Goal: Task Accomplishment & Management: Manage account settings

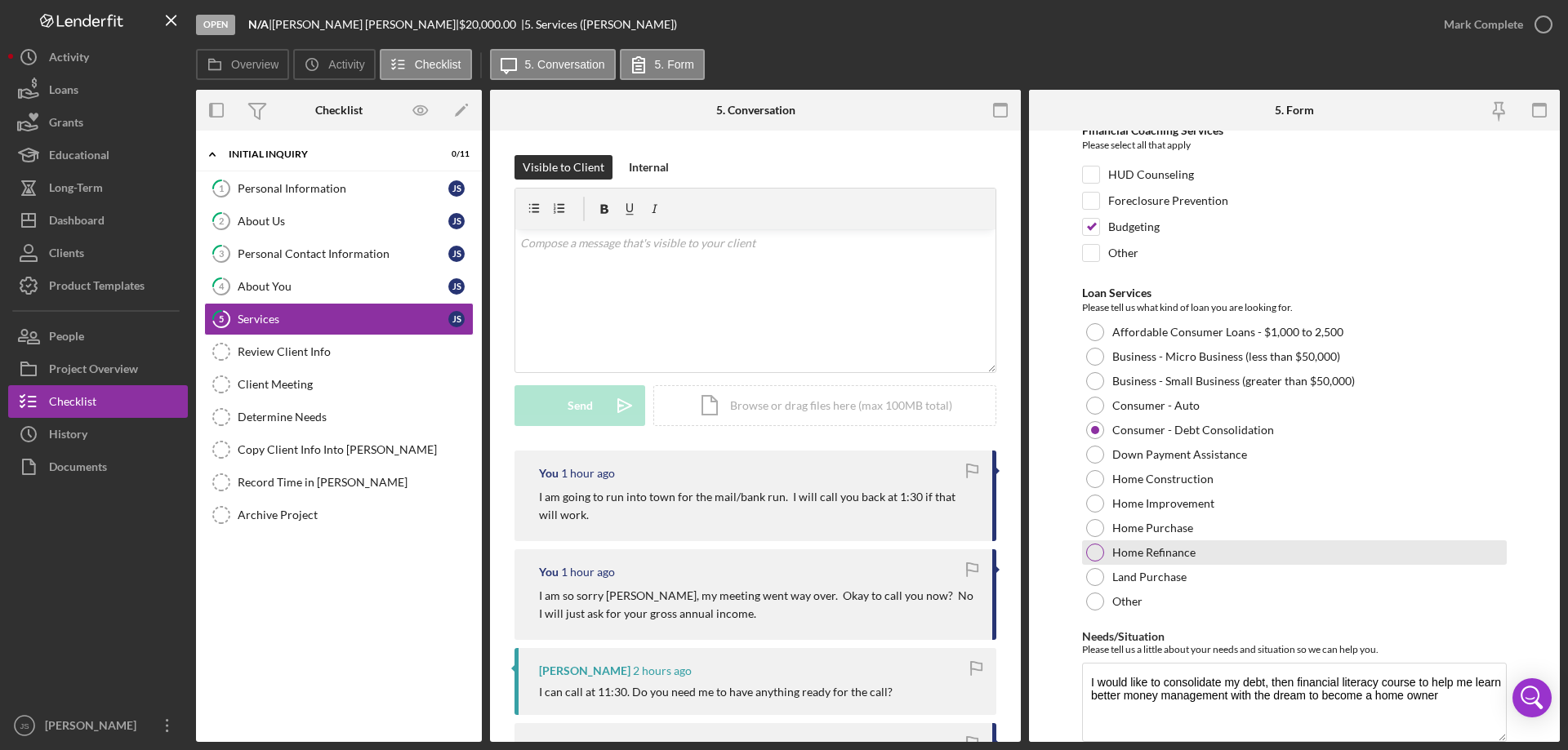
scroll to position [134, 0]
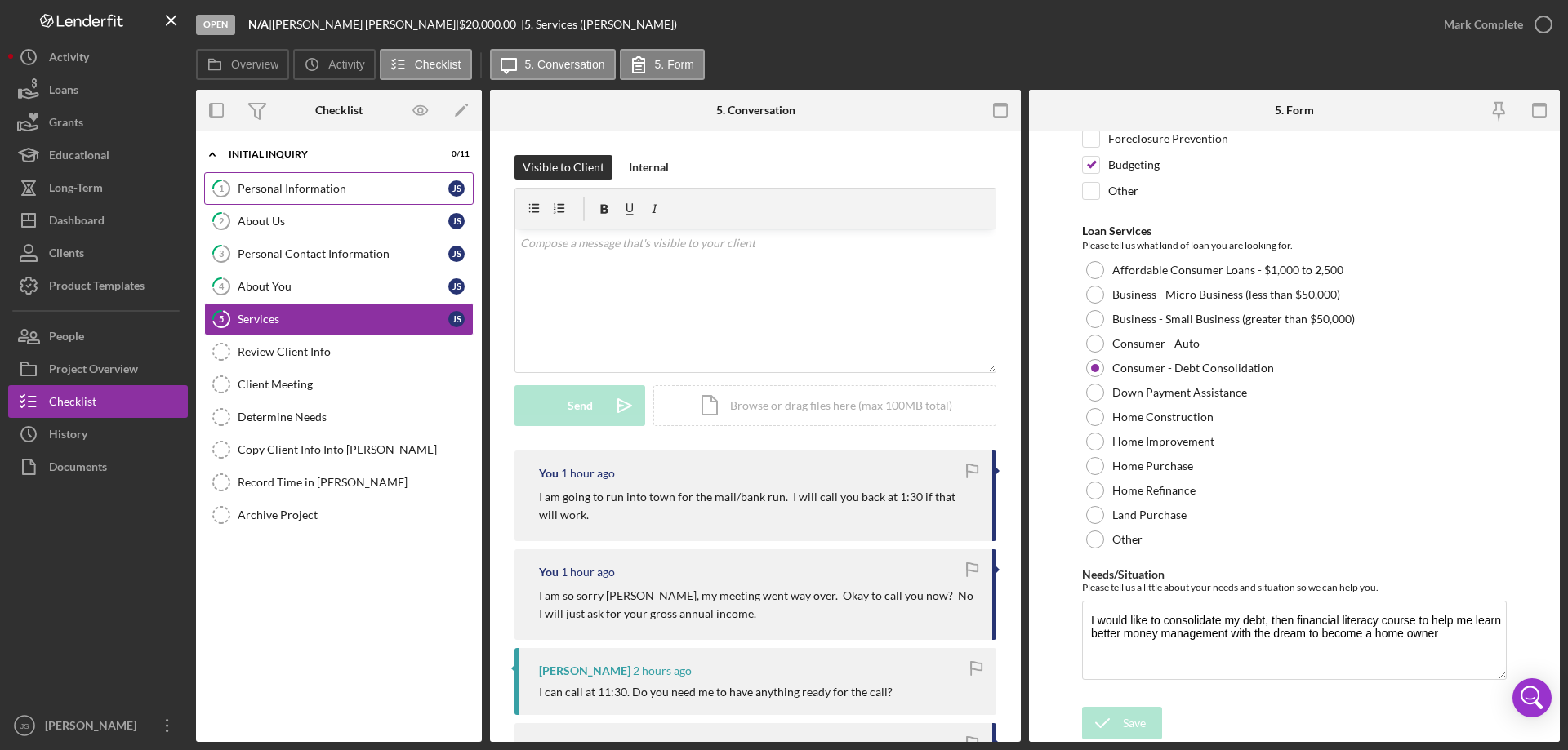
click at [251, 197] on link "1 Personal Information J S" at bounding box center [339, 189] width 270 height 33
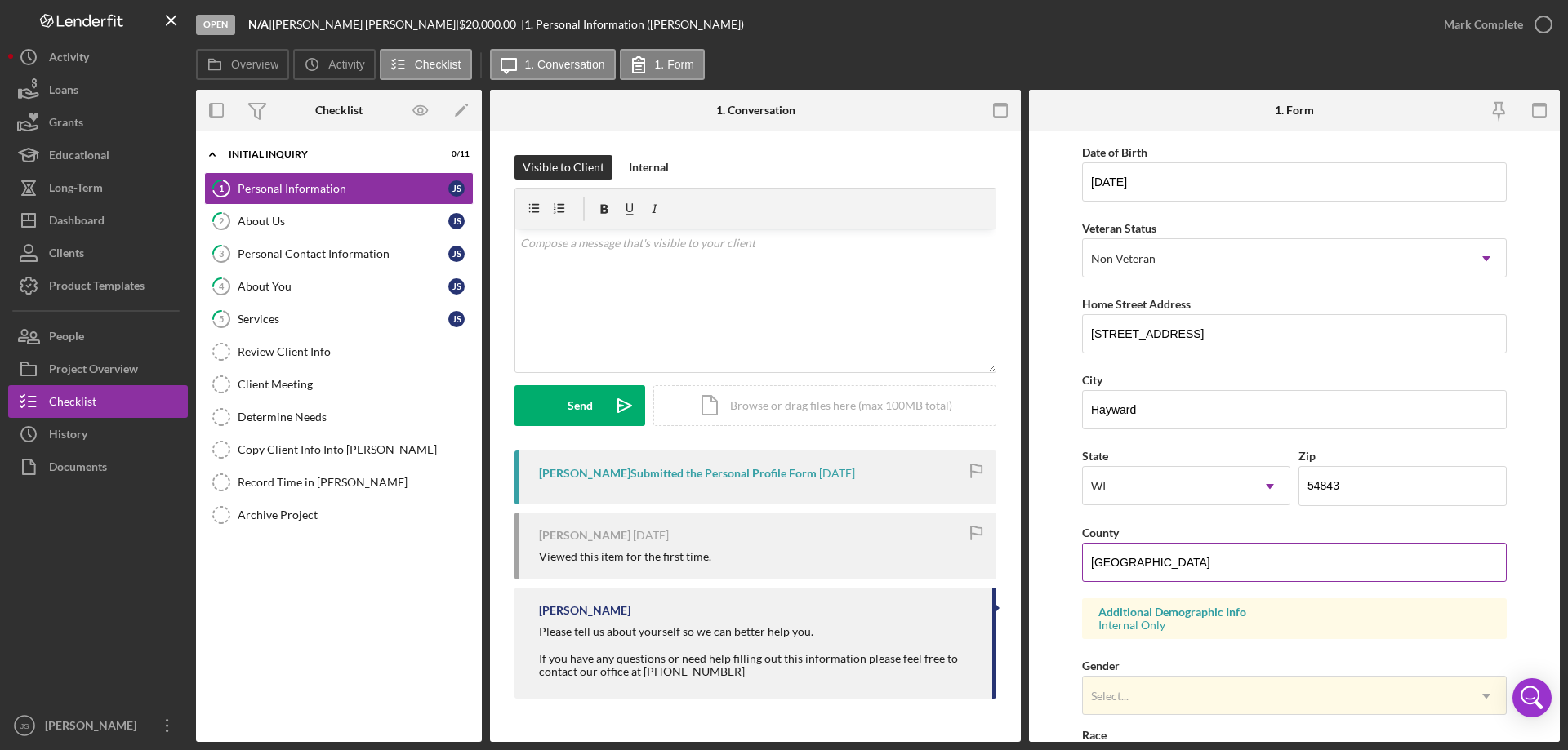
scroll to position [327, 0]
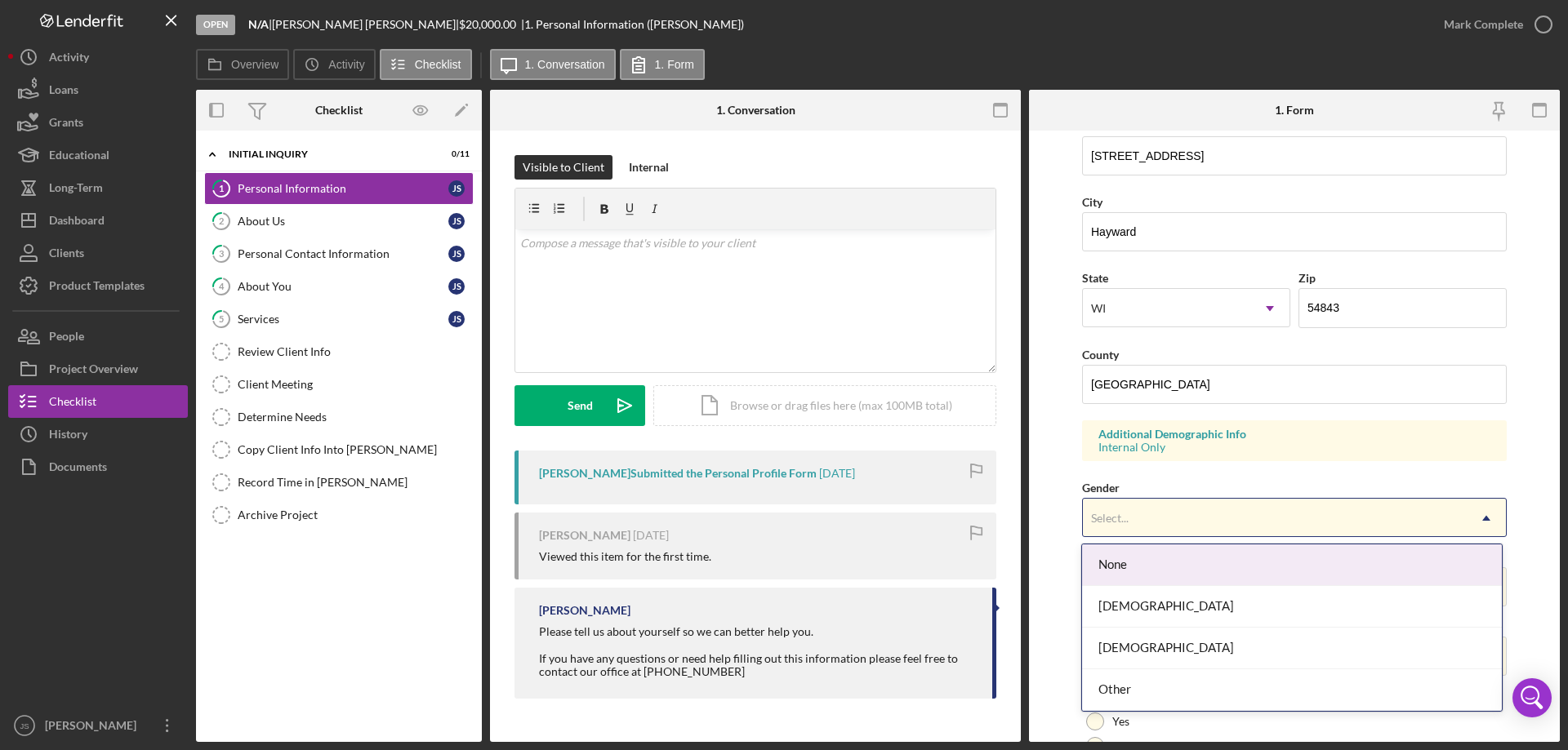
drag, startPoint x: 1190, startPoint y: 511, endPoint x: 1197, endPoint y: 525, distance: 15.7
click at [1191, 511] on div "Select..." at bounding box center [1275, 518] width 383 height 38
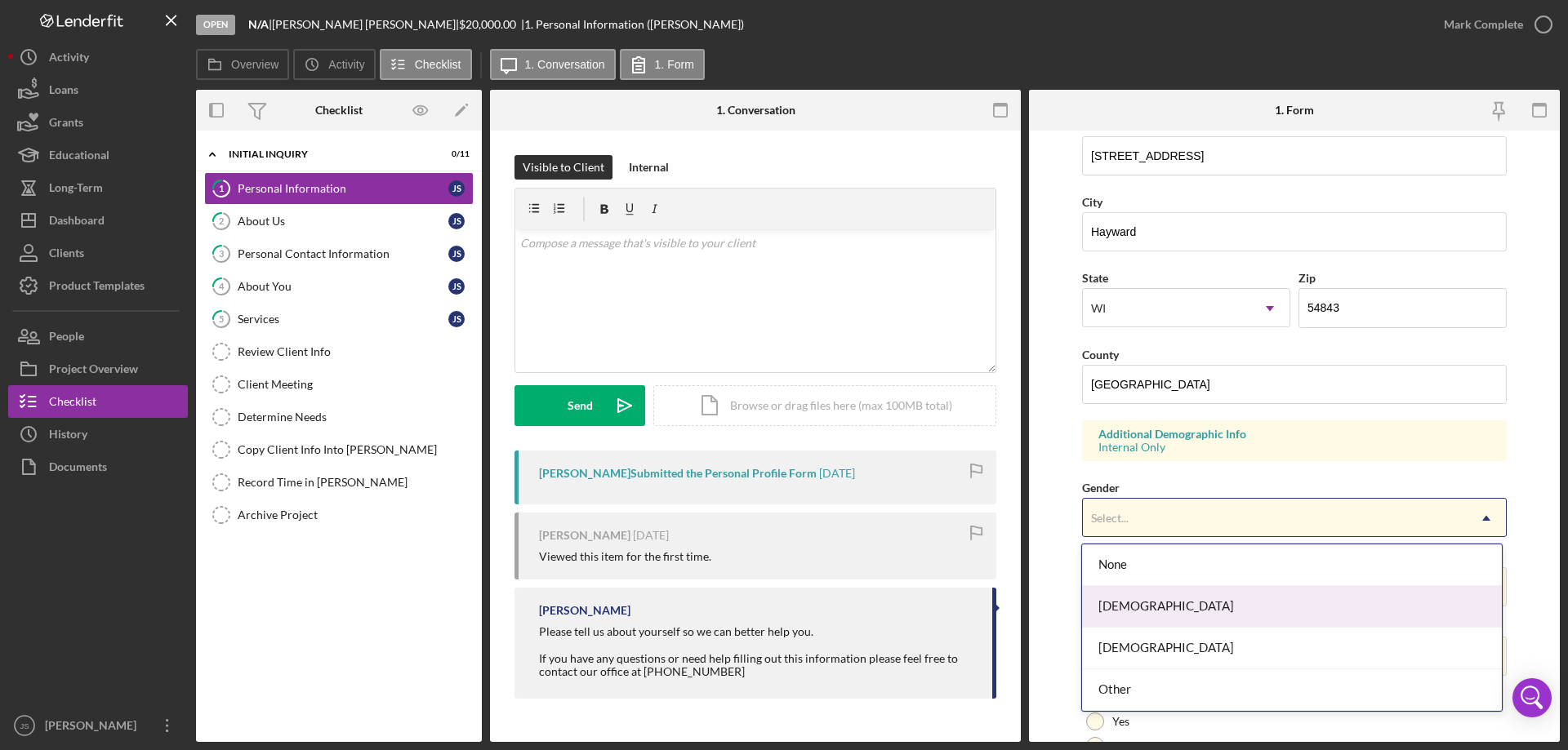
click at [1204, 608] on div "[DEMOGRAPHIC_DATA]" at bounding box center [1292, 606] width 419 height 42
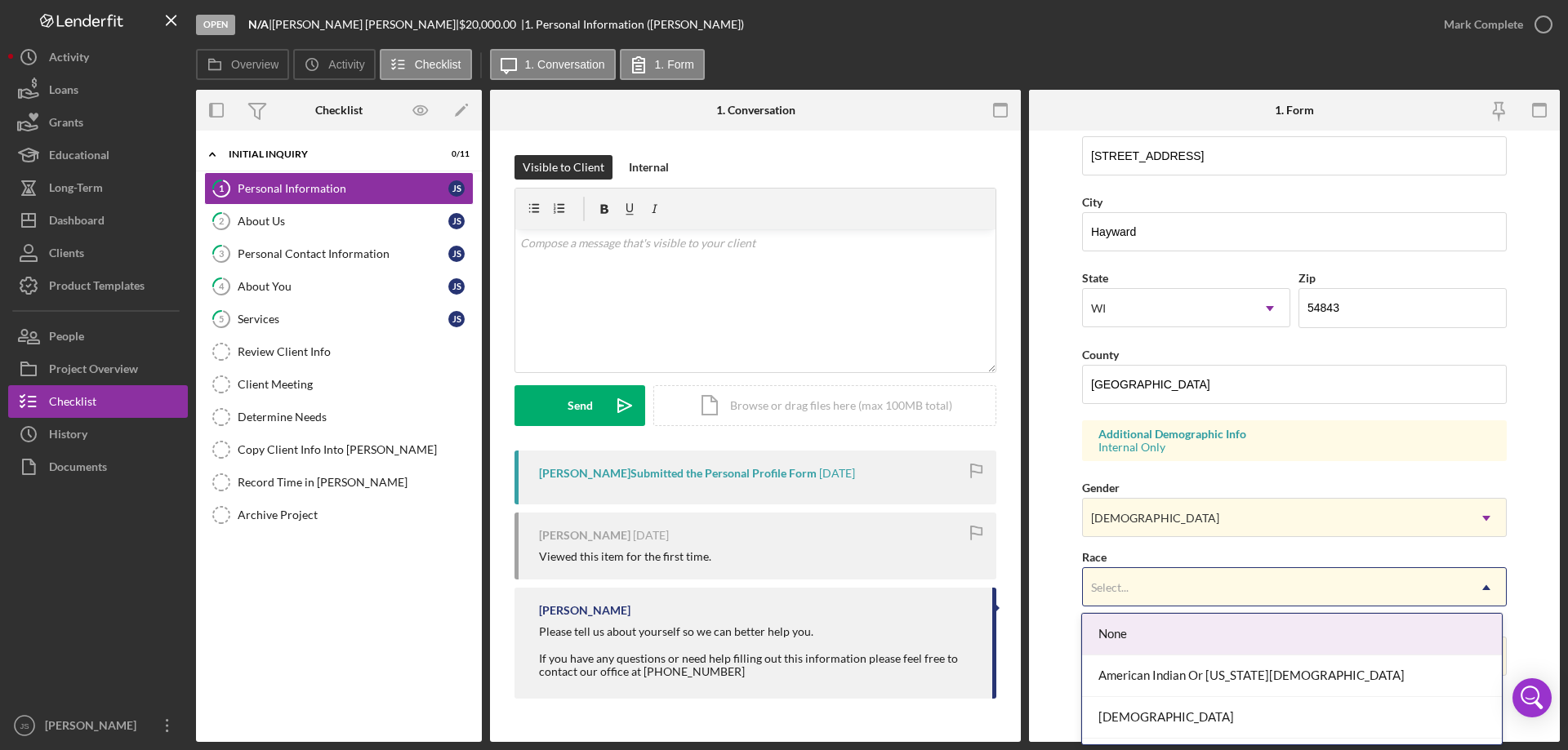
click at [1215, 581] on div "Select..." at bounding box center [1275, 588] width 383 height 38
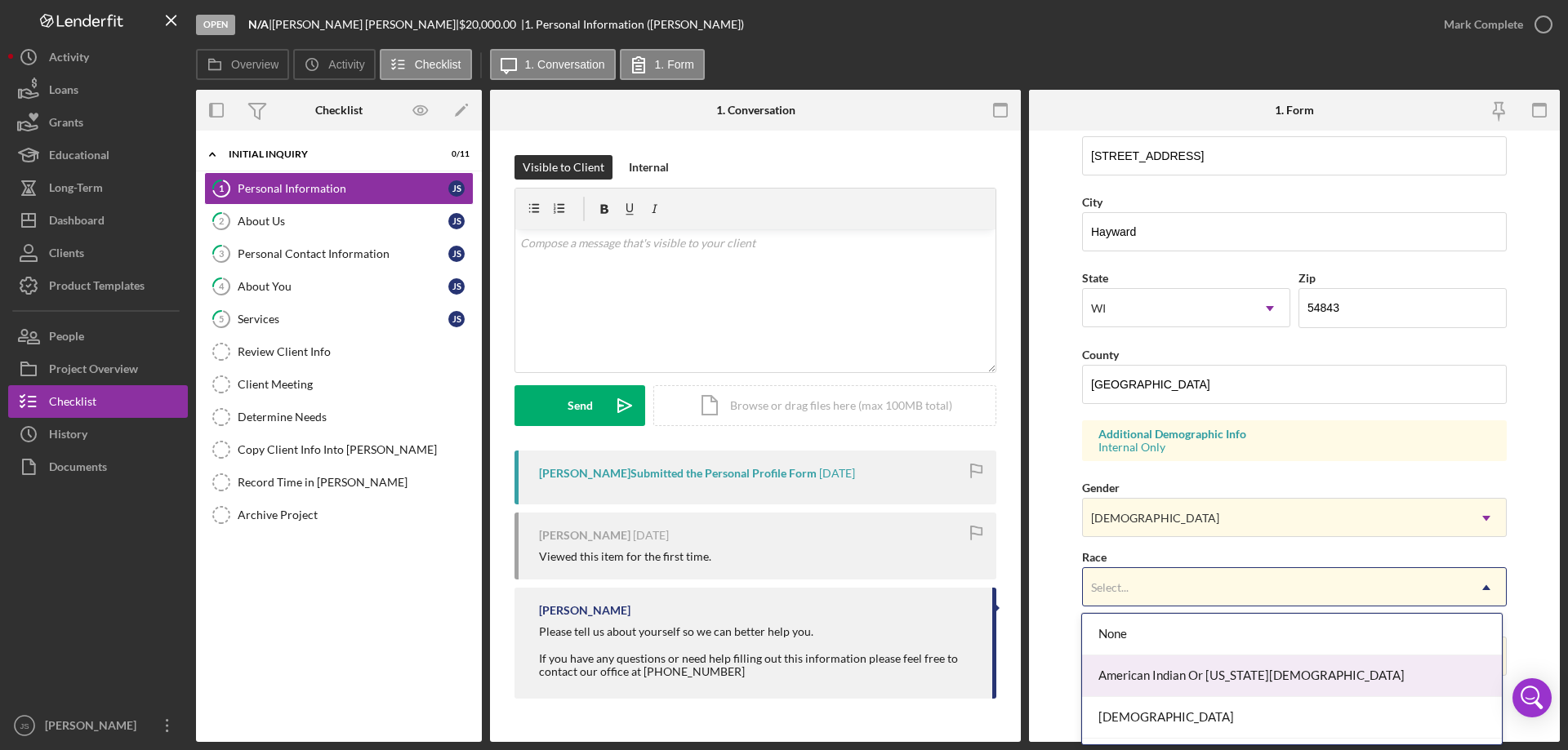
click at [1246, 677] on div "American Indian Or [US_STATE][DEMOGRAPHIC_DATA]" at bounding box center [1292, 676] width 419 height 42
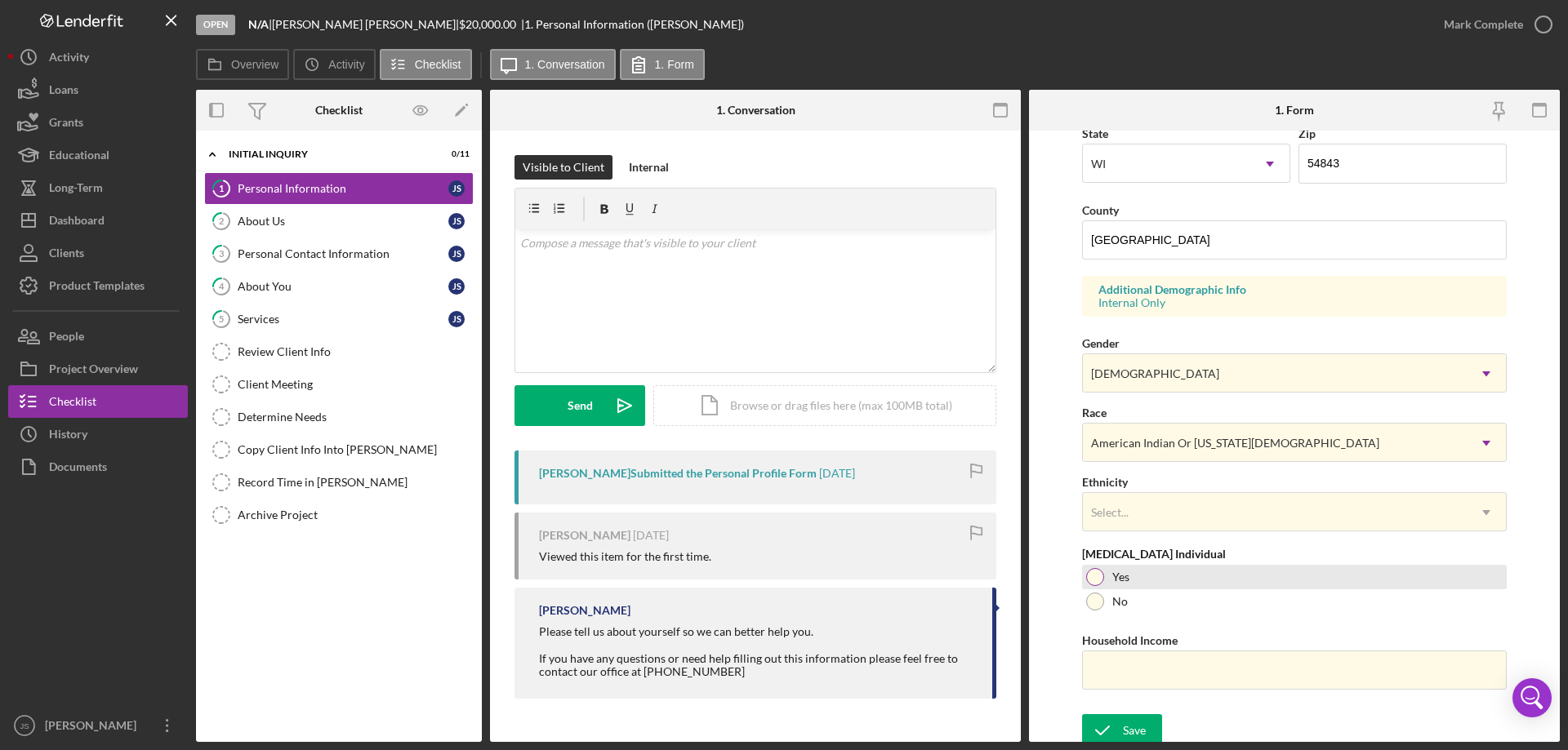
scroll to position [479, 0]
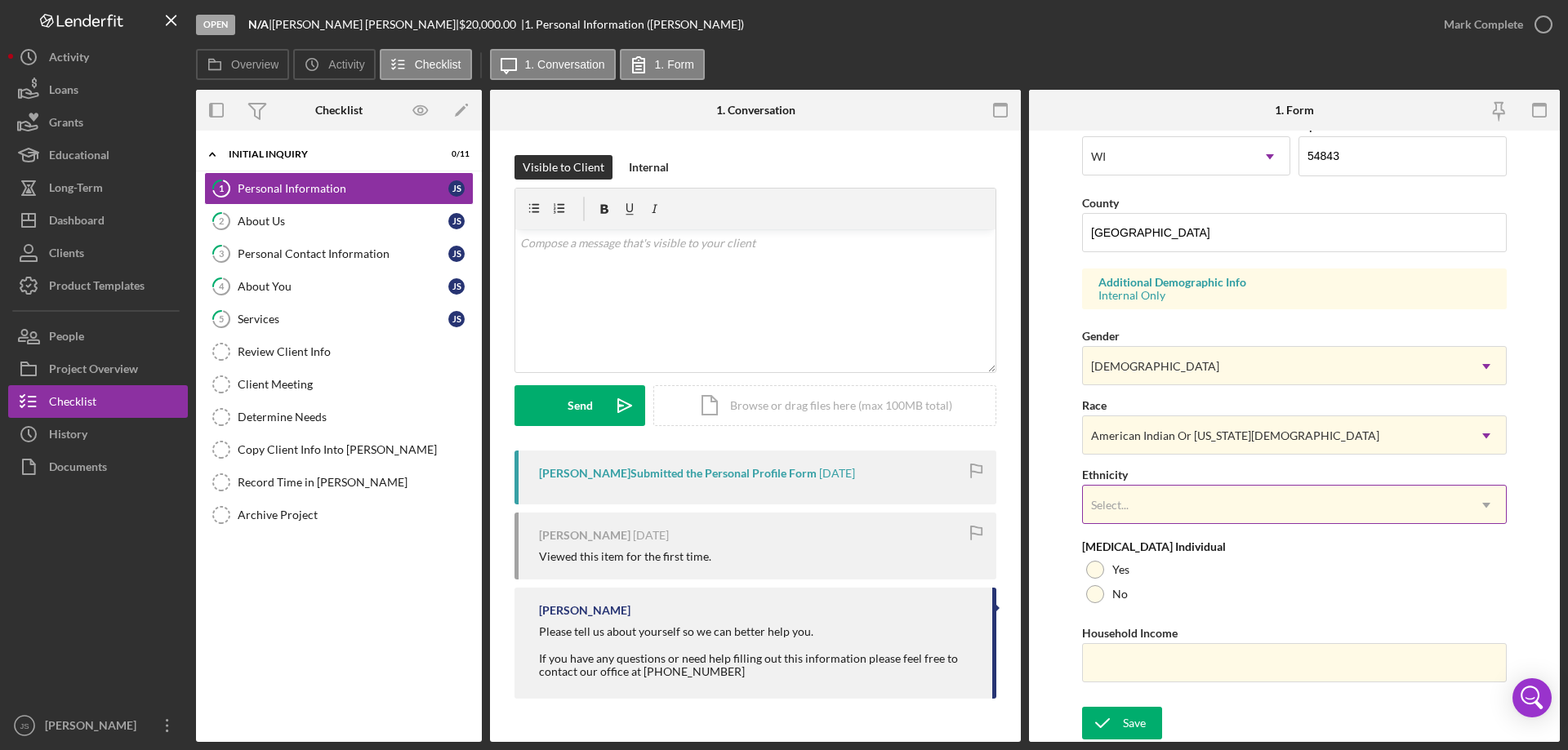
click at [1190, 506] on div "Select..." at bounding box center [1275, 505] width 383 height 38
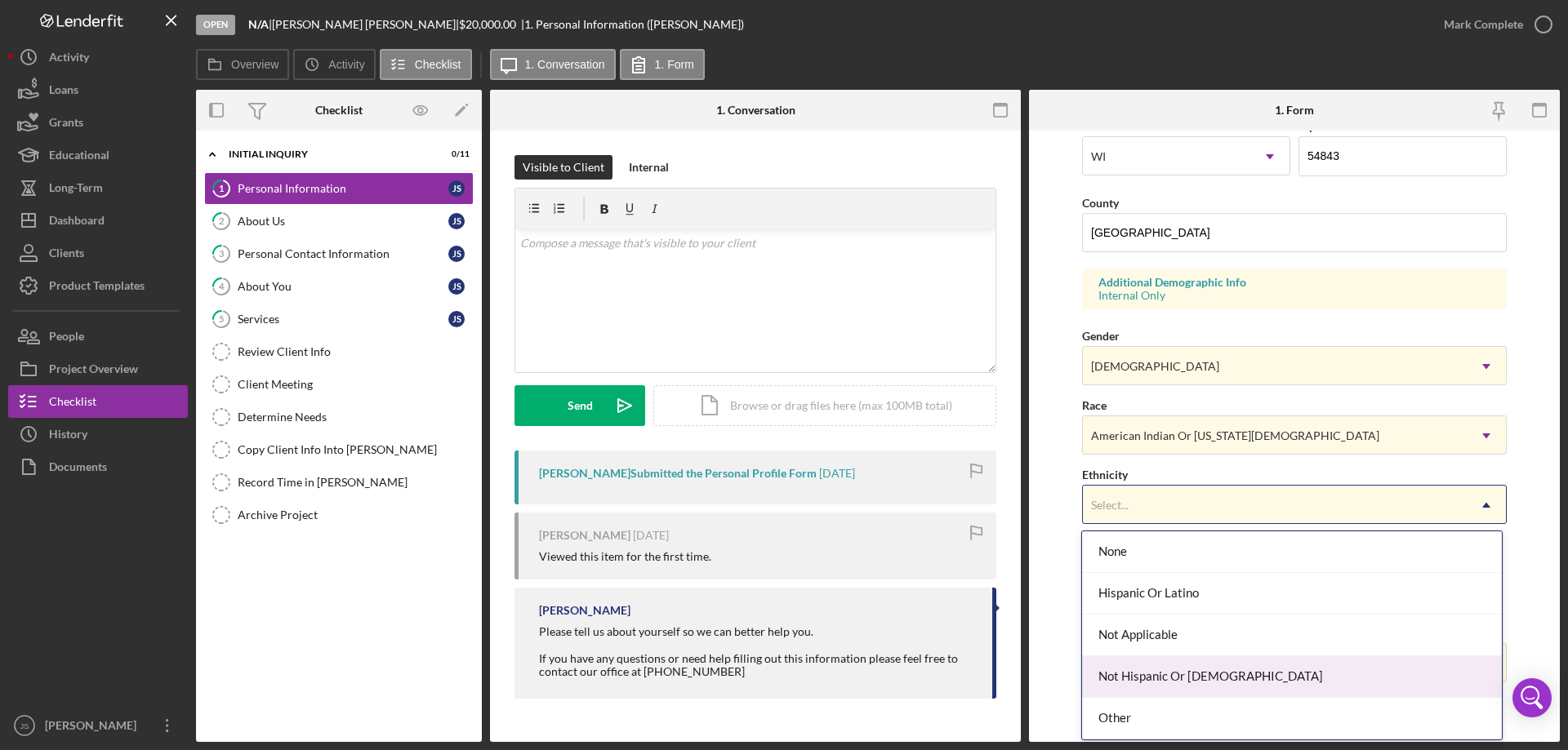
click at [1246, 673] on div "Not Hispanic Or [DEMOGRAPHIC_DATA]" at bounding box center [1292, 677] width 419 height 42
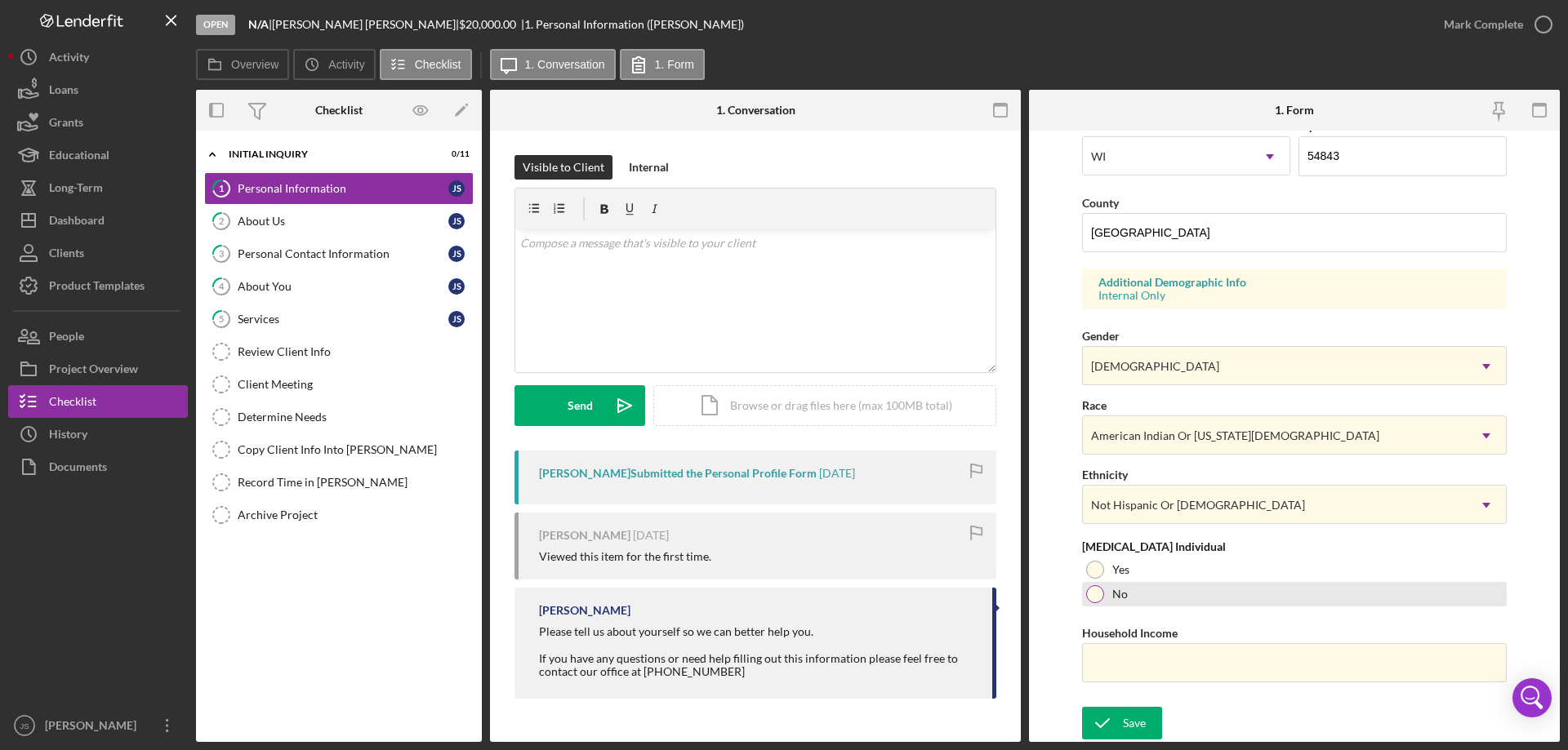
click at [1098, 595] on div at bounding box center [1095, 594] width 18 height 18
click at [1130, 667] on input "Household Income" at bounding box center [1295, 662] width 424 height 39
type input "$60,000"
click at [1118, 722] on icon "submit" at bounding box center [1103, 723] width 41 height 41
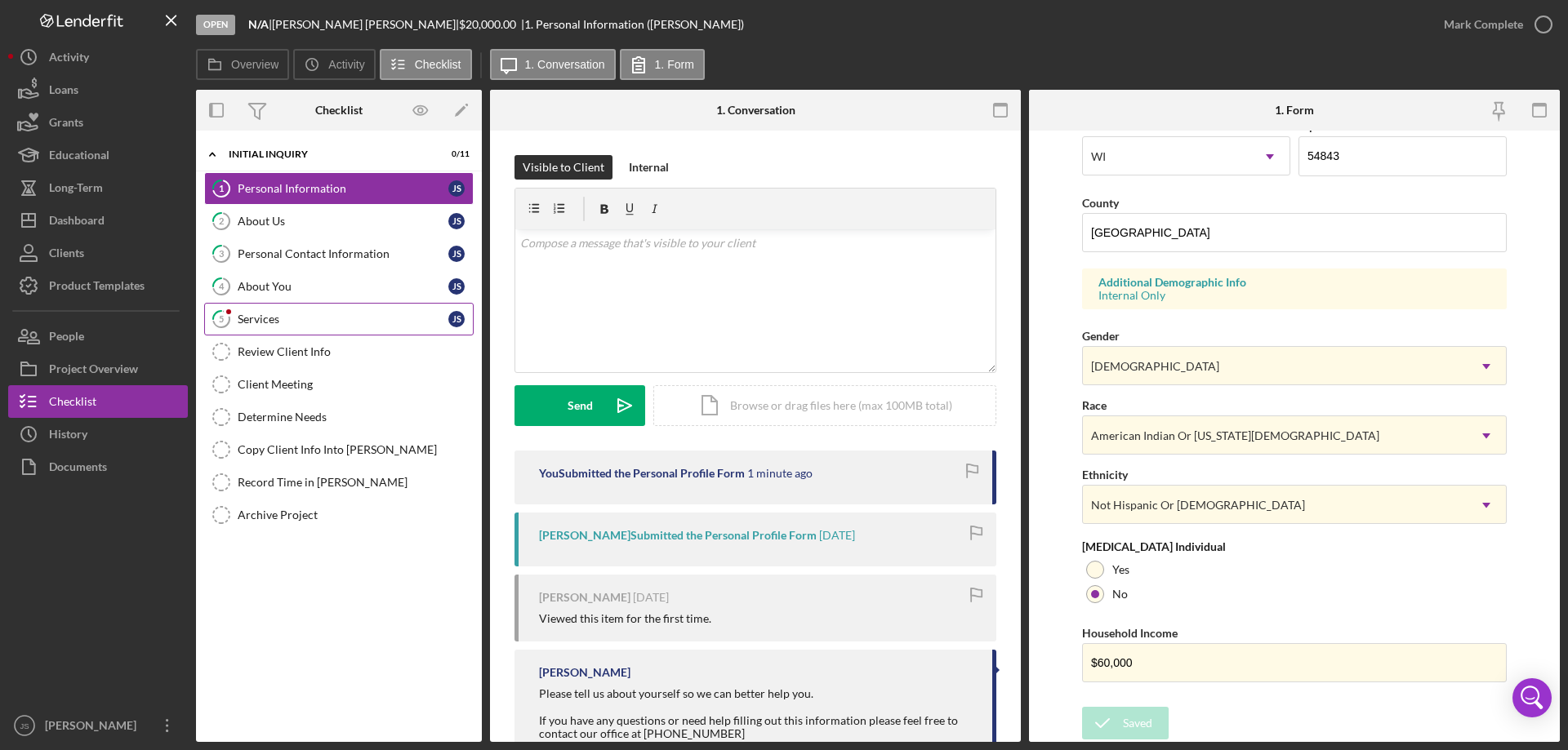
click at [313, 320] on div "Services" at bounding box center [343, 318] width 210 height 13
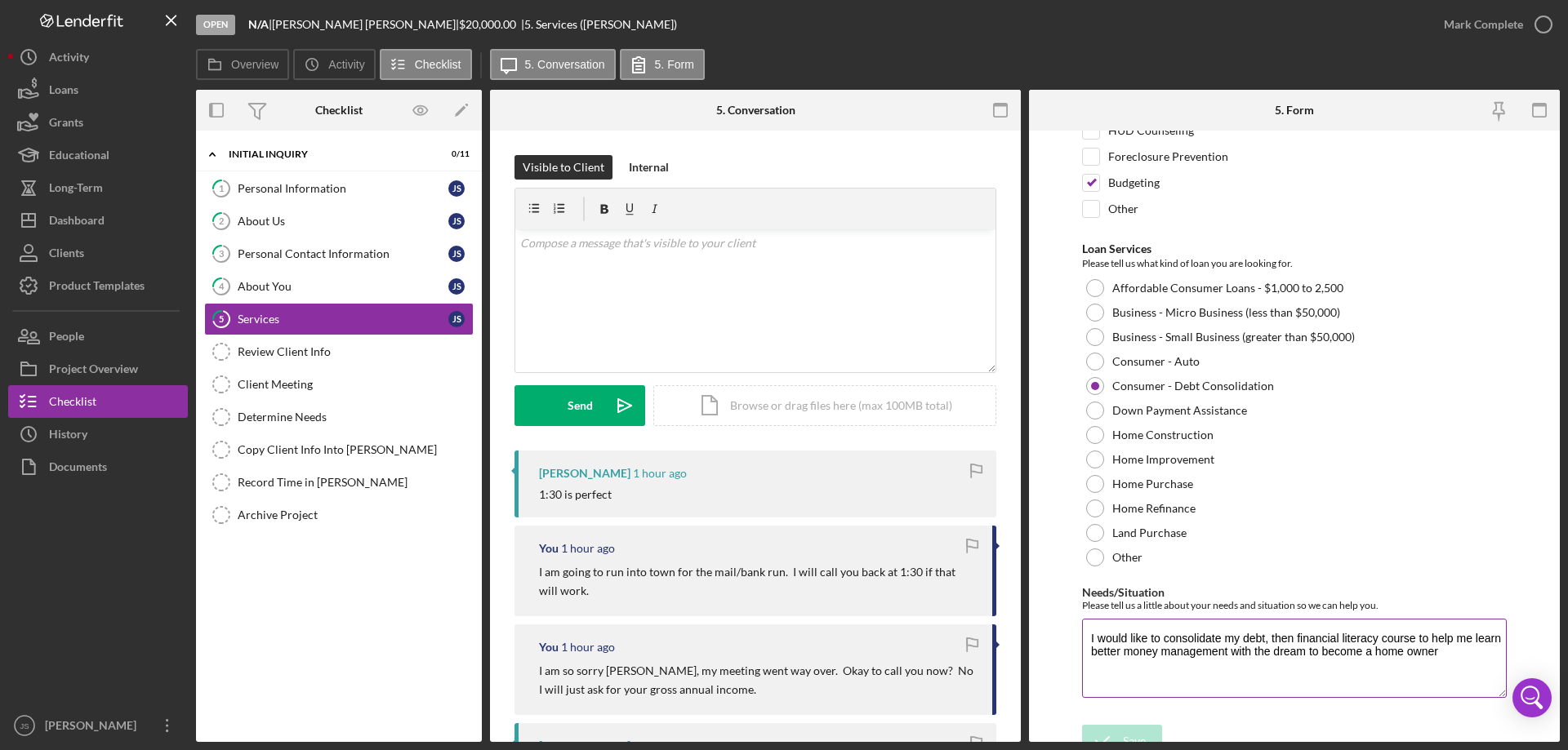
scroll to position [134, 0]
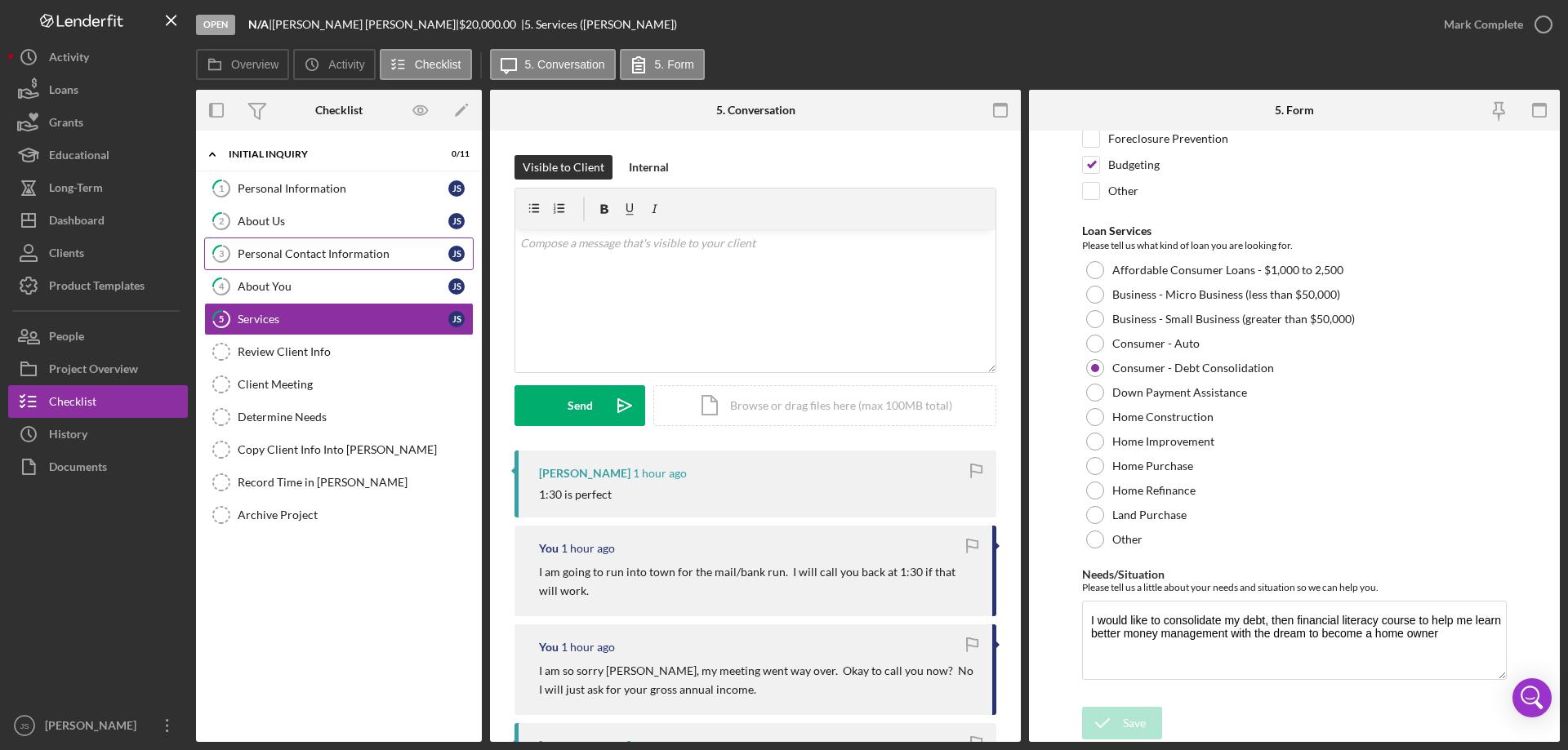
click at [389, 256] on div "Personal Contact Information" at bounding box center [343, 253] width 210 height 13
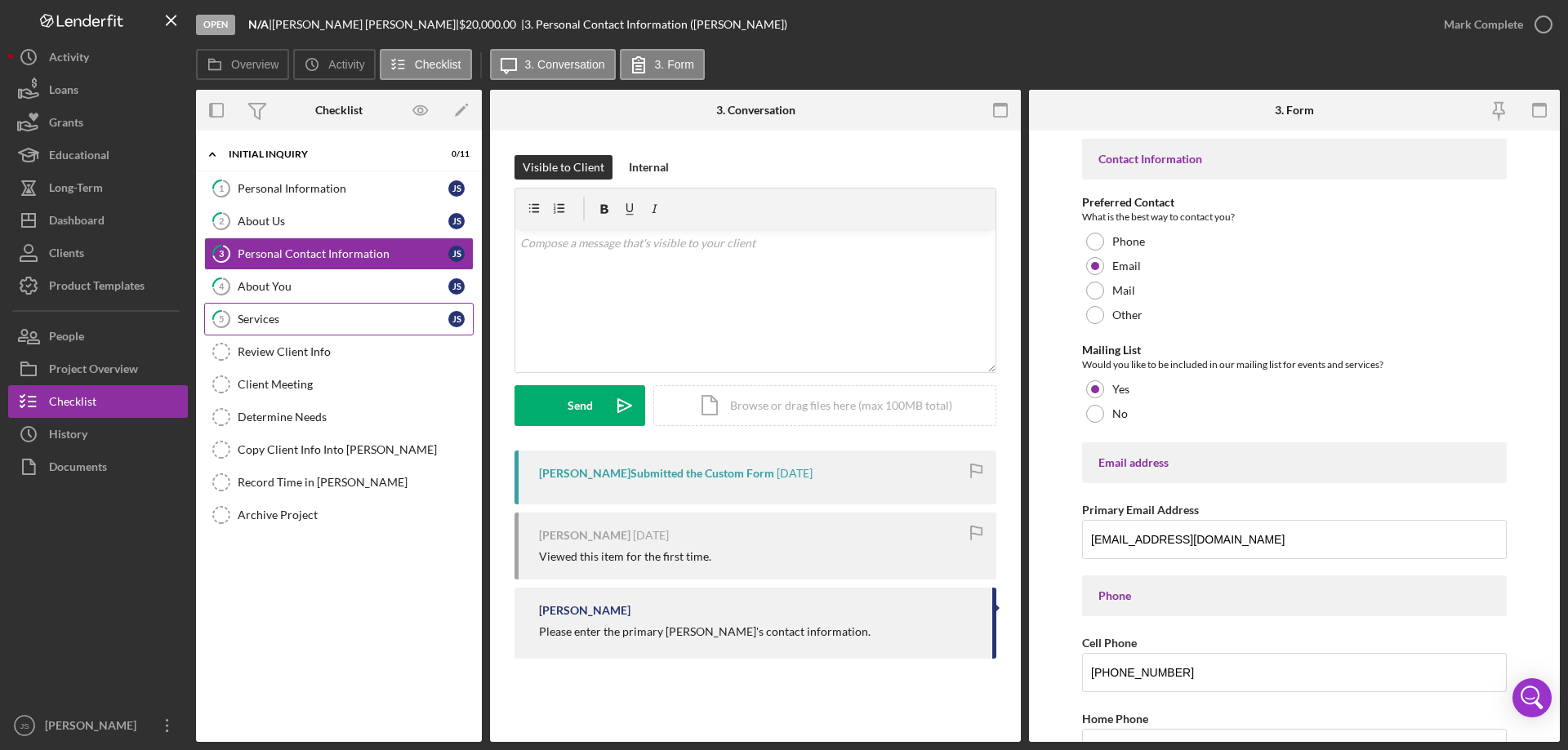
click at [294, 317] on div "Services" at bounding box center [343, 318] width 210 height 13
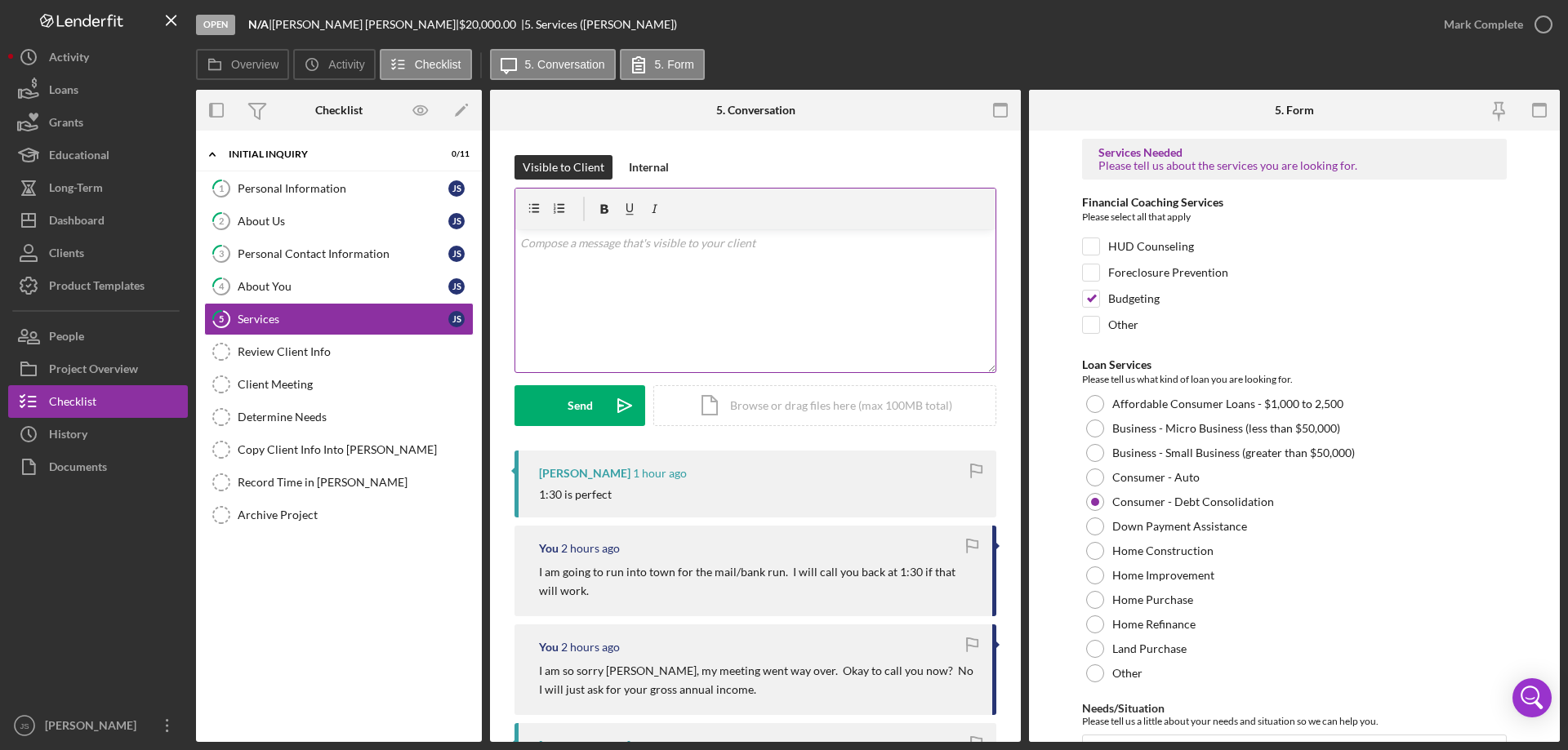
click at [586, 294] on div "v Color teal Color pink Remove color Add row above Add row below Add column bef…" at bounding box center [754, 301] width 480 height 143
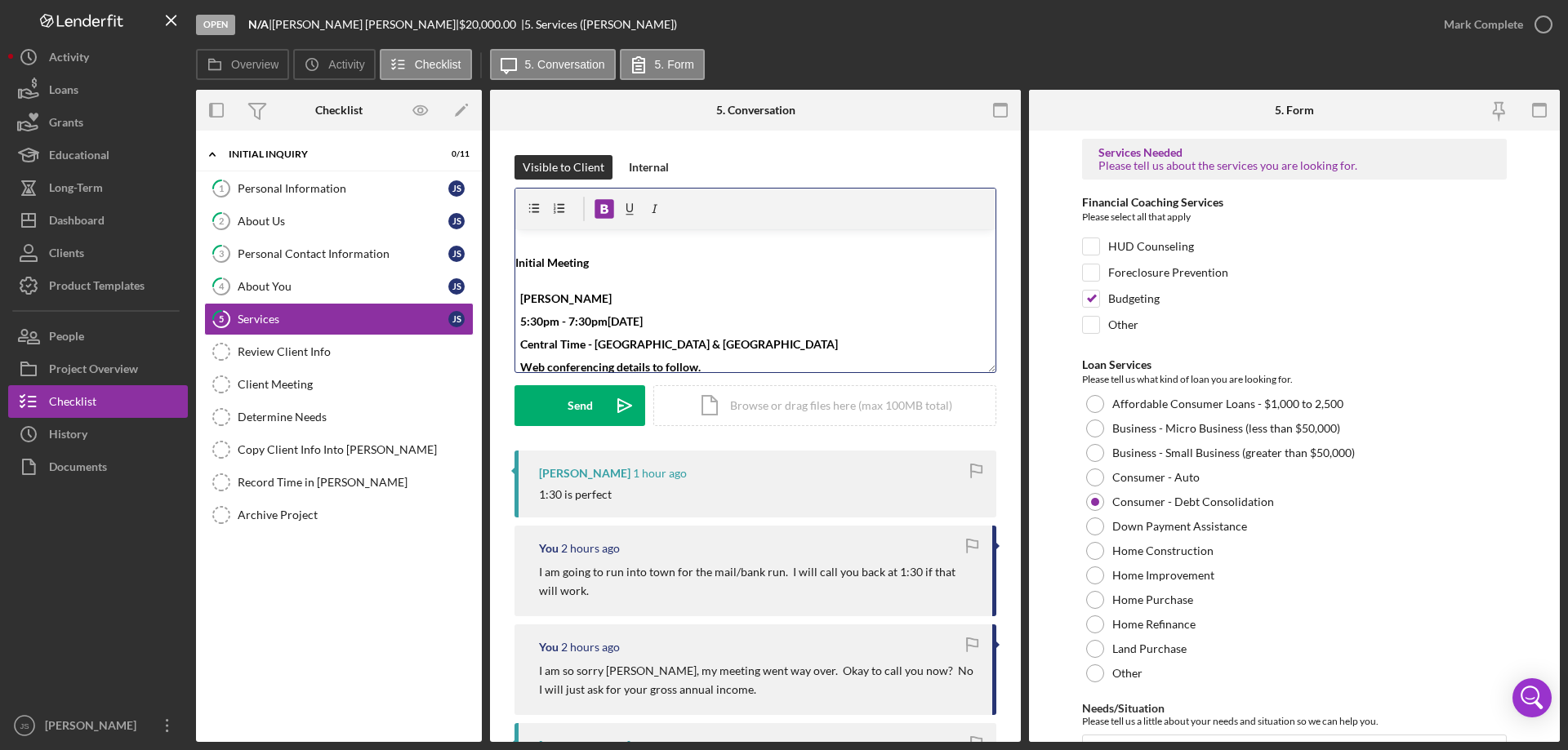
scroll to position [6, 0]
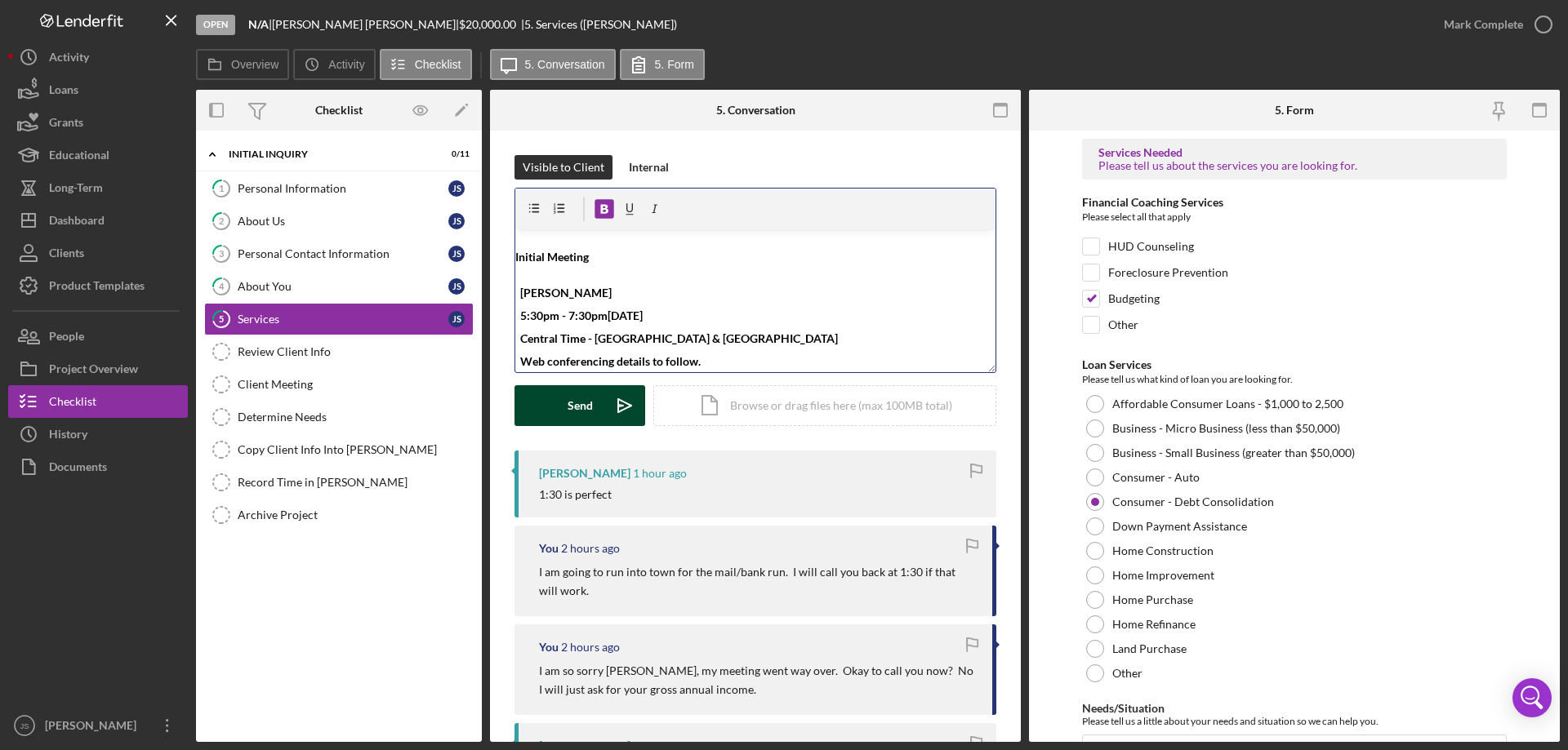
click at [573, 409] on div "Send" at bounding box center [580, 406] width 25 height 41
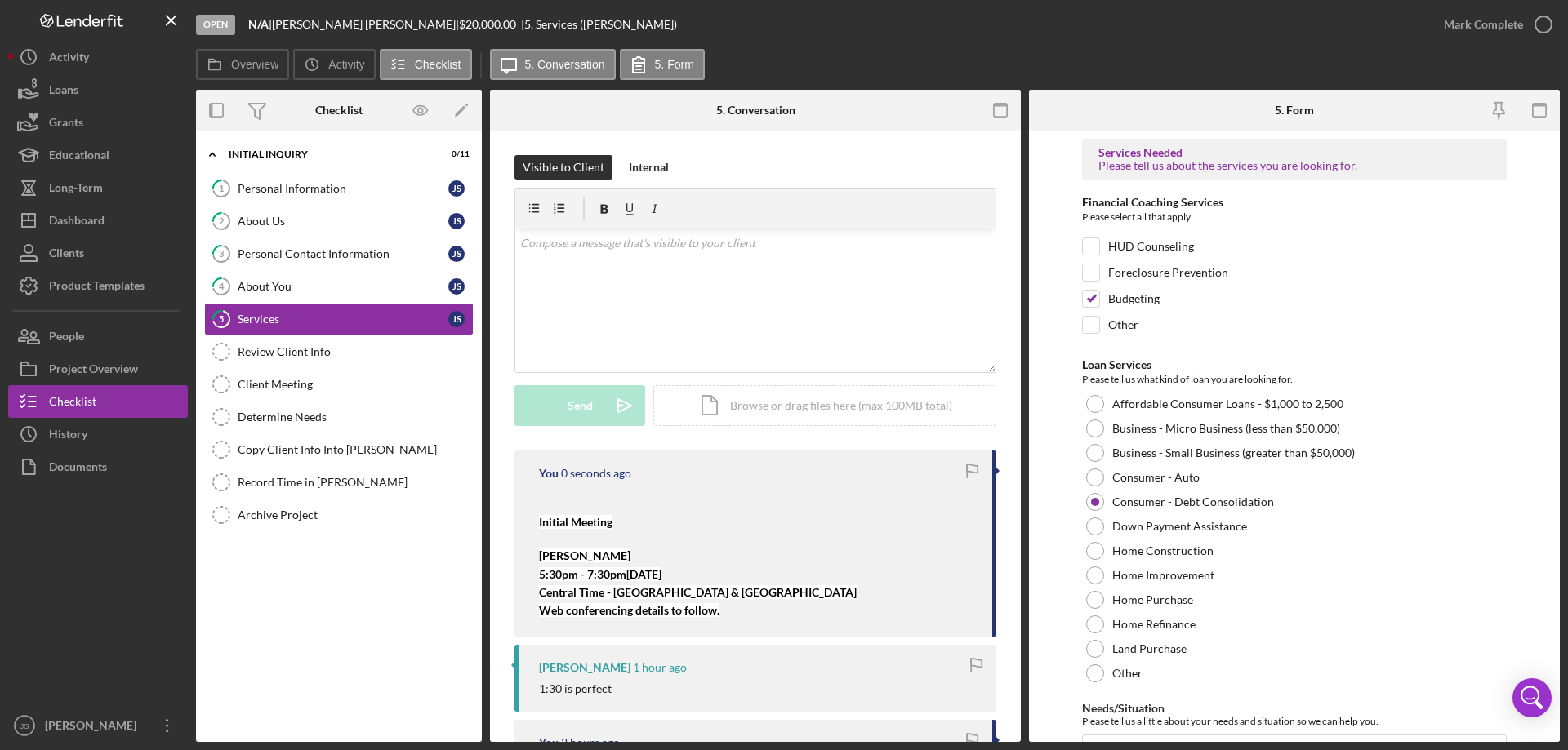
scroll to position [0, 0]
click at [322, 185] on div "Personal Information" at bounding box center [343, 188] width 210 height 13
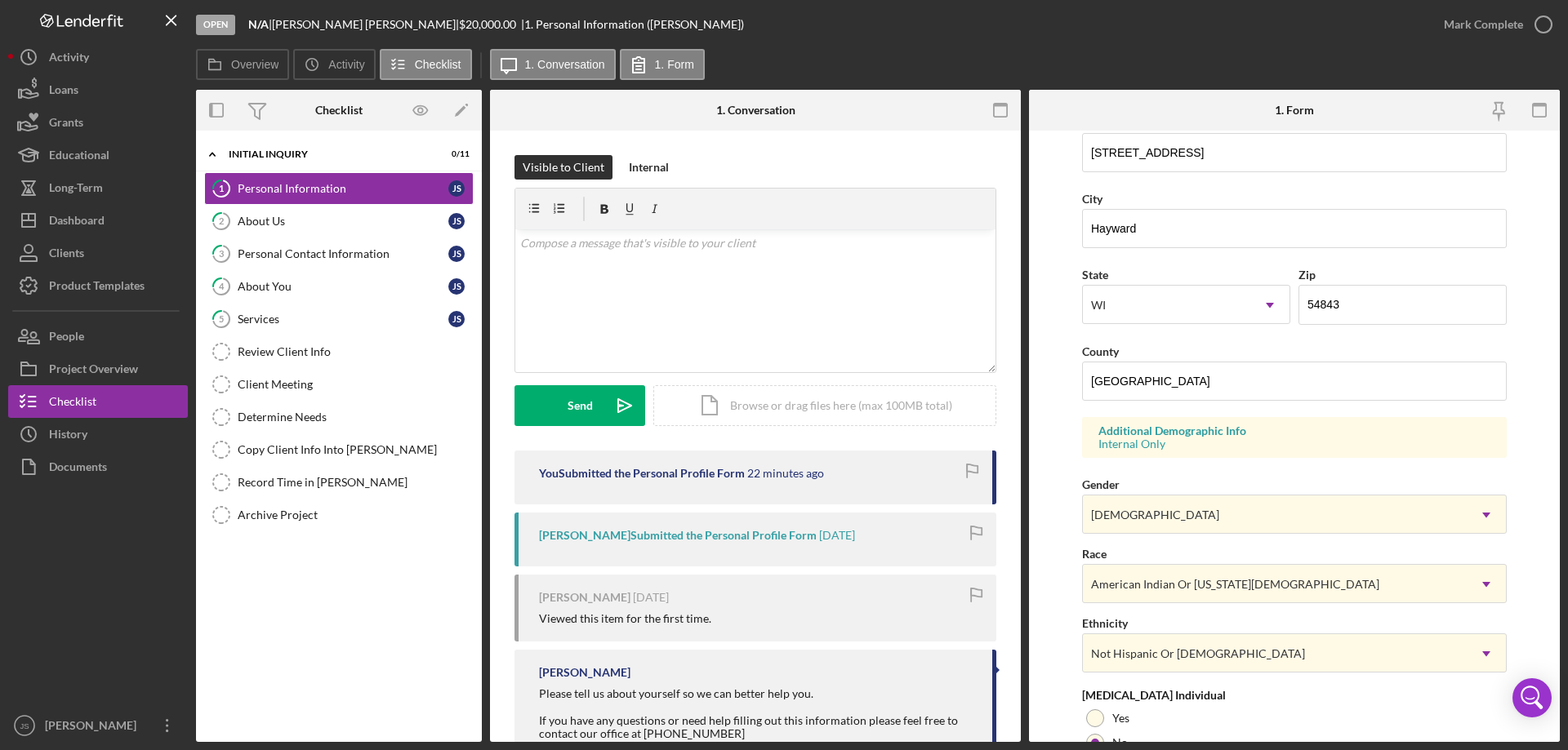
scroll to position [479, 0]
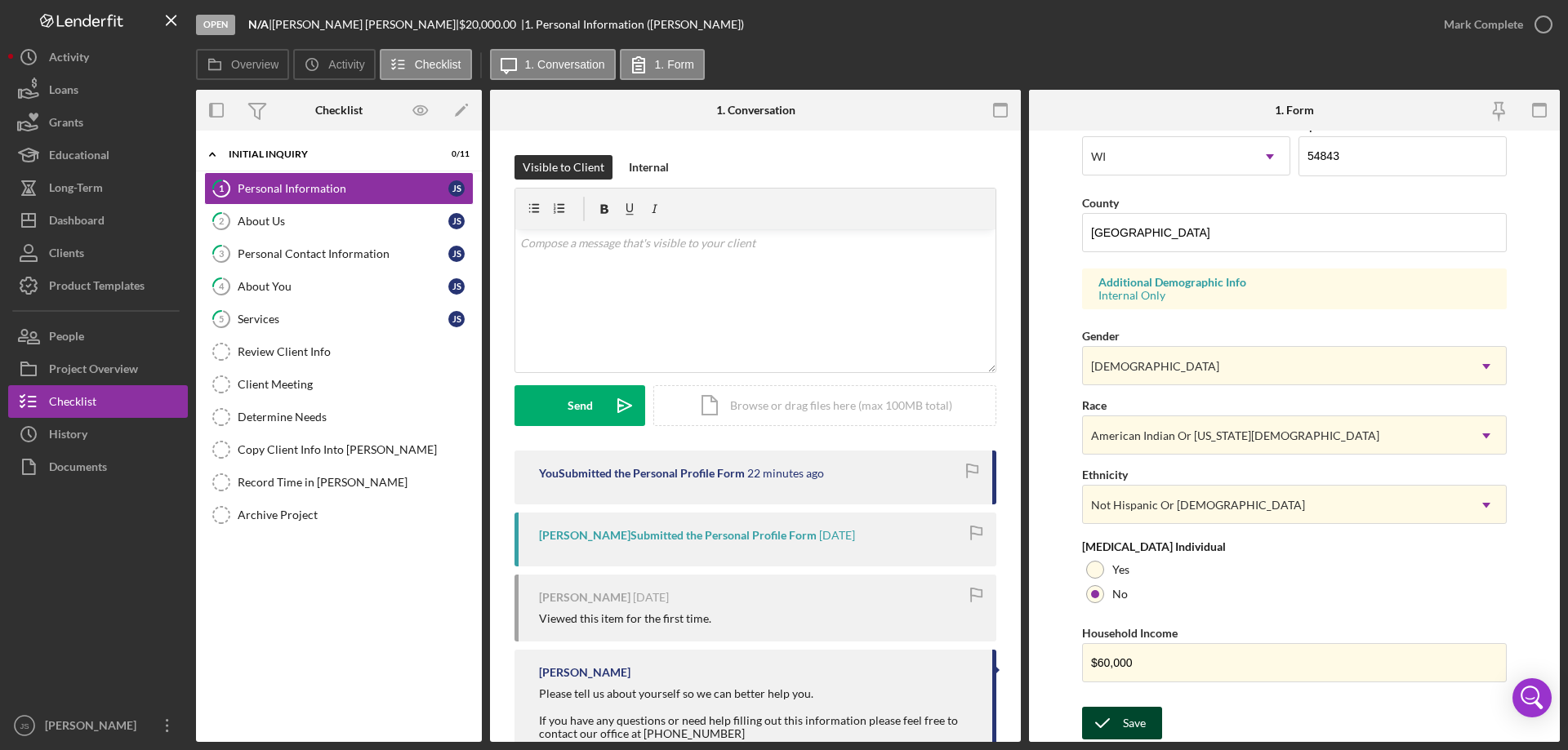
click at [1139, 723] on div "Save" at bounding box center [1134, 724] width 22 height 33
click at [1542, 24] on icon "button" at bounding box center [1544, 24] width 41 height 41
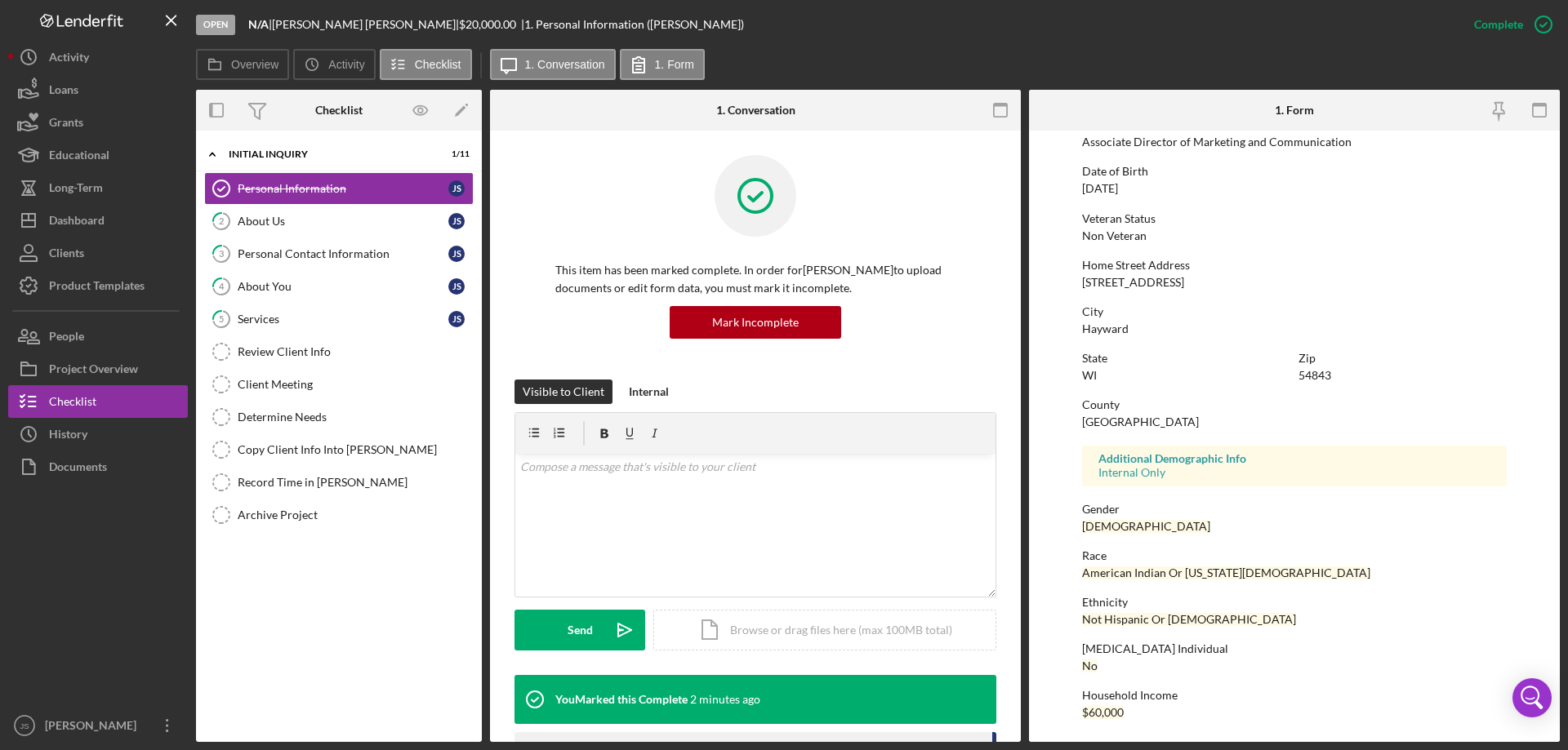
scroll to position [150, 0]
click at [346, 253] on div "Personal Contact Information" at bounding box center [343, 253] width 210 height 13
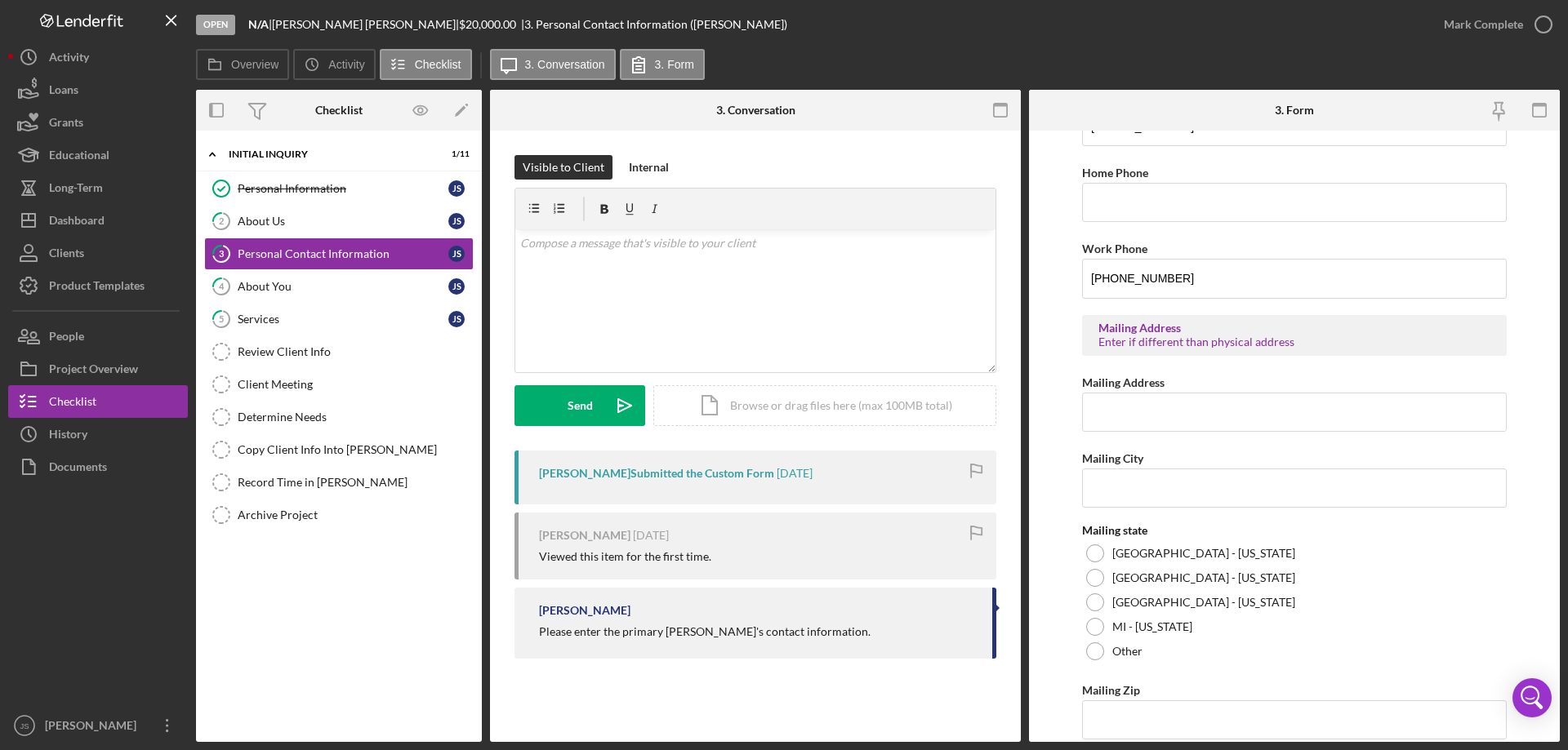
scroll to position [603, 0]
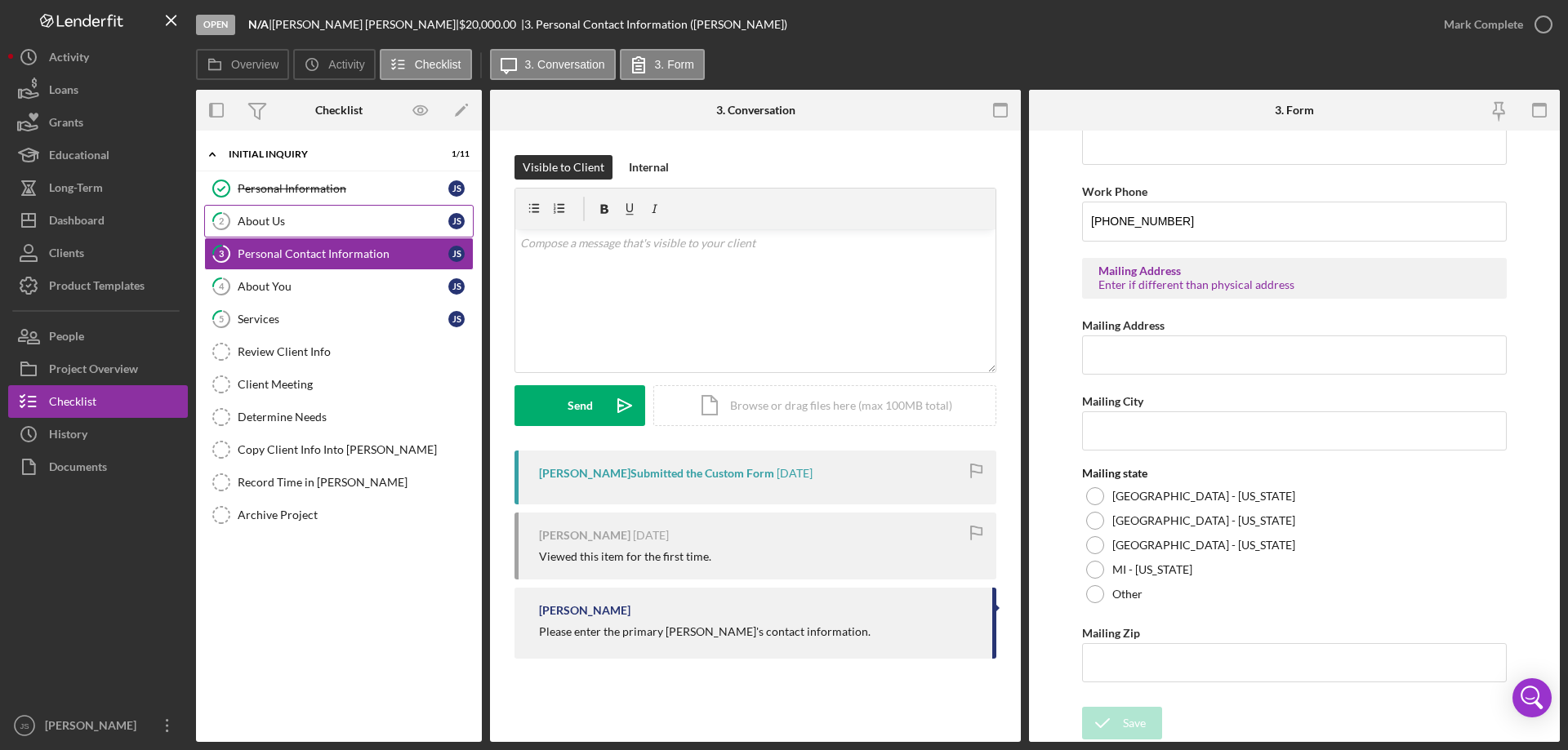
drag, startPoint x: 267, startPoint y: 221, endPoint x: 310, endPoint y: 226, distance: 43.3
click at [267, 222] on div "About Us" at bounding box center [343, 221] width 210 height 13
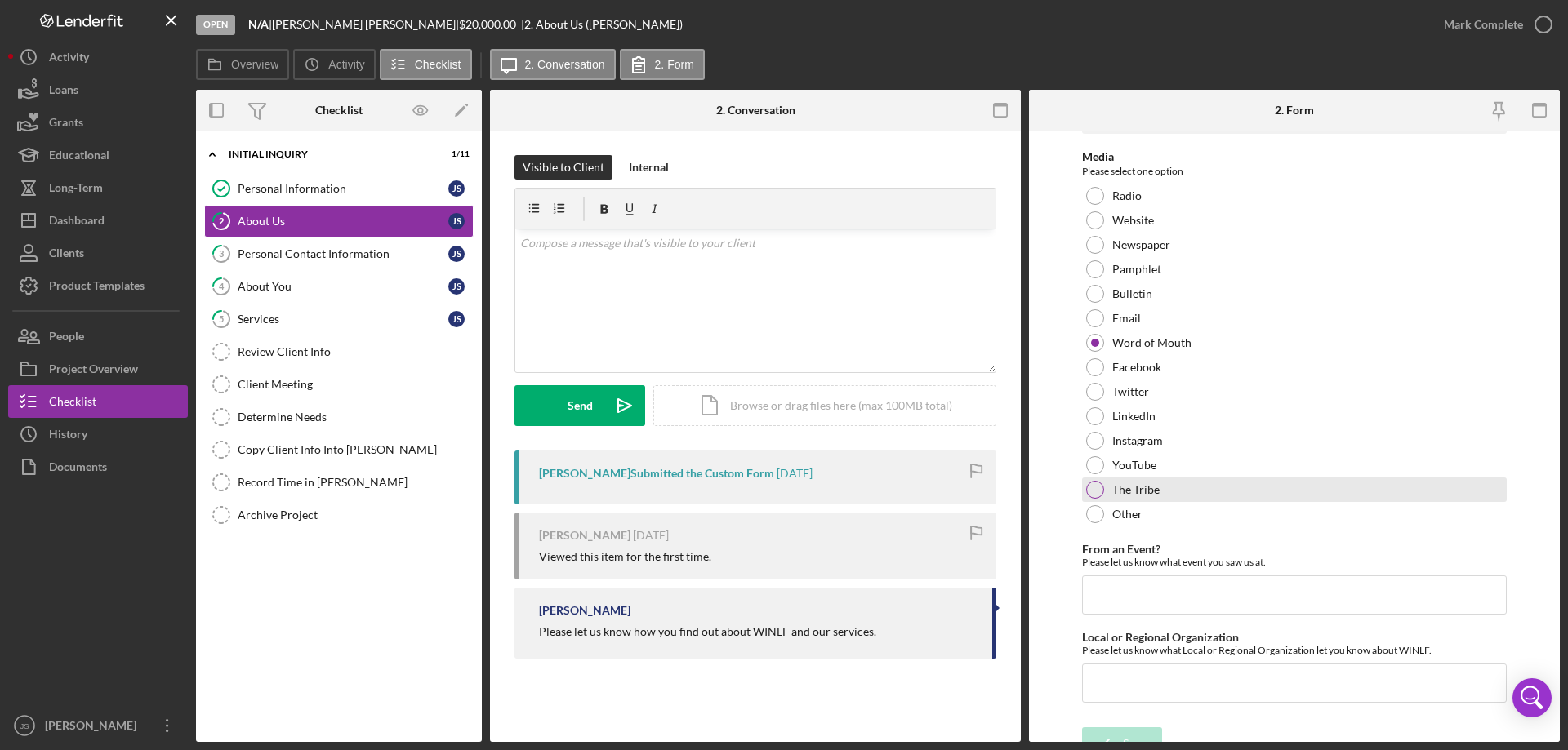
scroll to position [67, 0]
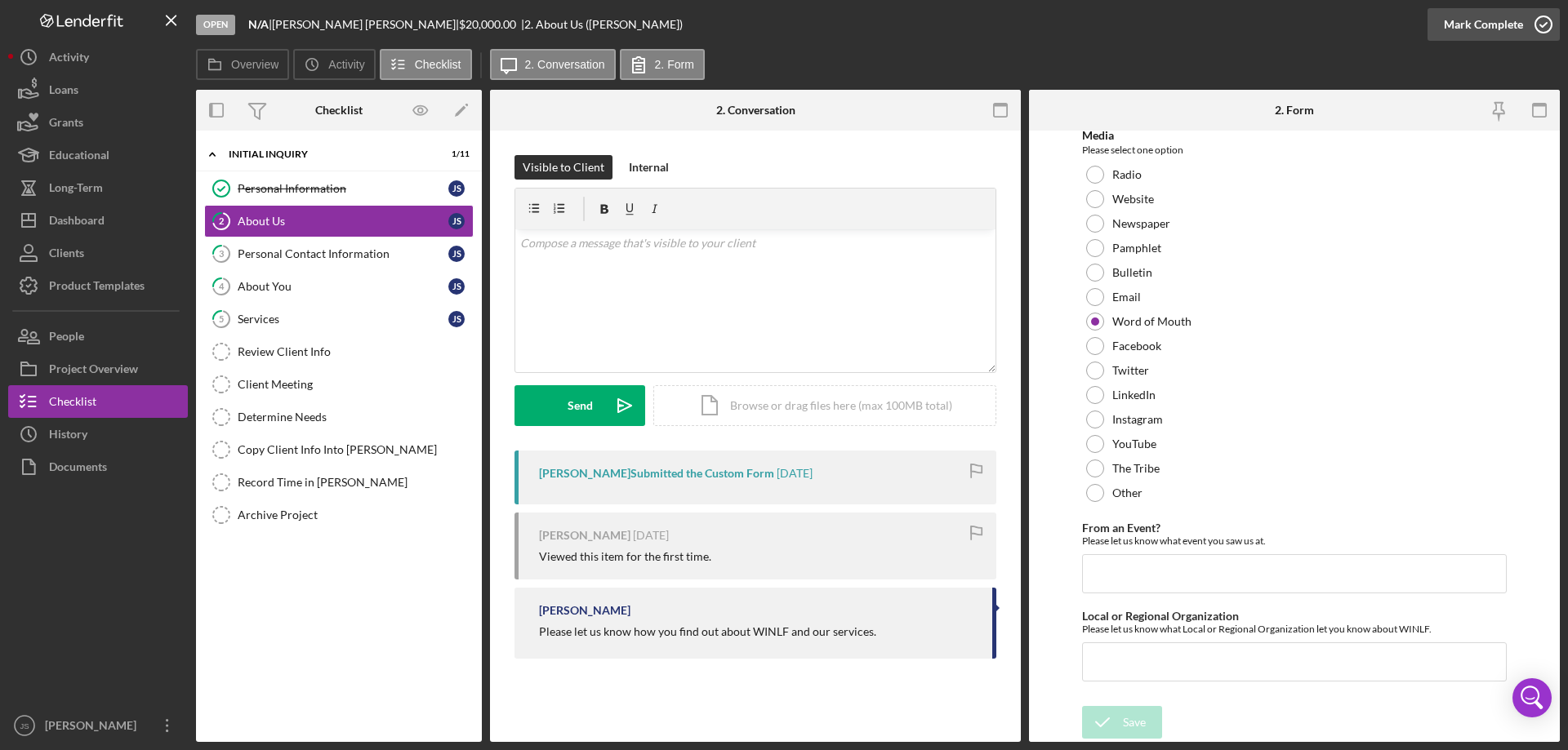
click at [1548, 26] on icon "button" at bounding box center [1544, 24] width 41 height 41
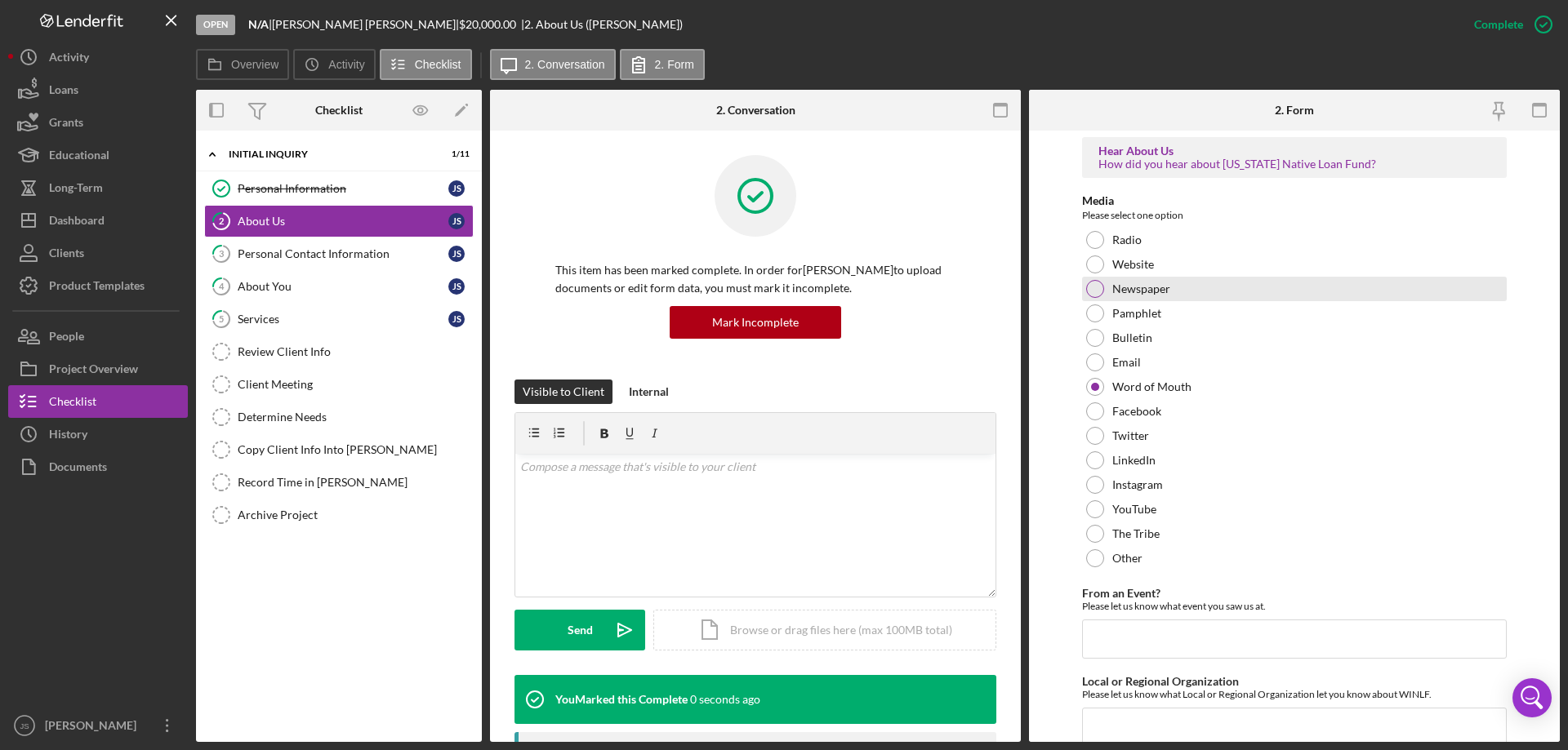
scroll to position [132, 0]
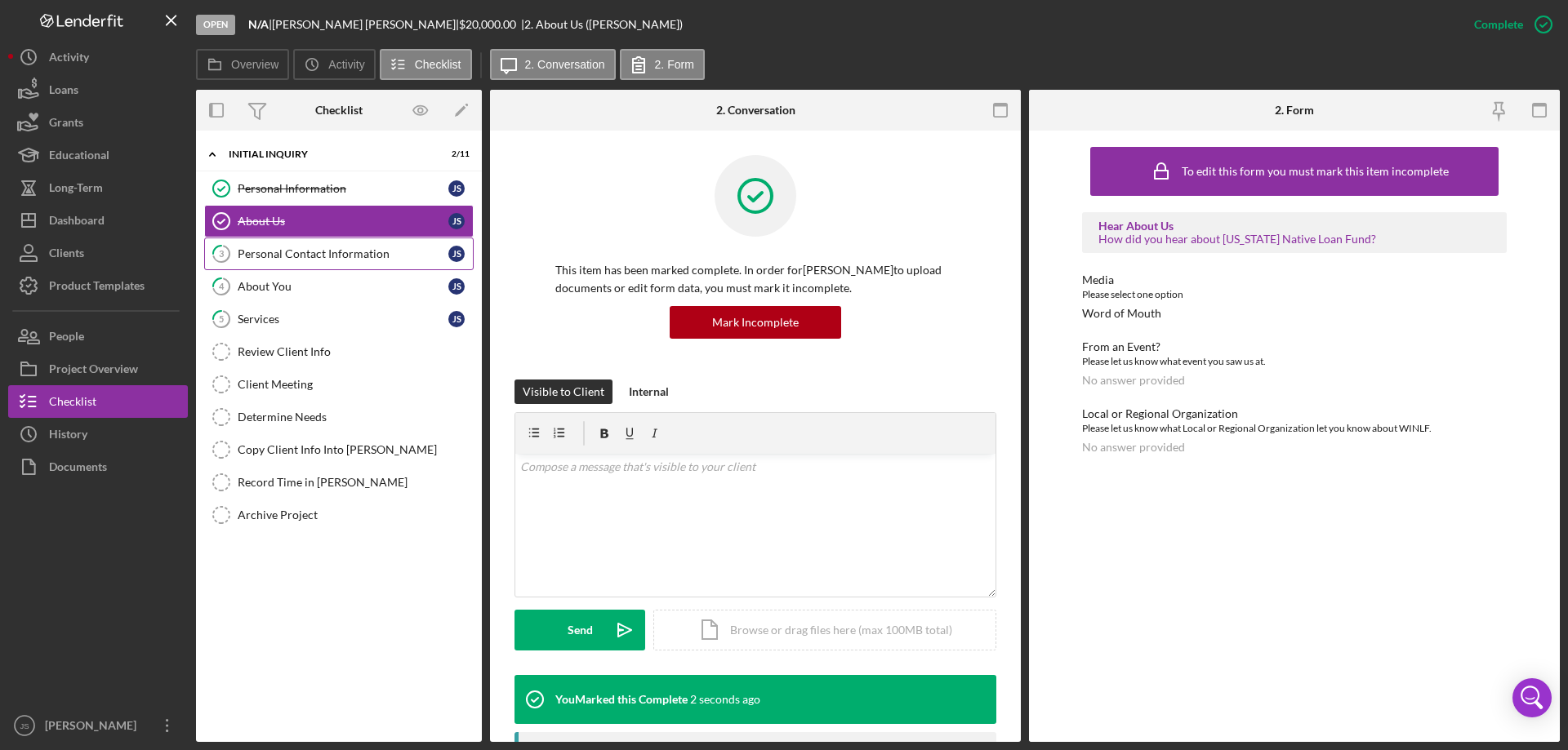
click at [272, 251] on div "Personal Contact Information" at bounding box center [343, 253] width 210 height 13
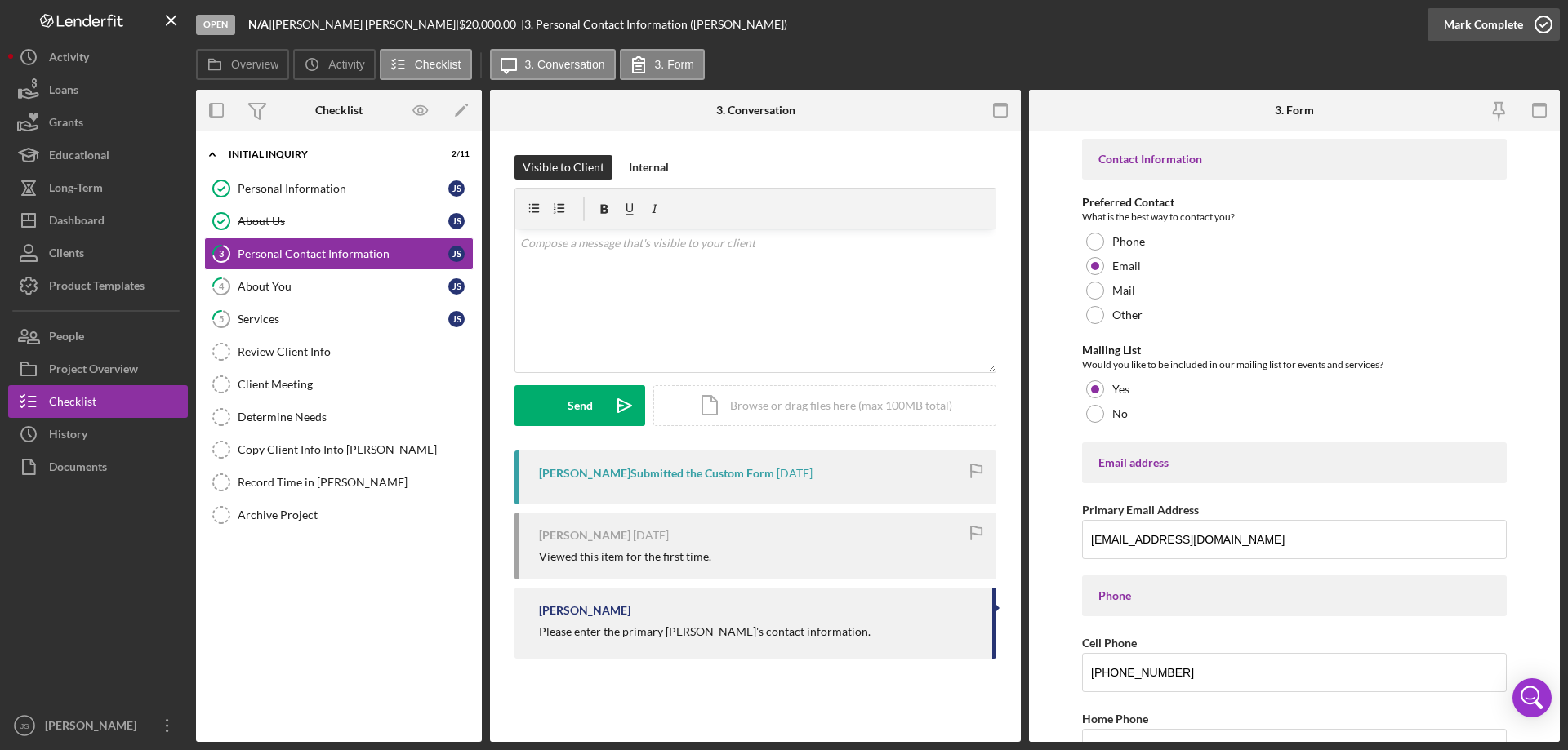
click at [1544, 25] on icon "button" at bounding box center [1544, 24] width 41 height 41
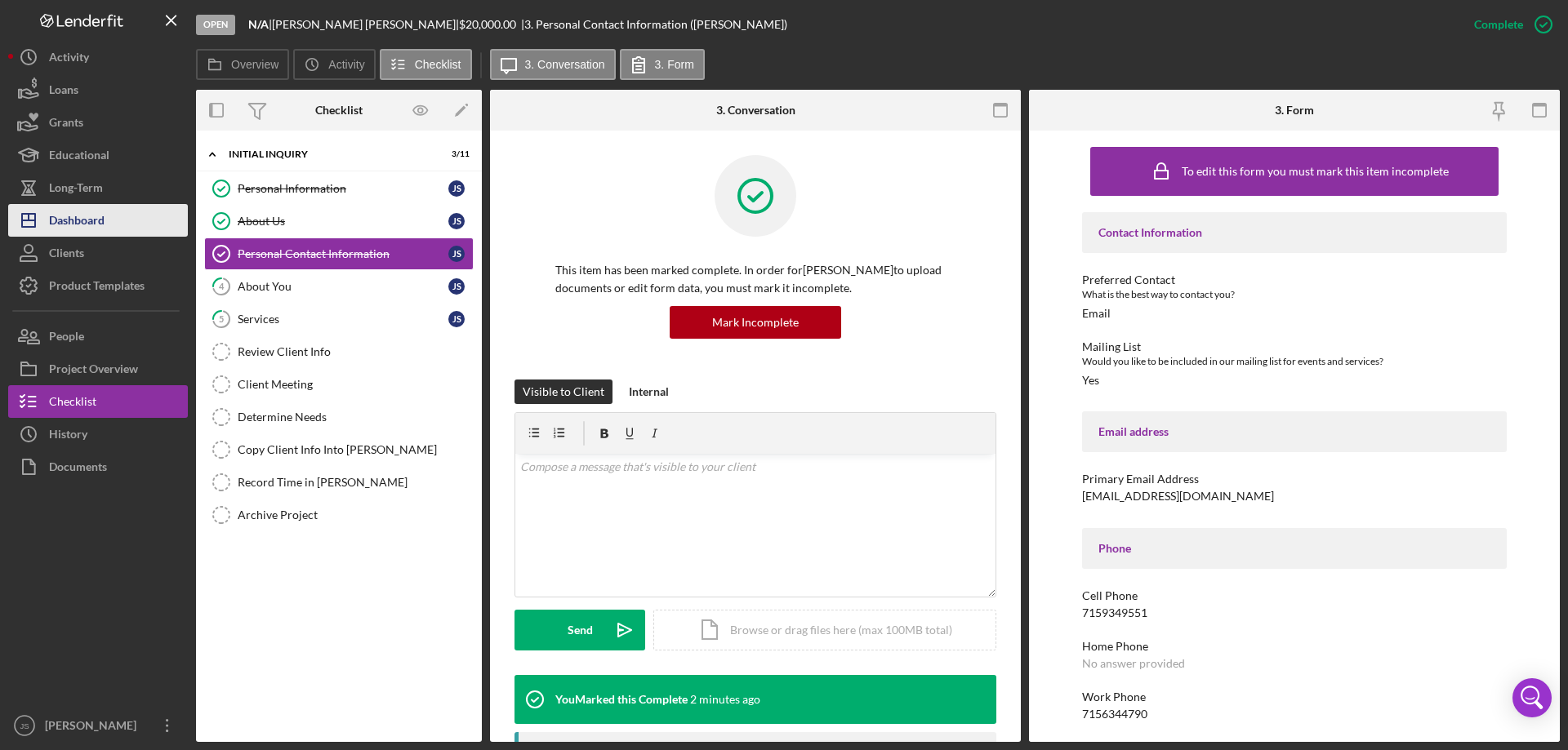
click at [88, 222] on div "Dashboard" at bounding box center [76, 223] width 55 height 37
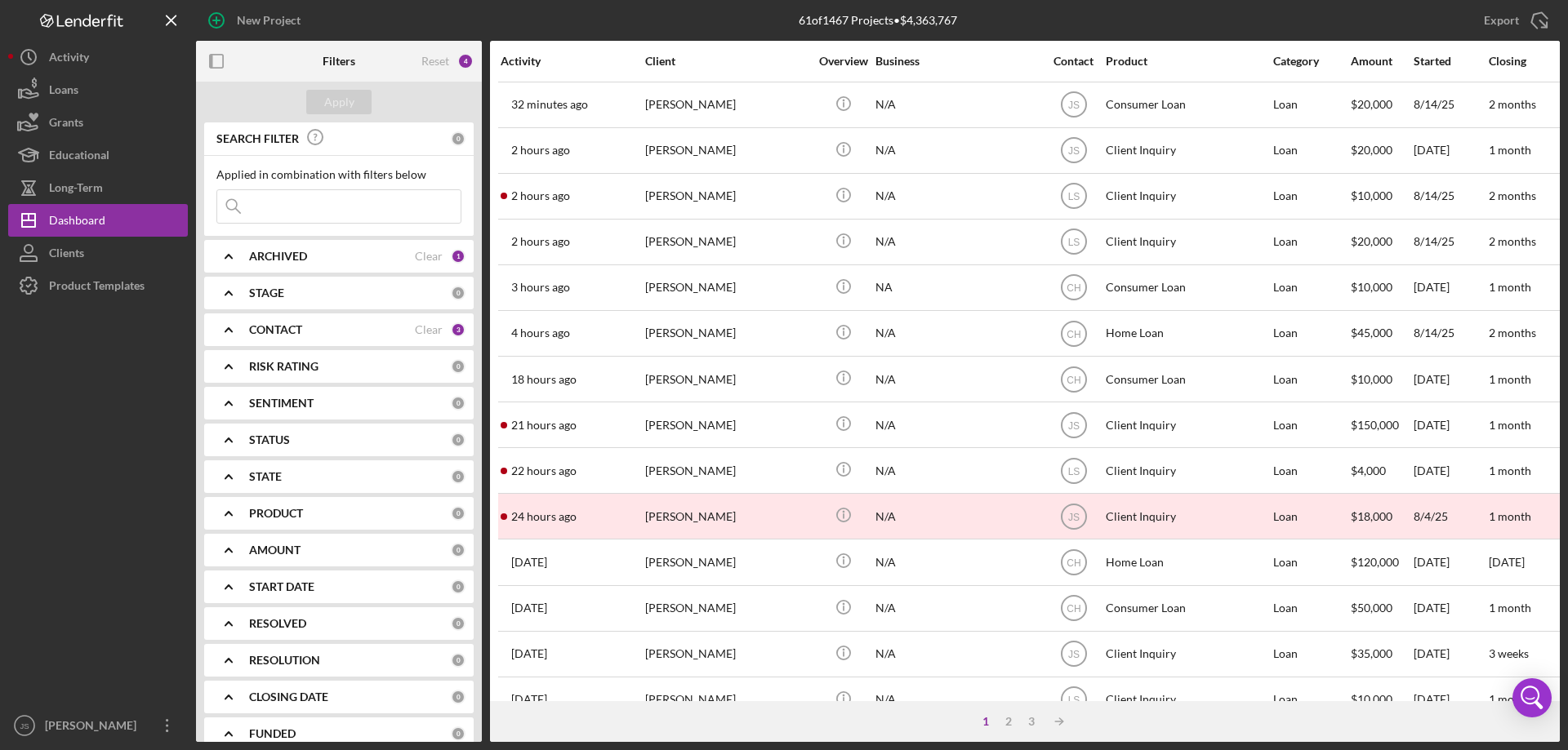
click at [288, 208] on input at bounding box center [339, 207] width 243 height 33
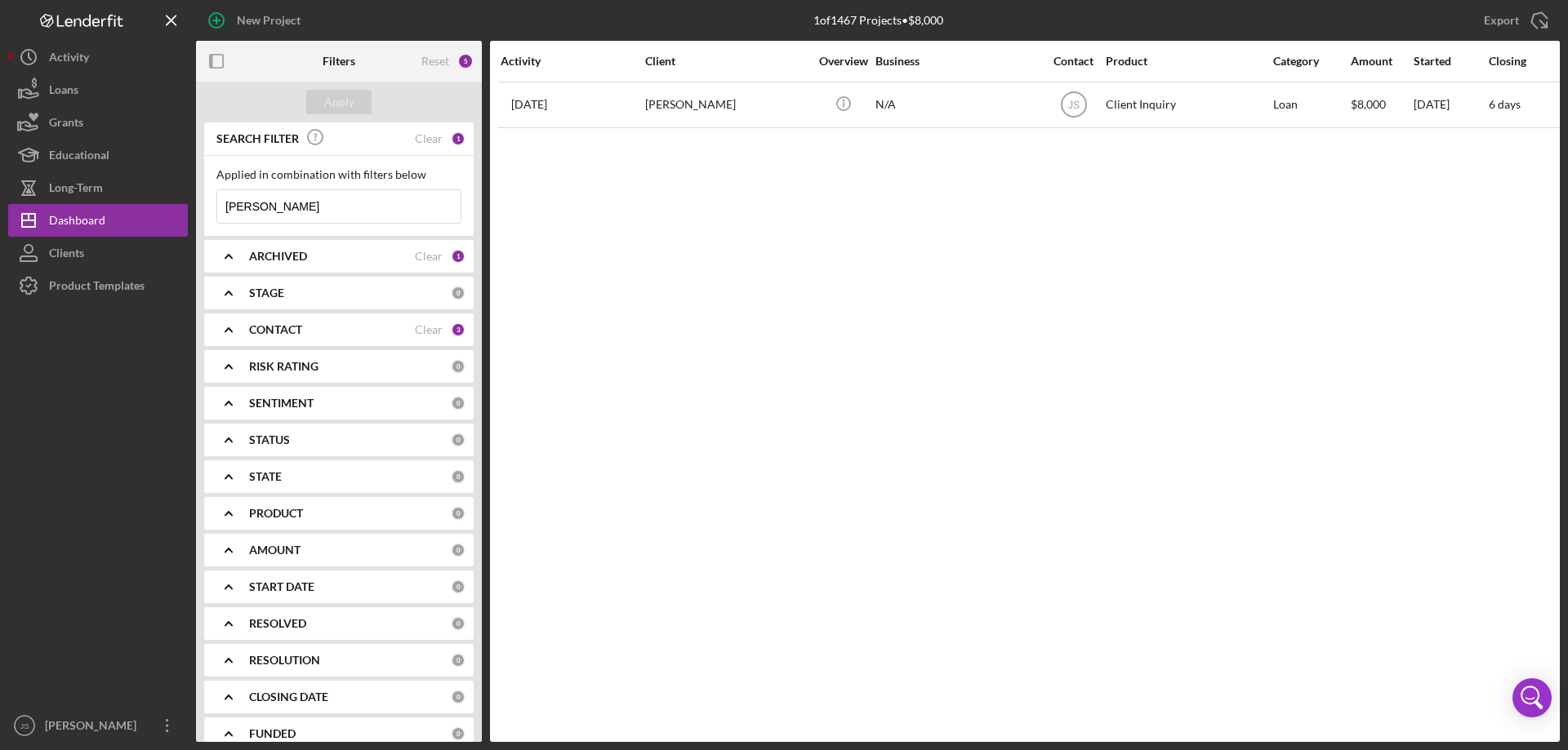
type input "patricia"
click at [225, 333] on icon "Icon/Expander" at bounding box center [229, 330] width 41 height 41
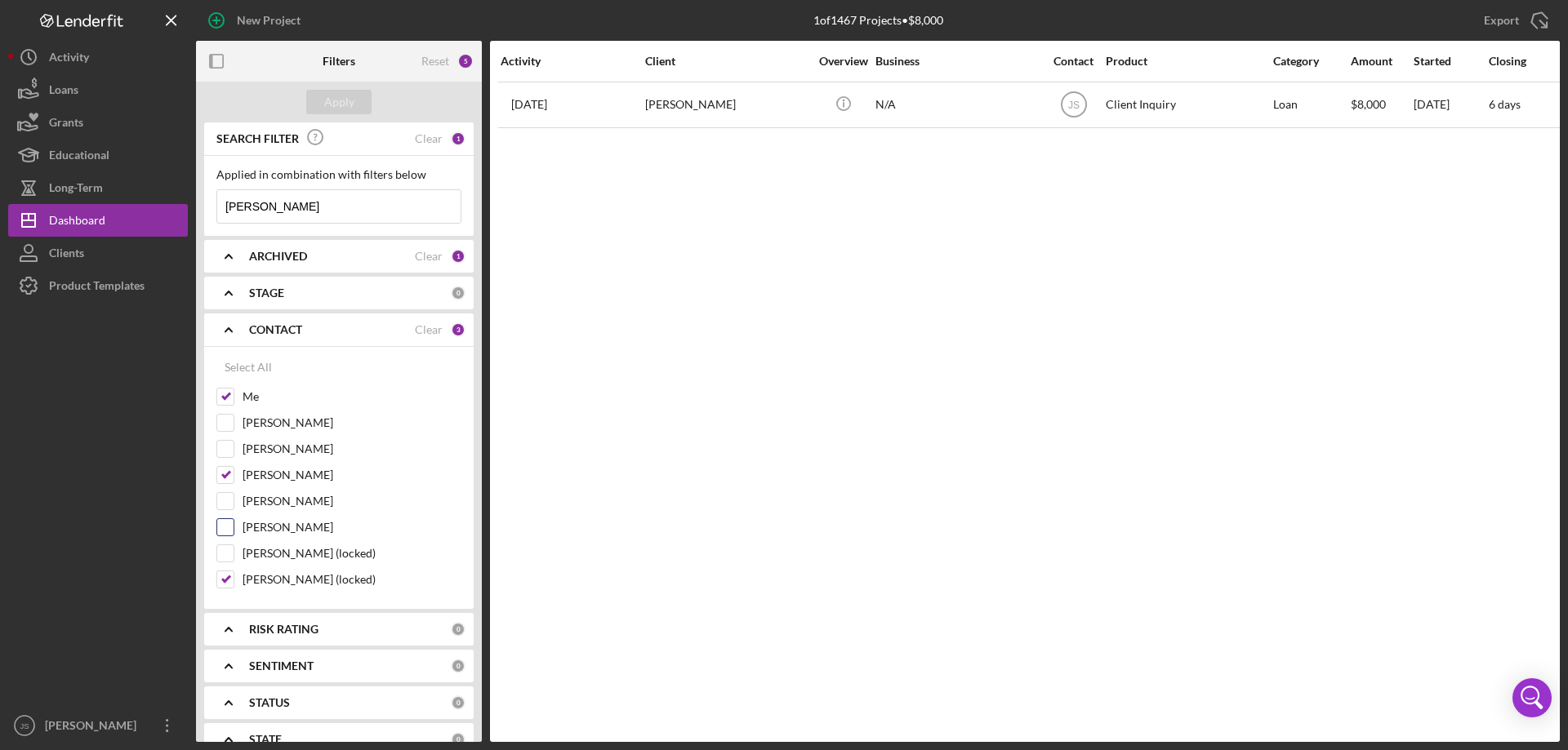
click at [231, 529] on input "[PERSON_NAME]" at bounding box center [225, 527] width 17 height 17
checkbox input "true"
click at [334, 103] on div "Apply" at bounding box center [339, 101] width 30 height 24
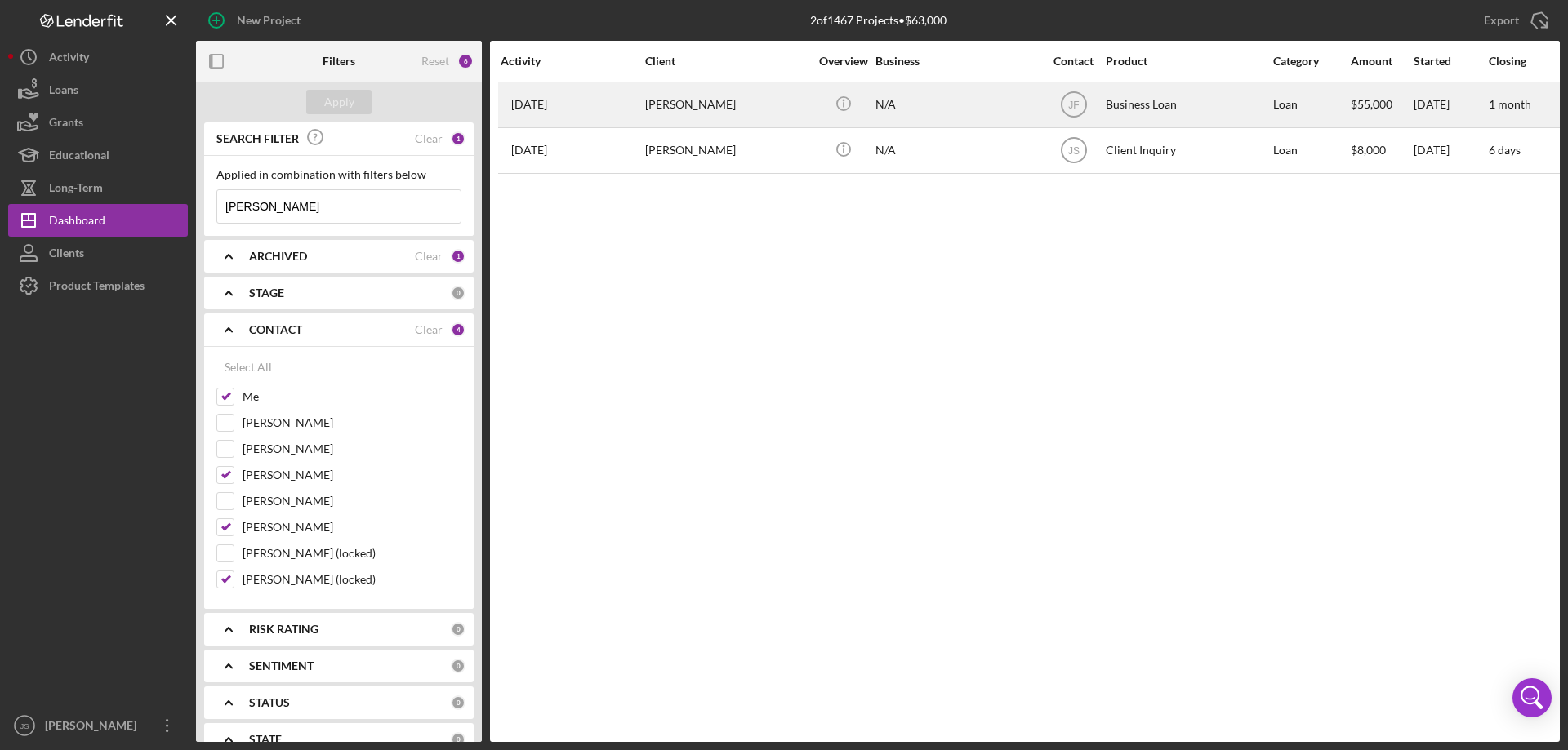
click at [973, 106] on div "N/A" at bounding box center [958, 105] width 164 height 43
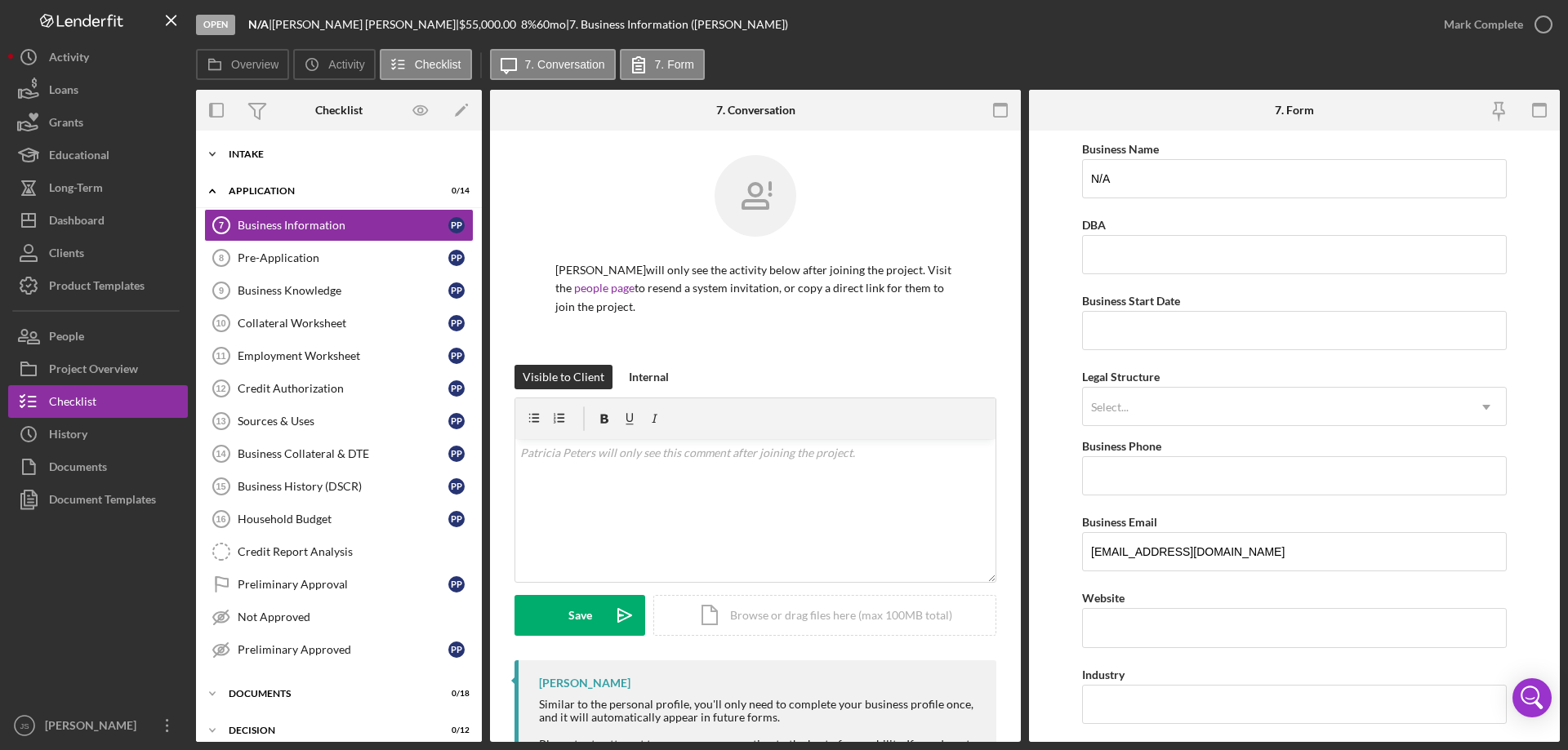
click at [214, 155] on polyline at bounding box center [212, 154] width 5 height 3
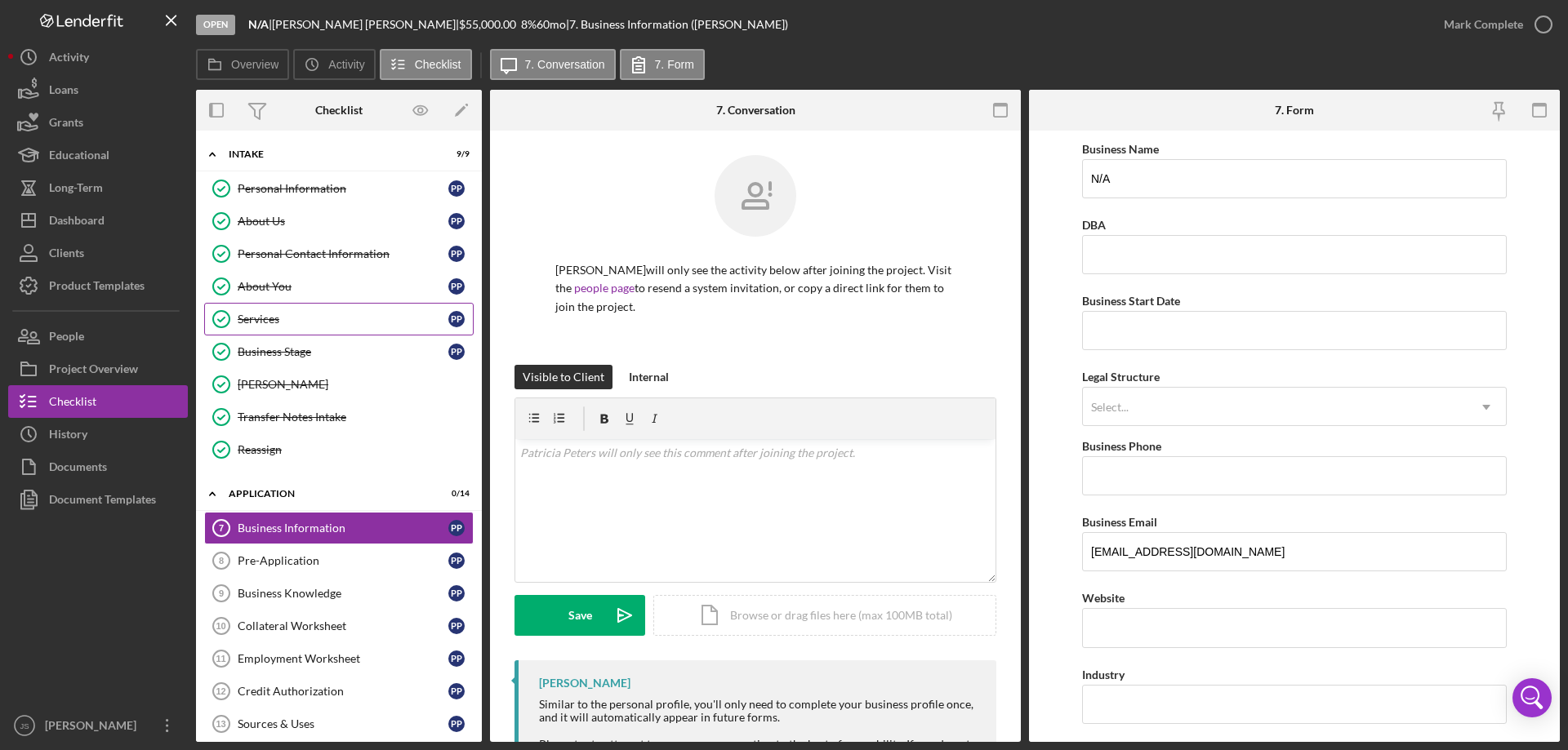
click at [293, 318] on div "Services" at bounding box center [343, 318] width 210 height 13
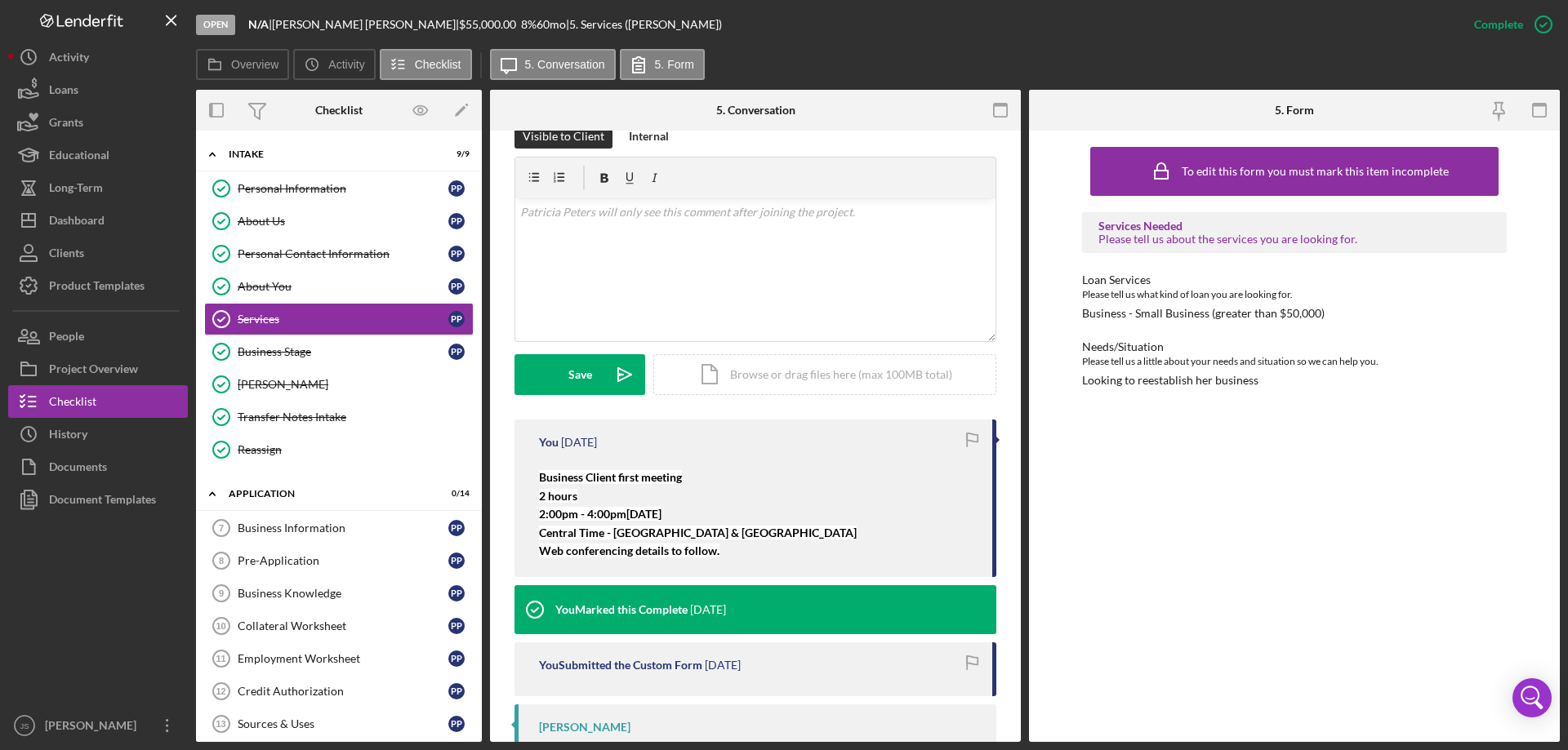
scroll to position [245, 0]
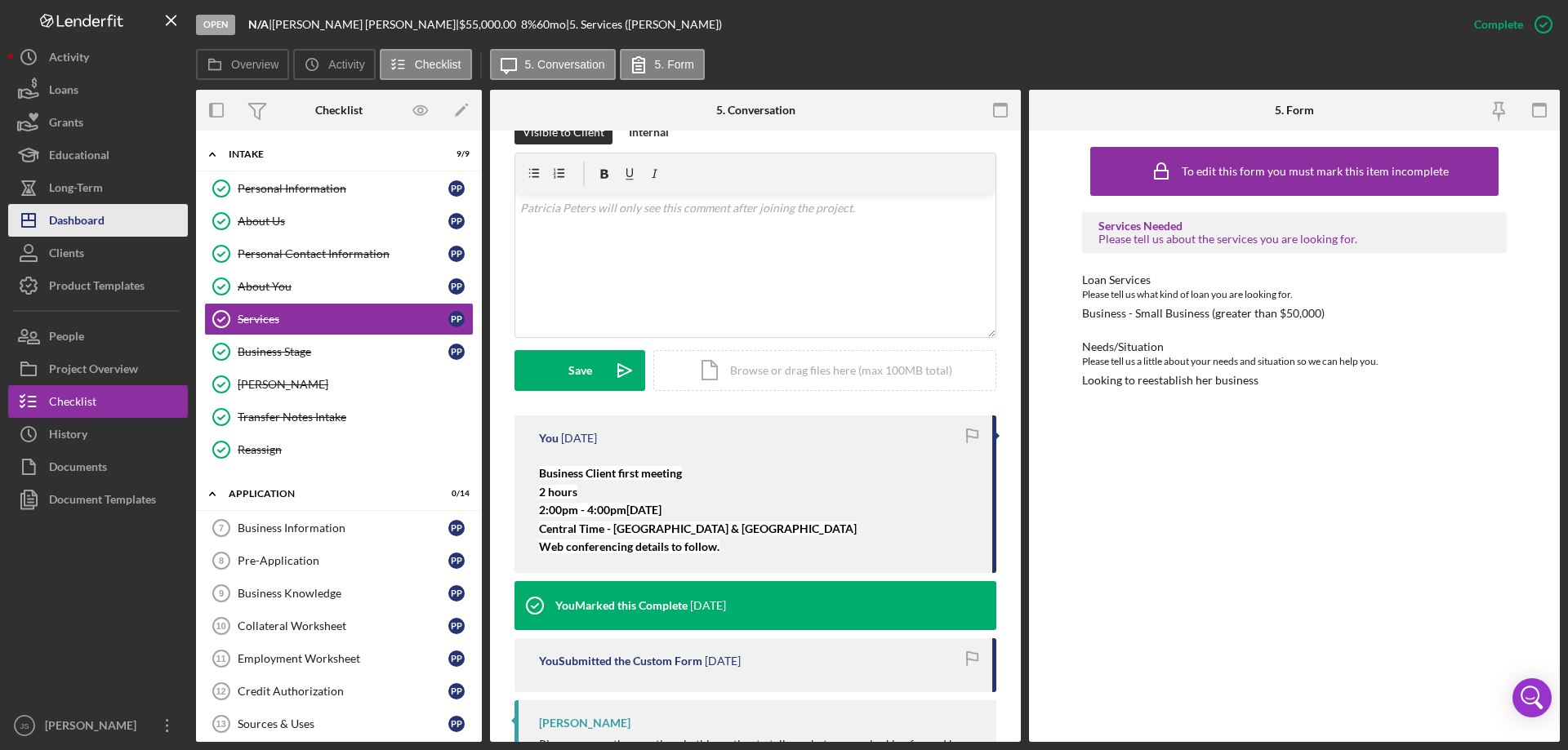
click at [89, 221] on div "Dashboard" at bounding box center [76, 223] width 55 height 37
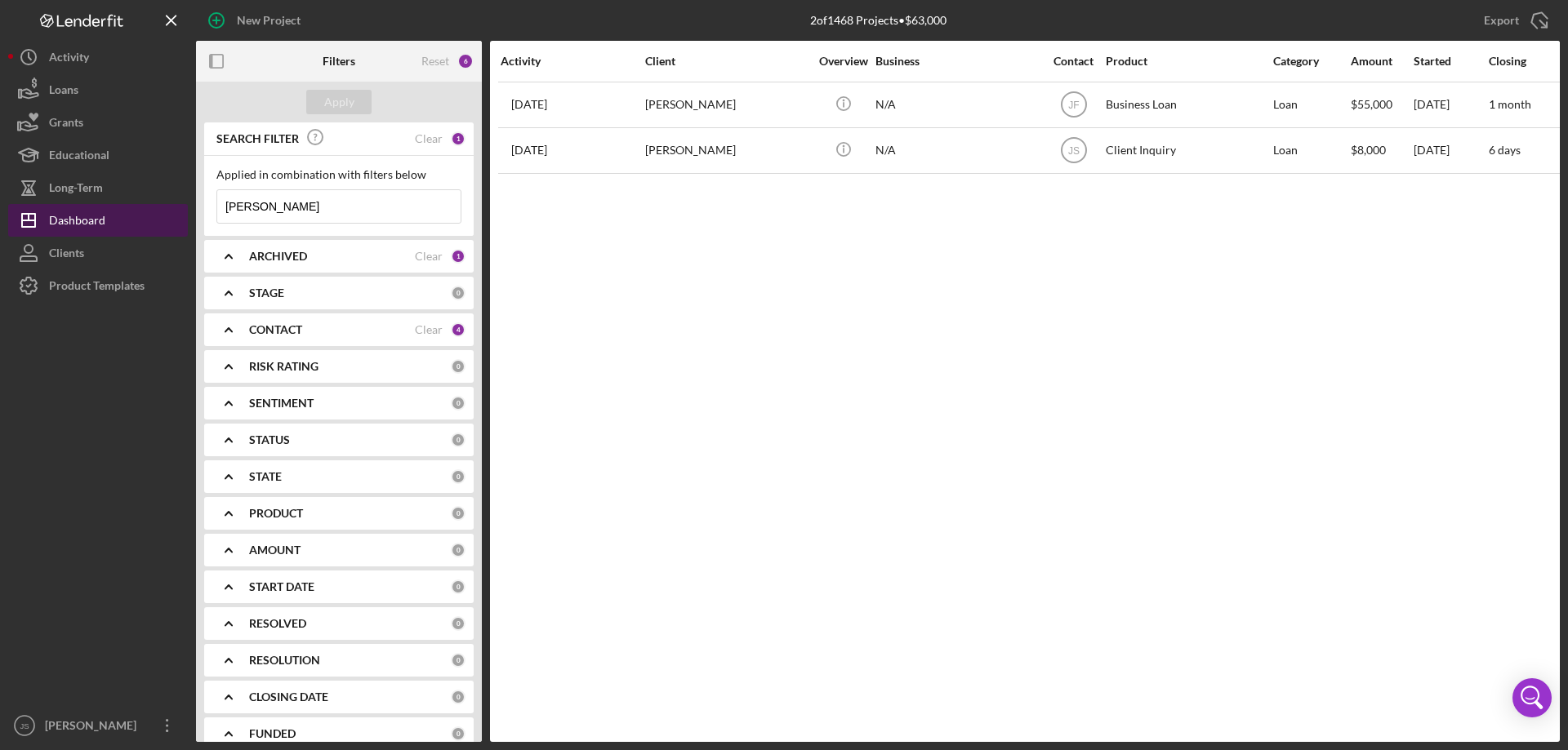
drag, startPoint x: 278, startPoint y: 208, endPoint x: 72, endPoint y: 205, distance: 206.0
click at [72, 206] on div "New Project 2 of 1468 Projects • $63,000 patricia Export Icon/Export Filters Re…" at bounding box center [784, 371] width 1551 height 742
click at [346, 100] on div "Apply" at bounding box center [339, 101] width 30 height 24
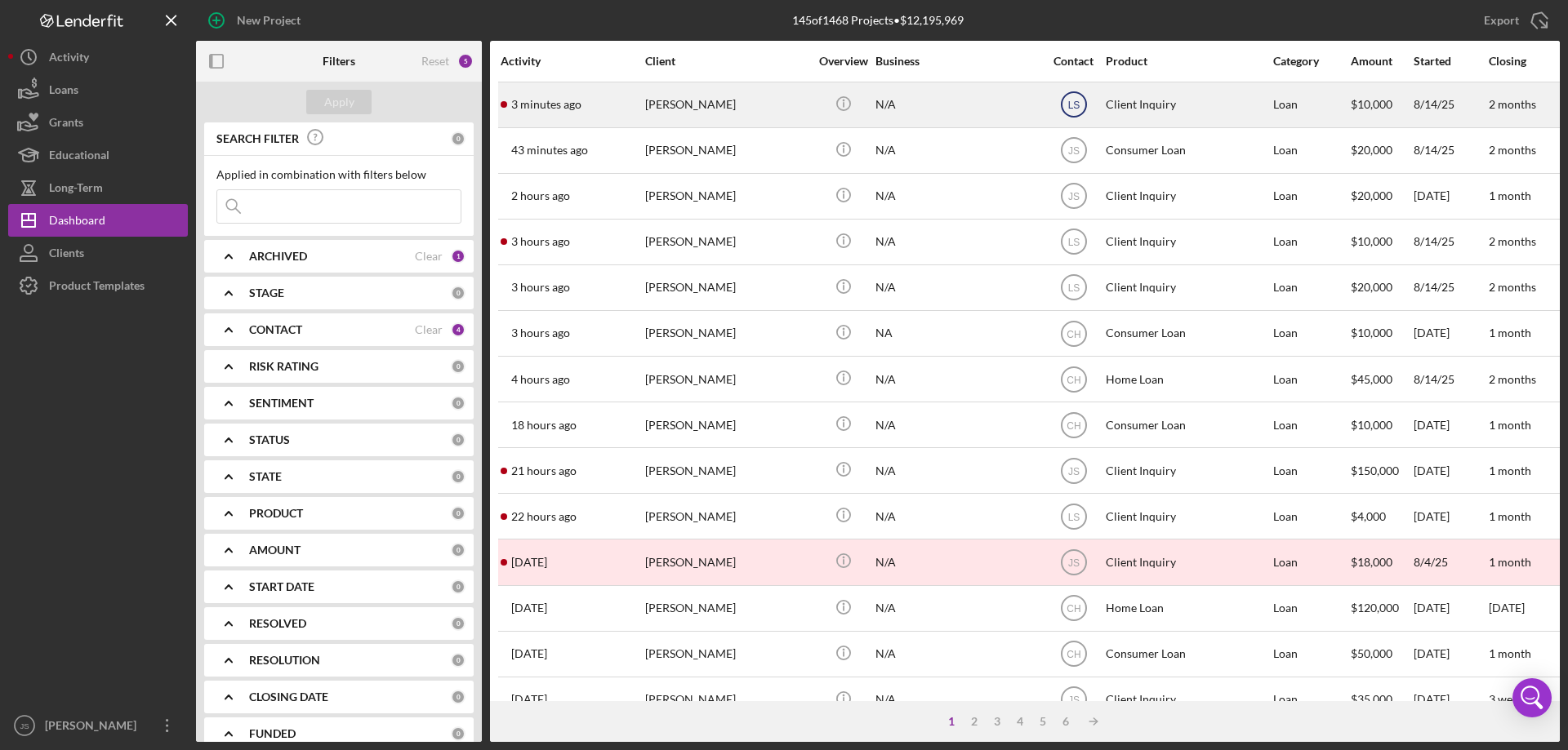
click at [1076, 106] on text "LS" at bounding box center [1074, 105] width 13 height 12
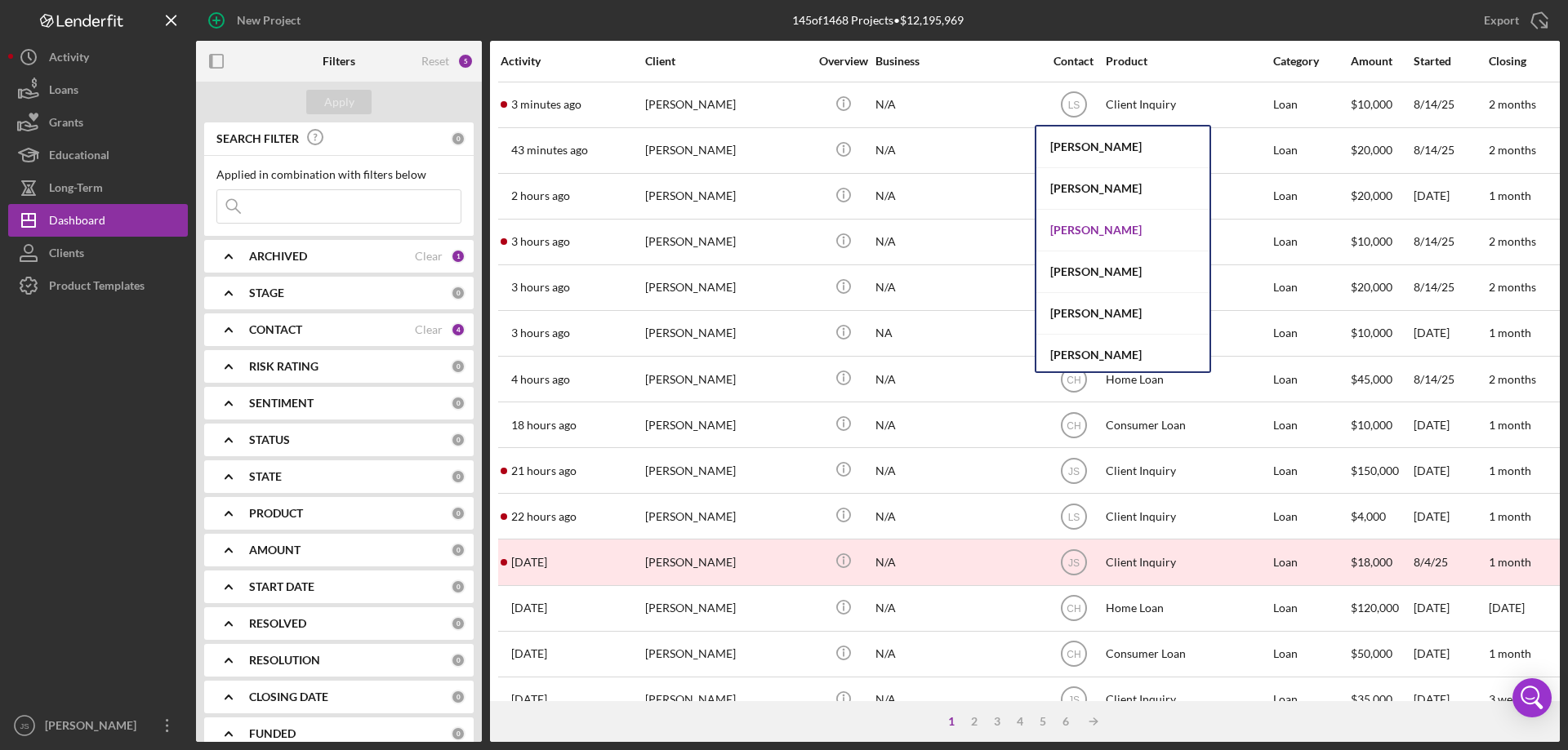
click at [1076, 228] on div "[PERSON_NAME]" at bounding box center [1123, 231] width 173 height 42
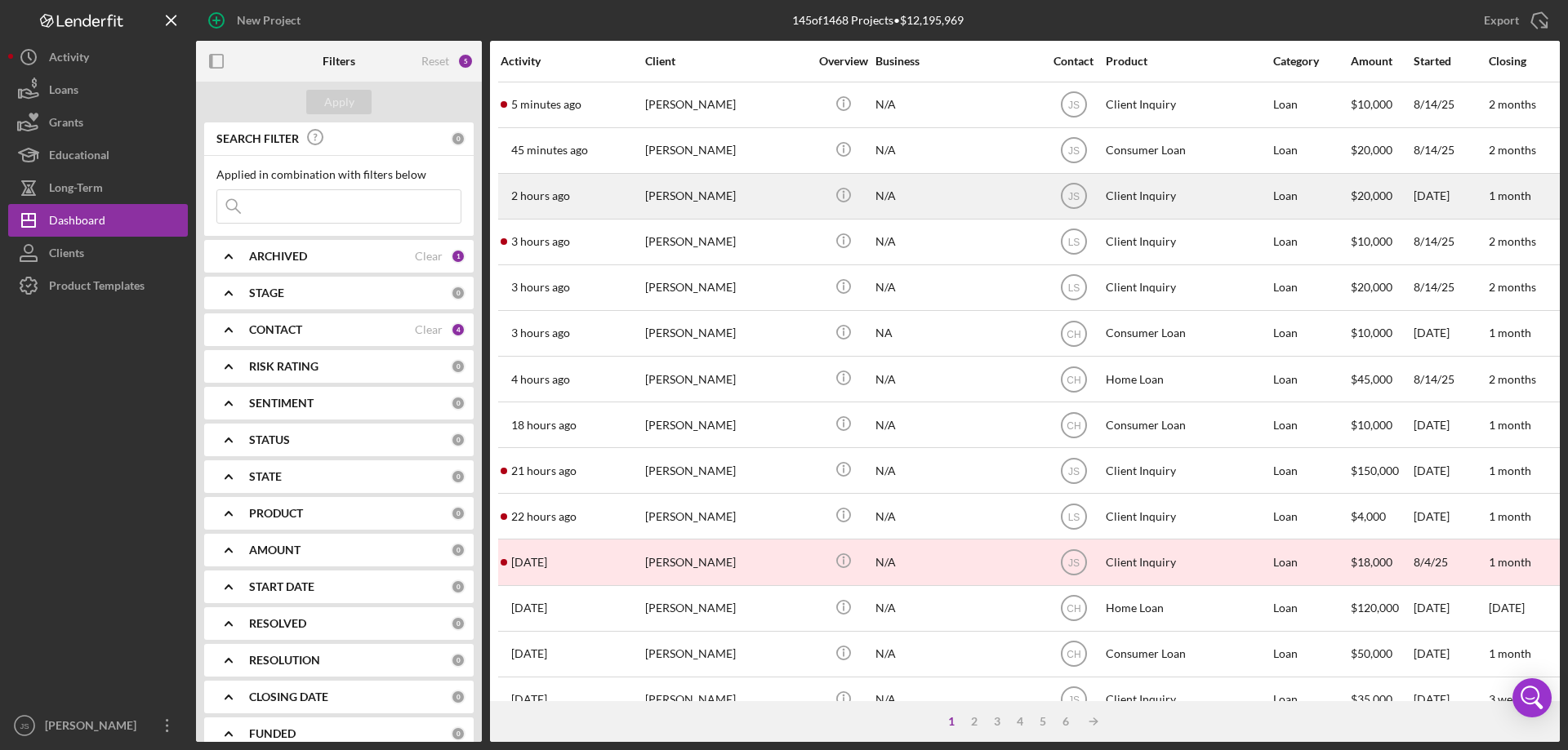
click at [949, 196] on div "N/A" at bounding box center [958, 196] width 164 height 43
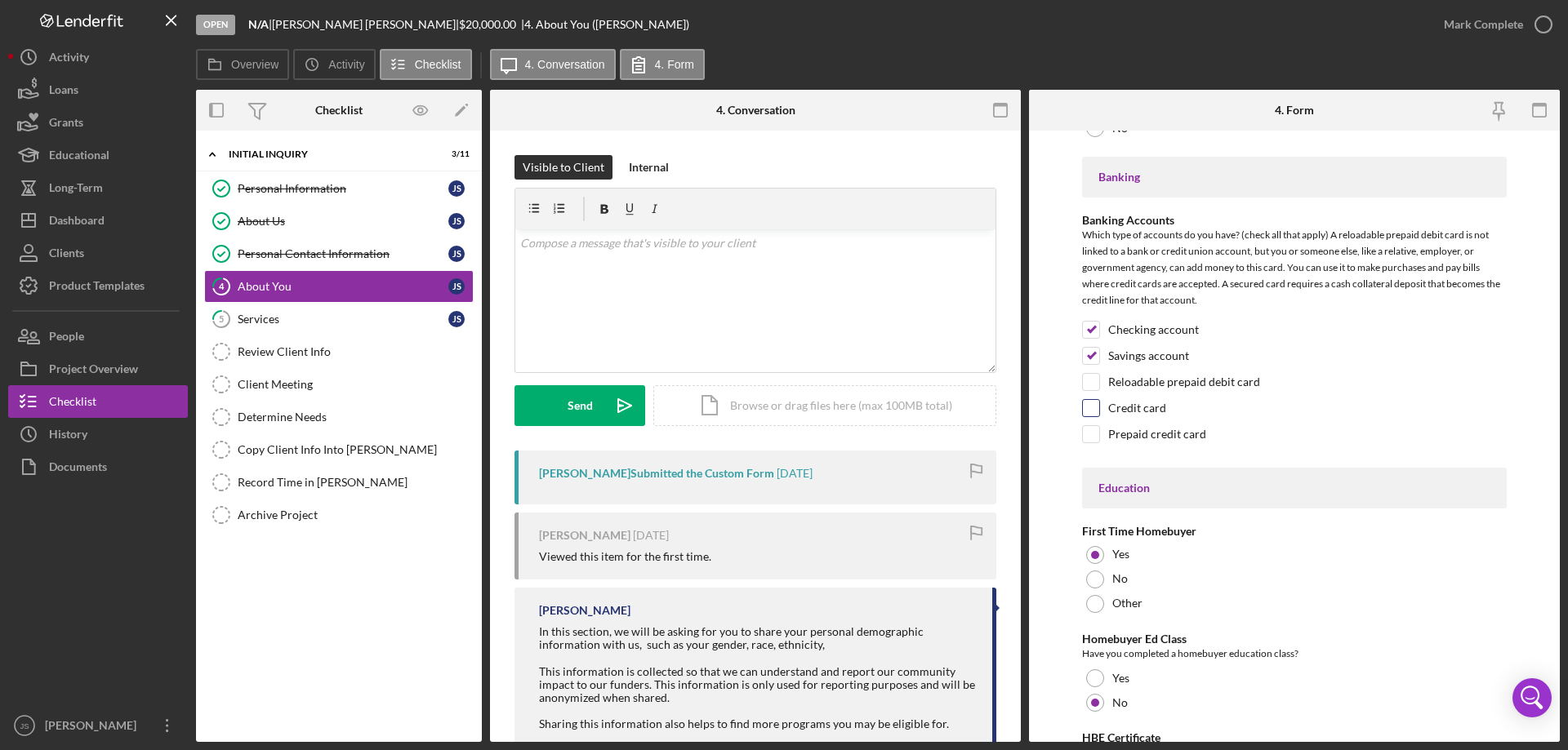
scroll to position [3394, 0]
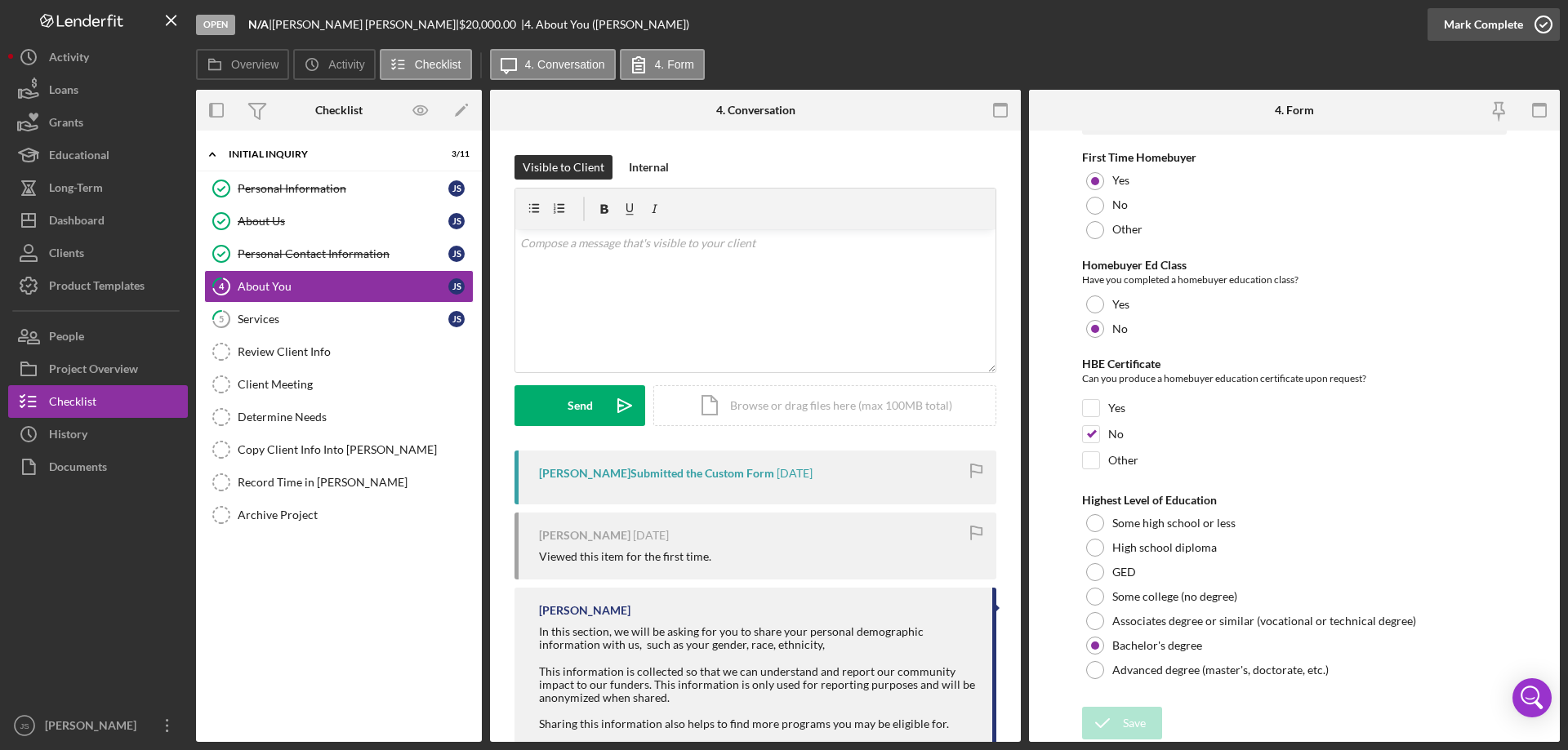
click at [1546, 23] on icon "button" at bounding box center [1544, 24] width 41 height 41
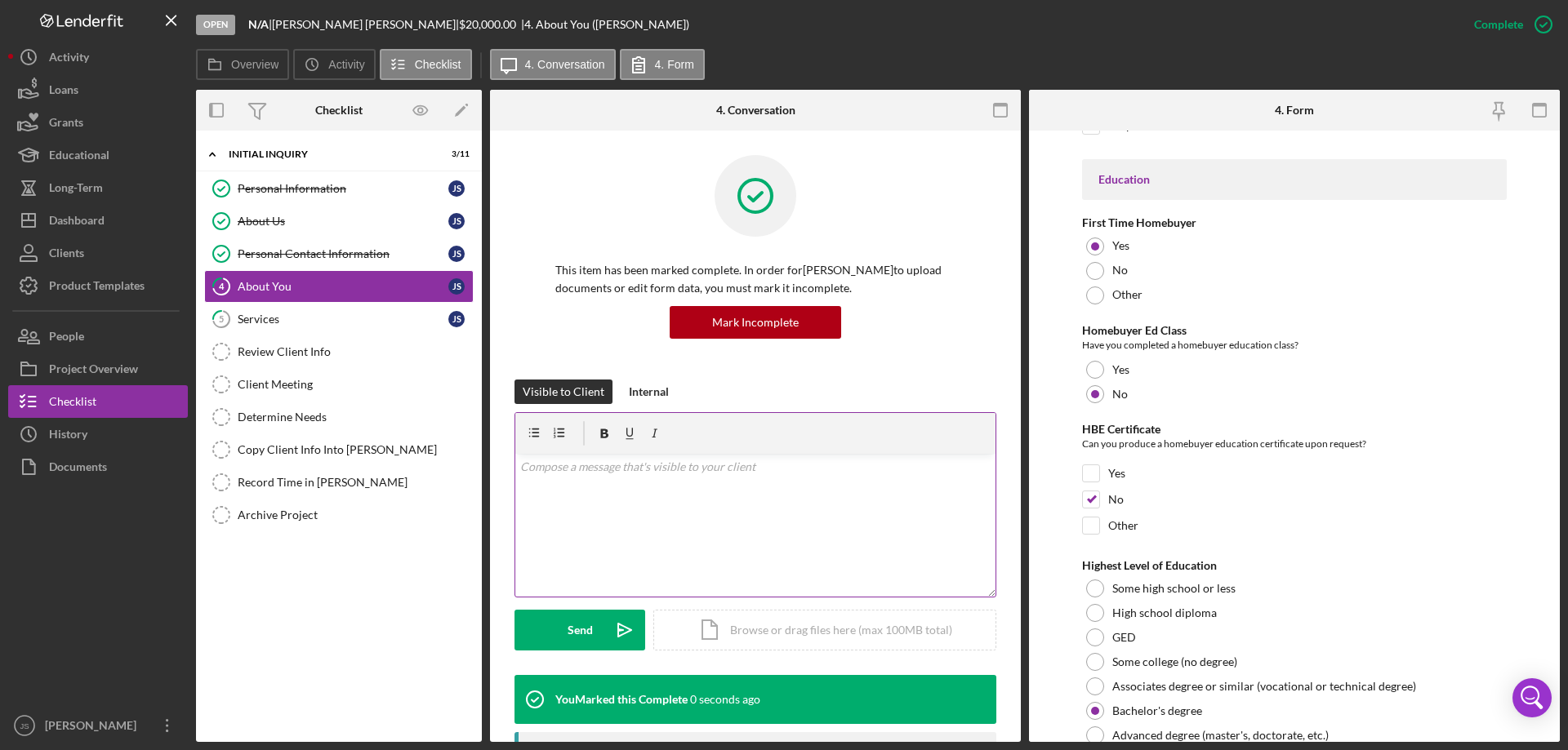
scroll to position [3459, 0]
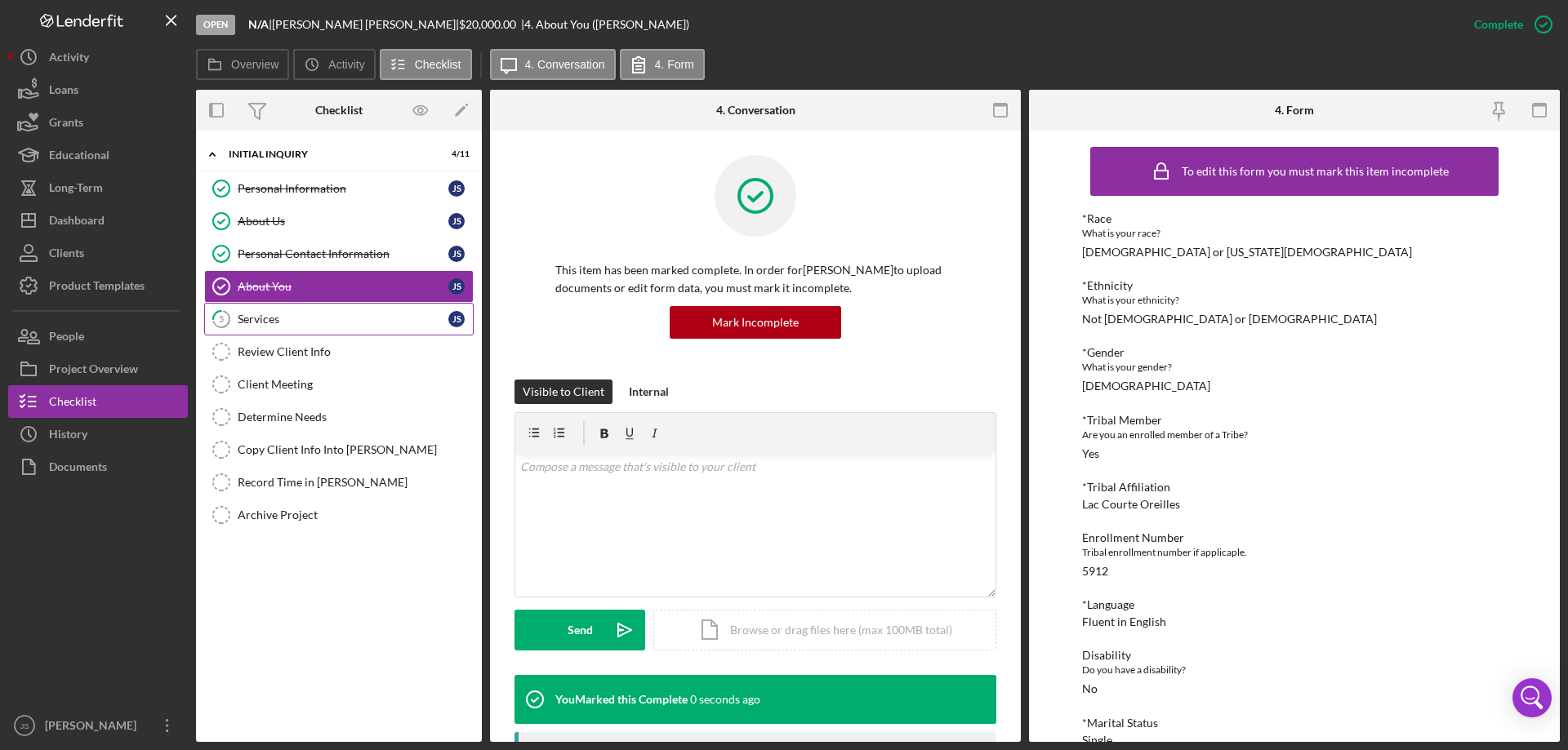
click at [310, 317] on div "Services" at bounding box center [343, 318] width 210 height 13
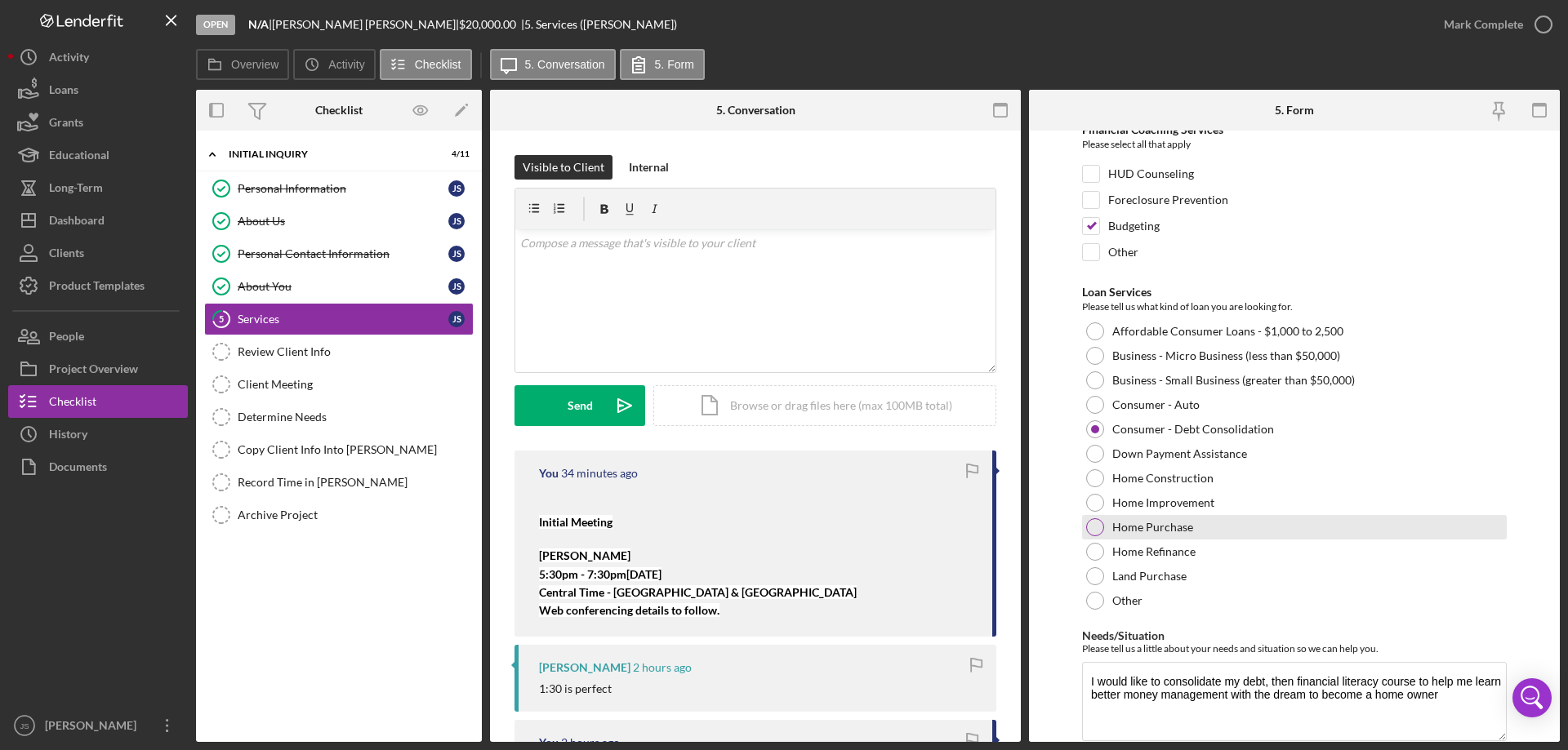
scroll to position [134, 0]
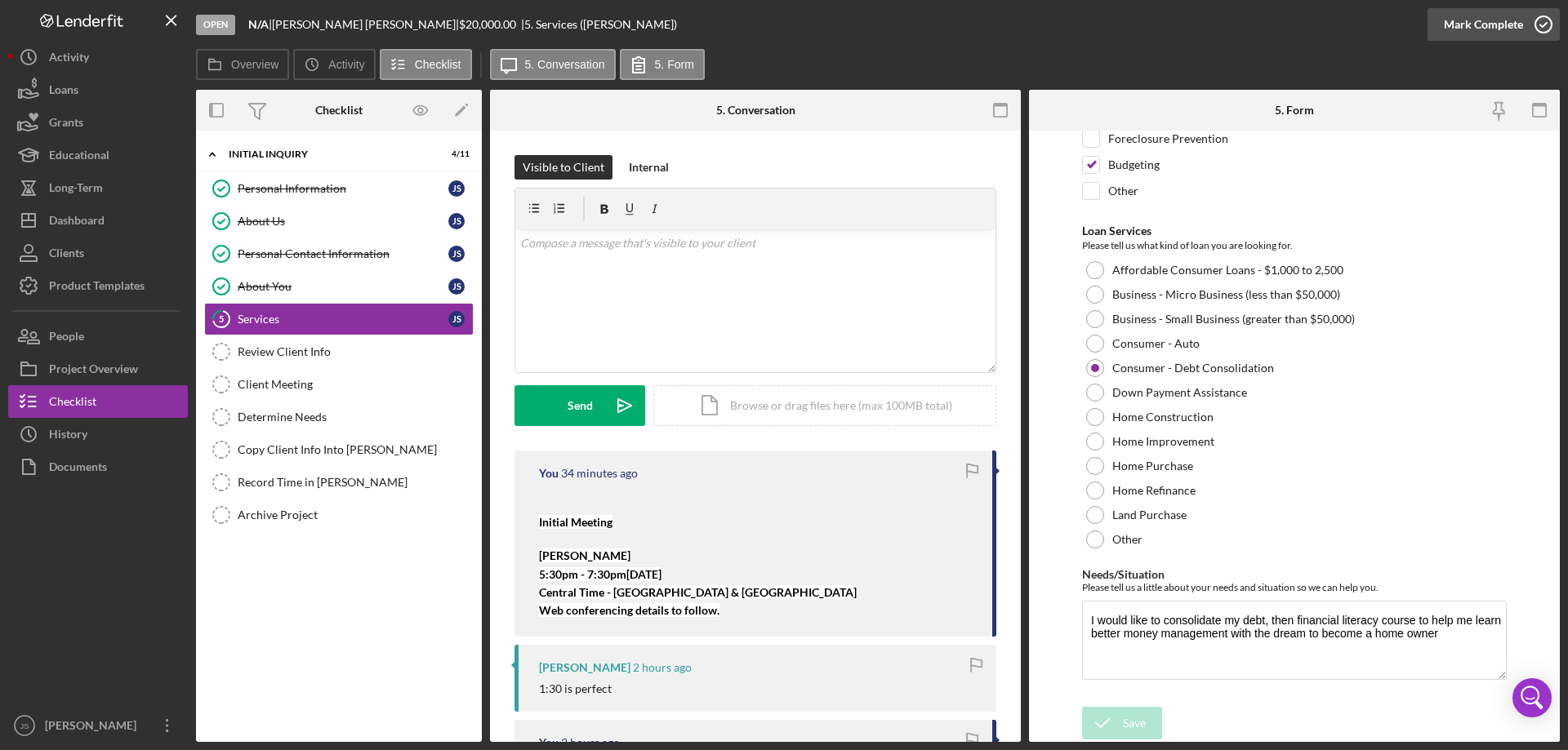
click at [1541, 22] on icon "button" at bounding box center [1544, 24] width 41 height 41
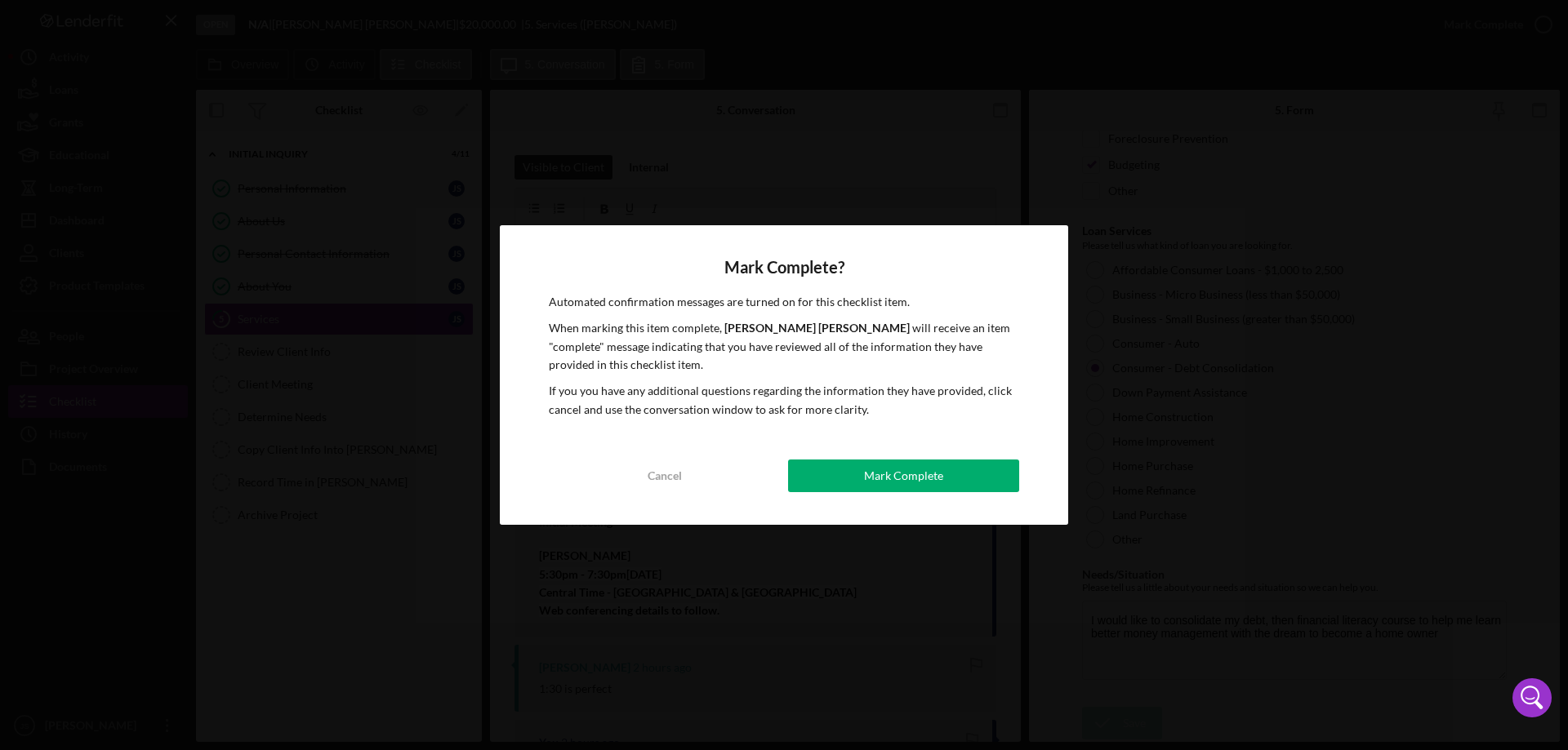
drag, startPoint x: 965, startPoint y: 479, endPoint x: 977, endPoint y: 477, distance: 12.2
click at [965, 479] on button "Mark Complete" at bounding box center [903, 476] width 231 height 33
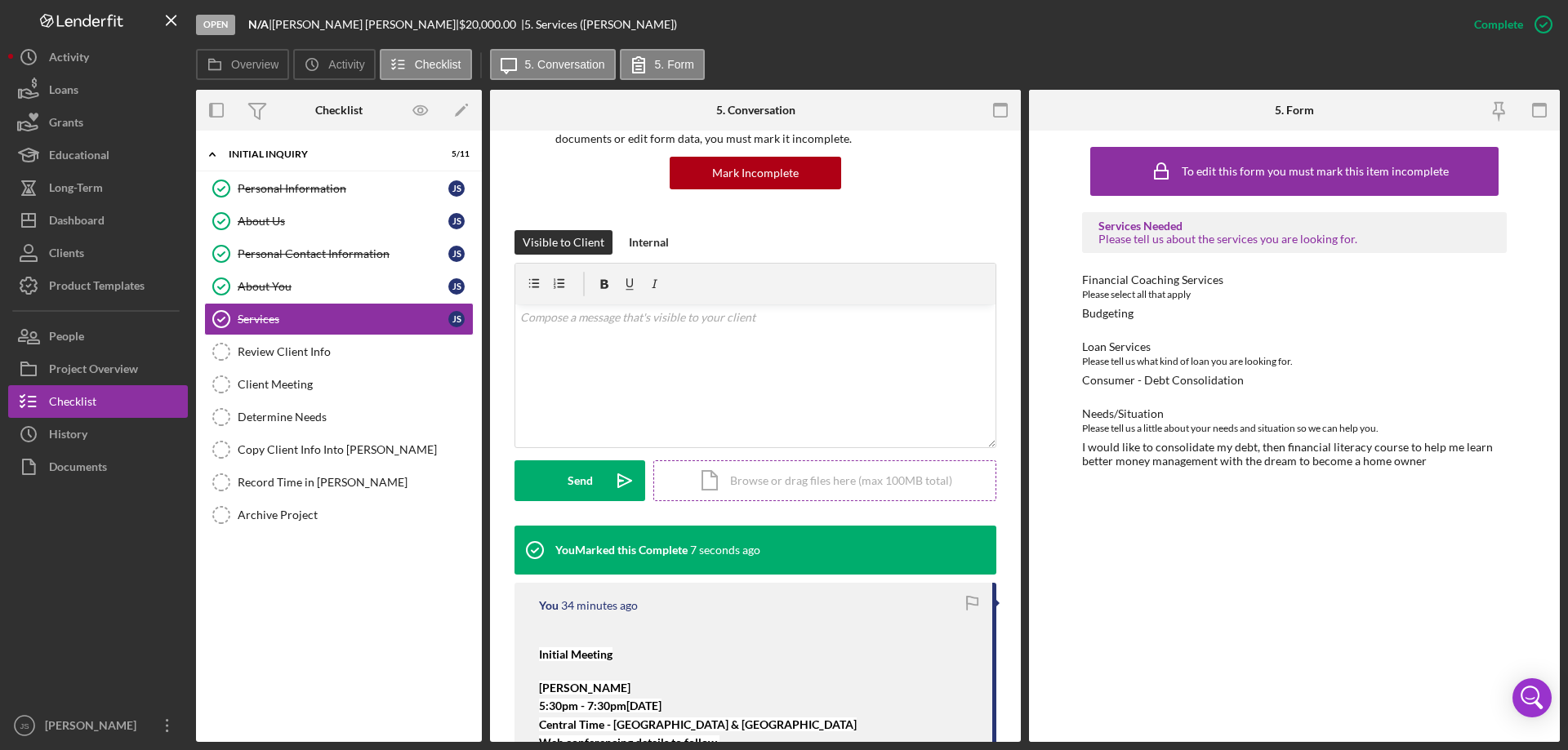
scroll to position [327, 0]
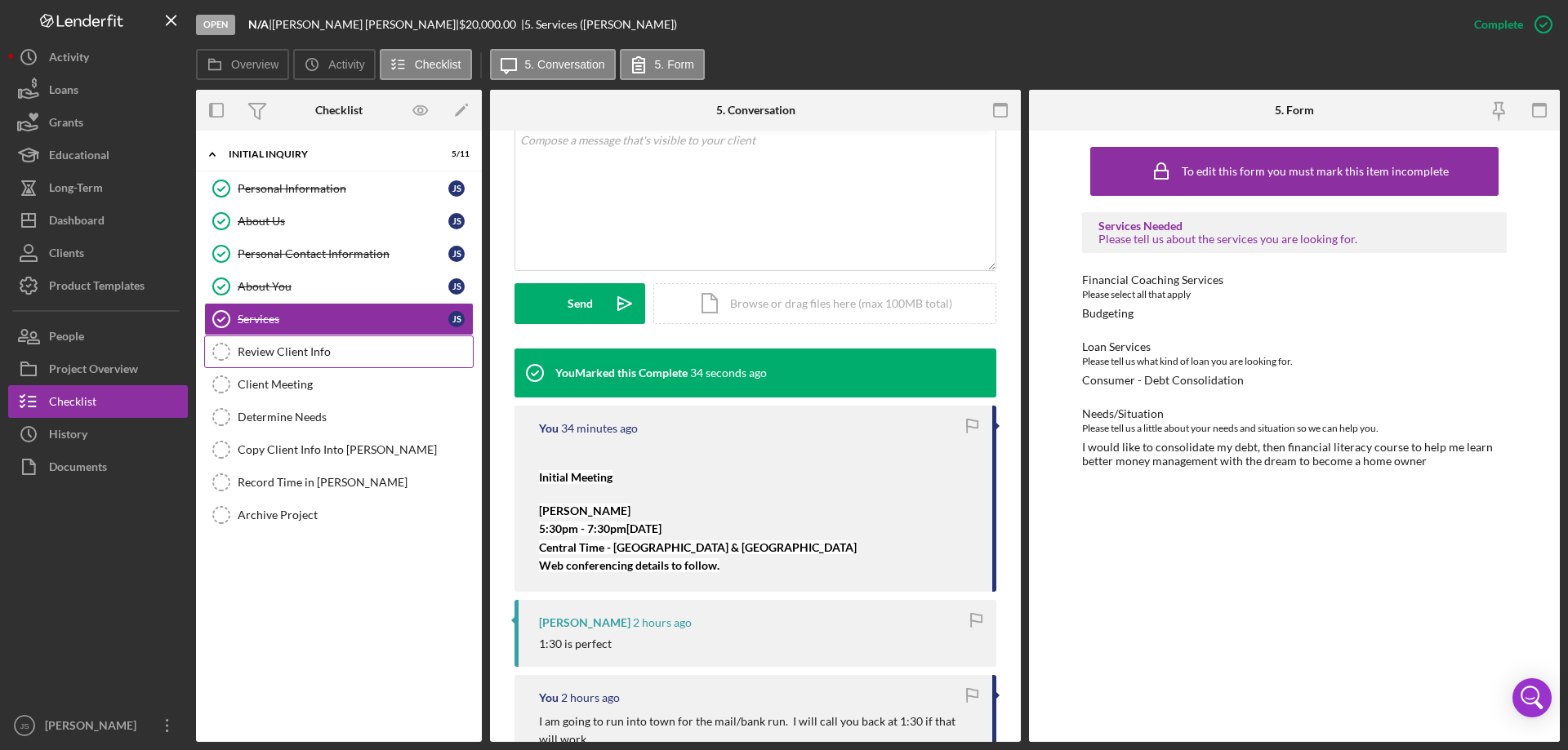
click at [289, 350] on div "Review Client Info" at bounding box center [355, 351] width 236 height 13
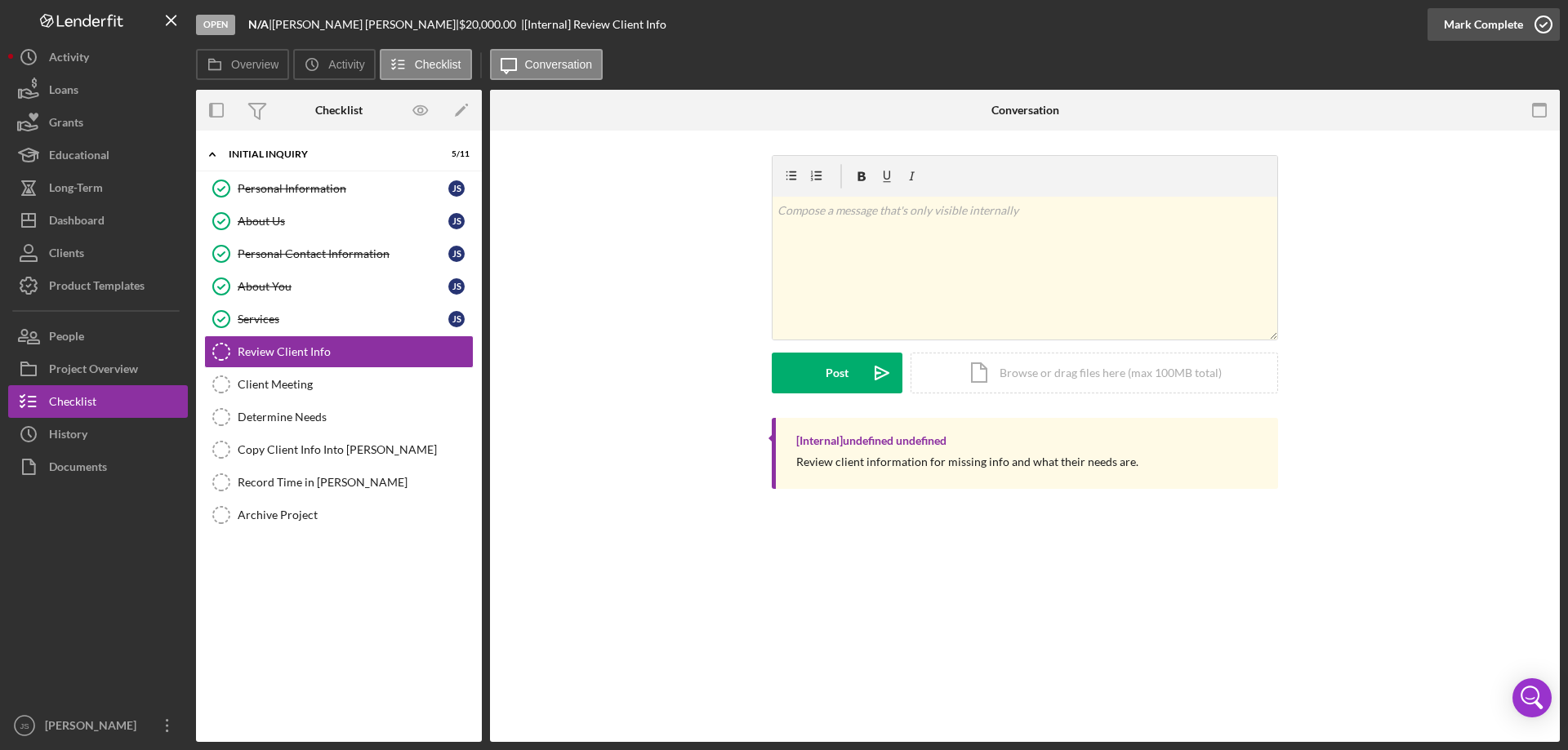
click at [1537, 26] on icon "button" at bounding box center [1544, 24] width 41 height 41
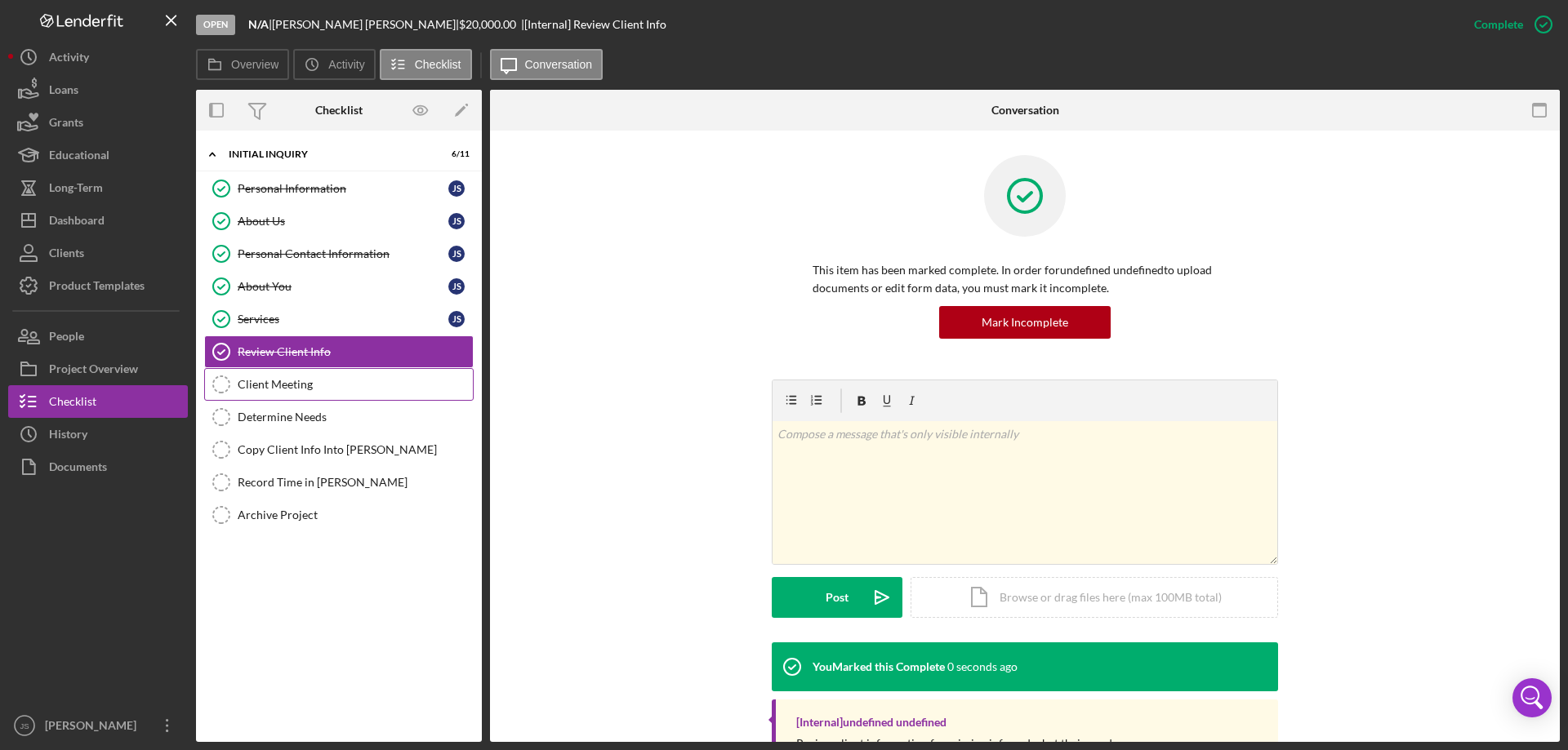
click at [267, 382] on div "Client Meeting" at bounding box center [355, 384] width 236 height 13
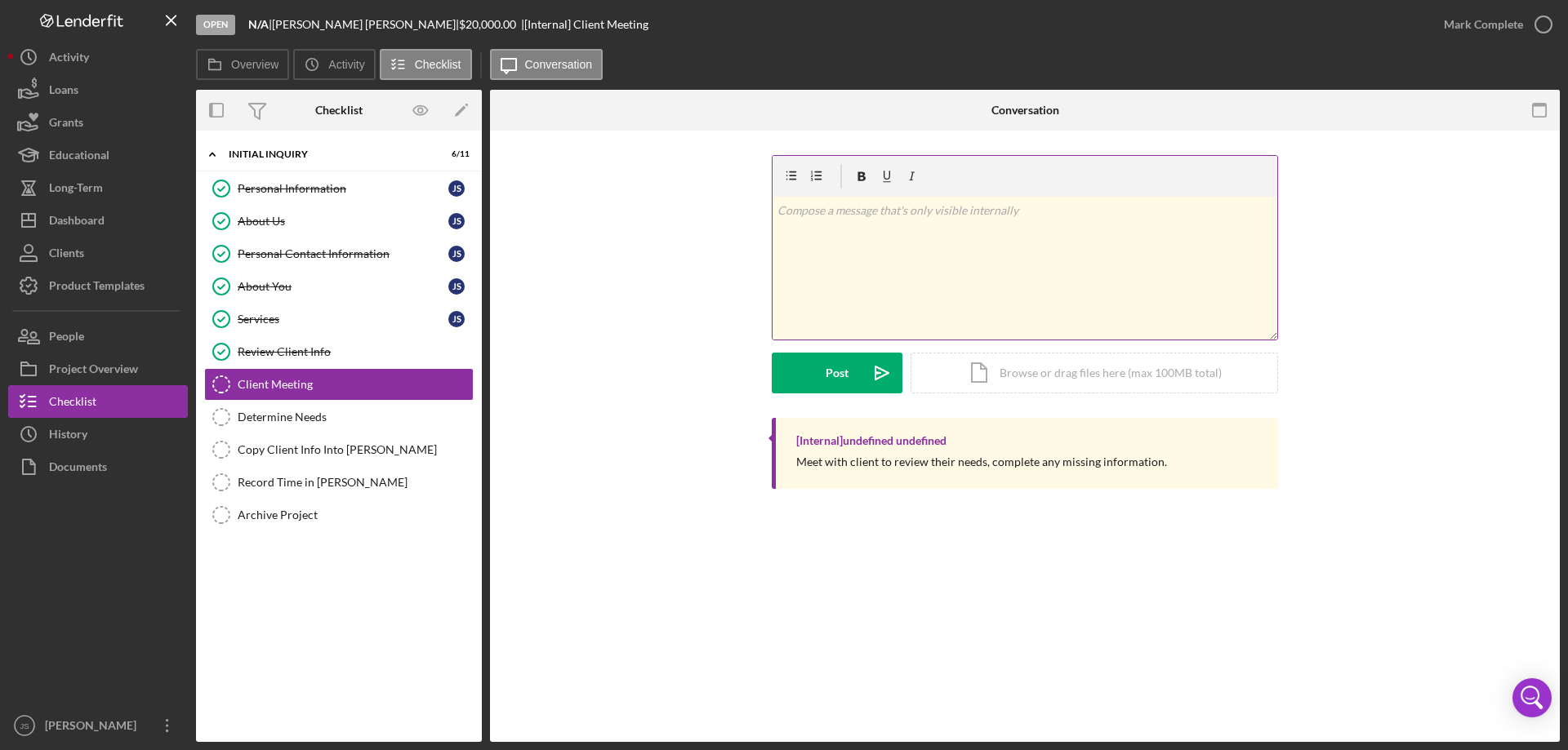
click at [847, 271] on div "v Color teal Color pink Remove color Add row above Add row below Add column bef…" at bounding box center [1025, 268] width 505 height 143
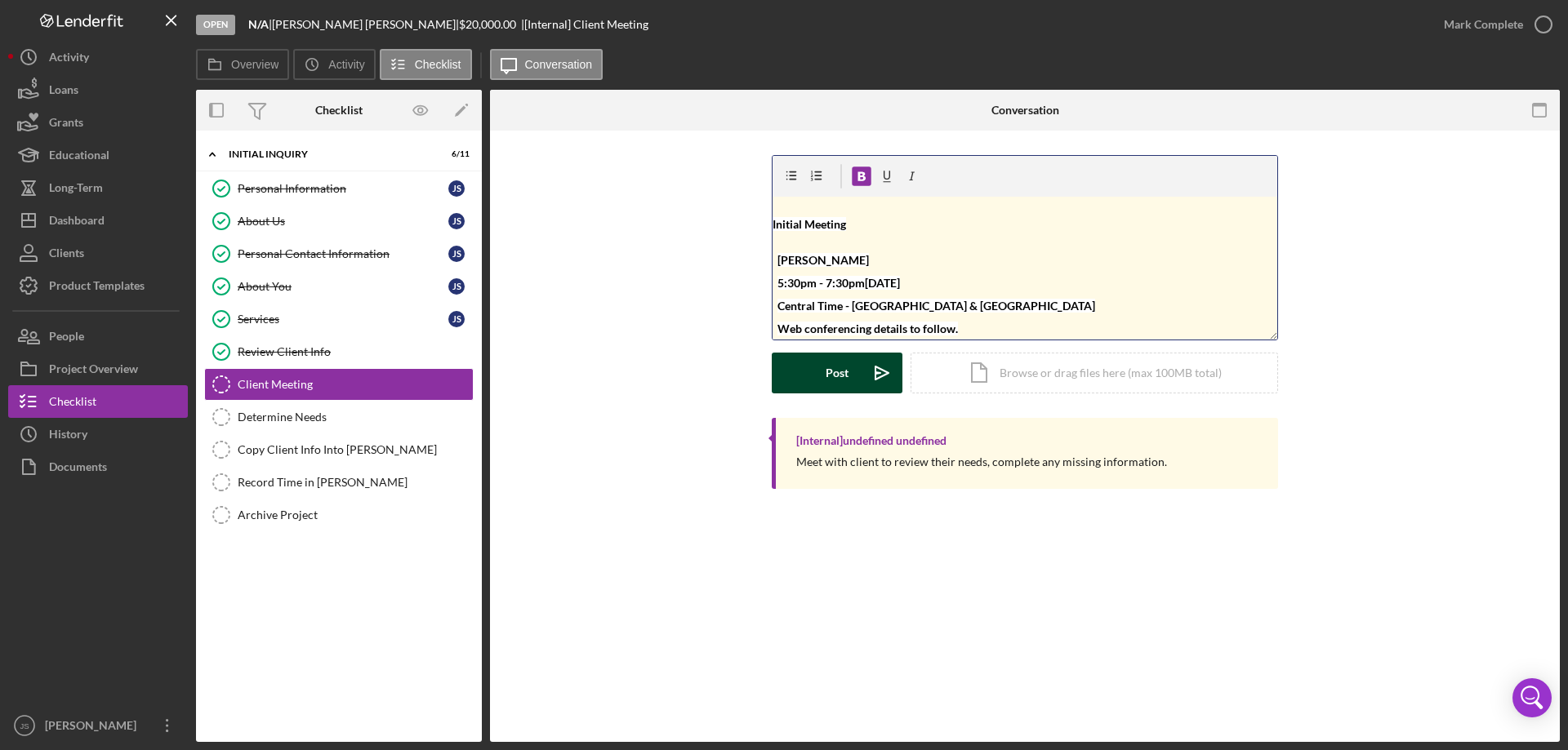
click at [845, 382] on div "Post" at bounding box center [836, 374] width 22 height 41
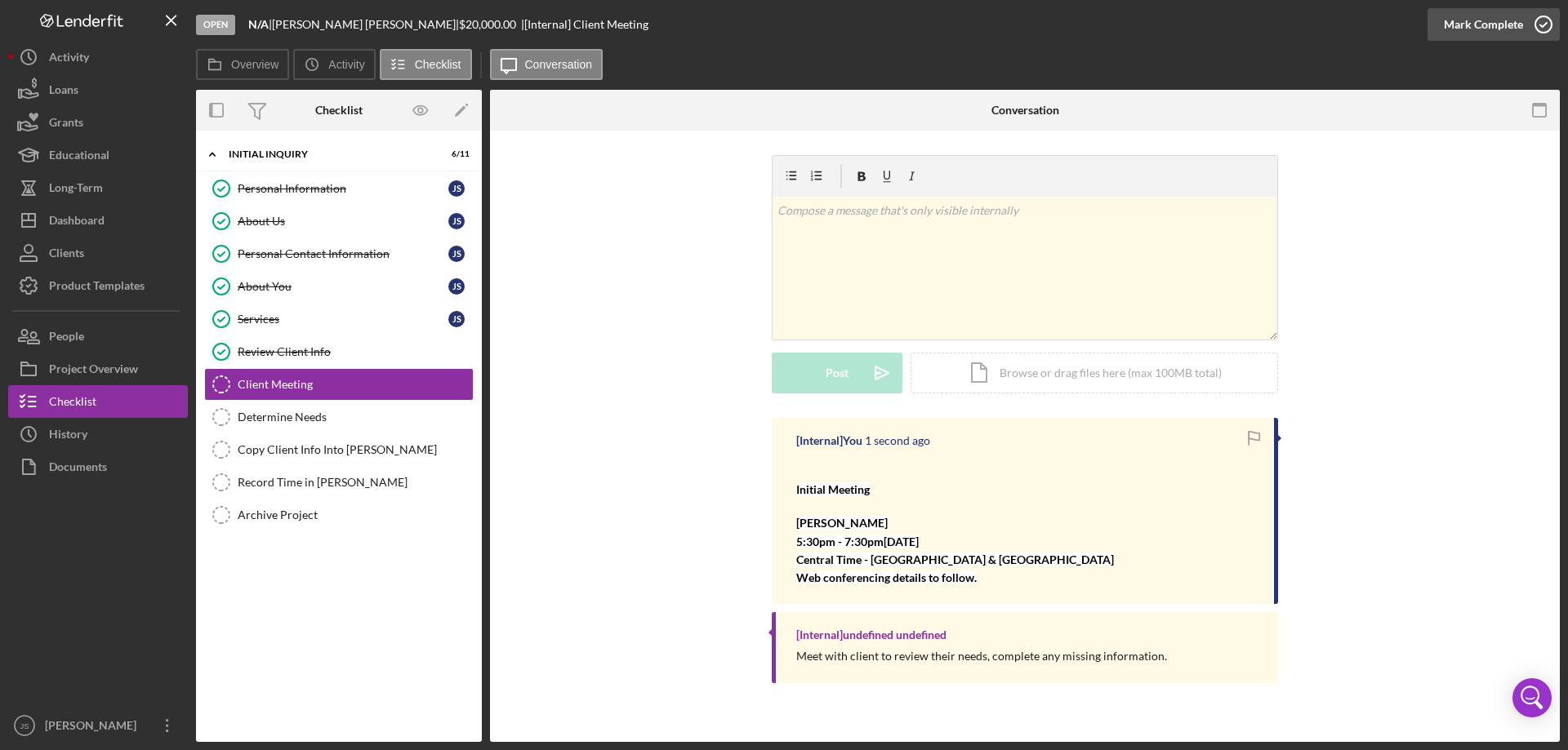
click at [1545, 19] on icon "button" at bounding box center [1544, 24] width 41 height 41
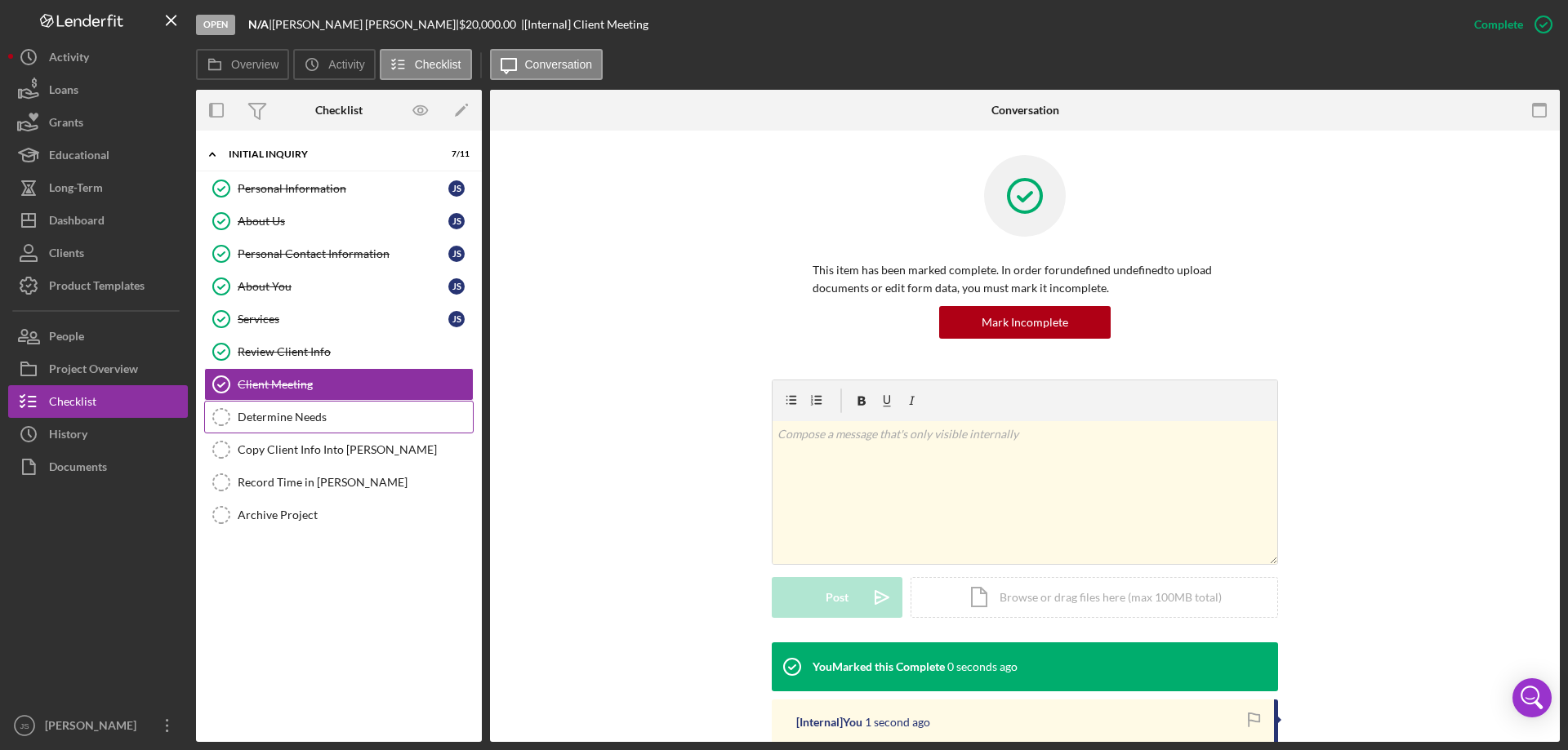
click at [258, 418] on div "Determine Needs" at bounding box center [355, 416] width 236 height 13
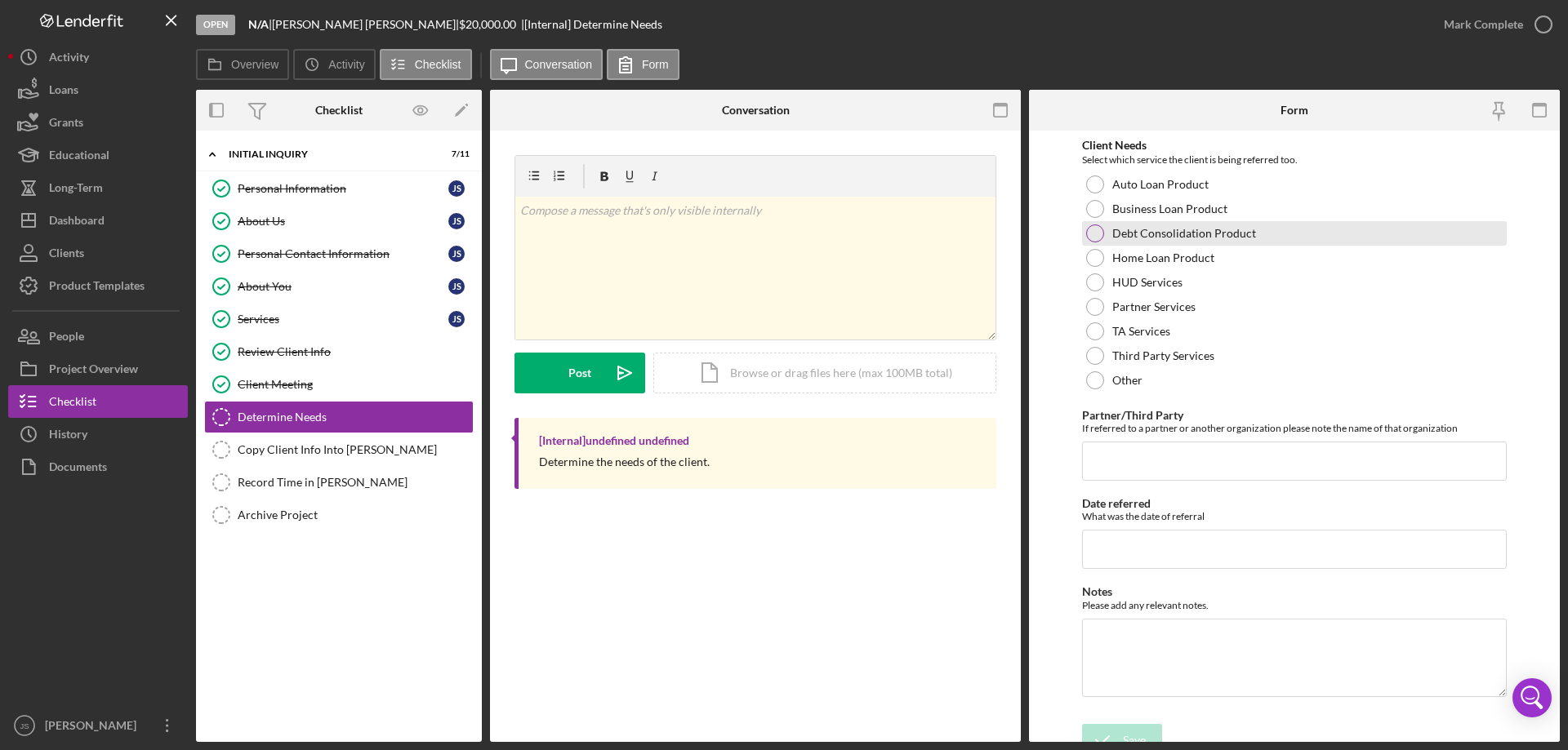
click at [1093, 227] on div at bounding box center [1095, 233] width 18 height 18
click at [1104, 729] on icon "submit" at bounding box center [1103, 740] width 41 height 41
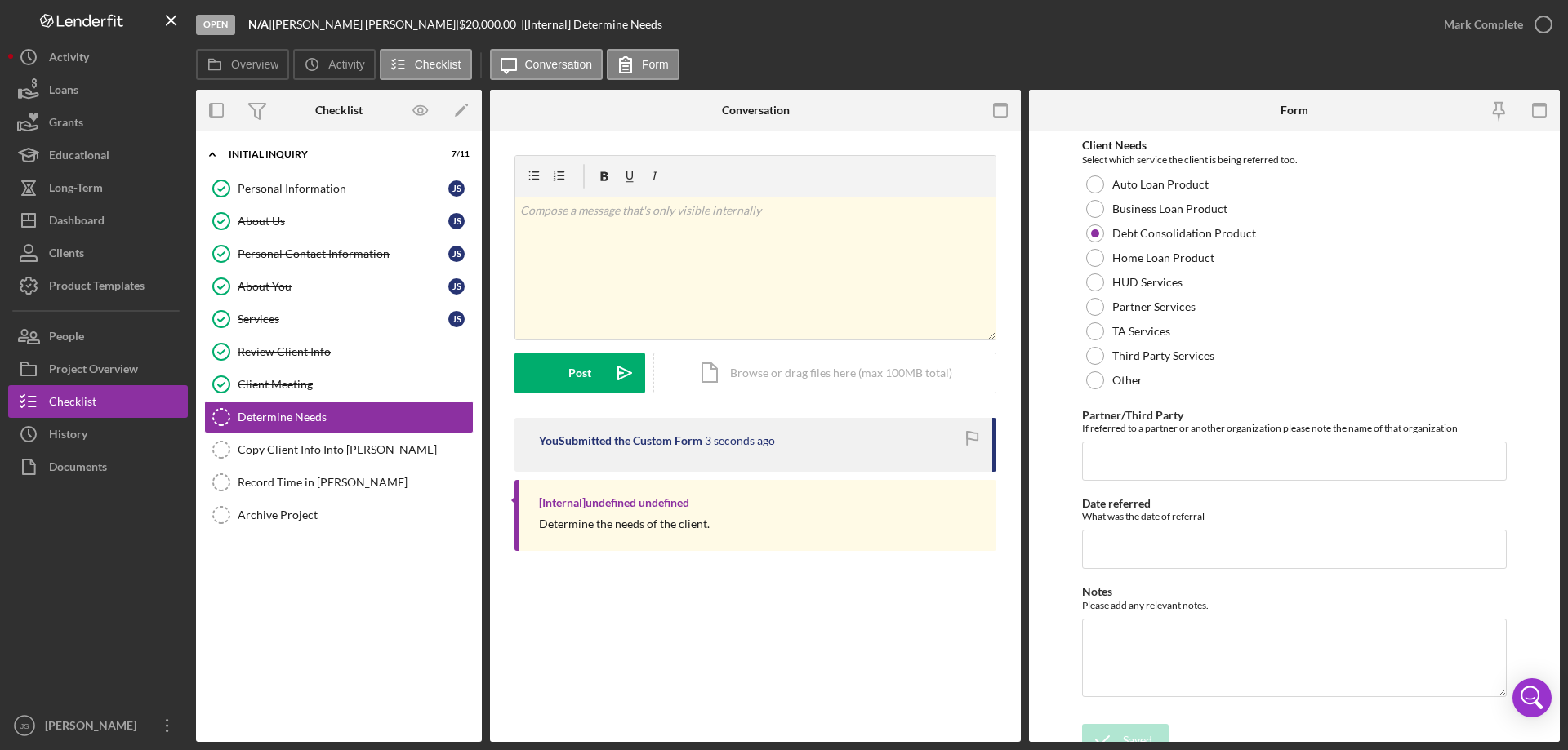
click at [0, 0] on icon "button" at bounding box center [0, 0] width 0 height 0
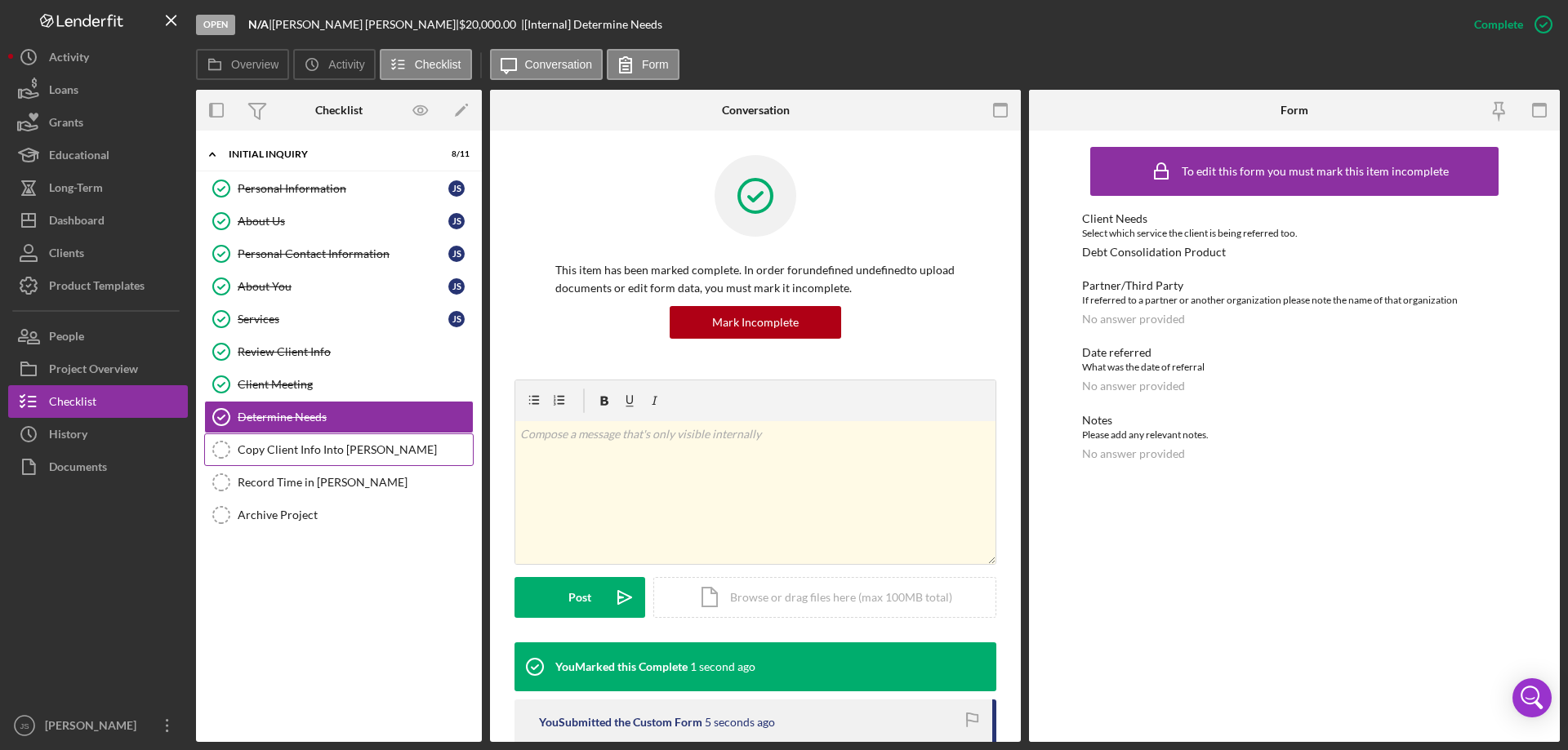
click at [308, 451] on div "Copy Client Info Into [PERSON_NAME]" at bounding box center [355, 449] width 236 height 13
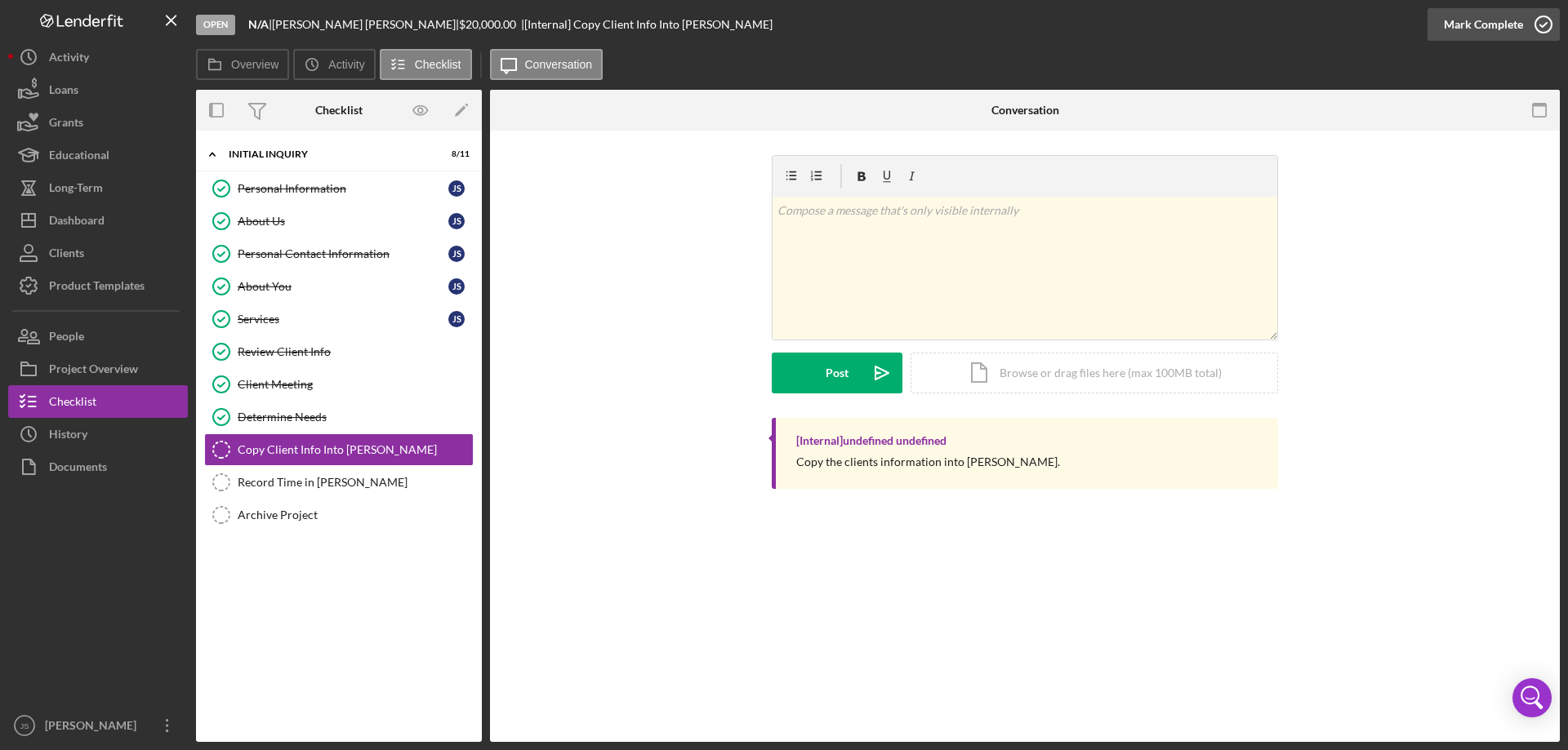
click at [1542, 27] on icon "button" at bounding box center [1544, 24] width 41 height 41
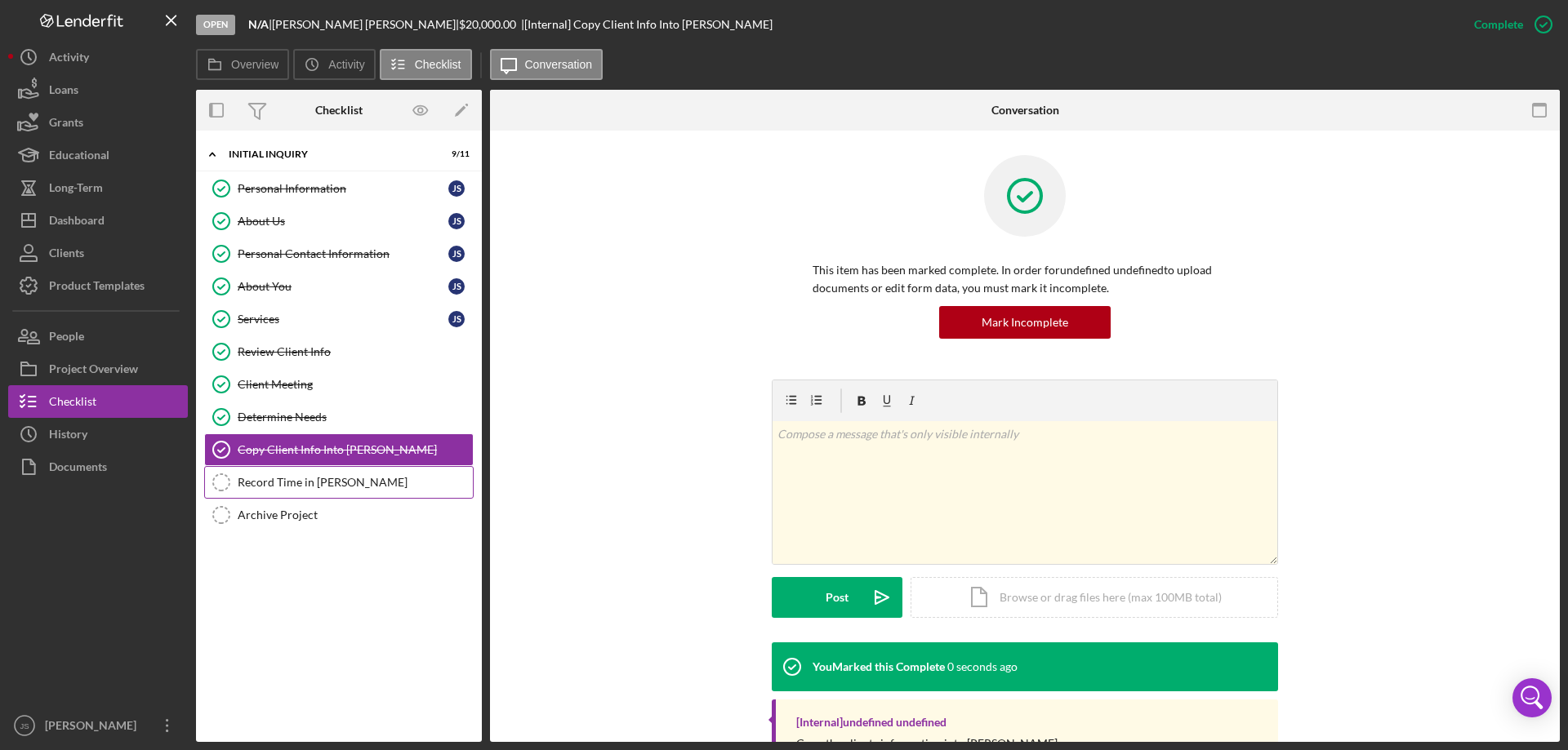
click at [297, 482] on div "Record Time in [PERSON_NAME]" at bounding box center [355, 482] width 236 height 13
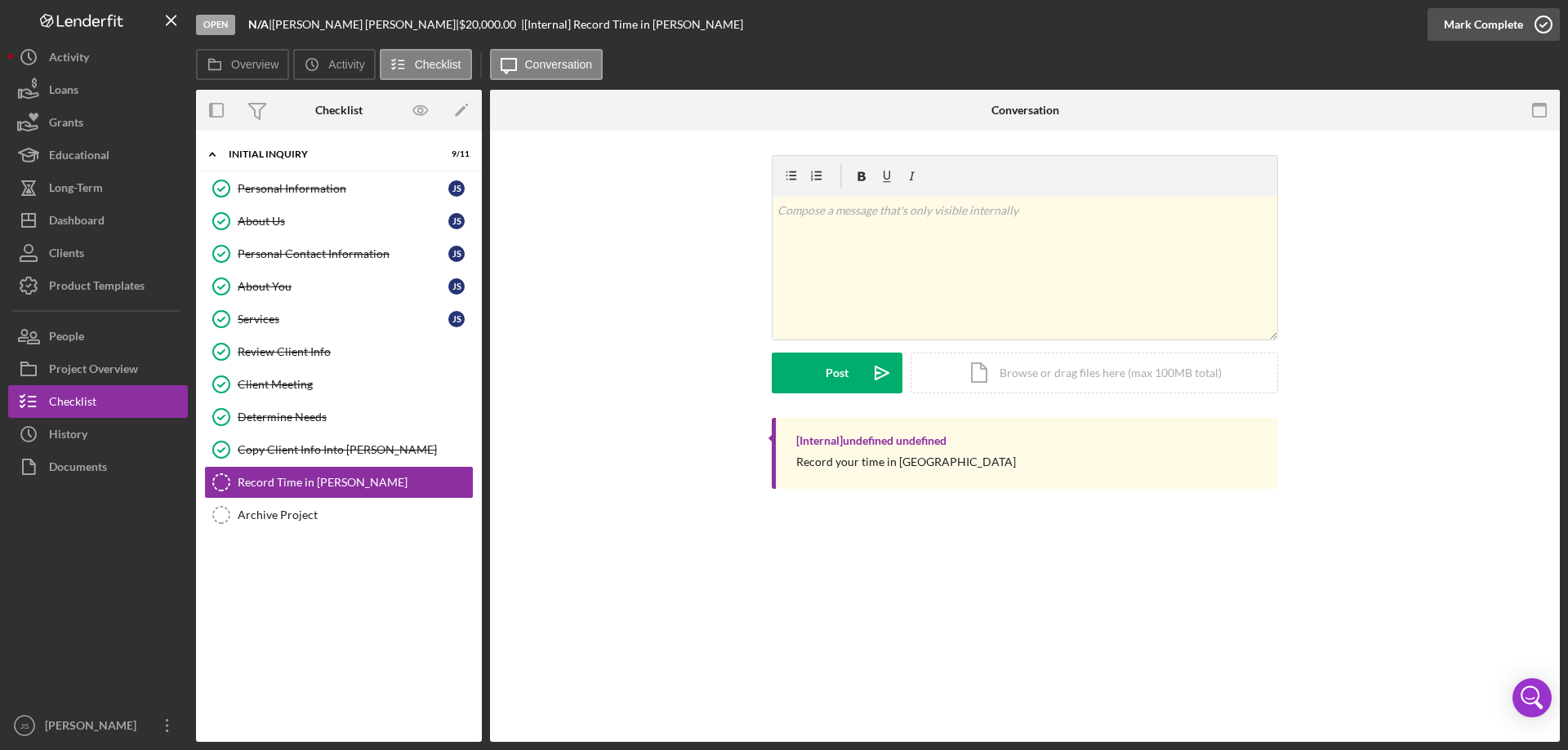
drag, startPoint x: 1545, startPoint y: 21, endPoint x: 1497, endPoint y: 35, distance: 50.0
click at [1546, 21] on icon "button" at bounding box center [1544, 24] width 41 height 41
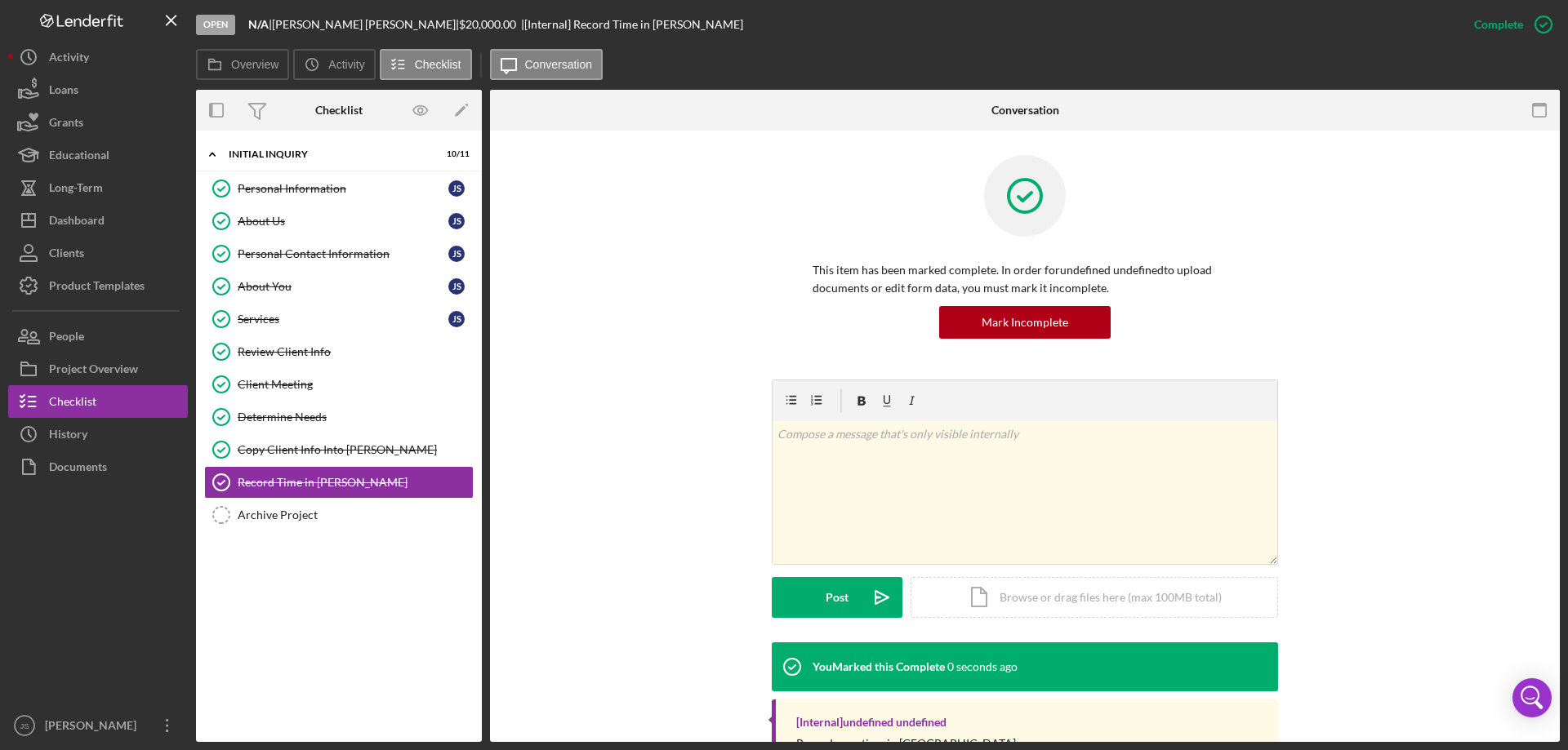
drag, startPoint x: 263, startPoint y: 514, endPoint x: 682, endPoint y: 353, distance: 448.9
click at [265, 514] on div "Archive Project" at bounding box center [355, 515] width 236 height 13
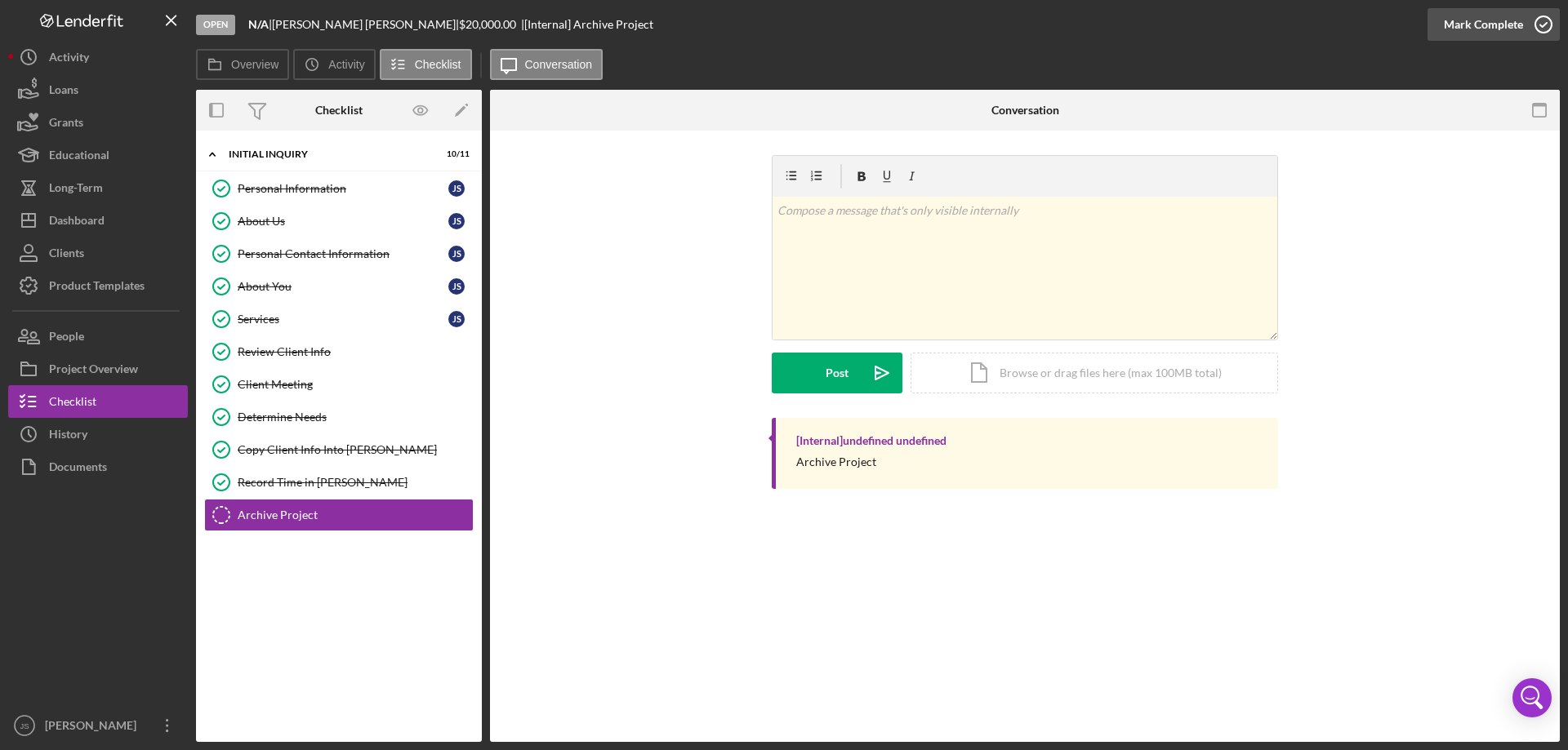
click at [1546, 21] on icon "button" at bounding box center [1544, 24] width 41 height 41
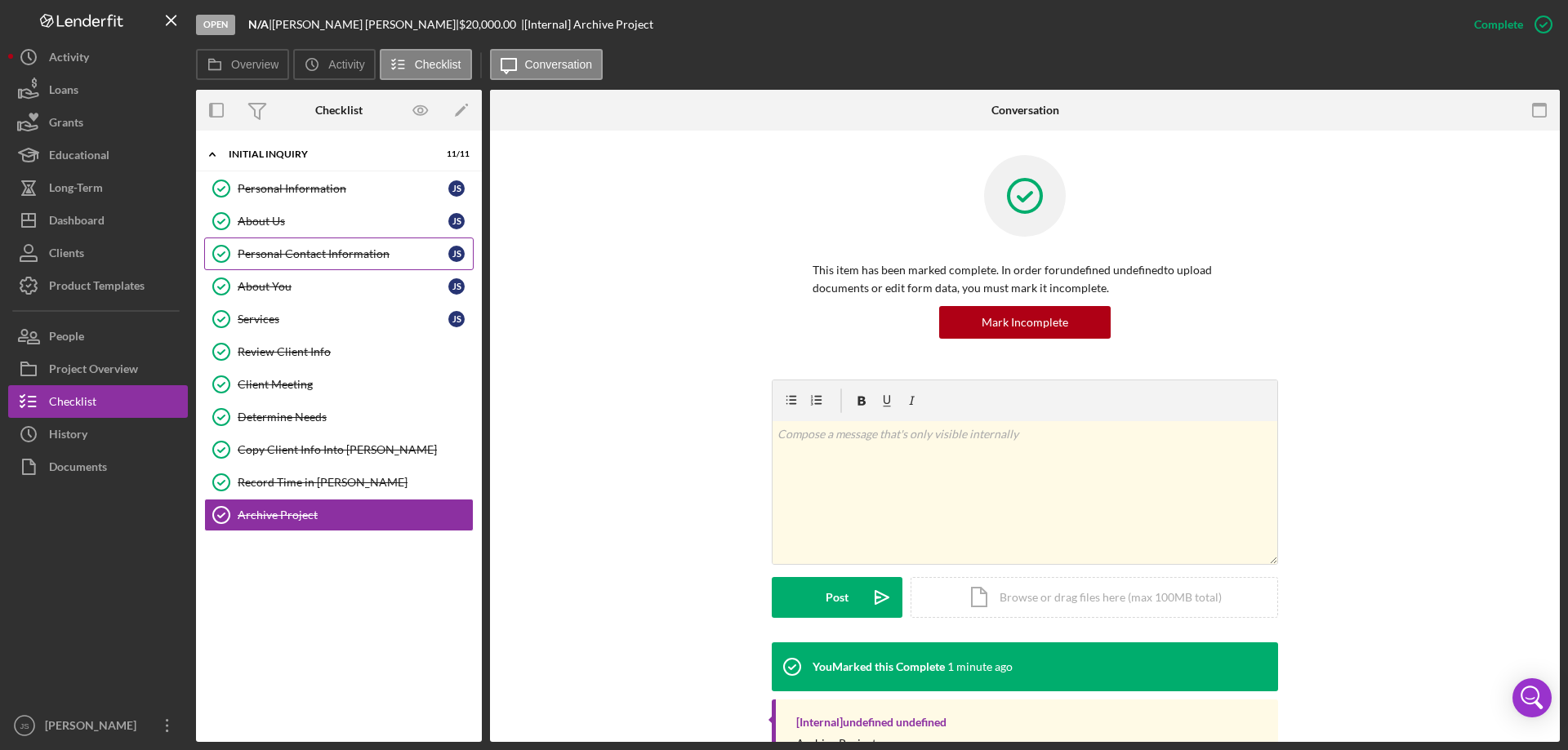
click at [342, 255] on div "Personal Contact Information" at bounding box center [343, 253] width 210 height 13
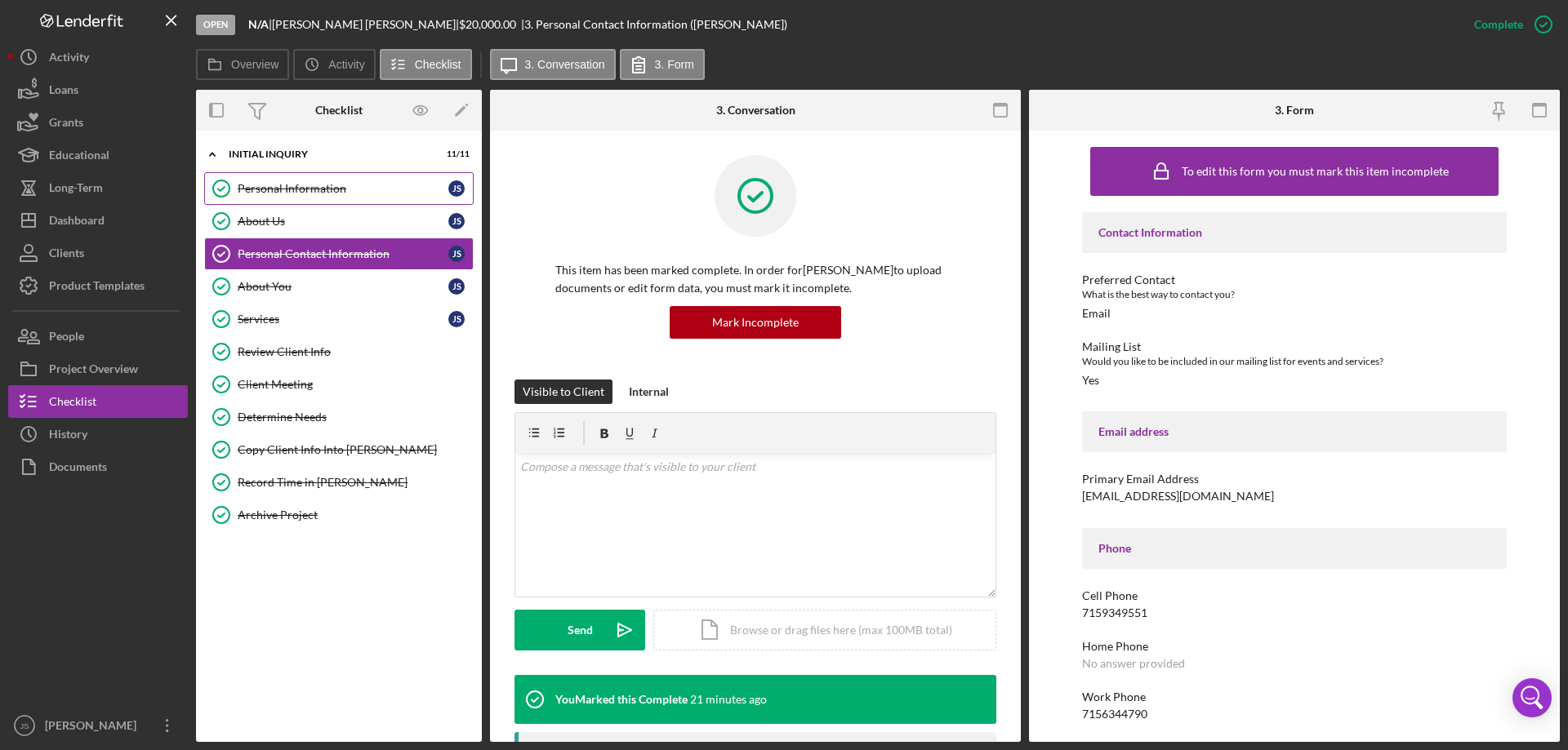
click at [313, 191] on div "Personal Information" at bounding box center [343, 188] width 210 height 13
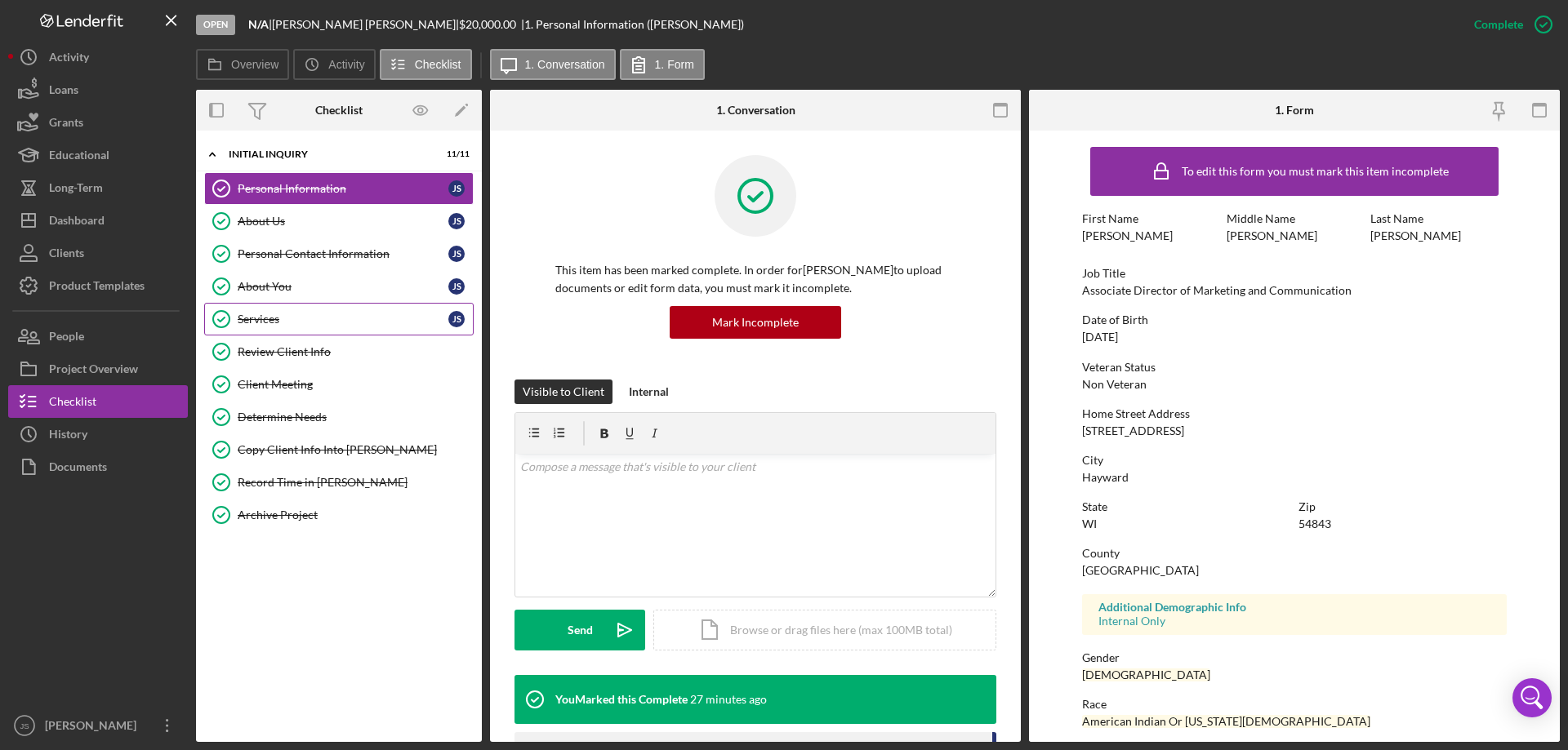
click at [289, 321] on div "Services" at bounding box center [343, 318] width 210 height 13
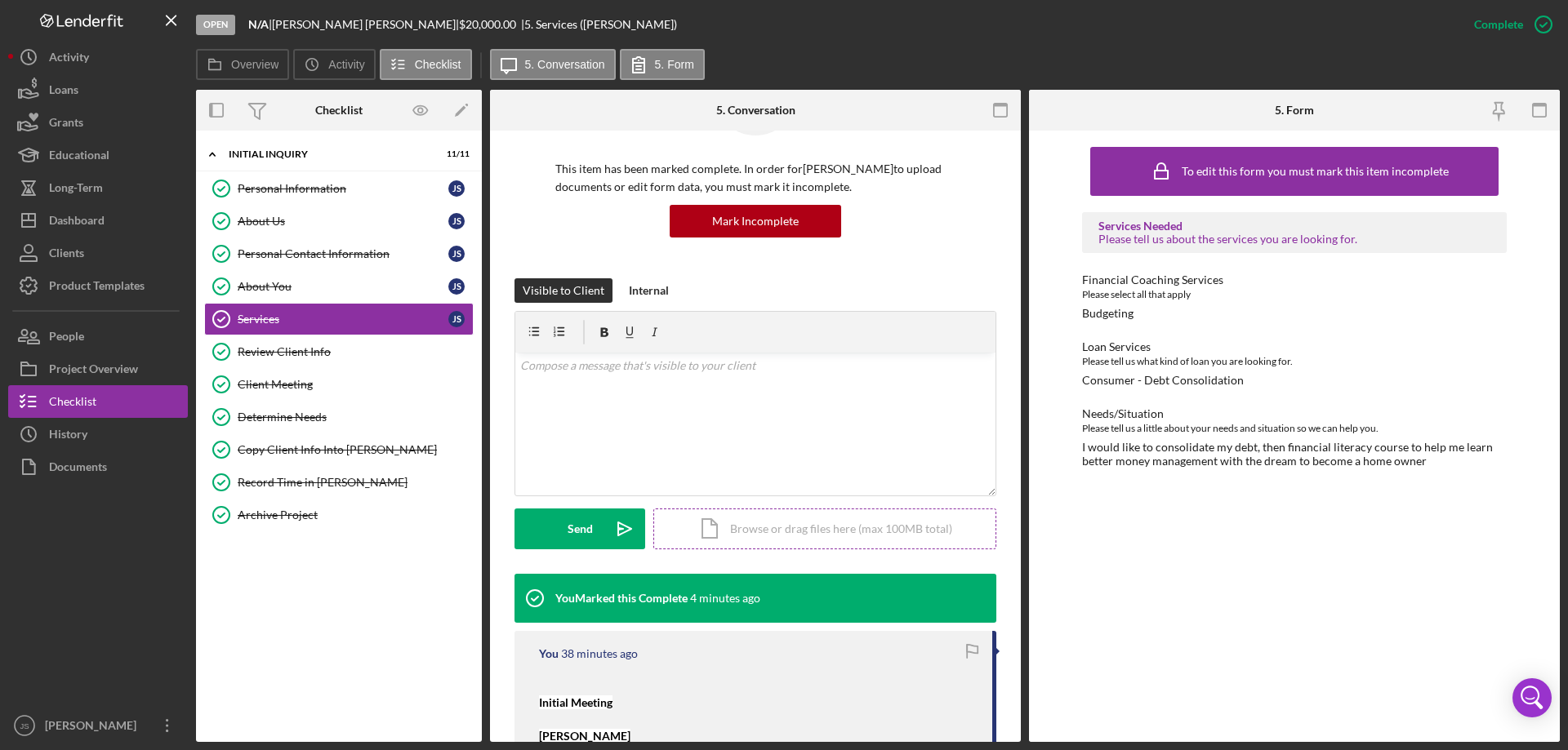
scroll to position [245, 0]
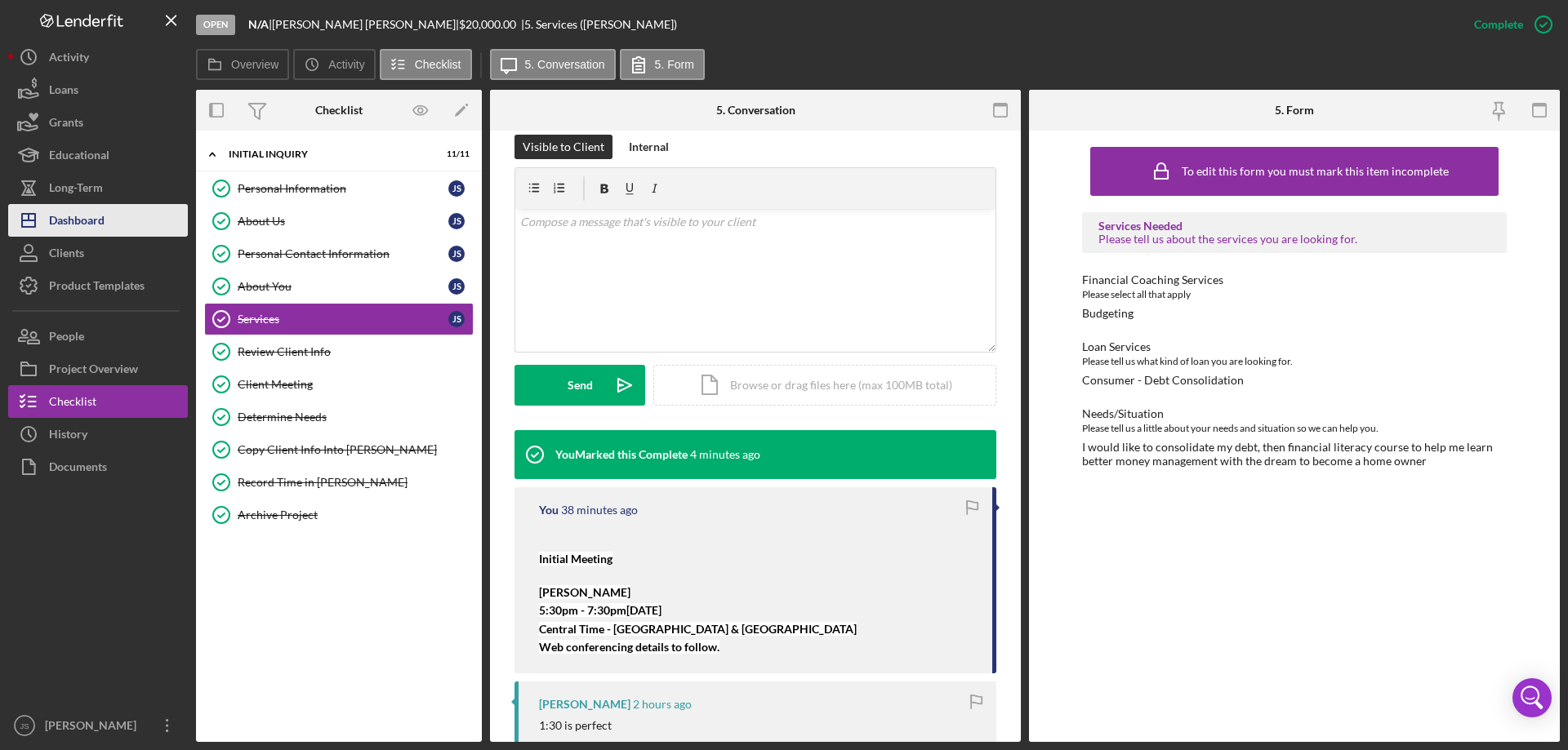
click at [74, 220] on div "Dashboard" at bounding box center [76, 223] width 55 height 37
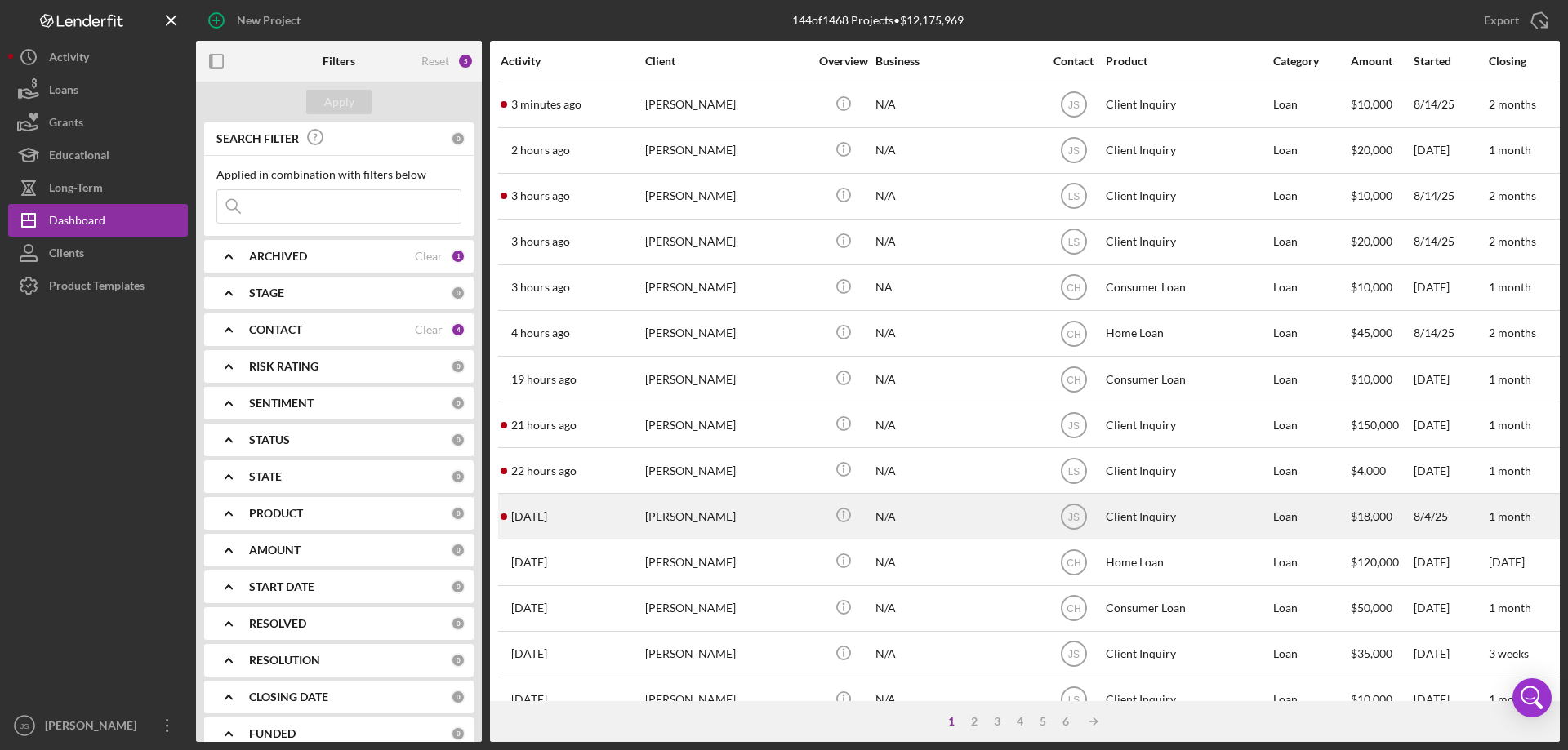
click at [800, 518] on div "[PERSON_NAME]" at bounding box center [727, 517] width 164 height 43
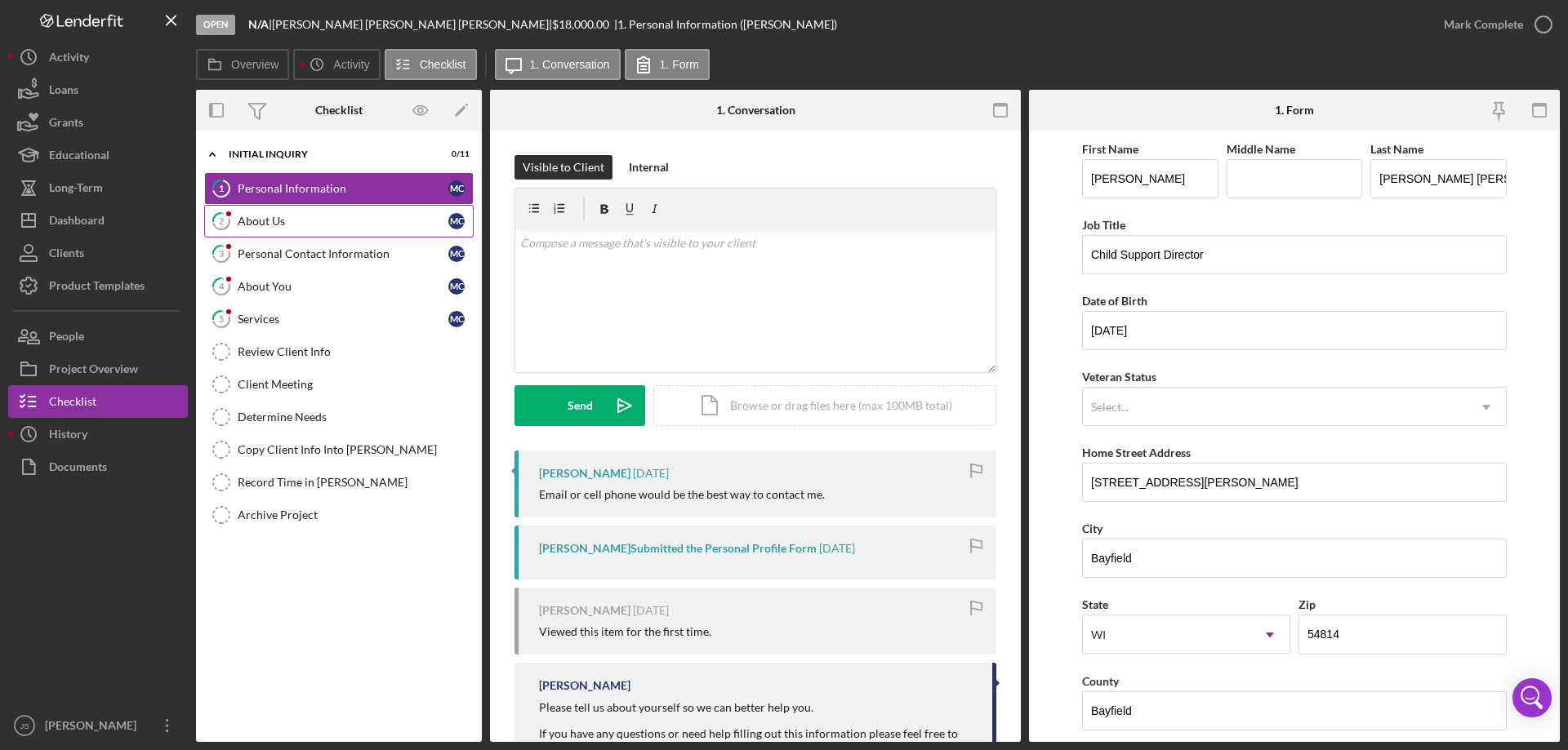
click at [276, 227] on div "About Us" at bounding box center [343, 221] width 210 height 13
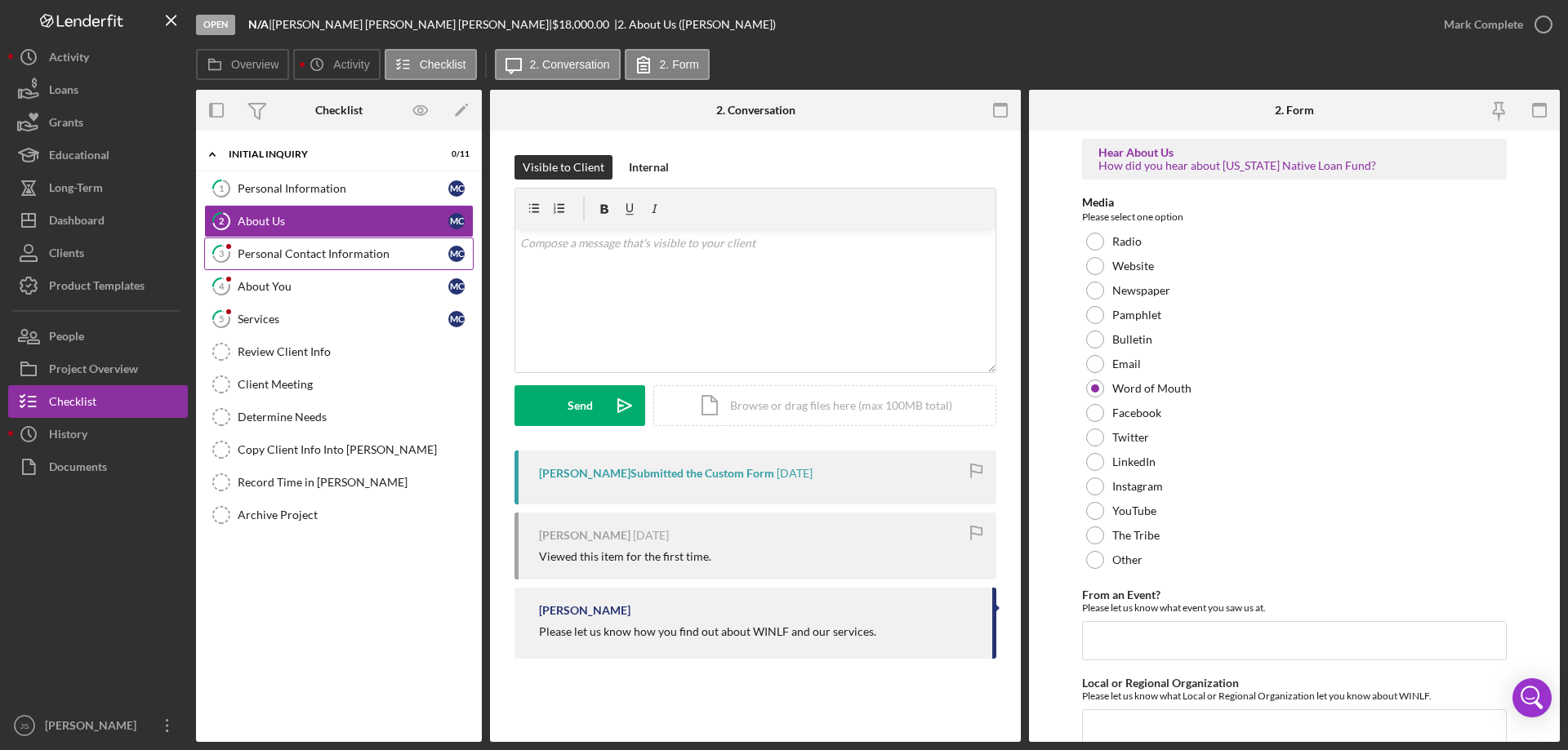
click at [277, 257] on div "Personal Contact Information" at bounding box center [343, 253] width 210 height 13
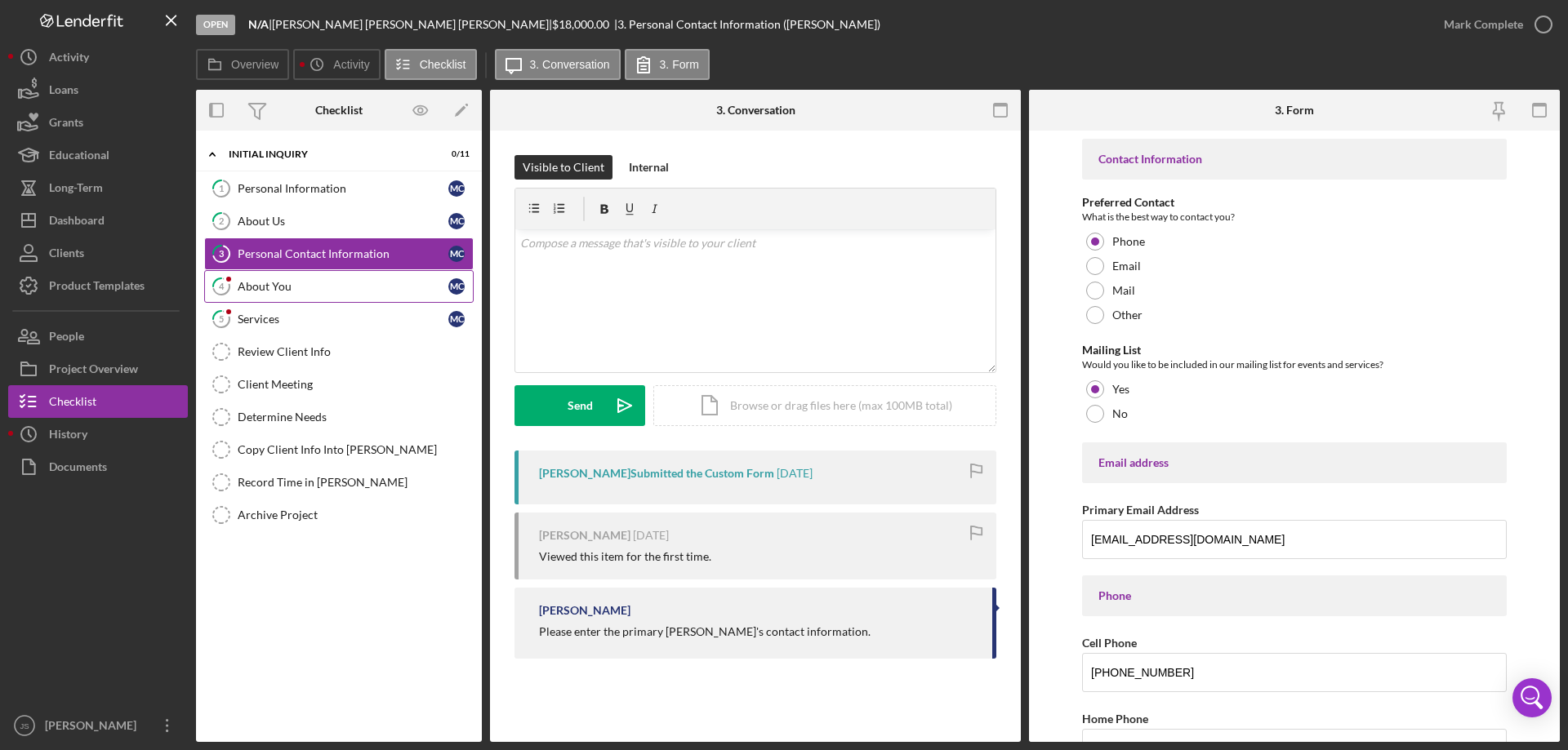
click at [276, 287] on div "About You" at bounding box center [343, 286] width 210 height 13
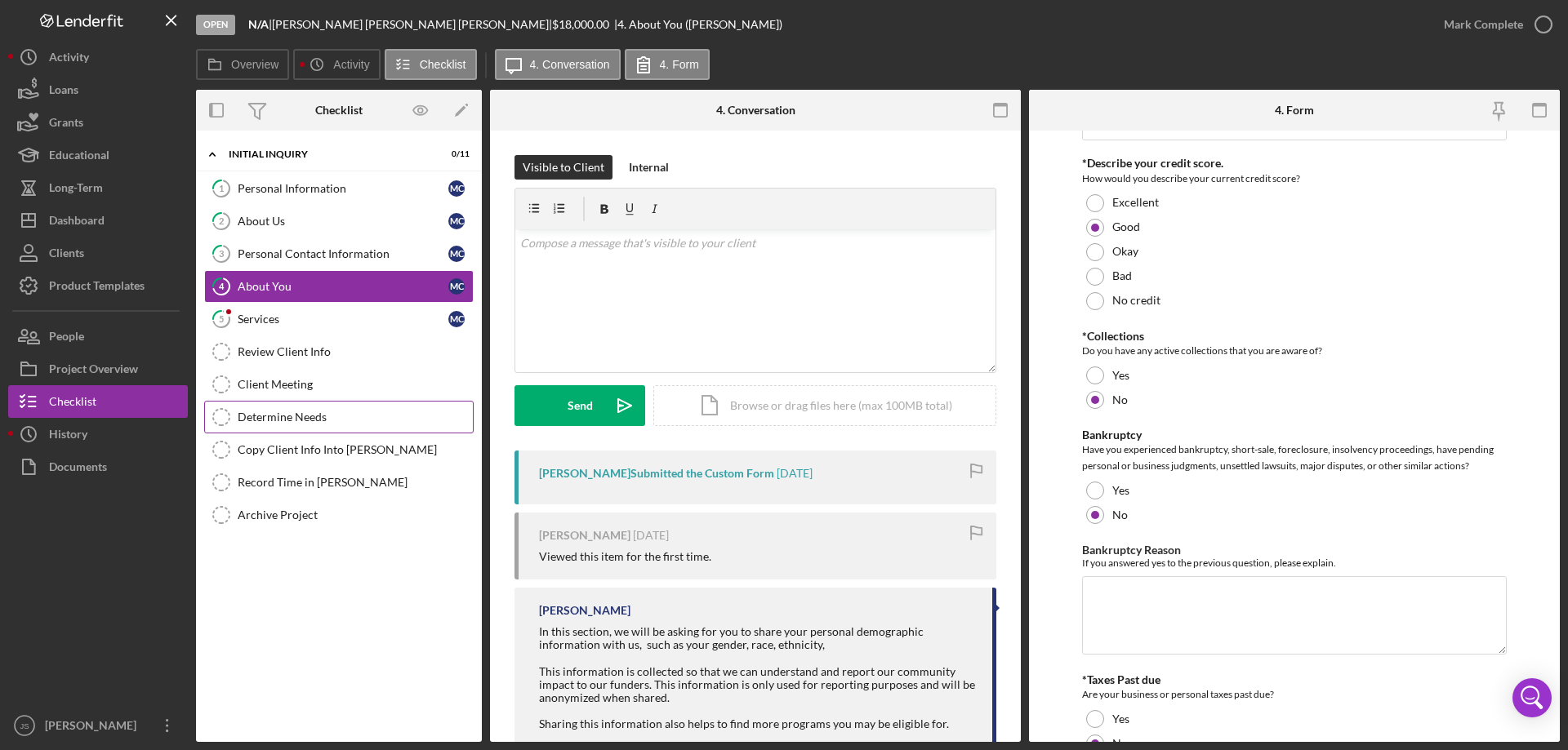
scroll to position [2169, 0]
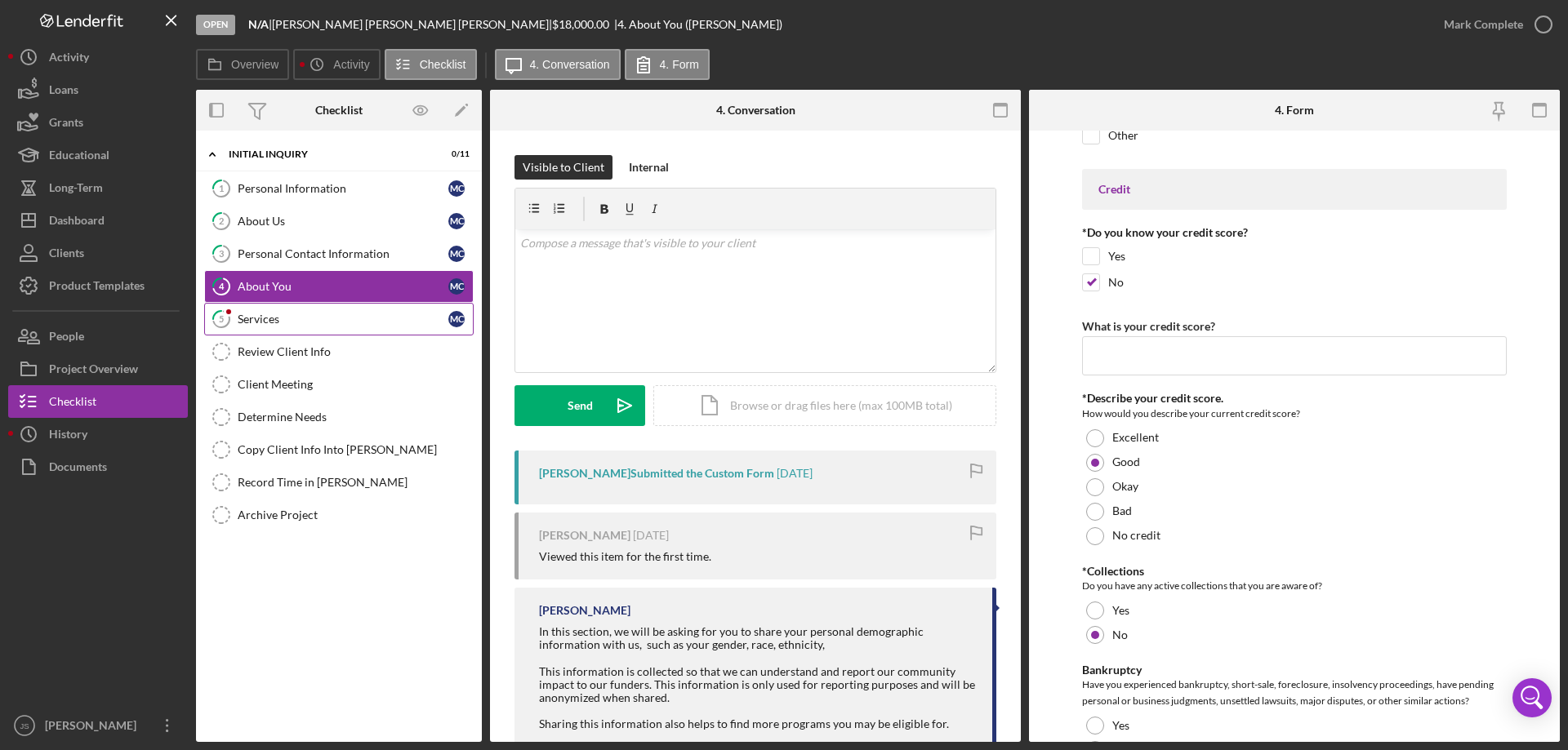
click at [262, 314] on div "Services" at bounding box center [343, 318] width 210 height 13
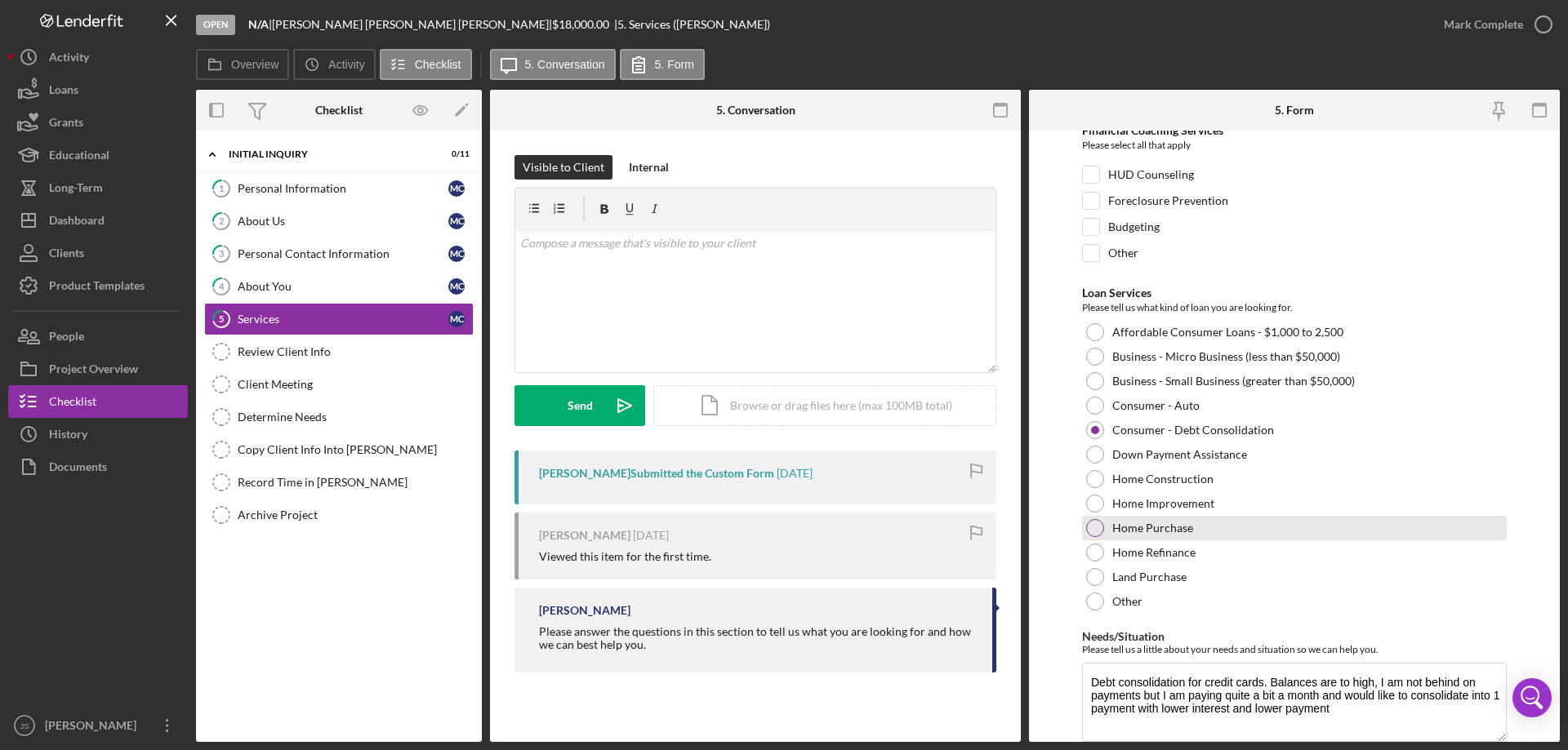
scroll to position [134, 0]
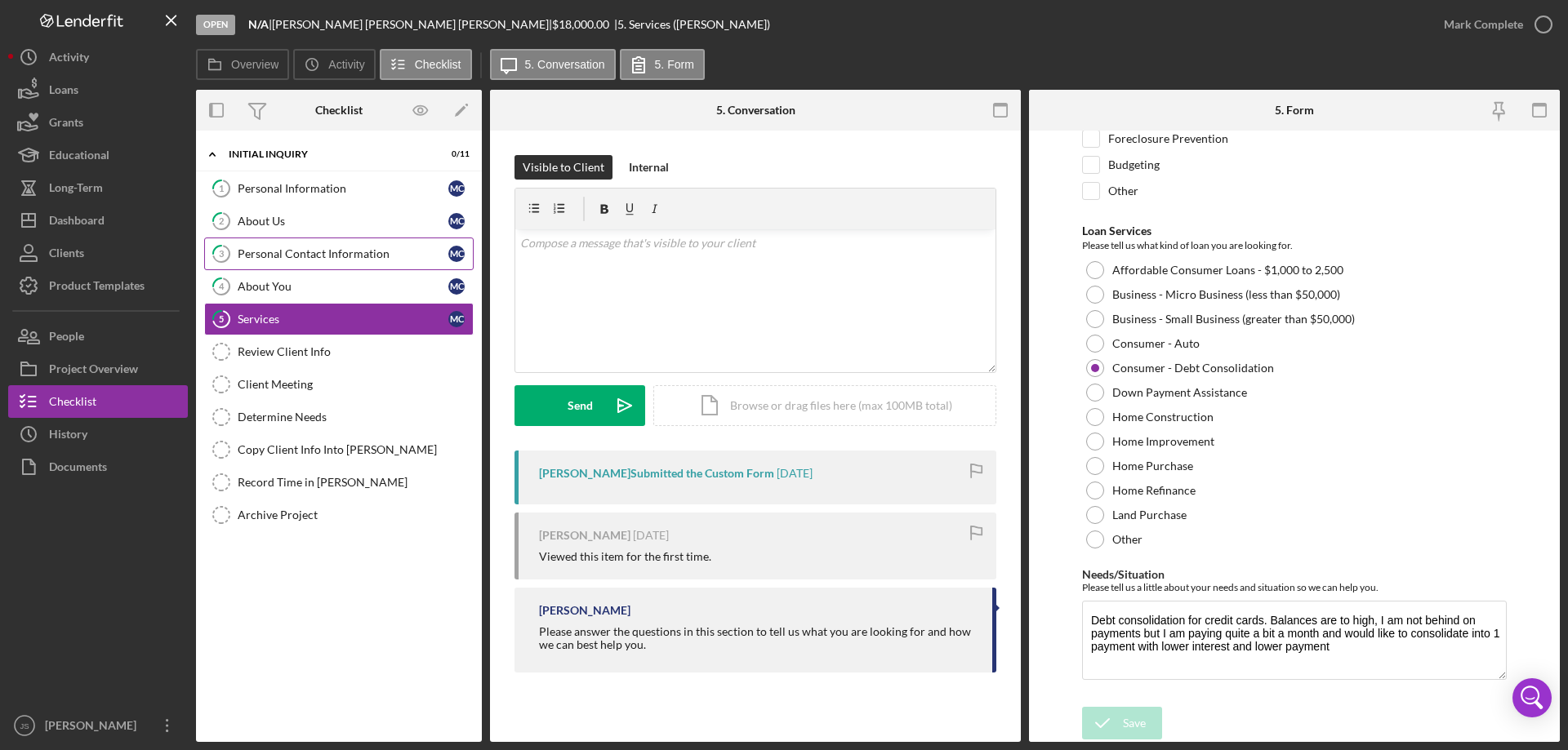
click at [348, 253] on div "Personal Contact Information" at bounding box center [343, 253] width 210 height 13
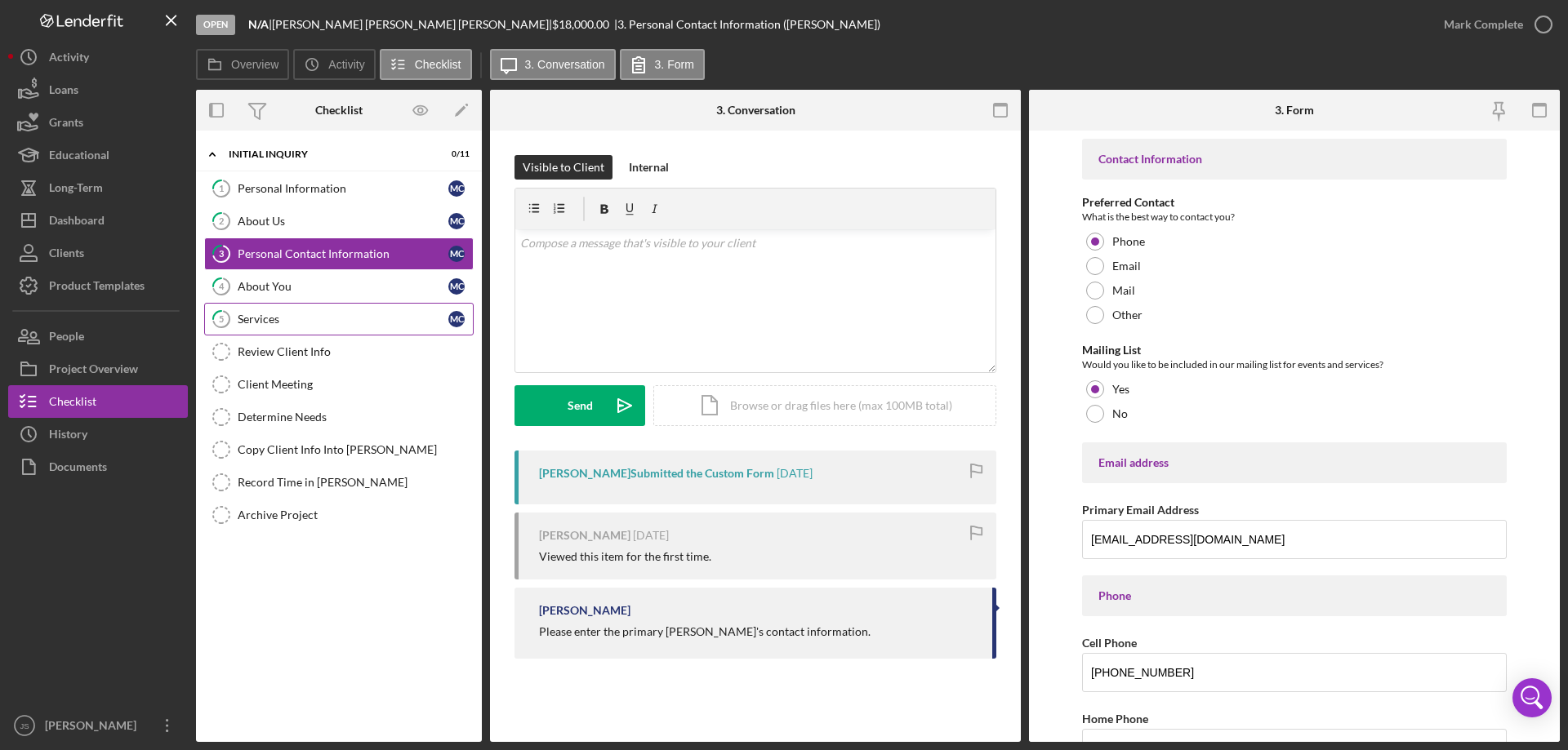
drag, startPoint x: 325, startPoint y: 315, endPoint x: 340, endPoint y: 310, distance: 15.8
click at [327, 314] on div "Services" at bounding box center [343, 318] width 210 height 13
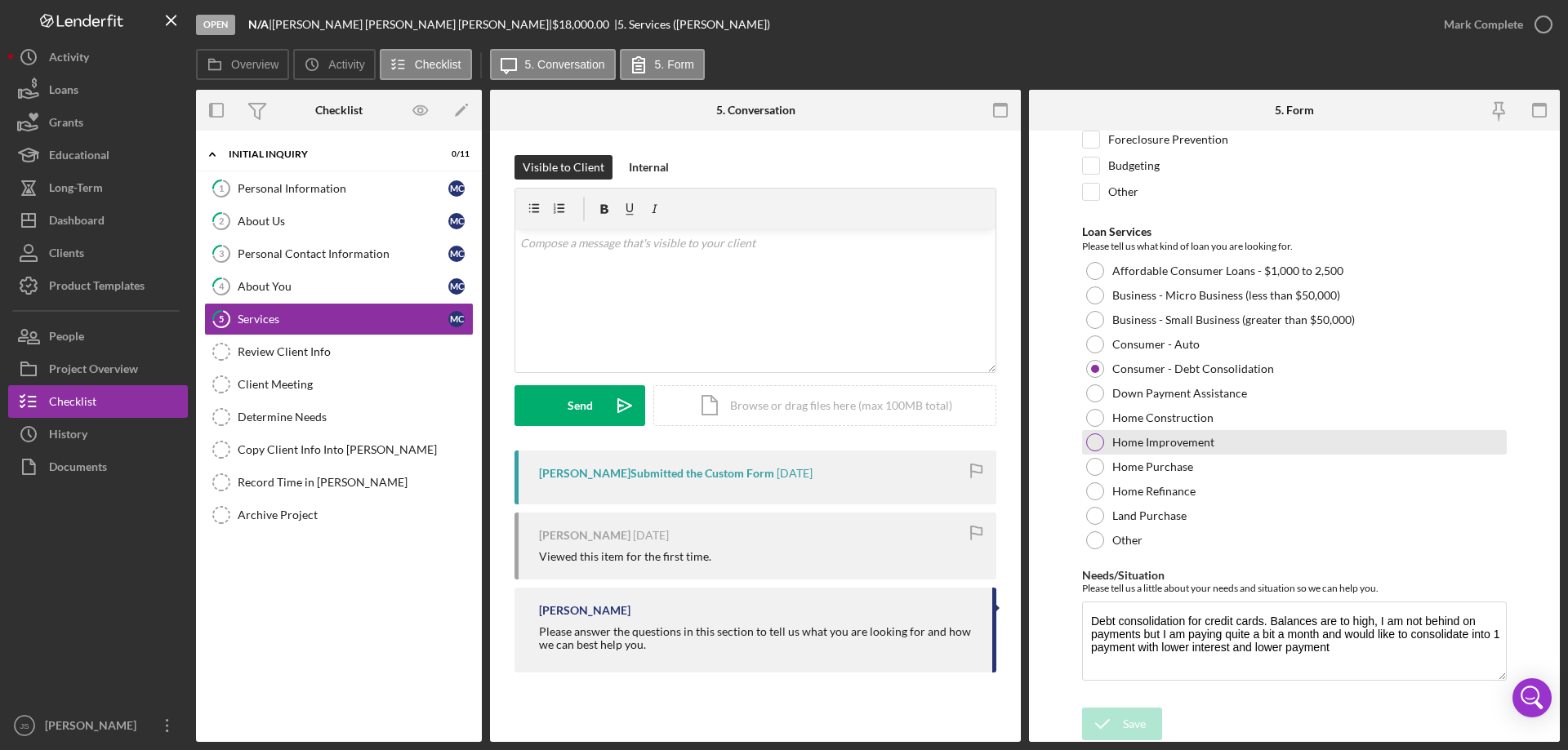
scroll to position [134, 0]
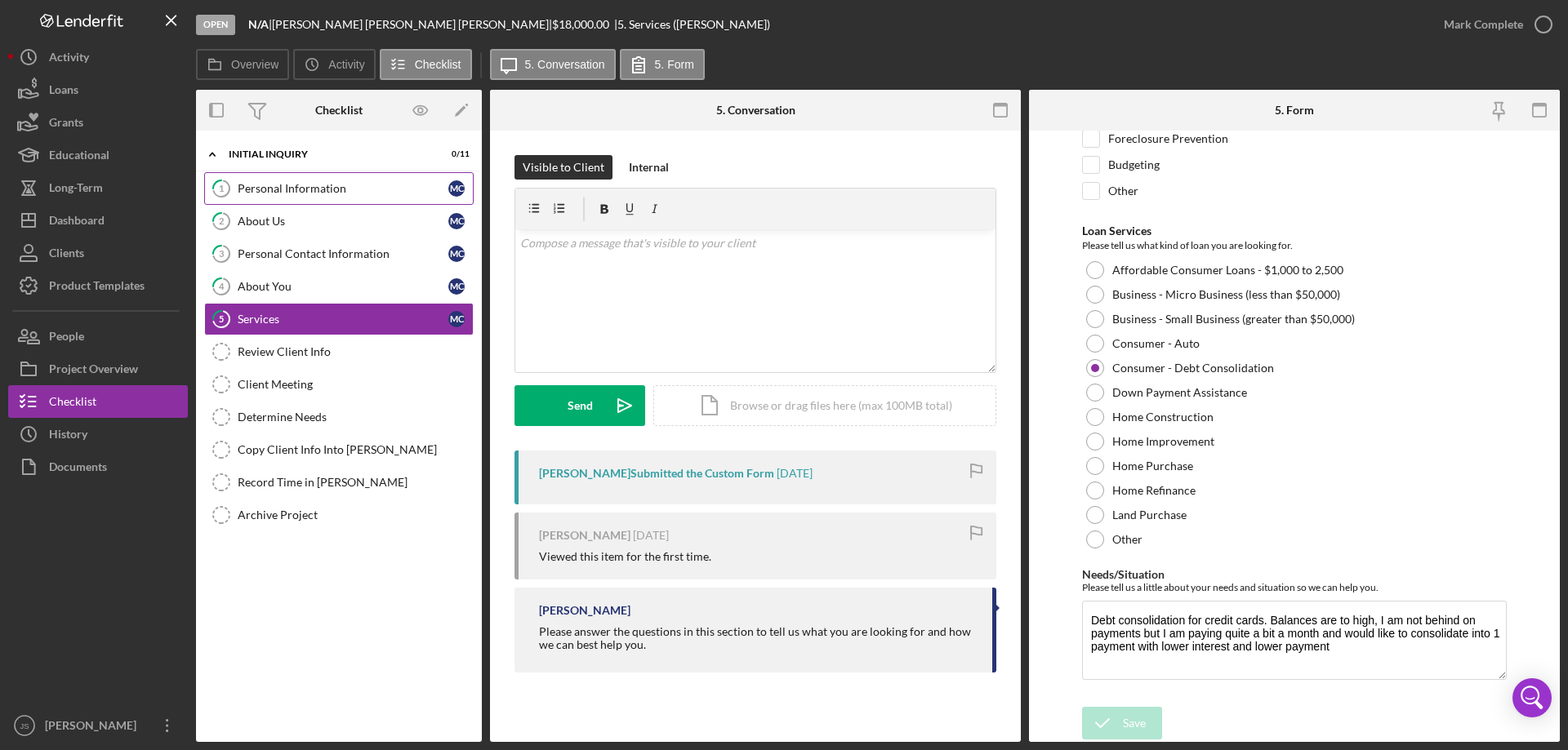
click at [356, 189] on div "Personal Information" at bounding box center [343, 188] width 210 height 13
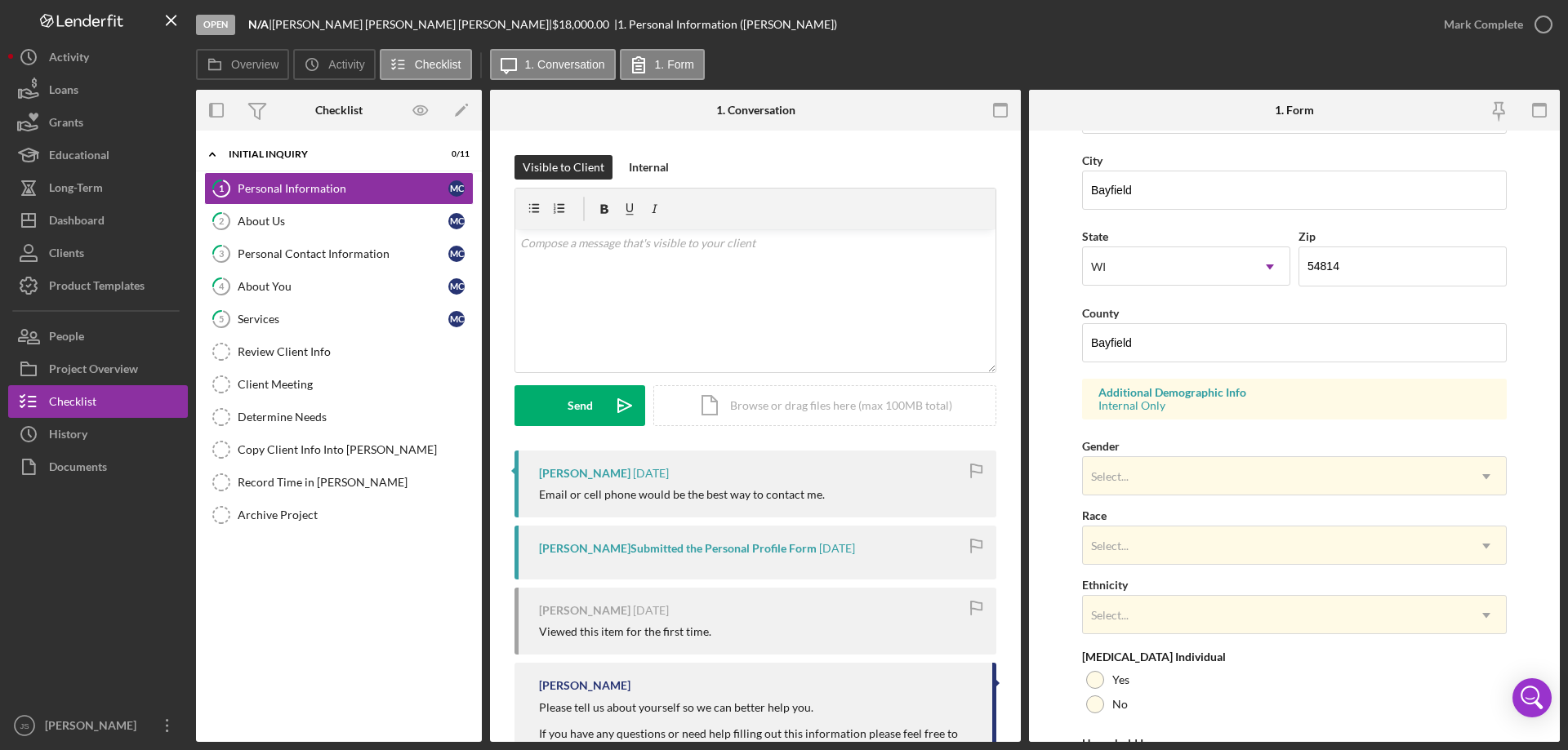
scroll to position [479, 0]
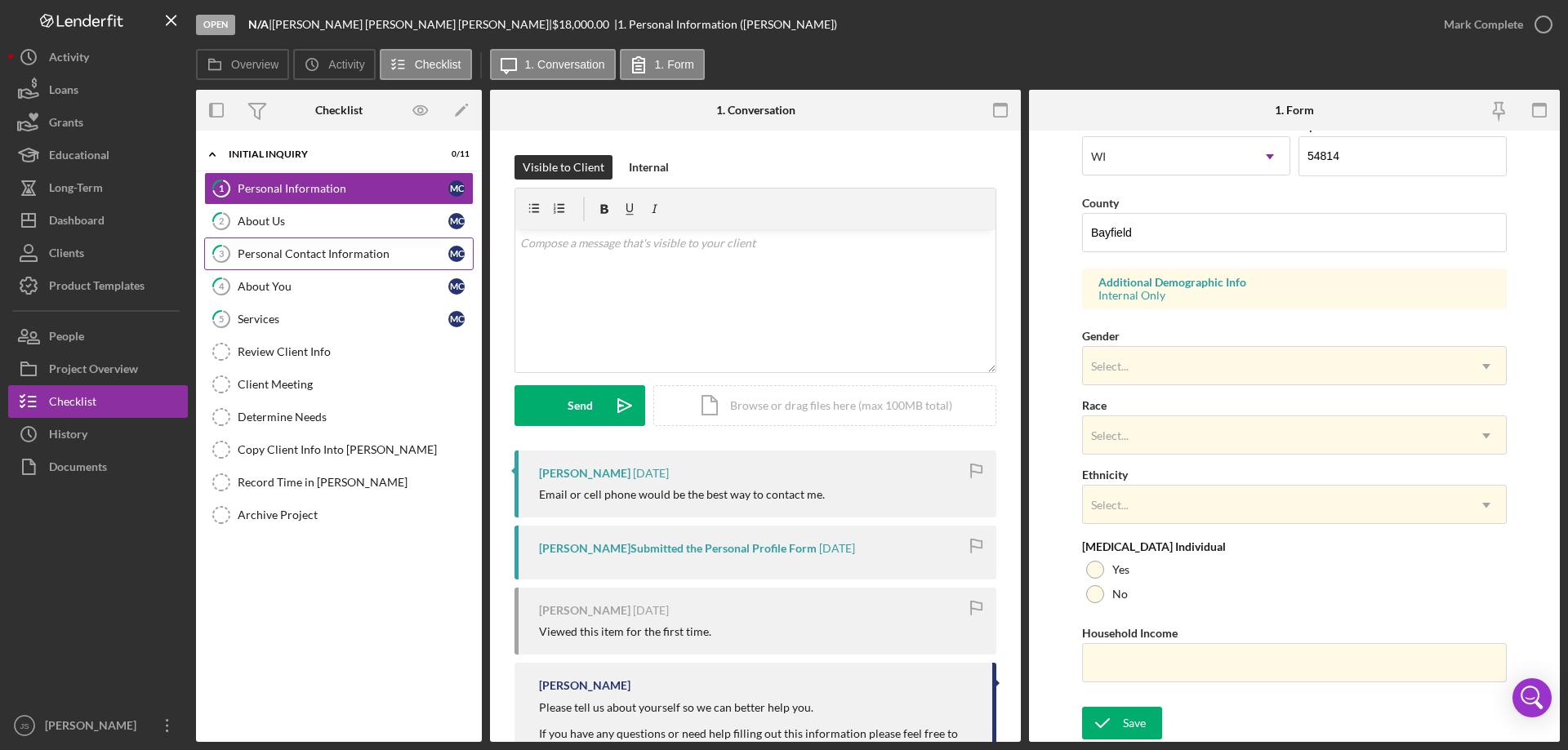
click at [309, 262] on link "3 Personal Contact Information M C" at bounding box center [339, 254] width 270 height 33
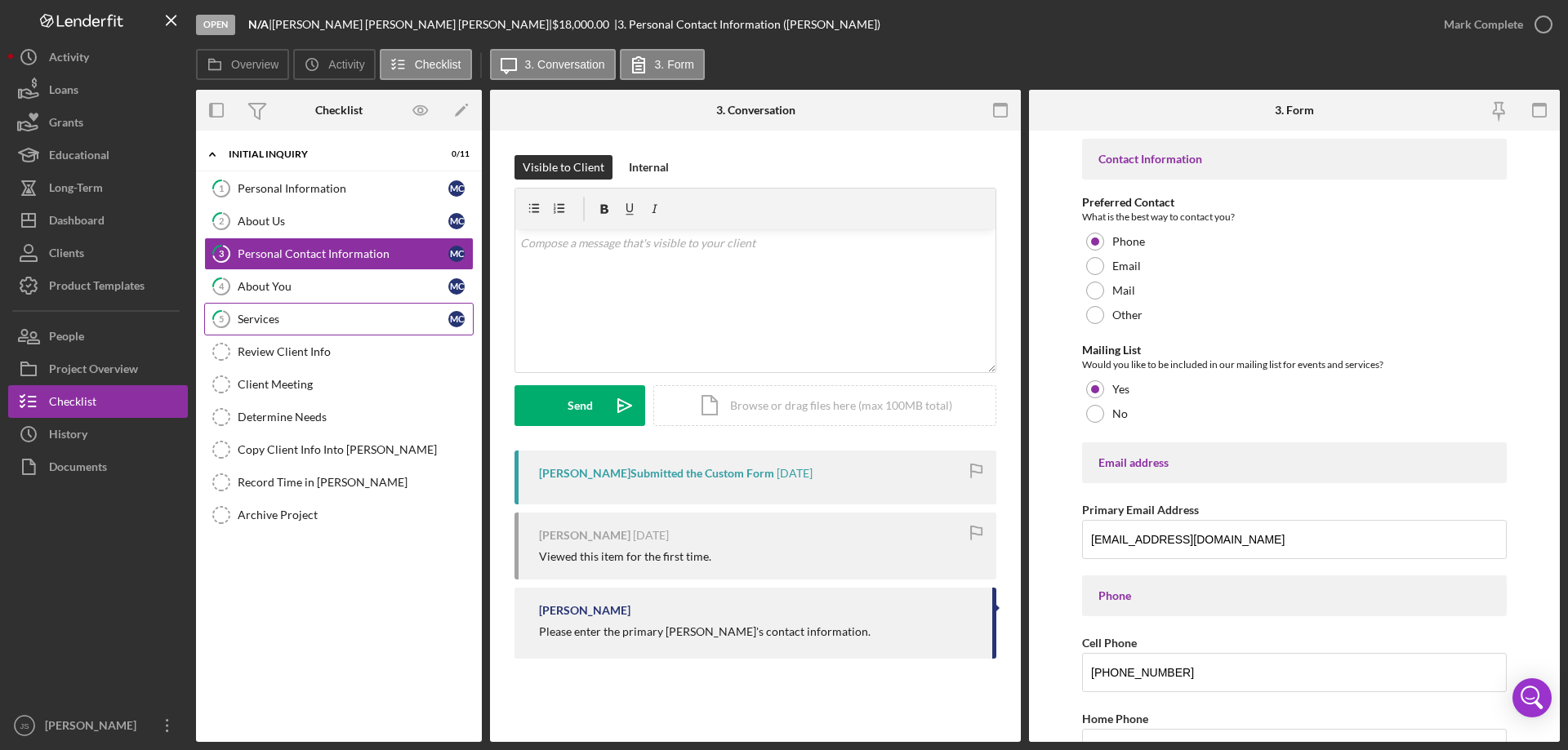
click at [300, 316] on div "Services" at bounding box center [343, 318] width 210 height 13
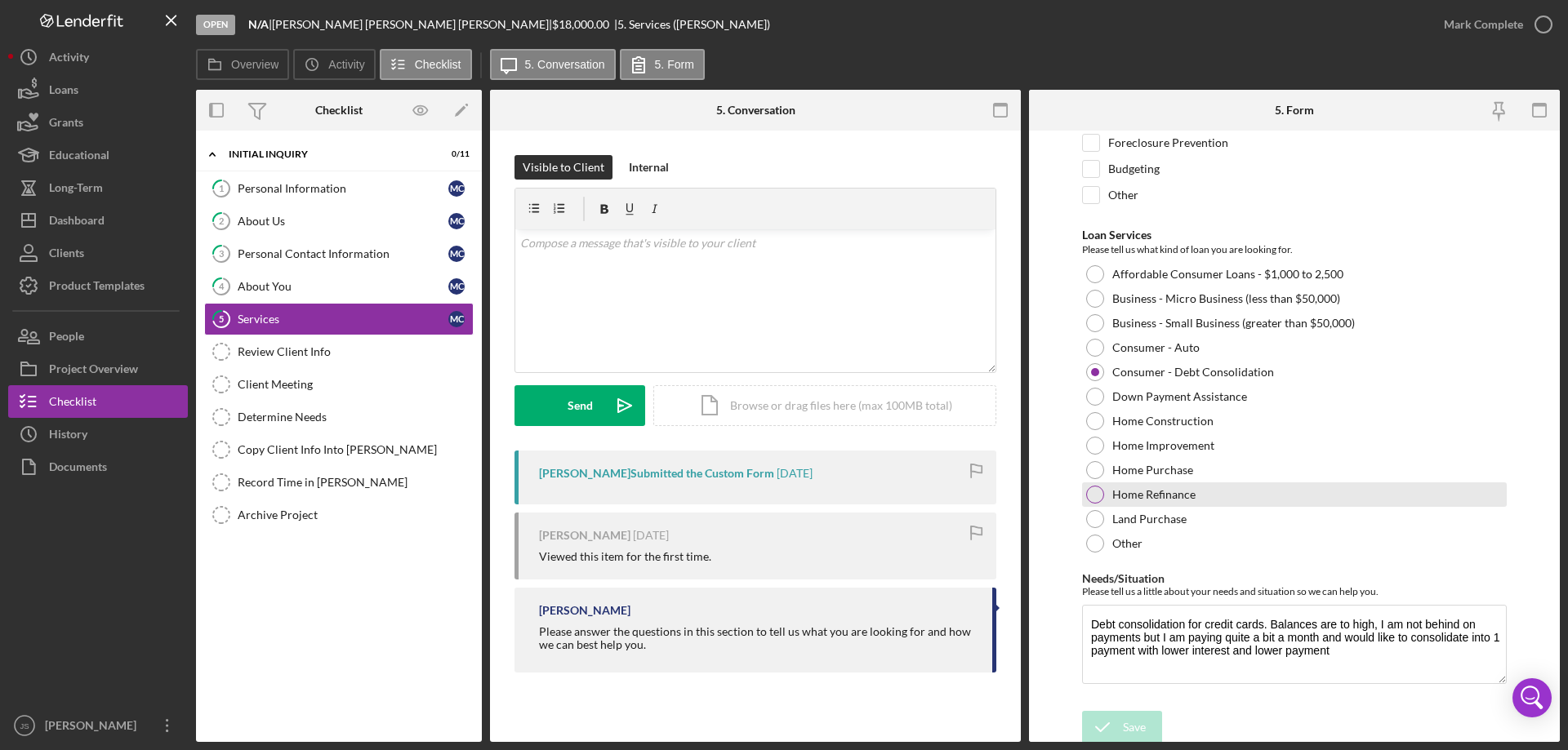
scroll to position [134, 0]
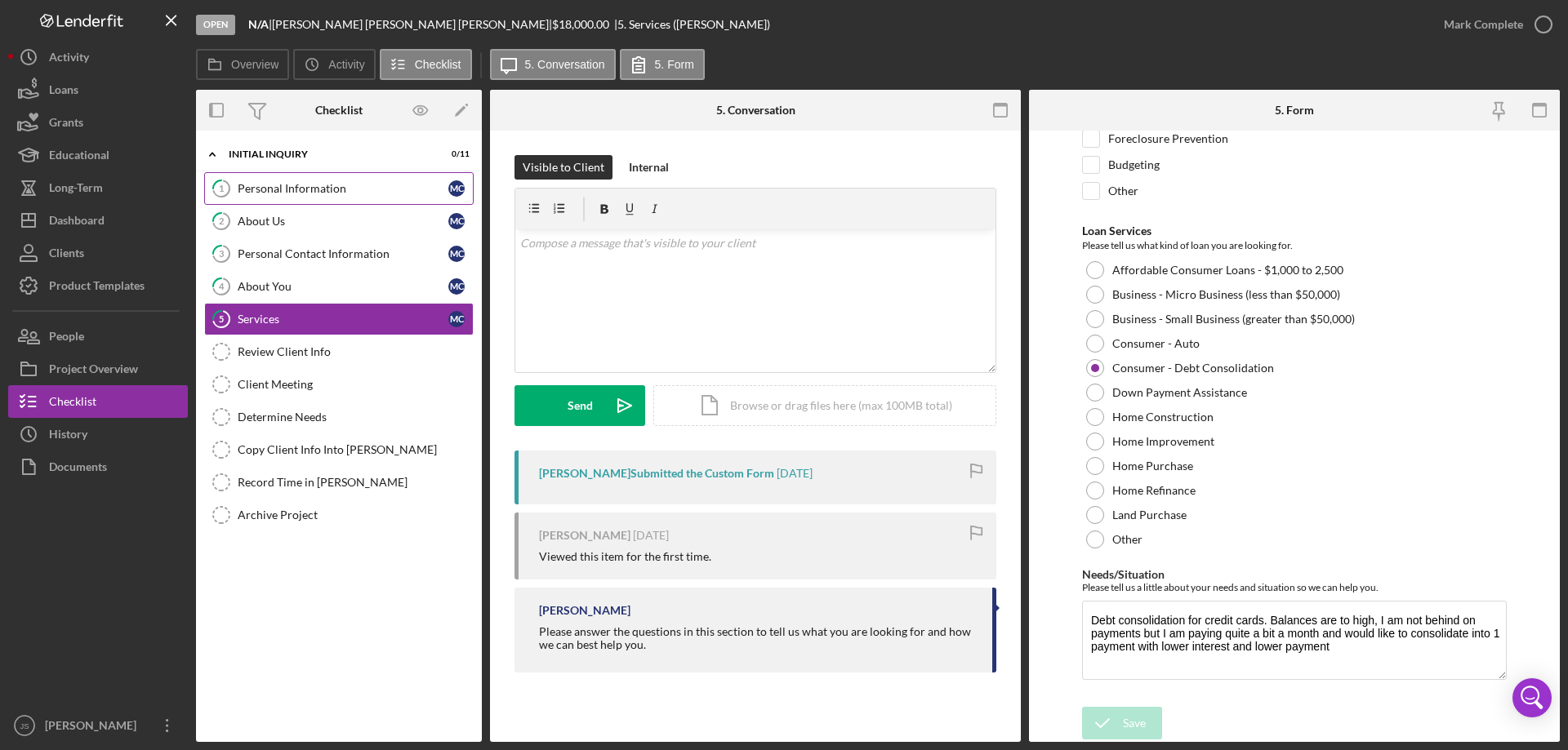
click at [316, 191] on div "Personal Information" at bounding box center [343, 188] width 210 height 13
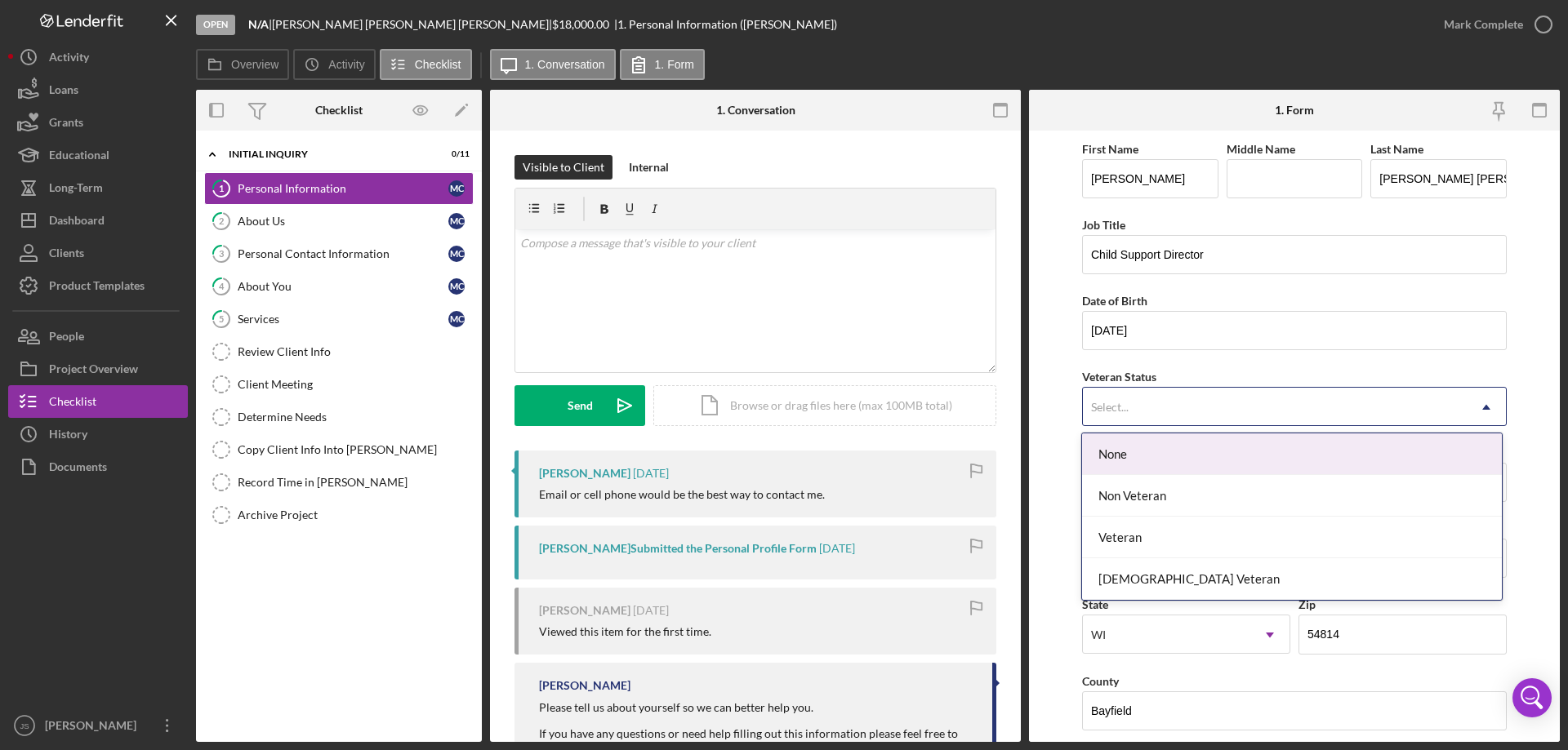
click at [1278, 404] on div "Select..." at bounding box center [1275, 407] width 383 height 38
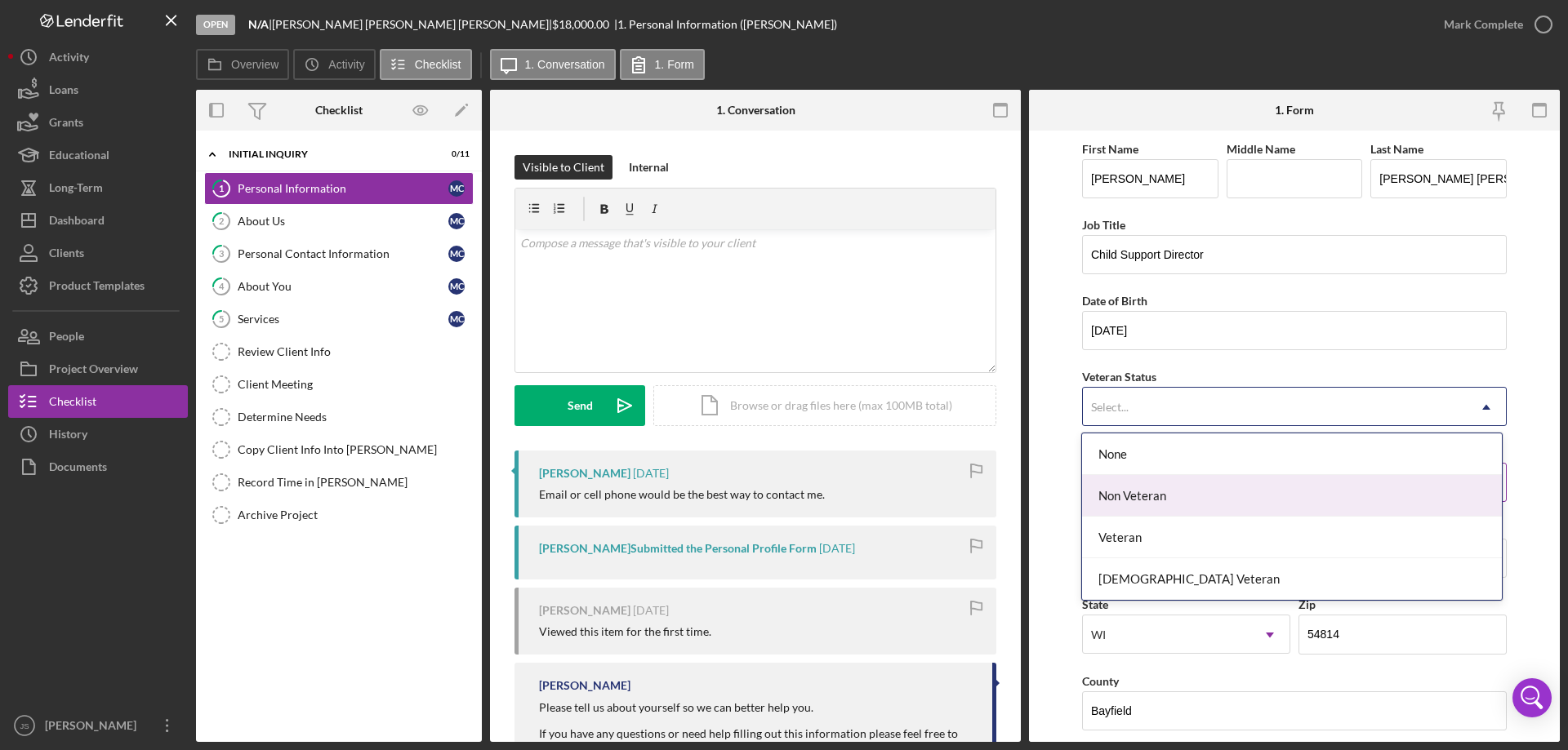
click at [1215, 497] on div "Non Veteran" at bounding box center [1292, 495] width 419 height 42
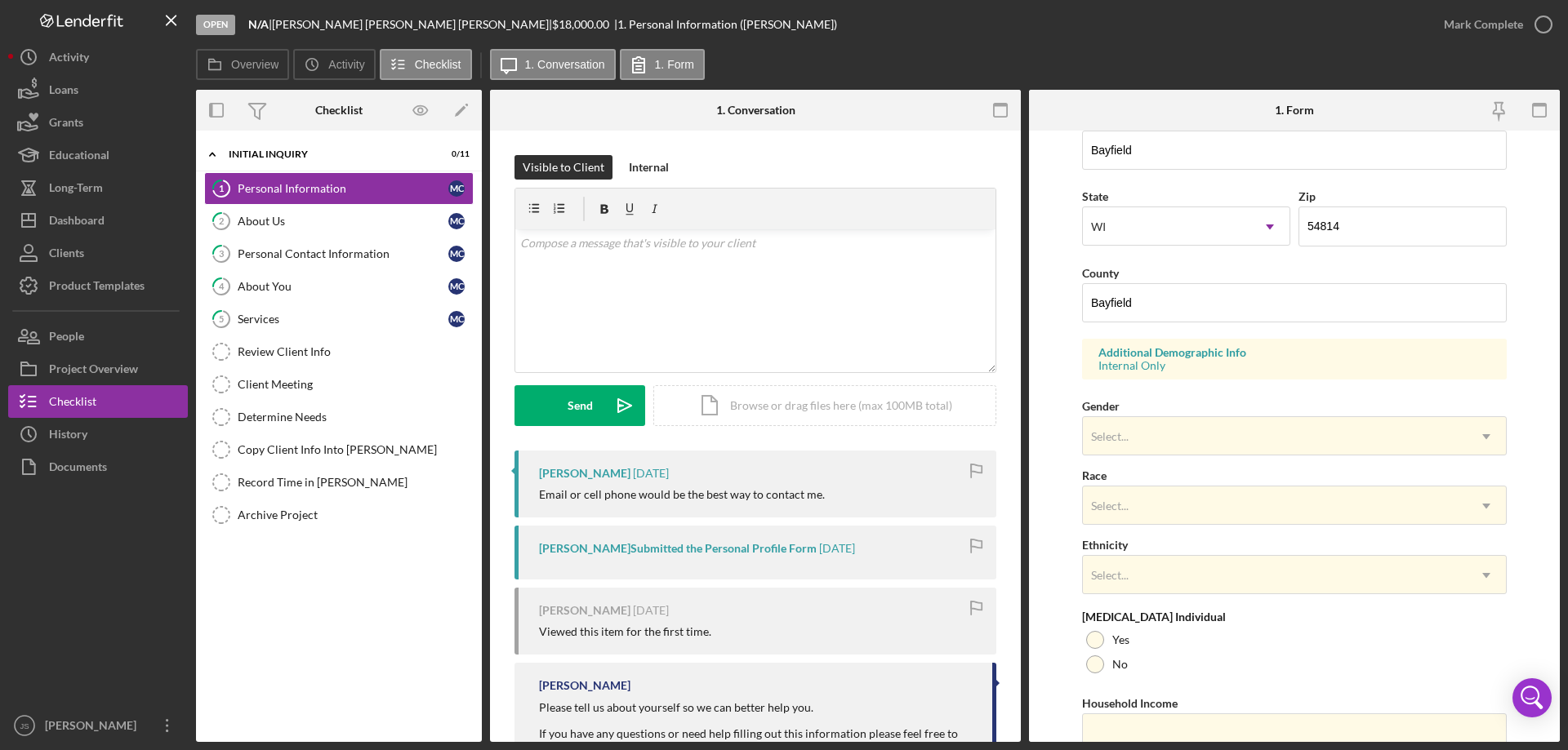
scroll to position [479, 0]
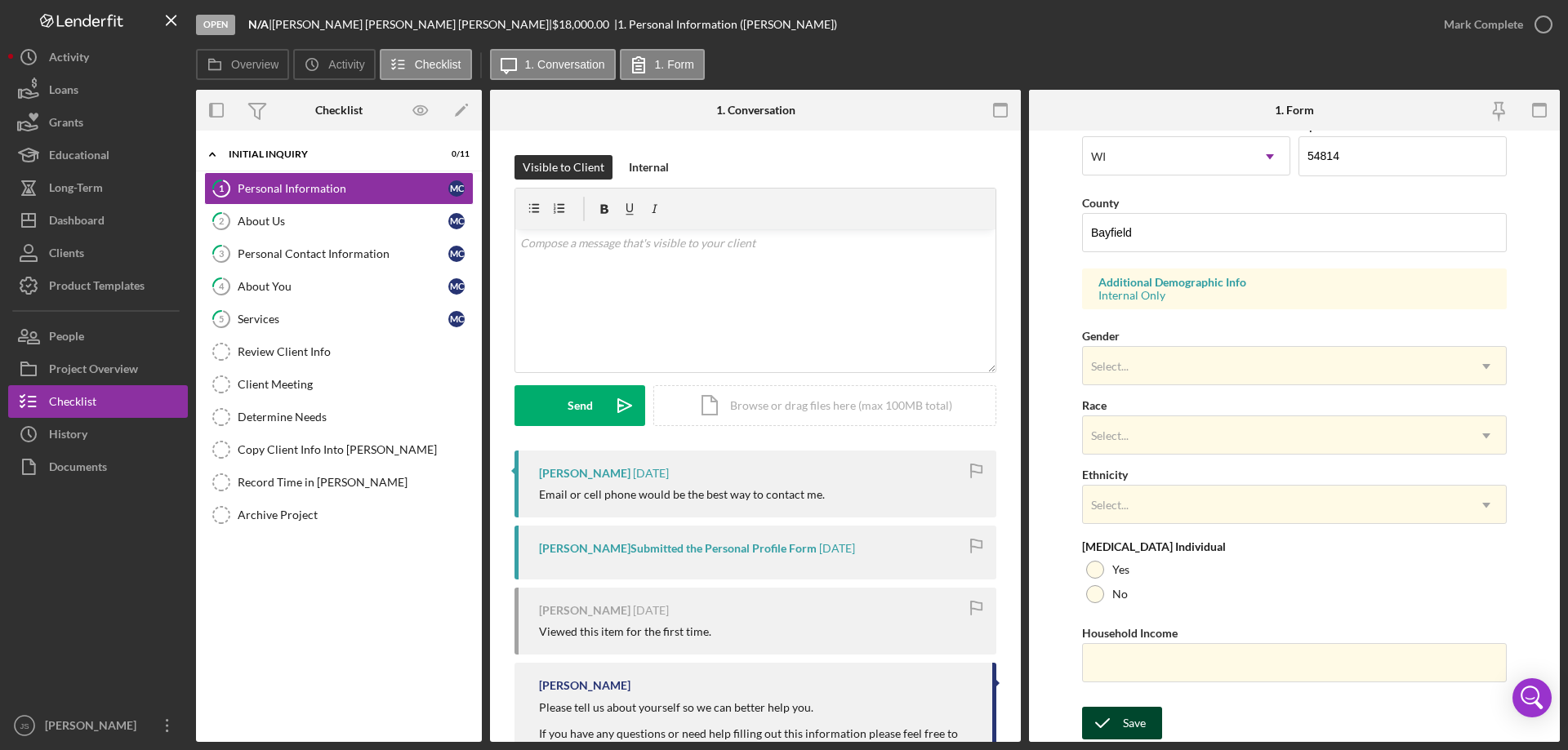
click at [1142, 723] on div "Save" at bounding box center [1134, 724] width 22 height 33
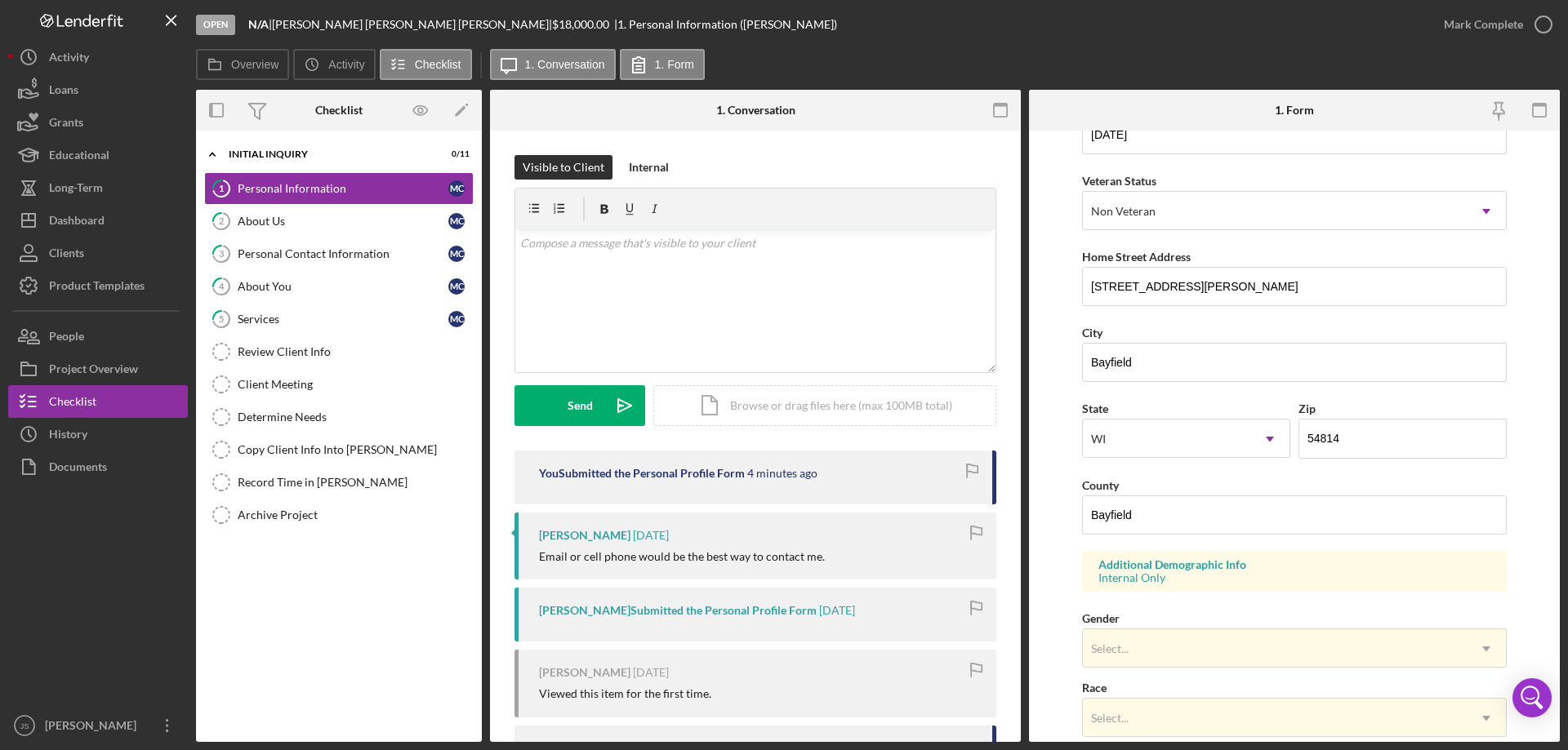
scroll to position [0, 0]
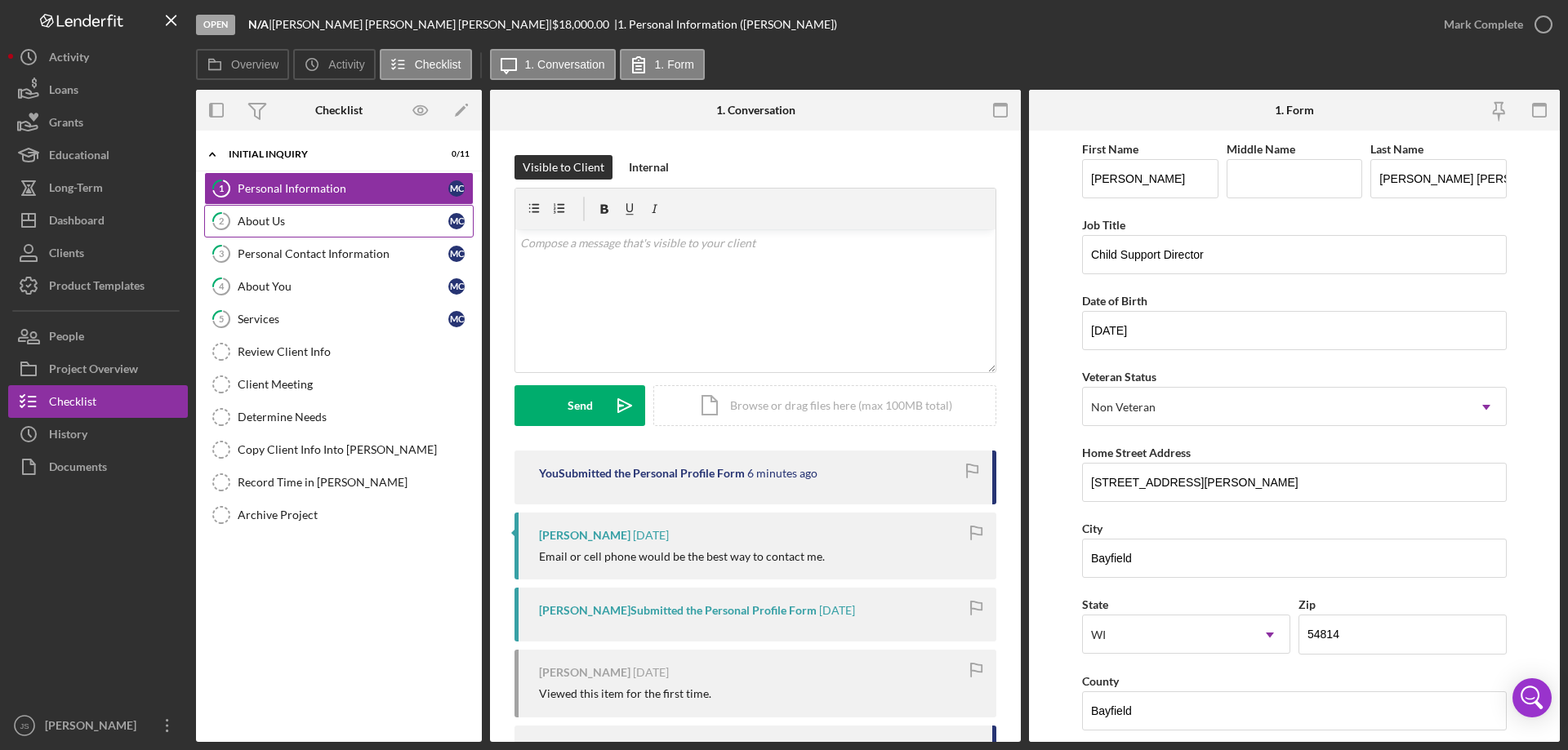
click at [294, 217] on div "About Us" at bounding box center [343, 221] width 210 height 13
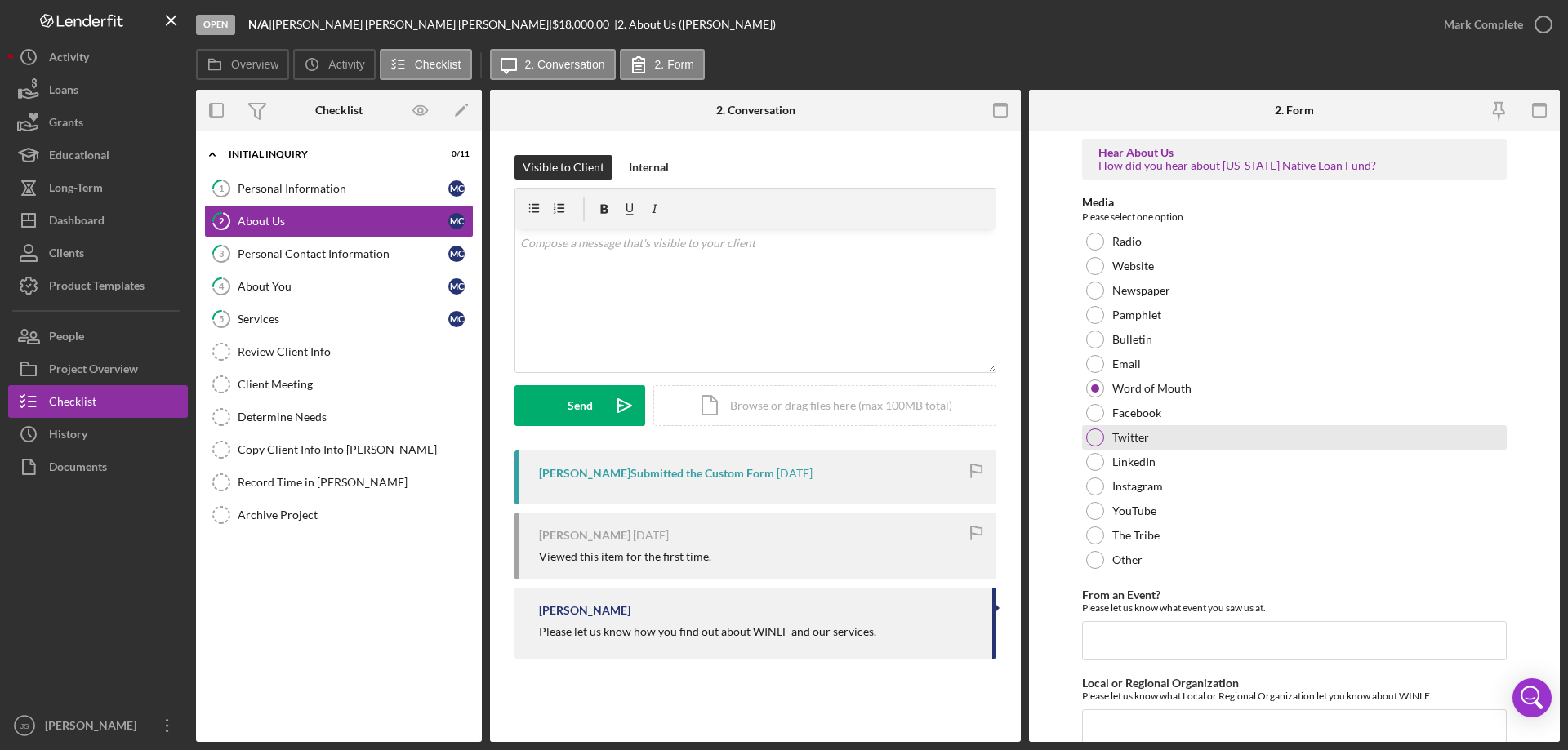
scroll to position [67, 0]
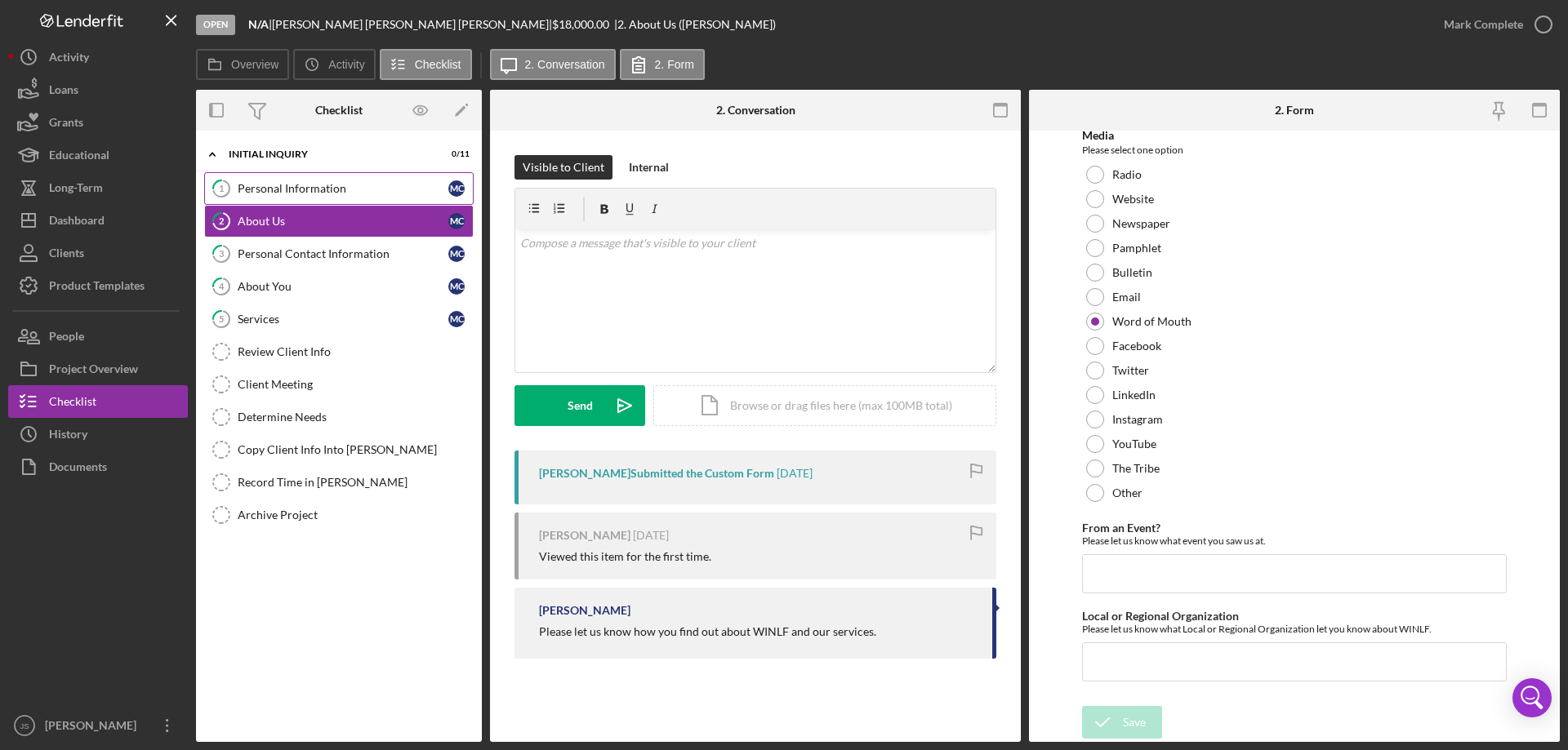
click at [318, 185] on div "Personal Information" at bounding box center [343, 188] width 210 height 13
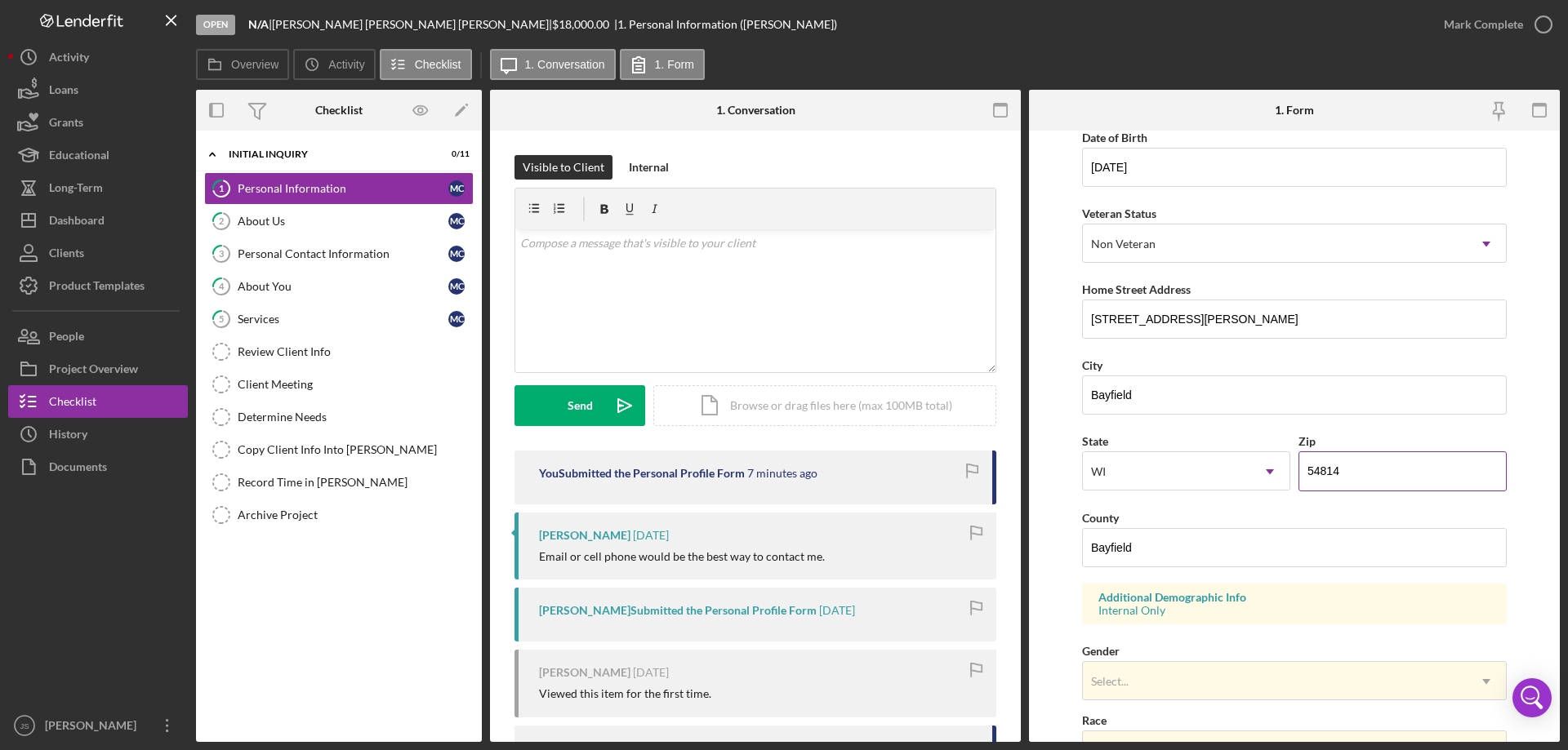
scroll to position [327, 0]
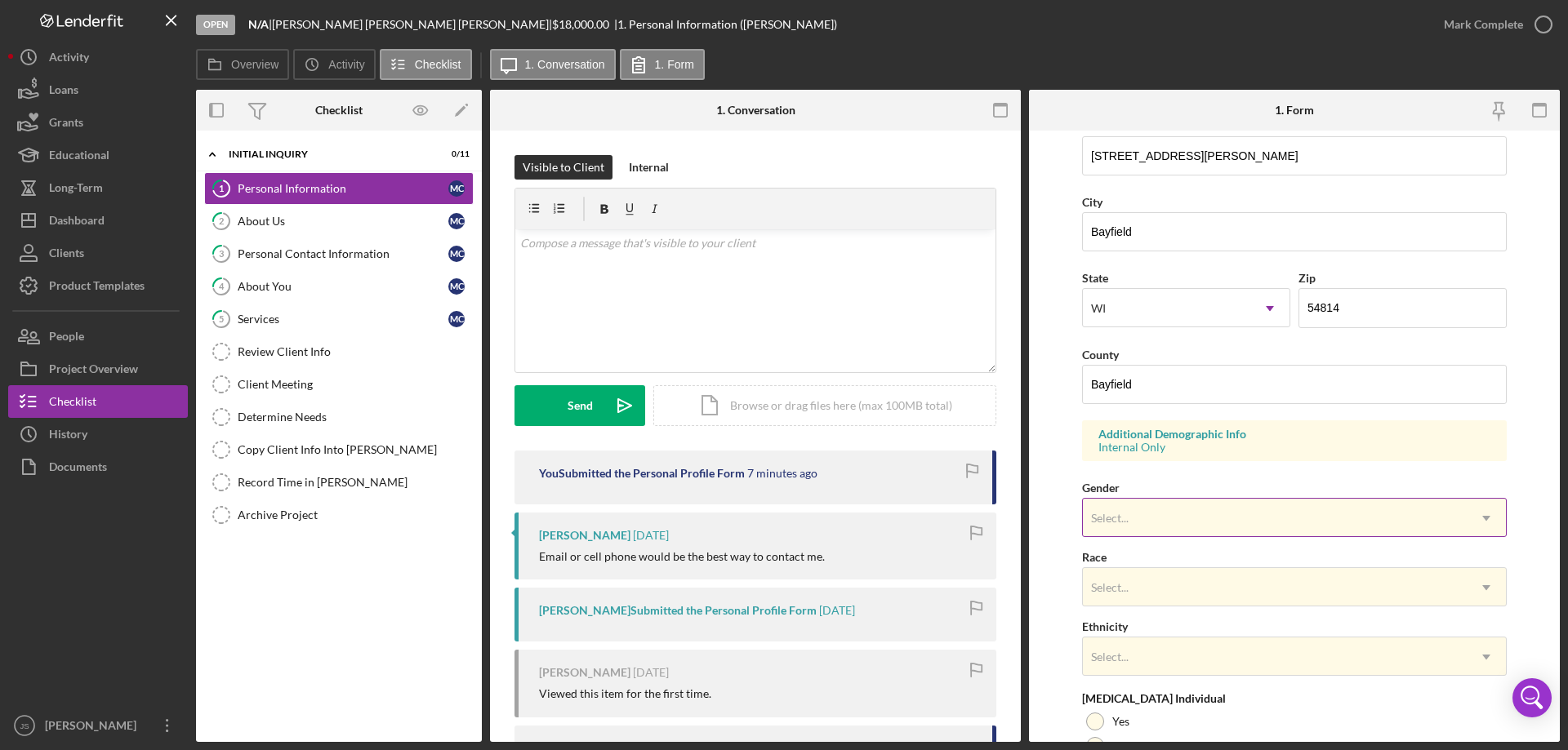
click at [1185, 514] on div "Select..." at bounding box center [1275, 518] width 383 height 38
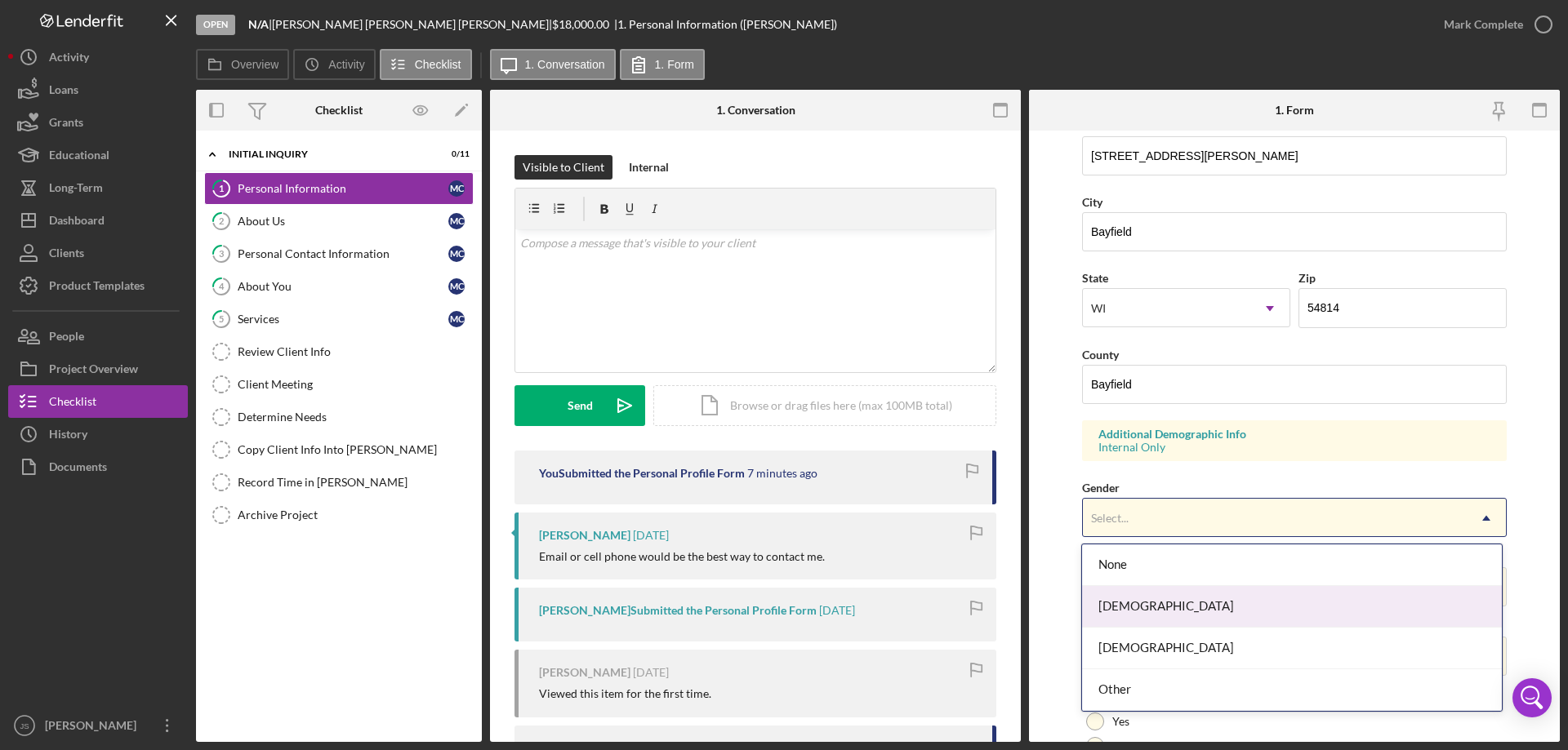
click at [1171, 612] on div "[DEMOGRAPHIC_DATA]" at bounding box center [1292, 606] width 419 height 42
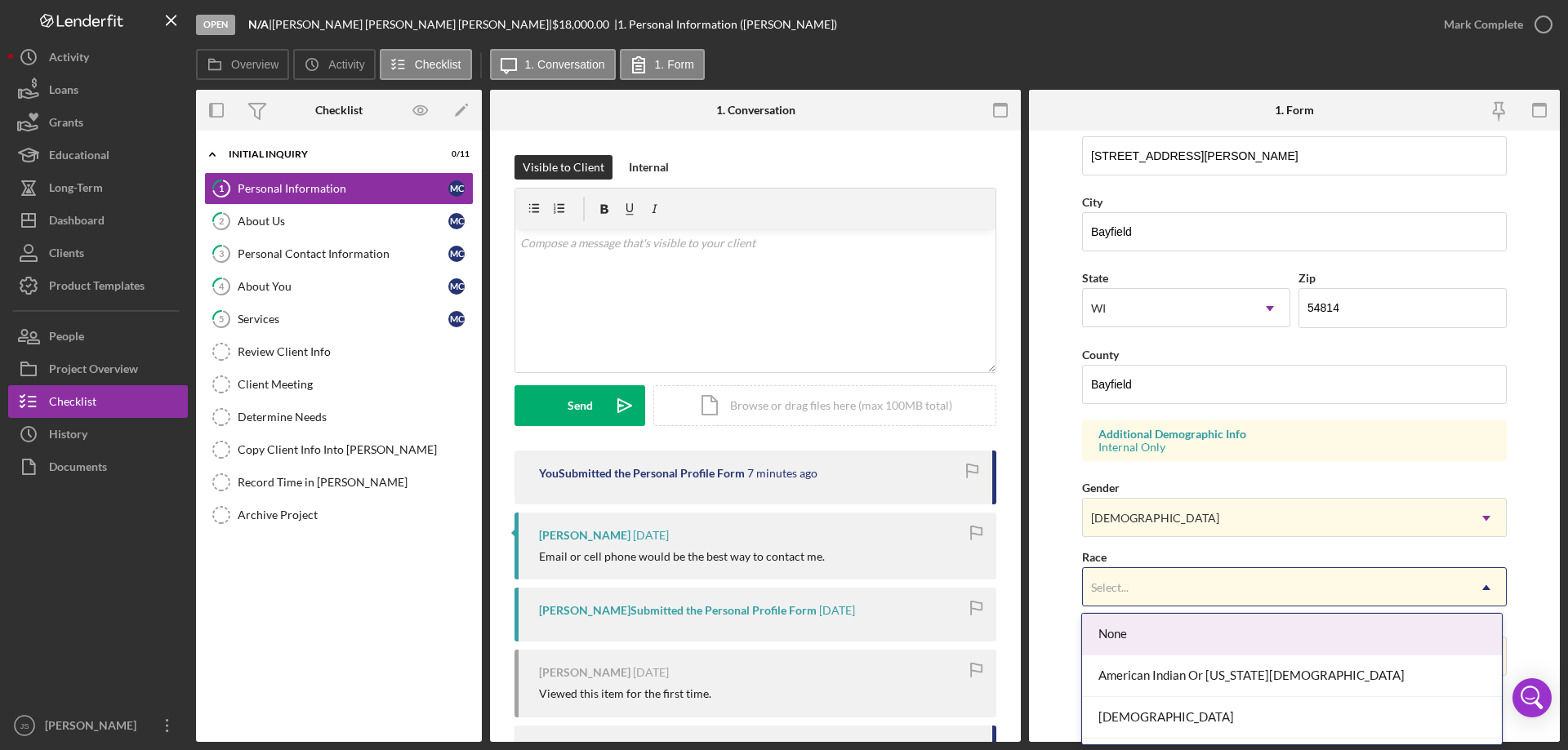
click at [1194, 594] on div "Select..." at bounding box center [1275, 588] width 383 height 38
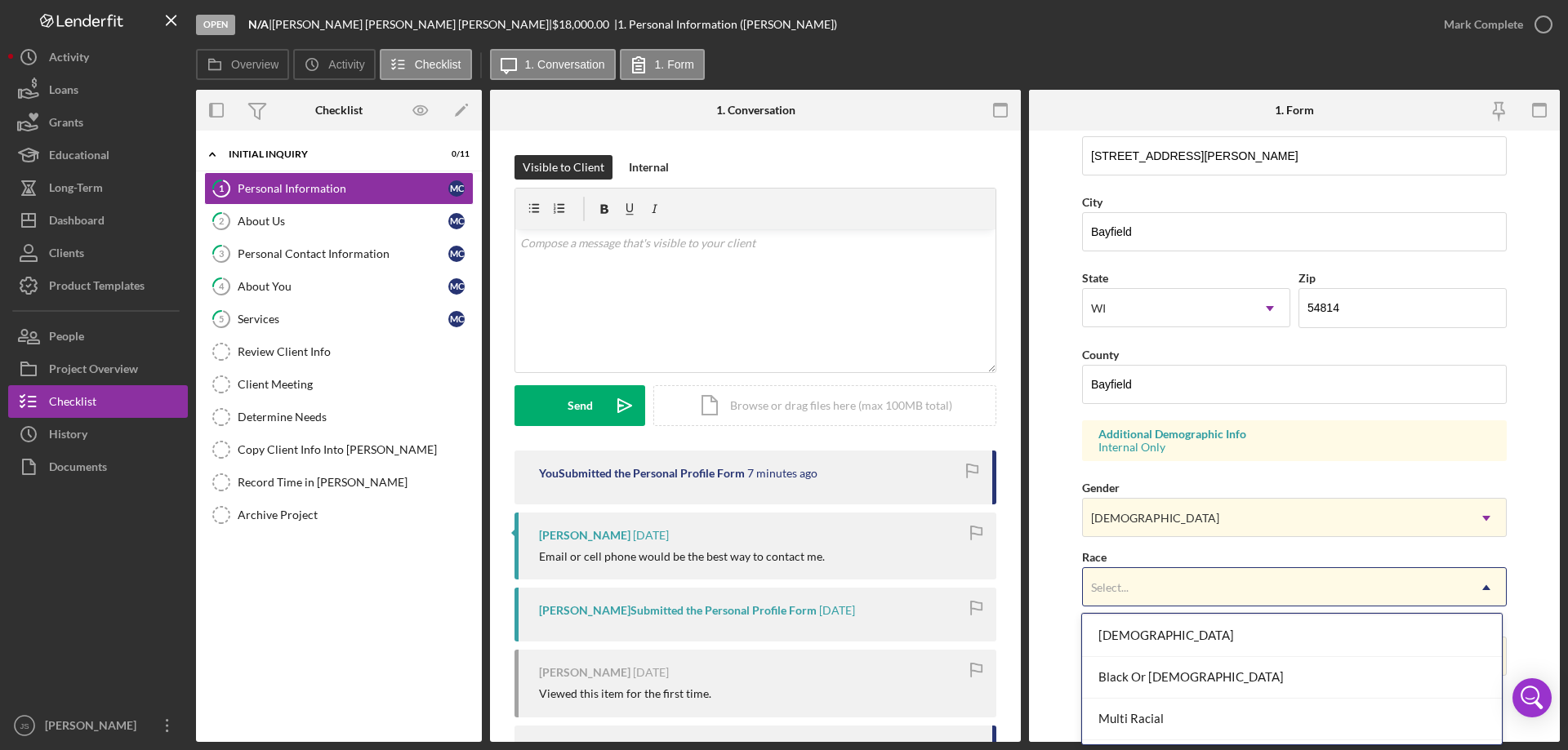
scroll to position [0, 0]
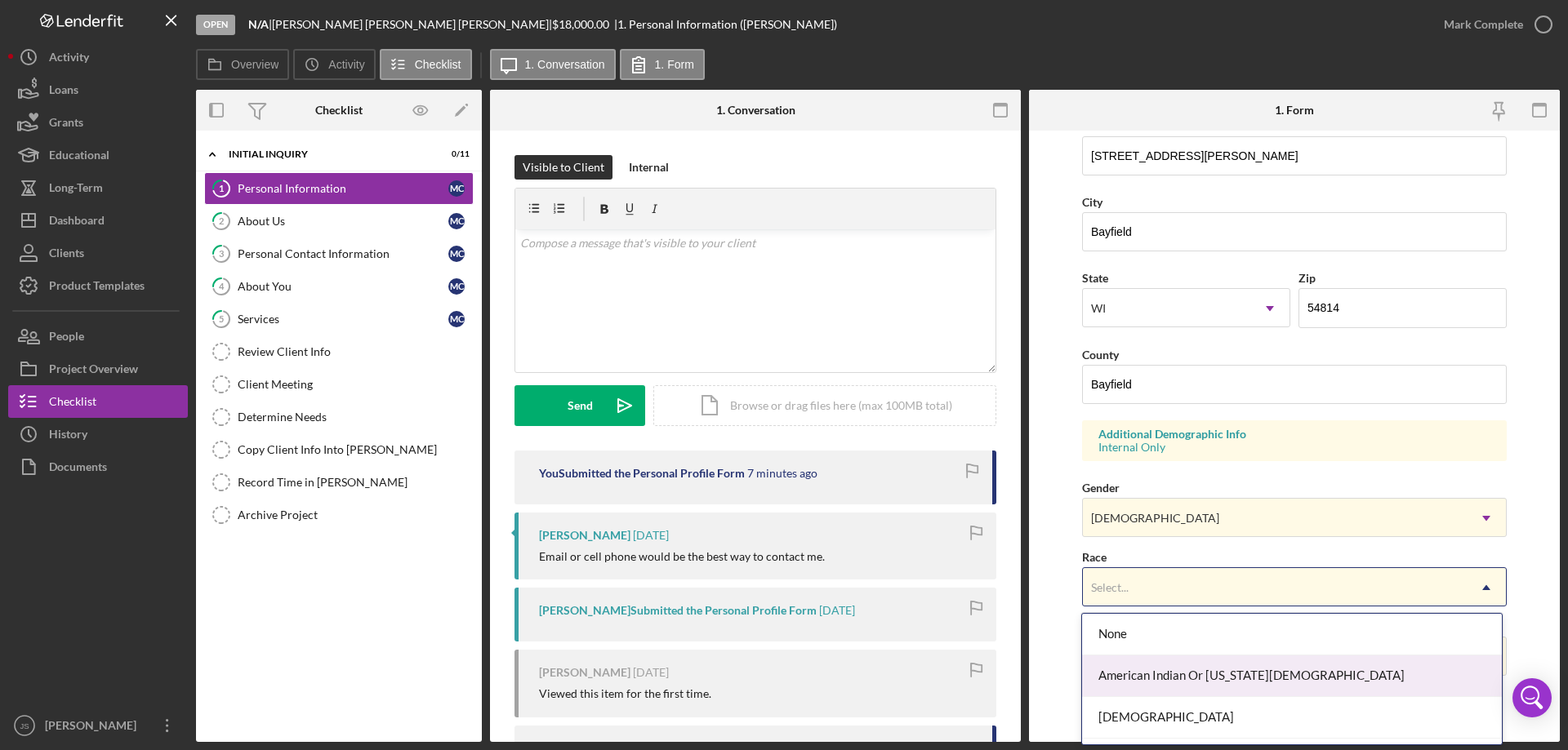
click at [1229, 677] on div "American Indian Or [US_STATE][DEMOGRAPHIC_DATA]" at bounding box center [1292, 676] width 419 height 42
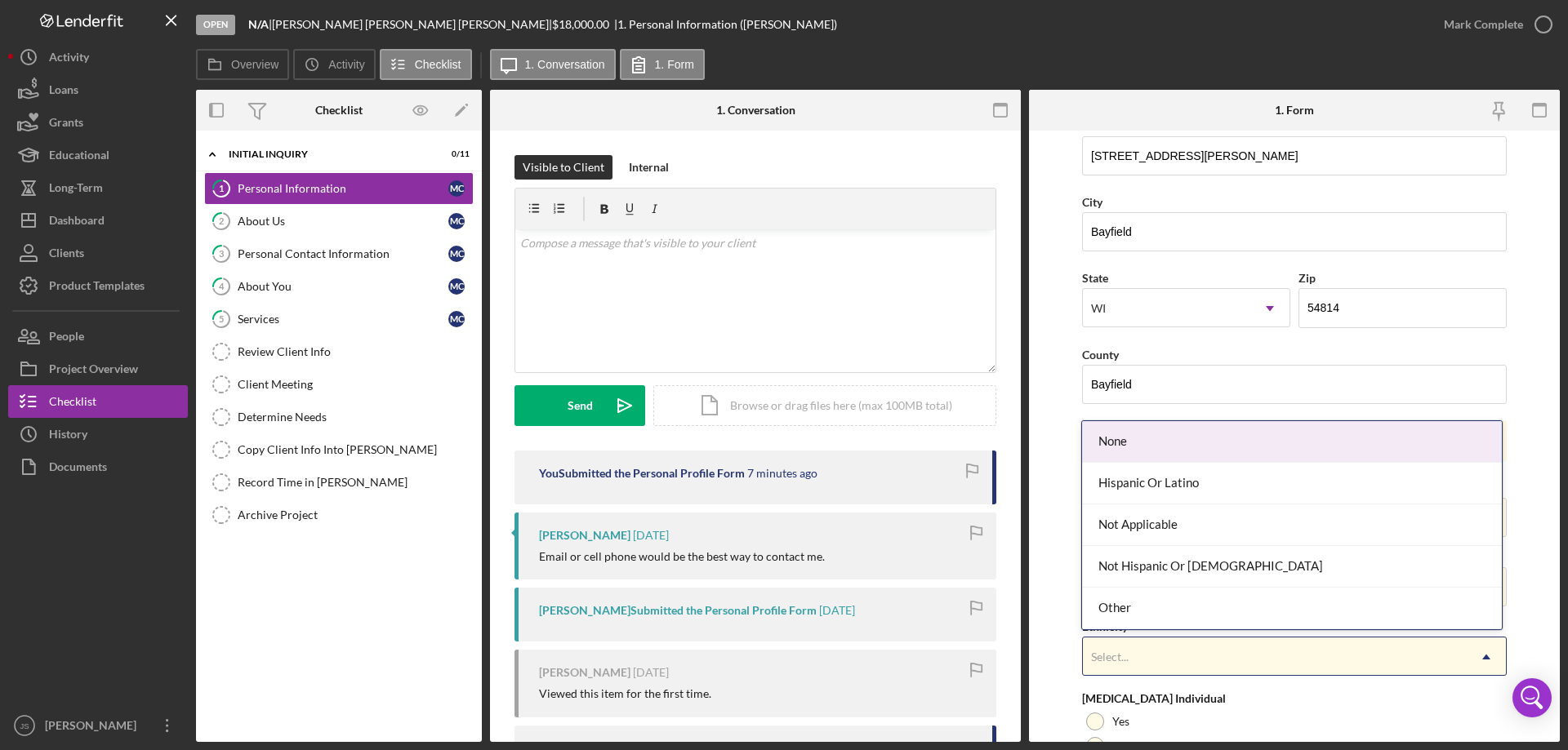
click at [1181, 661] on div "Select..." at bounding box center [1275, 657] width 383 height 38
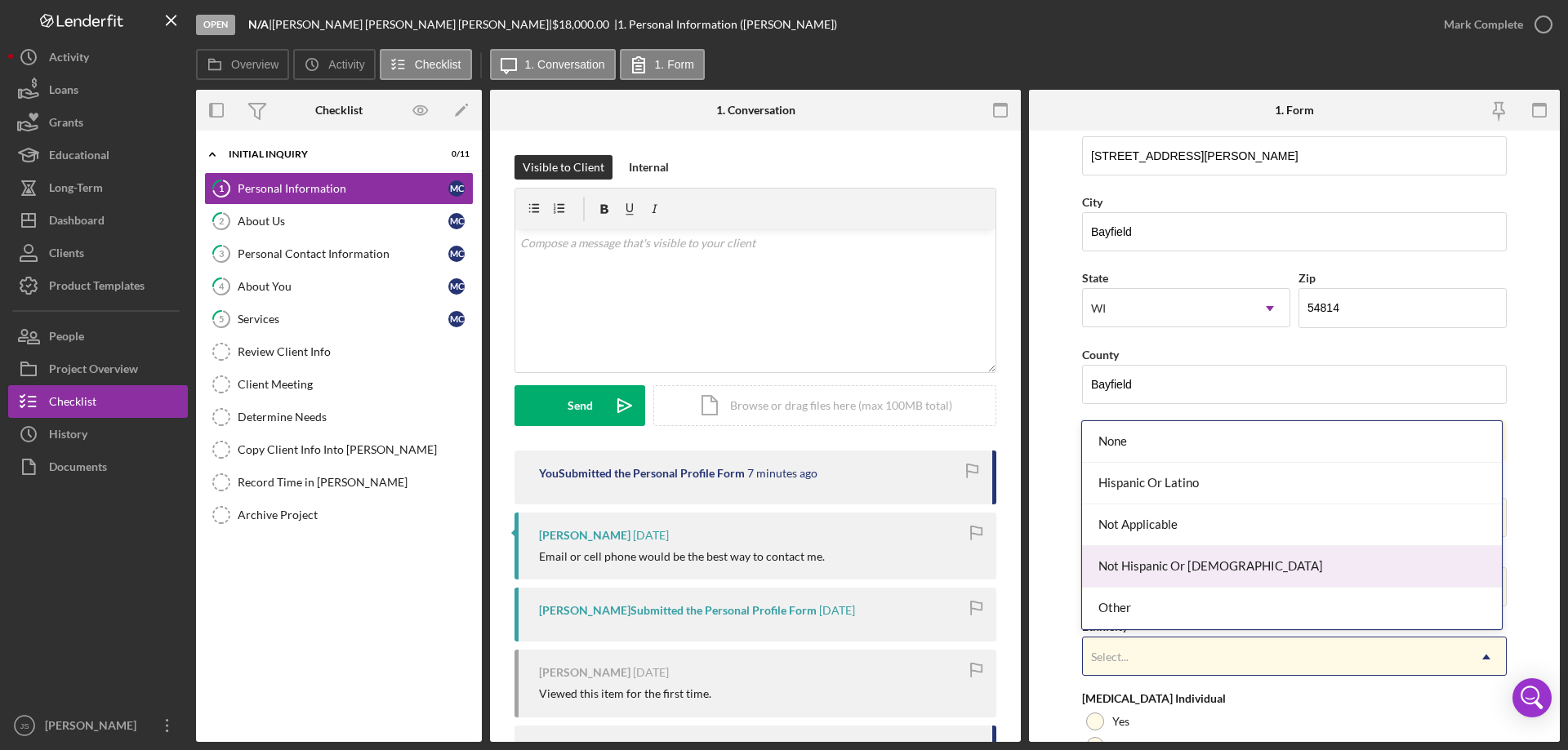
click at [1231, 566] on div "Not Hispanic Or [DEMOGRAPHIC_DATA]" at bounding box center [1292, 566] width 419 height 42
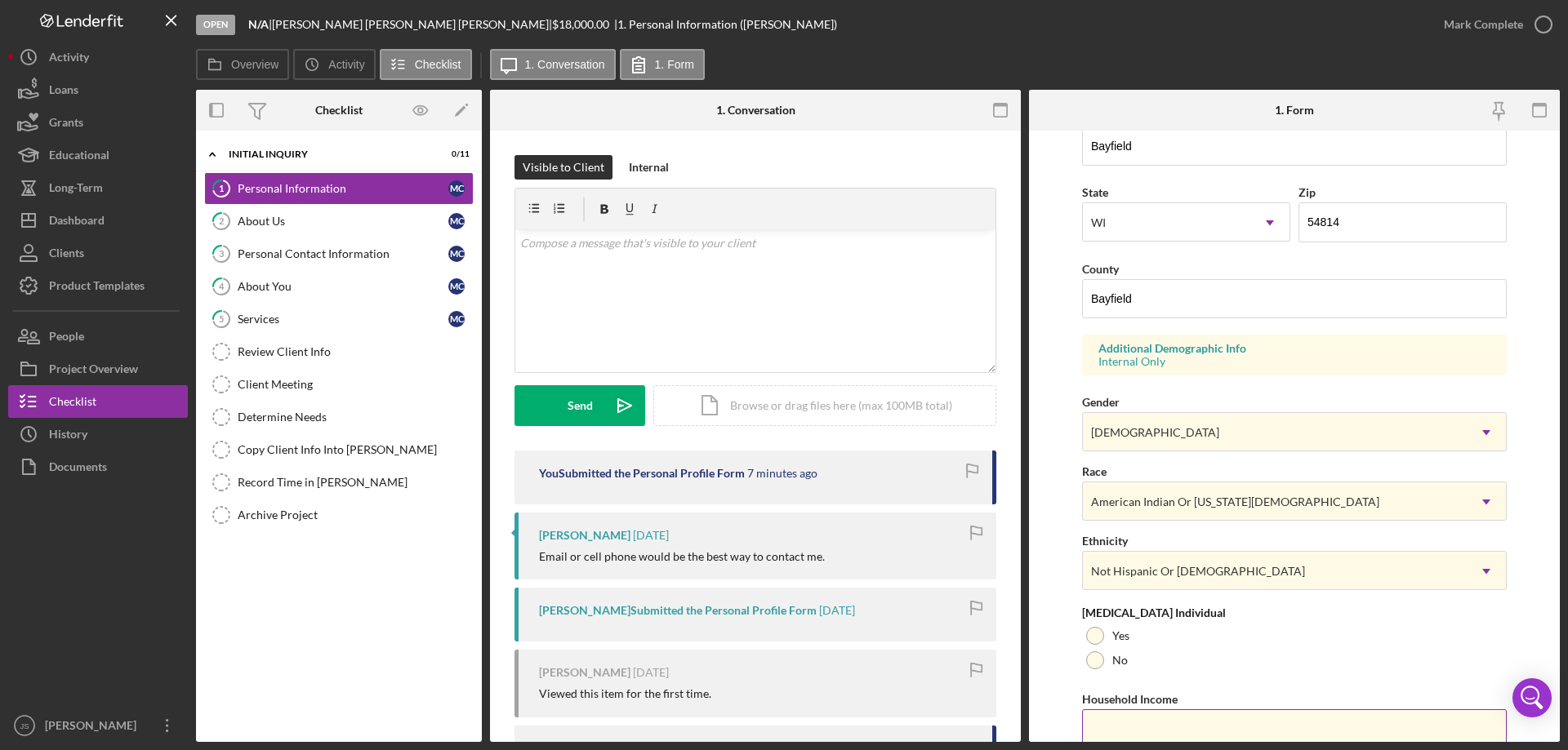
scroll to position [479, 0]
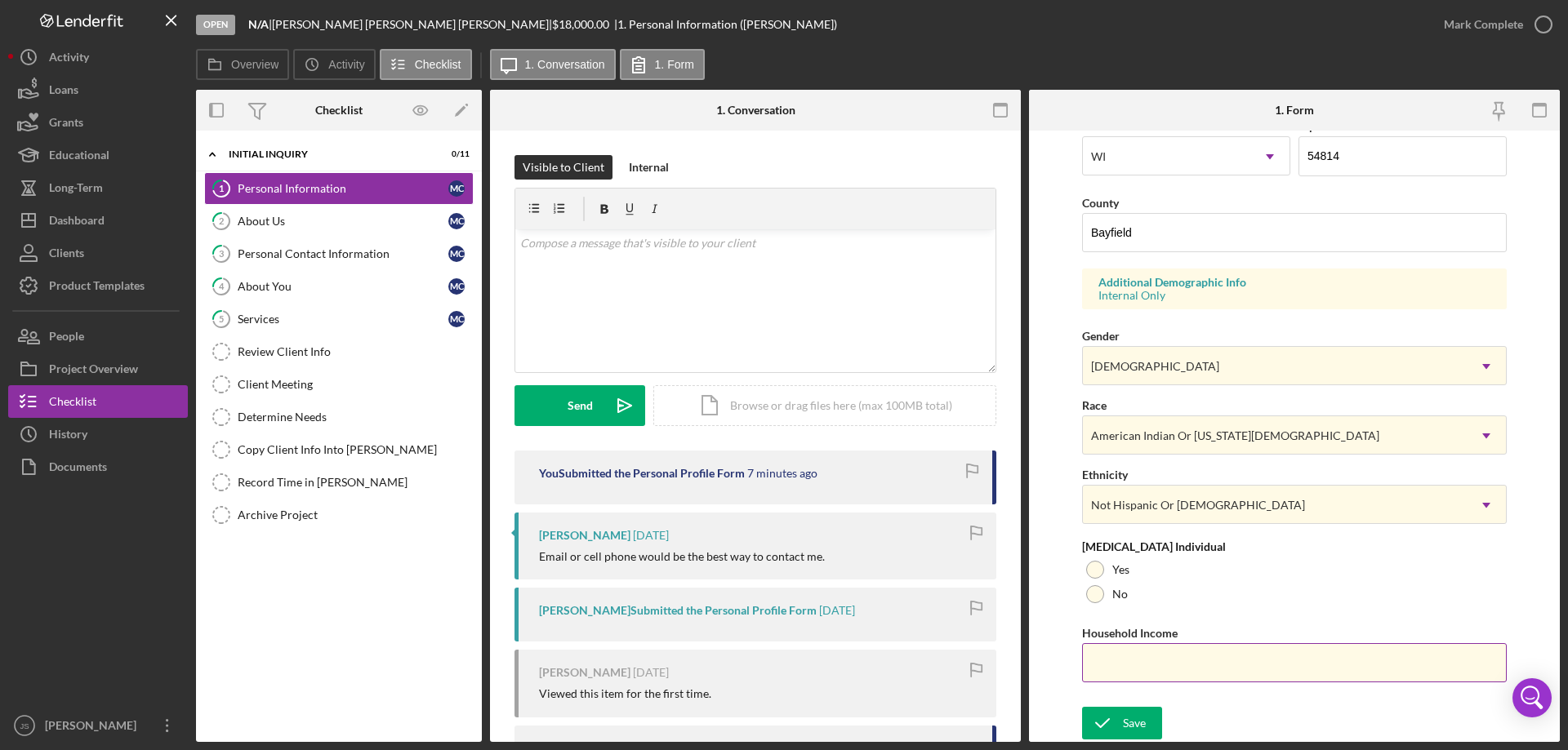
click at [1116, 668] on input "Household Income" at bounding box center [1295, 662] width 424 height 39
click at [1097, 595] on div at bounding box center [1095, 594] width 18 height 18
click at [1099, 664] on input "Household Income" at bounding box center [1295, 662] width 424 height 39
type input "$76,000"
click at [1139, 718] on div "Save" at bounding box center [1134, 724] width 22 height 33
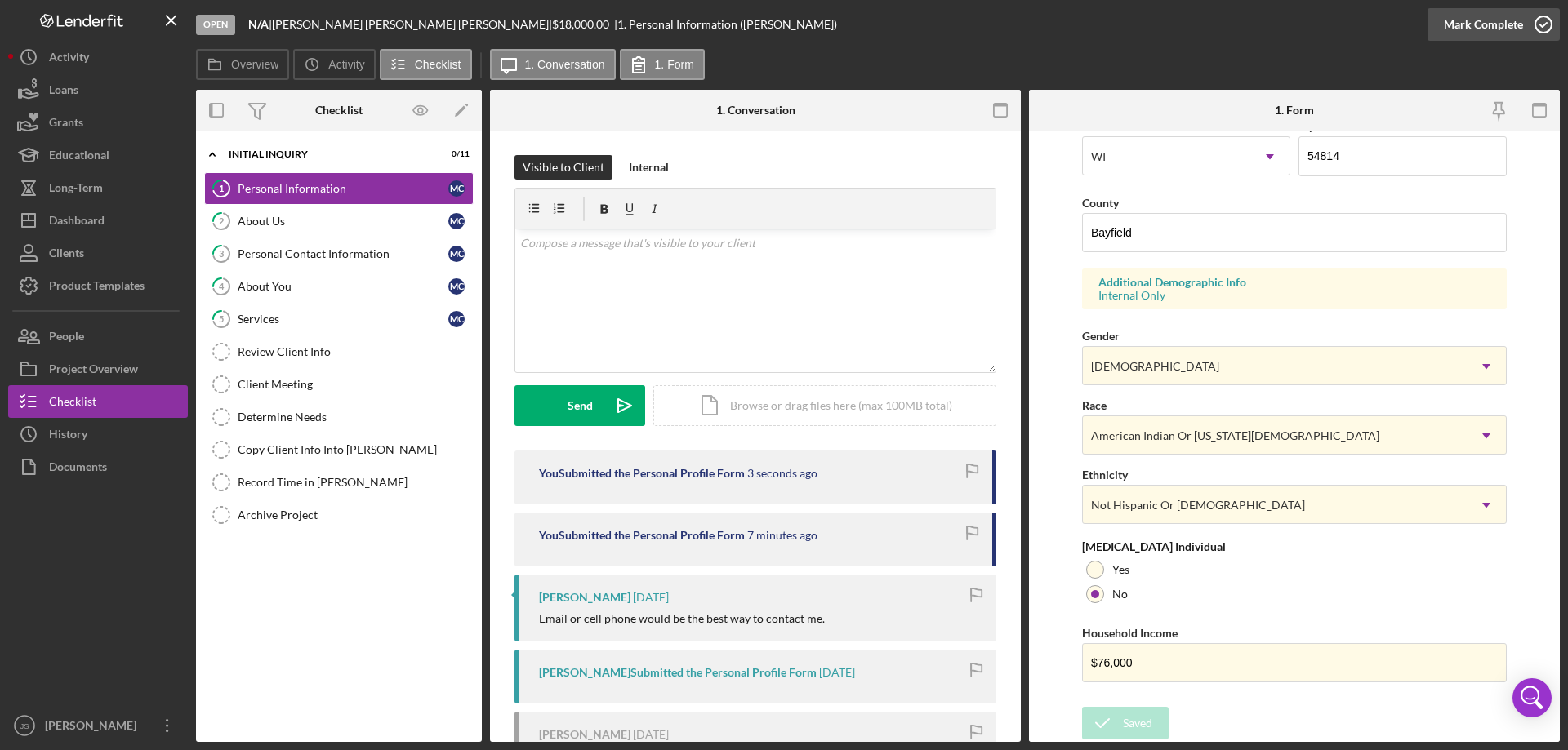
click at [1545, 22] on icon "button" at bounding box center [1544, 24] width 41 height 41
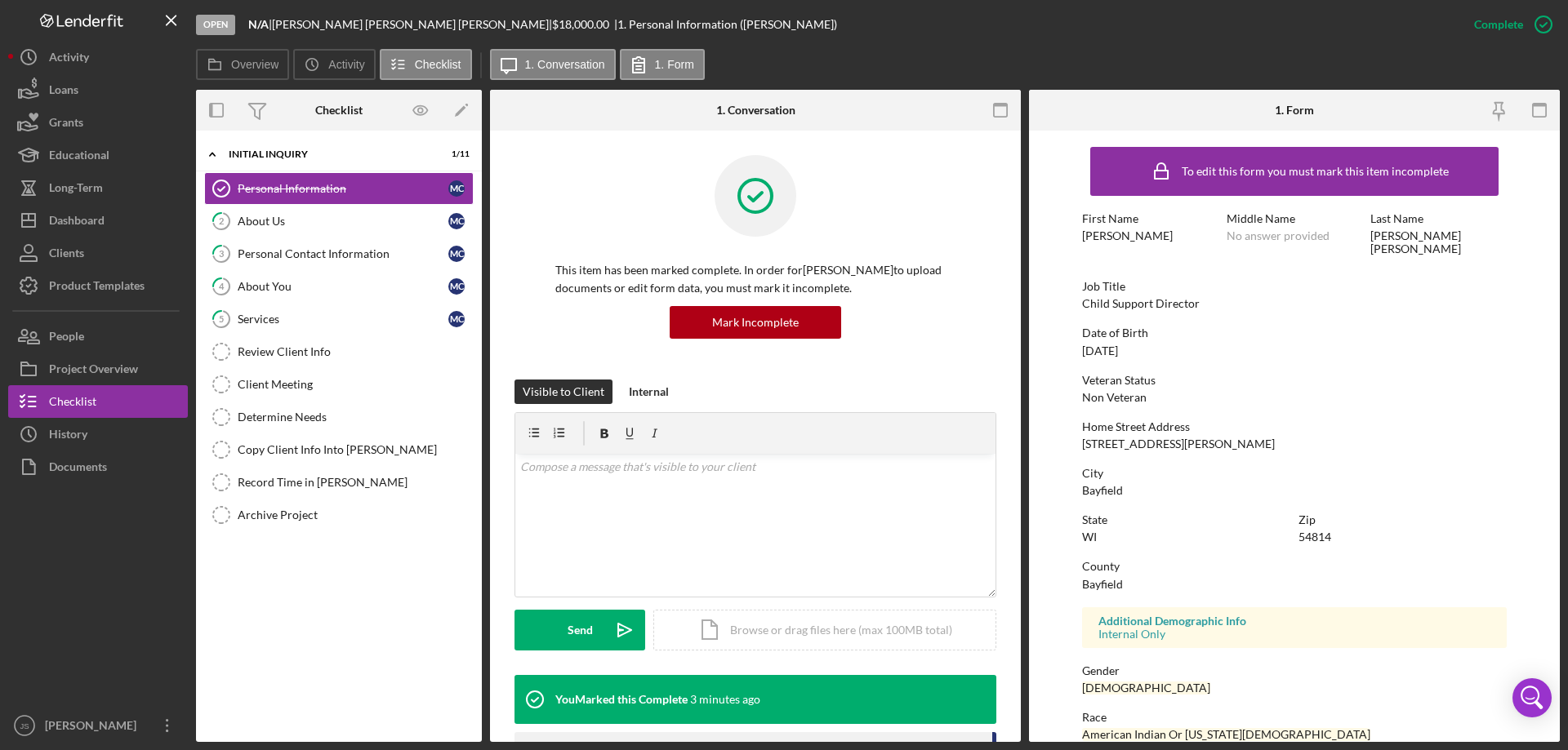
scroll to position [150, 0]
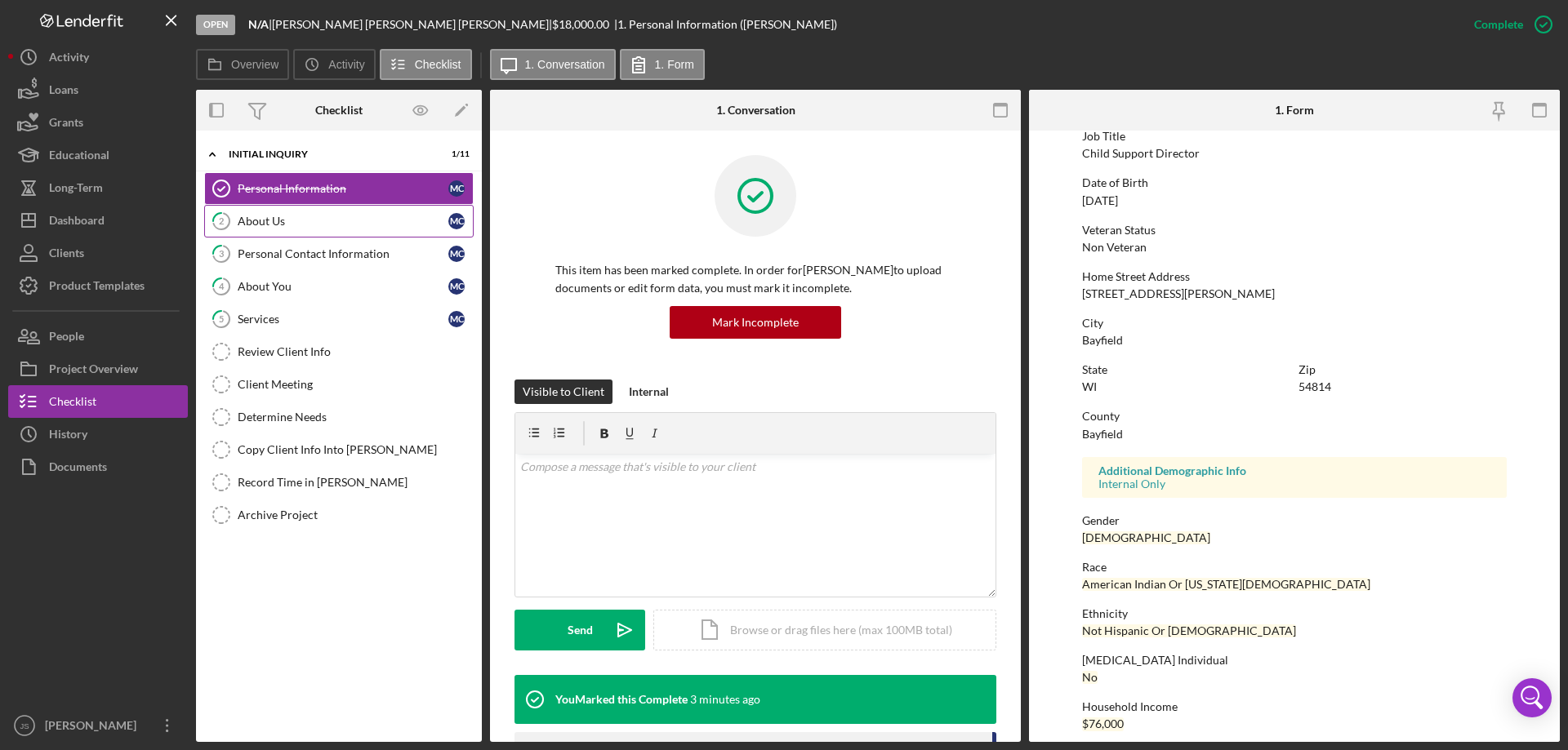
drag, startPoint x: 299, startPoint y: 226, endPoint x: 451, endPoint y: 231, distance: 152.1
click at [299, 226] on div "About Us" at bounding box center [343, 221] width 210 height 13
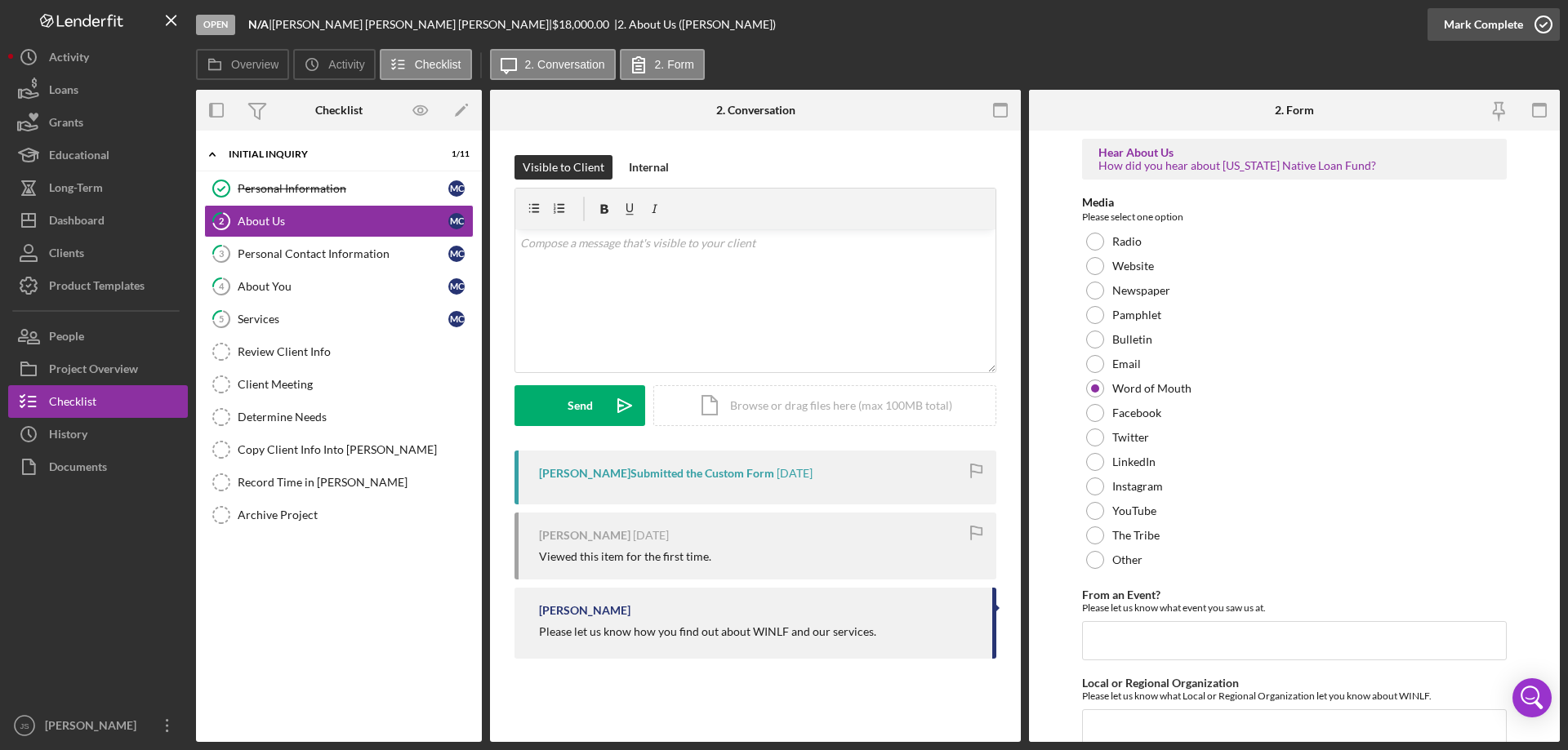
click at [1545, 22] on icon "button" at bounding box center [1544, 24] width 41 height 41
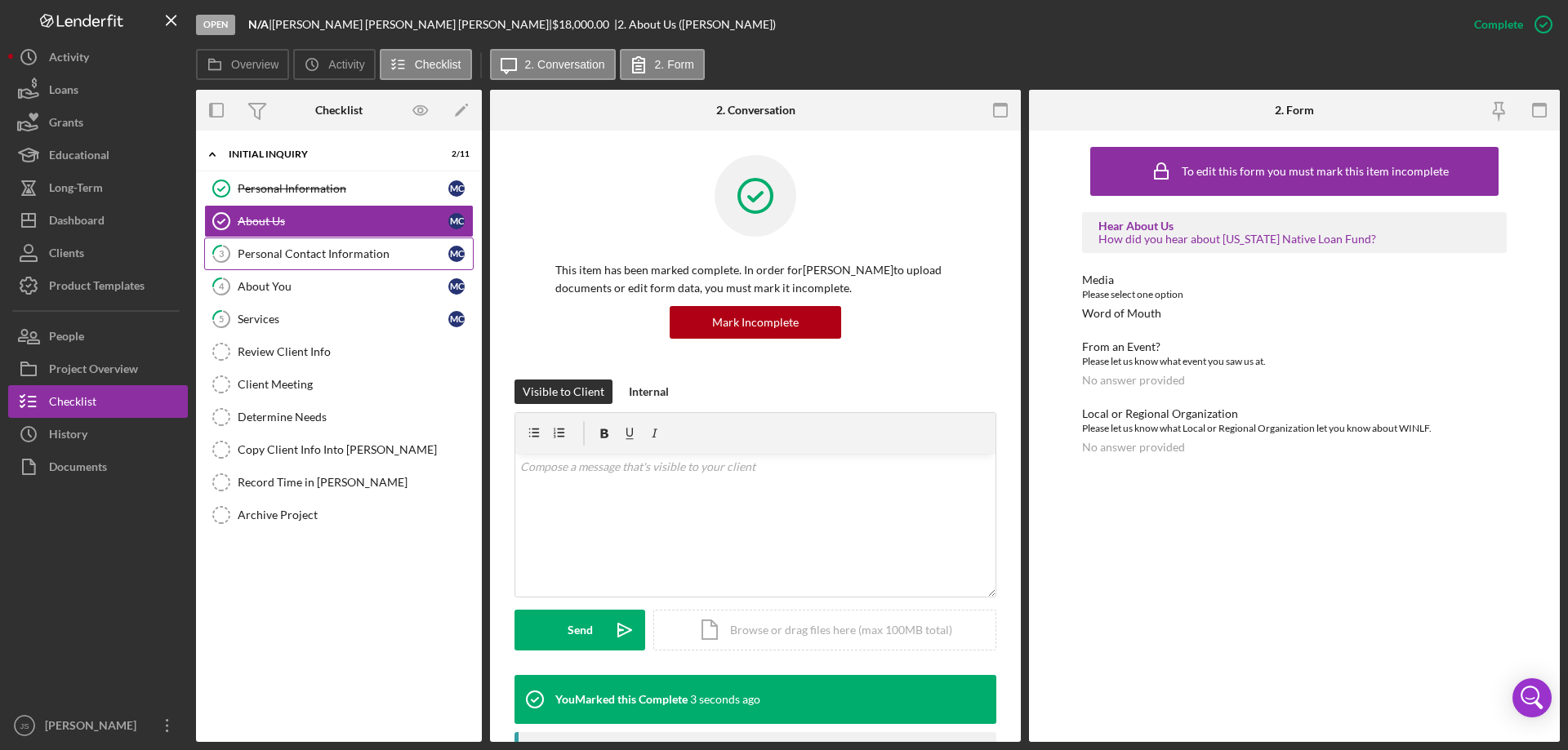
click at [305, 252] on div "Personal Contact Information" at bounding box center [343, 253] width 210 height 13
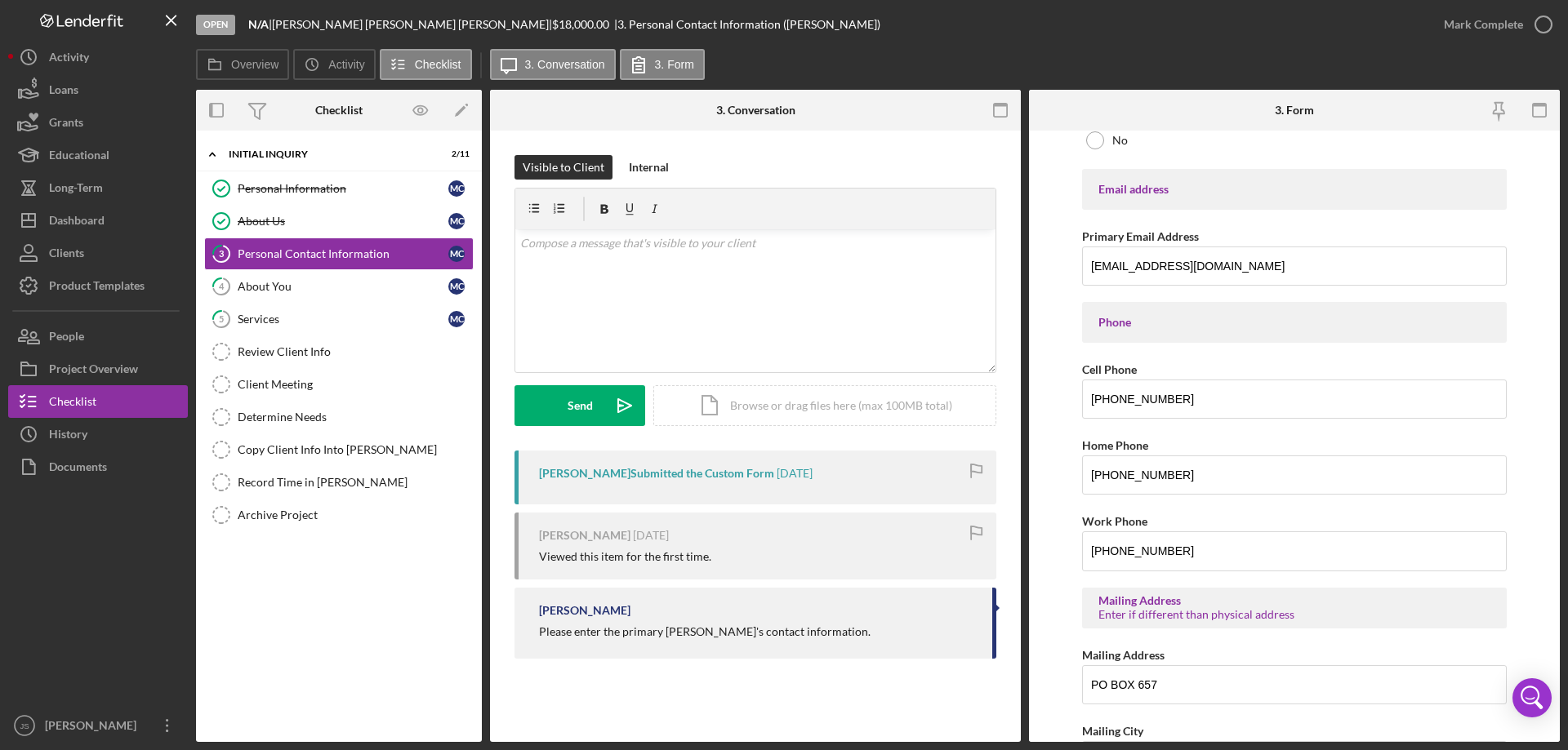
scroll to position [114, 0]
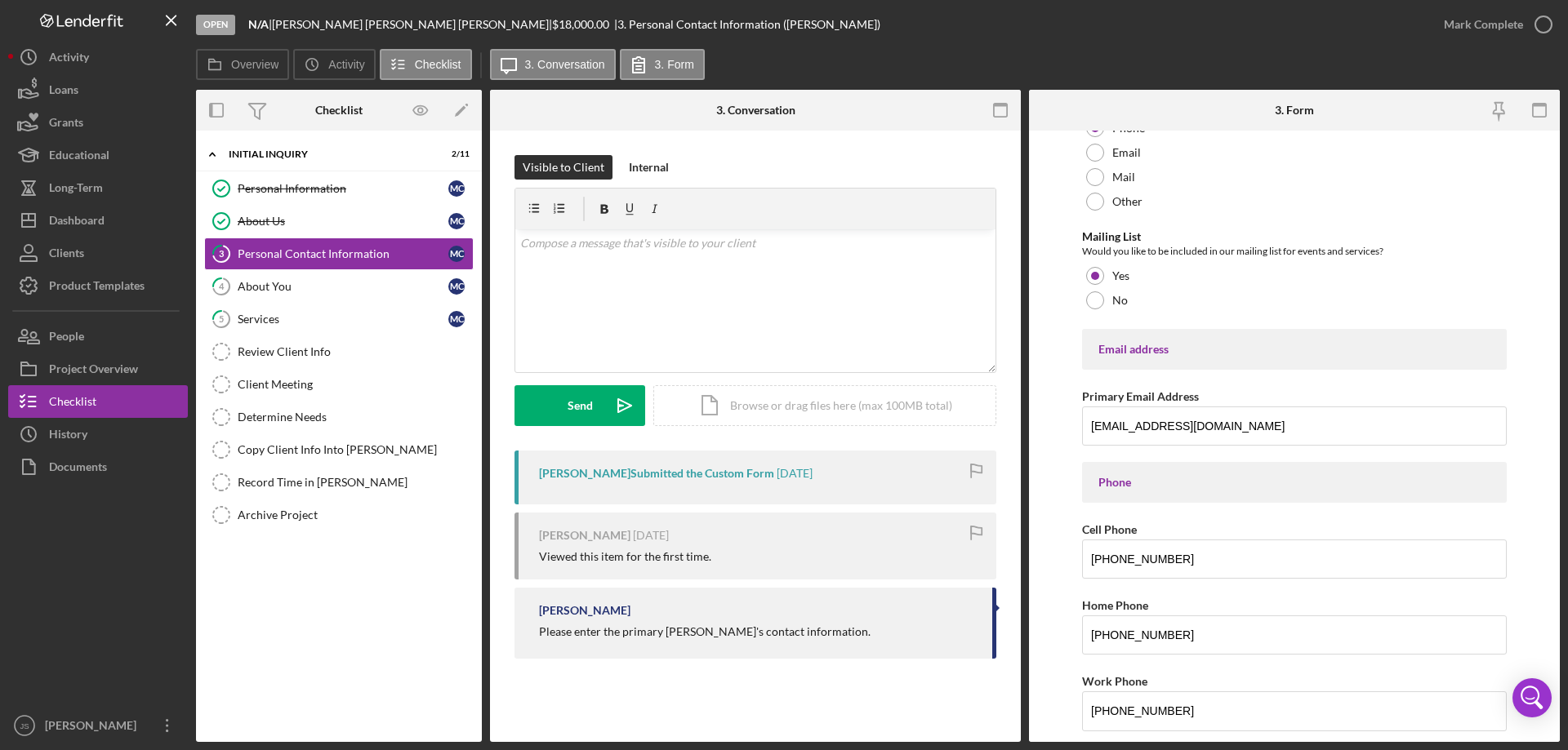
drag, startPoint x: 1547, startPoint y: 20, endPoint x: 1533, endPoint y: 58, distance: 40.5
click at [0, 0] on icon "button" at bounding box center [0, 0] width 0 height 0
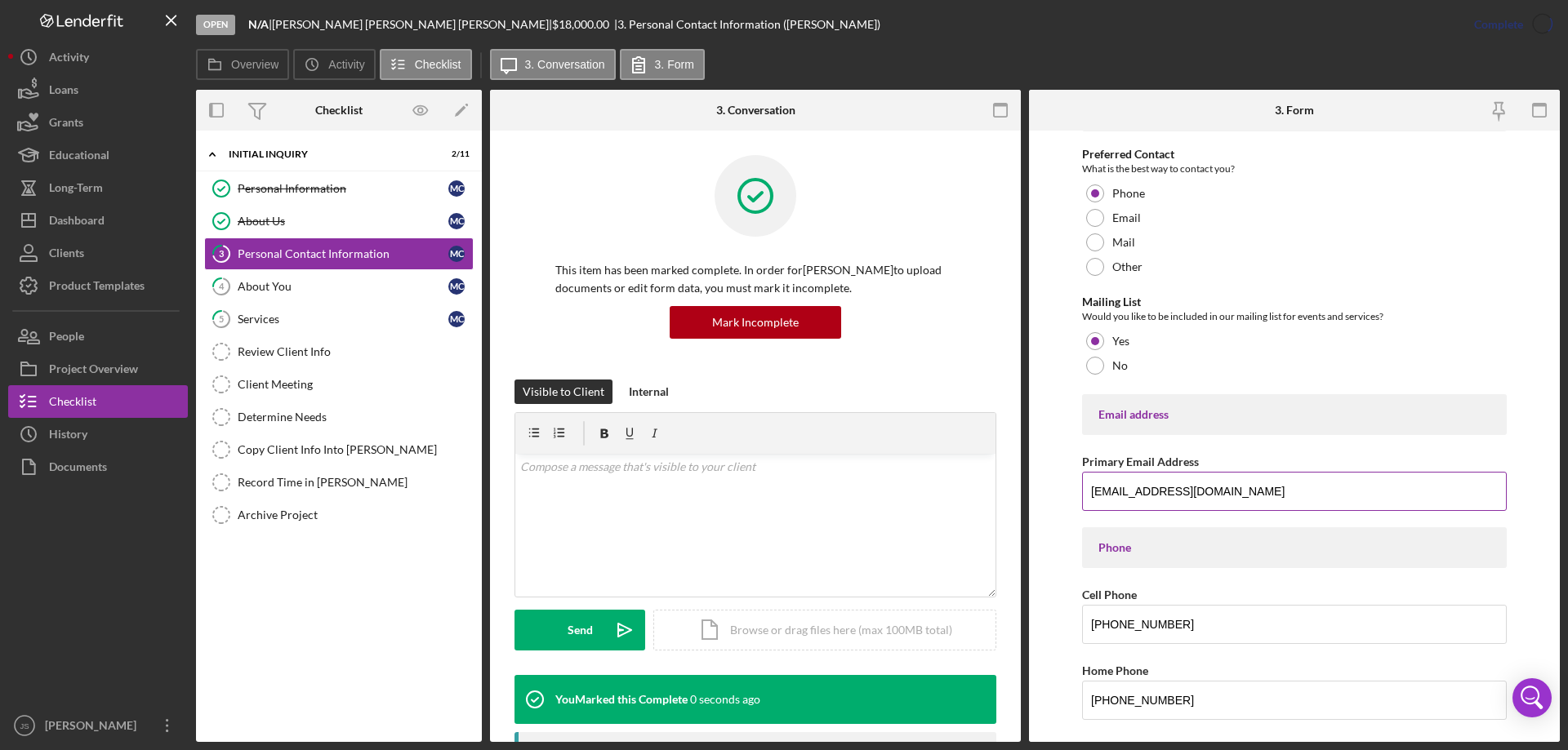
scroll to position [179, 0]
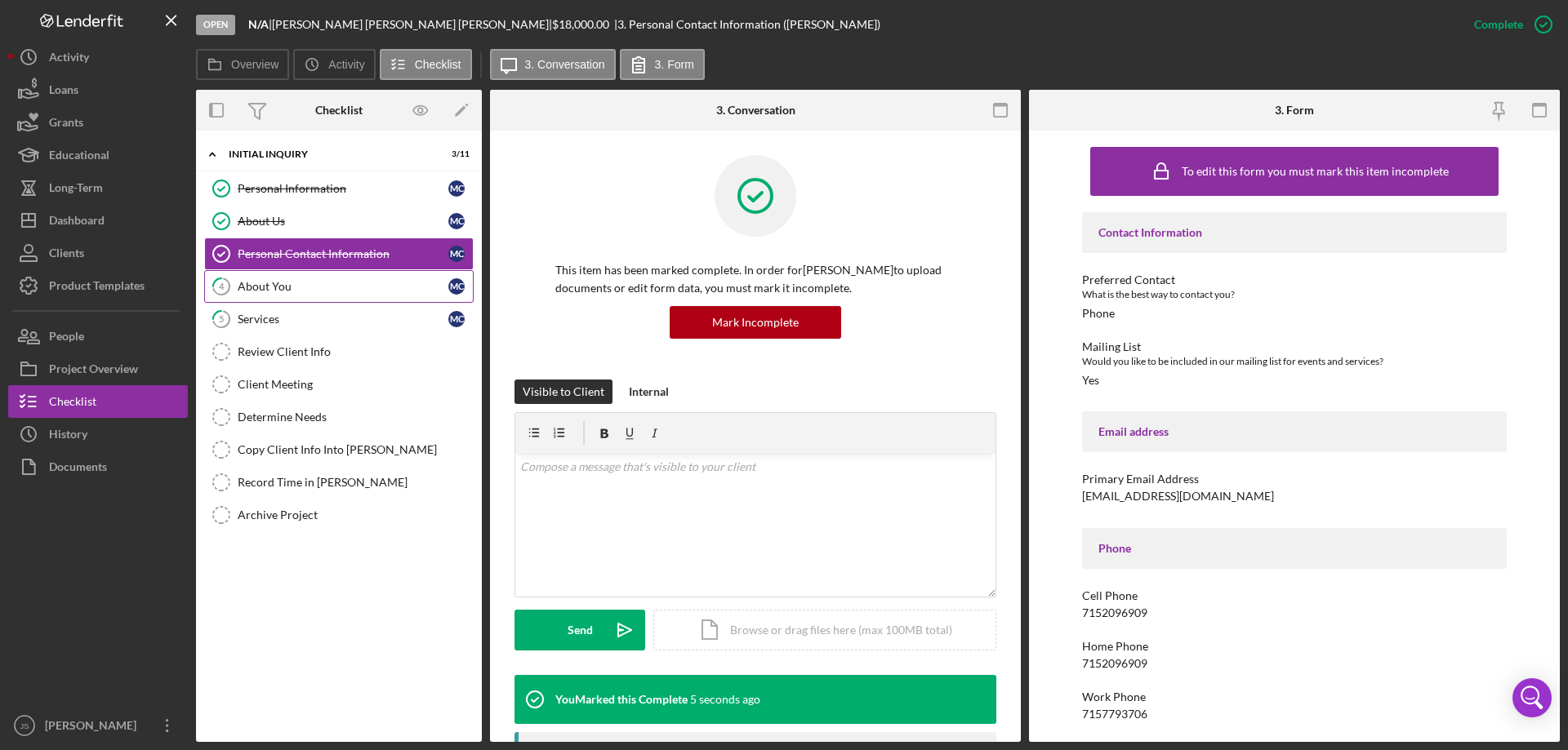
click at [308, 291] on div "About You" at bounding box center [343, 286] width 210 height 13
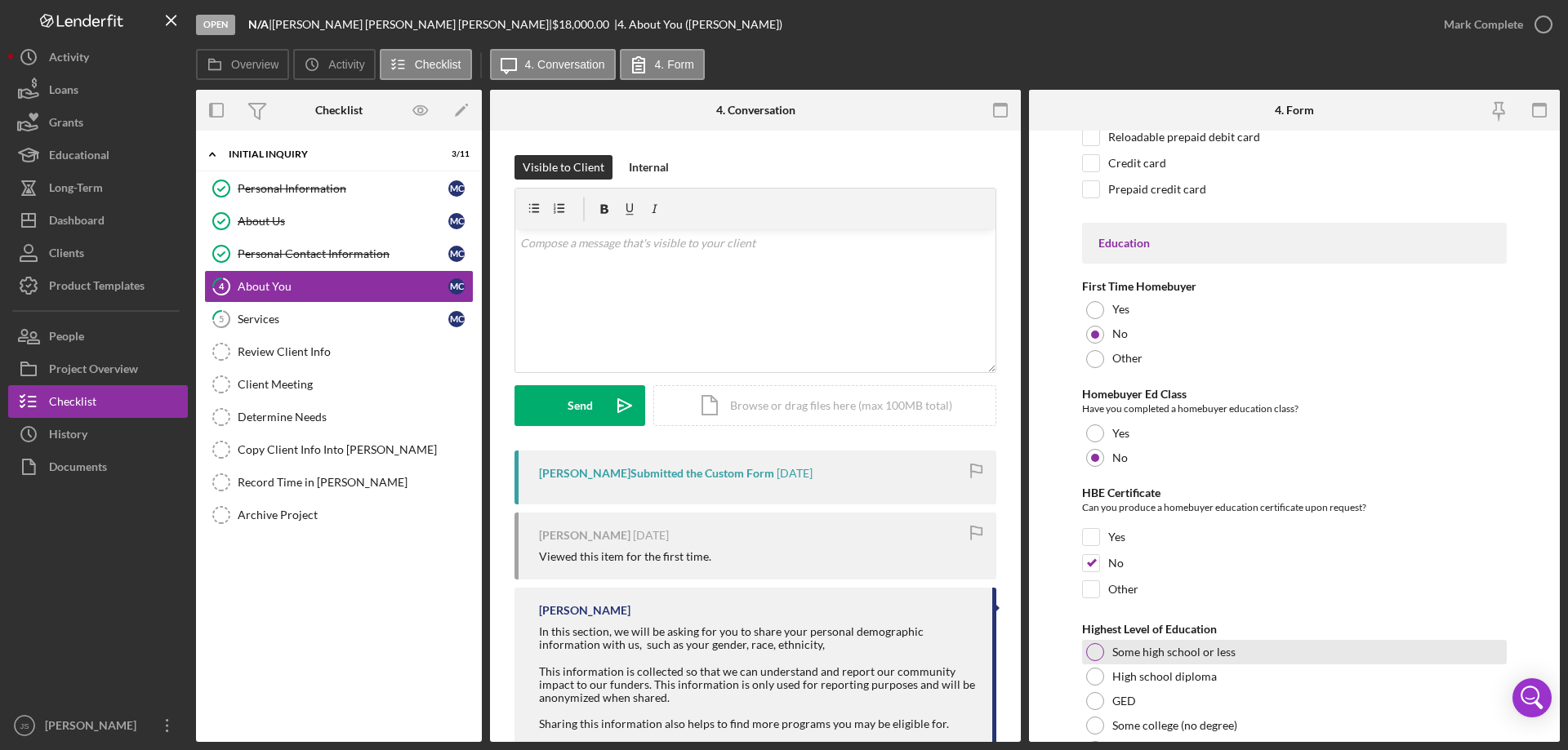
scroll to position [3394, 0]
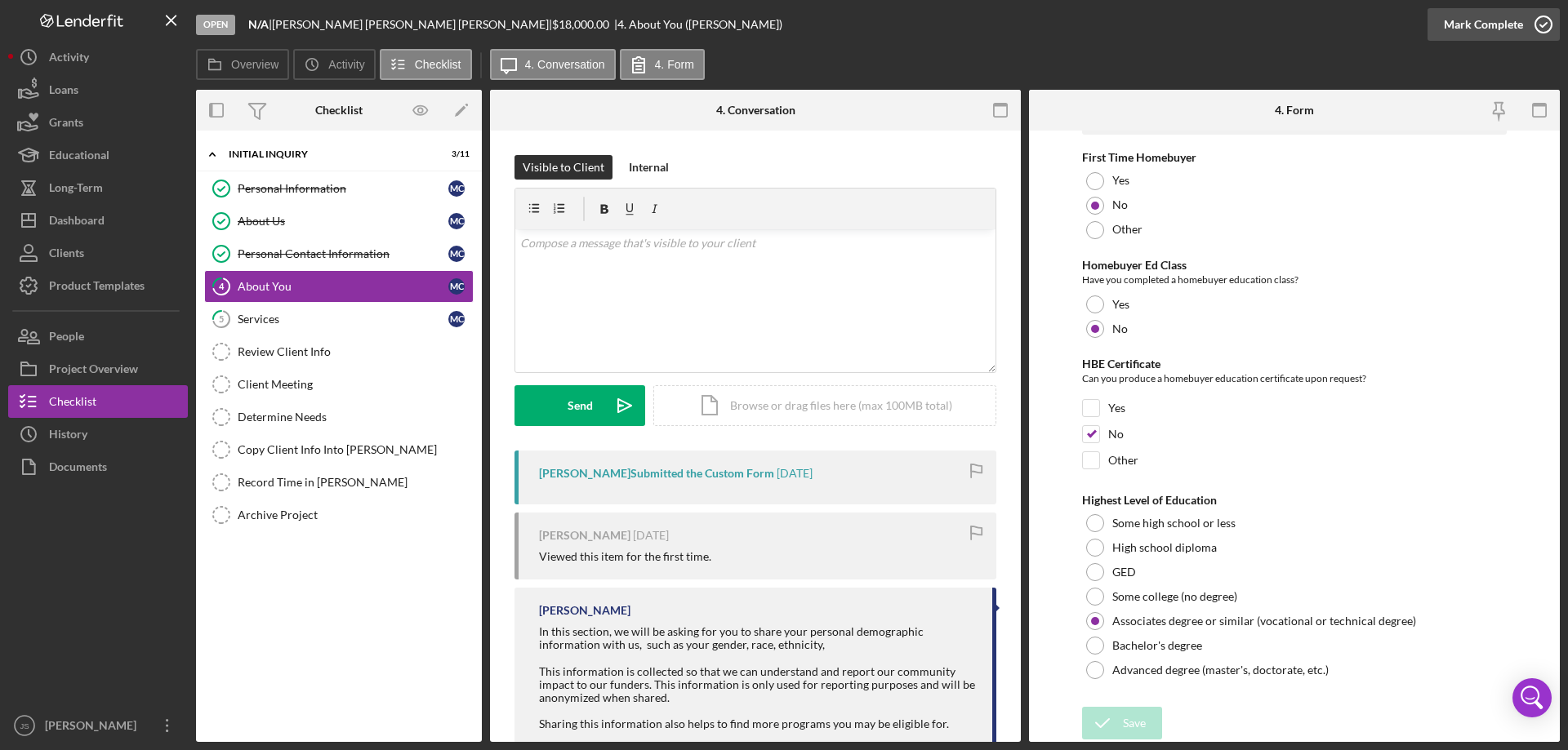
click at [1549, 19] on icon "button" at bounding box center [1544, 24] width 41 height 41
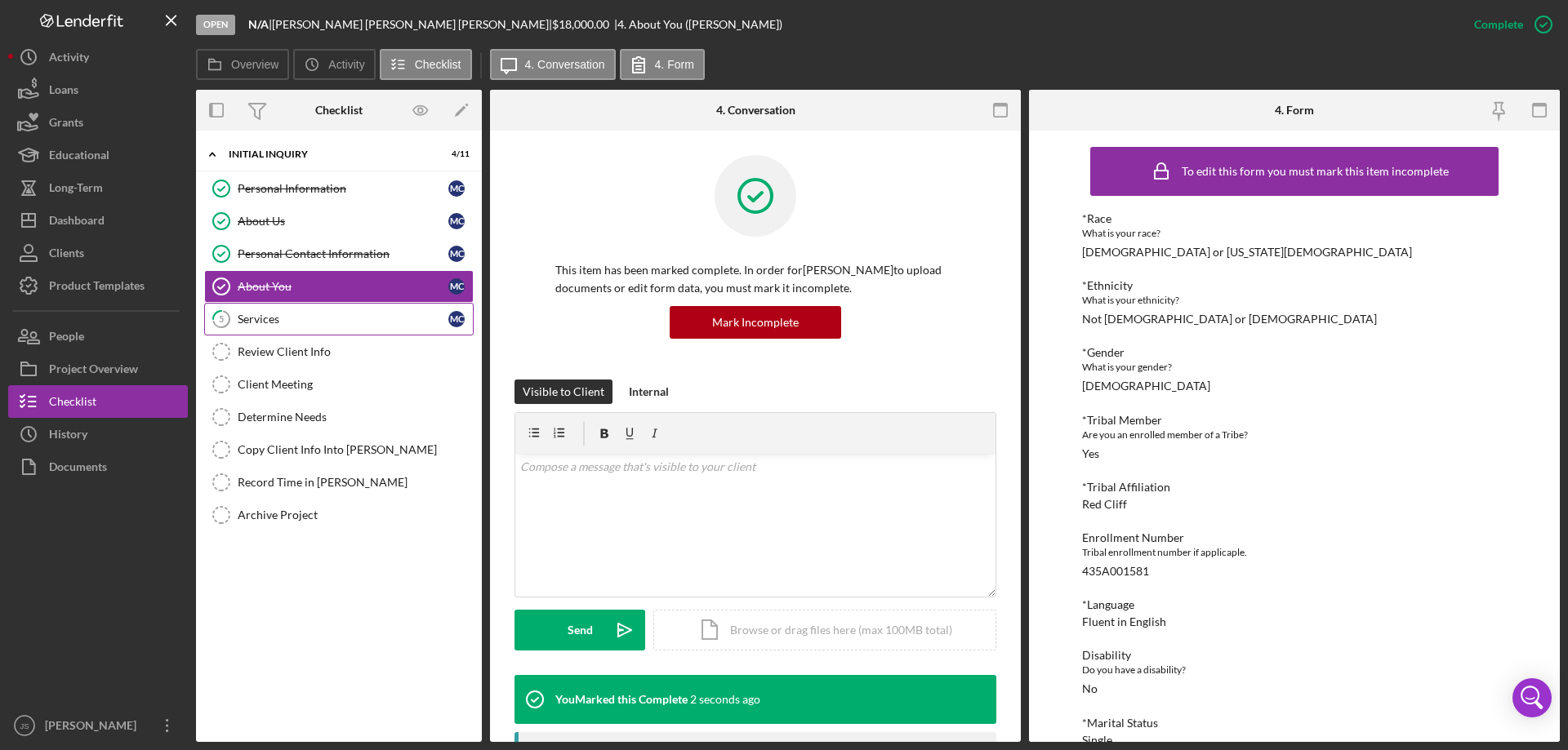
click at [327, 317] on div "Services" at bounding box center [343, 318] width 210 height 13
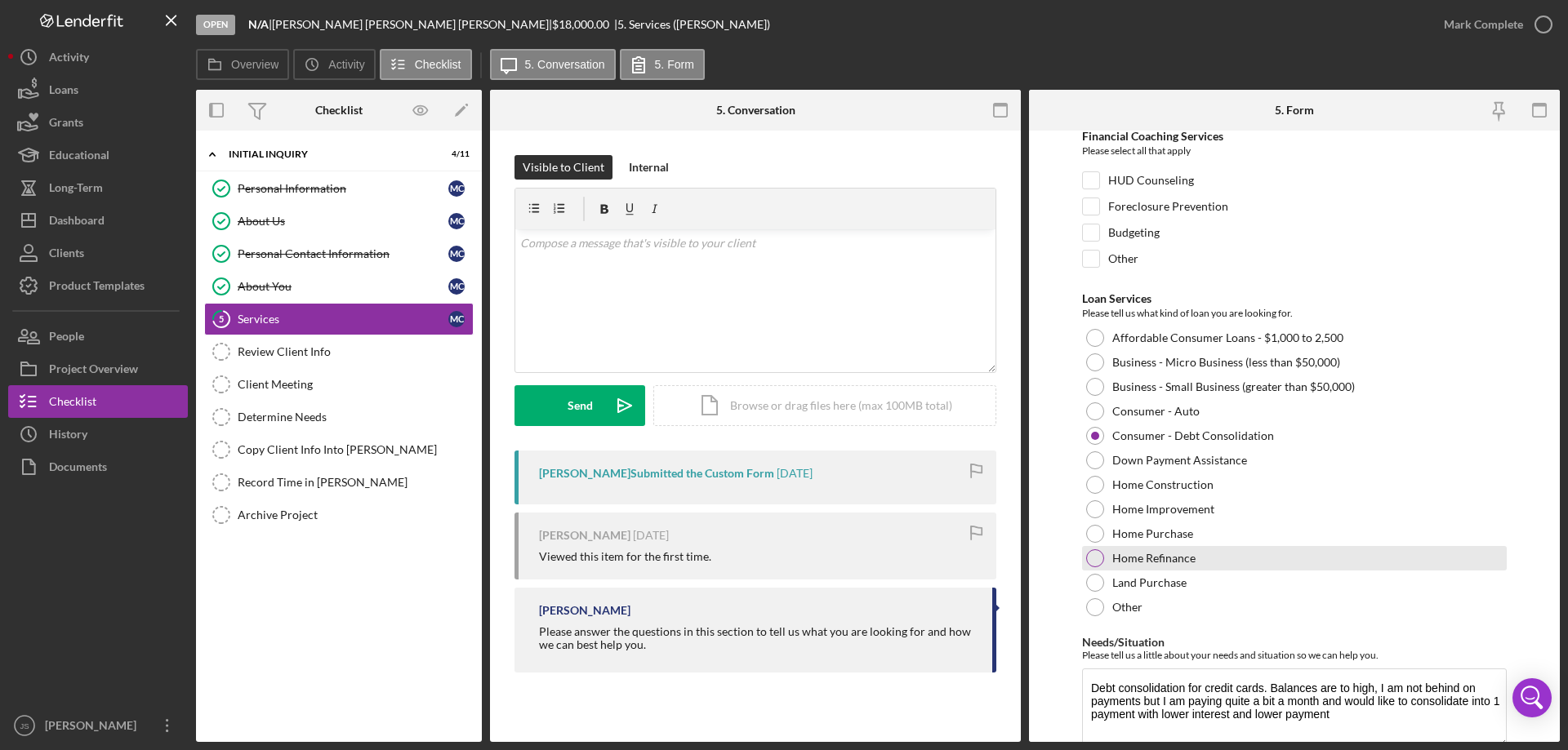
scroll to position [134, 0]
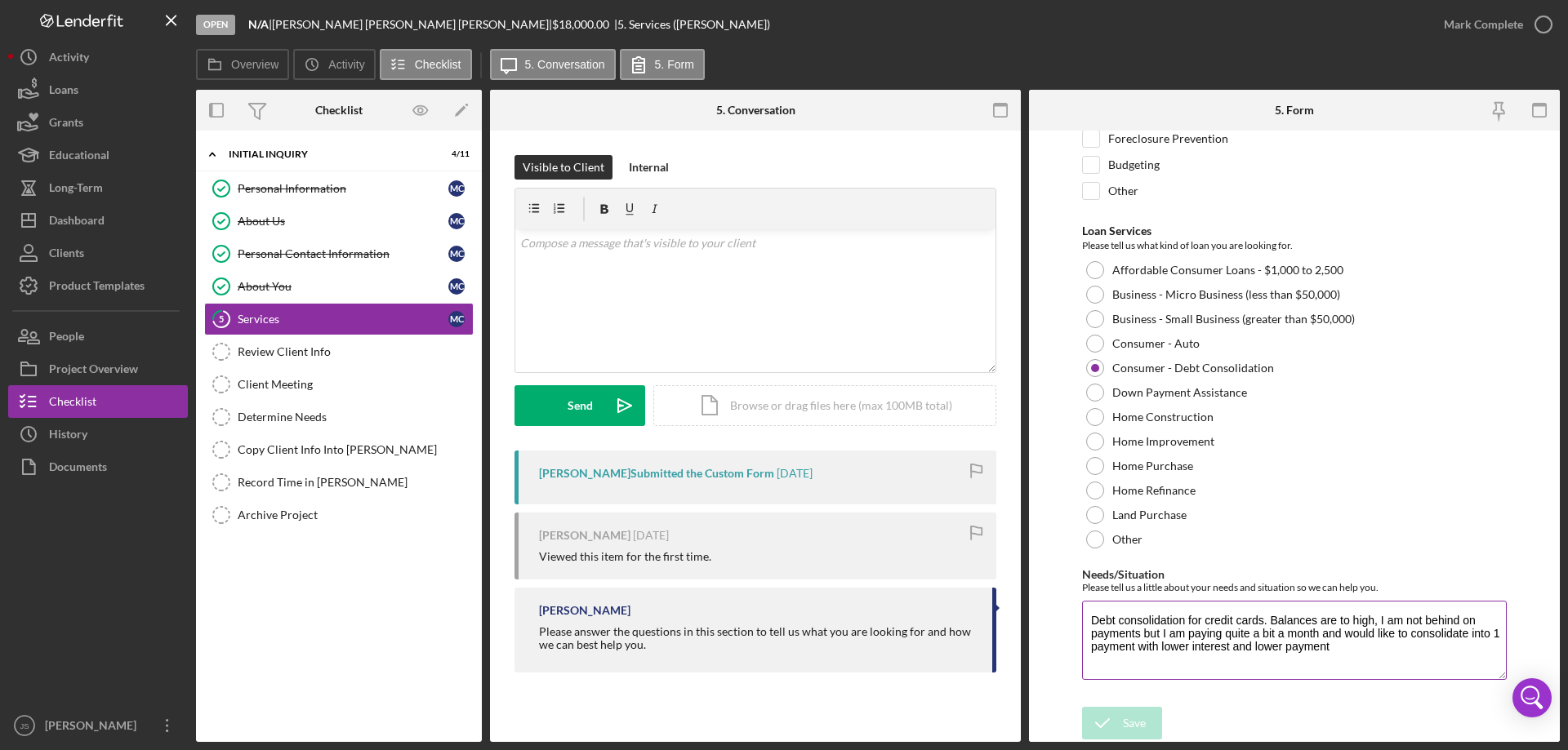
drag, startPoint x: 1094, startPoint y: 614, endPoint x: 1490, endPoint y: 647, distance: 397.4
click at [1490, 647] on textarea "Debt consolidation for credit cards. Balances are to high, I am not behind on p…" at bounding box center [1295, 640] width 424 height 79
click at [287, 347] on div "Review Client Info" at bounding box center [355, 351] width 236 height 13
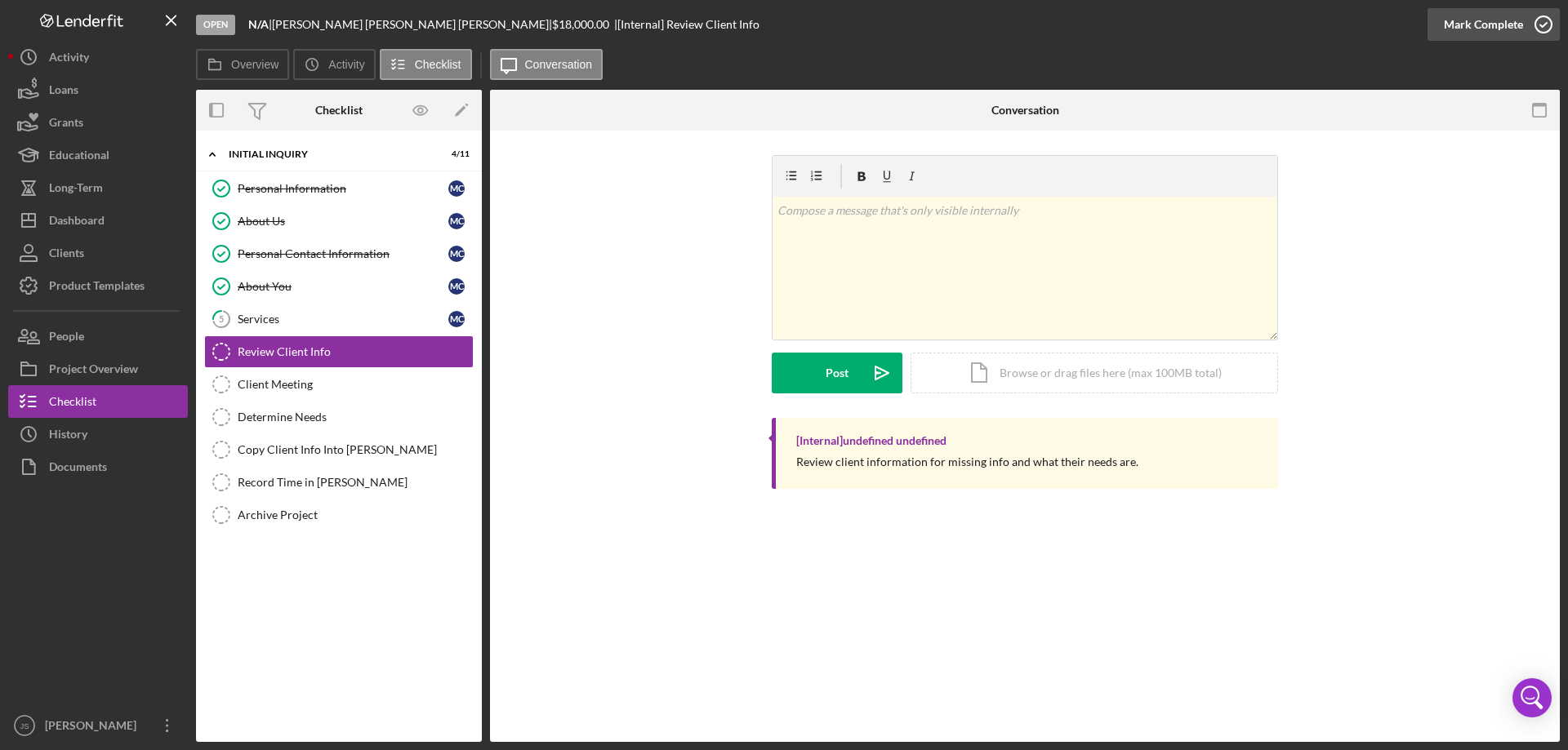
click at [1546, 22] on icon "button" at bounding box center [1544, 24] width 41 height 41
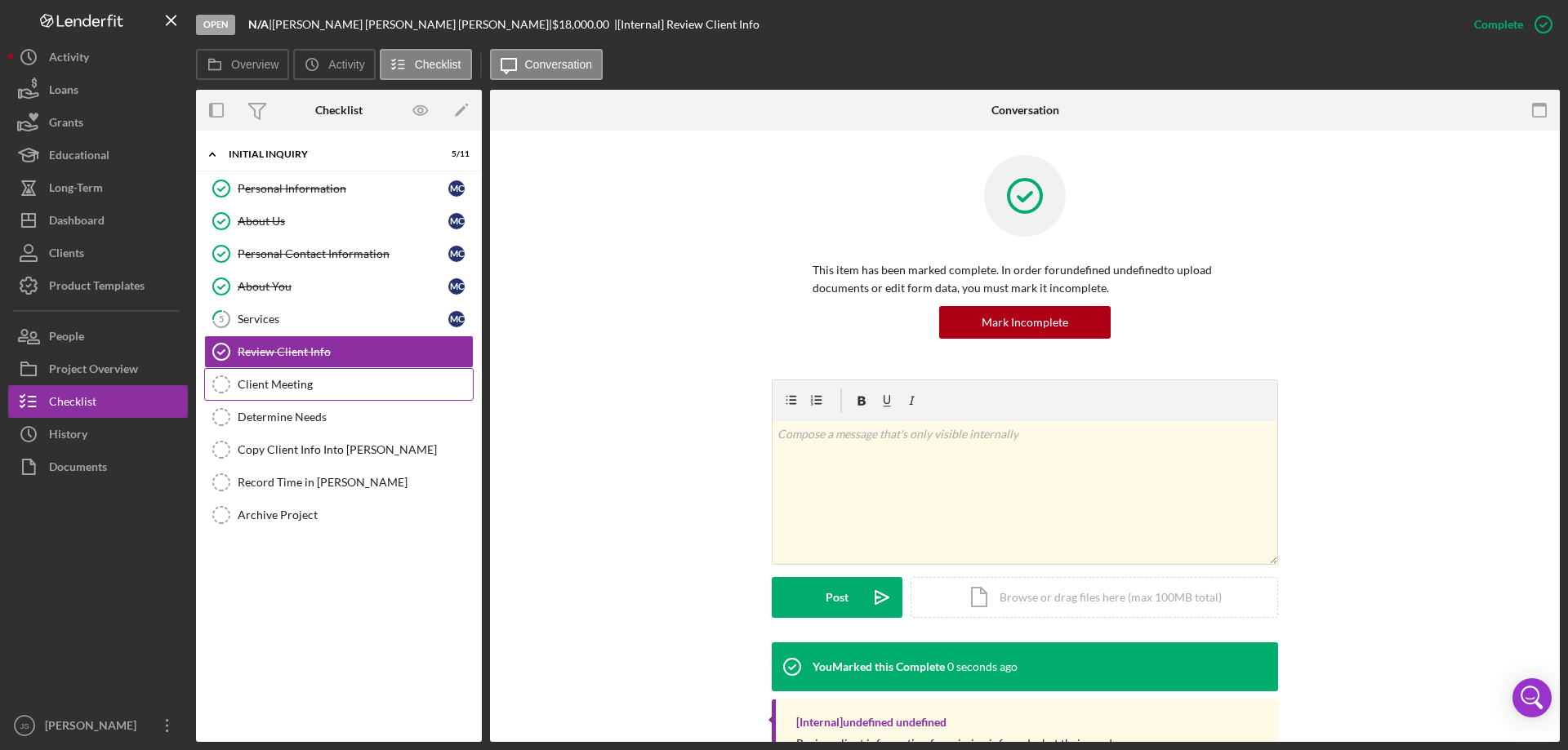
drag, startPoint x: 294, startPoint y: 384, endPoint x: 304, endPoint y: 380, distance: 10.8
click at [297, 384] on div "Client Meeting" at bounding box center [355, 384] width 236 height 13
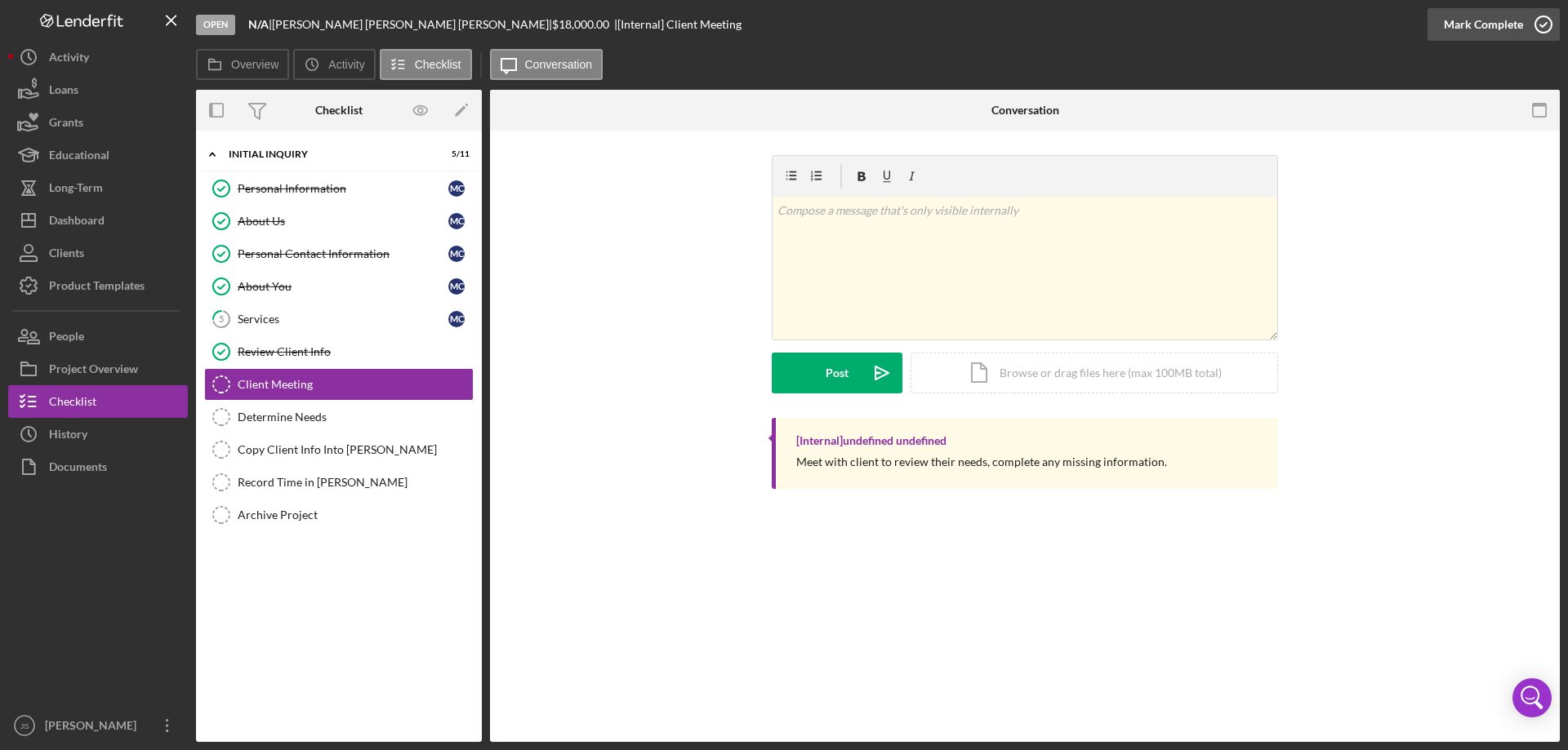
click at [1548, 18] on icon "button" at bounding box center [1544, 24] width 41 height 41
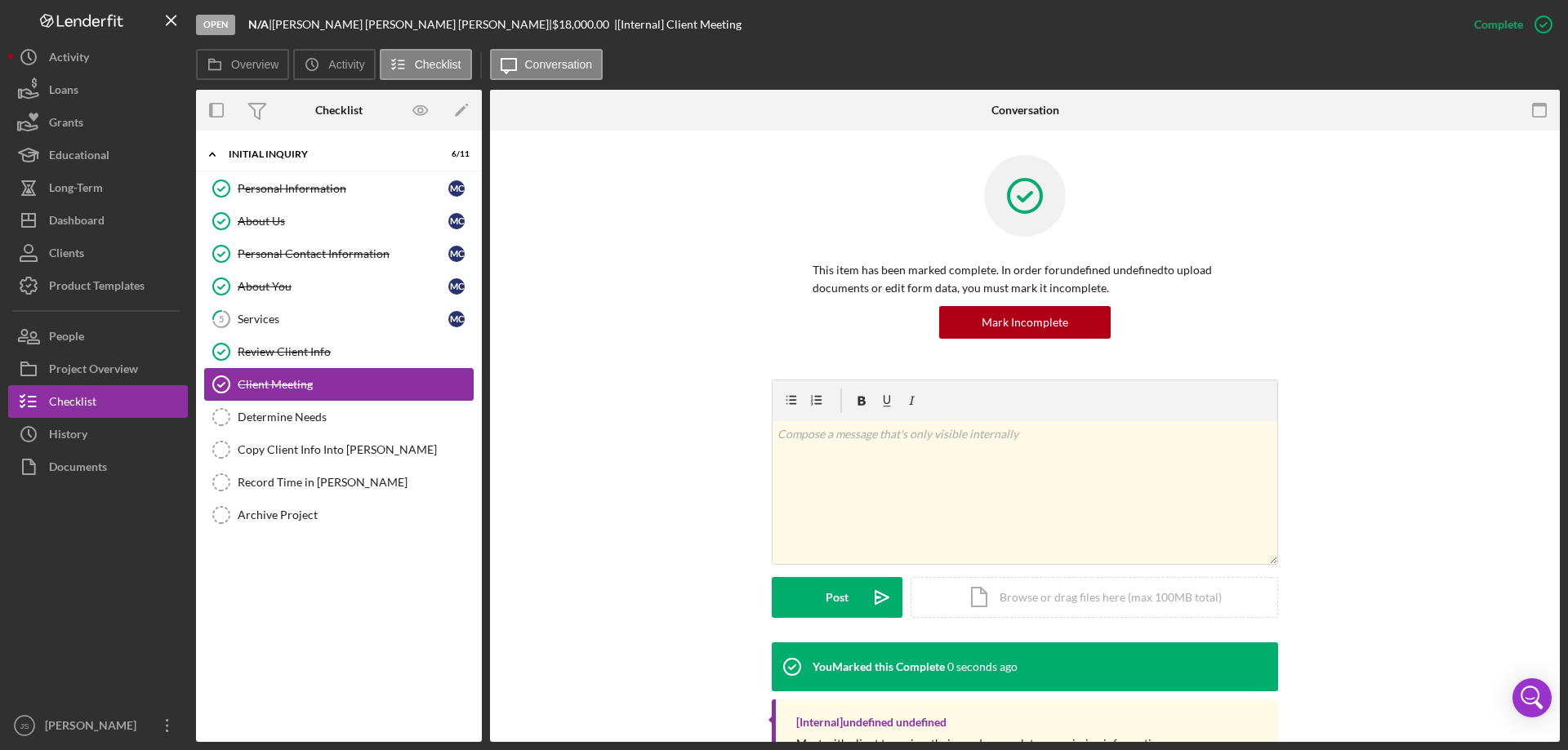
drag, startPoint x: 257, startPoint y: 419, endPoint x: 333, endPoint y: 398, distance: 78.8
click at [262, 419] on div "Determine Needs" at bounding box center [355, 416] width 236 height 13
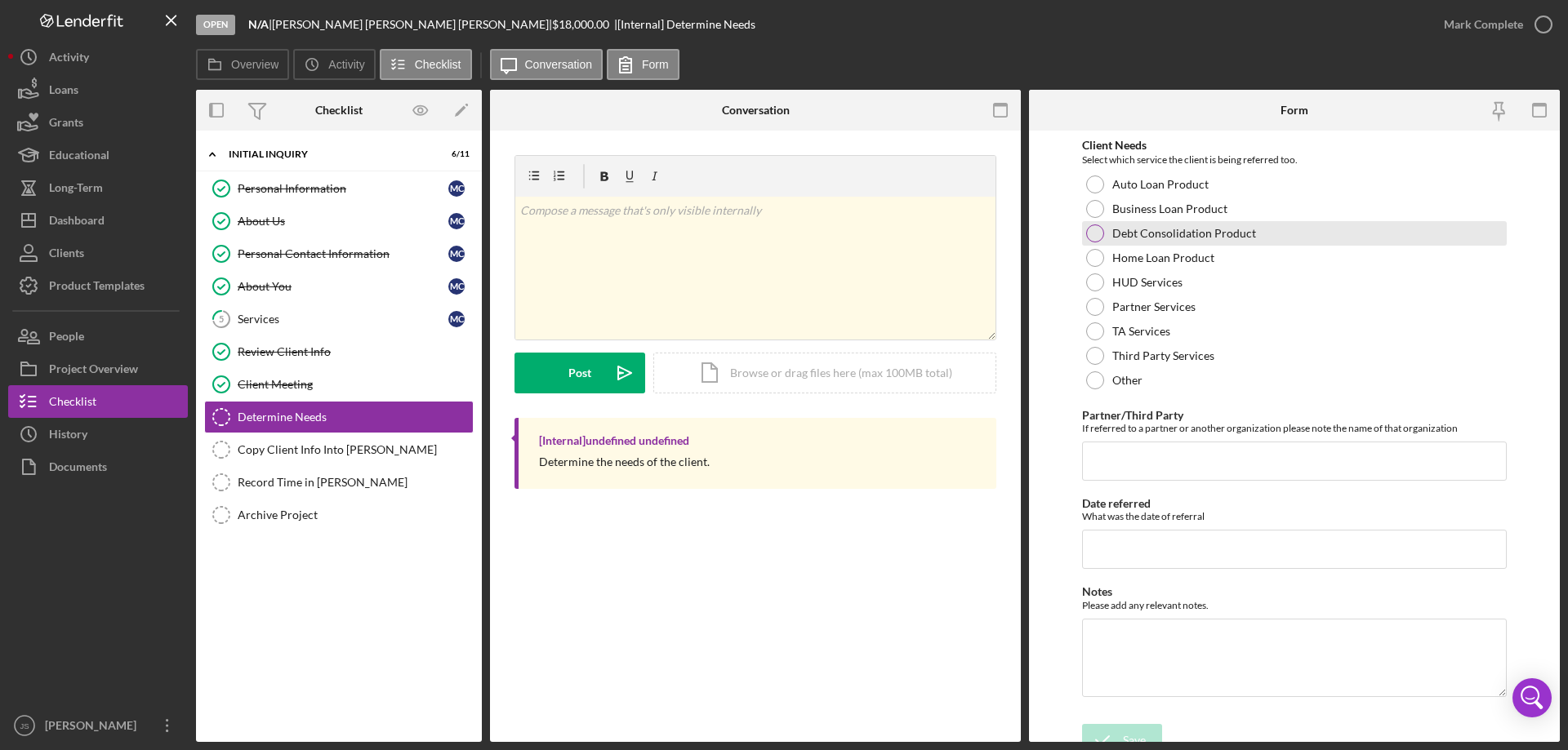
click at [1097, 235] on div at bounding box center [1095, 233] width 18 height 18
click at [1134, 729] on div "Save" at bounding box center [1134, 740] width 22 height 33
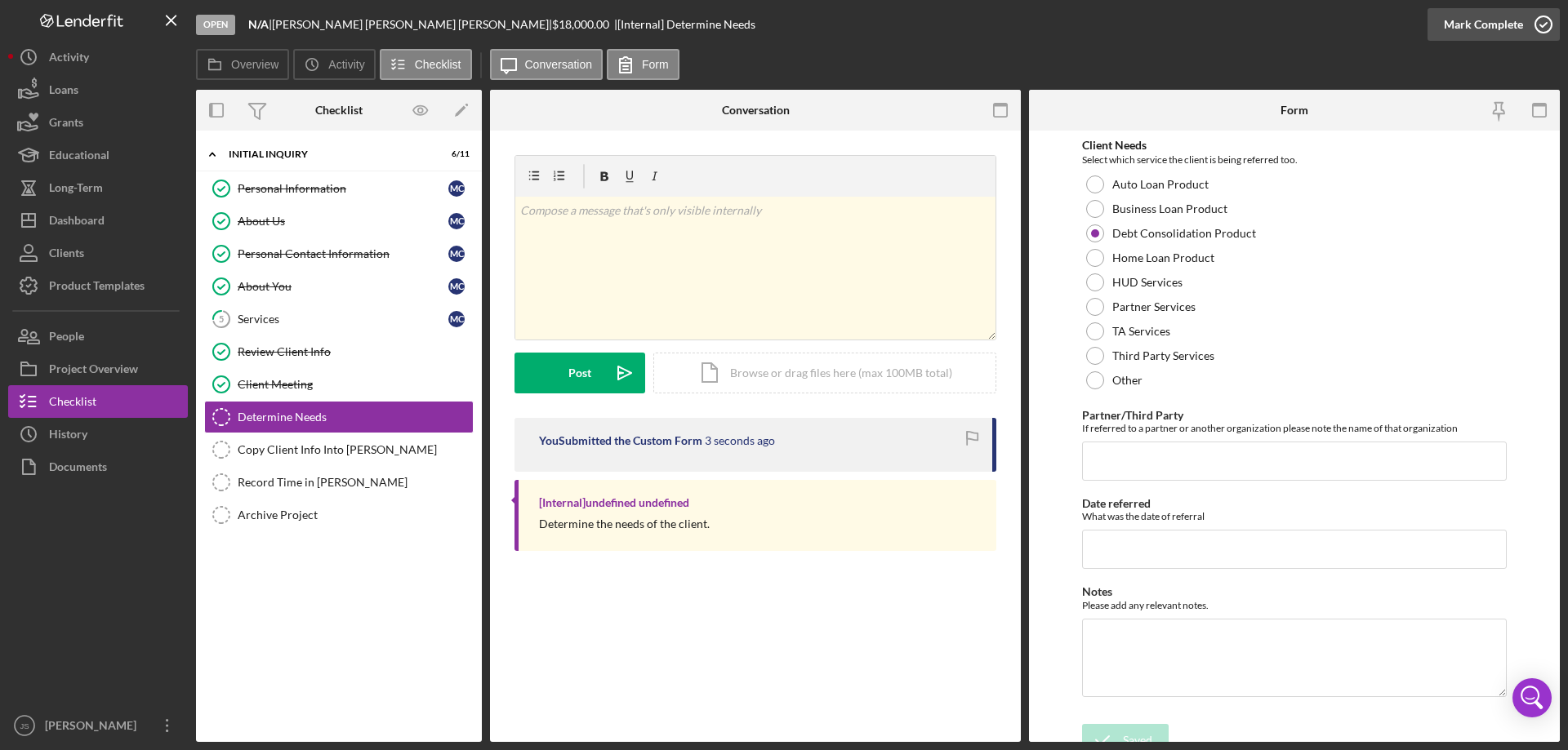
click at [1543, 22] on icon "button" at bounding box center [1544, 24] width 41 height 41
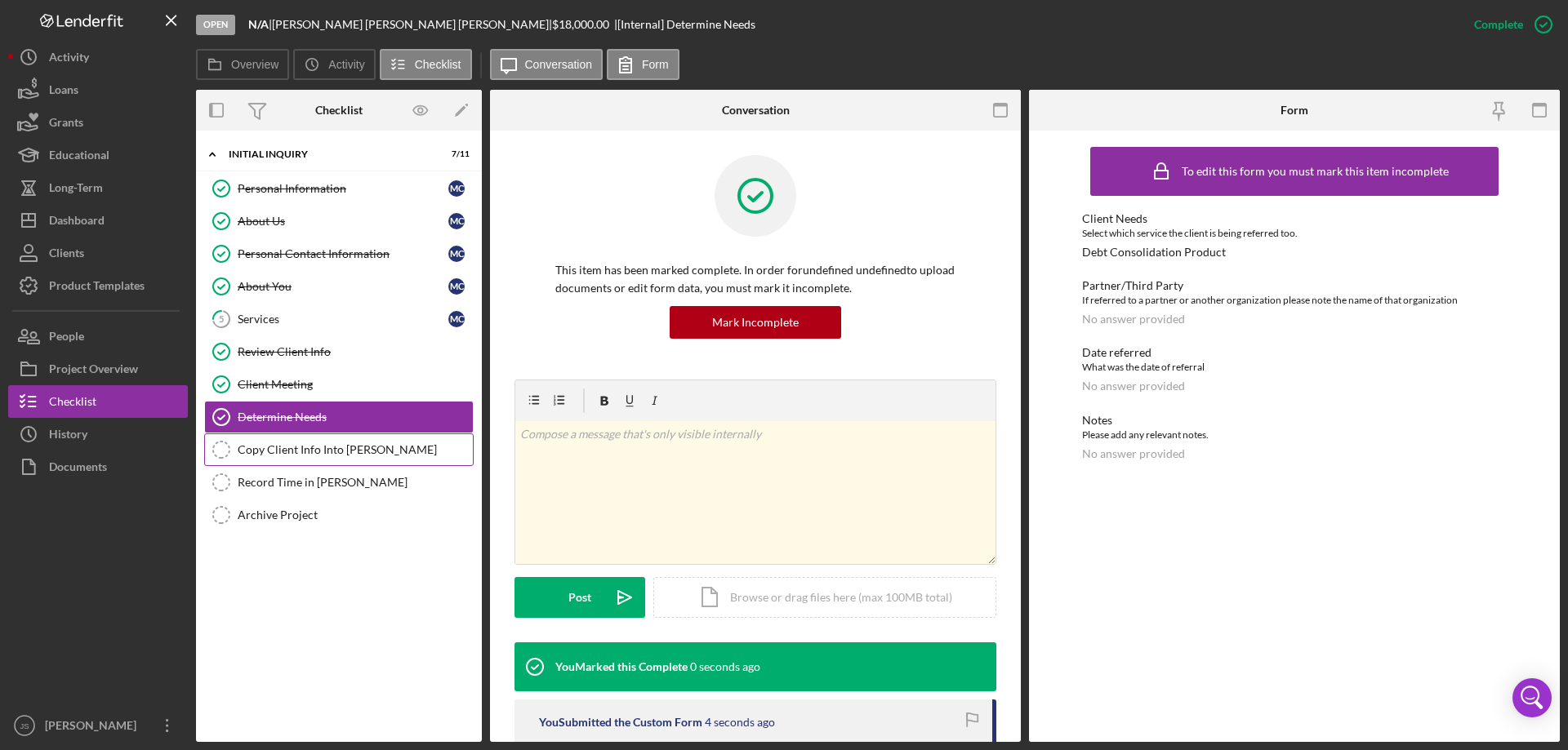
click at [312, 441] on link "Copy Client Info Into Otis Copy Client Info Into Otis" at bounding box center [339, 450] width 270 height 33
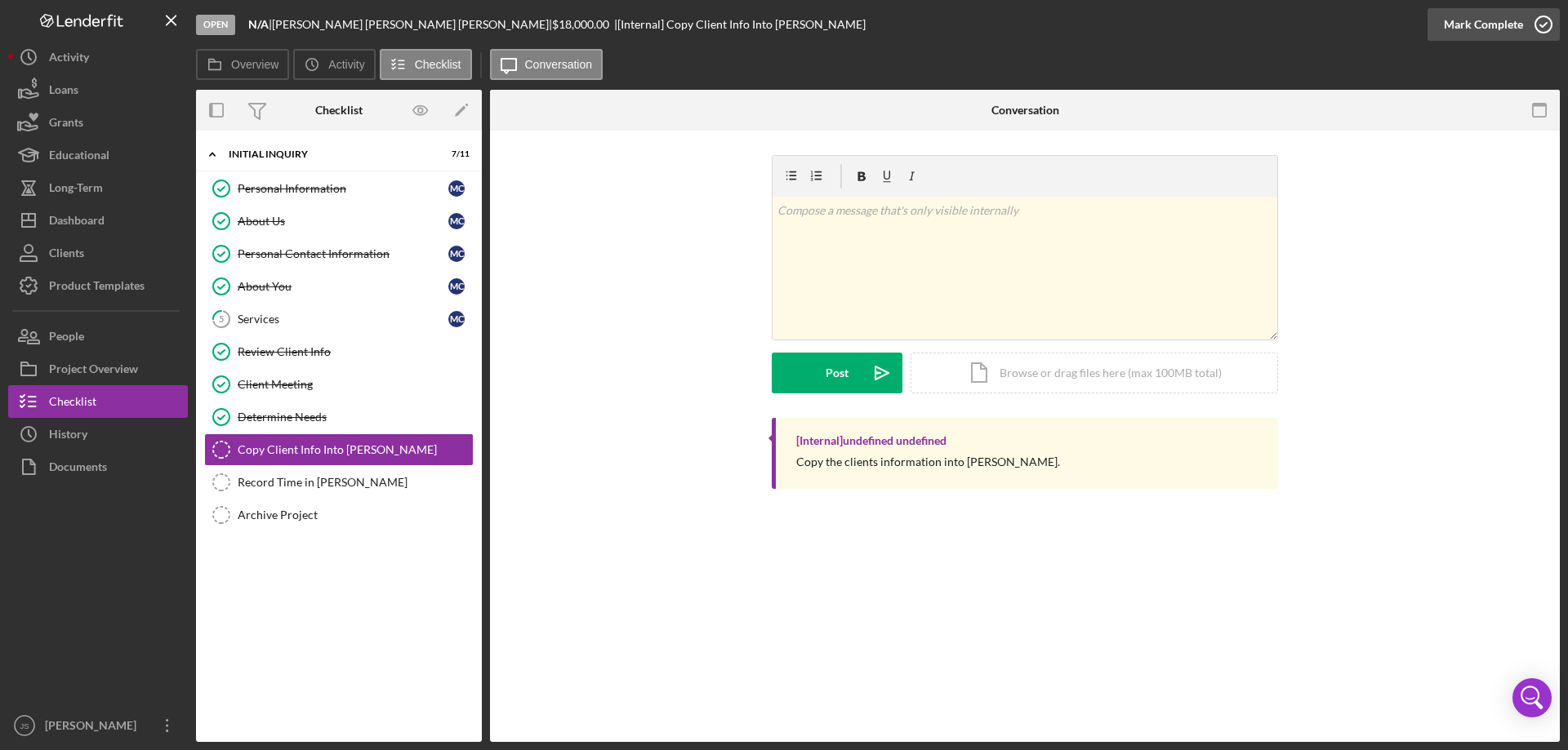
click at [1541, 21] on icon "button" at bounding box center [1544, 24] width 41 height 41
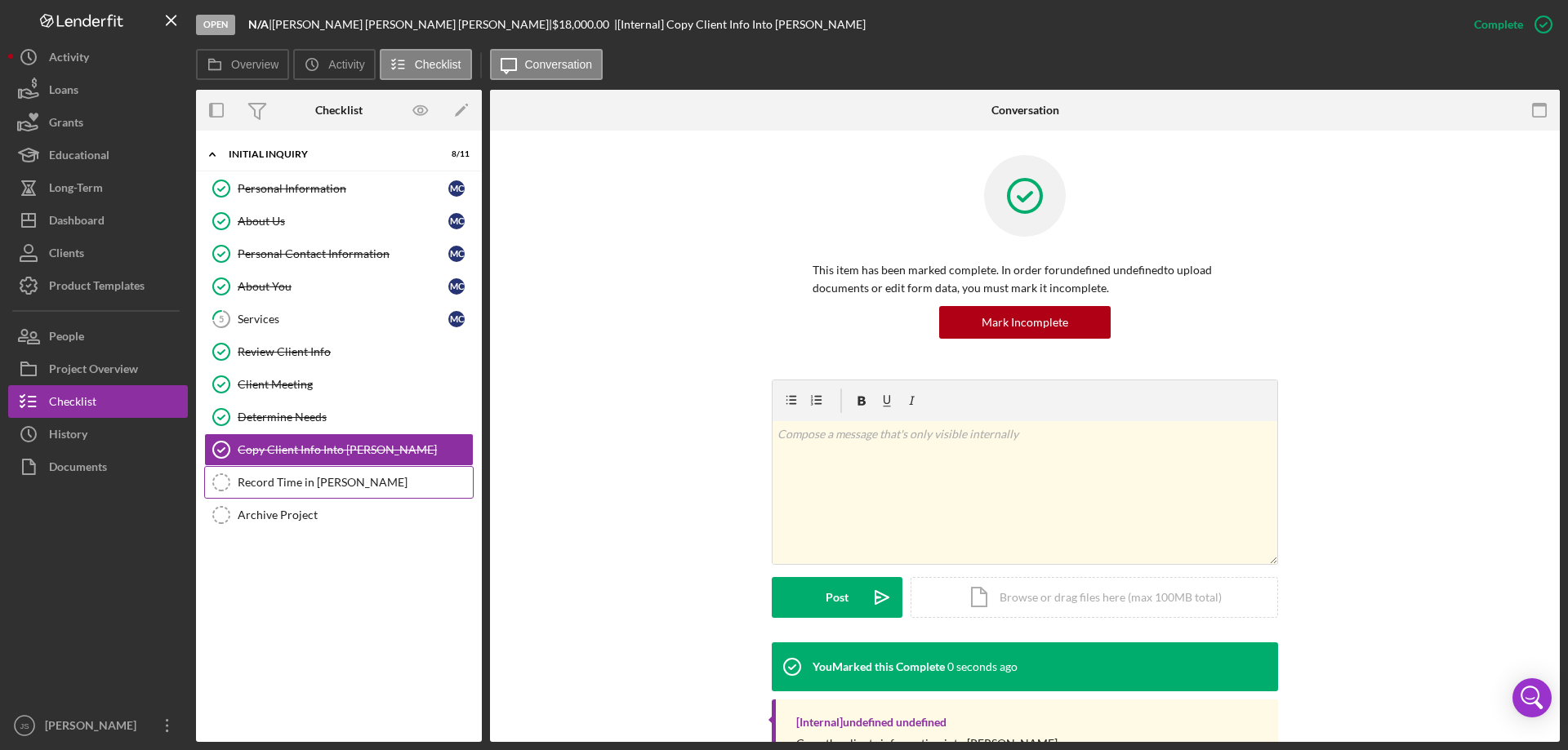
click at [293, 488] on div "Record Time in OTIS" at bounding box center [355, 482] width 236 height 13
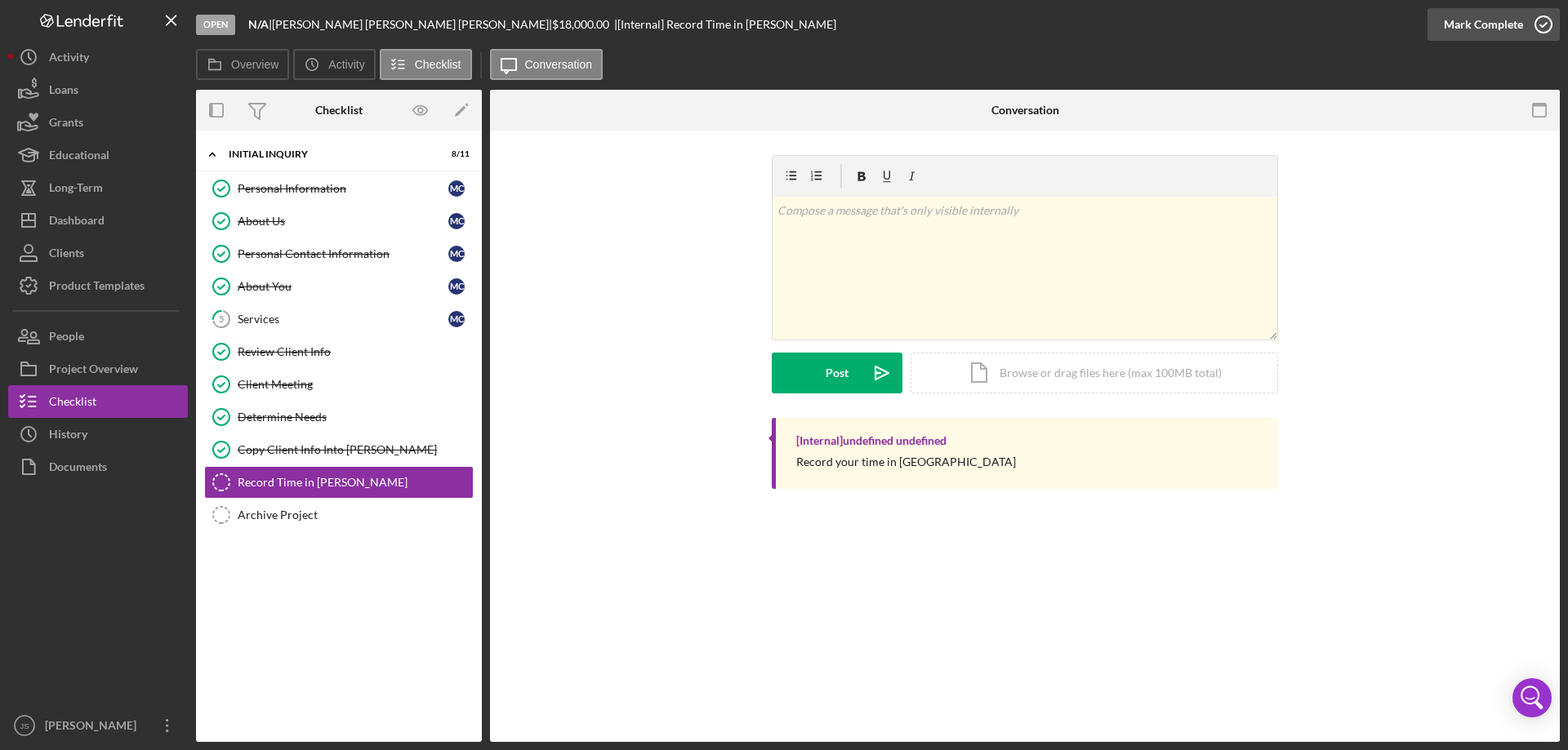
click at [1541, 20] on icon "button" at bounding box center [1544, 24] width 41 height 41
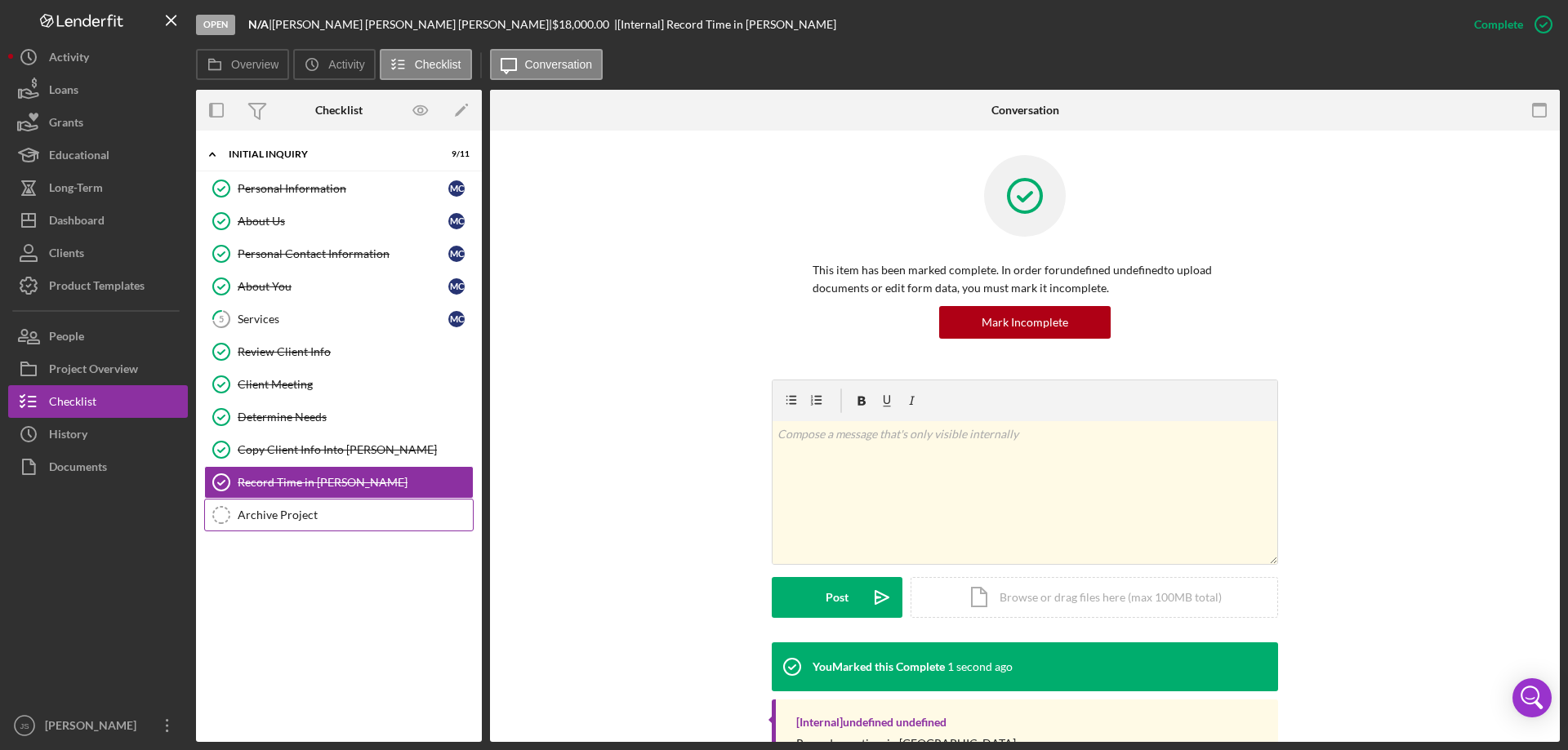
click at [287, 511] on div "Archive Project" at bounding box center [355, 515] width 236 height 13
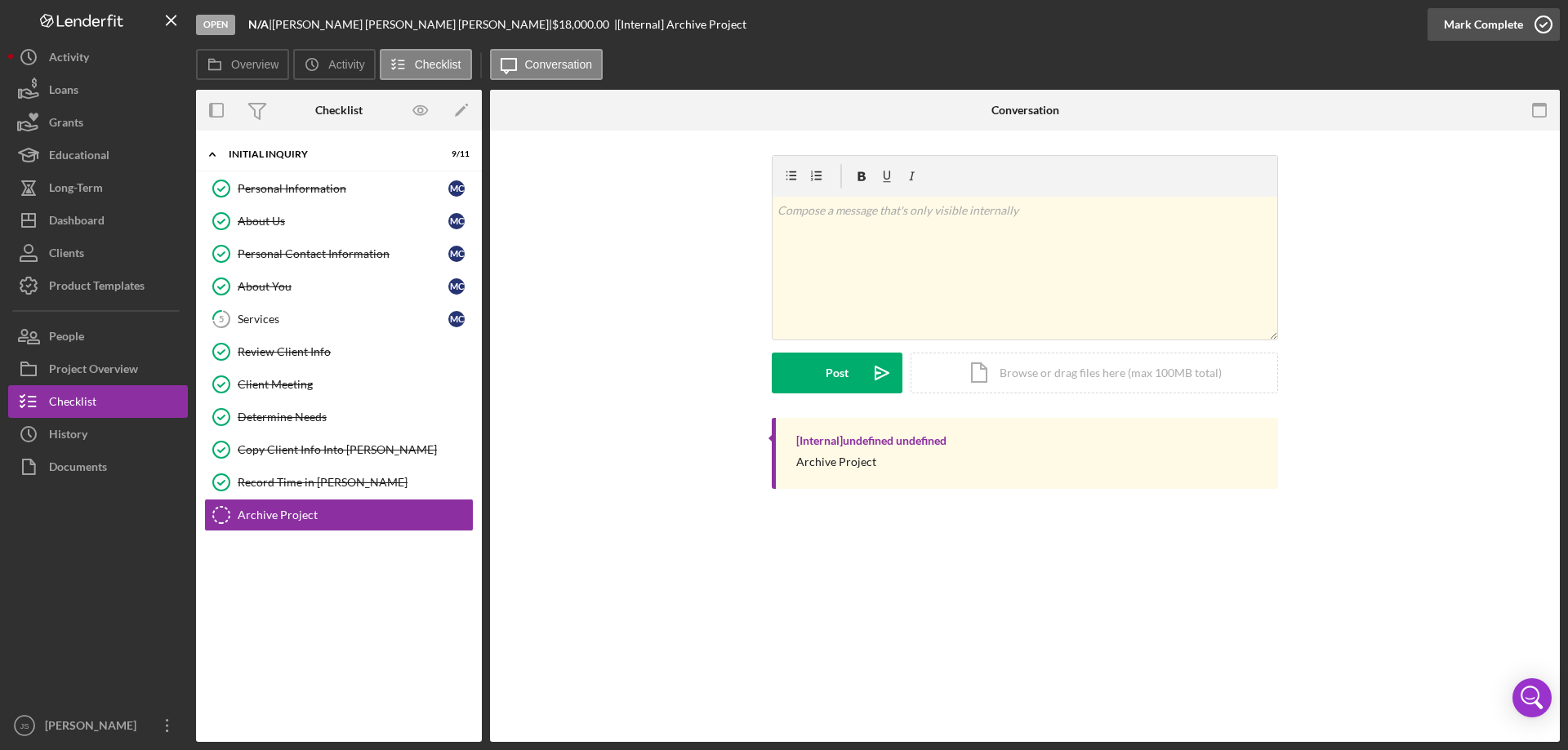
click at [1542, 21] on icon "button" at bounding box center [1544, 24] width 41 height 41
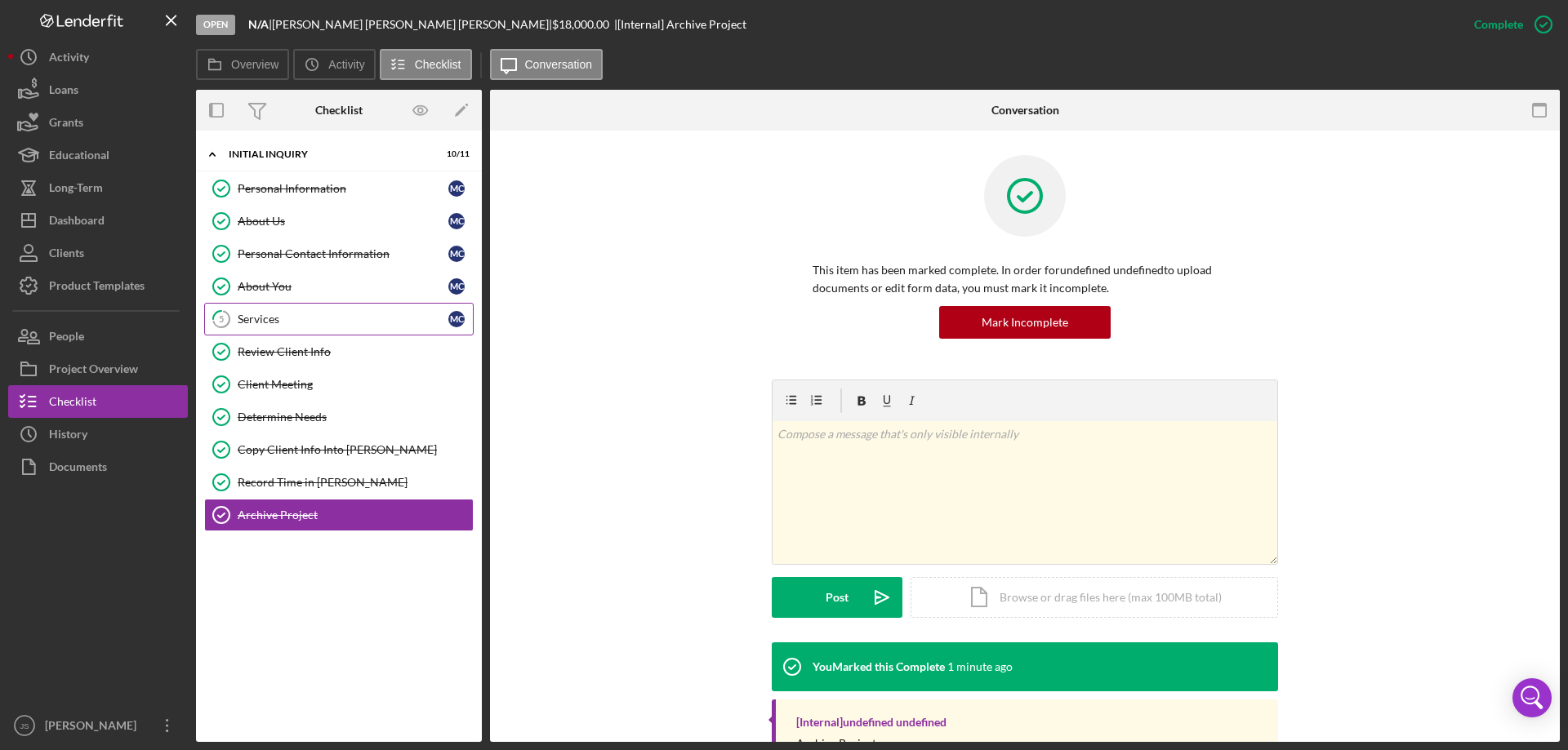
drag, startPoint x: 322, startPoint y: 252, endPoint x: 426, endPoint y: 307, distance: 117.6
click at [323, 253] on div "Personal Contact Information" at bounding box center [343, 253] width 210 height 13
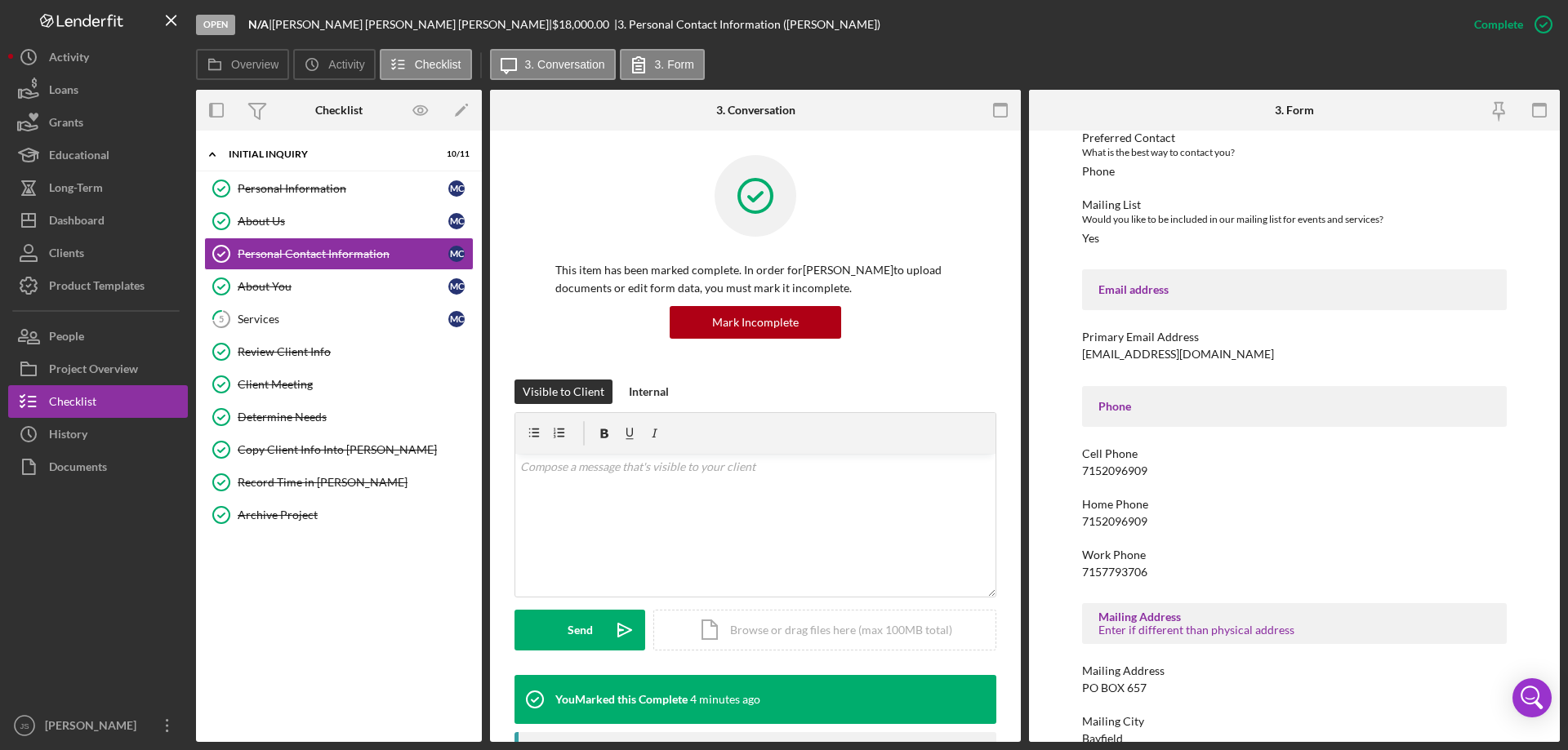
scroll to position [271, 0]
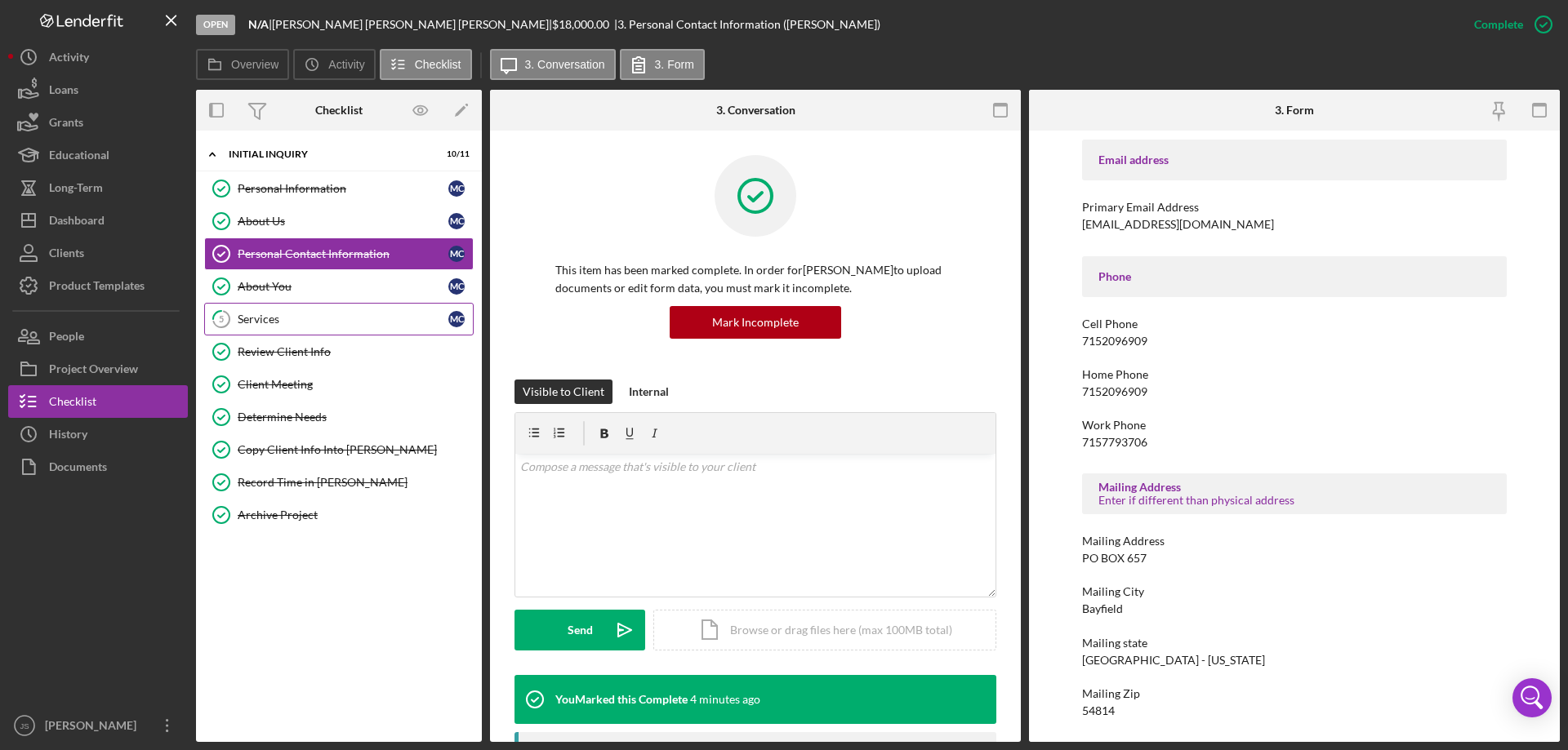
click at [307, 321] on div "Services" at bounding box center [343, 318] width 210 height 13
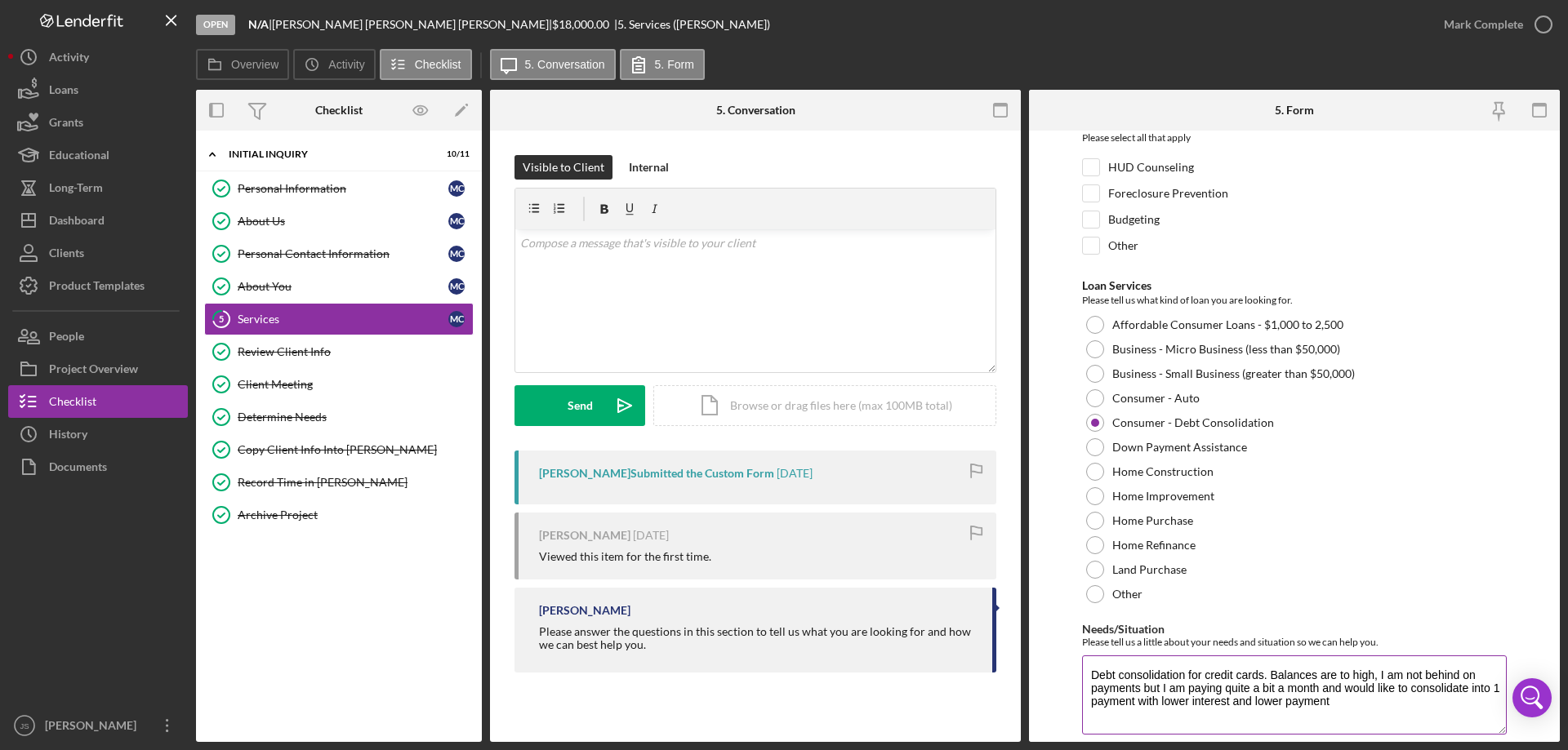
scroll to position [134, 0]
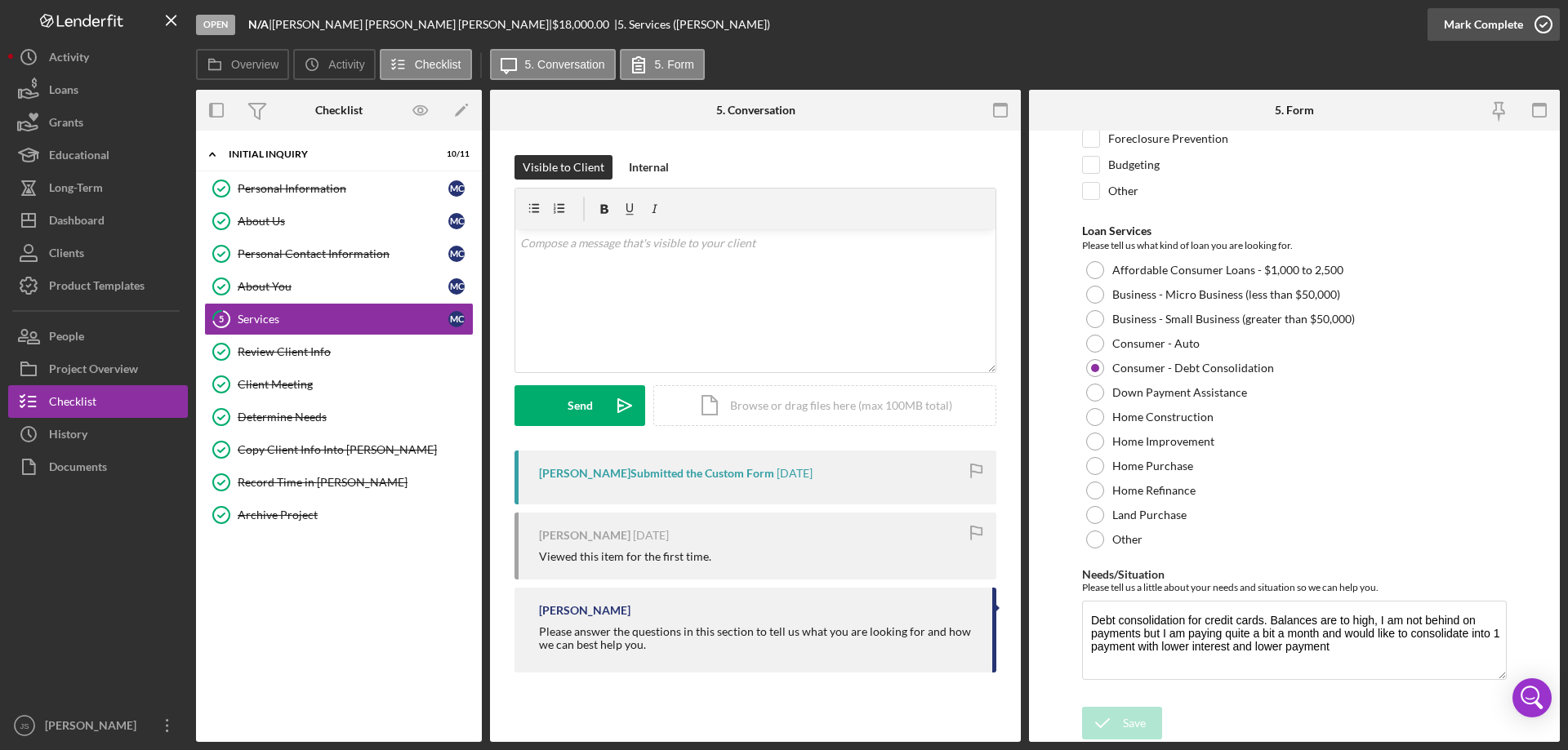
click at [1546, 20] on icon "button" at bounding box center [1544, 24] width 41 height 41
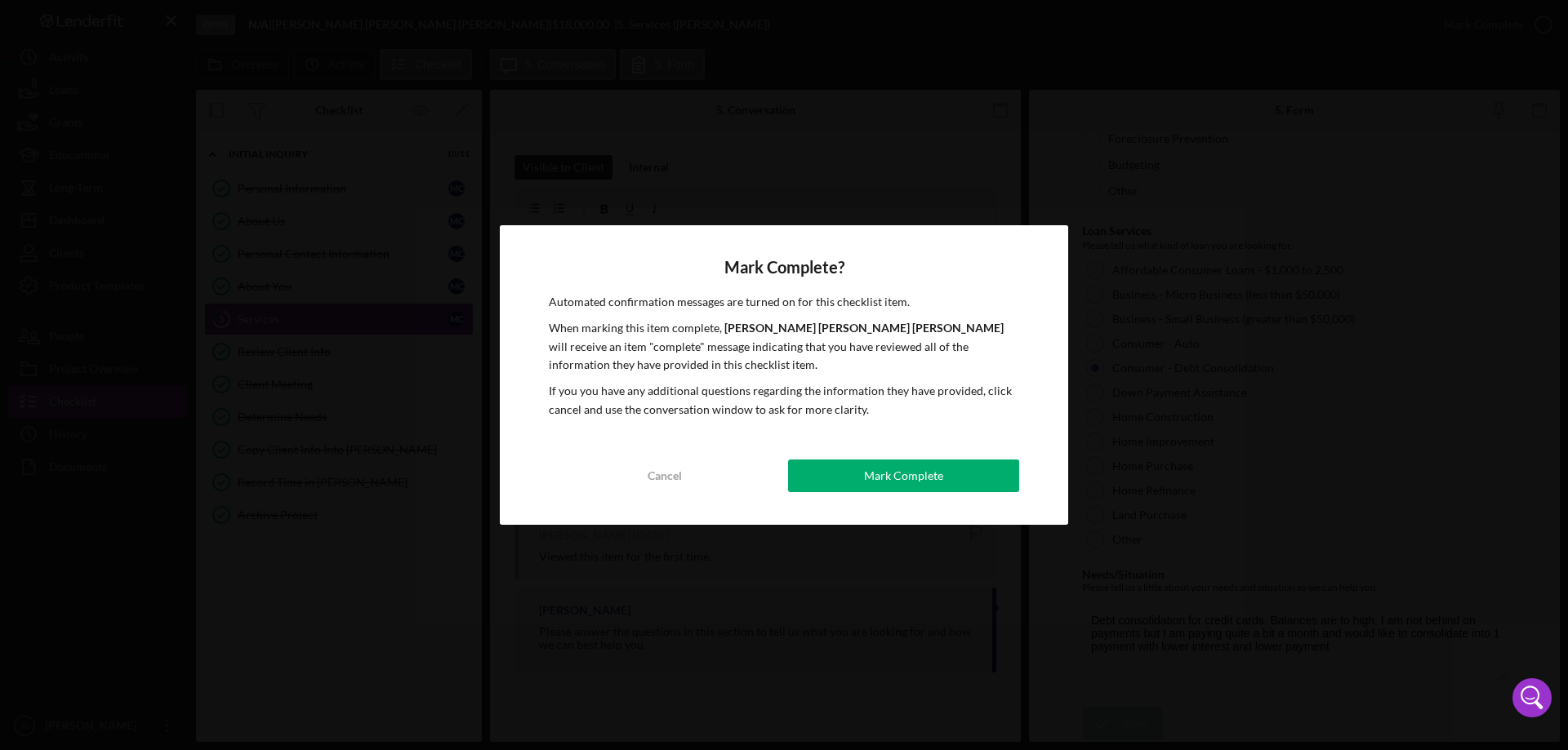
click at [930, 464] on div "Mark Complete" at bounding box center [903, 476] width 79 height 33
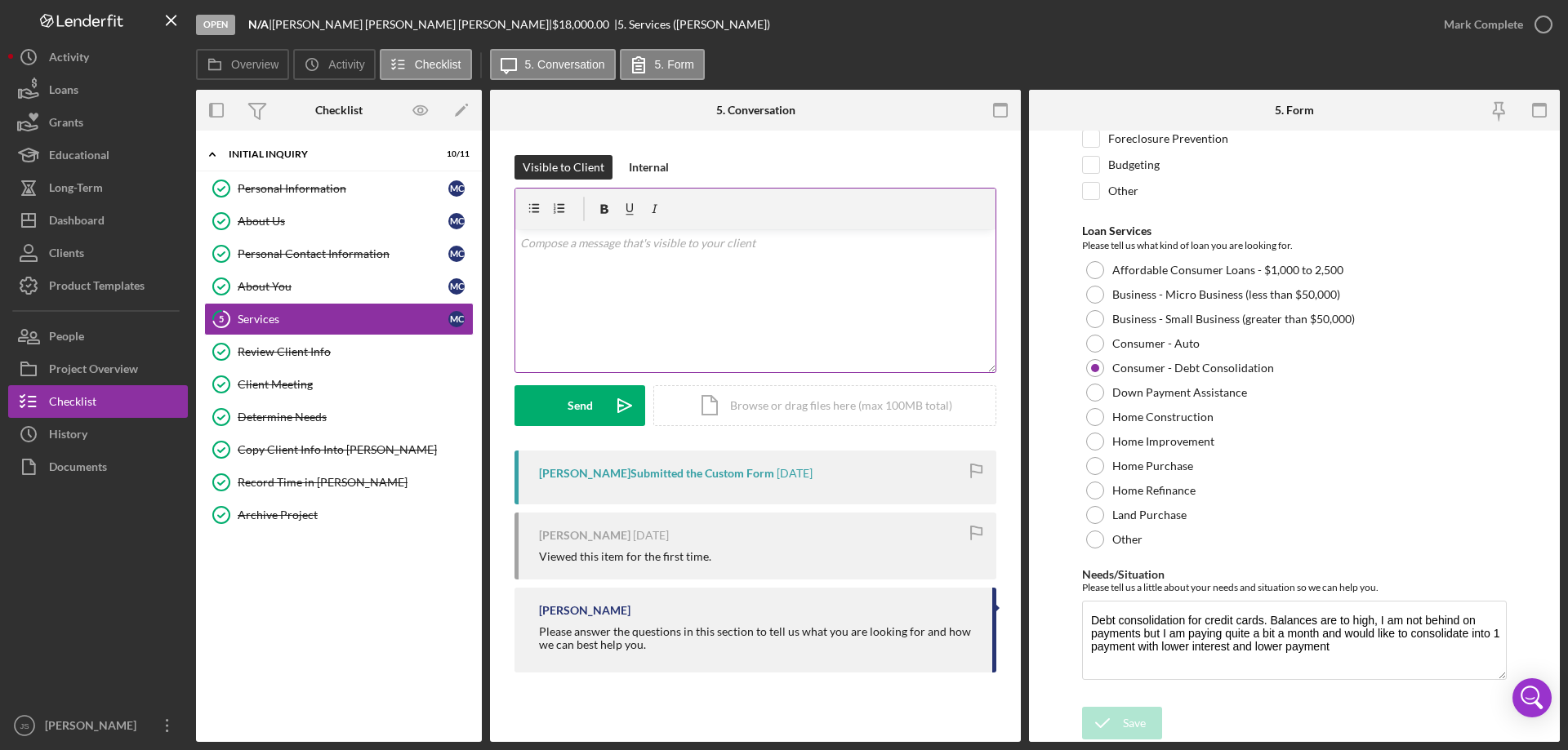
scroll to position [199, 0]
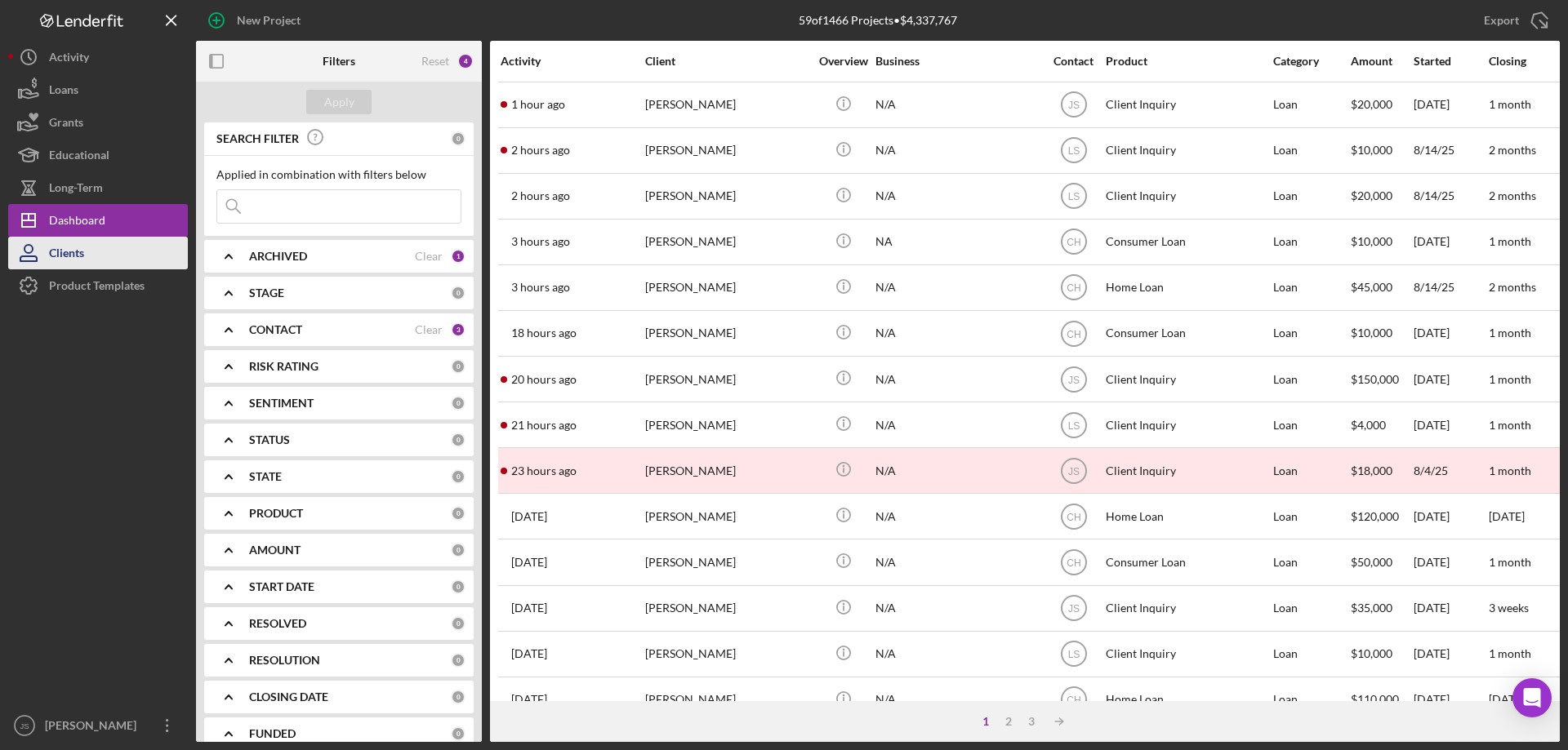
click at [82, 251] on div "Clients" at bounding box center [66, 255] width 35 height 37
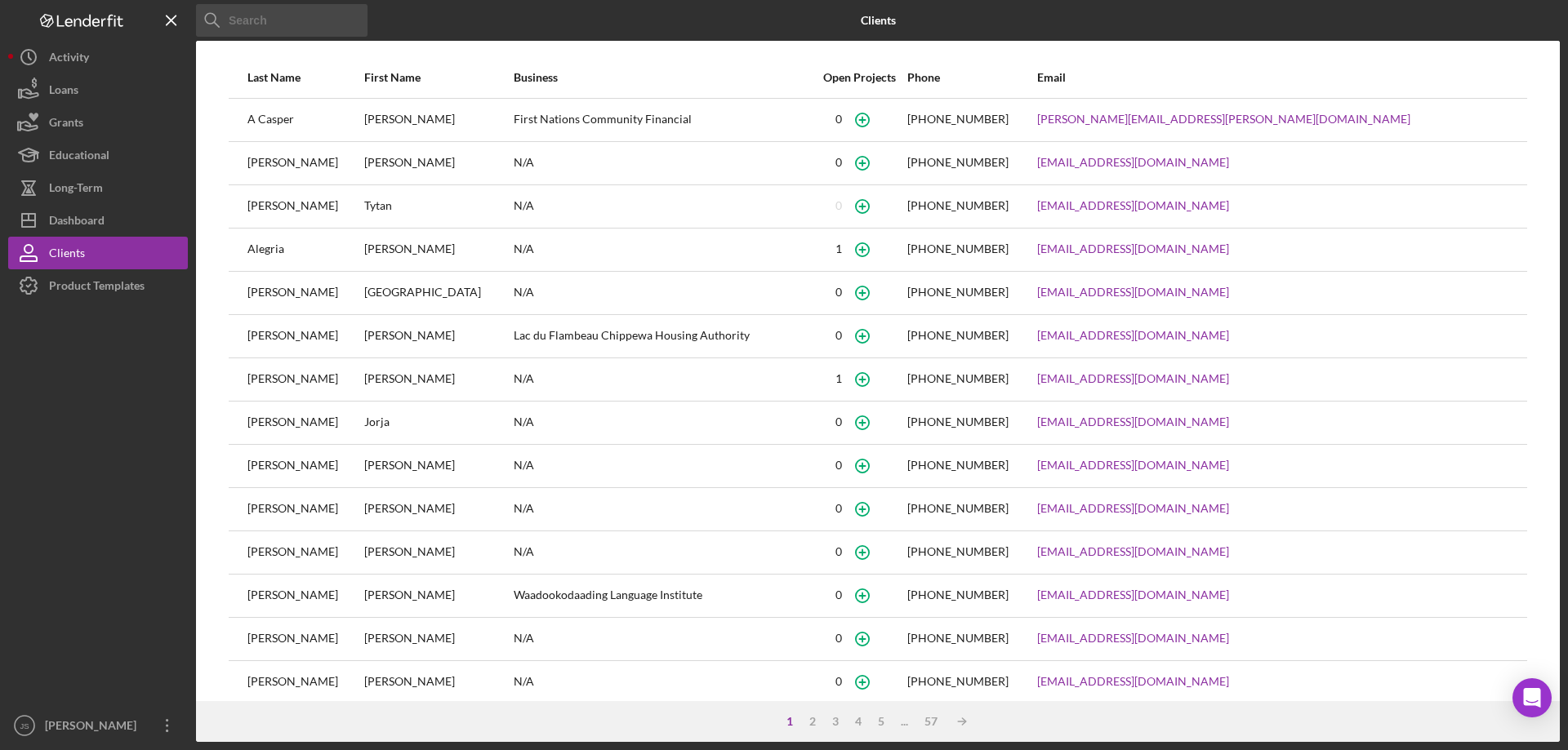
click at [263, 21] on input at bounding box center [281, 20] width 171 height 33
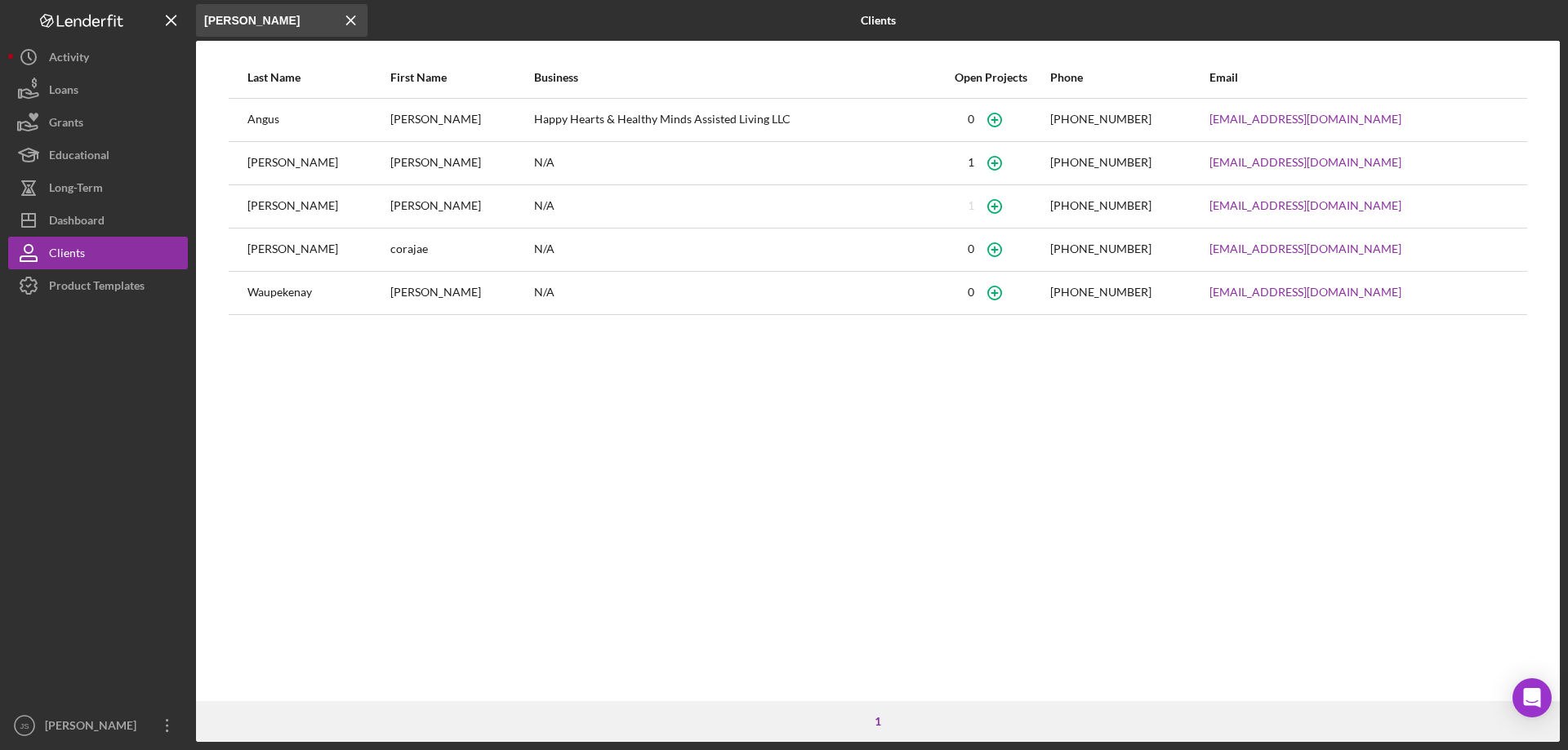
type input "jenny"
click at [1006, 165] on icon "button" at bounding box center [995, 163] width 37 height 37
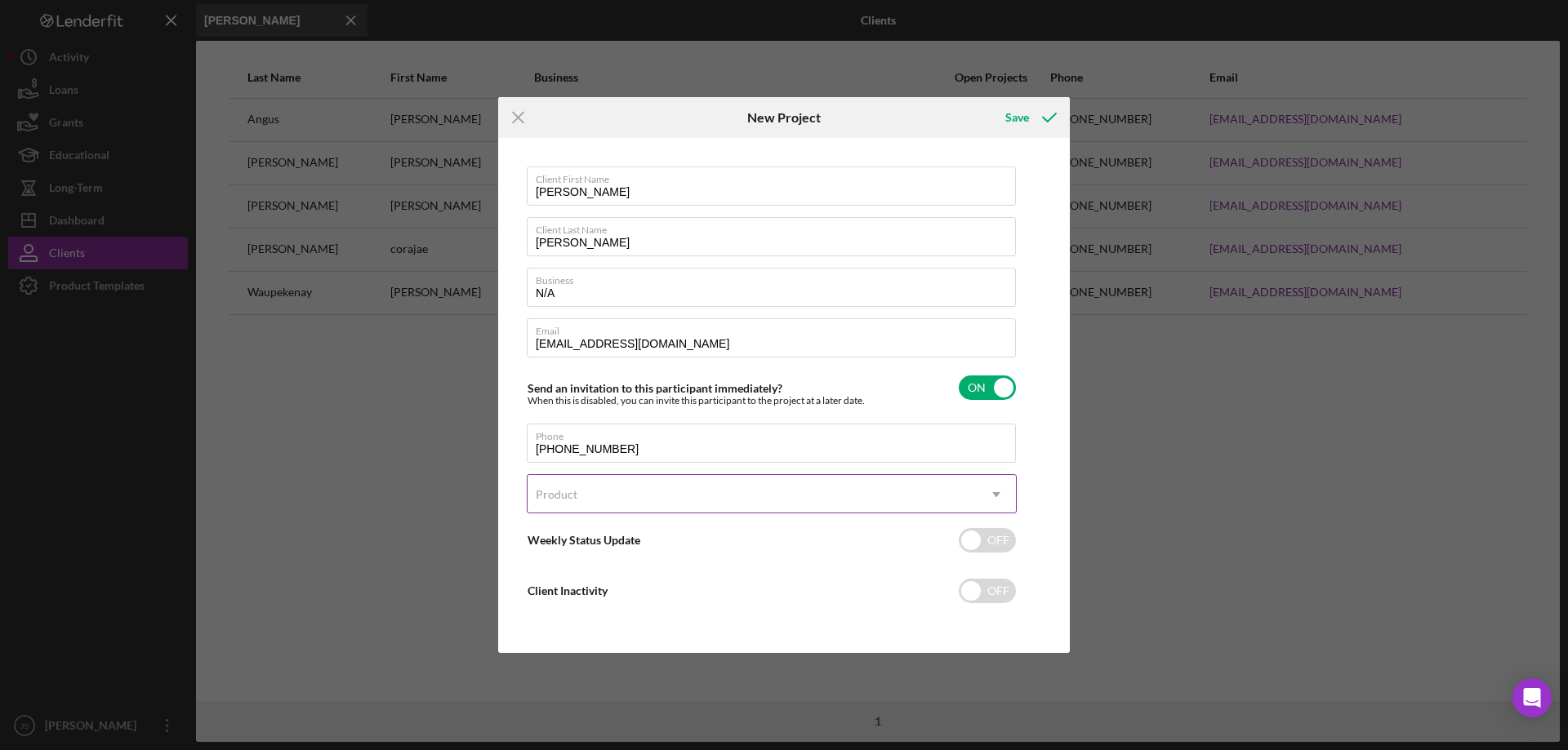
click at [615, 488] on div "Product" at bounding box center [752, 494] width 450 height 38
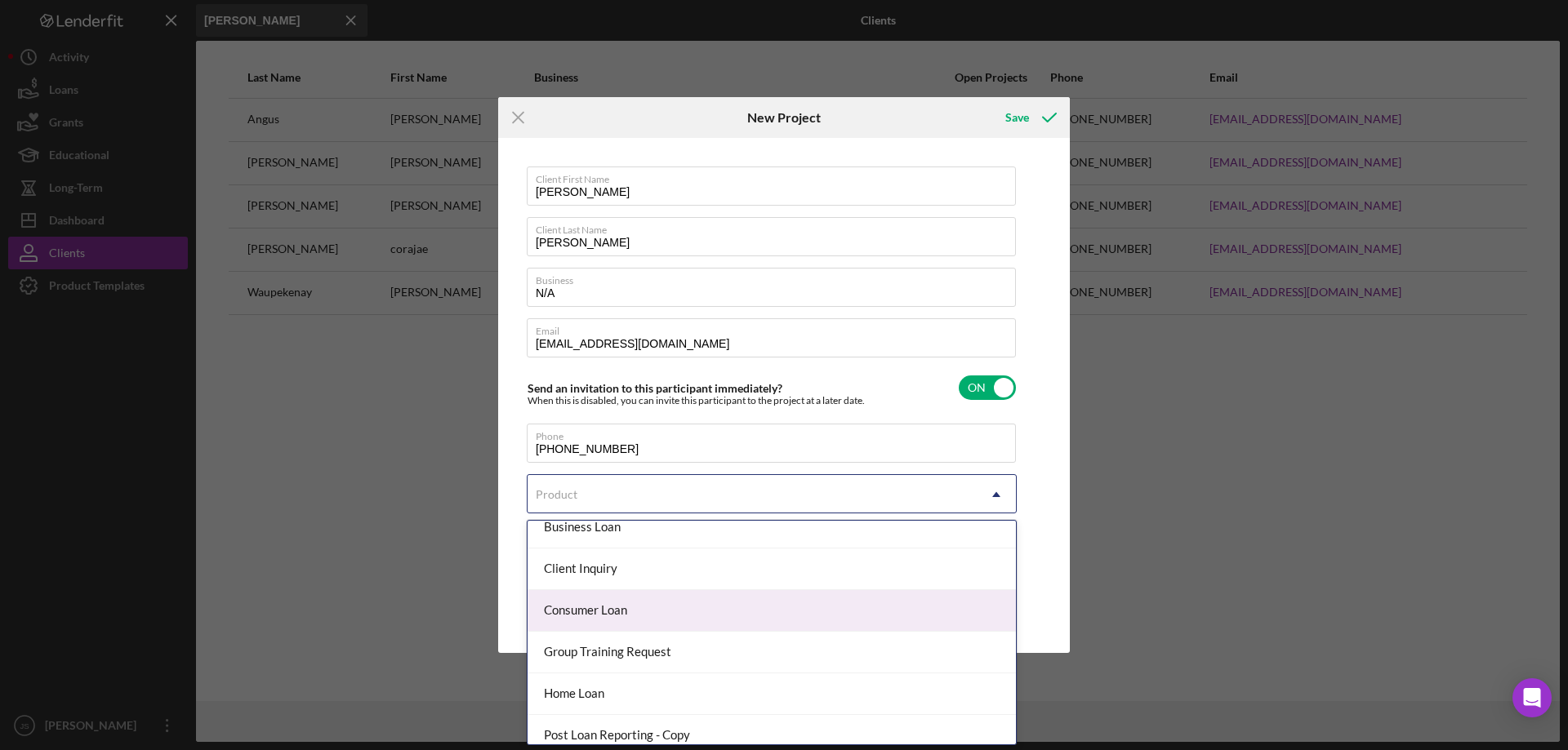
scroll to position [82, 0]
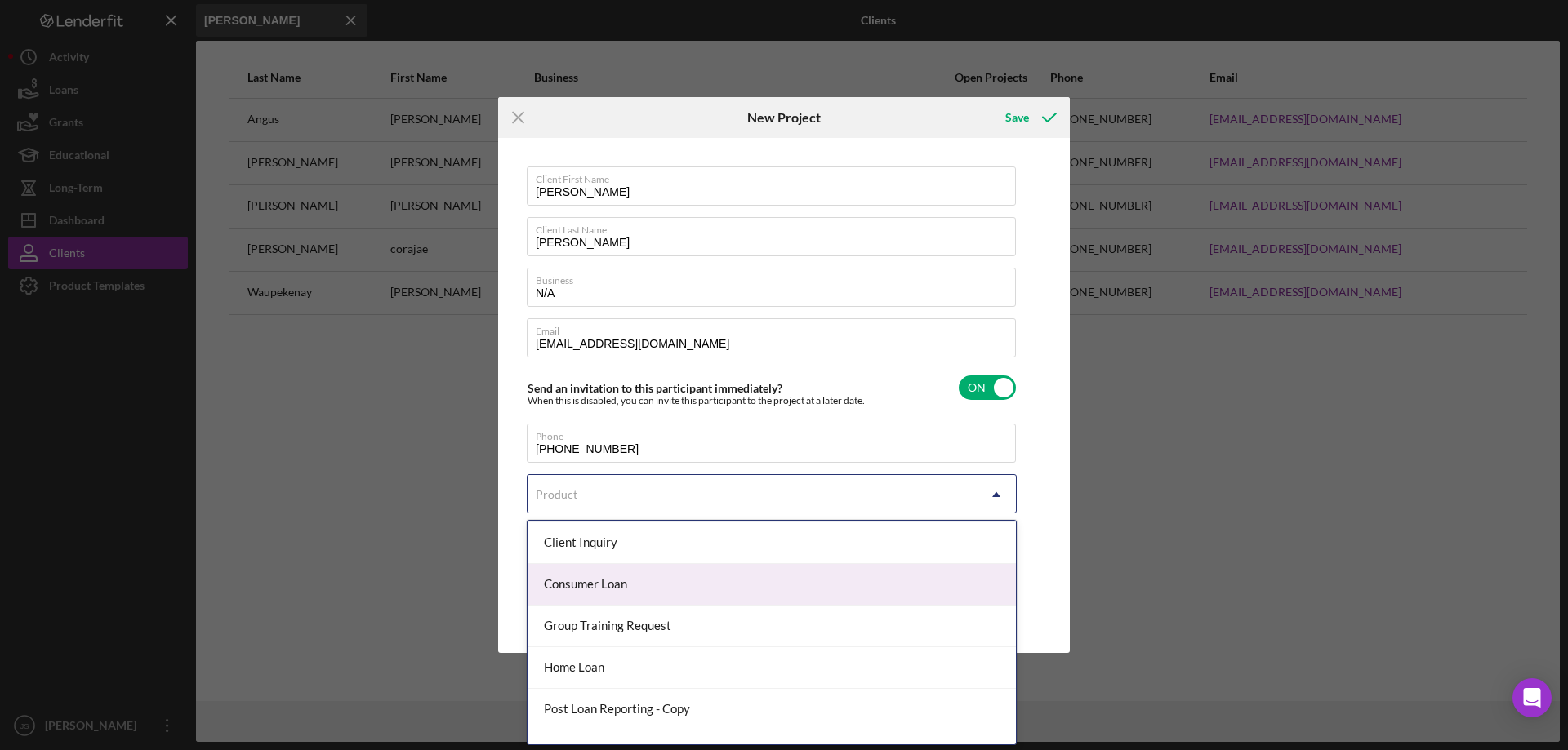
click at [689, 587] on div "Consumer Loan" at bounding box center [772, 585] width 489 height 42
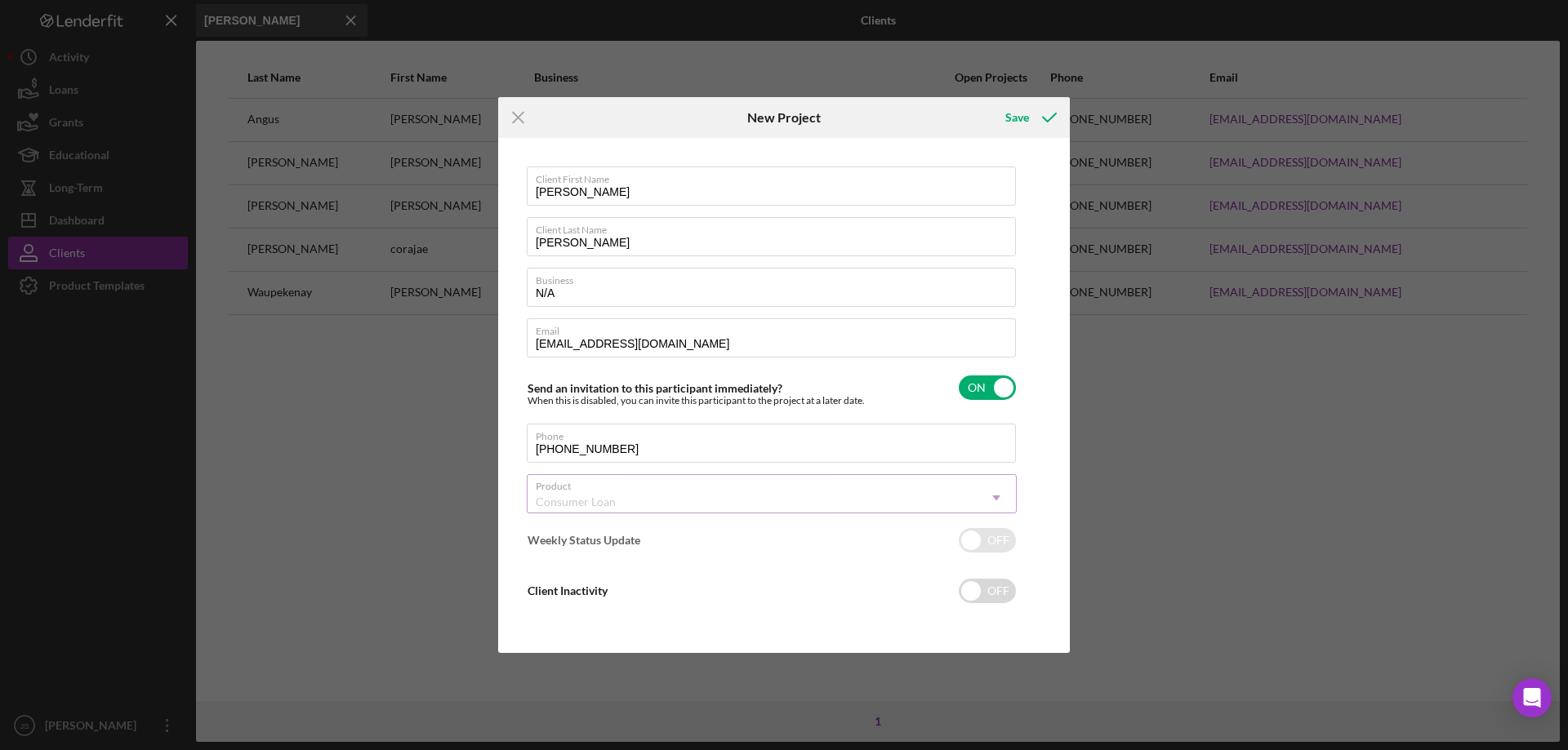
checkbox input "true"
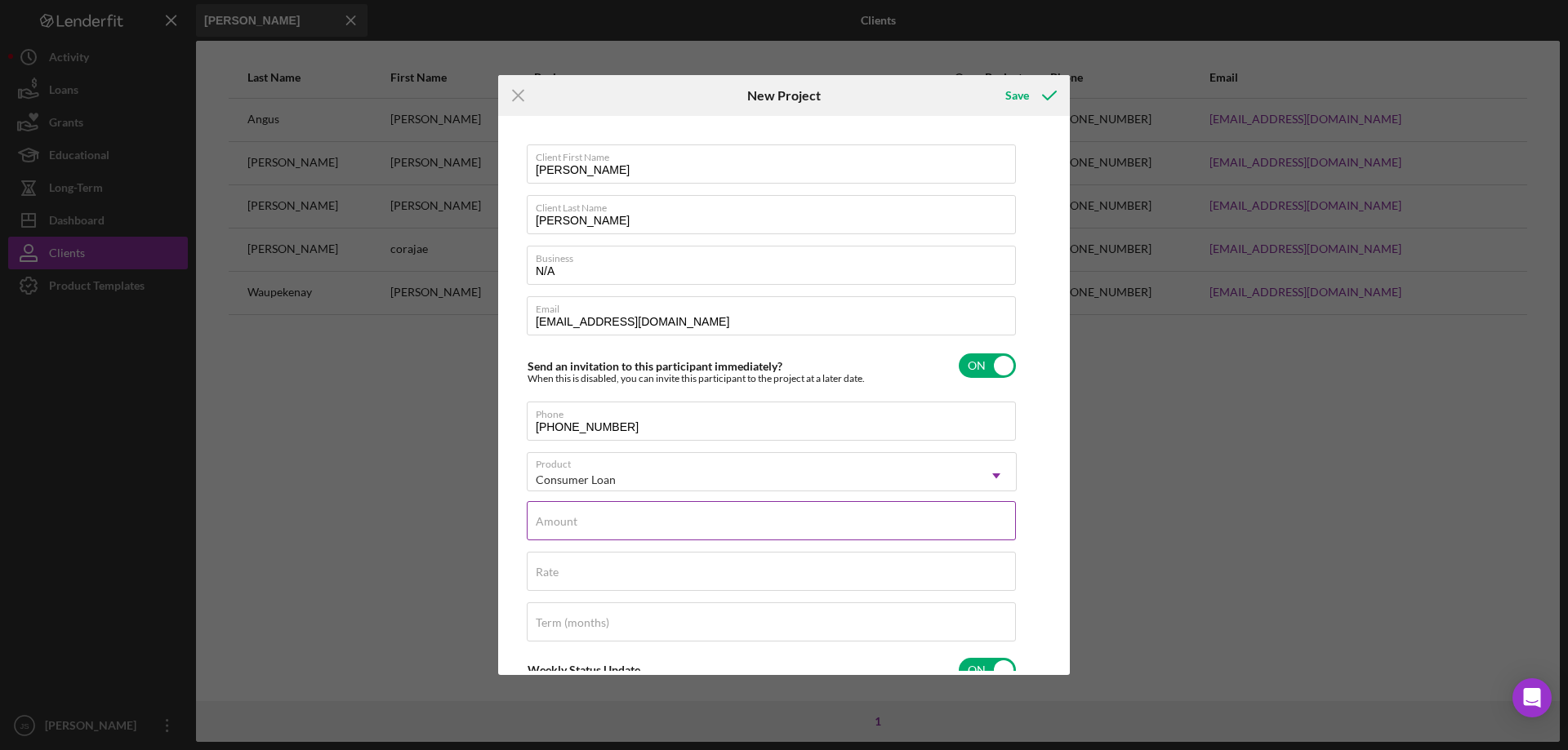
click at [606, 518] on div "Amount" at bounding box center [771, 521] width 490 height 41
type input "$20,000"
click at [597, 572] on input "Rate" at bounding box center [771, 571] width 490 height 39
type input "7.750%"
click at [580, 618] on label "Term (months)" at bounding box center [572, 623] width 74 height 13
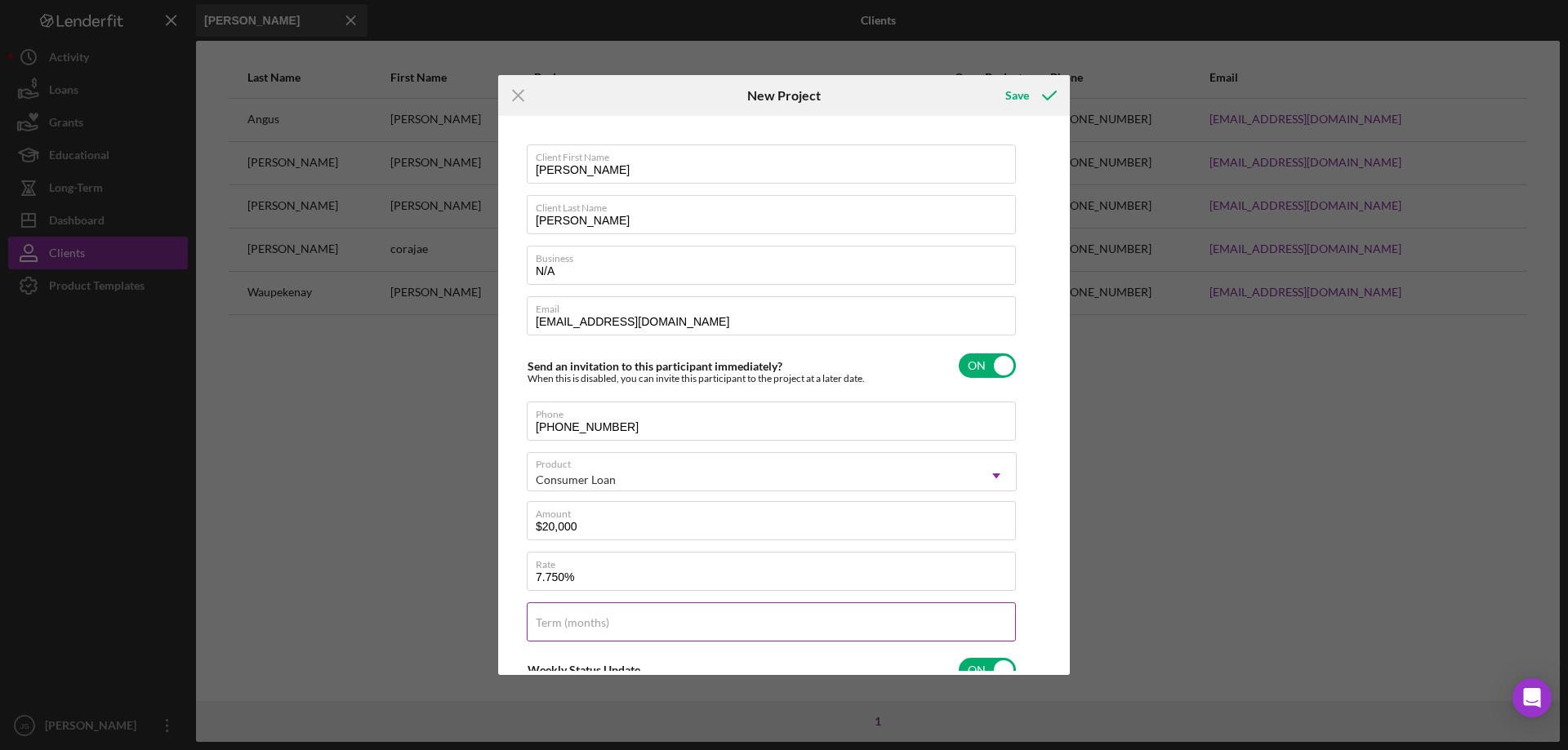
click at [582, 635] on input "Term (months)" at bounding box center [771, 622] width 490 height 39
type input "60"
click at [1019, 89] on div "Save" at bounding box center [1017, 95] width 23 height 33
checkbox input "false"
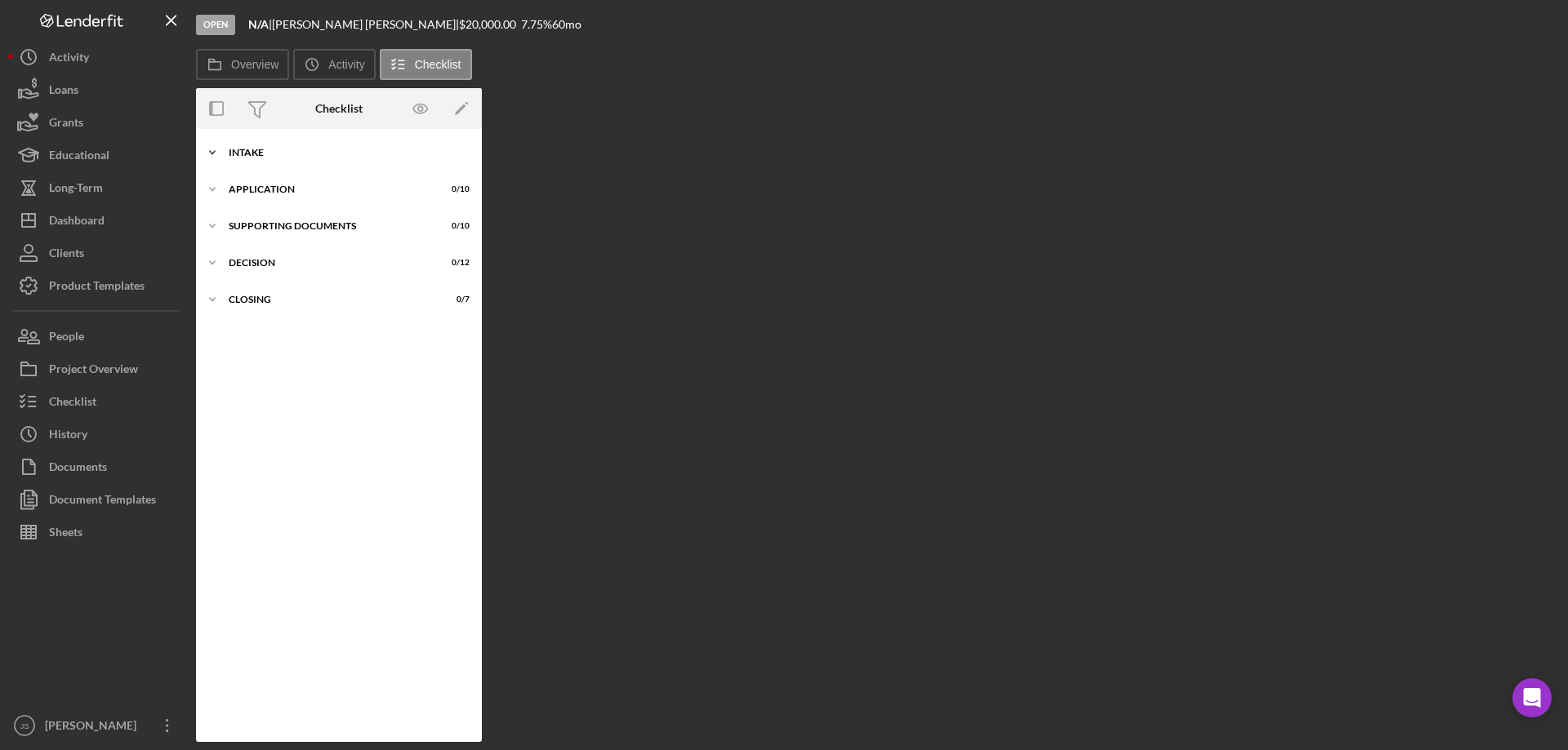
click at [210, 154] on icon "Icon/Expander" at bounding box center [212, 153] width 33 height 33
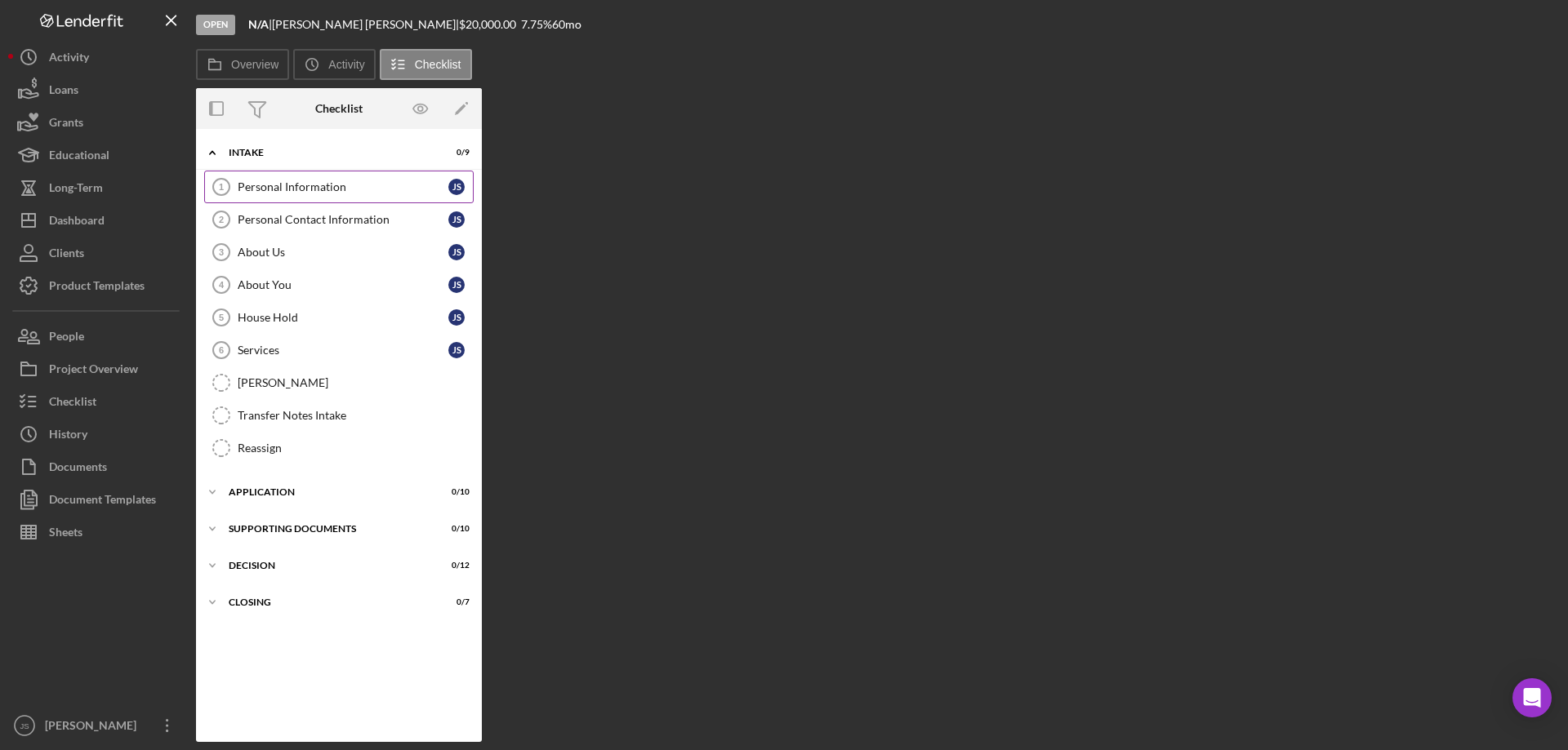
click at [272, 180] on div "Personal Information" at bounding box center [343, 186] width 210 height 13
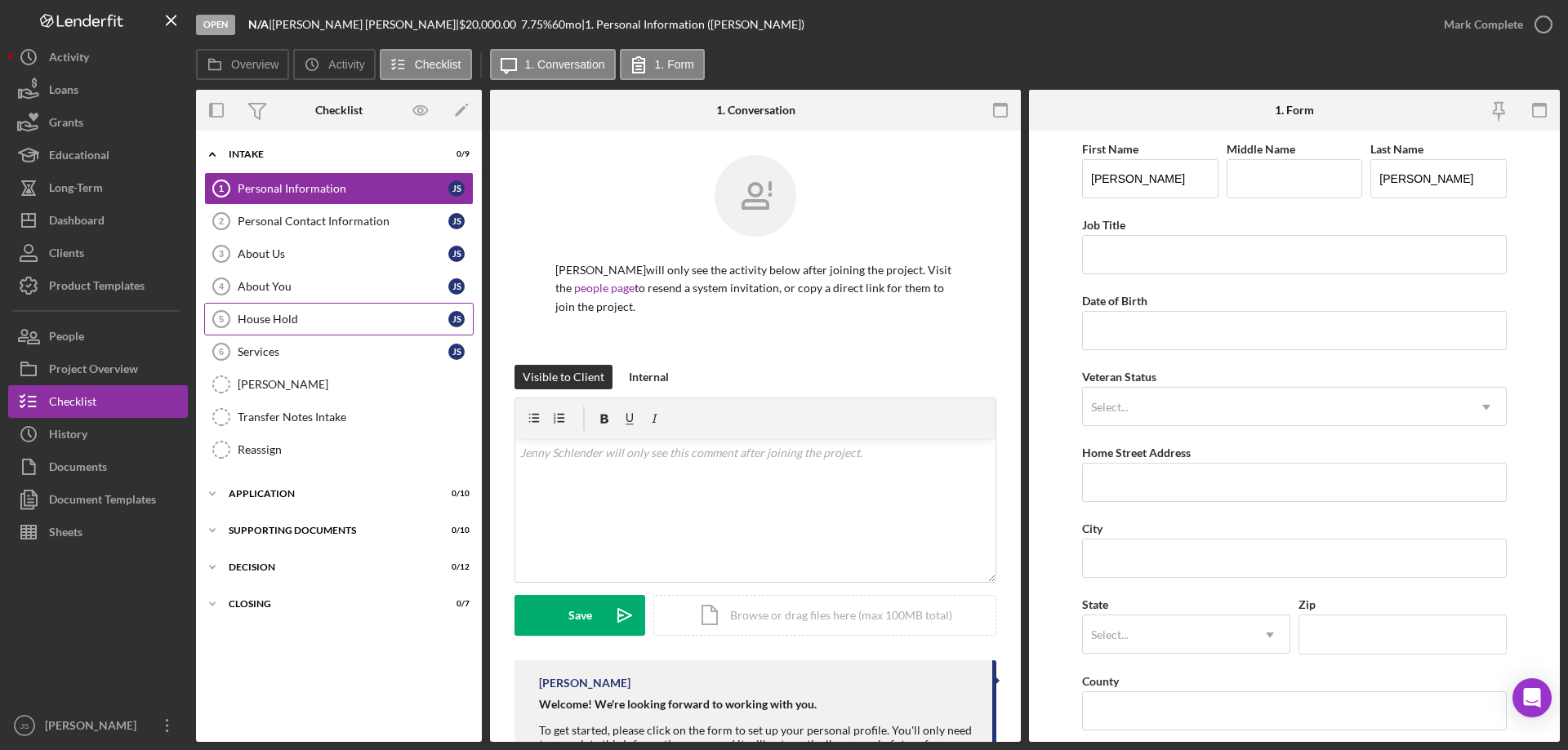
click at [292, 320] on div "House Hold" at bounding box center [343, 318] width 210 height 13
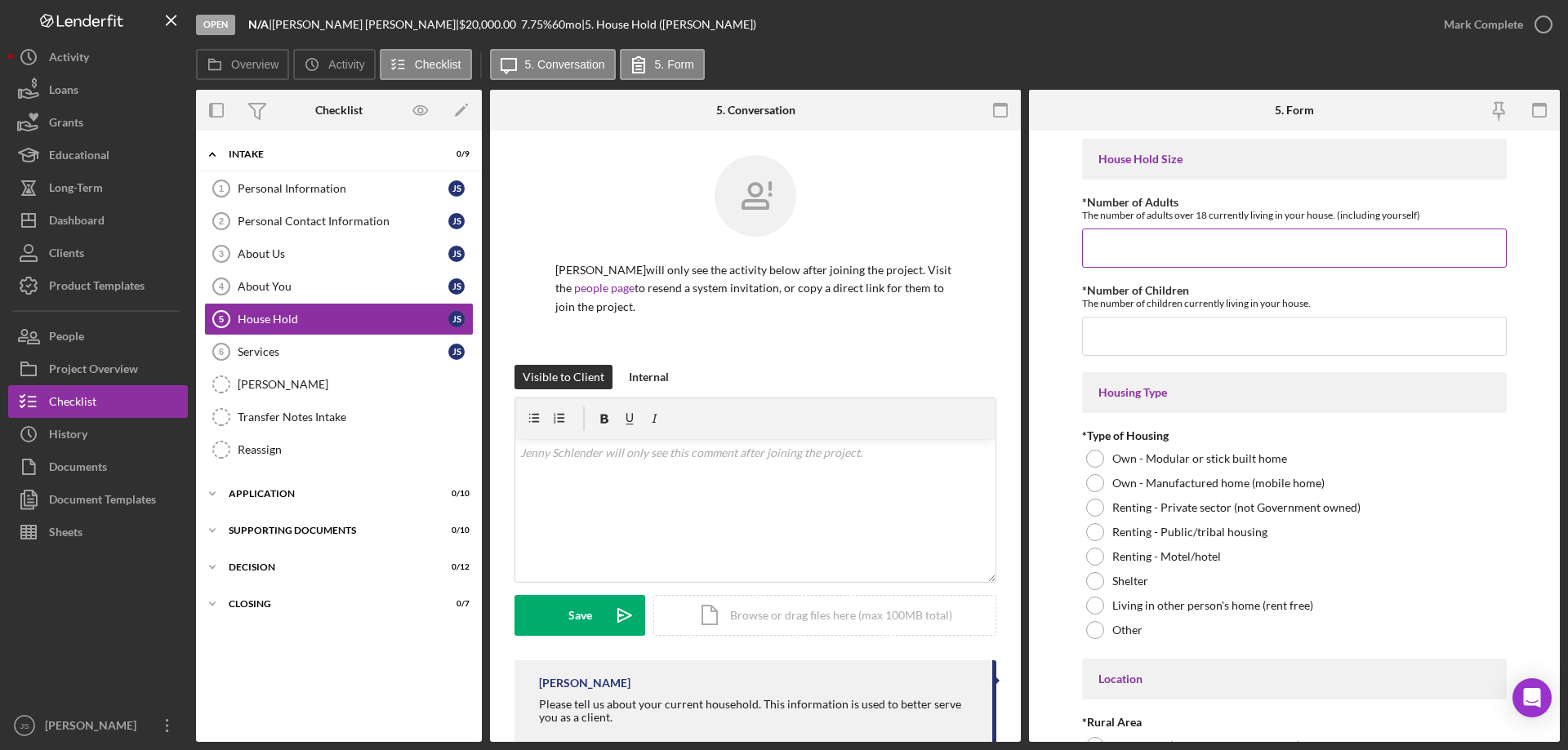
click at [1114, 250] on input "*Number of Adults" at bounding box center [1295, 248] width 424 height 39
type input "3"
click at [1114, 343] on input "*Number of Children" at bounding box center [1295, 337] width 424 height 39
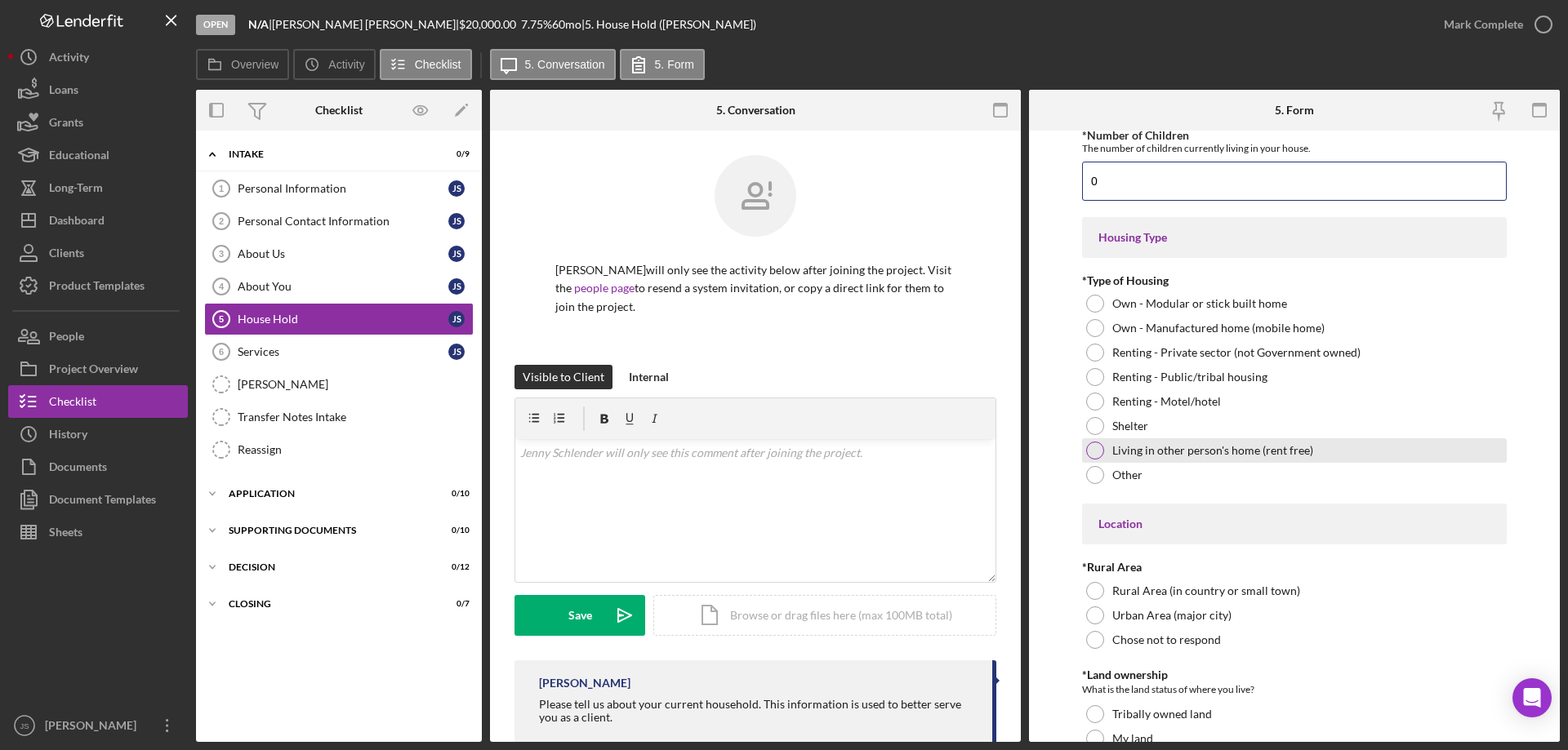
scroll to position [163, 0]
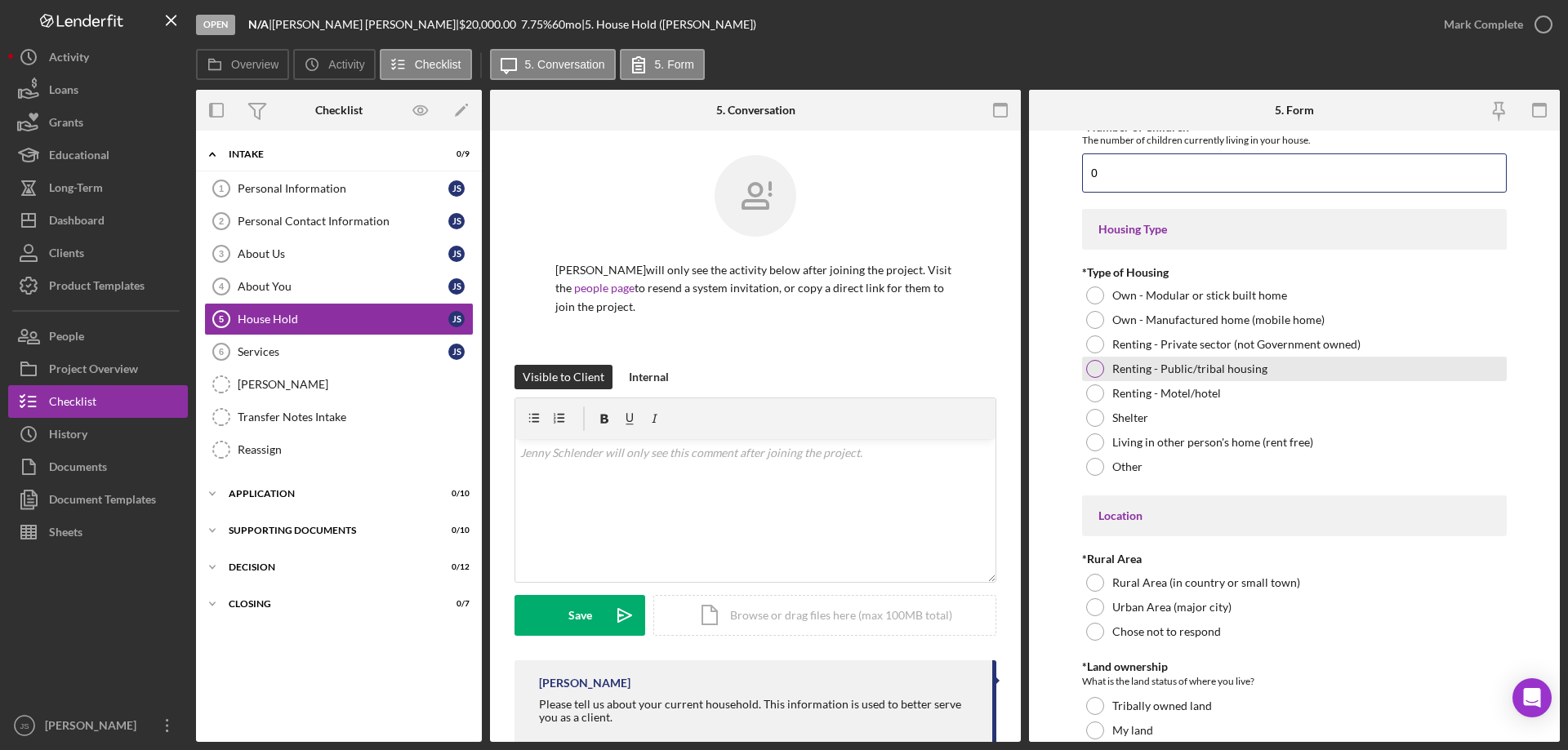
type input "0"
click at [1096, 366] on div at bounding box center [1095, 369] width 18 height 18
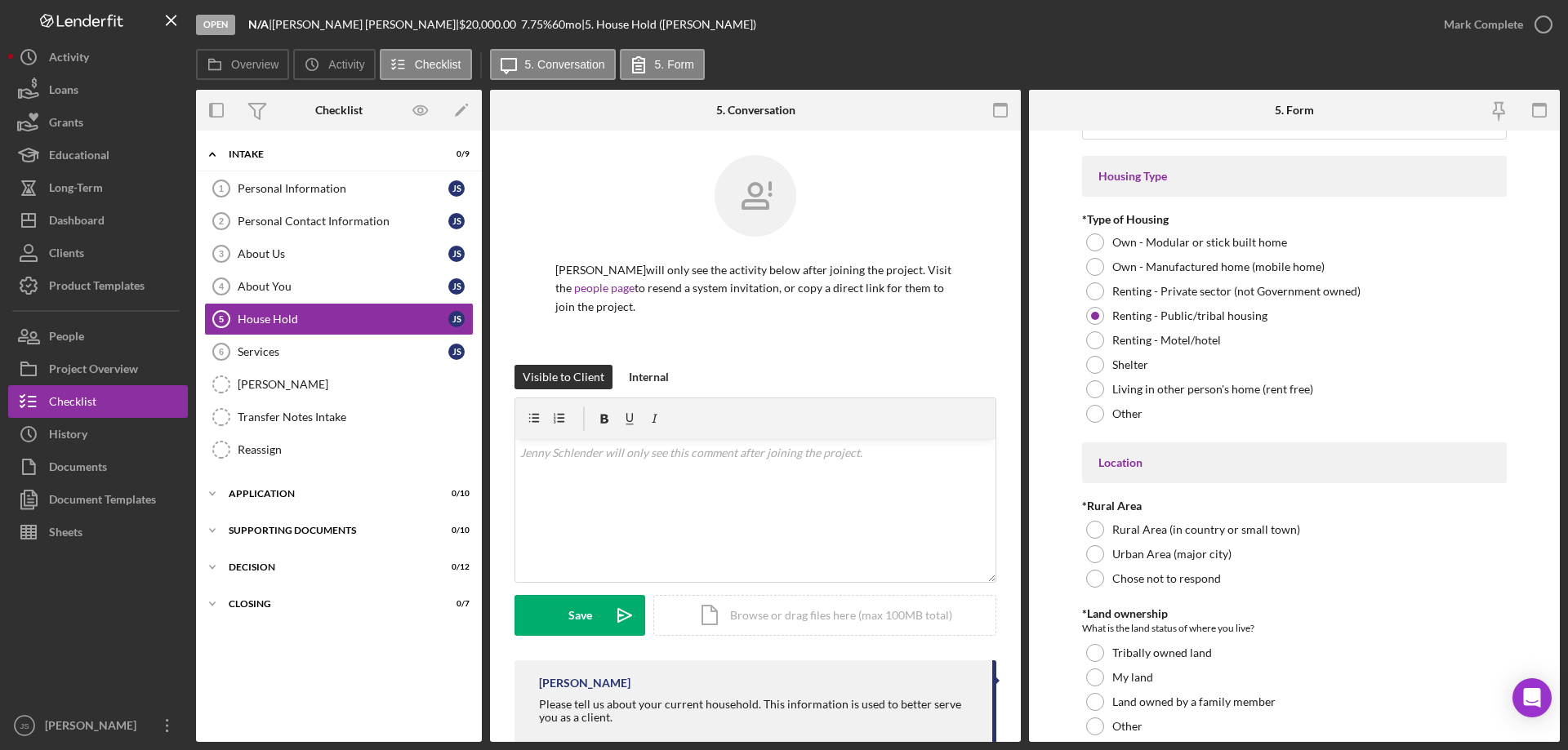
scroll to position [245, 0]
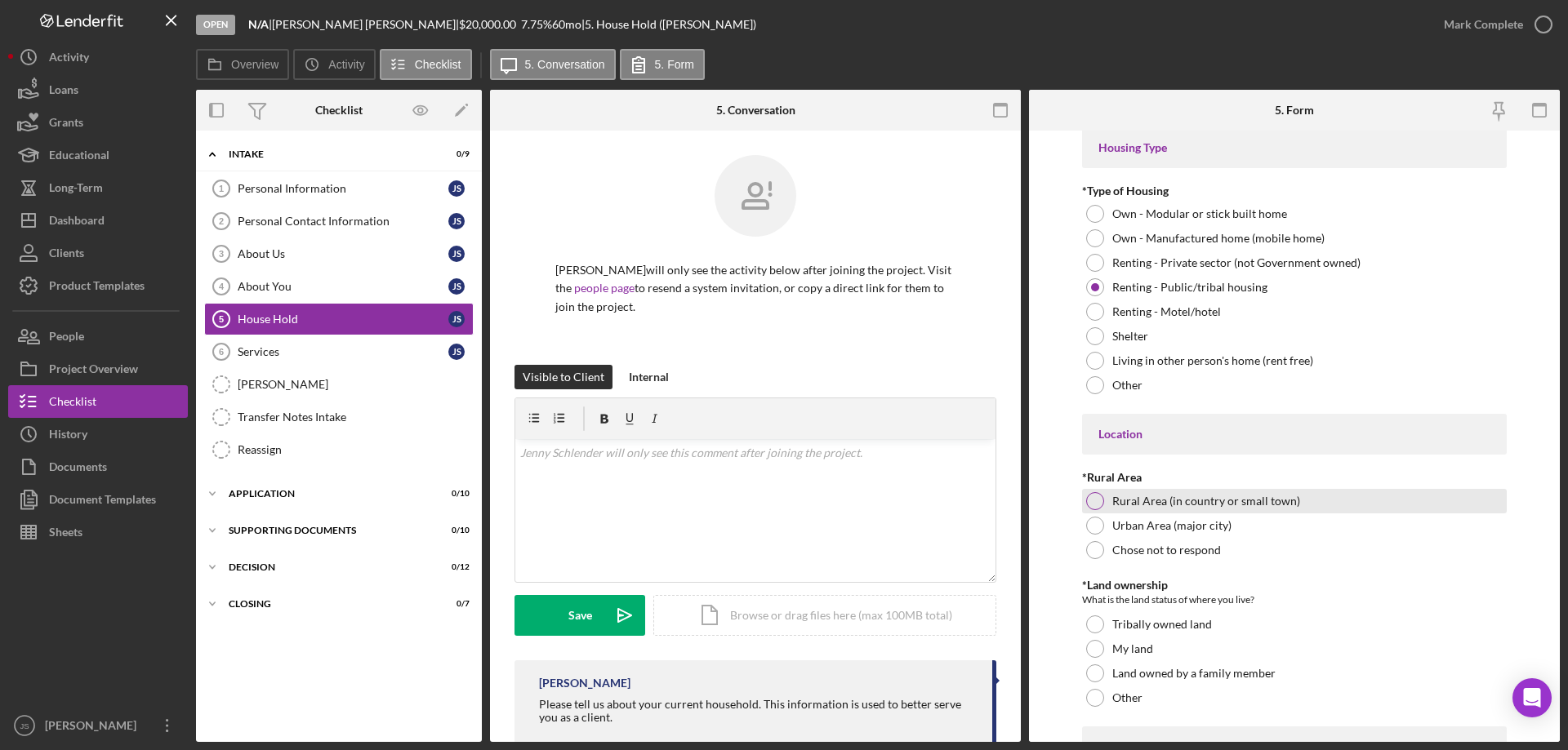
drag, startPoint x: 1094, startPoint y: 501, endPoint x: 1280, endPoint y: 554, distance: 193.4
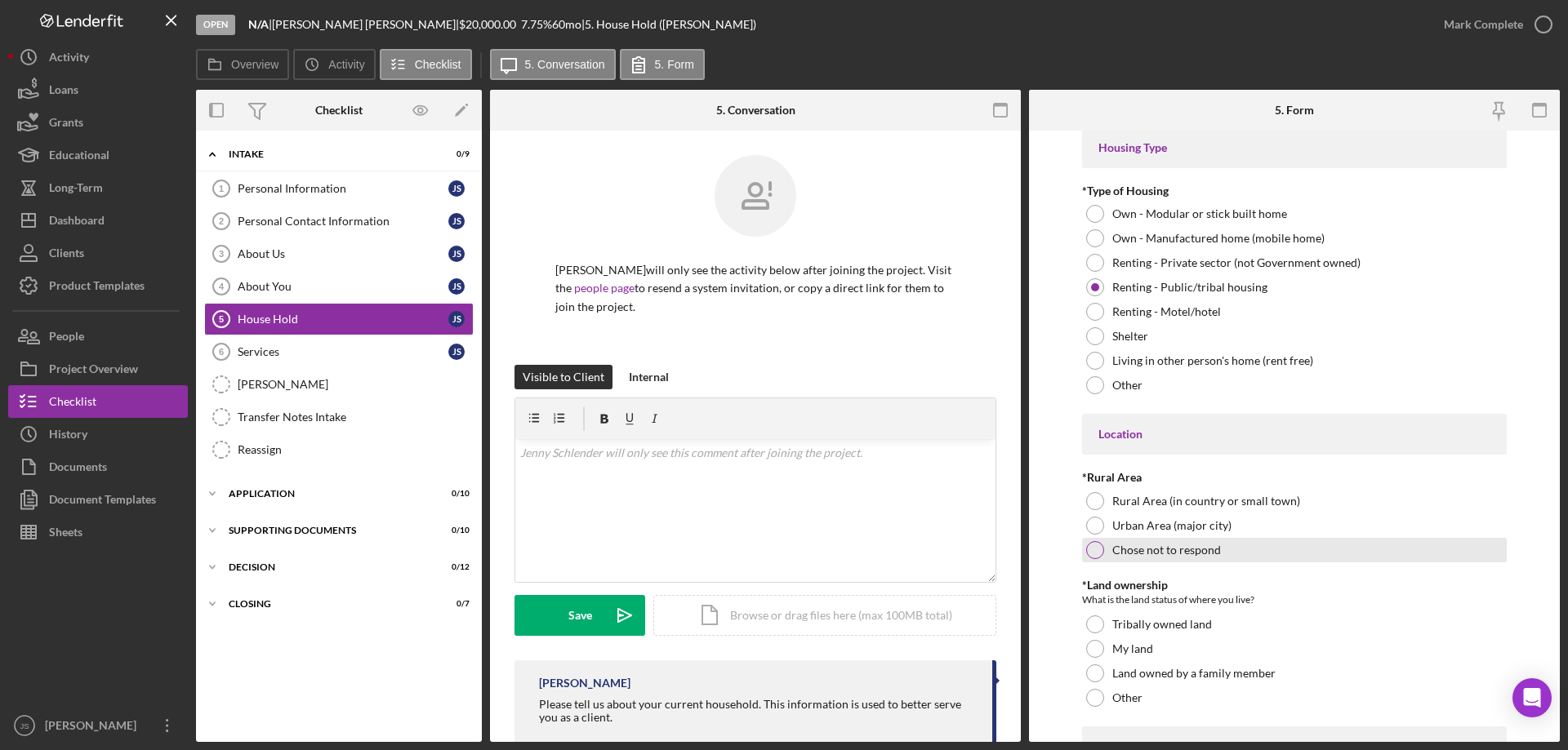
click at [1095, 501] on div at bounding box center [1095, 501] width 18 height 18
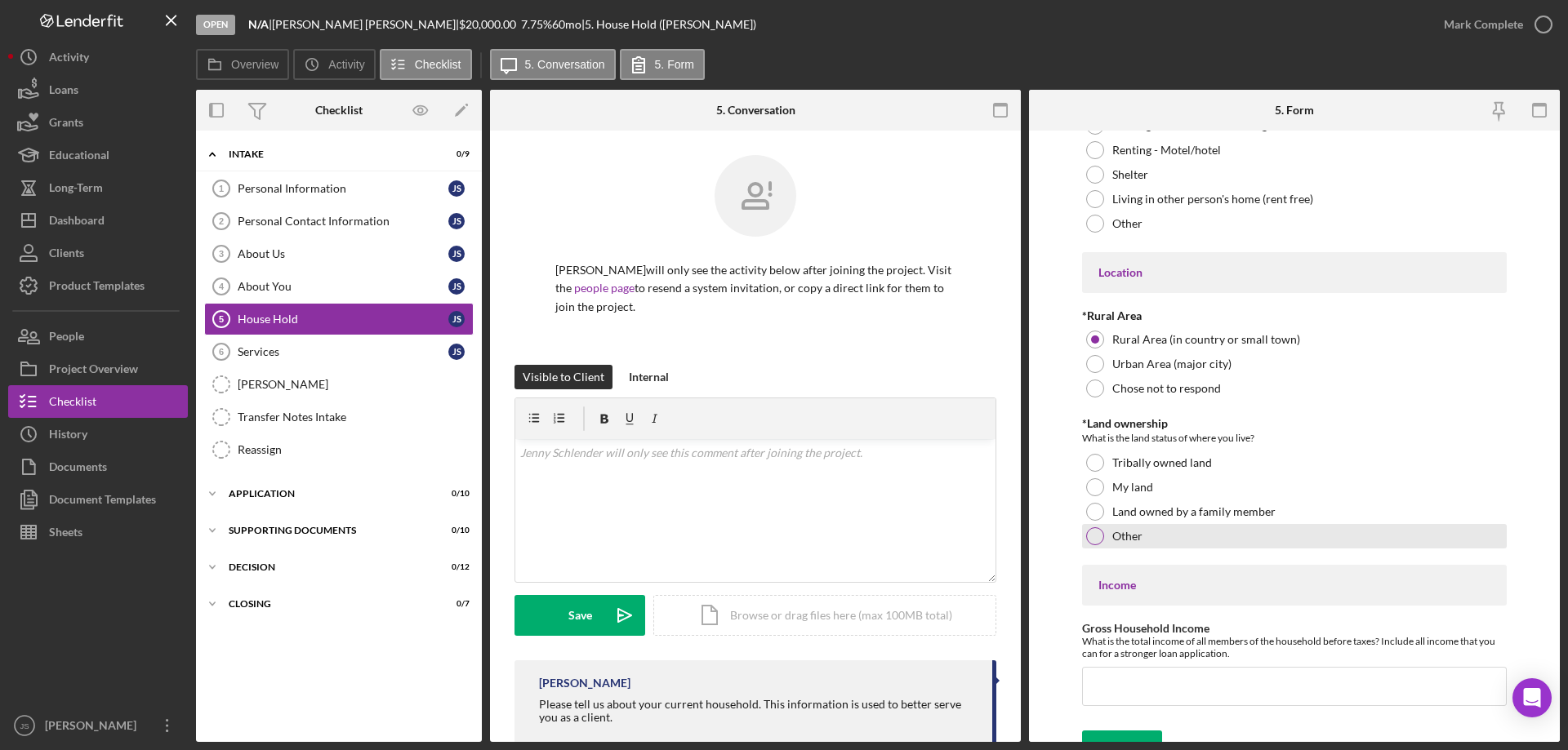
scroll to position [409, 0]
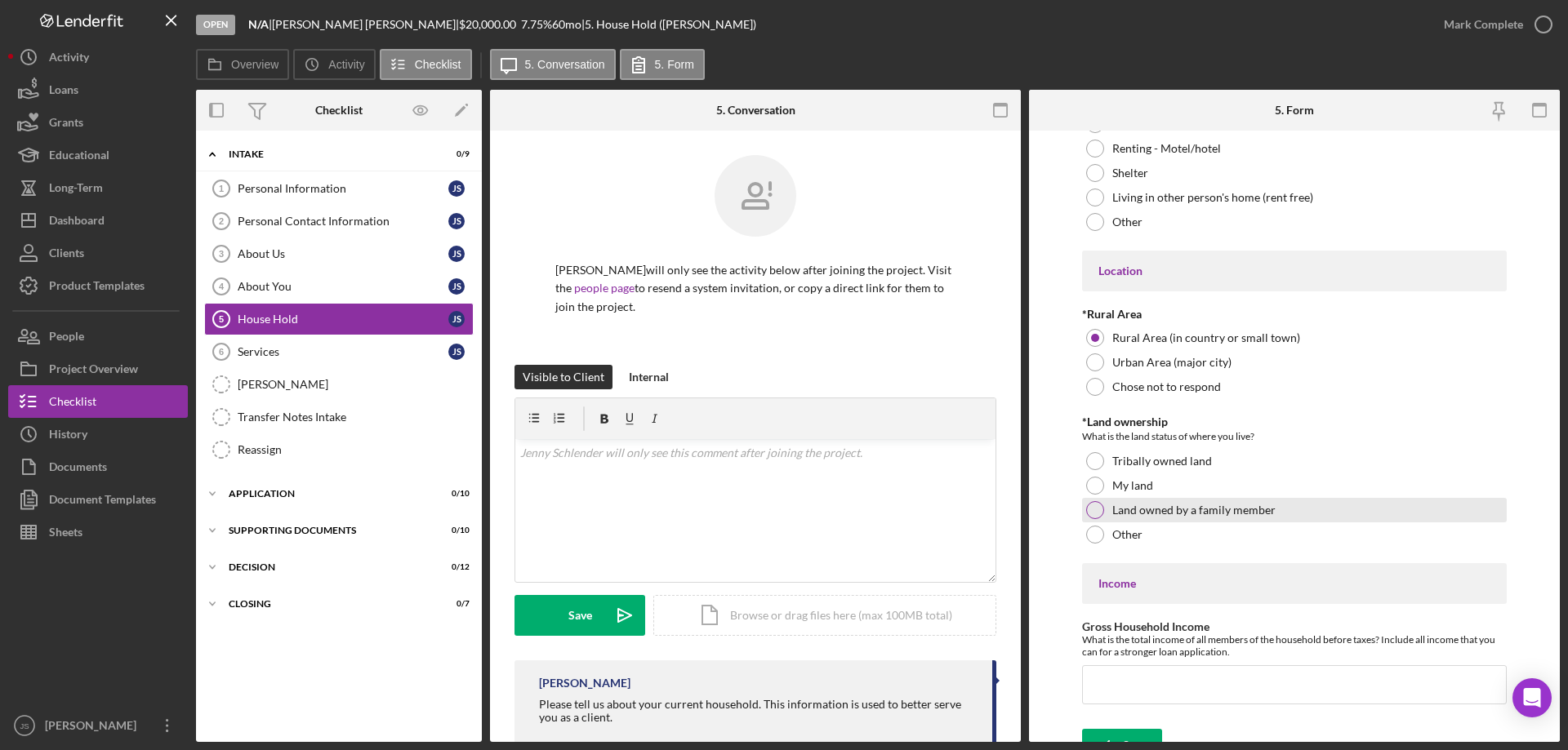
click at [1094, 510] on div at bounding box center [1095, 510] width 18 height 18
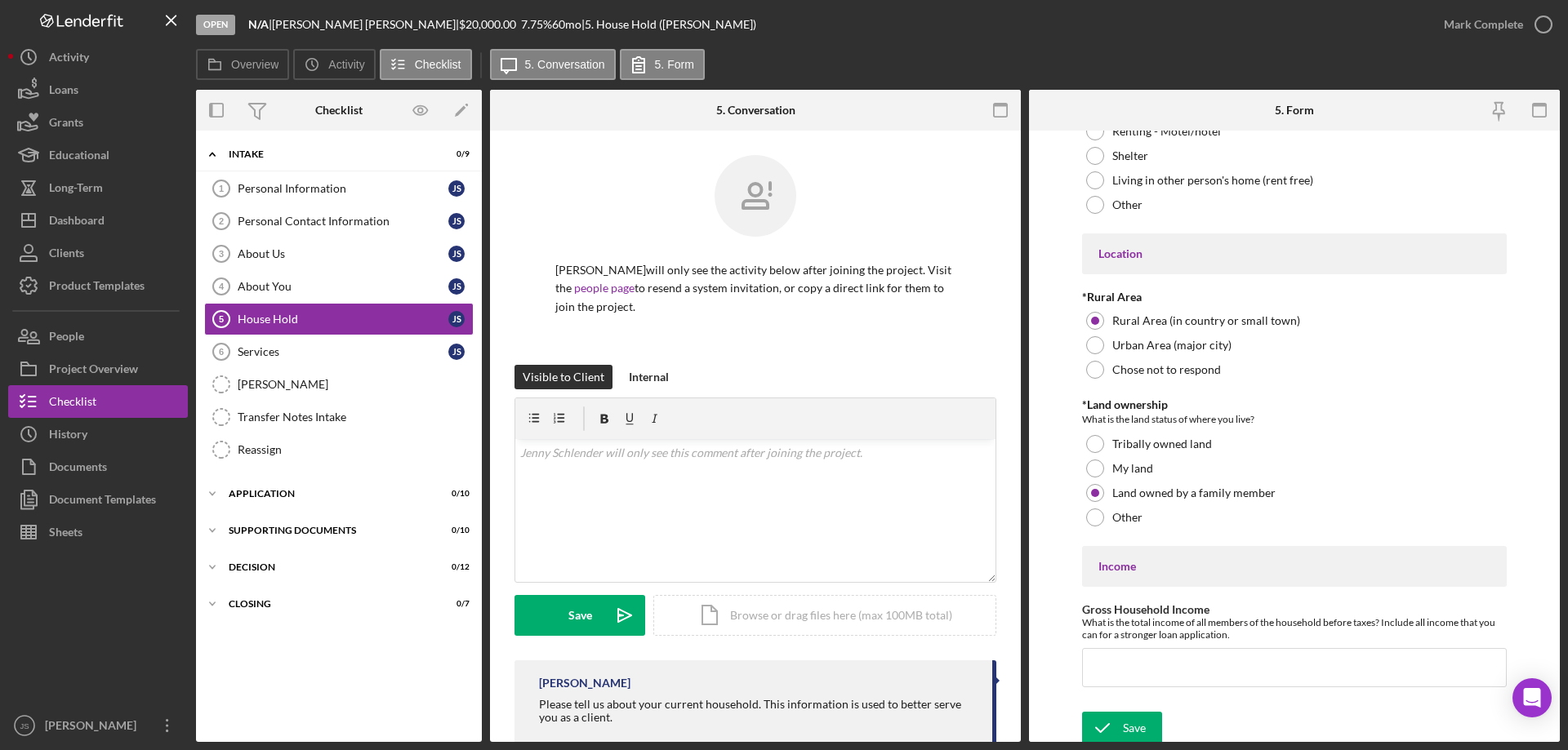
scroll to position [430, 0]
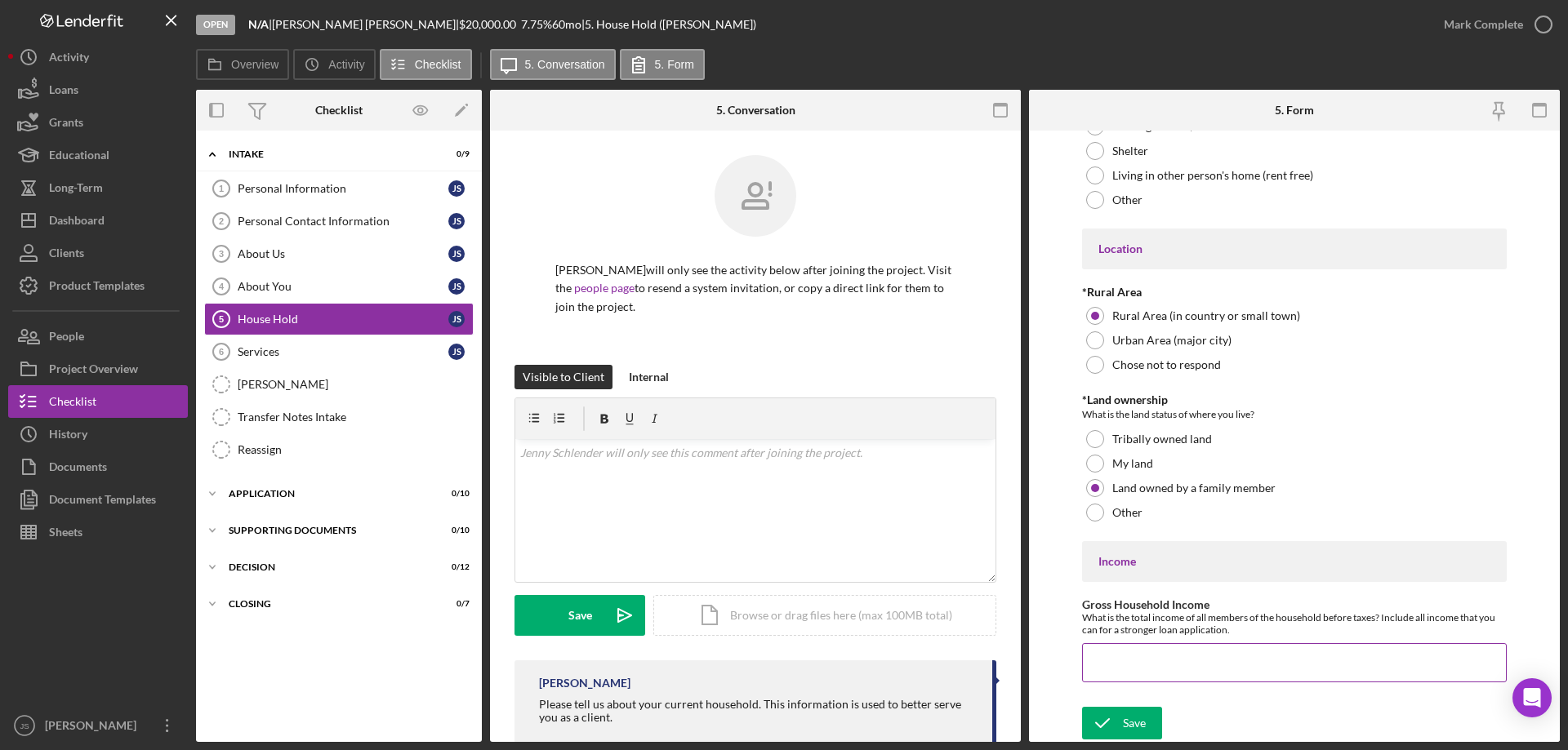
drag, startPoint x: 1114, startPoint y: 665, endPoint x: 1126, endPoint y: 661, distance: 12.6
click at [1120, 663] on input "Gross Household Income" at bounding box center [1295, 662] width 424 height 39
type input "$60,000"
drag, startPoint x: 1112, startPoint y: 723, endPoint x: 1140, endPoint y: 718, distance: 28.4
click at [1115, 723] on icon "submit" at bounding box center [1103, 723] width 41 height 41
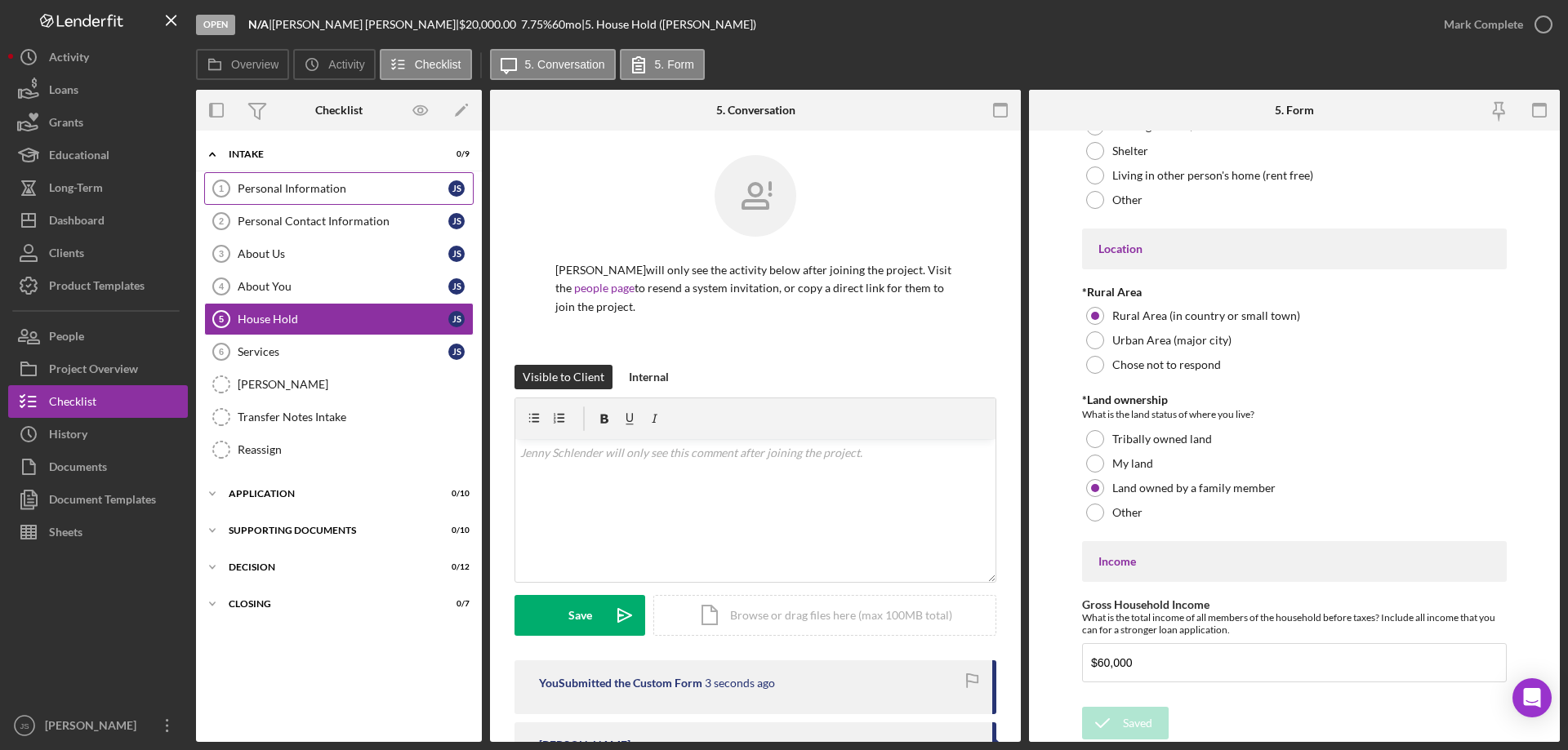
click at [300, 189] on div "Personal Information" at bounding box center [343, 188] width 210 height 13
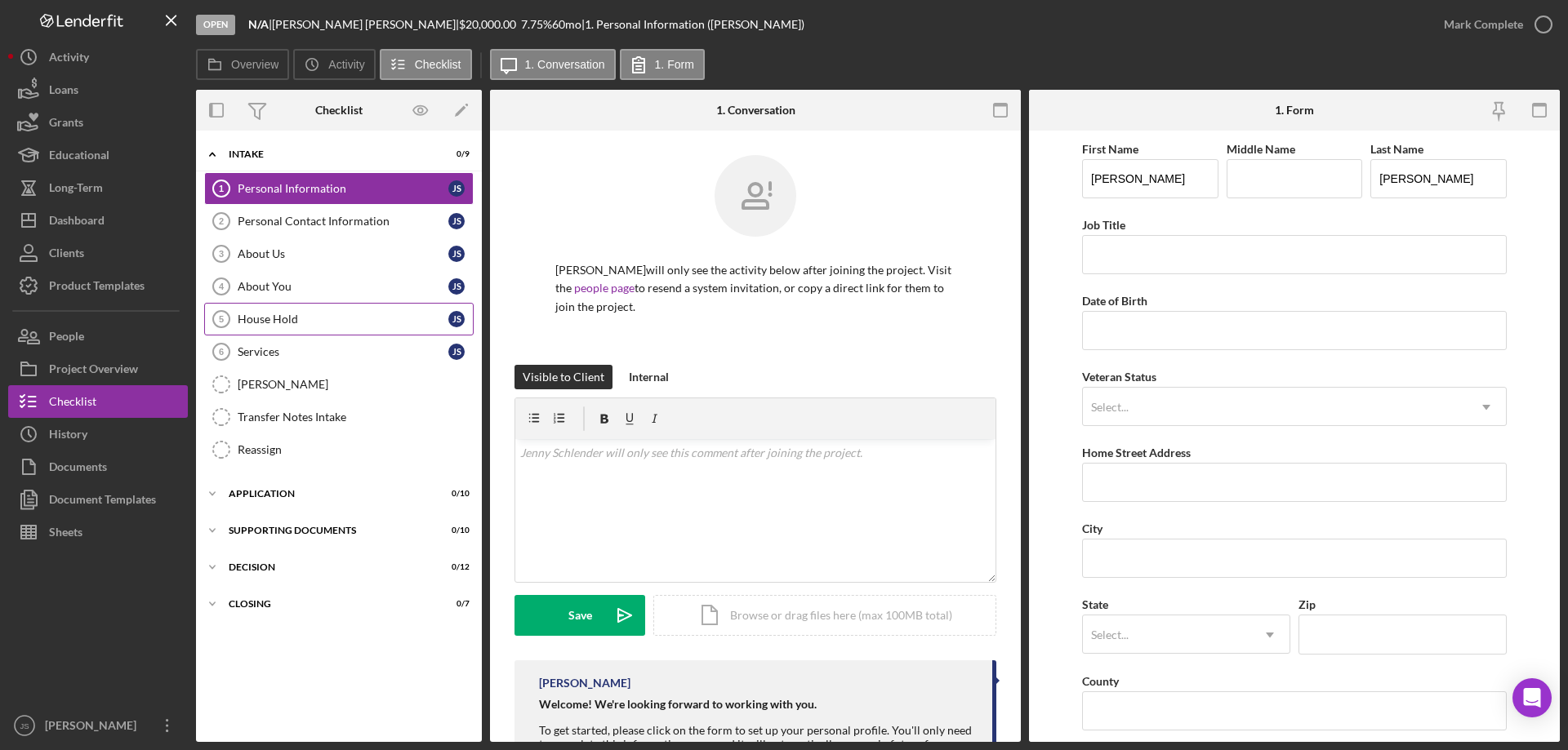
click at [311, 317] on div "House Hold" at bounding box center [343, 318] width 210 height 13
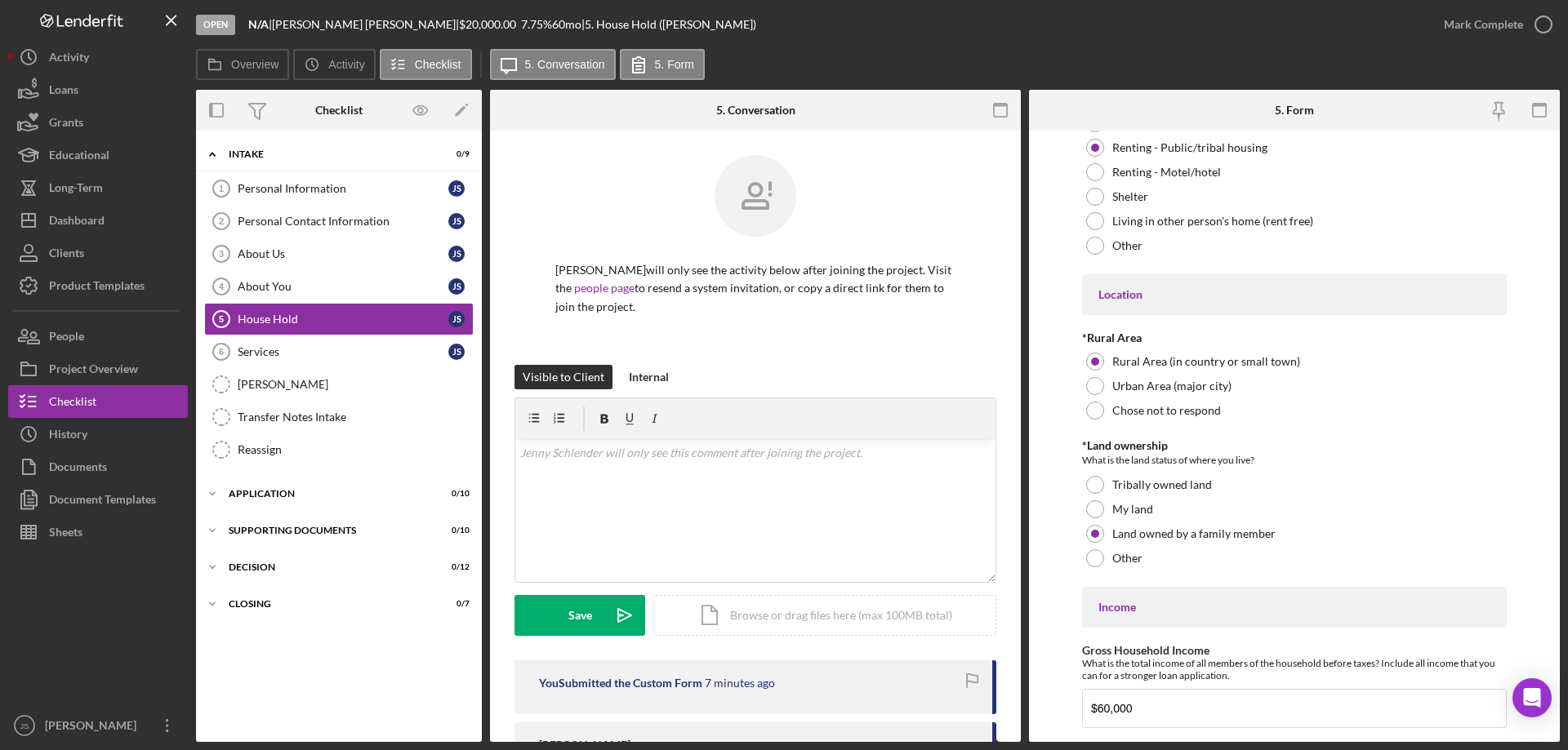
scroll to position [430, 0]
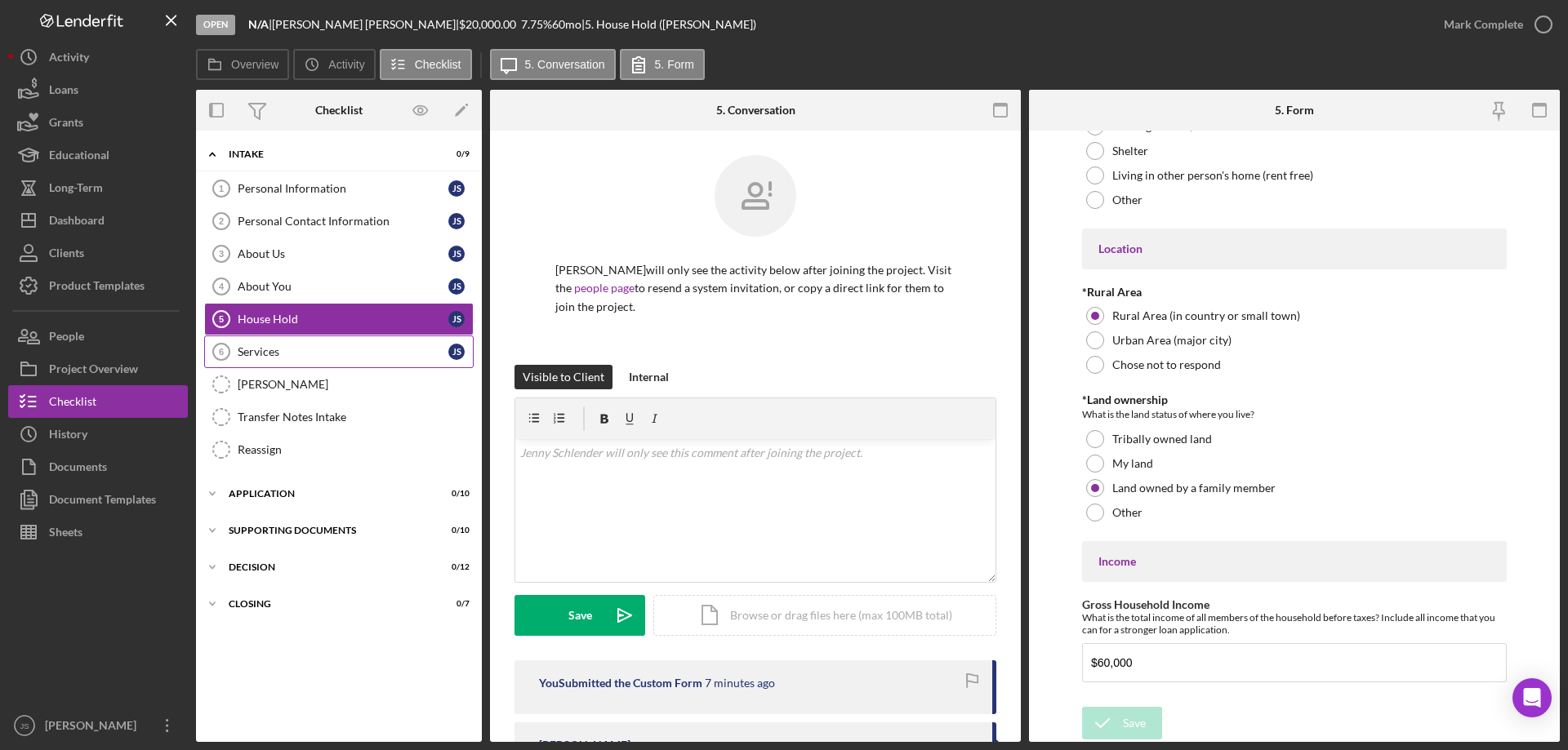
click at [284, 350] on div "Services" at bounding box center [343, 351] width 210 height 13
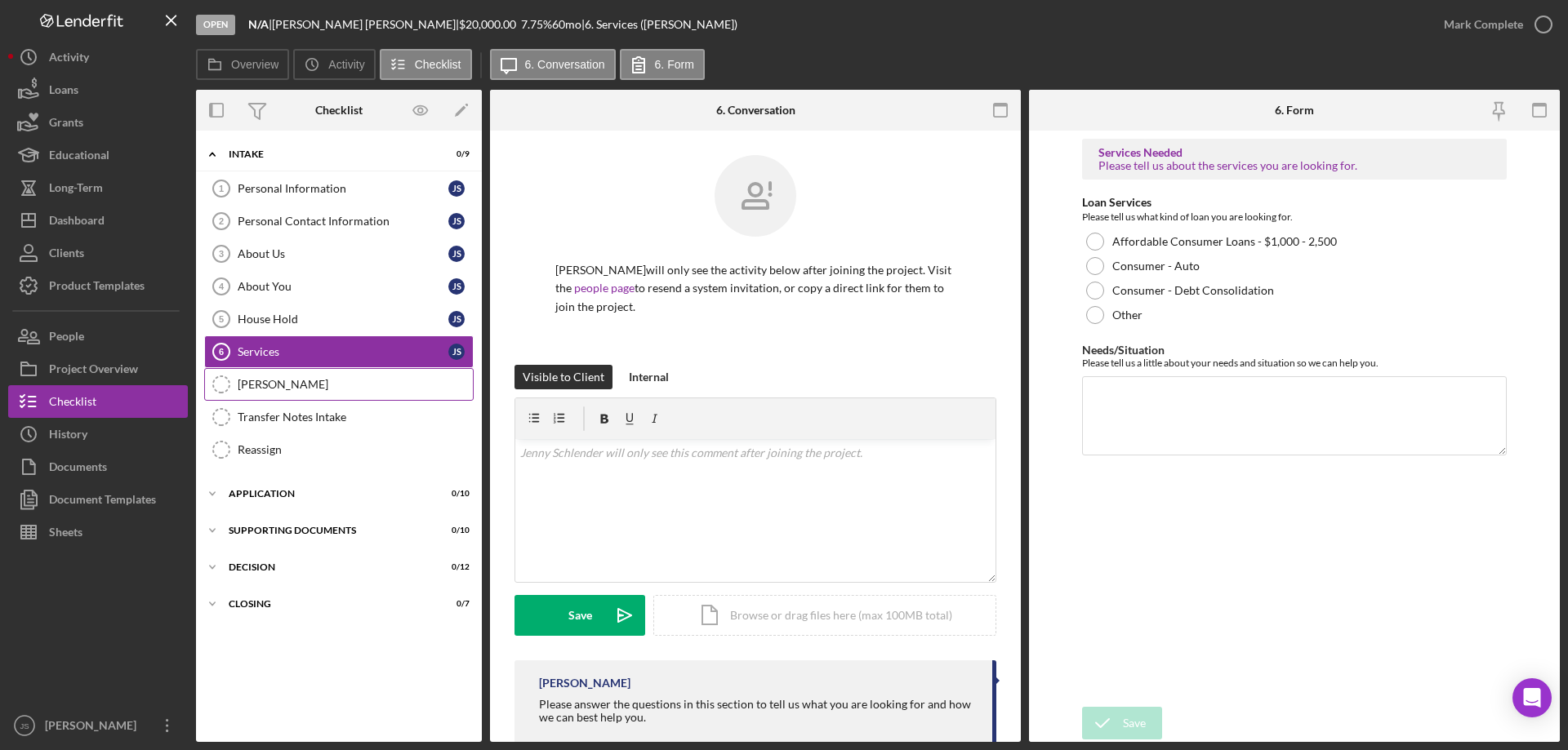
click at [316, 387] on div "OTIS" at bounding box center [355, 384] width 236 height 13
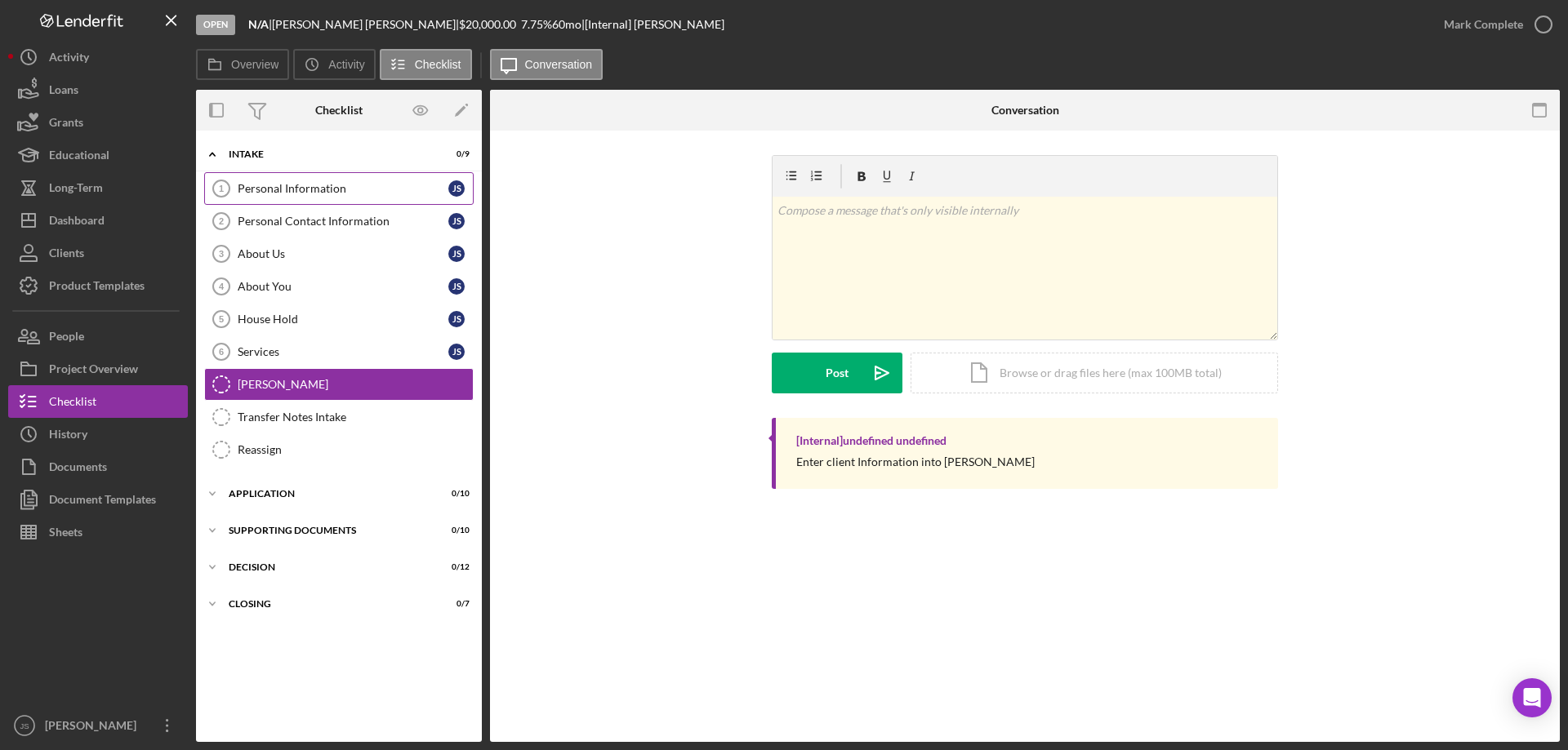
click at [332, 190] on div "Personal Information" at bounding box center [343, 188] width 210 height 13
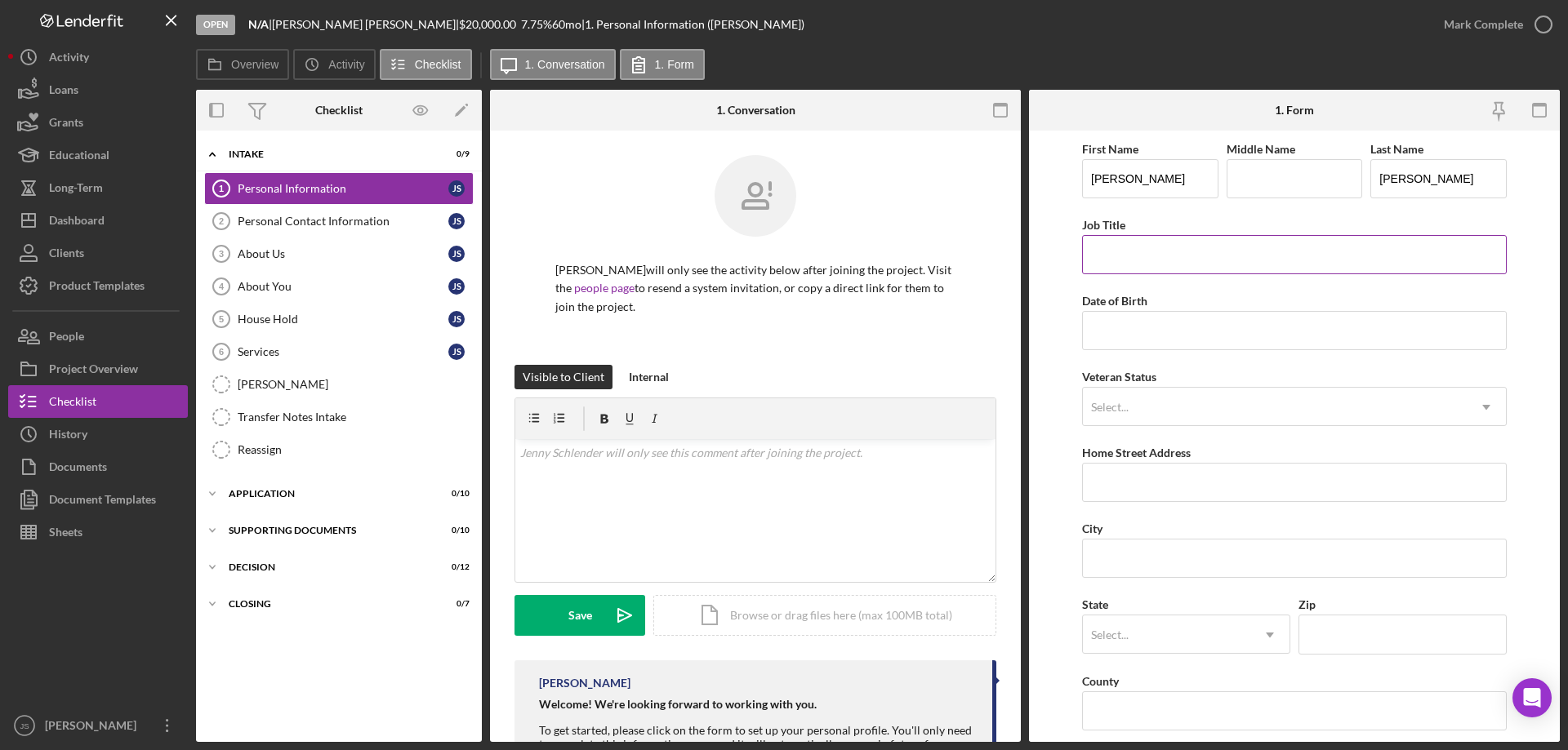
click at [1133, 256] on input "Job Title" at bounding box center [1295, 255] width 424 height 39
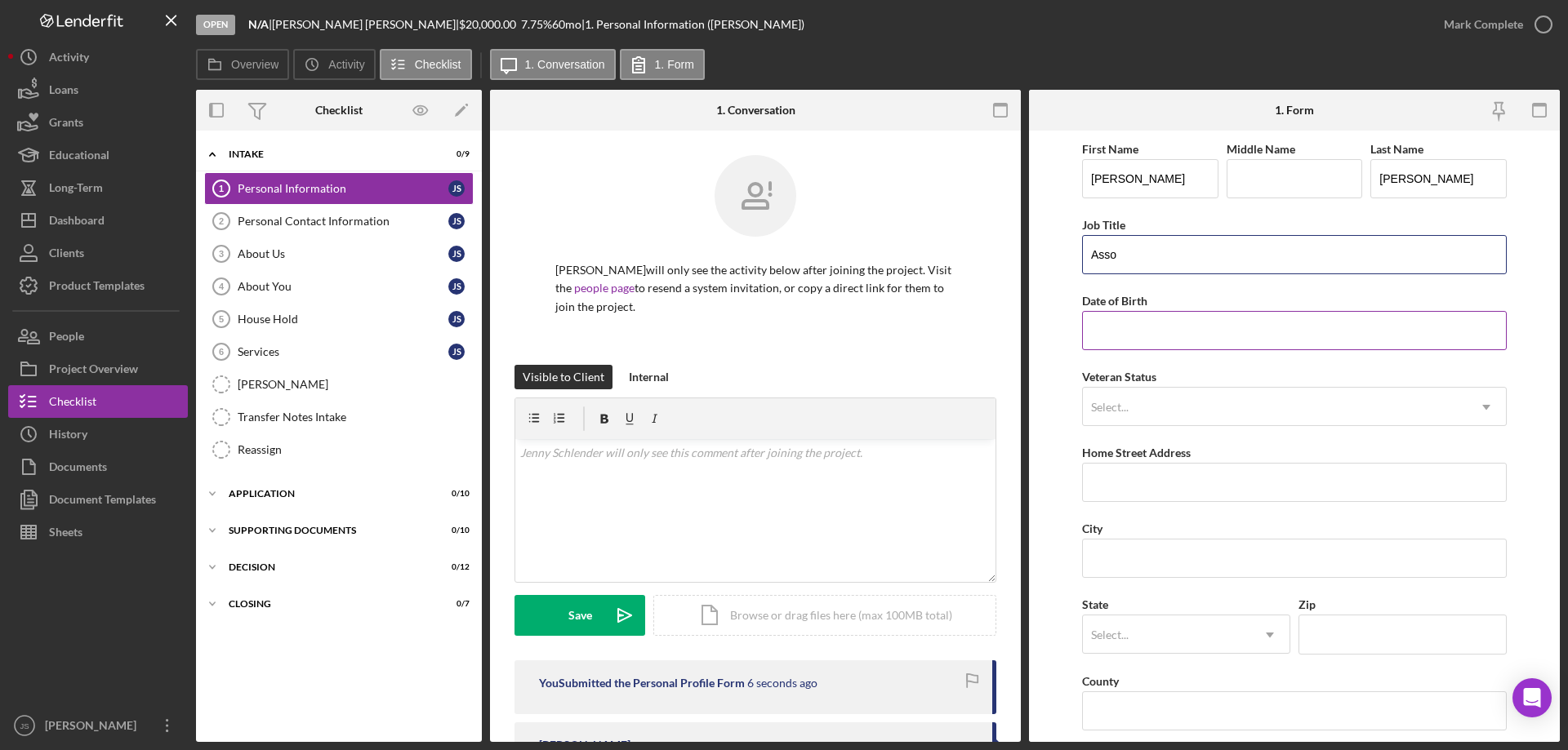
type input "Associate Director of Marketing and Communication"
click at [1148, 335] on input "Date of Birth" at bounding box center [1295, 331] width 424 height 39
type input "12/09/1977"
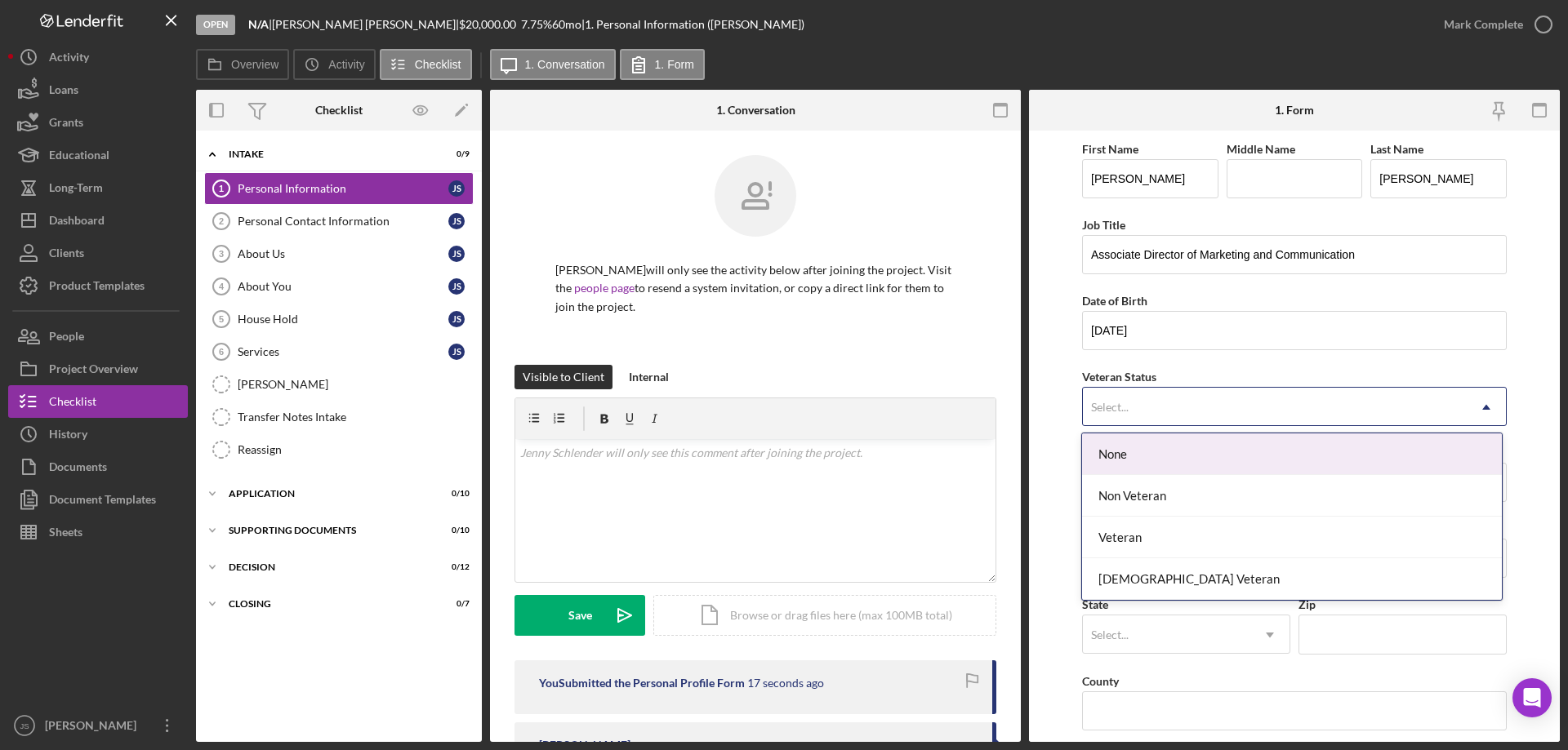
click at [1198, 411] on div "Select..." at bounding box center [1275, 407] width 383 height 38
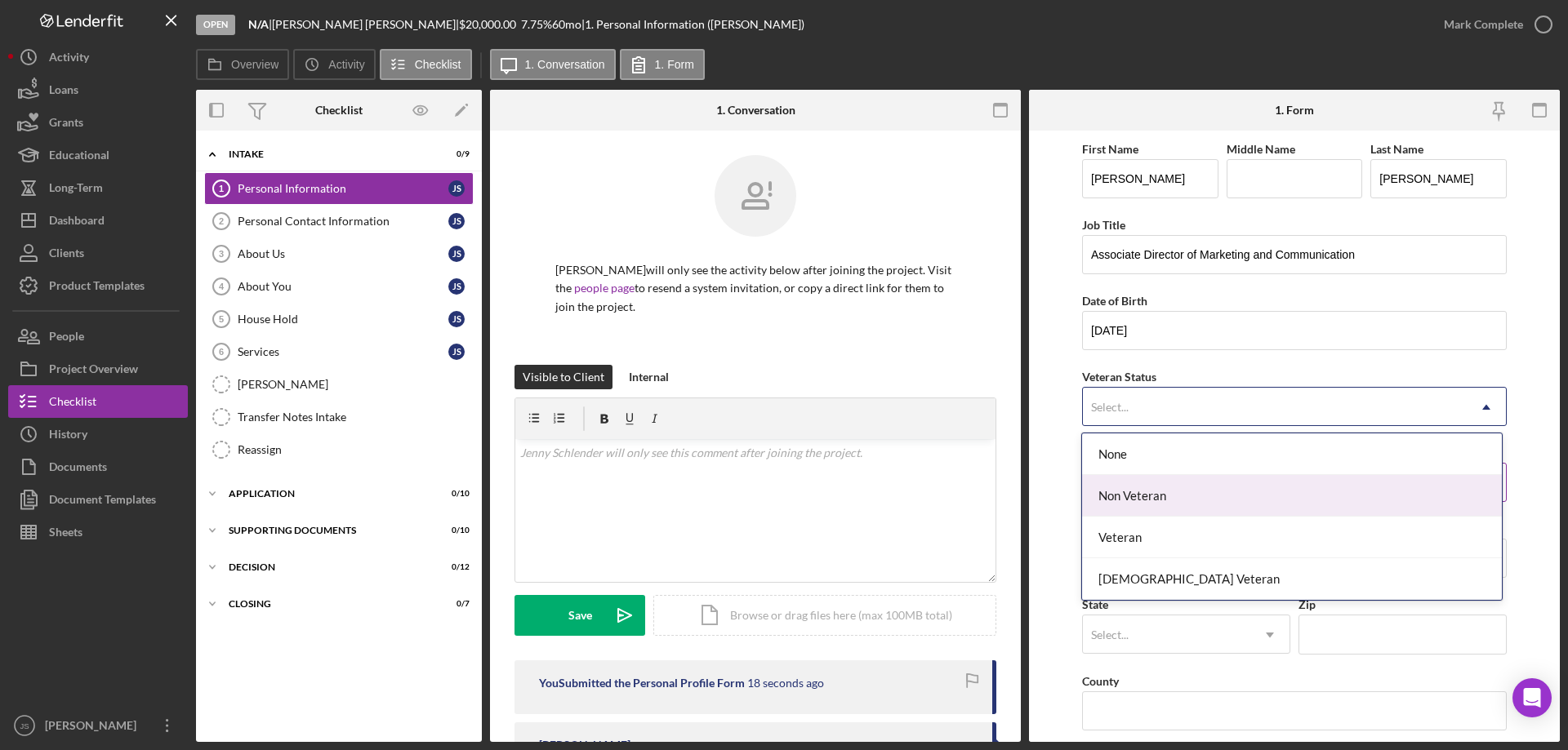
click at [1164, 493] on div "Non Veteran" at bounding box center [1292, 495] width 419 height 42
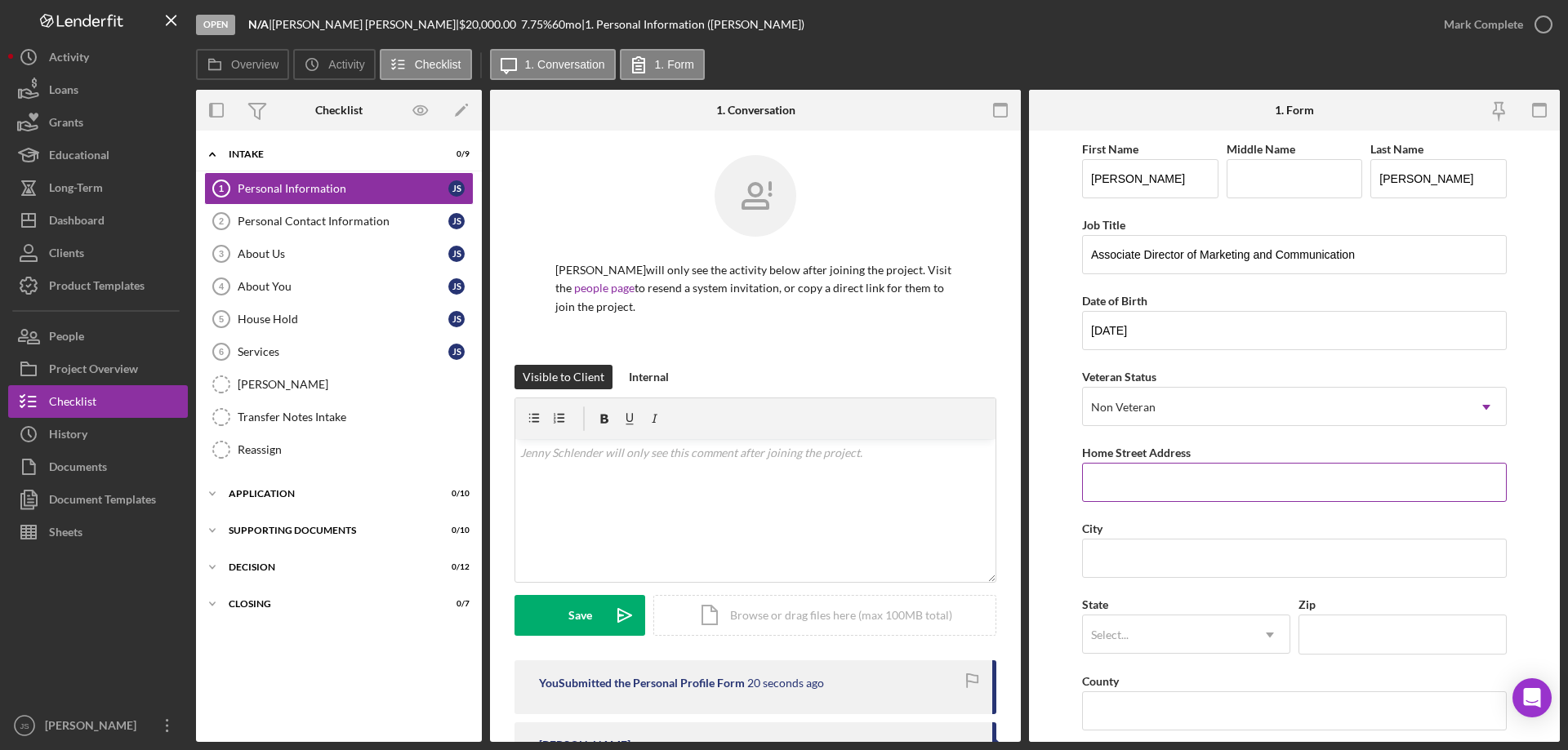
click at [1201, 484] on input "Home Street Address" at bounding box center [1295, 482] width 424 height 39
type input "8133 N Blackbear Ln"
type input "Hayward"
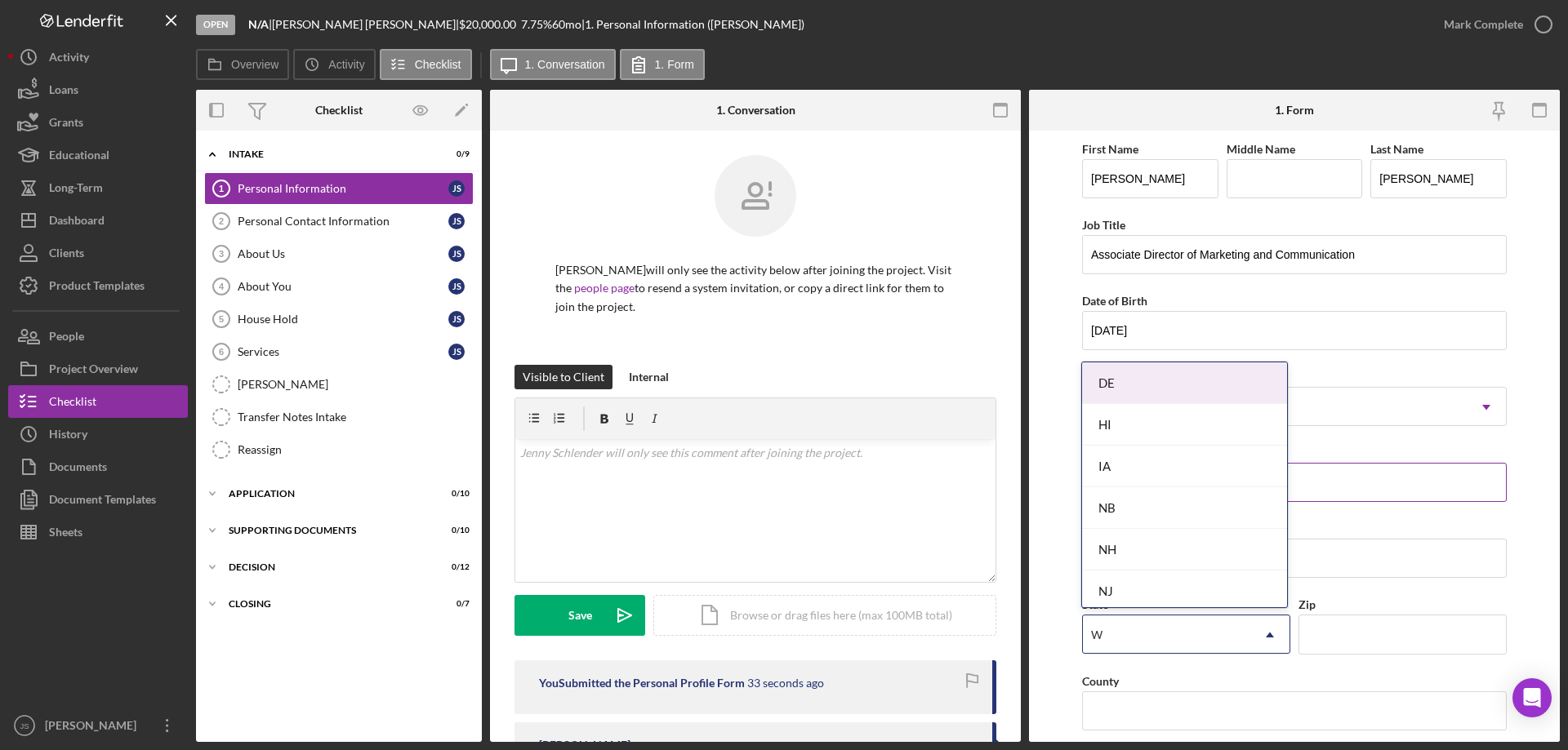
type input "WI"
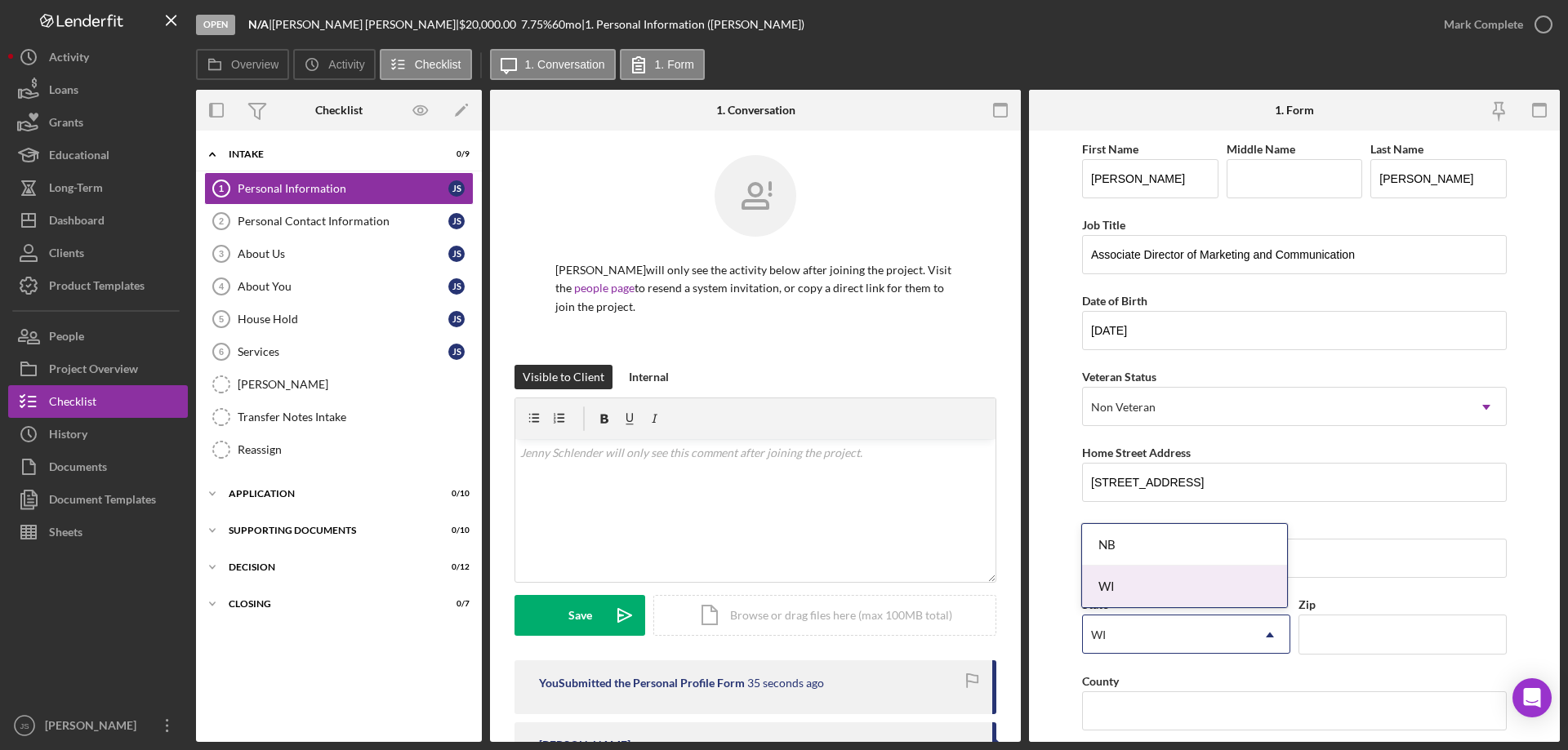
click at [1155, 585] on div "WI" at bounding box center [1185, 587] width 205 height 42
click at [1331, 633] on input "Zip" at bounding box center [1403, 634] width 208 height 39
type input "54843"
click at [1121, 720] on input "County" at bounding box center [1295, 711] width 424 height 39
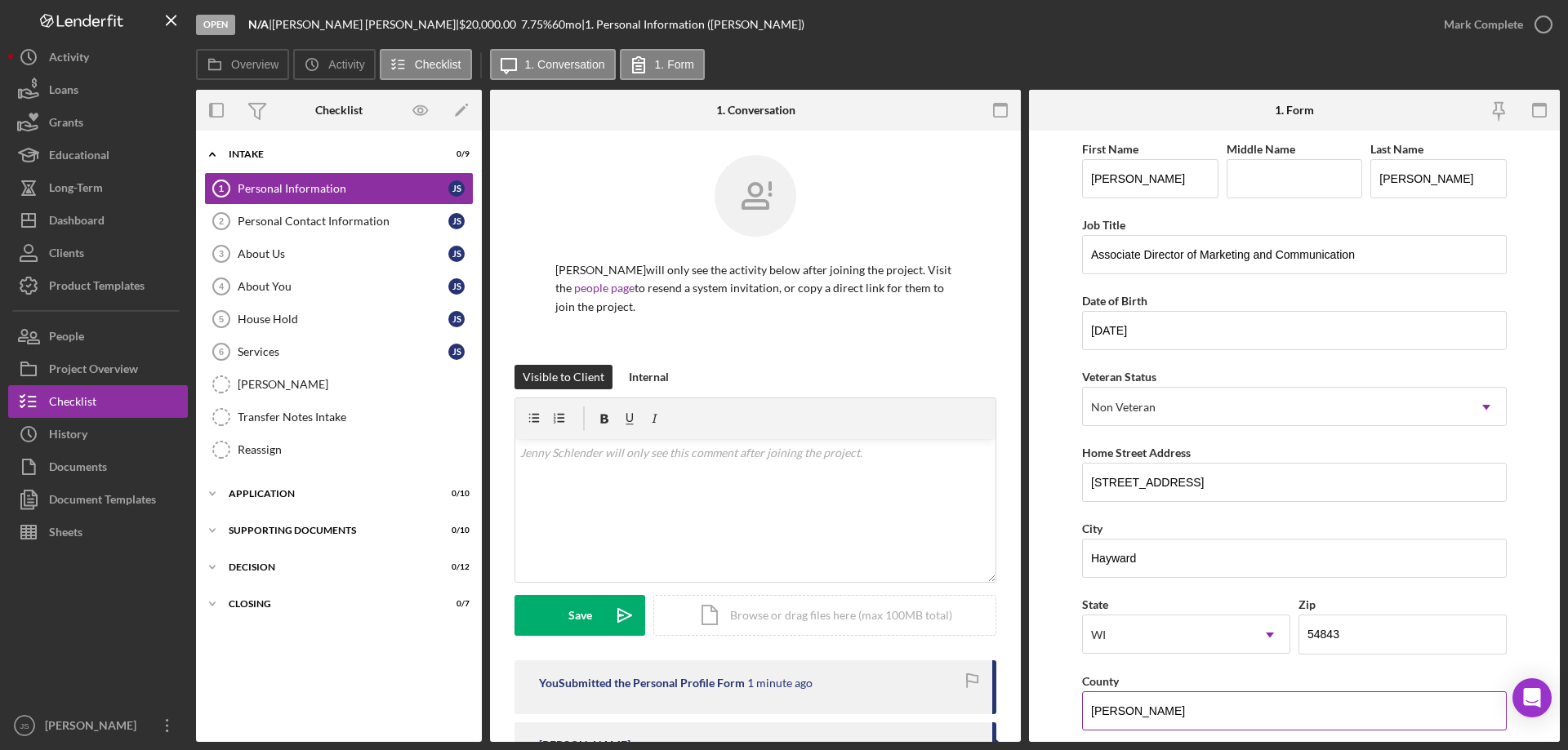
type input "Sawyer"
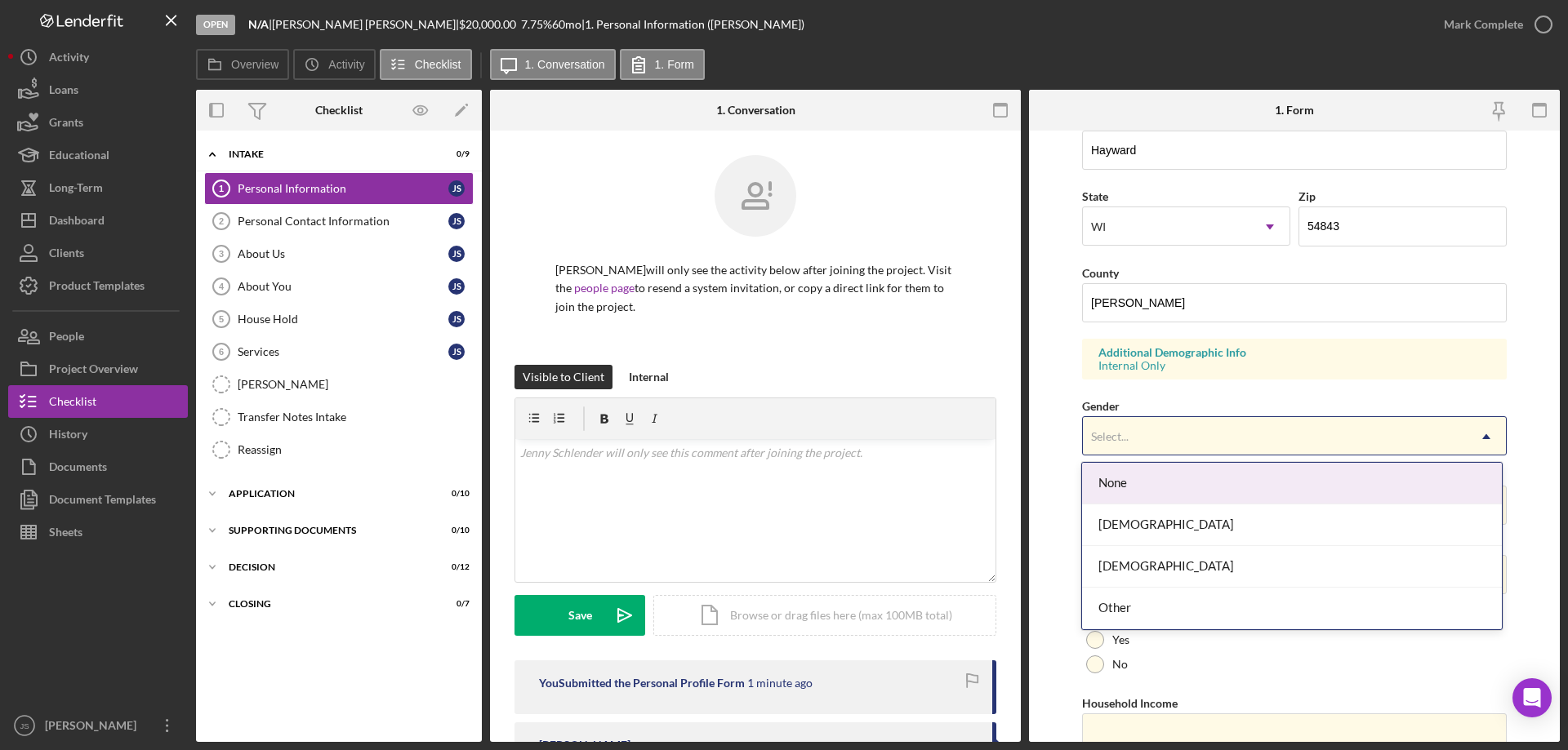
click at [1149, 427] on div "Select..." at bounding box center [1275, 437] width 383 height 38
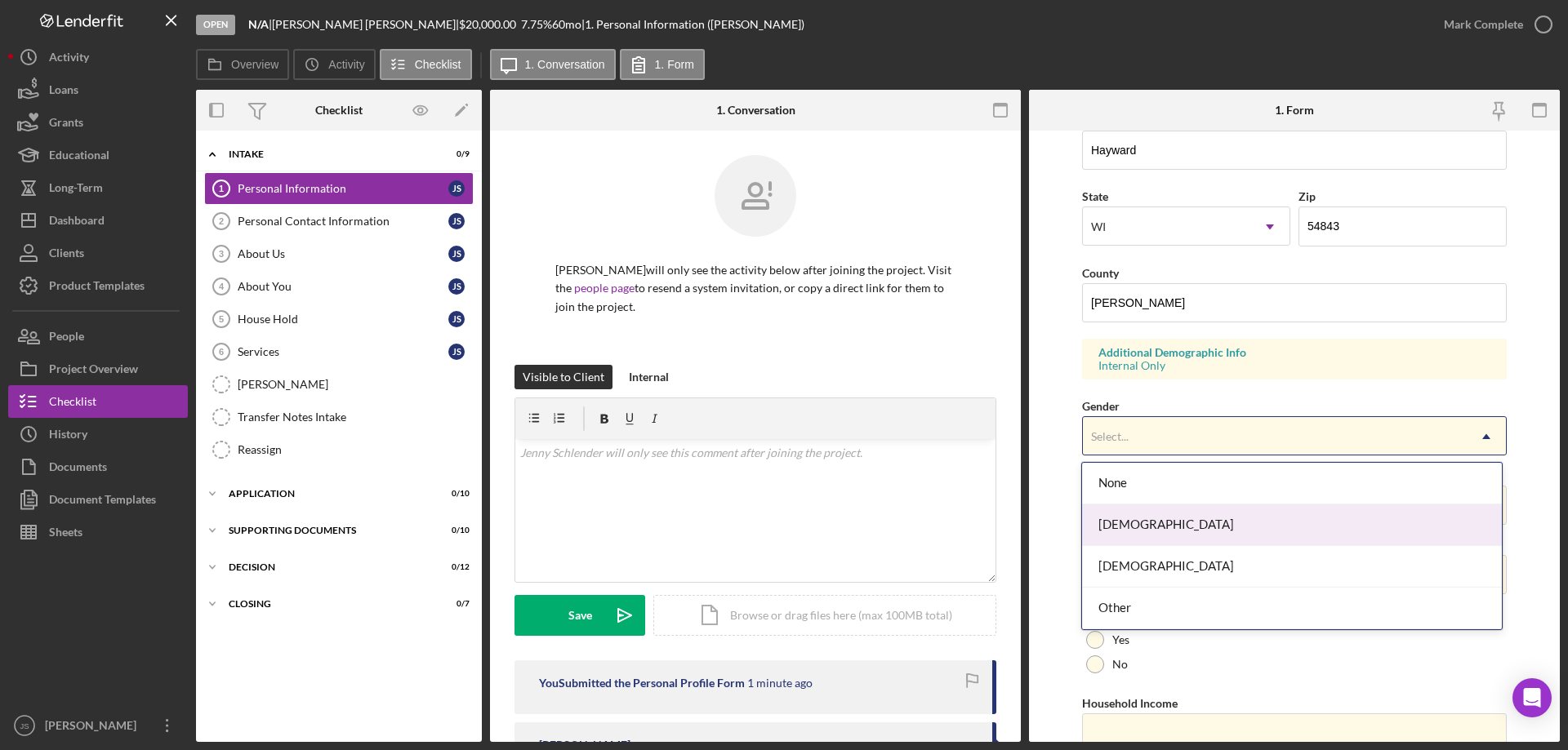
click at [1145, 520] on div "[DEMOGRAPHIC_DATA]" at bounding box center [1292, 525] width 419 height 42
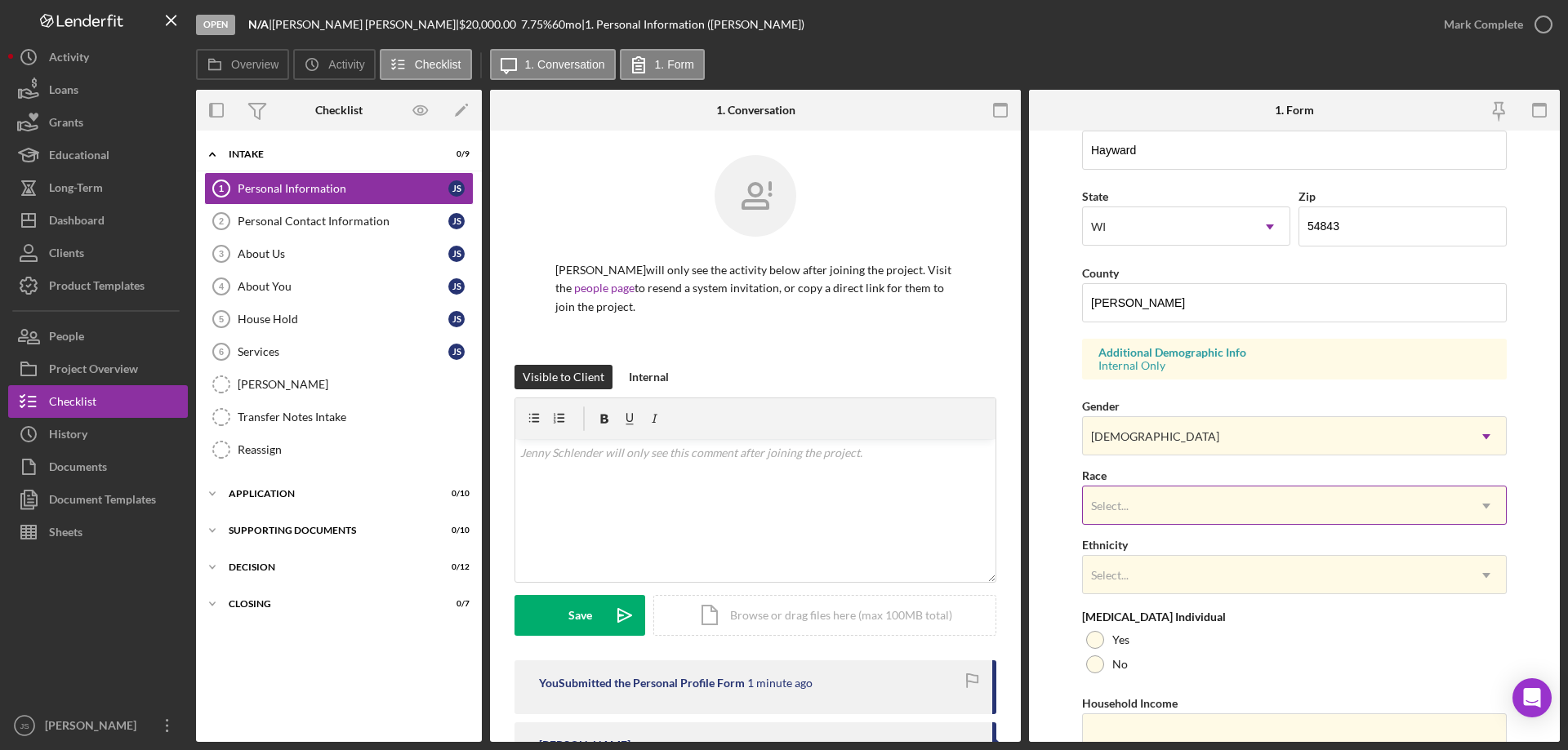
click at [1160, 495] on div "Select..." at bounding box center [1275, 506] width 383 height 38
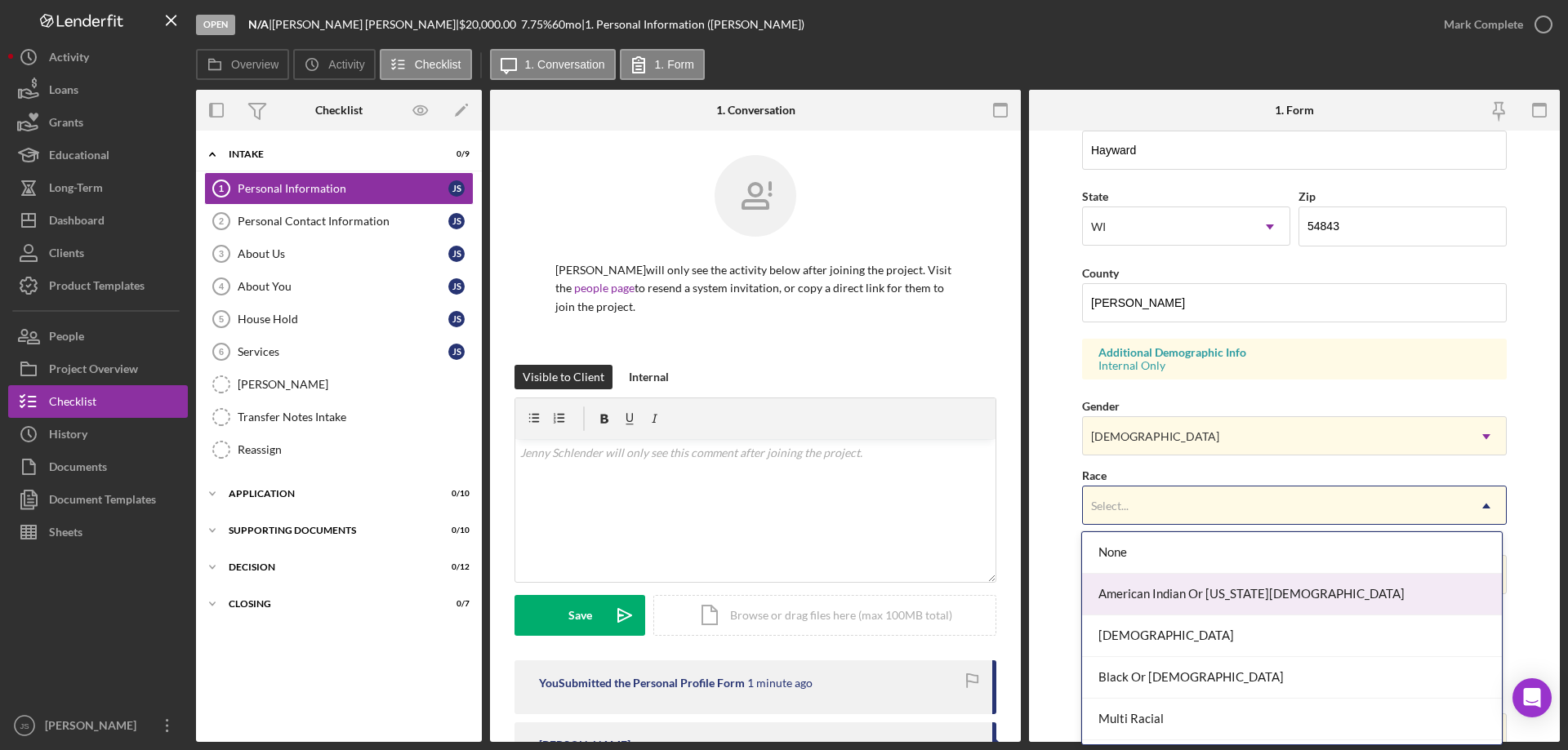
click at [1202, 591] on div "American Indian Or [US_STATE][DEMOGRAPHIC_DATA]" at bounding box center [1292, 594] width 419 height 42
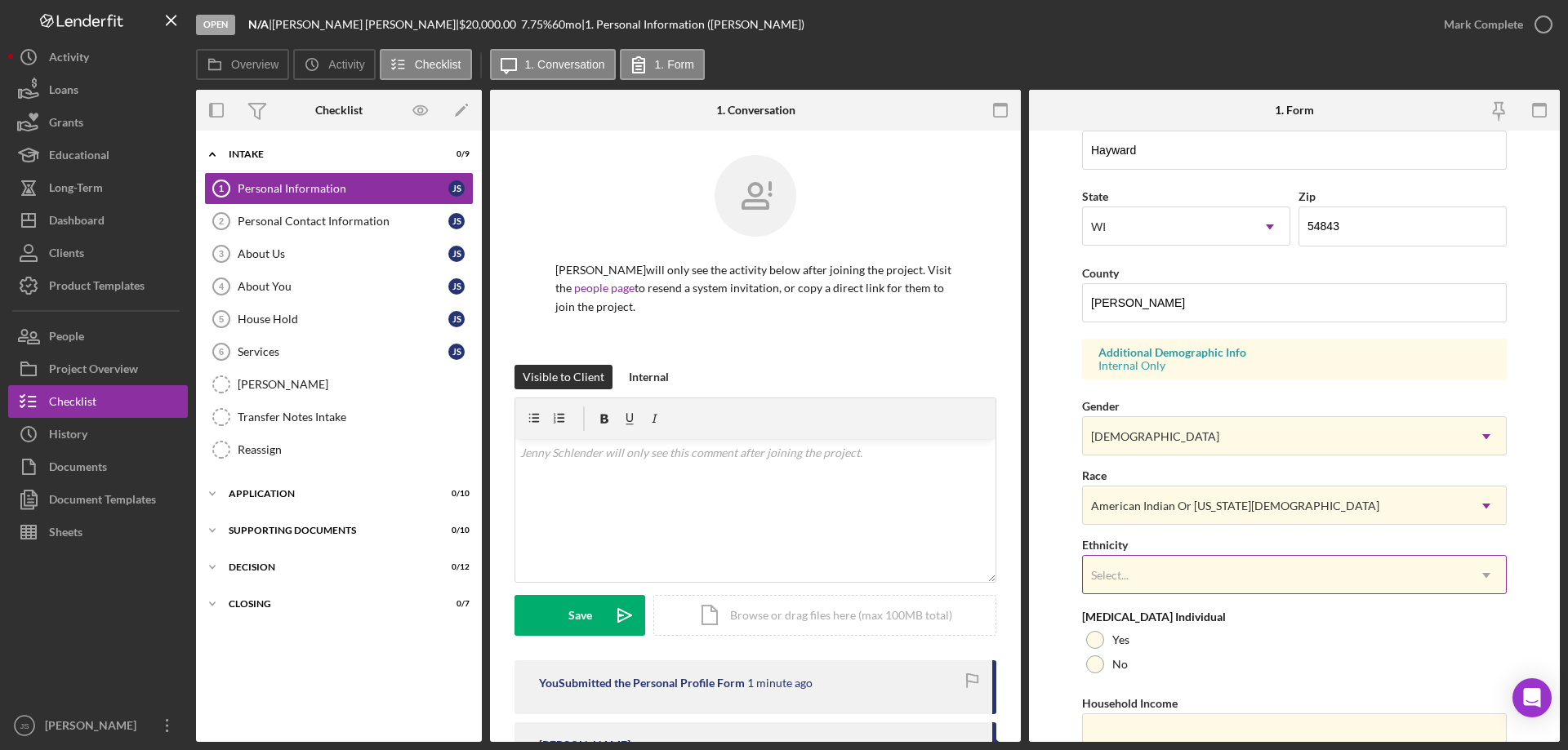
click at [1190, 577] on div "Select..." at bounding box center [1275, 575] width 383 height 38
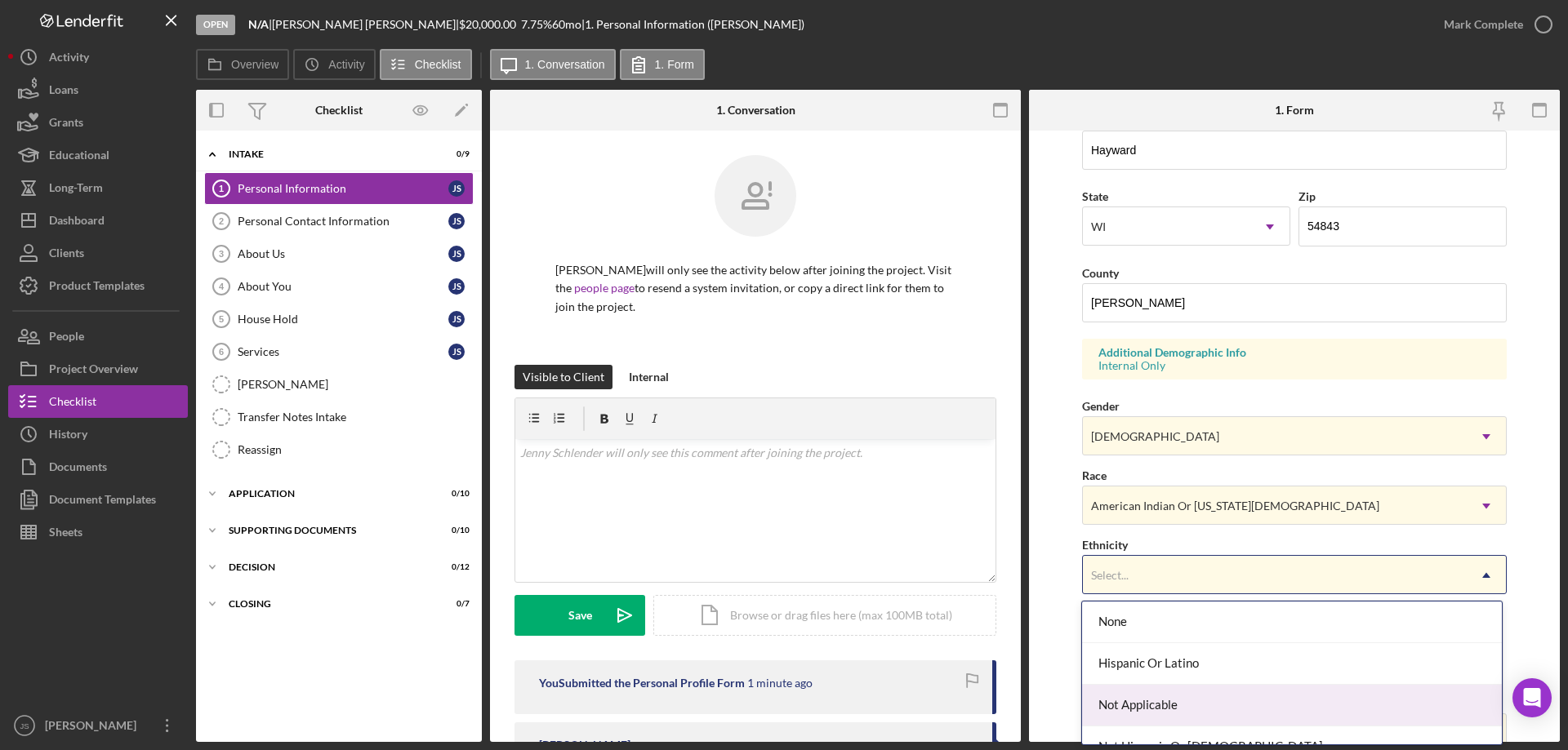
scroll to position [65, 0]
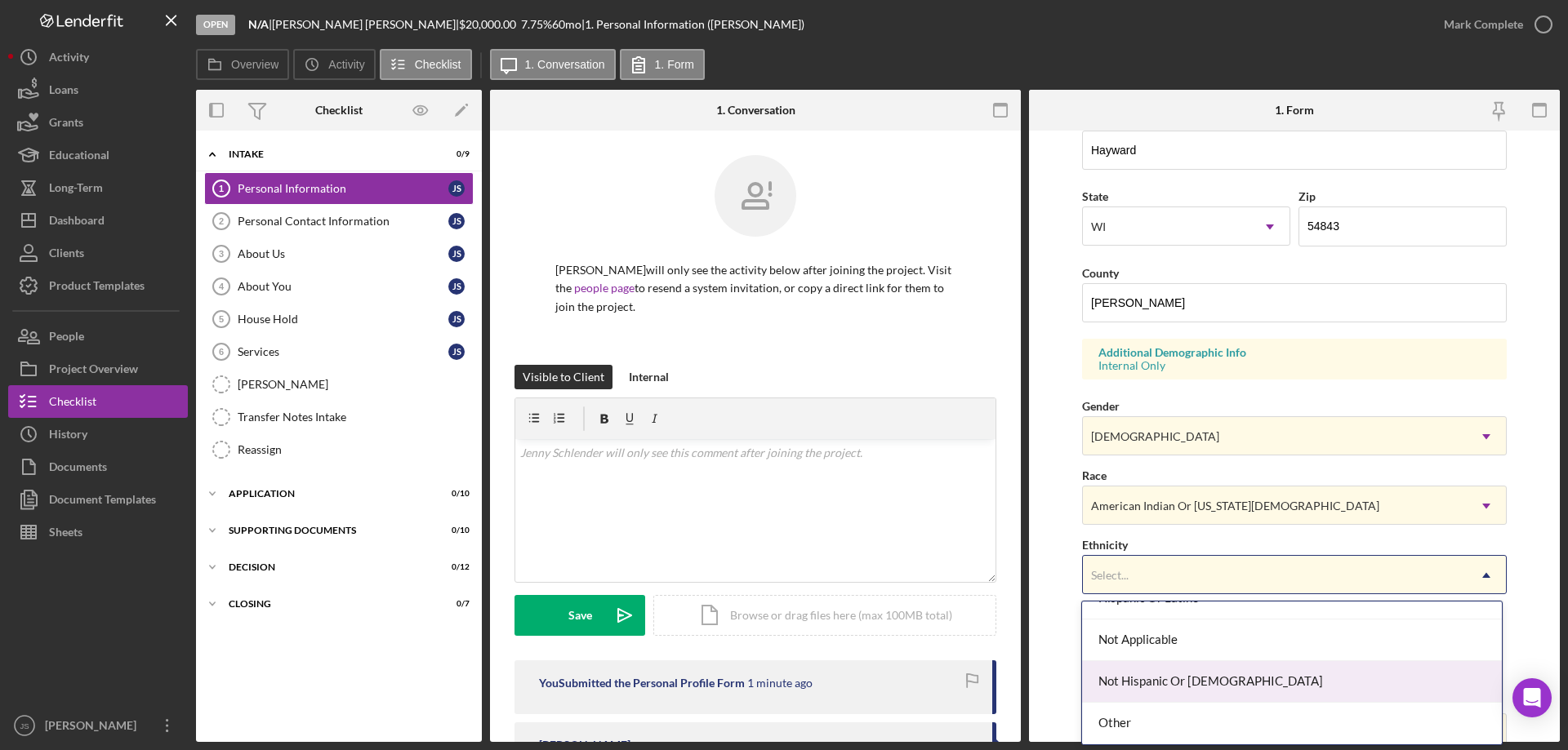
click at [1230, 683] on div "Not Hispanic Or [DEMOGRAPHIC_DATA]" at bounding box center [1292, 682] width 419 height 42
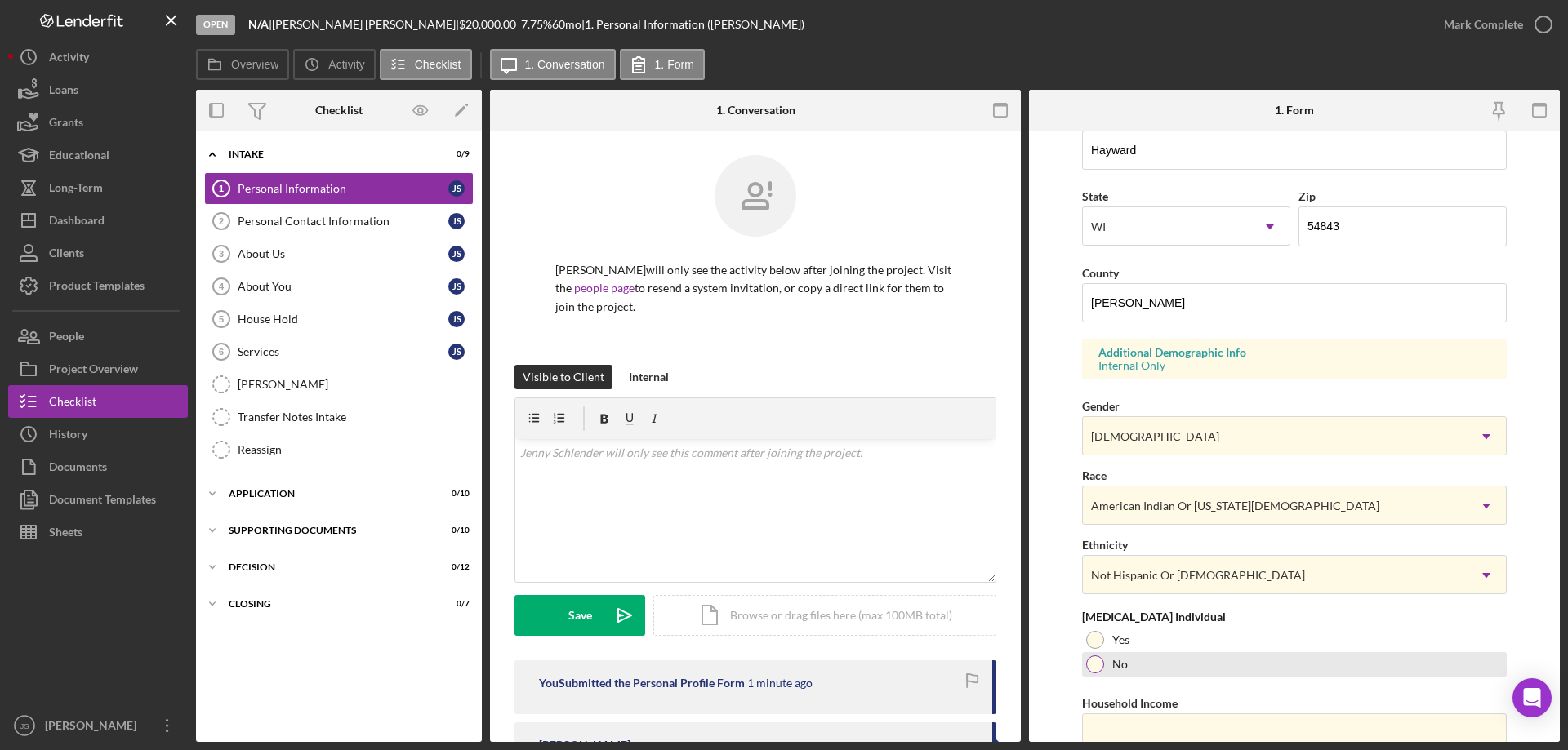
click at [1094, 663] on div at bounding box center [1095, 664] width 18 height 18
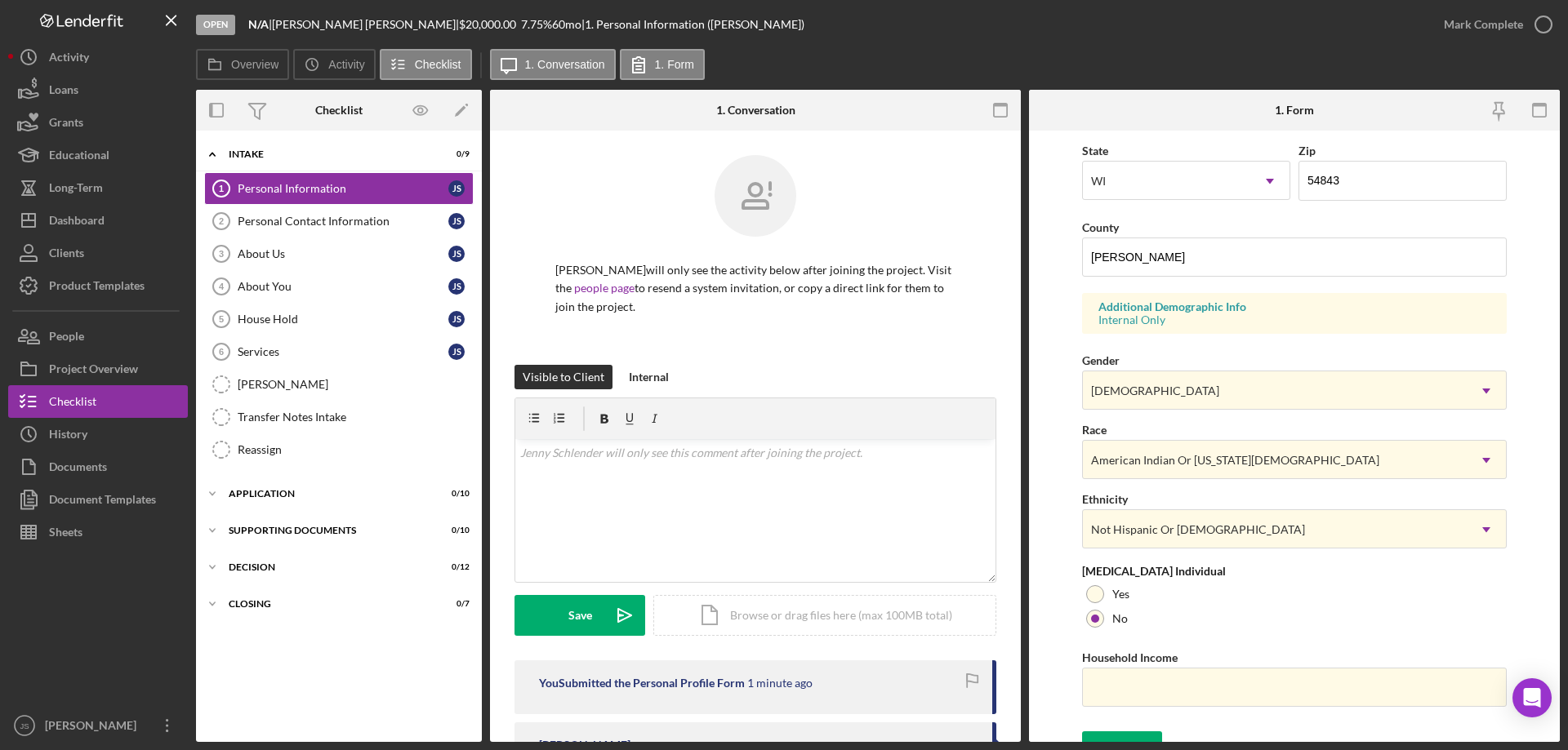
scroll to position [479, 0]
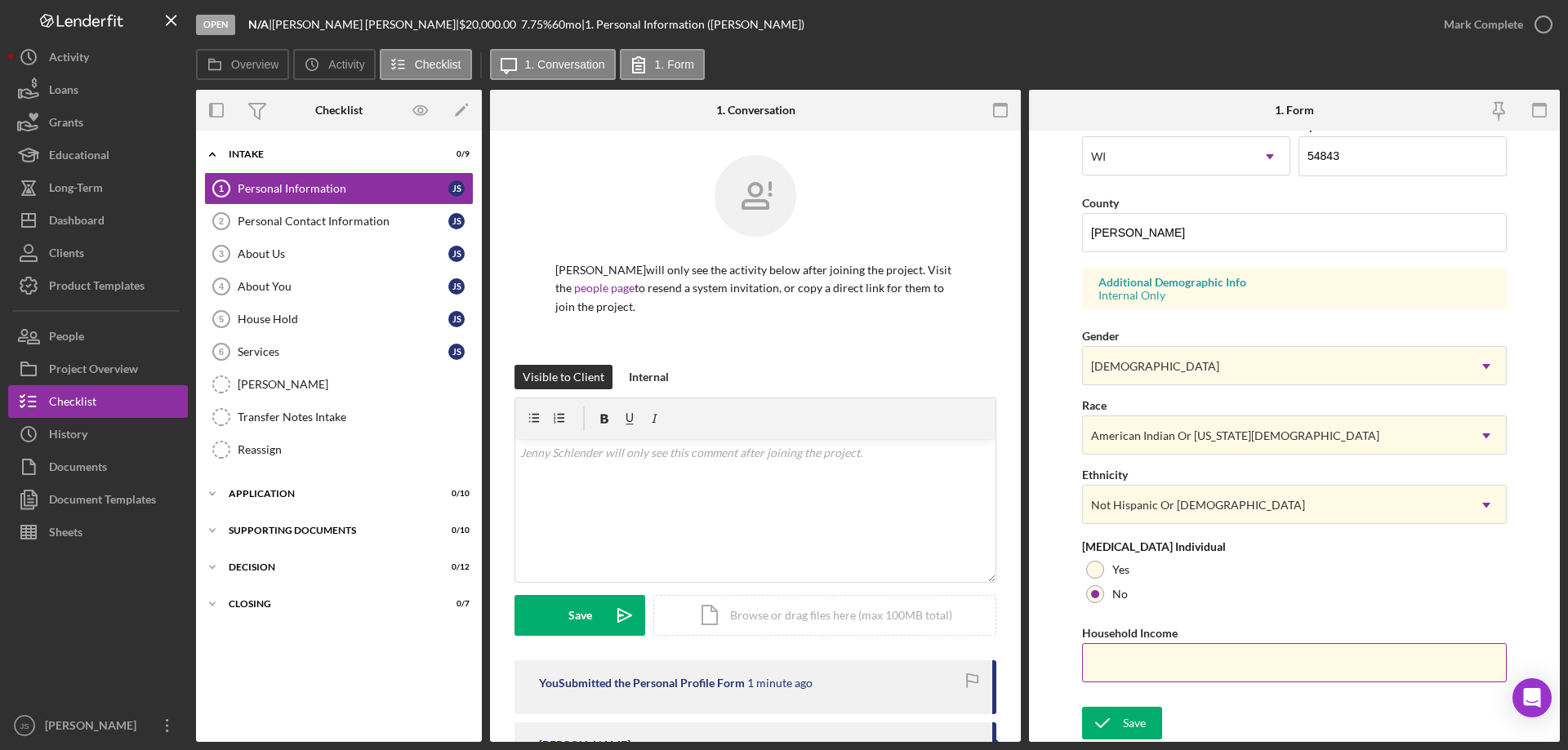
click at [1119, 661] on input "Household Income" at bounding box center [1295, 662] width 424 height 39
type input "$60,000"
click at [1109, 723] on icon "submit" at bounding box center [1103, 723] width 41 height 41
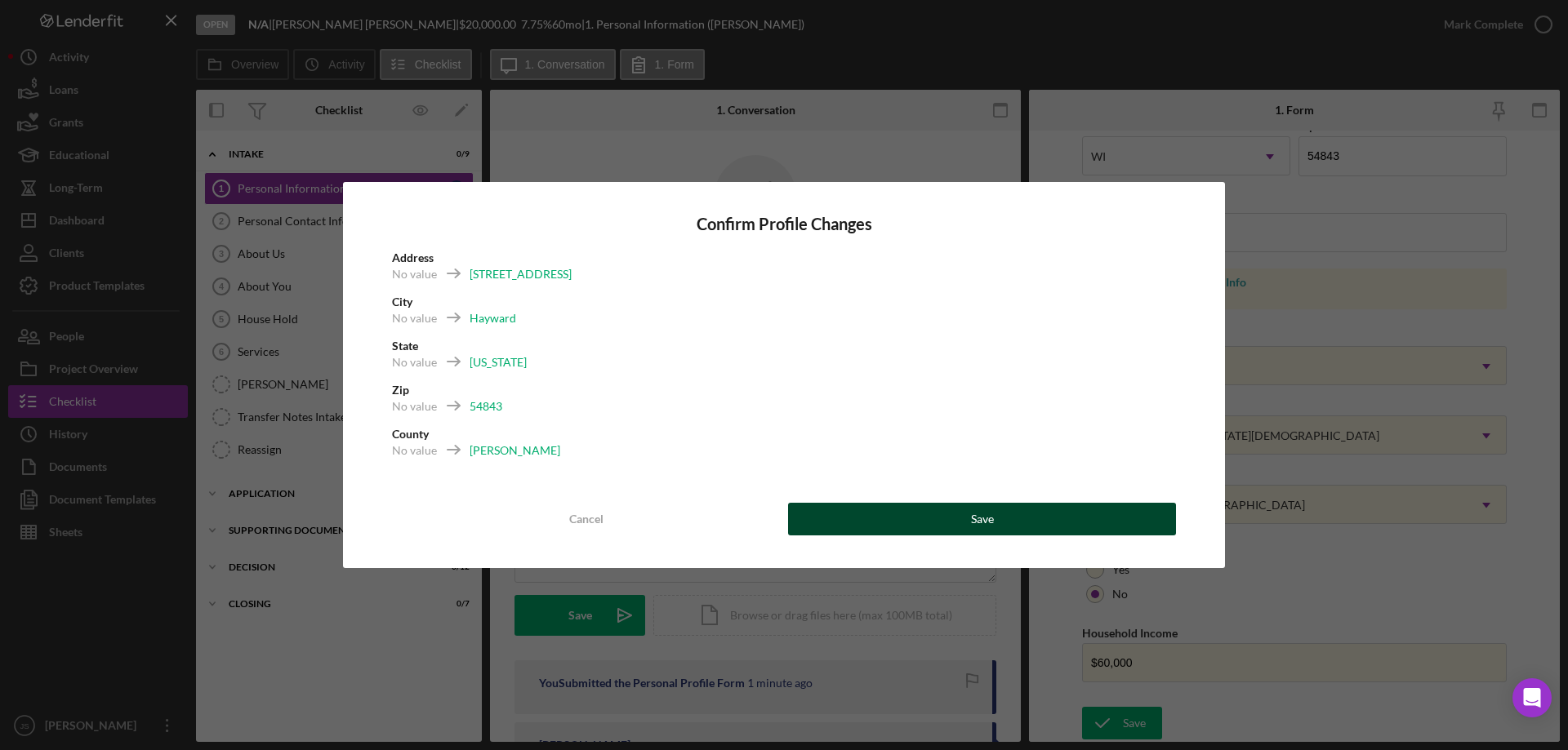
drag, startPoint x: 1001, startPoint y: 519, endPoint x: 1152, endPoint y: 531, distance: 151.5
click at [1001, 520] on button "Save" at bounding box center [982, 519] width 388 height 33
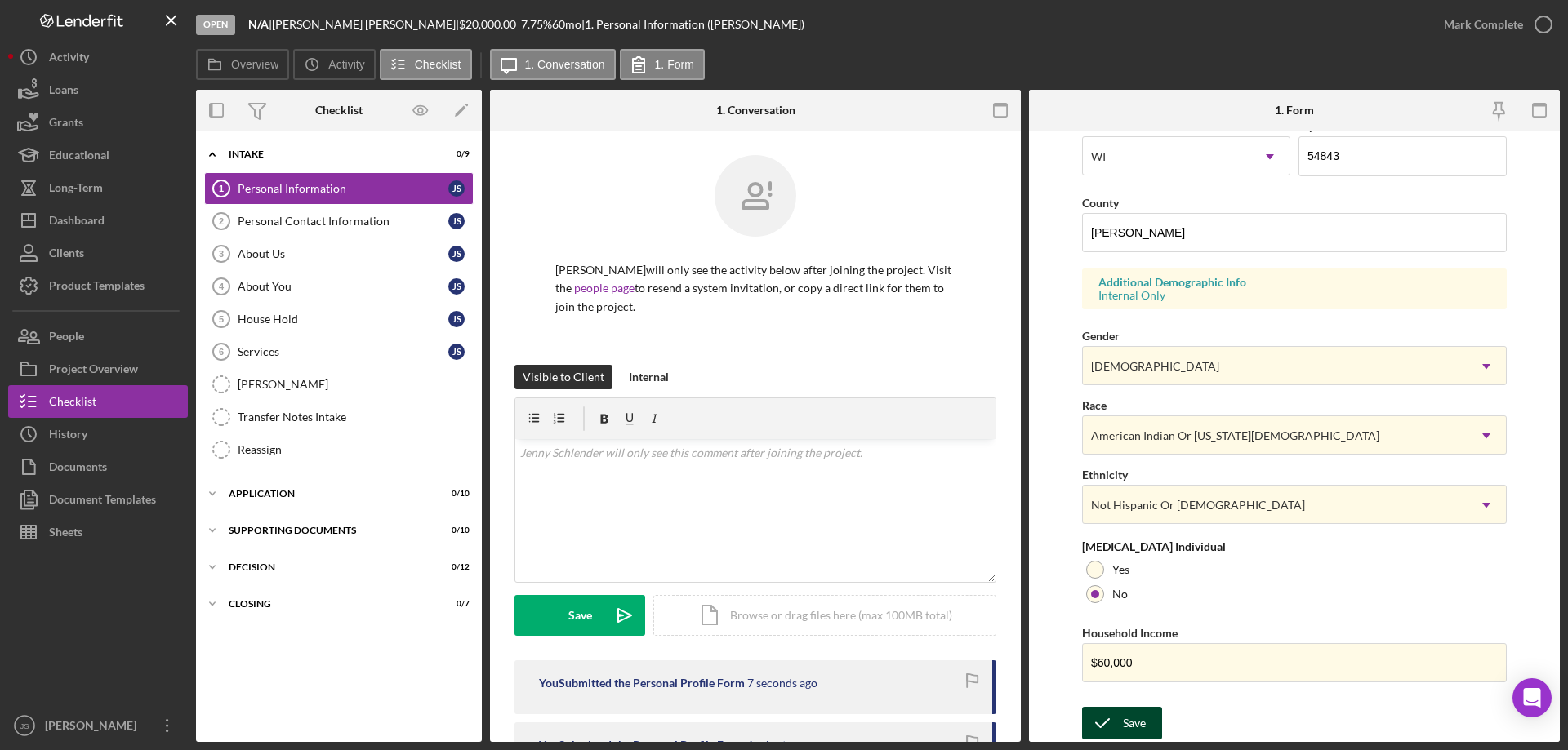
click at [1136, 728] on div "Save" at bounding box center [1134, 724] width 22 height 33
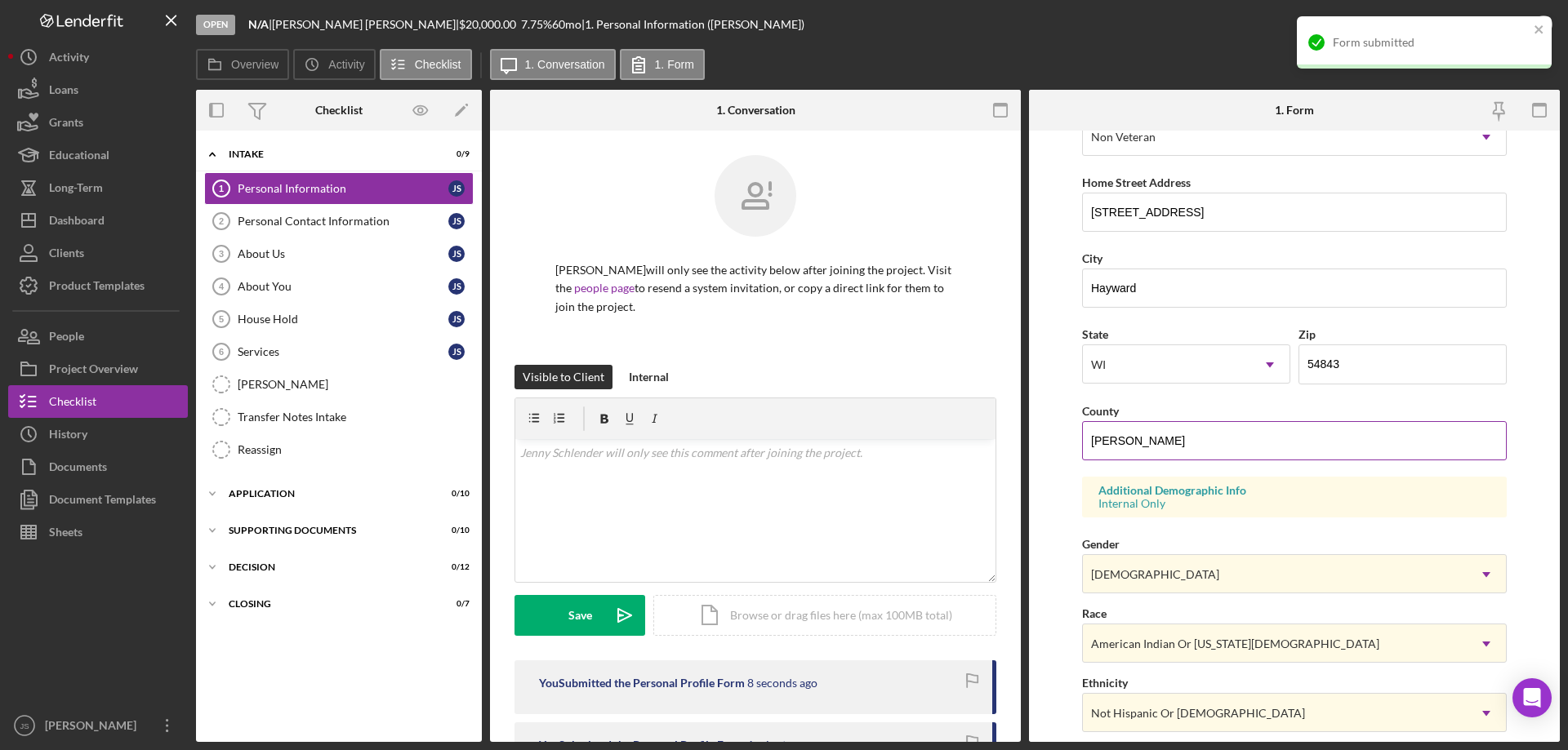
scroll to position [0, 0]
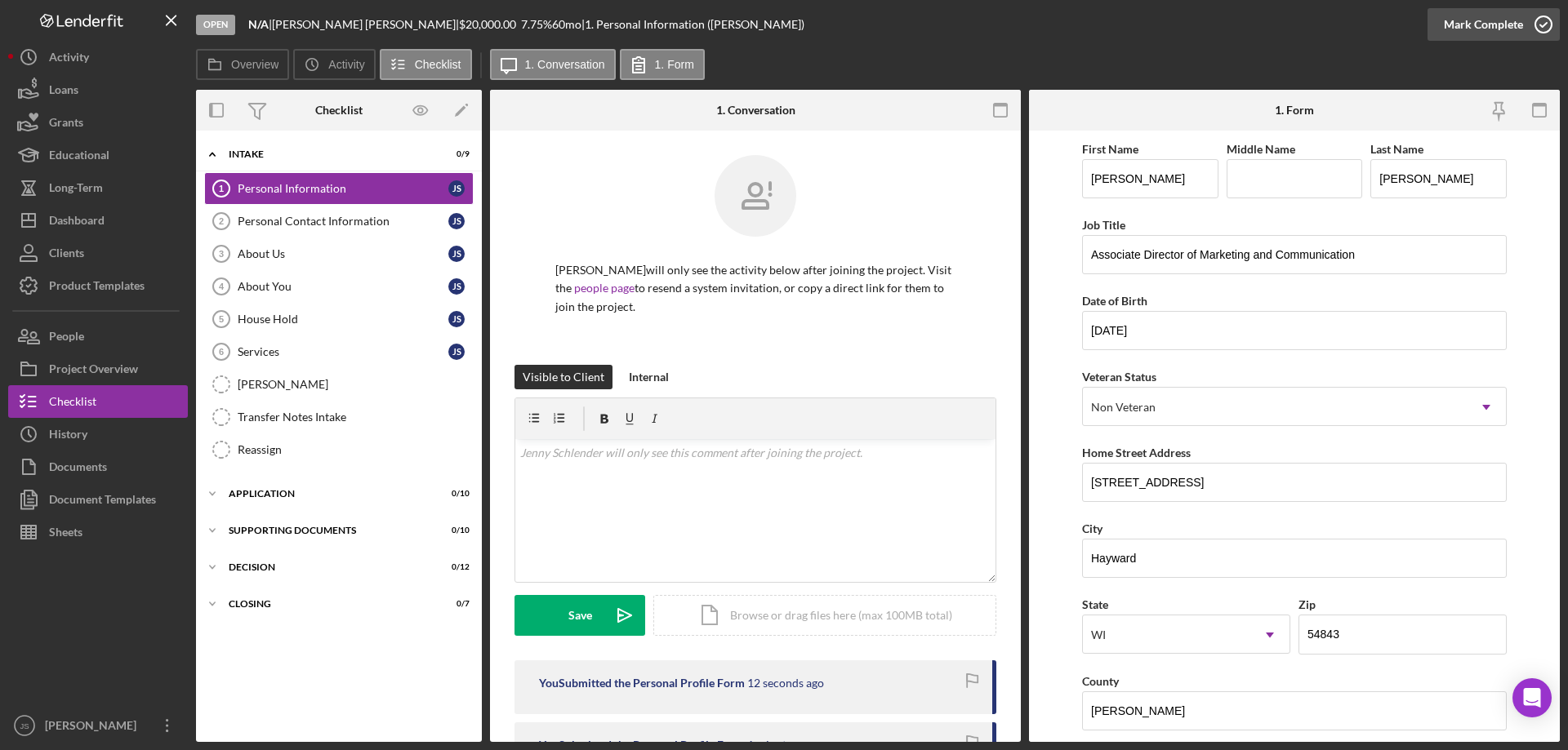
click at [1544, 23] on icon "button" at bounding box center [1544, 24] width 41 height 41
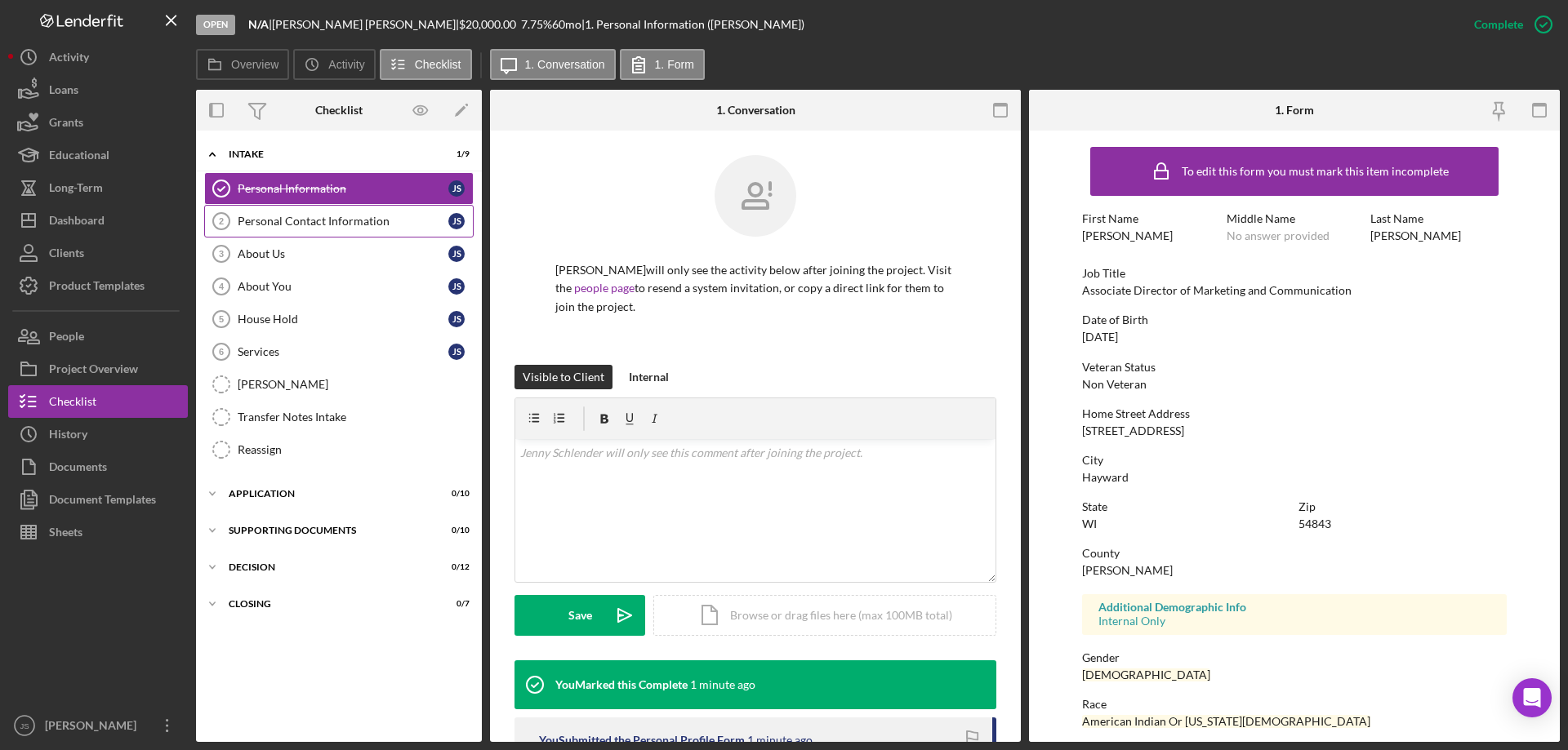
click at [303, 216] on div "Personal Contact Information" at bounding box center [343, 221] width 210 height 13
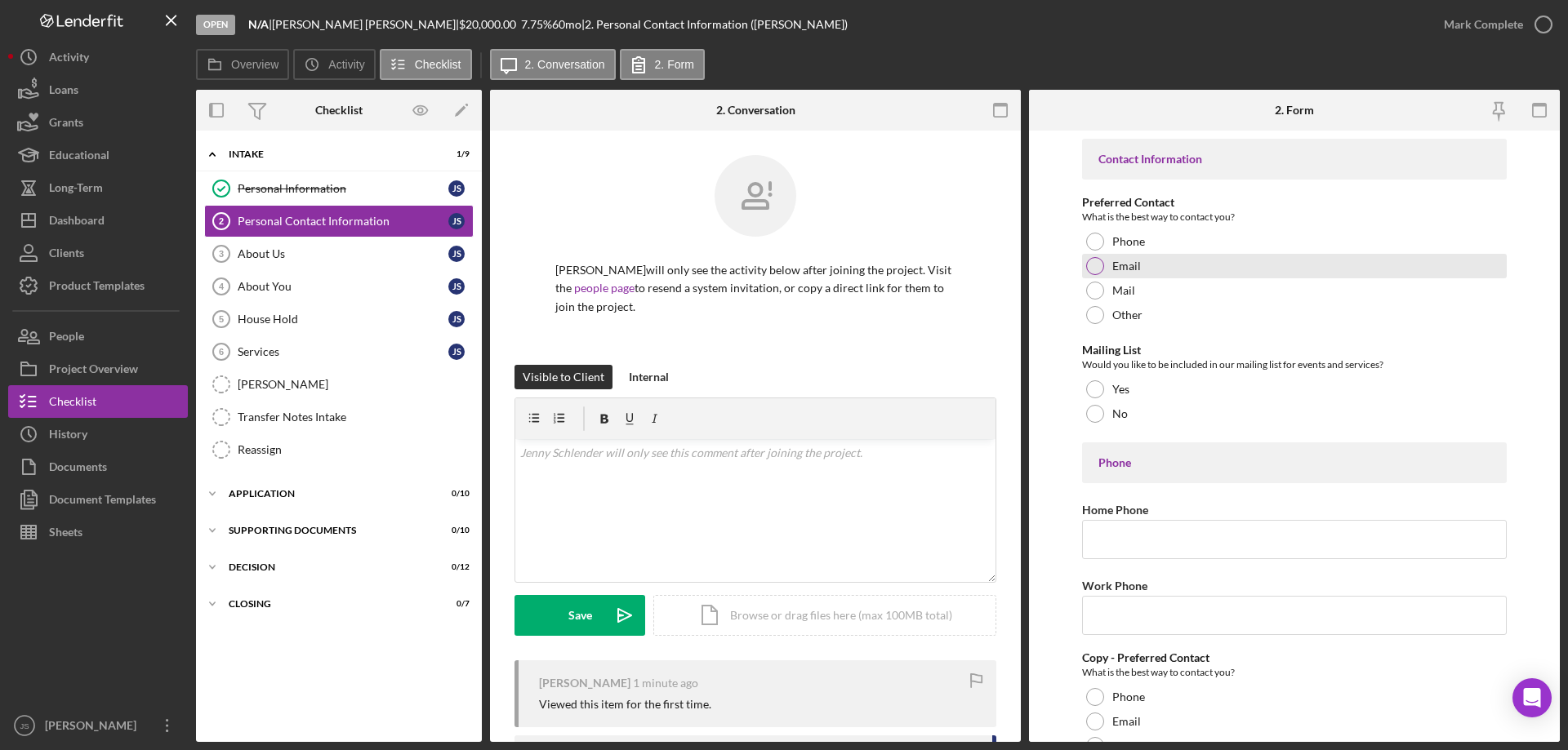
click at [1096, 262] on div at bounding box center [1095, 266] width 18 height 18
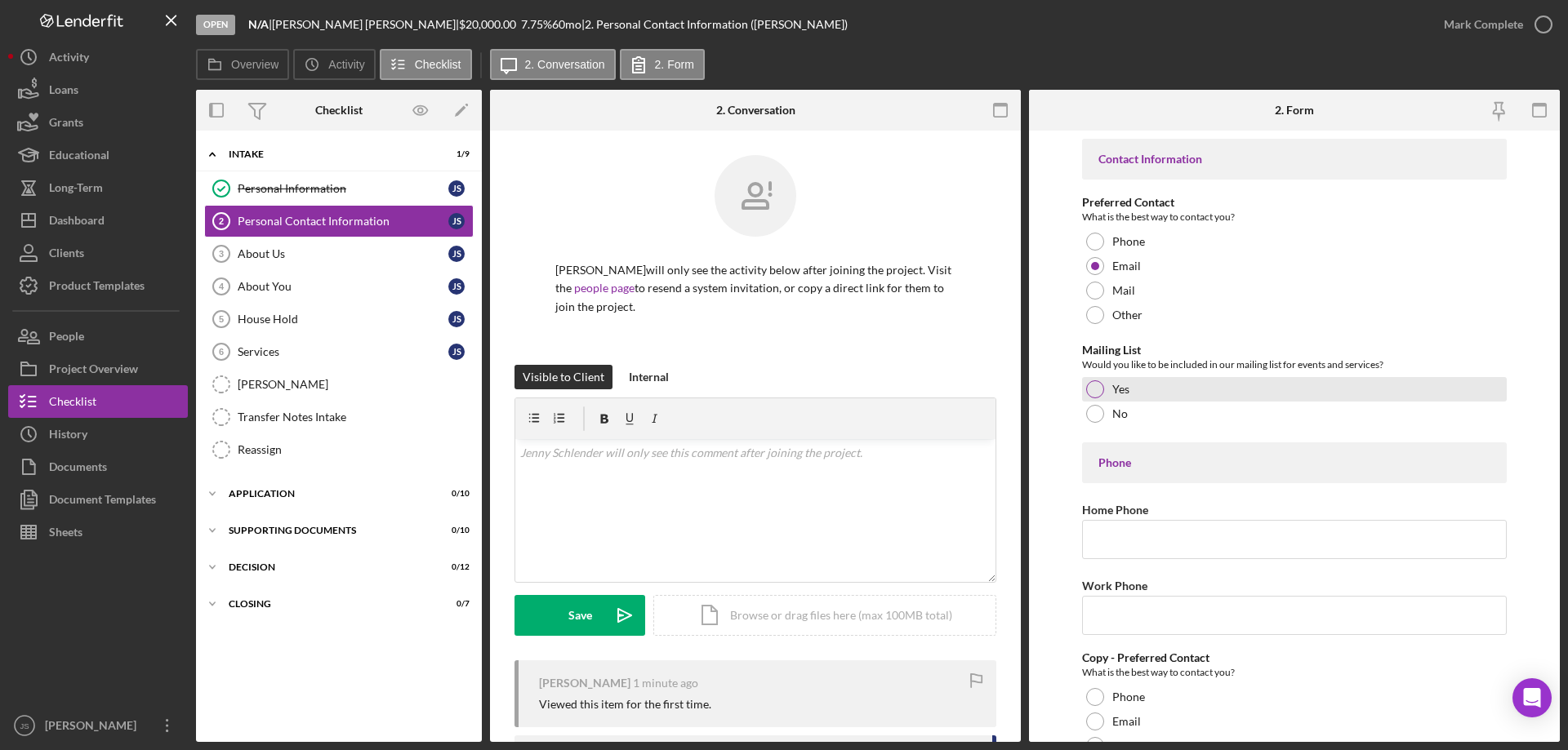
click at [1095, 390] on div at bounding box center [1095, 389] width 18 height 18
click at [1130, 545] on input "Home Phone" at bounding box center [1295, 540] width 424 height 39
type input "(715) 934-9551"
click at [1190, 616] on input "Work Phone" at bounding box center [1295, 616] width 424 height 39
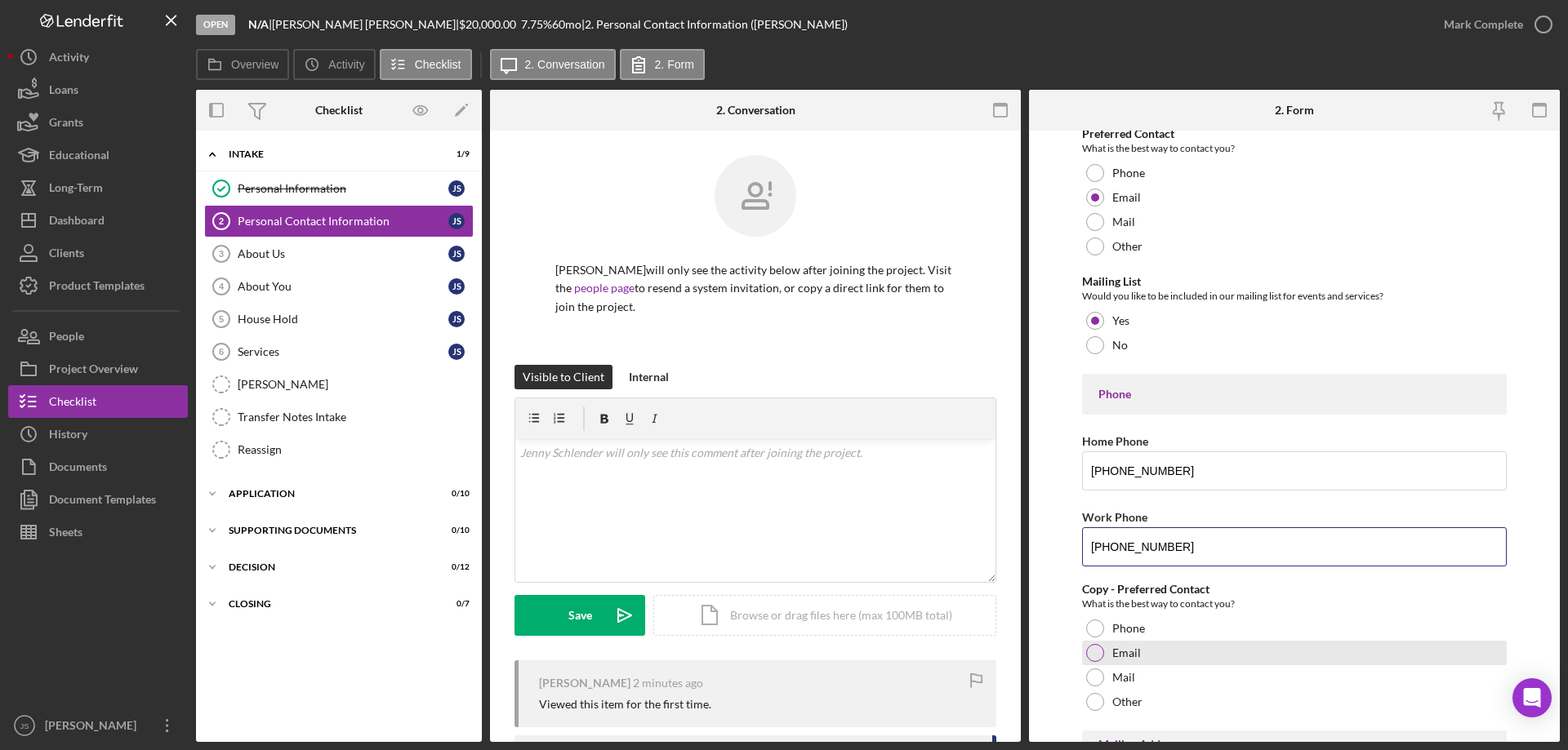
scroll to position [163, 0]
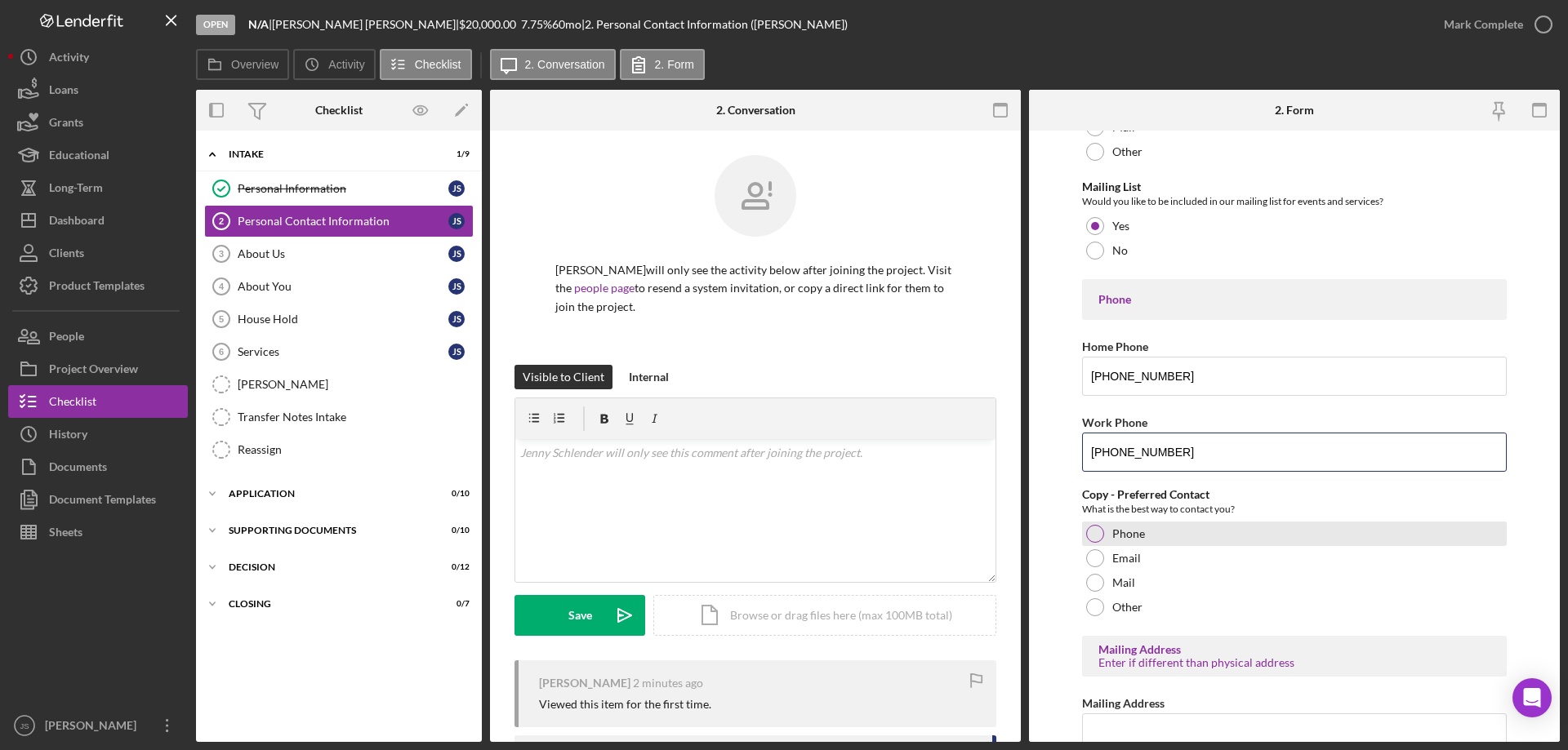
type input "(715) 634-4790"
drag, startPoint x: 1086, startPoint y: 538, endPoint x: 1099, endPoint y: 522, distance: 20.6
click at [1089, 536] on div at bounding box center [1095, 534] width 18 height 18
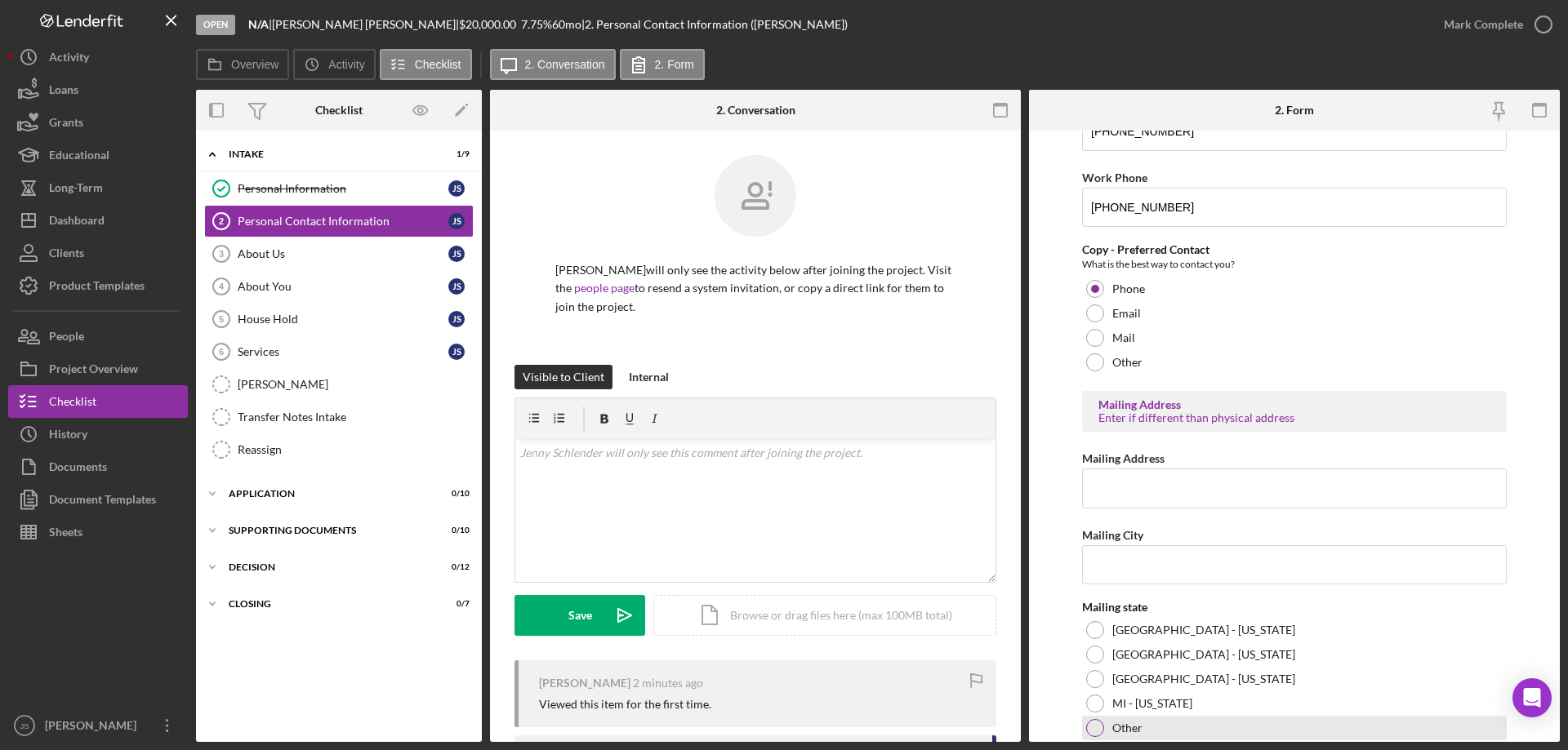
scroll to position [542, 0]
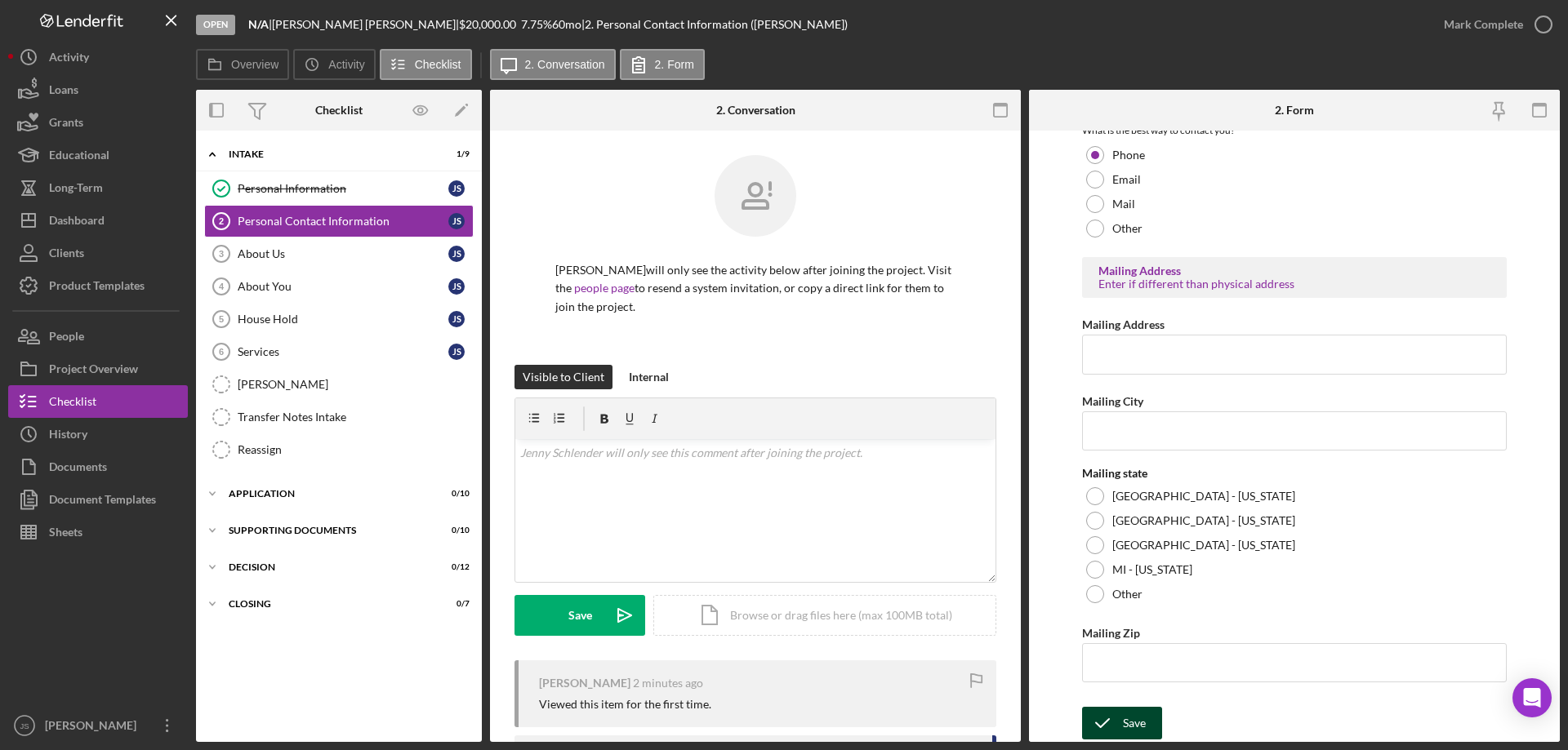
click at [1141, 721] on div "Save" at bounding box center [1134, 724] width 22 height 33
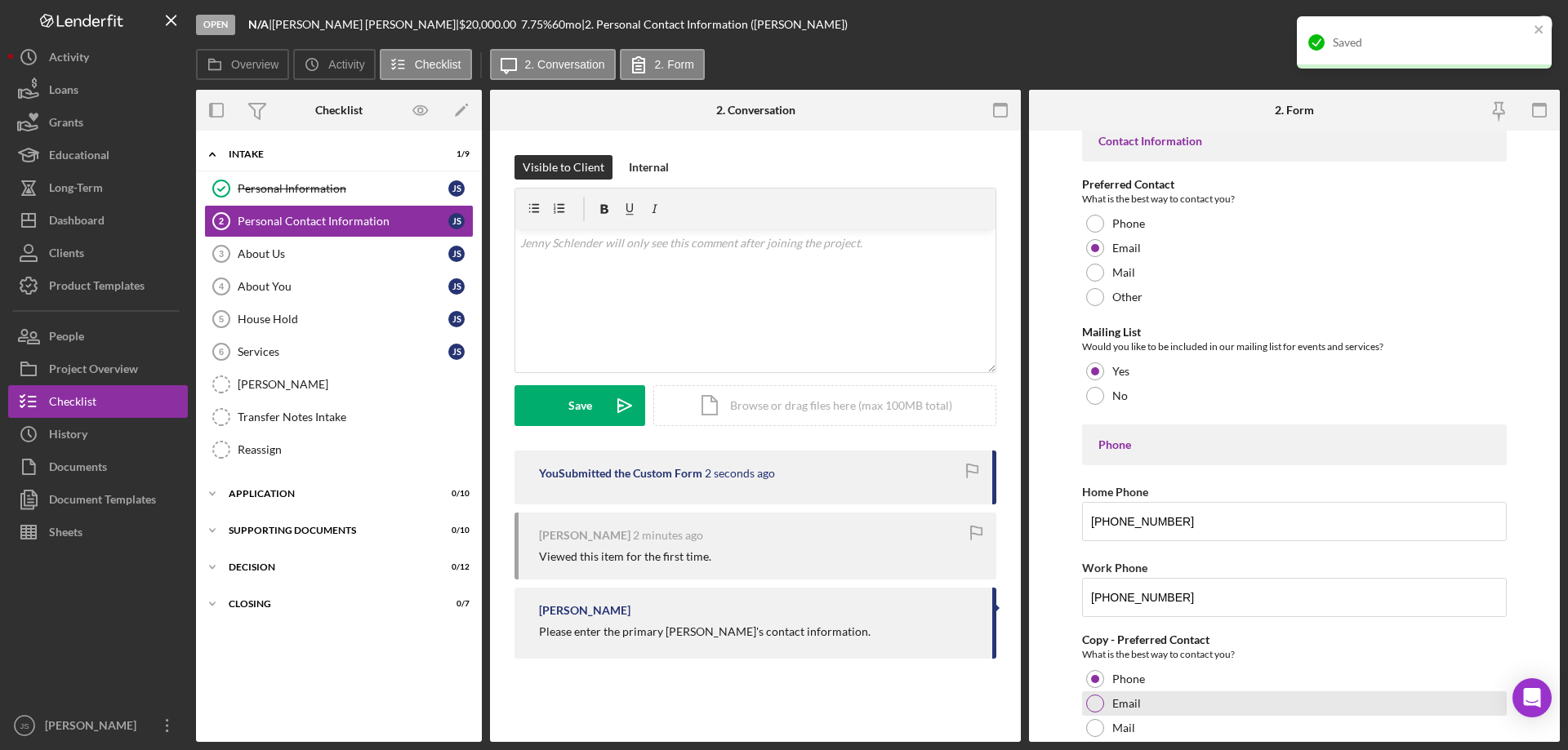
scroll to position [0, 0]
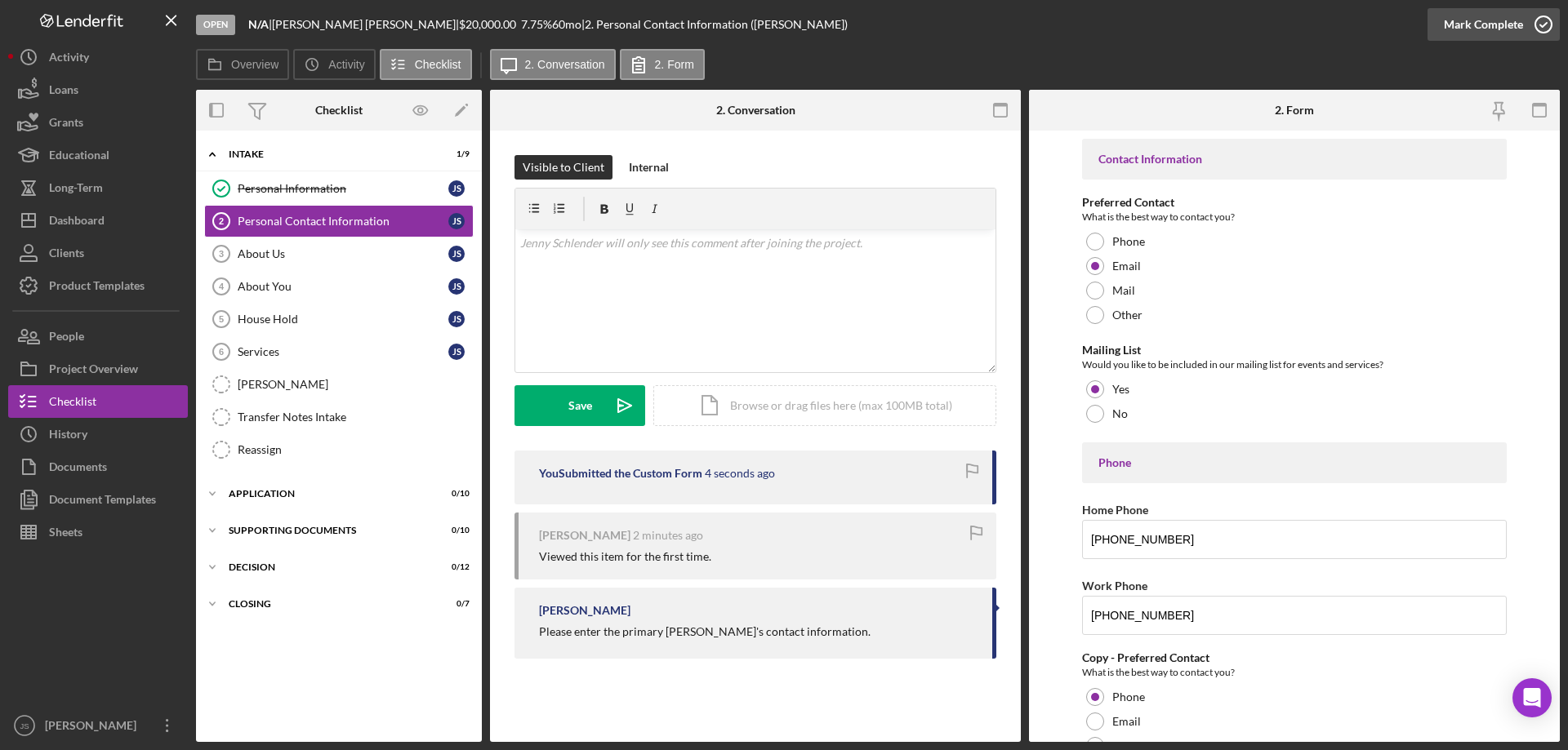
drag, startPoint x: 1542, startPoint y: 19, endPoint x: 1514, endPoint y: 33, distance: 31.3
click at [1543, 19] on icon "button" at bounding box center [1544, 24] width 41 height 41
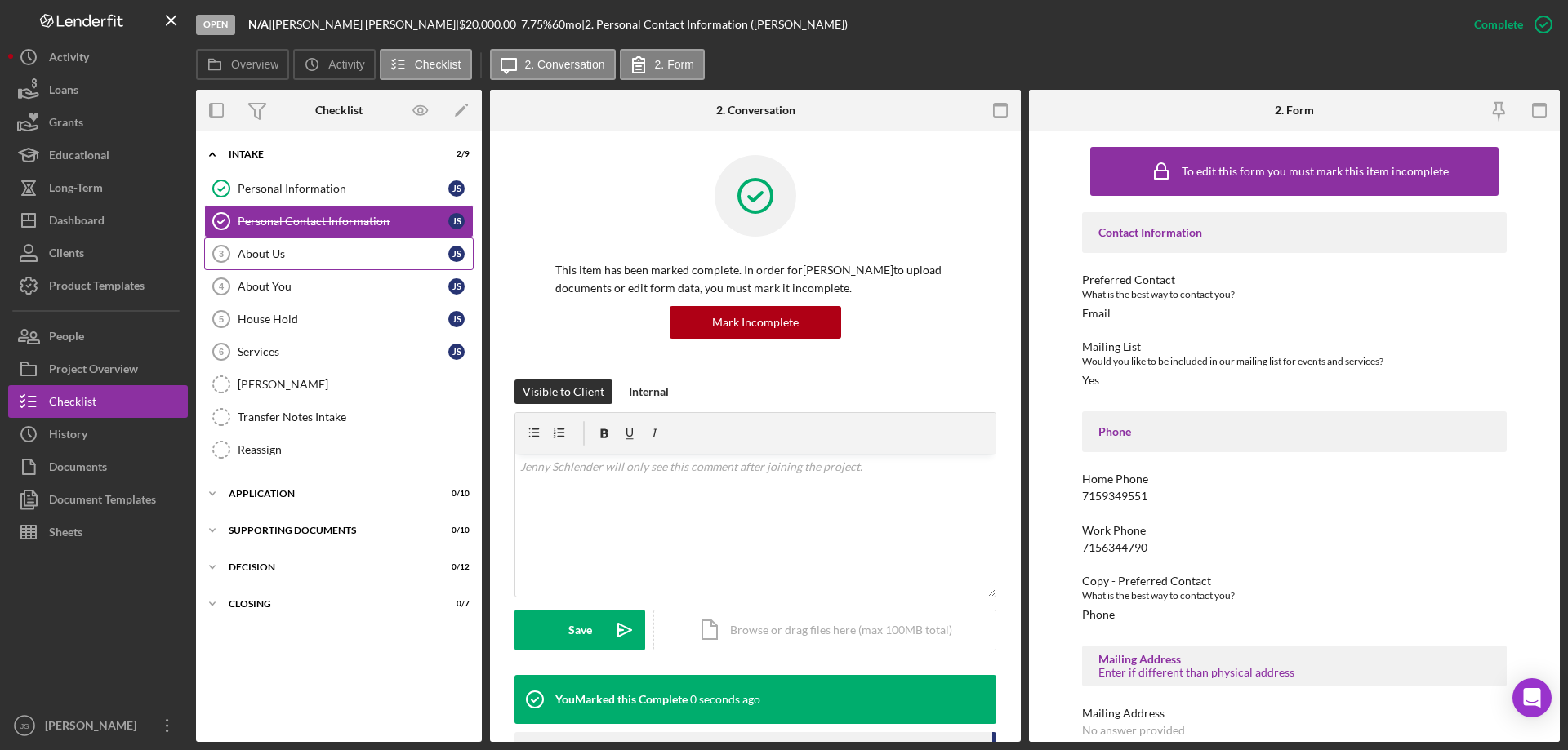
click at [272, 256] on div "About Us" at bounding box center [343, 253] width 210 height 13
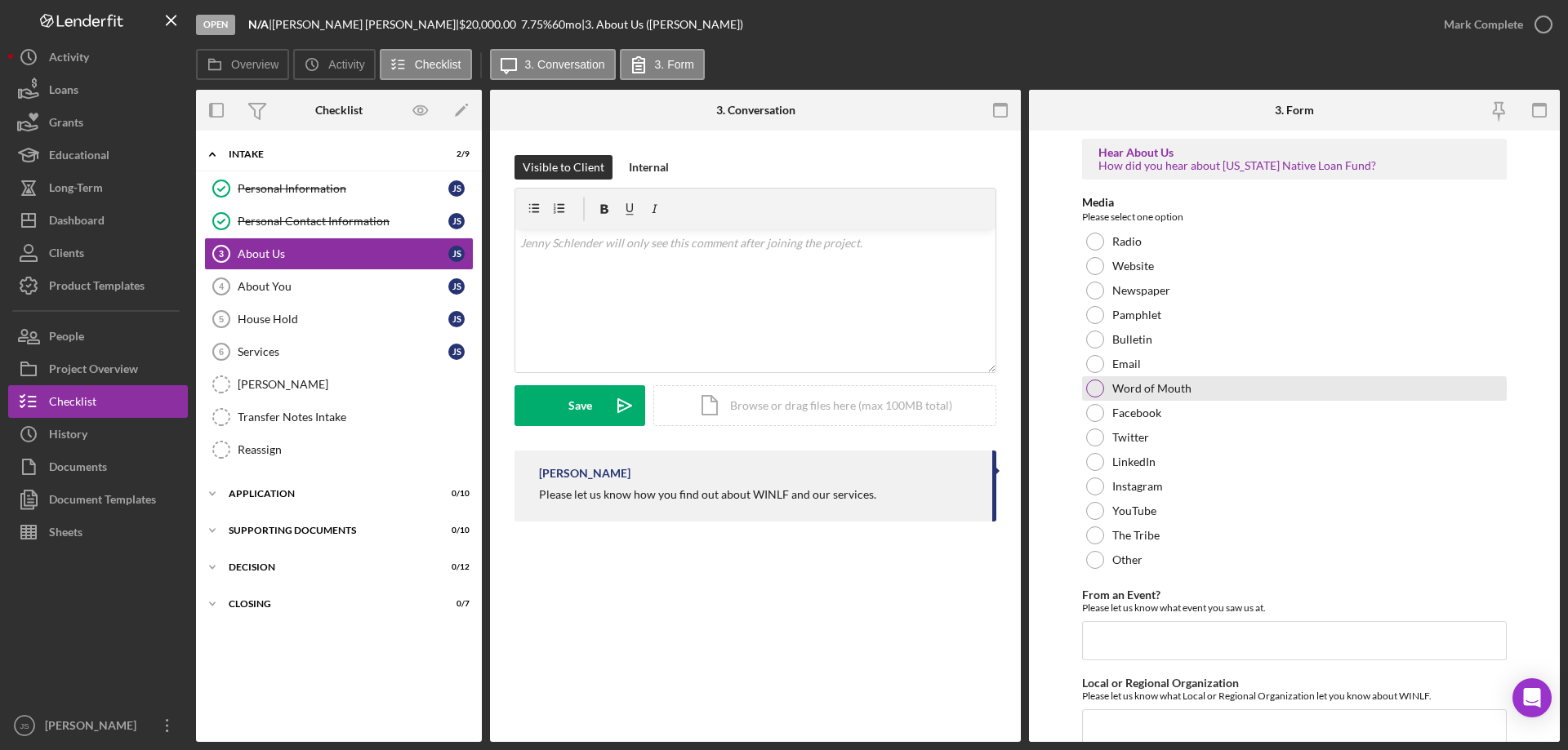
click at [1097, 388] on div at bounding box center [1095, 388] width 18 height 18
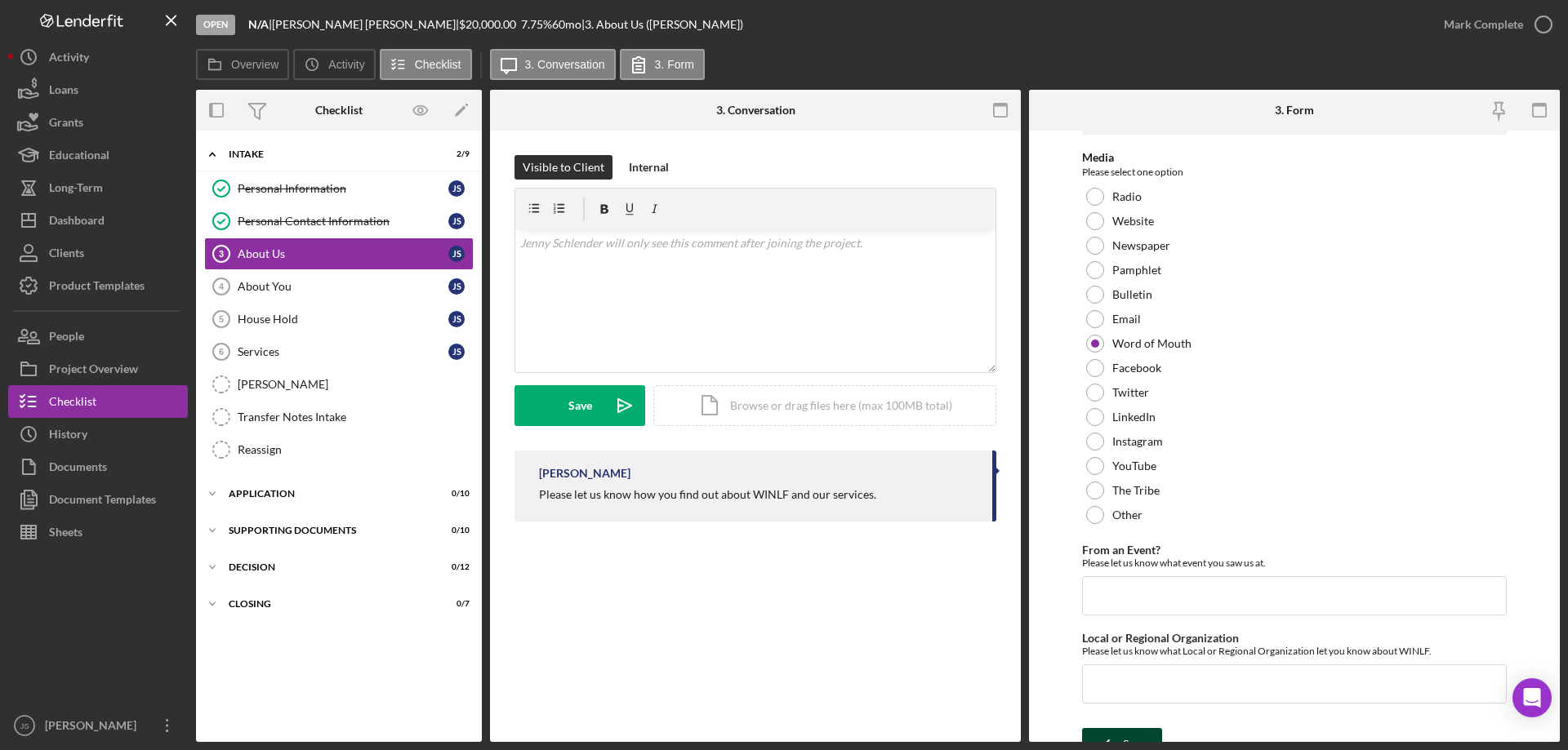
scroll to position [67, 0]
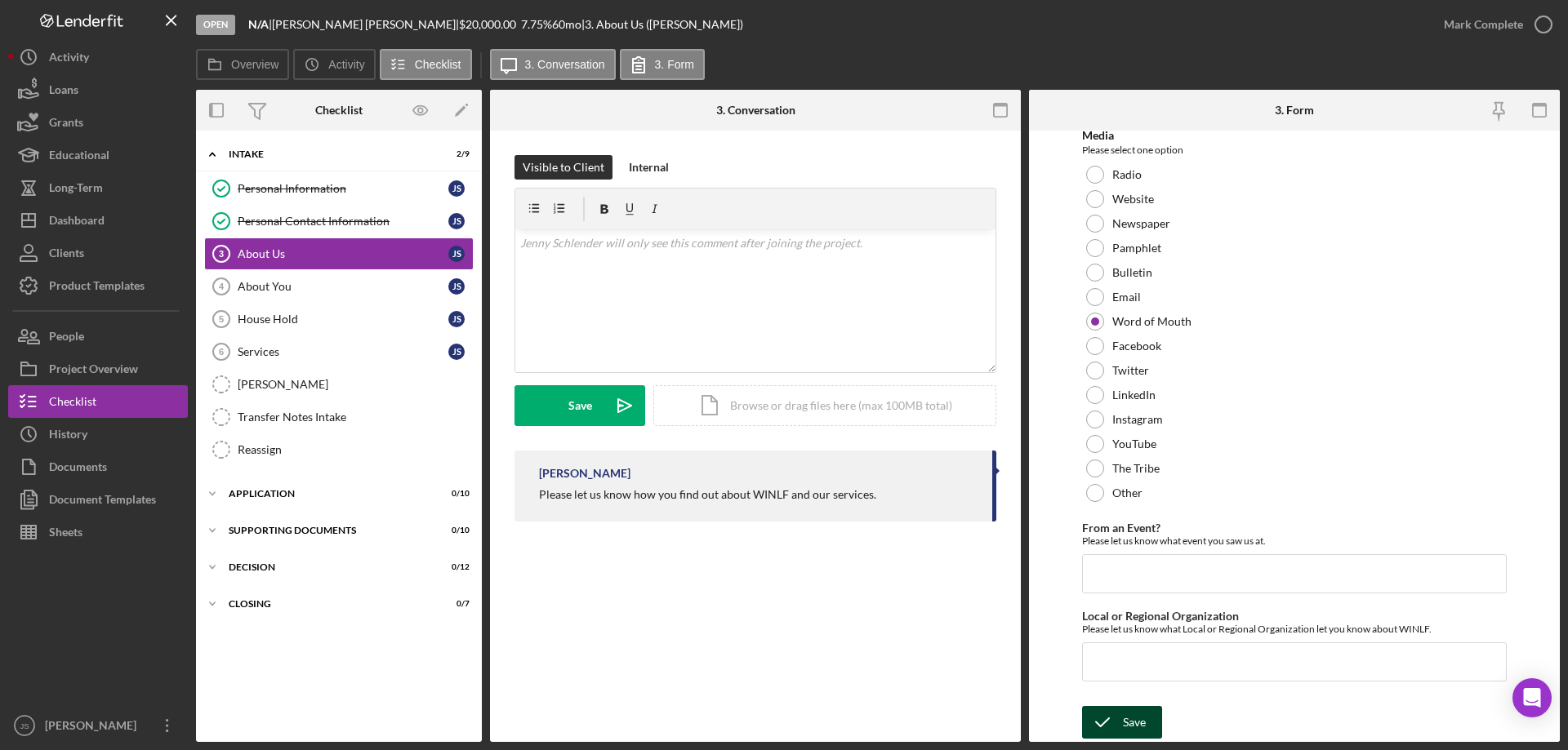
click at [1110, 719] on polyline "submit" at bounding box center [1102, 722] width 13 height 8
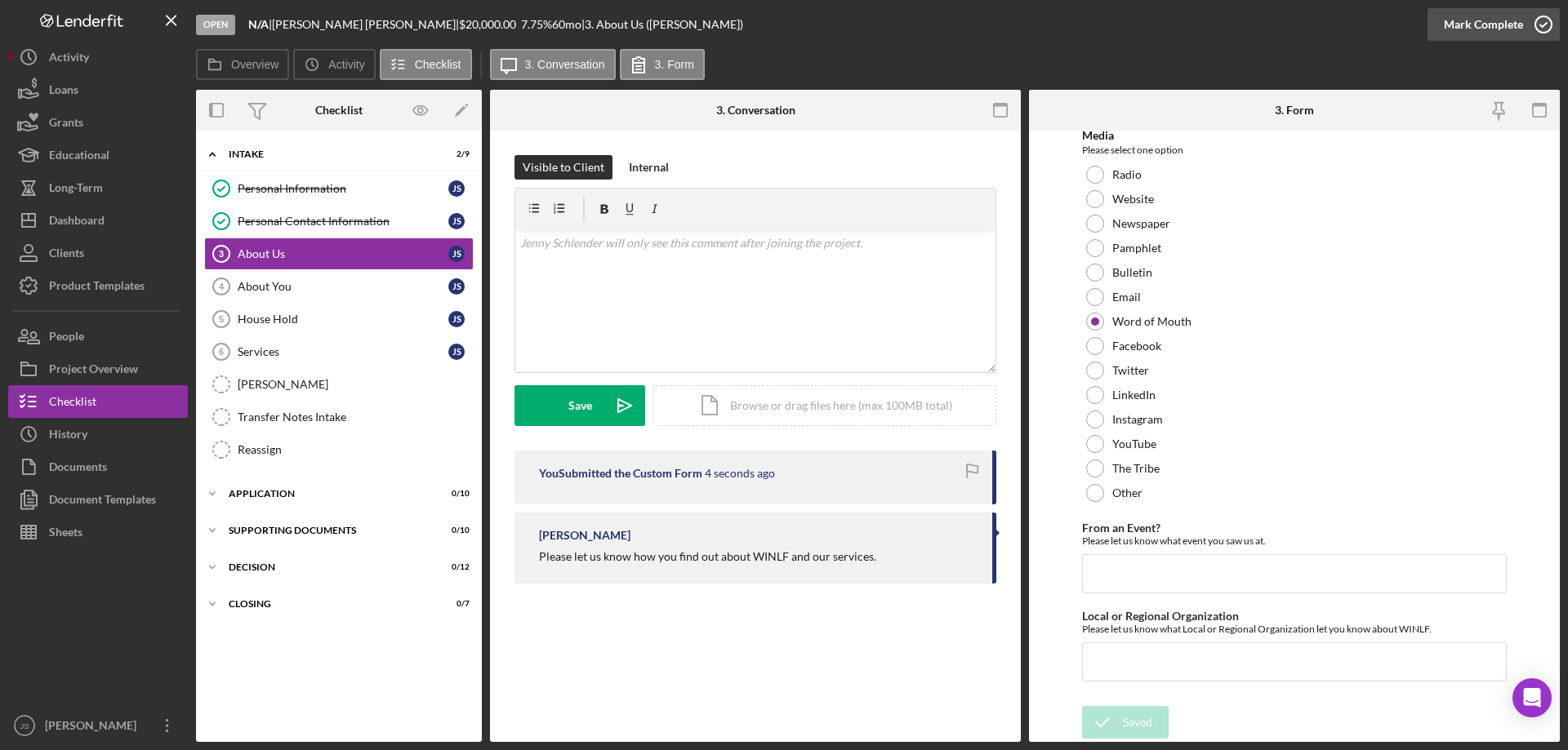
click at [1541, 23] on icon "button" at bounding box center [1544, 24] width 41 height 41
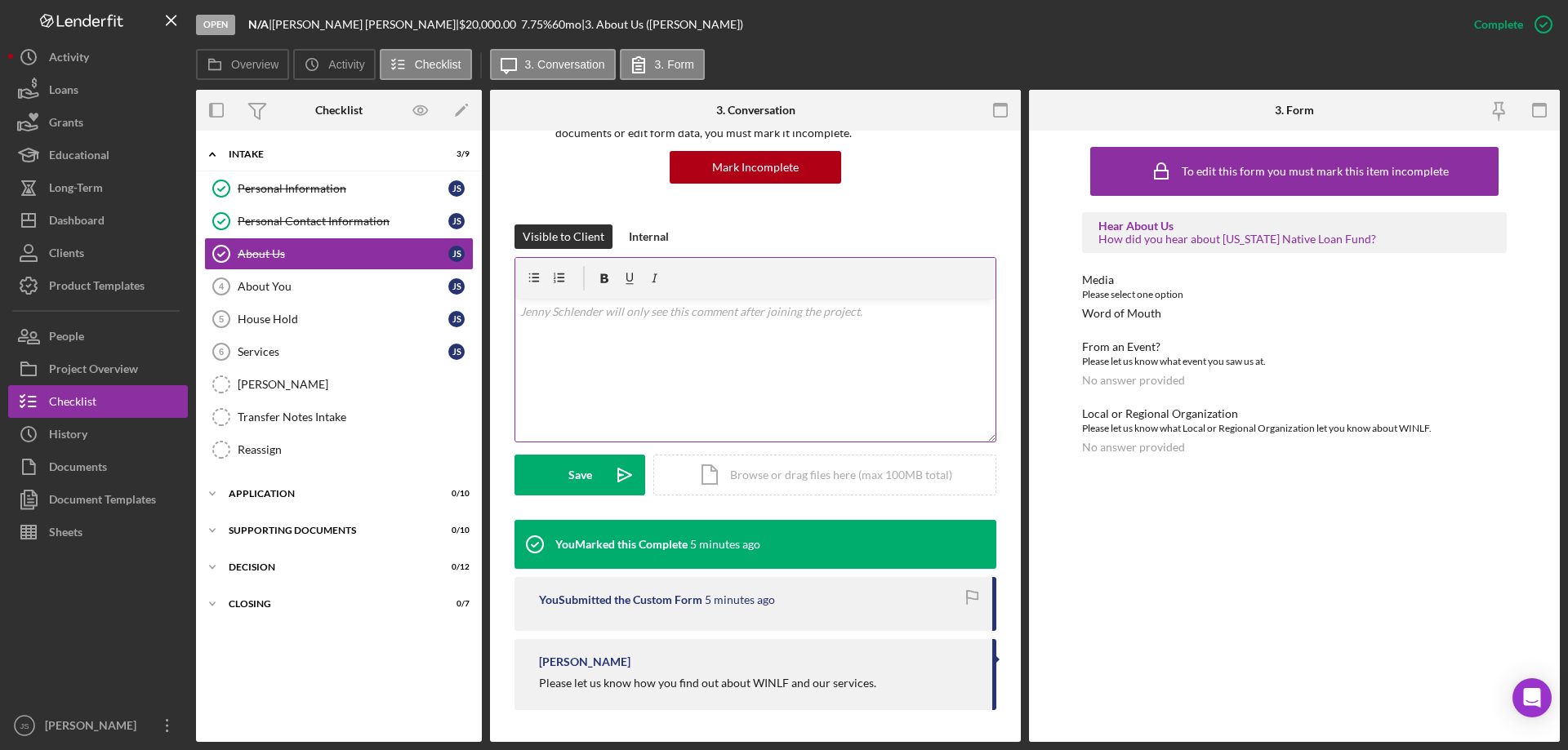
scroll to position [156, 0]
click at [283, 358] on div "Services" at bounding box center [343, 351] width 210 height 13
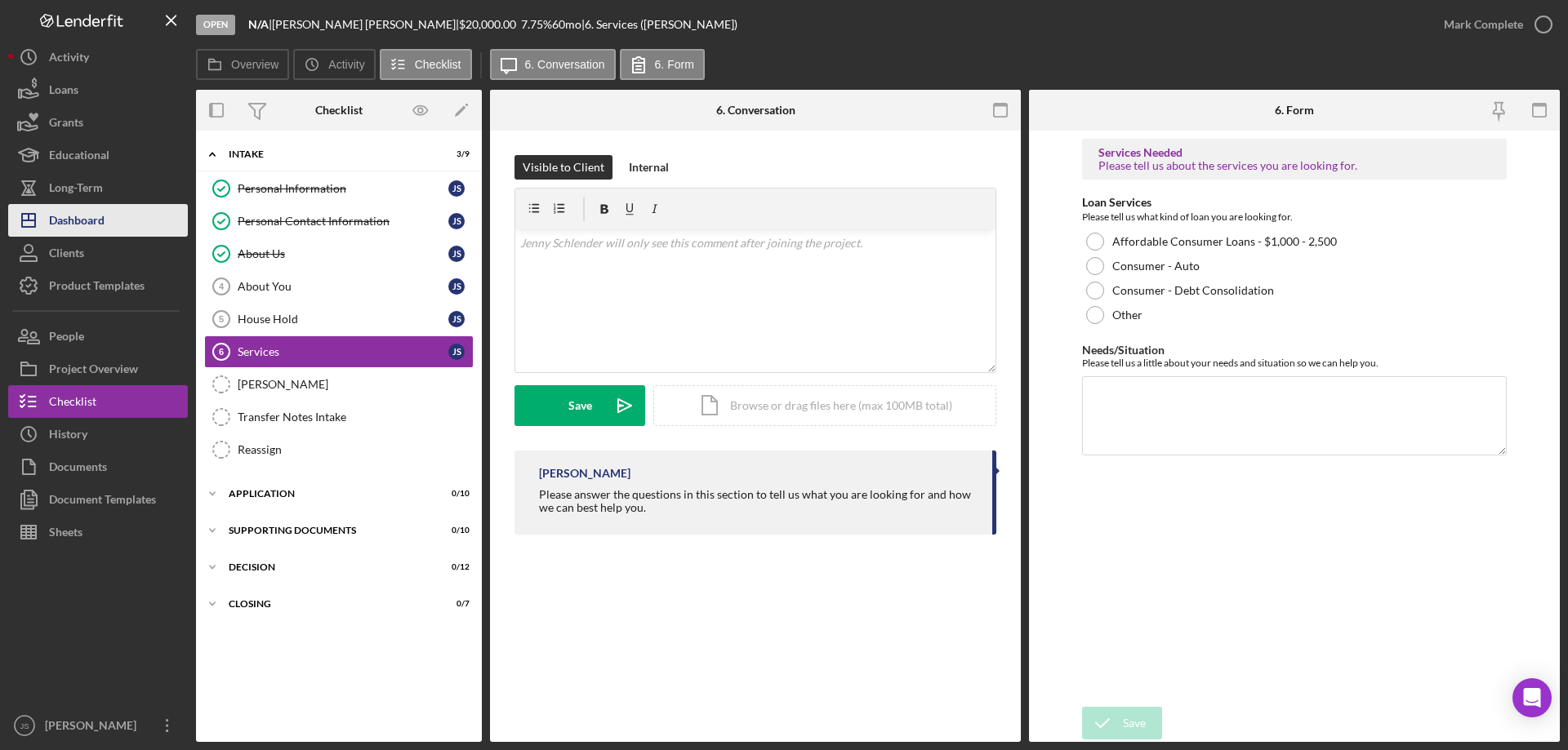
click at [98, 223] on div "Dashboard" at bounding box center [76, 223] width 55 height 37
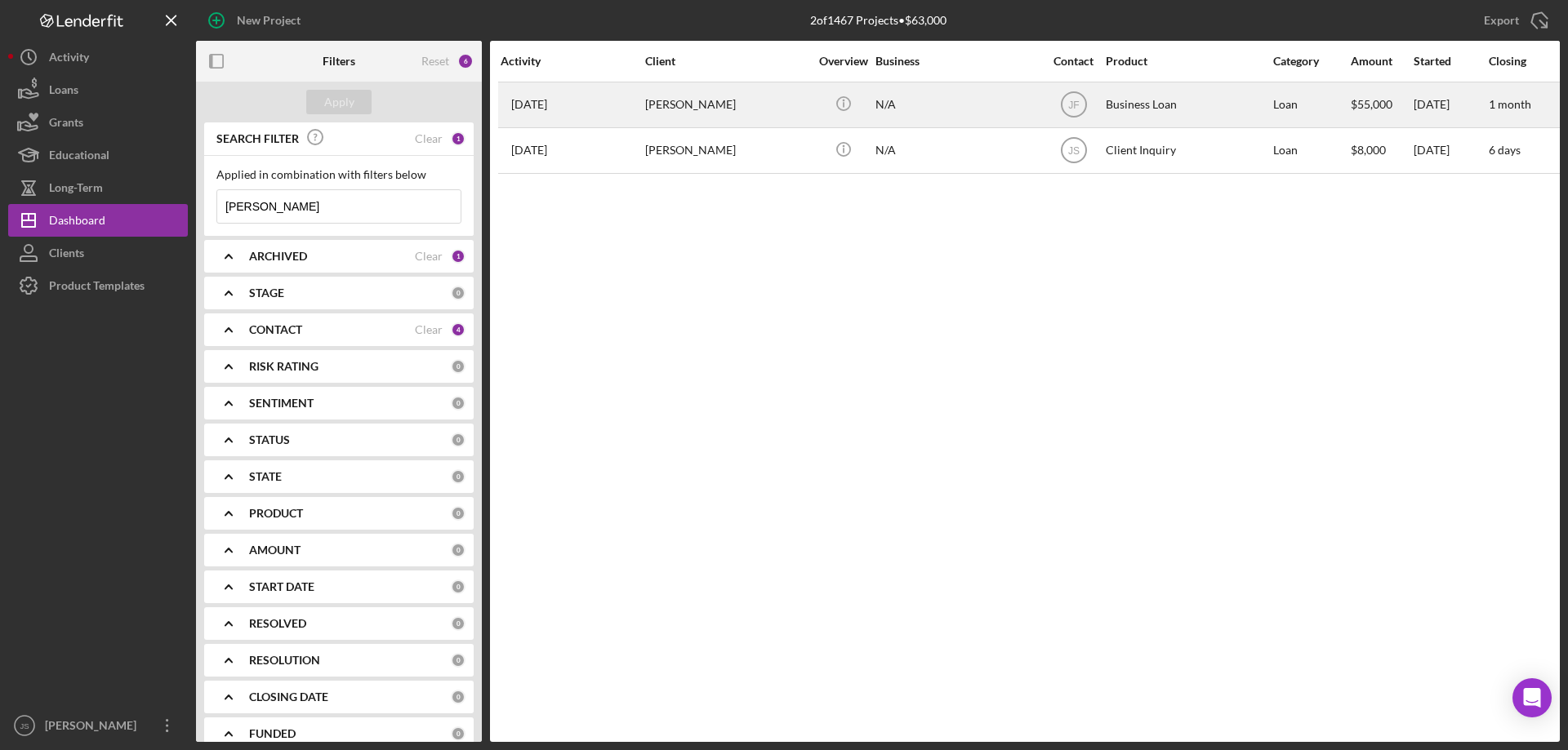
click at [764, 109] on div "[PERSON_NAME]" at bounding box center [727, 105] width 164 height 43
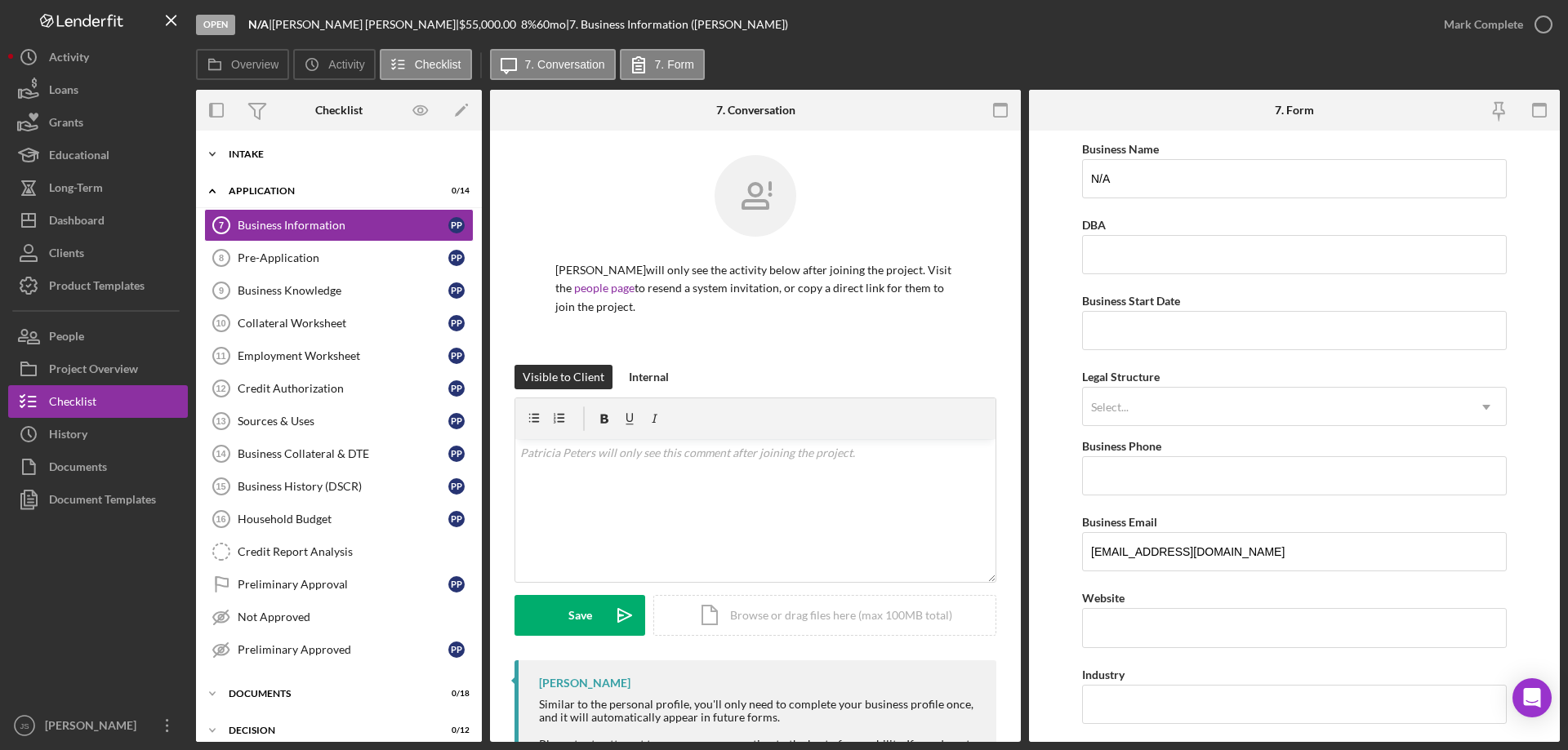
click at [210, 154] on polyline at bounding box center [212, 154] width 5 height 3
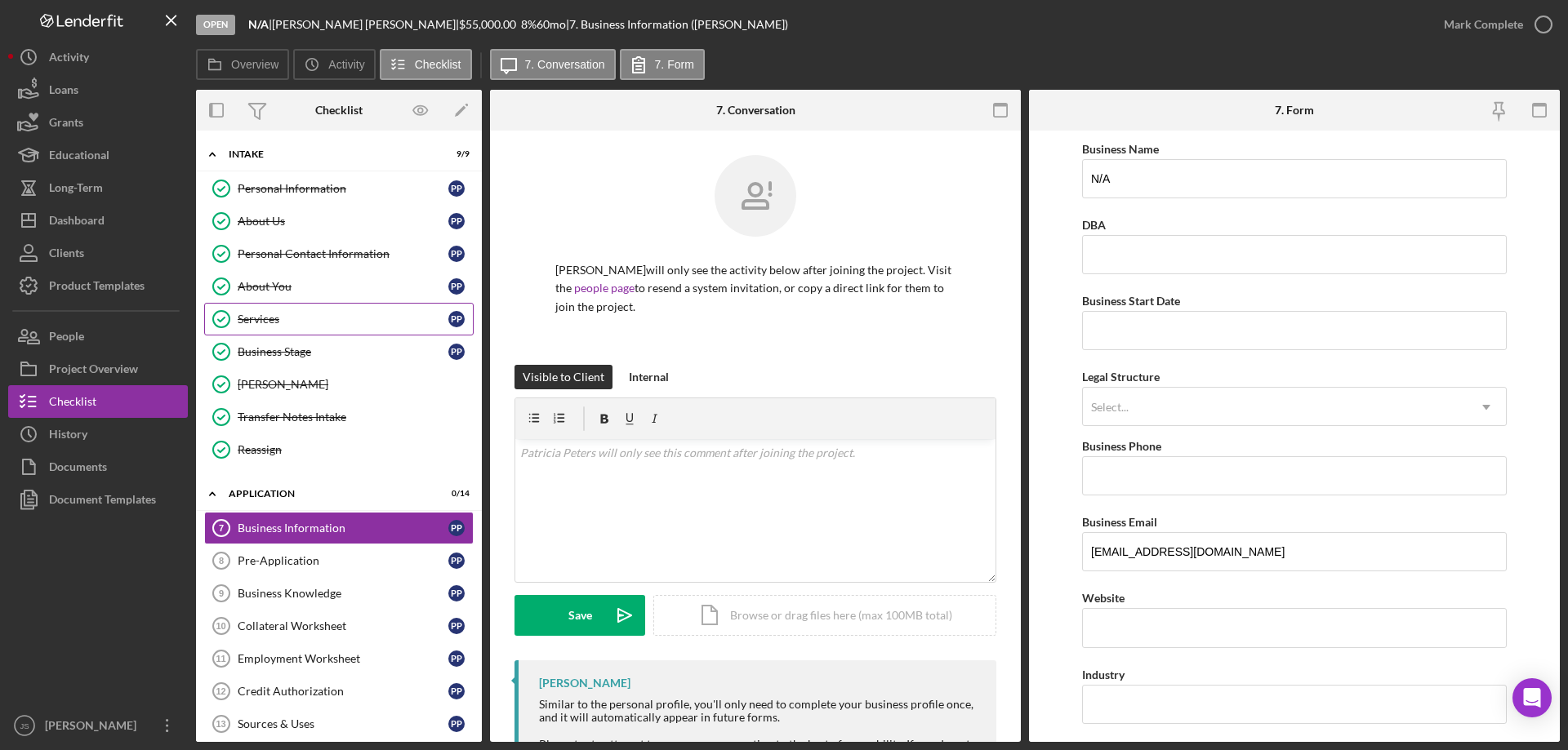
click at [266, 317] on div "Services" at bounding box center [343, 318] width 210 height 13
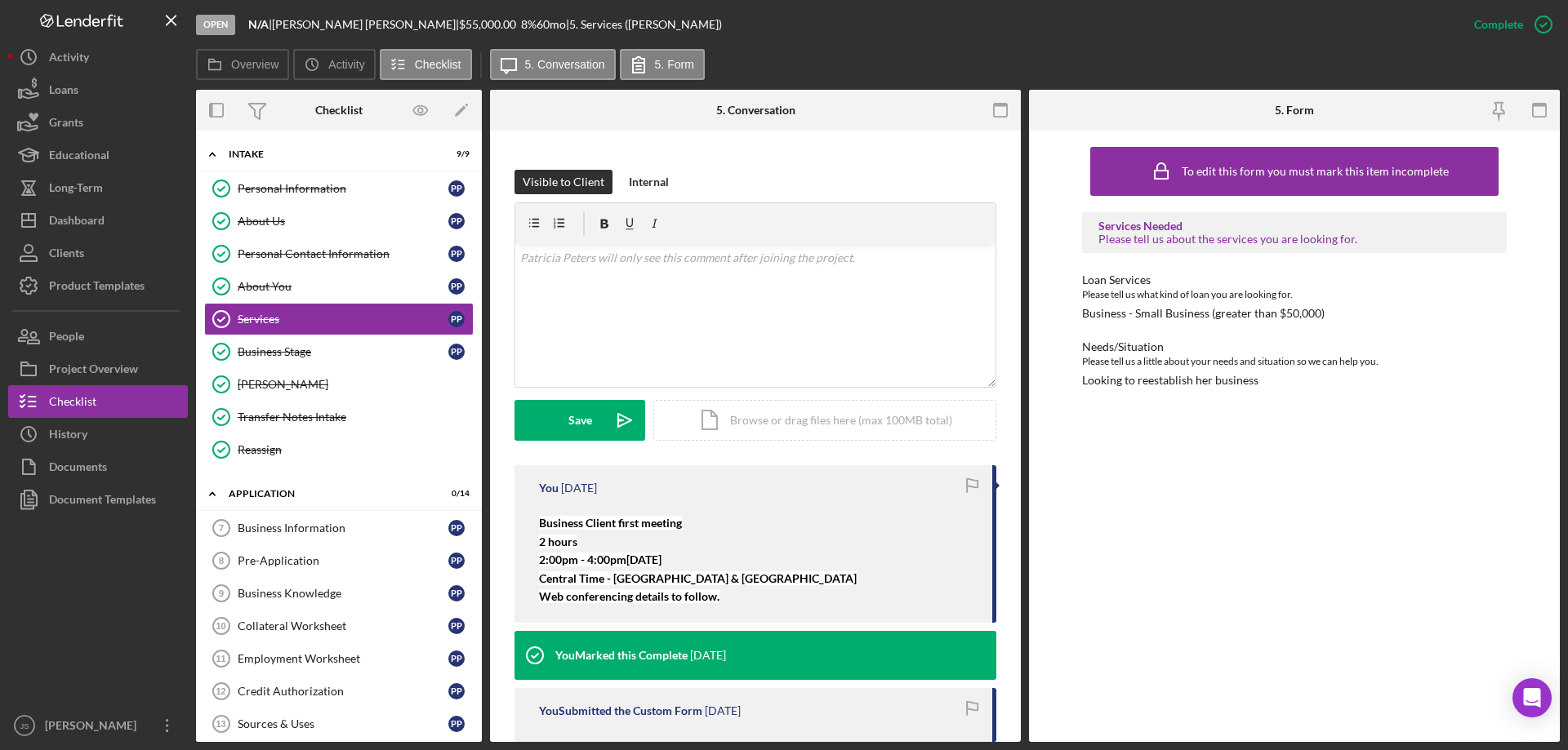
scroll to position [320, 0]
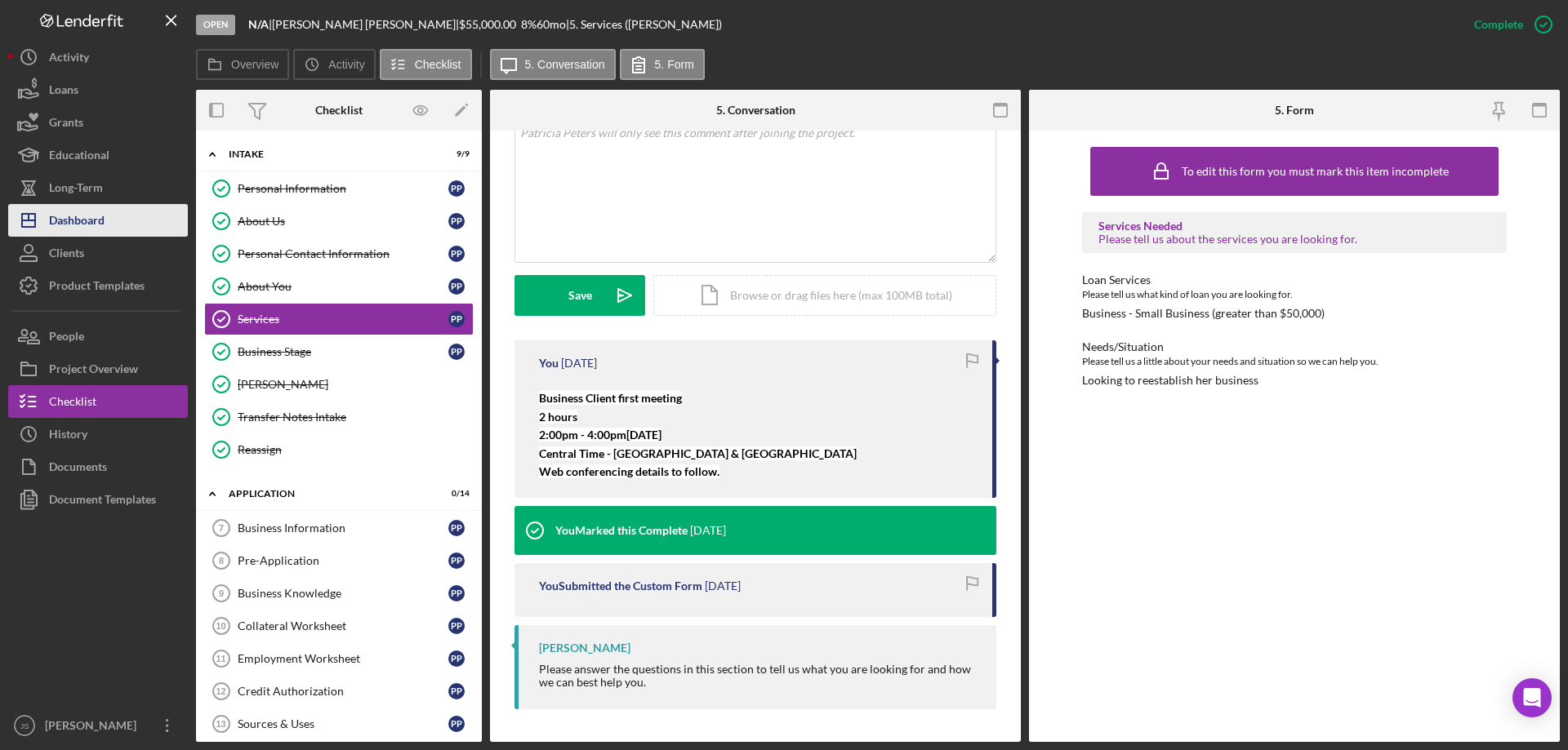
click at [89, 214] on div "Dashboard" at bounding box center [76, 223] width 55 height 37
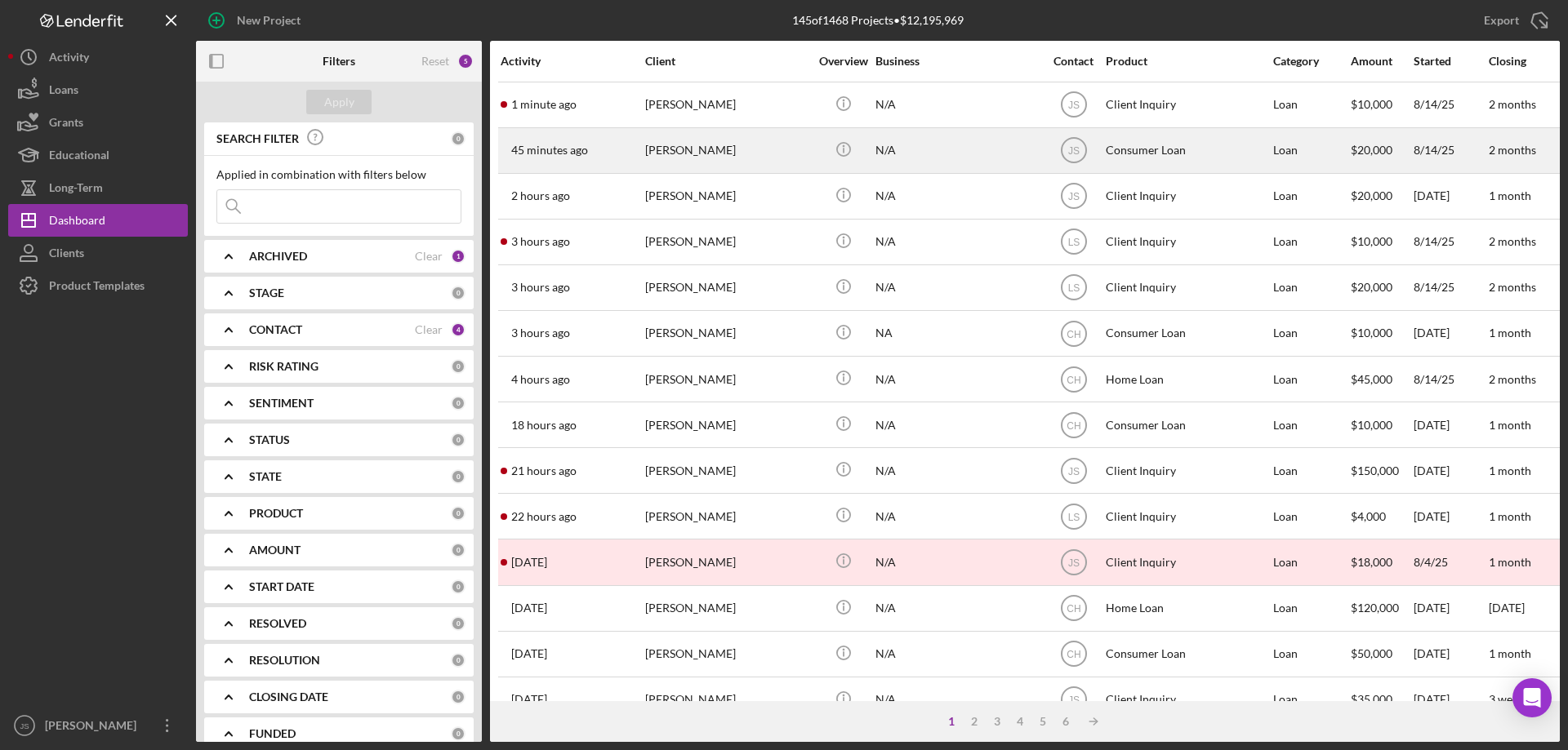
click at [1017, 151] on div "N/A" at bounding box center [958, 151] width 164 height 43
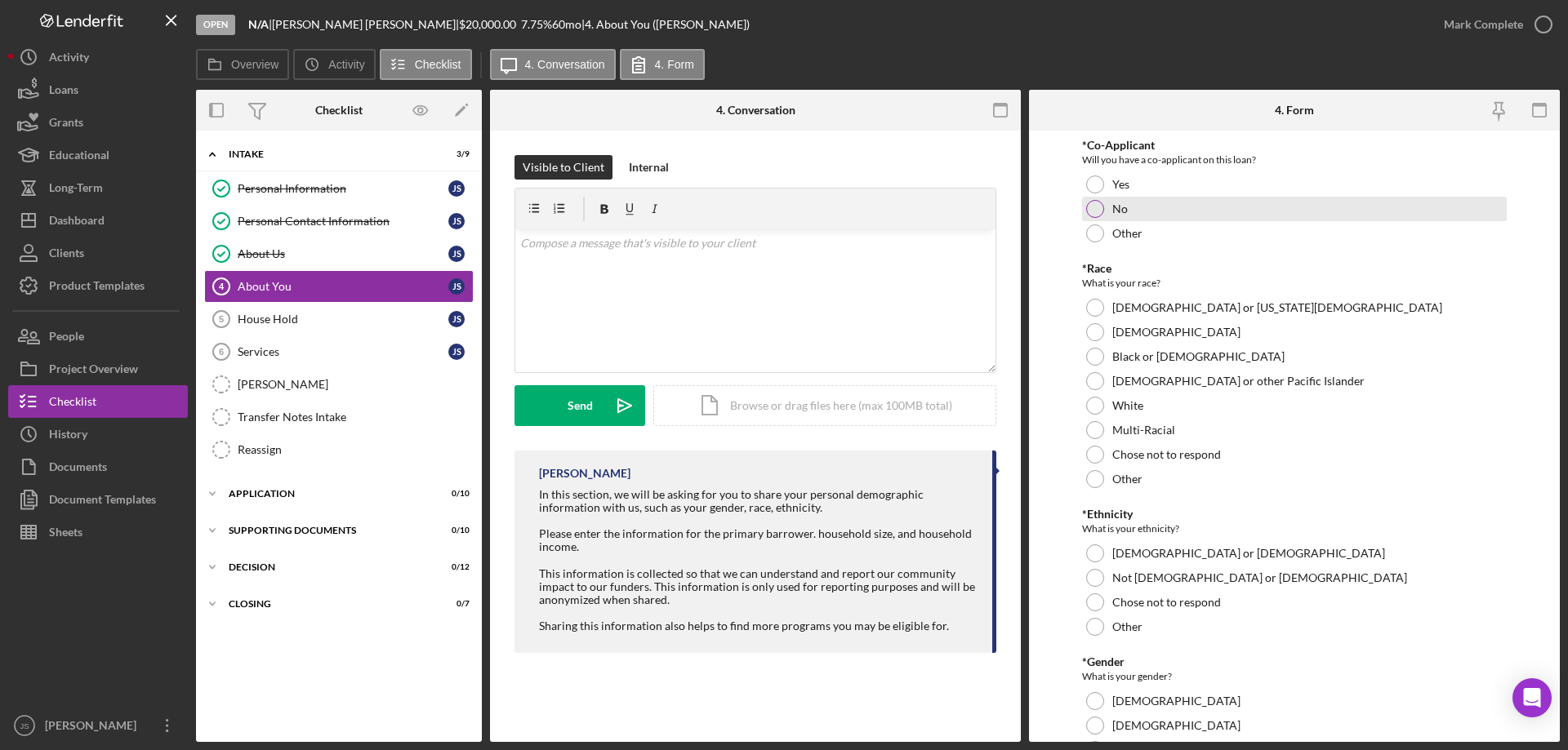
click at [1094, 209] on div at bounding box center [1095, 209] width 18 height 18
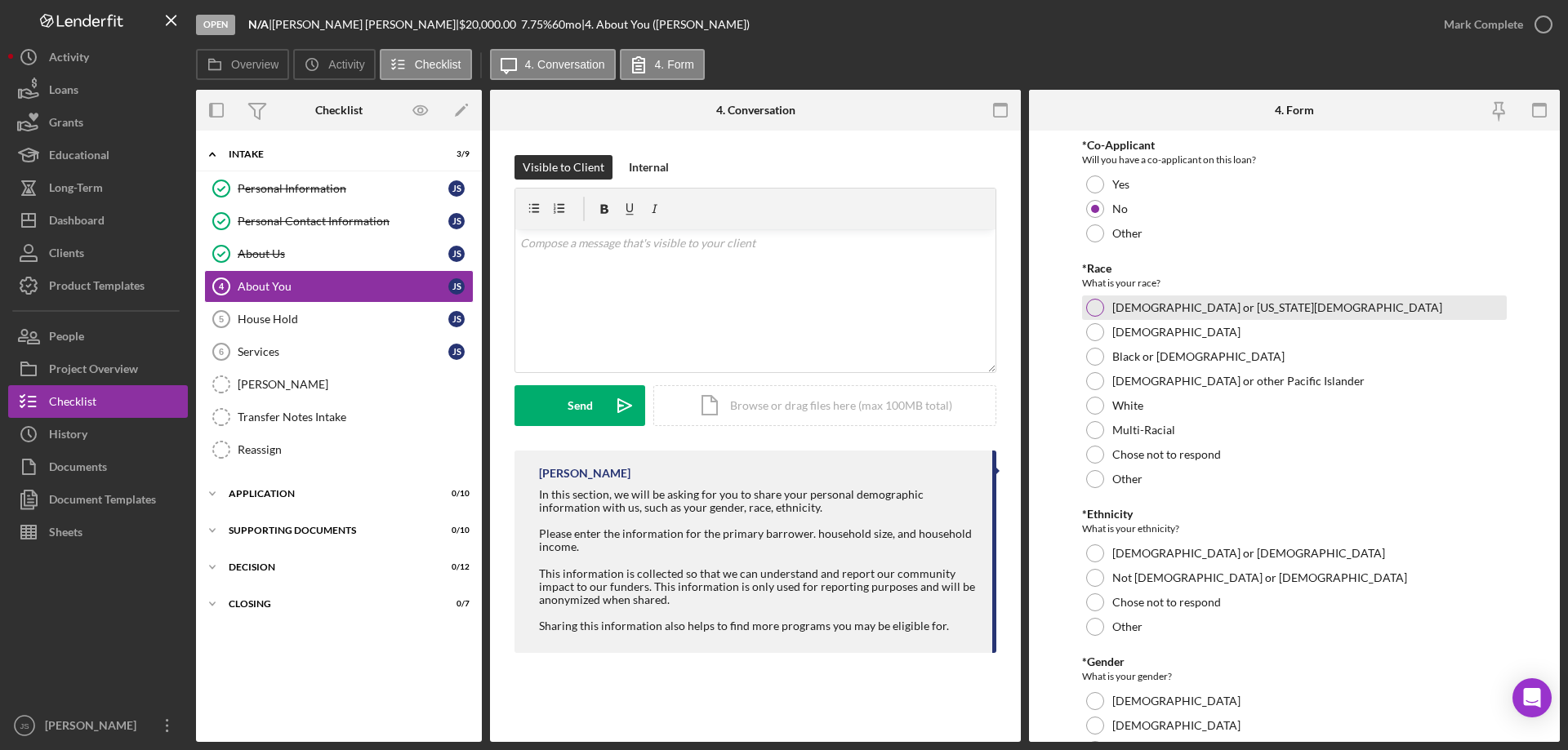
click at [1090, 302] on div at bounding box center [1095, 307] width 18 height 18
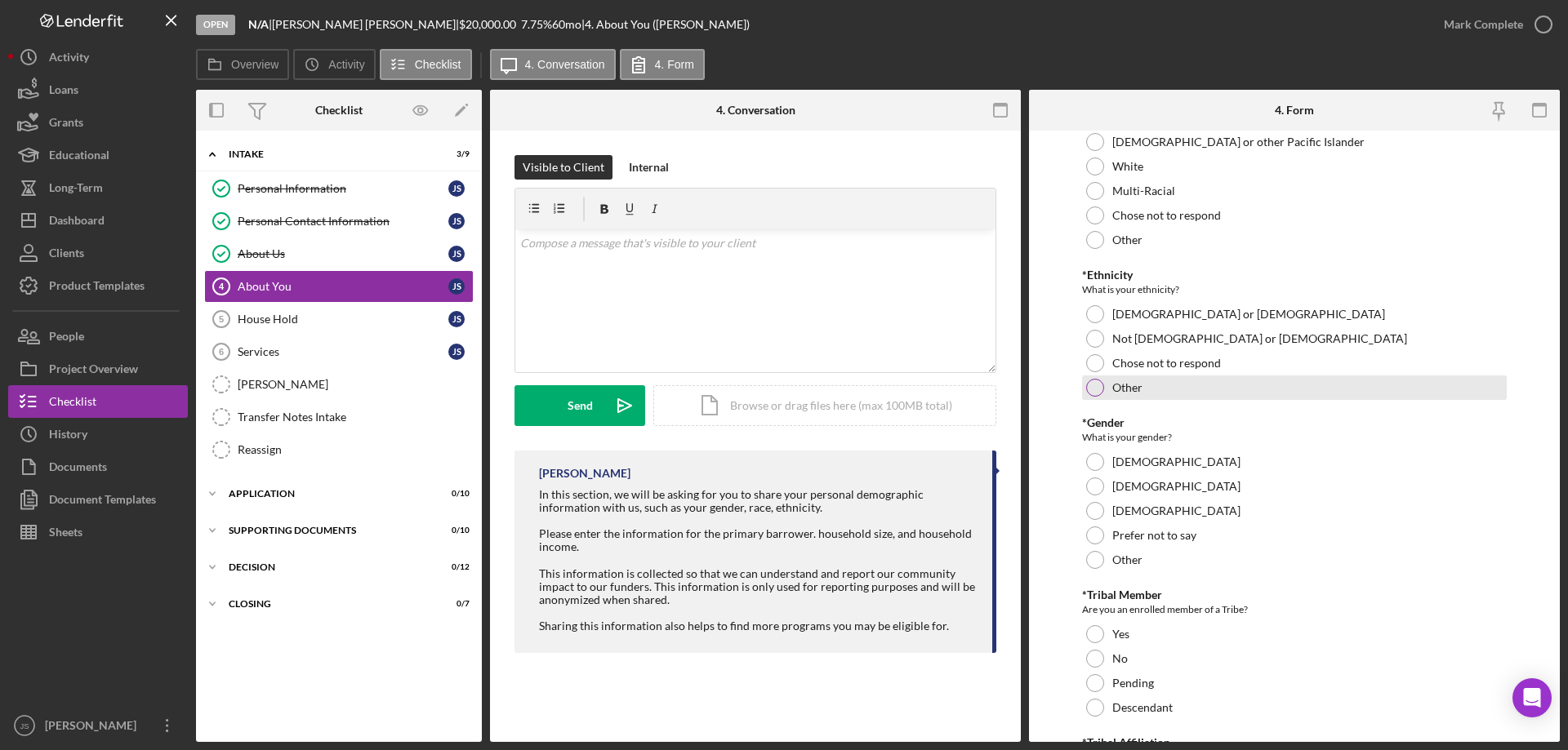
scroll to position [245, 0]
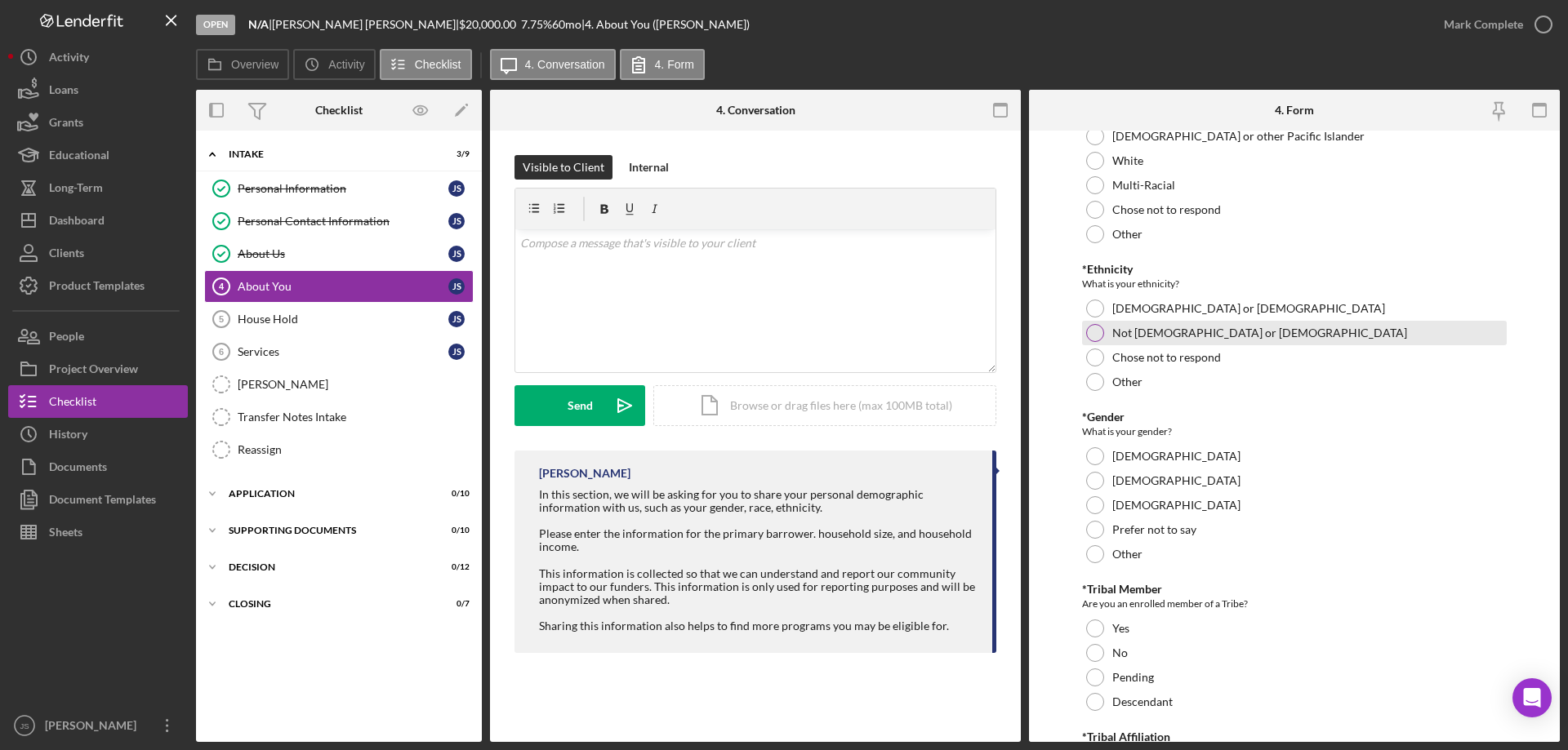
click at [1096, 332] on div at bounding box center [1095, 333] width 18 height 18
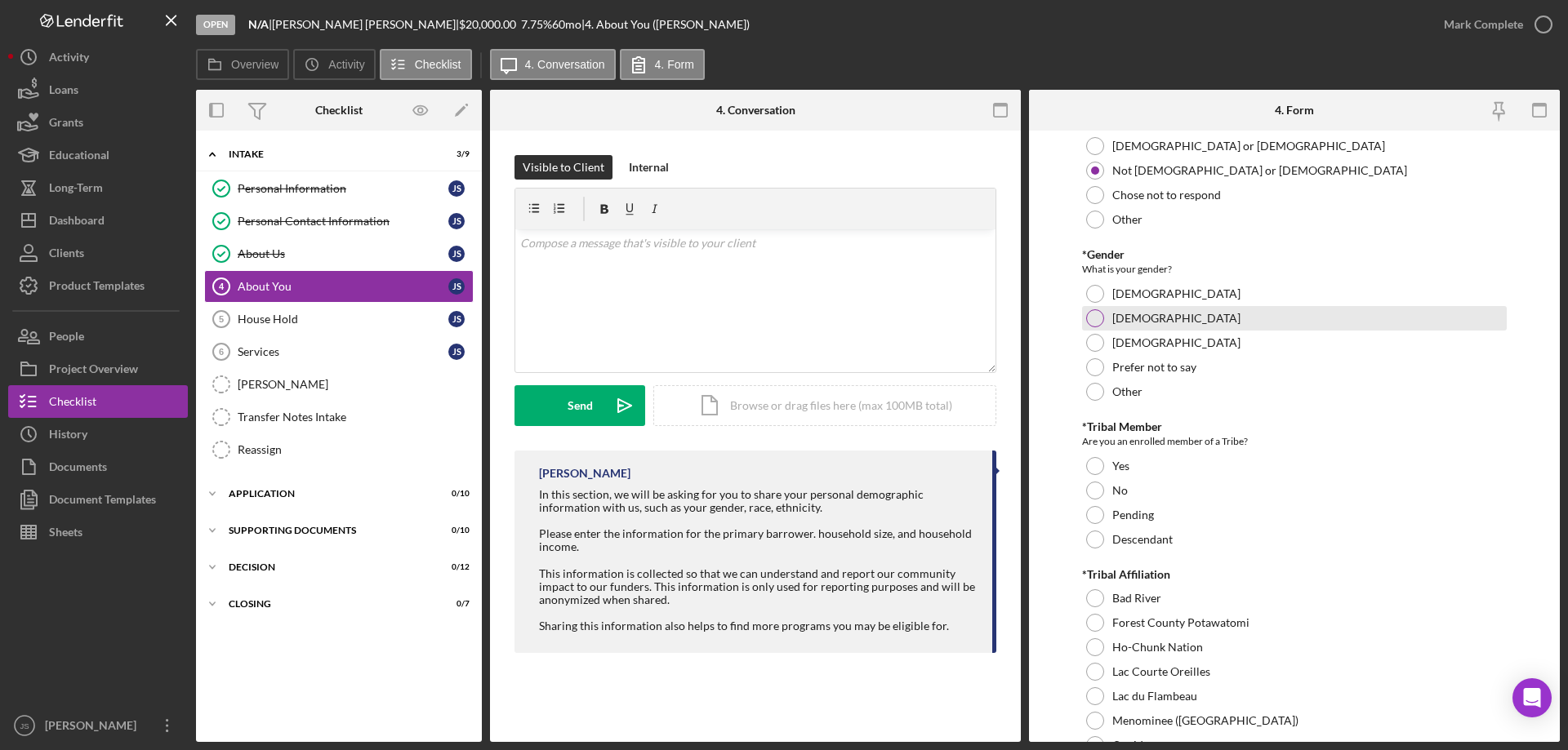
scroll to position [409, 0]
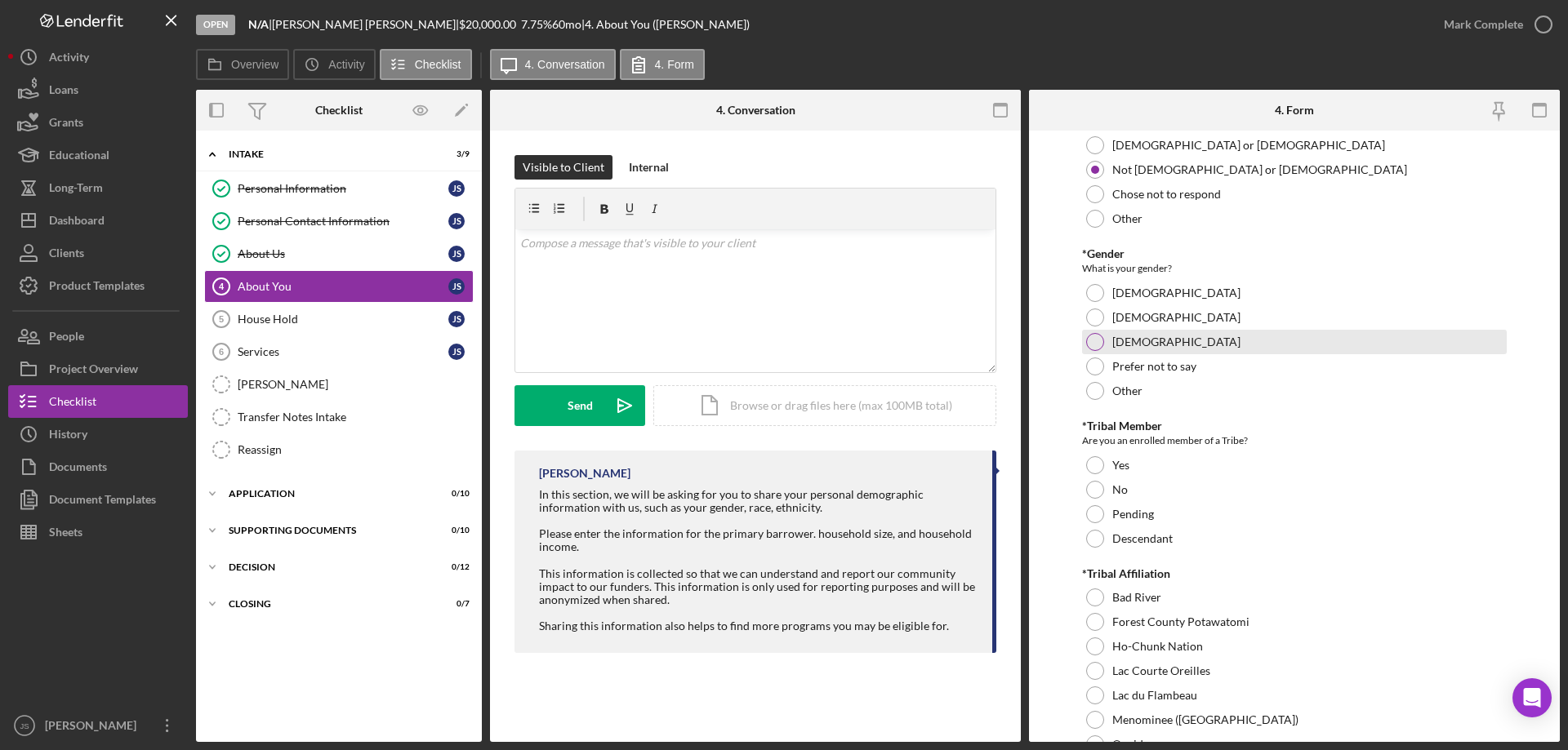
drag, startPoint x: 1094, startPoint y: 290, endPoint x: 1145, endPoint y: 333, distance: 66.7
click at [1094, 290] on div at bounding box center [1095, 293] width 18 height 18
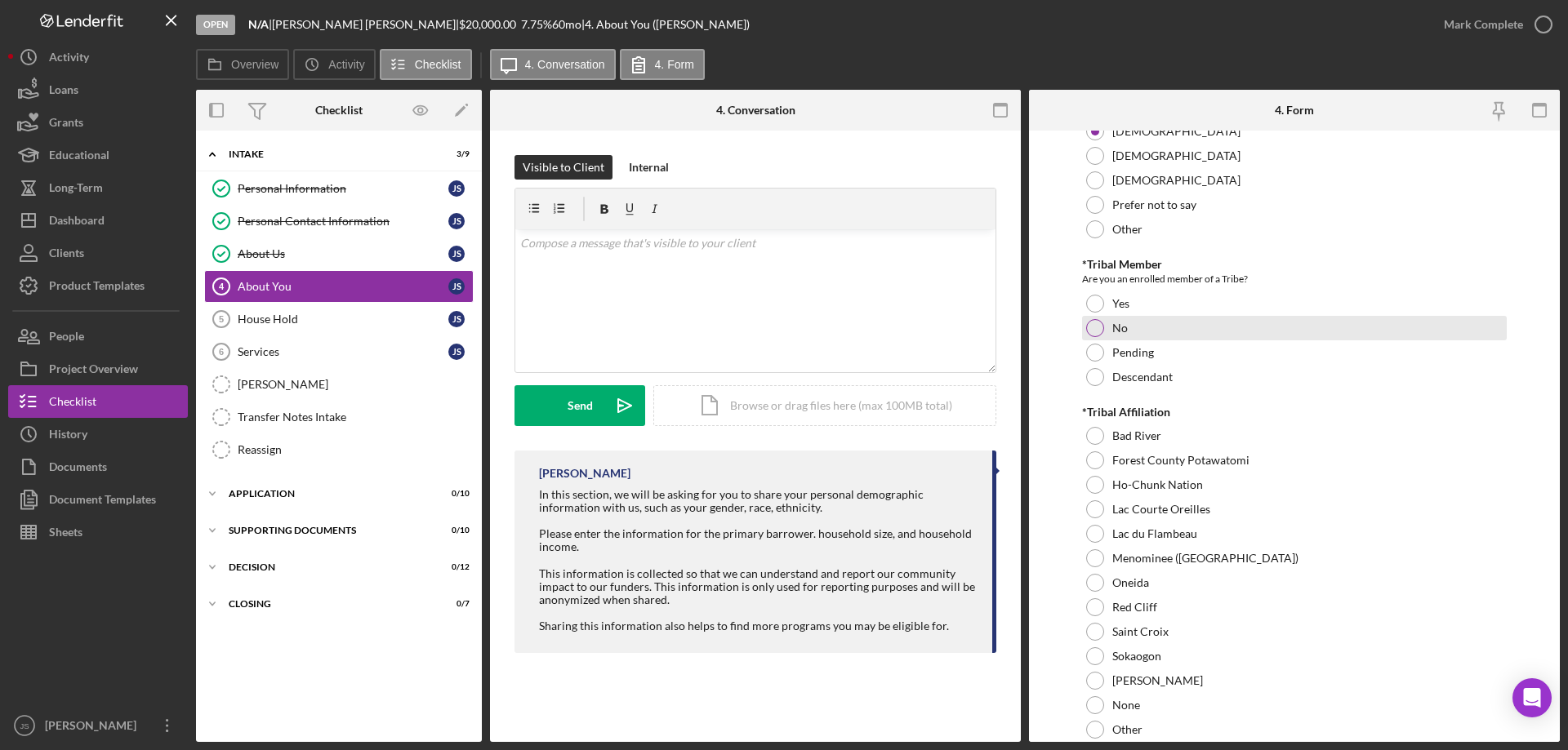
scroll to position [571, 0]
click at [1095, 302] on div at bounding box center [1095, 302] width 18 height 18
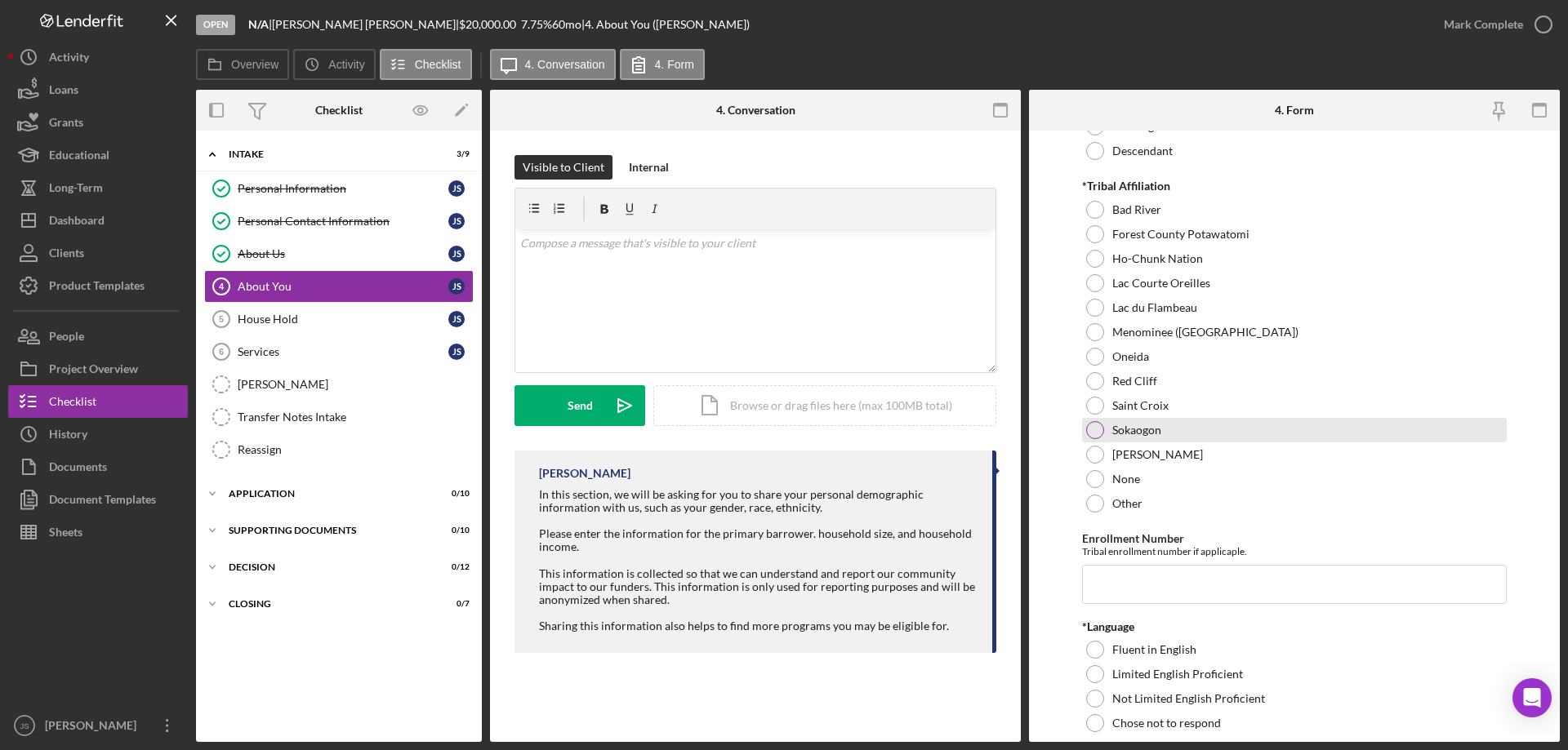
scroll to position [816, 0]
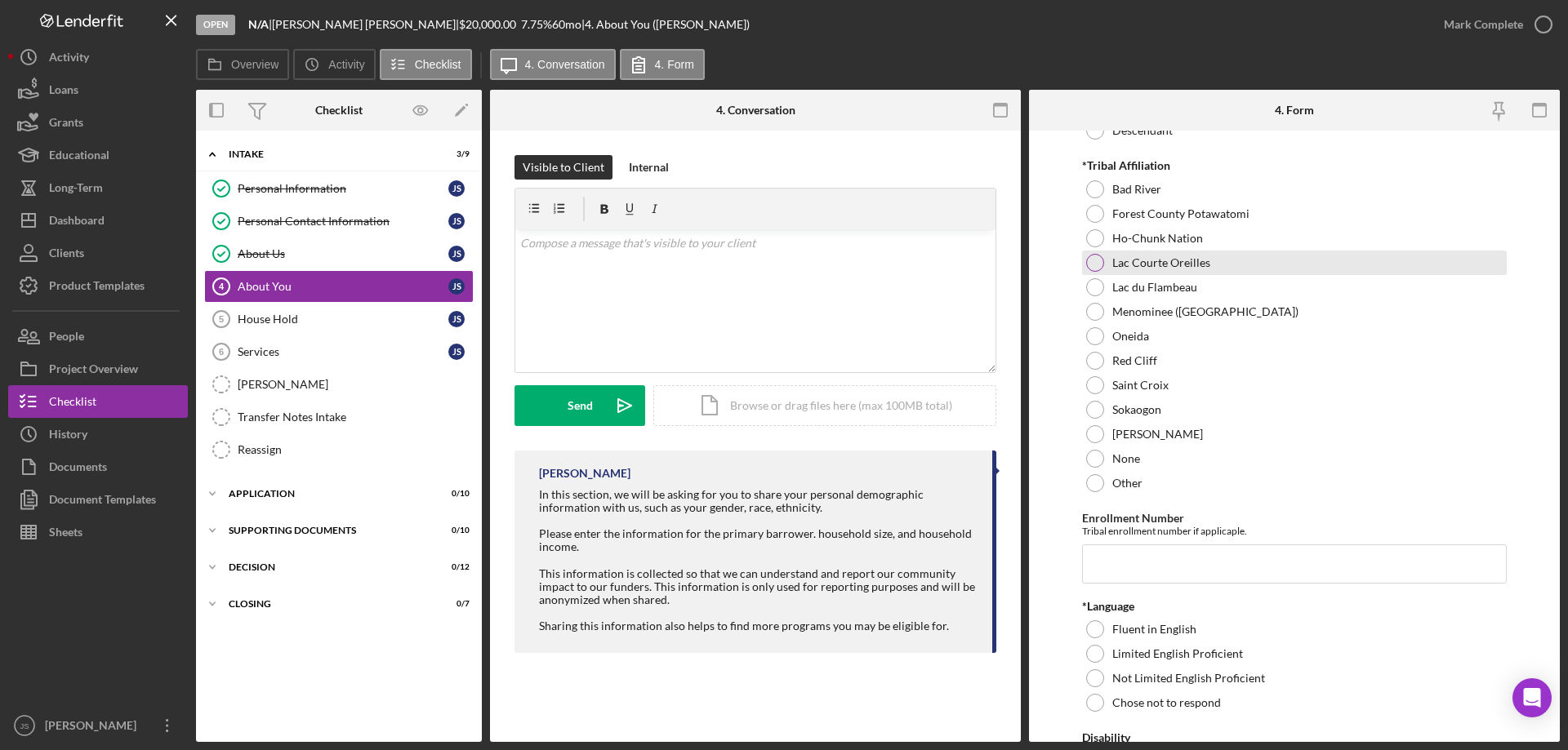
click at [1097, 261] on div at bounding box center [1095, 263] width 18 height 18
click at [1111, 567] on input "Enrollment Number" at bounding box center [1295, 564] width 424 height 39
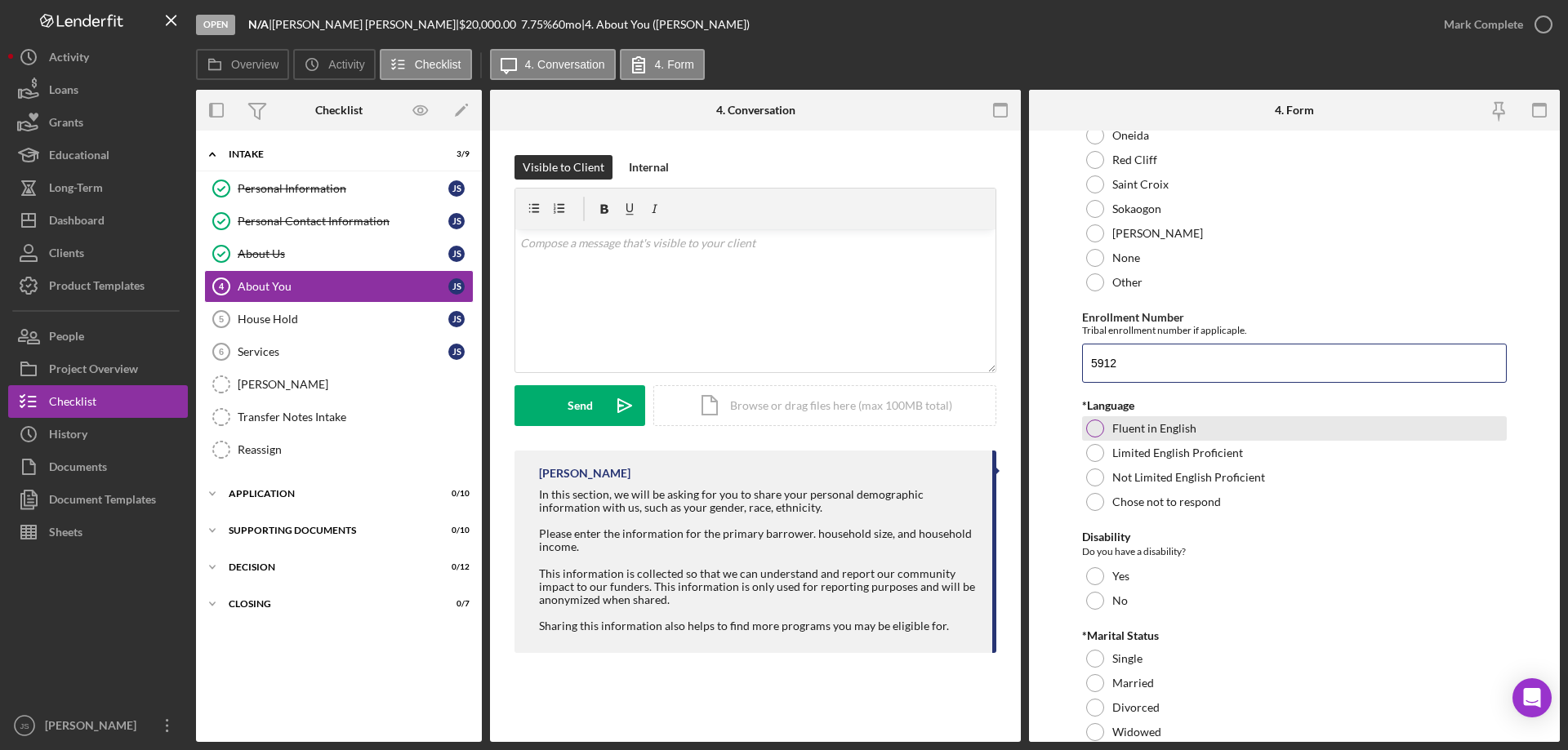
scroll to position [1061, 0]
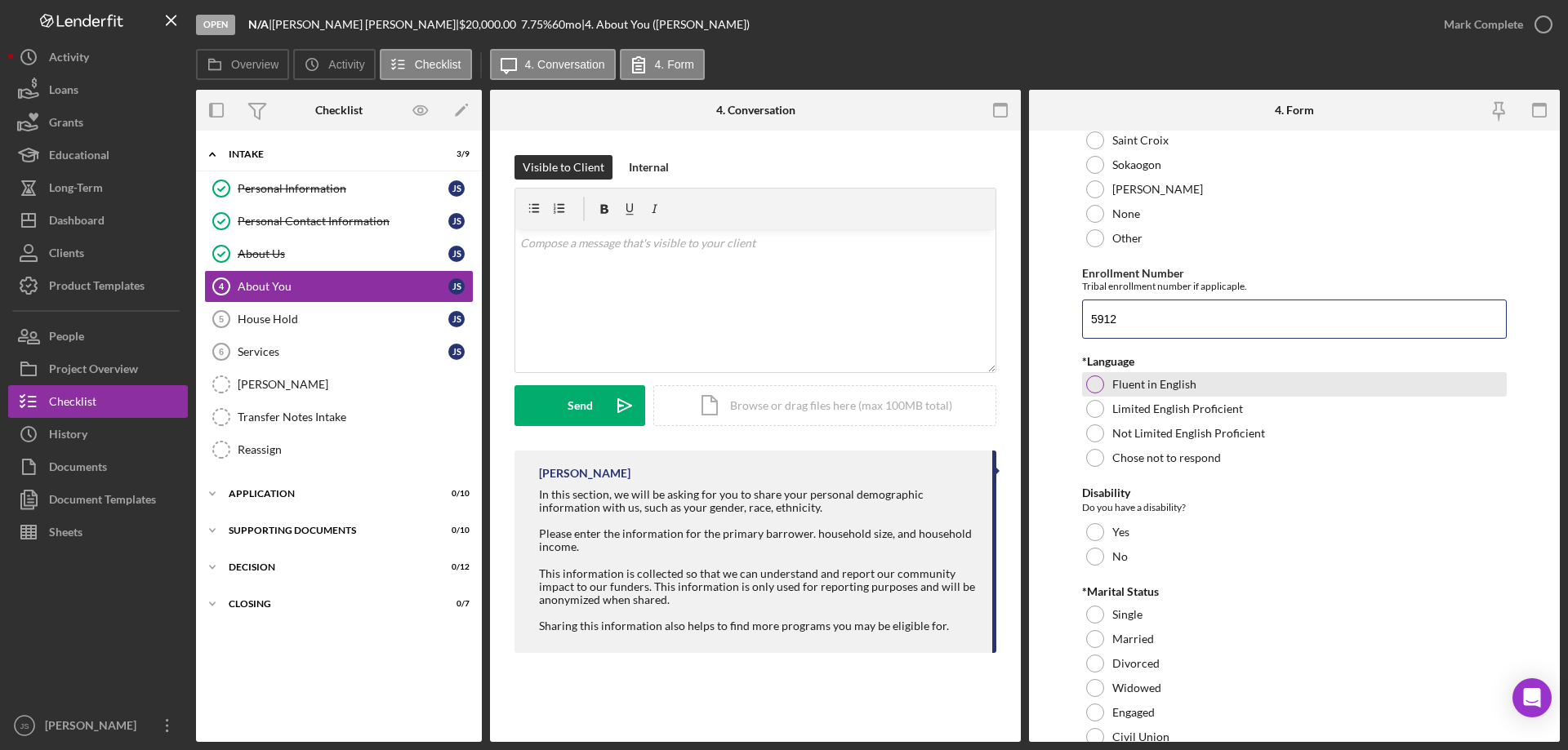
type input "5912"
click at [1094, 382] on div at bounding box center [1095, 384] width 18 height 18
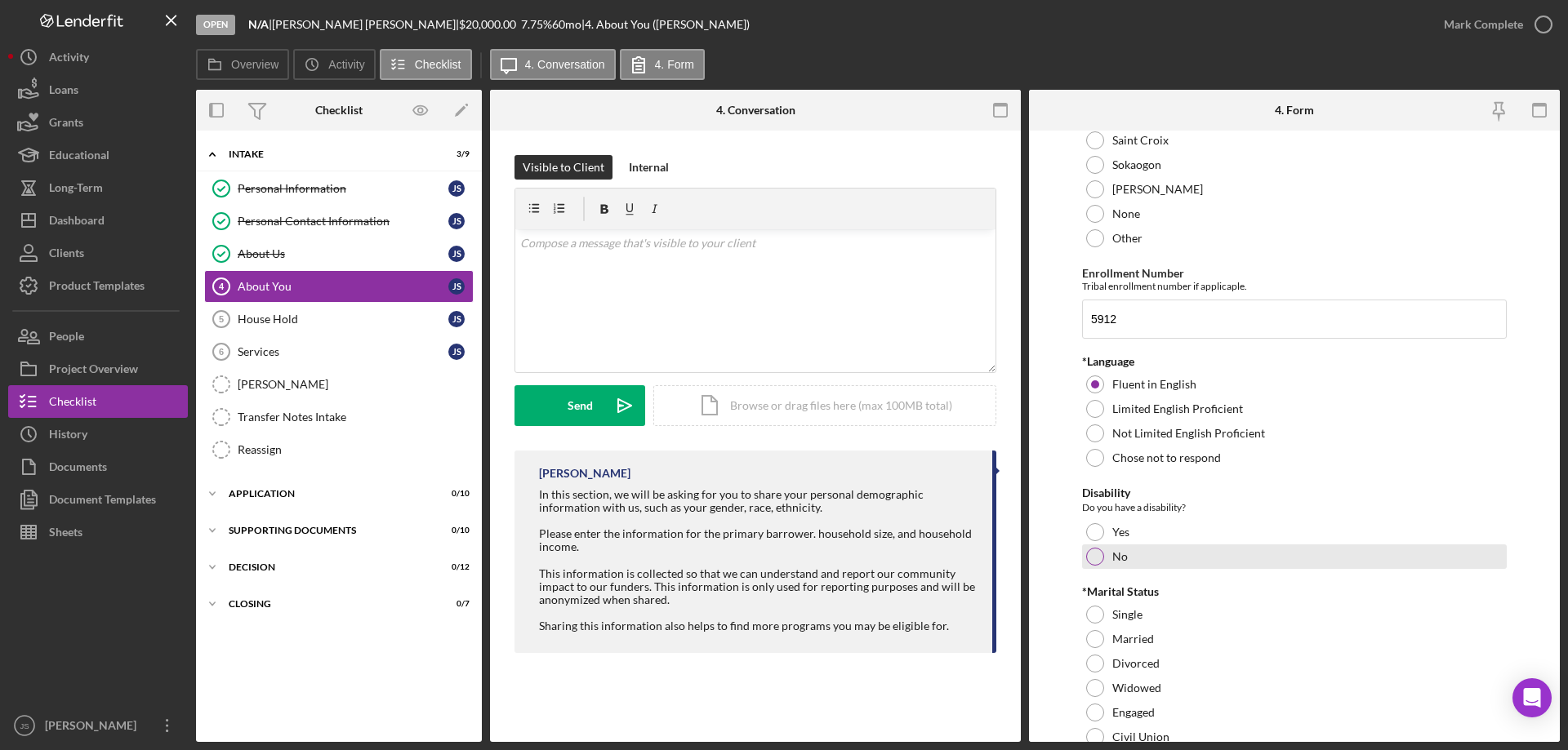
click at [1092, 552] on div at bounding box center [1095, 556] width 18 height 18
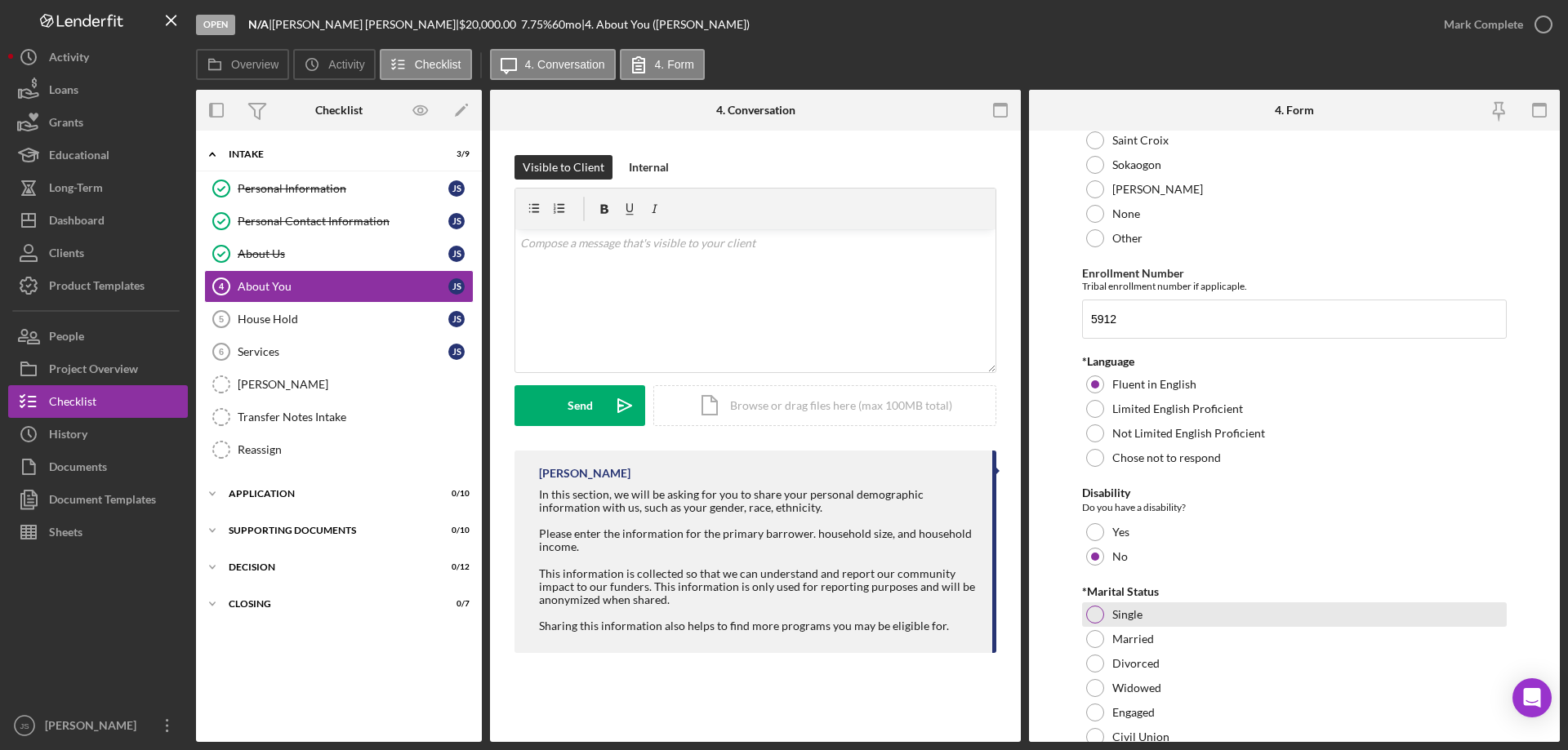
click at [1093, 615] on div at bounding box center [1095, 615] width 18 height 18
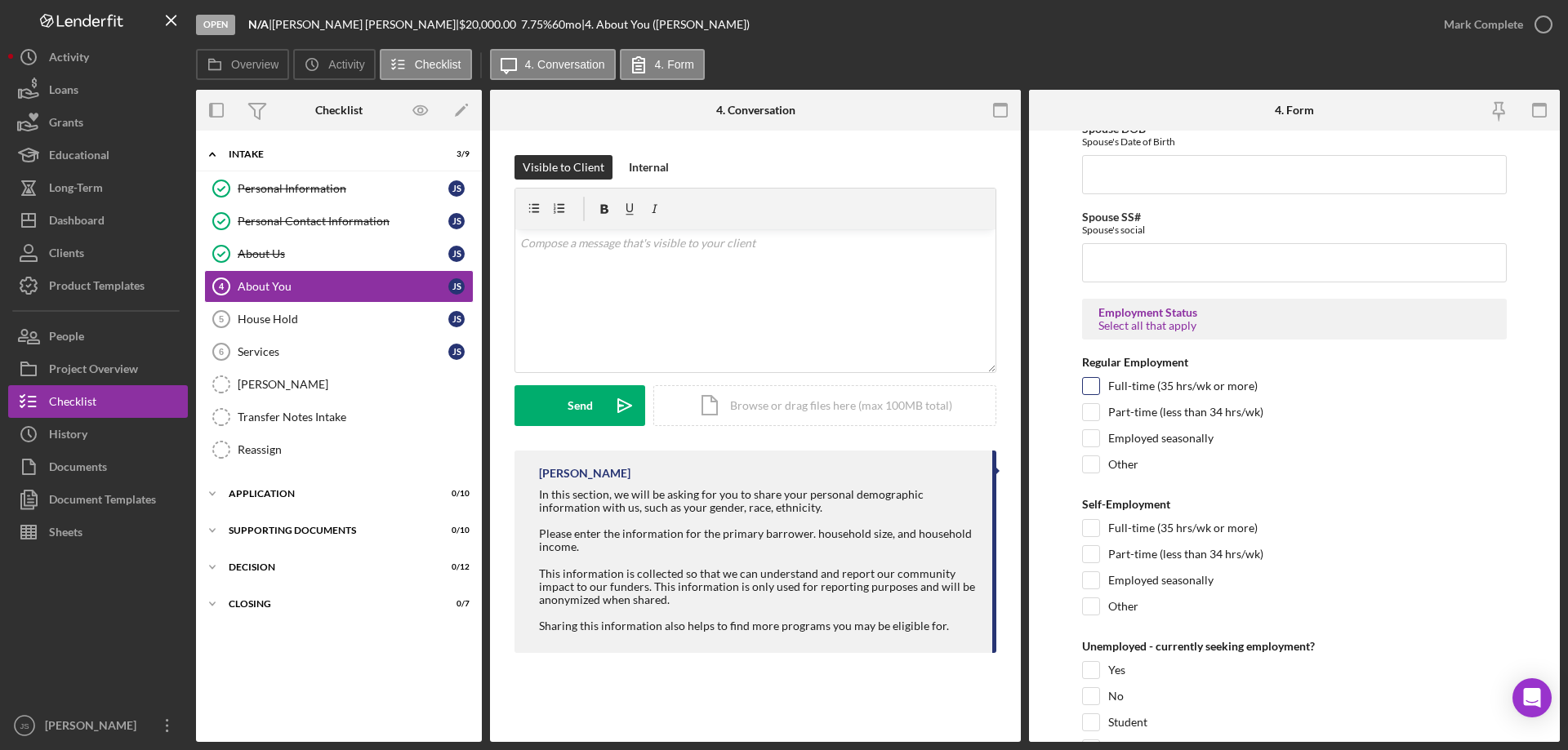
scroll to position [2123, 0]
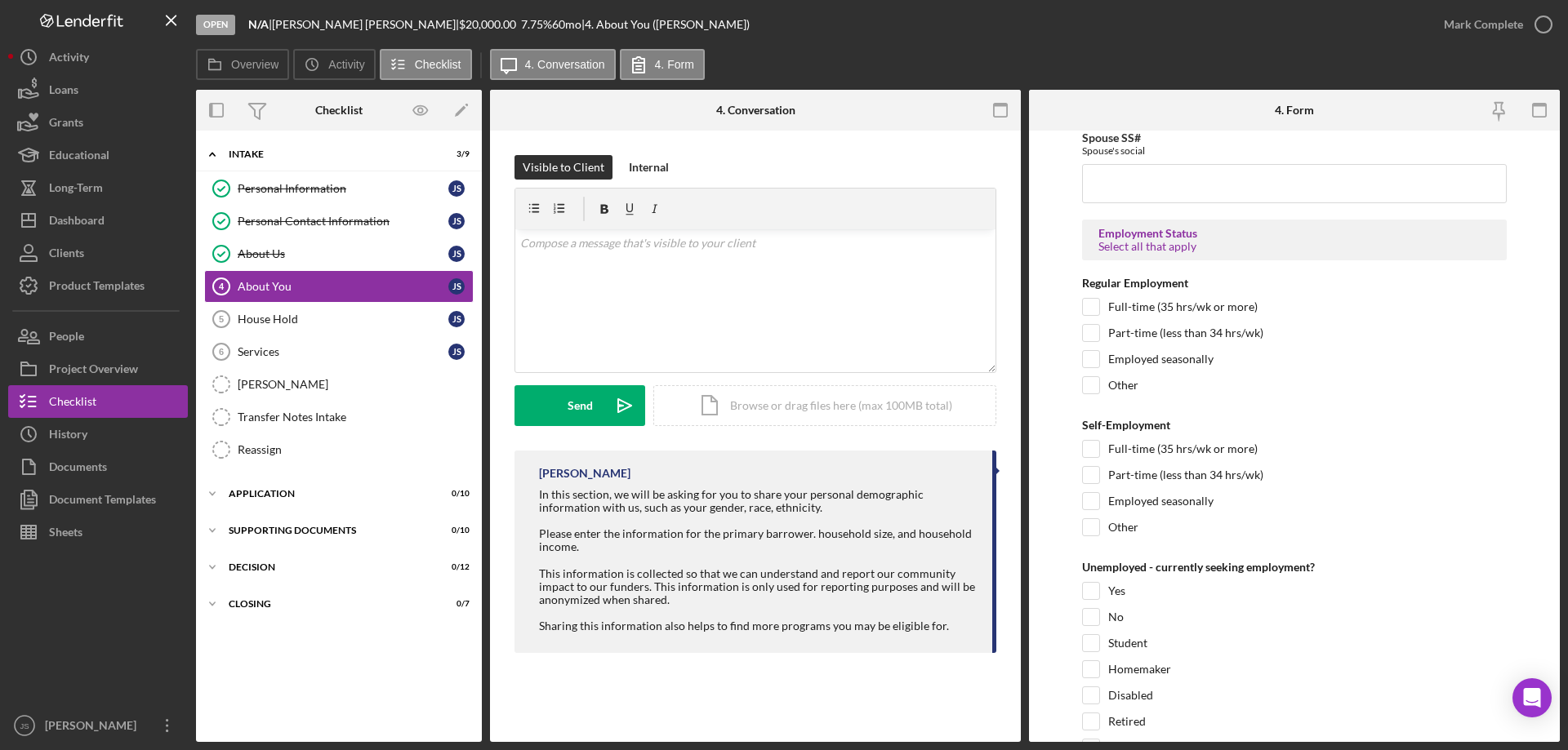
click at [1079, 302] on form "*Co-Applicant Will you have a co-applicant on this loan? Yes No Other *Race Wha…" at bounding box center [1294, 436] width 530 height 612
click at [1088, 307] on input "Full-time (35 hrs/wk or more)" at bounding box center [1091, 306] width 17 height 17
checkbox input "true"
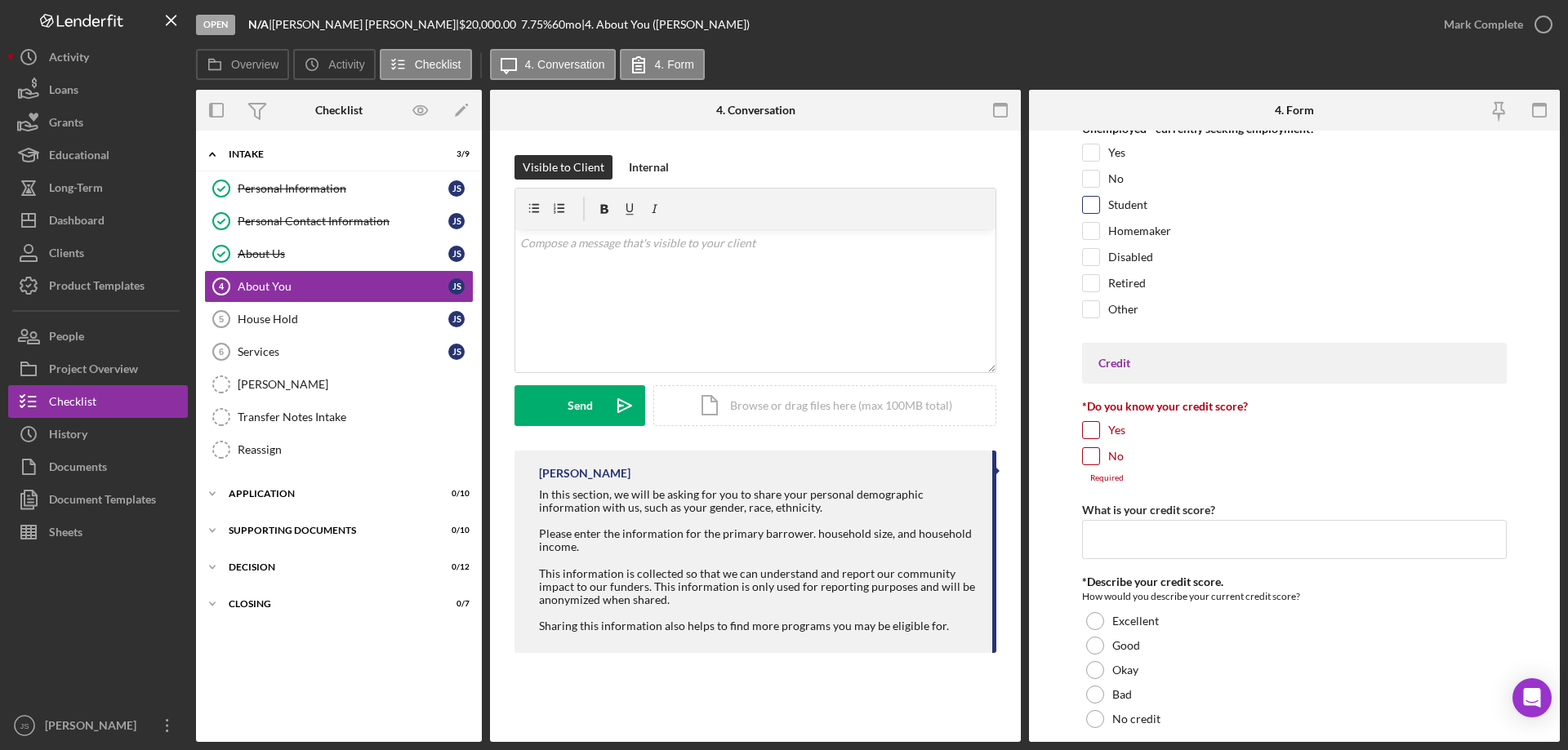
scroll to position [2612, 0]
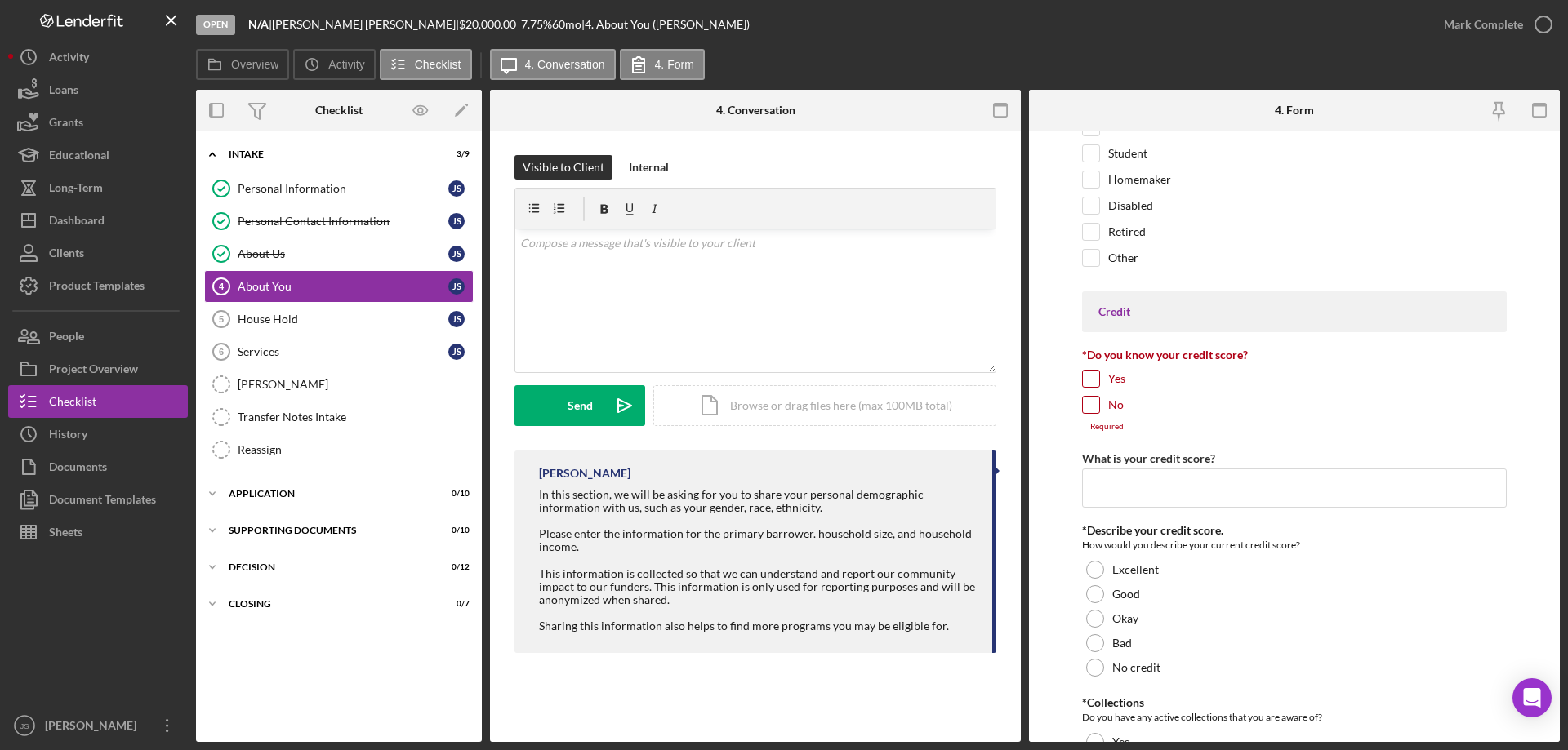
click at [1090, 378] on input "Yes" at bounding box center [1091, 378] width 17 height 17
checkbox input "true"
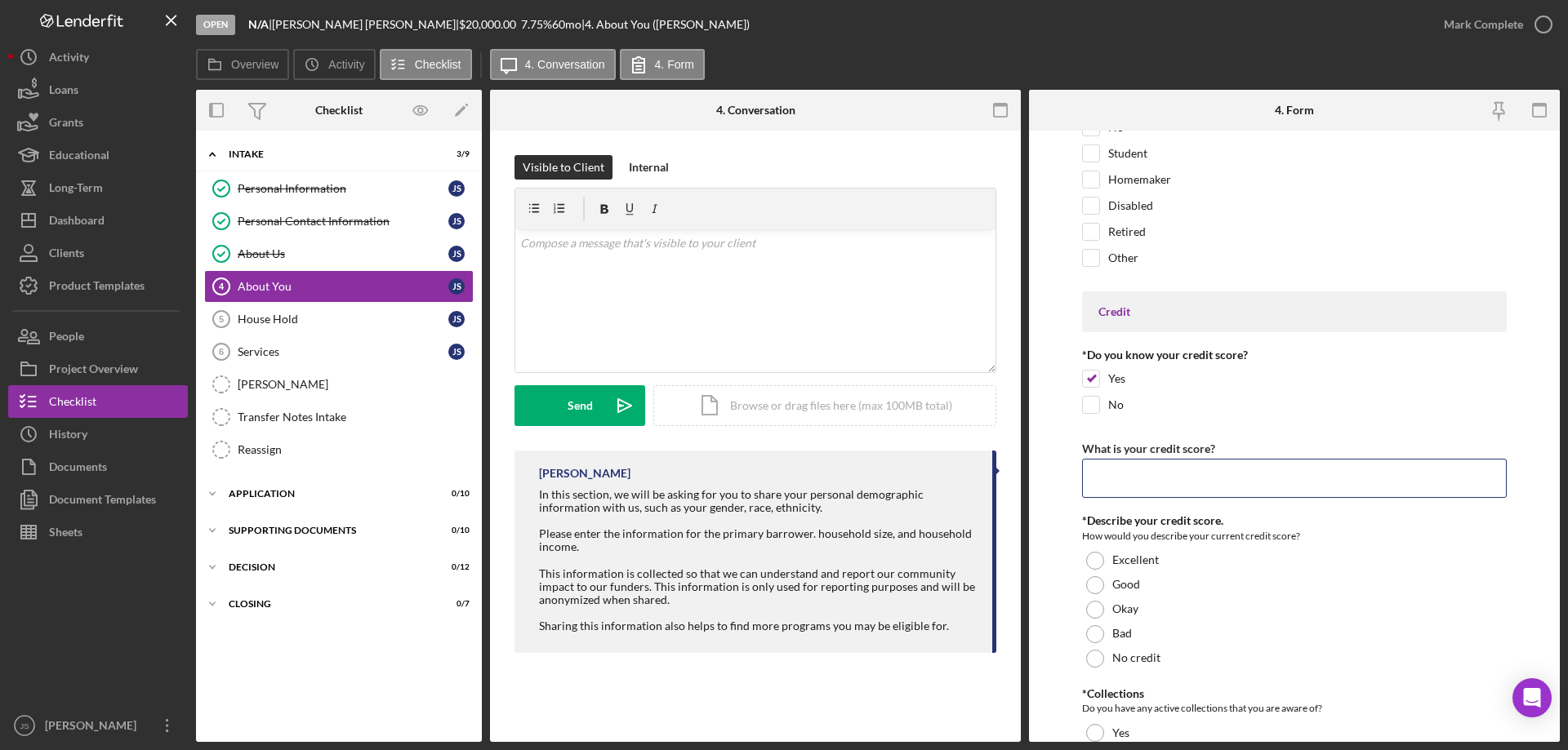
drag, startPoint x: 1124, startPoint y: 482, endPoint x: 1072, endPoint y: 465, distance: 54.7
click at [1124, 482] on input "What is your credit score?" at bounding box center [1295, 479] width 424 height 39
type input "523"
drag, startPoint x: 1095, startPoint y: 630, endPoint x: 1145, endPoint y: 628, distance: 50.0
click at [1096, 630] on div at bounding box center [1095, 634] width 18 height 18
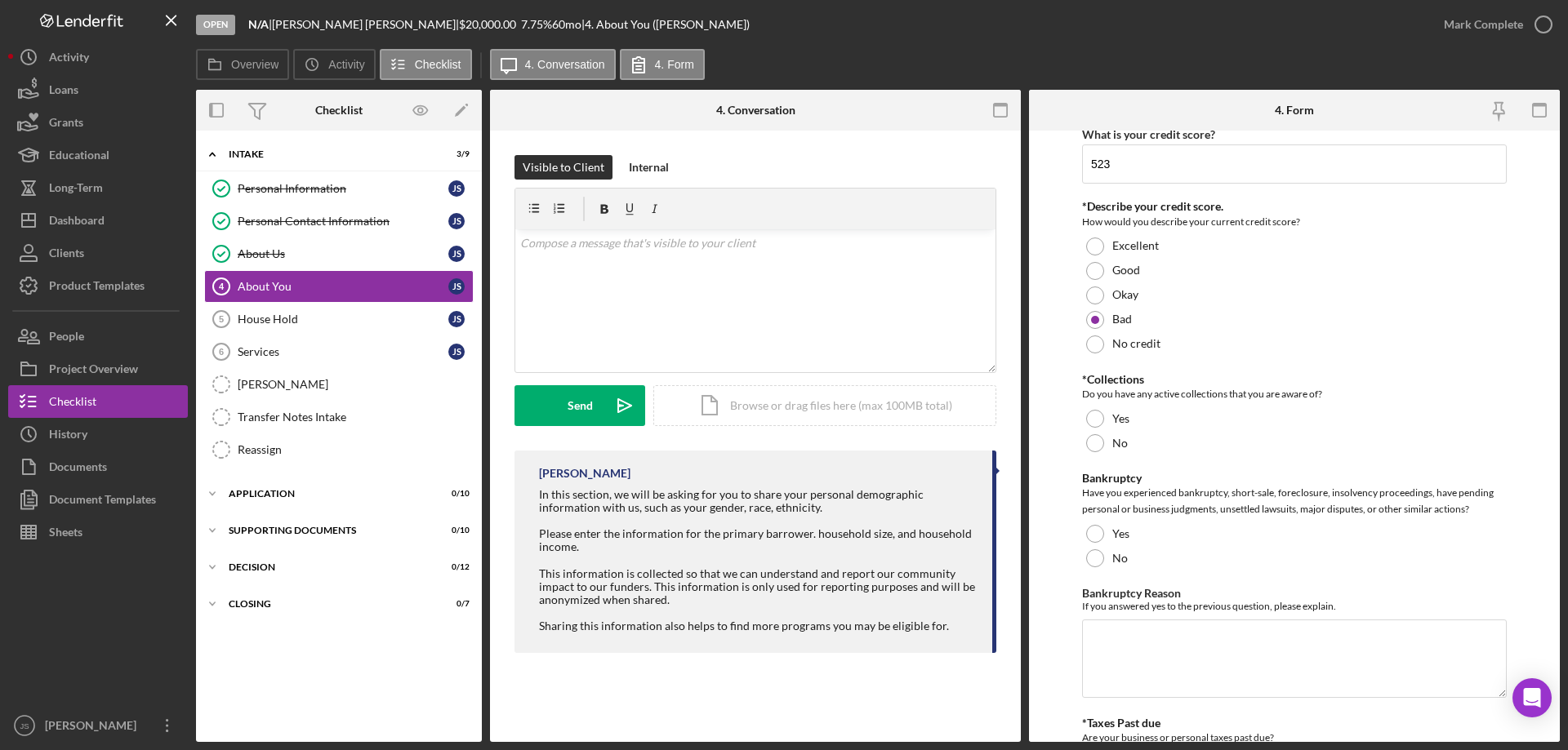
scroll to position [3020, 0]
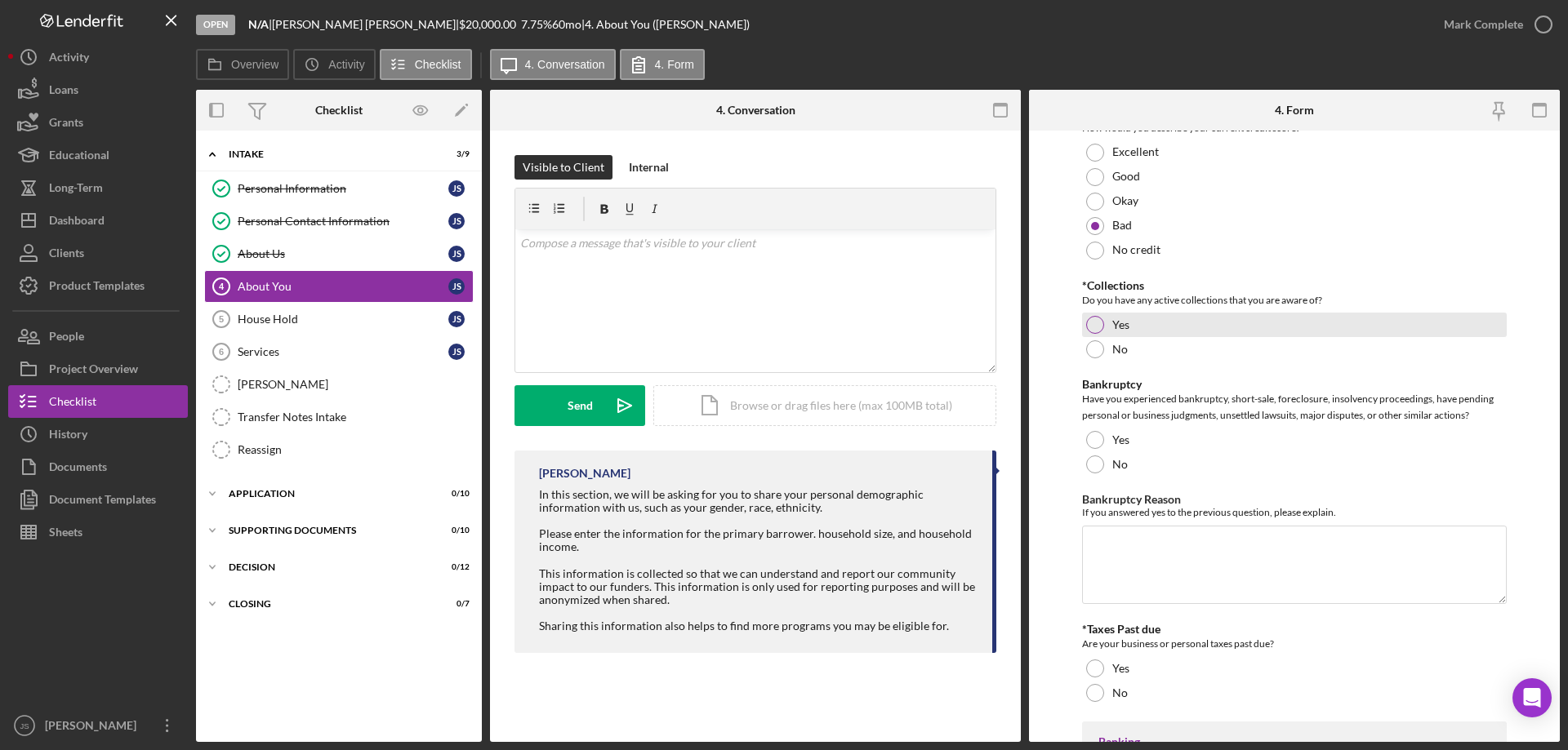
click at [1098, 322] on div at bounding box center [1095, 325] width 18 height 18
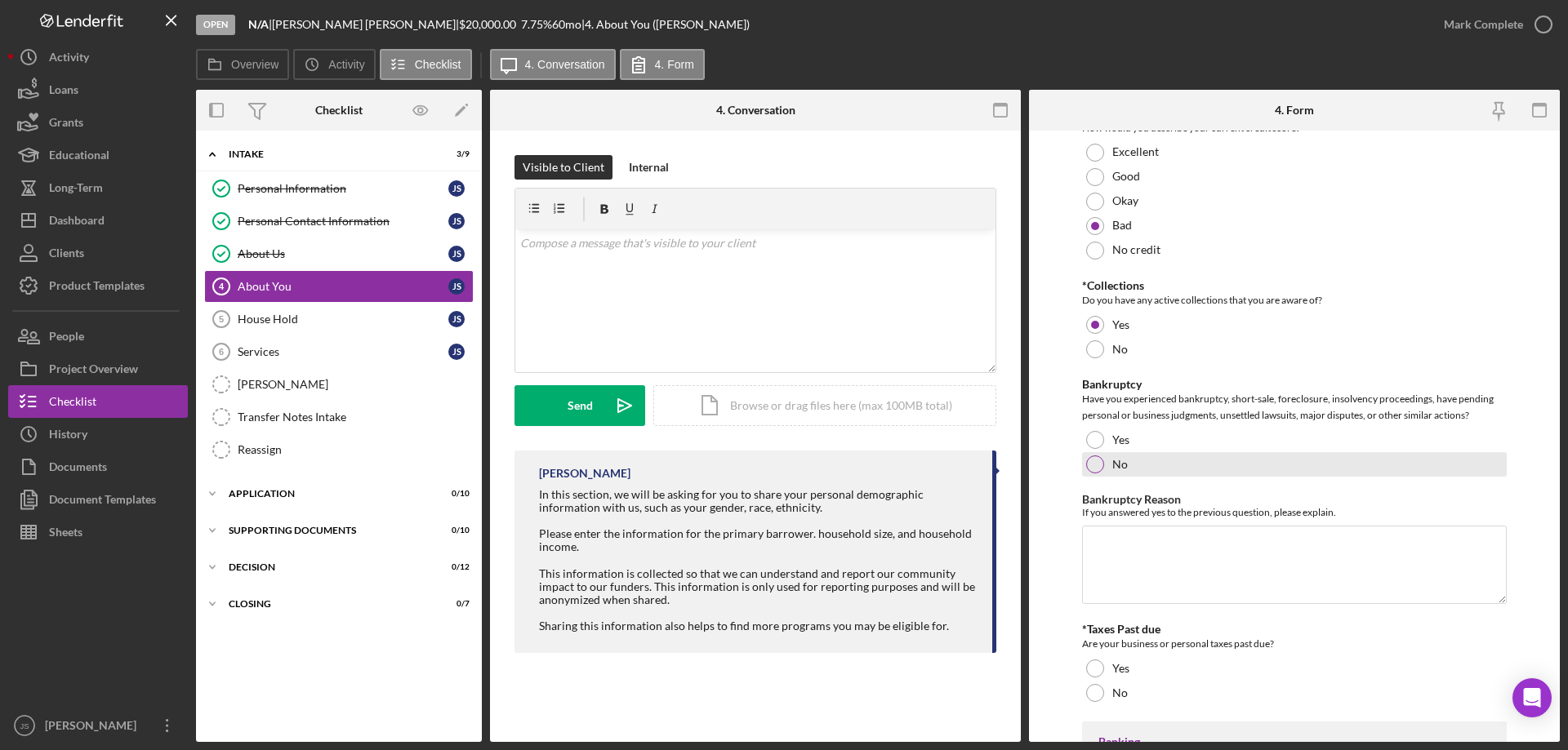
click at [1097, 466] on div at bounding box center [1095, 464] width 18 height 18
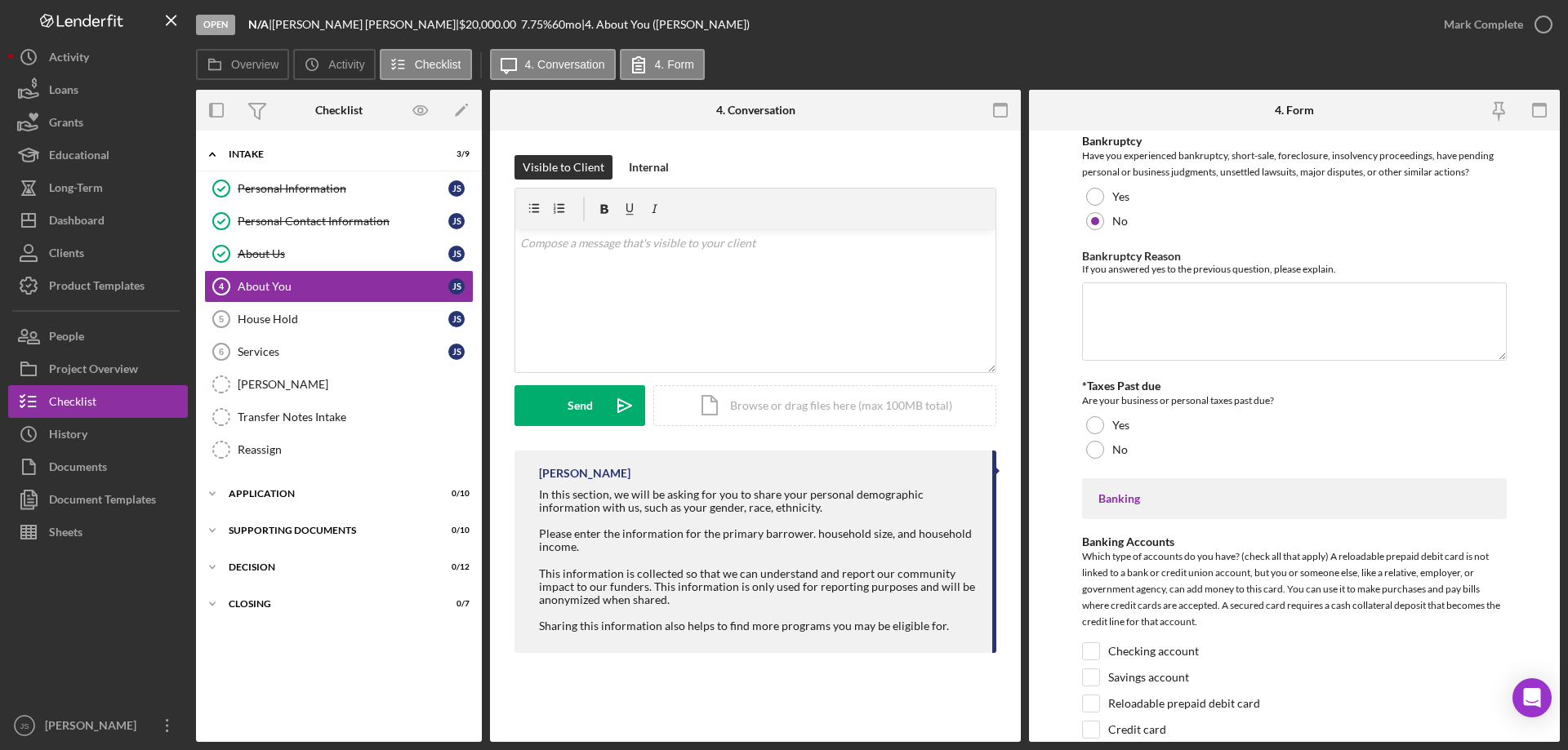
scroll to position [3265, 0]
click at [1091, 419] on div at bounding box center [1095, 423] width 18 height 18
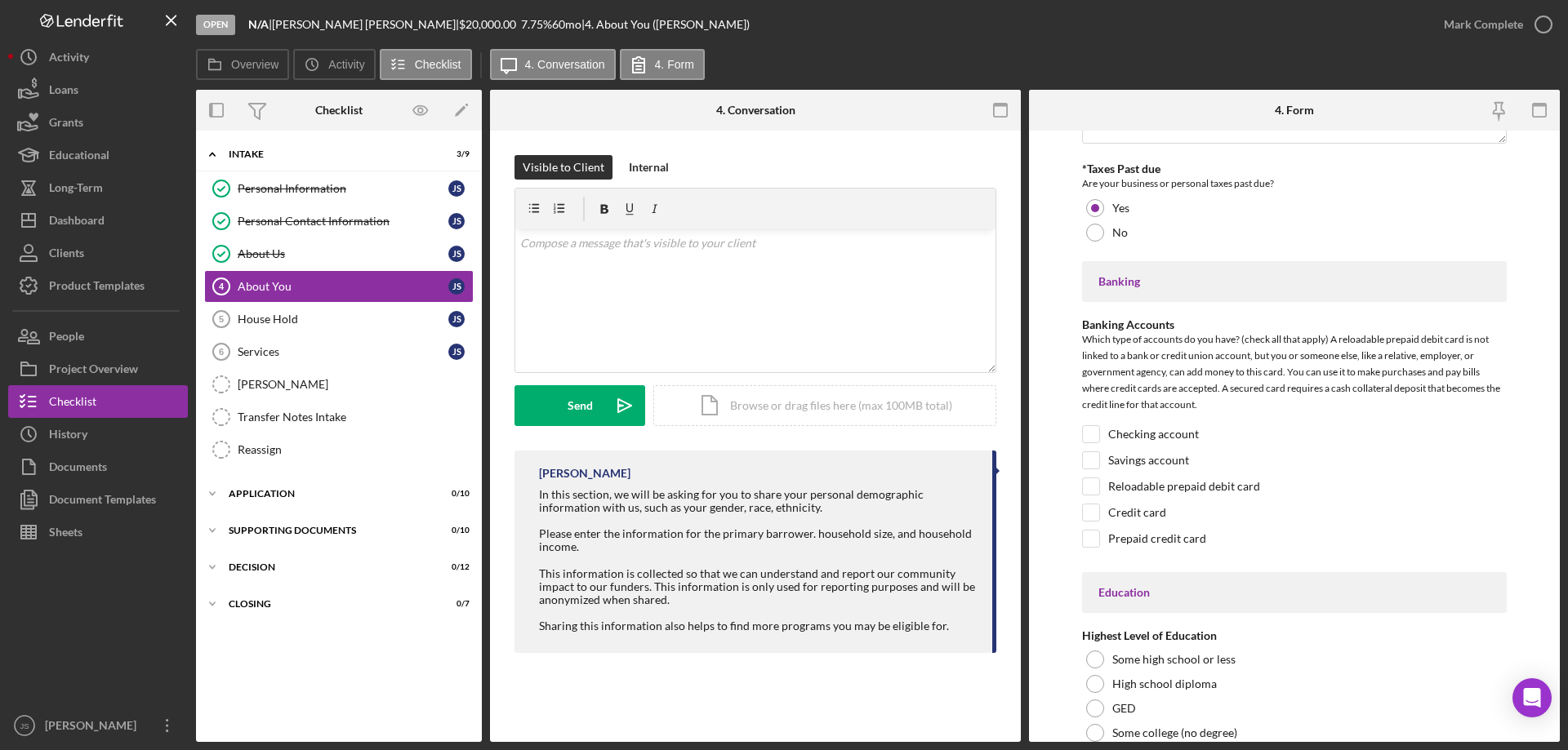
scroll to position [3510, 0]
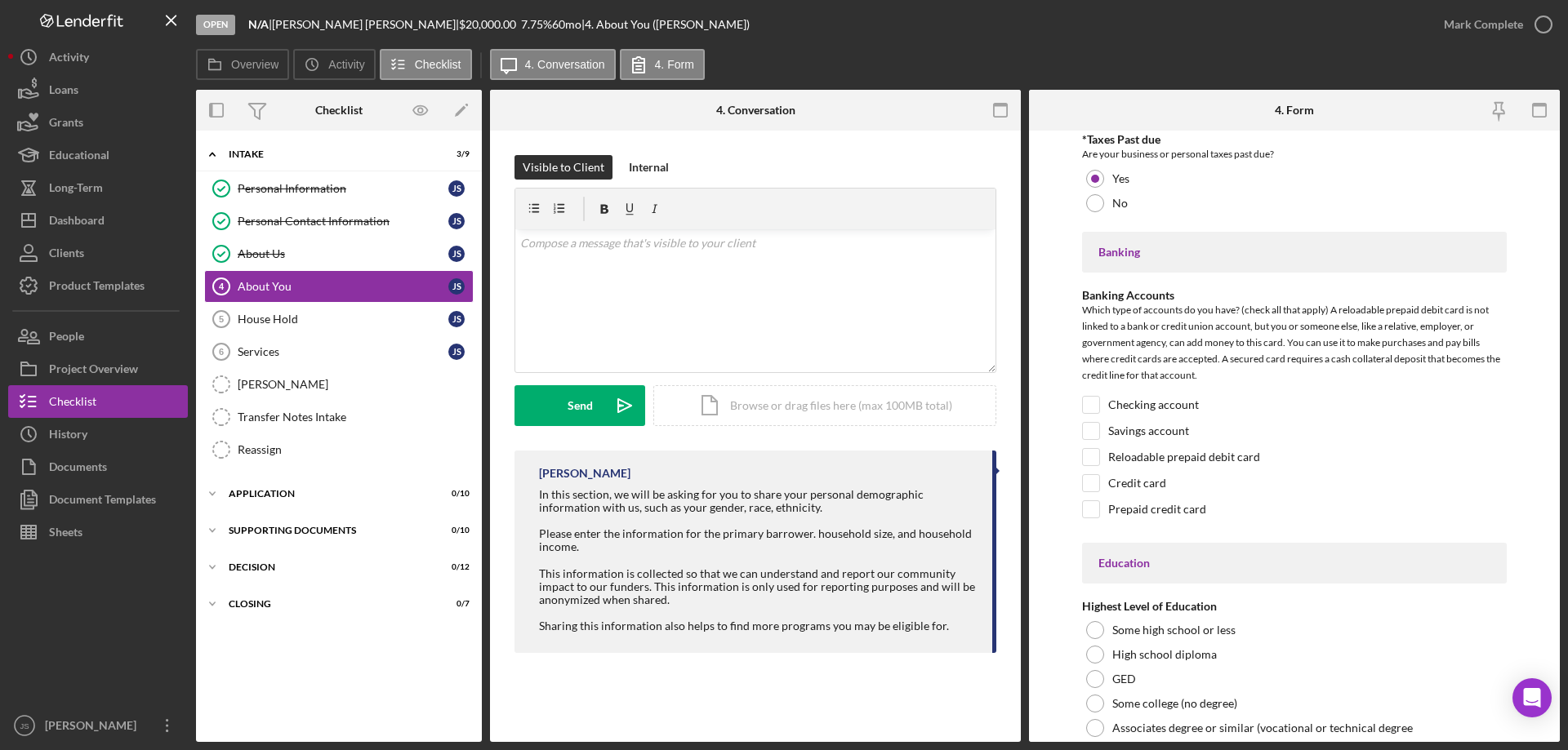
drag, startPoint x: 1094, startPoint y: 399, endPoint x: 1070, endPoint y: 446, distance: 52.8
click at [1094, 401] on input "Checking account" at bounding box center [1091, 405] width 17 height 17
checkbox input "true"
click at [1086, 429] on input "Savings account" at bounding box center [1091, 431] width 17 height 17
checkbox input "true"
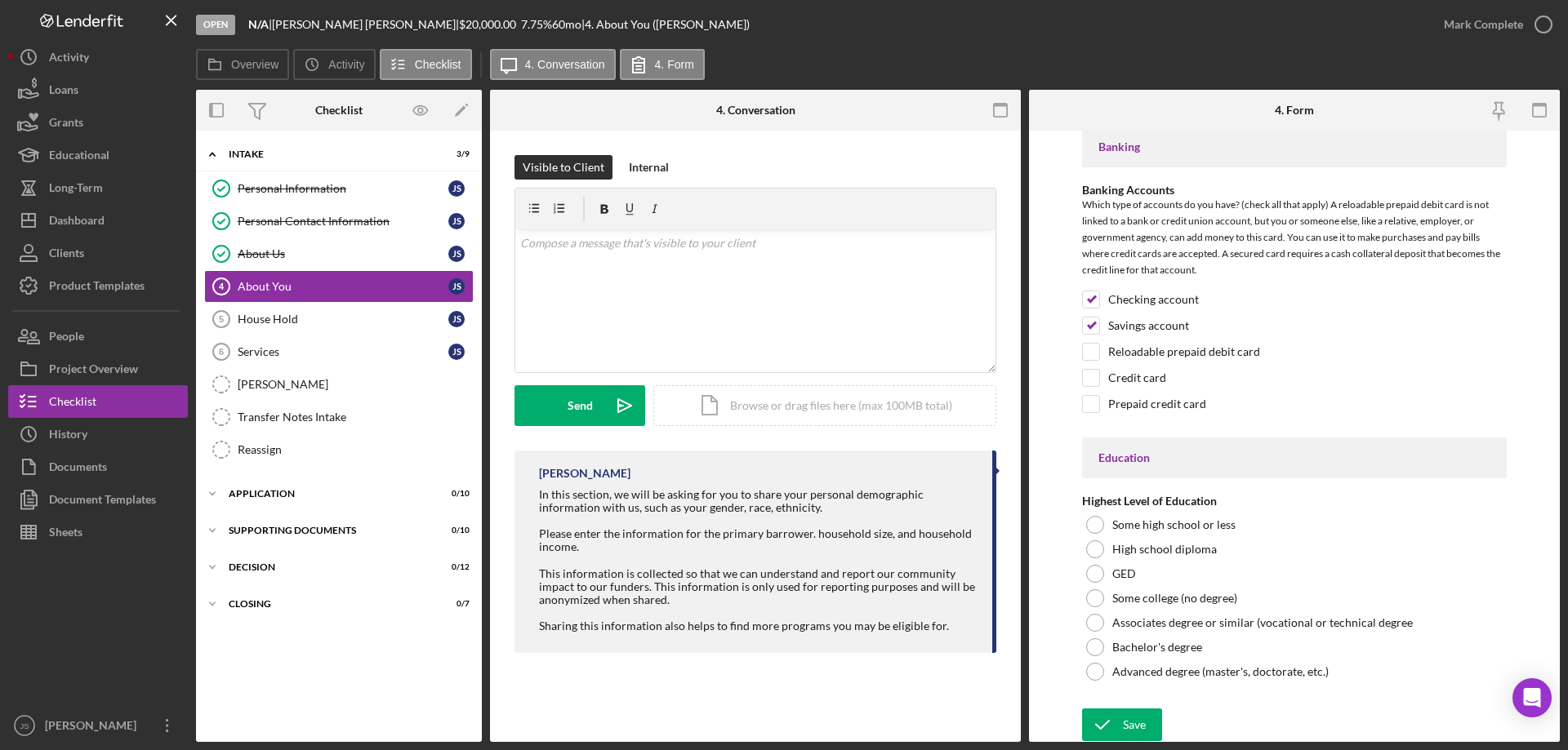
scroll to position [3617, 0]
drag, startPoint x: 1092, startPoint y: 646, endPoint x: 1089, endPoint y: 676, distance: 30.1
click at [1092, 647] on div at bounding box center [1095, 646] width 18 height 18
click at [1121, 719] on button "Save" at bounding box center [1122, 724] width 80 height 33
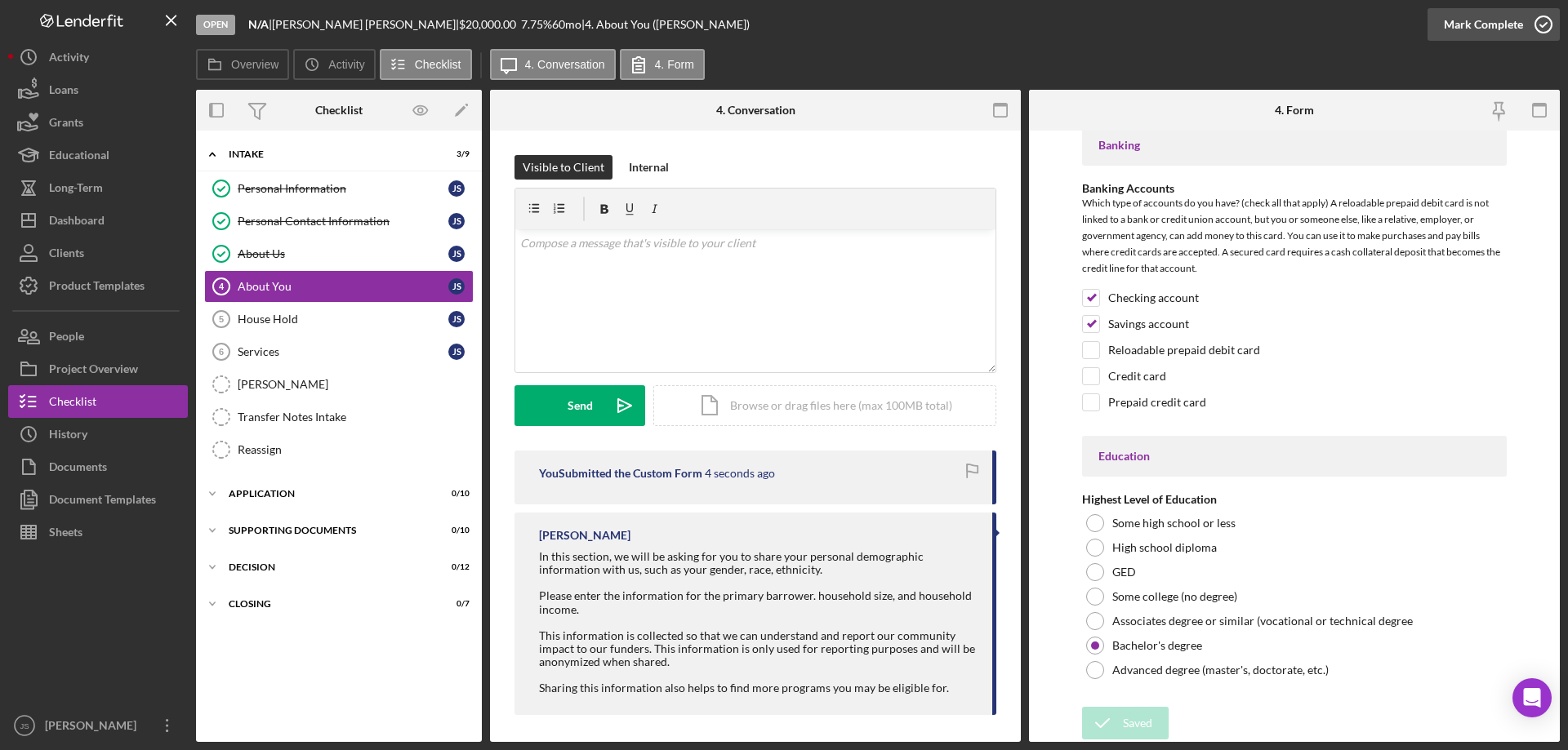
click at [1545, 21] on icon "button" at bounding box center [1544, 24] width 41 height 41
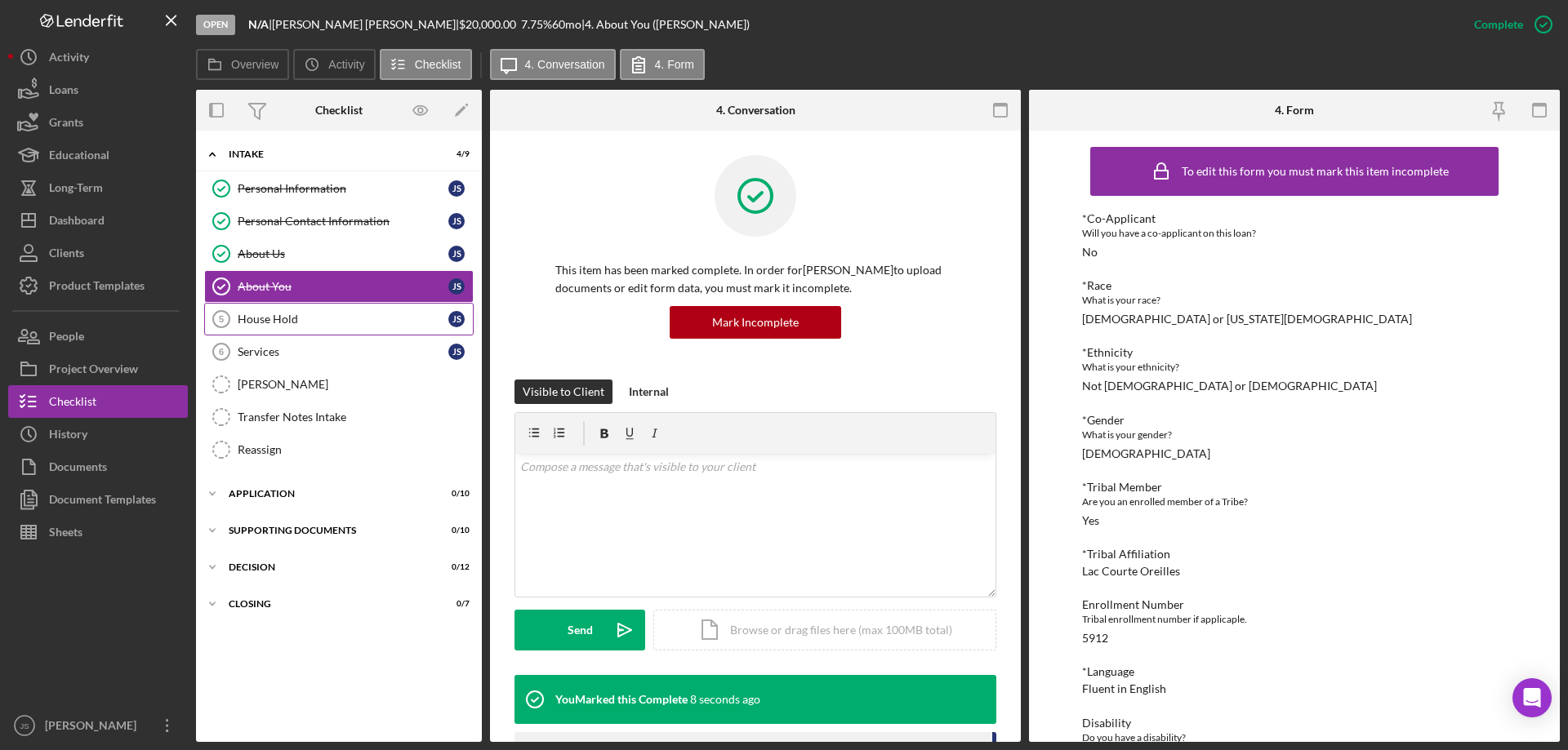
click at [275, 314] on div "House Hold" at bounding box center [343, 318] width 210 height 13
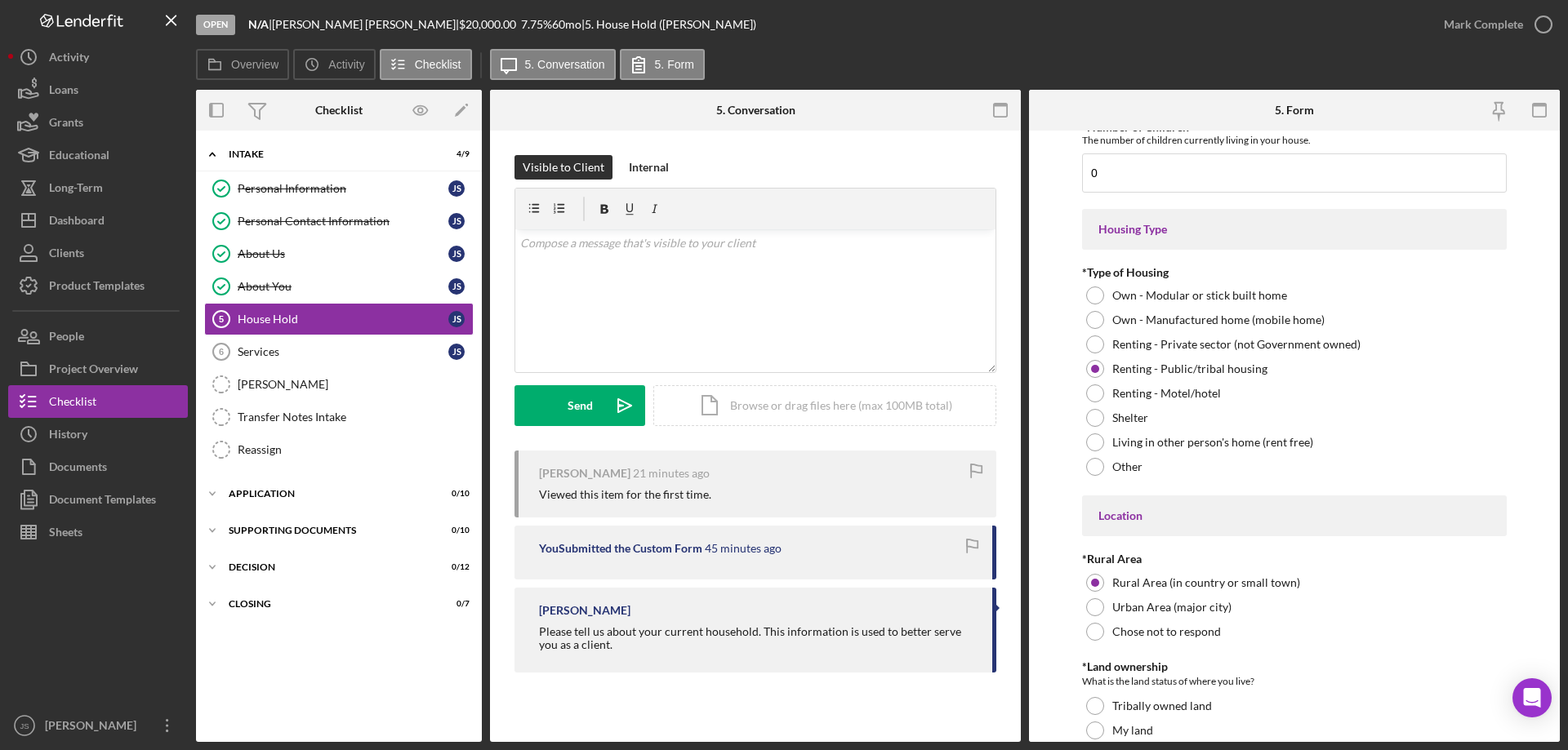
scroll to position [430, 0]
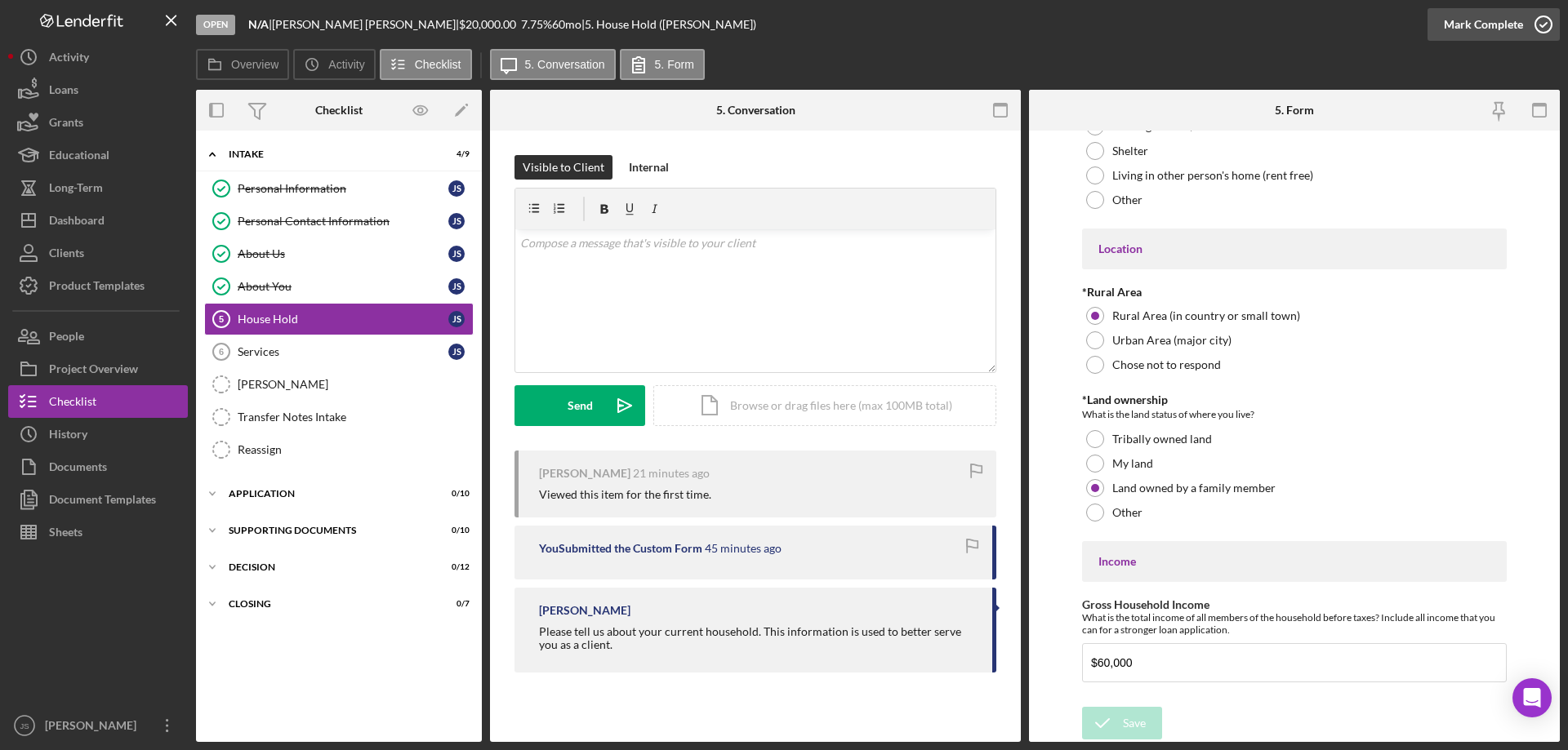
click at [1542, 21] on icon "button" at bounding box center [1544, 24] width 41 height 41
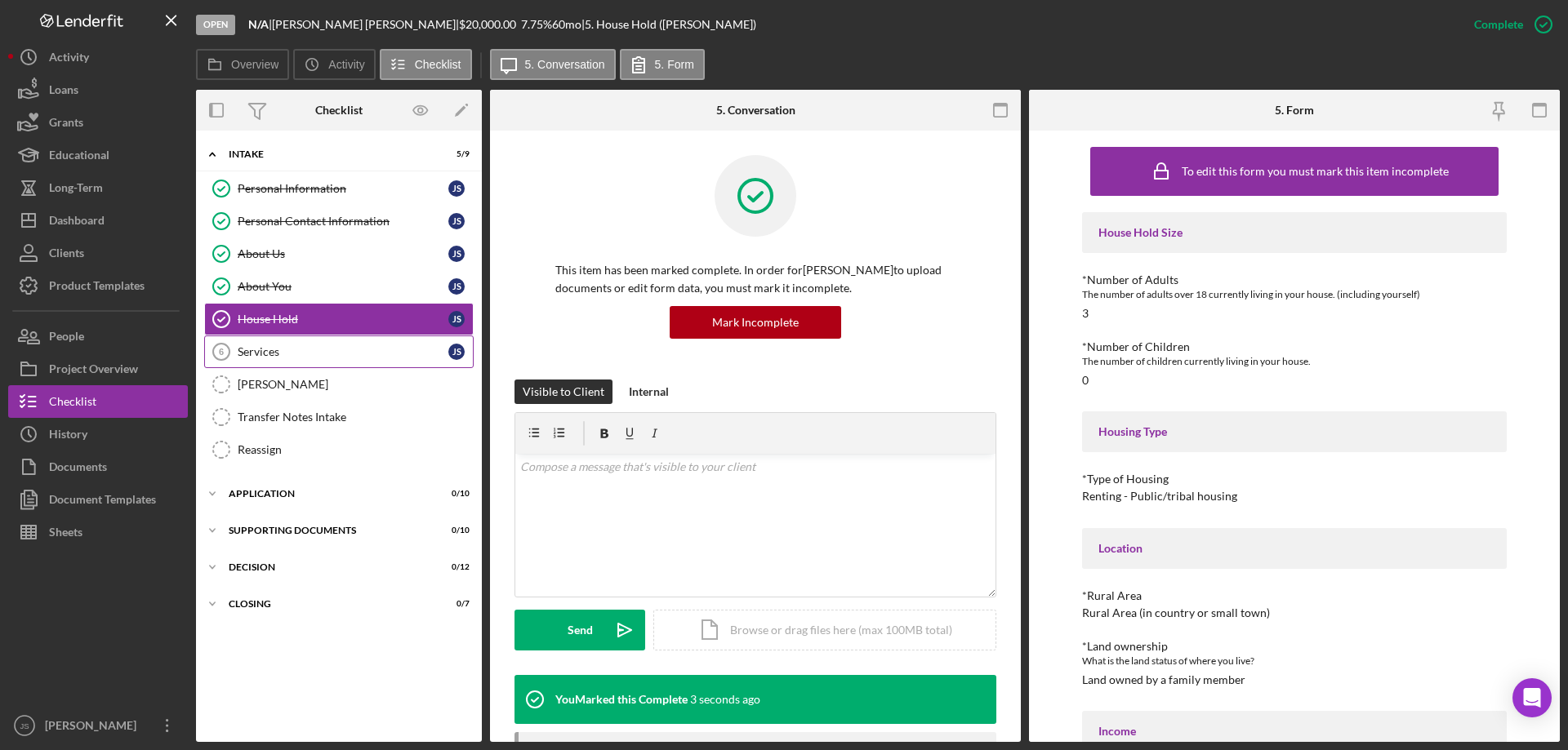
click at [288, 351] on div "Services" at bounding box center [343, 351] width 210 height 13
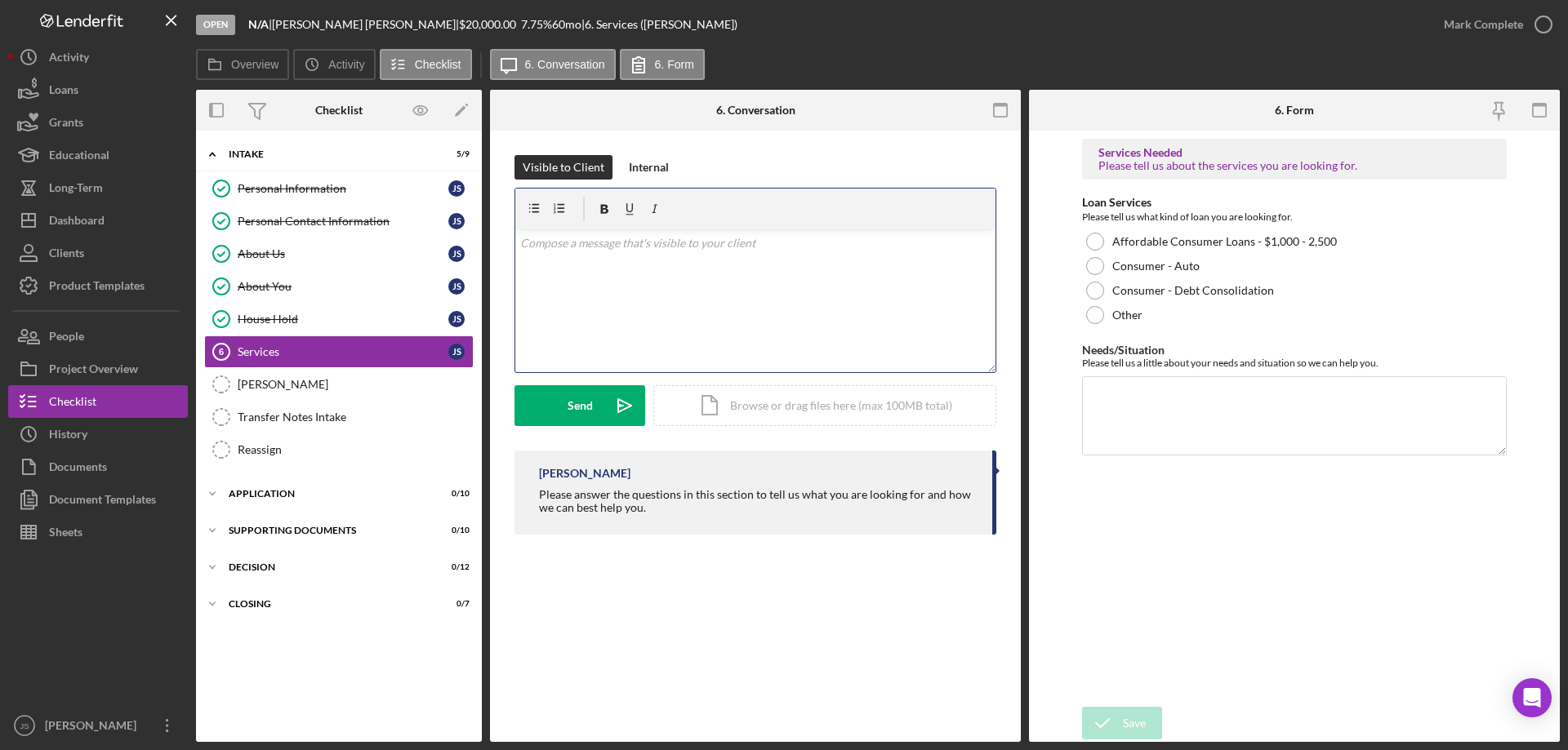
click at [576, 288] on div "v Color teal Color pink Remove color Add row above Add row below Add column bef…" at bounding box center [754, 301] width 480 height 143
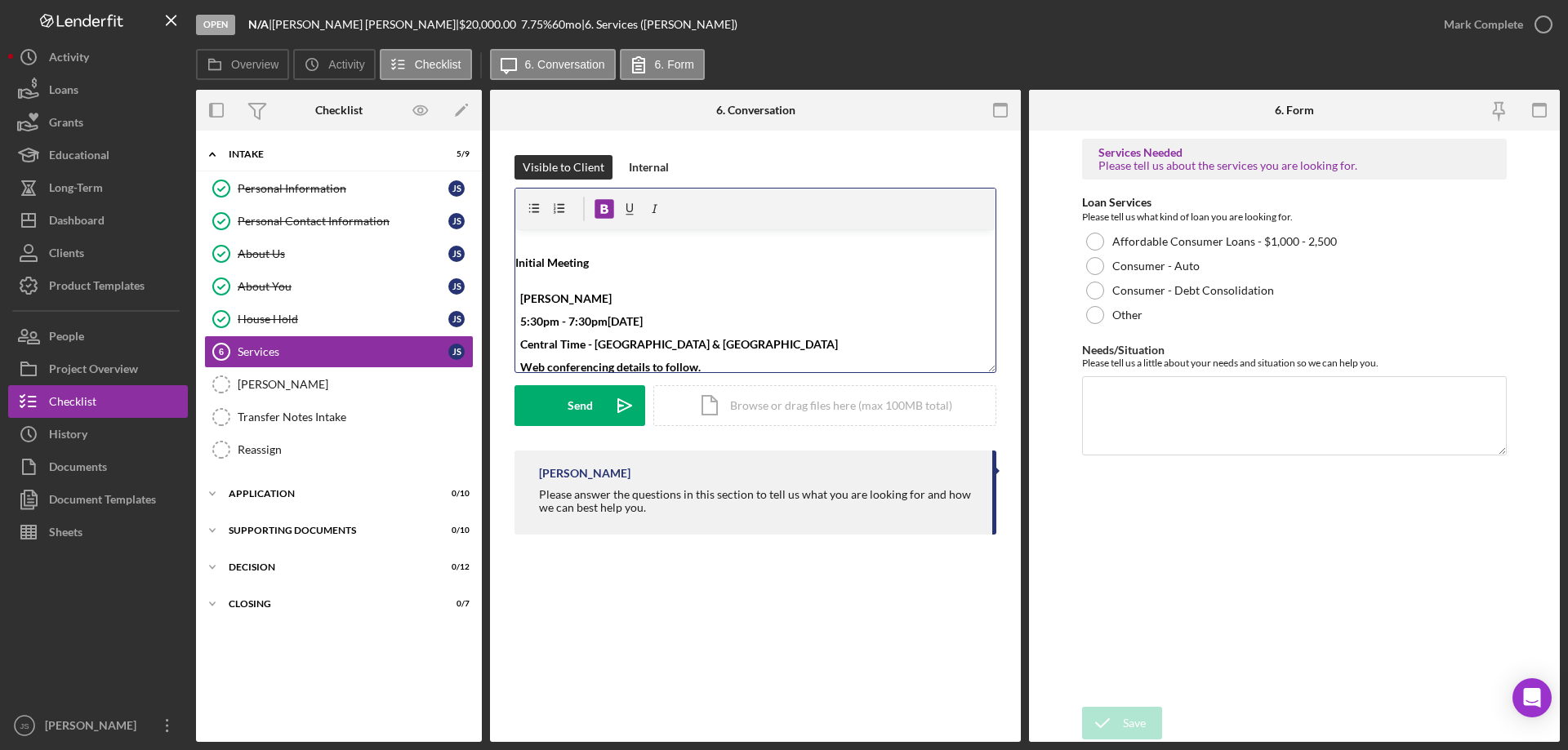
scroll to position [6, 0]
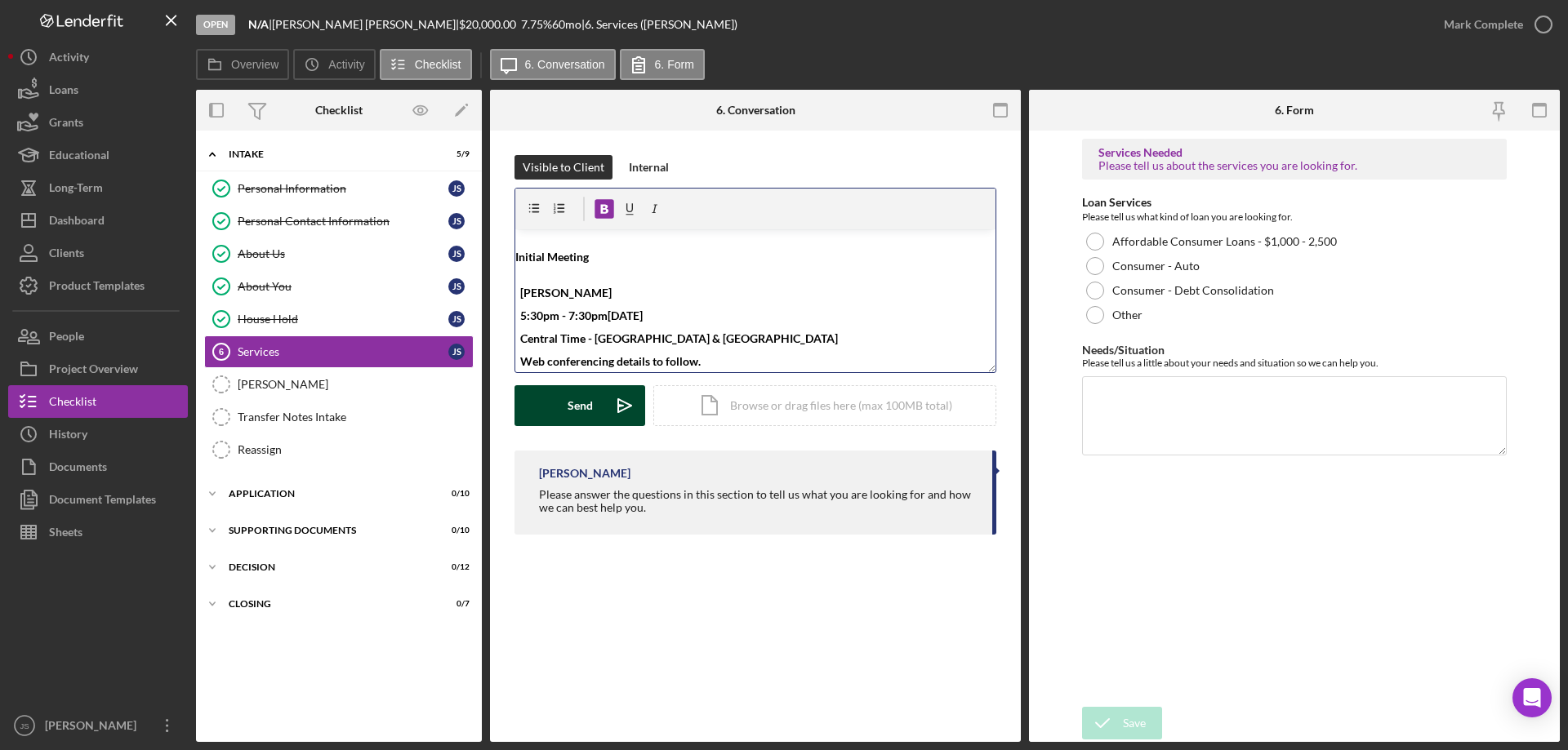
click at [548, 403] on button "Send Icon/icon-invite-send" at bounding box center [580, 406] width 130 height 41
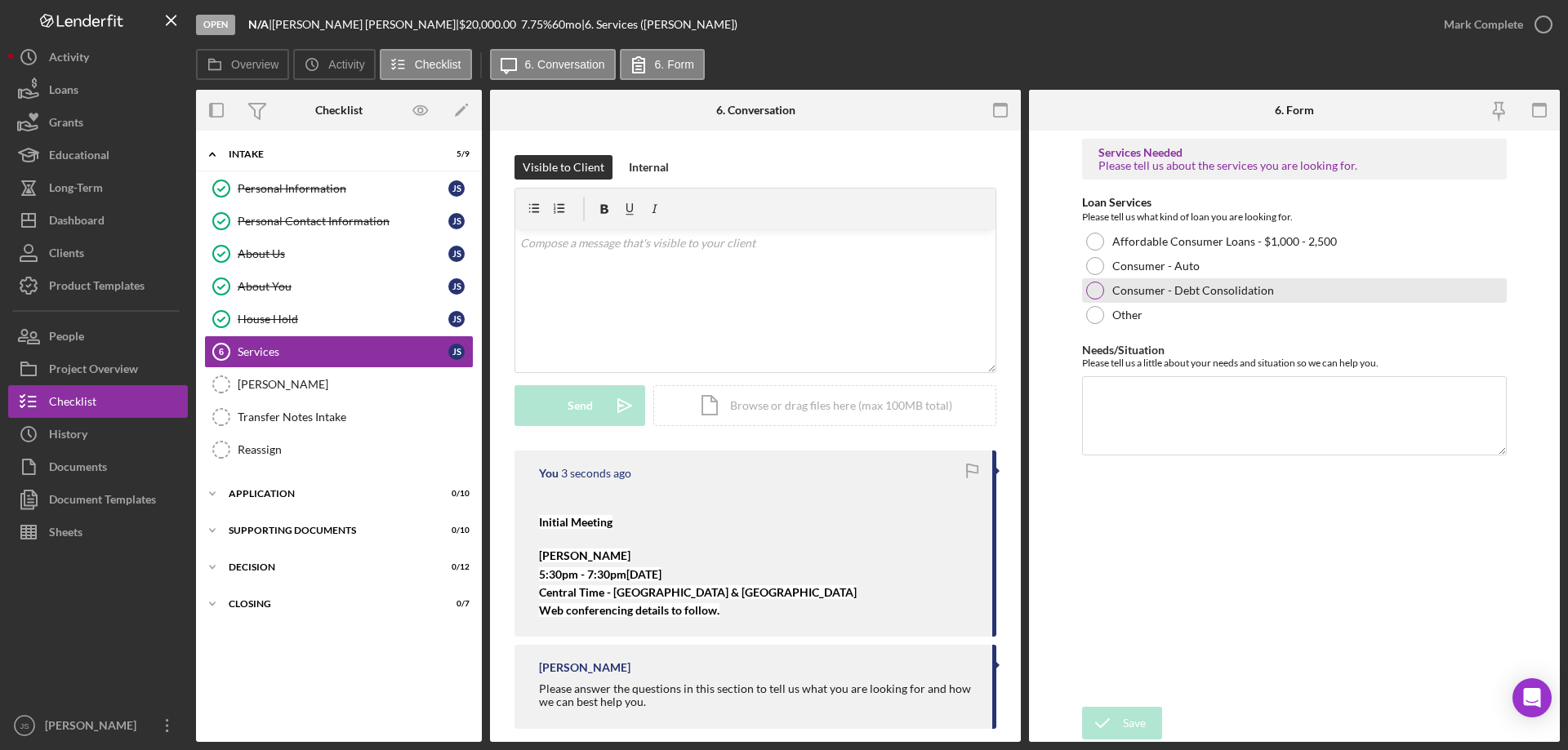
click at [1097, 290] on div at bounding box center [1095, 290] width 18 height 18
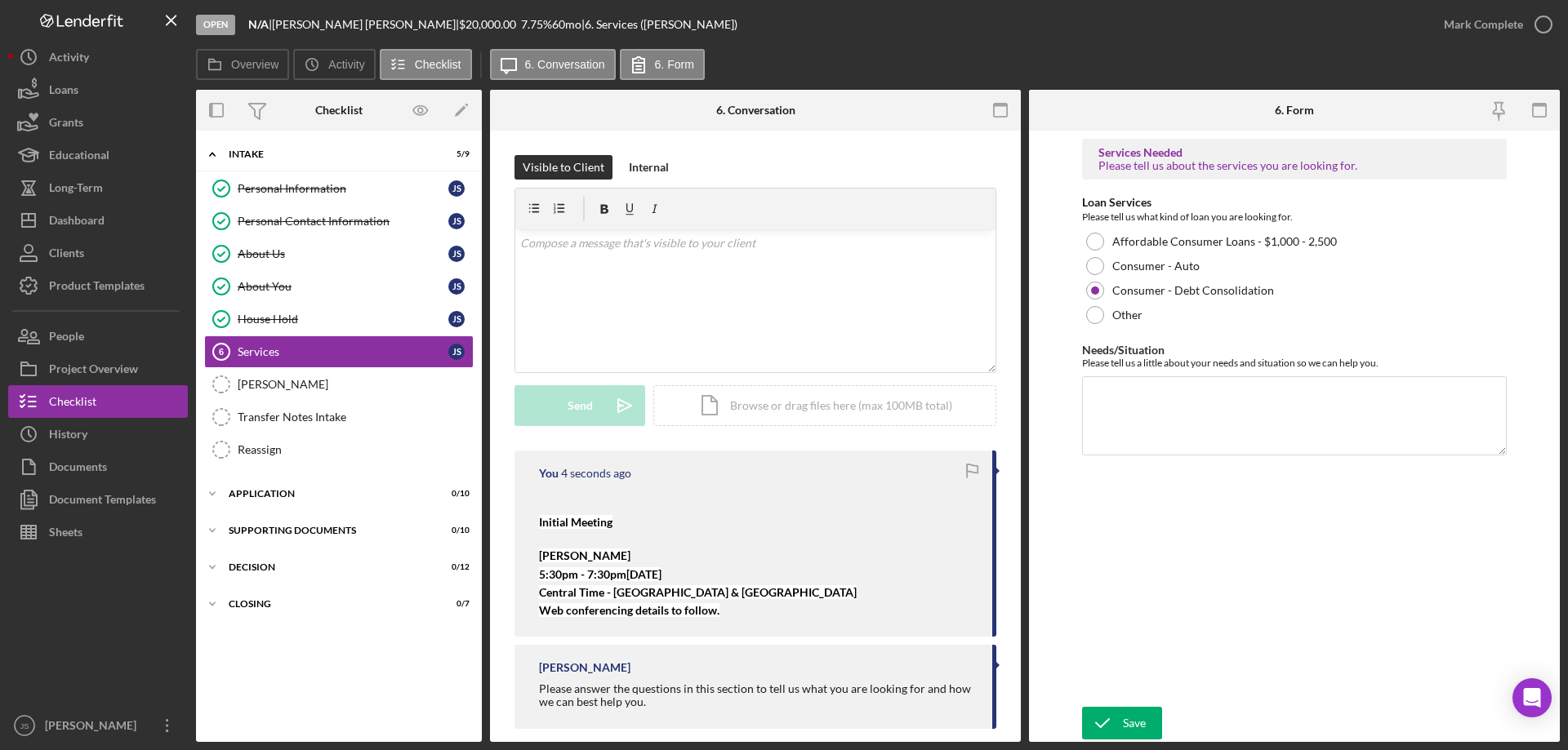
drag, startPoint x: 1121, startPoint y: 724, endPoint x: 1131, endPoint y: 704, distance: 22.4
click at [1123, 723] on button "Save" at bounding box center [1122, 724] width 80 height 33
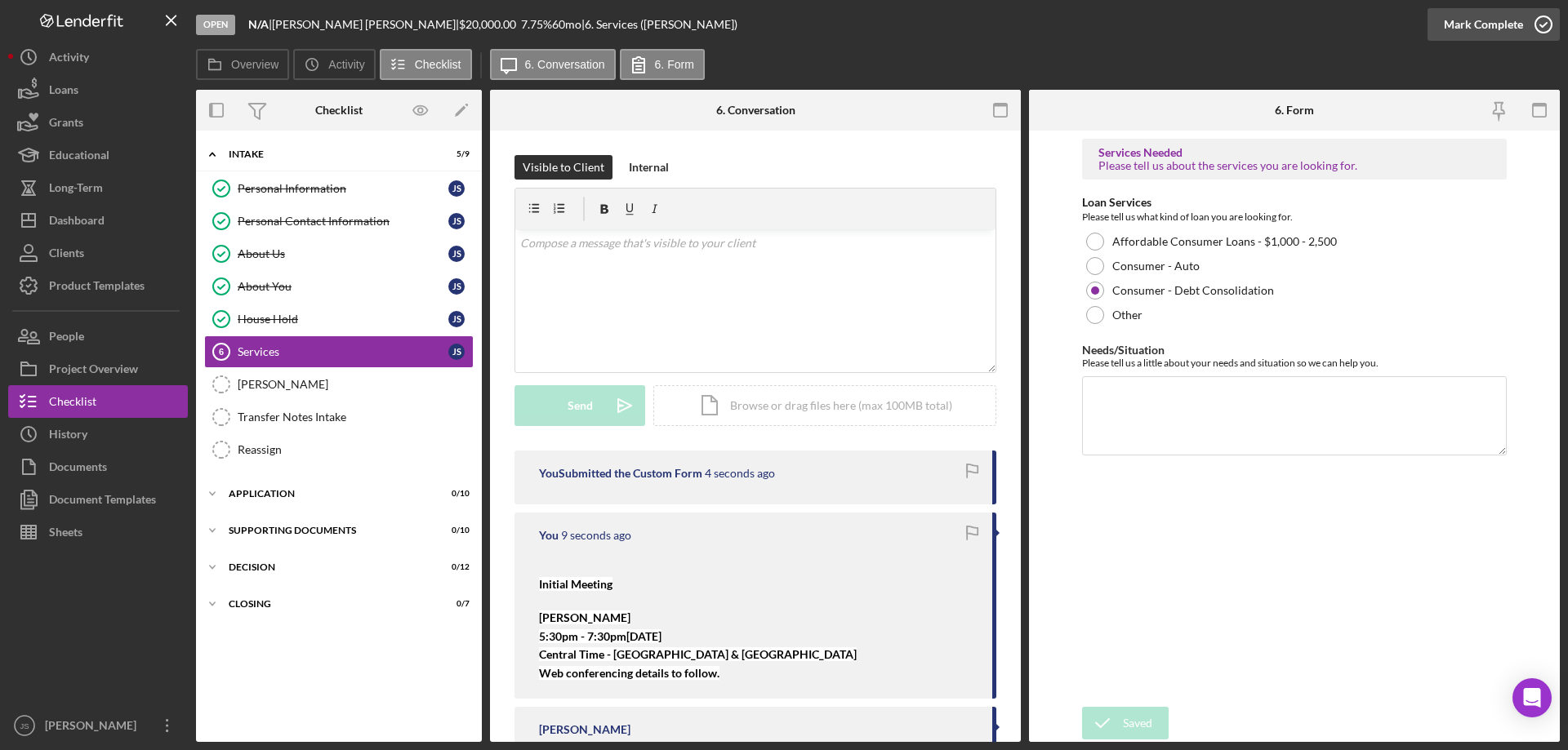
click at [1543, 25] on icon "button" at bounding box center [1544, 24] width 41 height 41
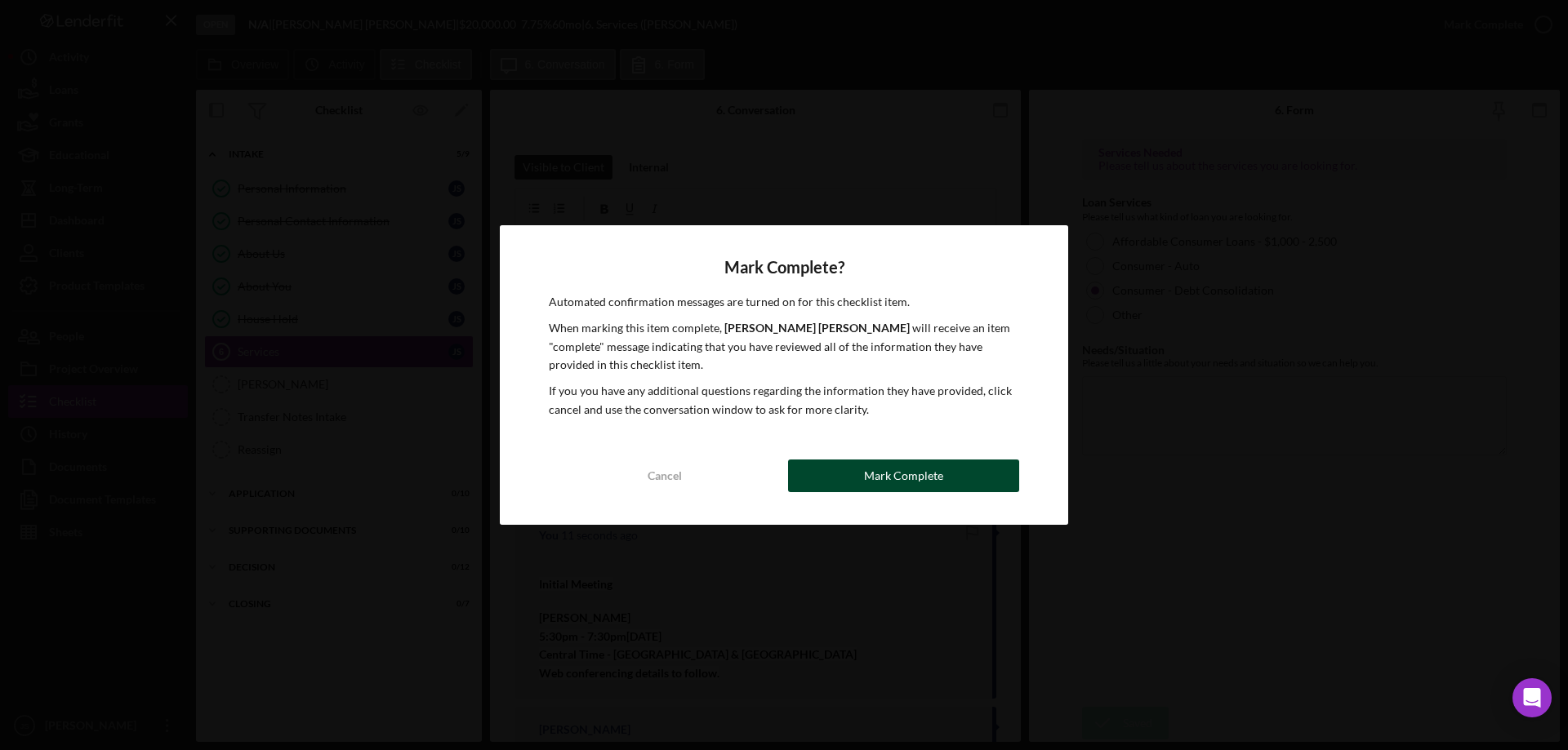
click at [952, 478] on button "Mark Complete" at bounding box center [903, 476] width 231 height 33
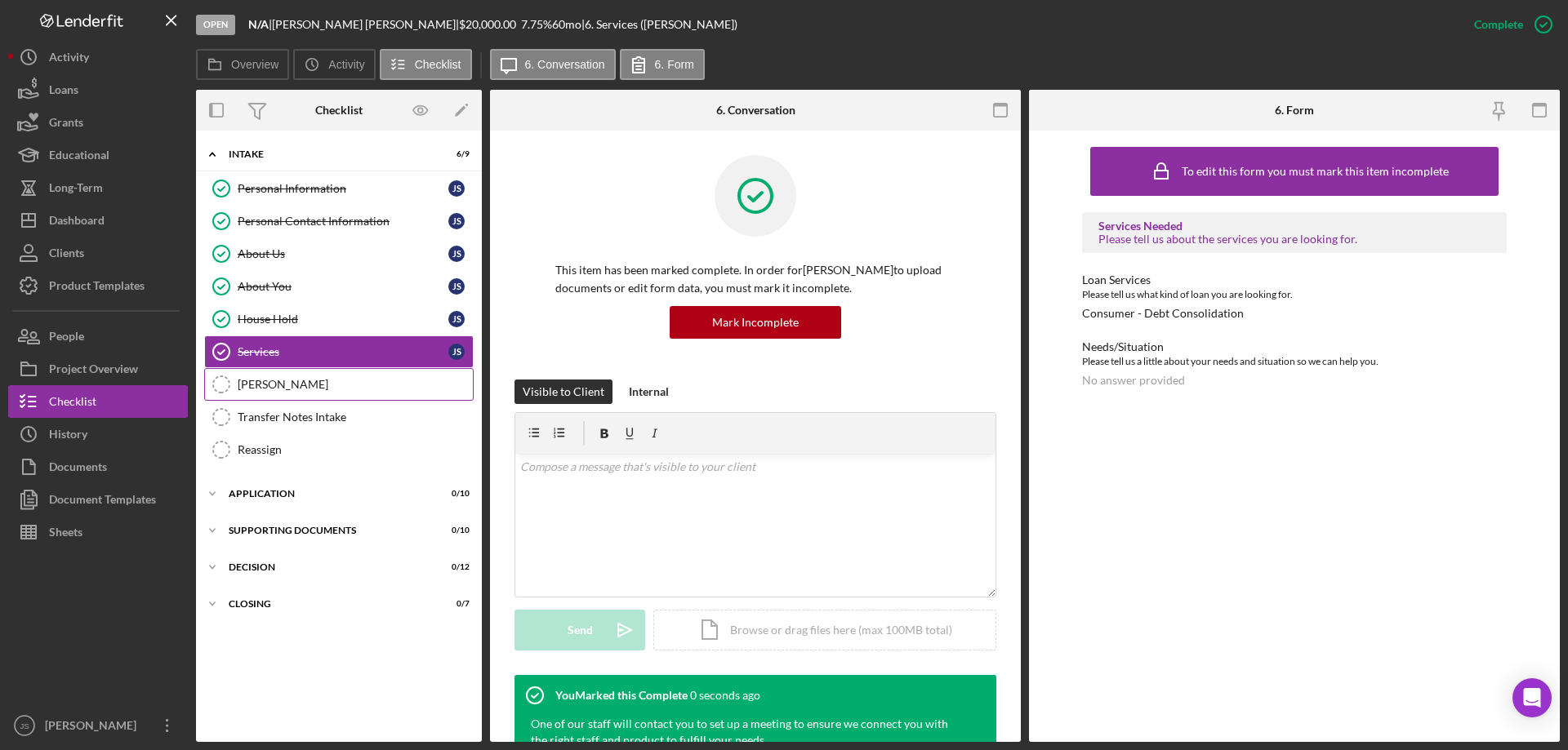
click at [254, 385] on div "OTIS" at bounding box center [355, 384] width 236 height 13
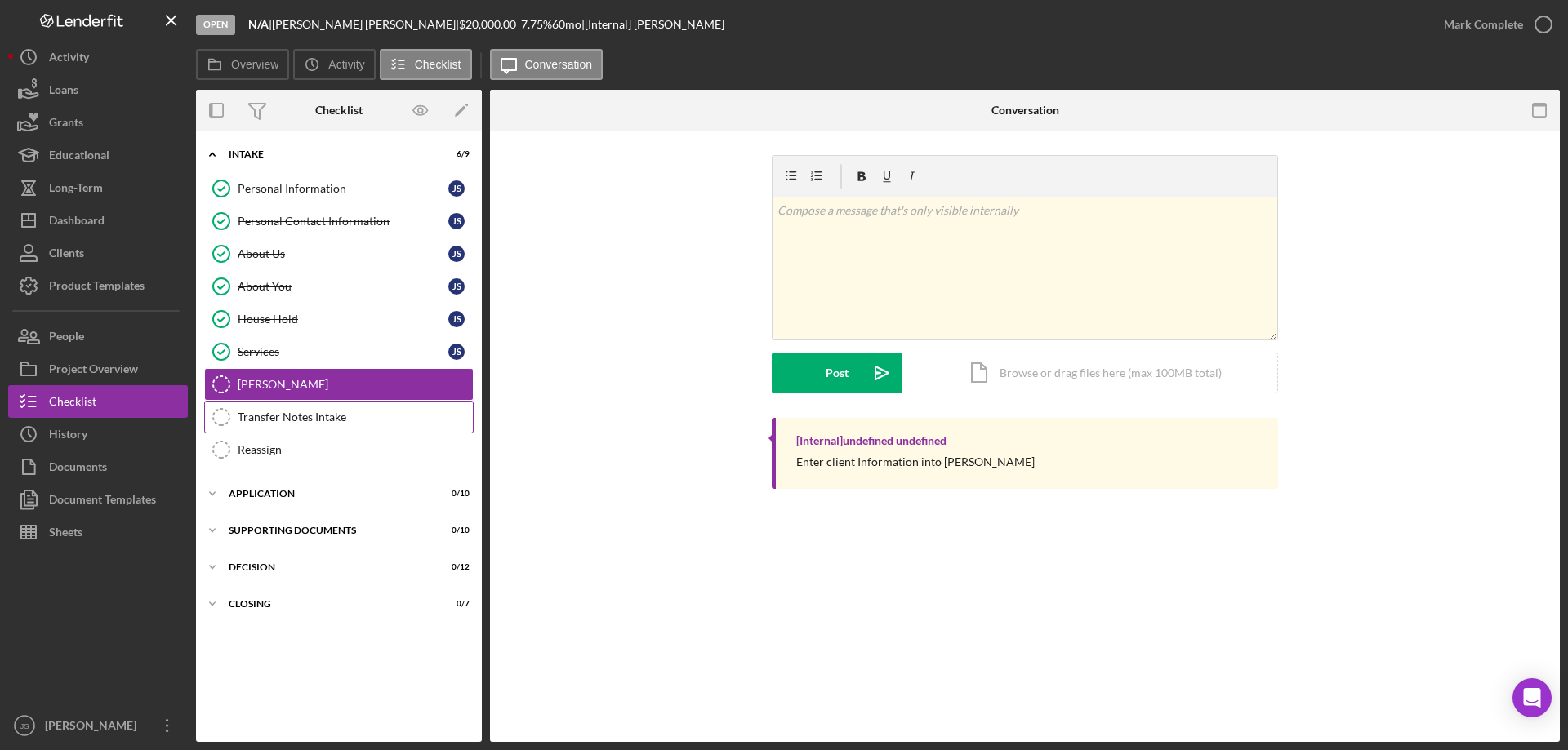
drag, startPoint x: 287, startPoint y: 415, endPoint x: 299, endPoint y: 411, distance: 12.6
click at [291, 415] on div "Transfer Notes Intake" at bounding box center [355, 416] width 236 height 13
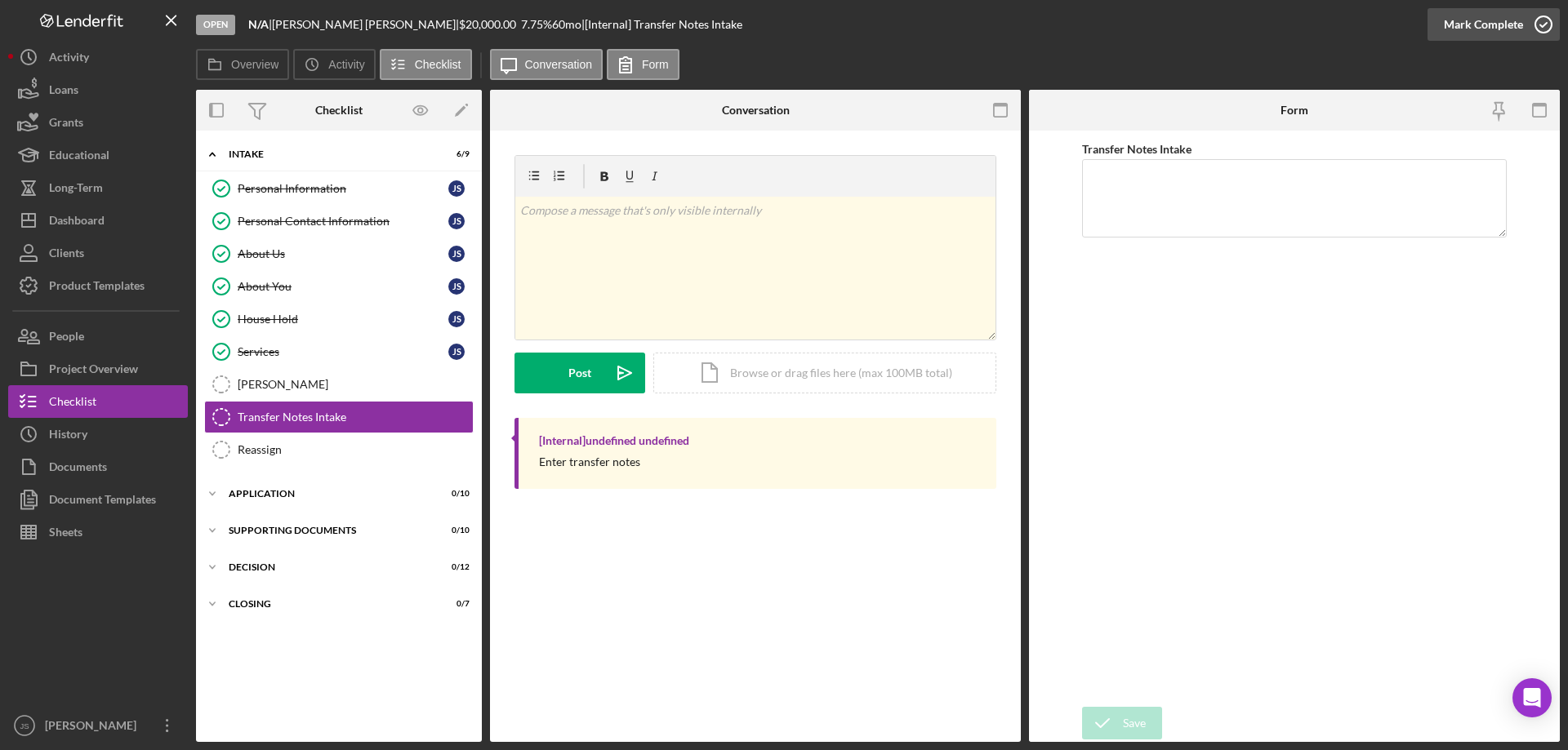
click at [1543, 25] on polyline "button" at bounding box center [1544, 24] width 7 height 4
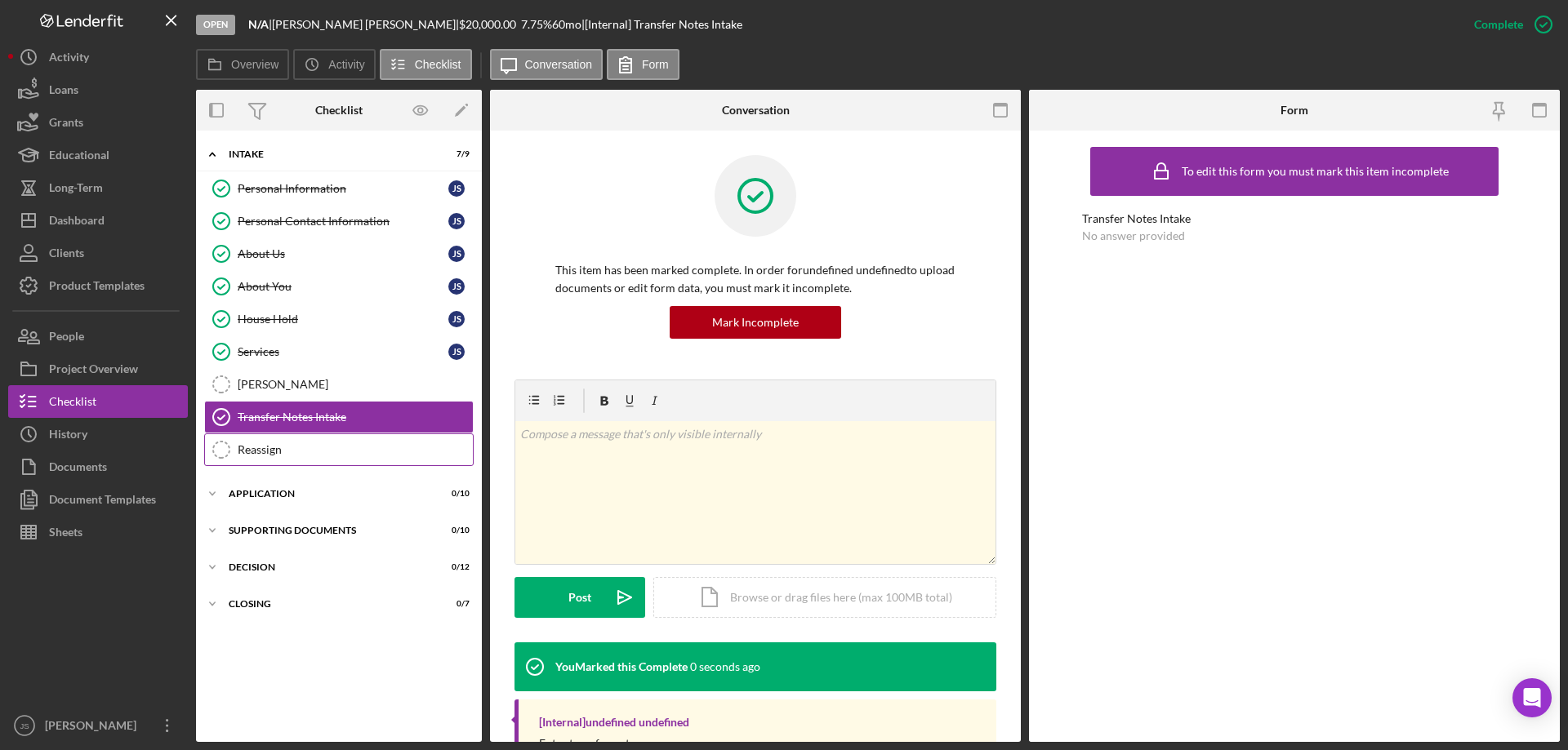
click at [293, 447] on div "Reassign" at bounding box center [355, 449] width 236 height 13
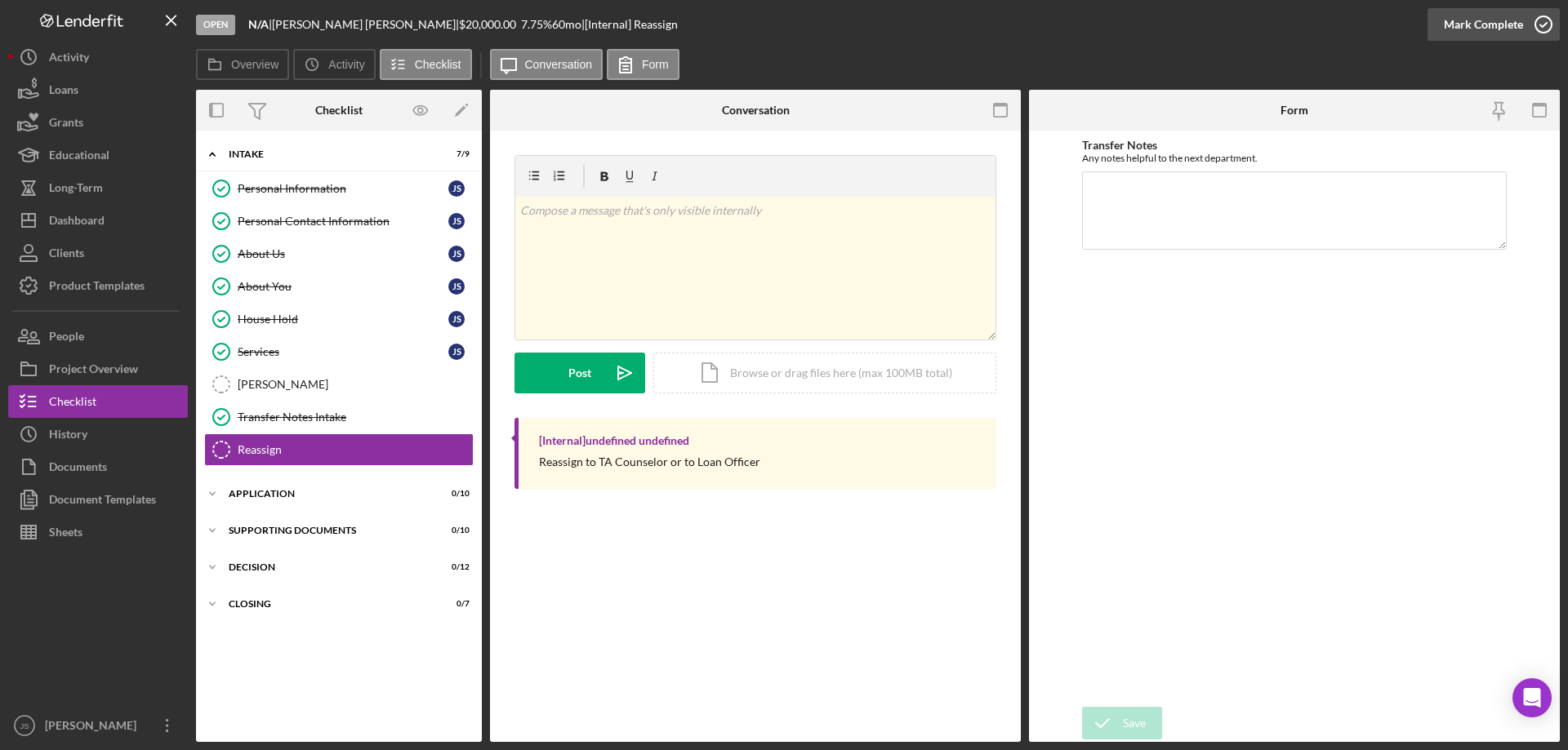
click at [1539, 22] on icon "button" at bounding box center [1544, 24] width 41 height 41
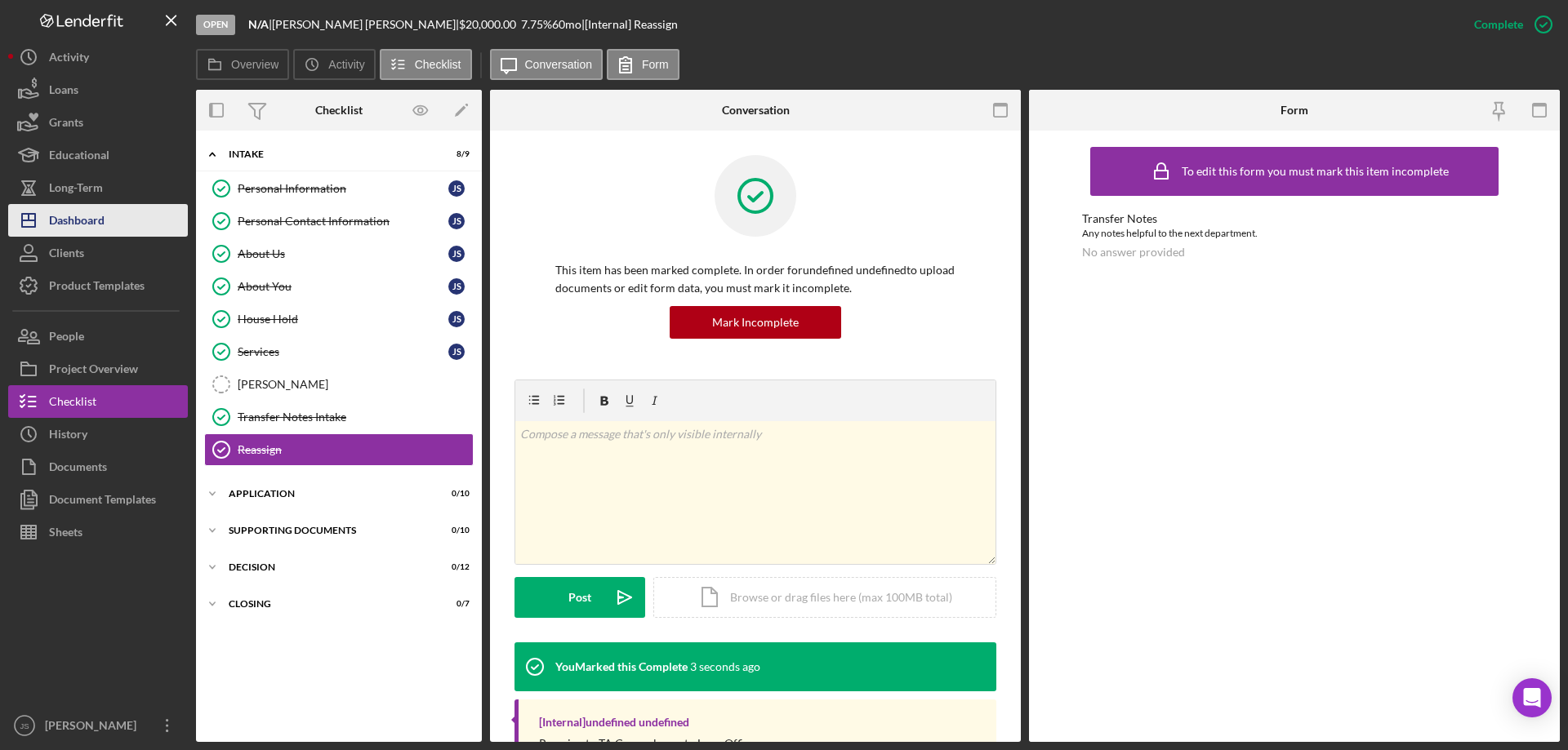
click at [96, 226] on div "Dashboard" at bounding box center [76, 223] width 55 height 37
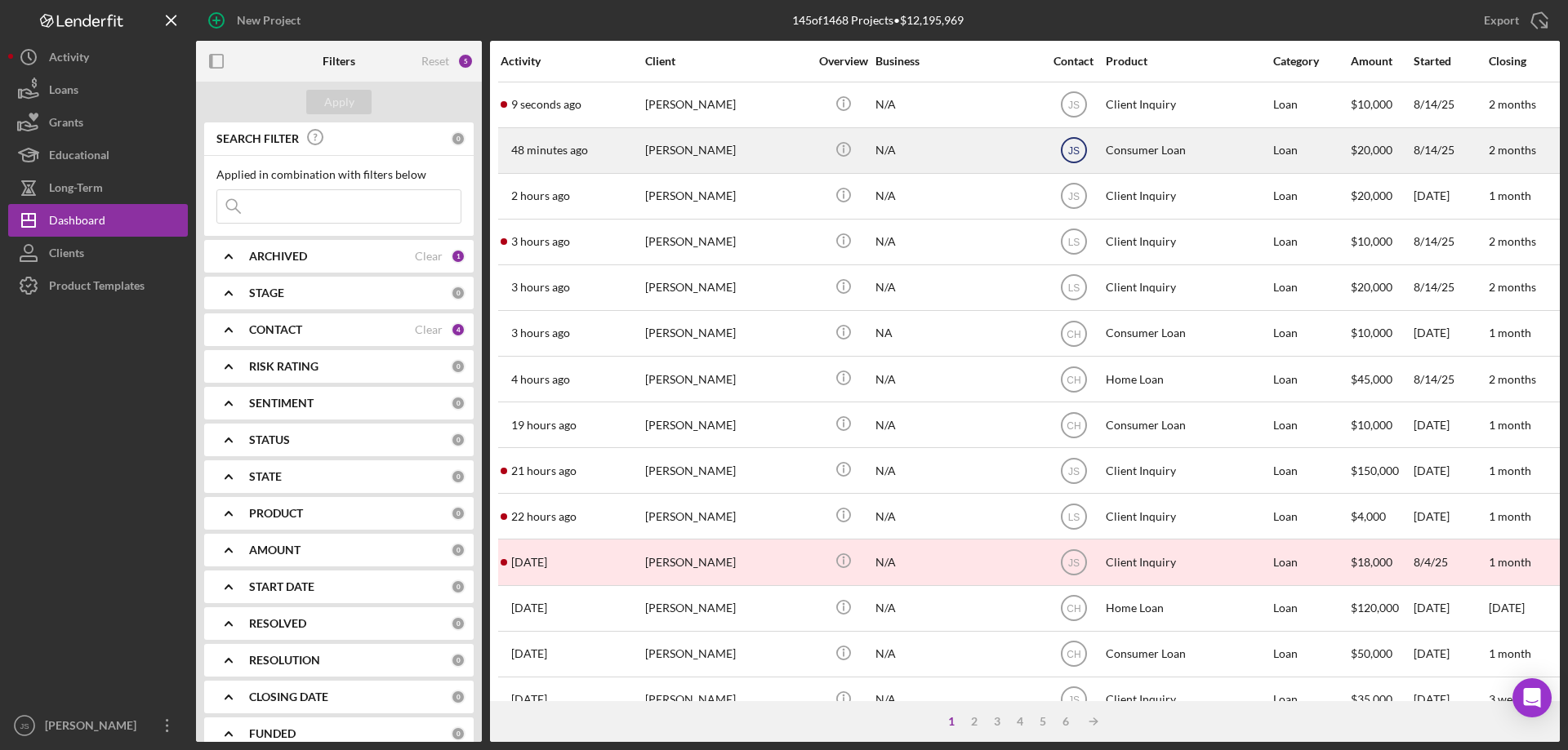
click at [1070, 111] on text "JS" at bounding box center [1074, 105] width 12 height 12
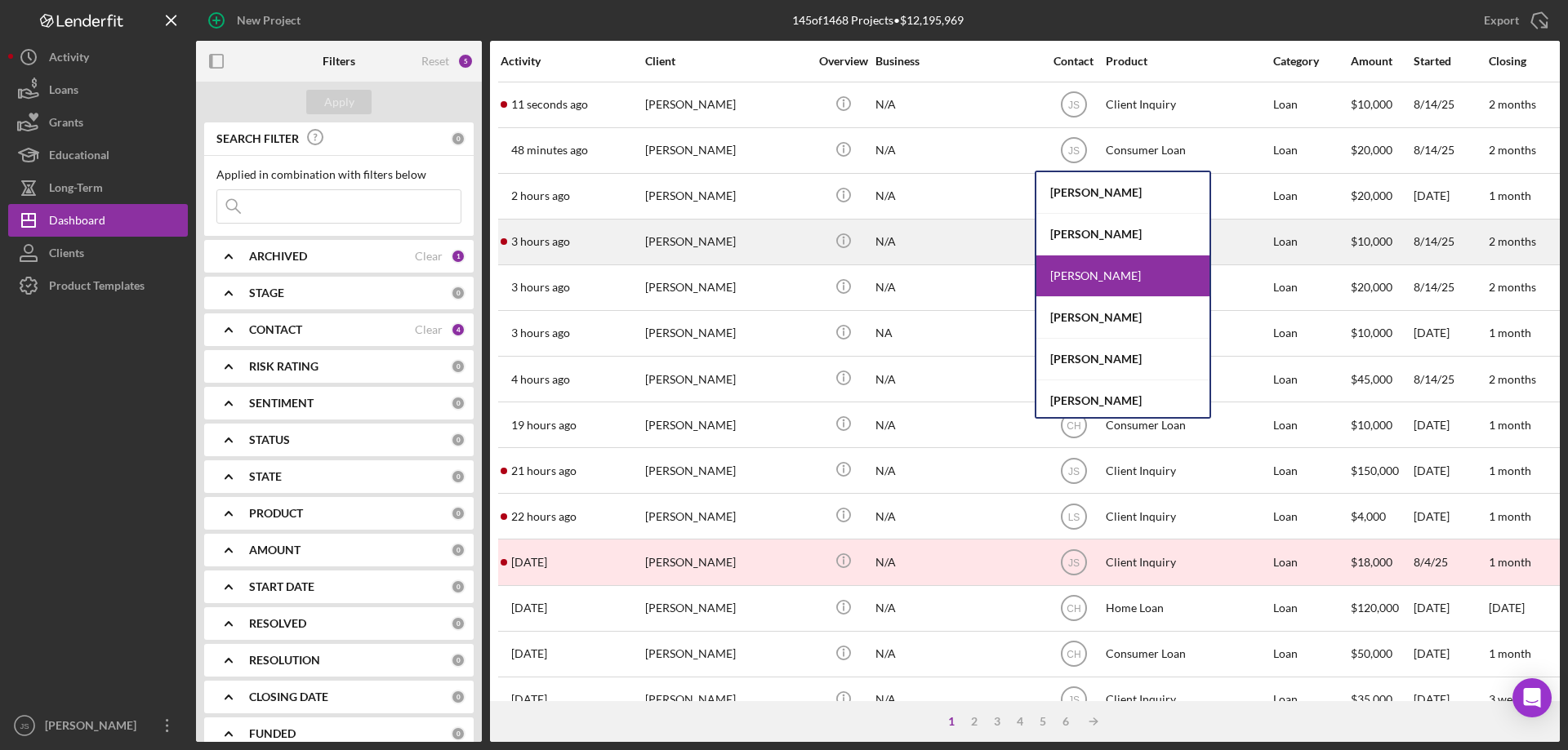
click at [1097, 232] on div "[PERSON_NAME]" at bounding box center [1123, 234] width 173 height 42
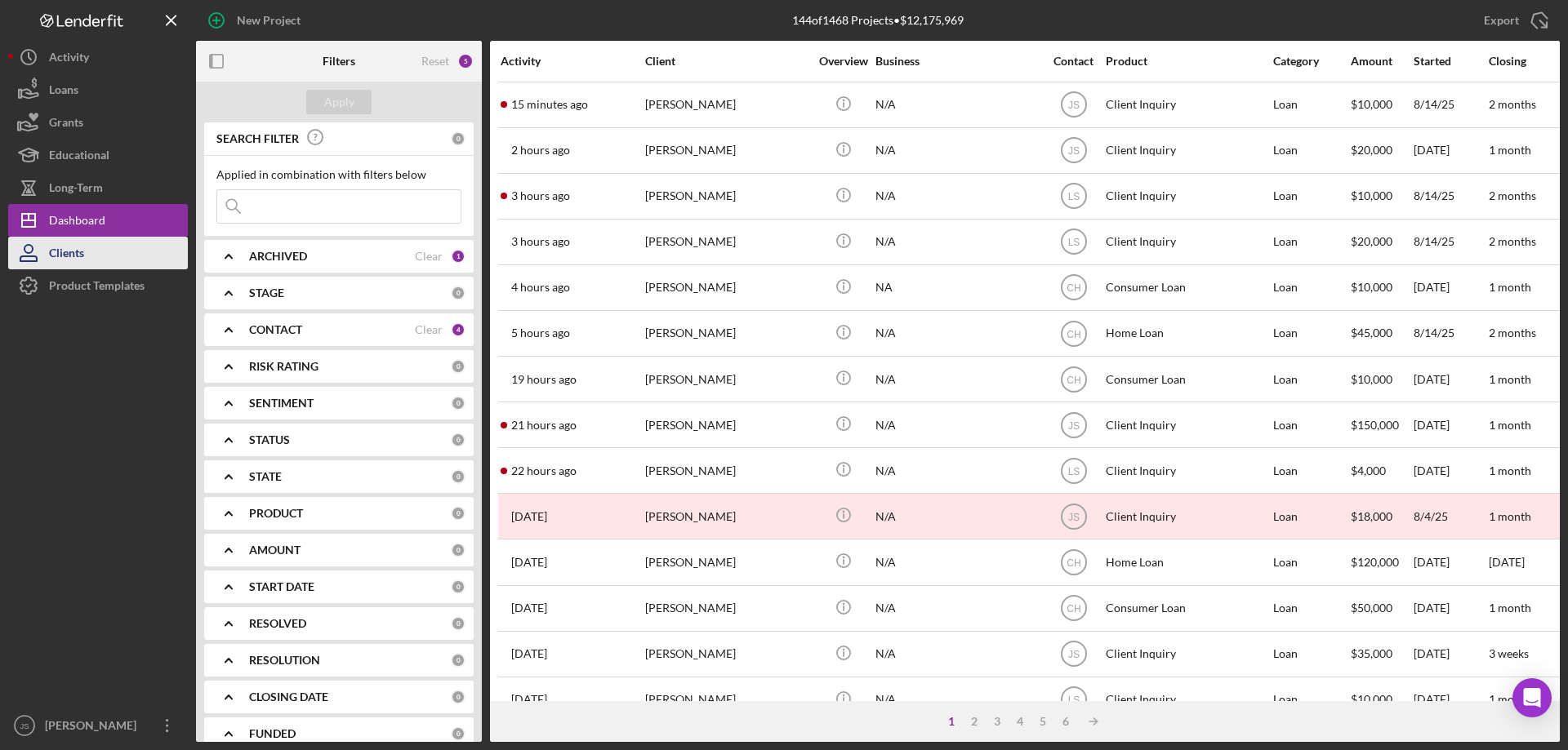
click at [71, 248] on div "Clients" at bounding box center [66, 255] width 35 height 37
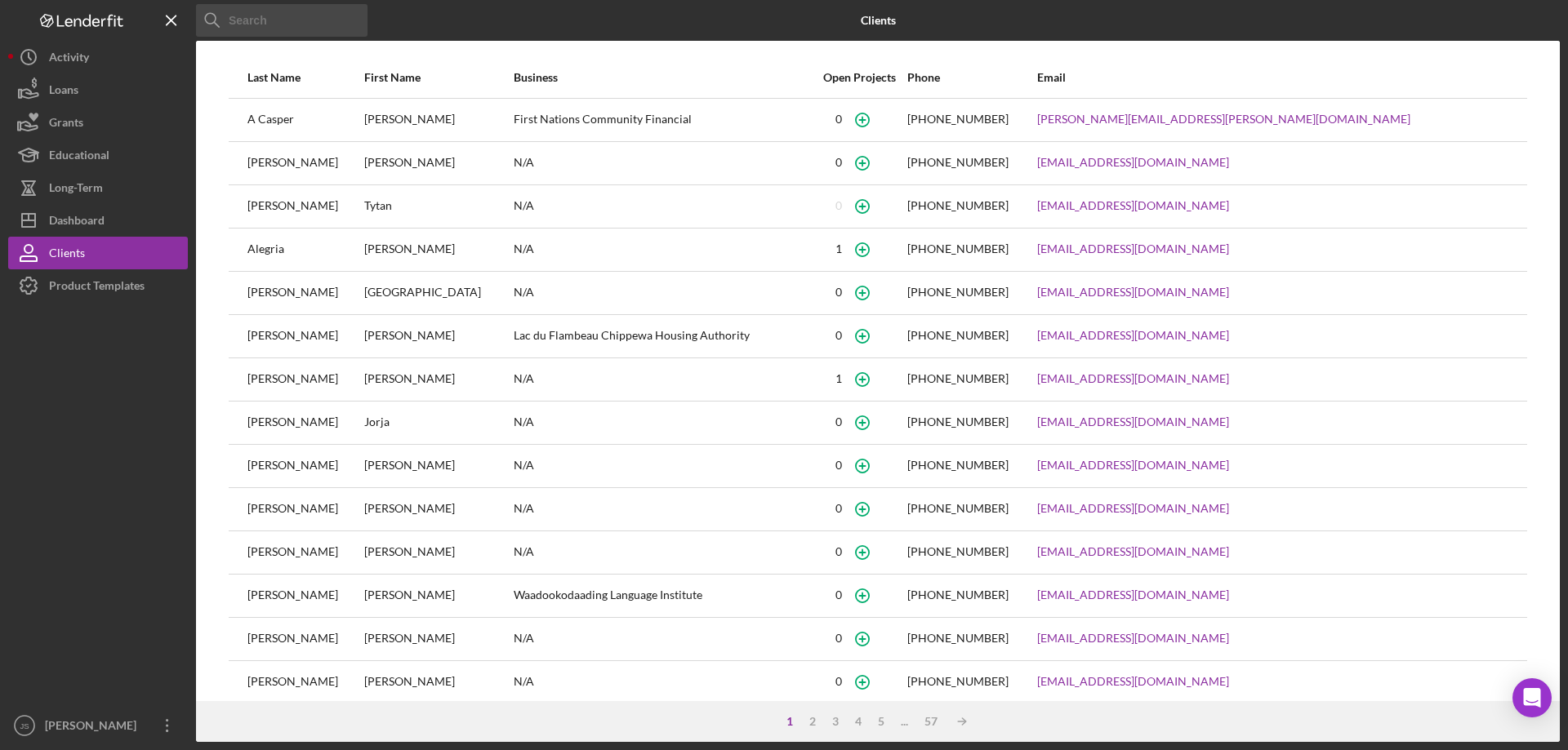
click at [267, 24] on input at bounding box center [281, 20] width 171 height 33
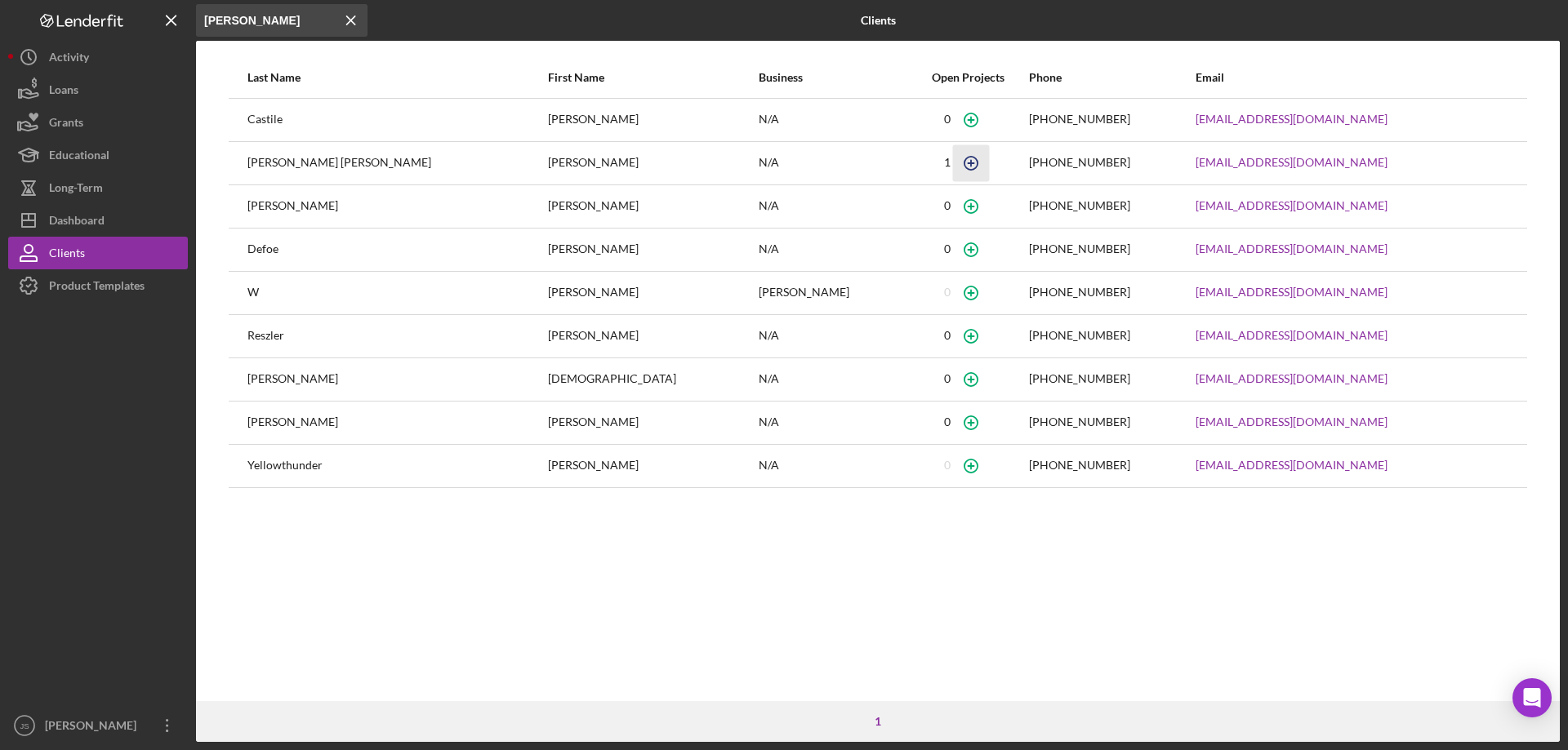
type input "[PERSON_NAME]"
click at [953, 165] on icon "button" at bounding box center [971, 163] width 37 height 37
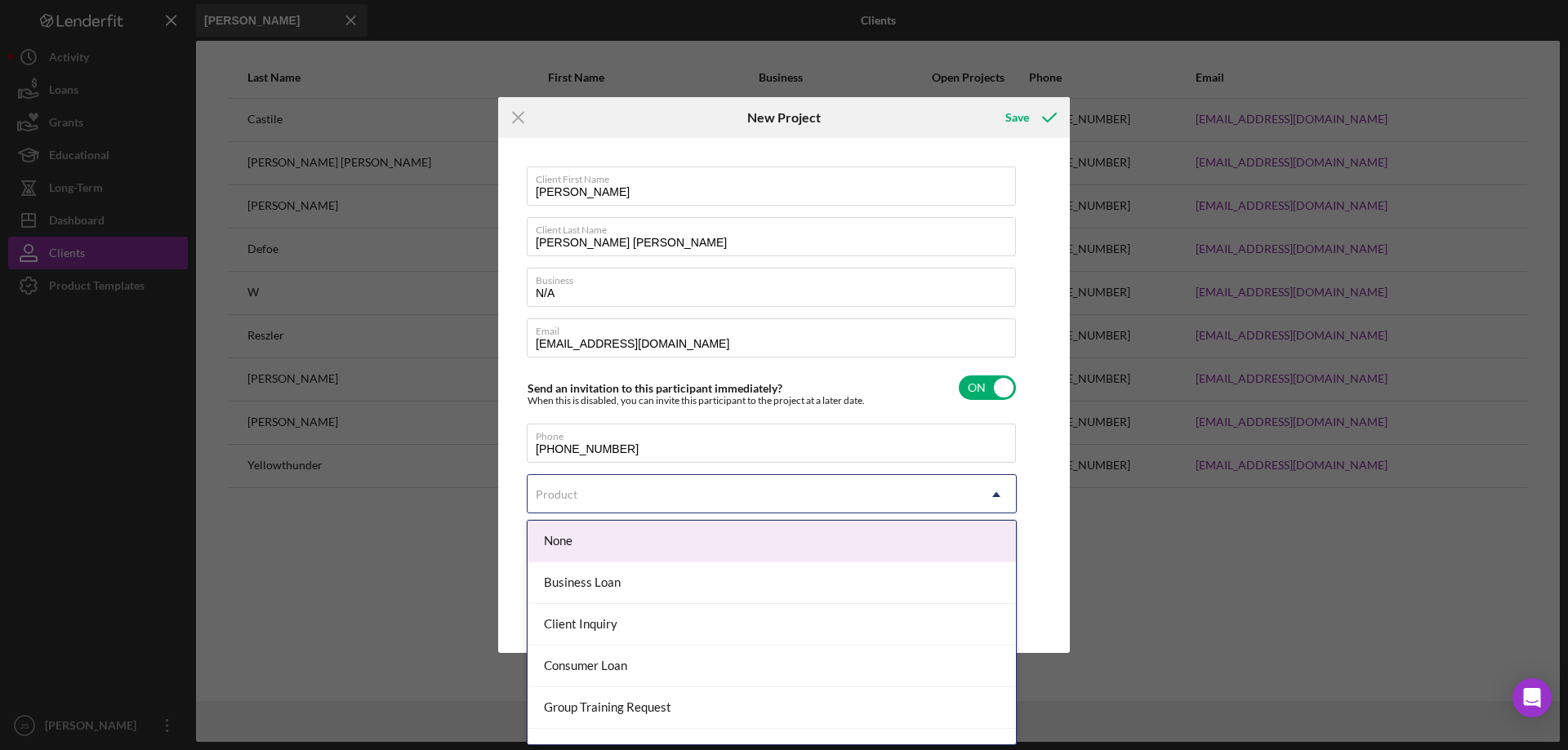
click at [713, 482] on div "Product" at bounding box center [752, 494] width 450 height 38
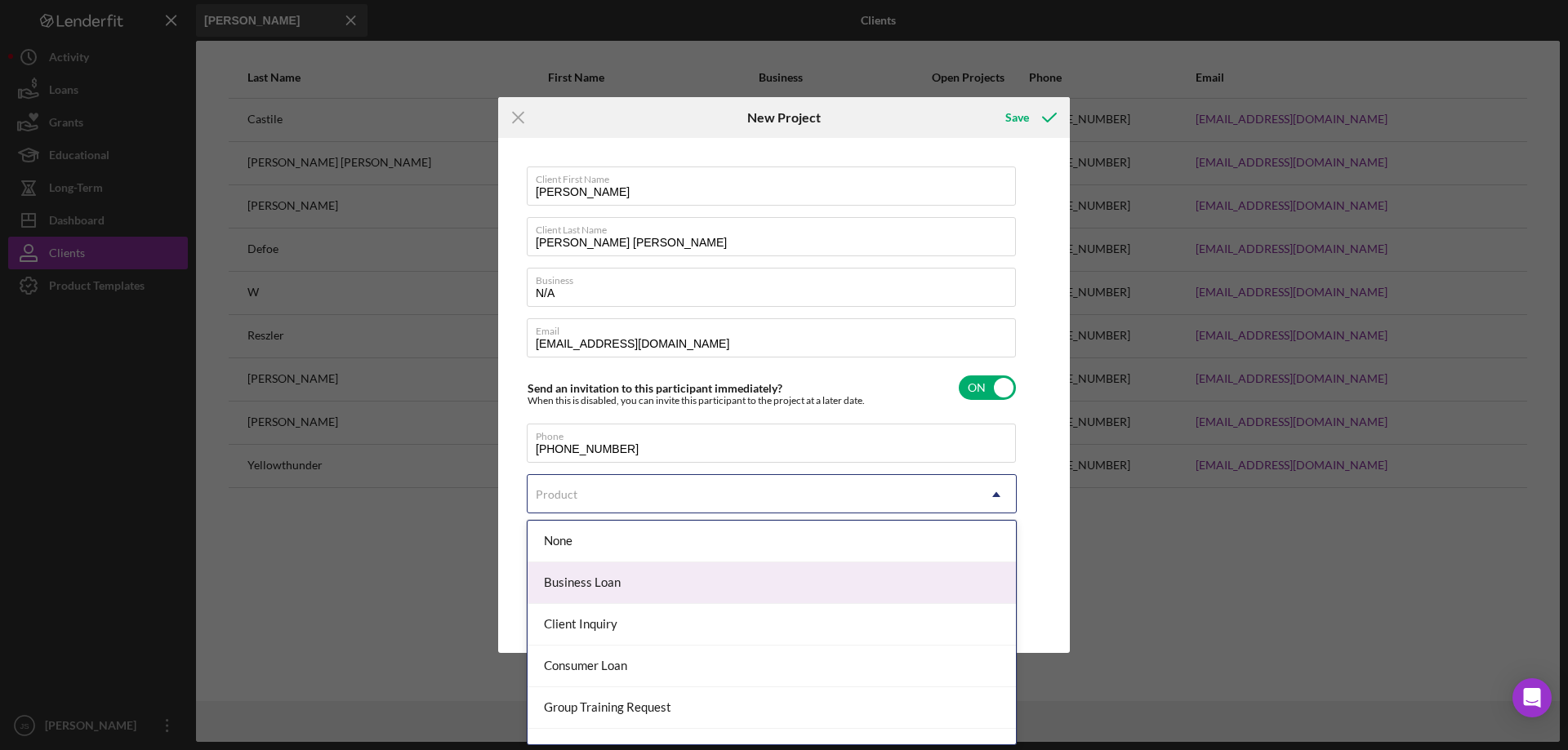
scroll to position [82, 0]
click at [627, 585] on div "Consumer Loan" at bounding box center [772, 585] width 489 height 42
checkbox input "true"
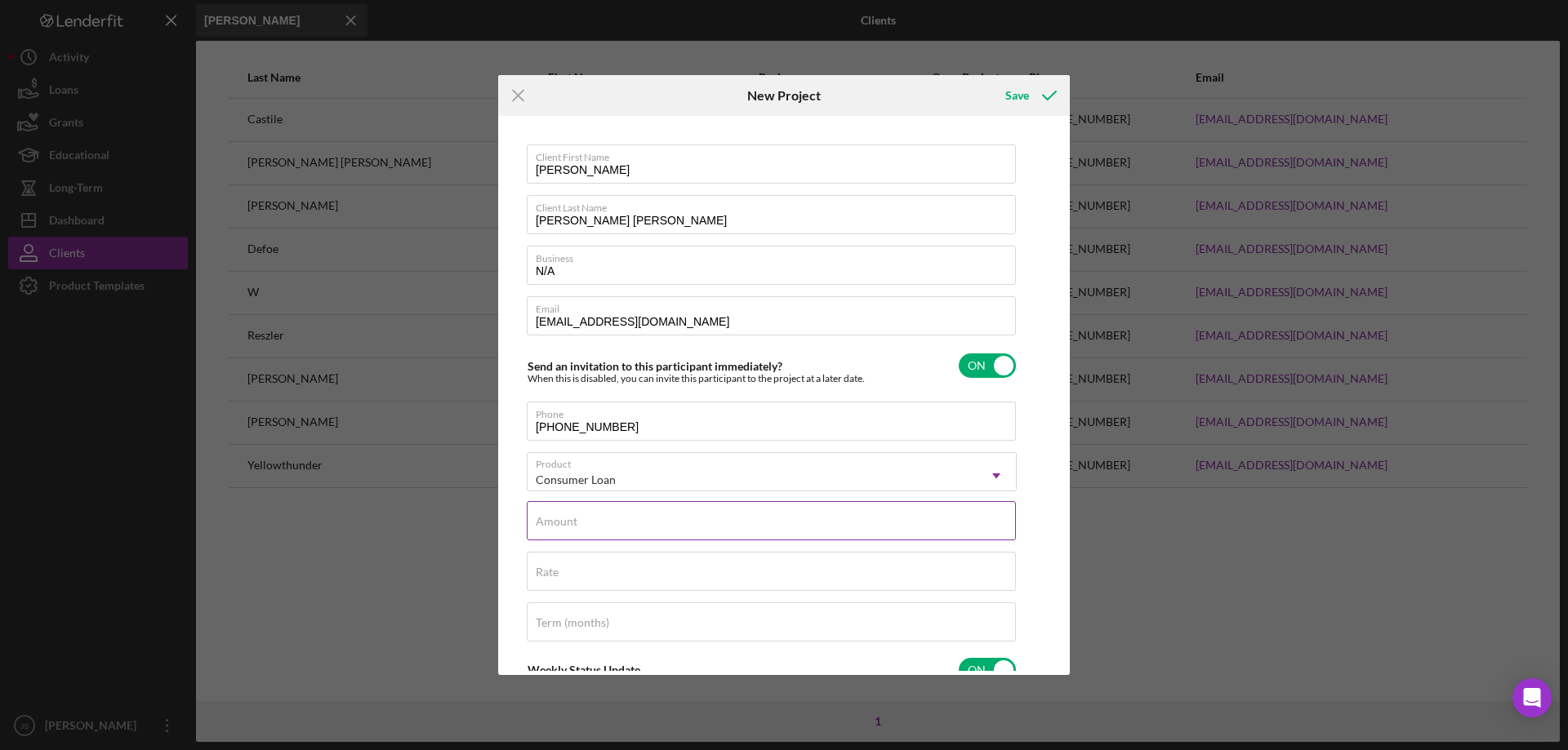
click at [671, 526] on input "Amount" at bounding box center [771, 520] width 490 height 39
type input "$18,000"
click at [577, 573] on input "Rate" at bounding box center [771, 571] width 490 height 39
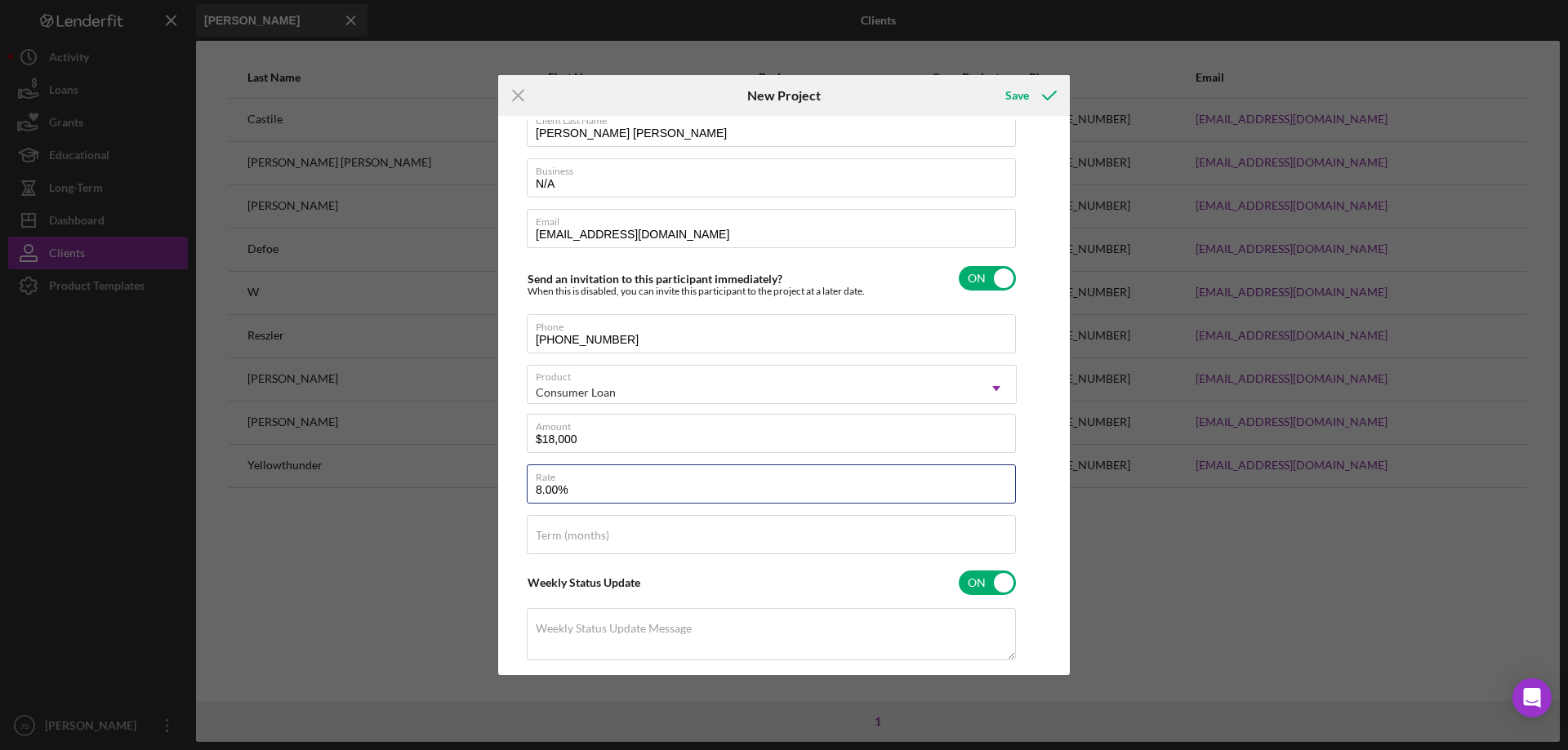
scroll to position [245, 0]
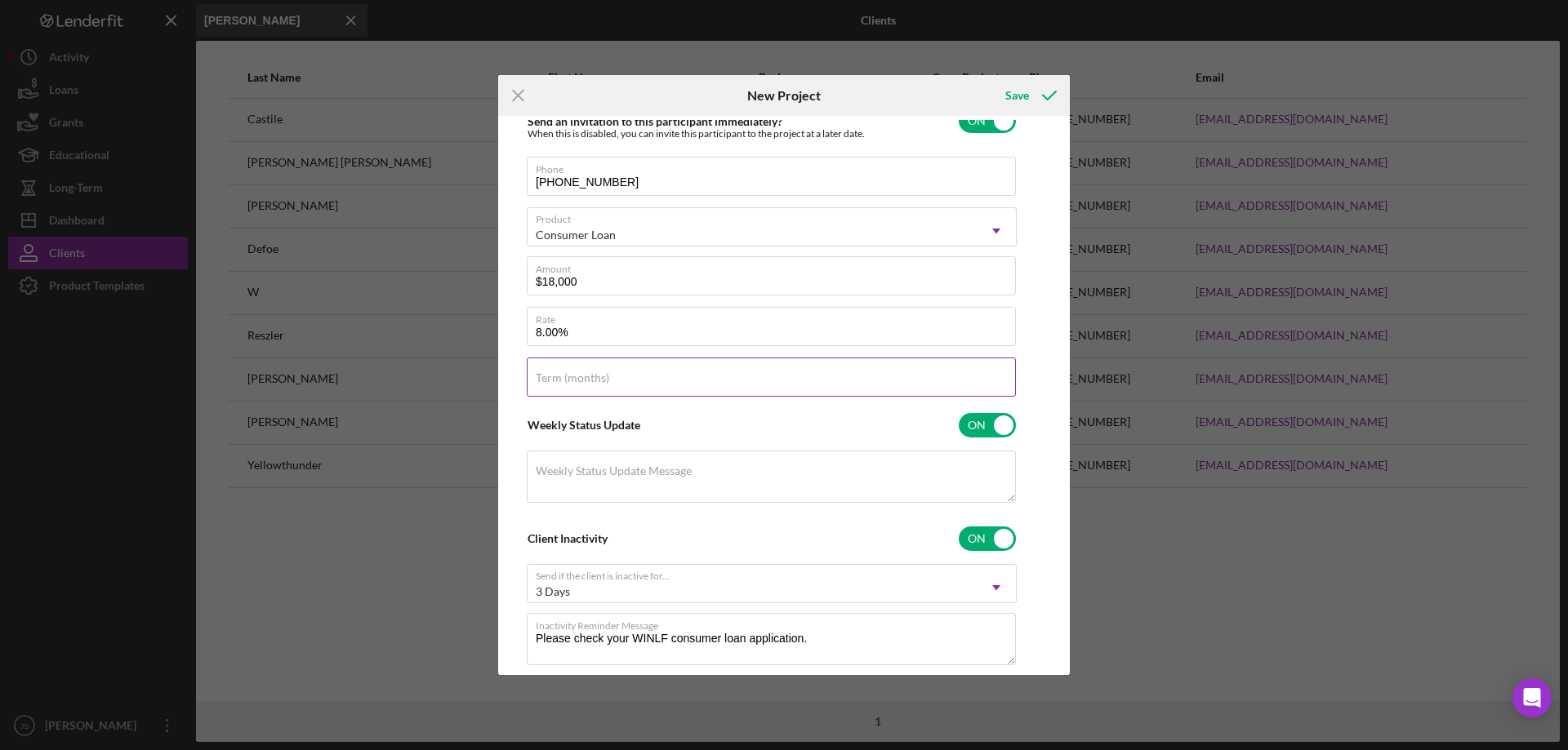
type input "8.000%"
click at [589, 381] on label "Term (months)" at bounding box center [572, 377] width 74 height 13
click at [589, 381] on input "Term (months)" at bounding box center [771, 377] width 490 height 39
type input "60"
click at [1012, 91] on div "Save" at bounding box center [1017, 95] width 23 height 33
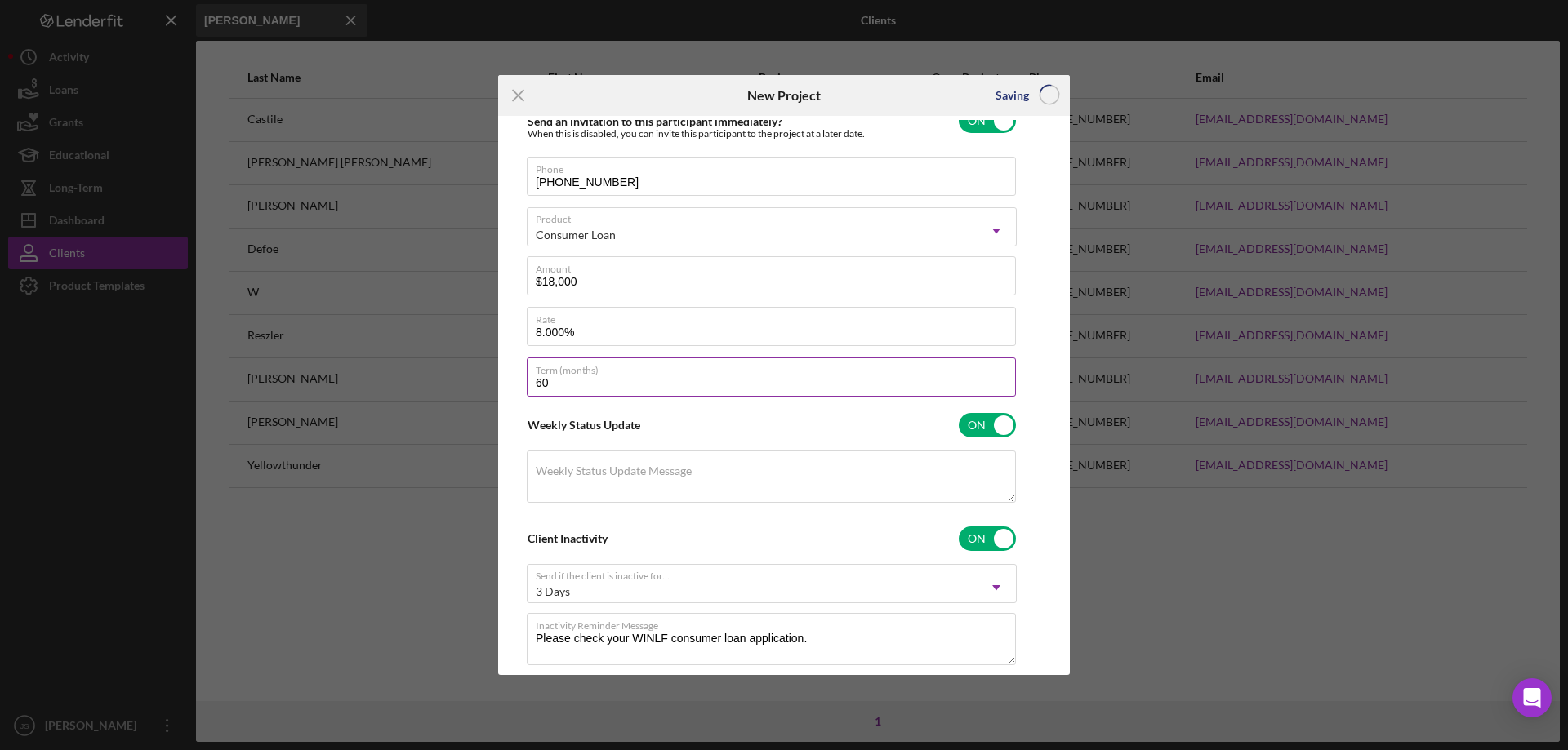
checkbox input "false"
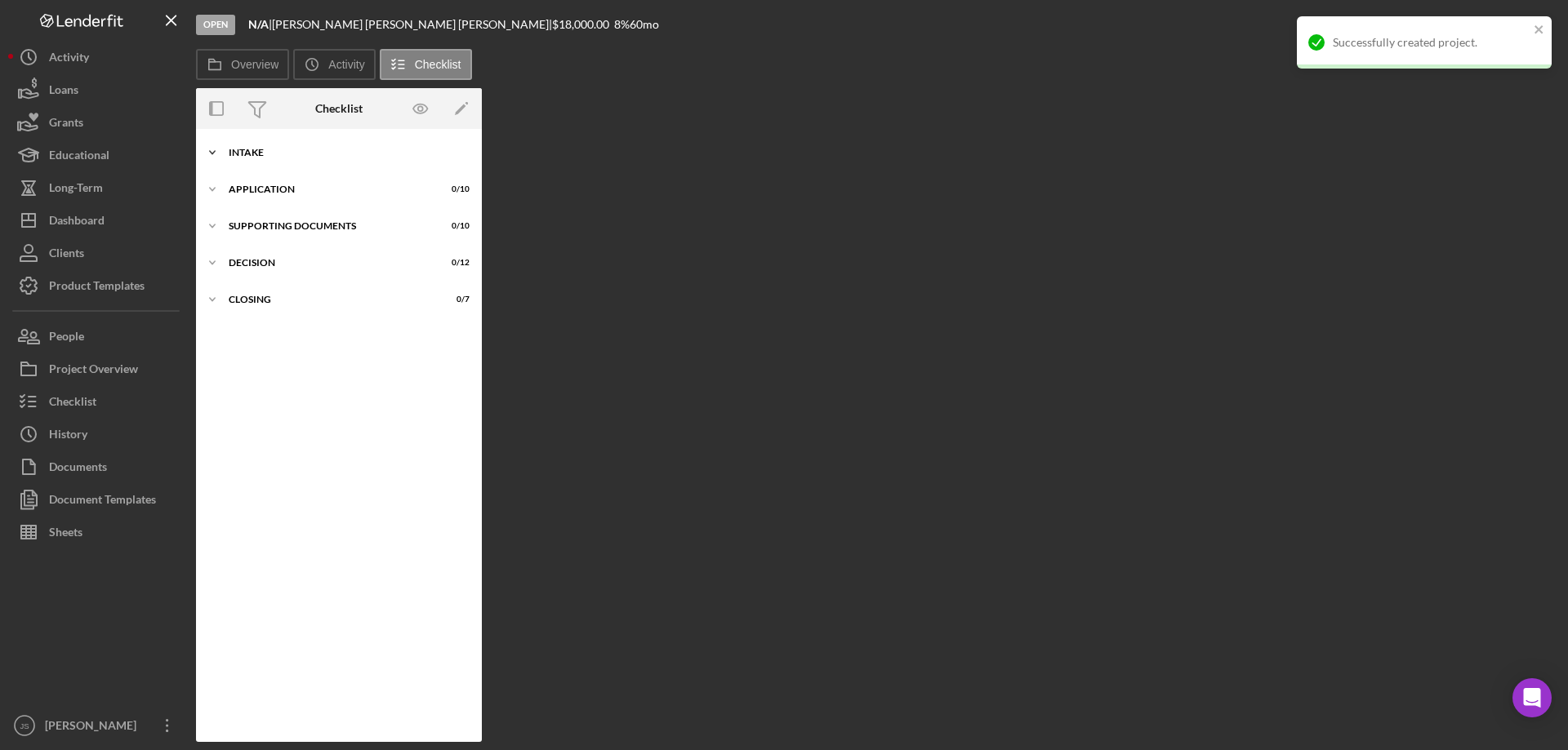
click at [210, 147] on icon "Icon/Expander" at bounding box center [212, 153] width 33 height 33
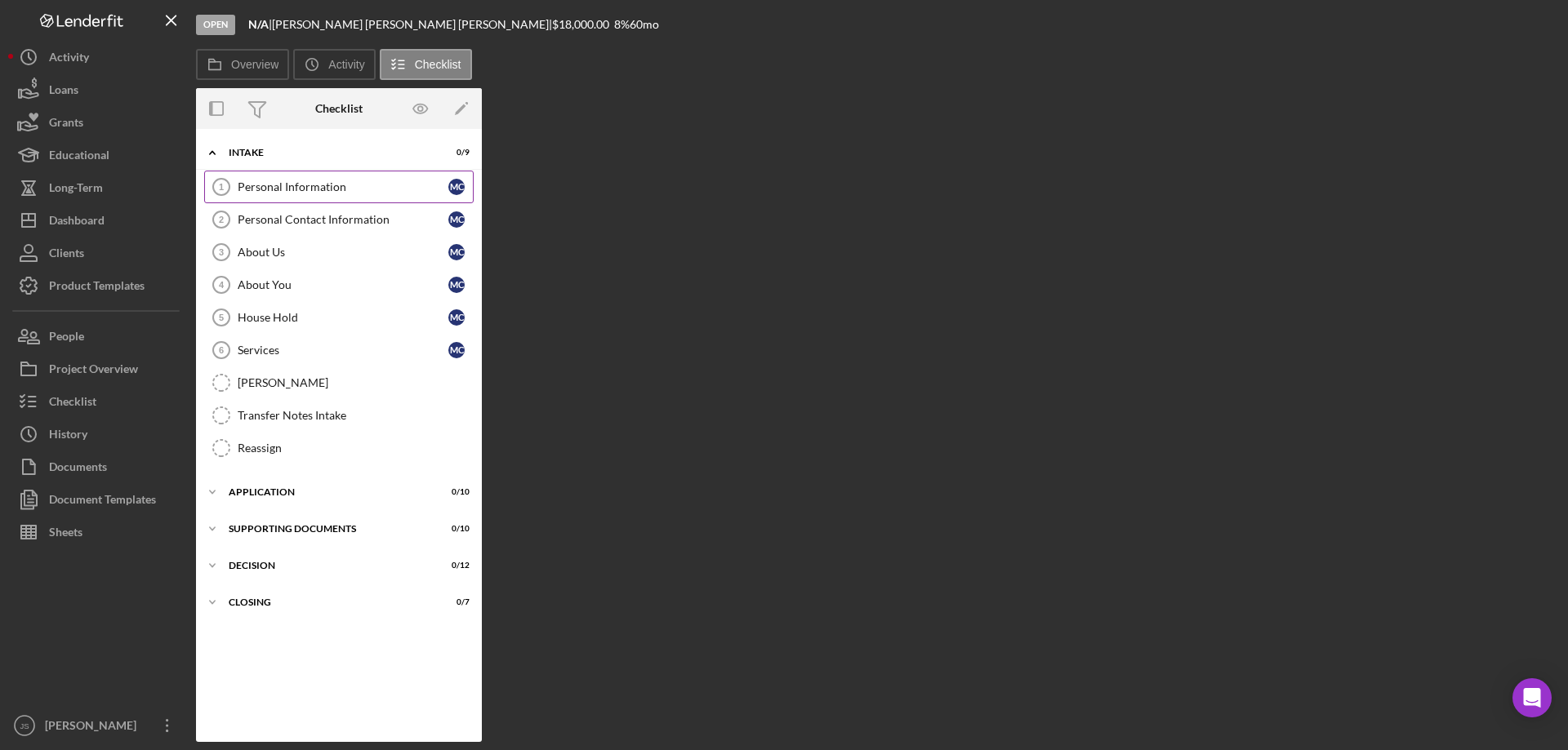
click at [292, 185] on div "Personal Information" at bounding box center [343, 186] width 210 height 13
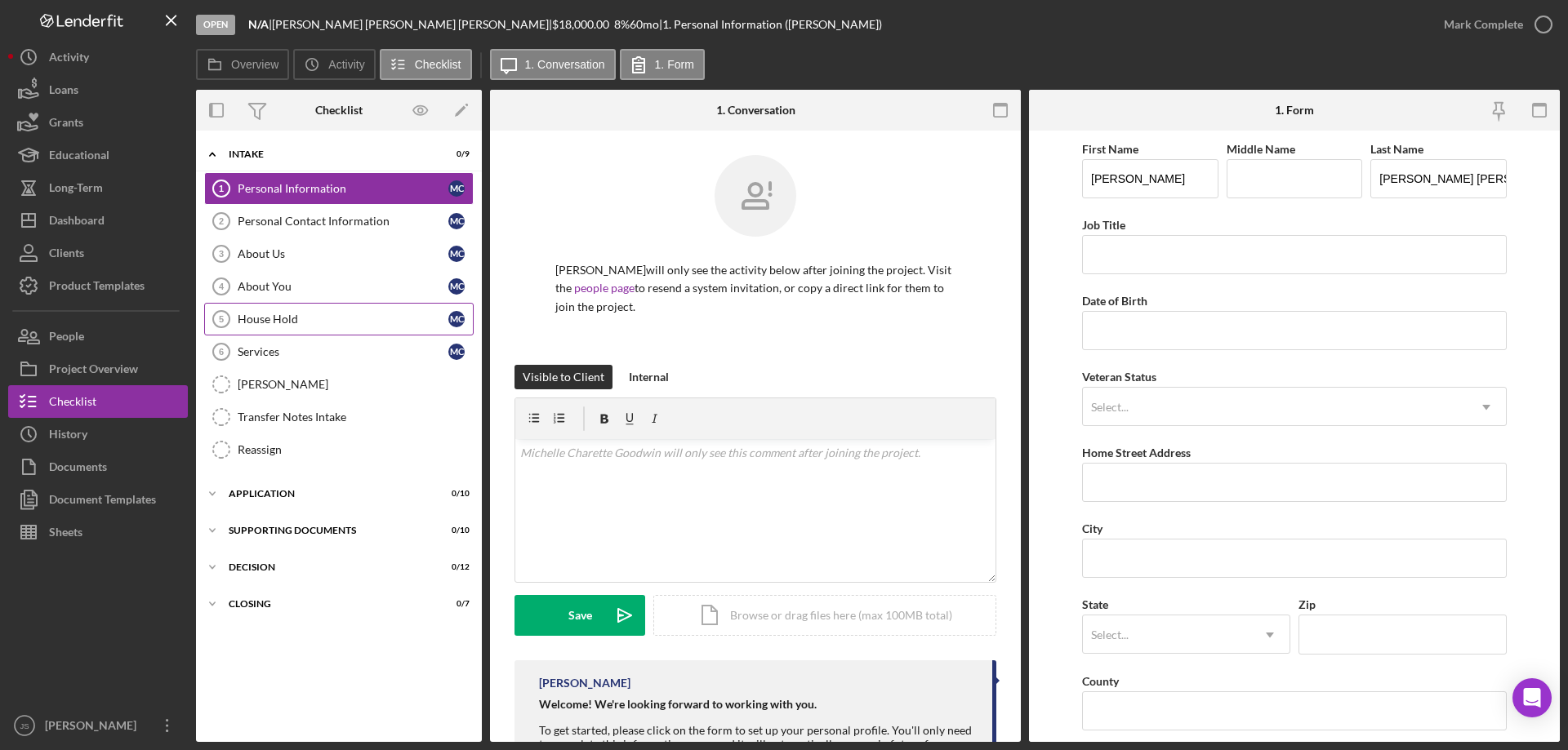
drag, startPoint x: 303, startPoint y: 323, endPoint x: 291, endPoint y: 322, distance: 12.0
click at [303, 323] on div "House Hold" at bounding box center [343, 318] width 210 height 13
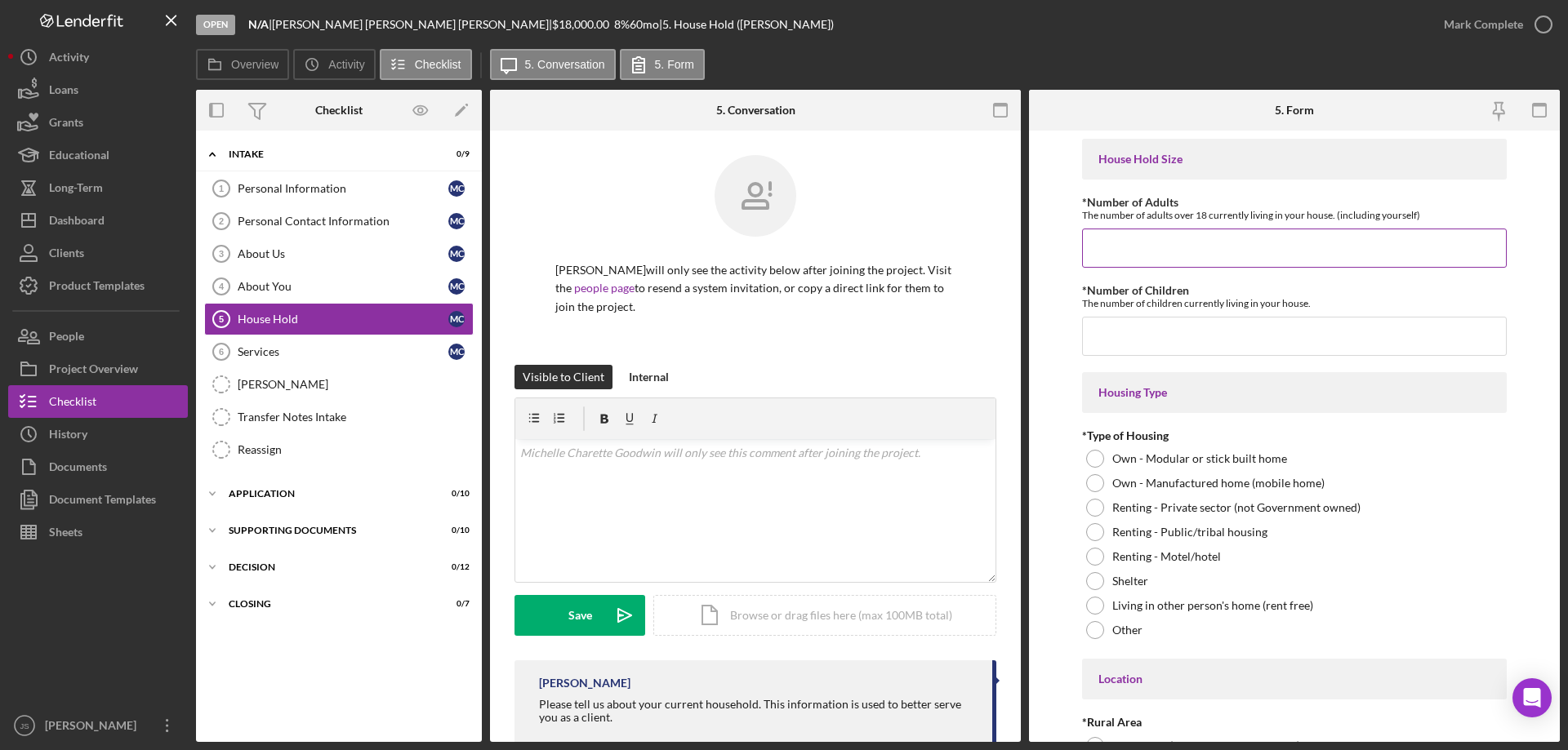
click at [1116, 244] on input "*Number of Adults" at bounding box center [1295, 248] width 424 height 39
type input "1"
click at [1137, 351] on input "*Number of Children" at bounding box center [1295, 337] width 424 height 39
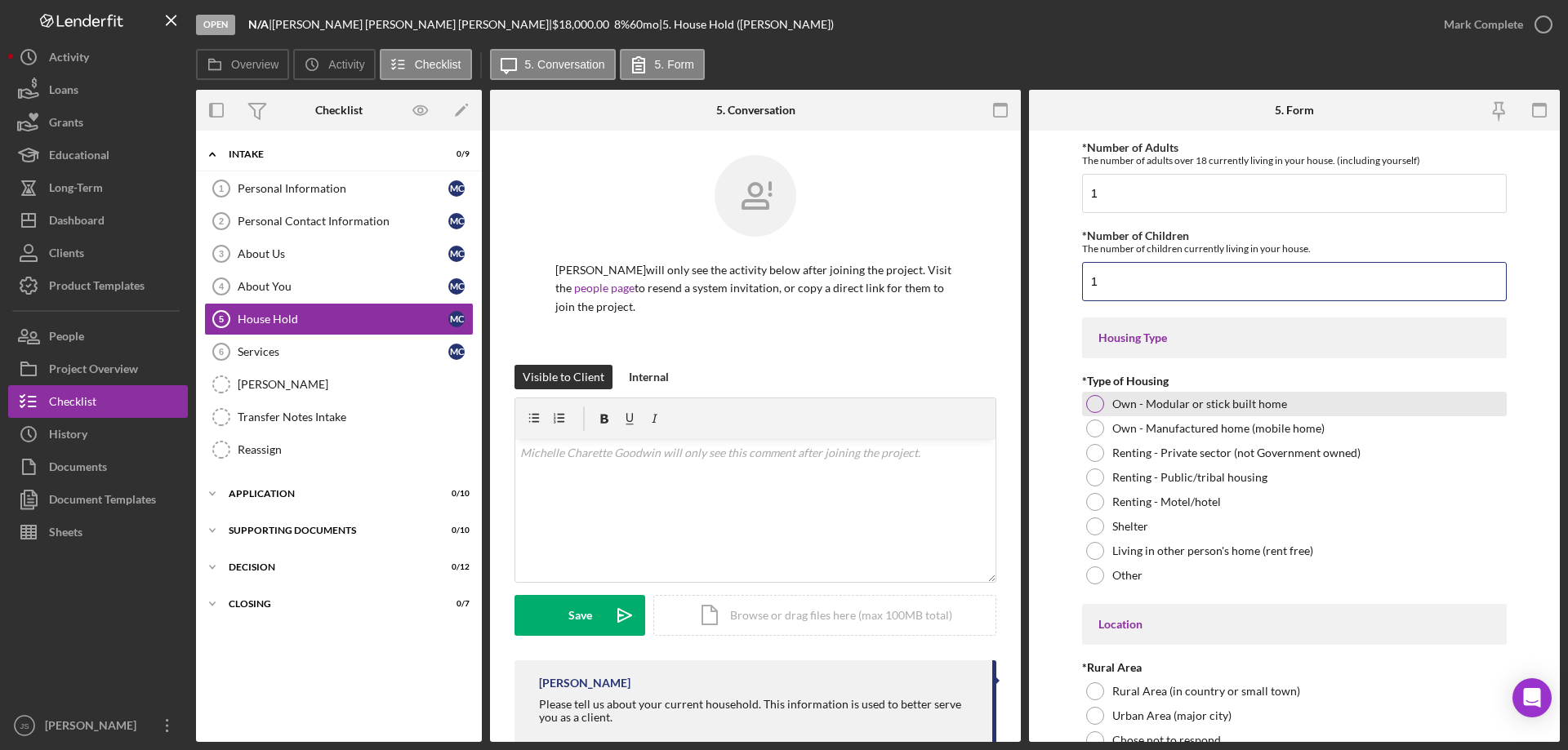
scroll to position [82, 0]
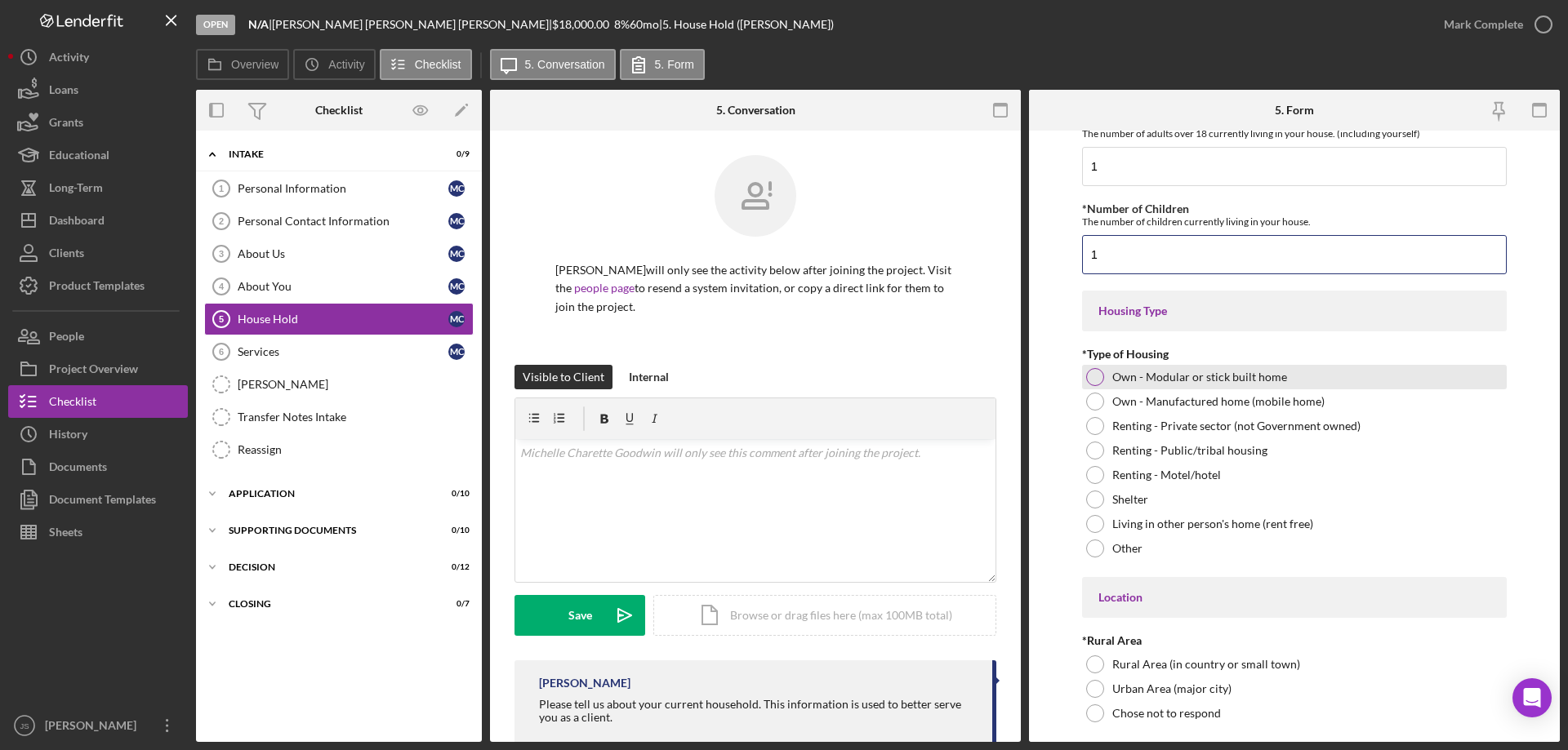
type input "1"
click at [1100, 376] on div at bounding box center [1095, 376] width 18 height 18
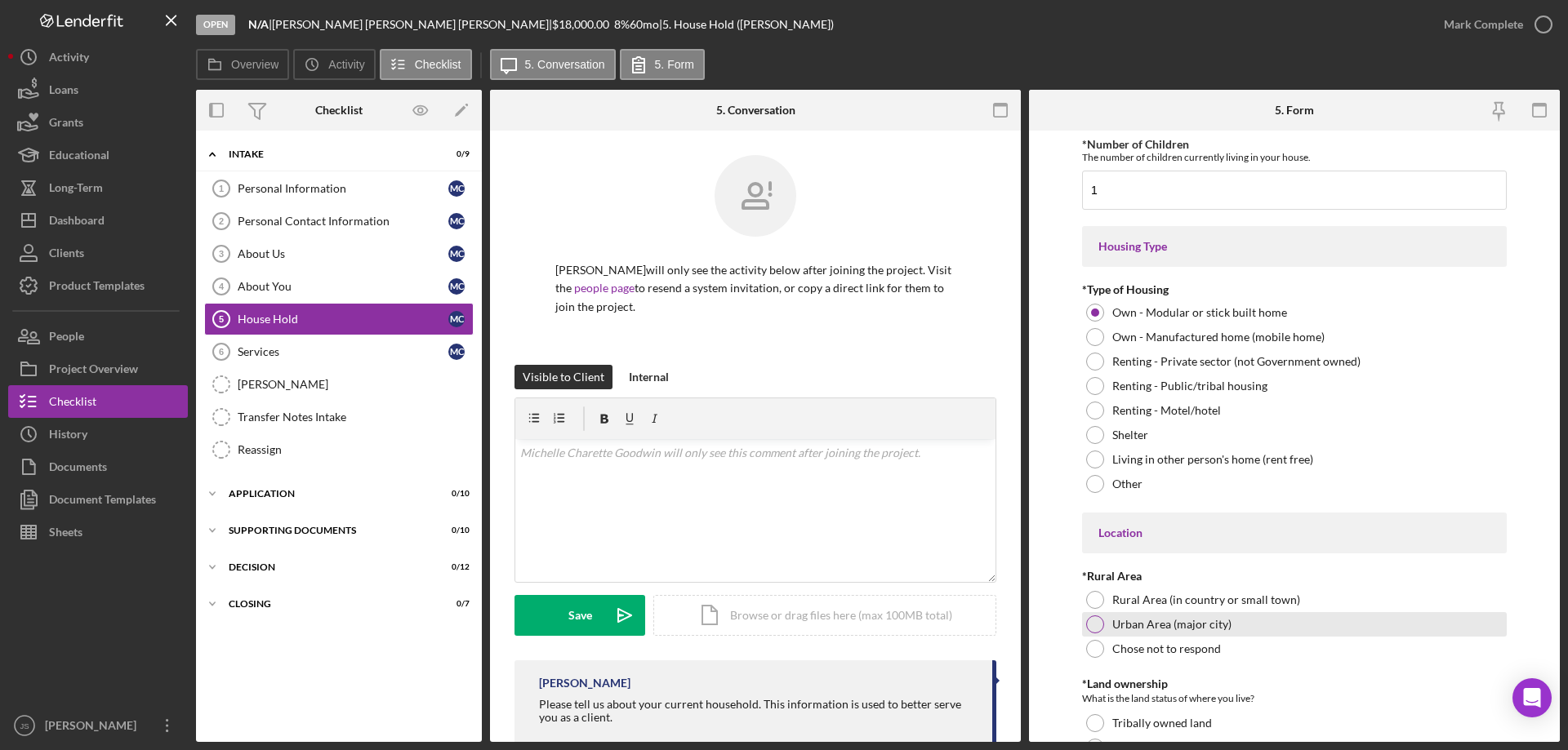
scroll to position [245, 0]
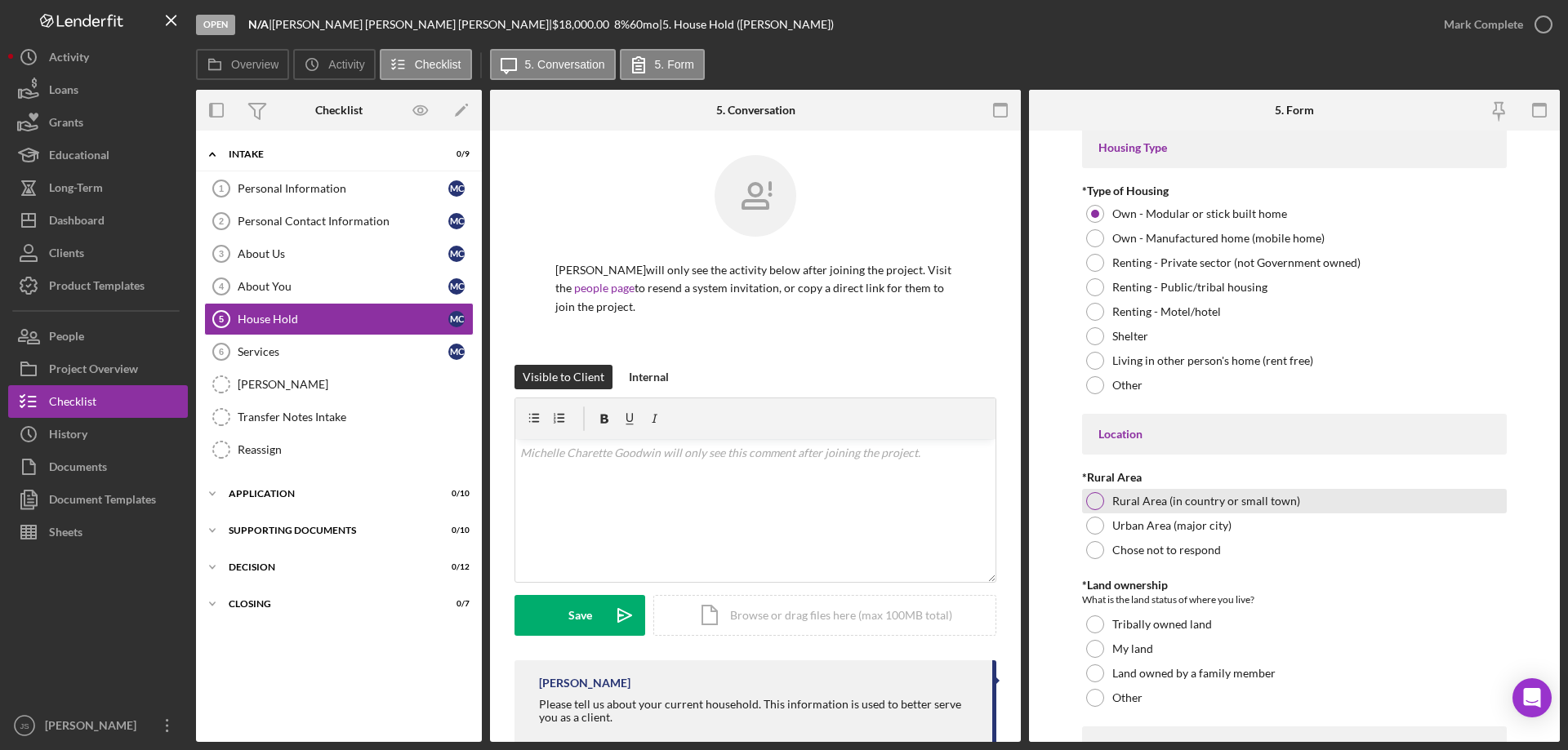
click at [1094, 499] on div at bounding box center [1095, 501] width 18 height 18
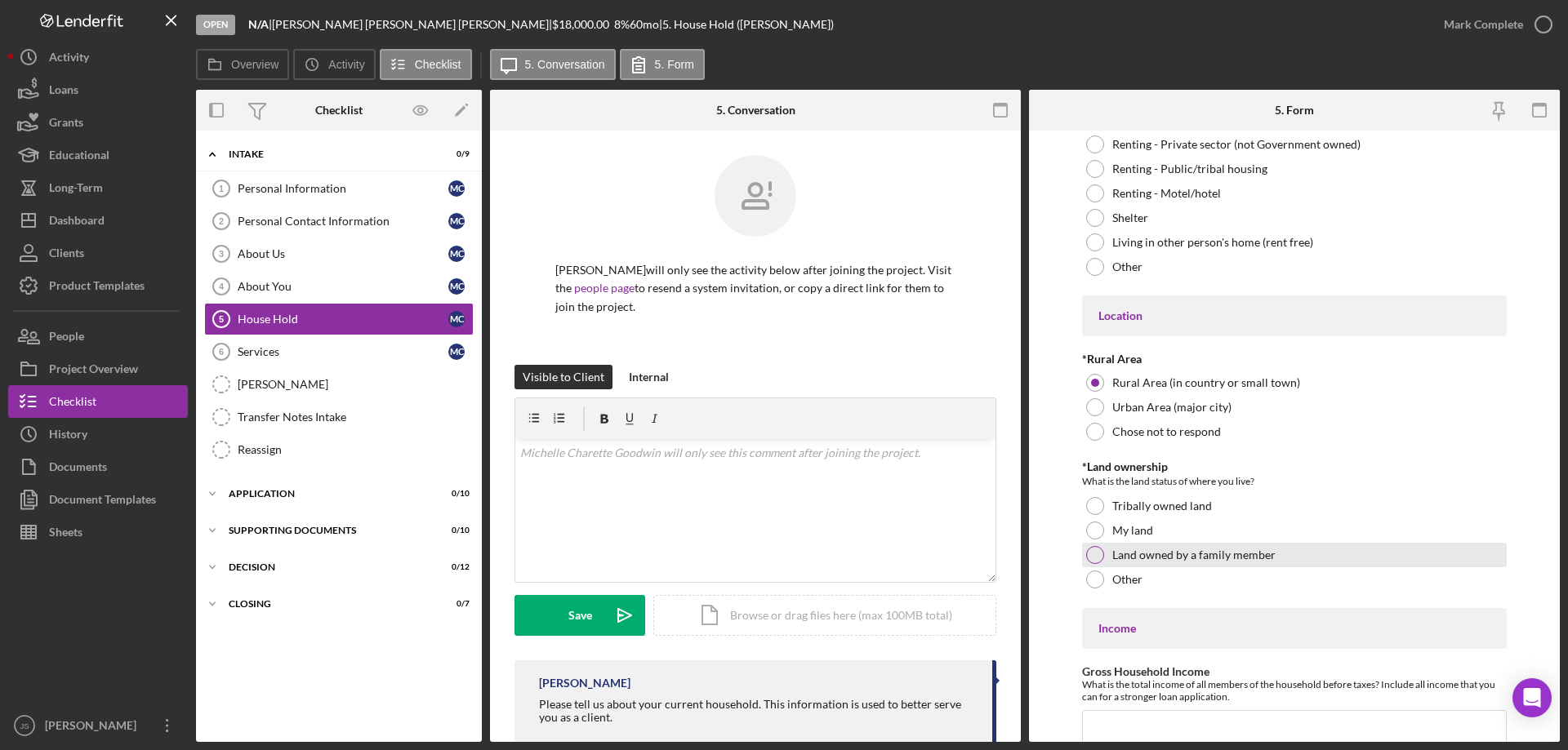
scroll to position [409, 0]
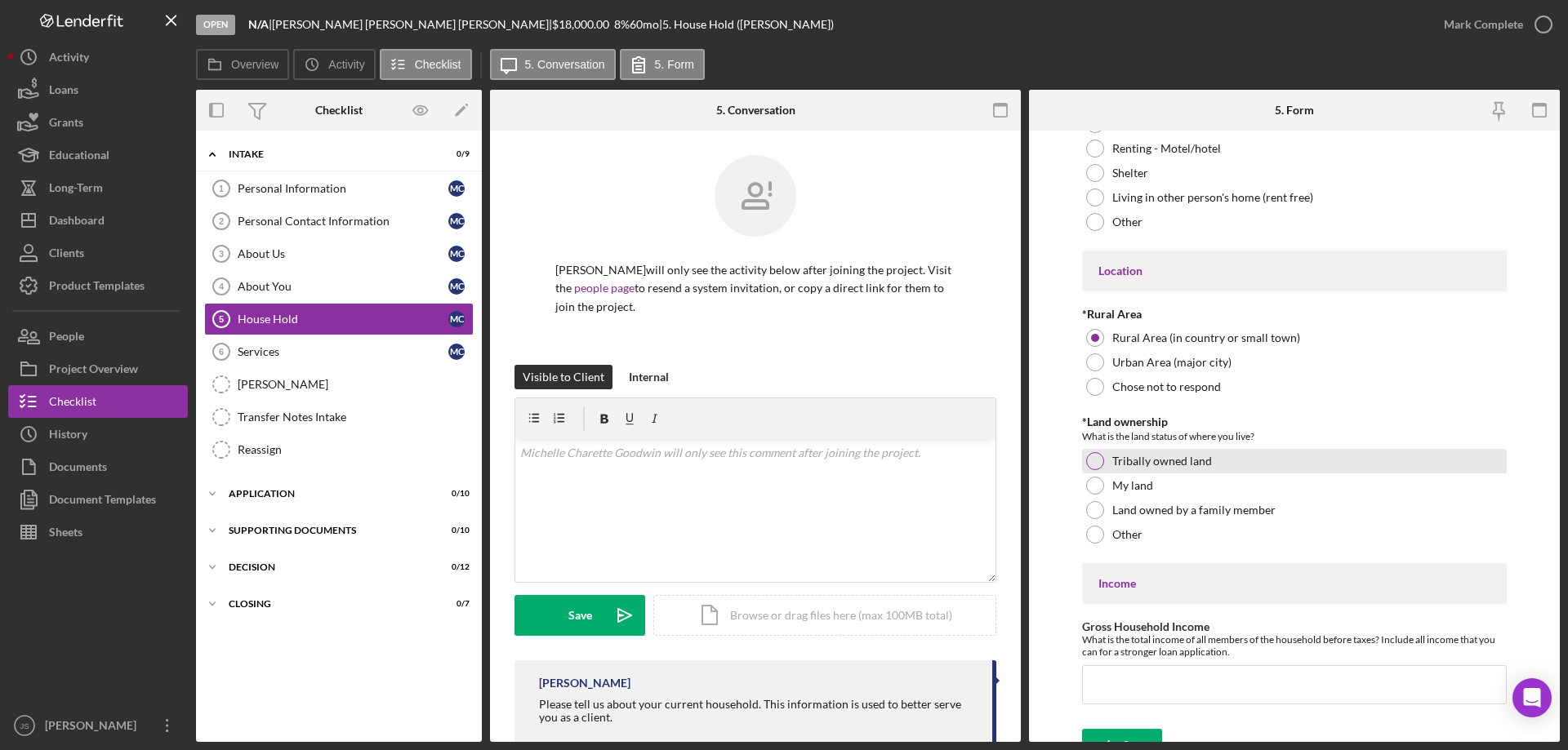
click at [1090, 459] on div at bounding box center [1095, 461] width 18 height 18
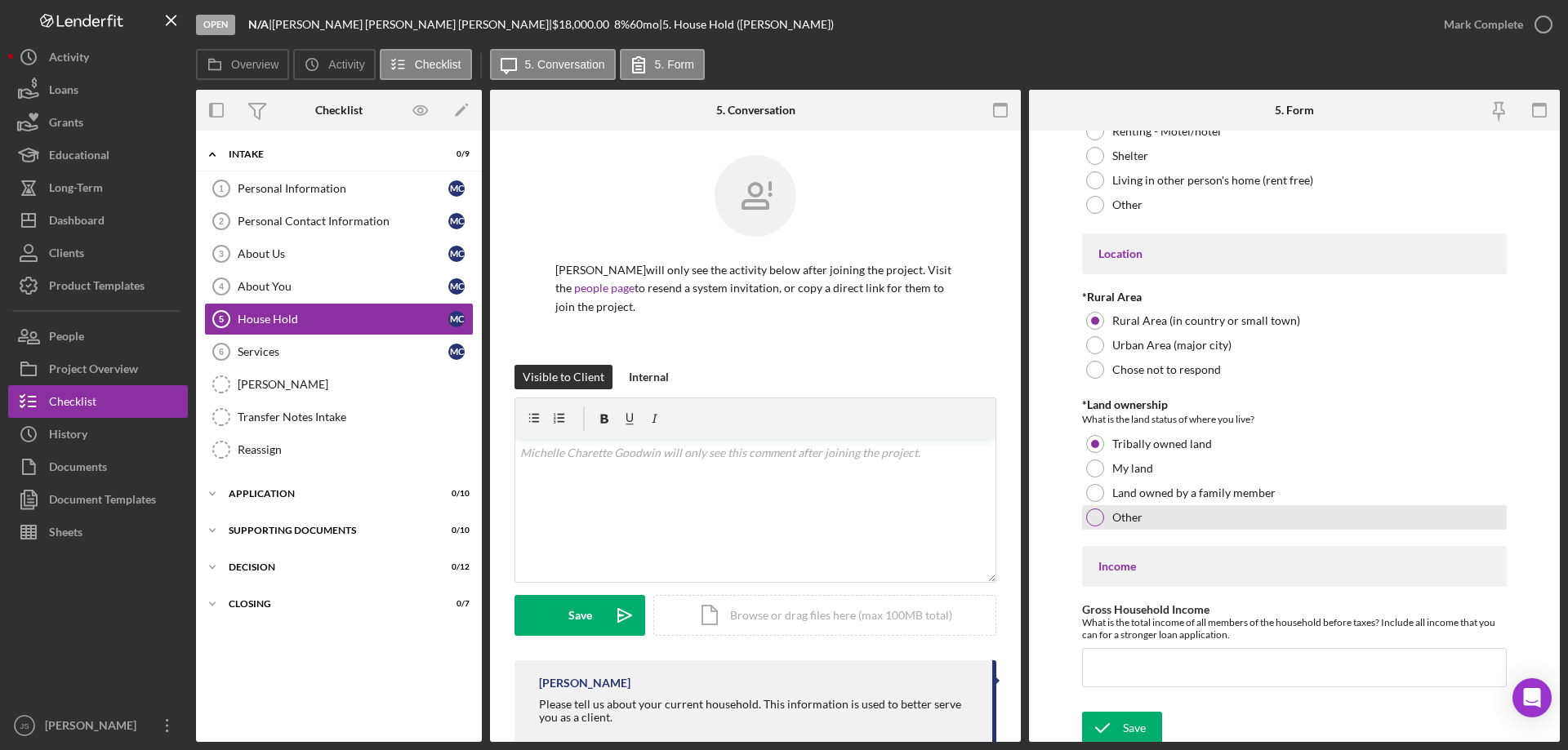
scroll to position [430, 0]
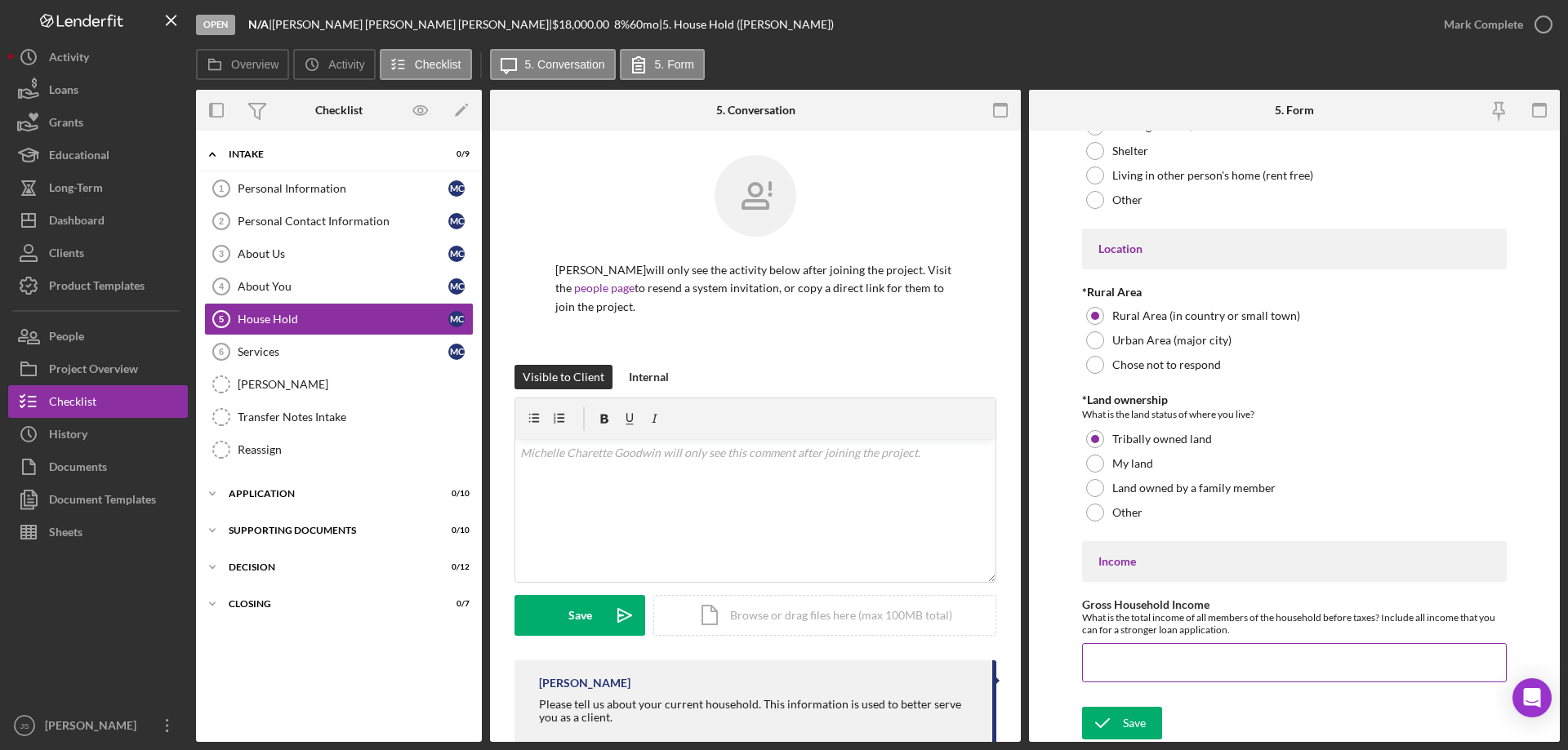
click at [1140, 671] on input "Gross Household Income" at bounding box center [1295, 662] width 424 height 39
type input "$71,000"
click at [1134, 727] on div "Save" at bounding box center [1134, 724] width 22 height 33
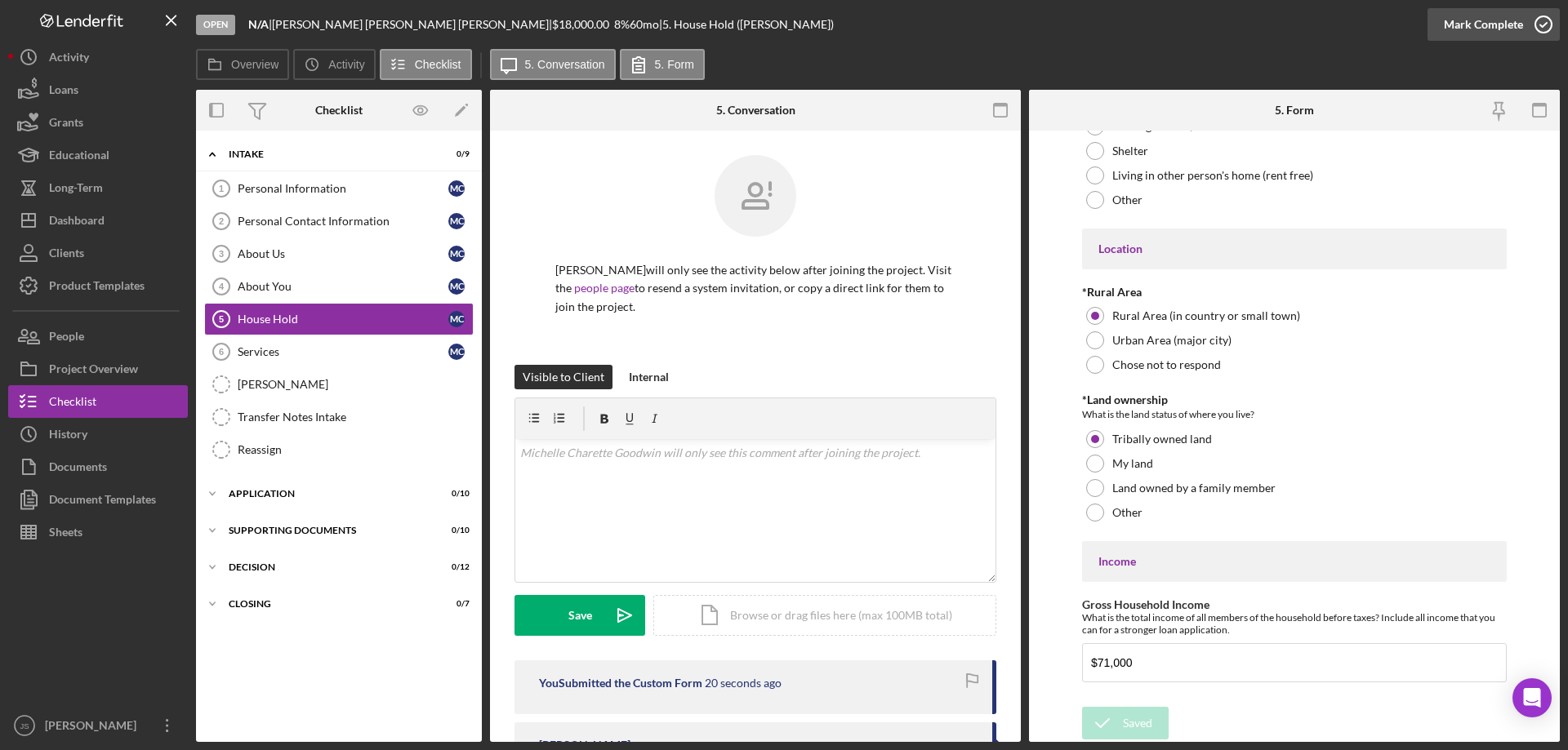
click at [1540, 20] on icon "button" at bounding box center [1544, 24] width 41 height 41
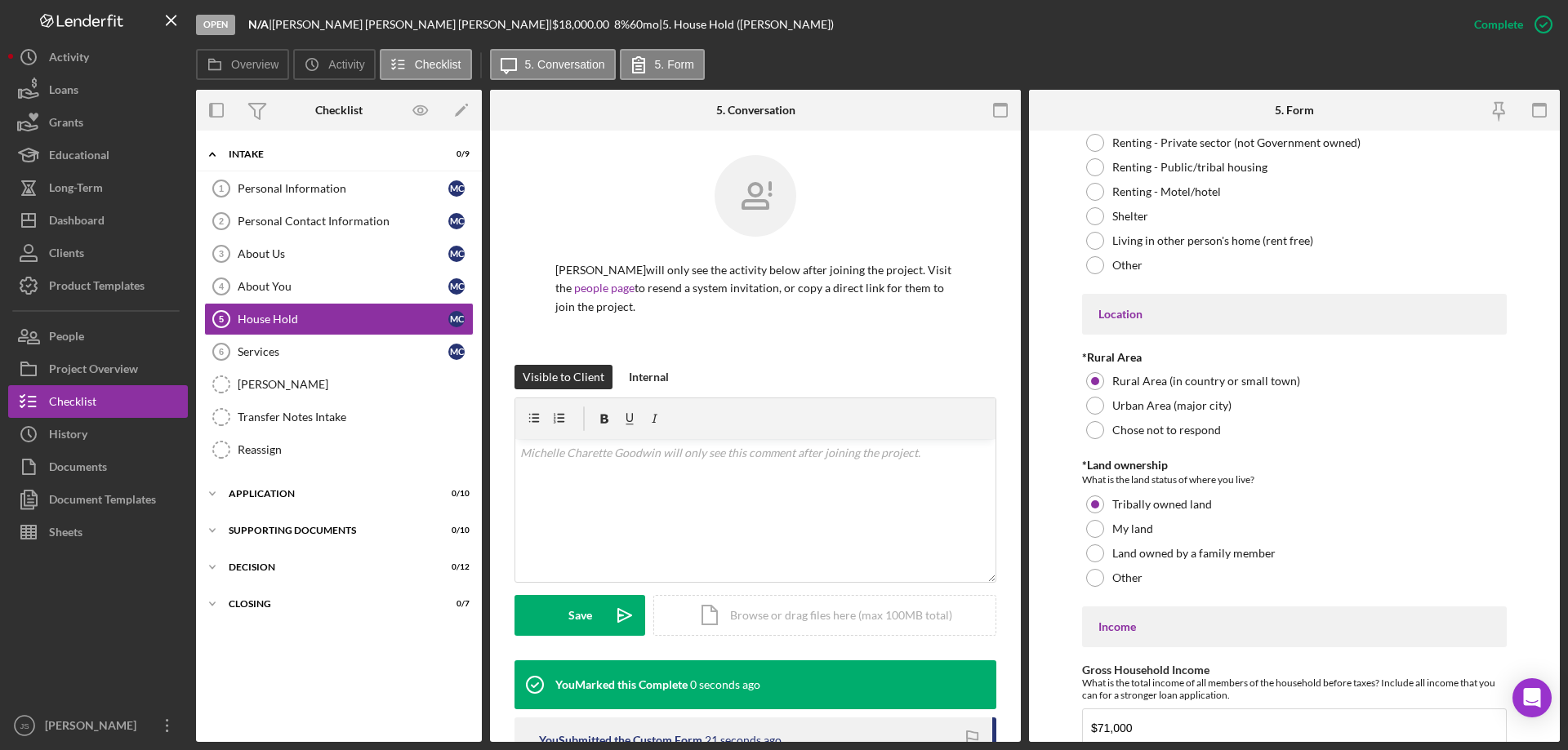
scroll to position [495, 0]
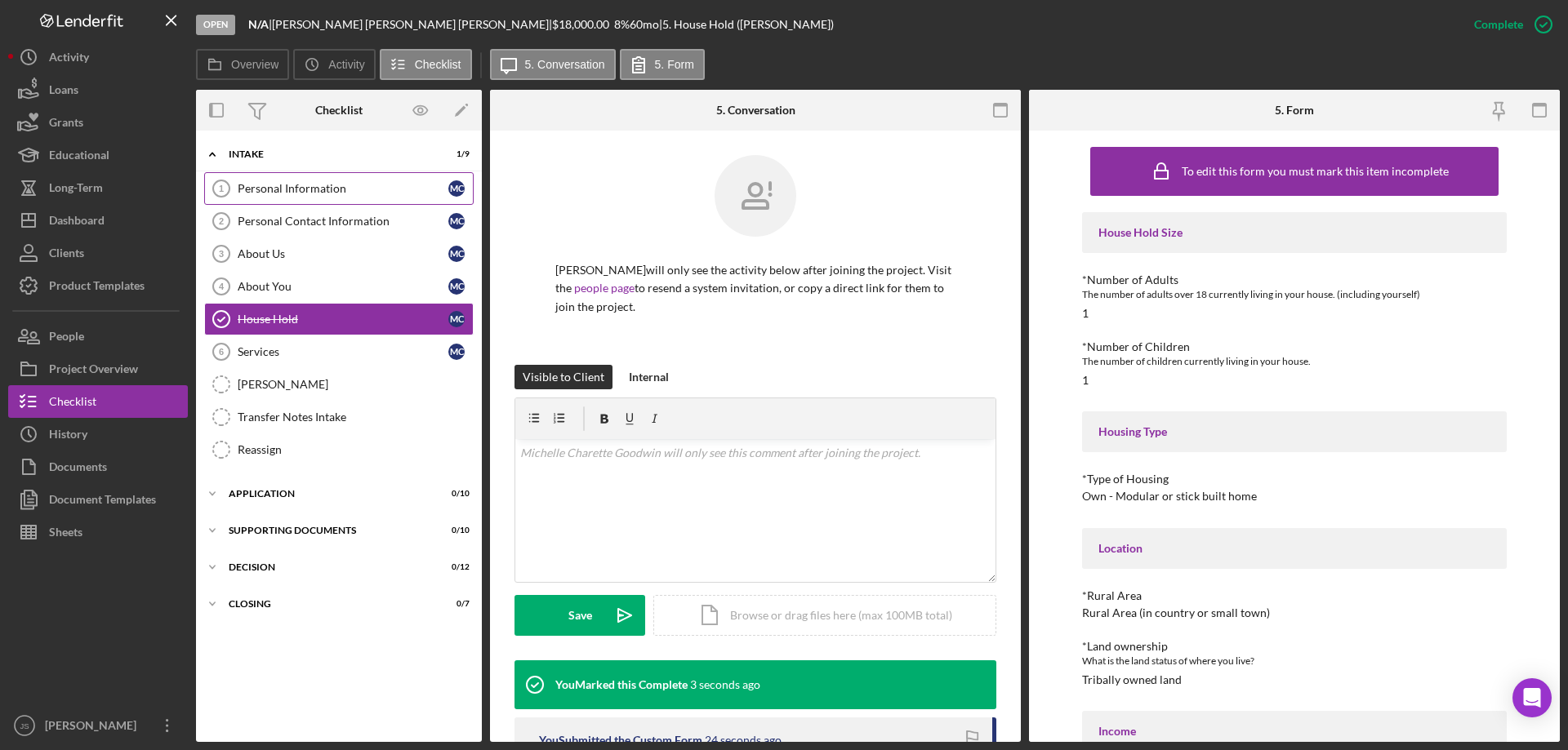
drag, startPoint x: 340, startPoint y: 180, endPoint x: 11, endPoint y: 150, distance: 330.4
click at [338, 180] on link "Personal Information 1 Personal Information M C" at bounding box center [339, 189] width 270 height 33
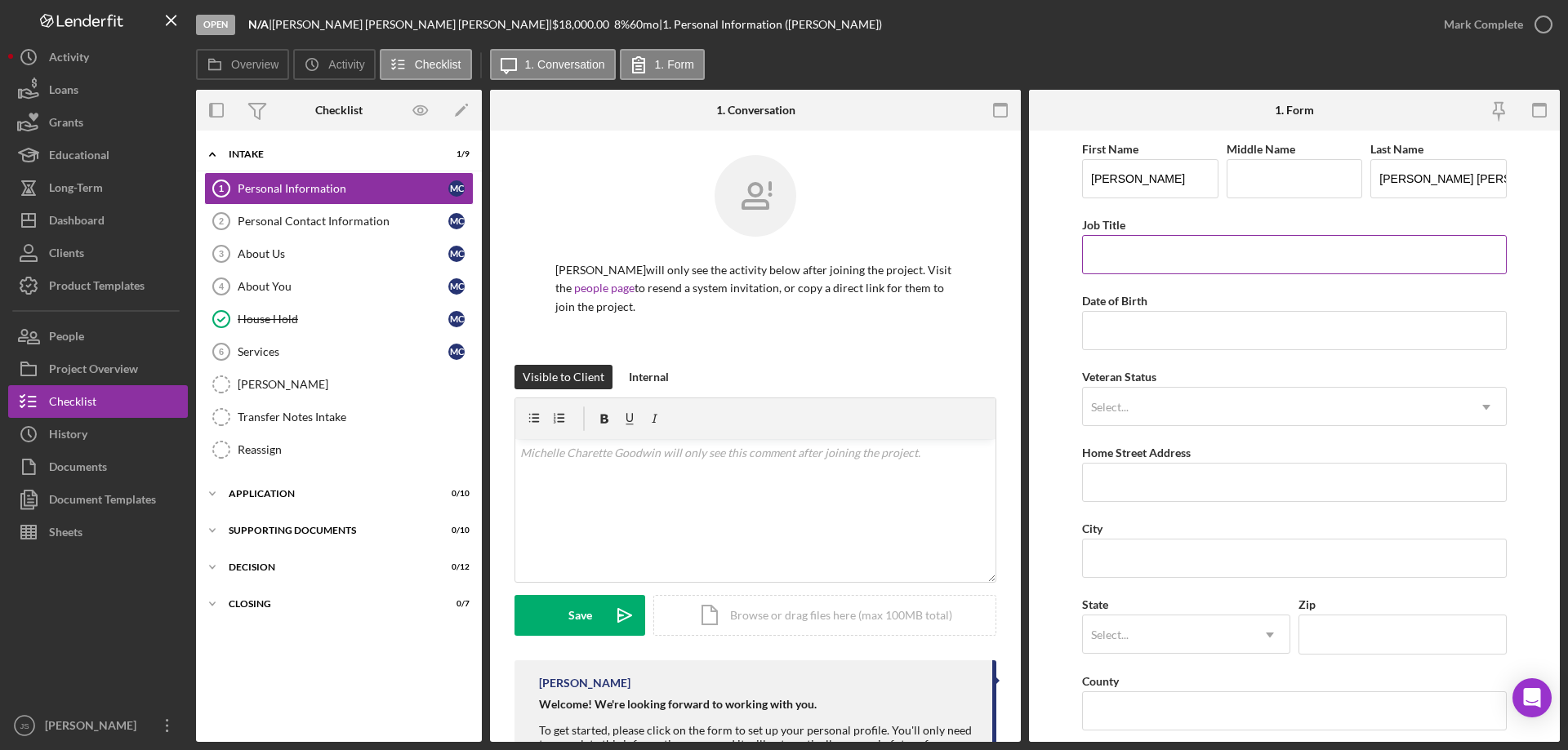
click at [1114, 254] on input "Job Title" at bounding box center [1295, 255] width 424 height 39
type input "Child Support Director"
type input "08/07/1976"
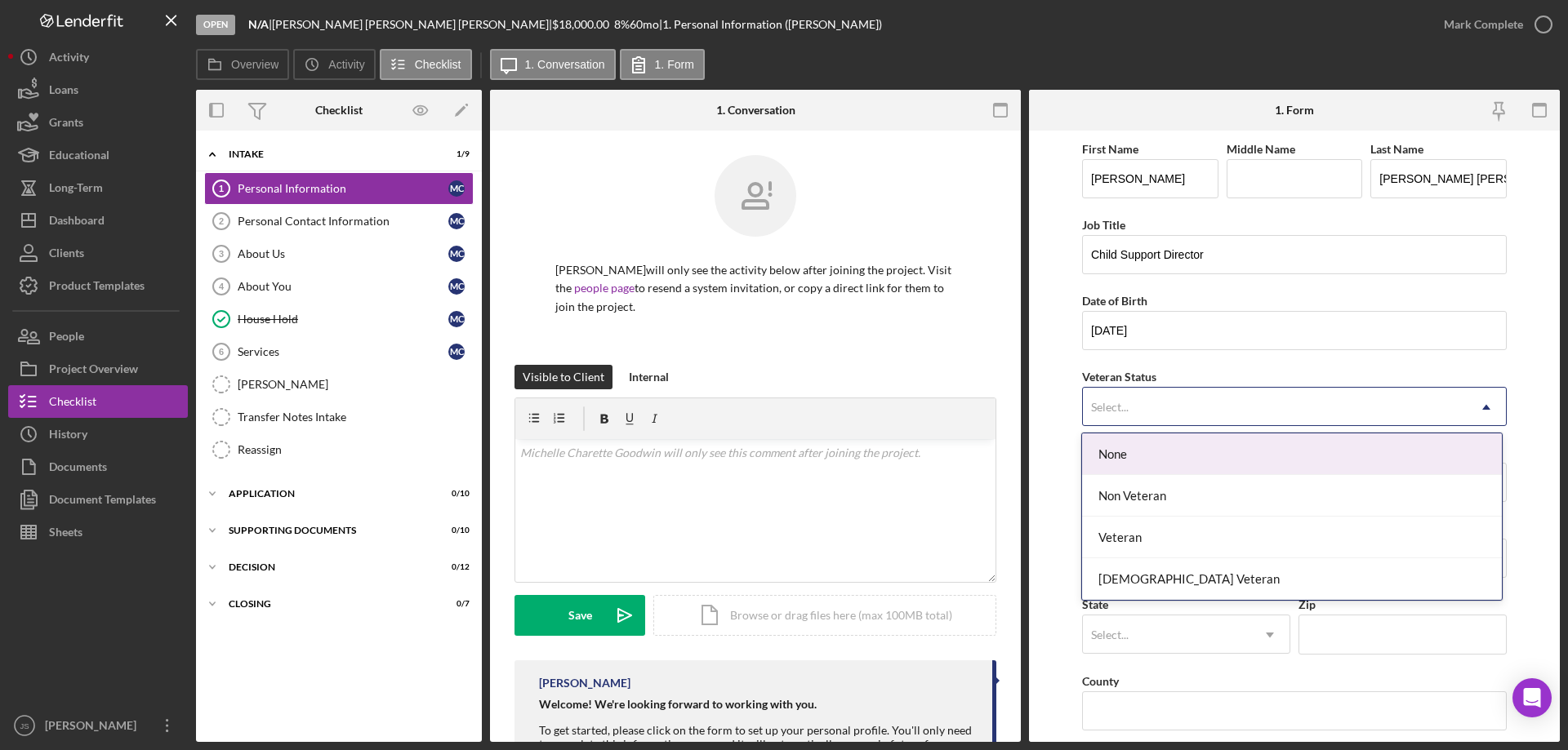
click at [1480, 409] on icon "Icon/Dropdown Arrow" at bounding box center [1486, 408] width 39 height 39
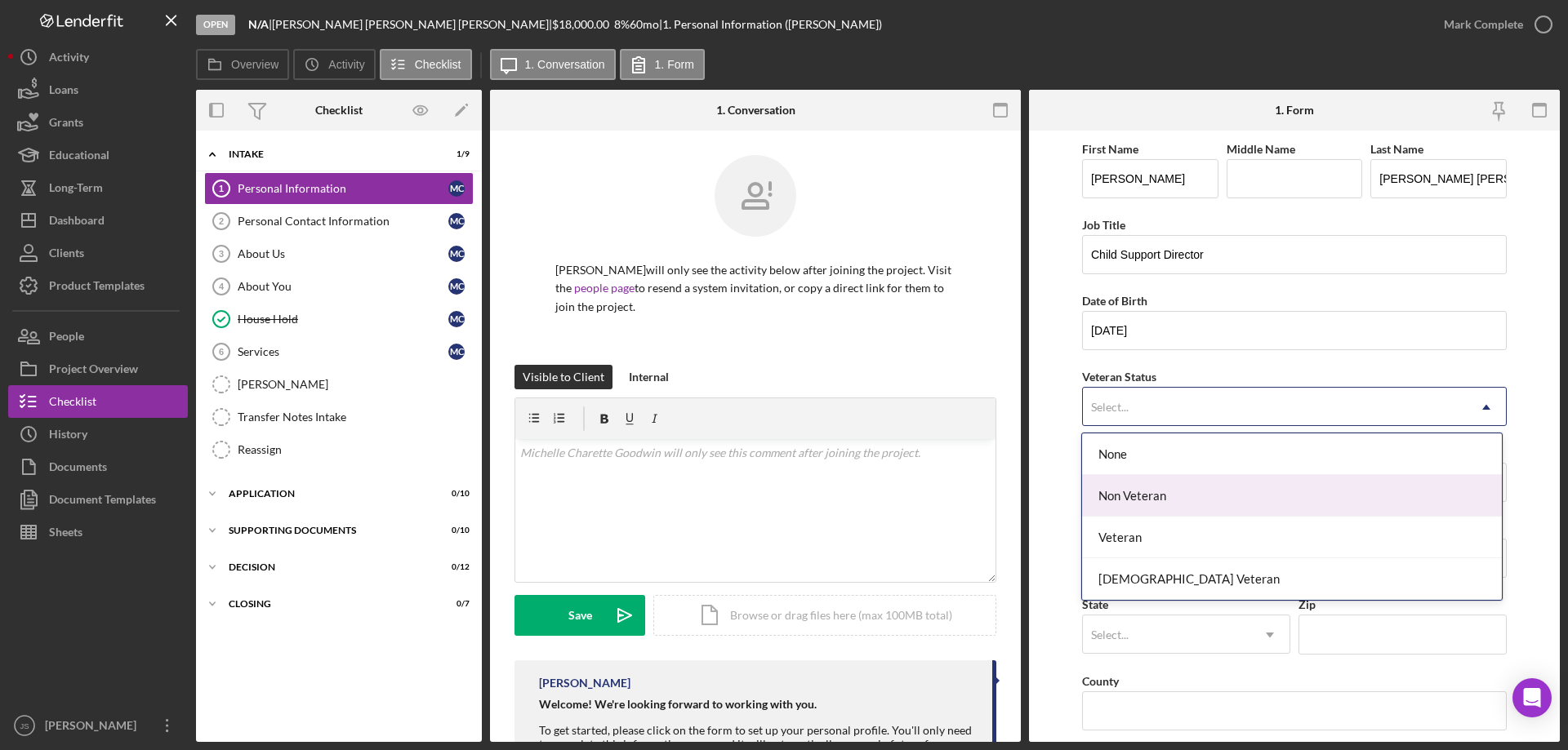
click at [1148, 495] on div "Non Veteran" at bounding box center [1292, 495] width 419 height 42
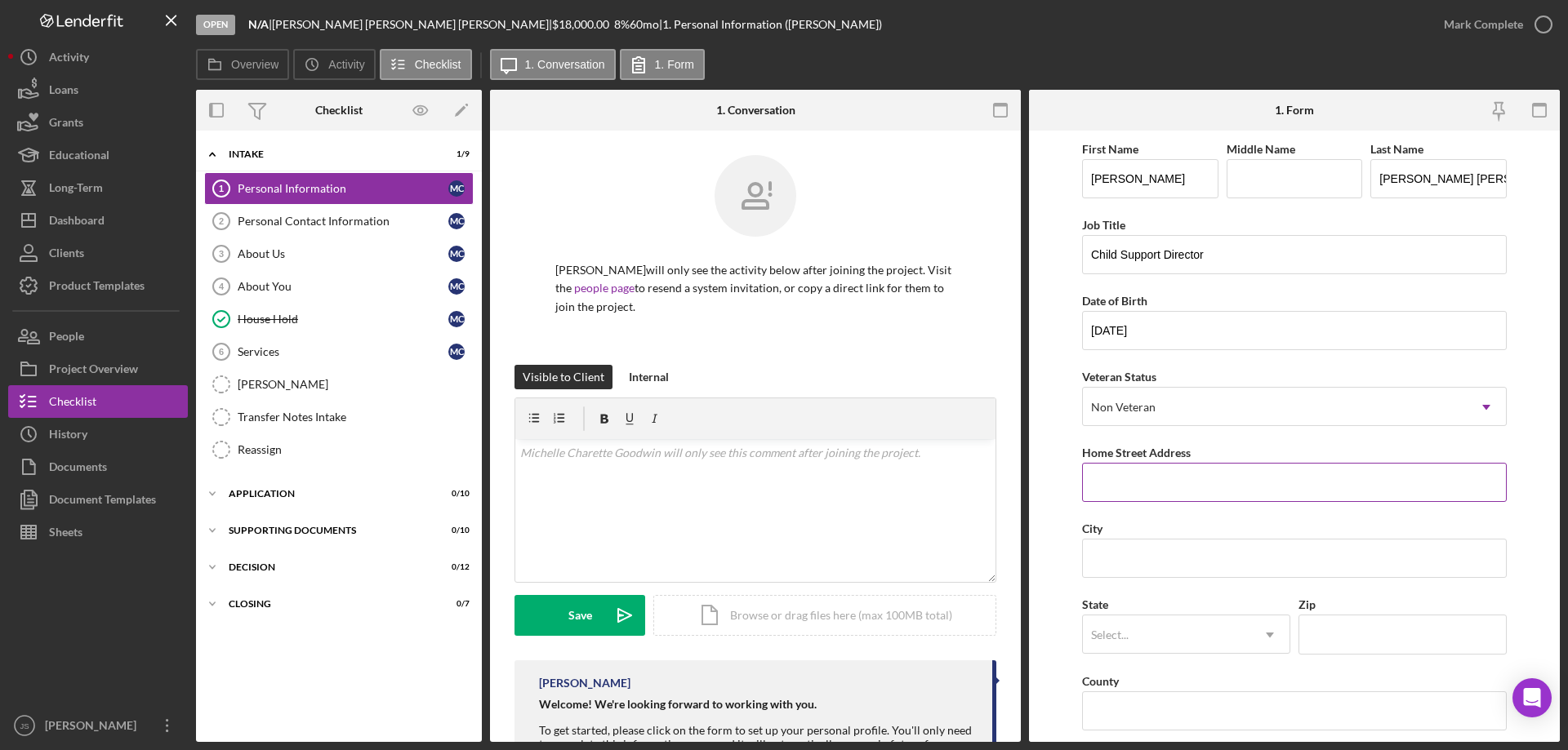
click at [1164, 485] on input "Home Street Address" at bounding box center [1295, 482] width 424 height 39
type input "88260 Turner Rd"
type input "Bayfield"
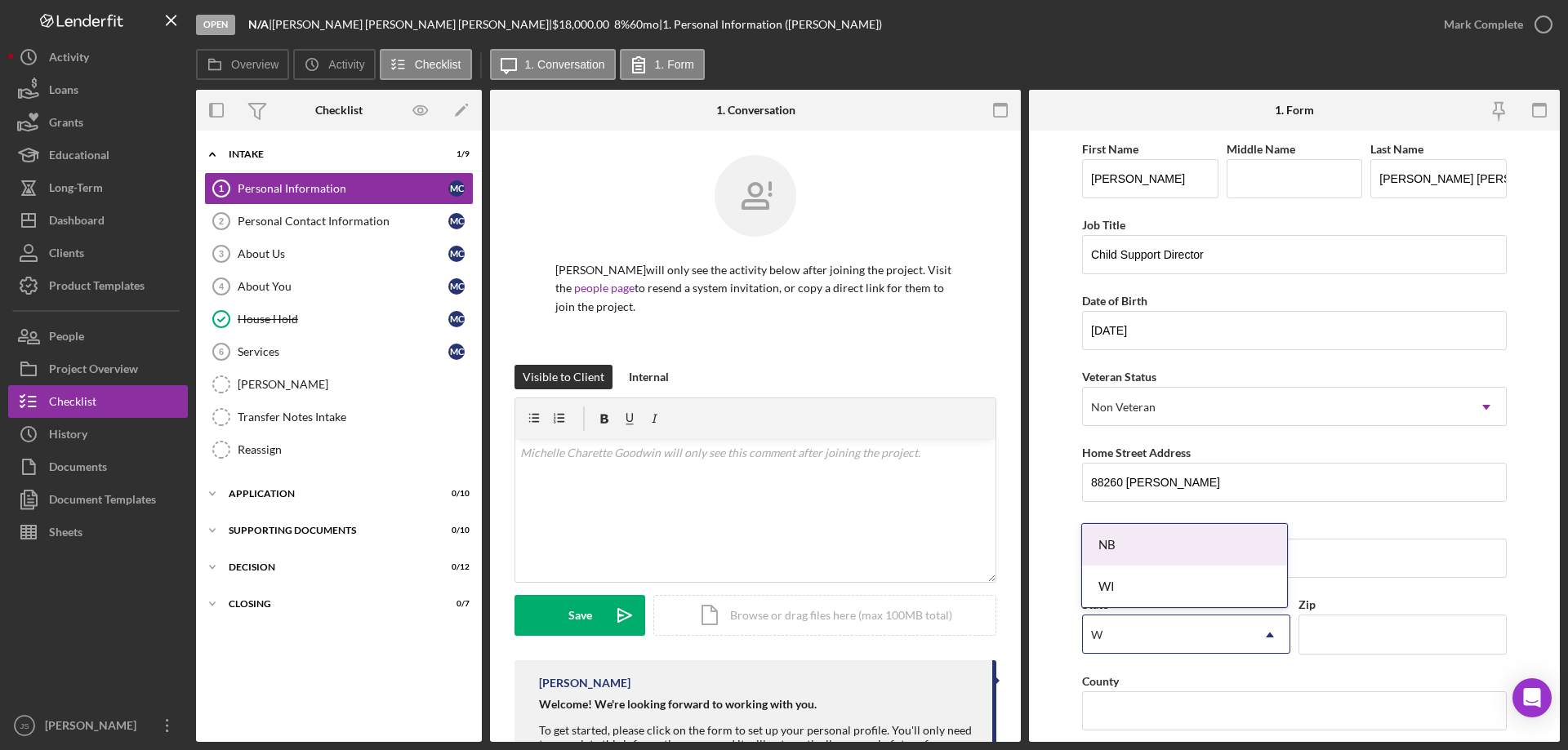
type input "Wi"
drag, startPoint x: 1170, startPoint y: 578, endPoint x: 1181, endPoint y: 578, distance: 11.0
click at [1174, 579] on div "WI" at bounding box center [1185, 587] width 205 height 42
click at [1328, 644] on input "Zip" at bounding box center [1403, 634] width 208 height 39
type input "54814"
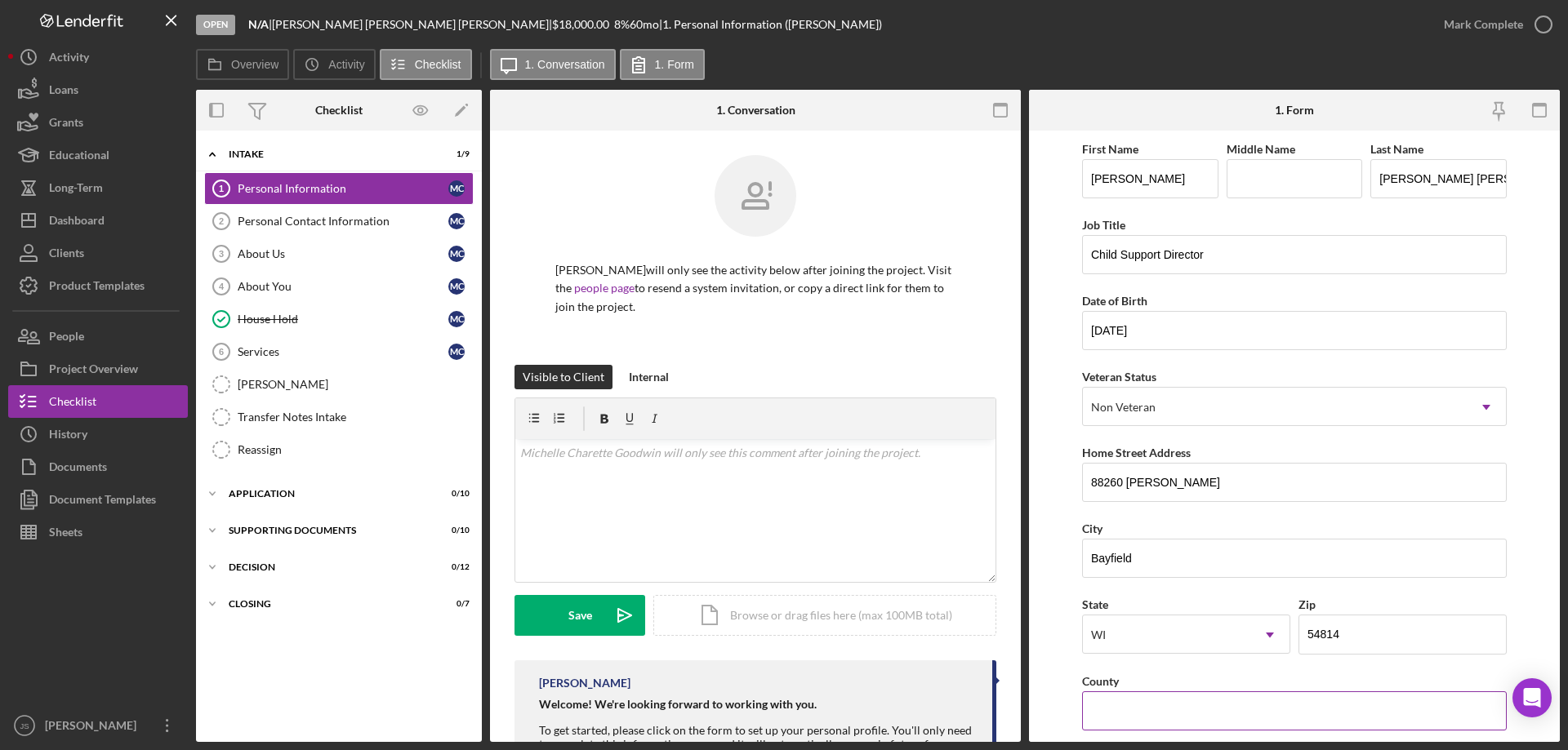
click at [1143, 715] on input "County" at bounding box center [1295, 711] width 424 height 39
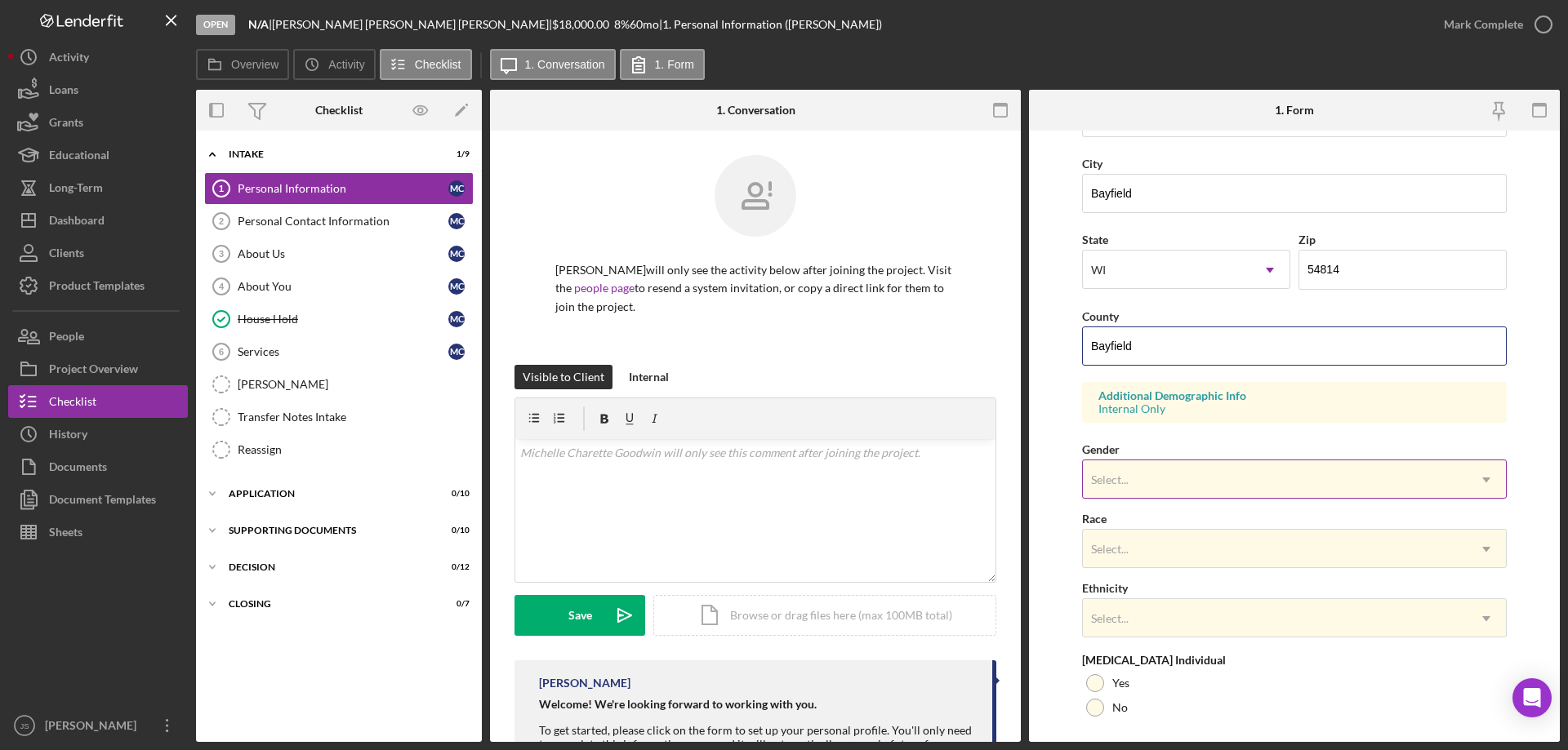
scroll to position [409, 0]
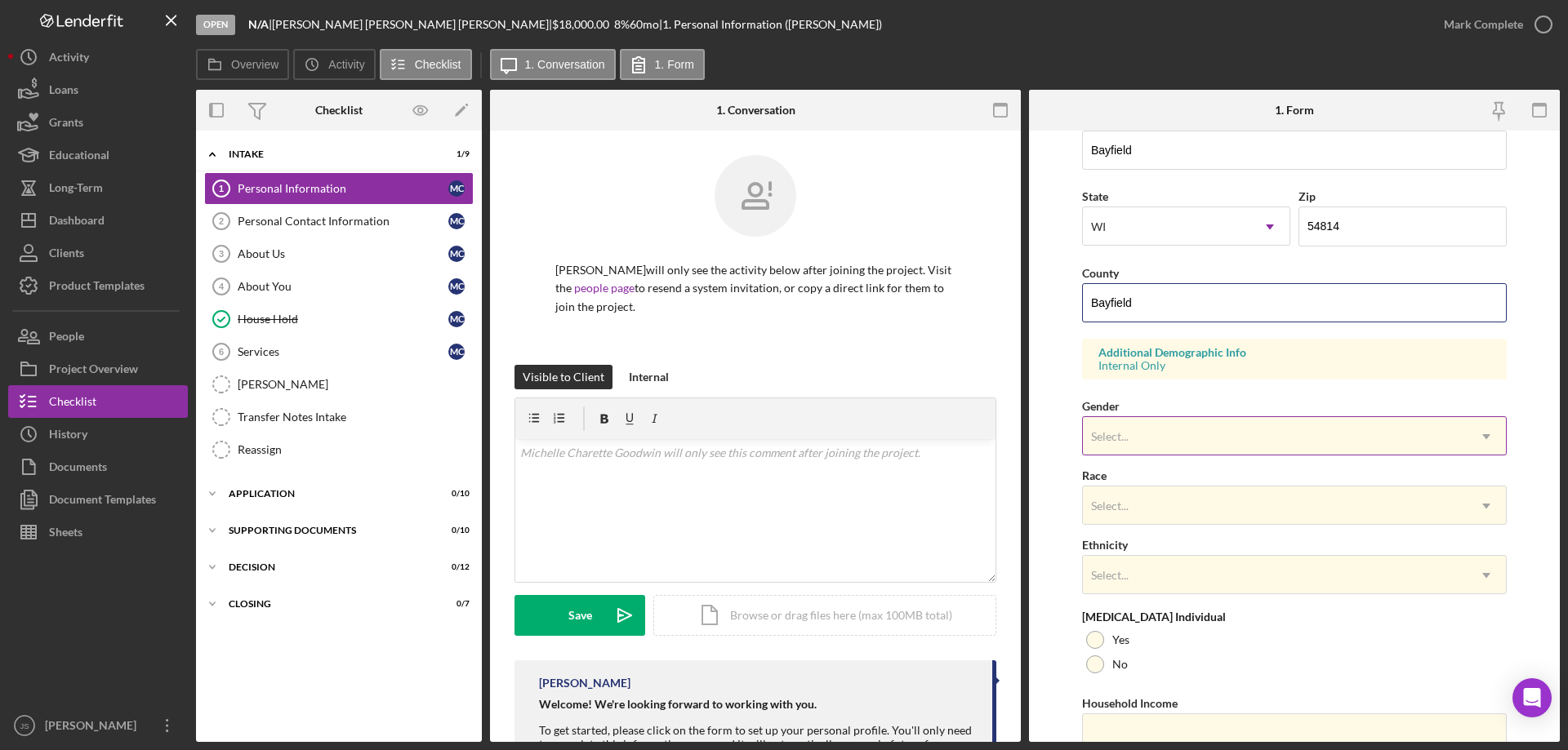
type input "Bayfield"
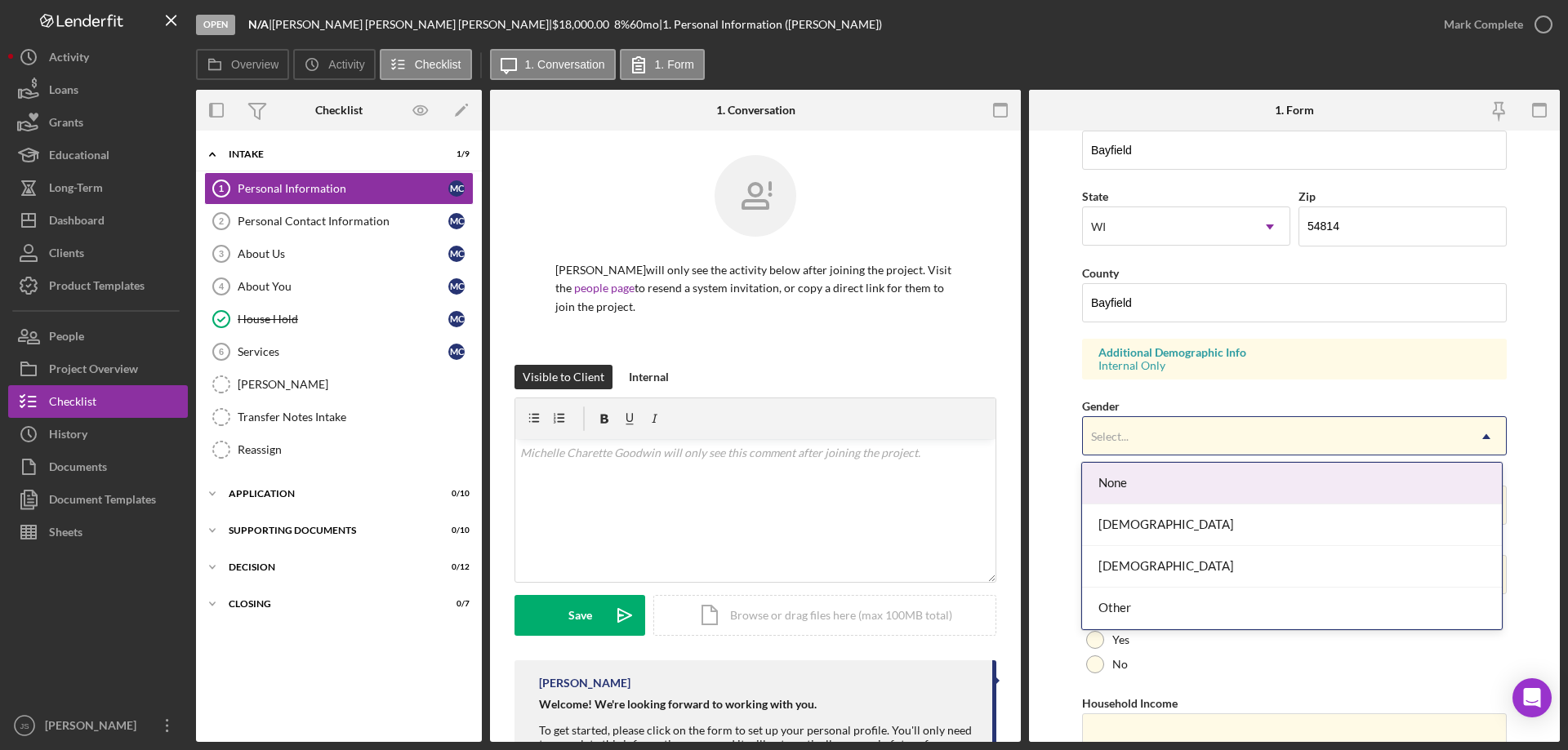
click at [1149, 442] on div "Select..." at bounding box center [1275, 437] width 383 height 38
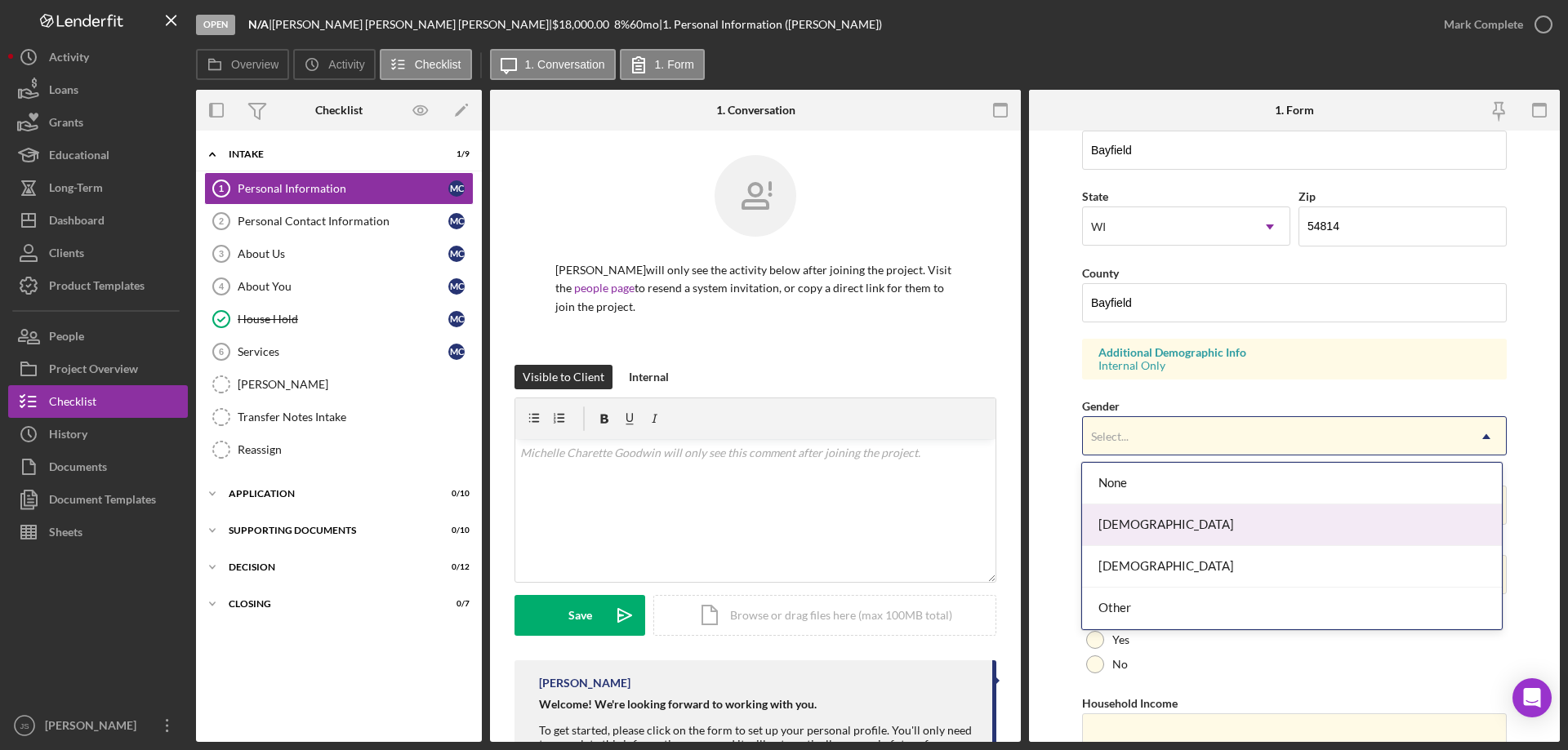
click at [1167, 521] on div "[DEMOGRAPHIC_DATA]" at bounding box center [1292, 525] width 419 height 42
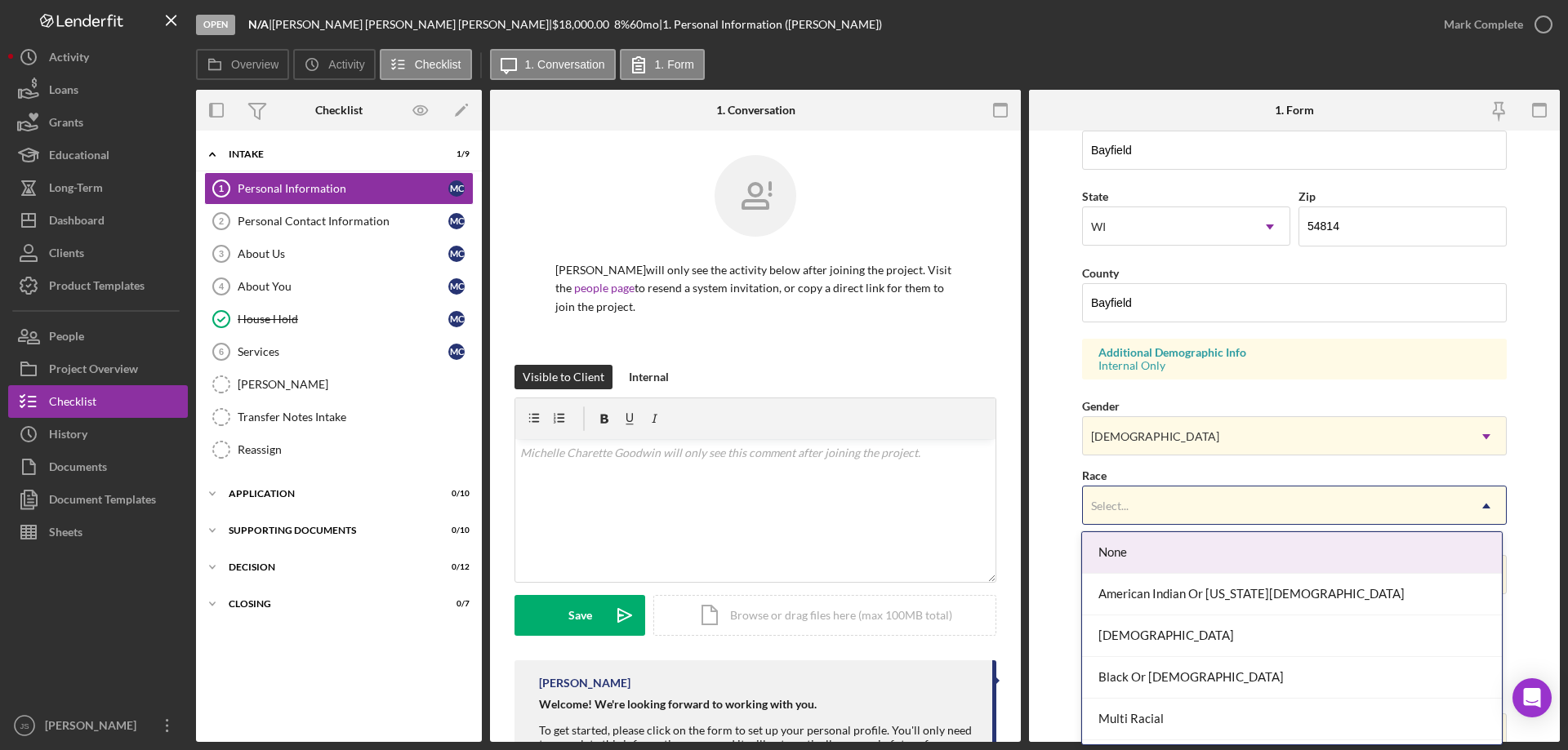
click at [1170, 507] on div "Select..." at bounding box center [1275, 506] width 383 height 38
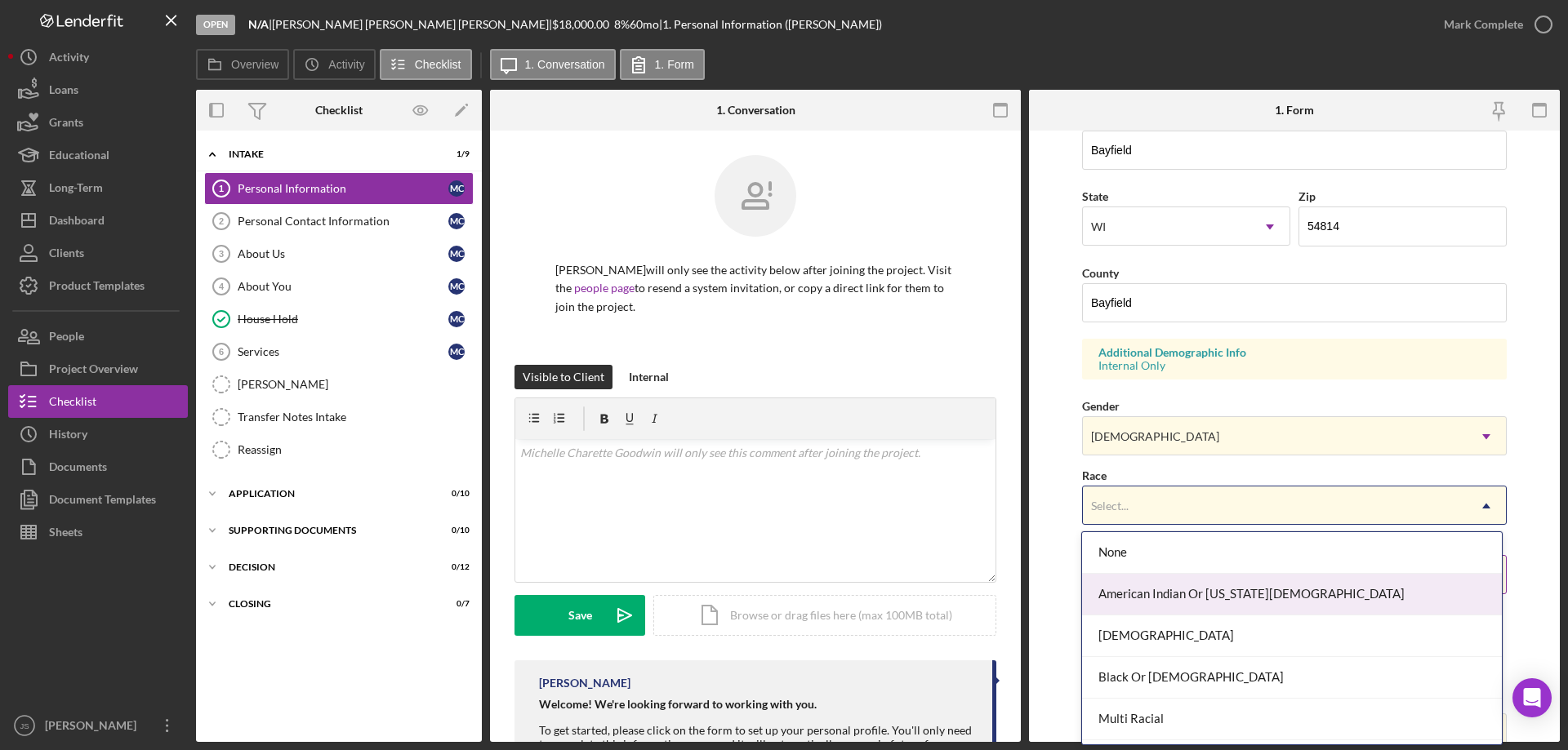
click at [1195, 593] on div "American Indian Or [US_STATE][DEMOGRAPHIC_DATA]" at bounding box center [1292, 594] width 419 height 42
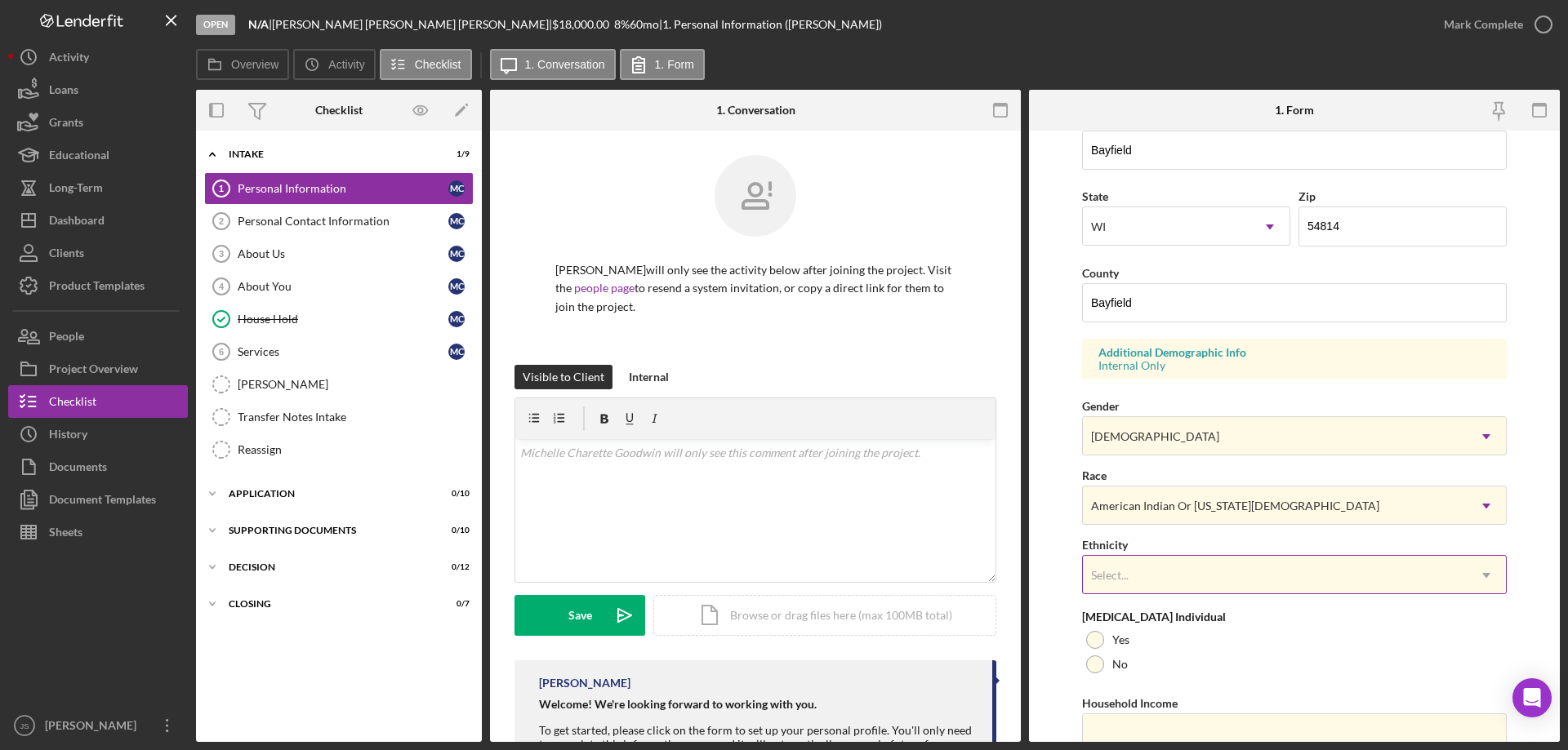
drag, startPoint x: 1179, startPoint y: 572, endPoint x: 1185, endPoint y: 586, distance: 15.2
click at [1179, 573] on div "Select..." at bounding box center [1275, 575] width 383 height 38
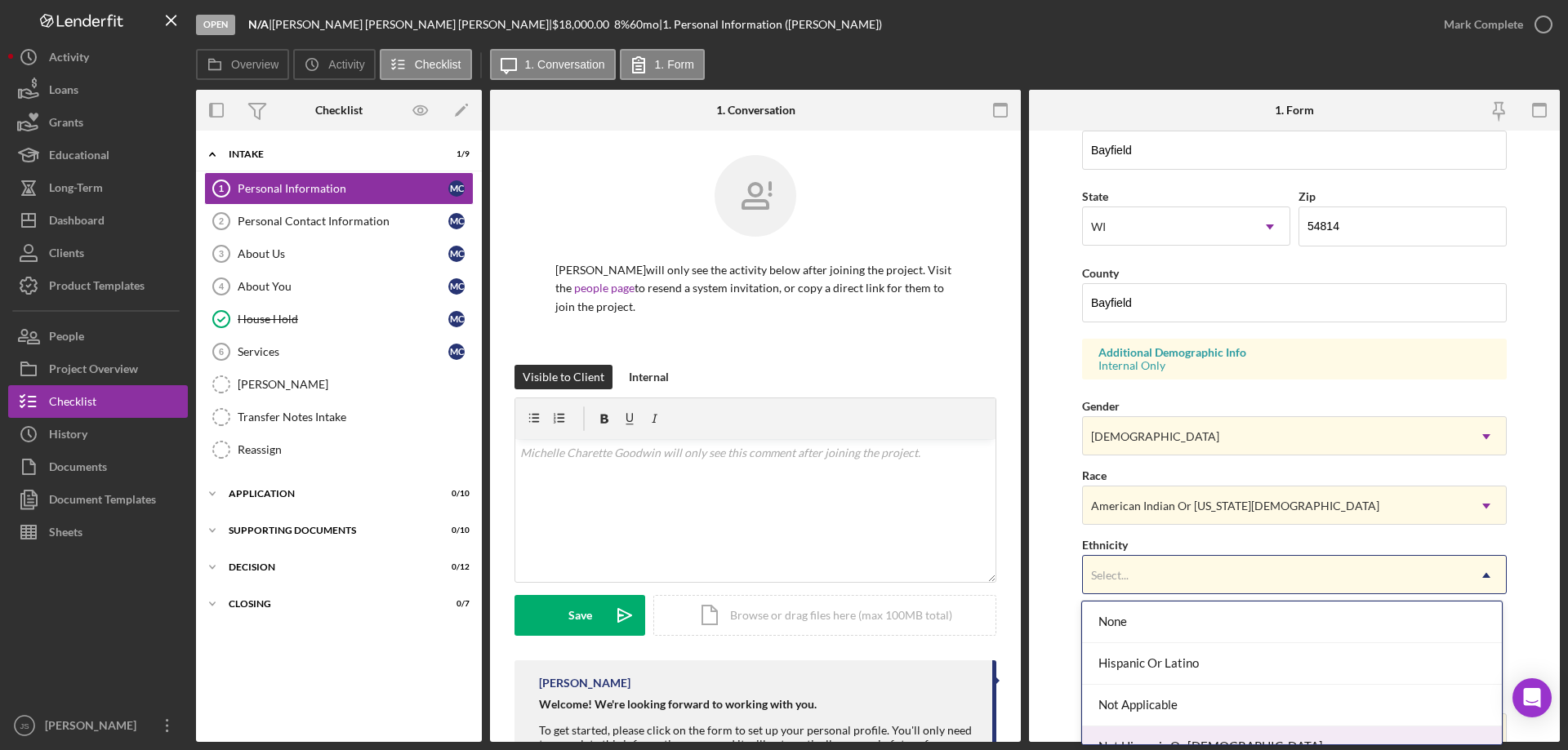
scroll to position [65, 0]
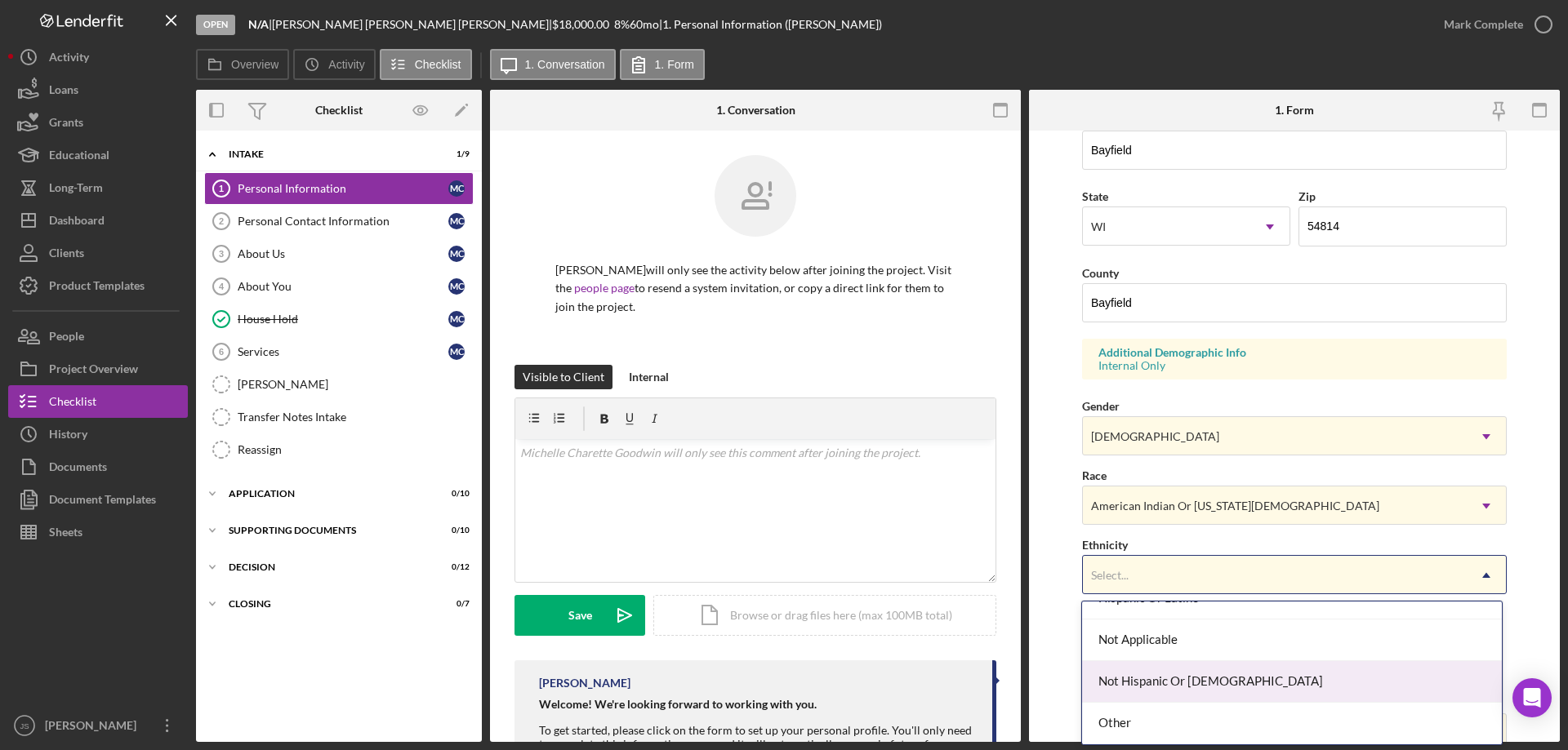
click at [1238, 682] on div "Not Hispanic Or [DEMOGRAPHIC_DATA]" at bounding box center [1292, 682] width 419 height 42
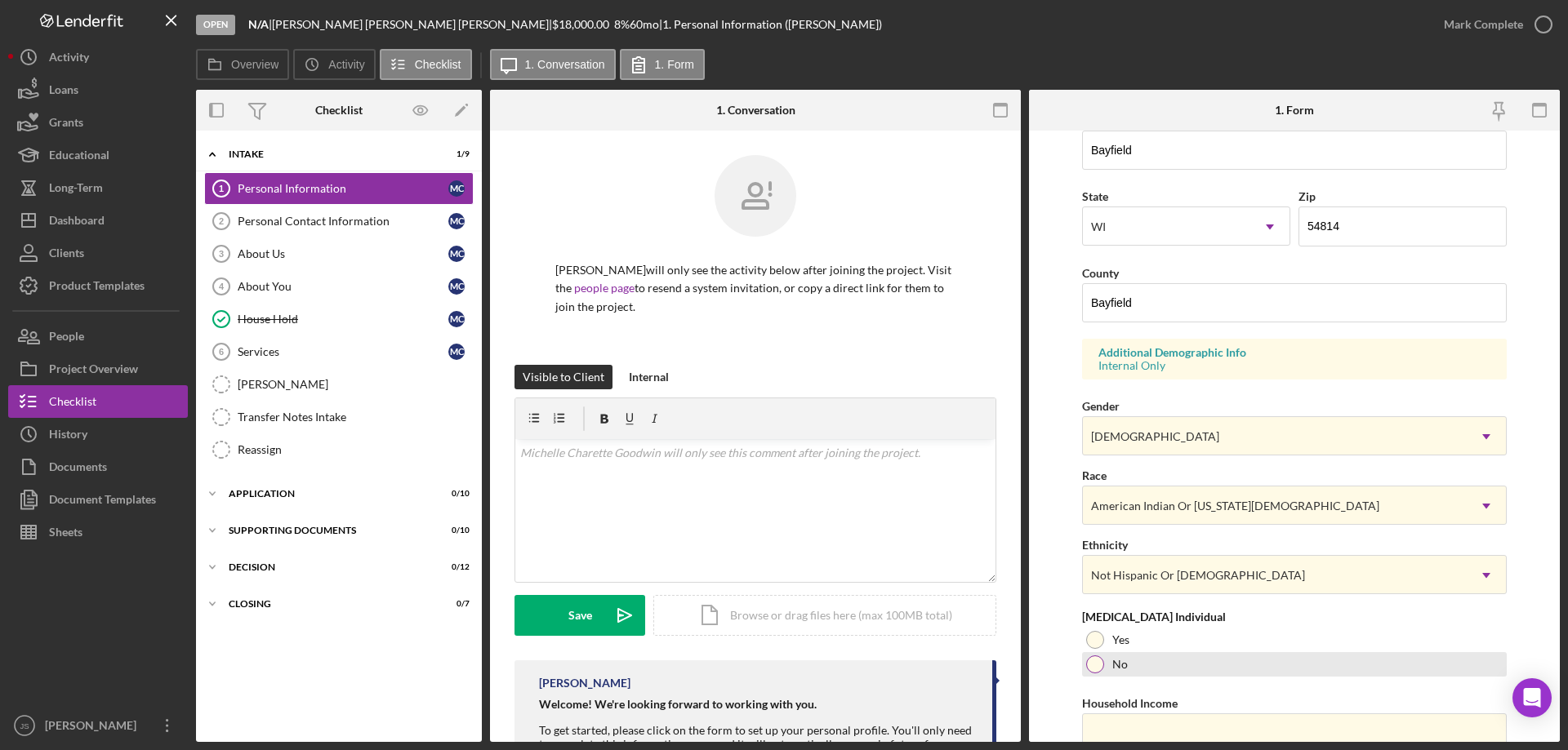
click at [1096, 664] on div at bounding box center [1095, 664] width 18 height 18
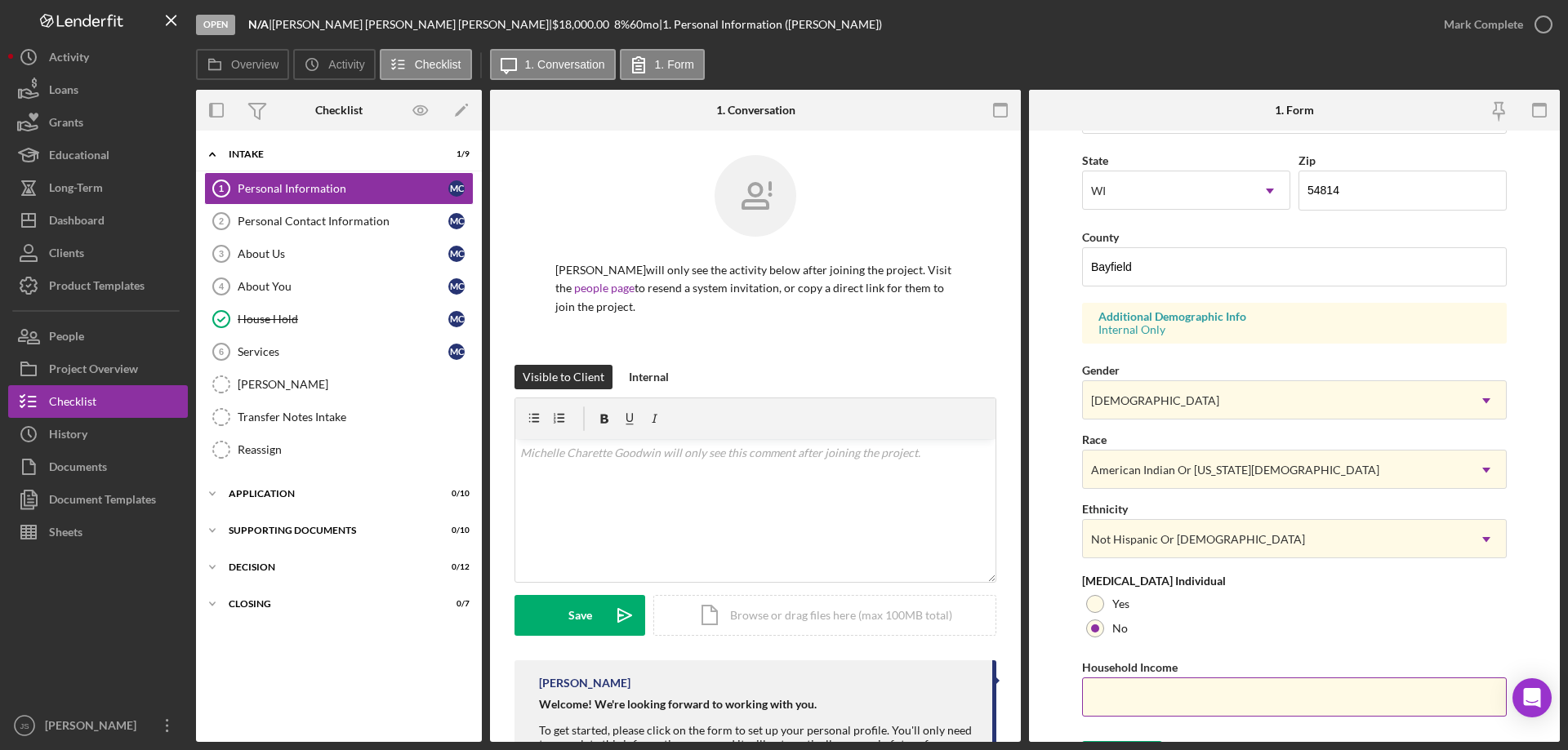
scroll to position [479, 0]
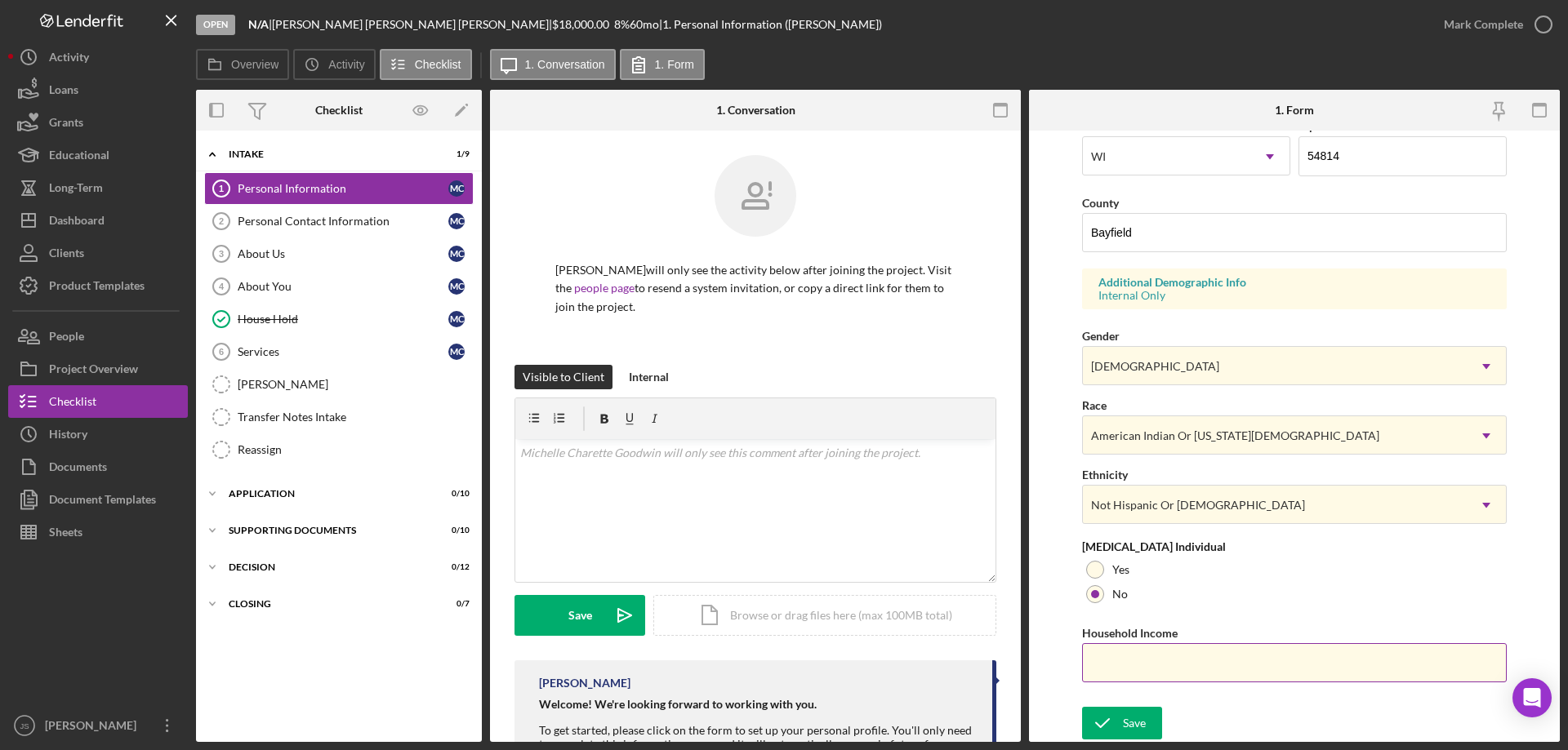
drag, startPoint x: 1117, startPoint y: 669, endPoint x: 1104, endPoint y: 664, distance: 13.9
click at [1112, 670] on input "Household Income" at bounding box center [1295, 662] width 424 height 39
type input "$76,000"
click at [1126, 715] on div "Save" at bounding box center [1134, 724] width 22 height 33
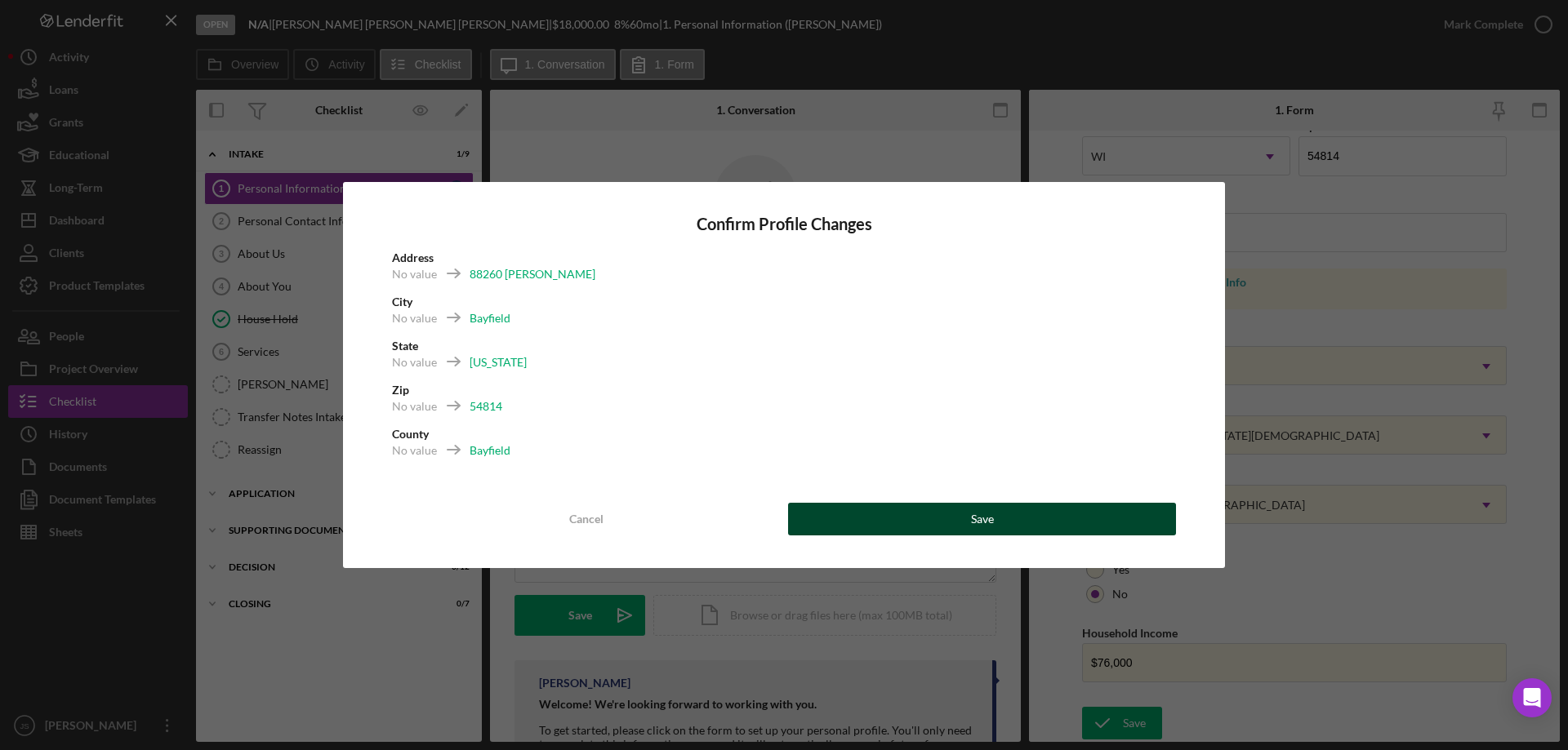
drag, startPoint x: 988, startPoint y: 514, endPoint x: 1001, endPoint y: 515, distance: 13.0
click at [989, 514] on div "Save" at bounding box center [982, 519] width 22 height 33
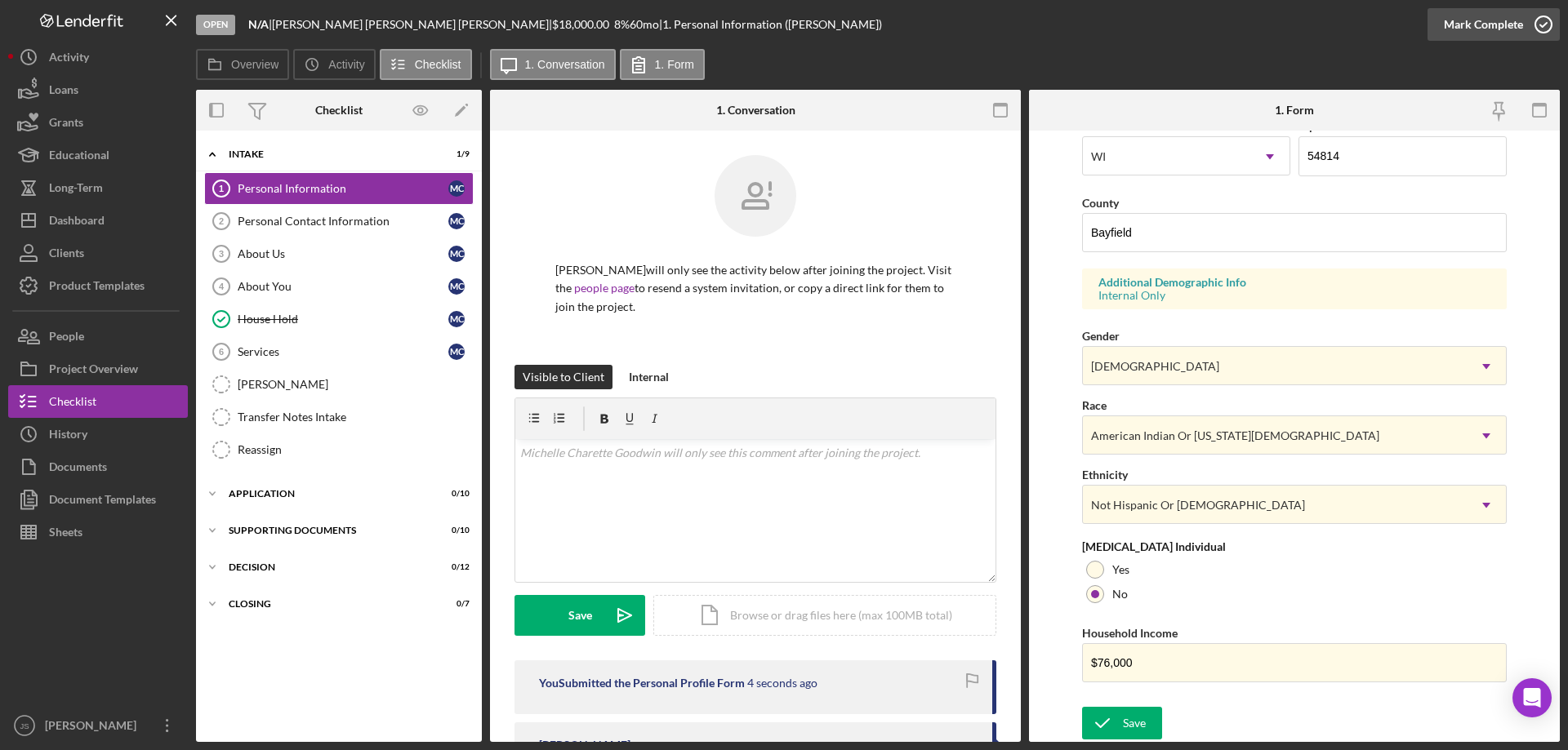
click at [1545, 24] on icon "button" at bounding box center [1544, 24] width 41 height 41
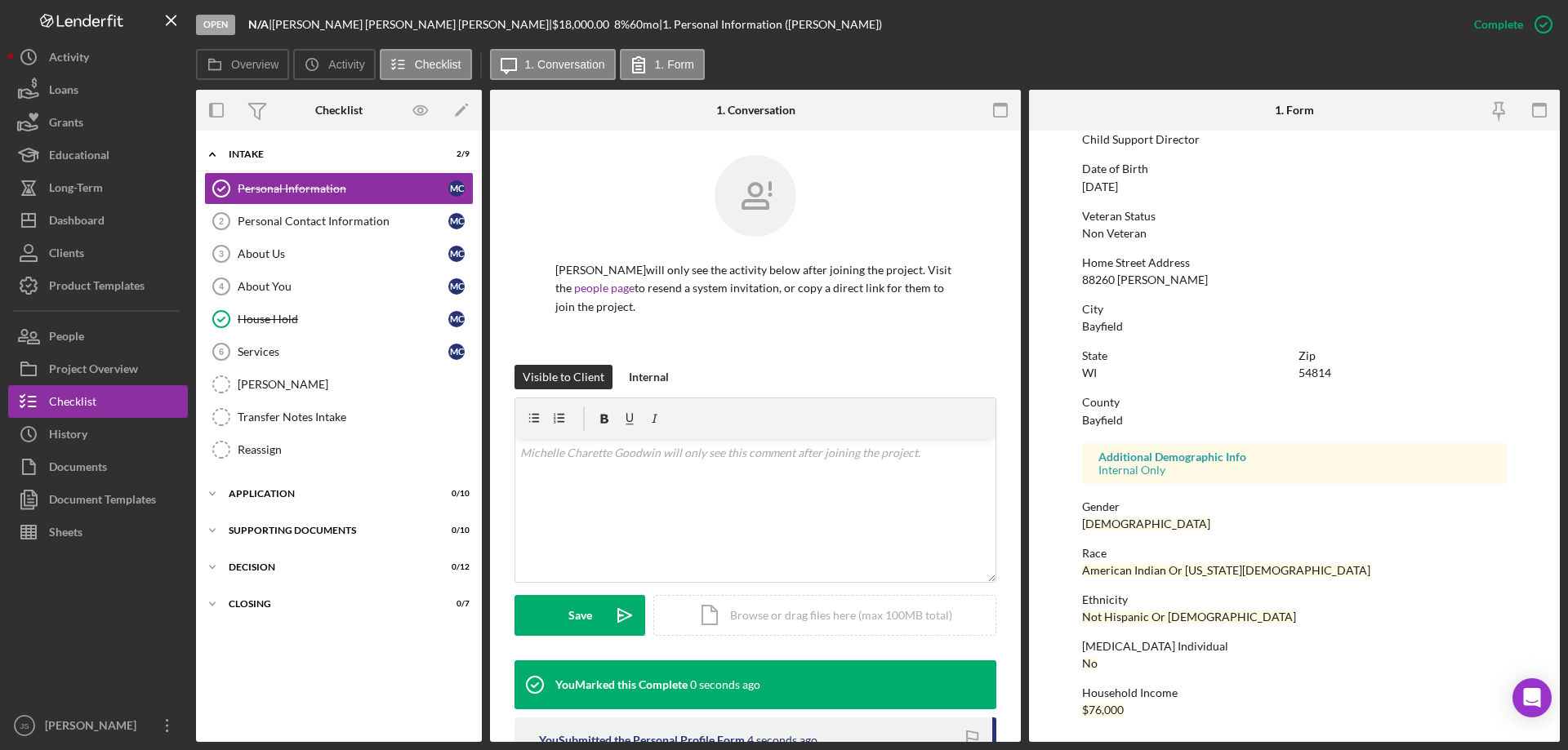
scroll to position [150, 0]
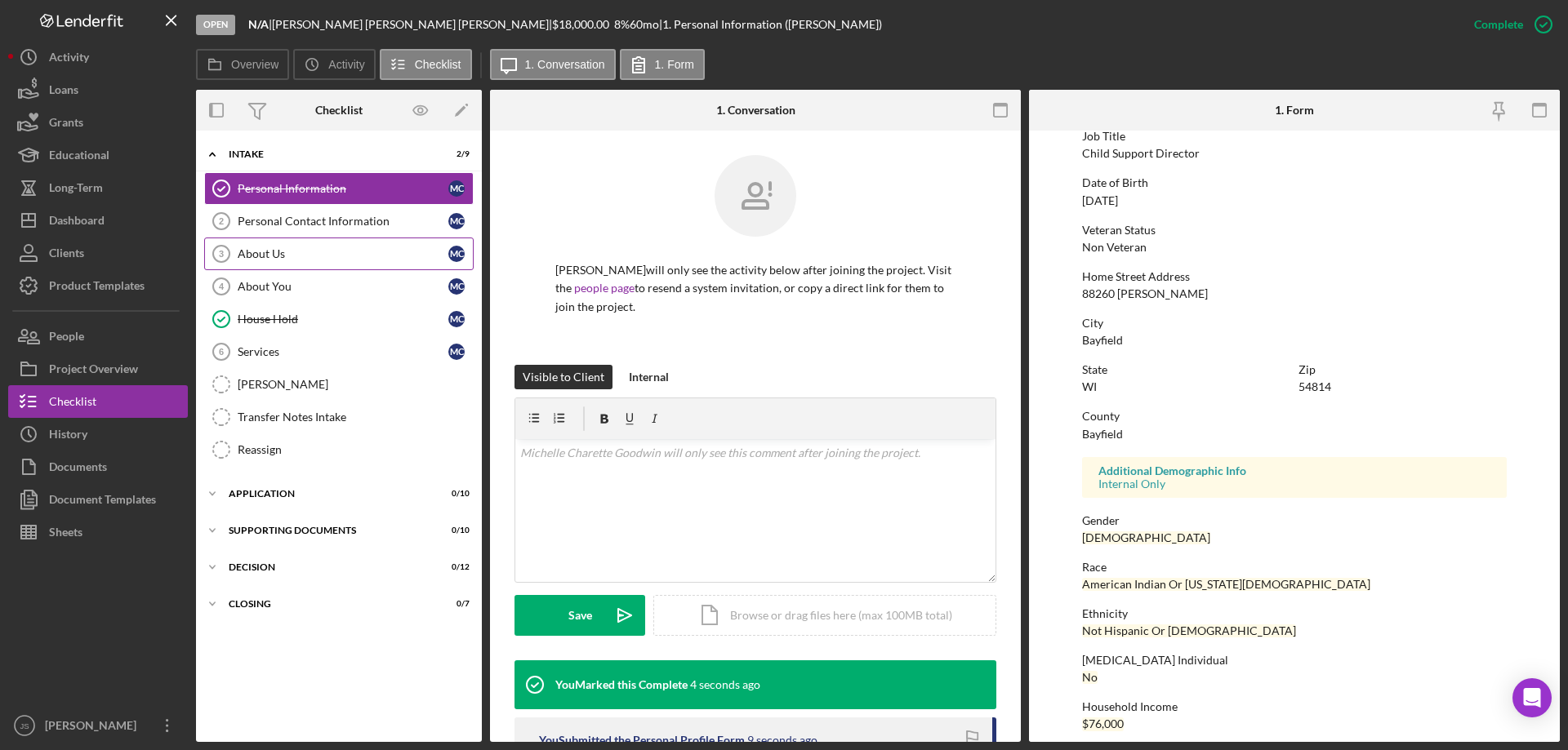
click at [273, 249] on div "About Us" at bounding box center [343, 253] width 210 height 13
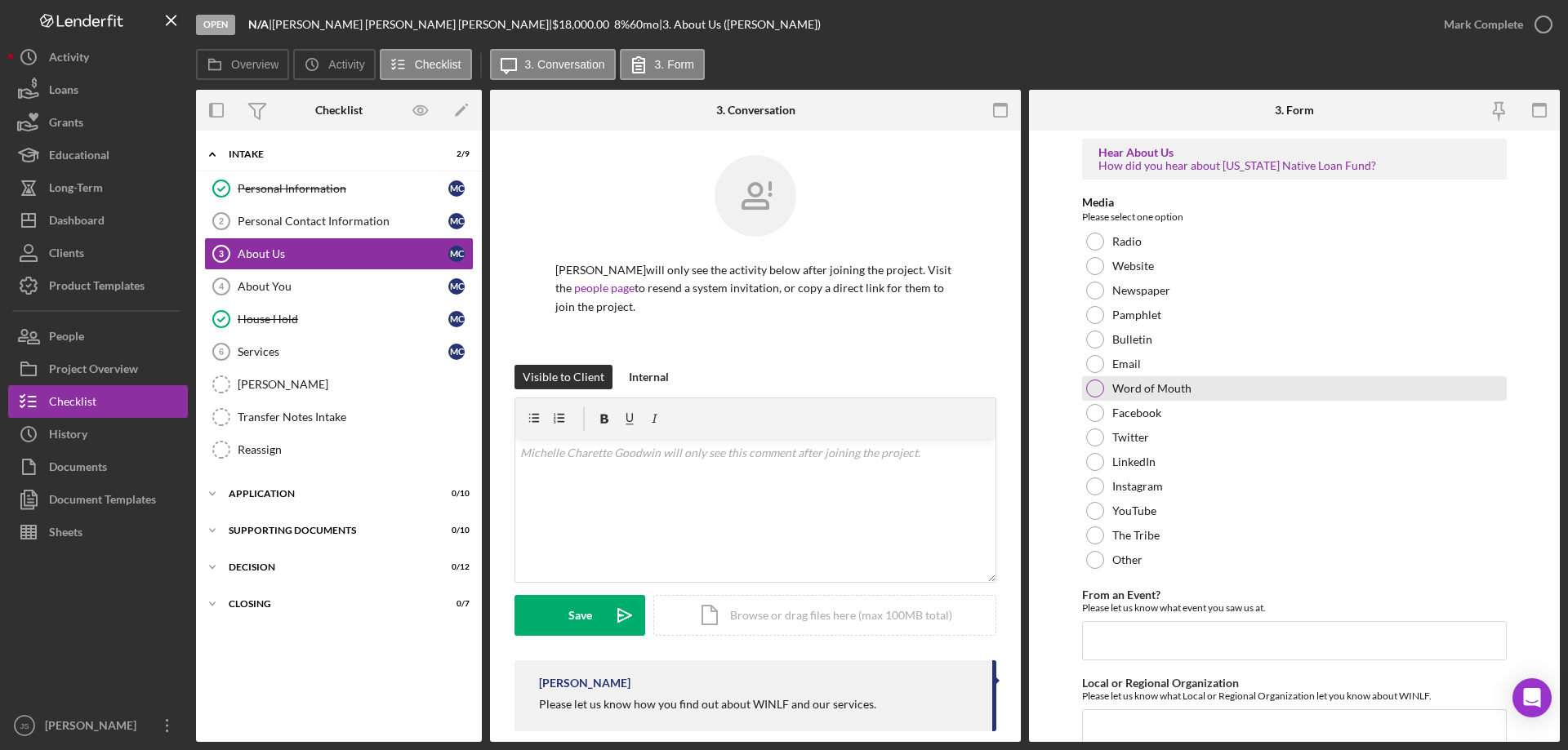
click at [1094, 387] on div at bounding box center [1095, 388] width 18 height 18
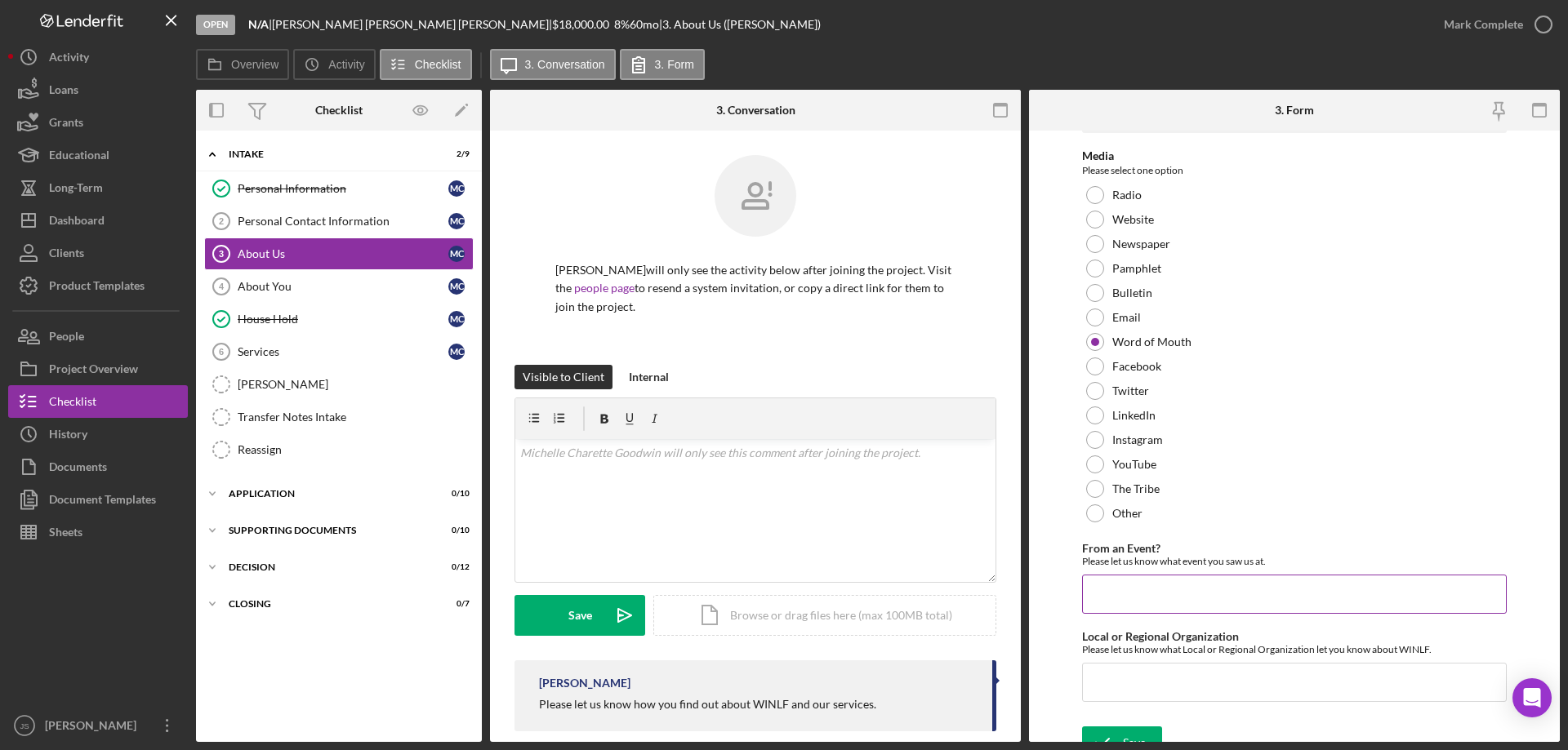
scroll to position [67, 0]
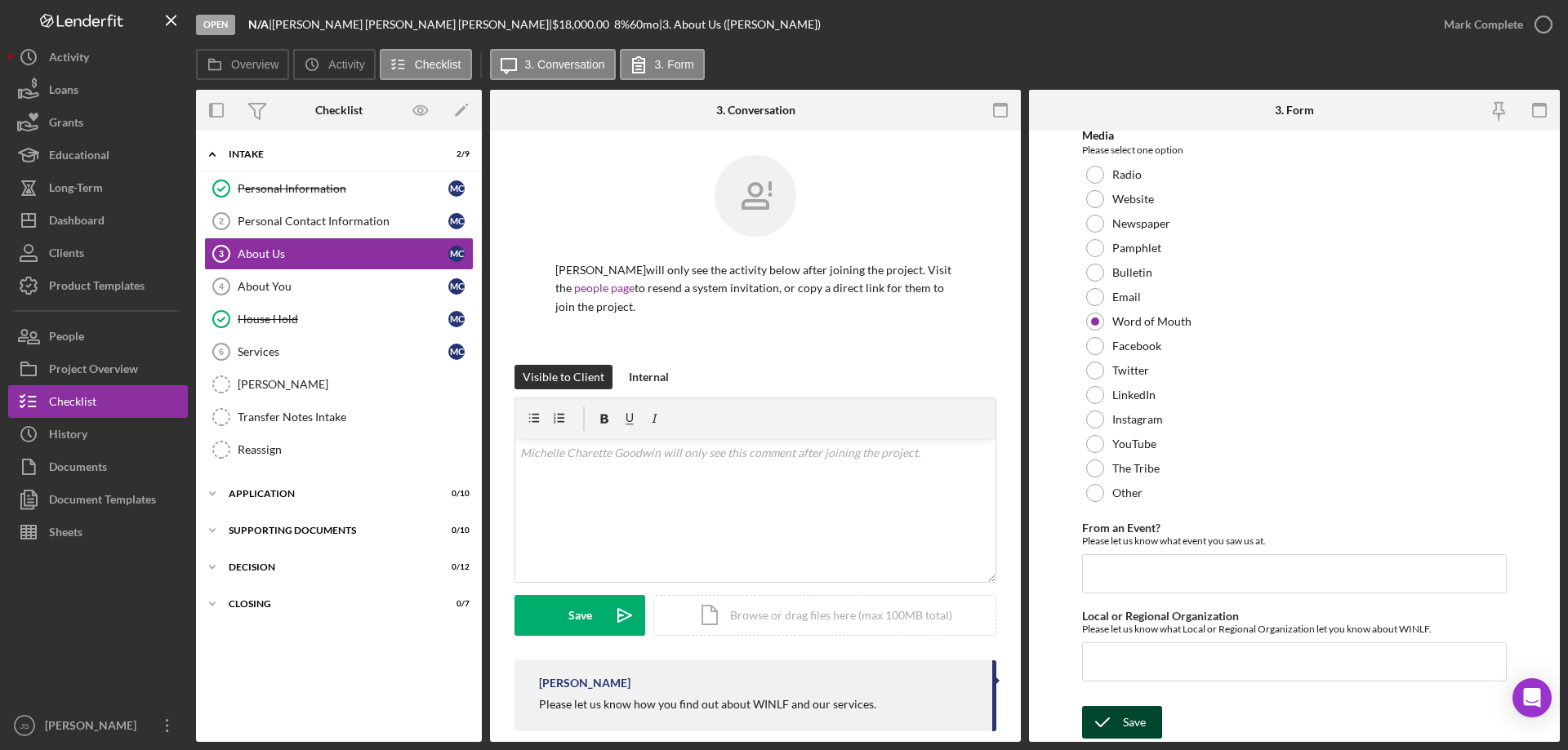
click at [1114, 733] on icon "submit" at bounding box center [1103, 723] width 41 height 41
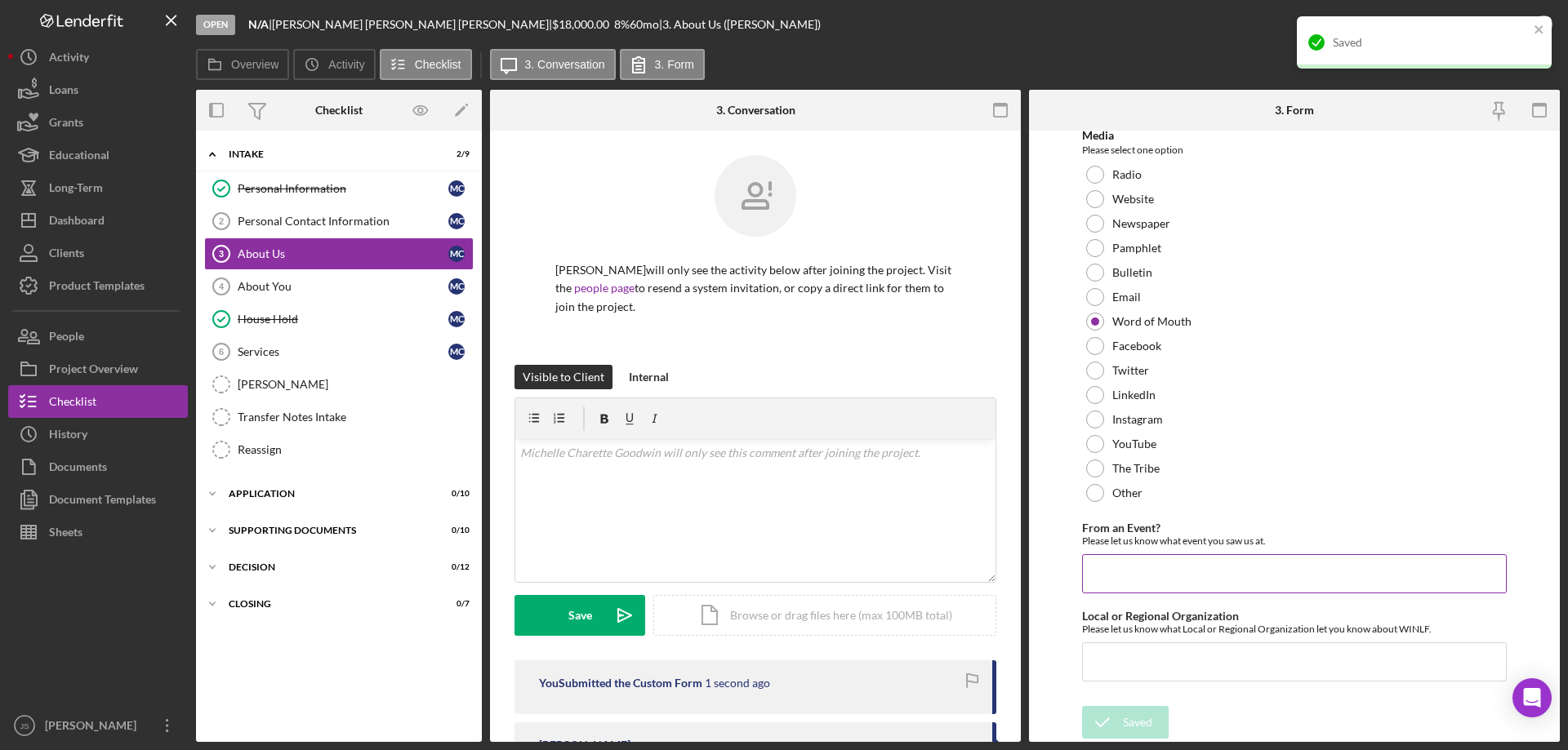
scroll to position [0, 0]
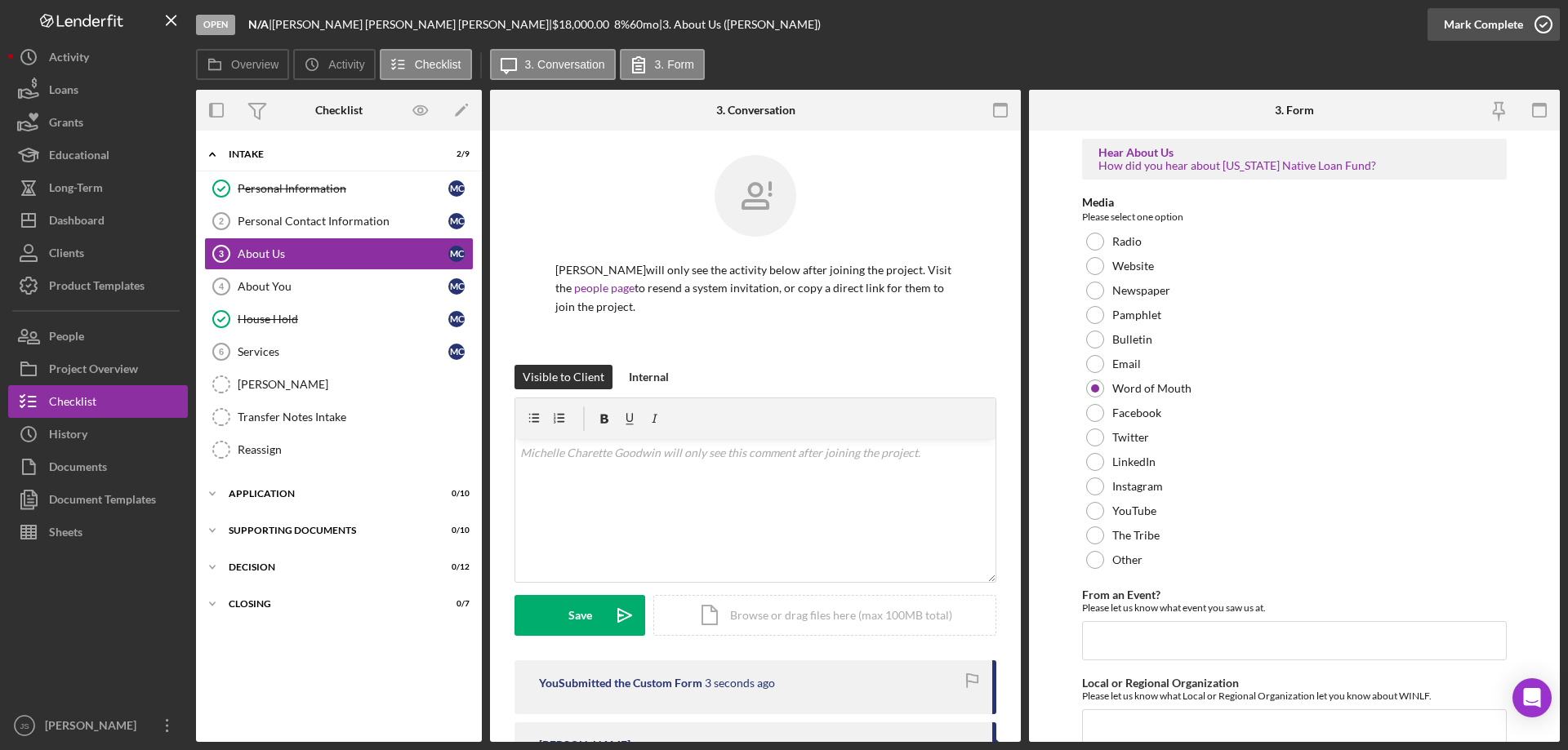
click at [1543, 23] on icon "button" at bounding box center [1544, 24] width 41 height 41
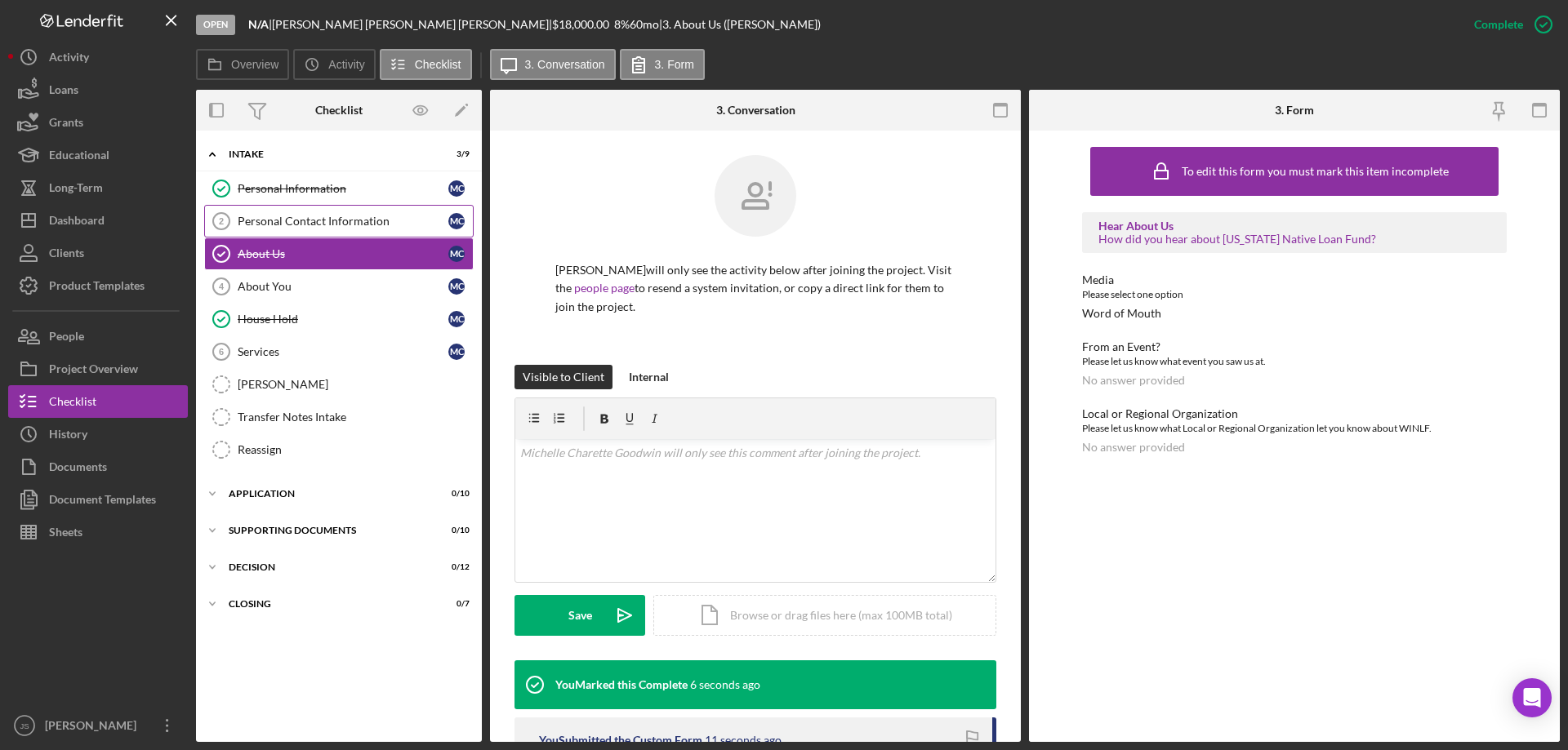
click at [284, 213] on link "Personal Contact Information 2 Personal Contact Information M C" at bounding box center [339, 222] width 270 height 33
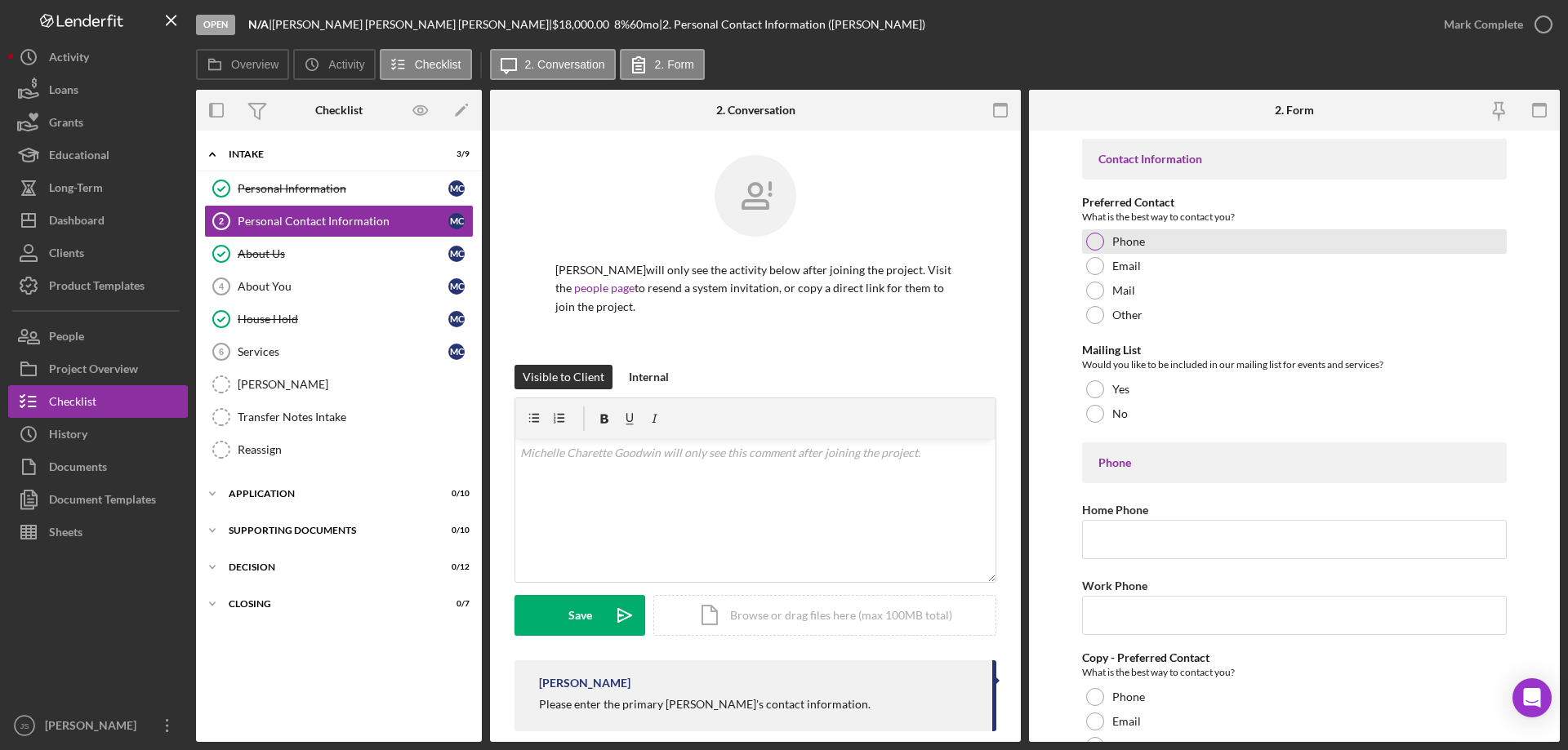
click at [1099, 241] on div at bounding box center [1095, 241] width 18 height 18
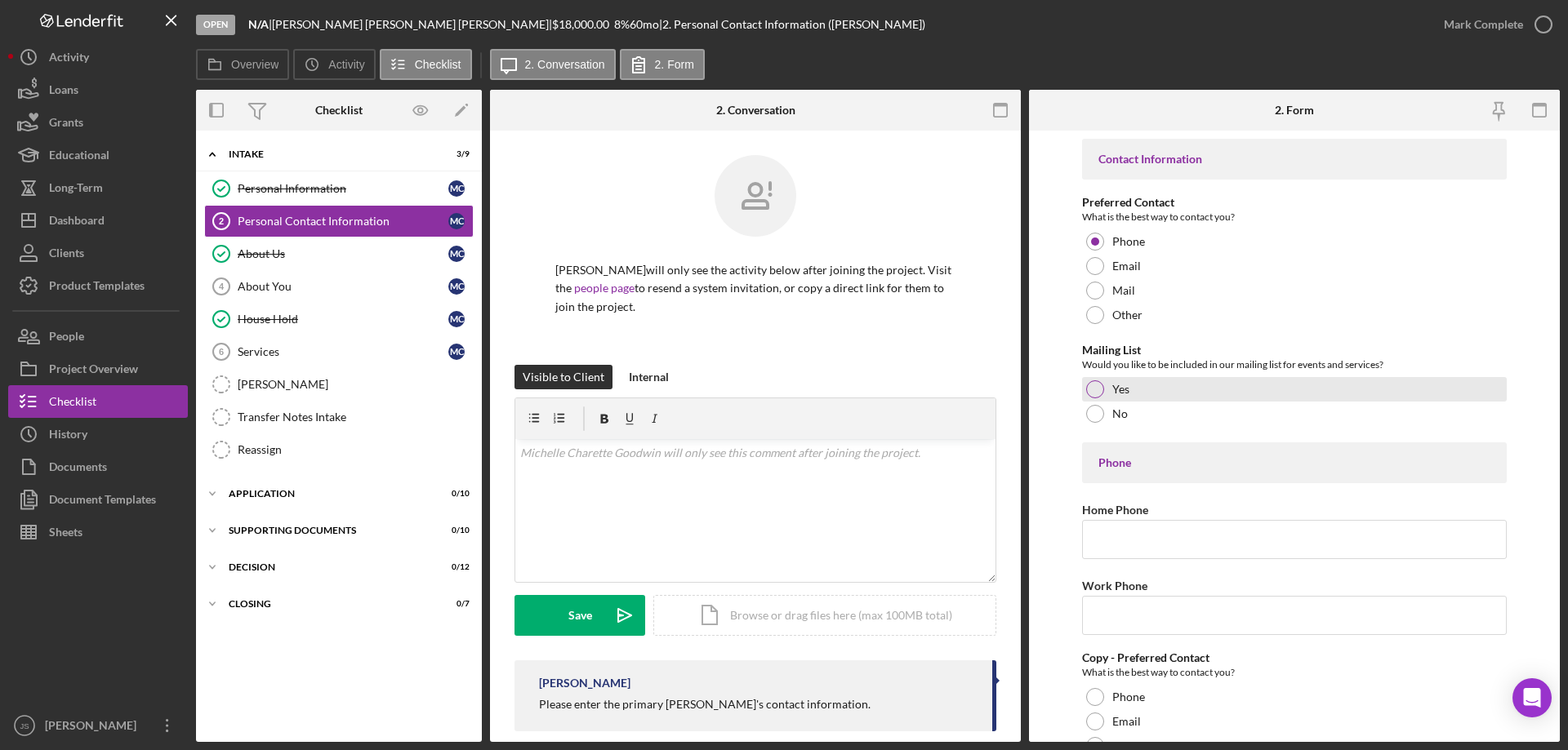
click at [1092, 385] on div at bounding box center [1095, 389] width 18 height 18
click at [1111, 541] on input "Home Phone" at bounding box center [1295, 540] width 424 height 39
type input "(715) 209-6909"
click at [1121, 612] on input "Work Phone" at bounding box center [1295, 616] width 424 height 39
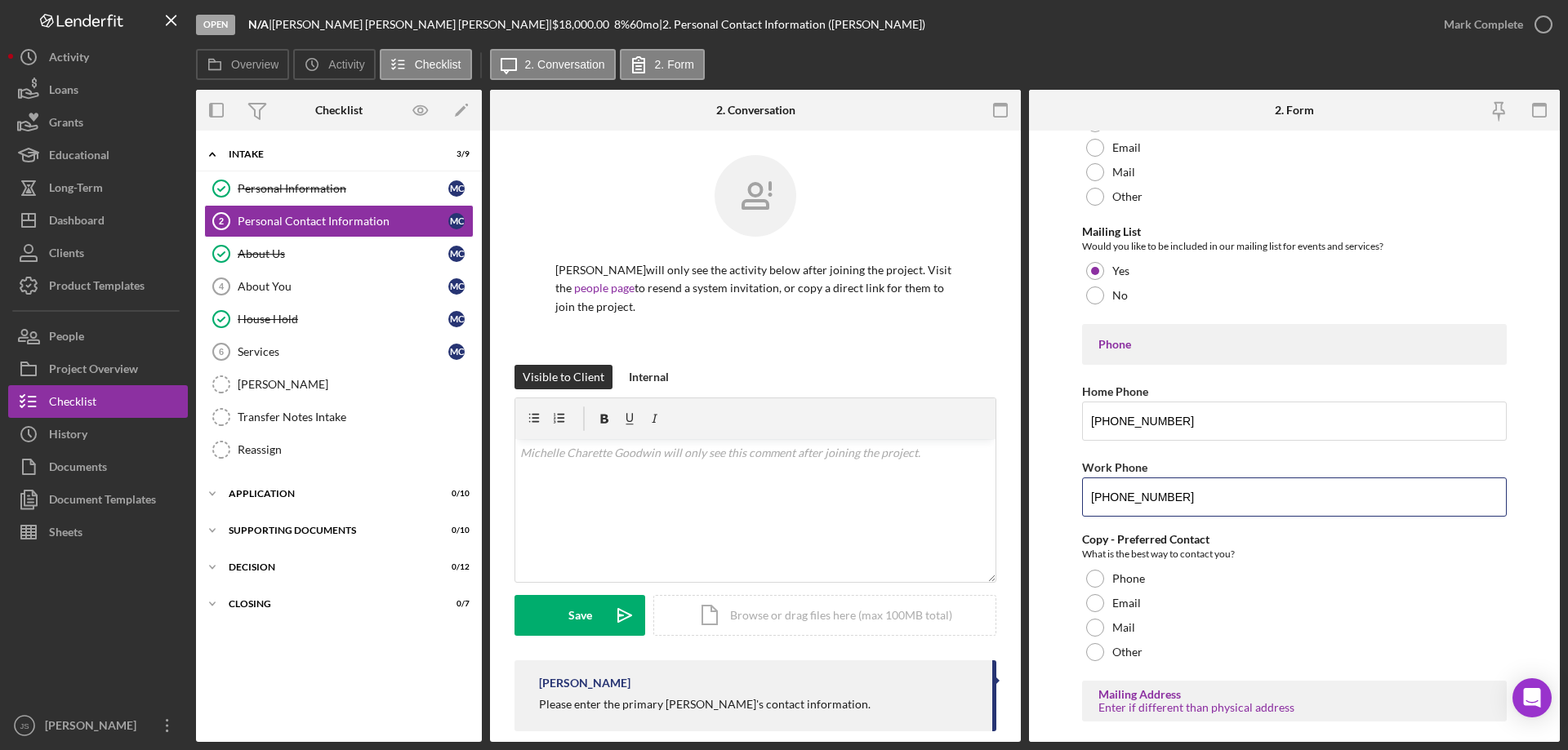
scroll to position [245, 0]
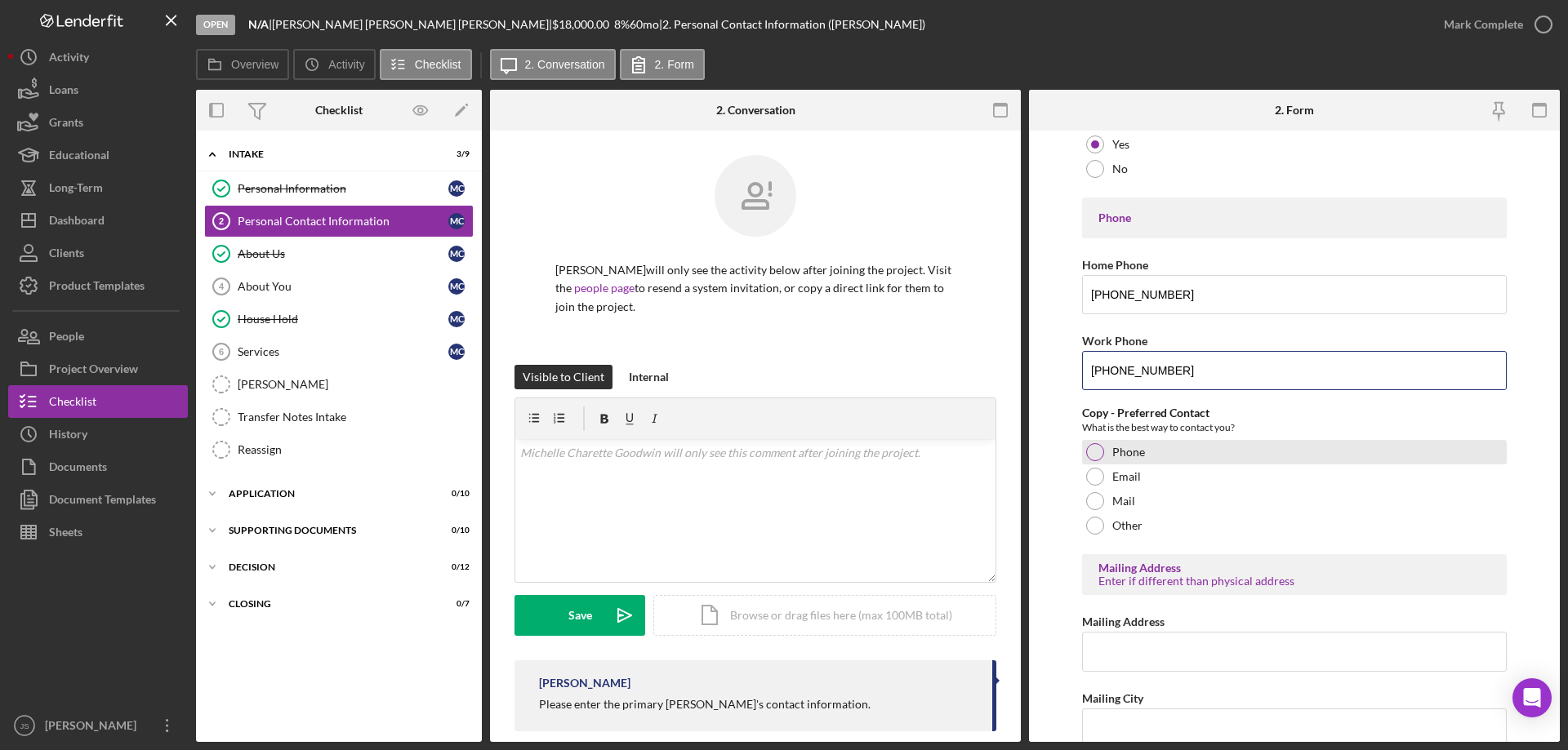
type input "(715) 779-3706"
click at [1089, 449] on div at bounding box center [1095, 452] width 18 height 18
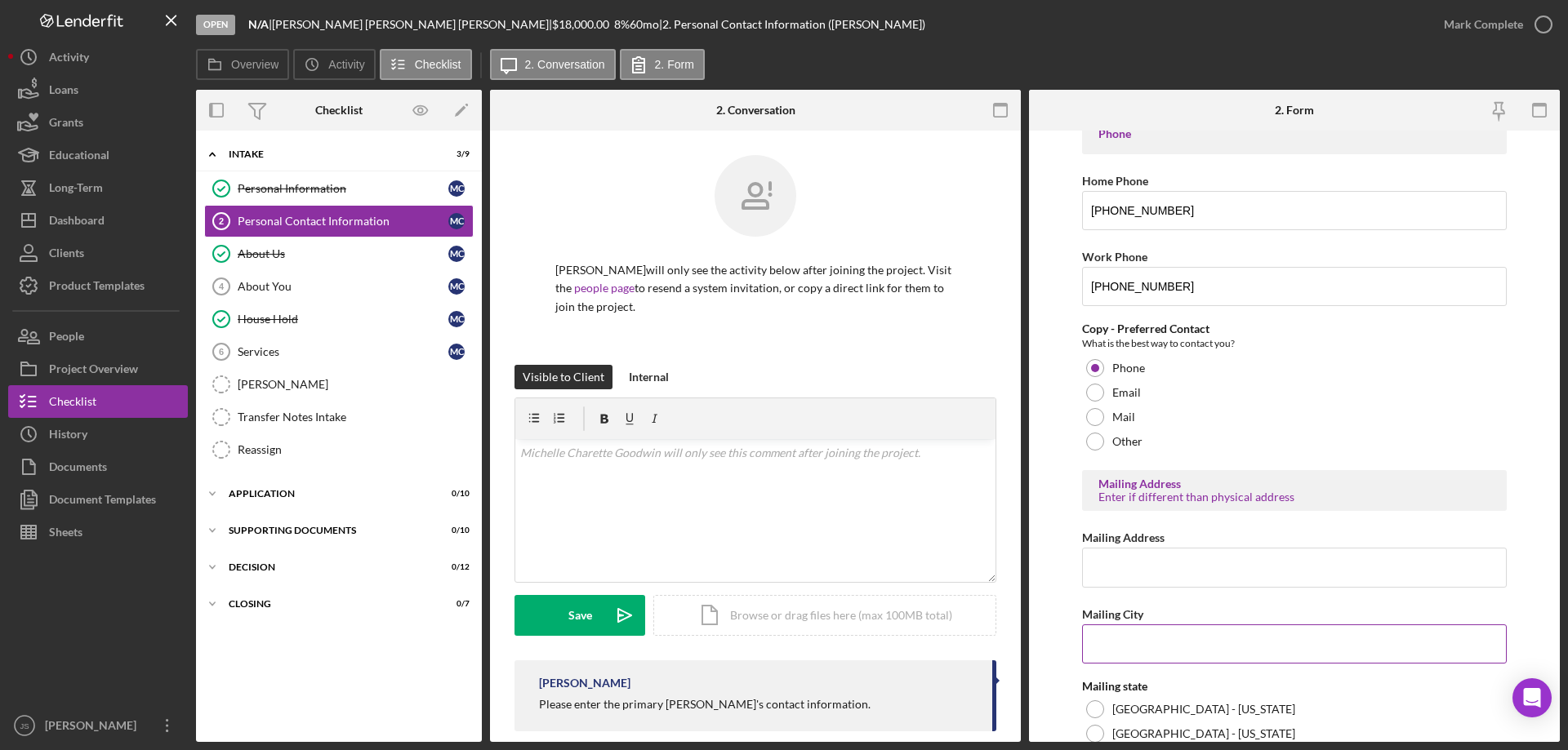
scroll to position [409, 0]
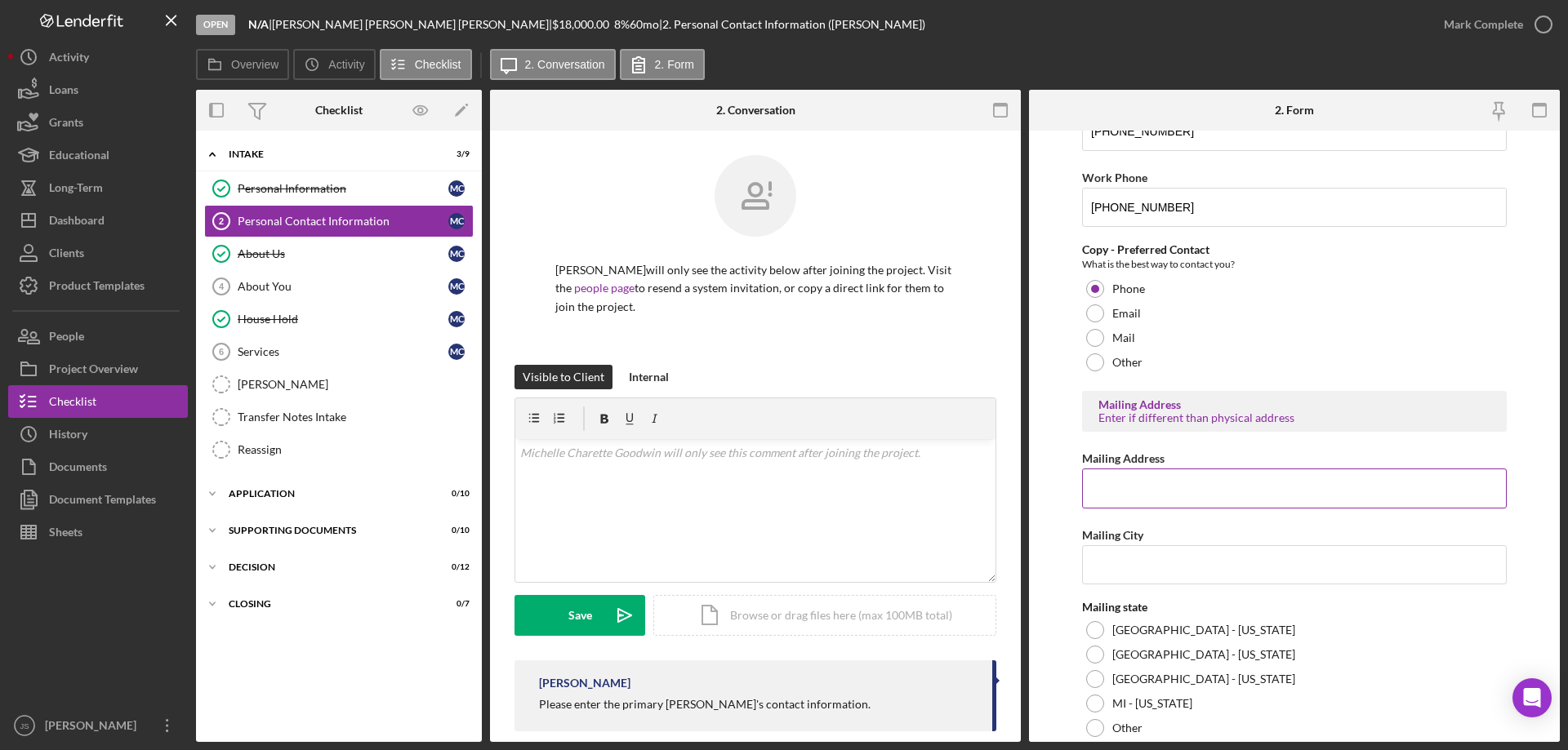
click at [1094, 480] on input "Mailing Address" at bounding box center [1295, 488] width 424 height 39
type input "PO Box 657"
type input "Bayfield"
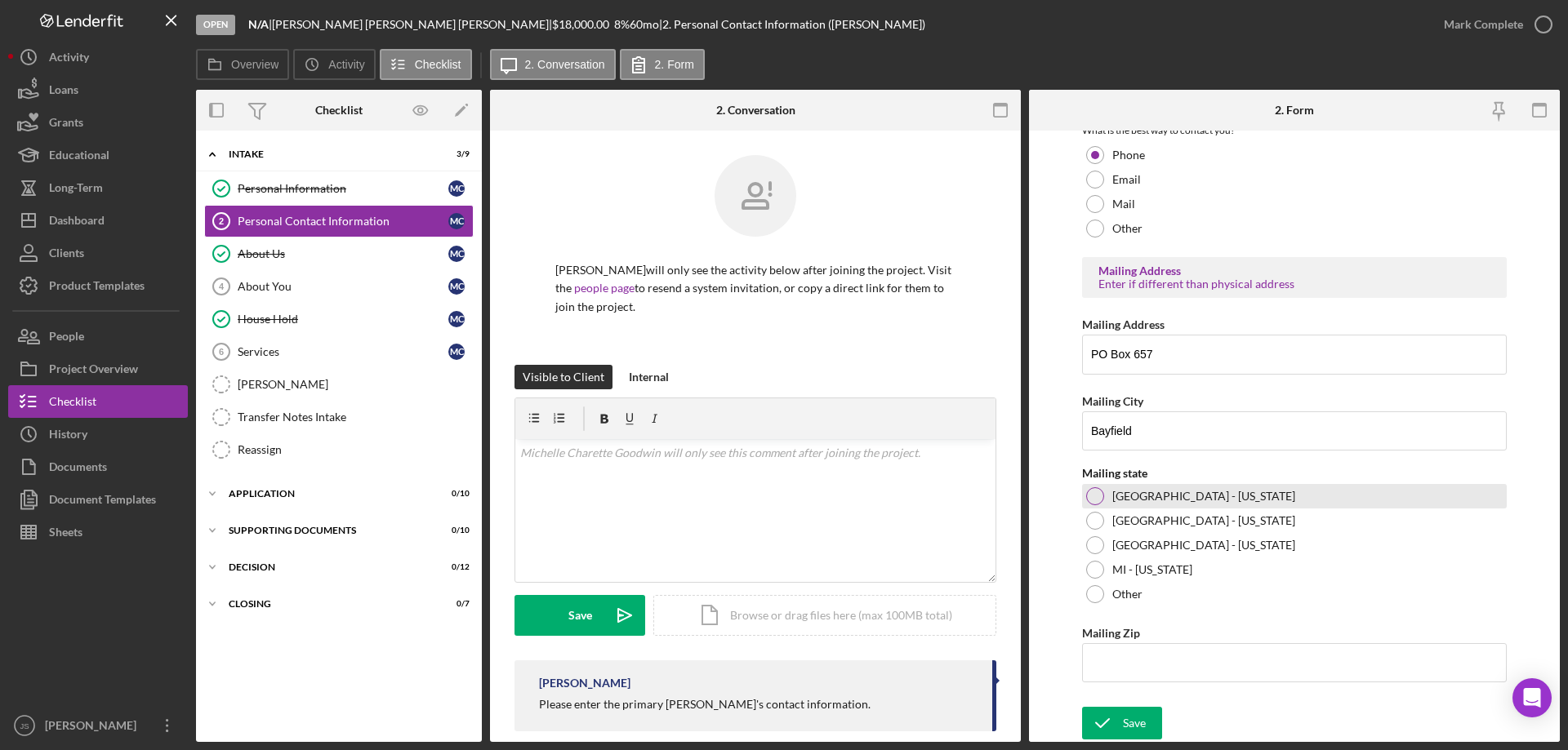
click at [1092, 495] on div at bounding box center [1095, 496] width 18 height 18
click at [1123, 663] on input "Mailing Zip" at bounding box center [1295, 662] width 424 height 39
type input "54,814"
click at [1130, 715] on div "Save" at bounding box center [1134, 724] width 22 height 33
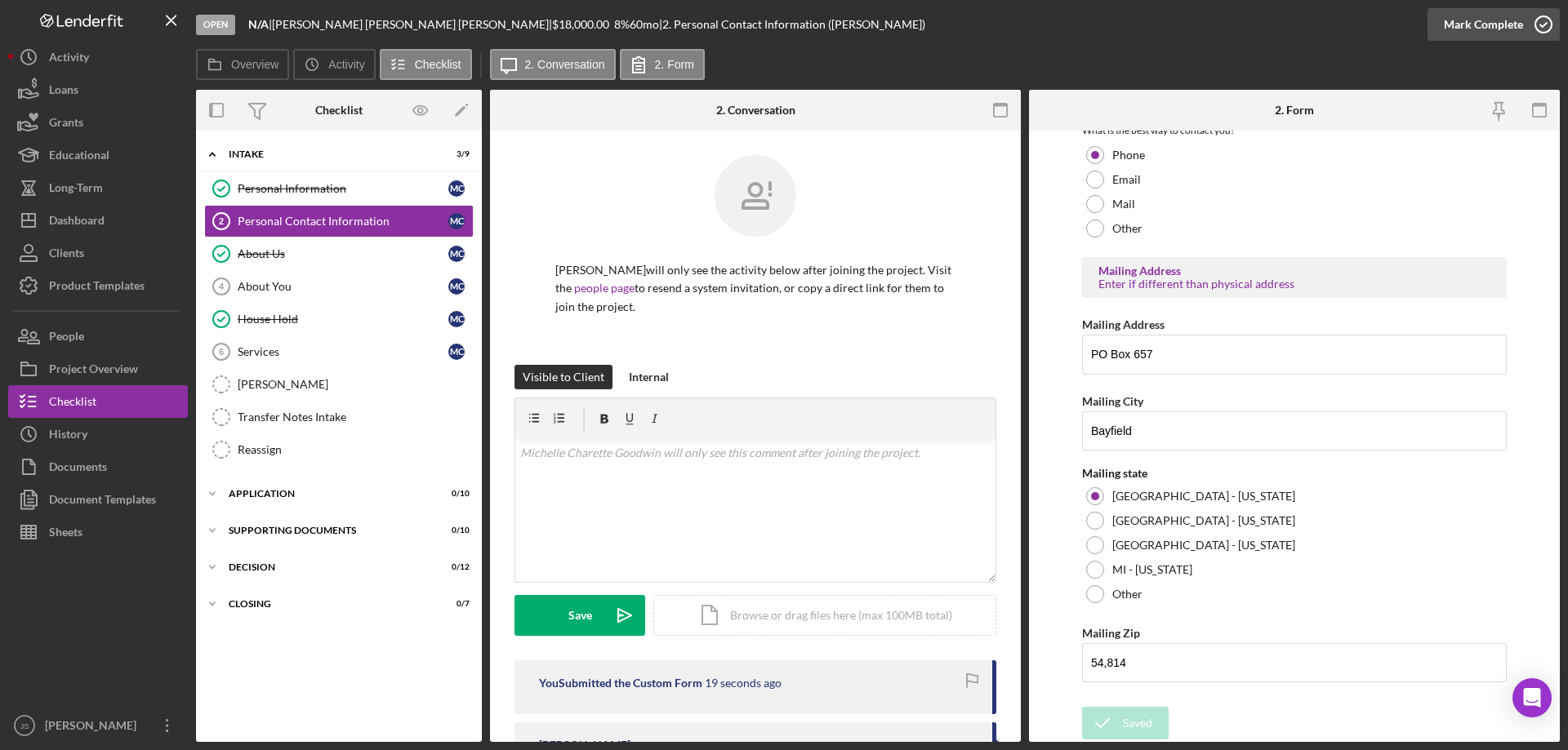
click at [1540, 20] on icon "button" at bounding box center [1544, 24] width 41 height 41
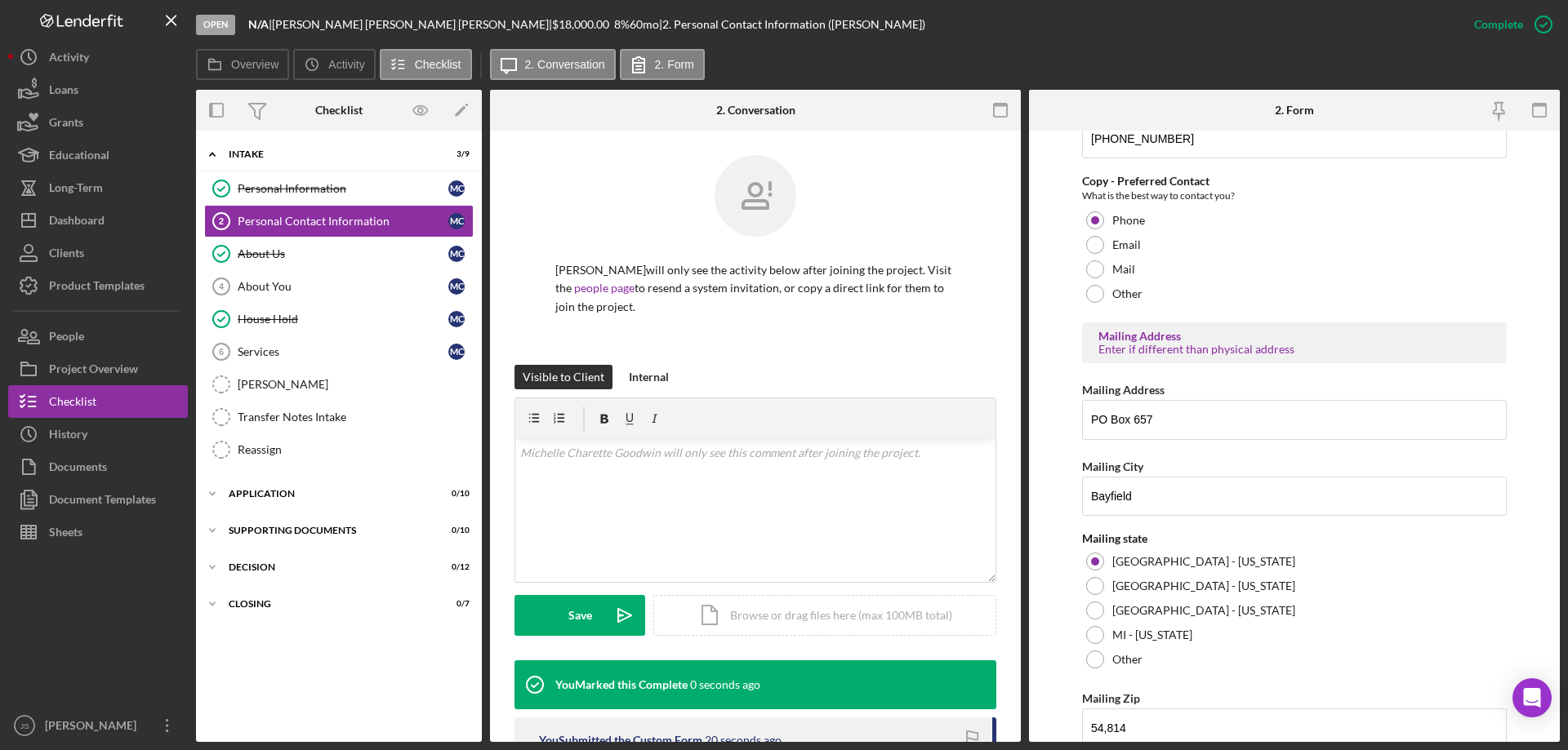
scroll to position [607, 0]
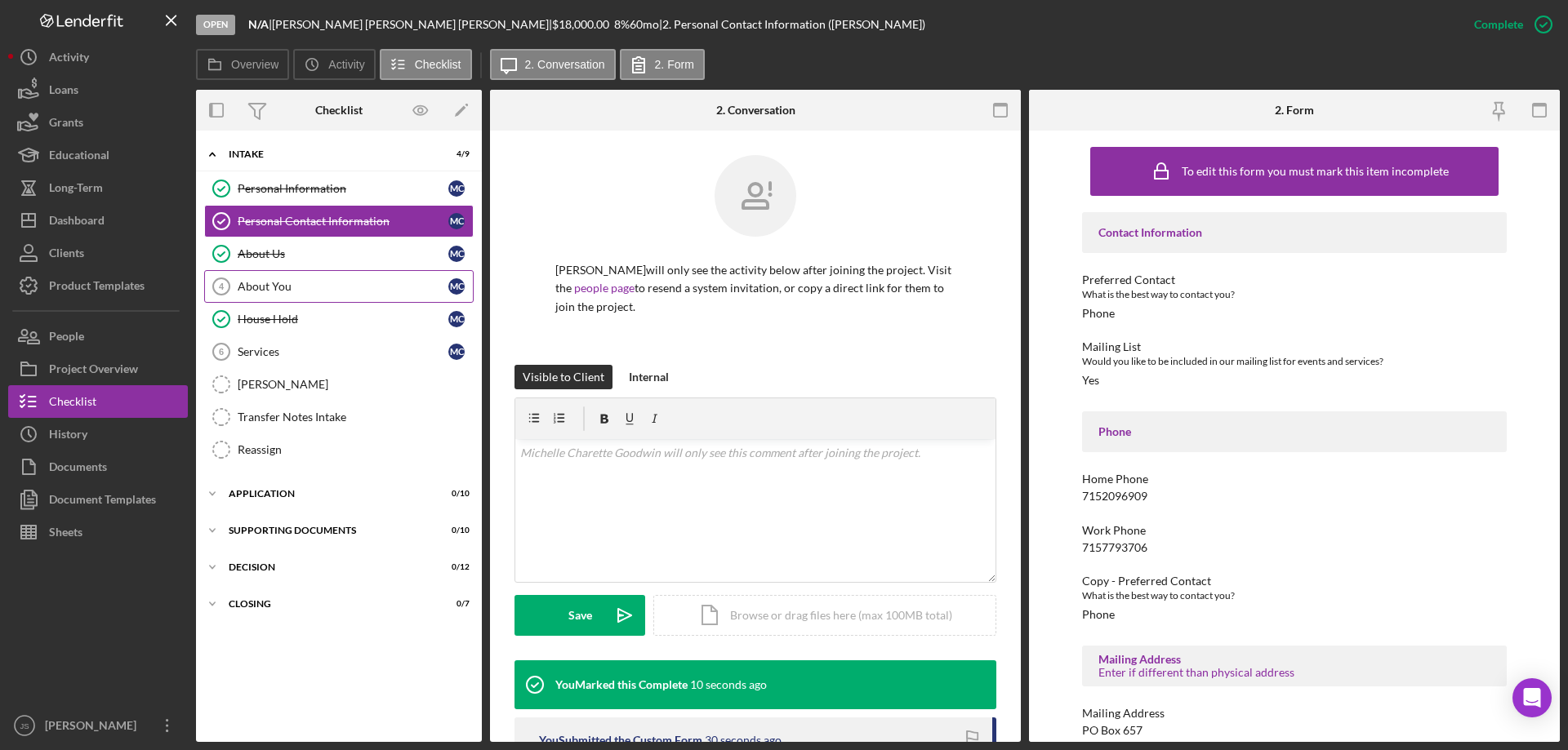
drag, startPoint x: 293, startPoint y: 283, endPoint x: 404, endPoint y: 268, distance: 112.0
click at [294, 283] on div "About You" at bounding box center [343, 286] width 210 height 13
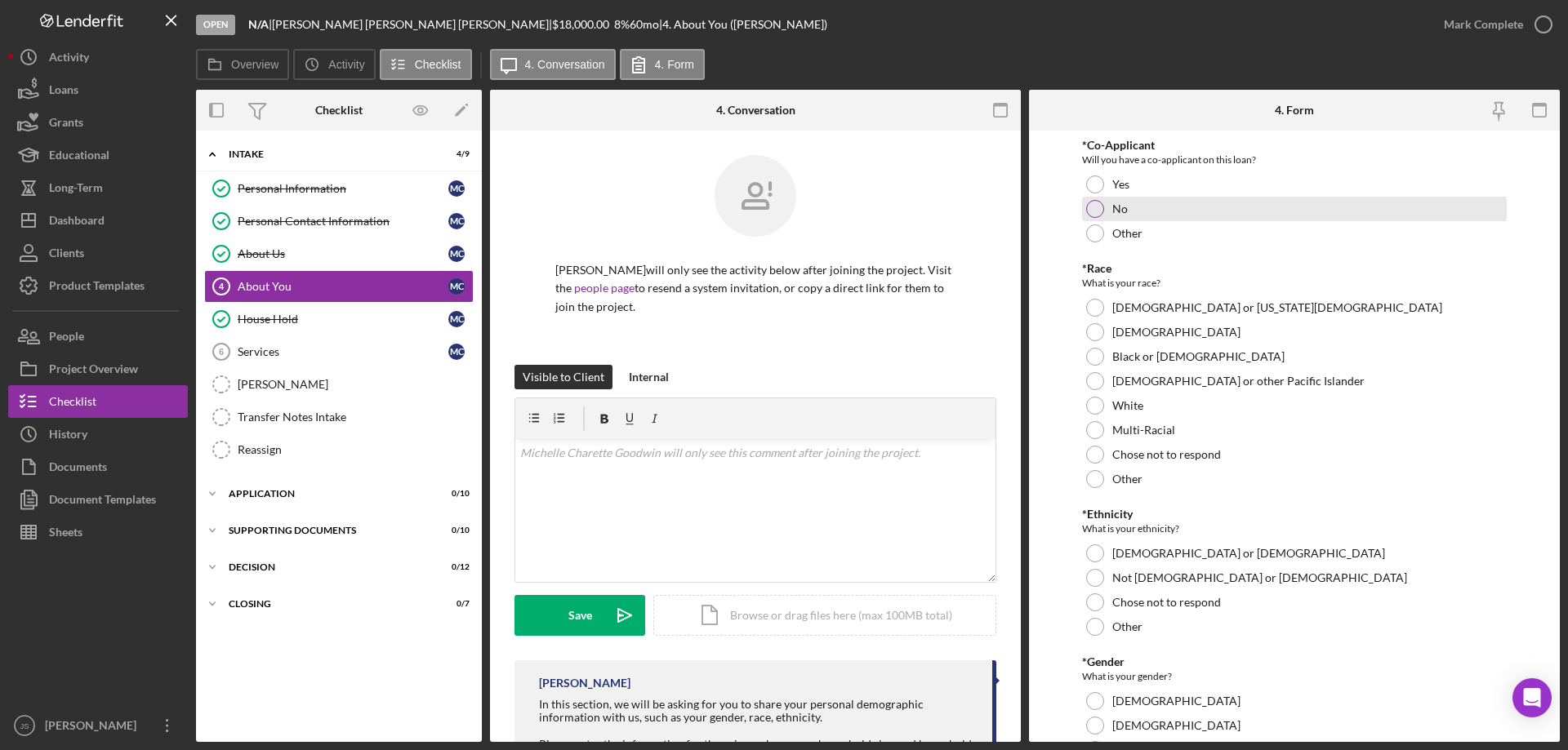
click at [1092, 205] on div at bounding box center [1095, 209] width 18 height 18
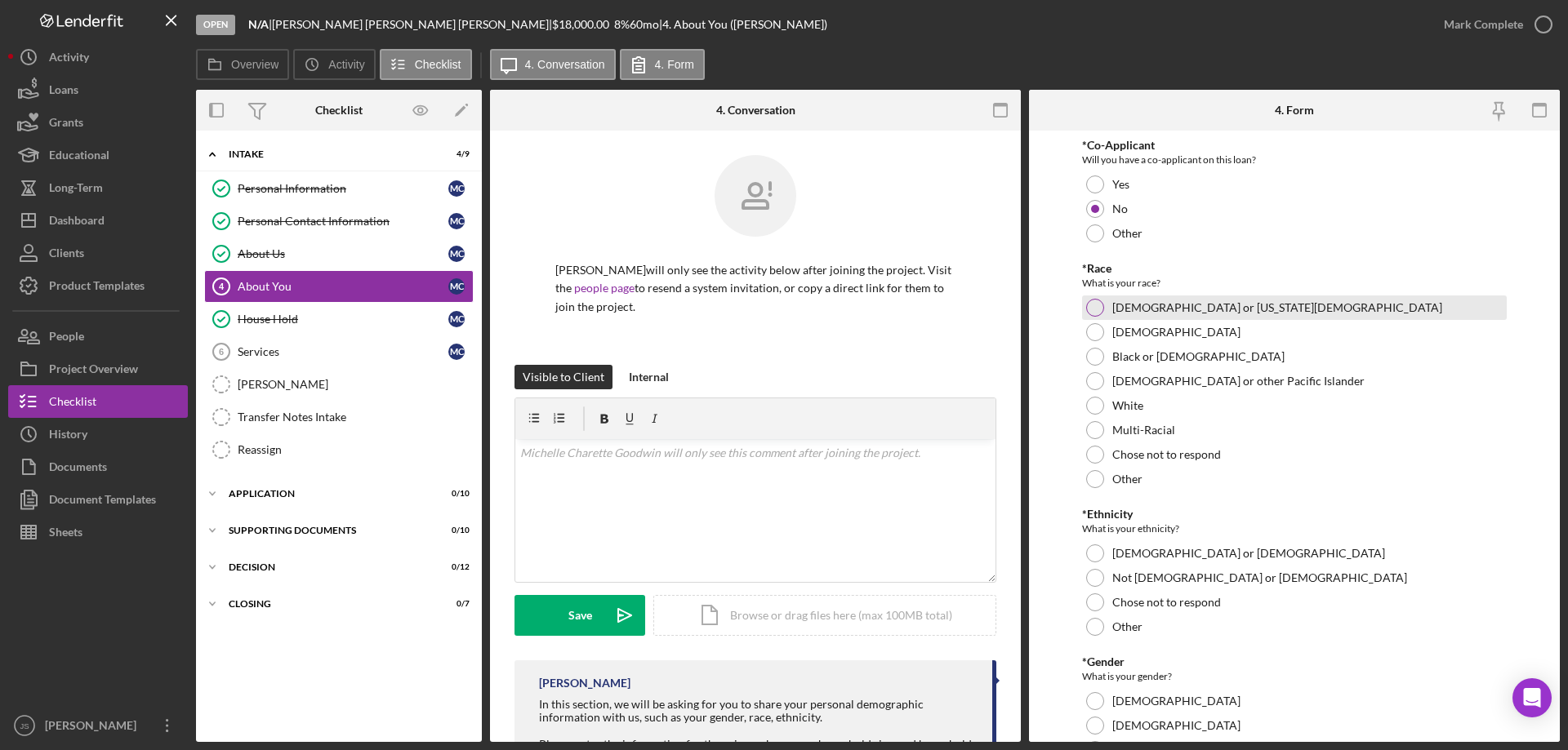
click at [1095, 307] on div at bounding box center [1095, 307] width 18 height 18
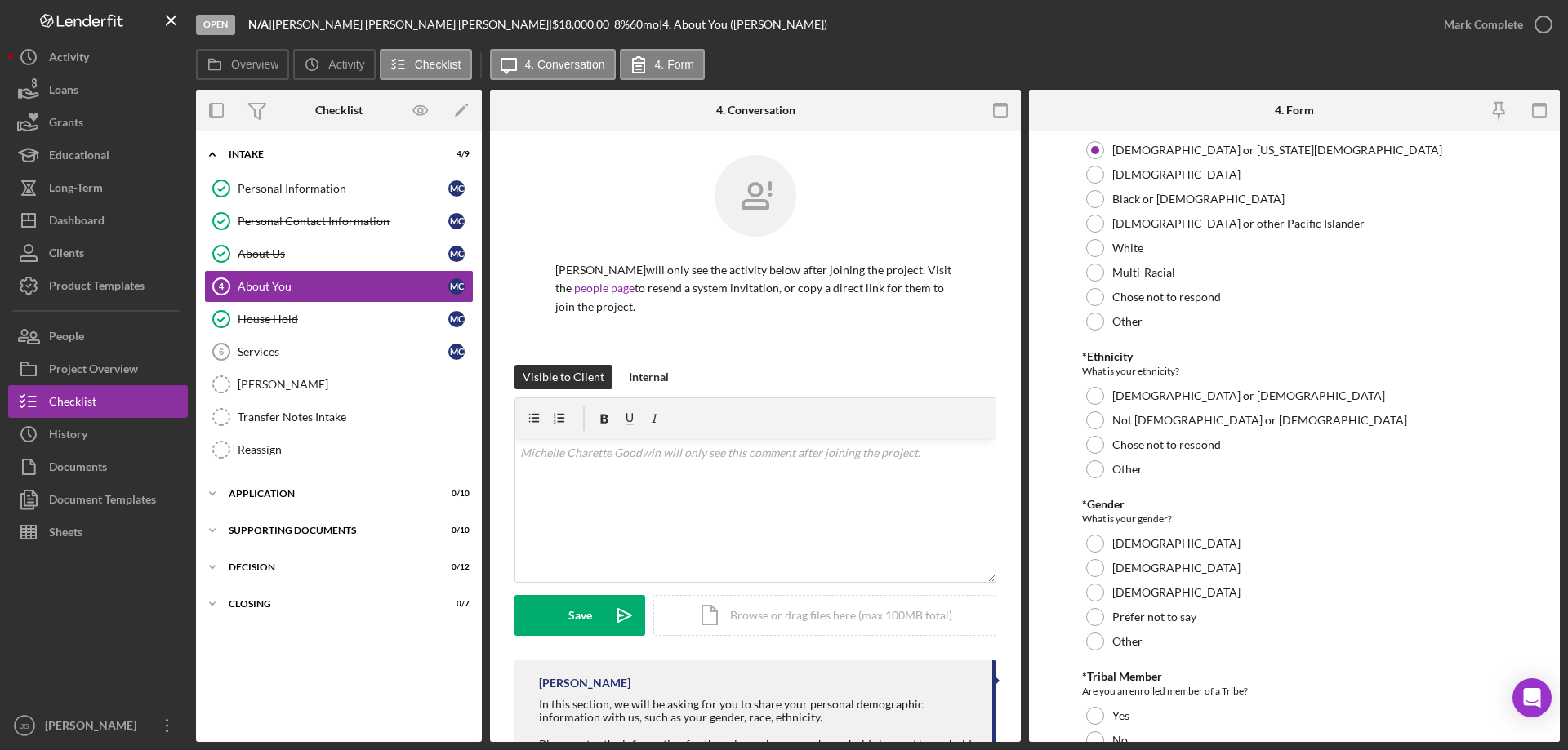
scroll to position [163, 0]
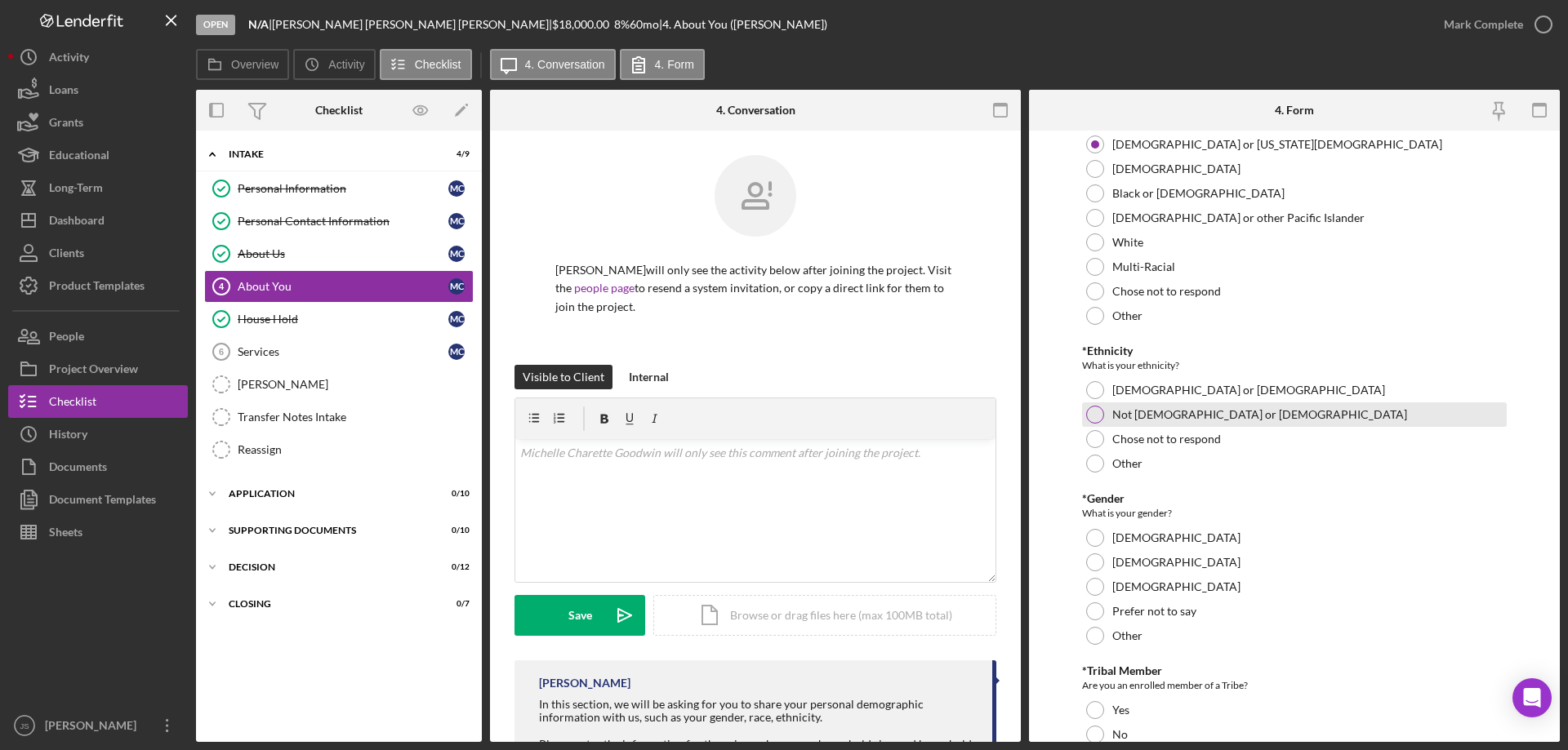
click at [1093, 412] on div at bounding box center [1095, 414] width 18 height 18
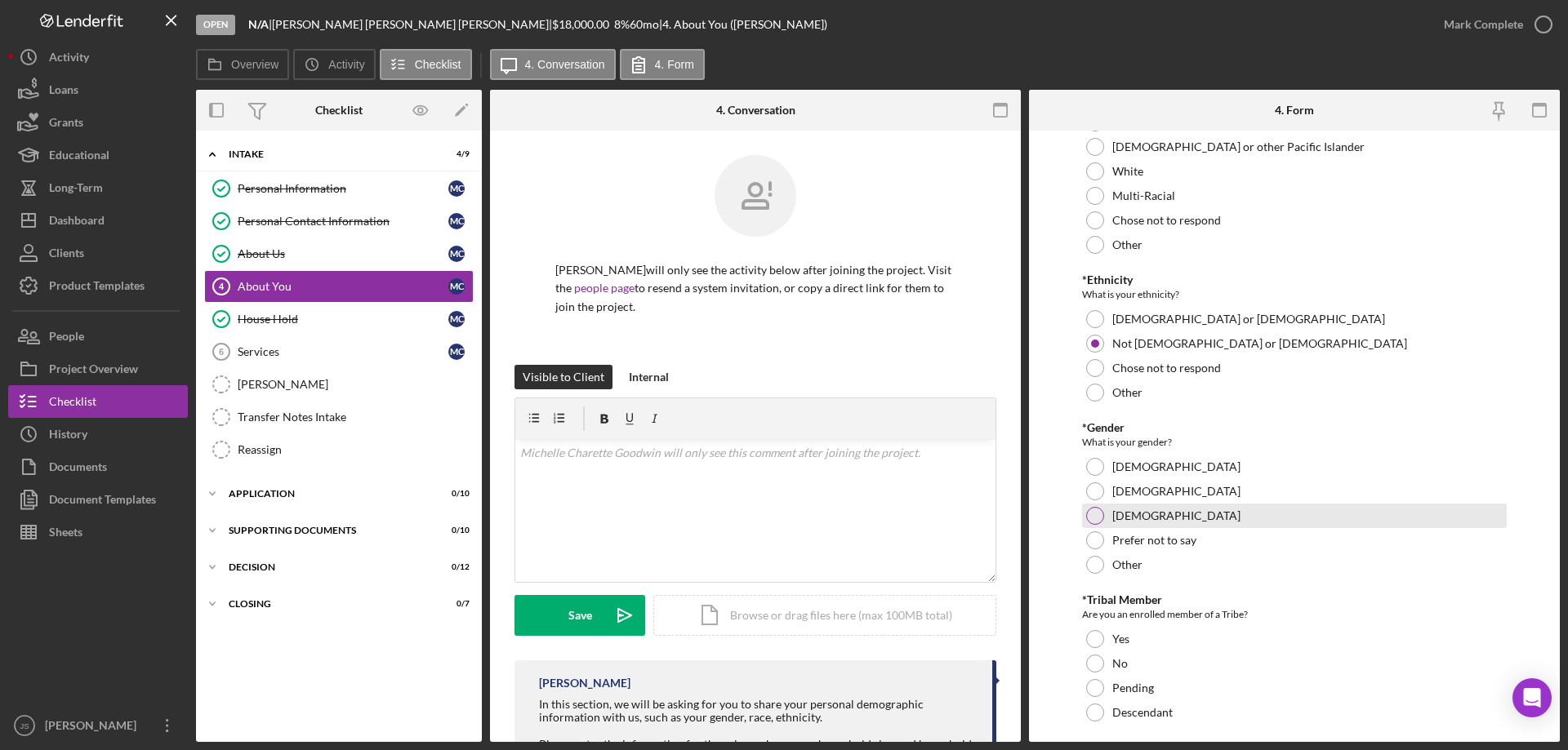
scroll to position [327, 0]
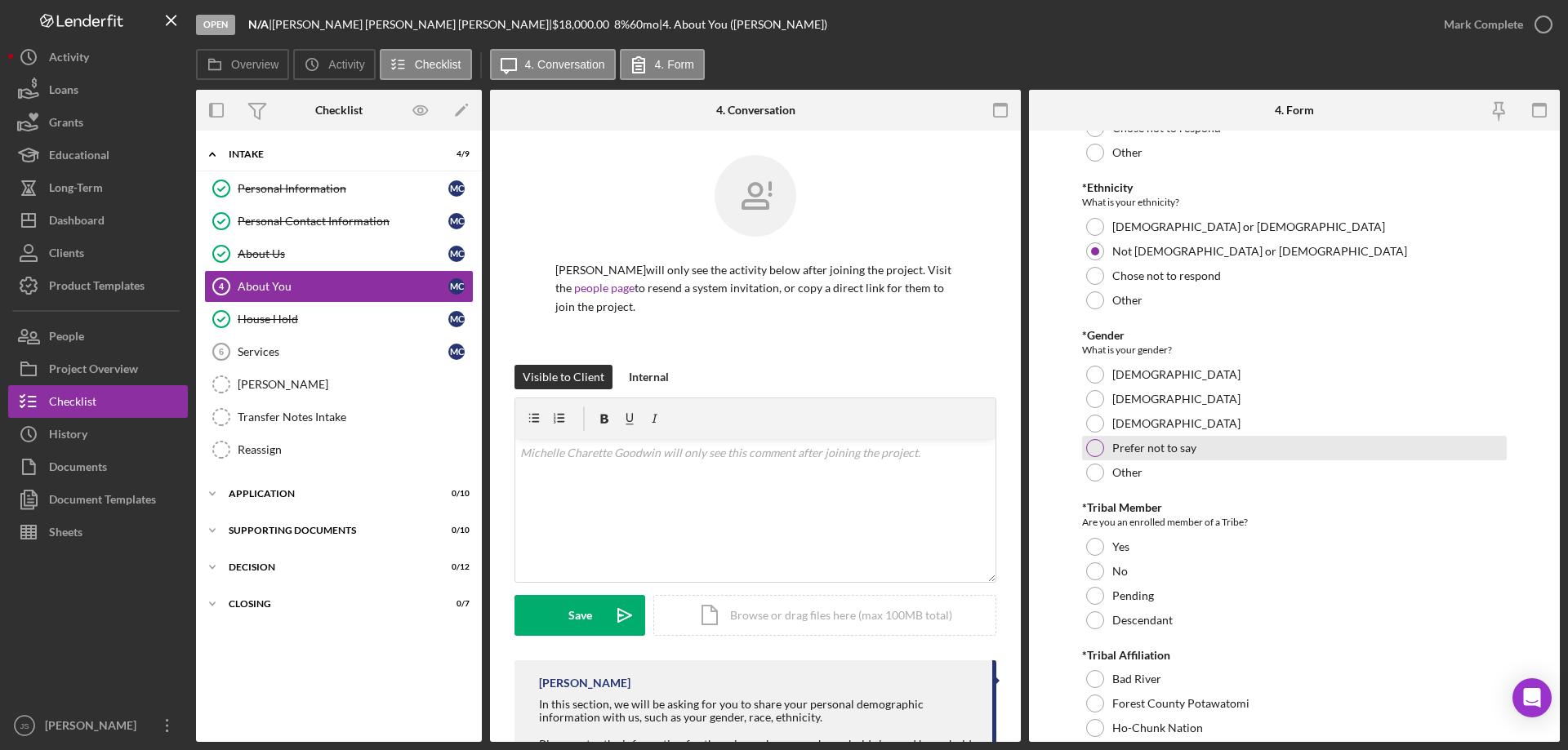
drag, startPoint x: 1097, startPoint y: 373, endPoint x: 1280, endPoint y: 442, distance: 195.6
click at [1099, 373] on div at bounding box center [1095, 375] width 18 height 18
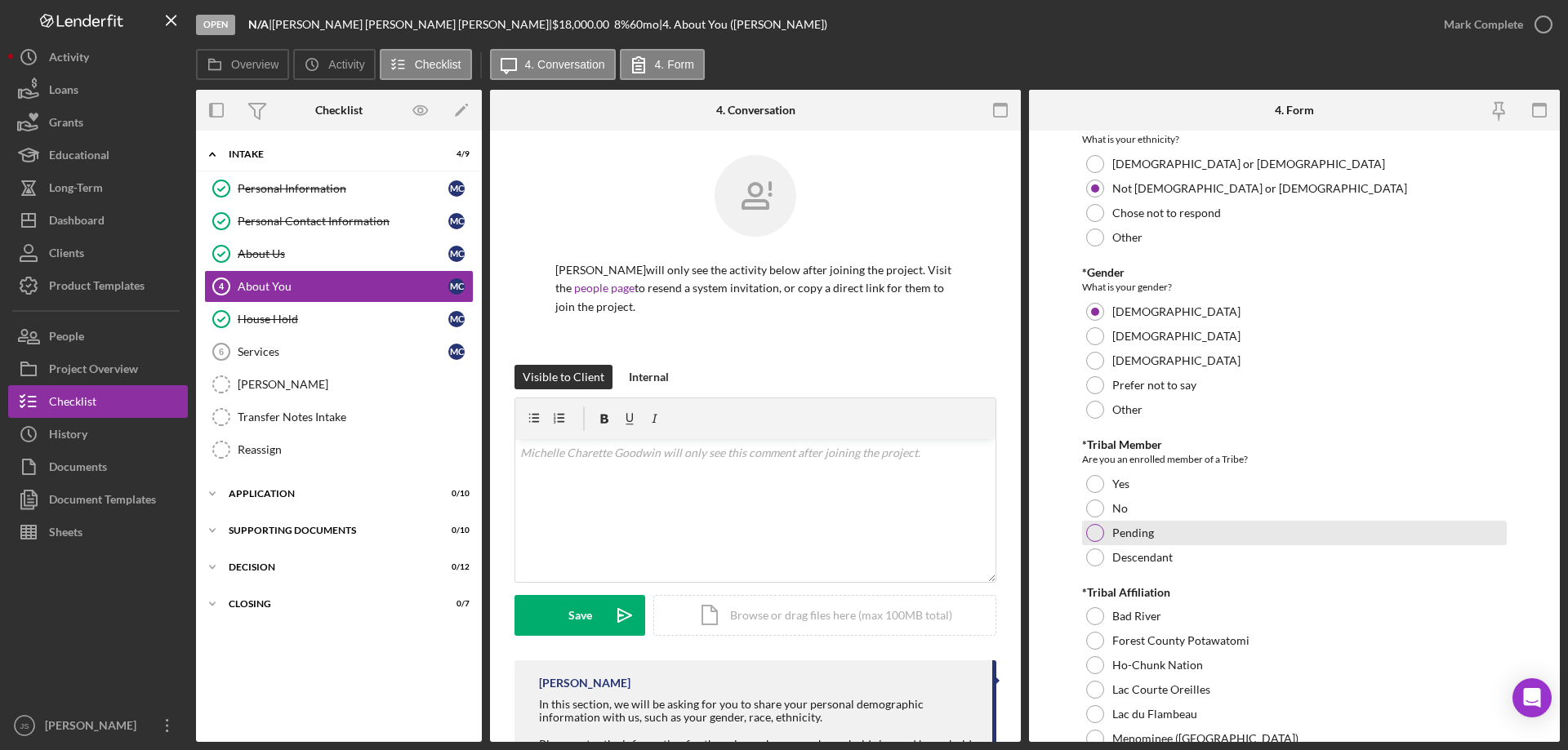
scroll to position [489, 0]
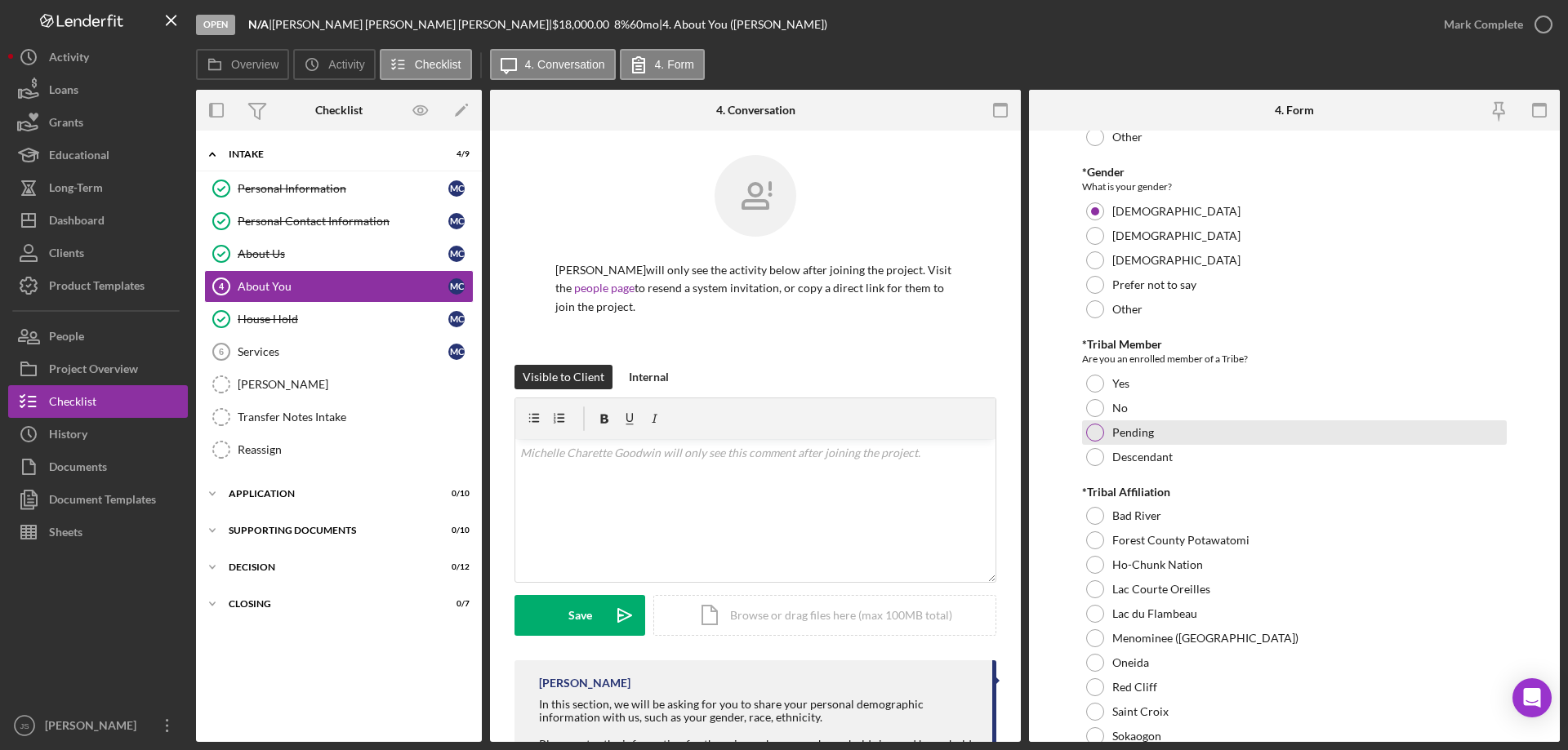
drag, startPoint x: 1096, startPoint y: 382, endPoint x: 1158, endPoint y: 439, distance: 84.2
click at [1099, 383] on div at bounding box center [1095, 383] width 18 height 18
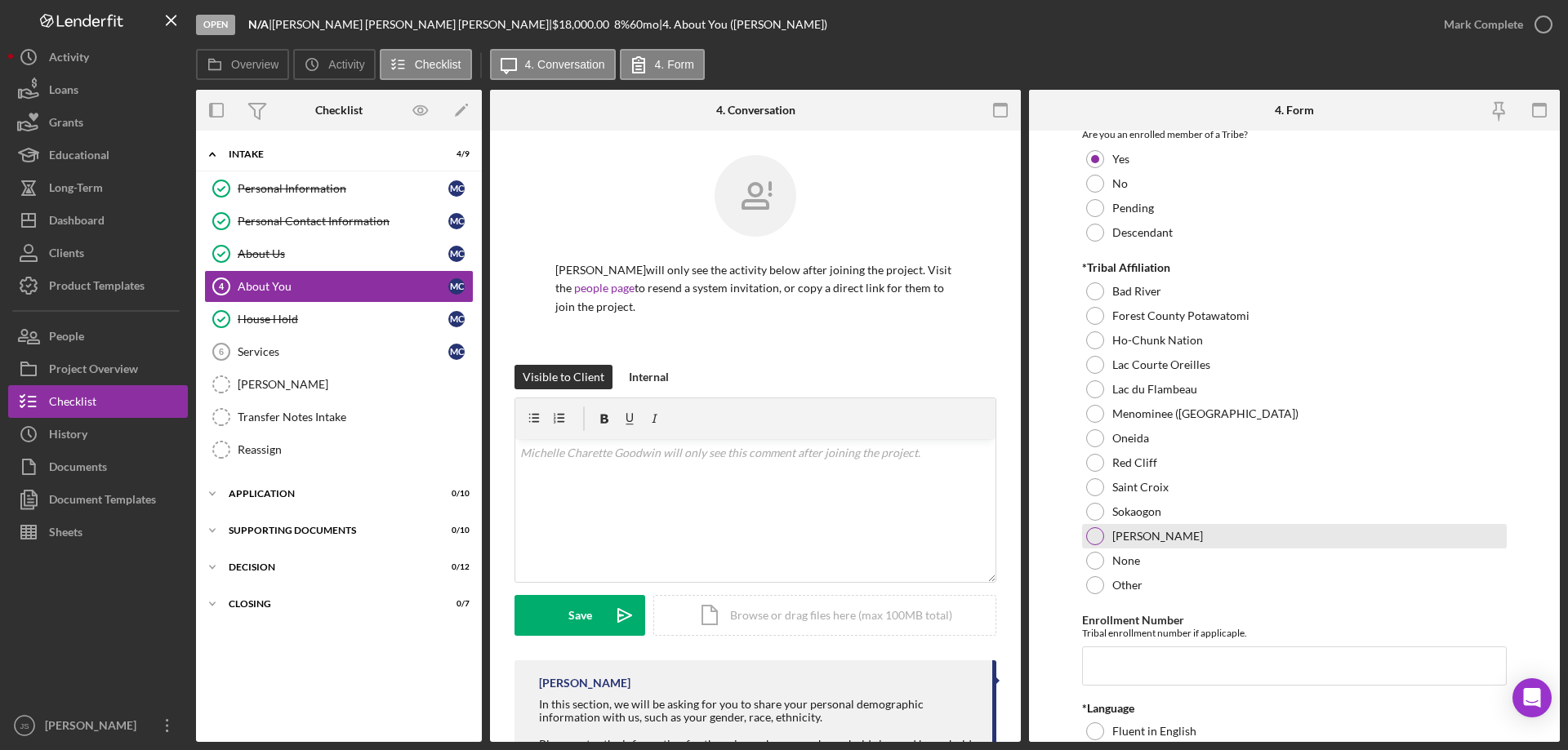
scroll to position [734, 0]
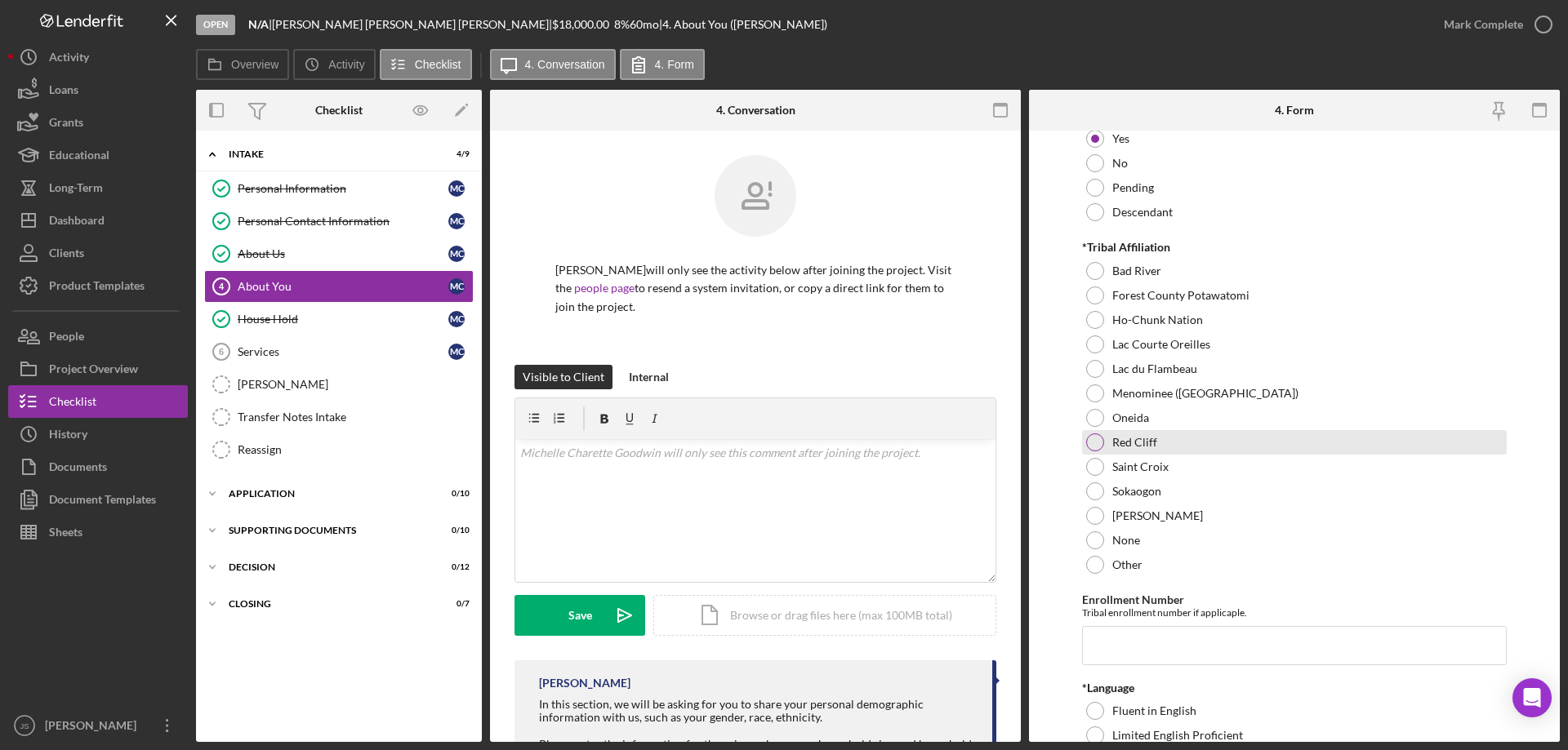
click at [1094, 444] on div at bounding box center [1095, 443] width 18 height 18
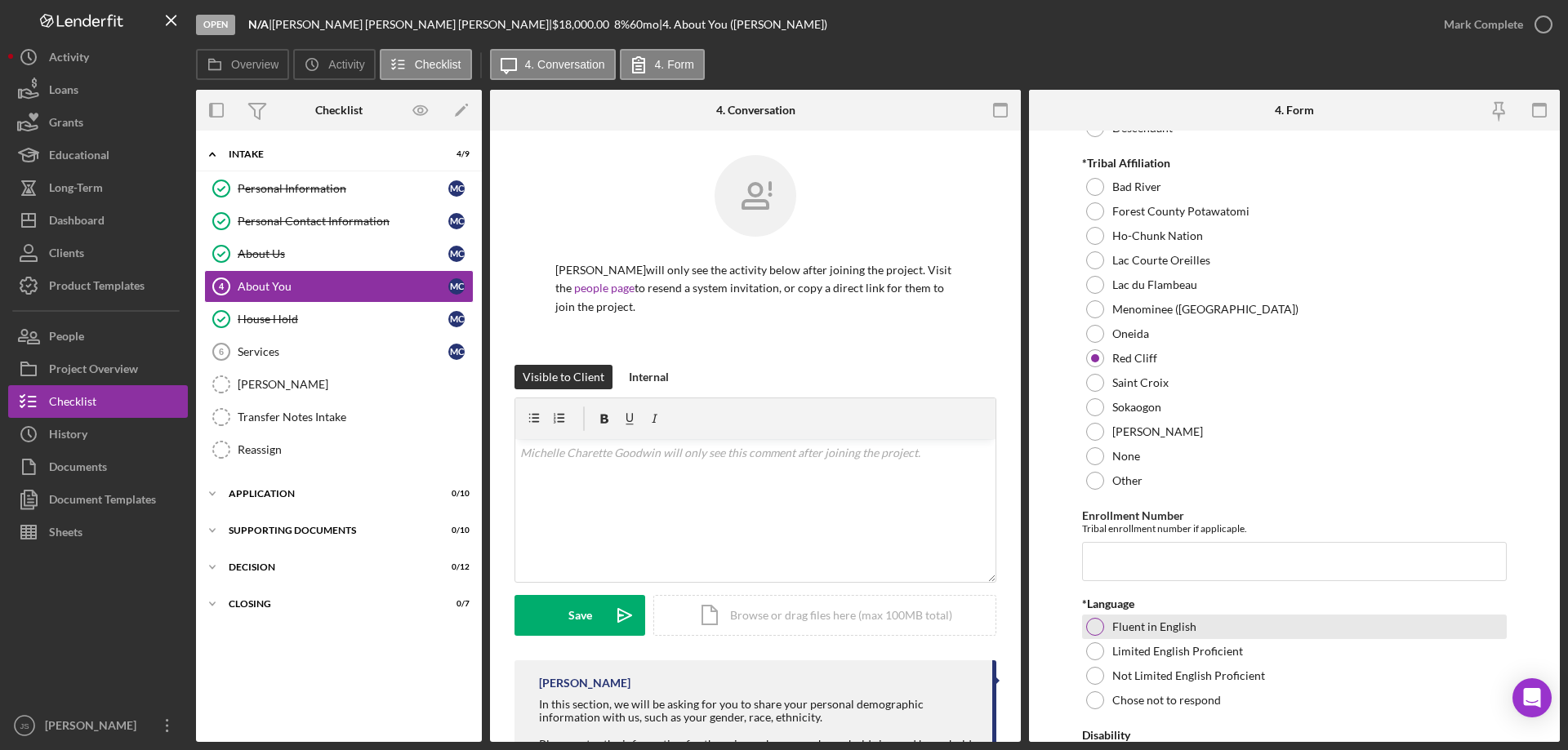
scroll to position [898, 0]
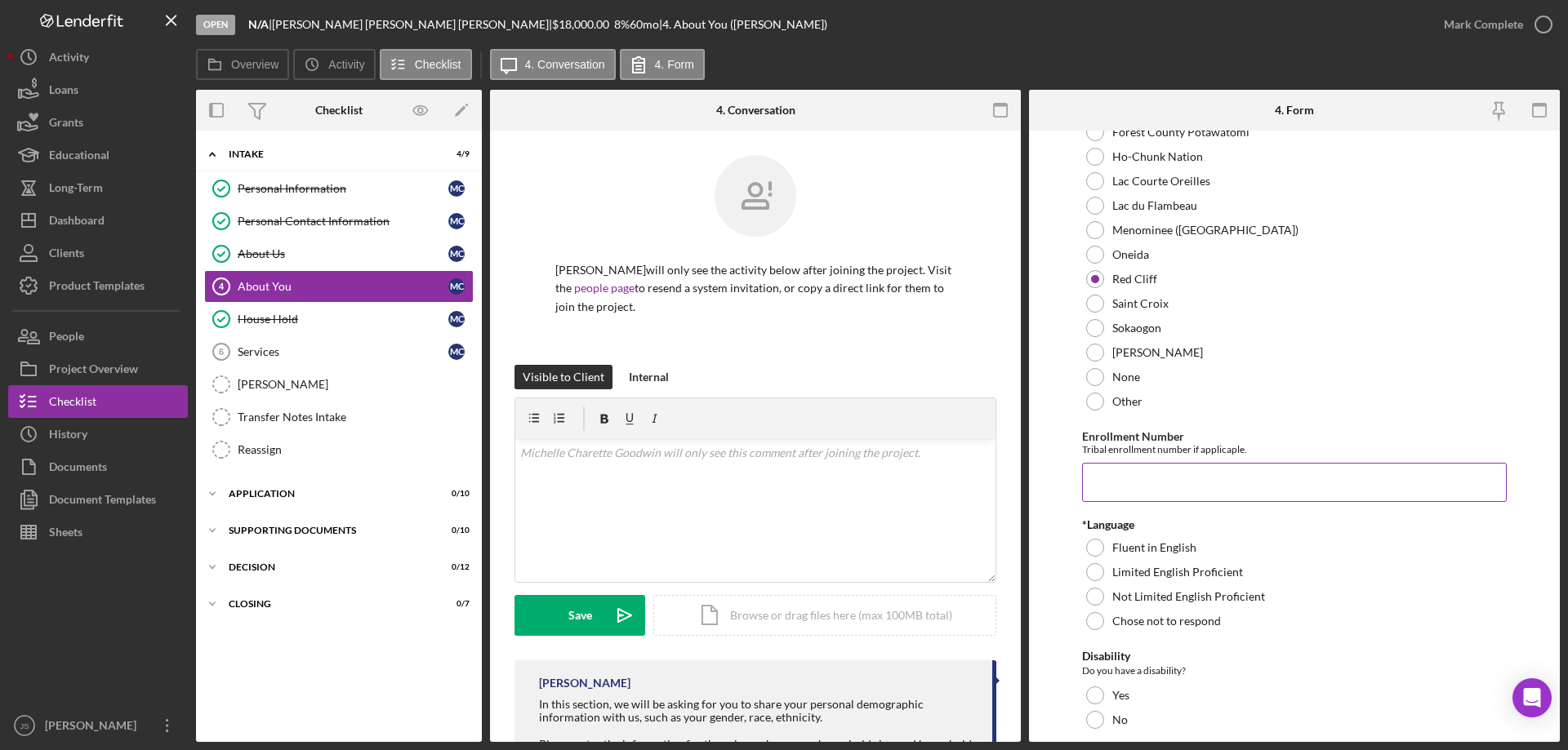
click at [1124, 482] on input "Enrollment Number" at bounding box center [1295, 482] width 424 height 39
type input "435a001581"
click at [1091, 551] on div at bounding box center [1095, 548] width 18 height 18
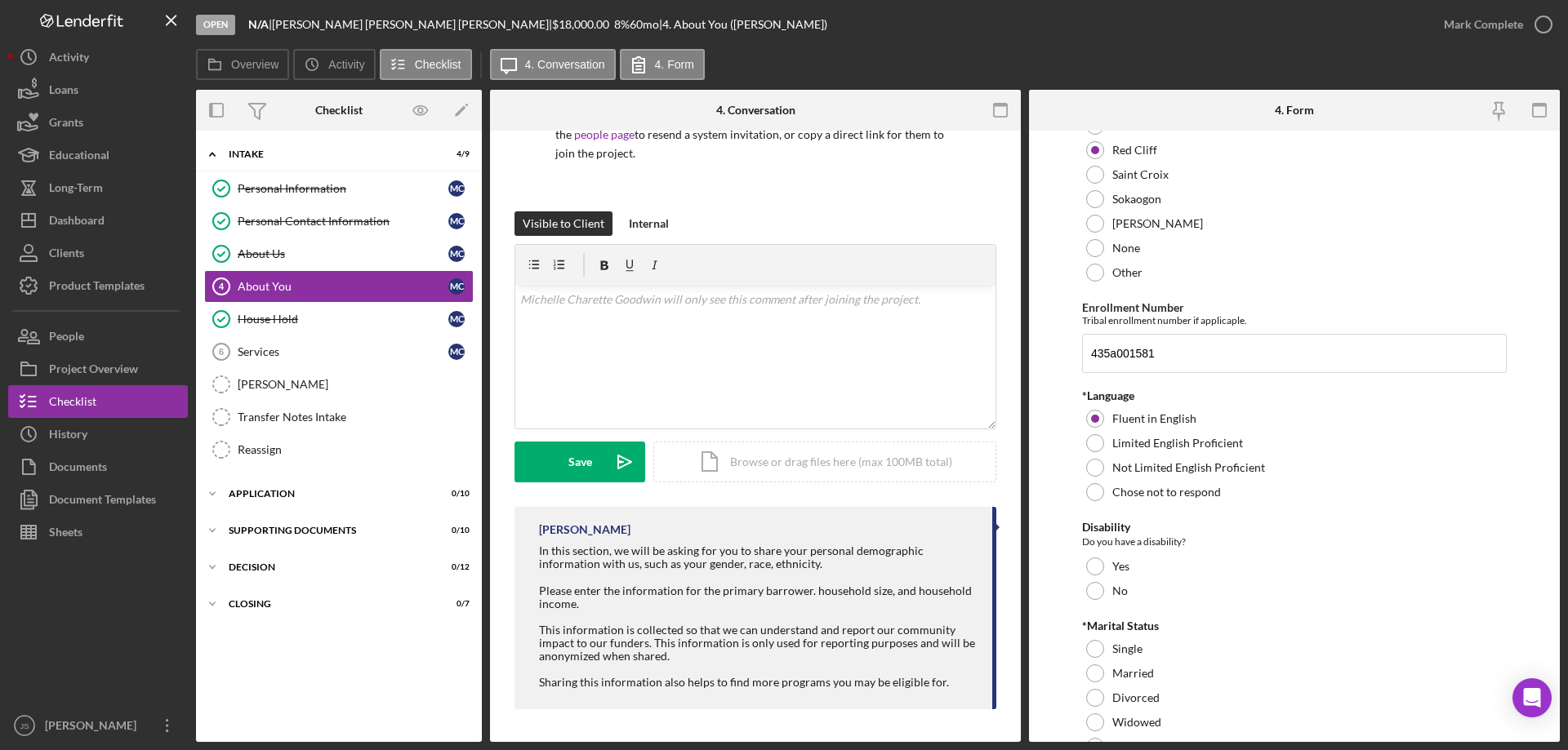
scroll to position [1143, 0]
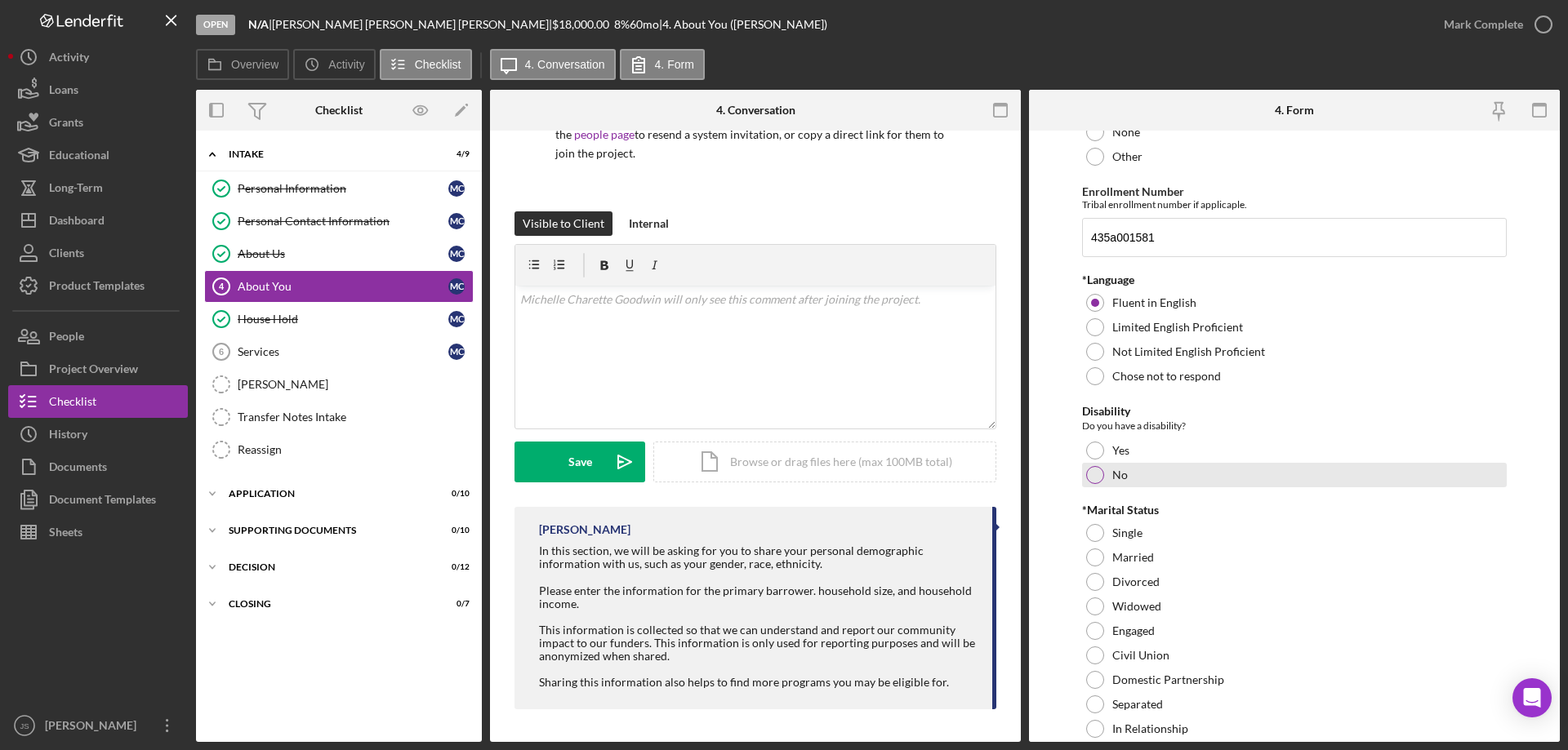
click at [1094, 472] on div at bounding box center [1095, 475] width 18 height 18
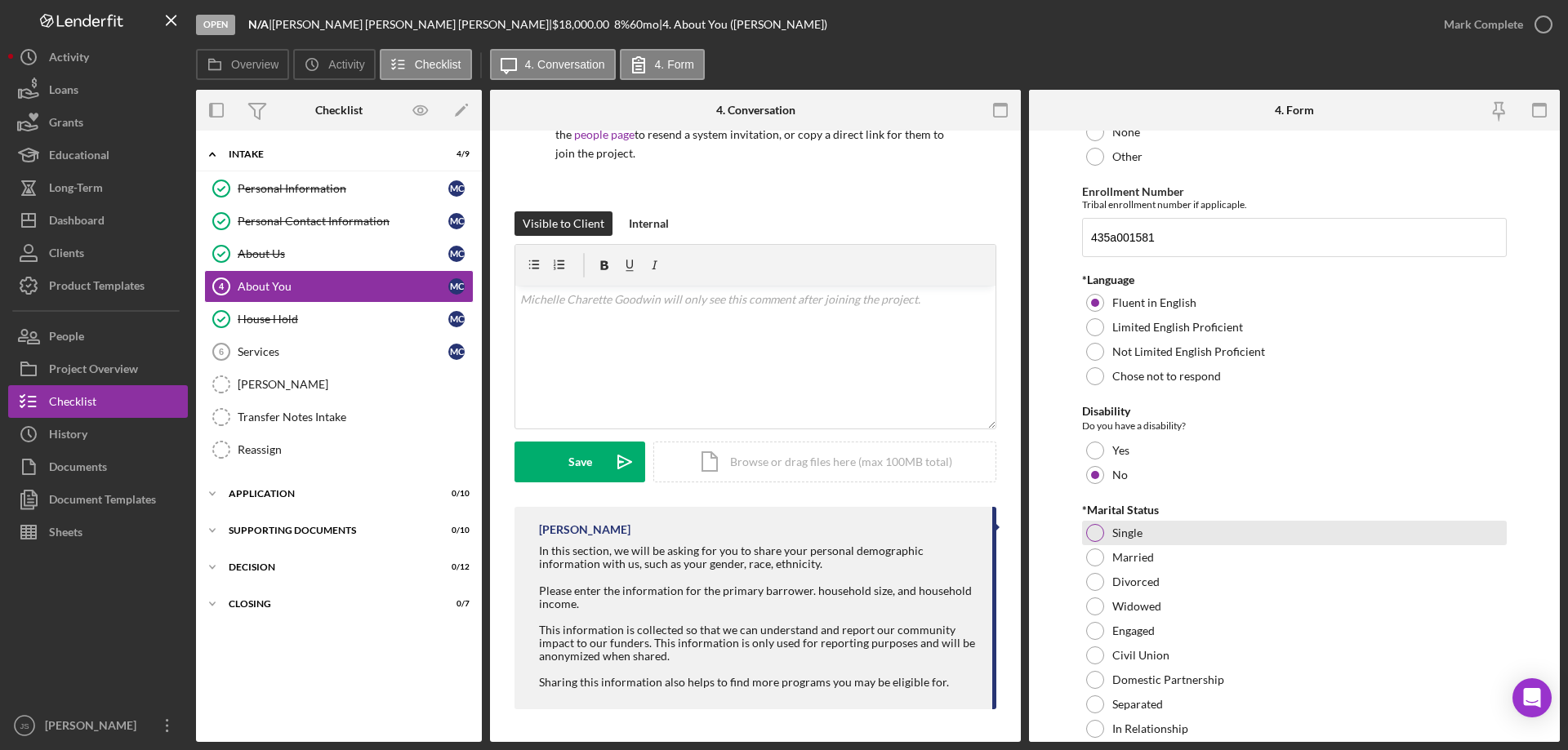
drag, startPoint x: 1096, startPoint y: 533, endPoint x: 1142, endPoint y: 527, distance: 46.4
click at [1097, 533] on div at bounding box center [1095, 533] width 18 height 18
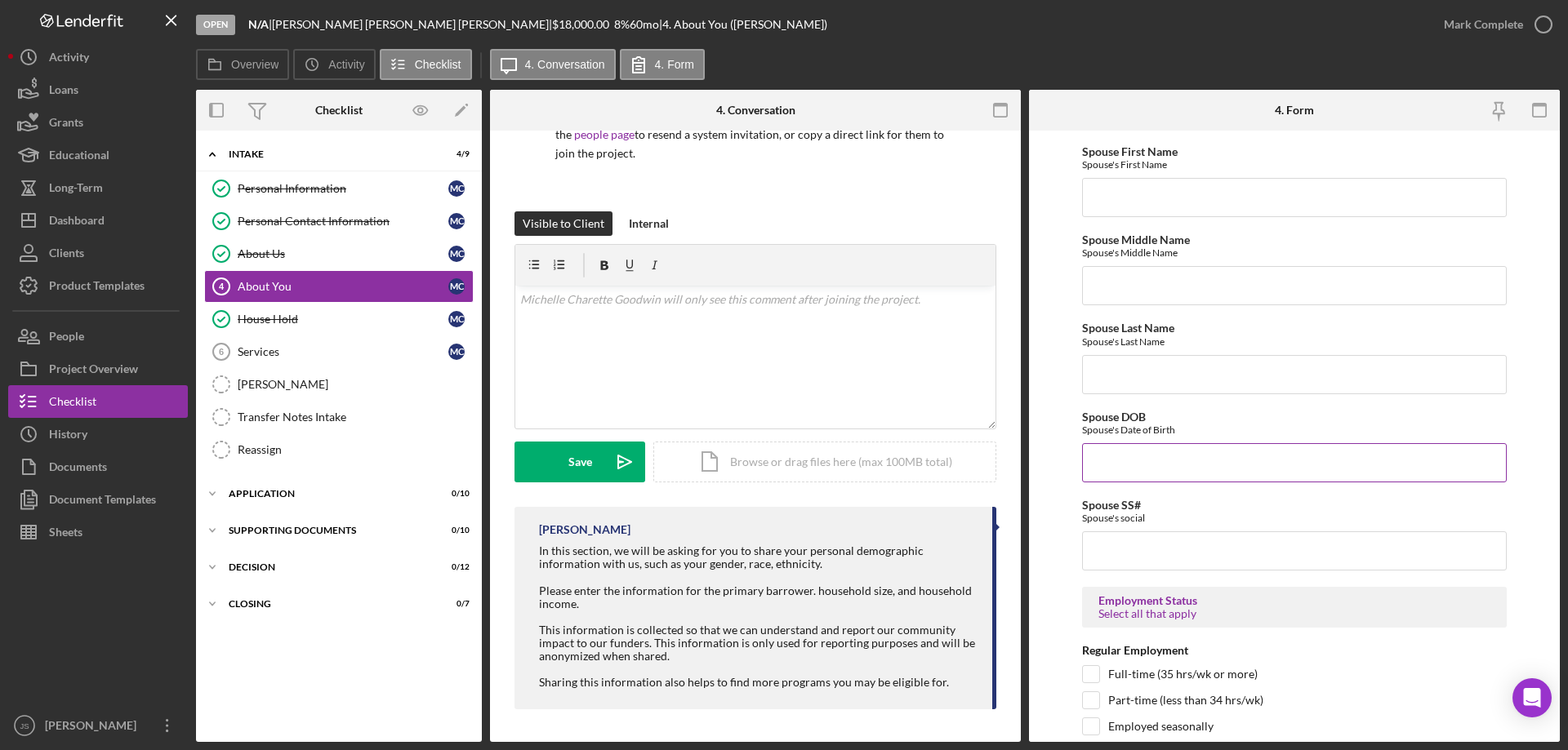
scroll to position [1959, 0]
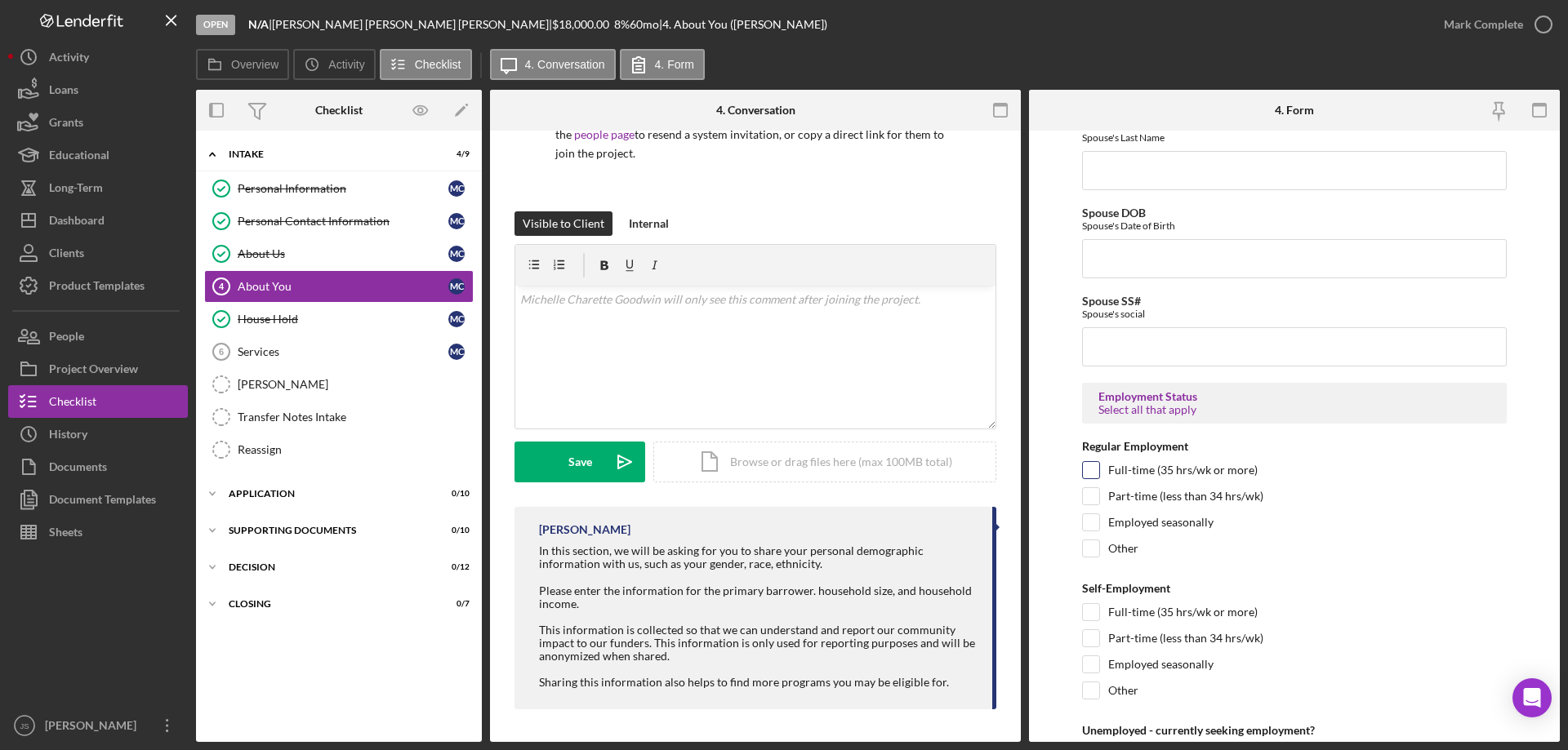
drag, startPoint x: 1086, startPoint y: 469, endPoint x: 1125, endPoint y: 468, distance: 39.0
click at [1088, 469] on input "Full-time (35 hrs/wk or more)" at bounding box center [1091, 470] width 17 height 17
checkbox input "true"
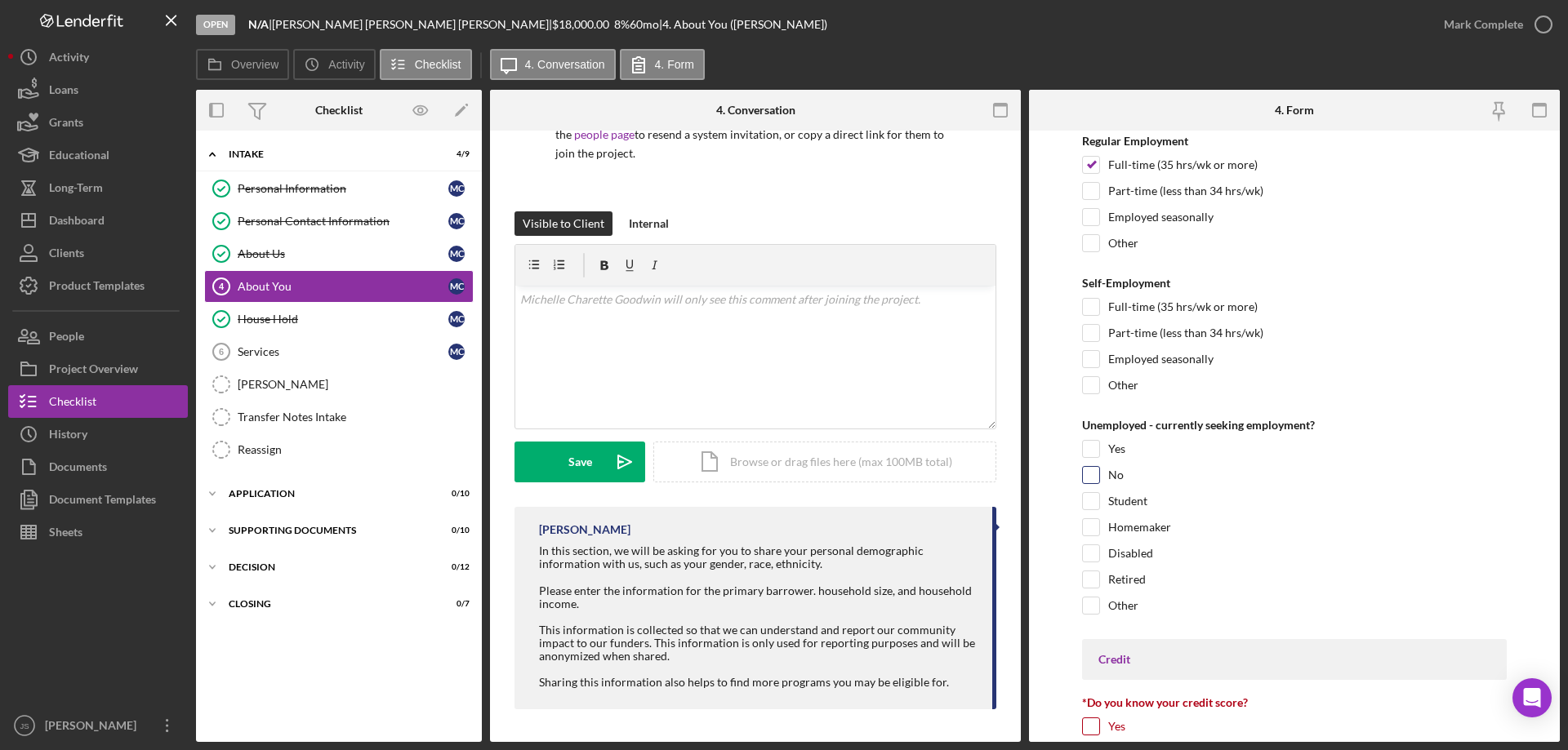
scroll to position [2448, 0]
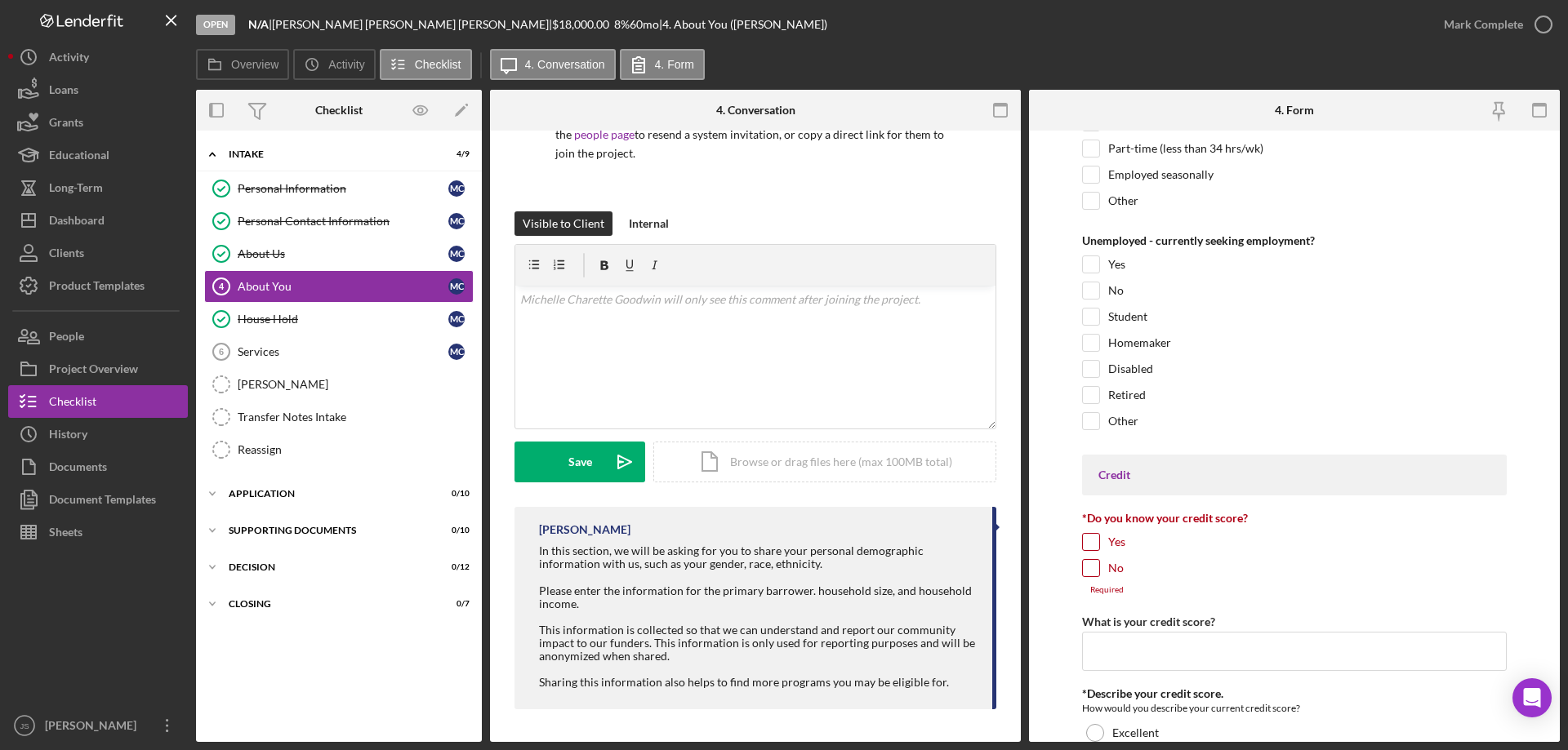
drag, startPoint x: 1094, startPoint y: 567, endPoint x: 1255, endPoint y: 531, distance: 165.0
click at [1098, 566] on input "No" at bounding box center [1091, 568] width 17 height 17
checkbox input "true"
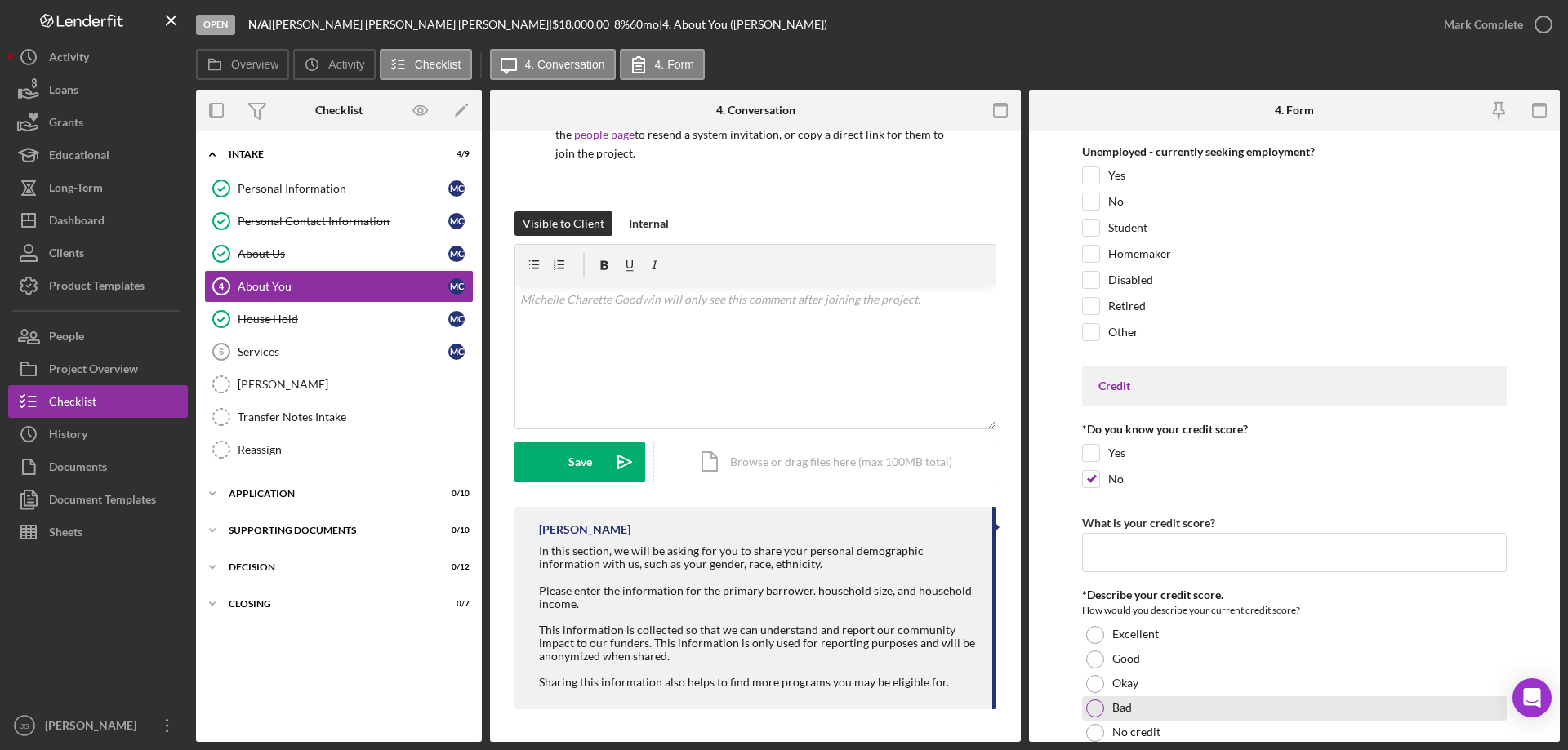
scroll to position [2694, 0]
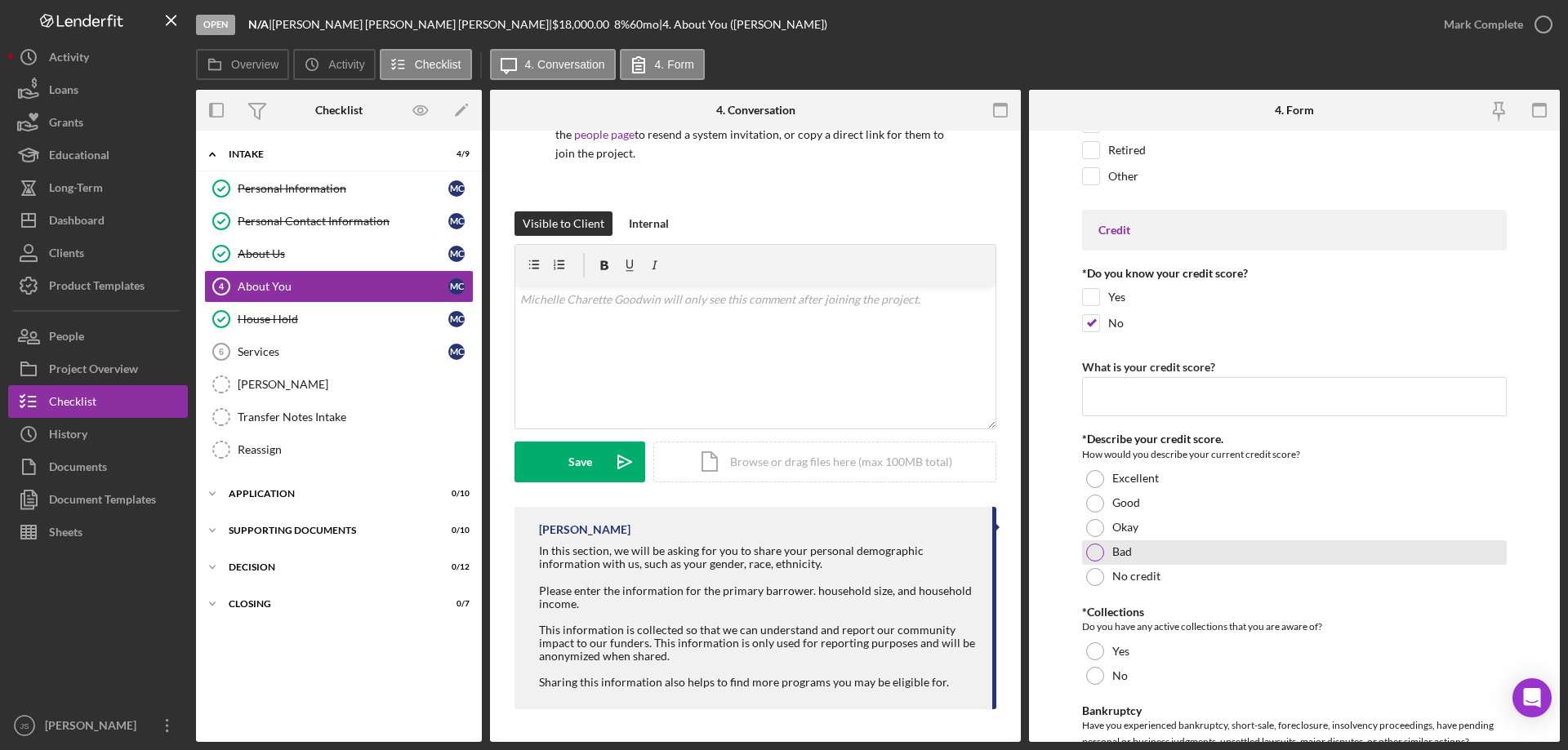
drag, startPoint x: 1089, startPoint y: 502, endPoint x: 1246, endPoint y: 540, distance: 161.5
click at [1089, 502] on div at bounding box center [1095, 504] width 18 height 18
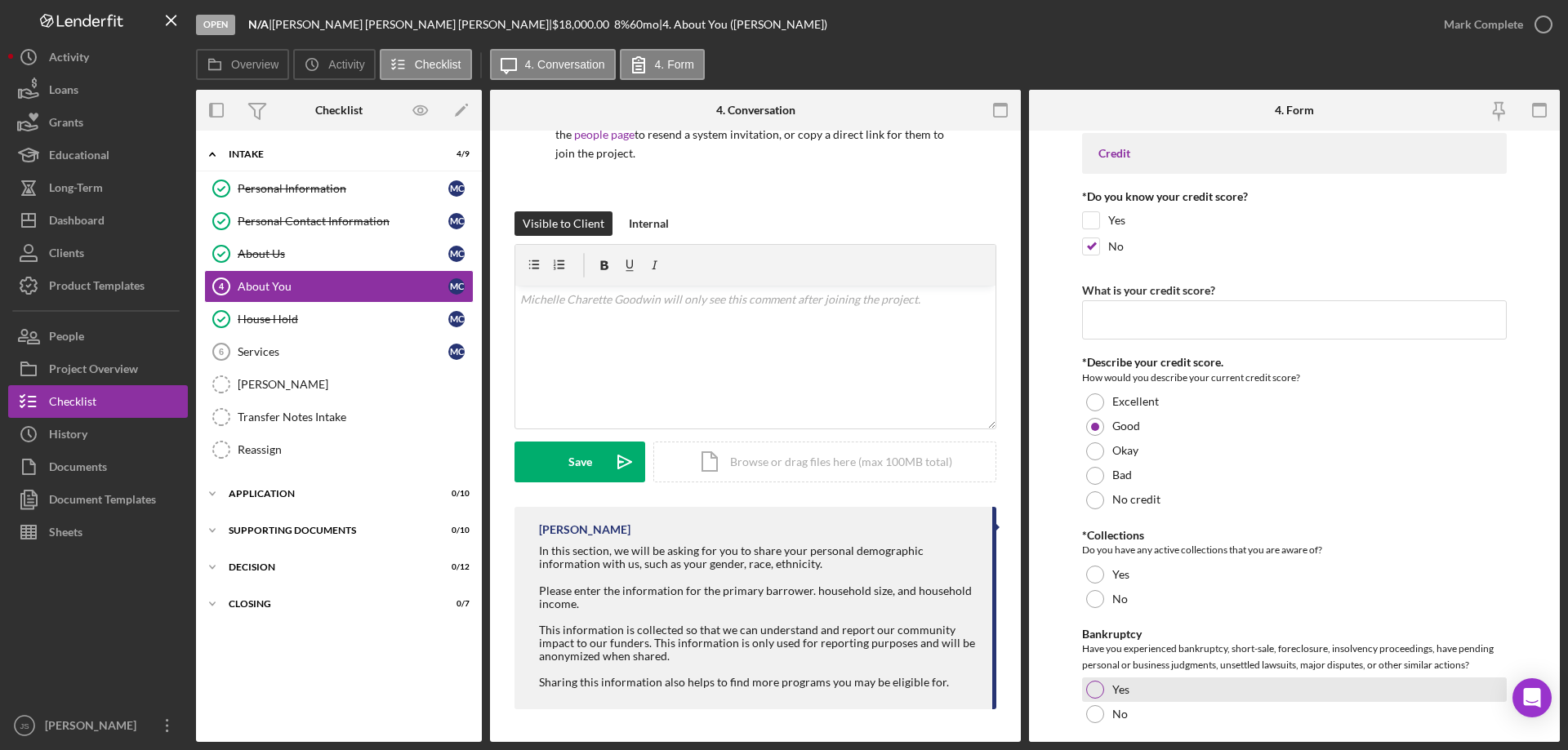
scroll to position [2857, 0]
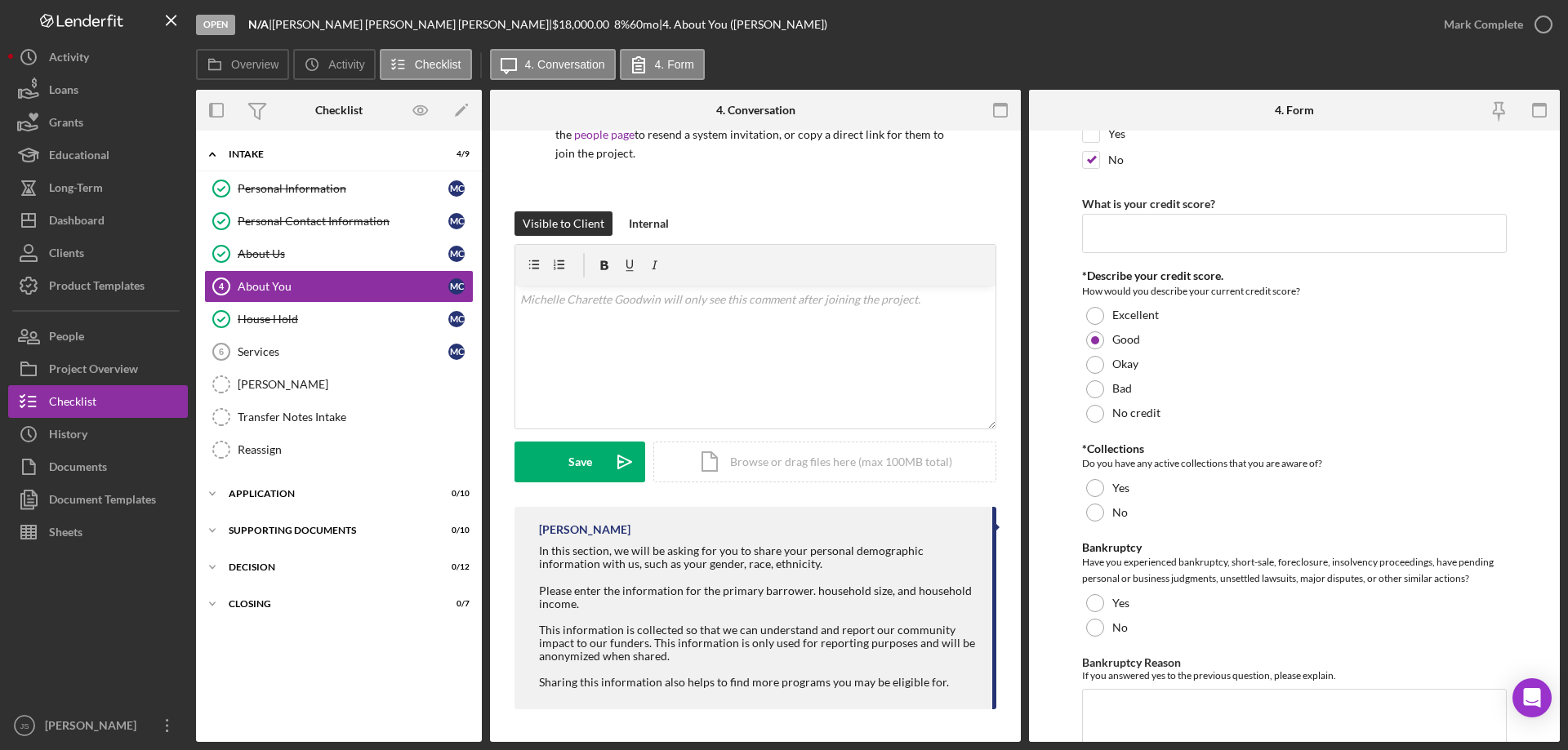
drag, startPoint x: 1093, startPoint y: 509, endPoint x: 1084, endPoint y: 553, distance: 44.9
click at [1094, 509] on div at bounding box center [1095, 513] width 18 height 18
click at [1094, 626] on div at bounding box center [1095, 627] width 18 height 18
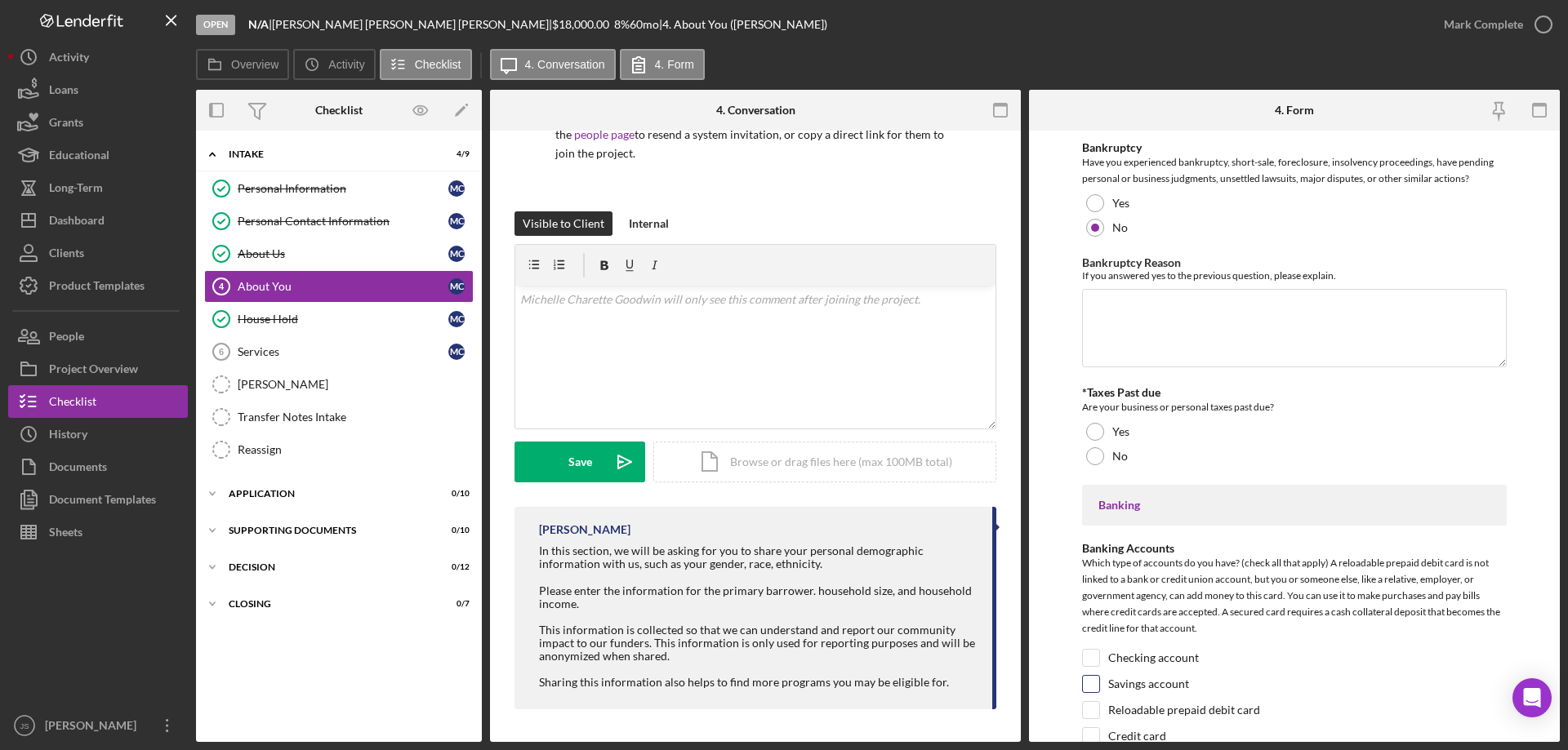
scroll to position [3428, 0]
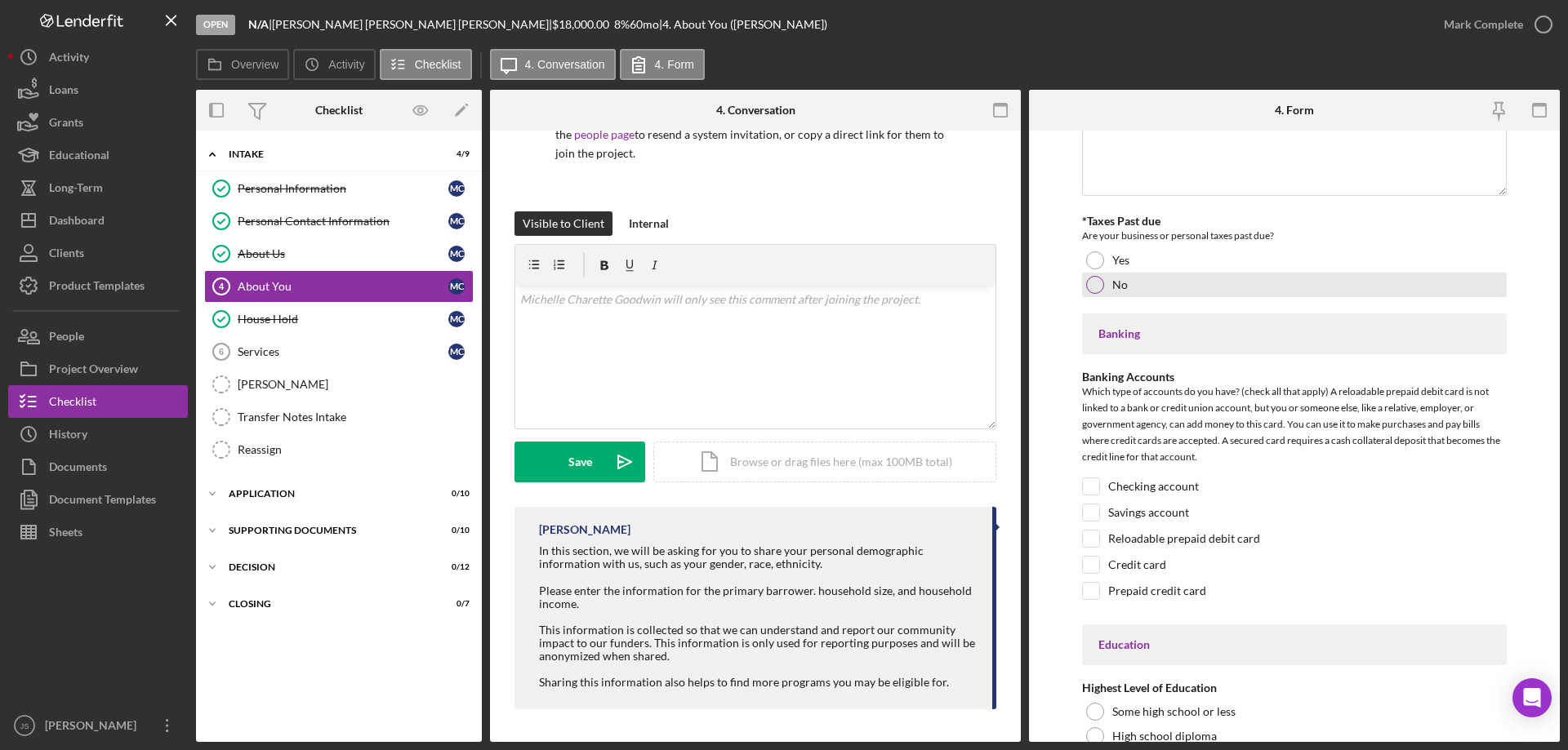
click at [1095, 283] on div at bounding box center [1095, 285] width 18 height 18
click at [1086, 482] on input "Checking account" at bounding box center [1091, 486] width 17 height 17
checkbox input "true"
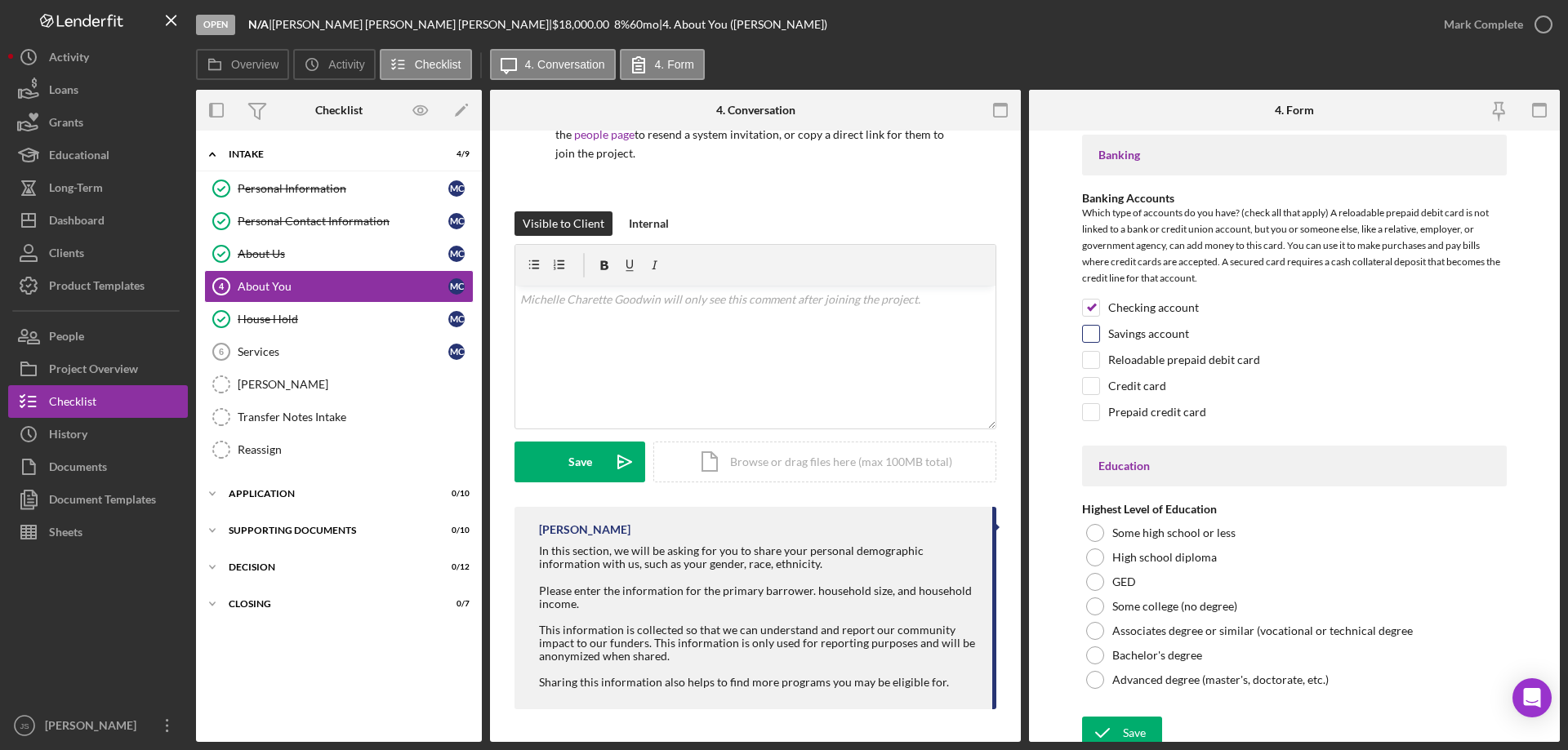
scroll to position [3617, 0]
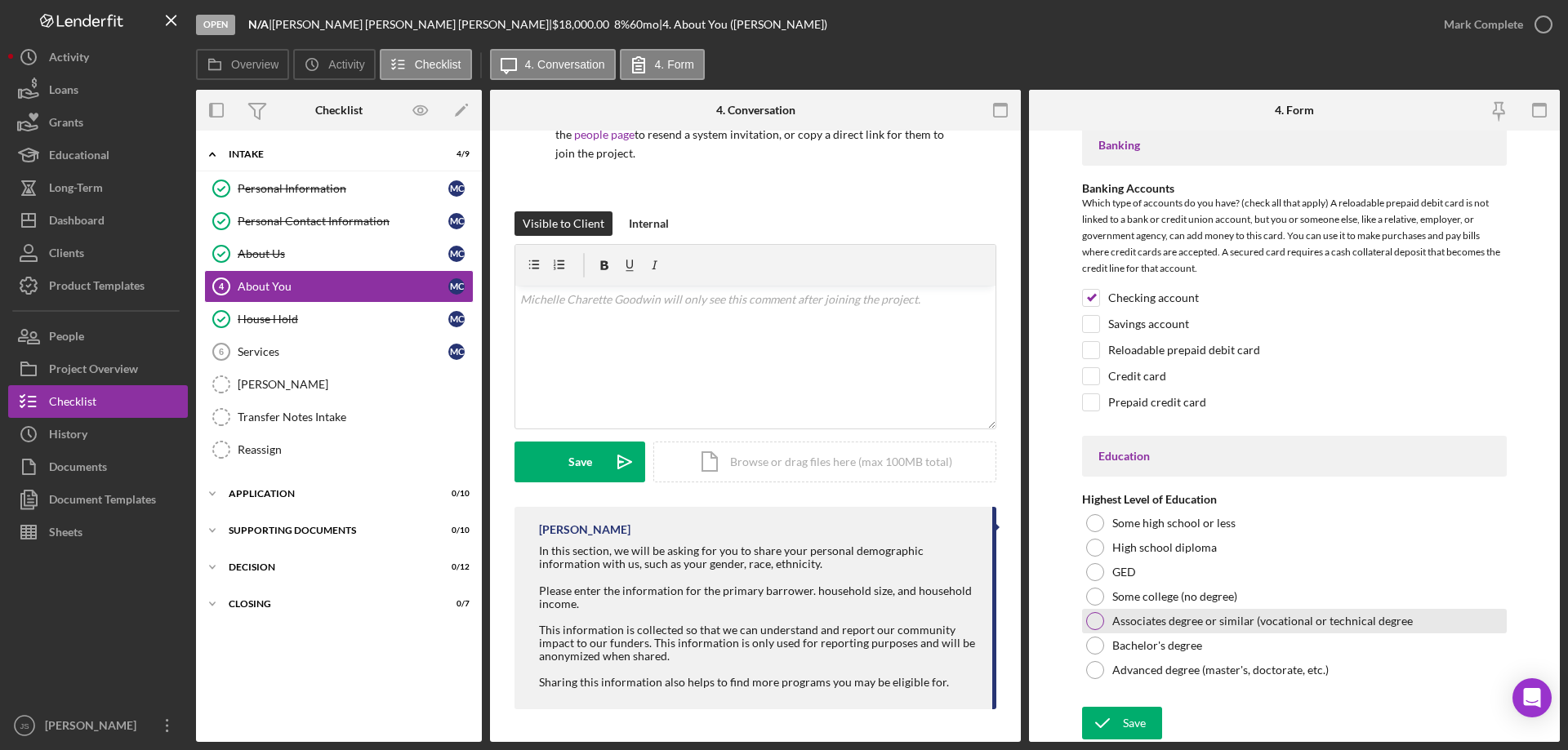
drag, startPoint x: 1090, startPoint y: 615, endPoint x: 1102, endPoint y: 657, distance: 43.7
click at [1092, 615] on div at bounding box center [1095, 621] width 18 height 18
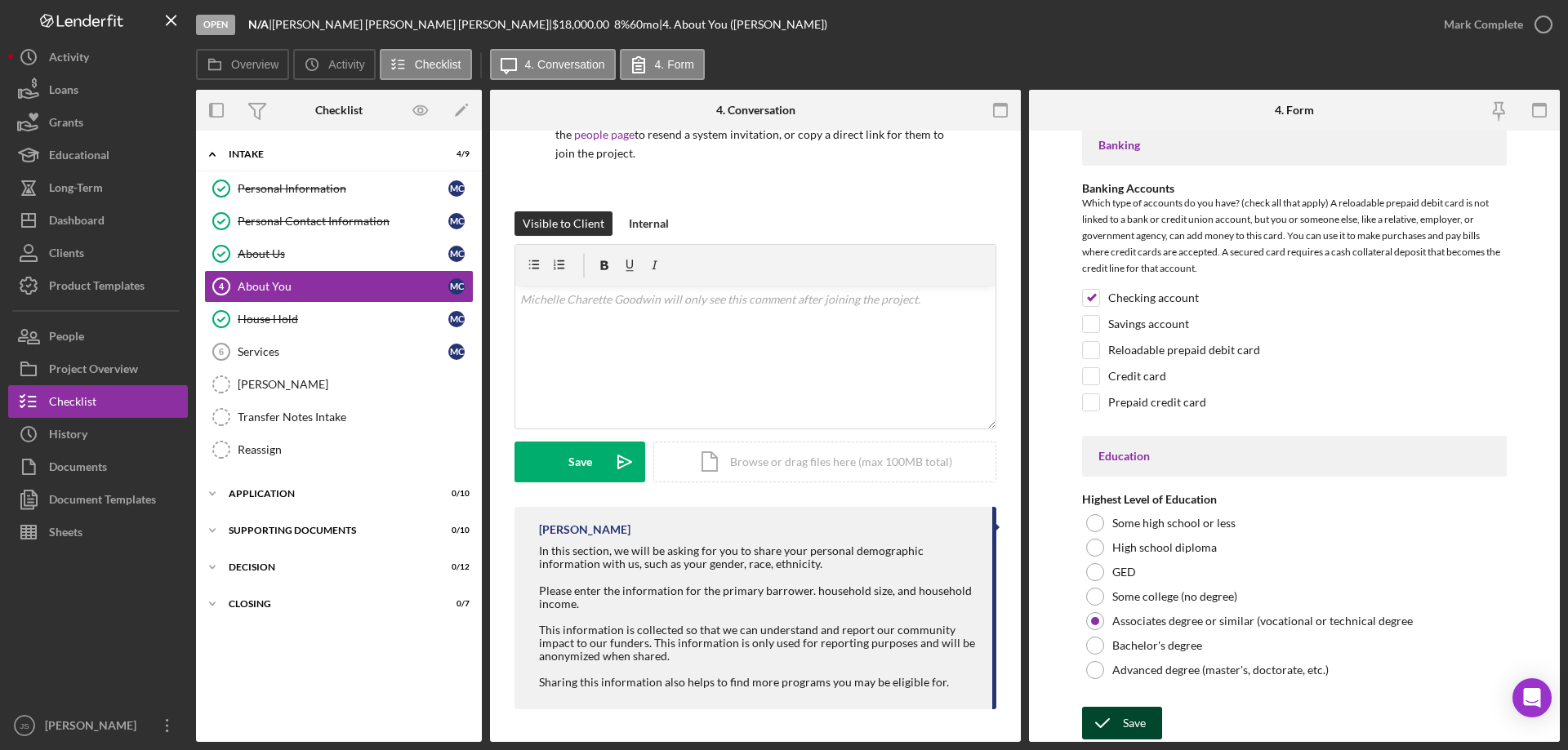
drag, startPoint x: 1107, startPoint y: 716, endPoint x: 1115, endPoint y: 716, distance: 8.0
click at [1110, 716] on icon "submit" at bounding box center [1103, 723] width 41 height 41
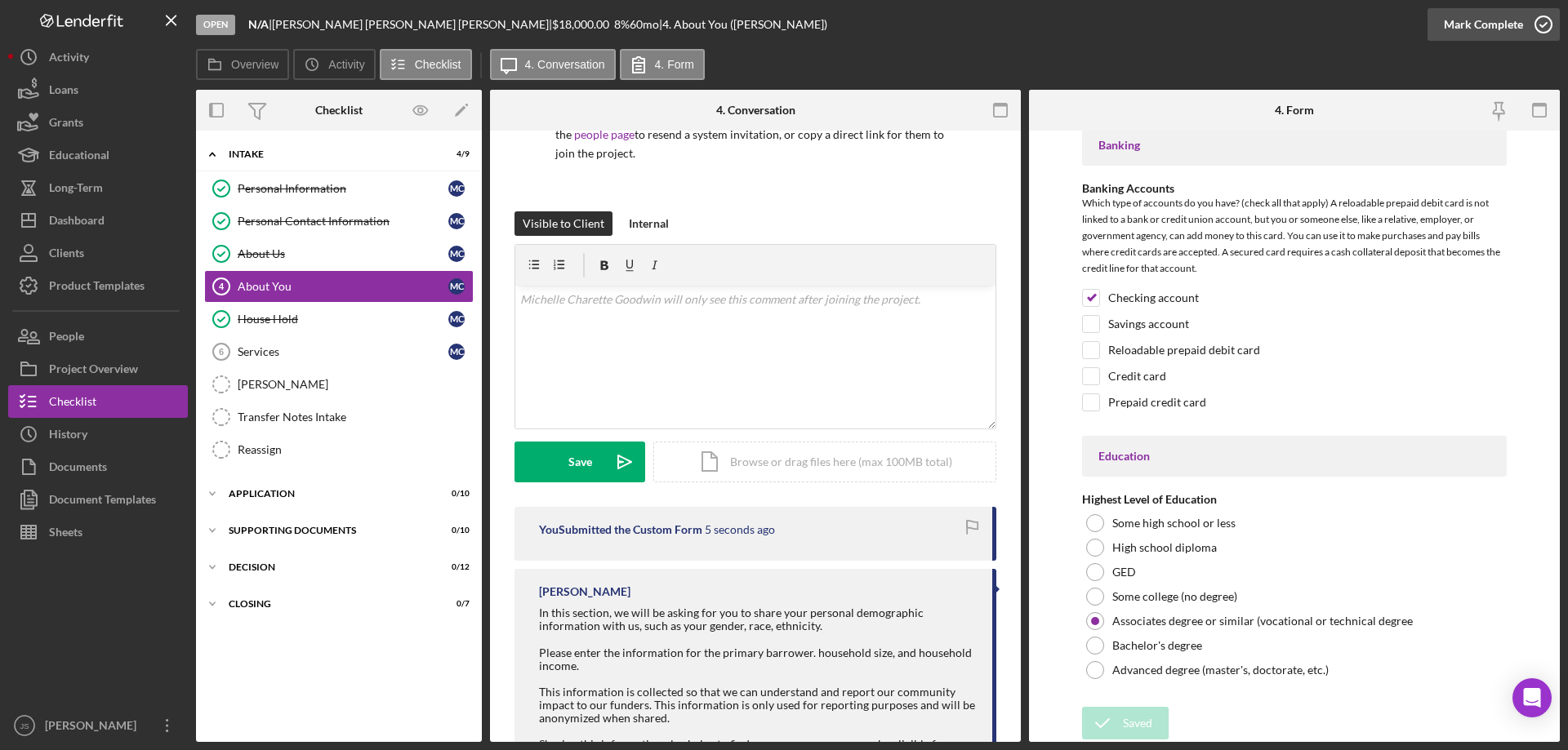
click at [1544, 19] on div "Saved" at bounding box center [1424, 16] width 262 height 7
click at [1541, 27] on icon "button" at bounding box center [1544, 24] width 41 height 41
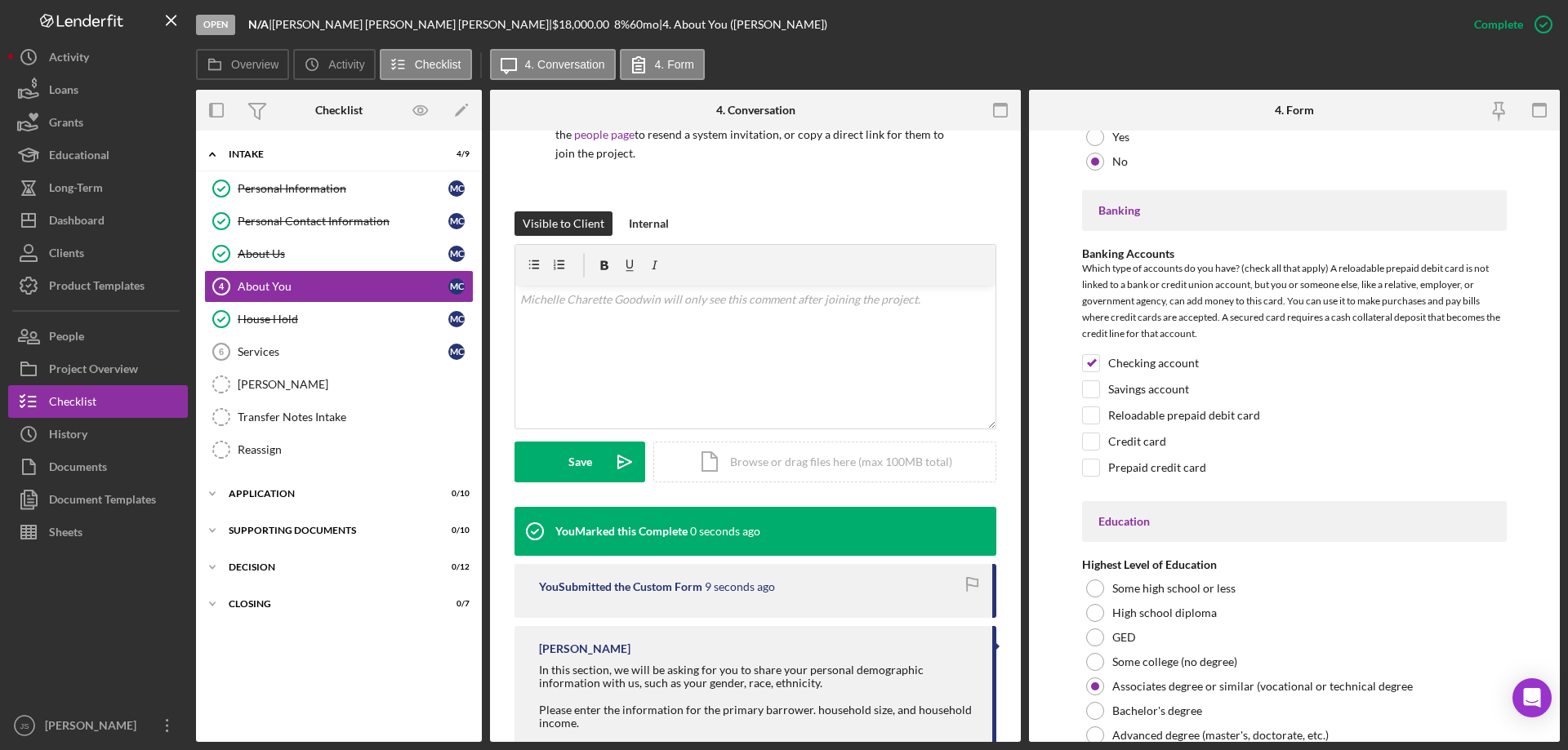
scroll to position [3682, 0]
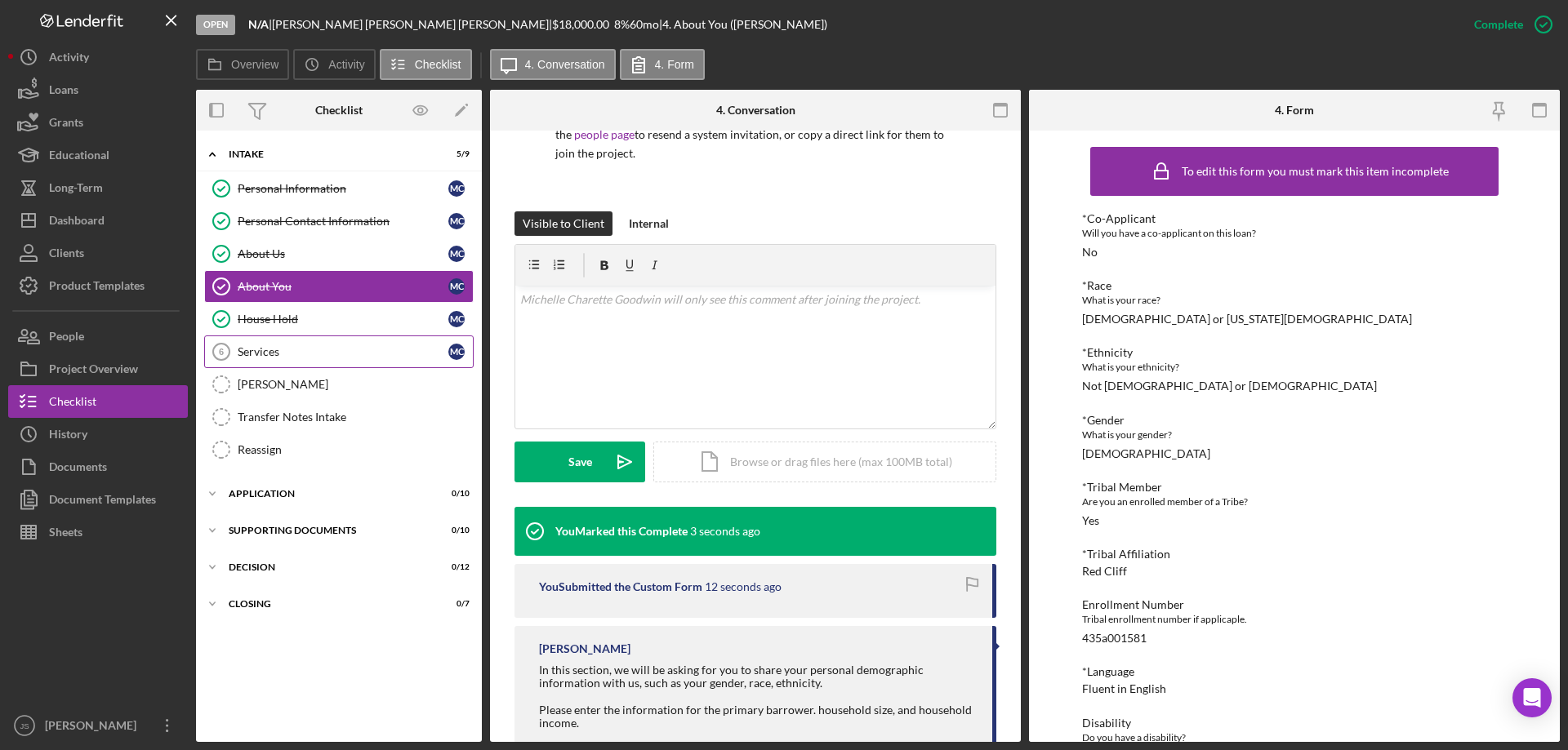
click at [305, 353] on div "Services" at bounding box center [343, 351] width 210 height 13
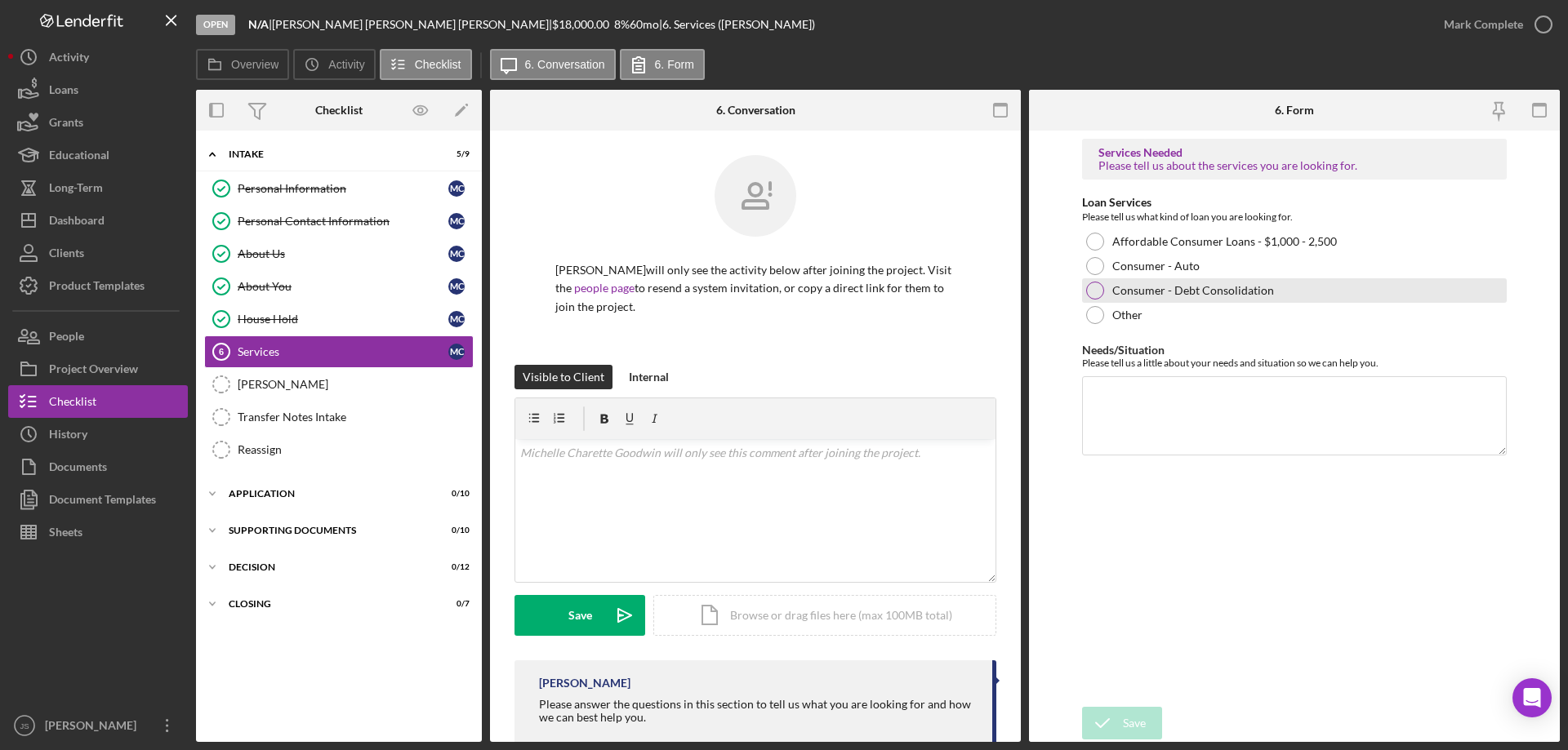
click at [1096, 285] on div at bounding box center [1095, 290] width 18 height 18
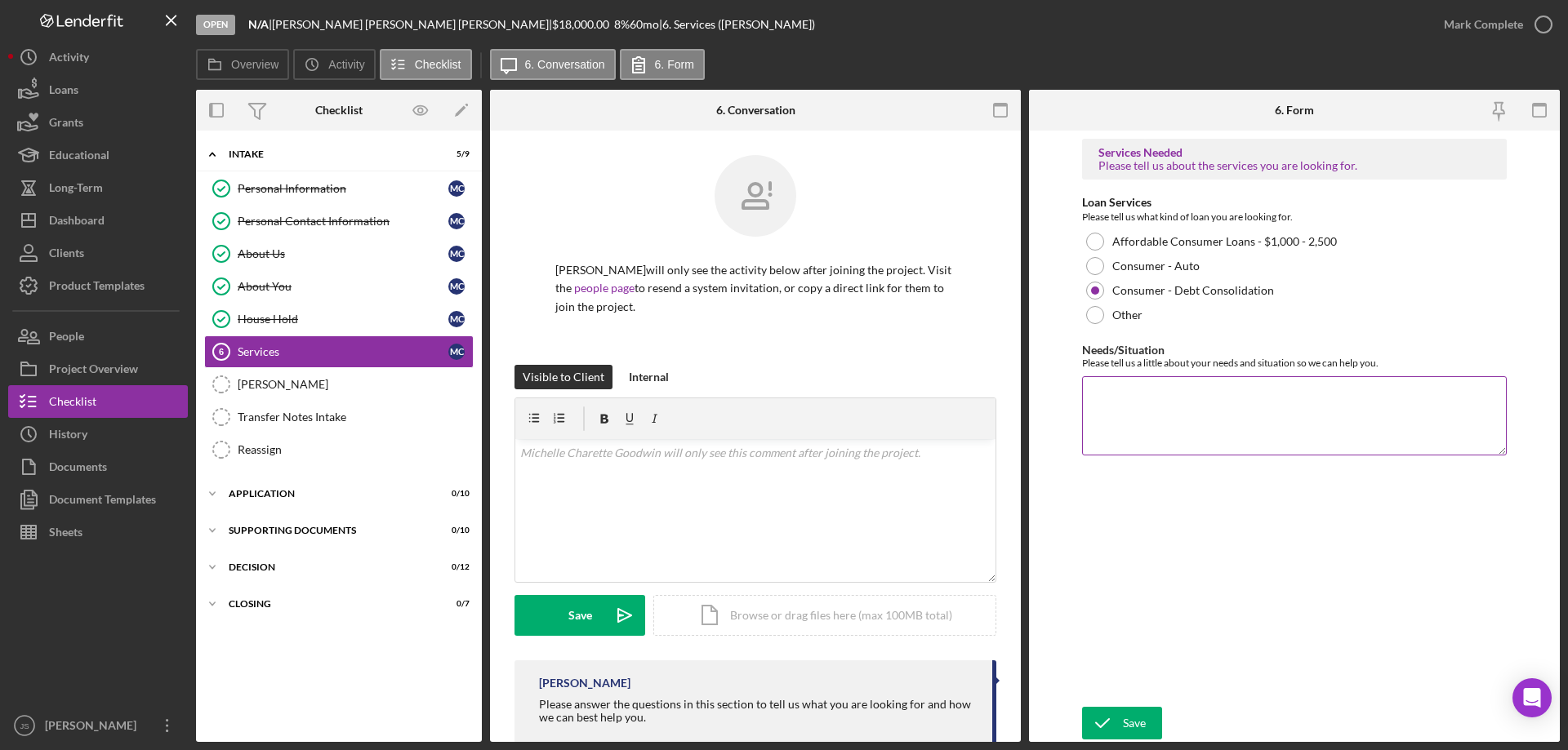
click at [1116, 419] on textarea "Needs/Situation" at bounding box center [1295, 415] width 424 height 79
paste textarea "Debt consolidation for credit cards. Balances are to high, I am not behind on p…"
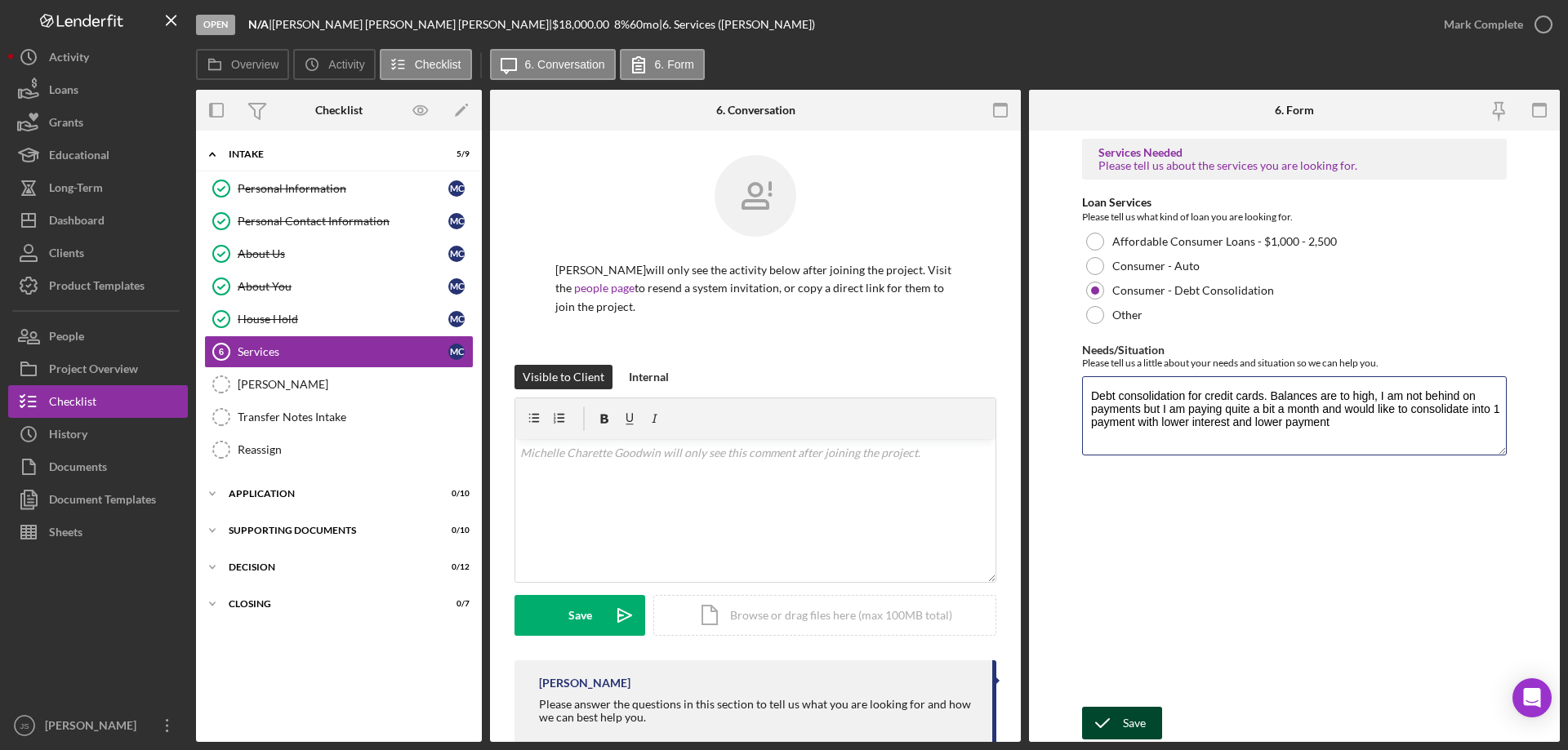
type textarea "Debt consolidation for credit cards. Balances are to high, I am not behind on p…"
click at [1113, 721] on icon "submit" at bounding box center [1103, 723] width 41 height 41
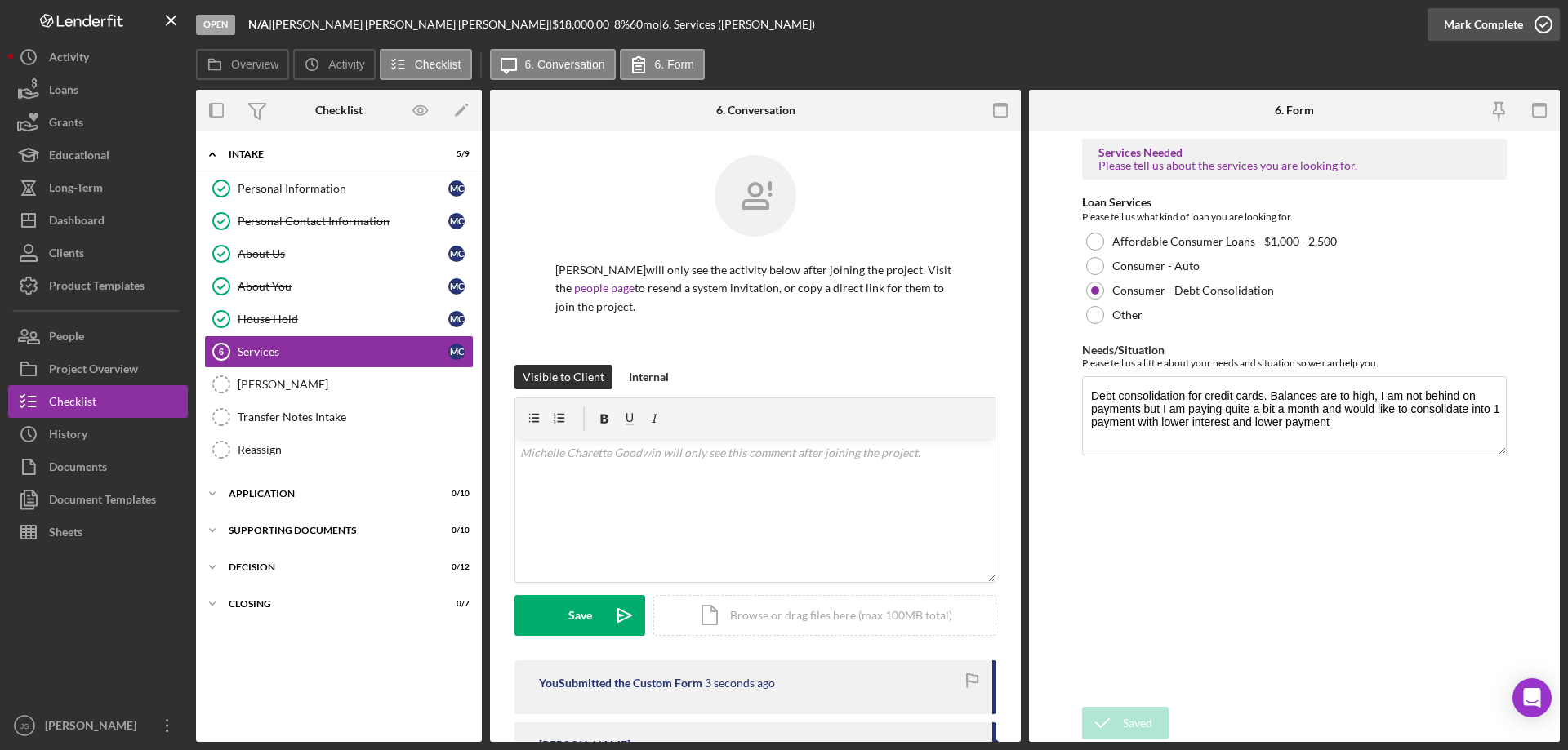
click at [1544, 26] on icon "button" at bounding box center [1544, 24] width 41 height 41
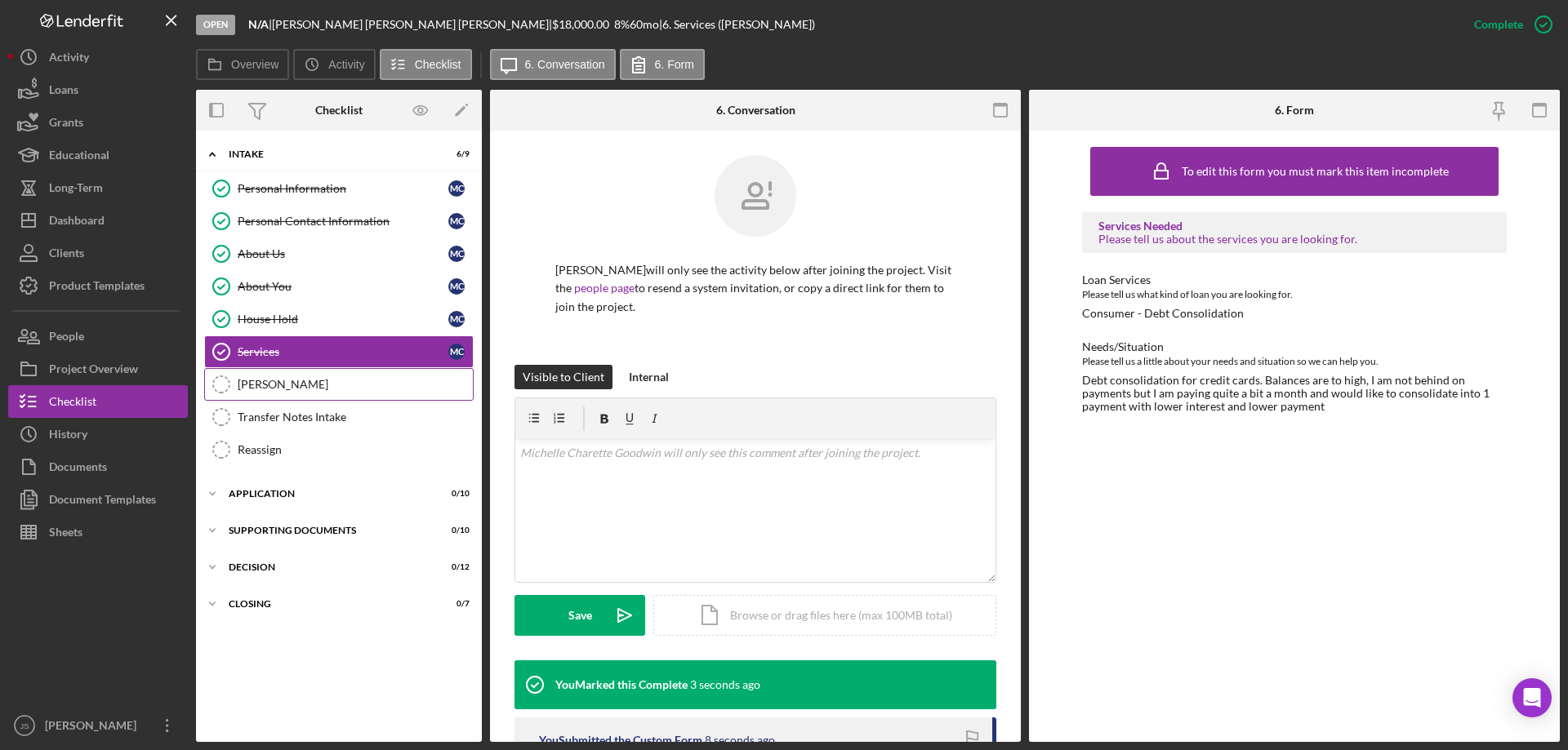
click at [299, 386] on div "[PERSON_NAME]" at bounding box center [355, 384] width 236 height 13
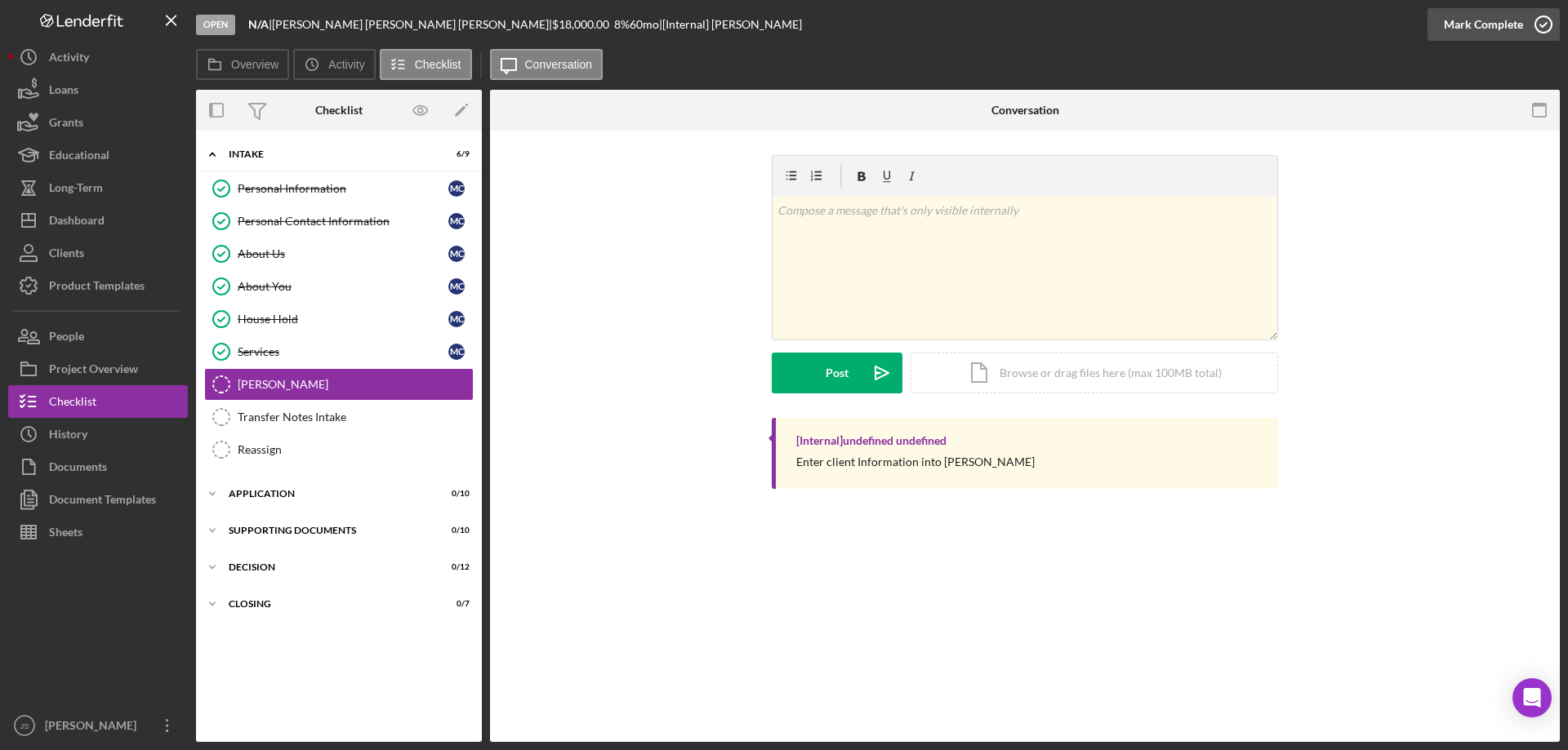
click at [1546, 22] on icon "button" at bounding box center [1544, 24] width 41 height 41
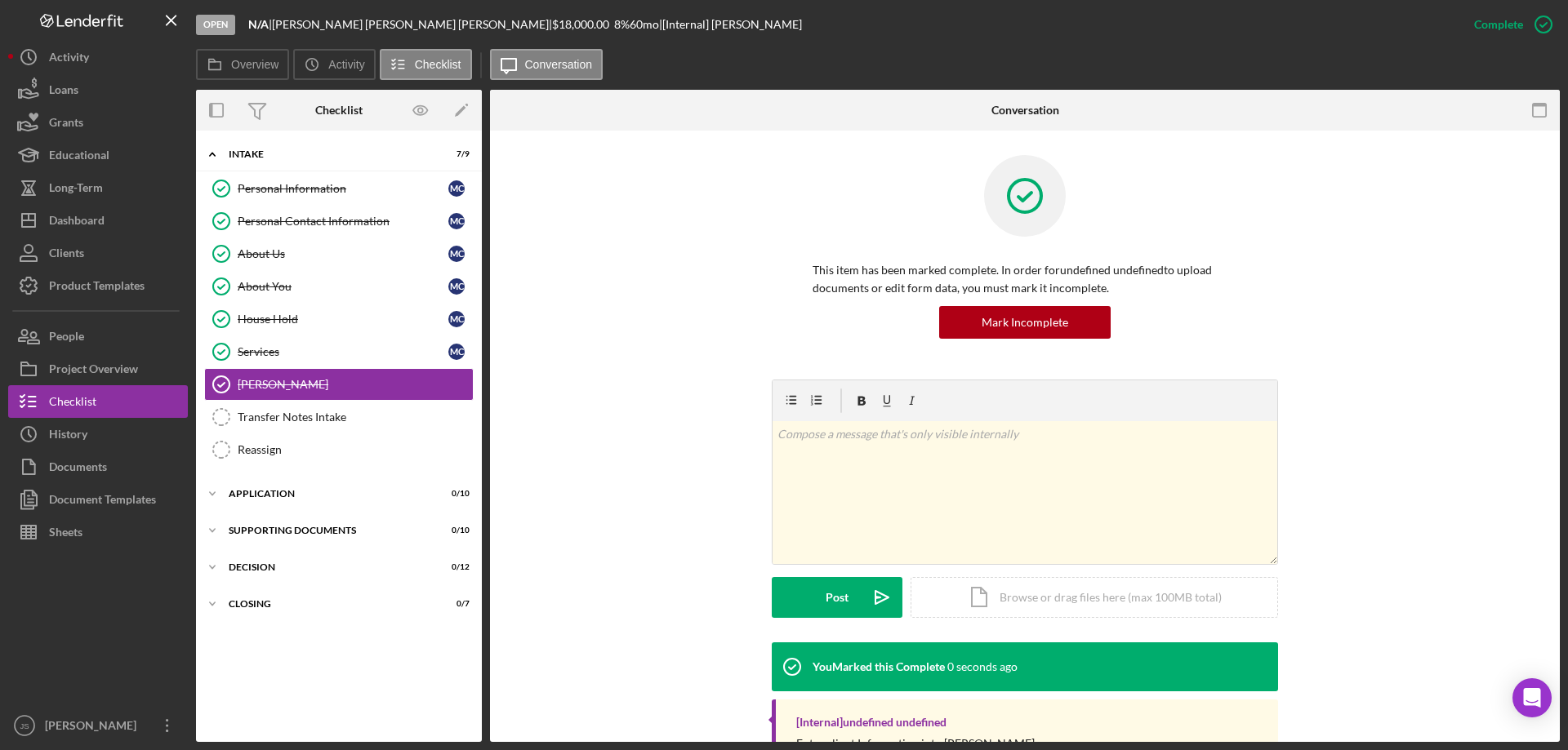
drag, startPoint x: 322, startPoint y: 422, endPoint x: 561, endPoint y: 336, distance: 254.0
click at [325, 421] on div "Transfer Notes Intake" at bounding box center [355, 416] width 236 height 13
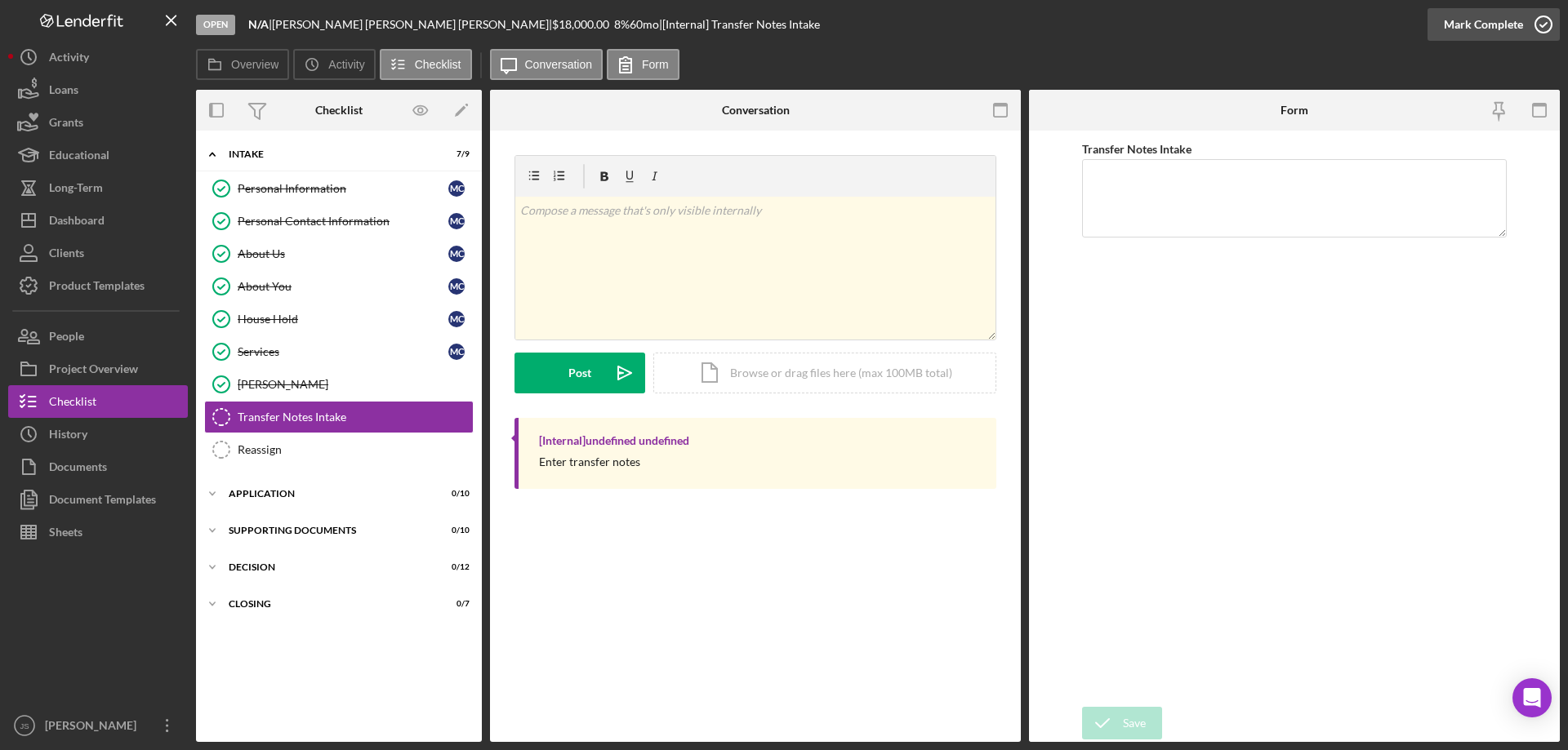
click at [1541, 23] on icon "button" at bounding box center [1544, 24] width 41 height 41
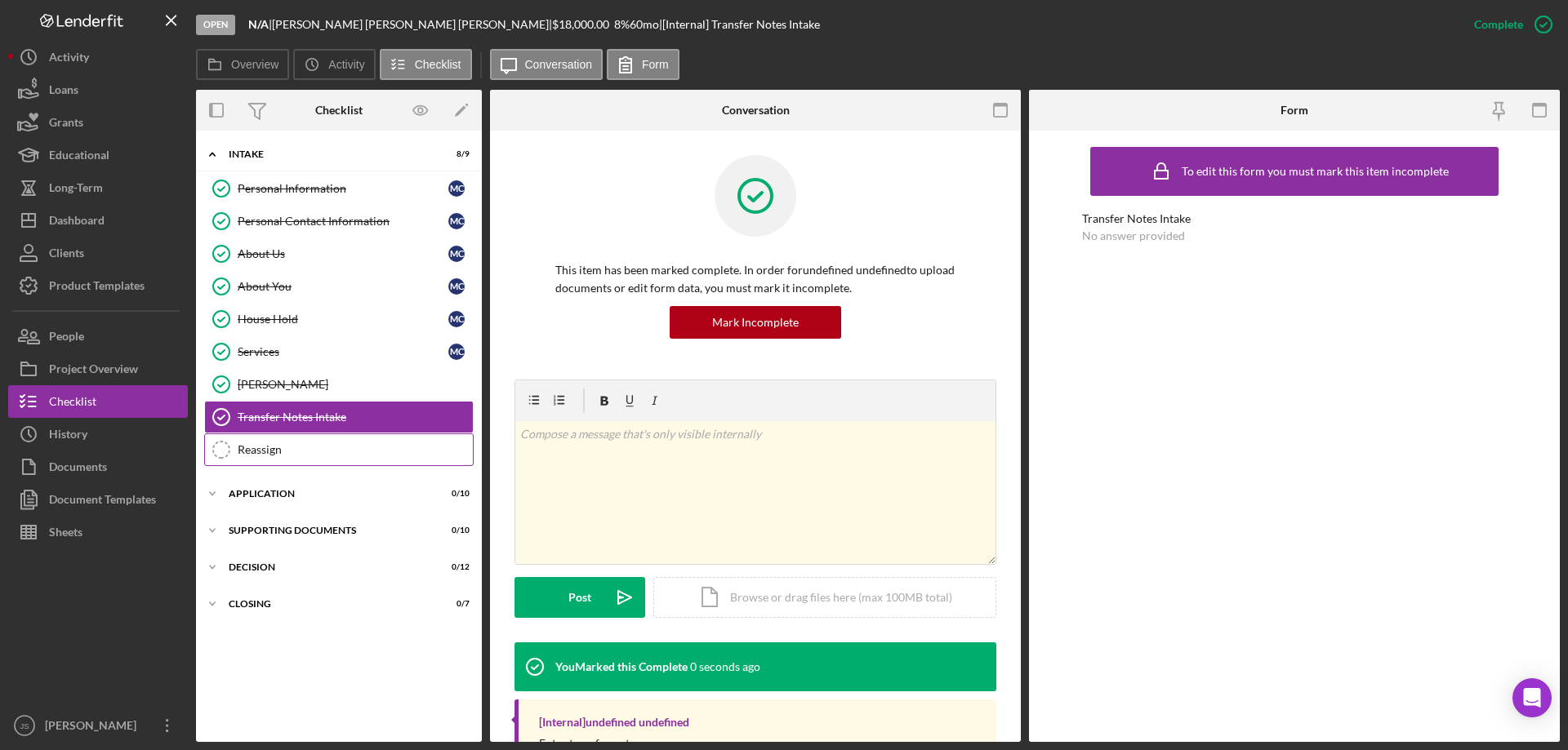
drag, startPoint x: 290, startPoint y: 454, endPoint x: 346, endPoint y: 439, distance: 58.0
click at [291, 454] on div "Reassign" at bounding box center [355, 449] width 236 height 13
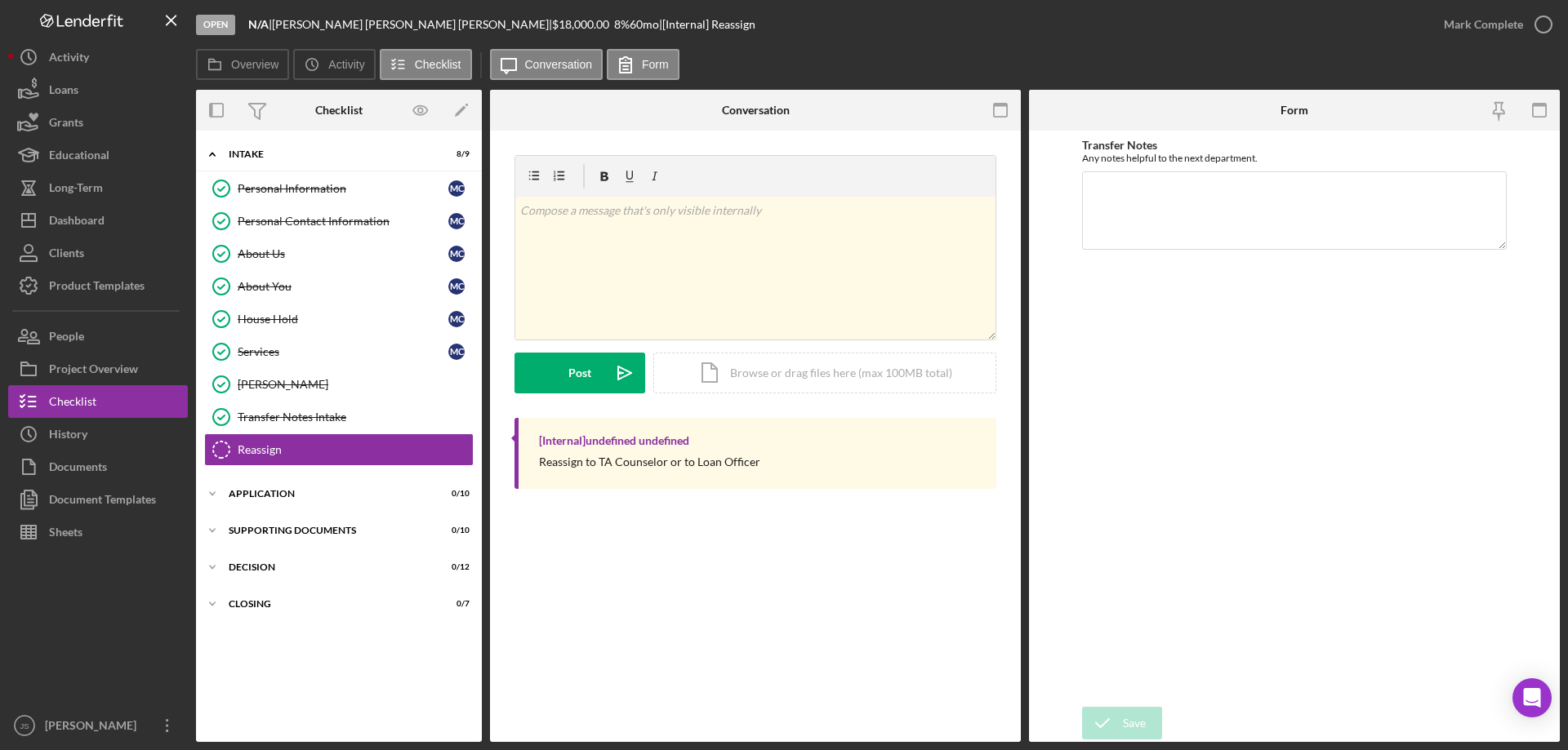
drag, startPoint x: 1547, startPoint y: 22, endPoint x: 1462, endPoint y: 49, distance: 89.2
click at [0, 0] on icon "button" at bounding box center [0, 0] width 0 height 0
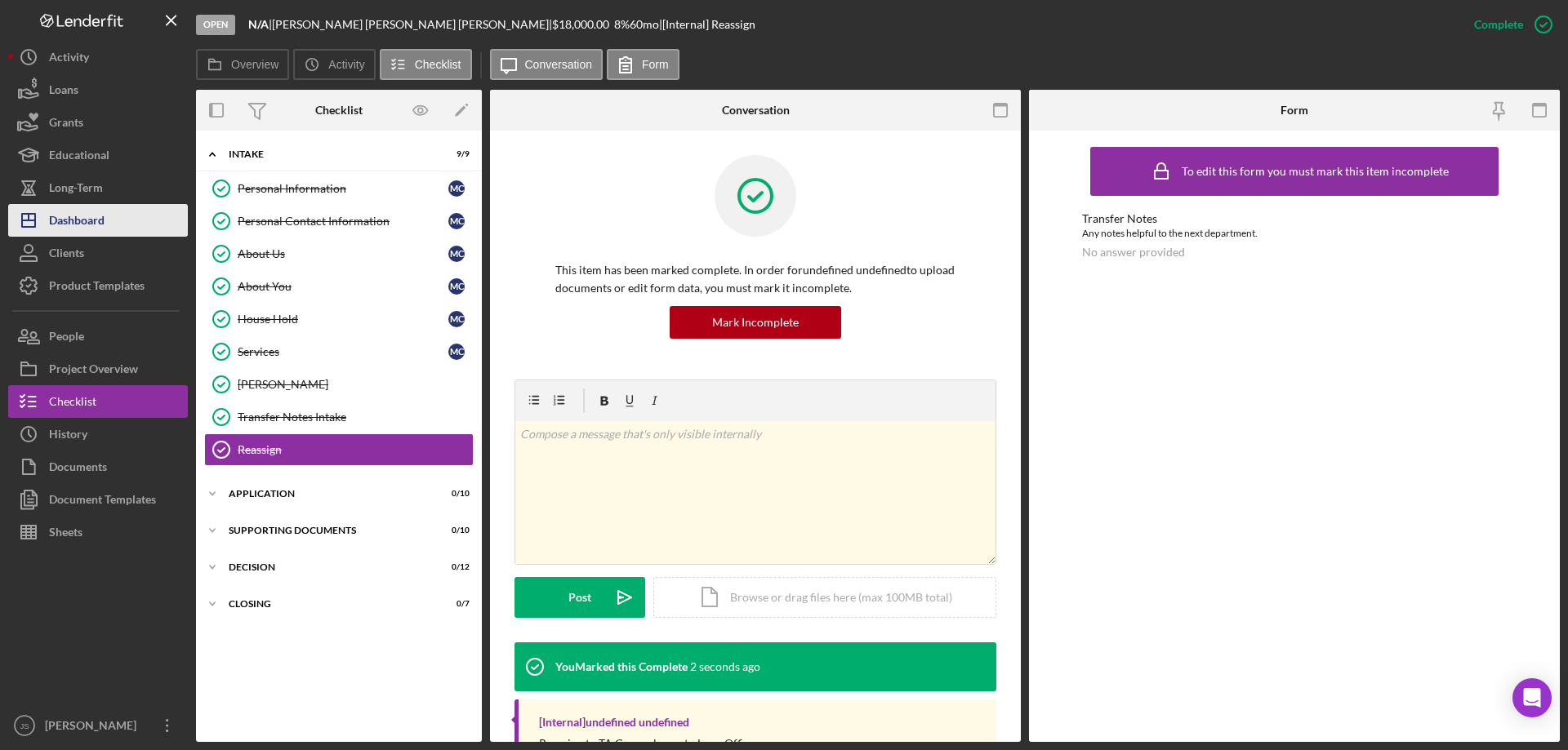
click at [73, 222] on div "Dashboard" at bounding box center [76, 223] width 55 height 37
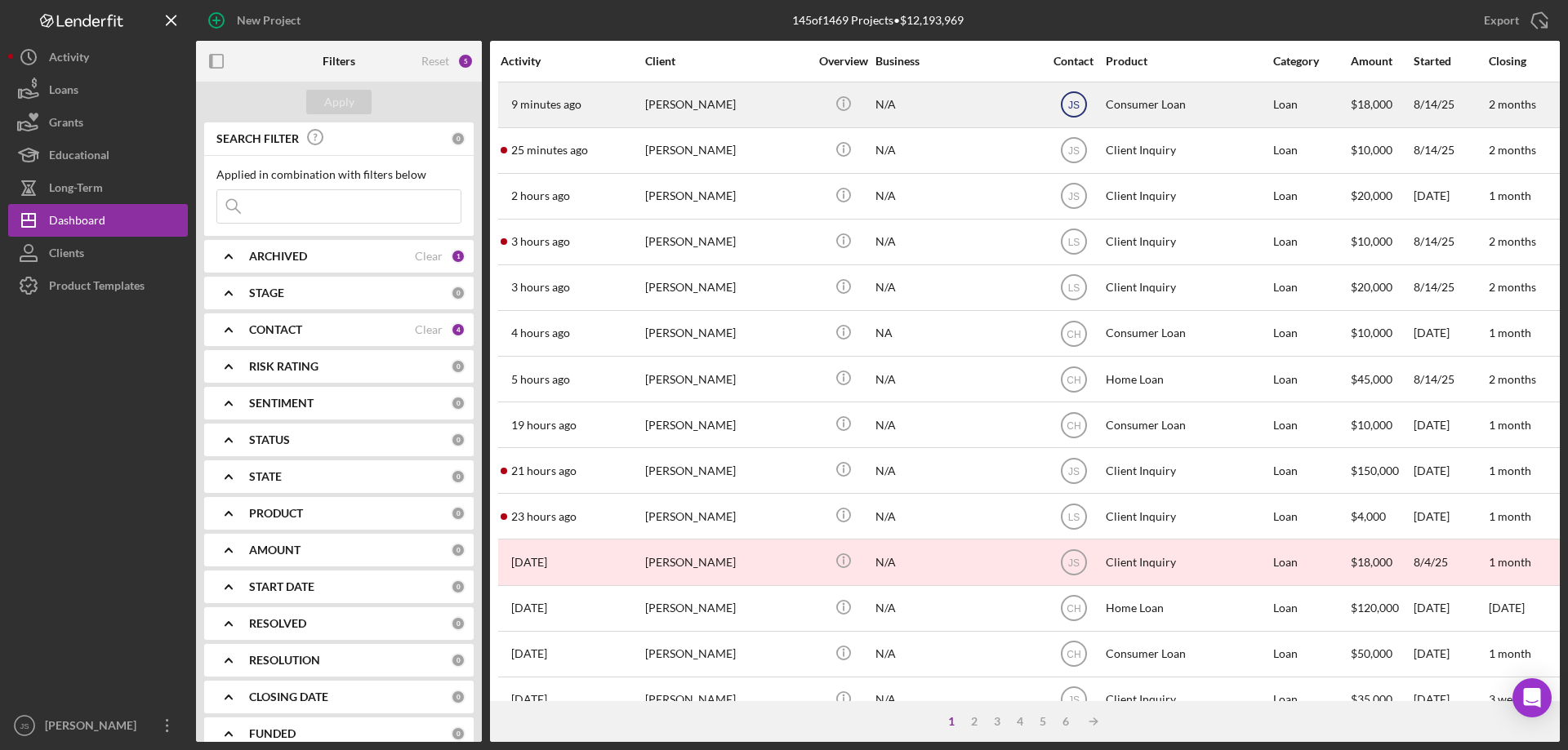
click at [1079, 104] on icon "JS" at bounding box center [1074, 104] width 41 height 41
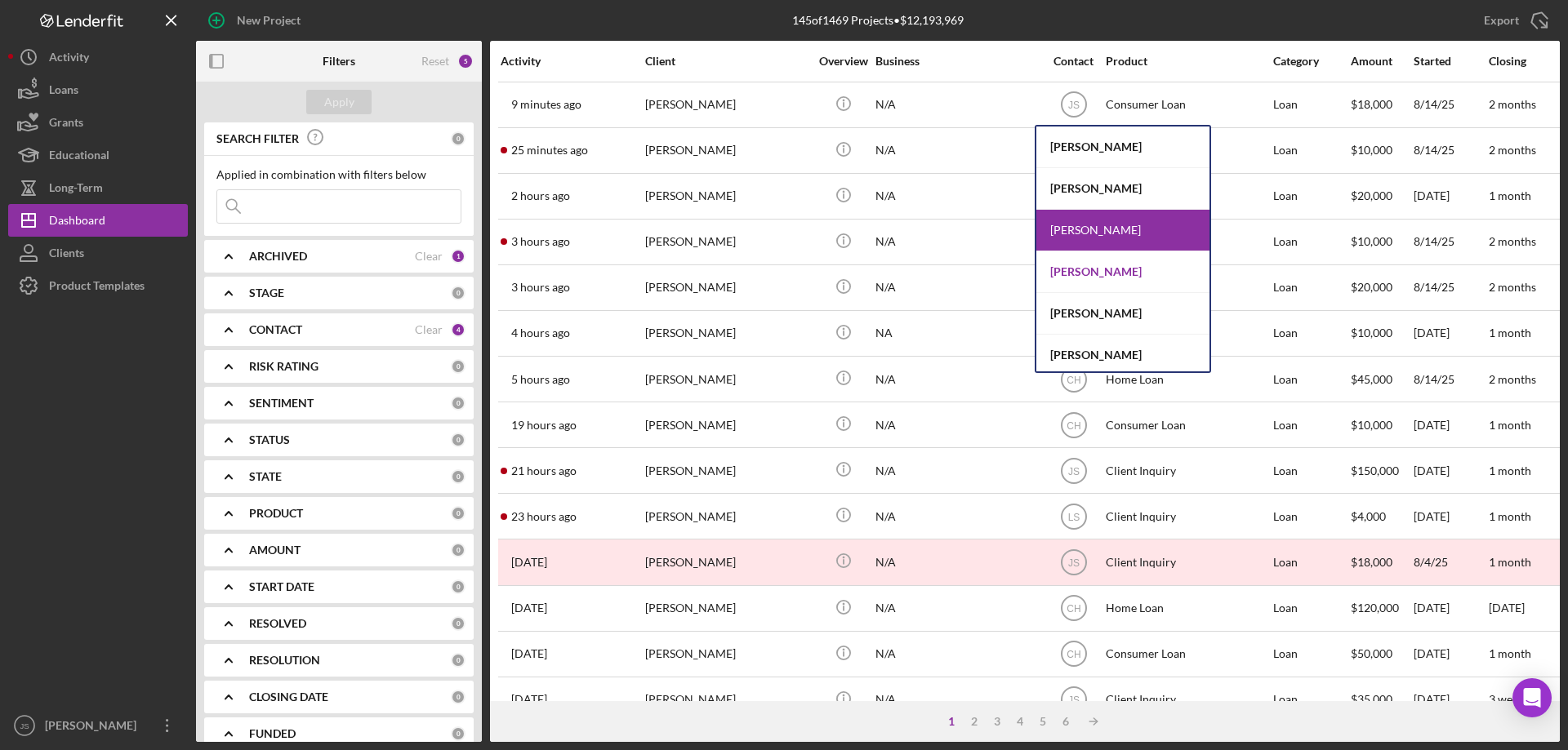
click at [1084, 267] on div "[PERSON_NAME]" at bounding box center [1123, 271] width 173 height 42
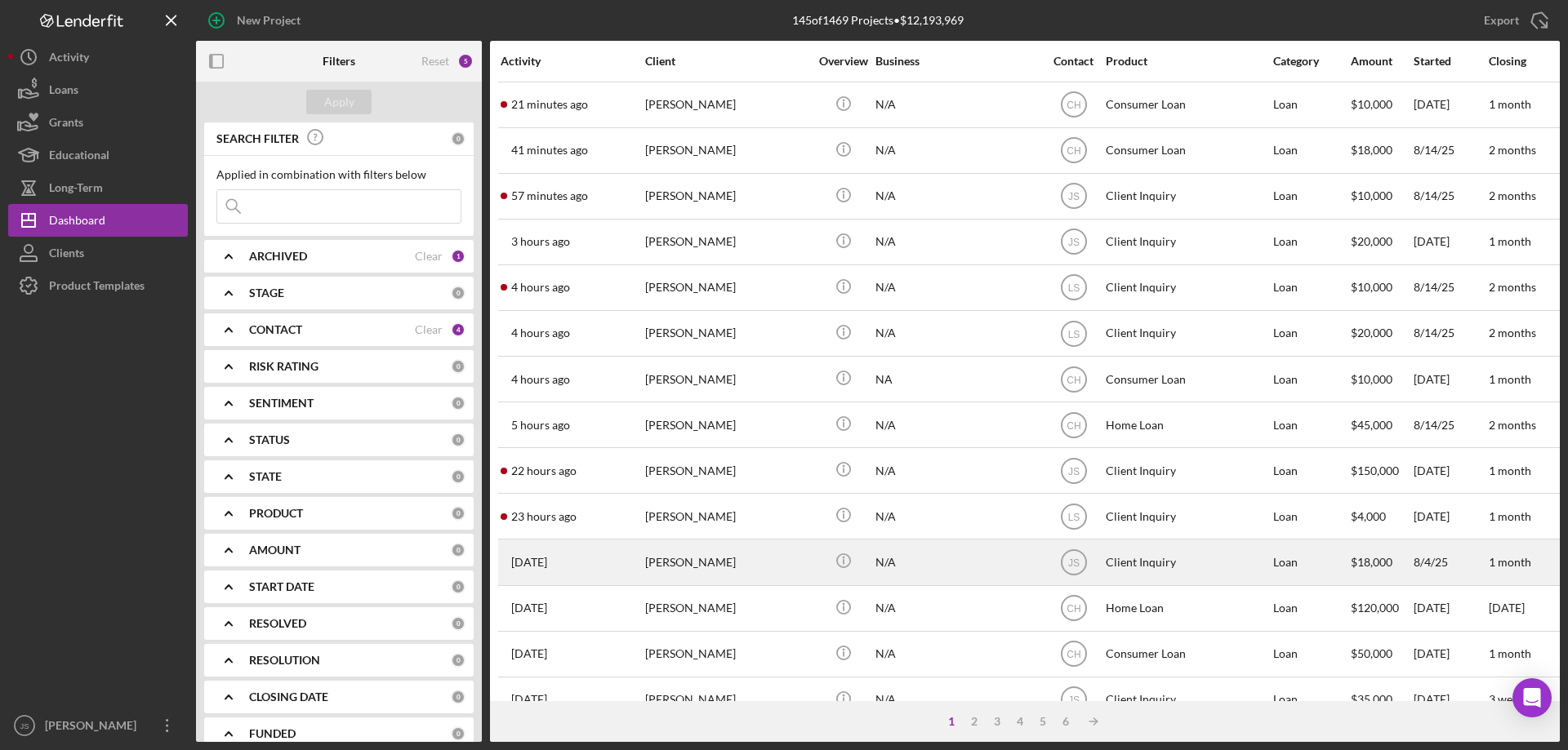
click at [807, 570] on div "[PERSON_NAME]" at bounding box center [727, 562] width 164 height 43
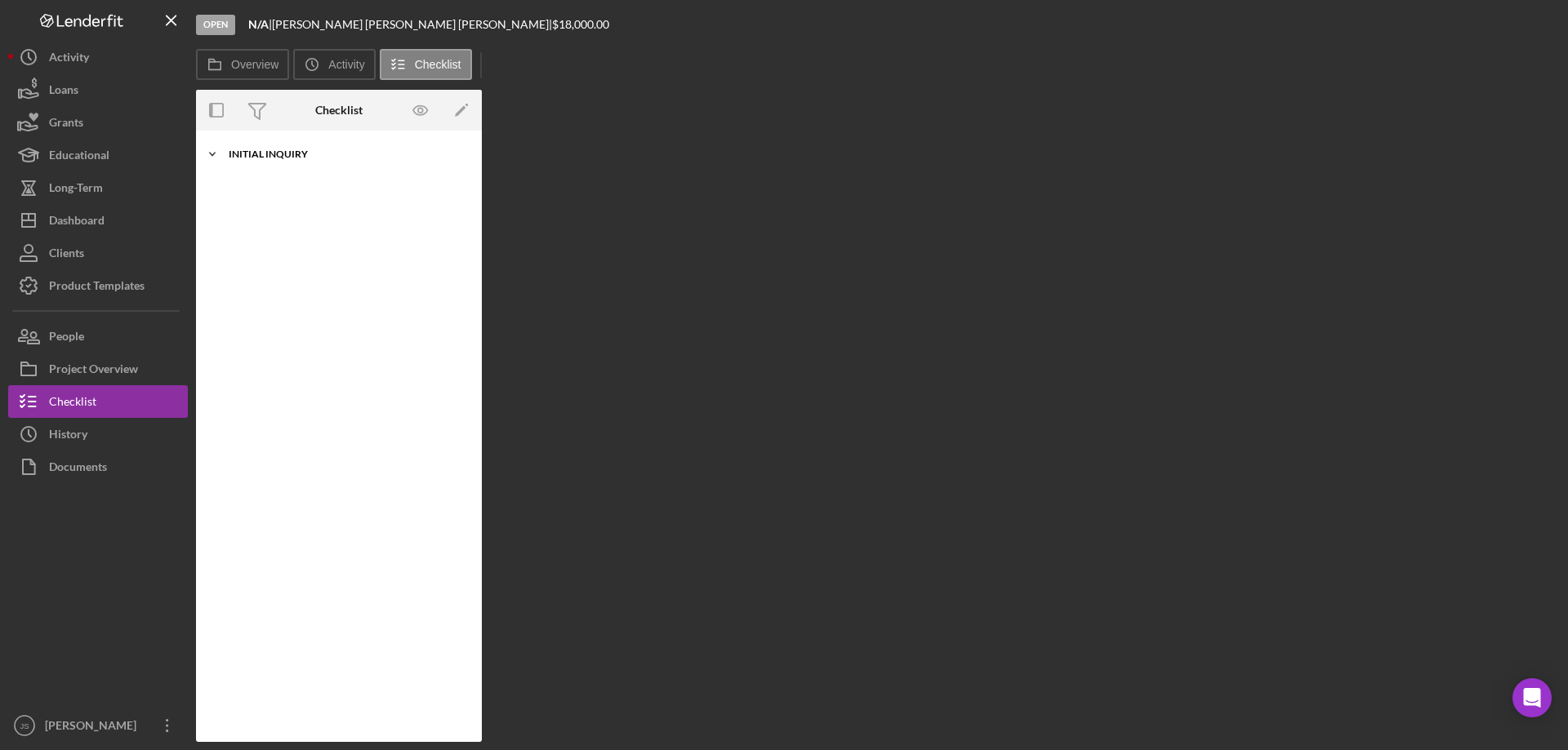
click at [212, 155] on polyline at bounding box center [212, 154] width 5 height 3
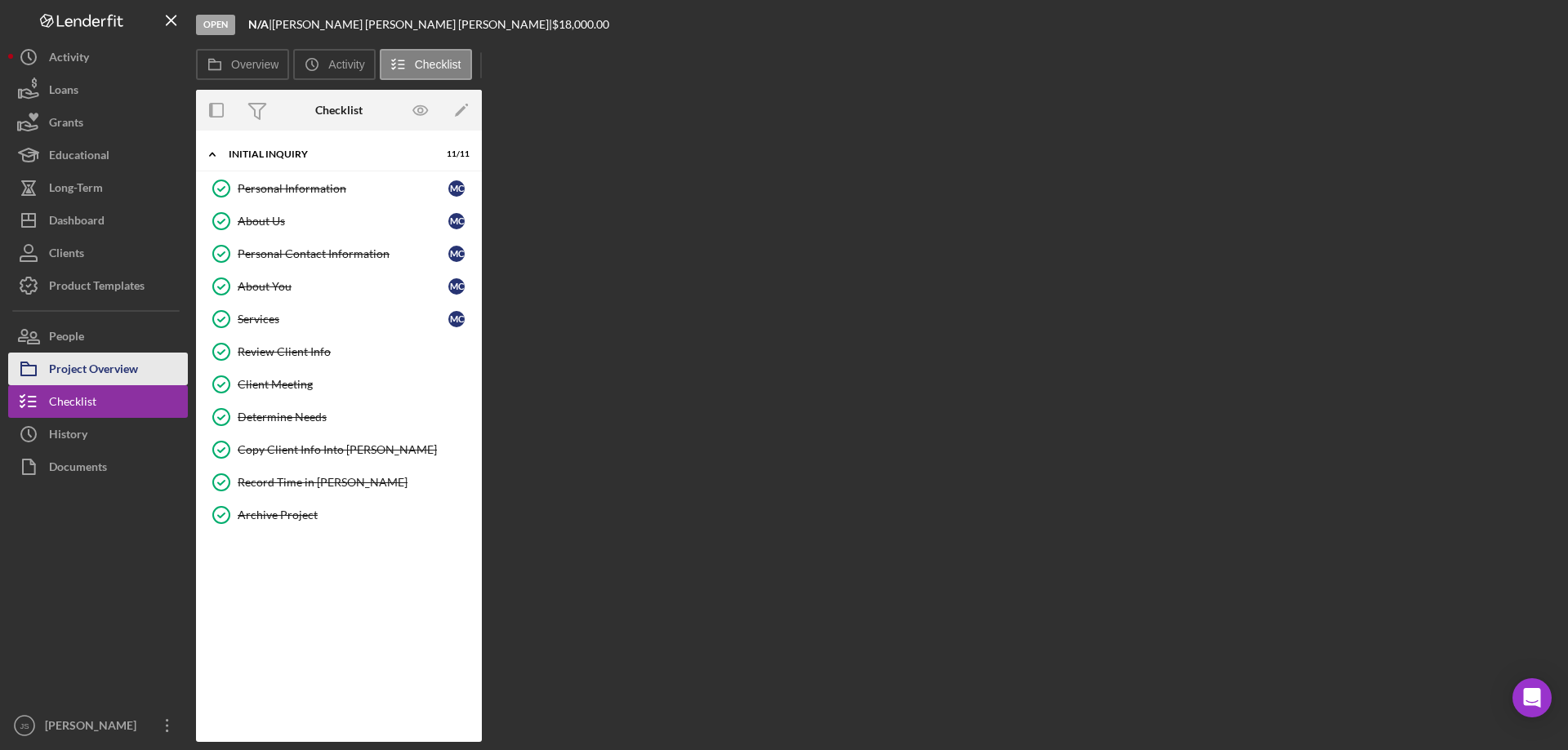
click at [99, 363] on div "Project Overview" at bounding box center [92, 372] width 89 height 37
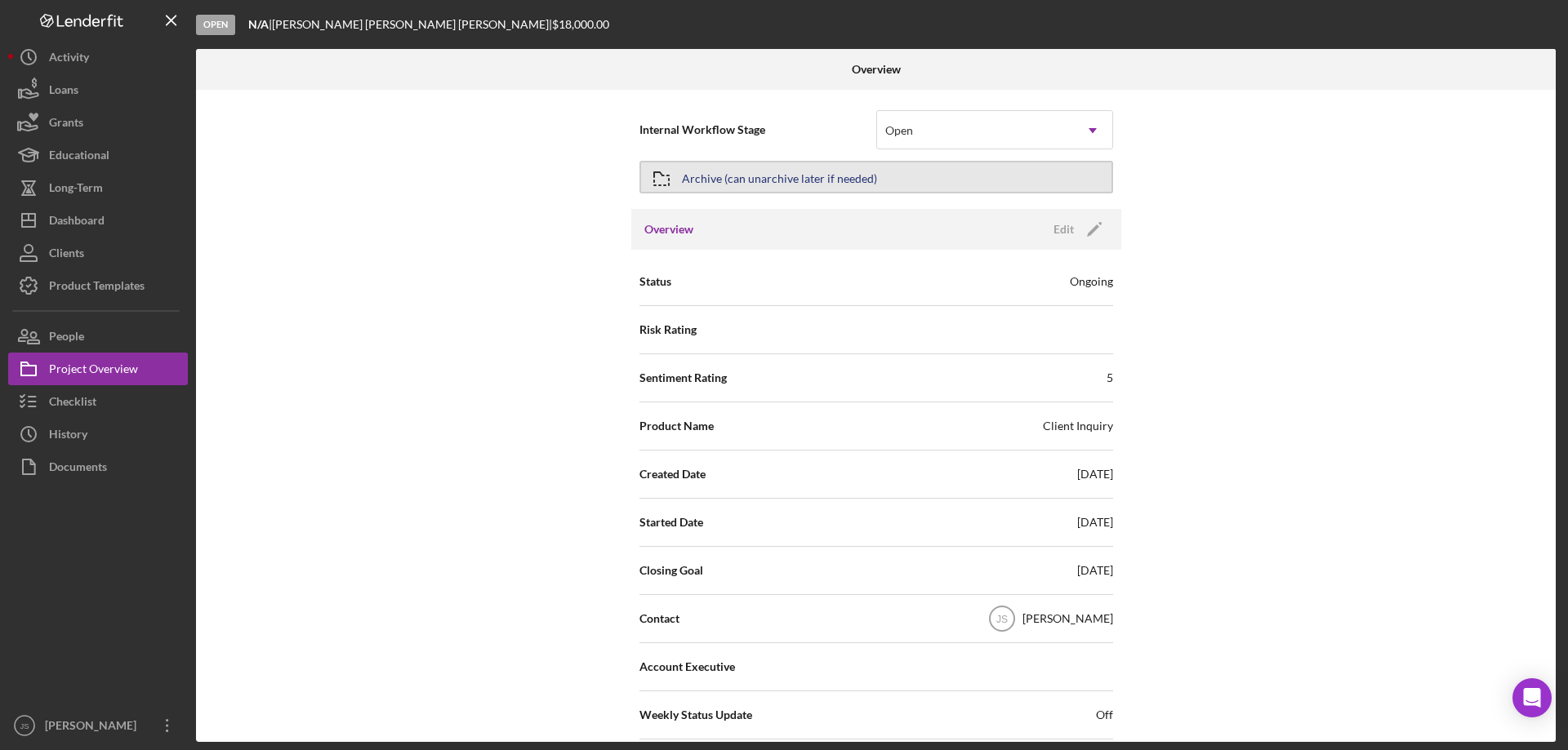
click at [841, 171] on div "Archive (can unarchive later if needed)" at bounding box center [780, 177] width 196 height 29
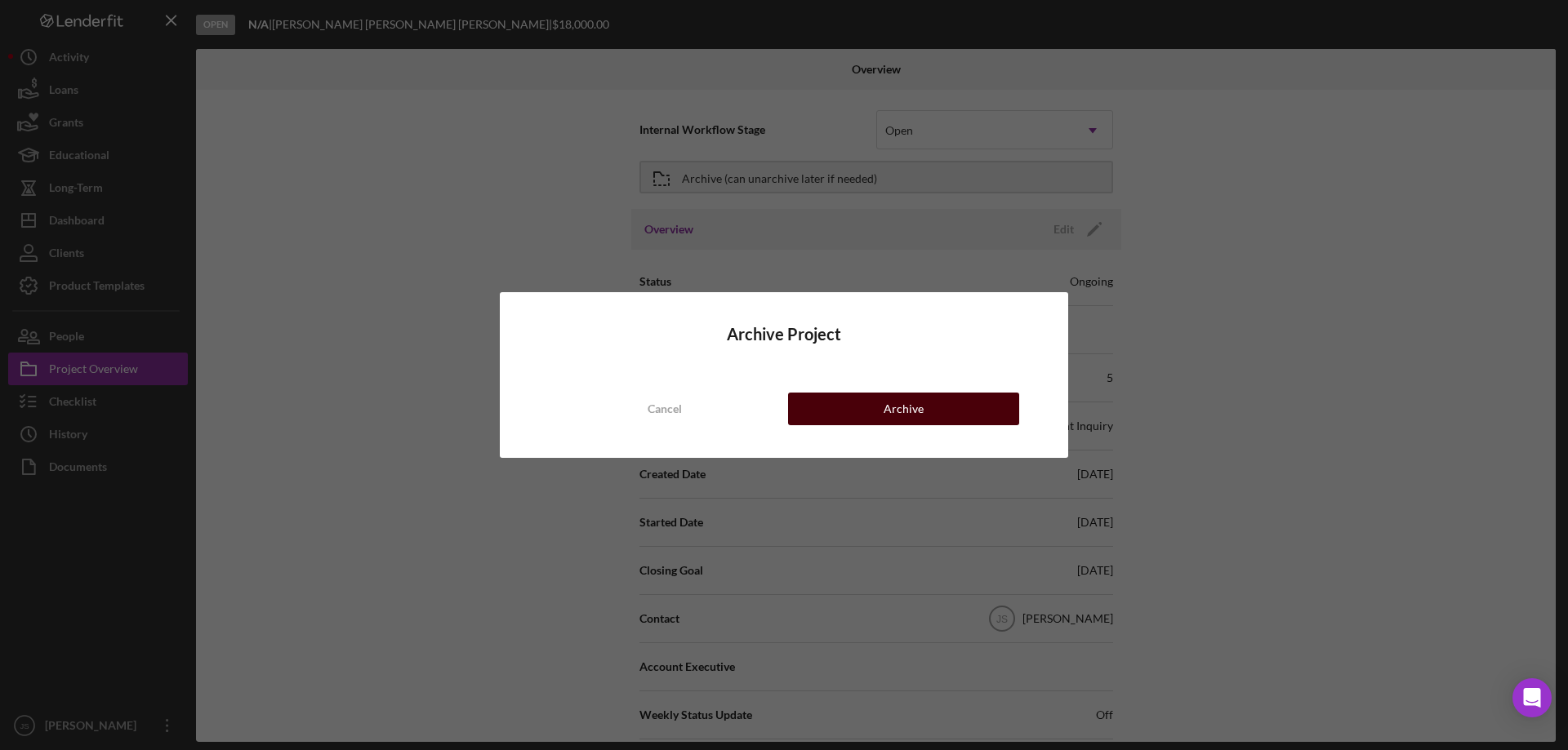
click at [843, 409] on button "Archive" at bounding box center [903, 410] width 231 height 33
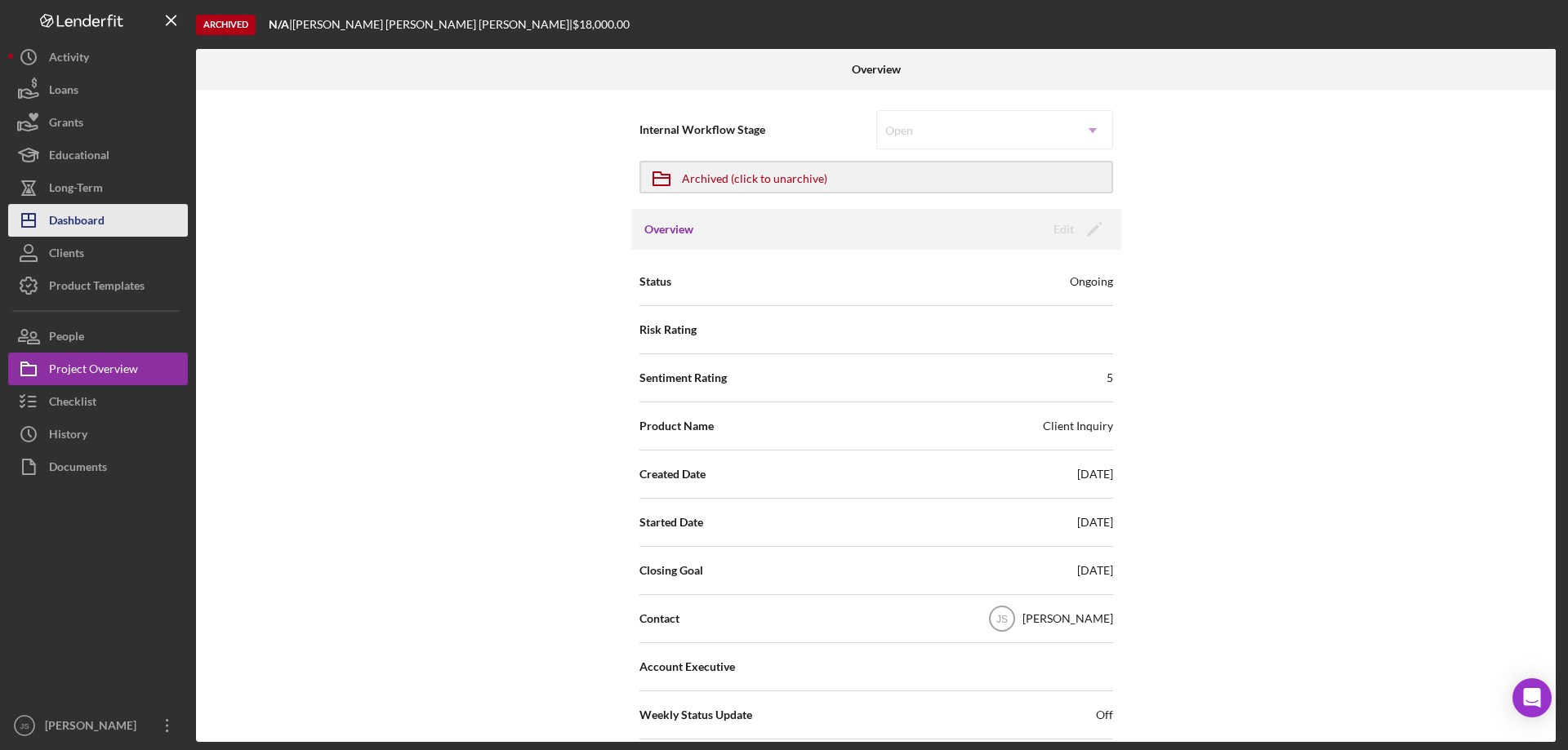
click at [77, 219] on div "Dashboard" at bounding box center [76, 223] width 55 height 37
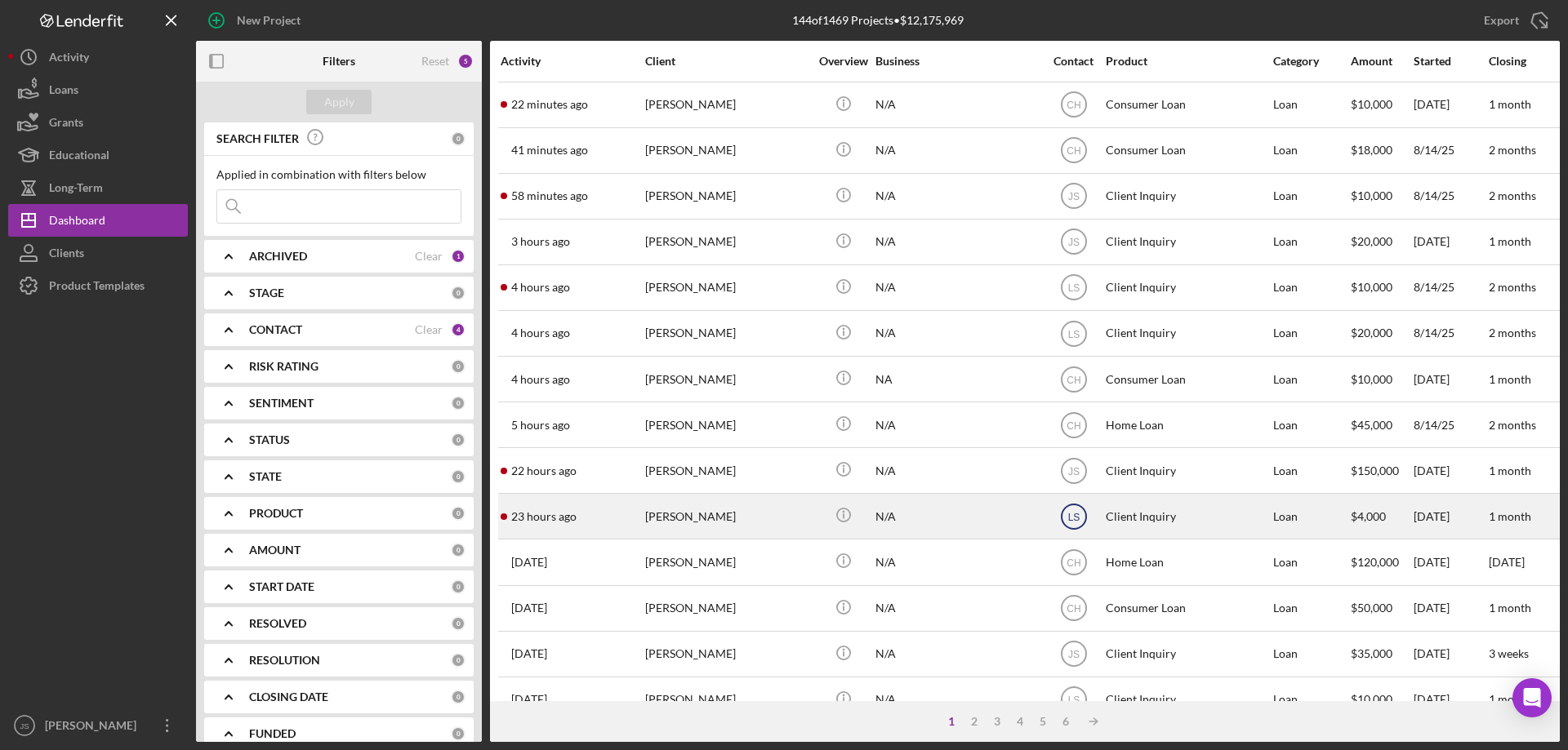
click at [1074, 111] on text "LS" at bounding box center [1074, 105] width 14 height 12
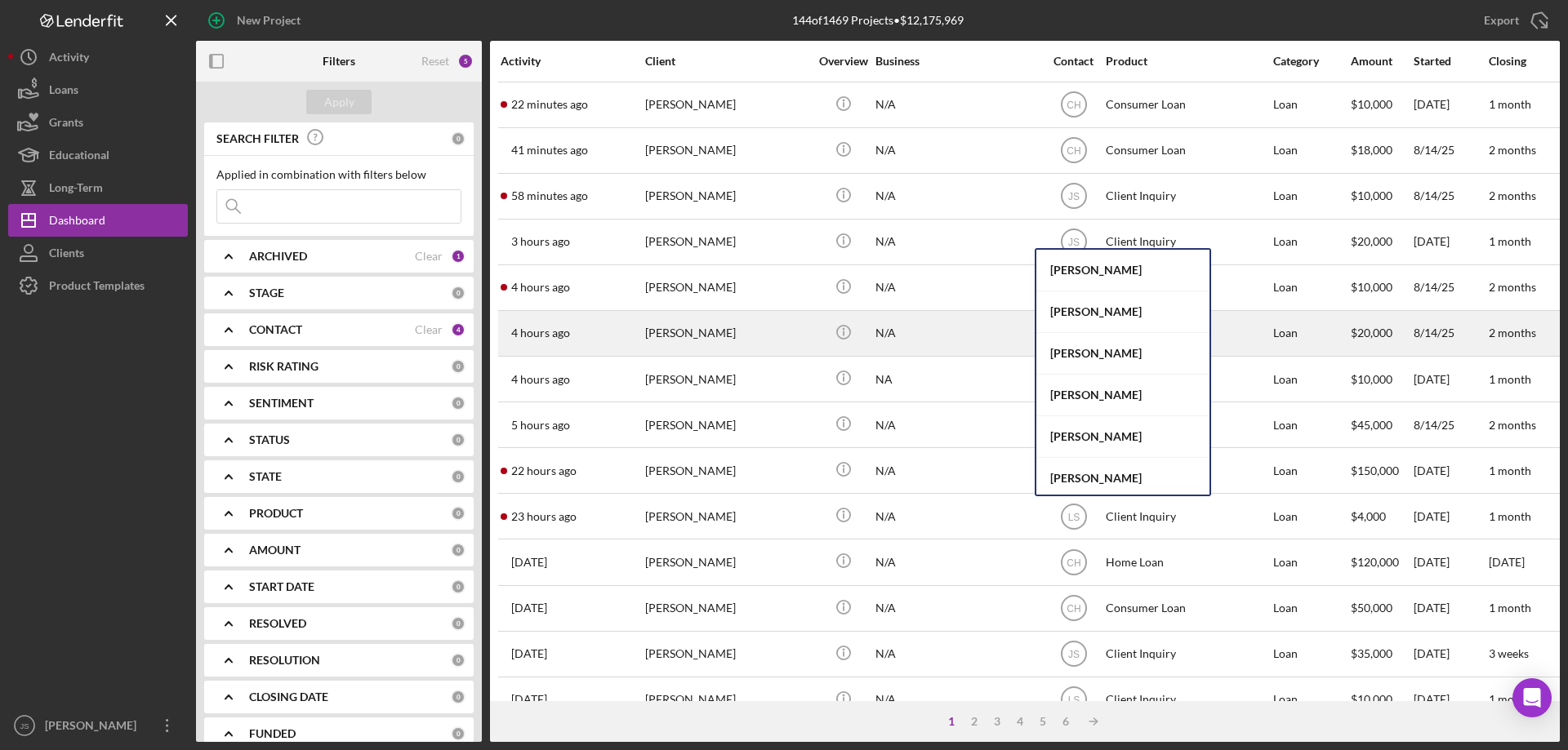
click at [1084, 355] on div "[PERSON_NAME]" at bounding box center [1123, 353] width 173 height 42
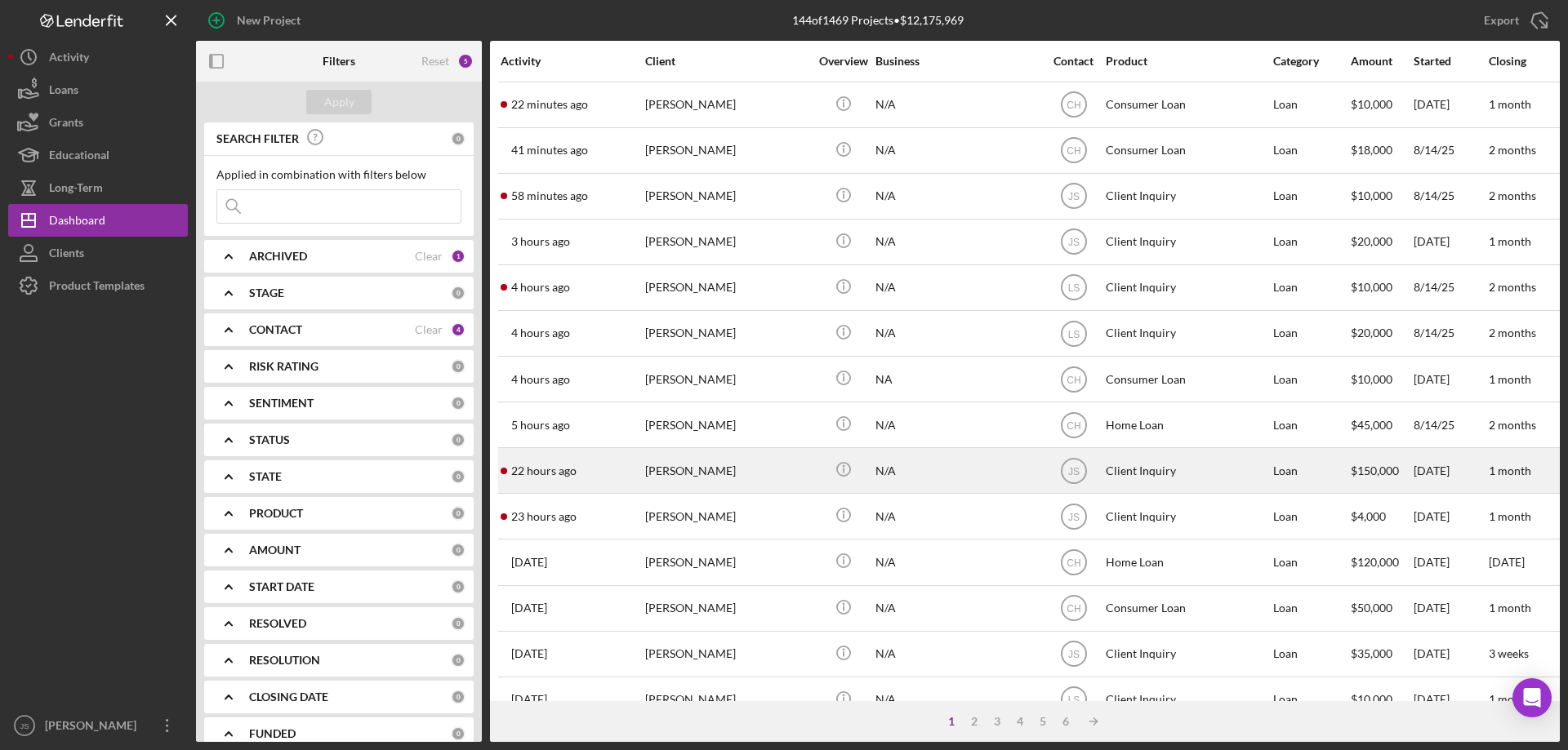
click at [763, 480] on div "[PERSON_NAME]" at bounding box center [727, 471] width 164 height 43
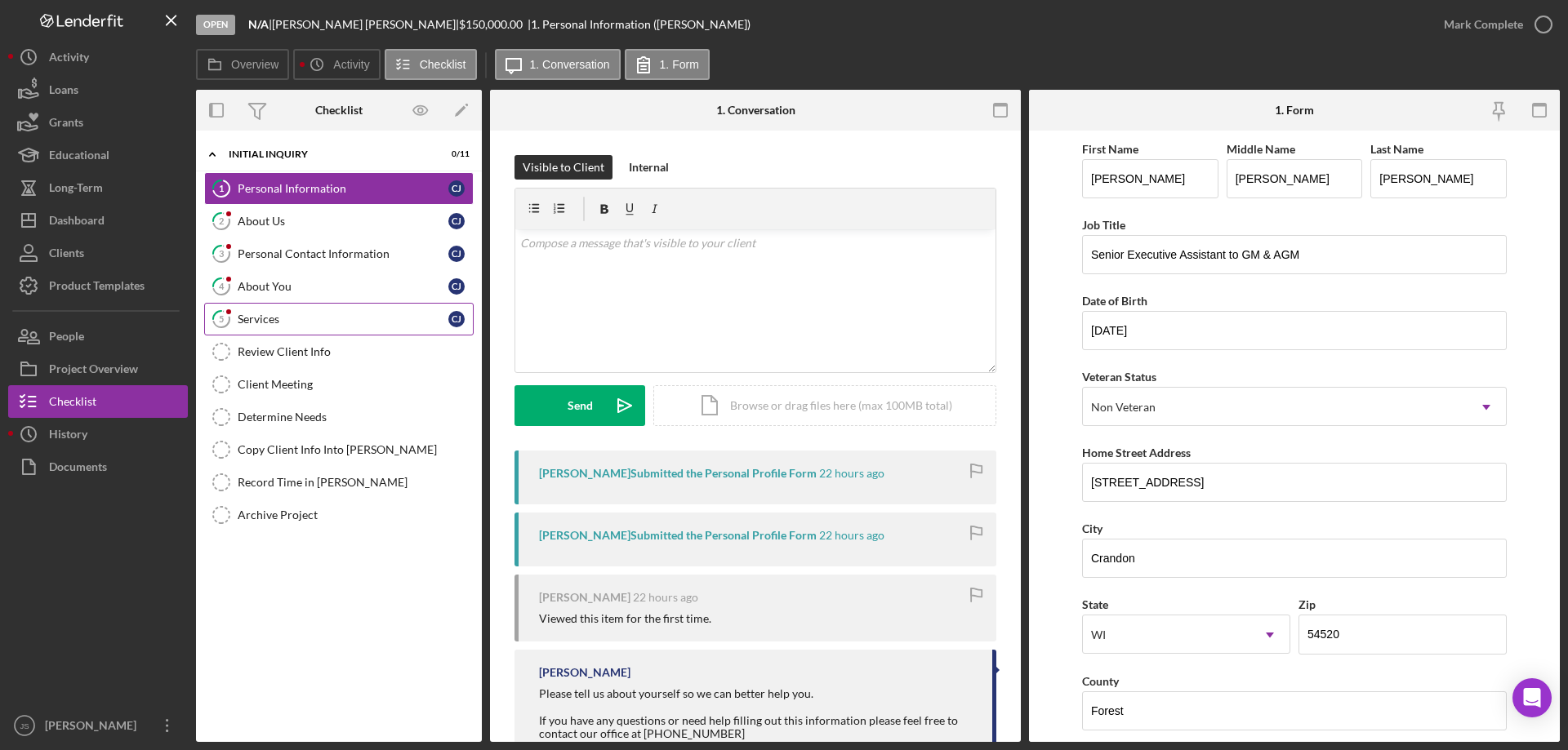
click at [340, 317] on div "Services" at bounding box center [343, 318] width 210 height 13
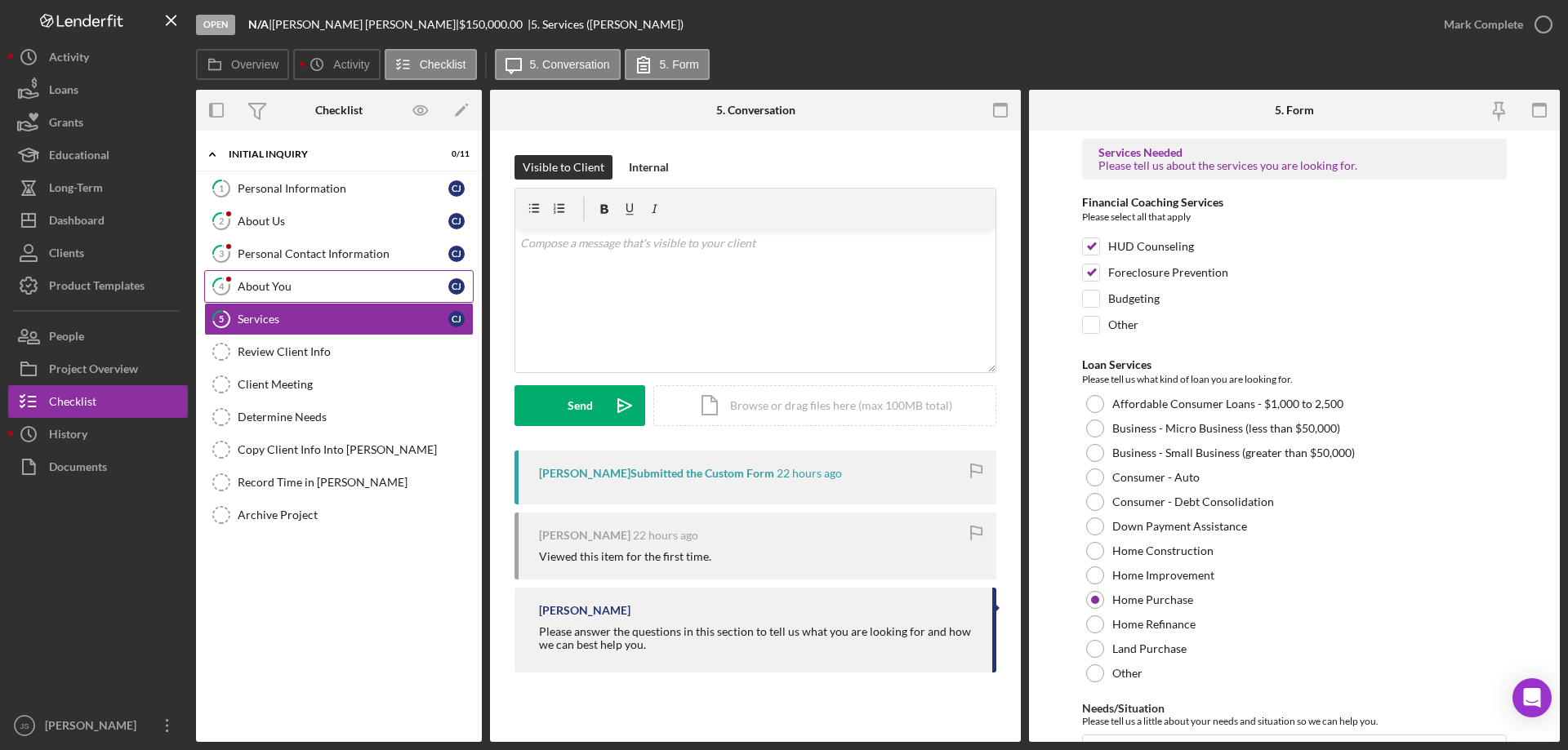
click at [345, 286] on div "About You" at bounding box center [343, 286] width 210 height 13
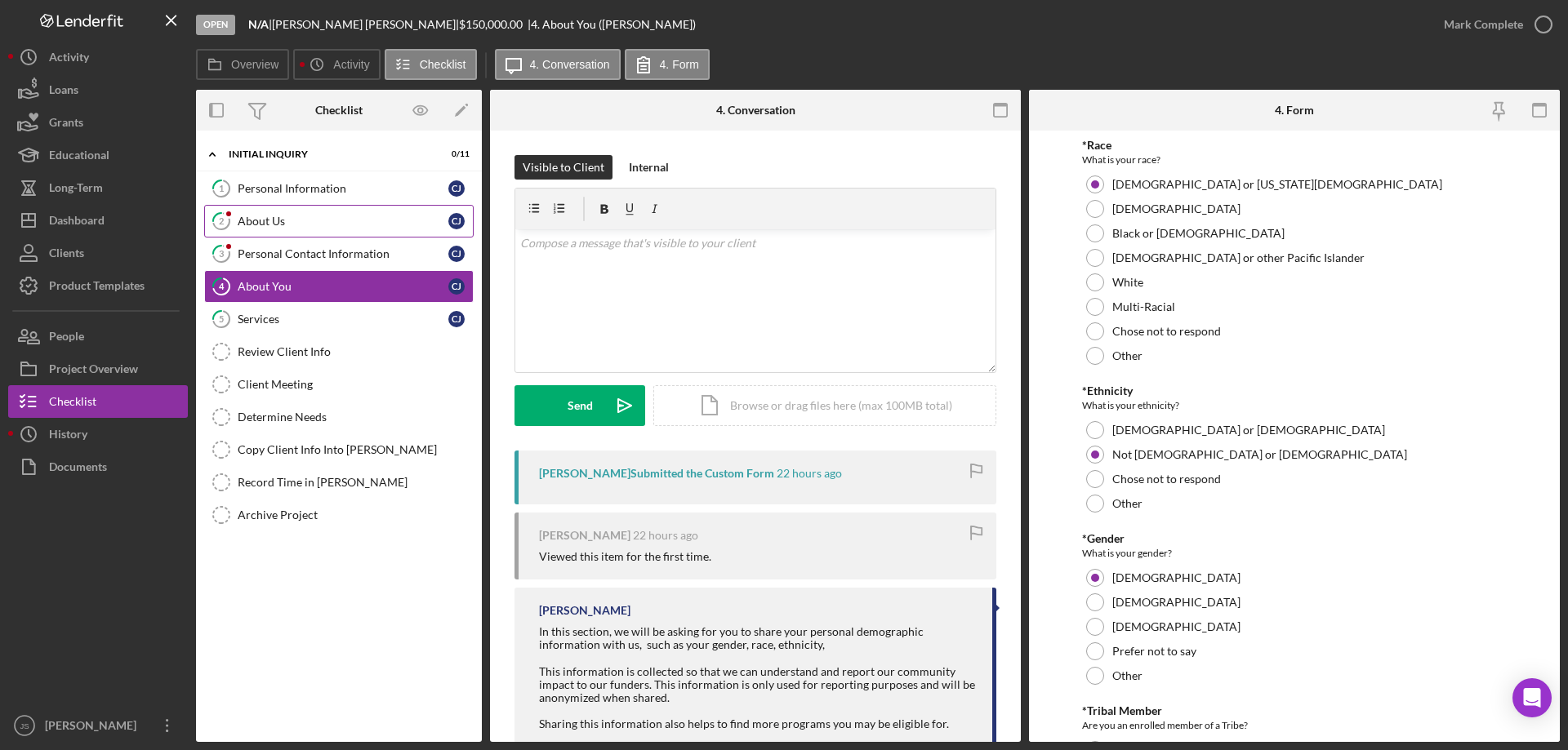
click at [346, 220] on div "About Us" at bounding box center [343, 221] width 210 height 13
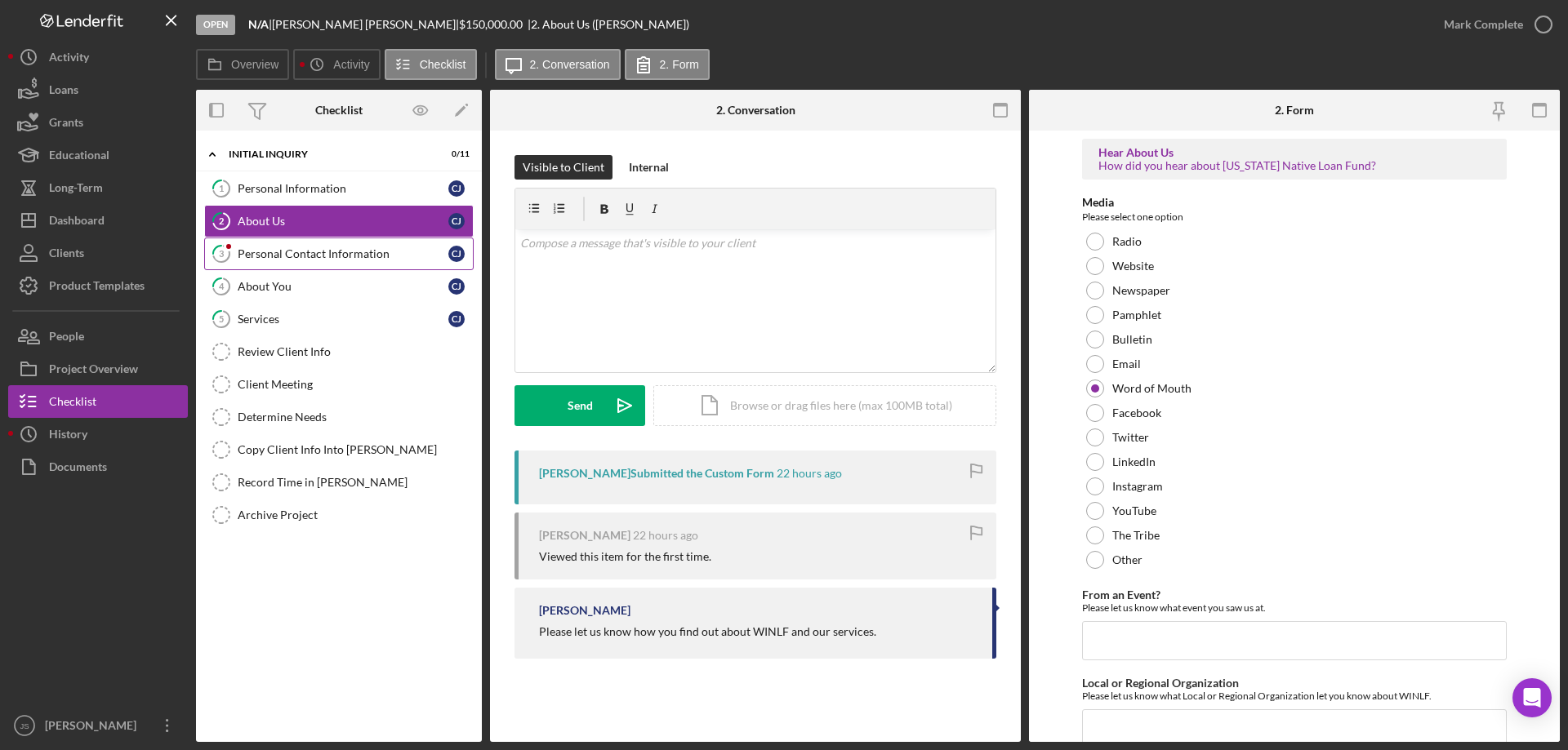
click at [317, 249] on div "Personal Contact Information" at bounding box center [343, 253] width 210 height 13
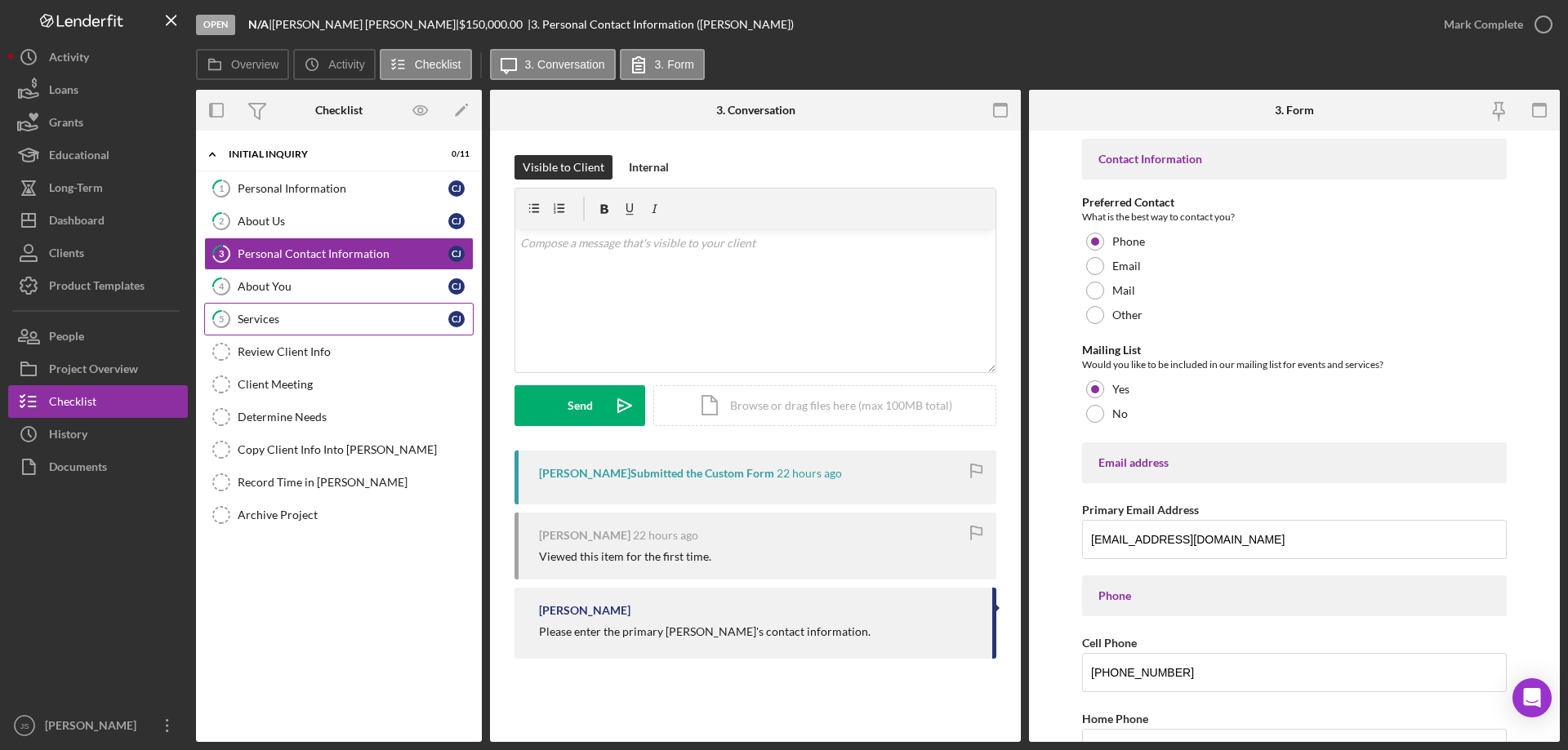
click at [316, 319] on div "Services" at bounding box center [343, 318] width 210 height 13
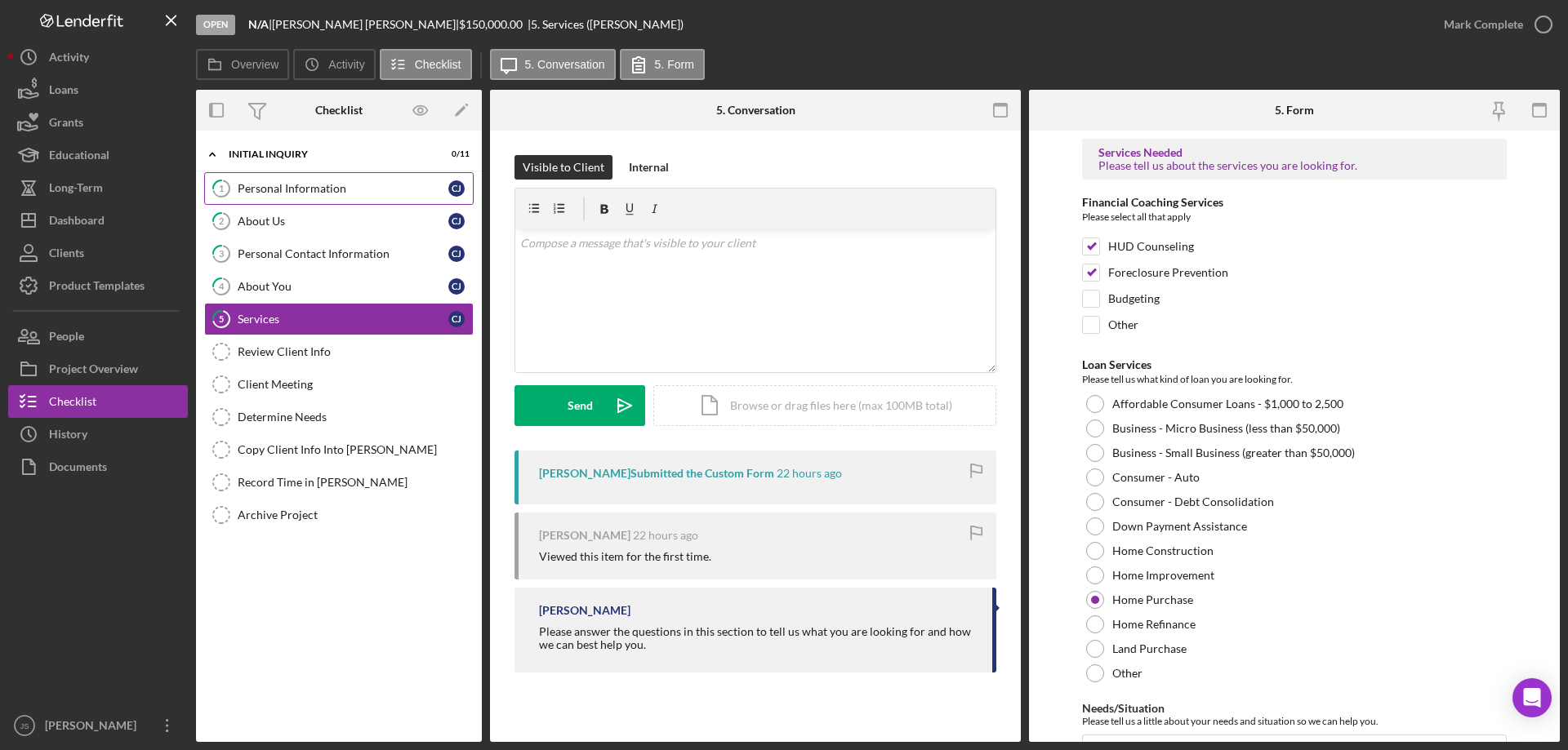
click at [349, 190] on div "Personal Information" at bounding box center [343, 188] width 210 height 13
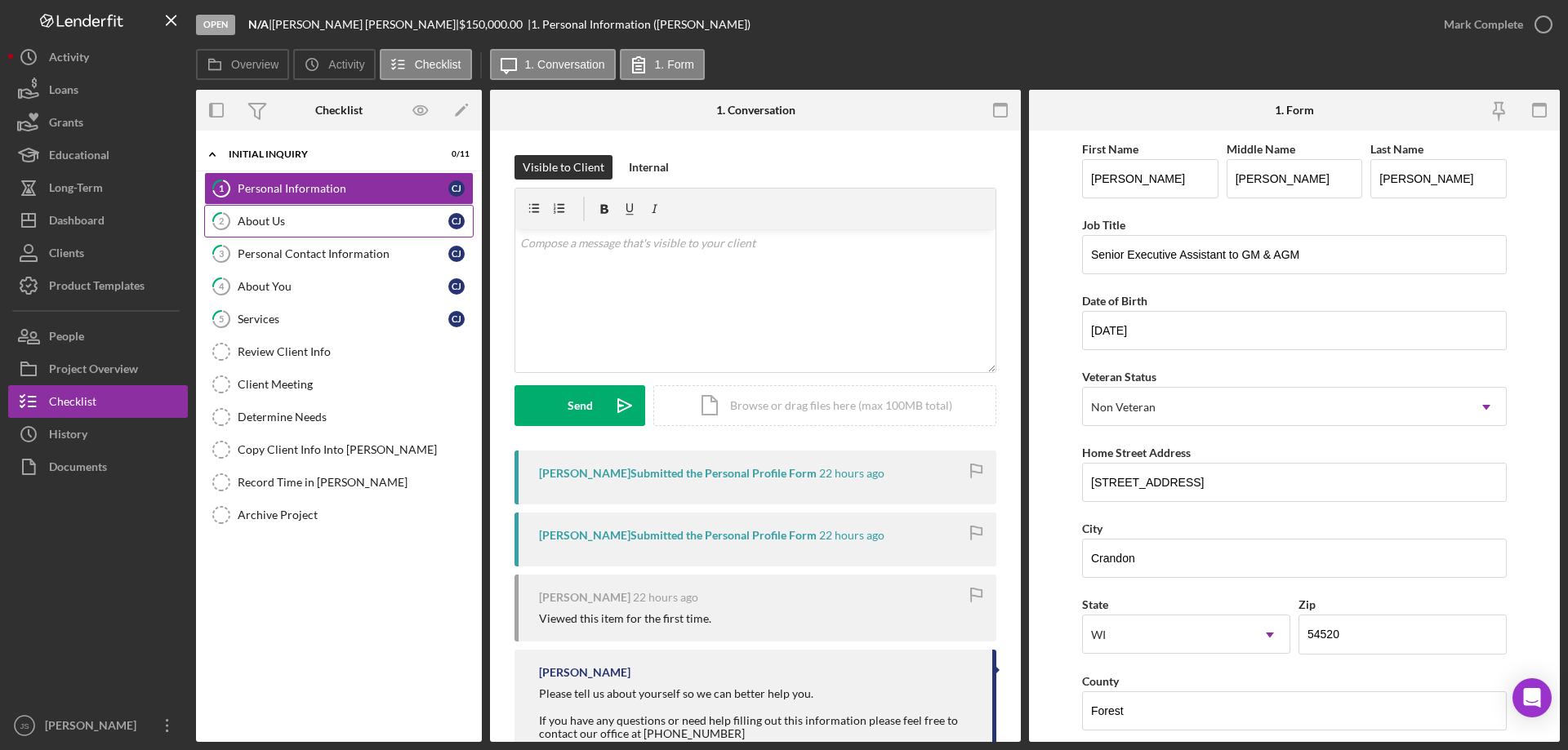
click at [358, 225] on div "About Us" at bounding box center [343, 221] width 210 height 13
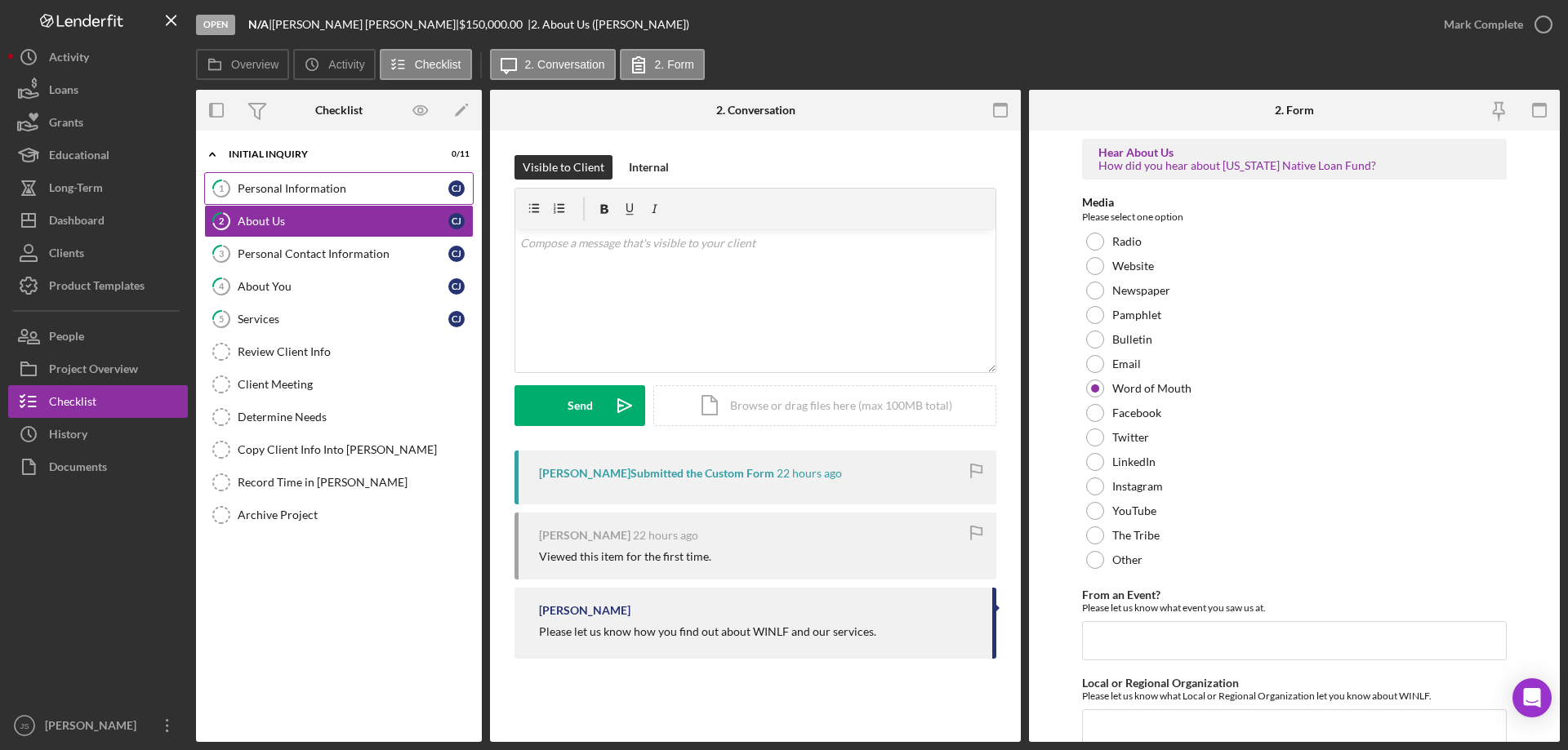
click at [327, 182] on div "Personal Information" at bounding box center [343, 188] width 210 height 13
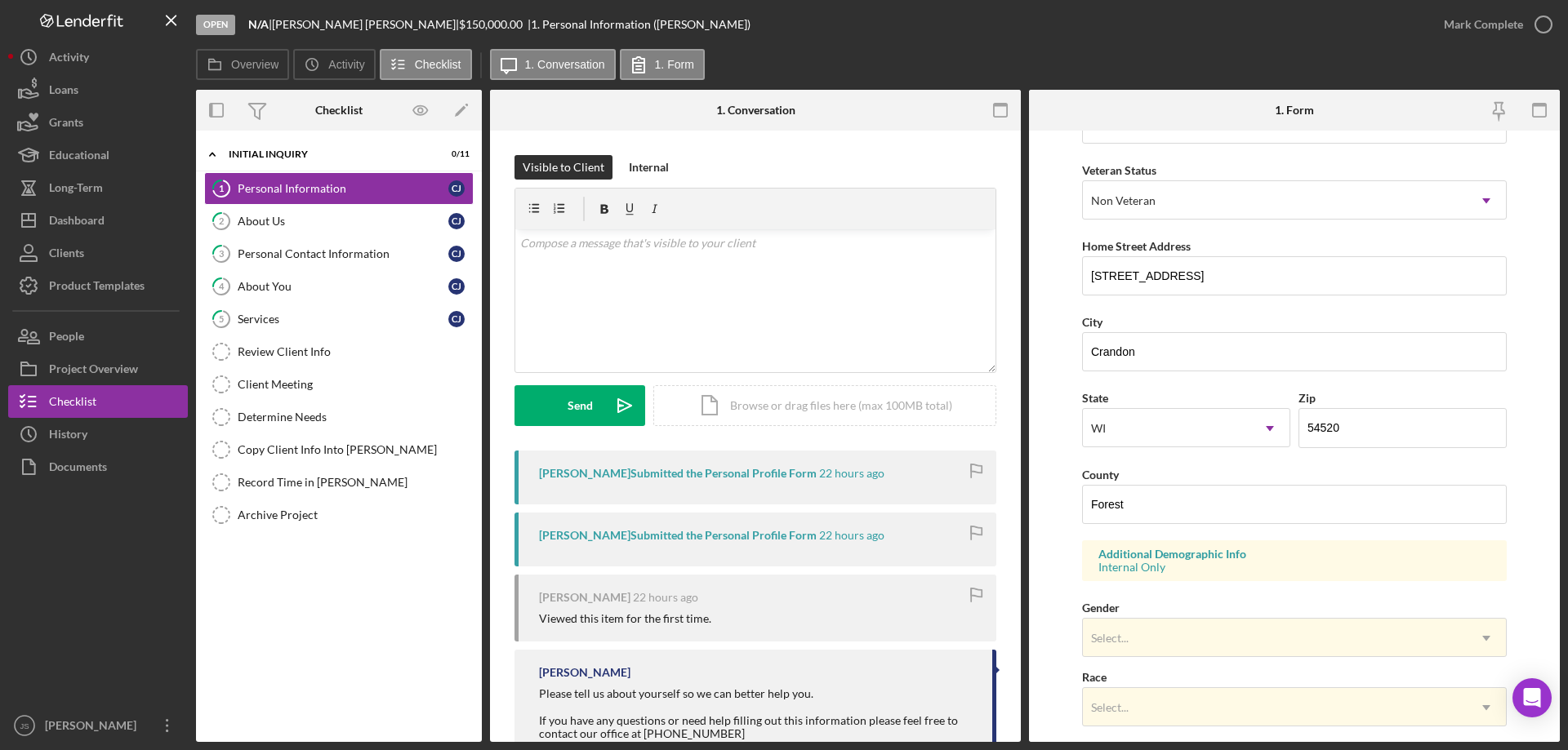
scroll to position [327, 0]
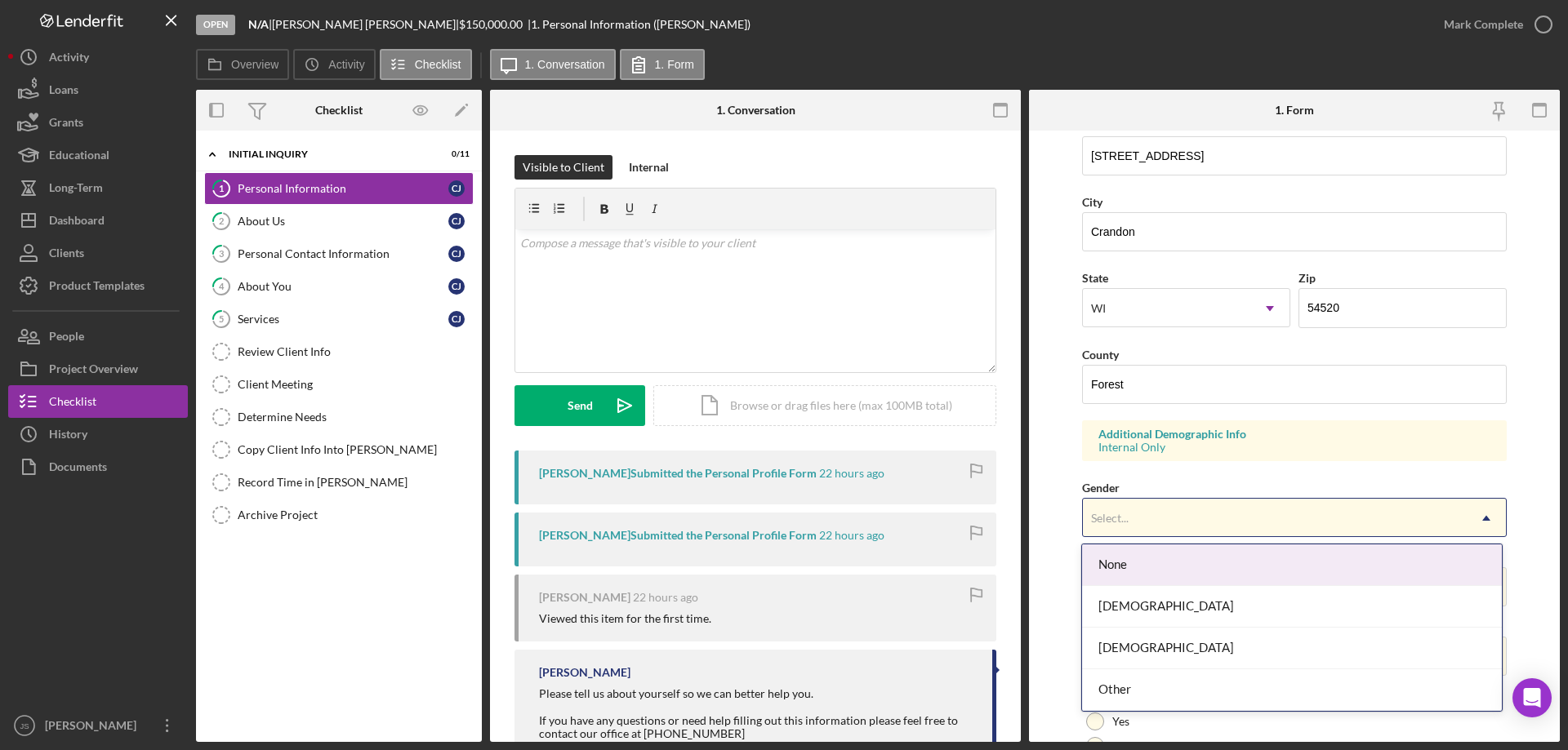
click at [1336, 516] on div "Select..." at bounding box center [1275, 518] width 383 height 38
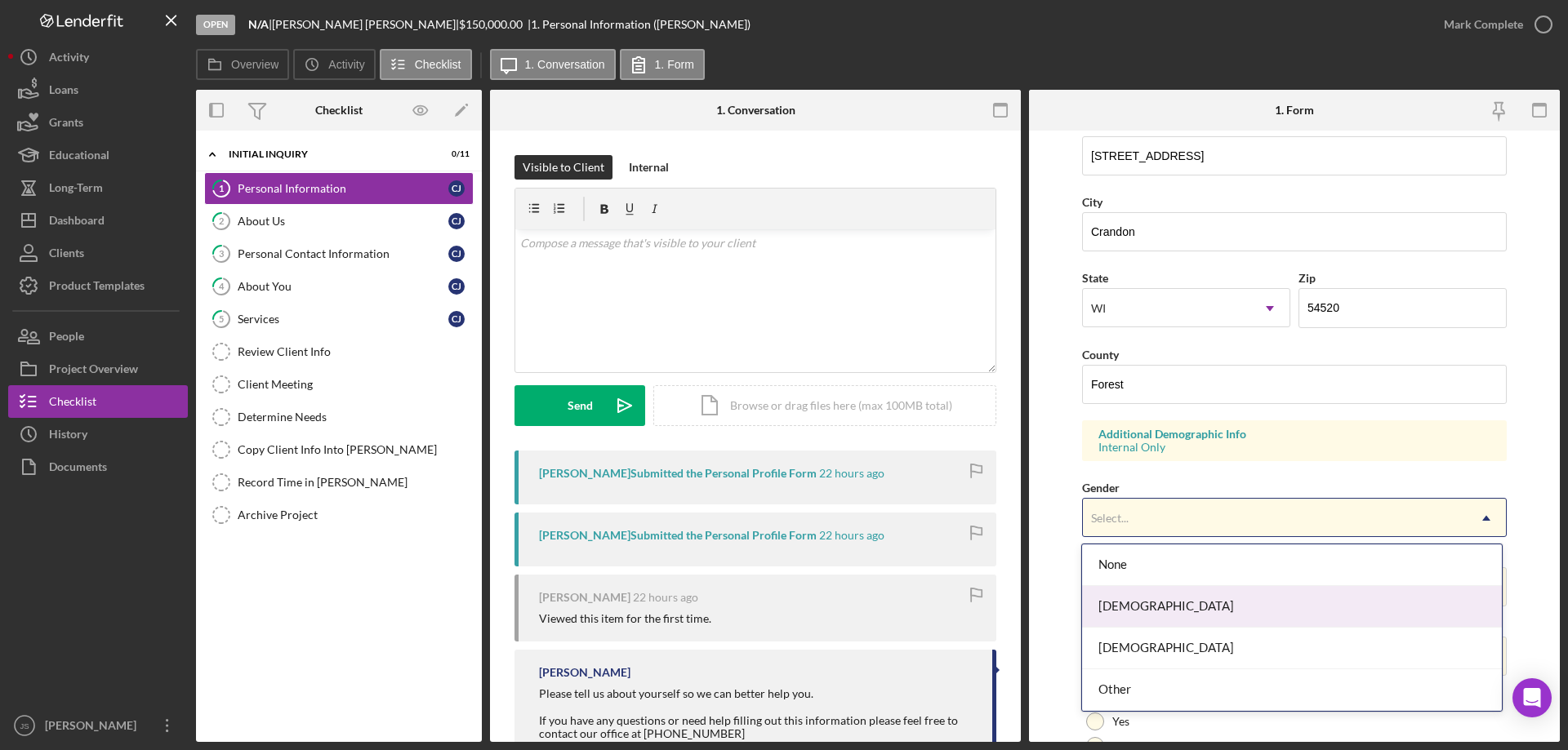
click at [1185, 608] on div "[DEMOGRAPHIC_DATA]" at bounding box center [1292, 606] width 419 height 42
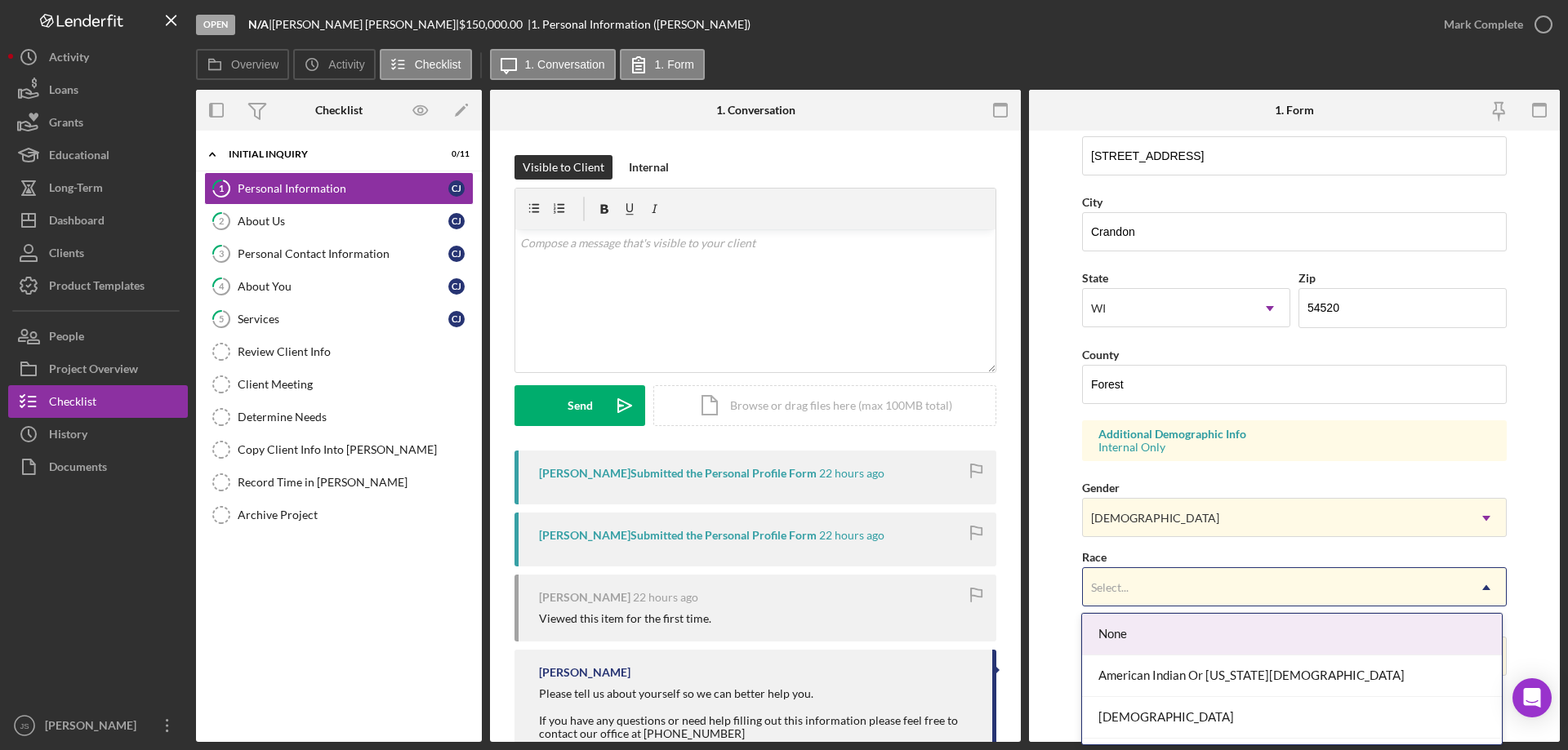
click at [1199, 588] on div "Select..." at bounding box center [1275, 588] width 383 height 38
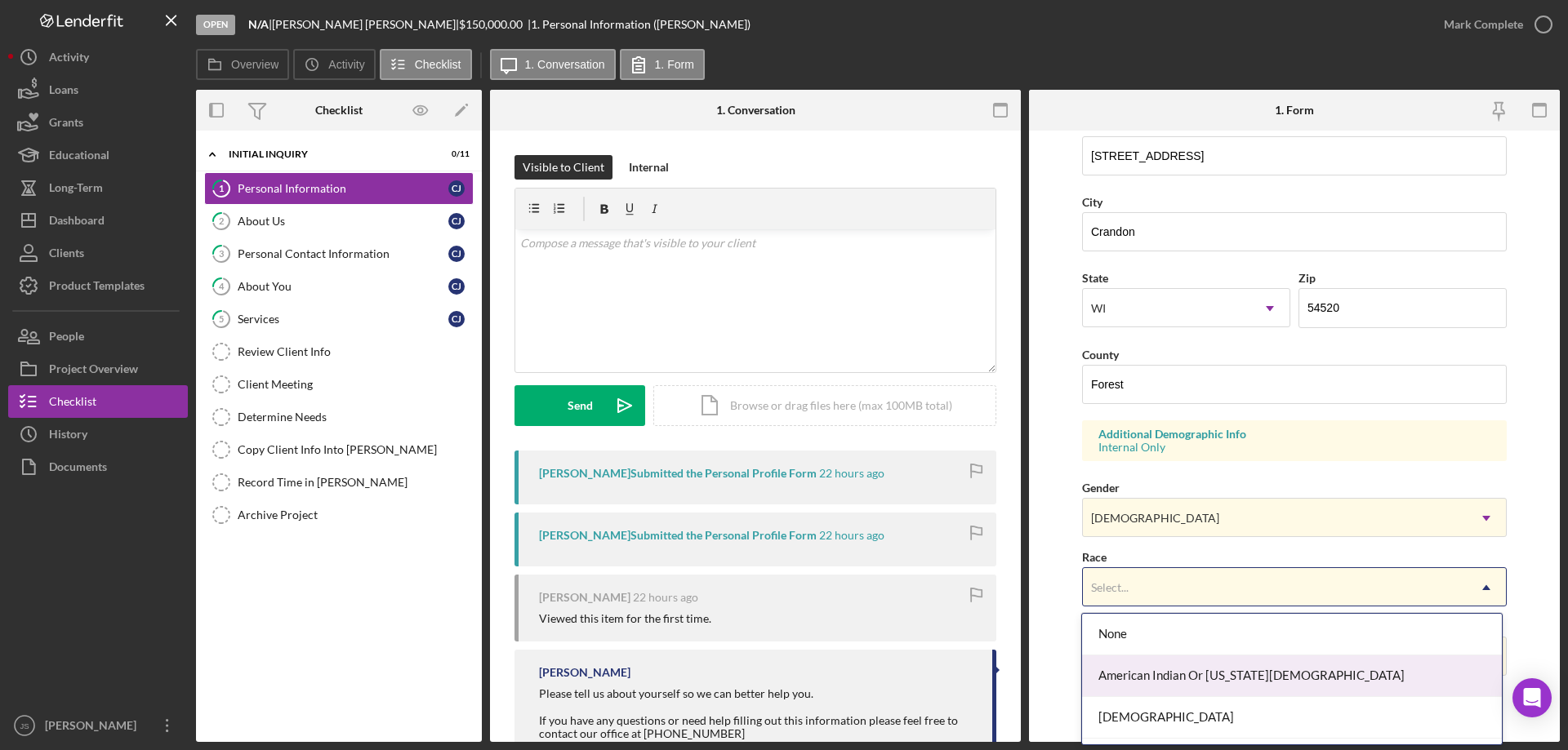
click at [1191, 676] on div "American Indian Or [US_STATE][DEMOGRAPHIC_DATA]" at bounding box center [1292, 676] width 419 height 42
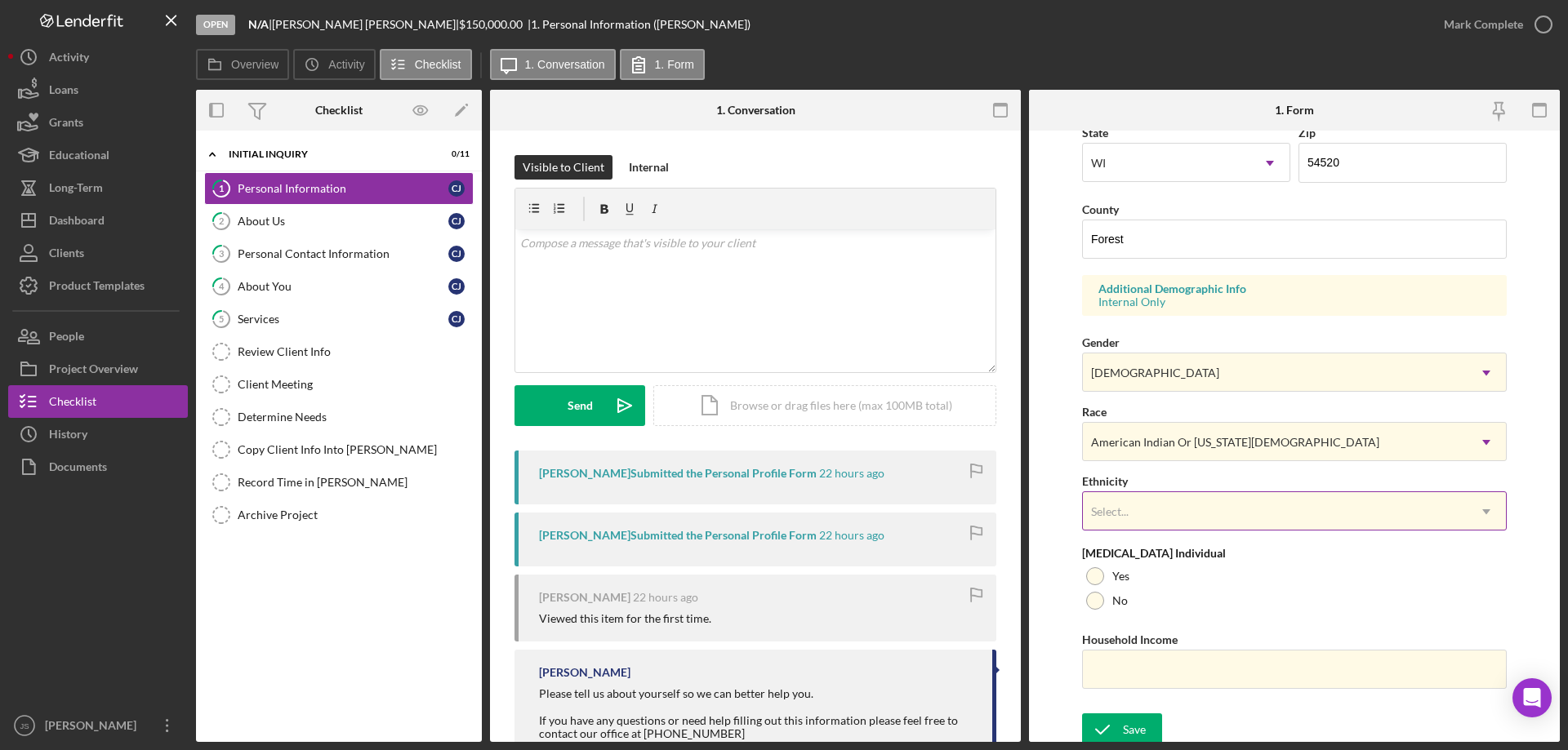
scroll to position [479, 0]
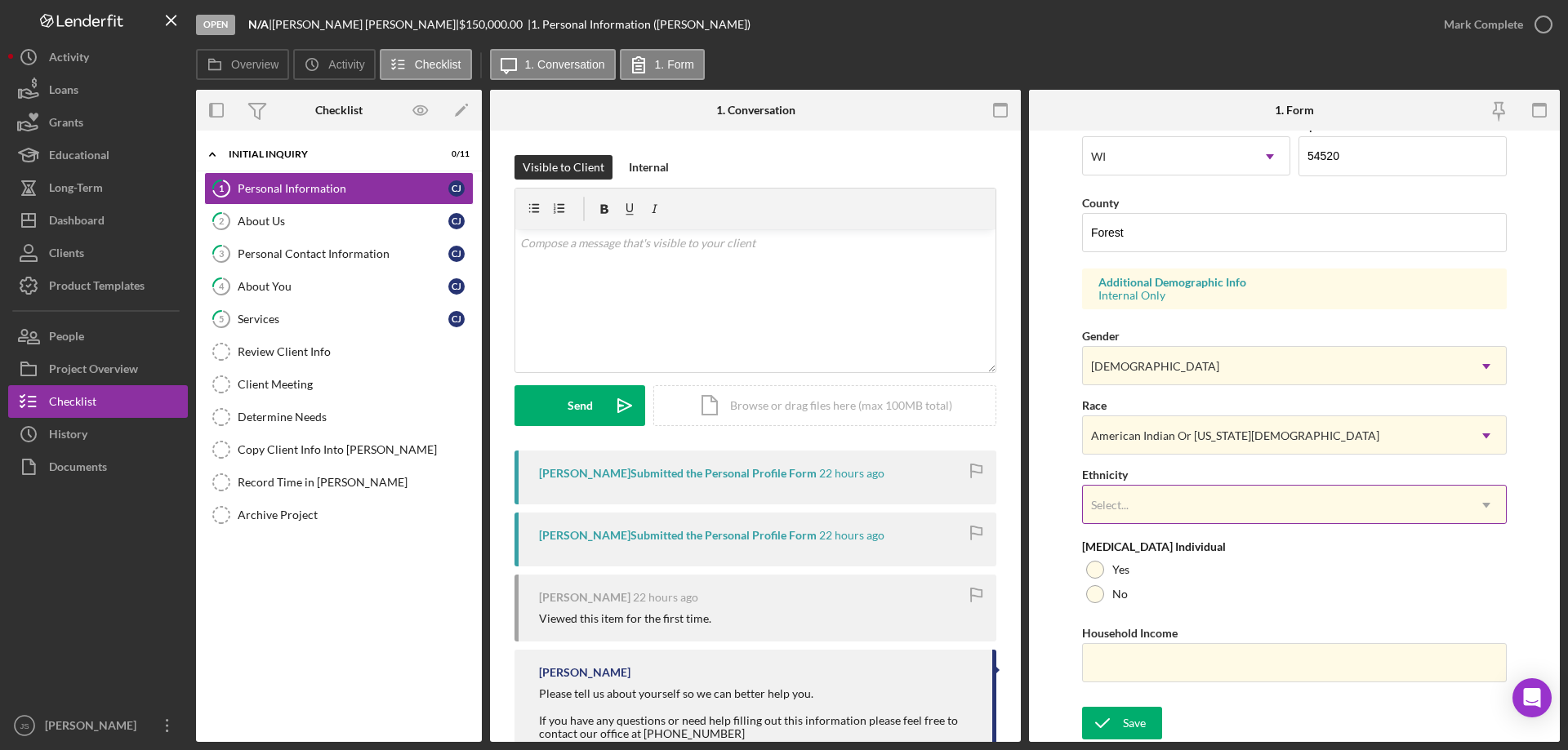
click at [1210, 502] on div "Select..." at bounding box center [1275, 505] width 383 height 38
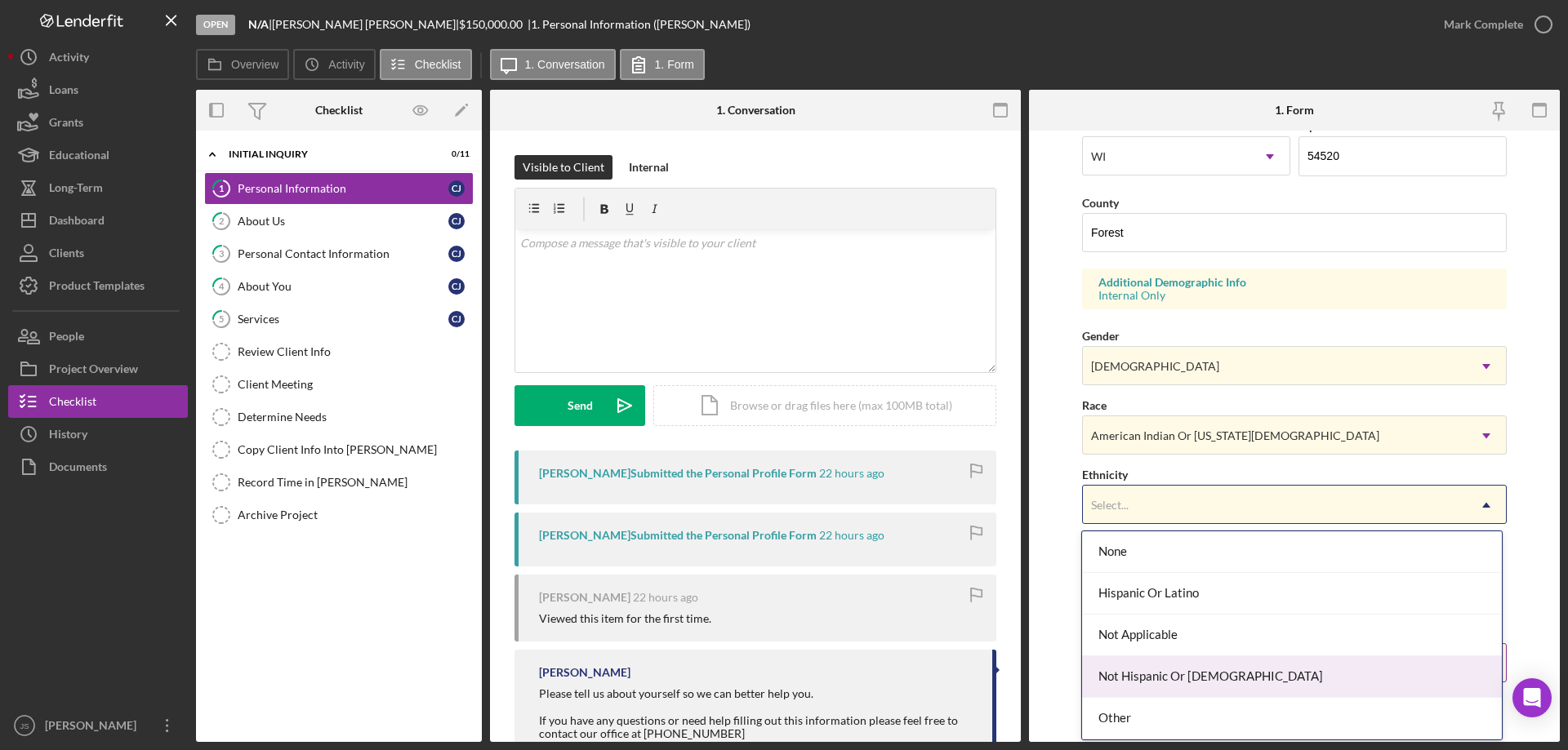
click at [1256, 679] on div "Not Hispanic Or [DEMOGRAPHIC_DATA]" at bounding box center [1292, 677] width 419 height 42
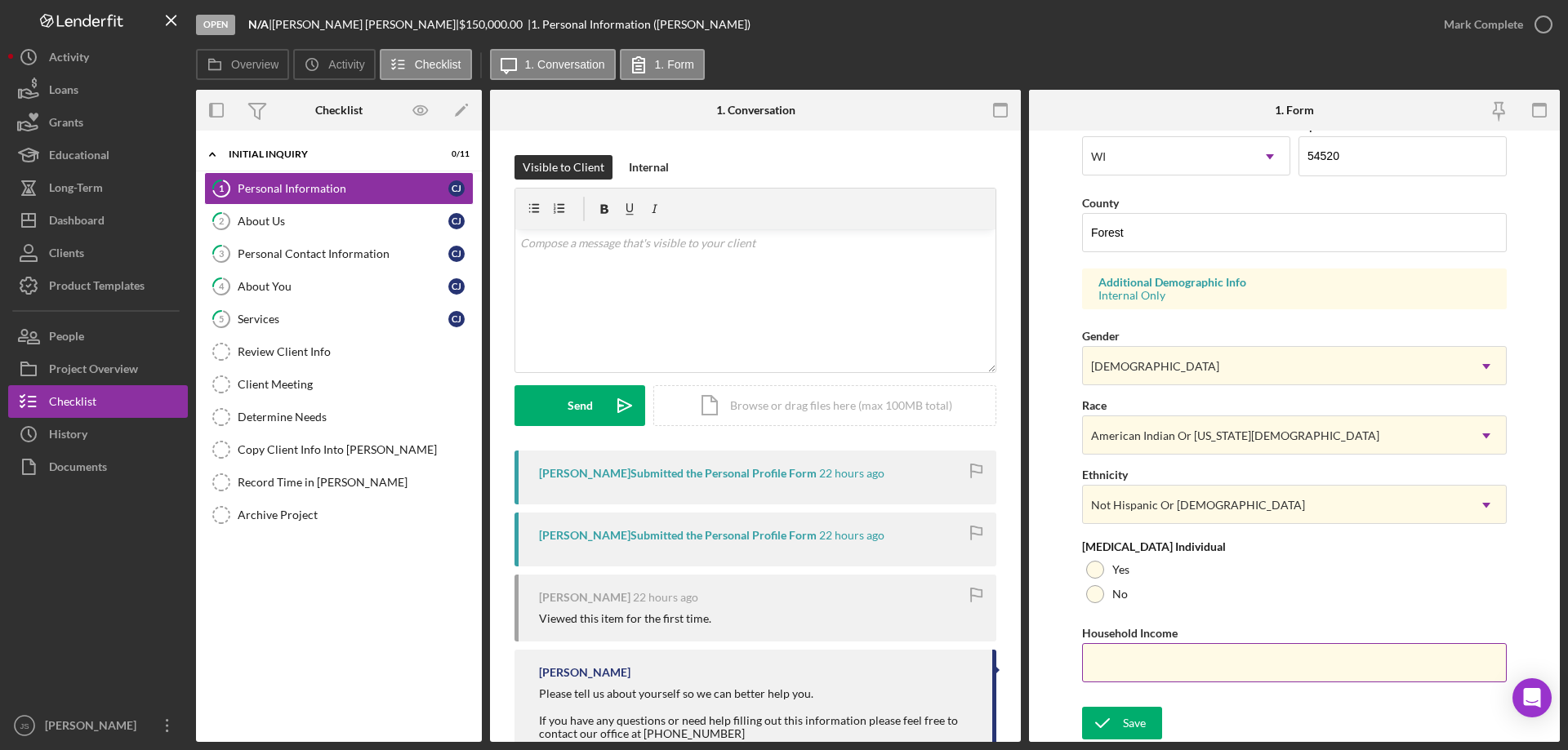
click at [1116, 667] on input "Household Income" at bounding box center [1295, 662] width 424 height 39
click at [1092, 594] on div at bounding box center [1095, 594] width 18 height 18
click at [1096, 660] on input "Household Income" at bounding box center [1295, 662] width 424 height 39
type input "$120,000"
click at [1135, 723] on div "Save" at bounding box center [1134, 724] width 22 height 33
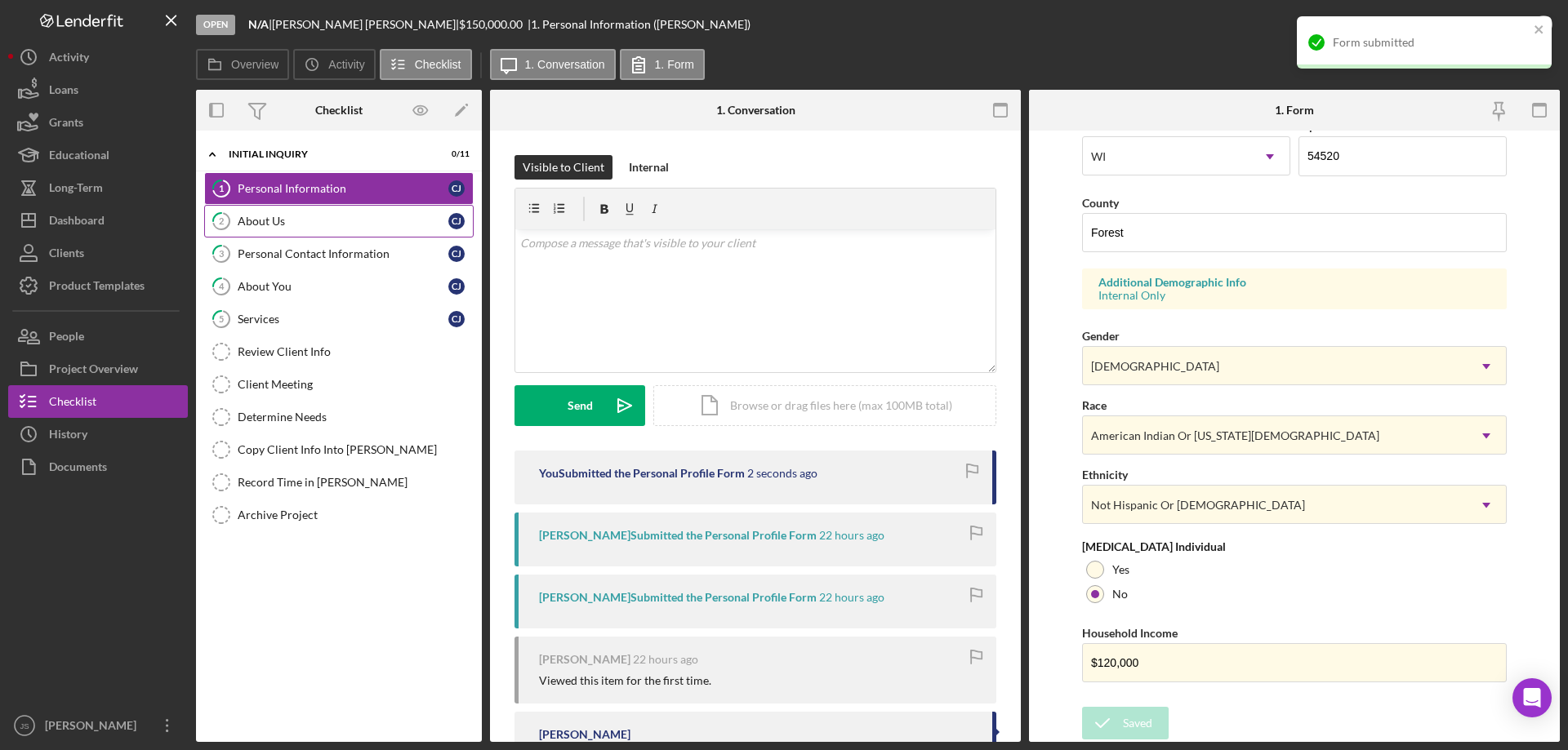
click at [352, 212] on link "2 About Us C J" at bounding box center [339, 222] width 270 height 33
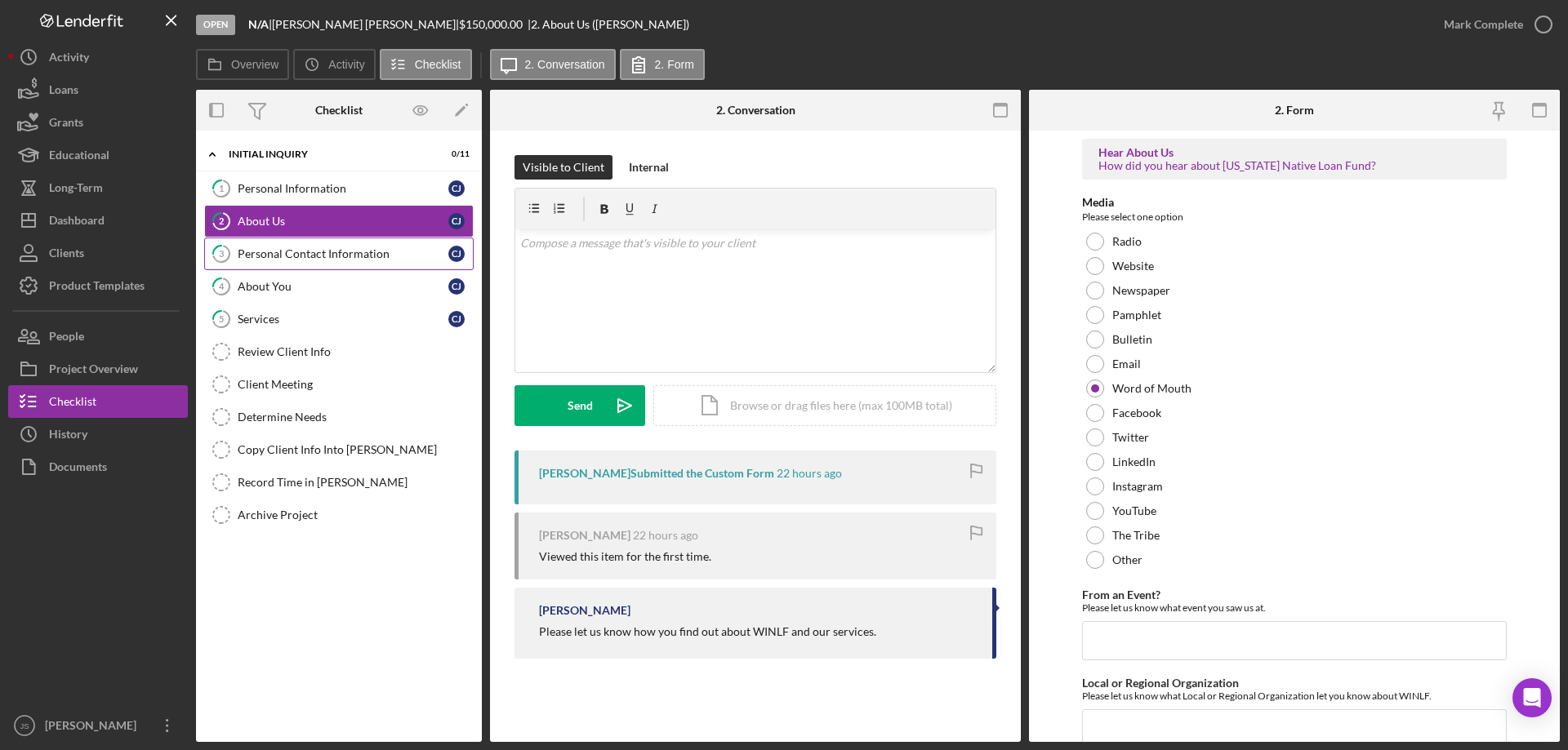
click at [308, 243] on link "3 Personal Contact Information C J" at bounding box center [339, 254] width 270 height 33
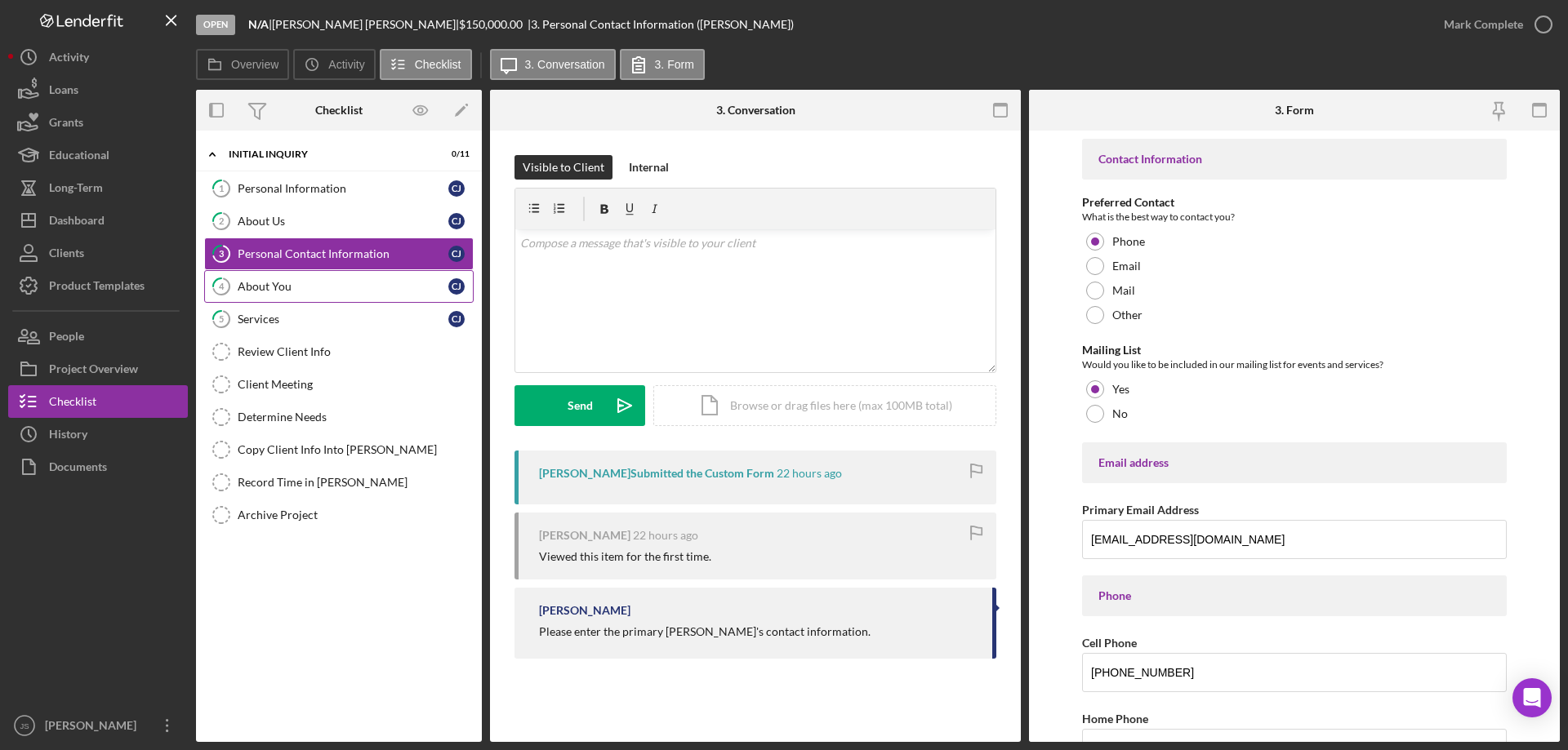
click at [311, 285] on div "About You" at bounding box center [343, 286] width 210 height 13
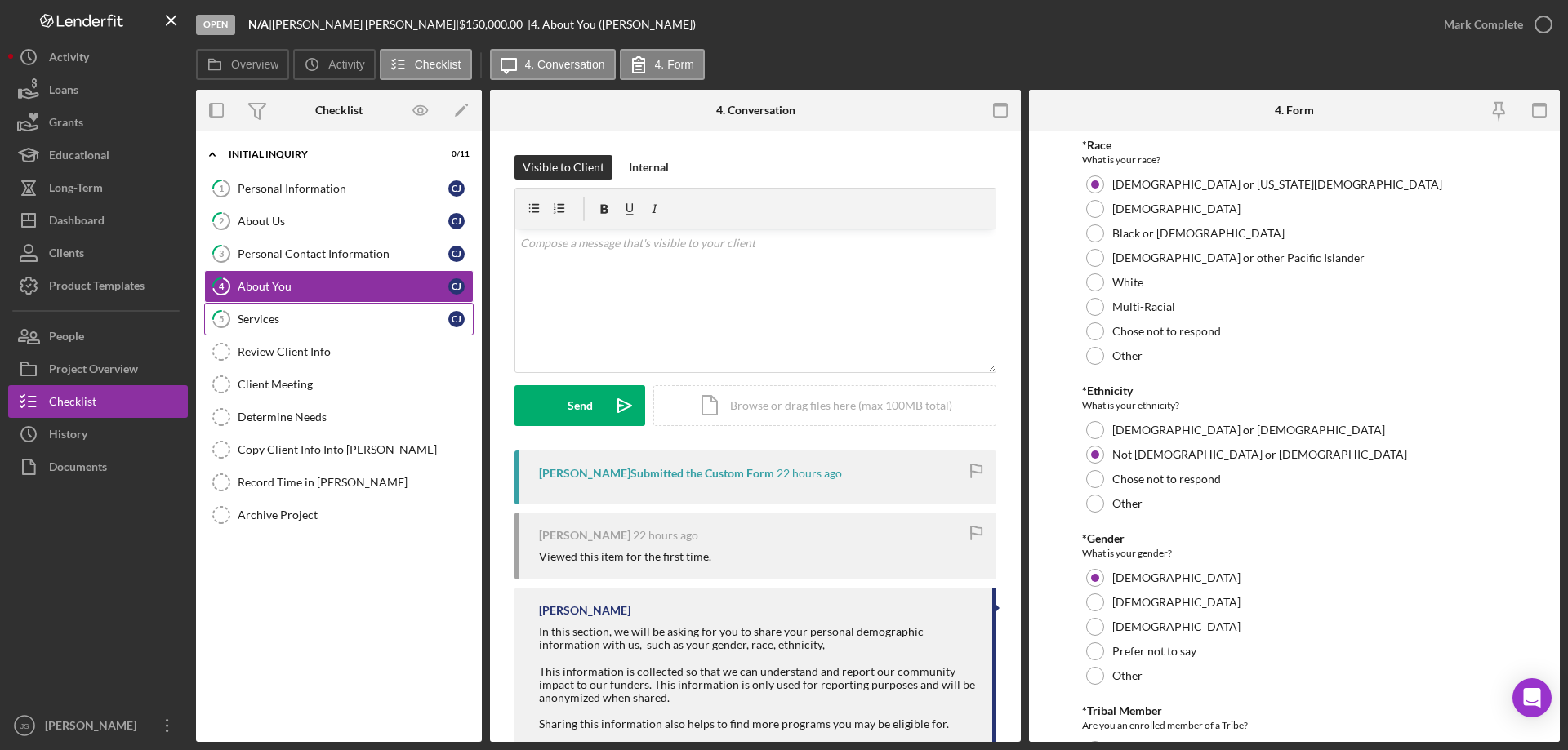
click at [310, 322] on div "Services" at bounding box center [343, 318] width 210 height 13
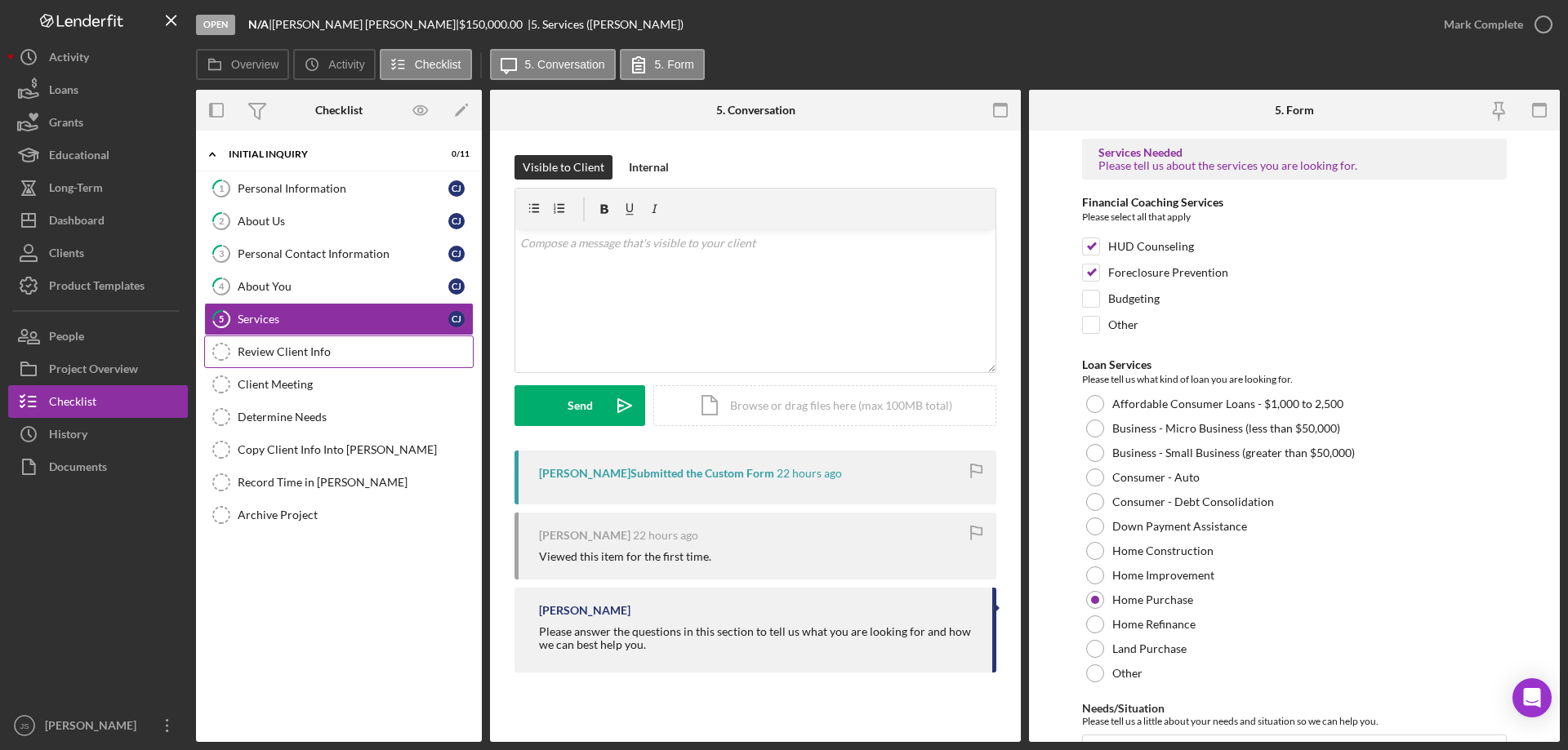
click at [365, 359] on link "Review Client Info Review Client Info" at bounding box center [339, 352] width 270 height 33
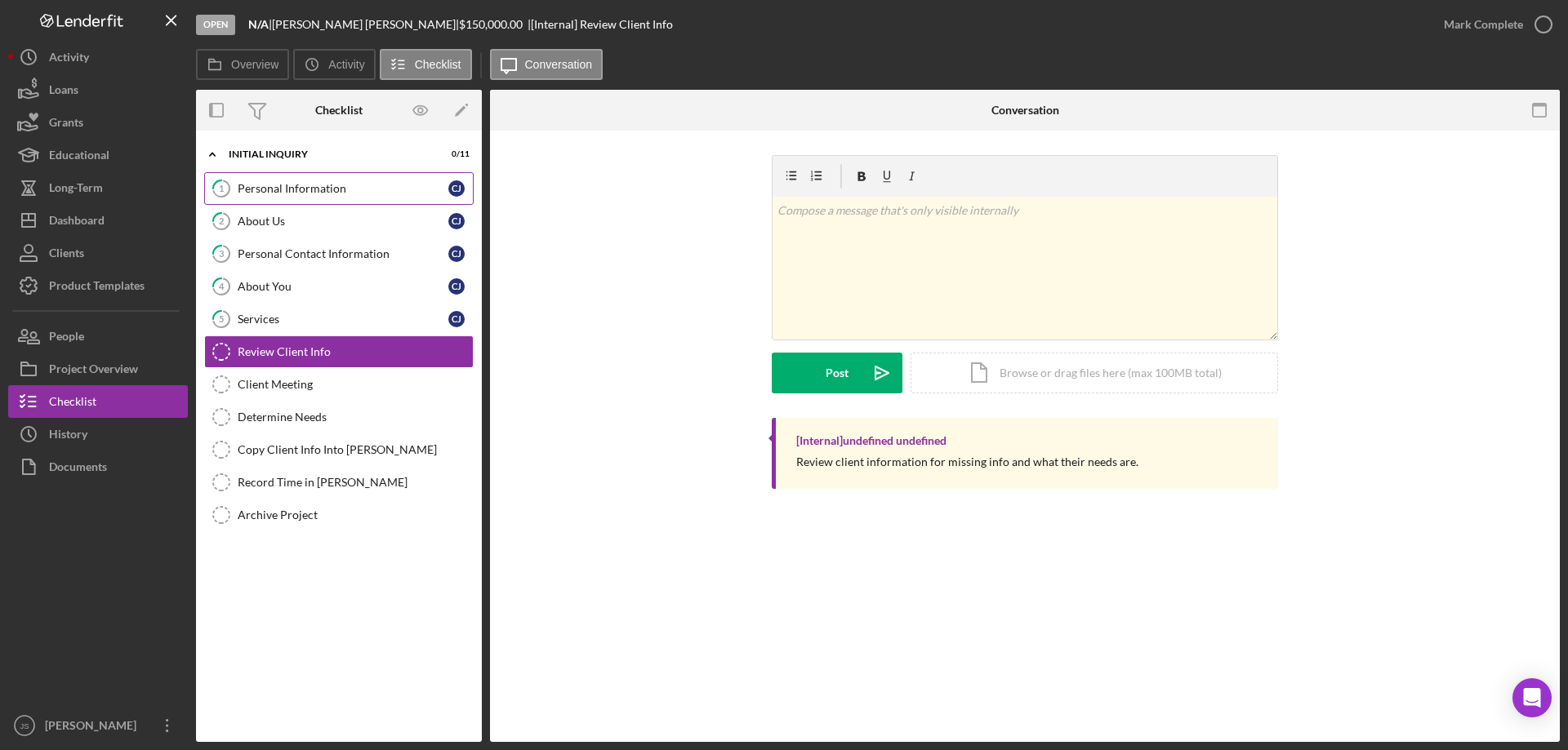
click at [276, 189] on div "Personal Information" at bounding box center [343, 188] width 210 height 13
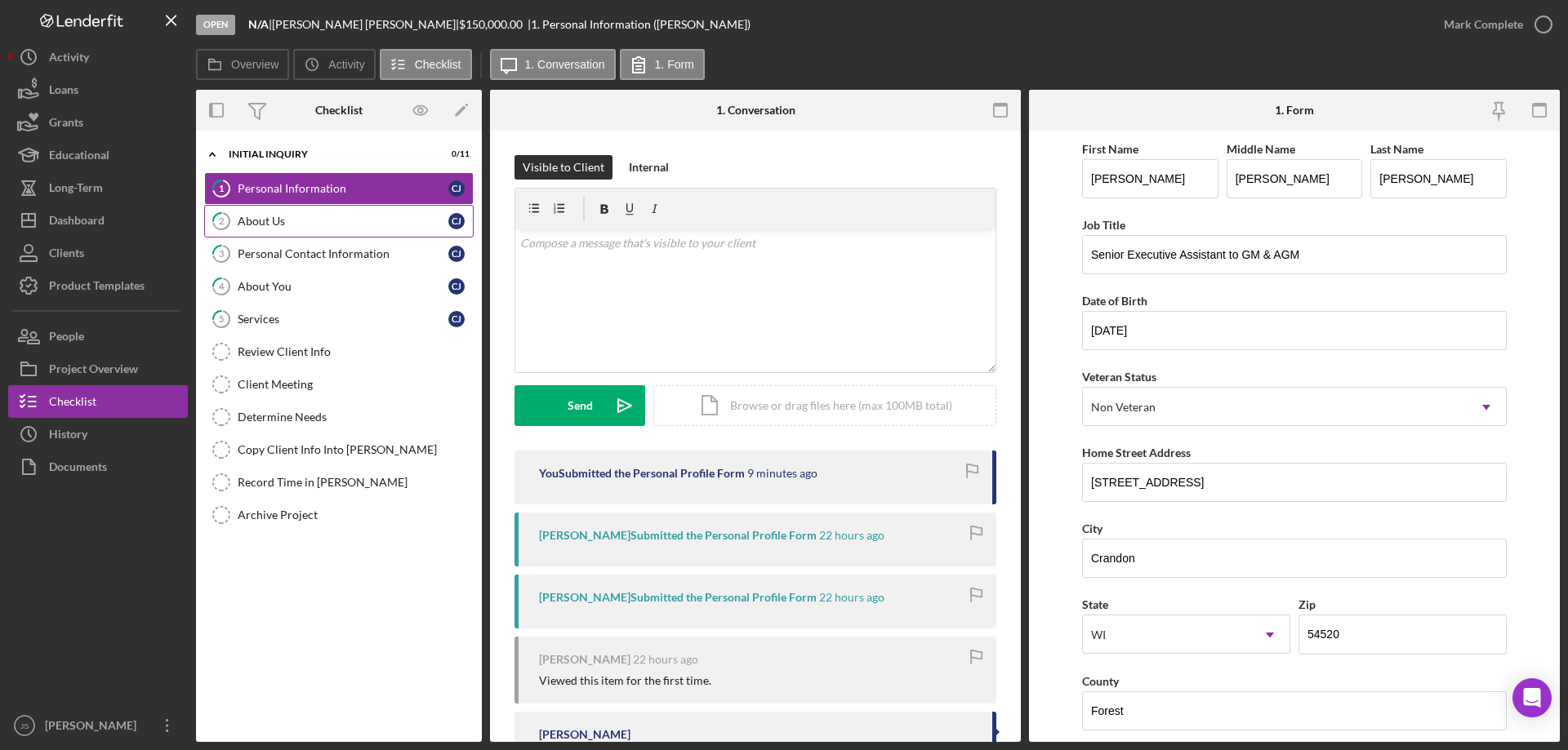
click at [305, 225] on div "About Us" at bounding box center [343, 221] width 210 height 13
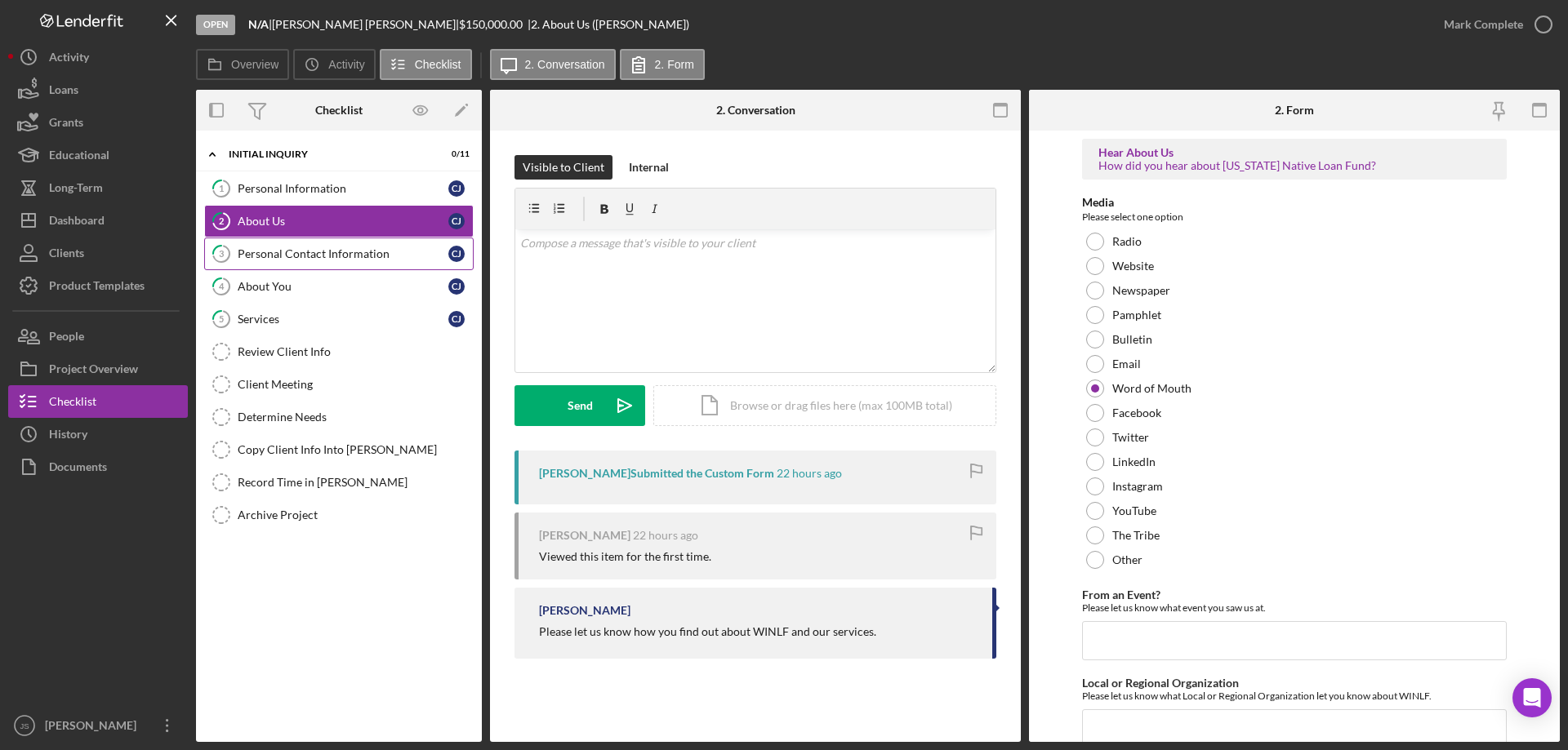
click at [310, 254] on div "Personal Contact Information" at bounding box center [343, 253] width 210 height 13
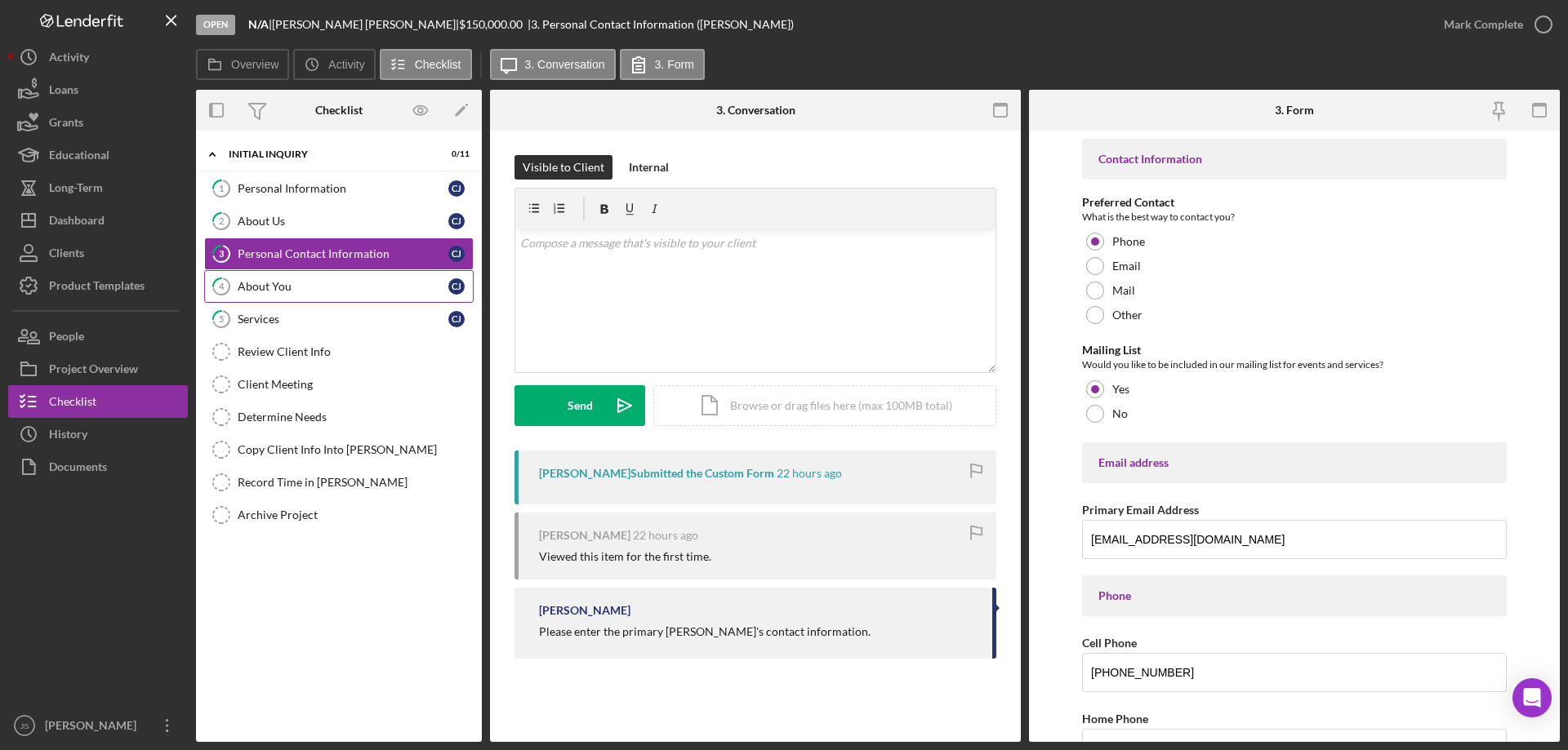
click at [316, 289] on div "About You" at bounding box center [343, 286] width 210 height 13
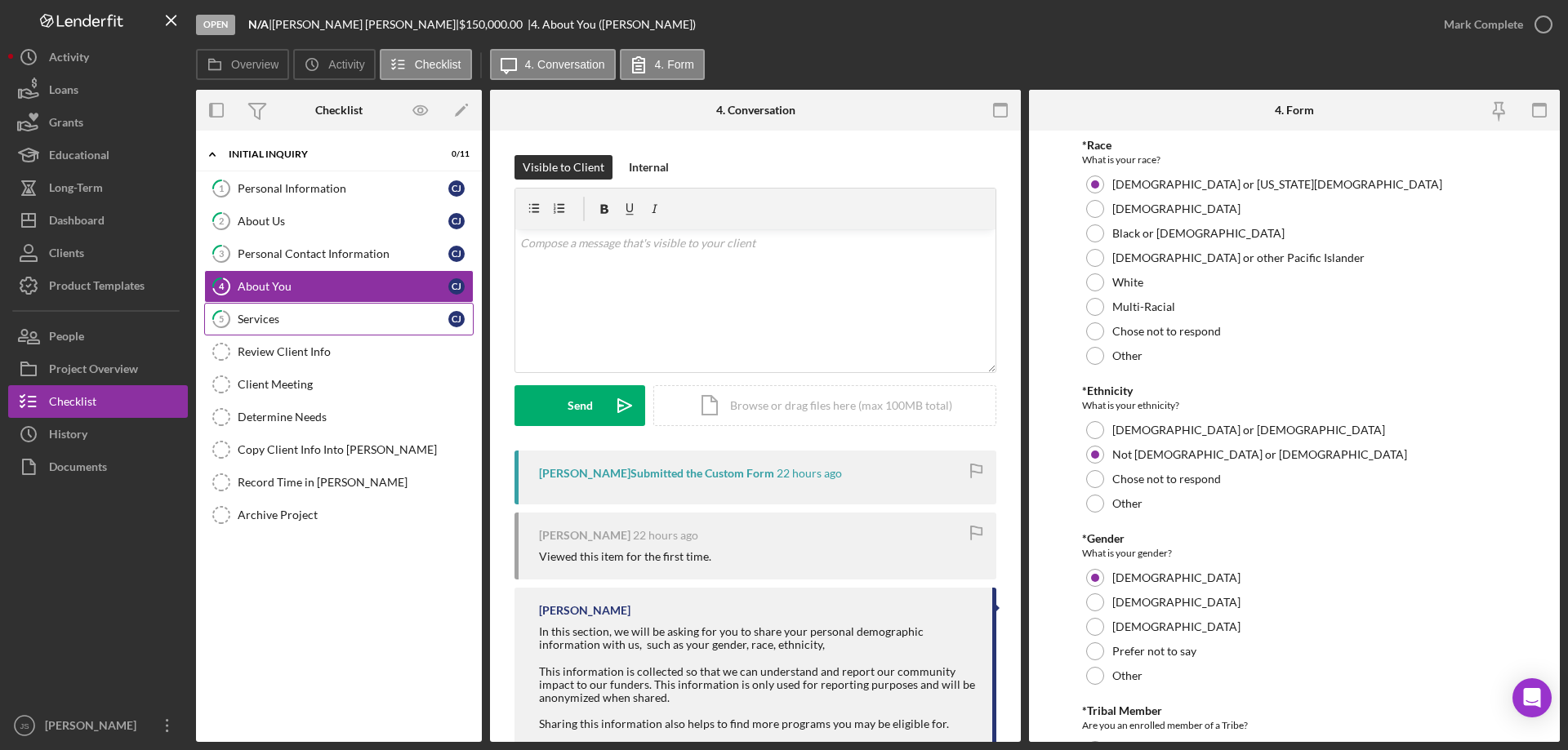
click at [311, 314] on div "Services" at bounding box center [343, 318] width 210 height 13
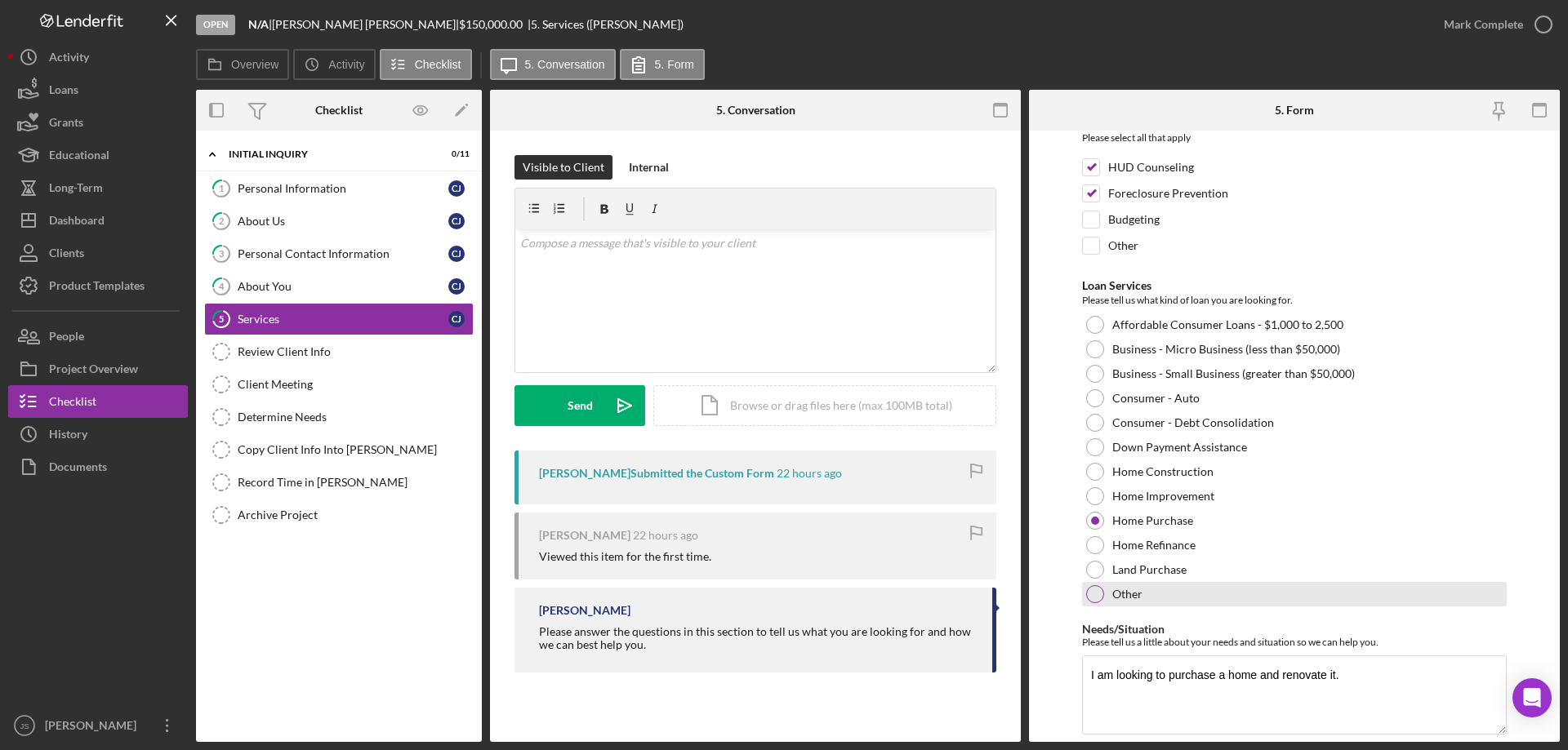
scroll to position [134, 0]
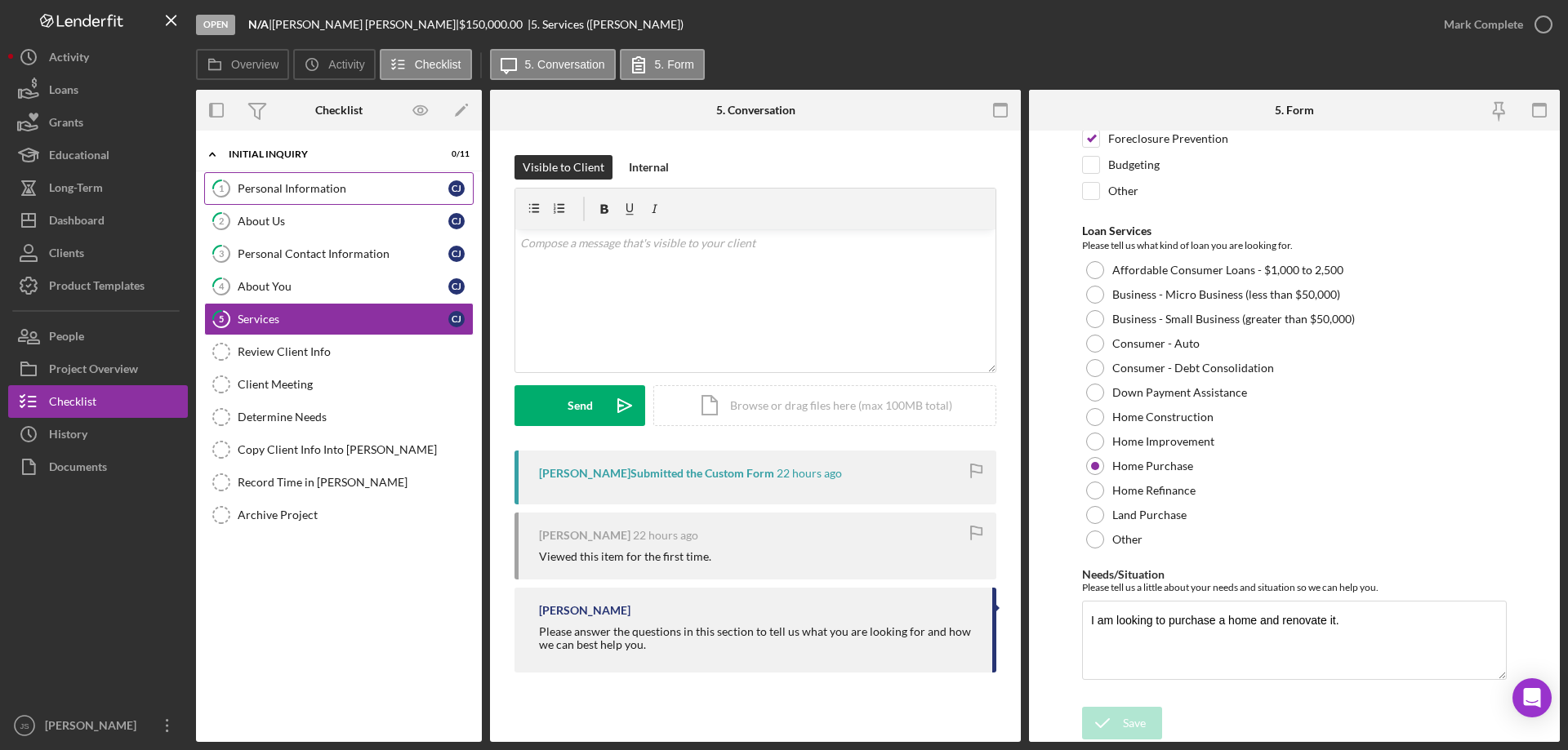
drag, startPoint x: 343, startPoint y: 190, endPoint x: 359, endPoint y: 187, distance: 16.3
click at [344, 190] on div "Personal Information" at bounding box center [343, 188] width 210 height 13
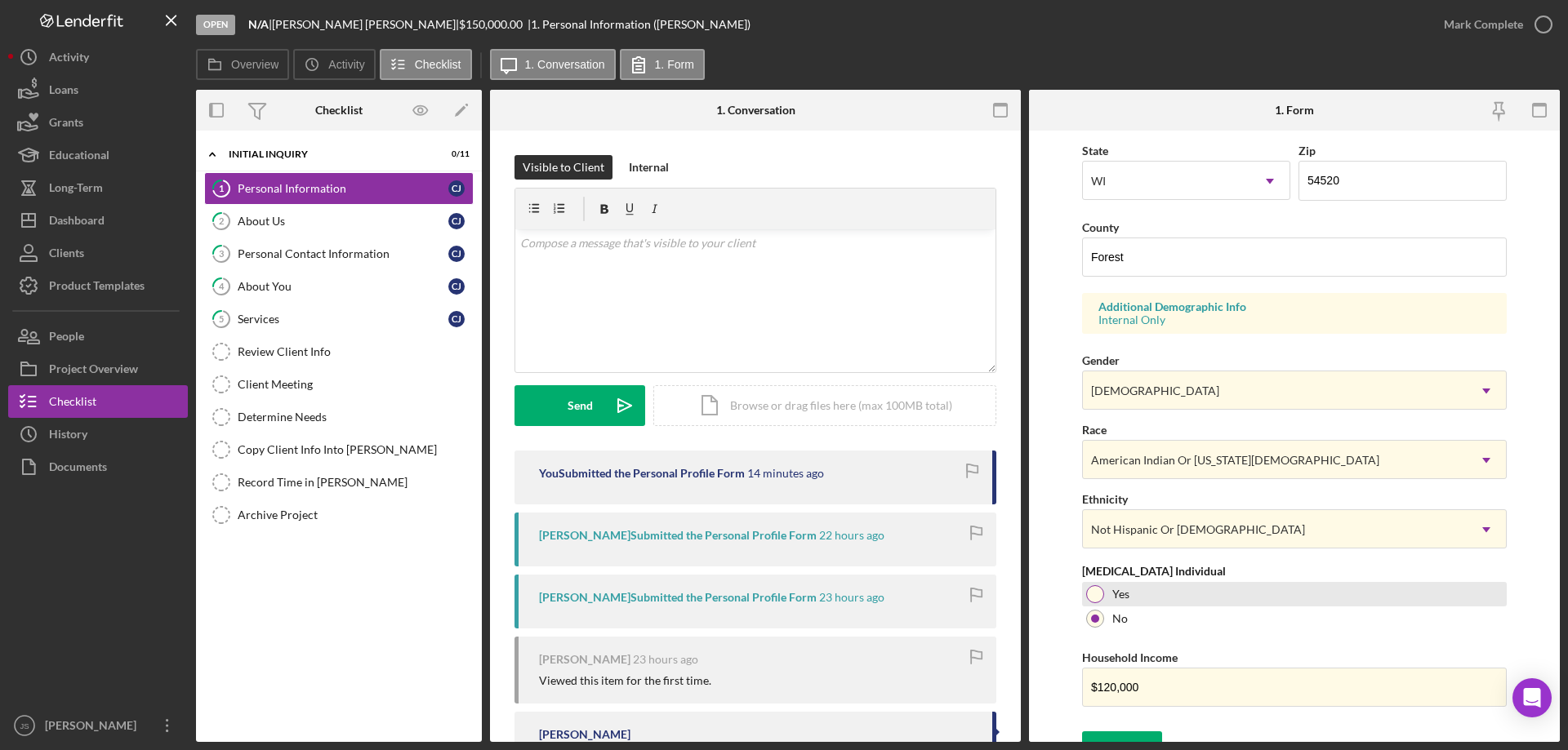
scroll to position [479, 0]
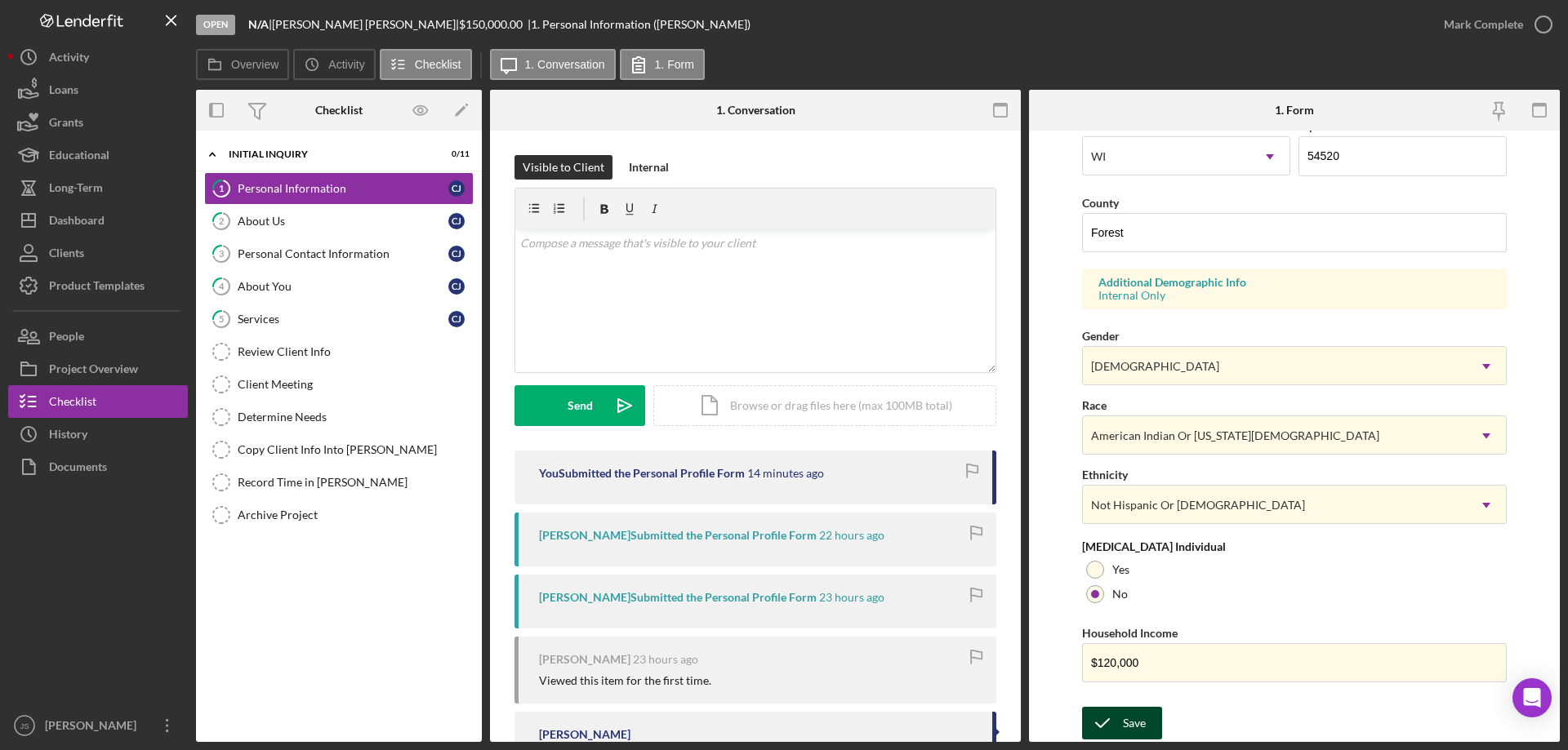
click at [1118, 716] on icon "submit" at bounding box center [1103, 723] width 41 height 41
click at [401, 257] on div "Personal Contact Information" at bounding box center [343, 253] width 210 height 13
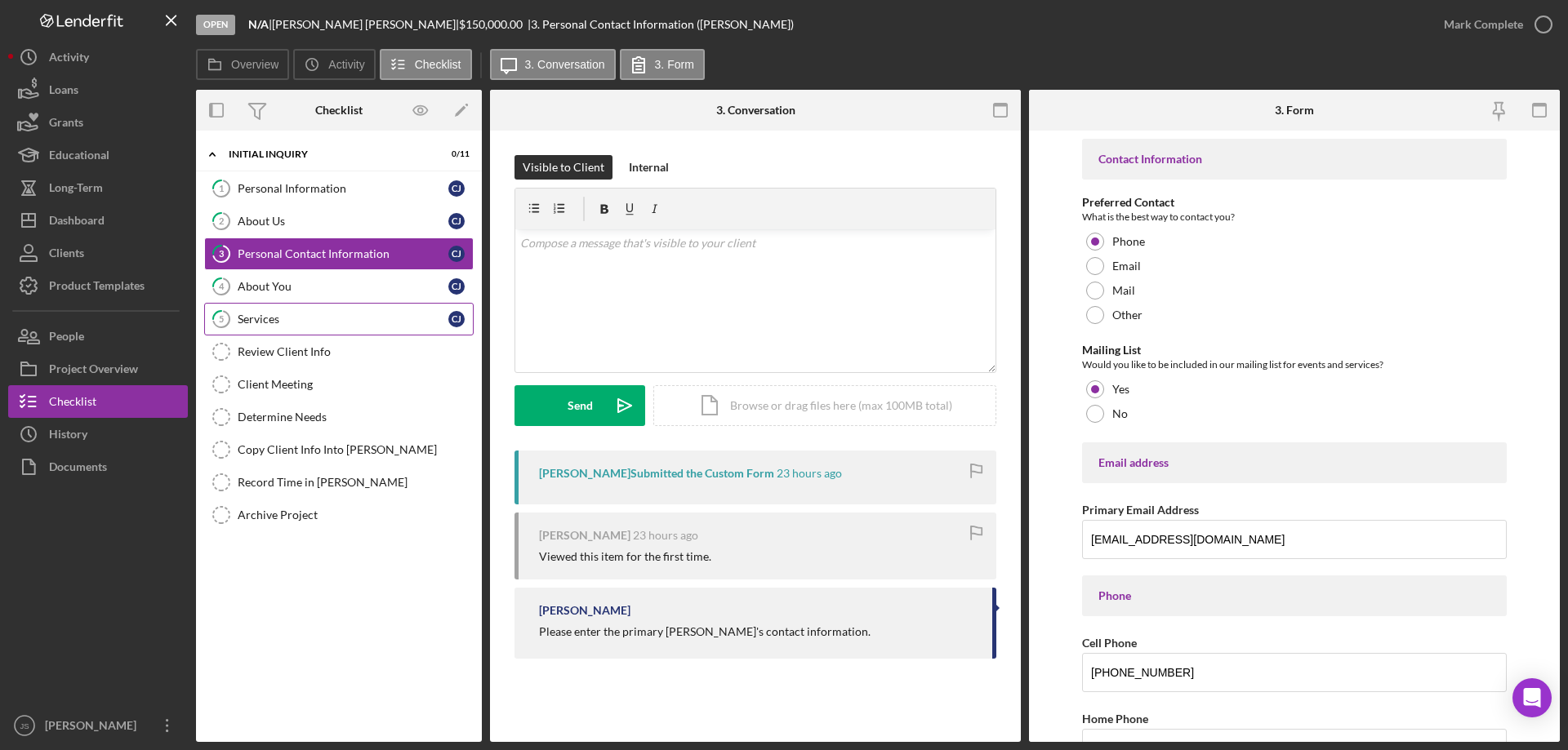
click at [297, 324] on div "Services" at bounding box center [343, 318] width 210 height 13
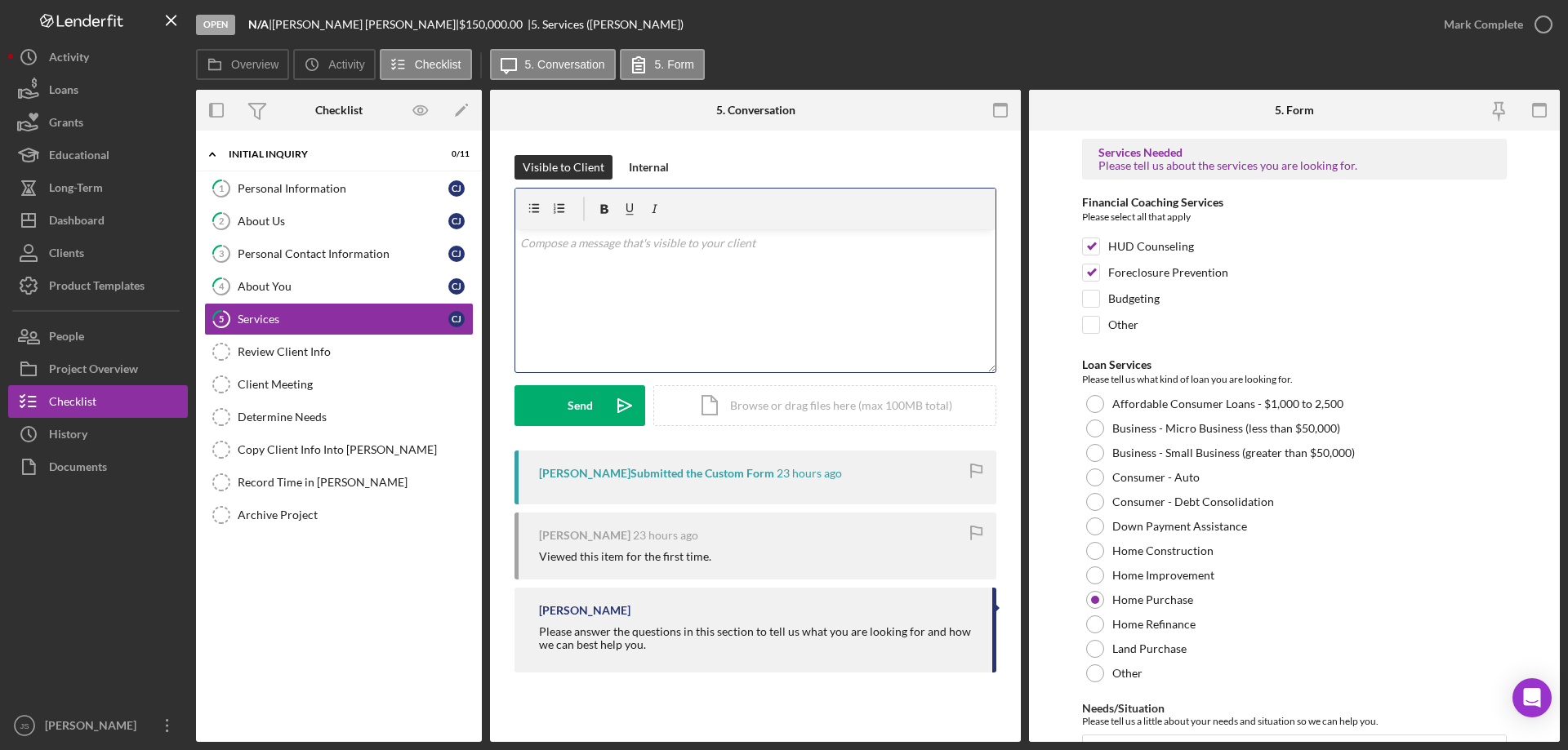
click at [578, 293] on div "v Color teal Color pink Remove color Add row above Add row below Add column bef…" at bounding box center [754, 301] width 480 height 143
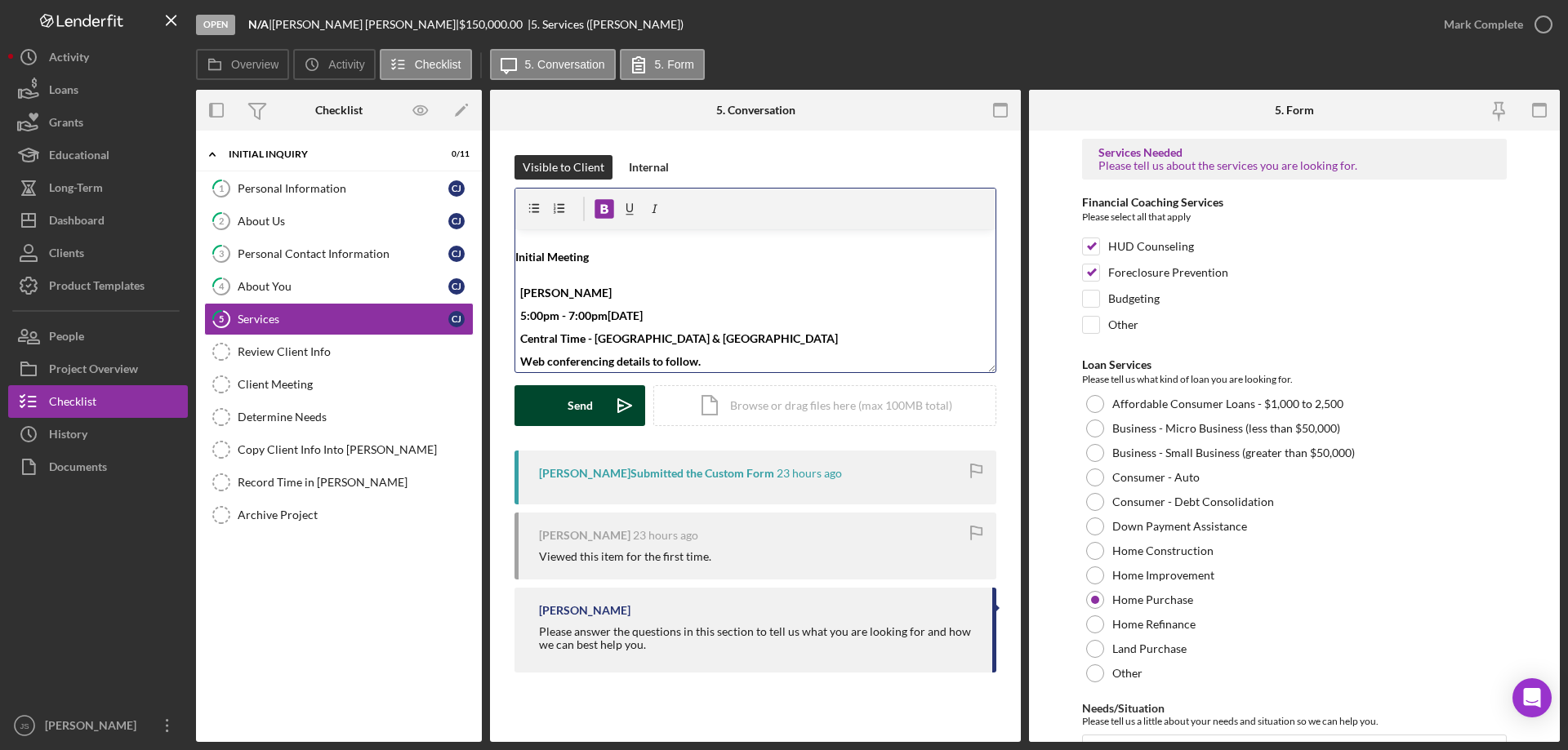
click at [566, 409] on button "Send Icon/icon-invite-send" at bounding box center [580, 406] width 130 height 41
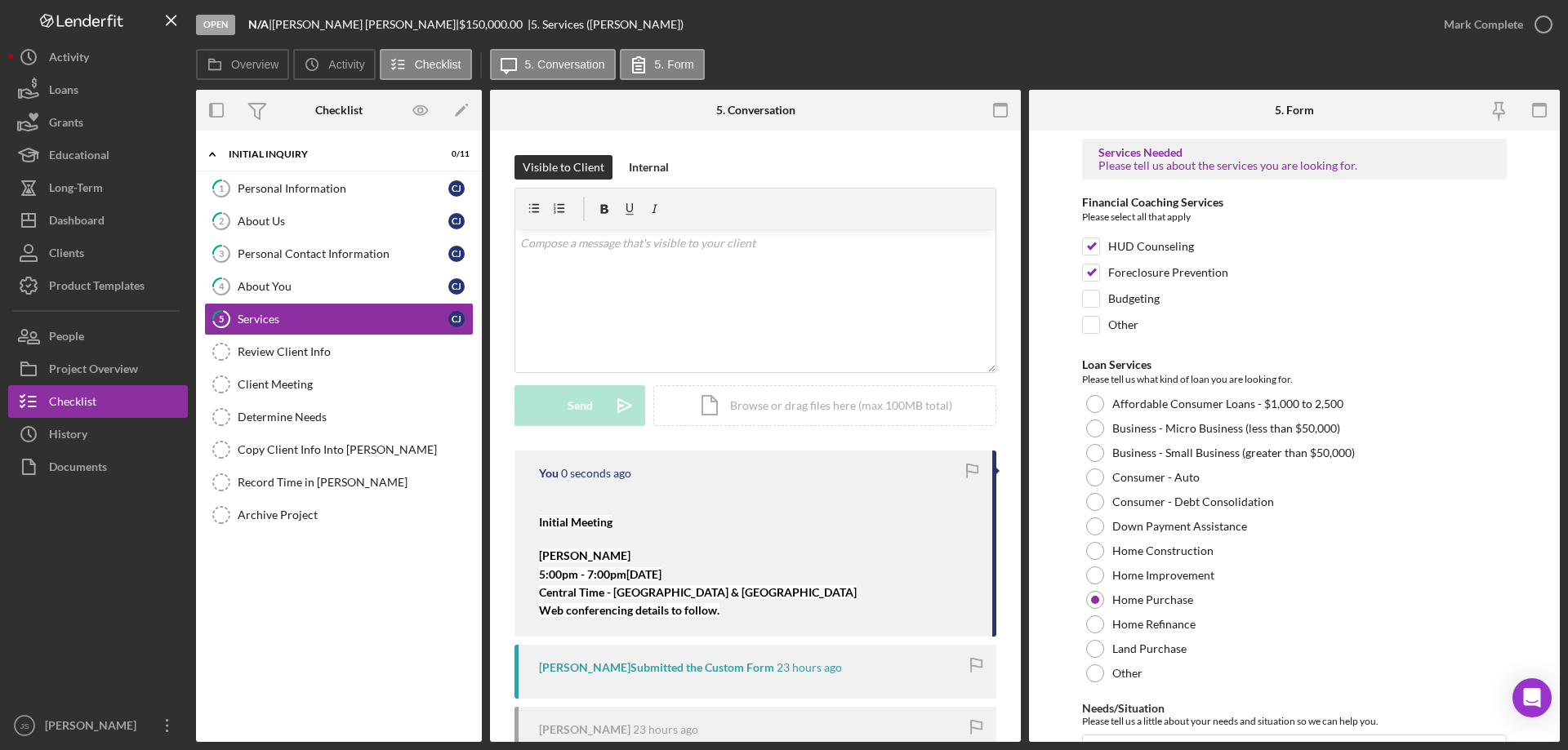
scroll to position [0, 0]
click at [312, 193] on div "Personal Information" at bounding box center [343, 188] width 210 height 13
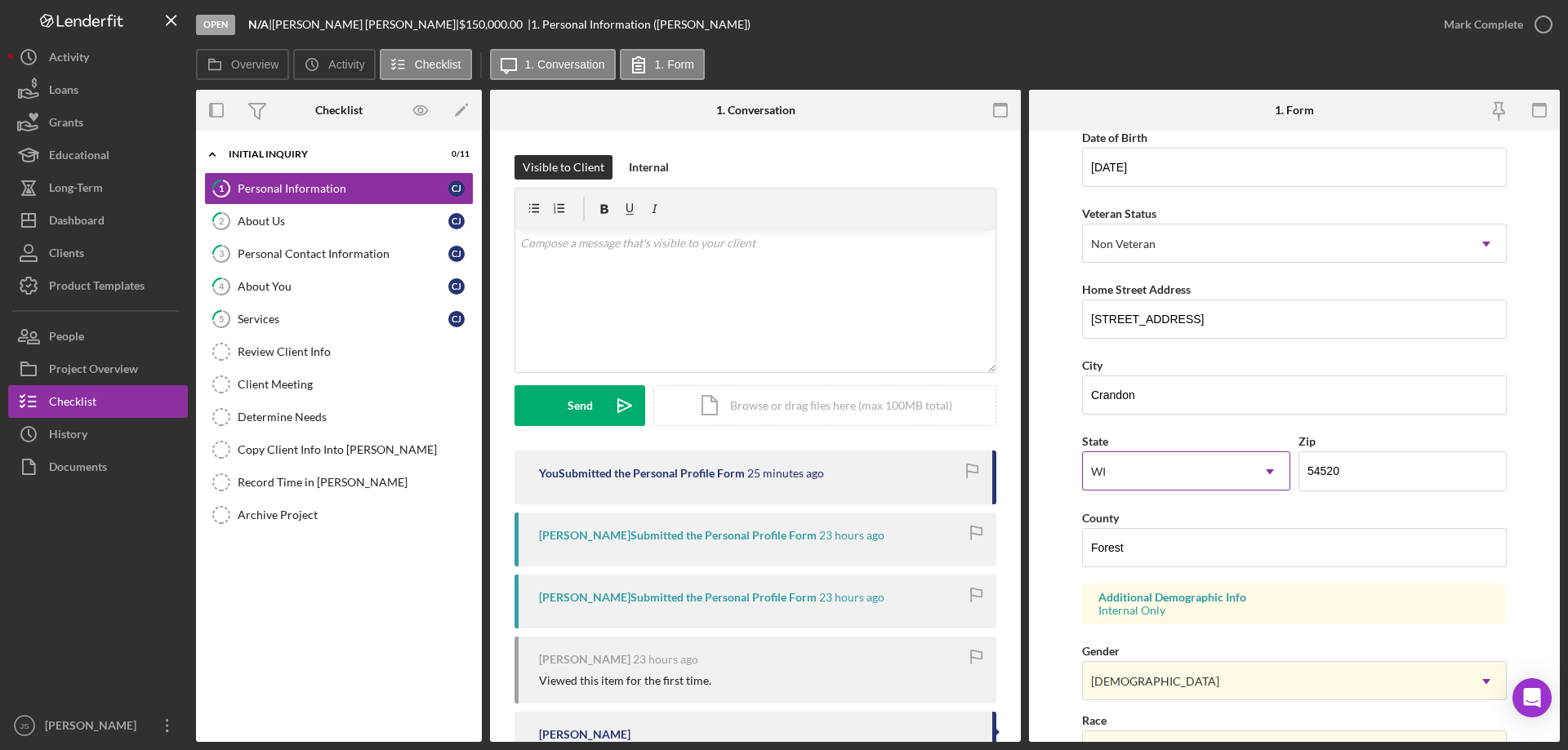
scroll to position [479, 0]
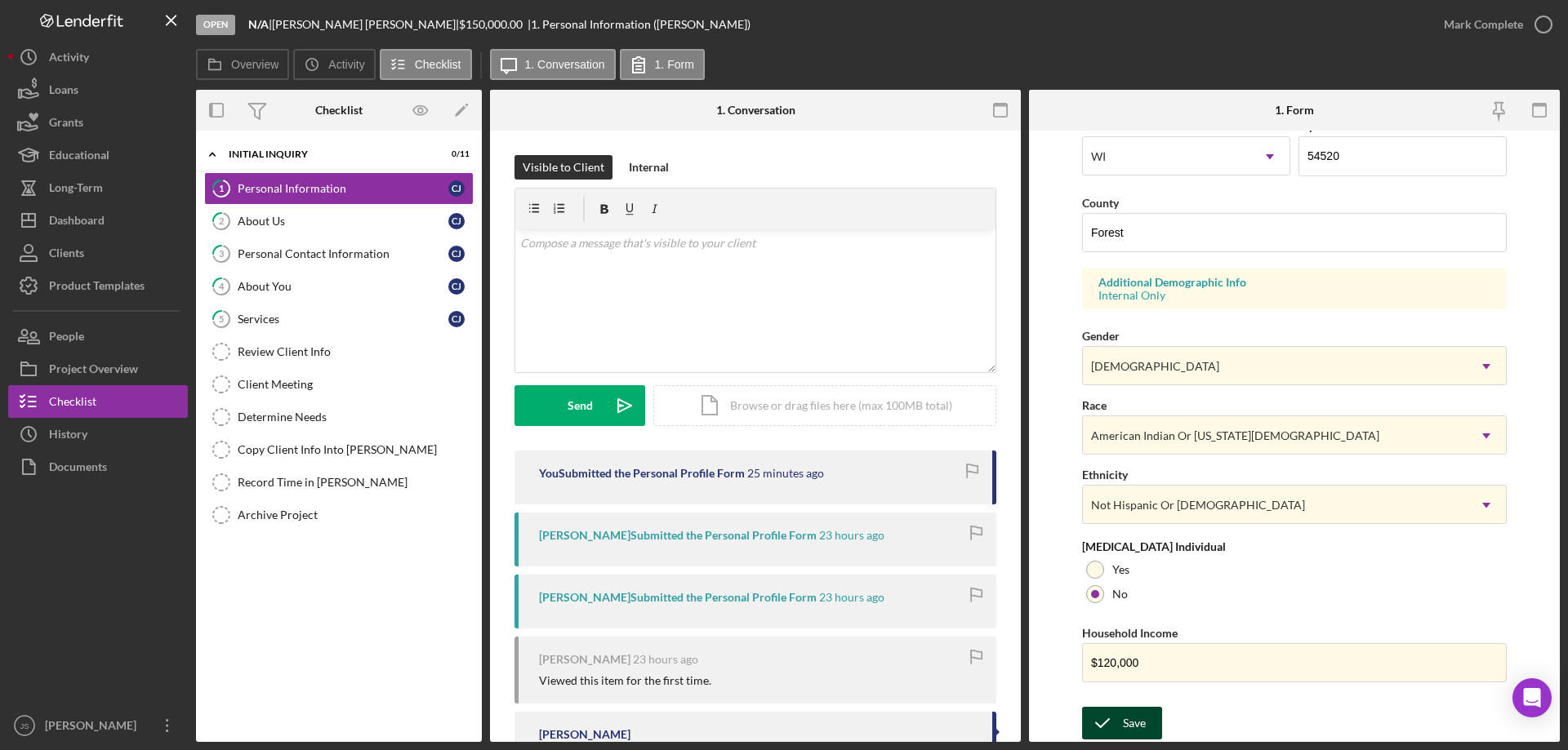
drag, startPoint x: 1142, startPoint y: 723, endPoint x: 1159, endPoint y: 718, distance: 17.7
click at [1145, 722] on div "Save" at bounding box center [1134, 724] width 22 height 33
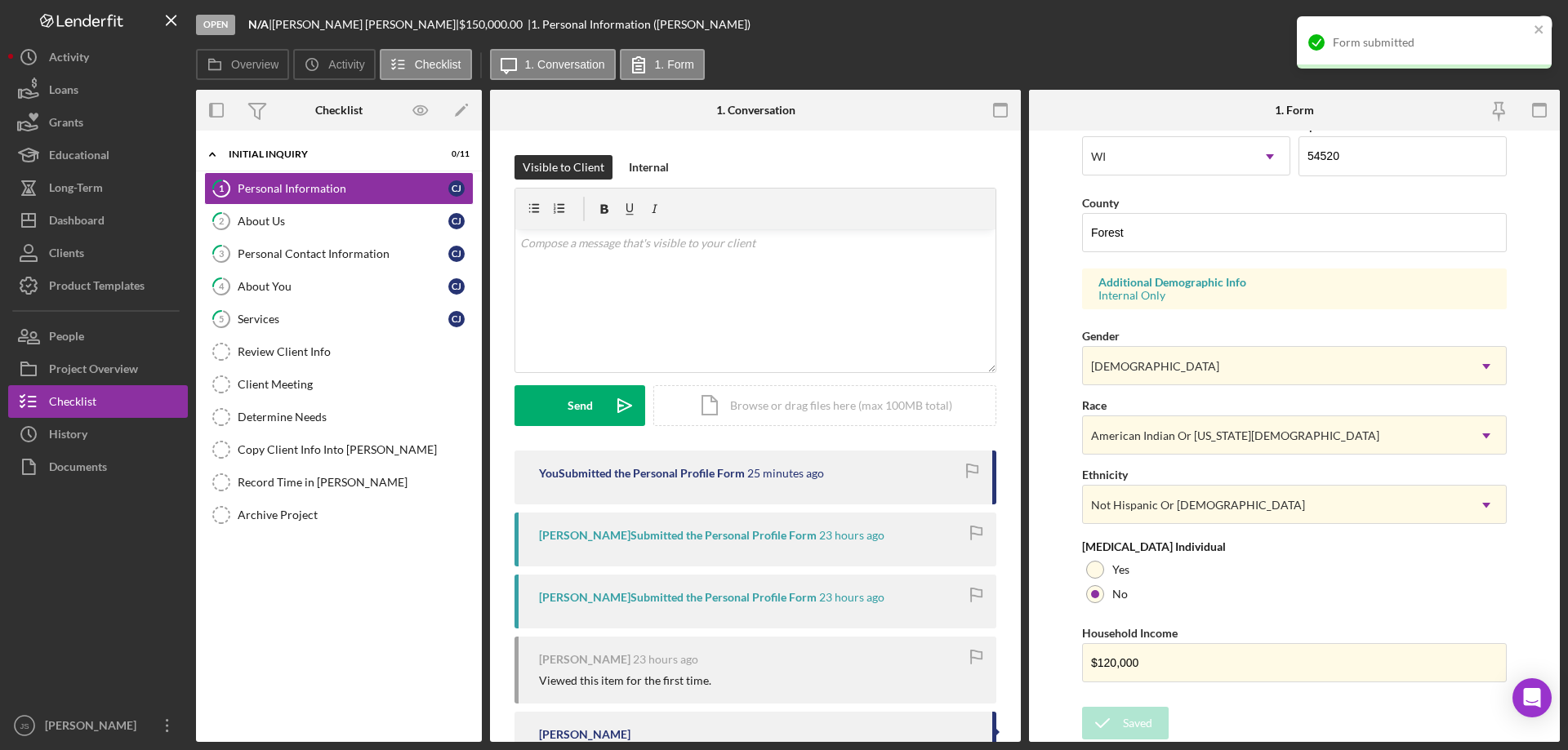
click at [1185, 54] on div "Overview Icon/History Activity Checklist Icon/Message 1. Conversation 1. Form" at bounding box center [877, 65] width 1364 height 33
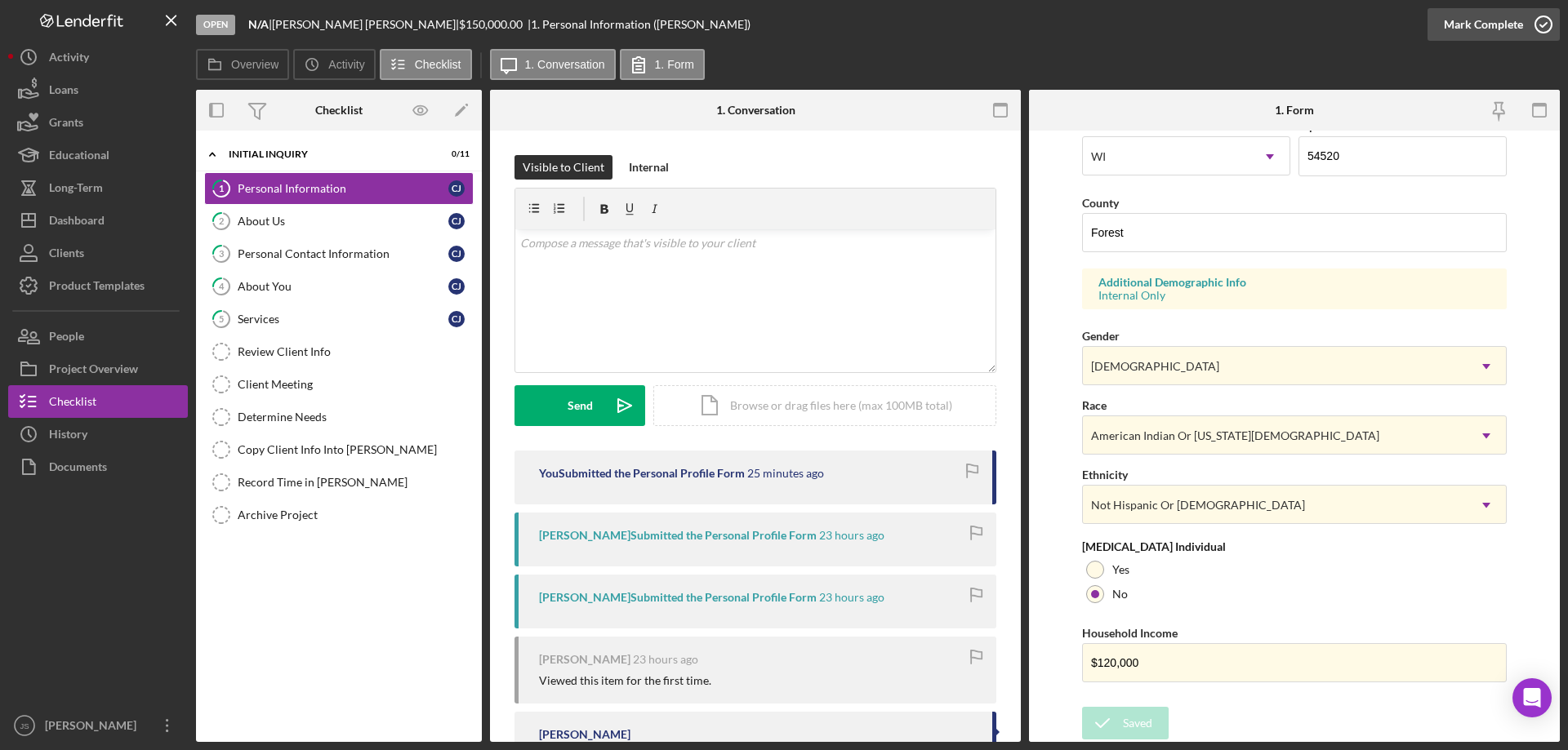
click at [1541, 22] on icon "button" at bounding box center [1544, 24] width 41 height 41
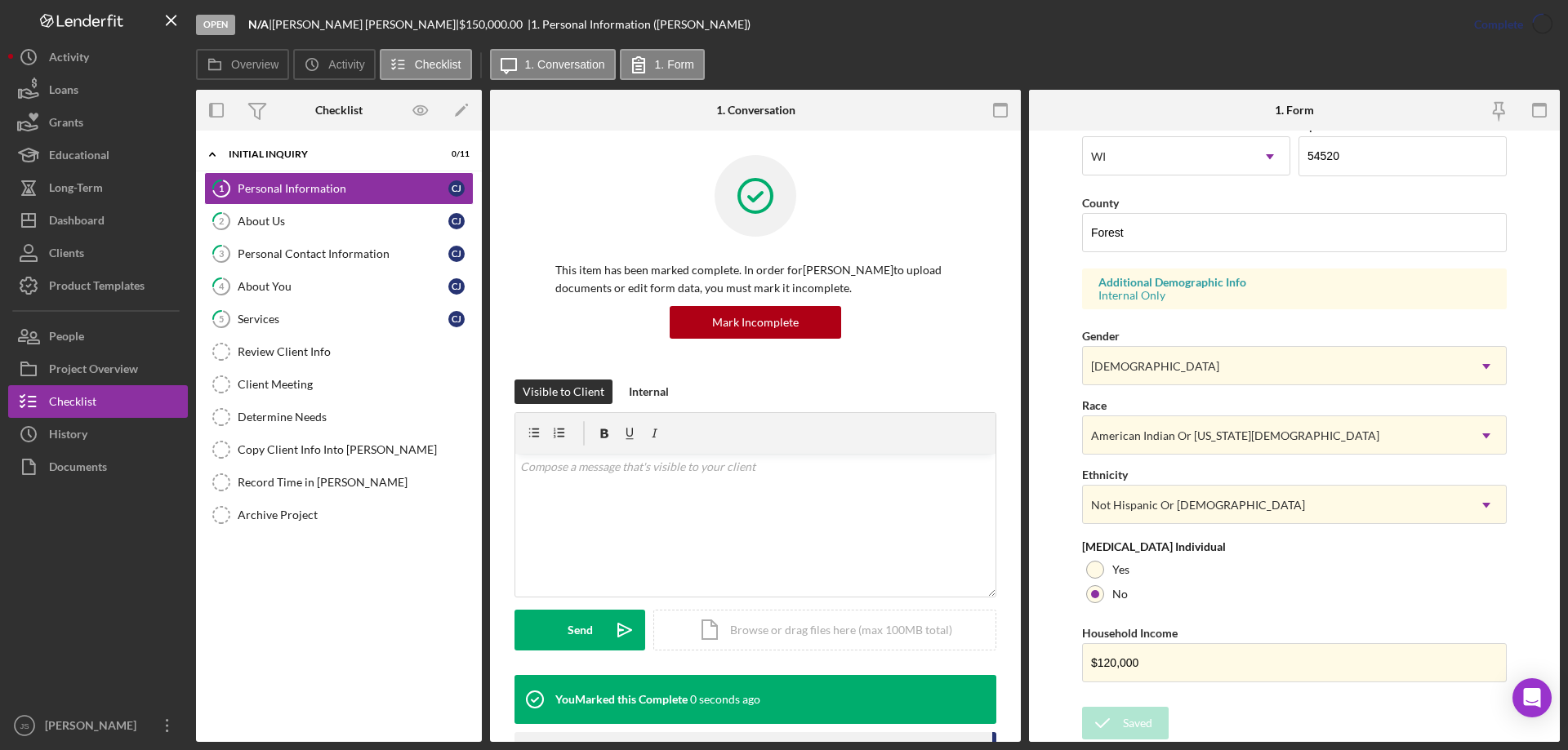
scroll to position [150, 0]
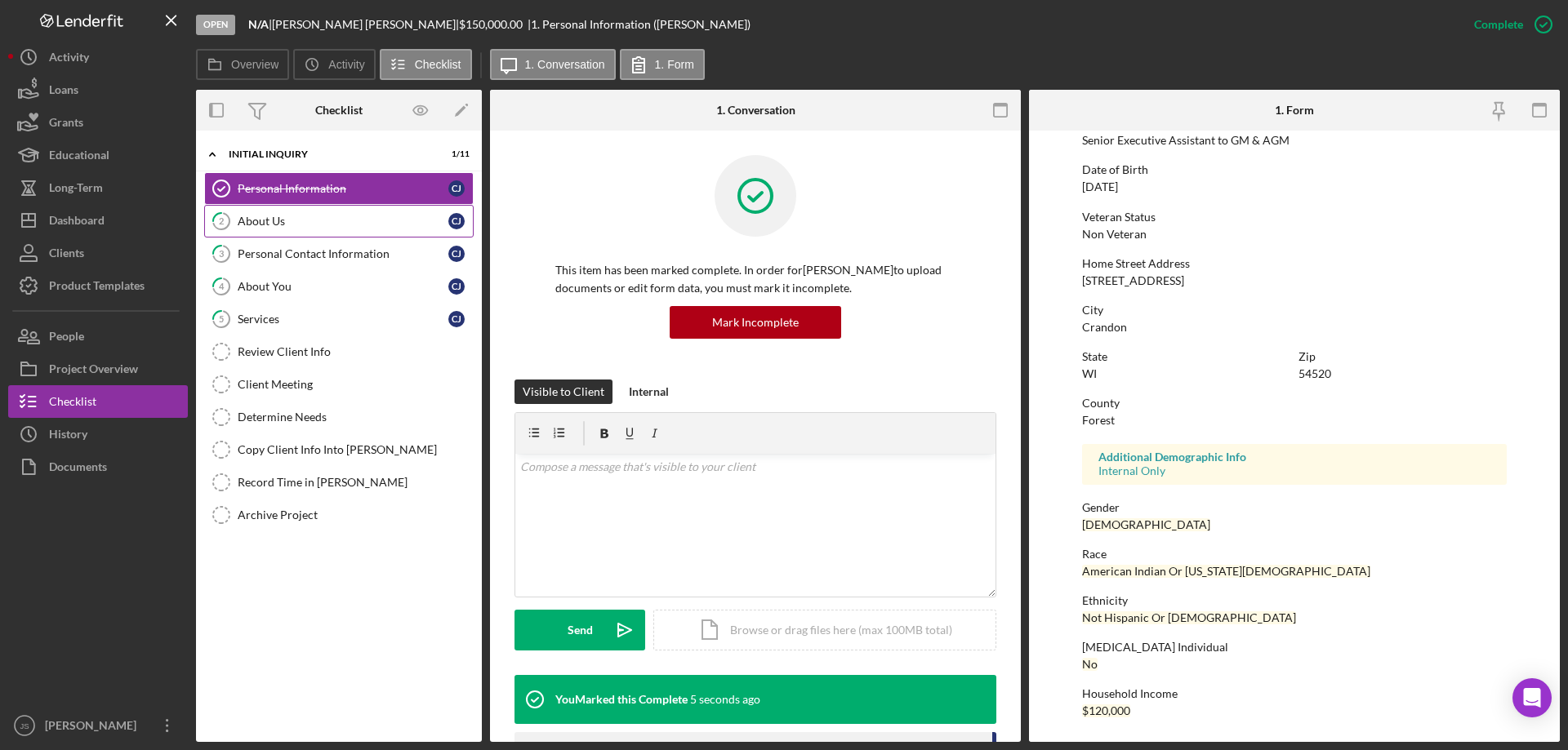
click at [302, 226] on div "About Us" at bounding box center [343, 221] width 210 height 13
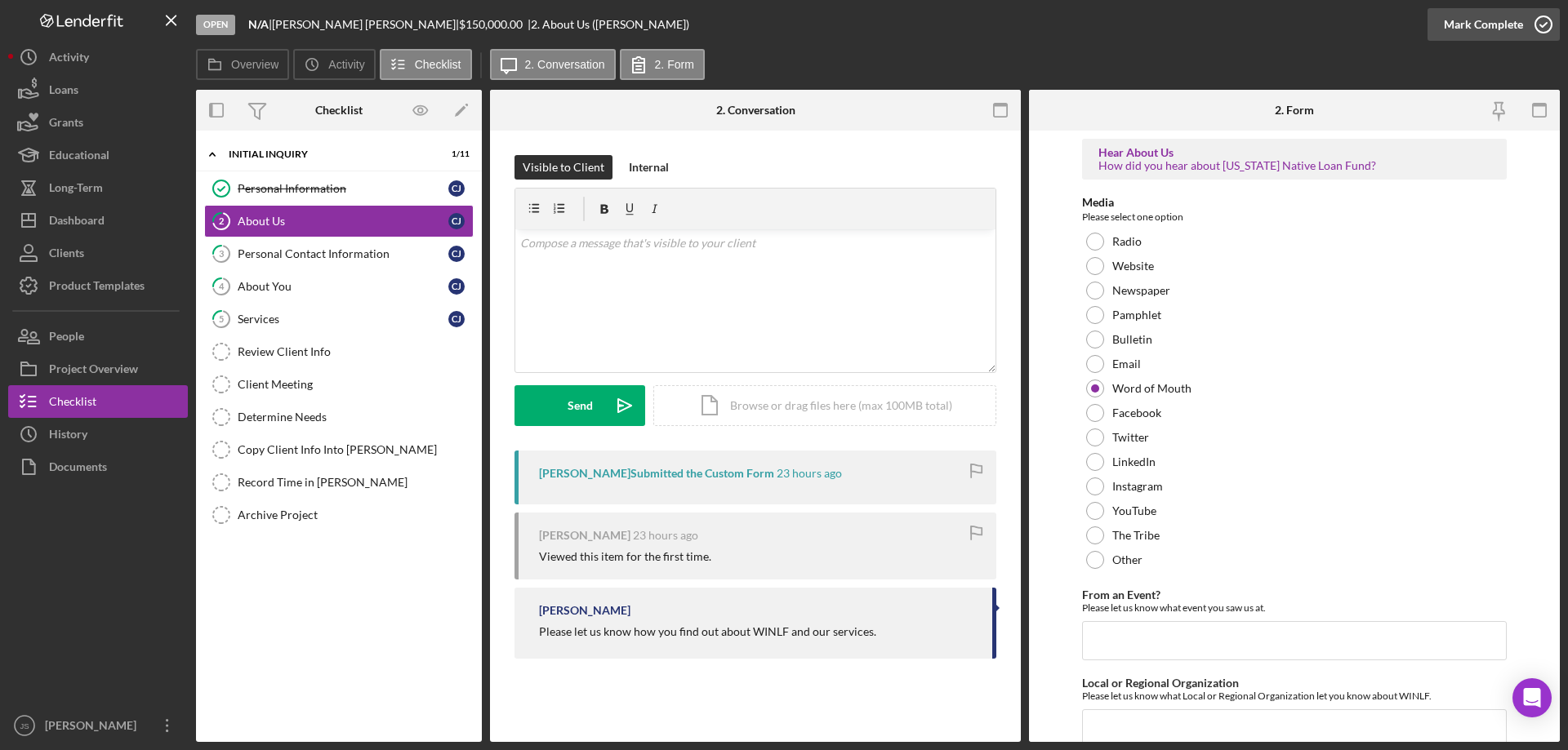
drag, startPoint x: 1546, startPoint y: 23, endPoint x: 1539, endPoint y: 32, distance: 11.4
click at [1546, 23] on icon "button" at bounding box center [1544, 24] width 41 height 41
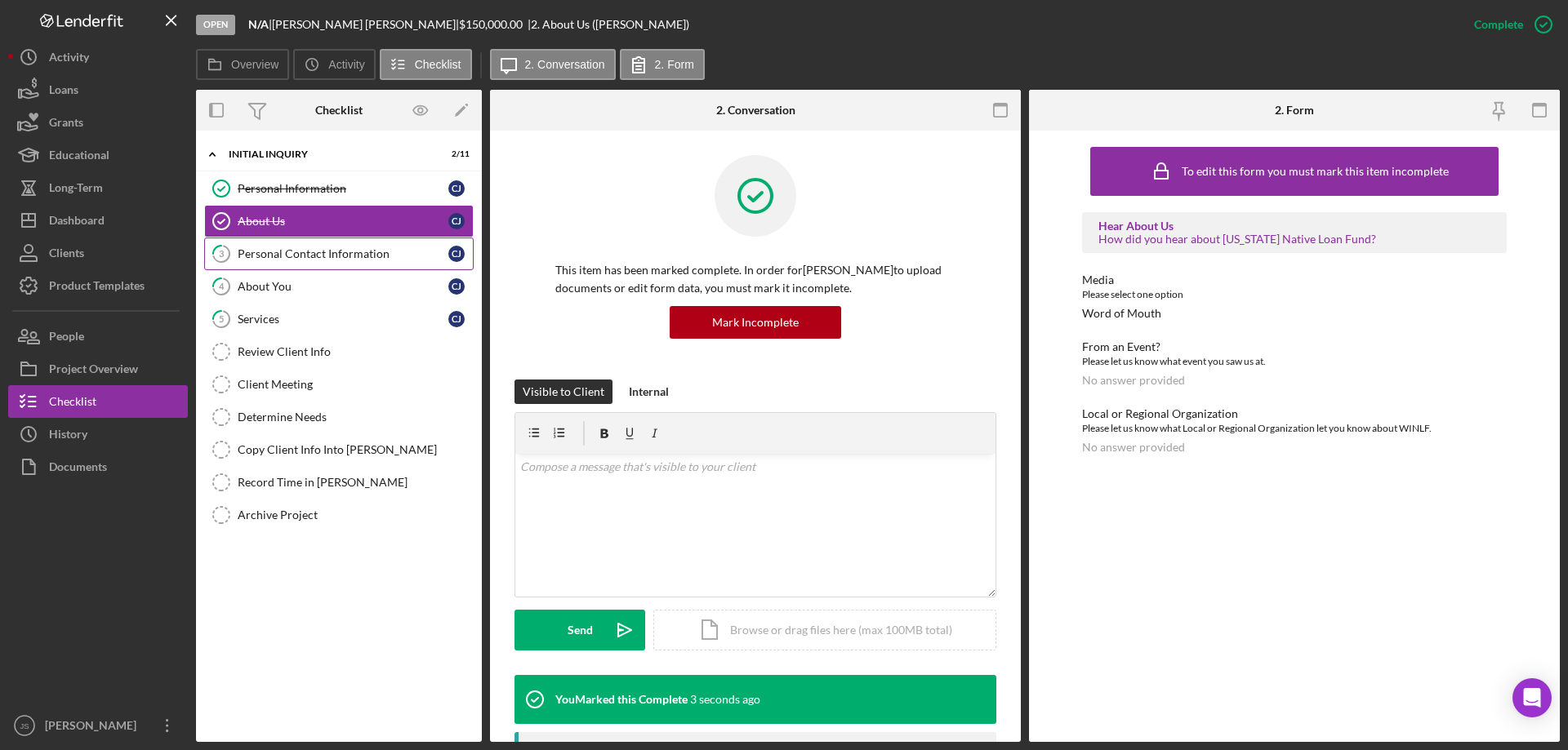
click at [310, 258] on div "Personal Contact Information" at bounding box center [343, 253] width 210 height 13
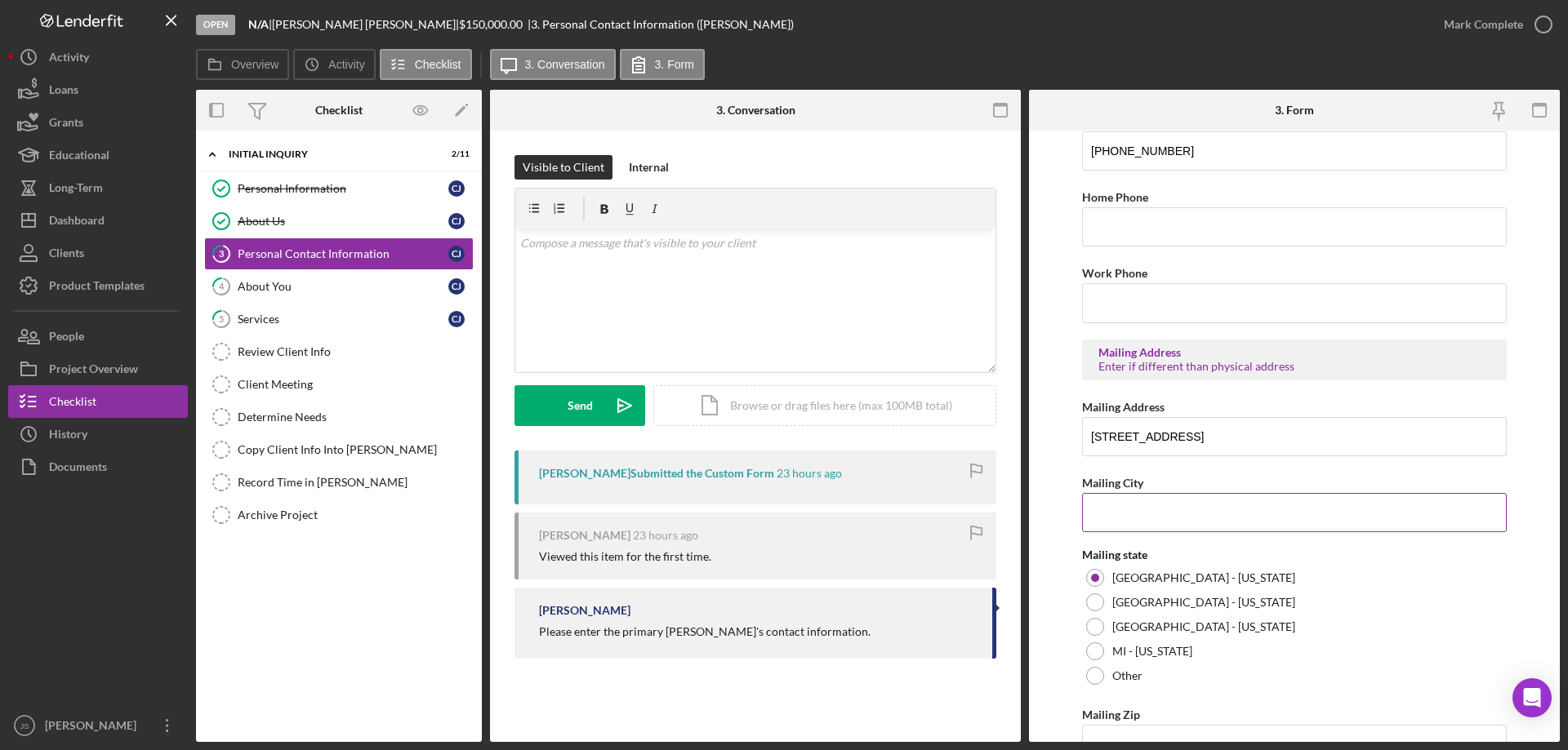
scroll to position [603, 0]
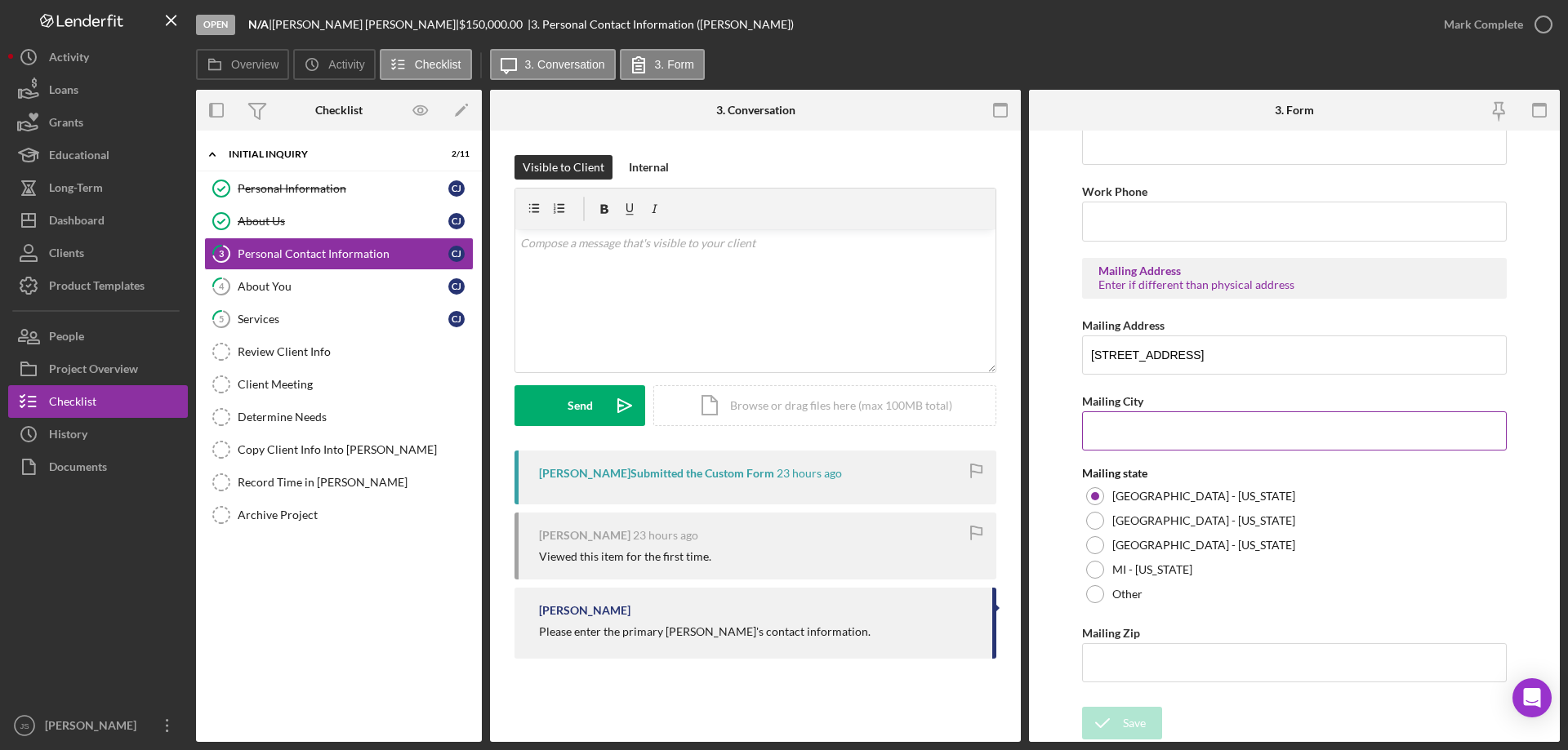
click at [1155, 419] on input "Mailing City" at bounding box center [1295, 431] width 424 height 39
type input "Crandon"
click at [1136, 662] on input "Mailing Zip" at bounding box center [1295, 662] width 424 height 39
type input "54,520"
click at [1129, 724] on div "Save" at bounding box center [1134, 724] width 22 height 33
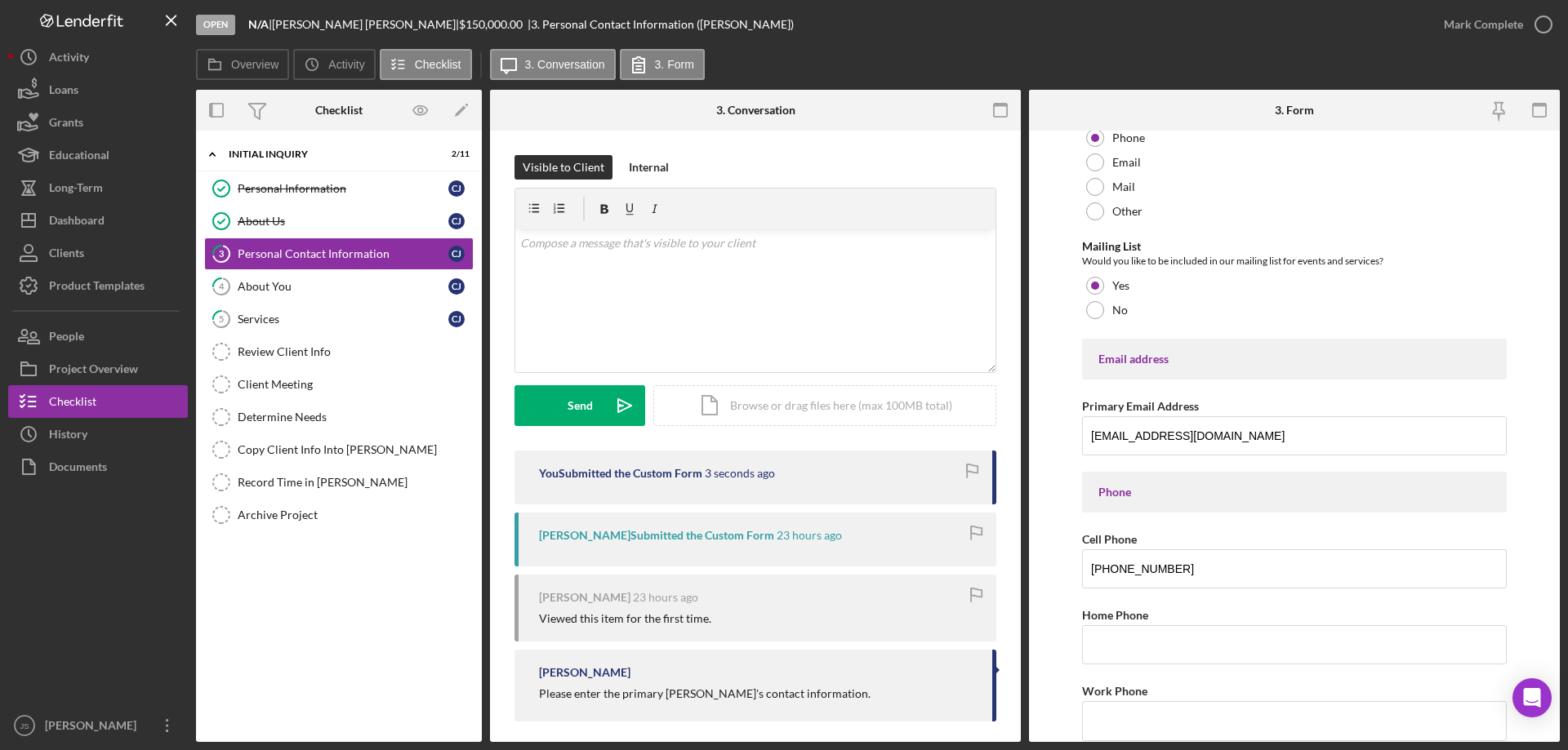
scroll to position [0, 0]
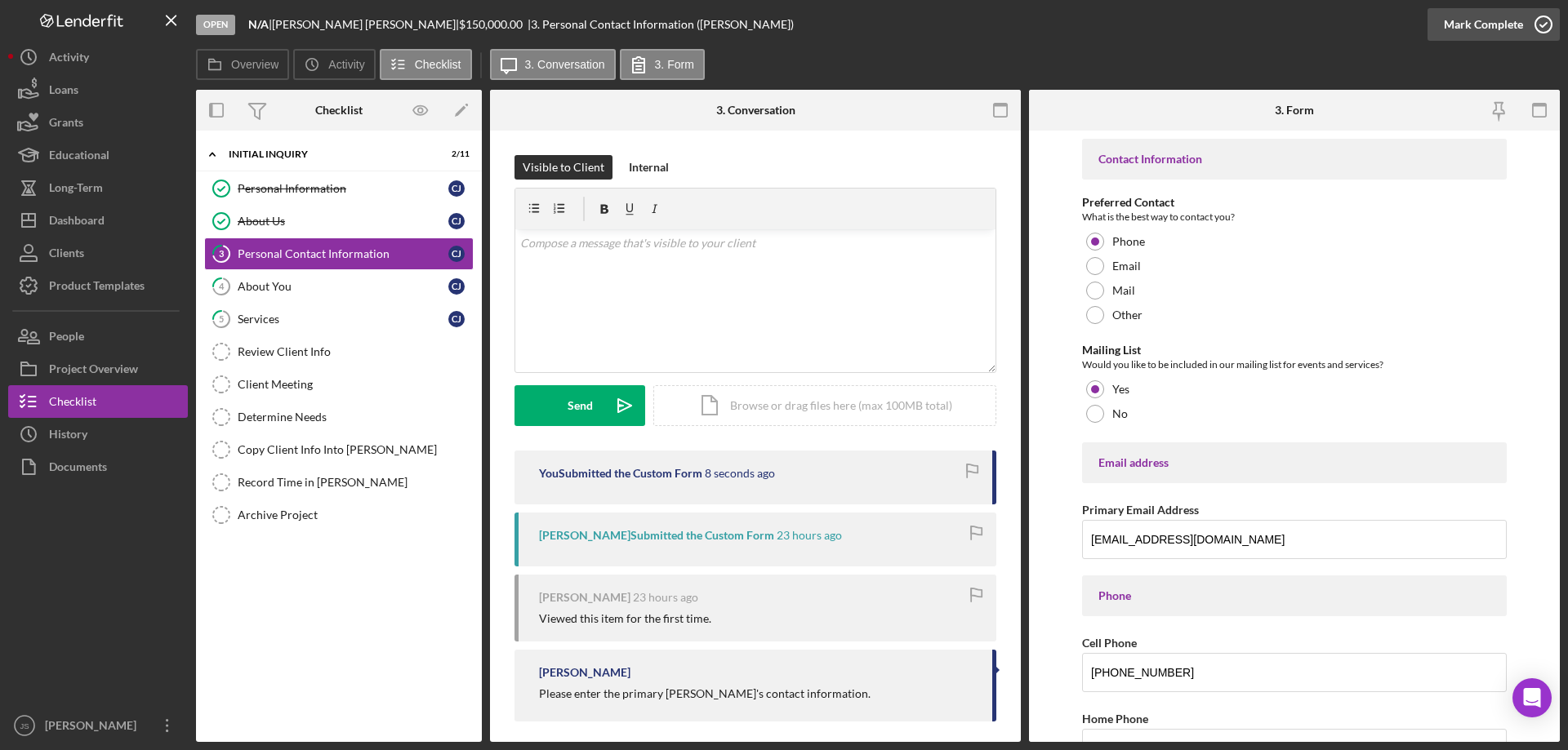
click at [1547, 21] on icon "button" at bounding box center [1544, 24] width 41 height 41
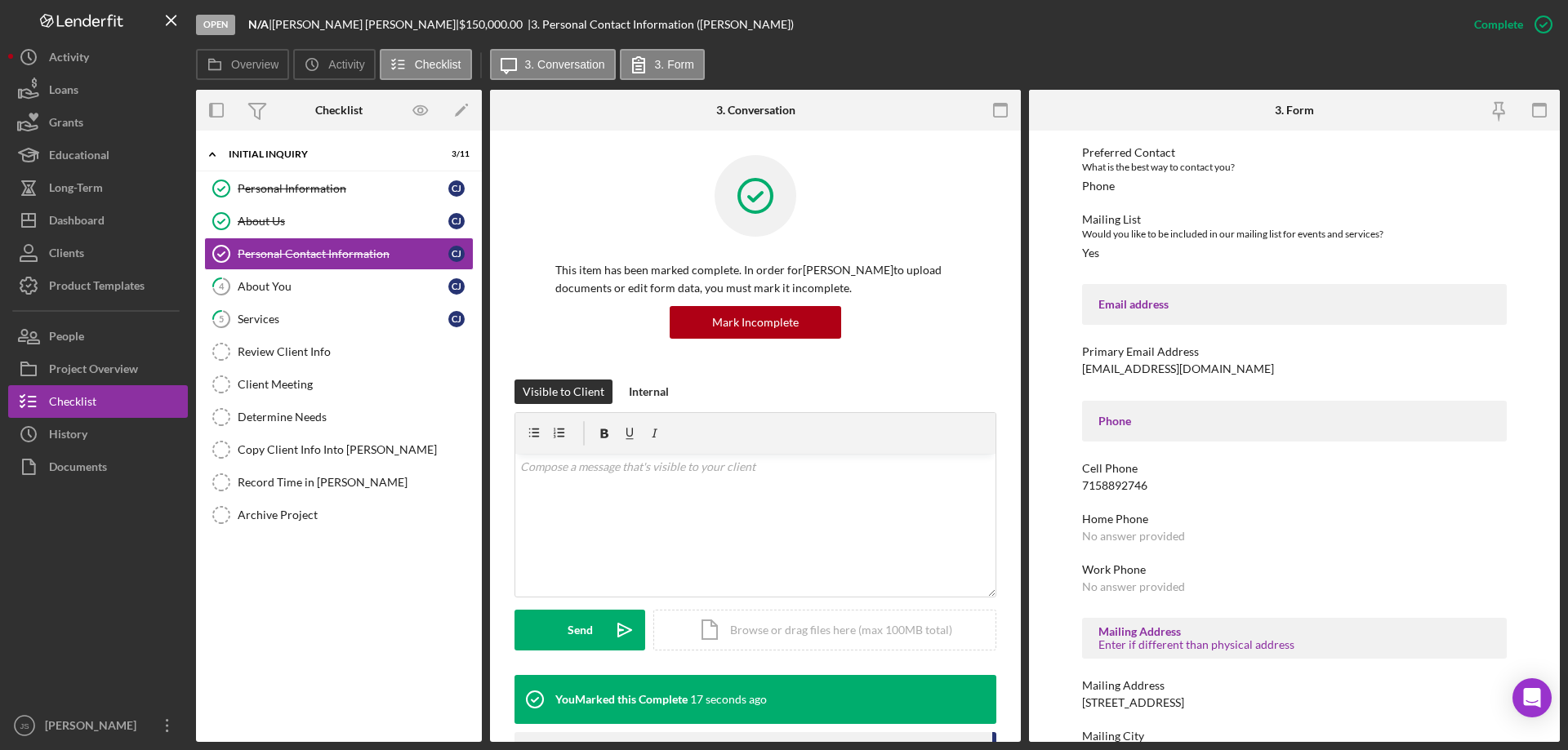
scroll to position [245, 0]
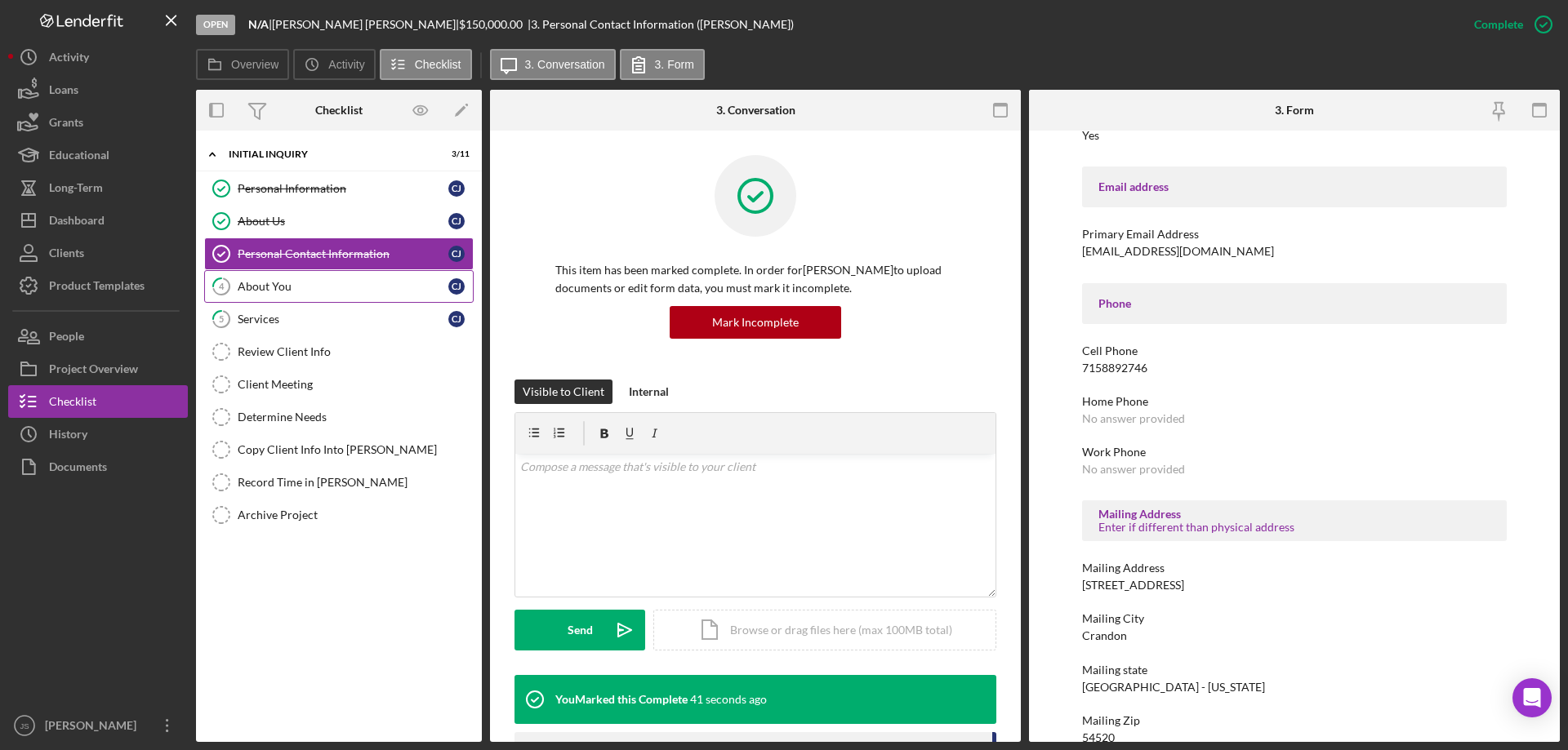
click at [325, 282] on div "About You" at bounding box center [343, 286] width 210 height 13
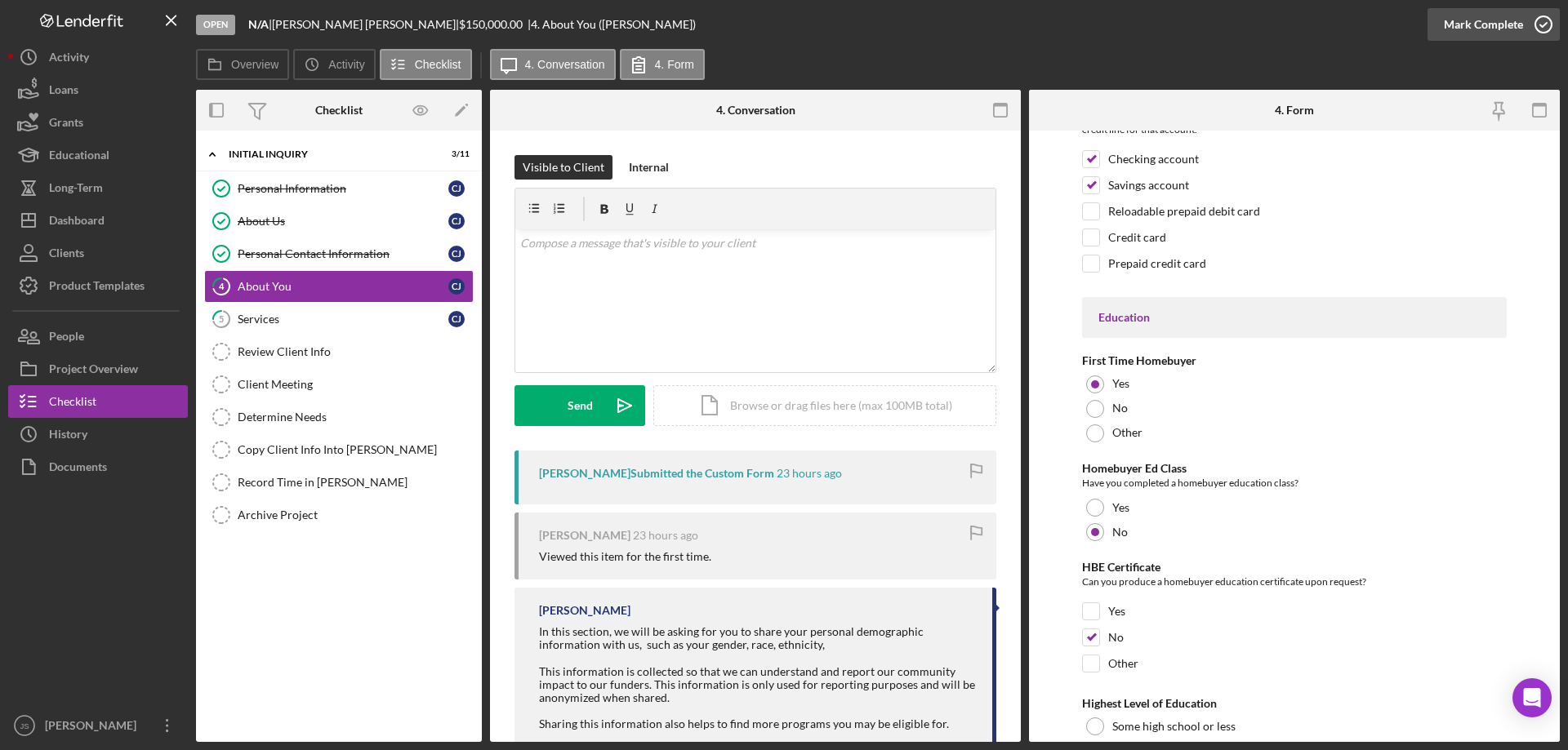
scroll to position [3067, 0]
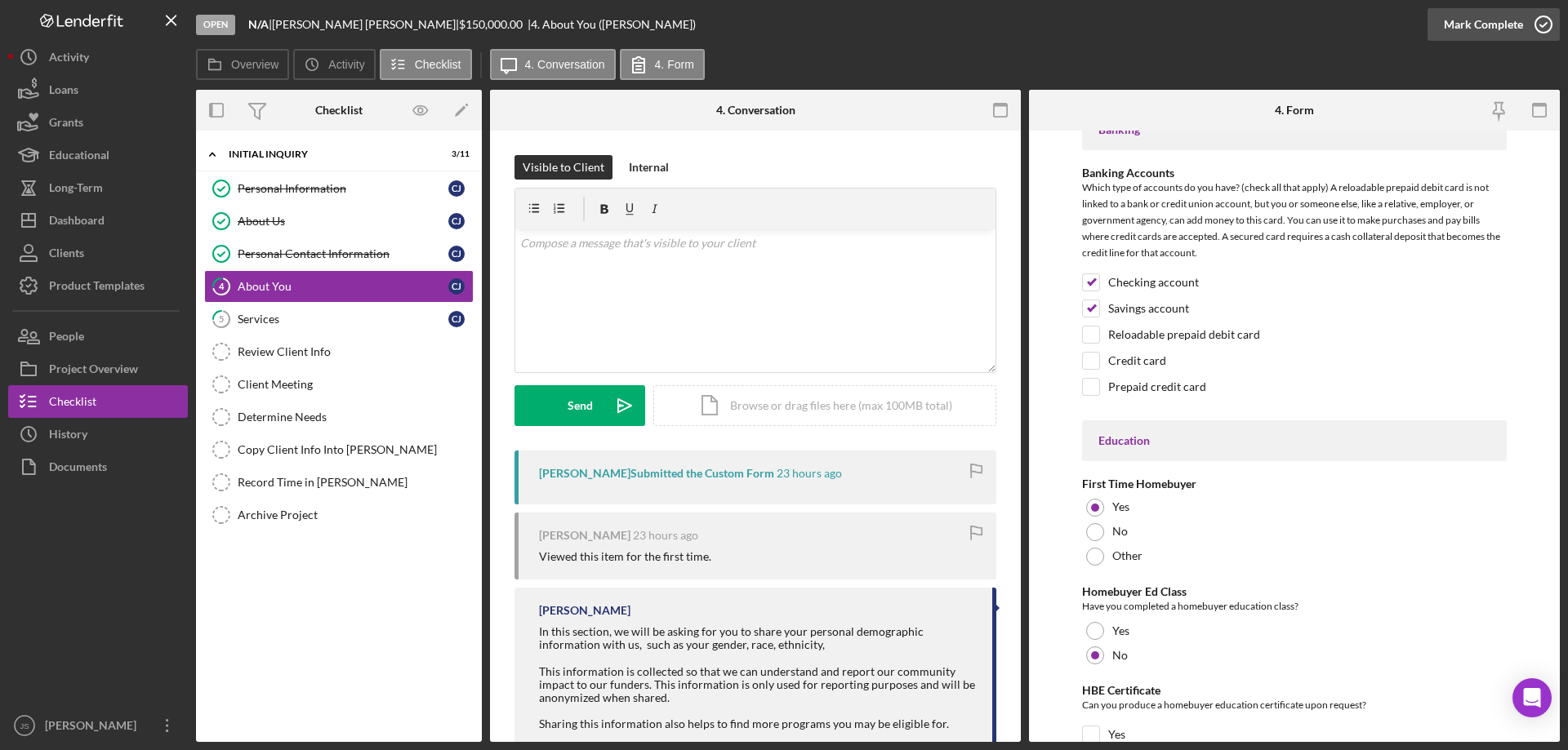
click at [1546, 24] on icon "button" at bounding box center [1544, 24] width 41 height 41
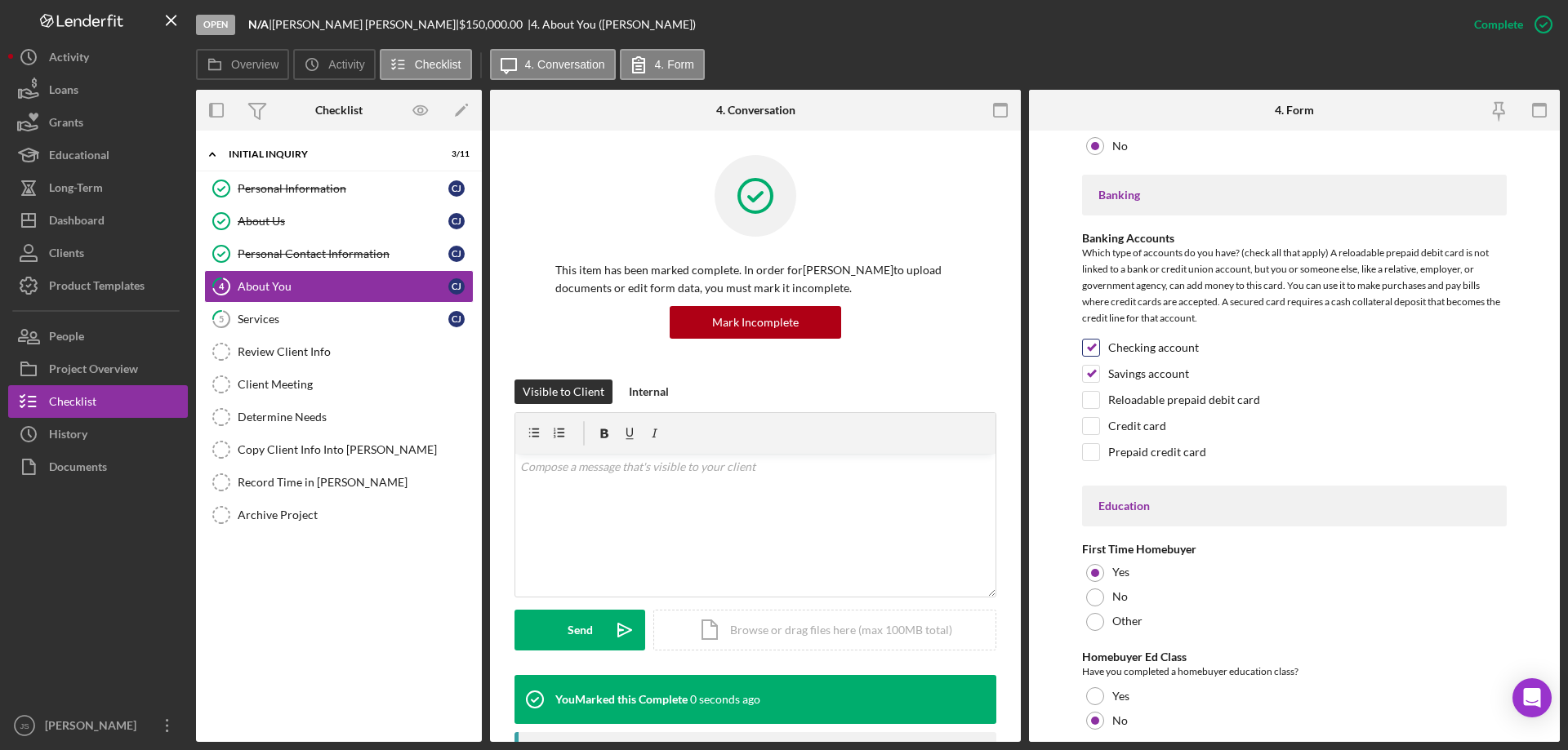
scroll to position [3133, 0]
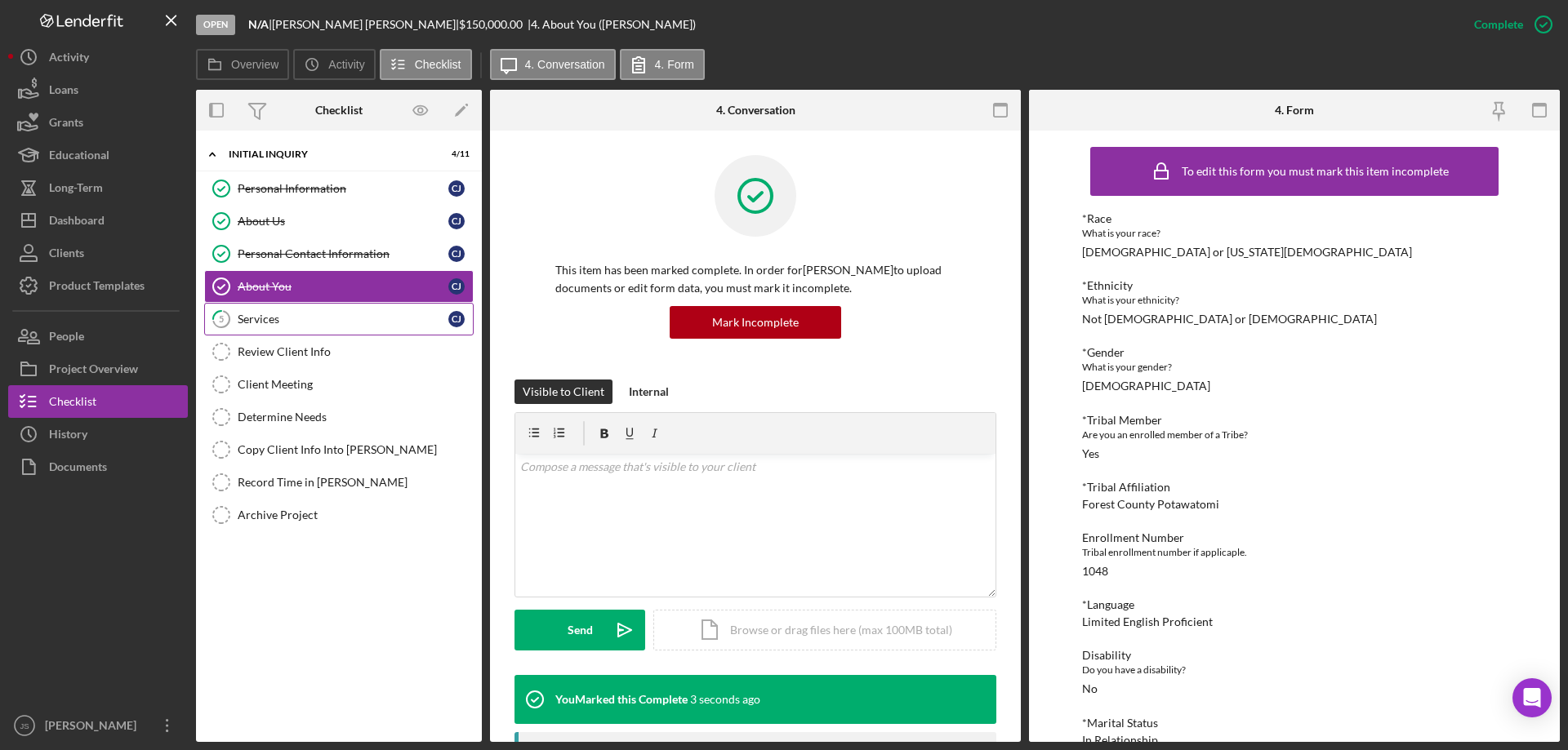
click at [287, 322] on div "Services" at bounding box center [343, 318] width 210 height 13
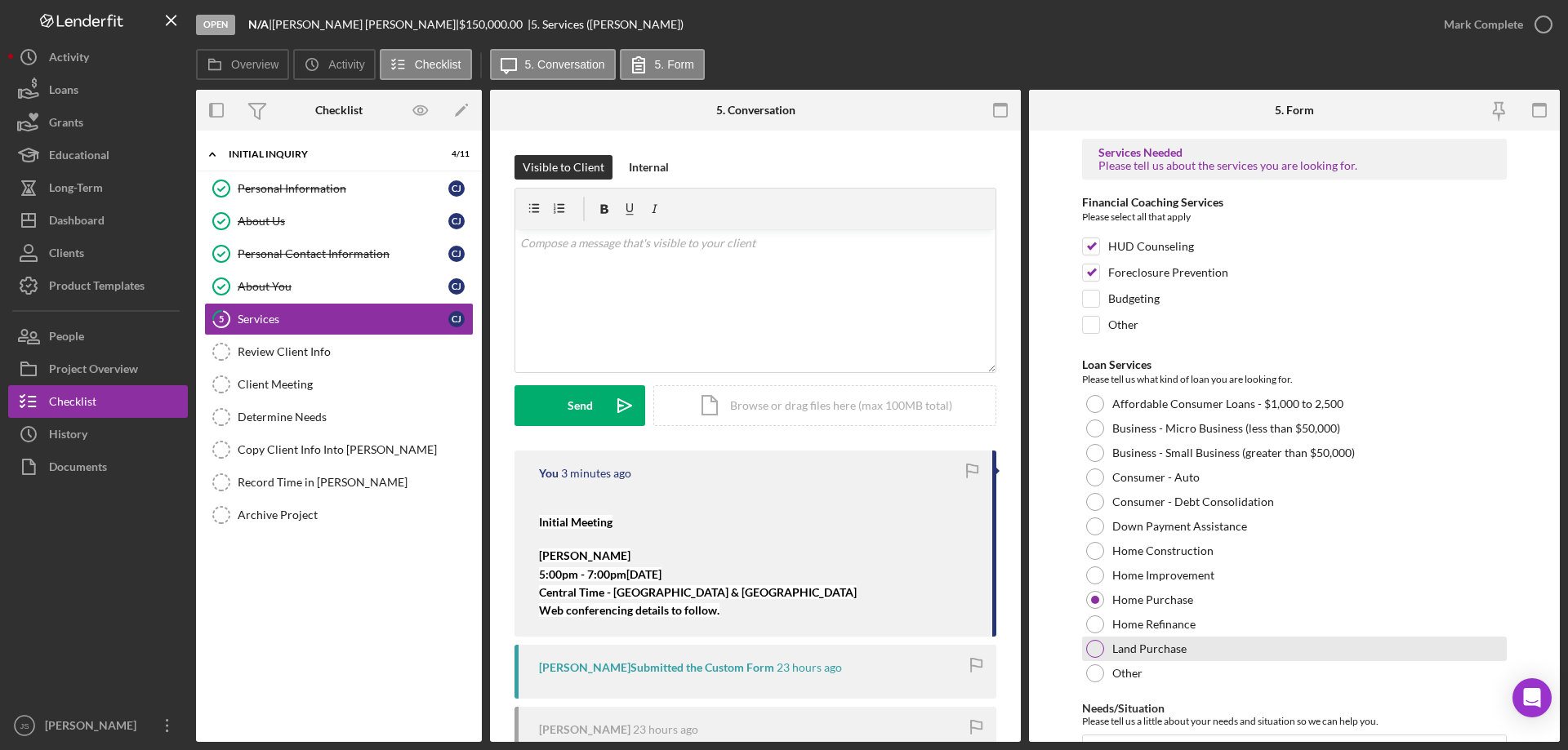
scroll to position [134, 0]
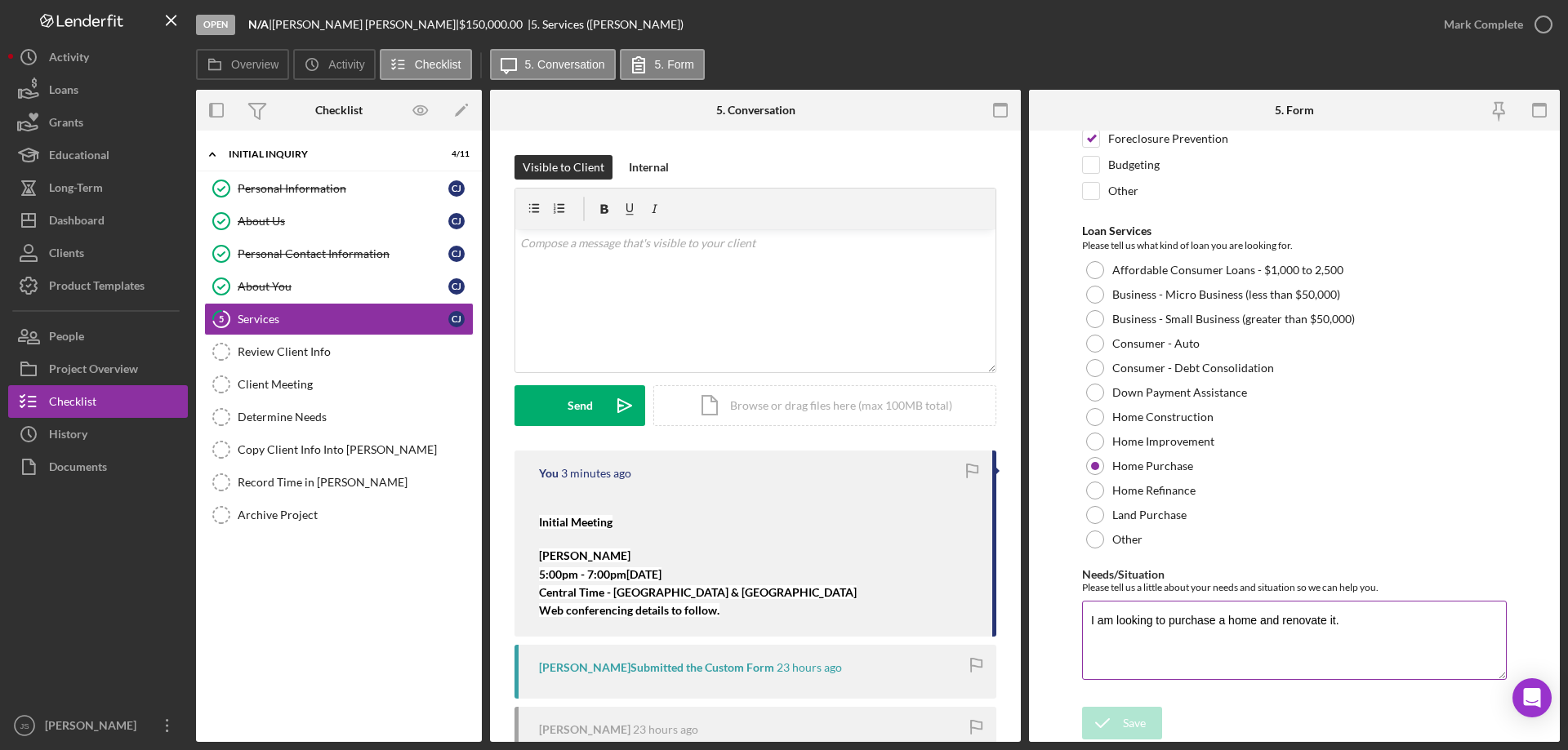
drag, startPoint x: 1116, startPoint y: 622, endPoint x: 1389, endPoint y: 630, distance: 273.1
click at [1389, 630] on textarea "I am looking to purchase a home and renovate it." at bounding box center [1295, 640] width 424 height 79
click at [1546, 20] on icon "button" at bounding box center [1544, 24] width 41 height 41
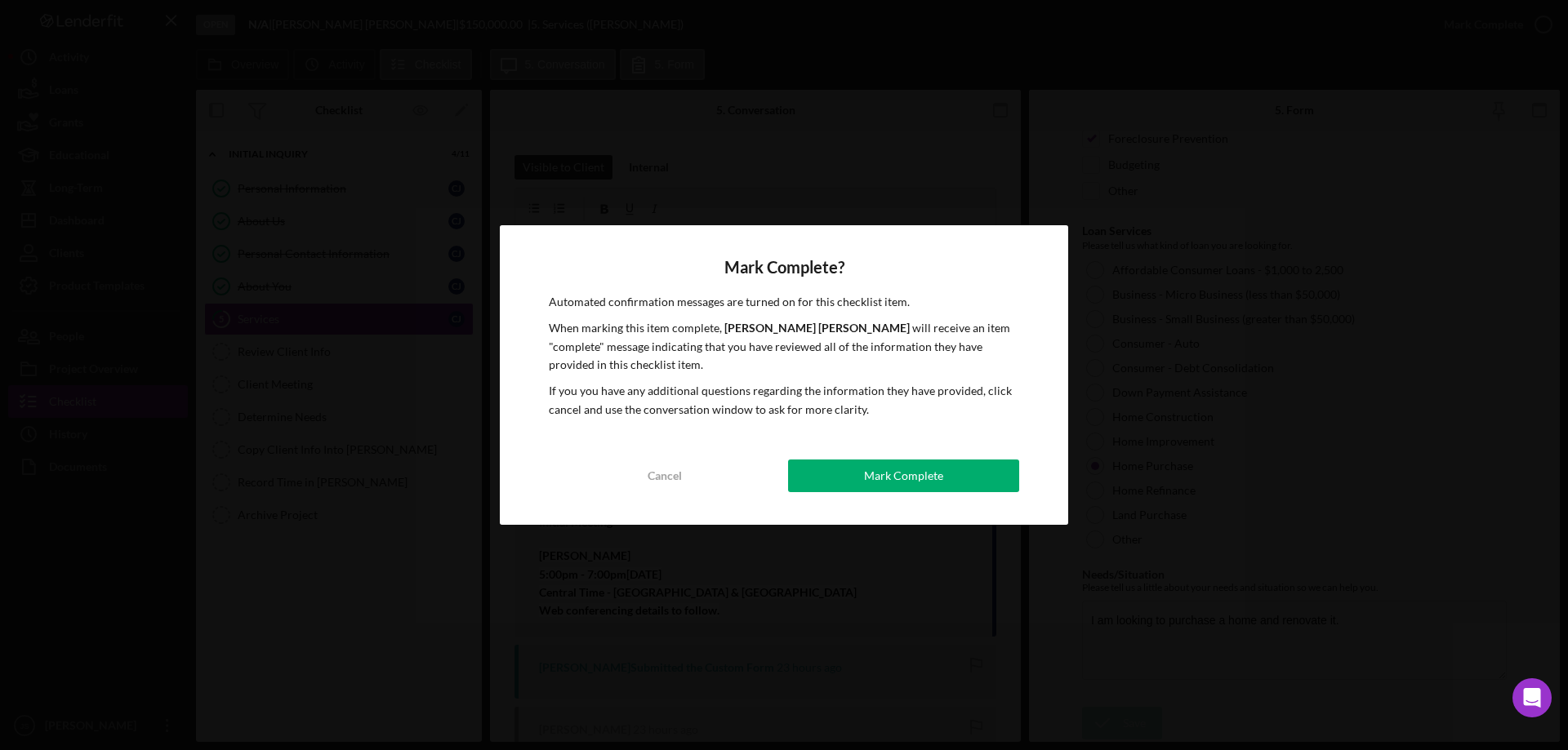
click at [973, 462] on button "Mark Complete" at bounding box center [903, 476] width 231 height 33
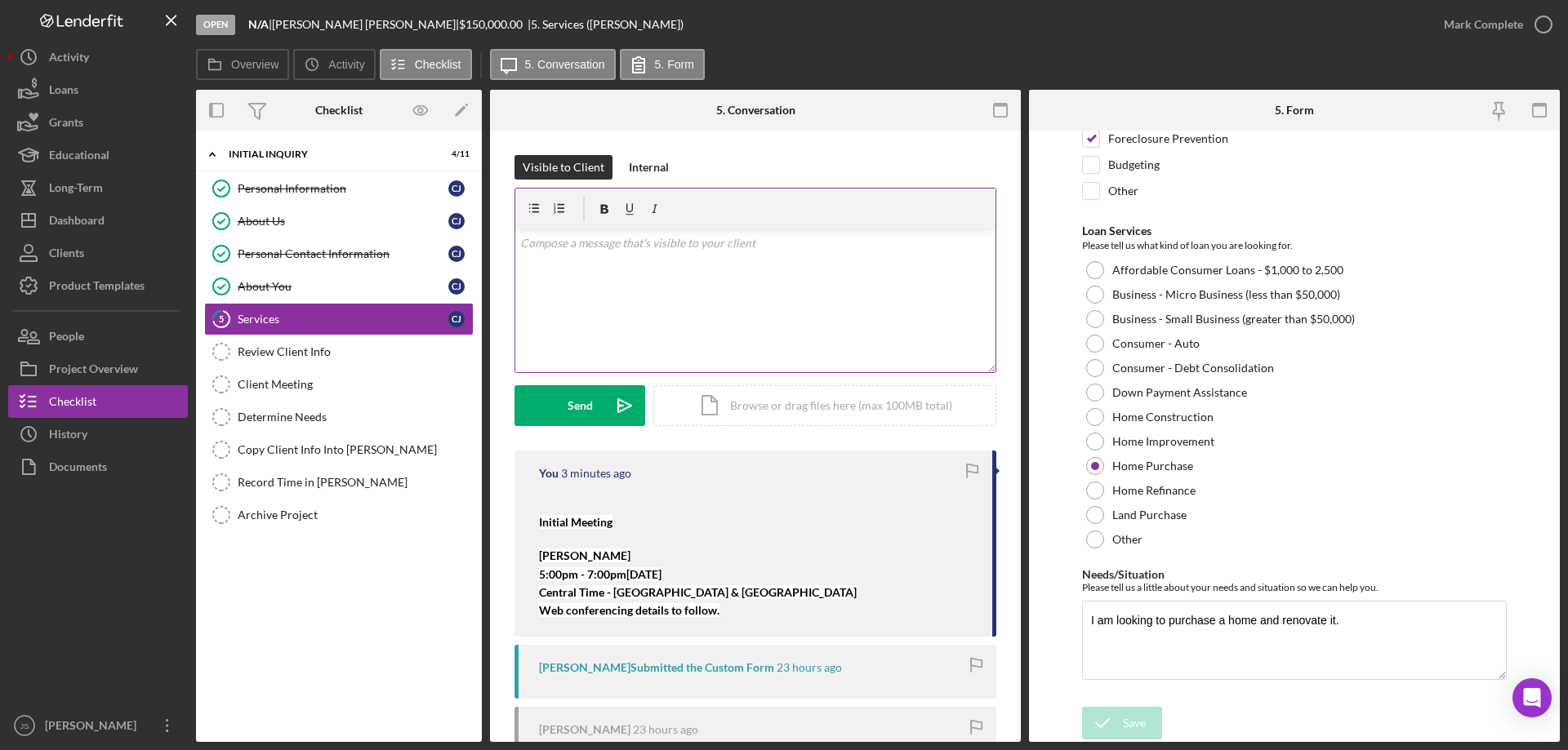
scroll to position [199, 0]
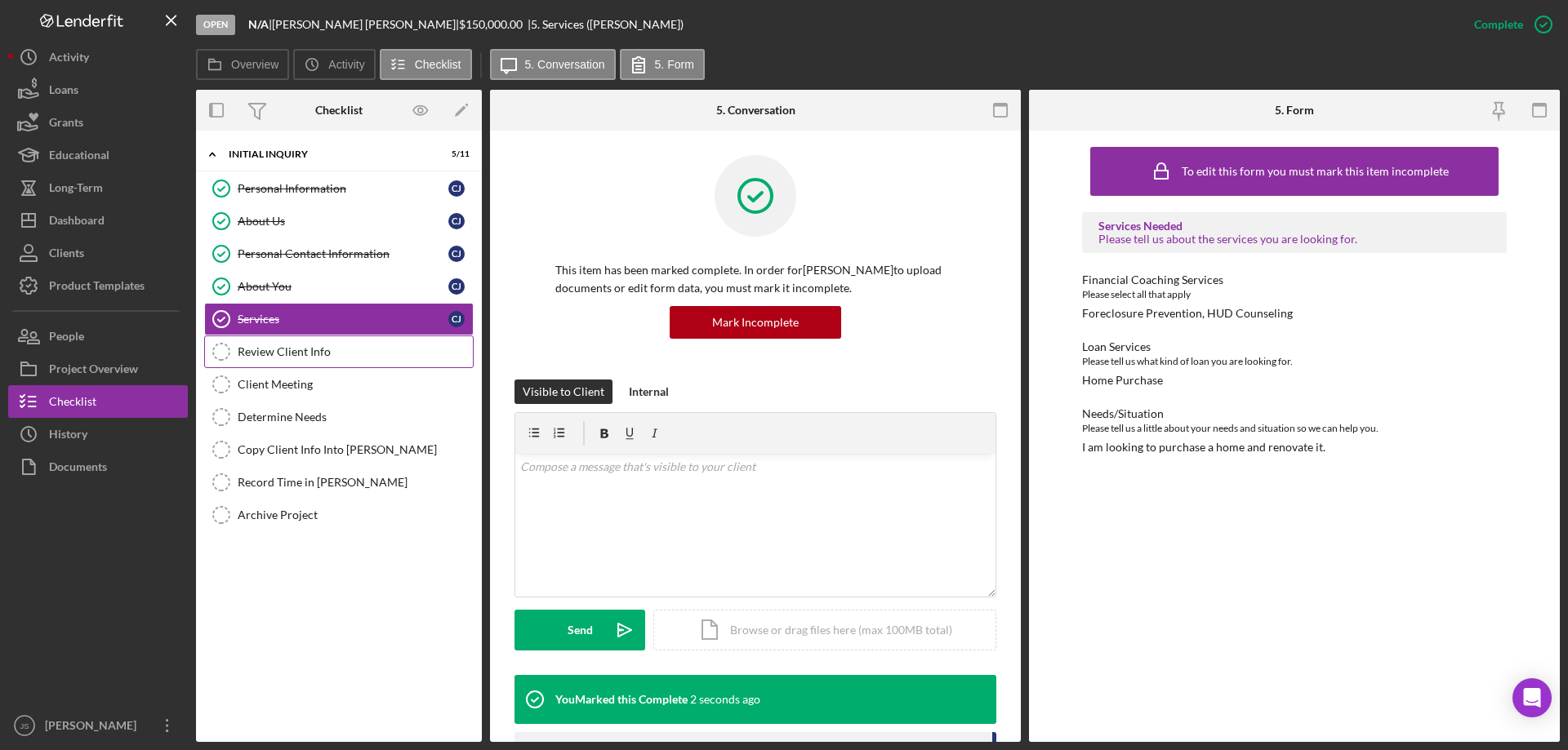
click at [350, 354] on div "Review Client Info" at bounding box center [355, 351] width 236 height 13
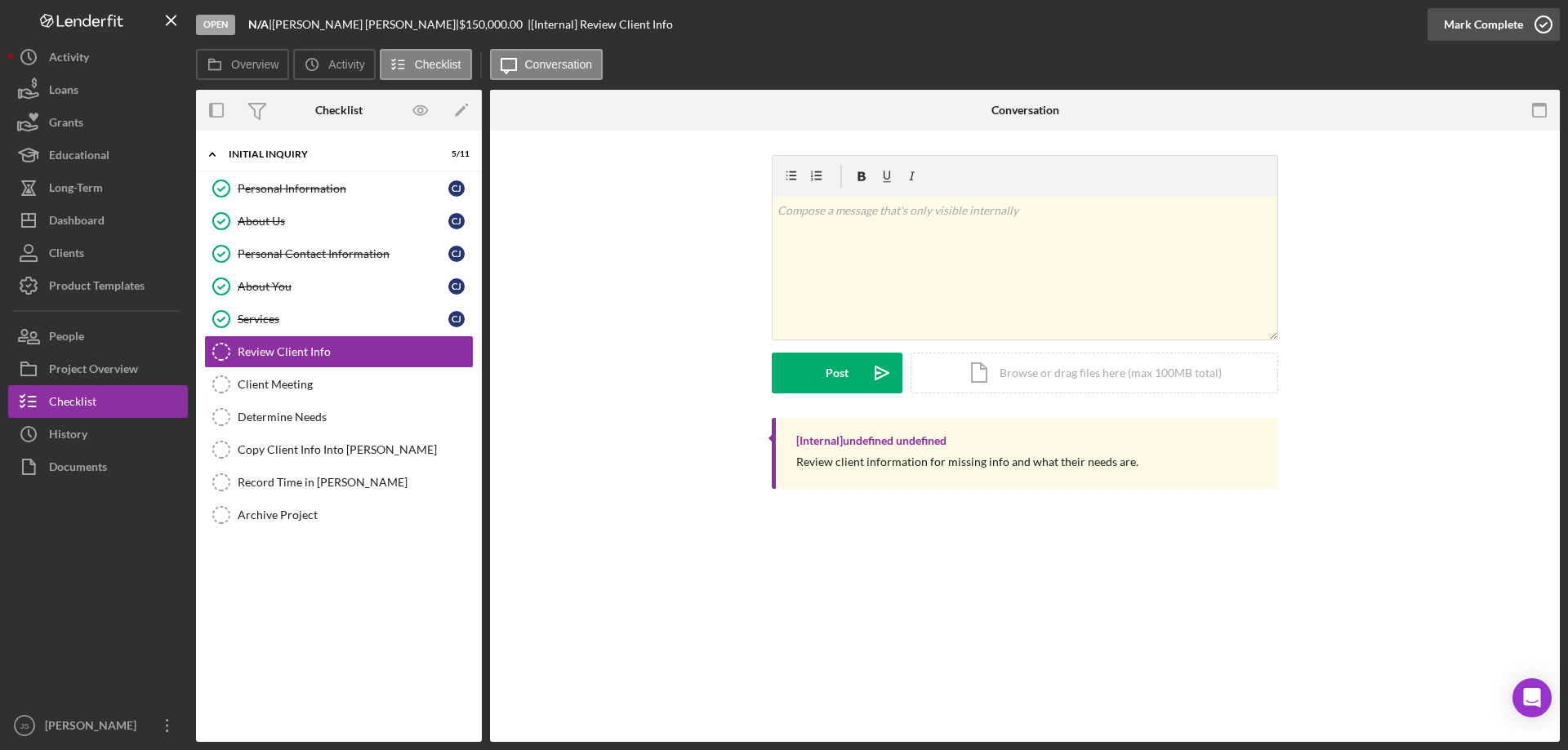
click at [1544, 22] on icon "button" at bounding box center [1544, 24] width 41 height 41
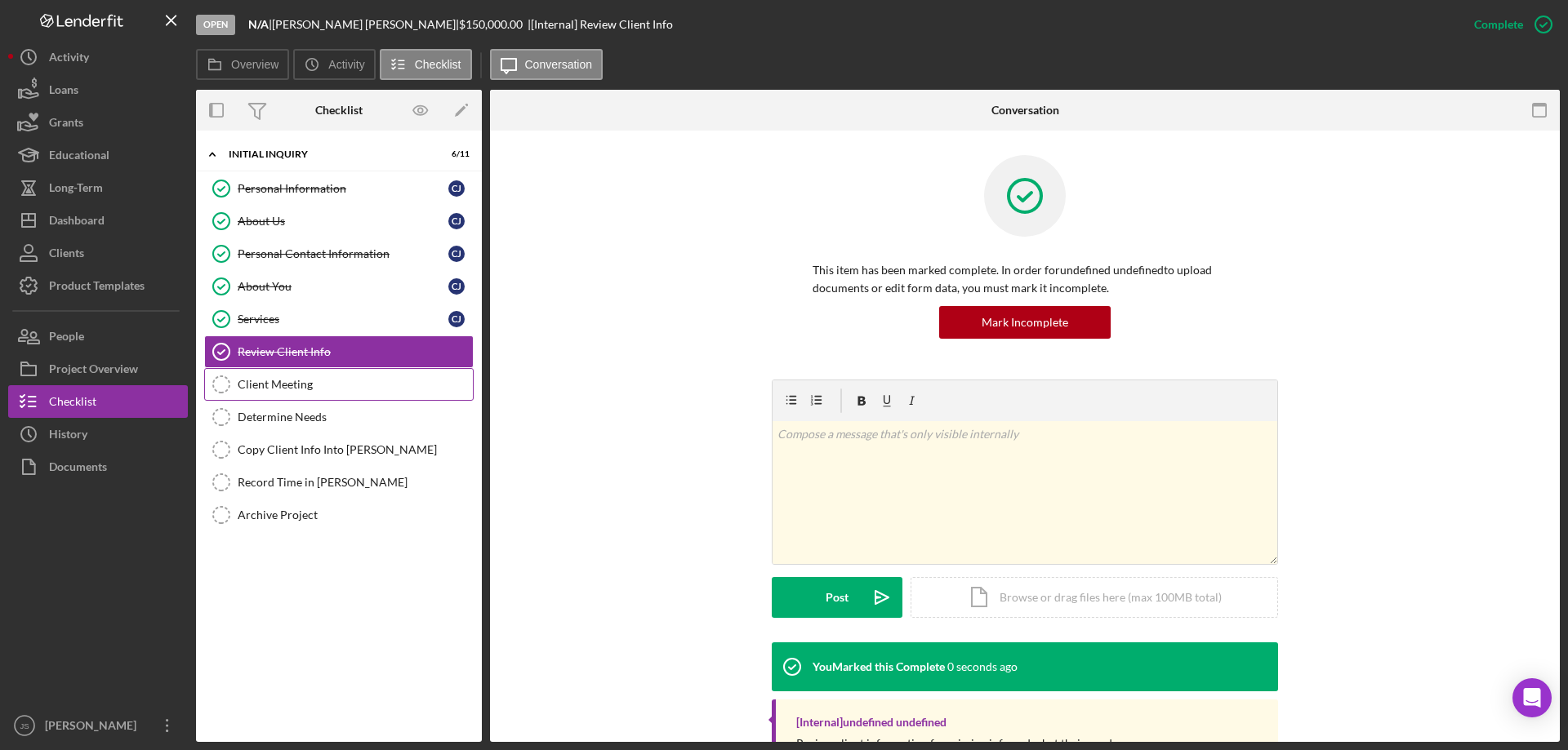
click at [292, 383] on div "Client Meeting" at bounding box center [355, 384] width 236 height 13
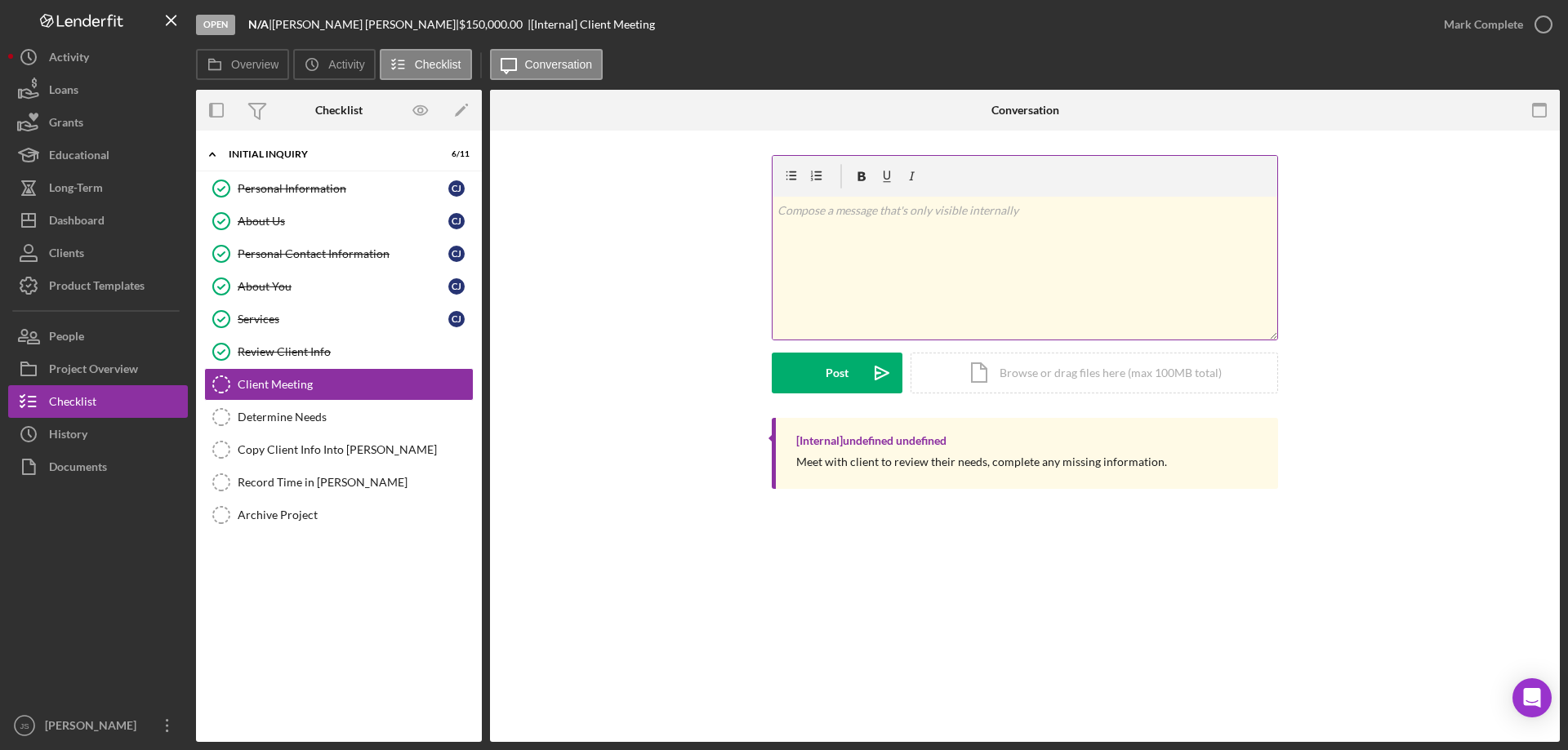
click at [815, 265] on div "v Color teal Color pink Remove color Add row above Add row below Add column bef…" at bounding box center [1025, 268] width 505 height 143
drag, startPoint x: 833, startPoint y: 370, endPoint x: 878, endPoint y: 348, distance: 50.1
click at [834, 370] on div "Post" at bounding box center [836, 374] width 22 height 41
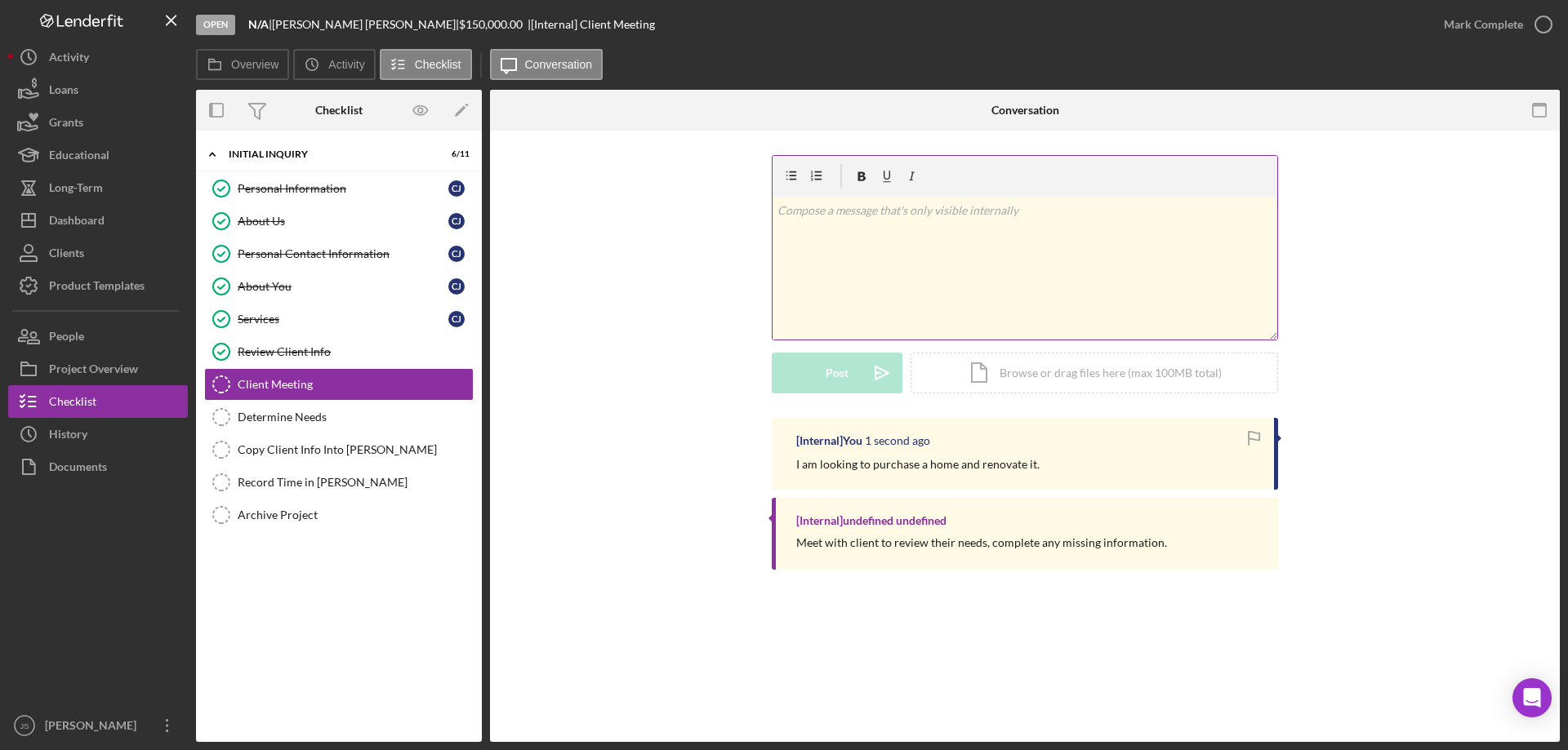
click at [799, 233] on div "v Color teal Color pink Remove color Add row above Add row below Add column bef…" at bounding box center [1025, 268] width 505 height 143
click at [262, 320] on div "Services" at bounding box center [343, 318] width 210 height 13
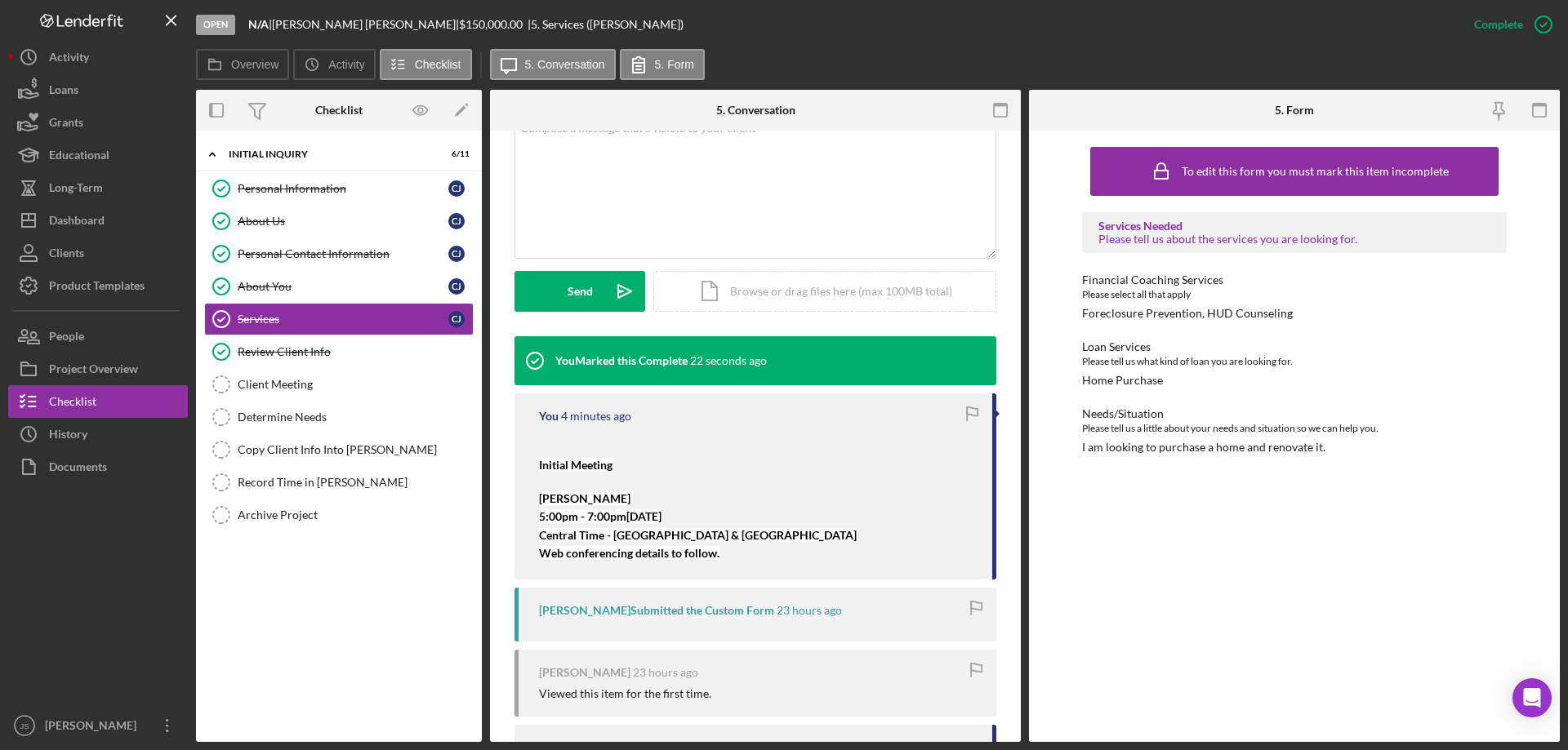
scroll to position [439, 0]
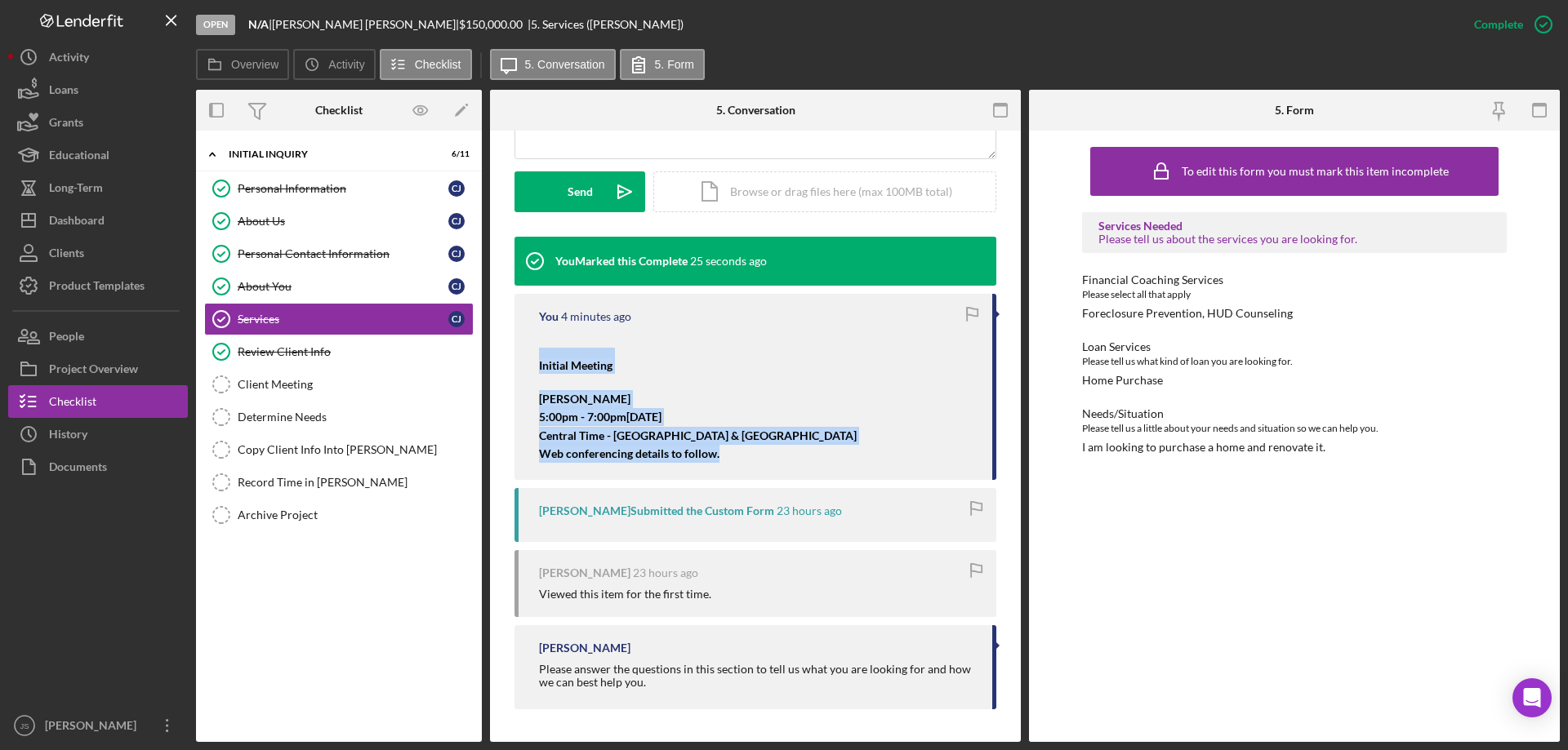
drag, startPoint x: 539, startPoint y: 363, endPoint x: 622, endPoint y: 433, distance: 108.6
click at [789, 458] on div "You 4 minutes ago Initial Meeting Kristy Carlson 5:00pm - 7:00pm, Thursday, Sep…" at bounding box center [755, 386] width 482 height 186
copy div "Initial Meeting Kristy Carlson 5:00pm - 7:00pm, Thursday, September 4, 2025 Cen…"
click at [274, 378] on div "Client Meeting" at bounding box center [355, 384] width 236 height 13
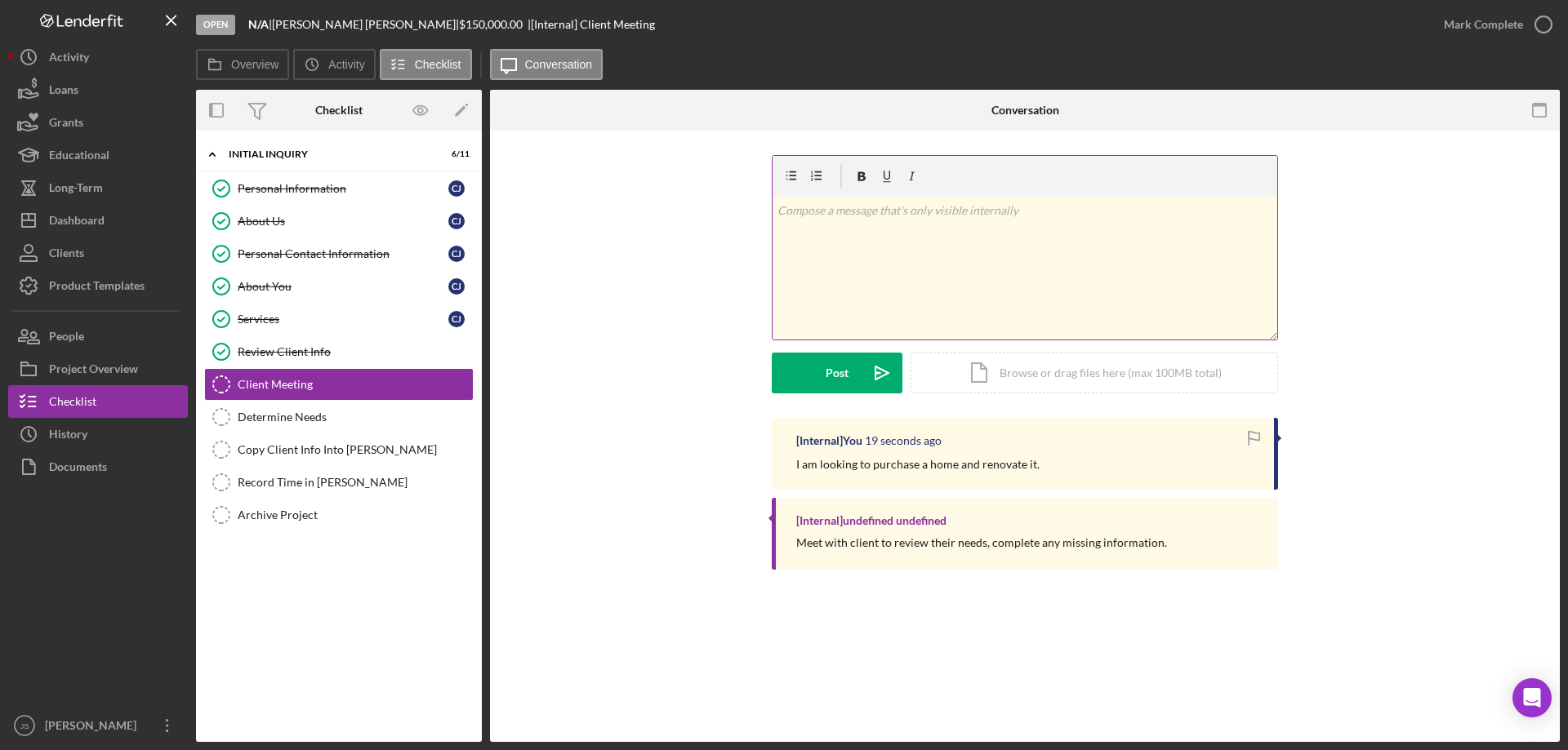
click at [873, 266] on div "v Color teal Color pink Remove color Add row above Add row below Add column bef…" at bounding box center [1025, 268] width 505 height 143
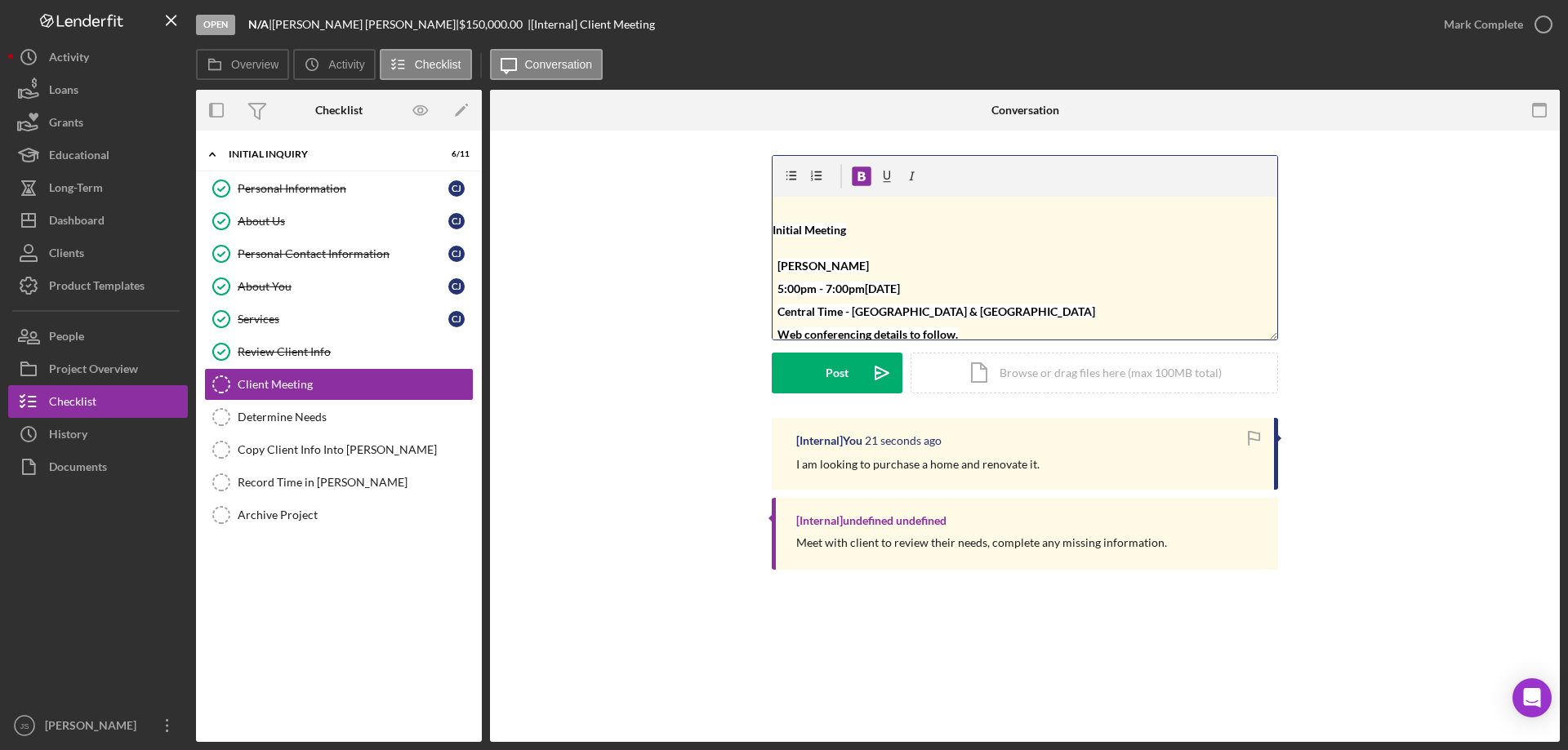
scroll to position [6, 0]
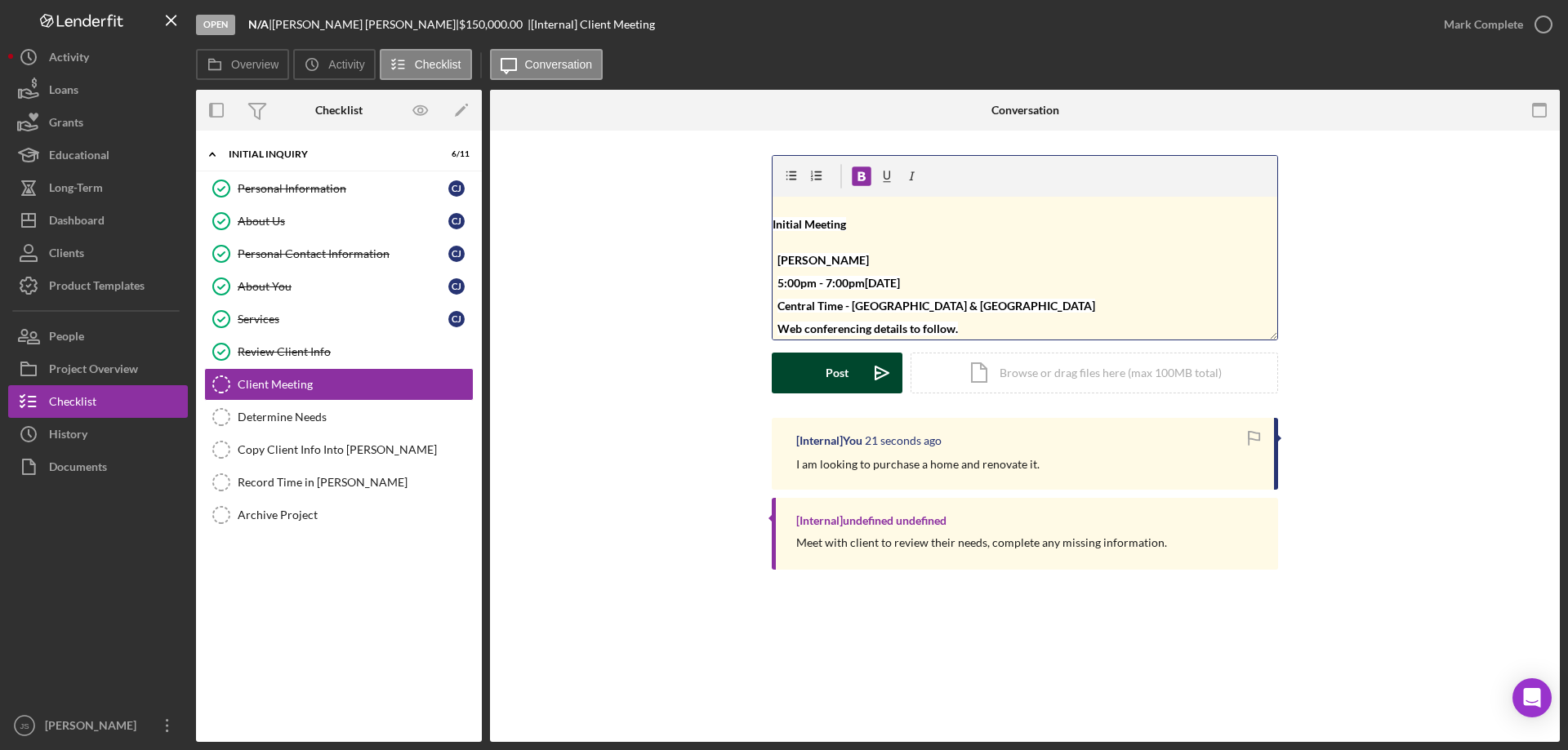
click at [832, 375] on div "Post" at bounding box center [836, 374] width 22 height 41
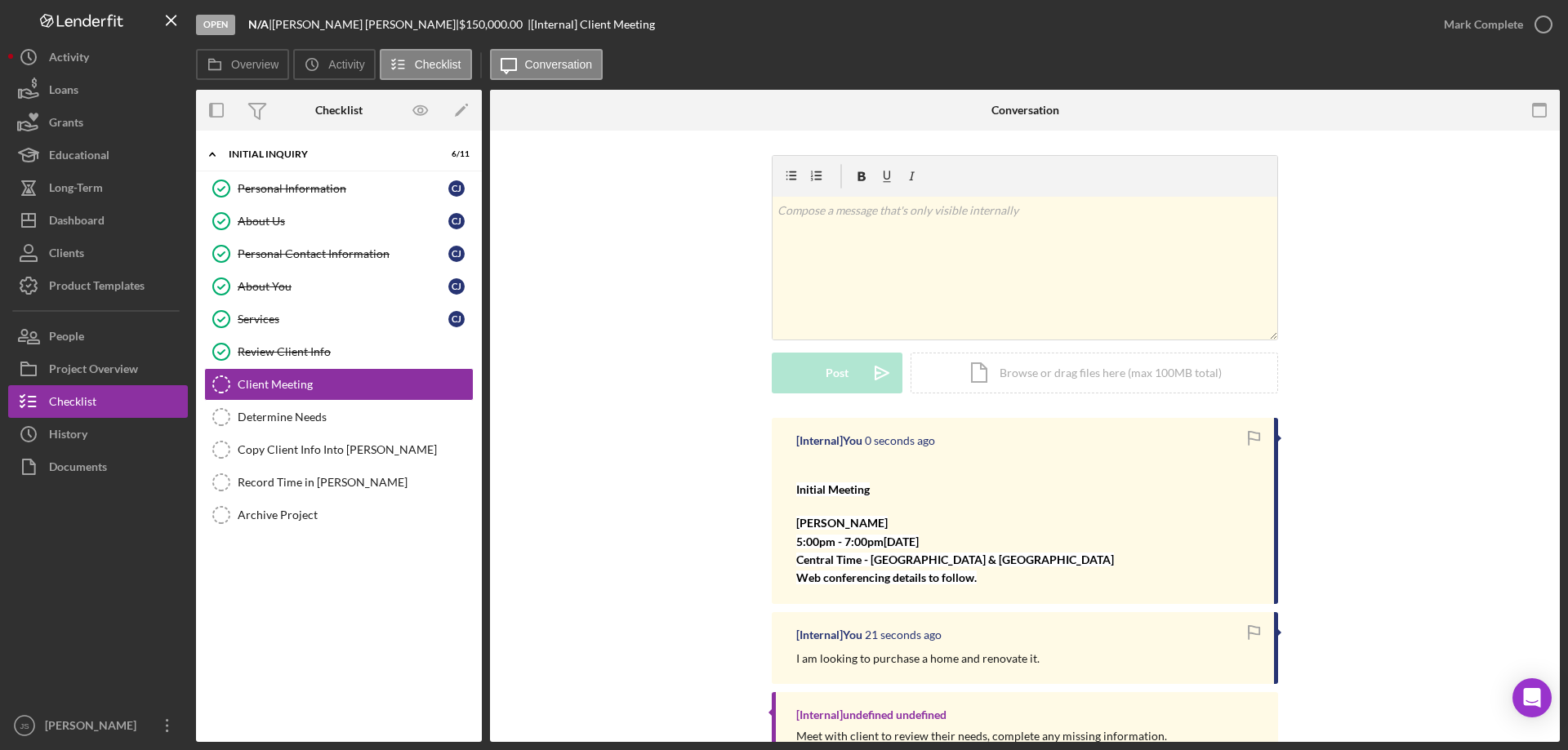
scroll to position [0, 0]
click at [1539, 21] on icon "button" at bounding box center [1544, 24] width 41 height 41
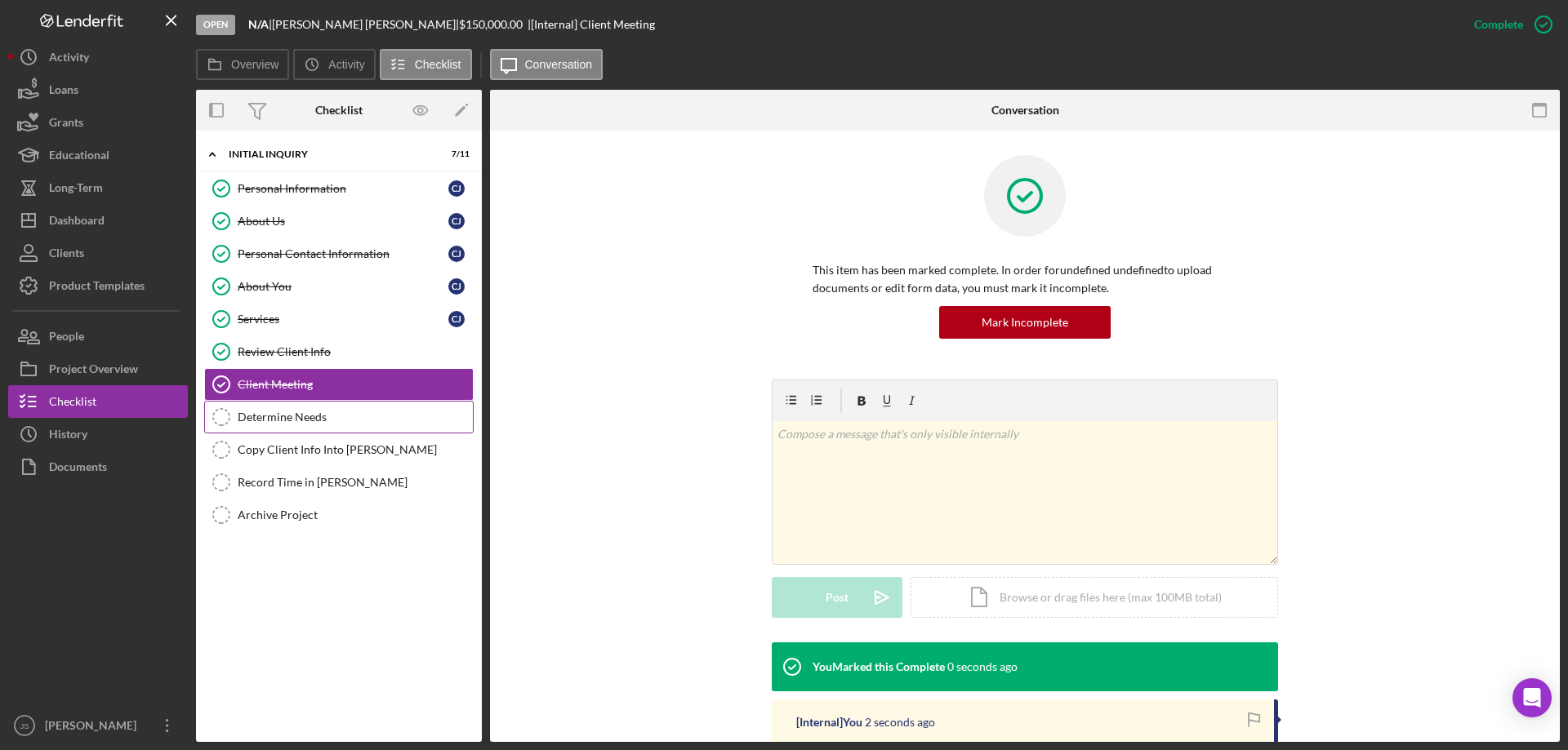
drag, startPoint x: 296, startPoint y: 418, endPoint x: 309, endPoint y: 418, distance: 13.0
click at [297, 418] on div "Determine Needs" at bounding box center [355, 416] width 236 height 13
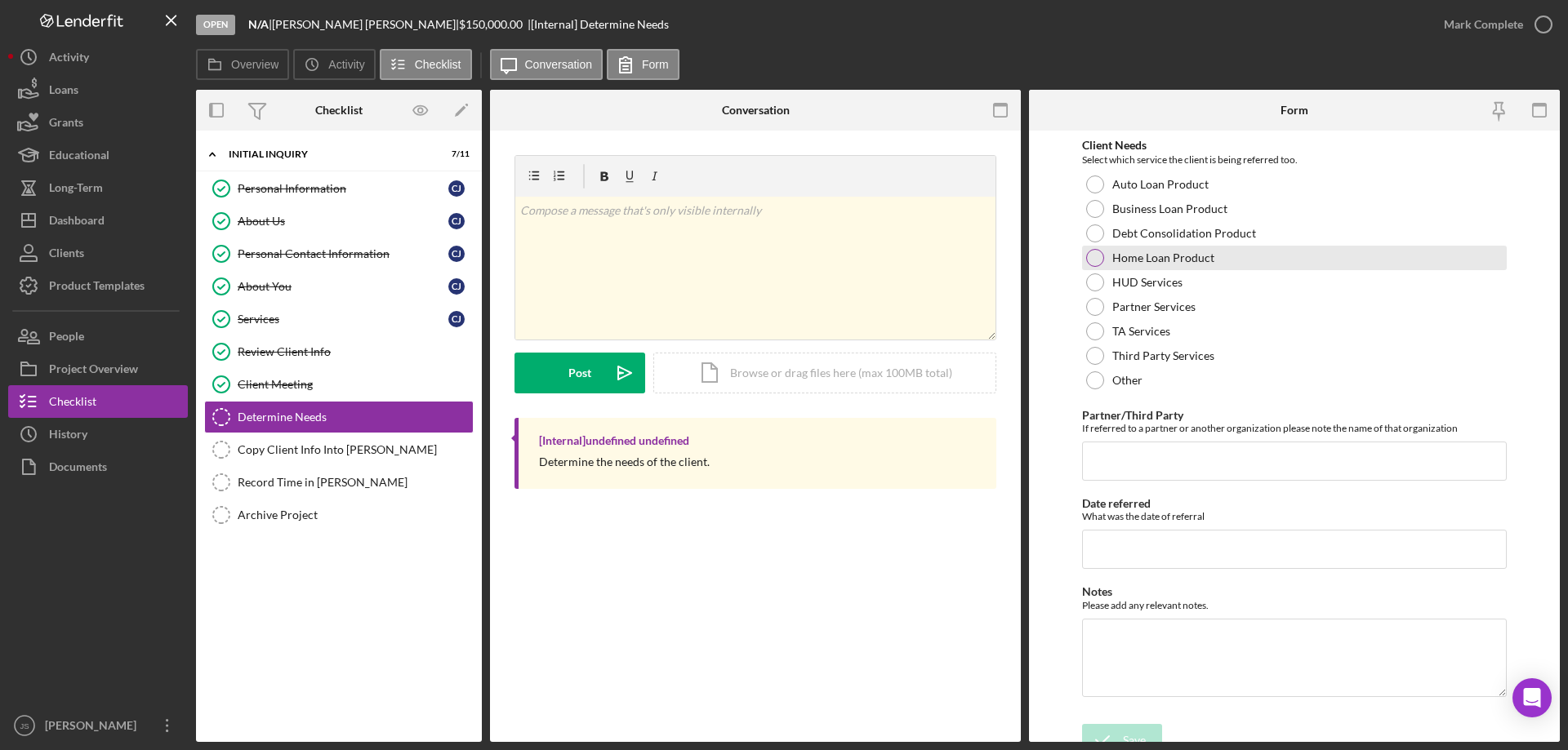
click at [1092, 262] on div at bounding box center [1095, 258] width 18 height 18
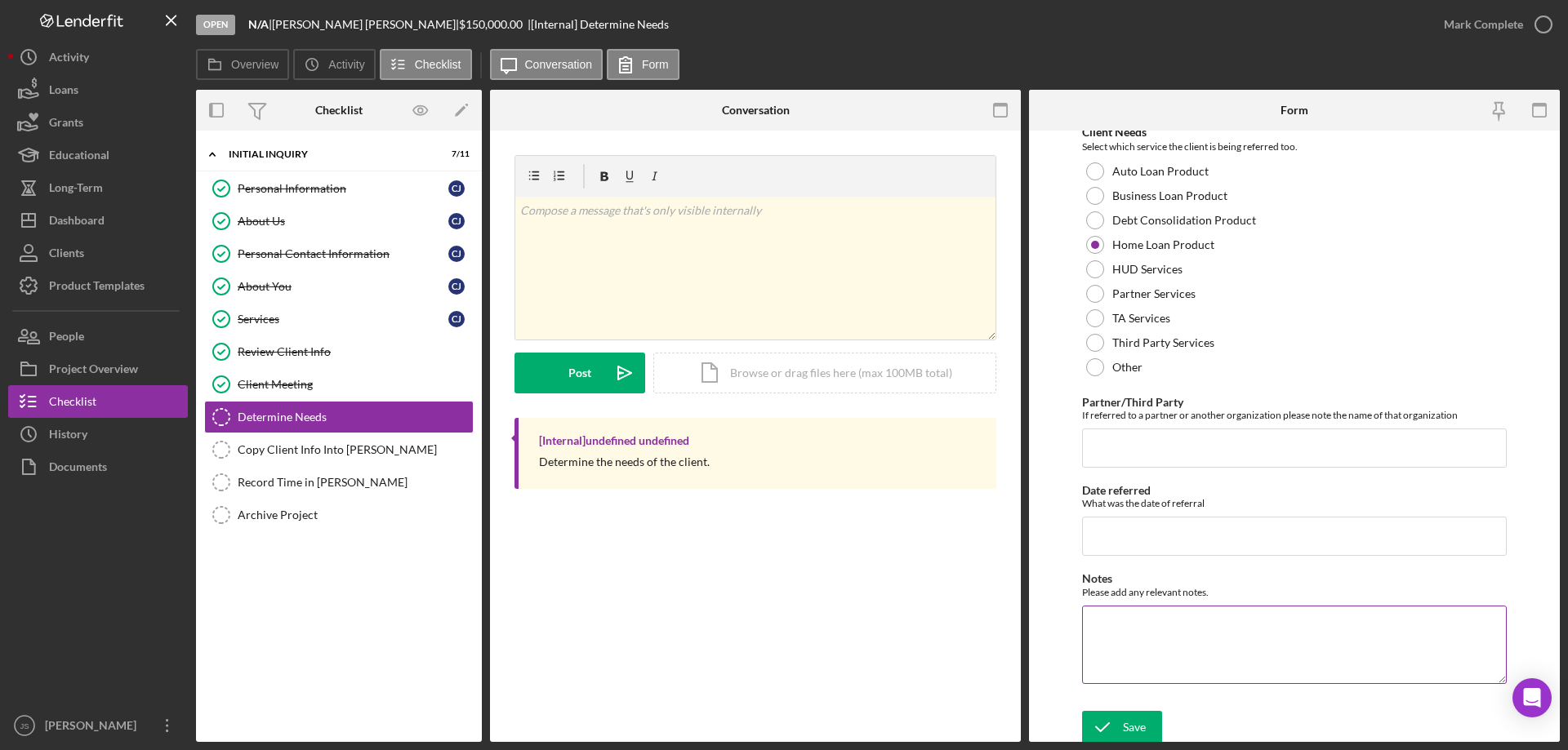
scroll to position [18, 0]
drag, startPoint x: 1118, startPoint y: 725, endPoint x: 1259, endPoint y: 597, distance: 190.4
click at [1119, 725] on icon "submit" at bounding box center [1103, 723] width 41 height 41
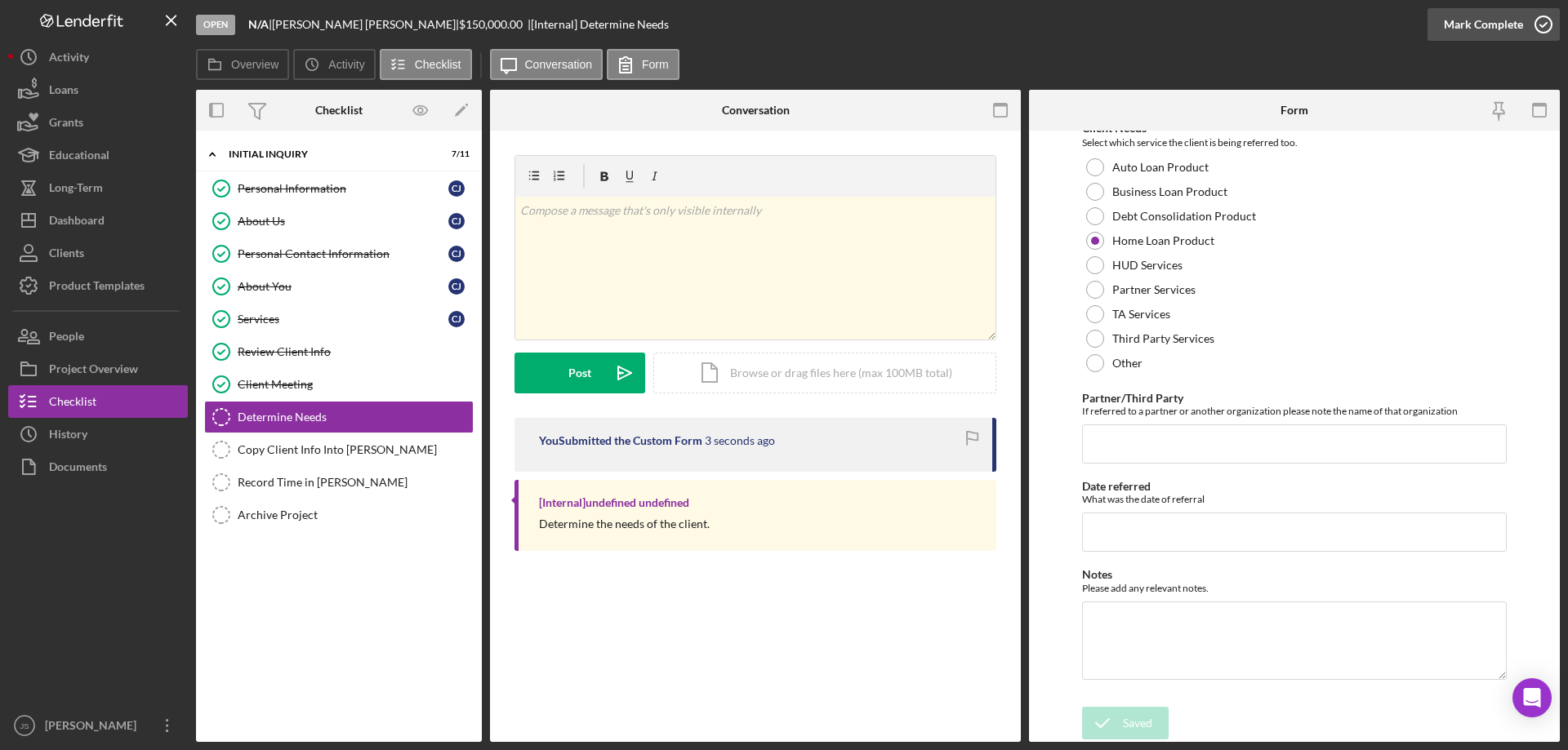
click at [1542, 23] on icon "button" at bounding box center [1544, 24] width 41 height 41
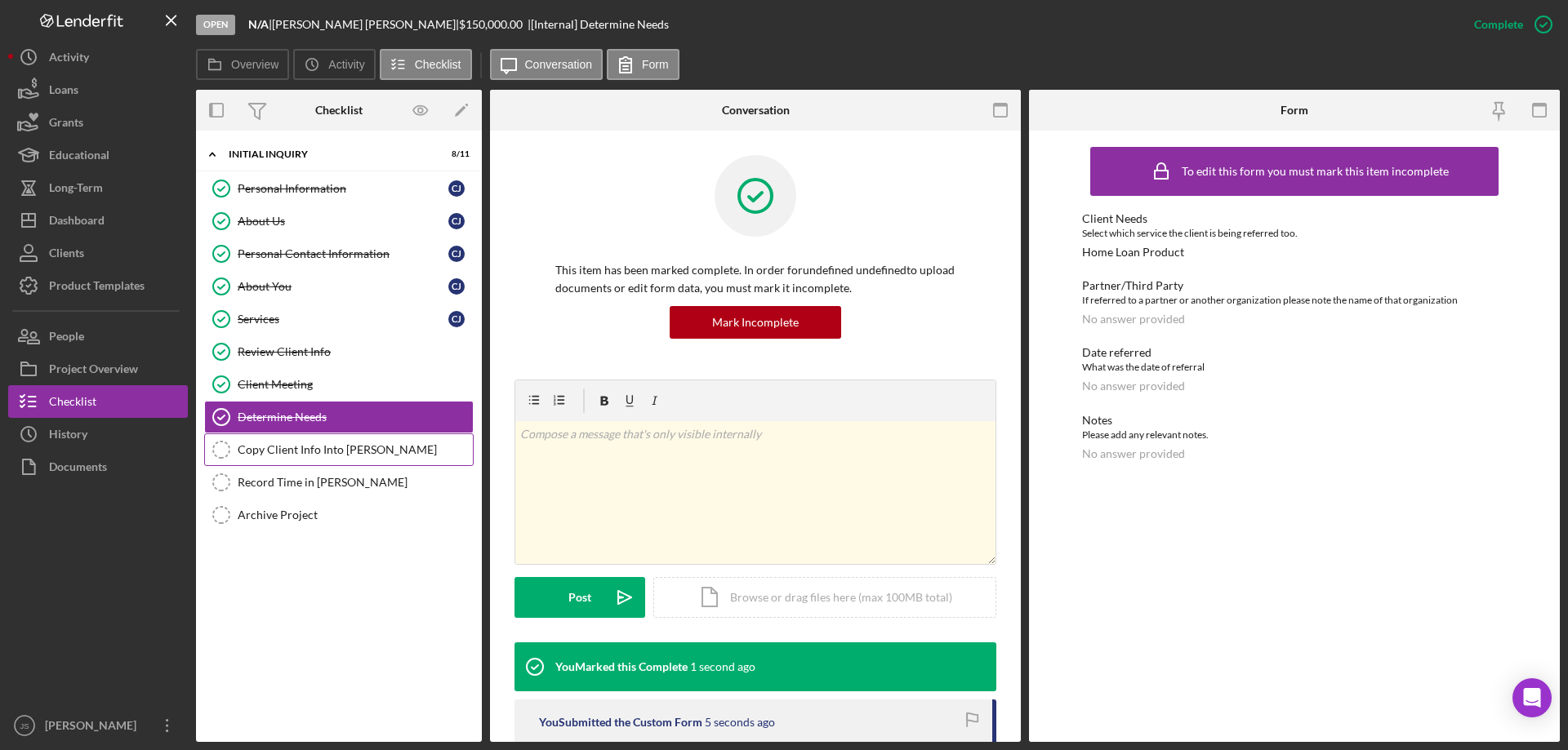
click at [305, 452] on div "Copy Client Info Into Otis" at bounding box center [355, 449] width 236 height 13
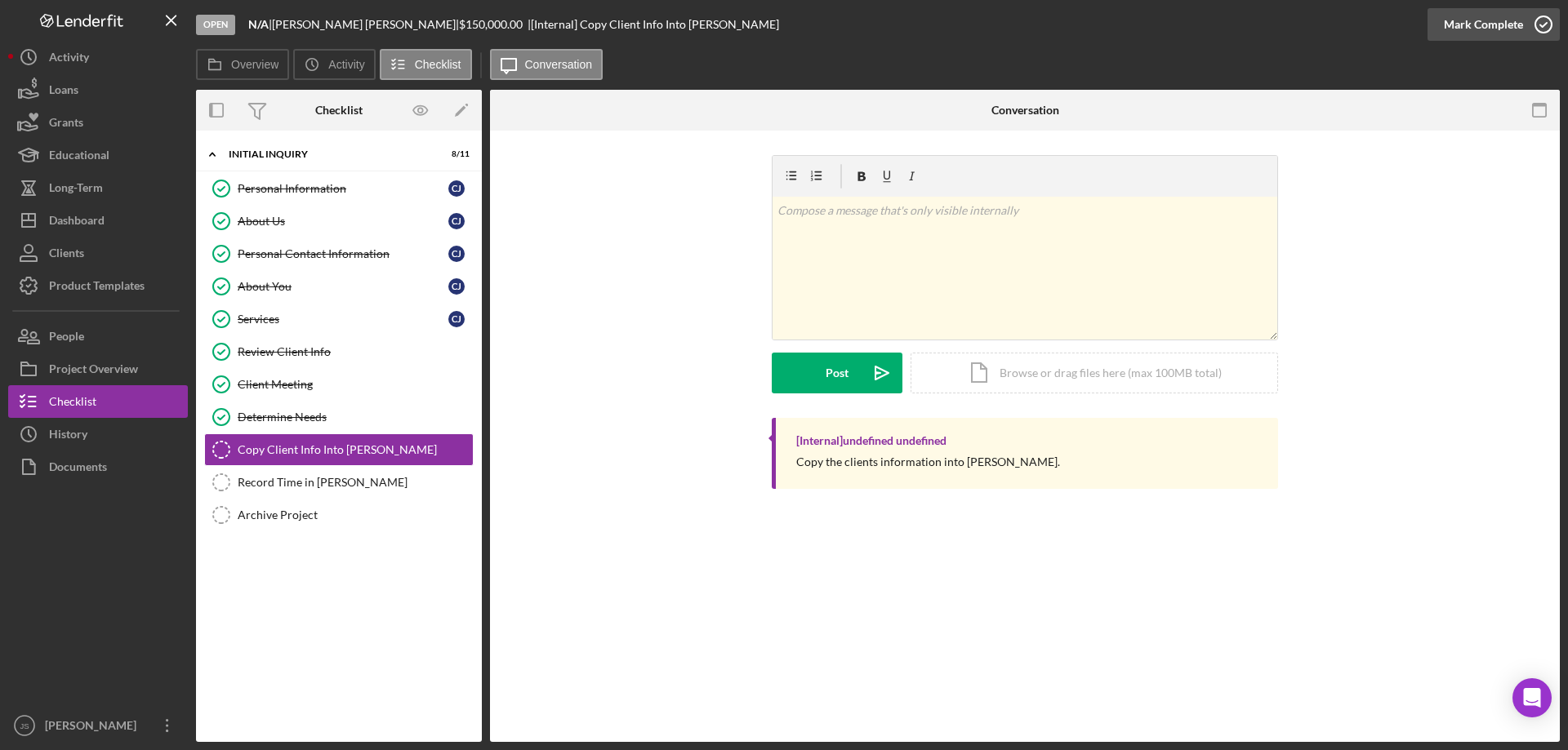
drag, startPoint x: 1542, startPoint y: 27, endPoint x: 1531, endPoint y: 31, distance: 11.7
click at [1542, 26] on polyline "button" at bounding box center [1544, 24] width 7 height 4
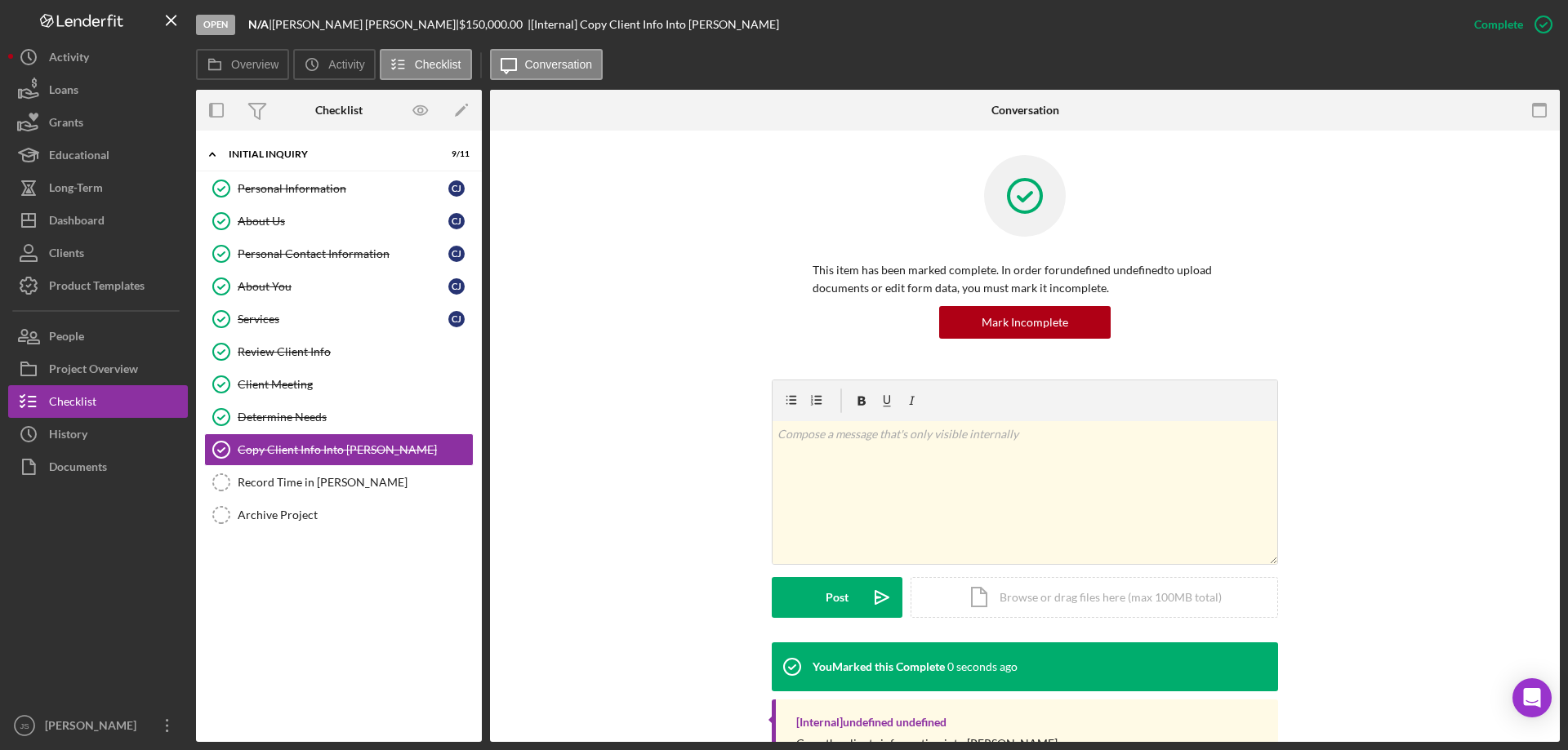
drag, startPoint x: 340, startPoint y: 483, endPoint x: 798, endPoint y: 346, distance: 478.1
click at [346, 482] on div "Record Time in OTIS" at bounding box center [355, 482] width 236 height 13
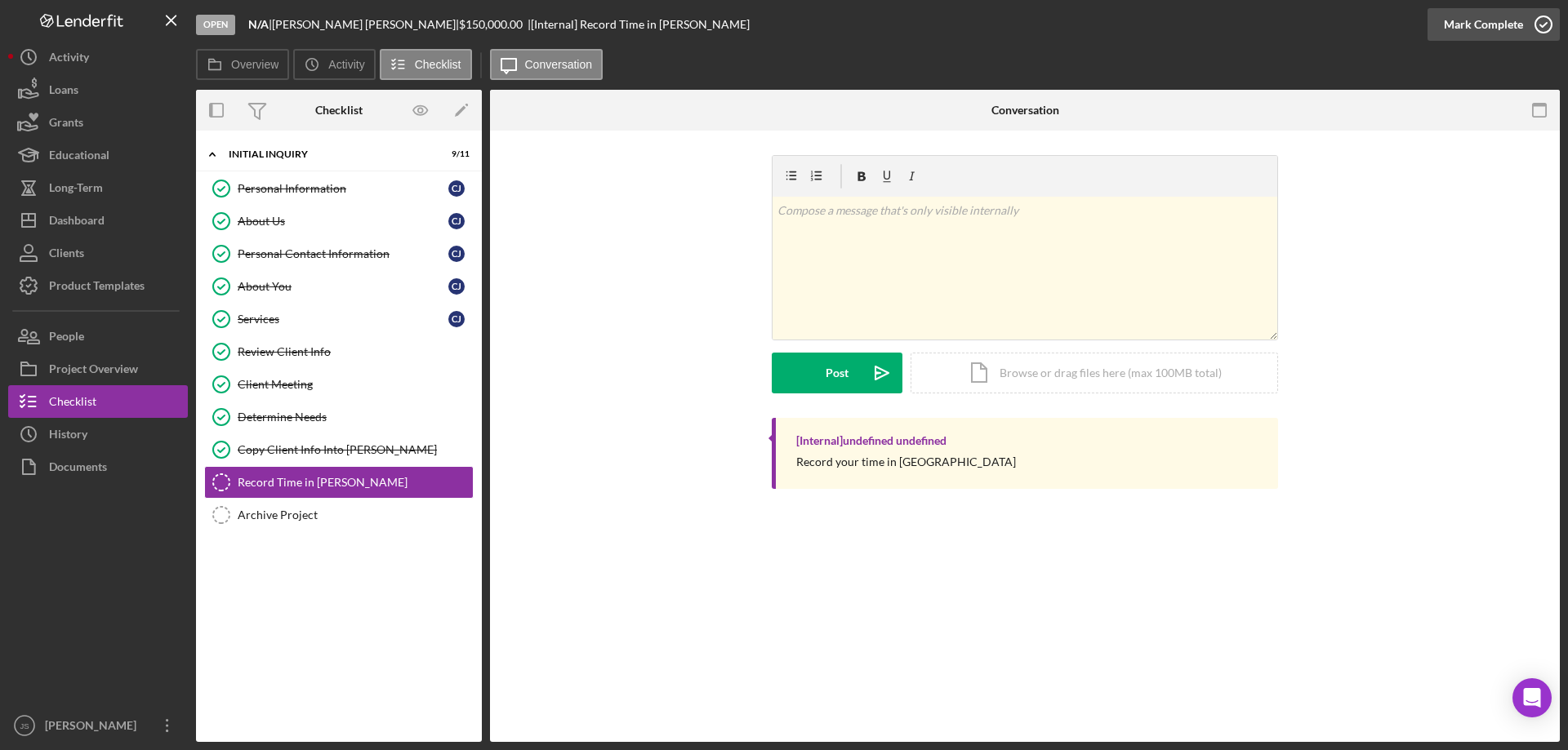
click at [1538, 19] on icon "button" at bounding box center [1544, 24] width 41 height 41
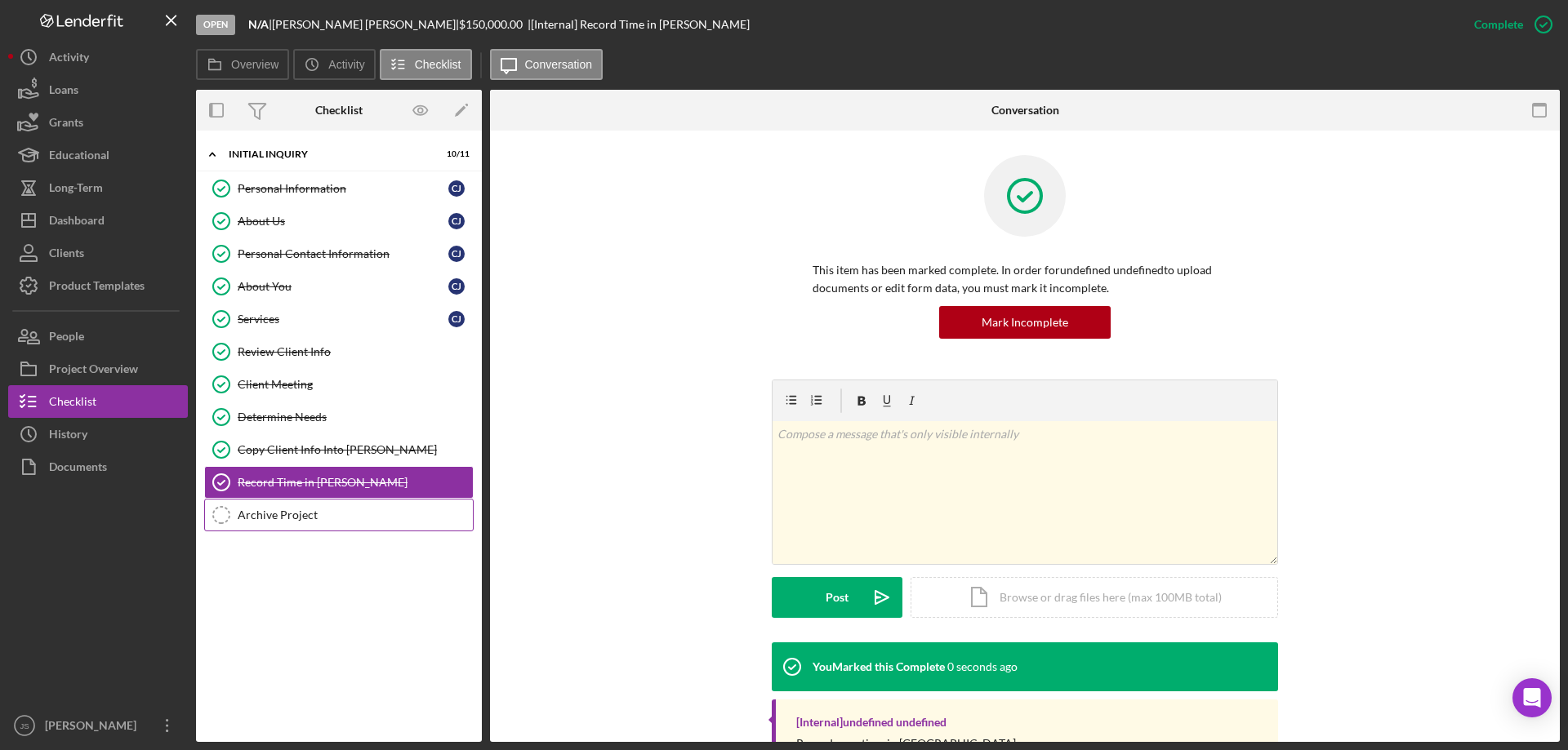
click at [272, 512] on div "Archive Project" at bounding box center [355, 515] width 236 height 13
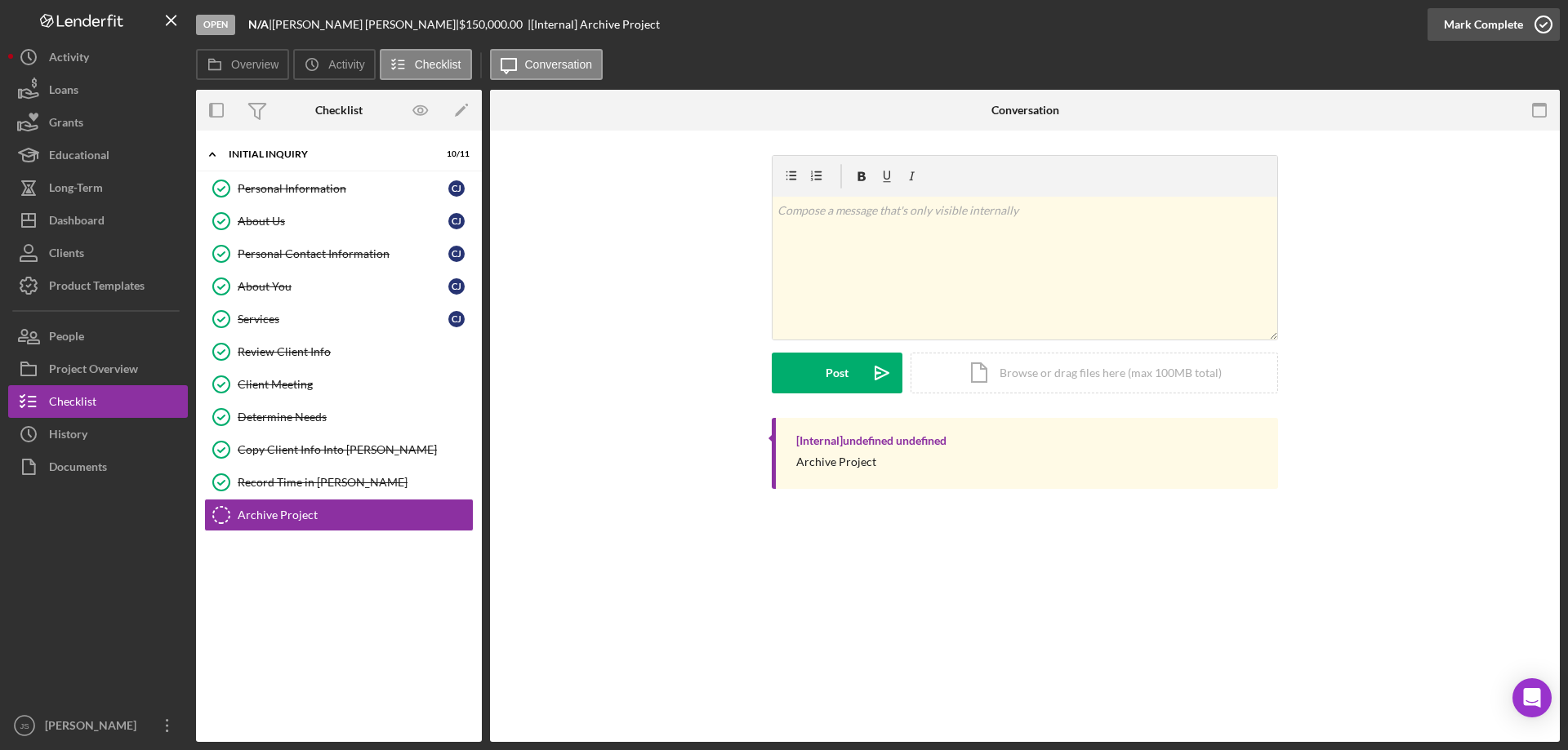
click at [1549, 23] on icon "button" at bounding box center [1544, 24] width 41 height 41
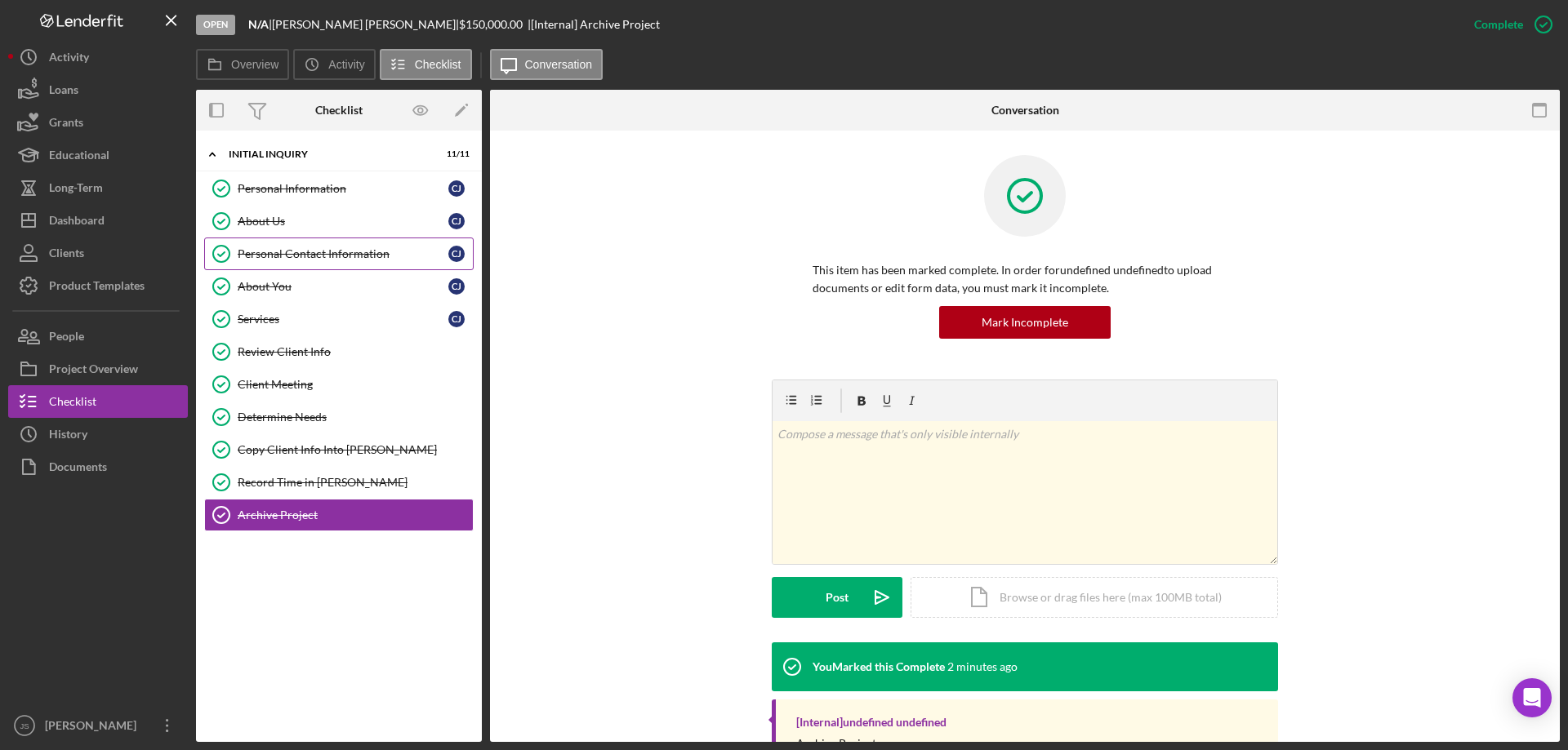
click at [317, 252] on div "Personal Contact Information" at bounding box center [343, 253] width 210 height 13
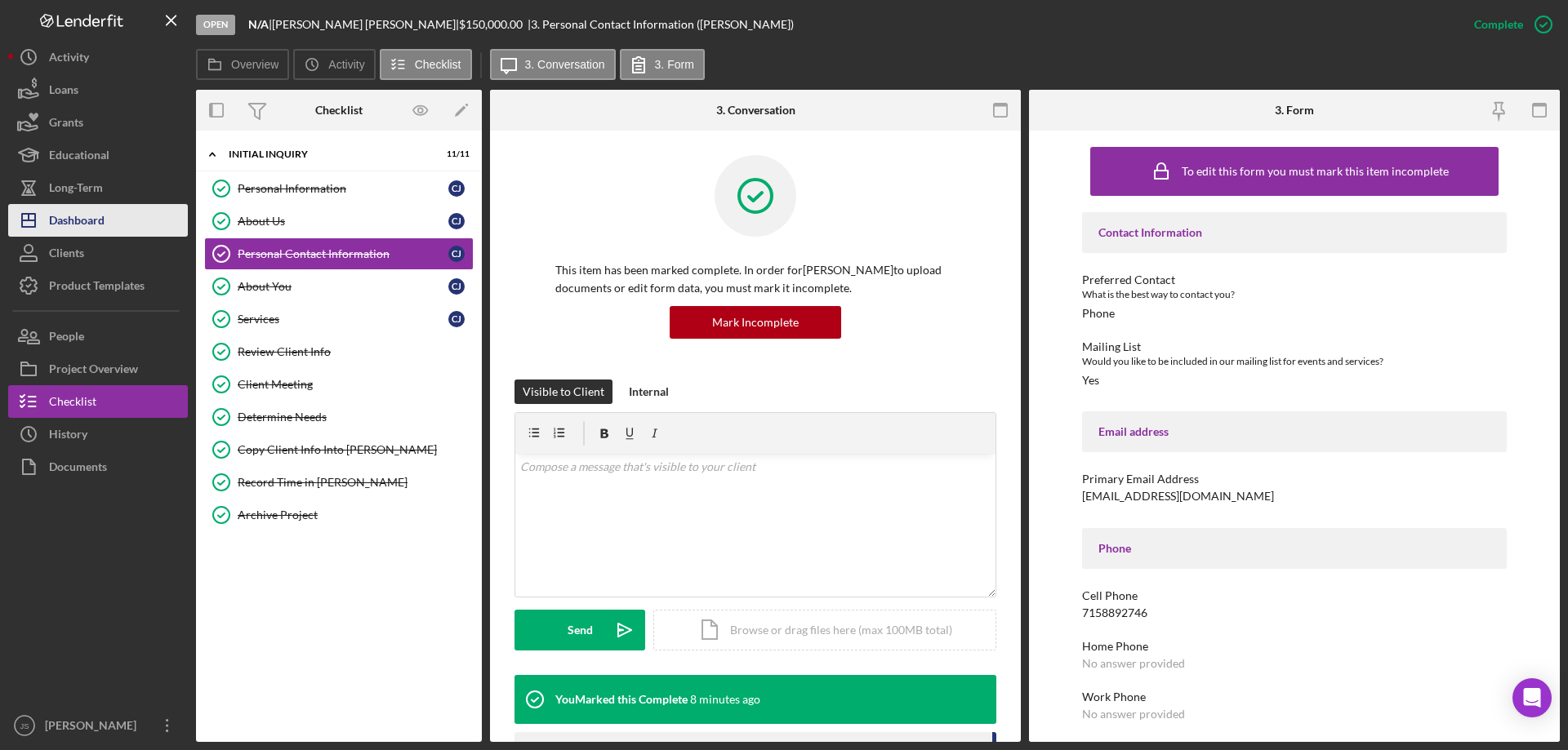
click at [64, 221] on div "Dashboard" at bounding box center [76, 223] width 55 height 37
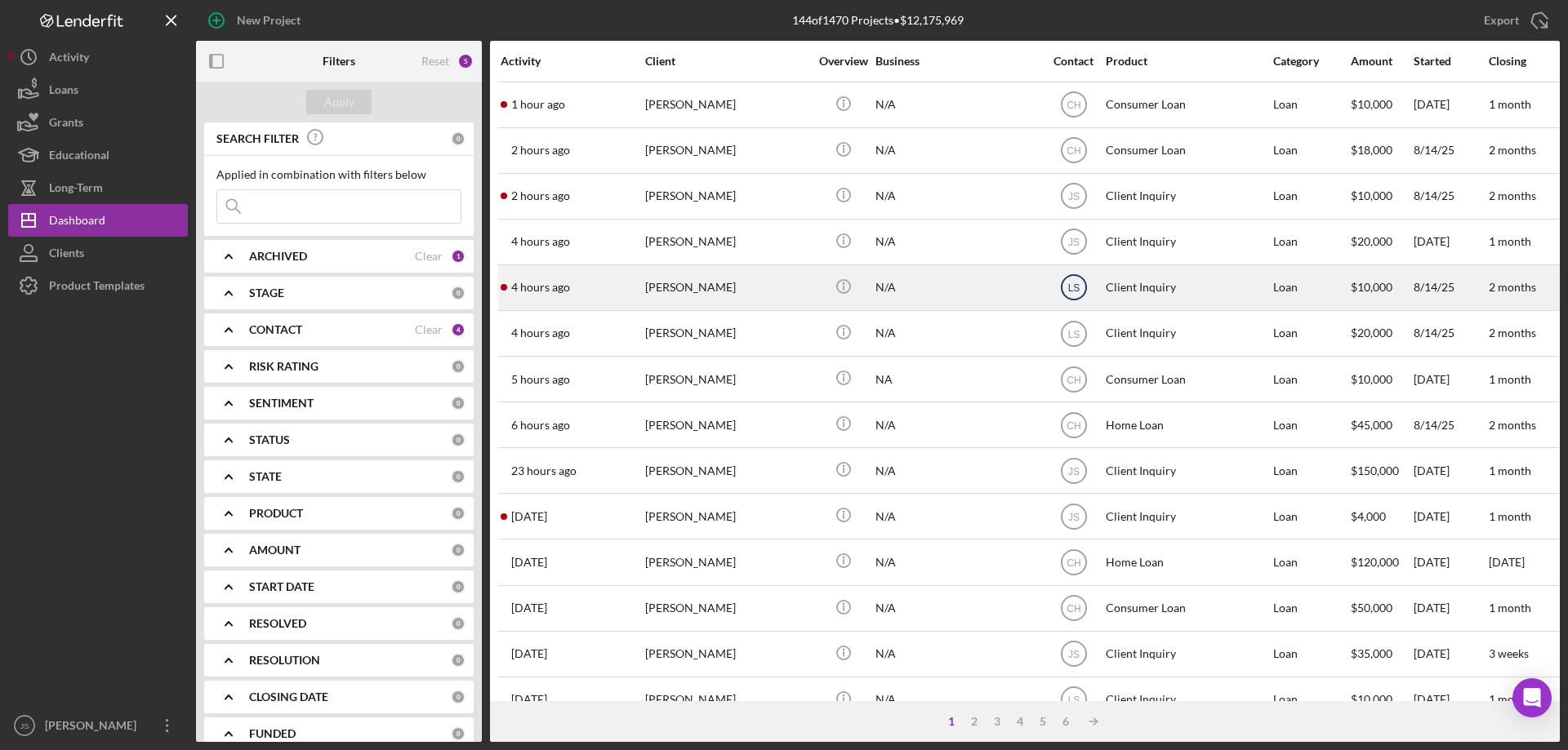
click at [1073, 111] on text "LS" at bounding box center [1074, 105] width 14 height 12
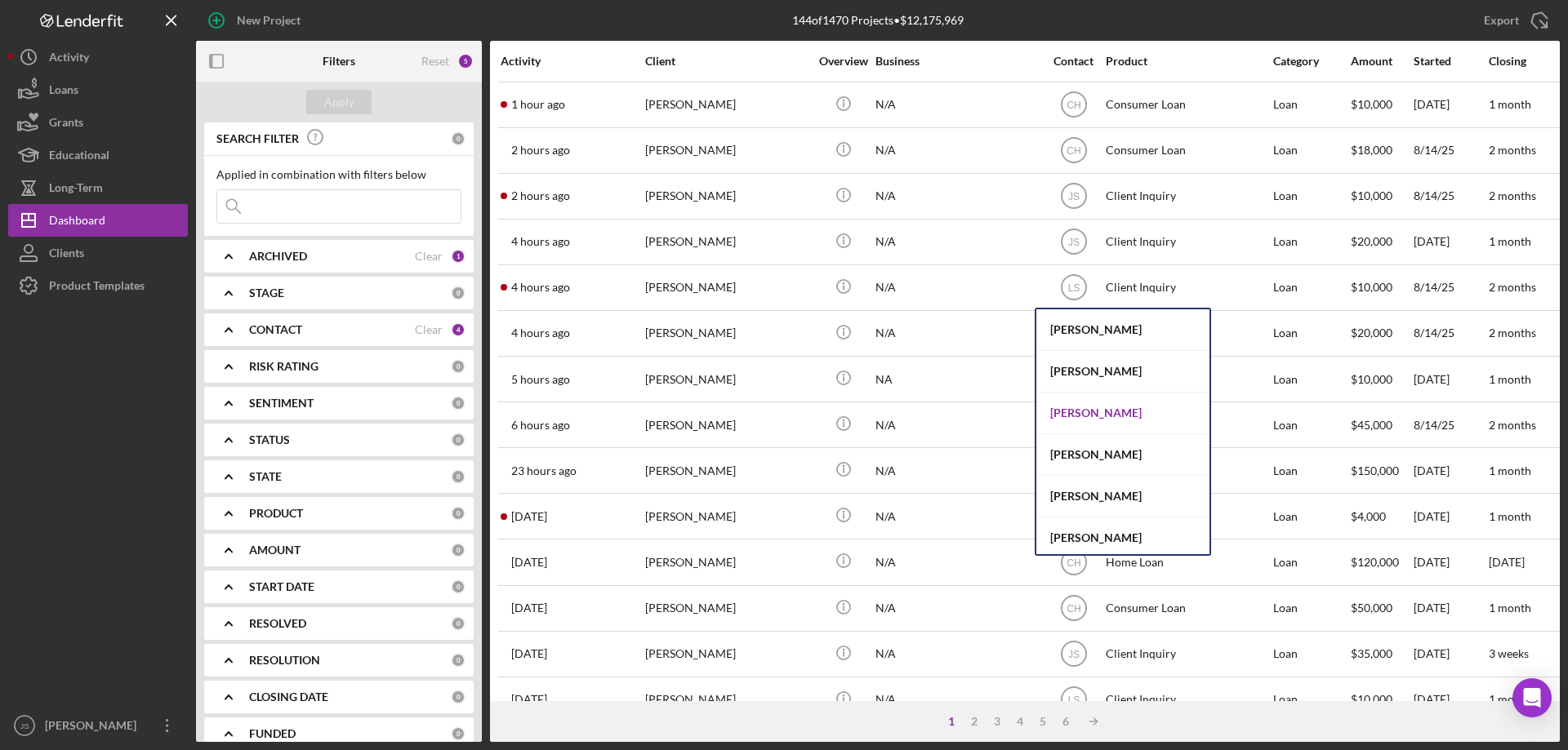
click at [1078, 409] on div "[PERSON_NAME]" at bounding box center [1123, 413] width 173 height 42
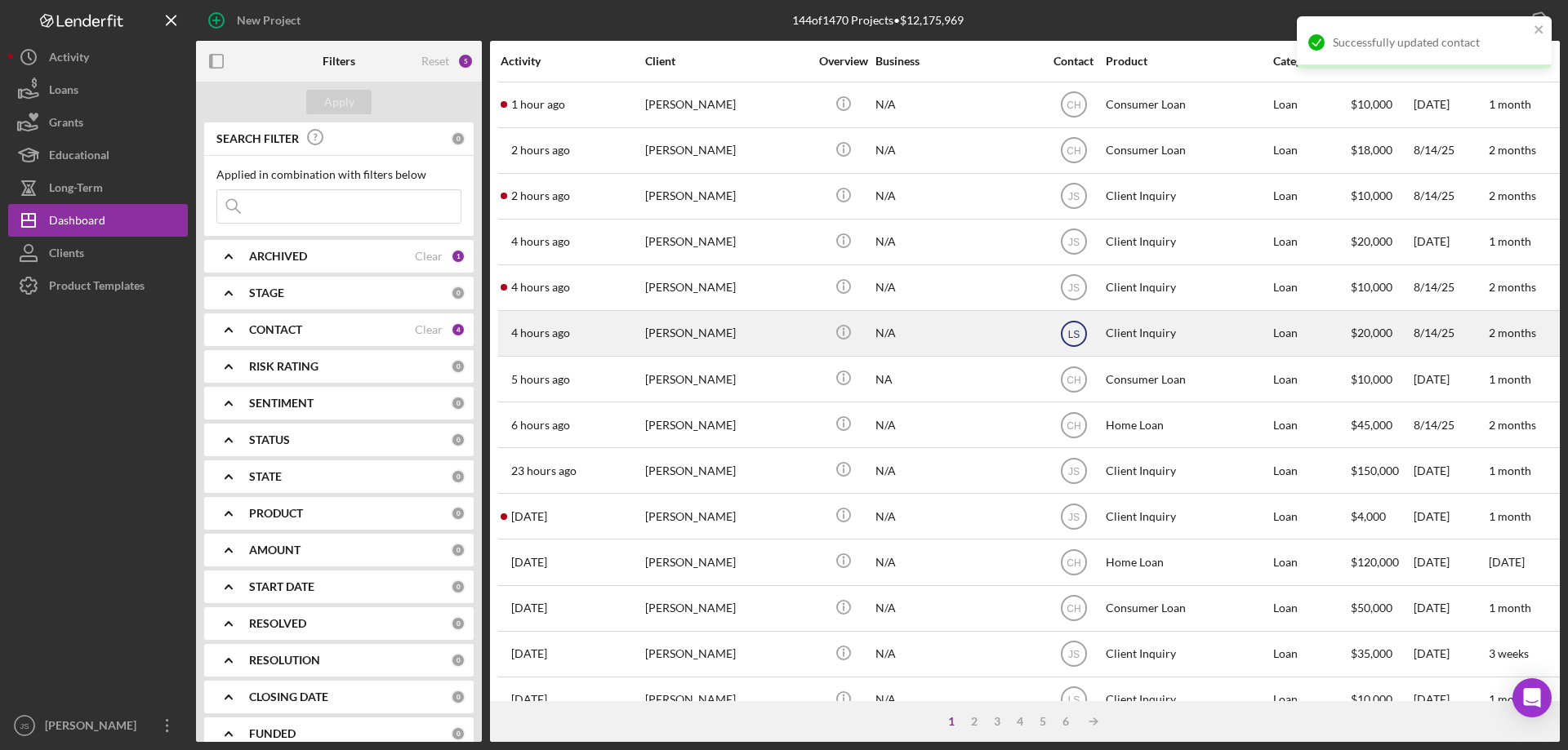
click at [1076, 111] on text "LS" at bounding box center [1074, 105] width 14 height 12
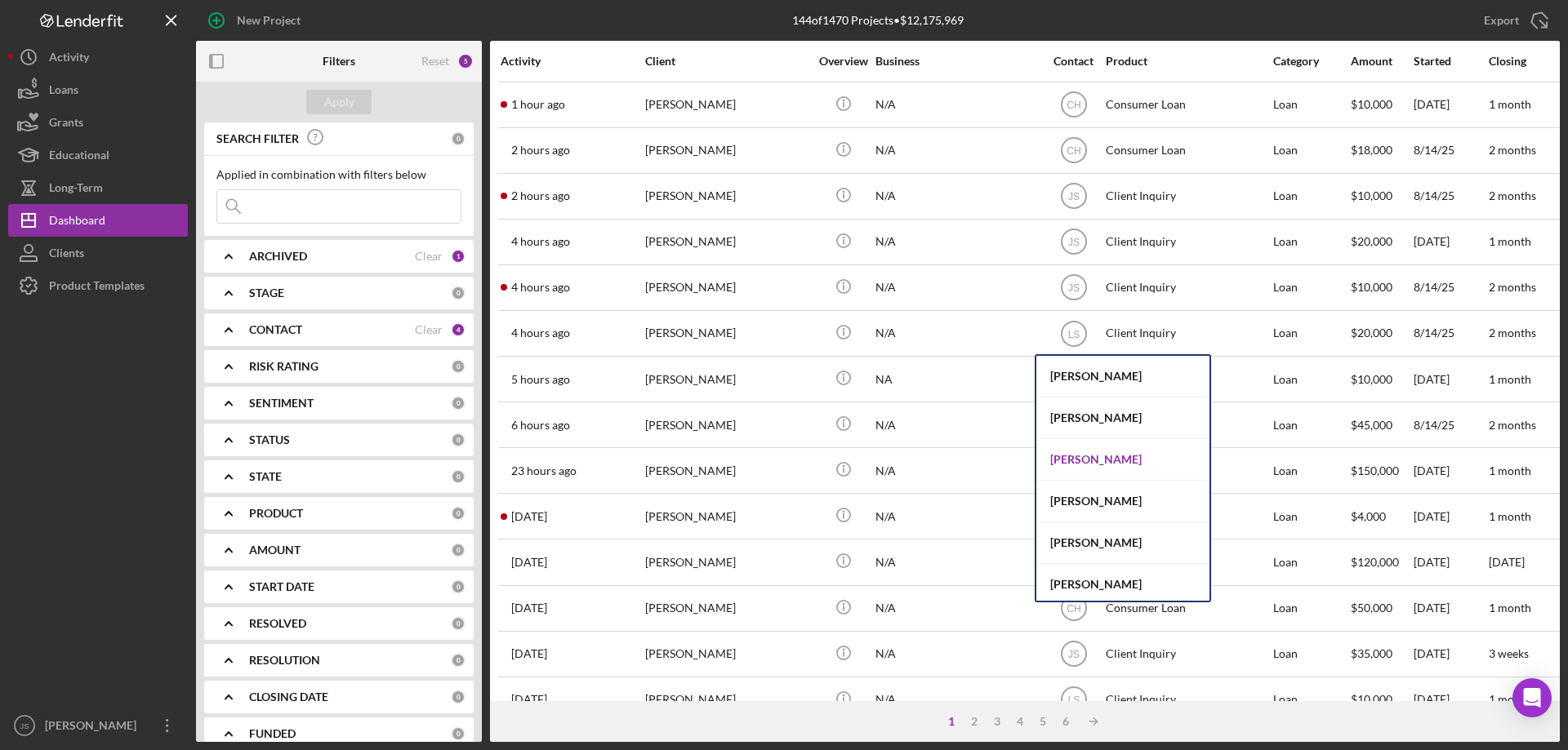
click at [1075, 462] on div "[PERSON_NAME]" at bounding box center [1123, 459] width 173 height 42
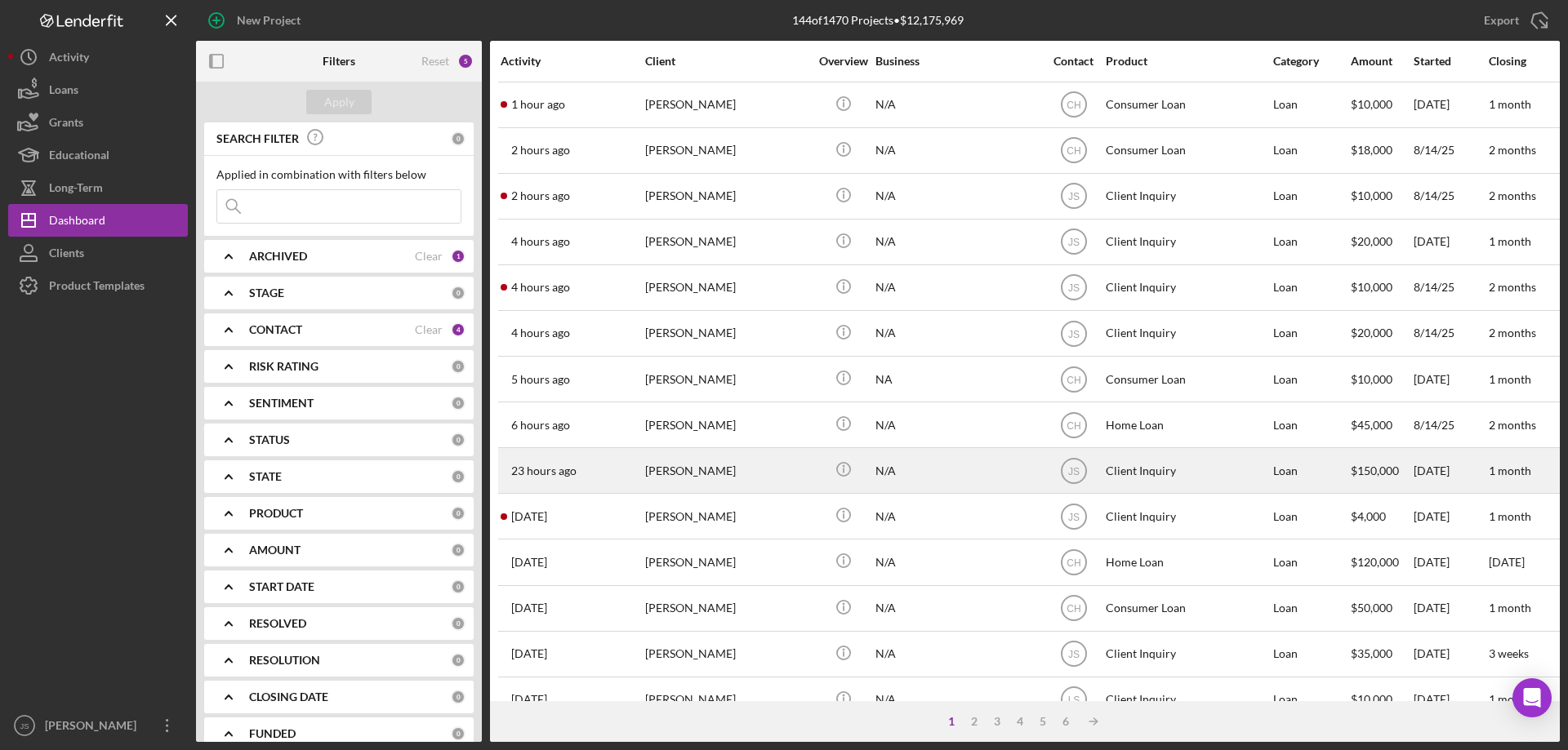
click at [743, 475] on div "Casey Jacobson" at bounding box center [727, 471] width 164 height 43
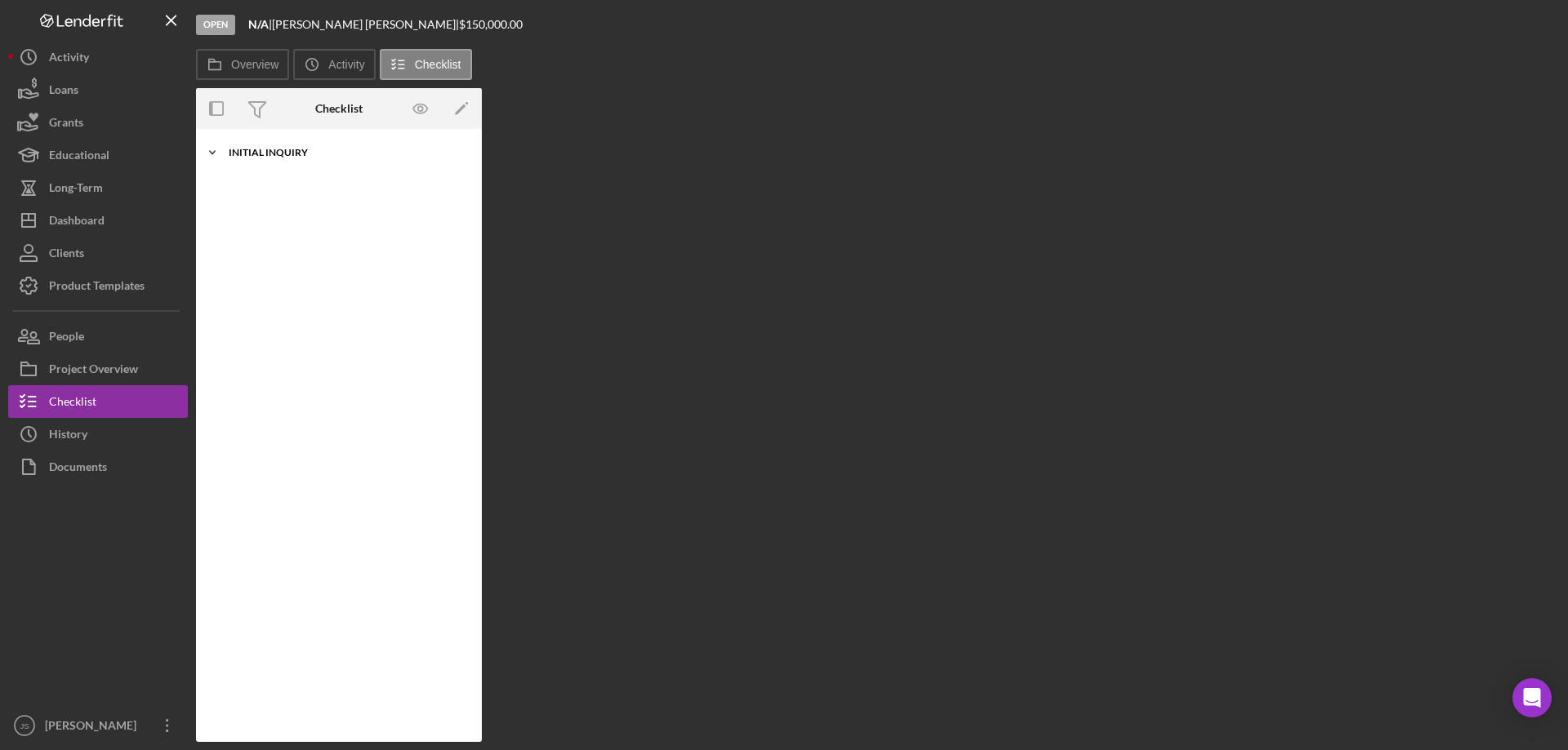
click at [214, 147] on icon "Icon/Expander" at bounding box center [212, 153] width 33 height 33
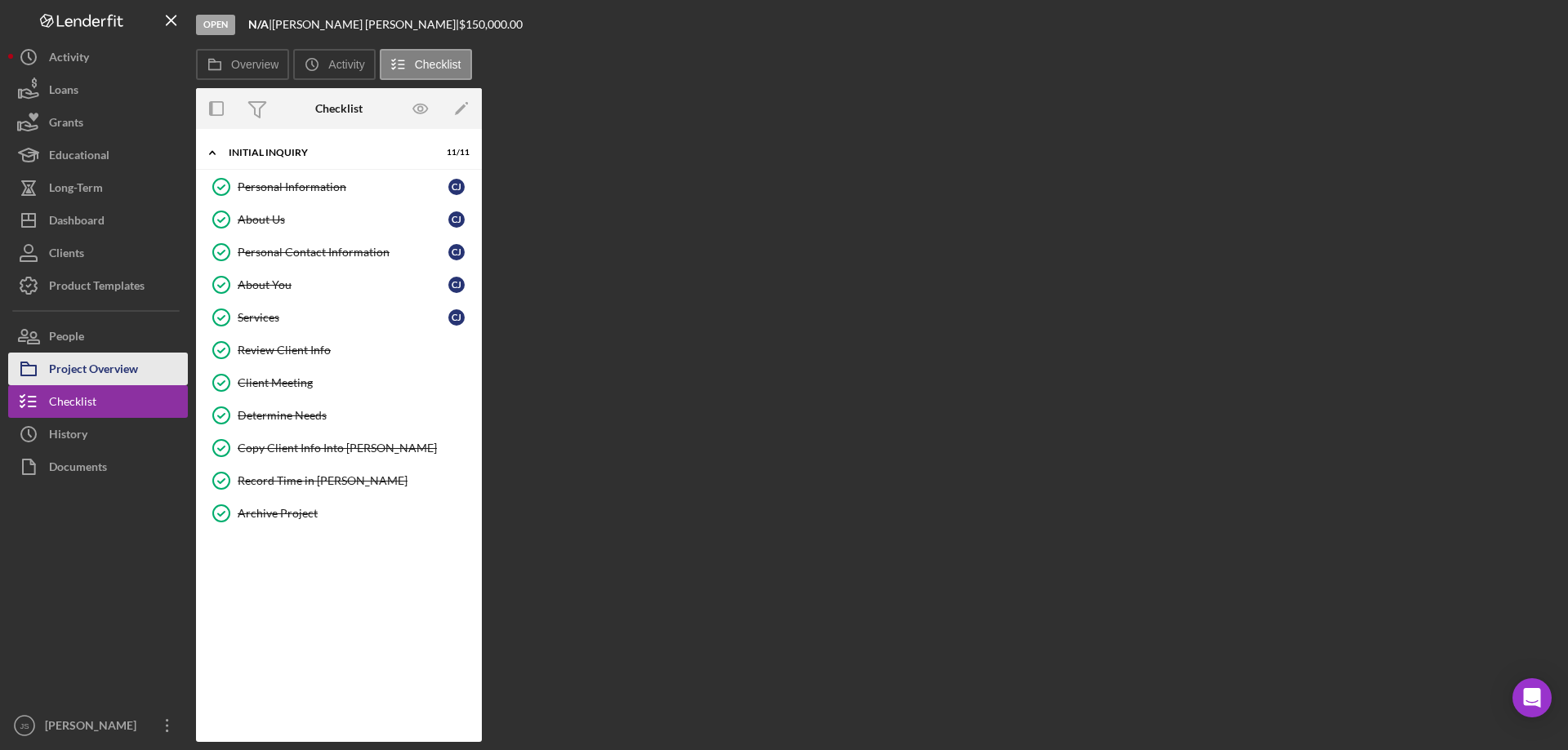
click at [98, 365] on div "Project Overview" at bounding box center [92, 372] width 89 height 37
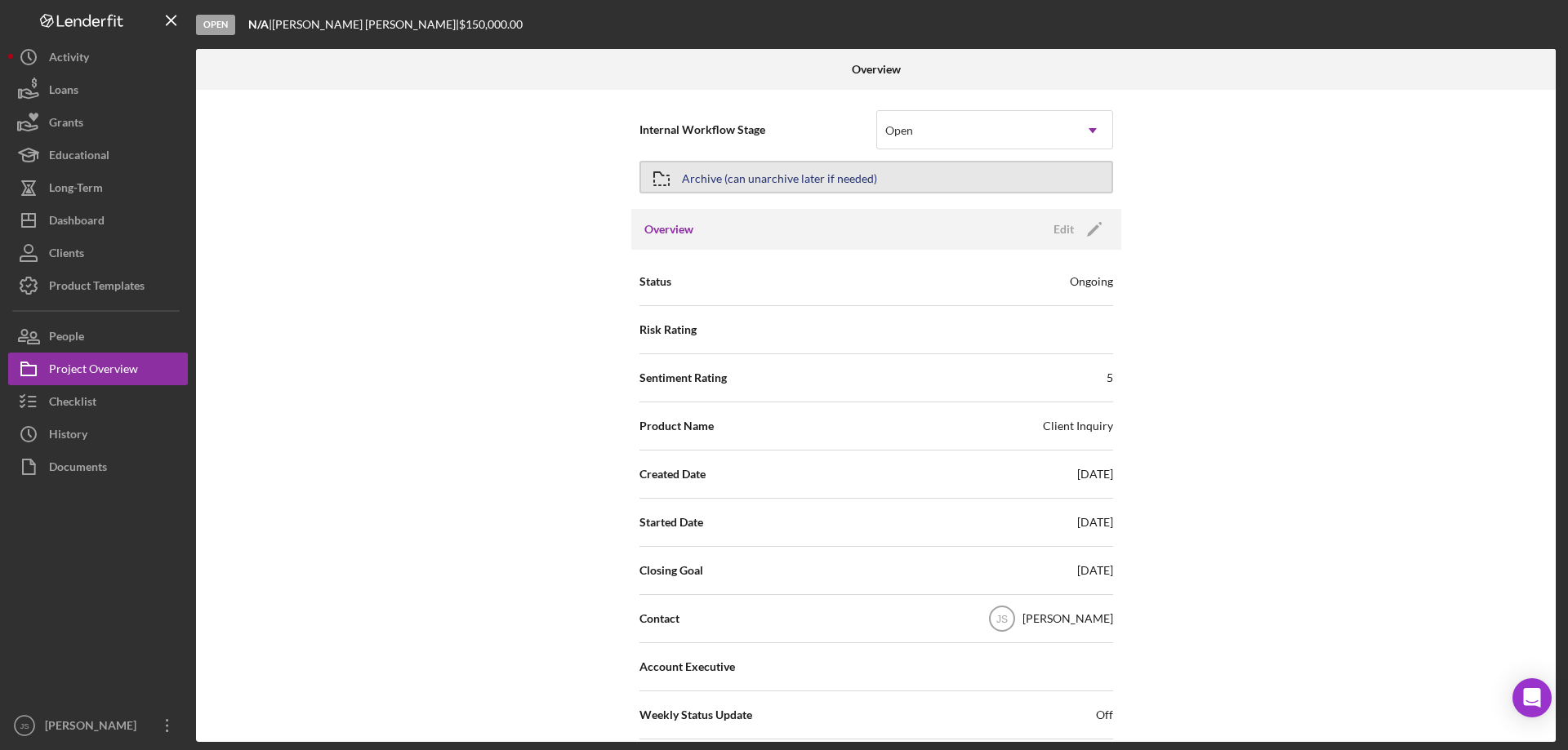
click at [713, 170] on div "Archive (can unarchive later if needed)" at bounding box center [780, 177] width 196 height 29
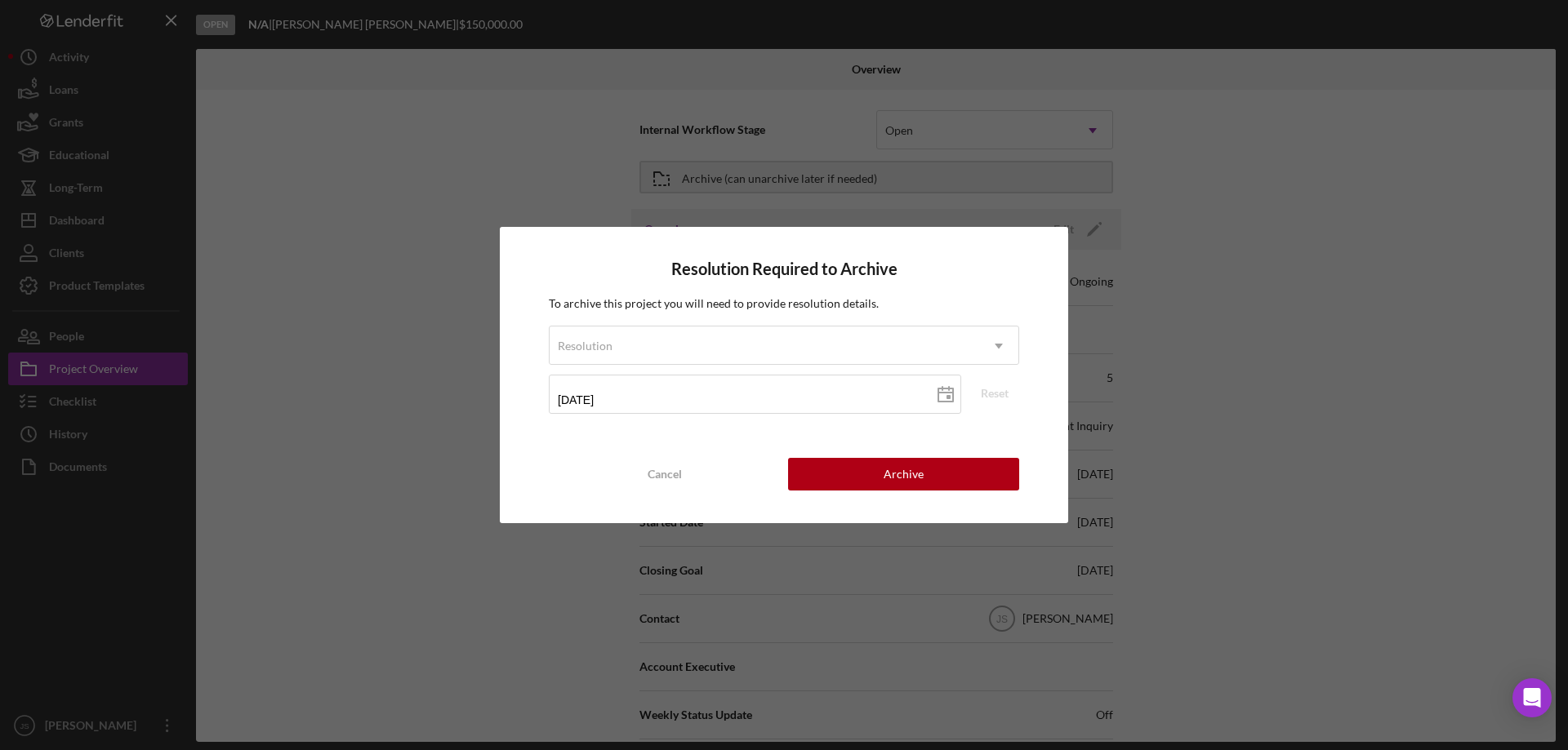
click at [1290, 241] on div "Resolution Required to Archive To archive this project you will need to provide…" at bounding box center [784, 375] width 1568 height 750
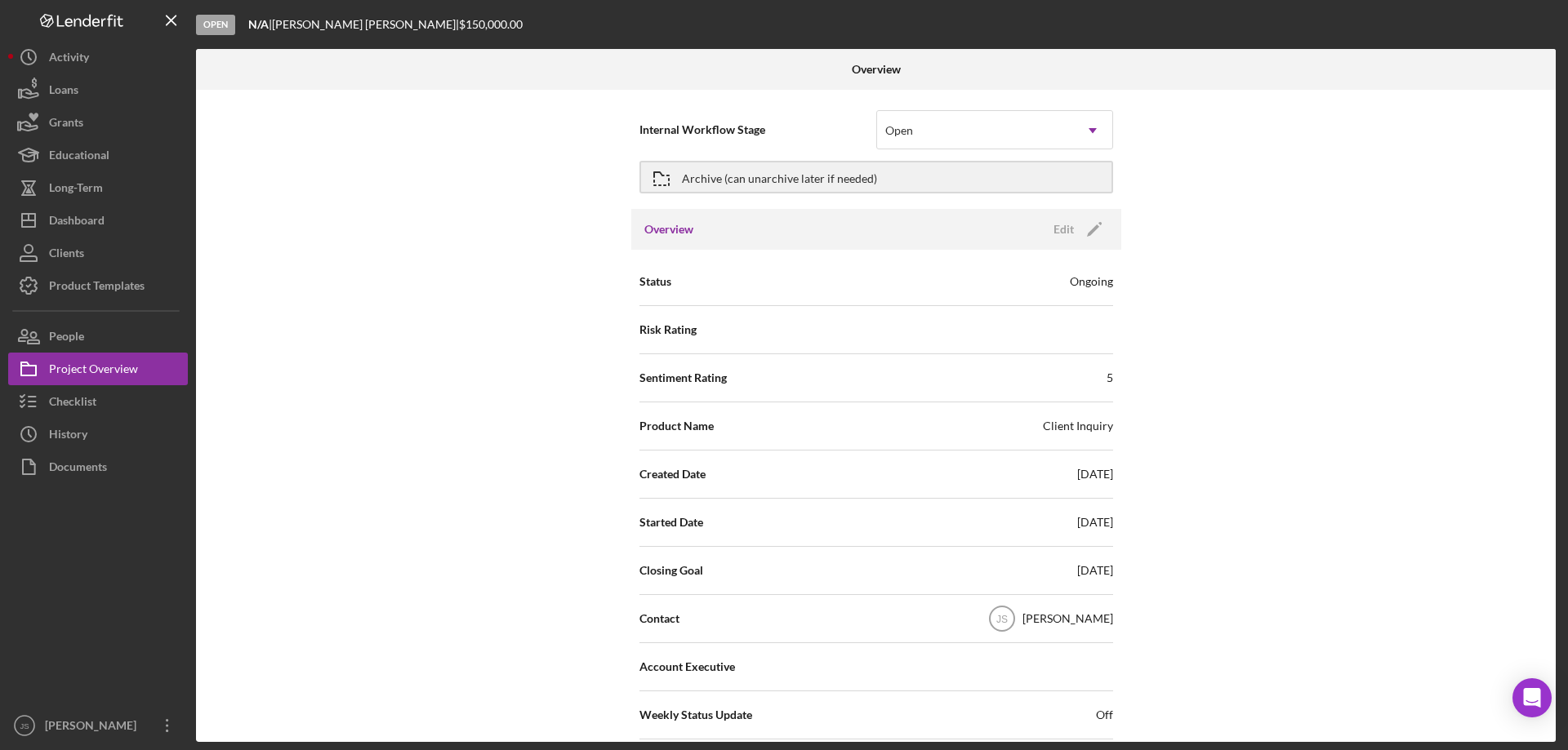
click at [946, 231] on div "Overview Edit Icon/Edit" at bounding box center [876, 230] width 490 height 41
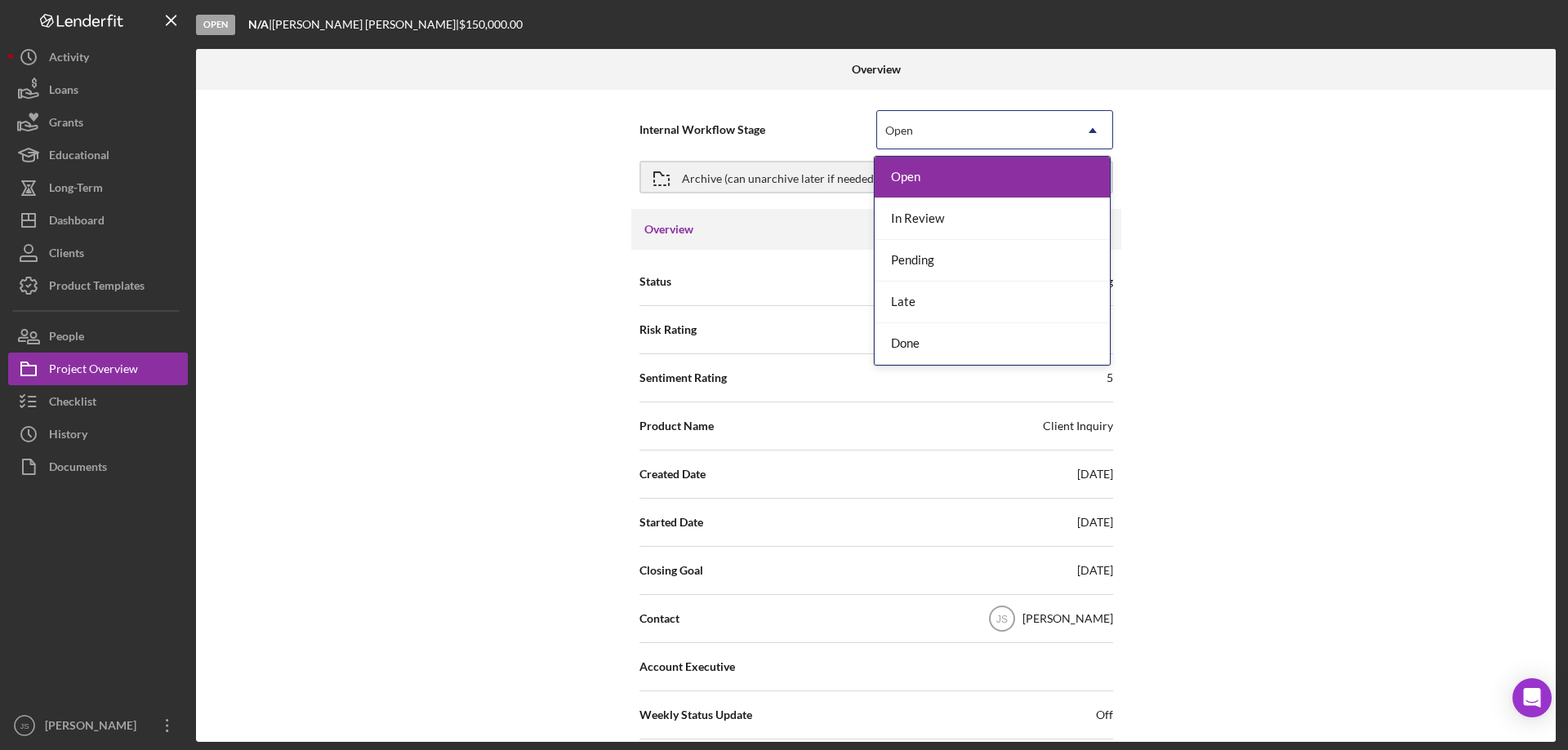
click at [1088, 130] on icon "Icon/Dropdown Arrow" at bounding box center [1093, 130] width 39 height 39
click at [944, 340] on div "Done" at bounding box center [993, 343] width 236 height 42
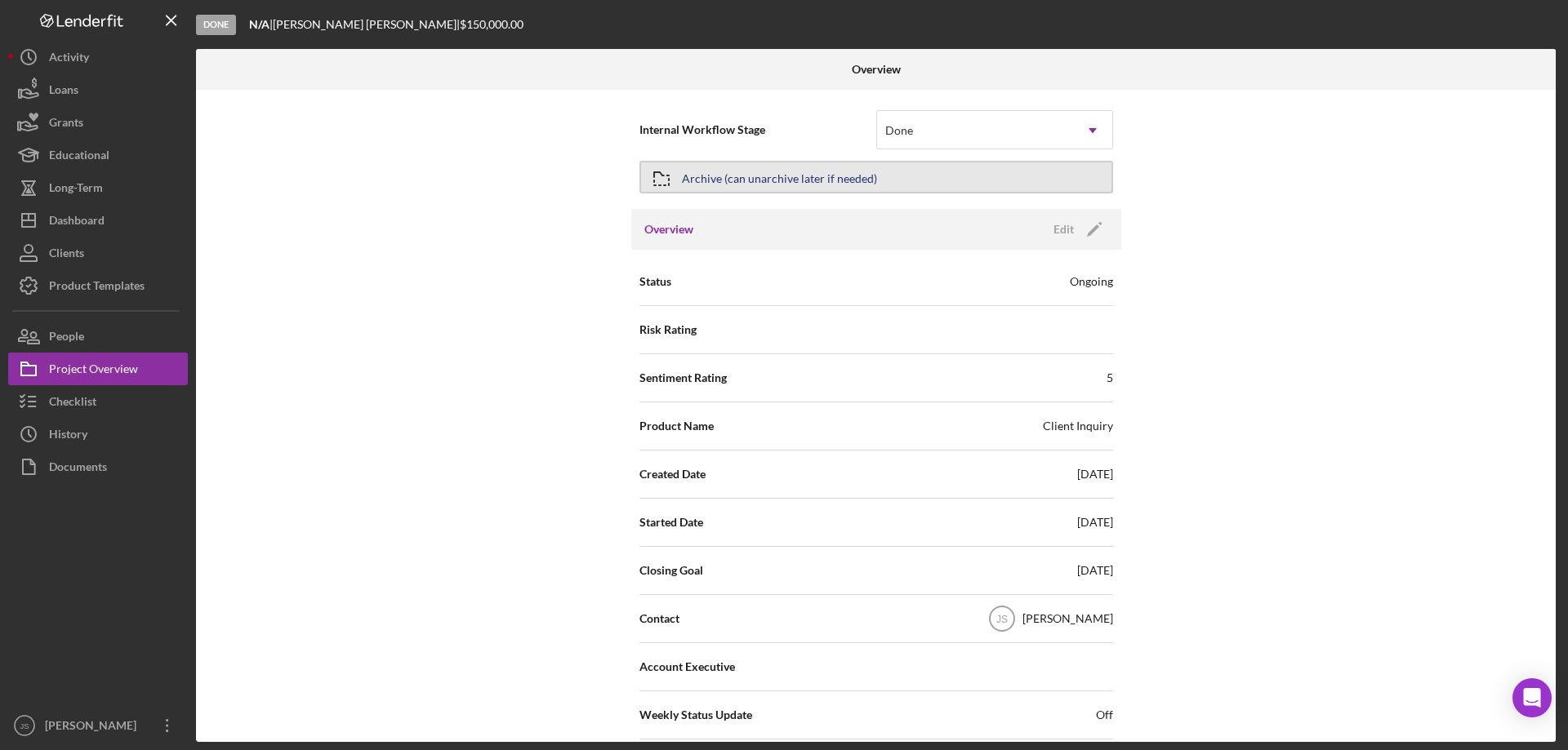
click at [909, 175] on button "Archive (can unarchive later if needed)" at bounding box center [876, 177] width 474 height 33
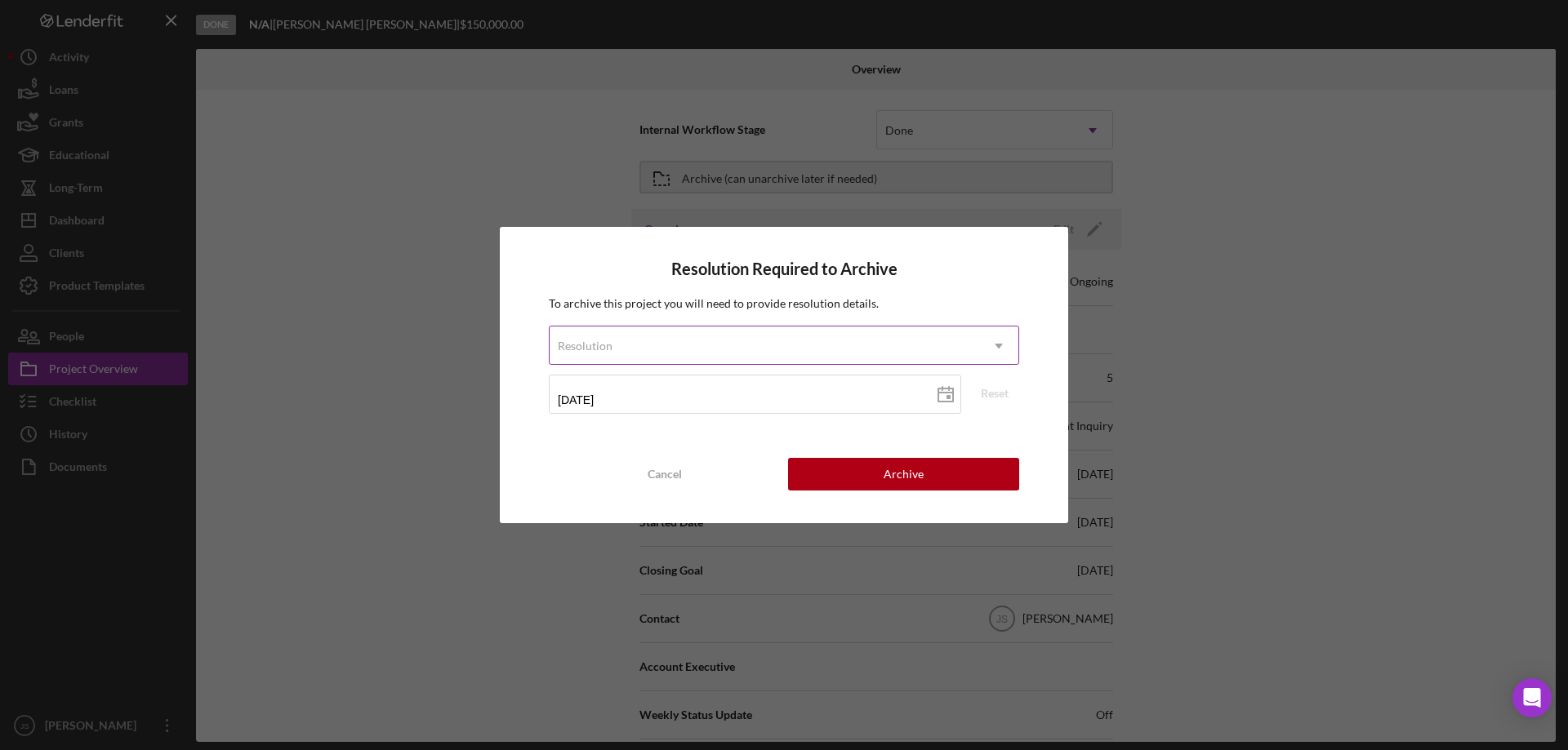
click at [800, 345] on div "Resolution" at bounding box center [764, 345] width 429 height 38
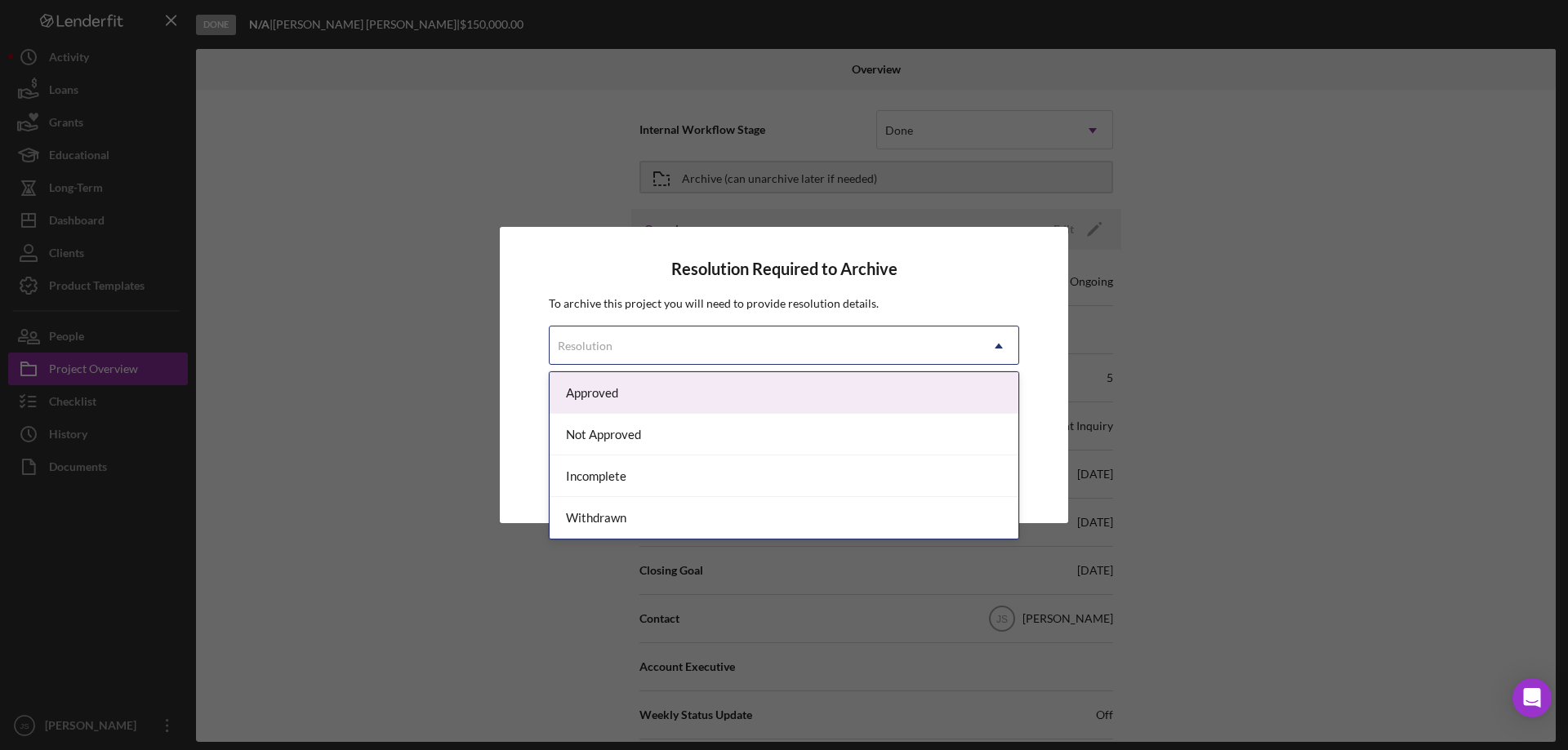
click at [668, 396] on div "Approved" at bounding box center [784, 393] width 469 height 42
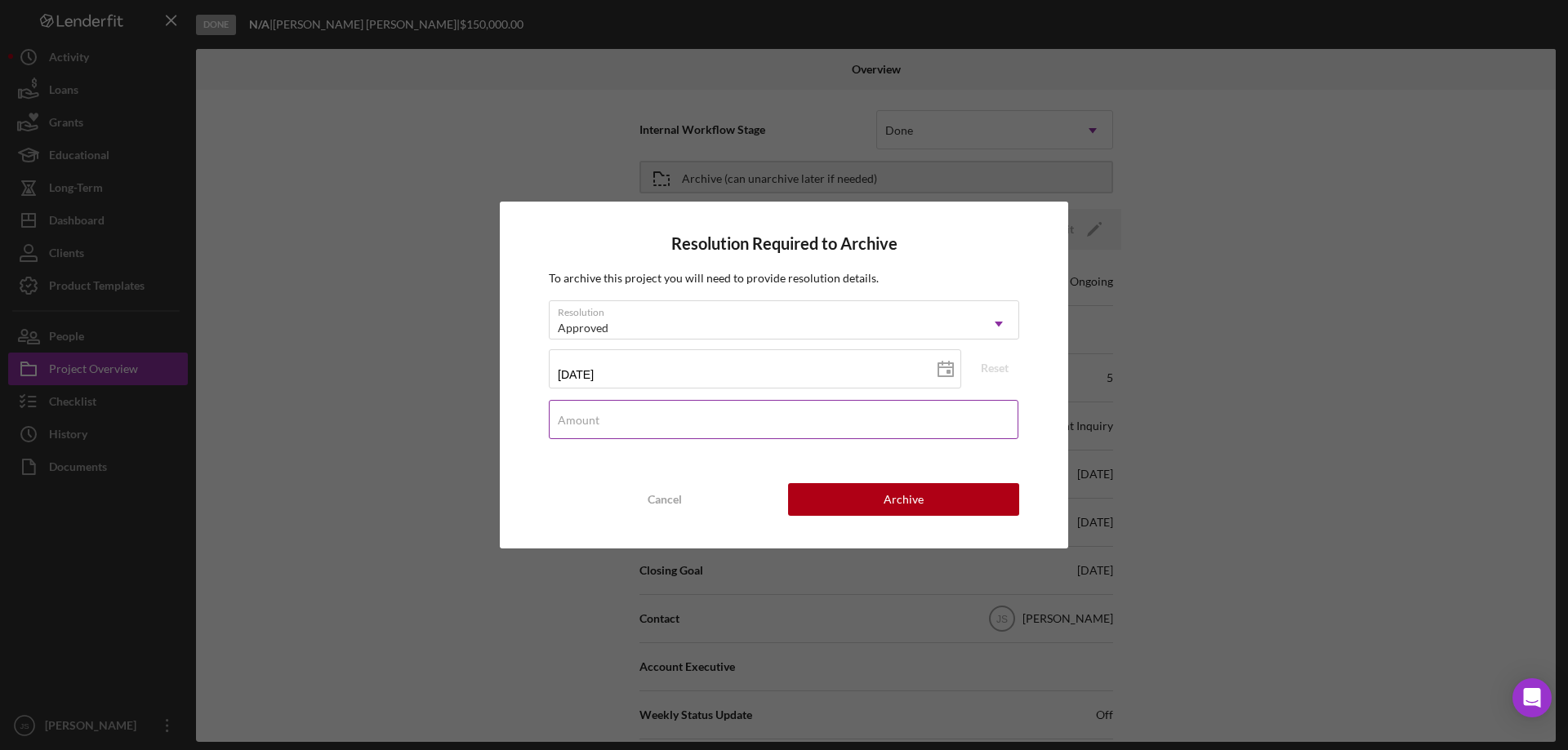
click at [639, 418] on div "Amount" at bounding box center [784, 420] width 470 height 41
type input "$150,000"
drag, startPoint x: 903, startPoint y: 497, endPoint x: 852, endPoint y: 488, distance: 51.8
click at [901, 495] on div "Archive" at bounding box center [903, 500] width 40 height 33
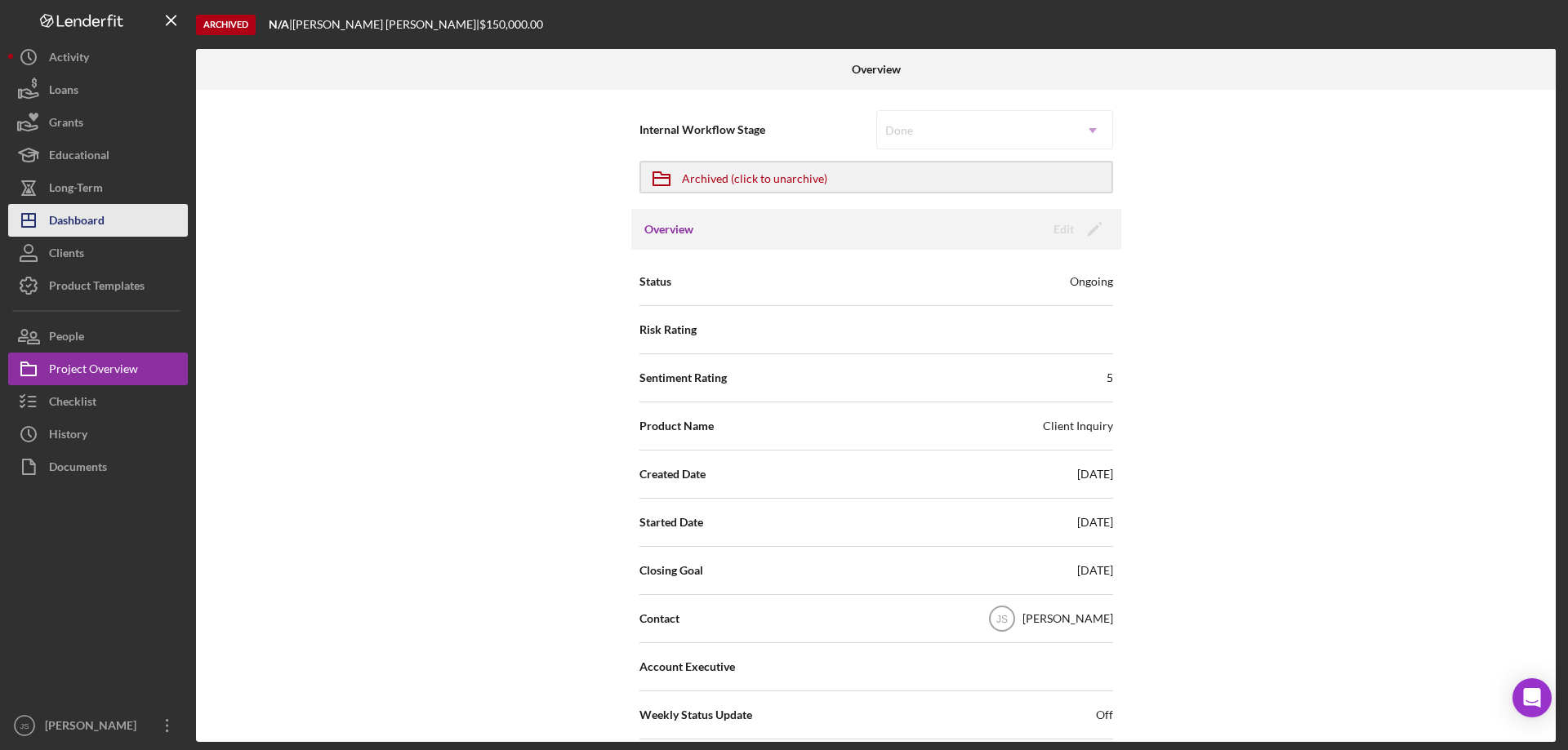
click at [116, 227] on button "Icon/Dashboard Dashboard" at bounding box center [97, 221] width 180 height 33
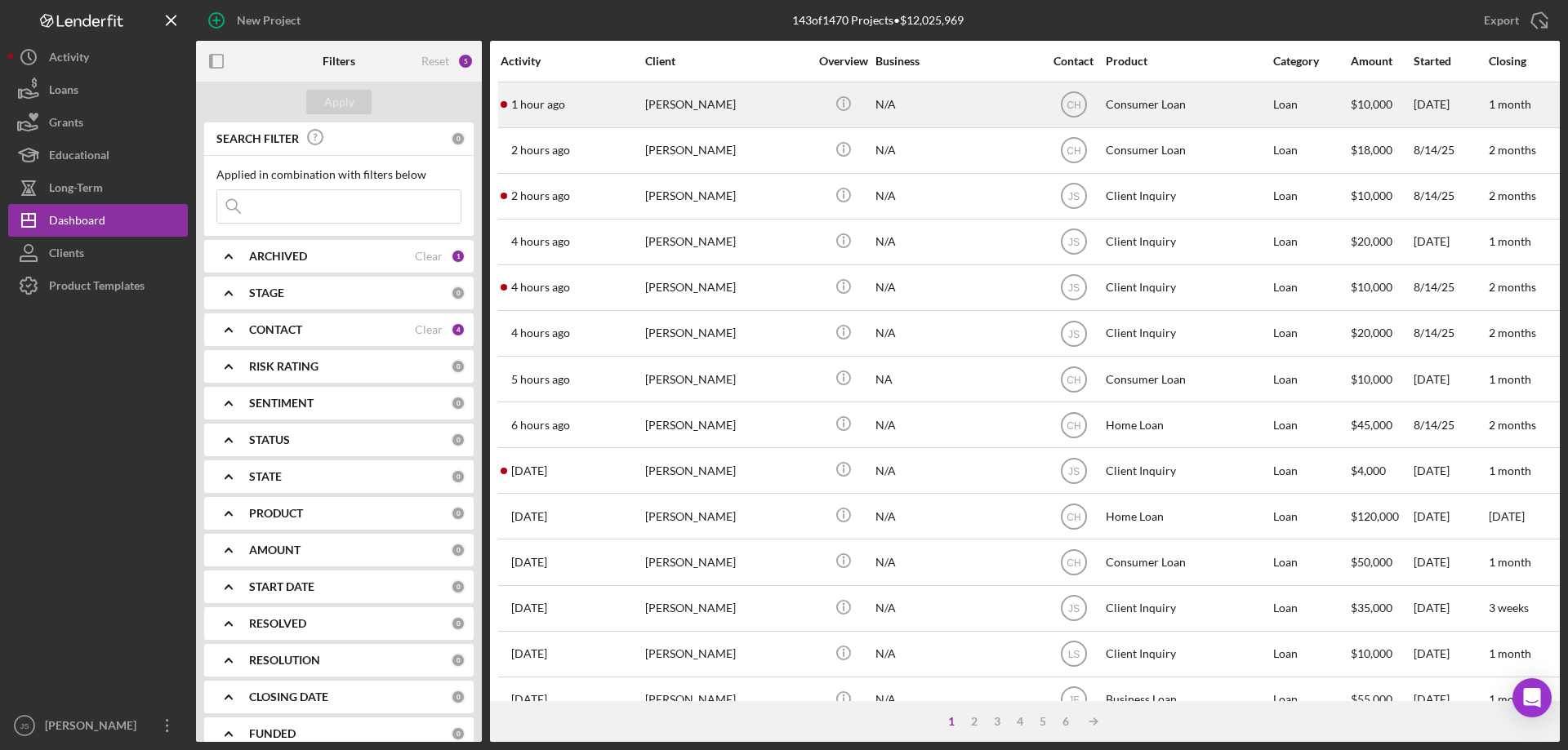
click at [605, 113] on div "1 hour ago Charlie Bigjohn" at bounding box center [571, 105] width 143 height 43
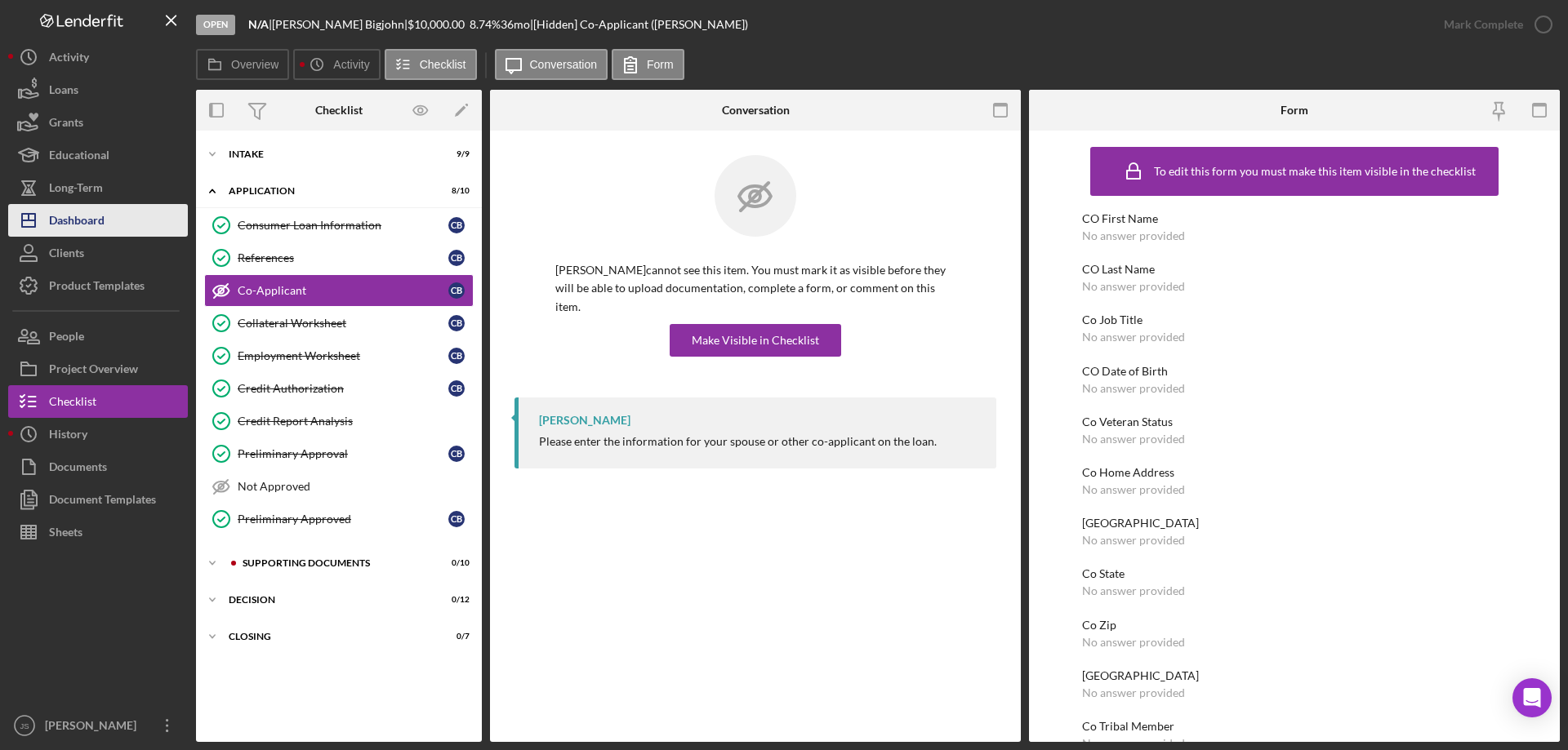
click at [67, 221] on div "Dashboard" at bounding box center [76, 223] width 55 height 37
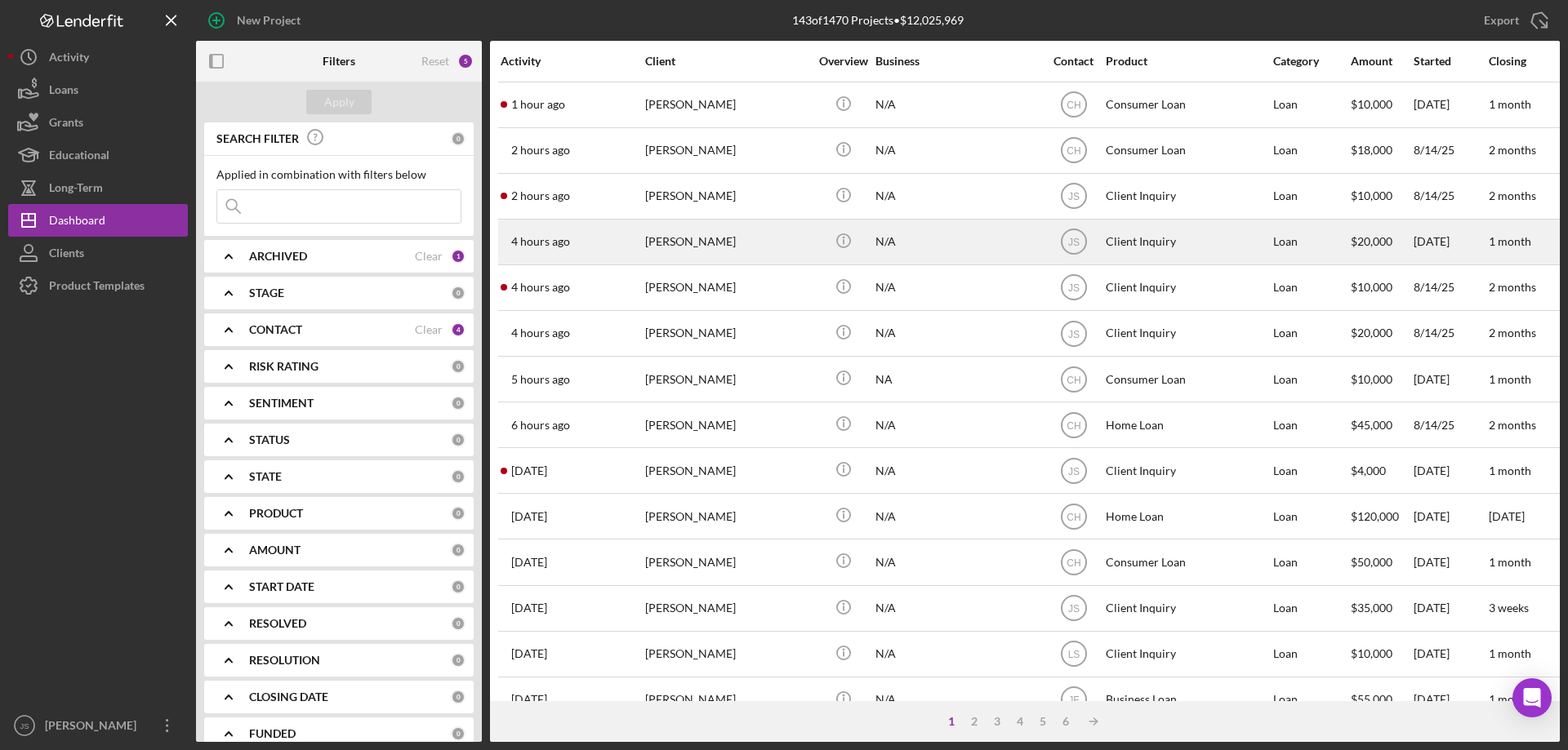
click at [764, 251] on div "Jenny Schlender" at bounding box center [727, 242] width 164 height 43
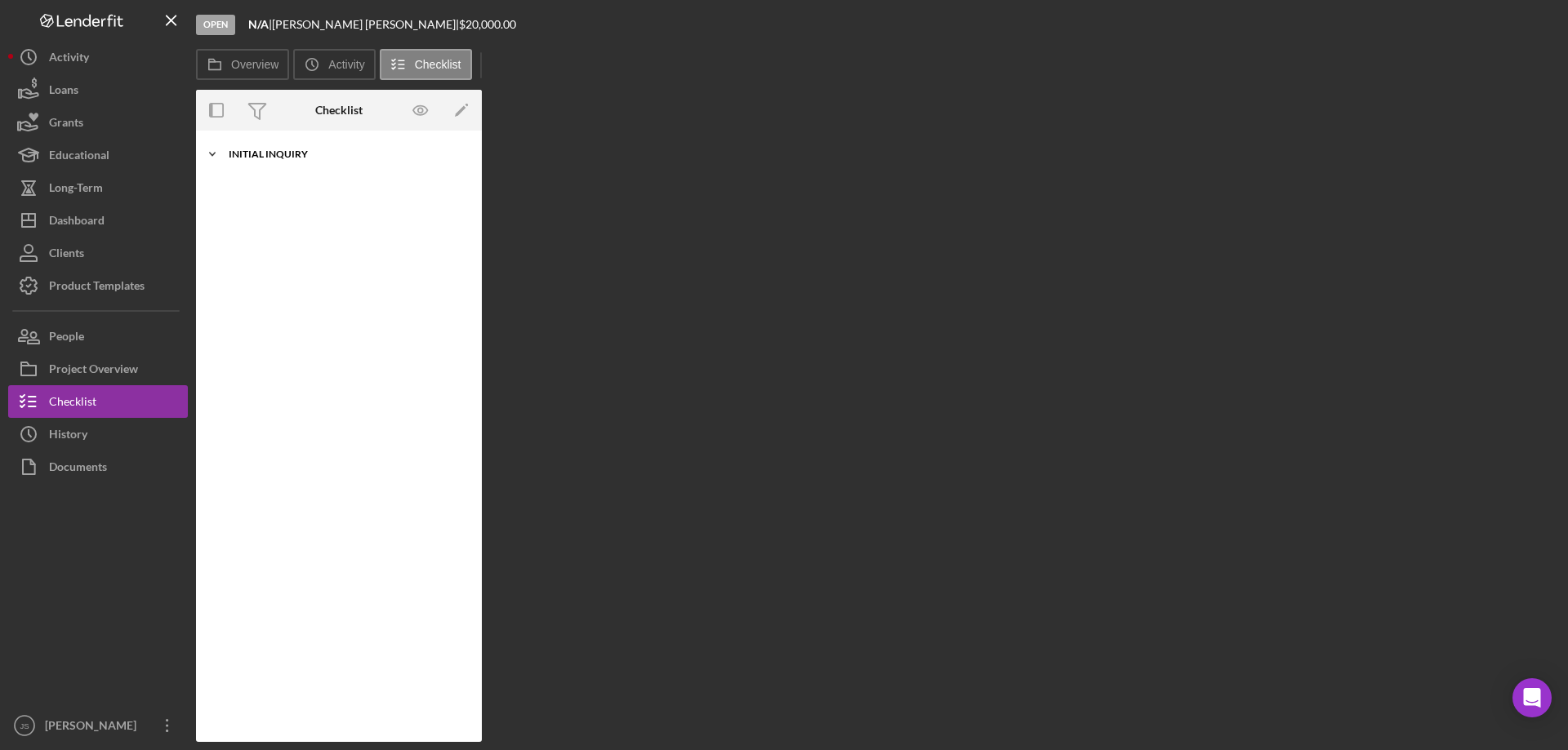
click at [215, 148] on icon "Icon/Expander" at bounding box center [212, 155] width 33 height 33
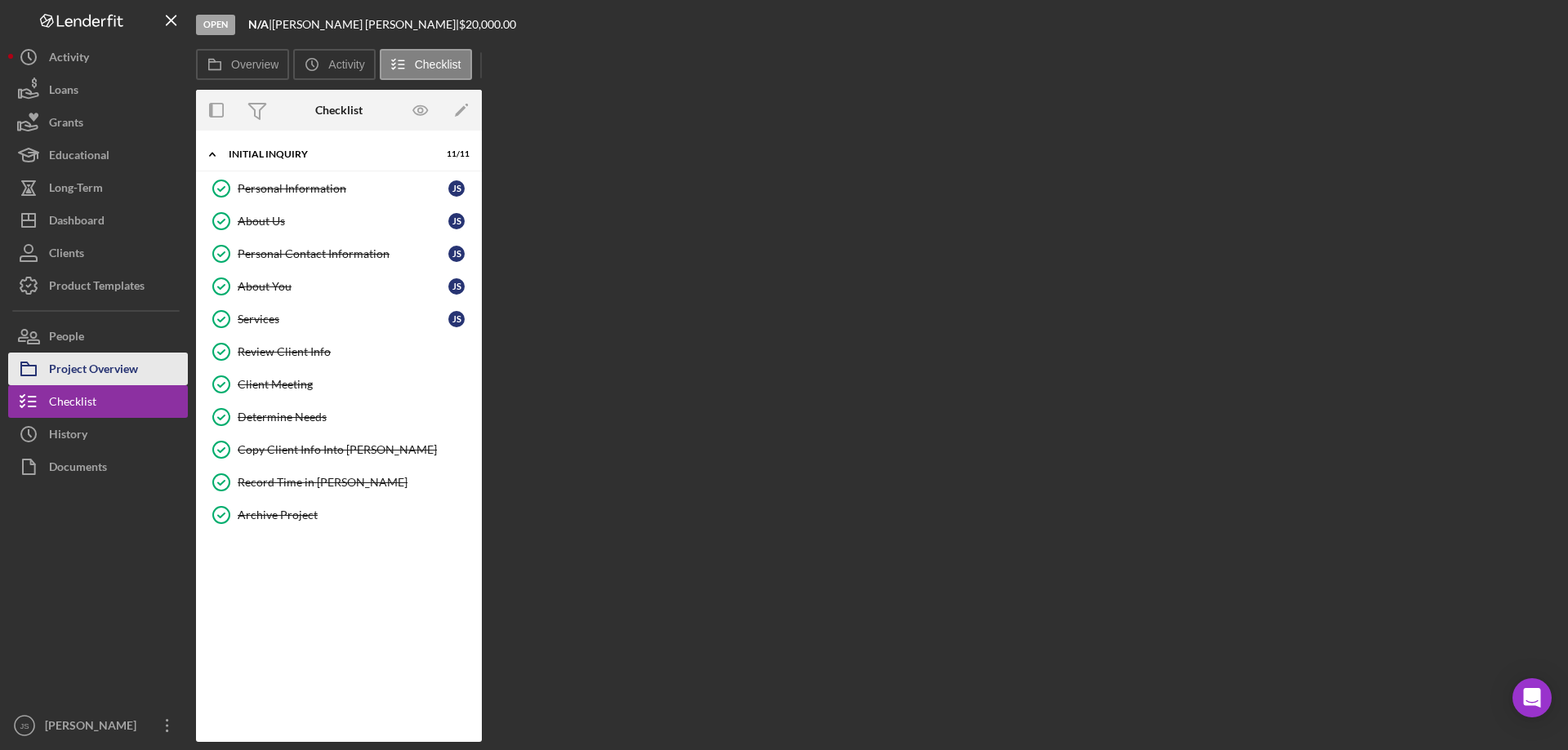
click at [123, 366] on div "Project Overview" at bounding box center [92, 372] width 89 height 37
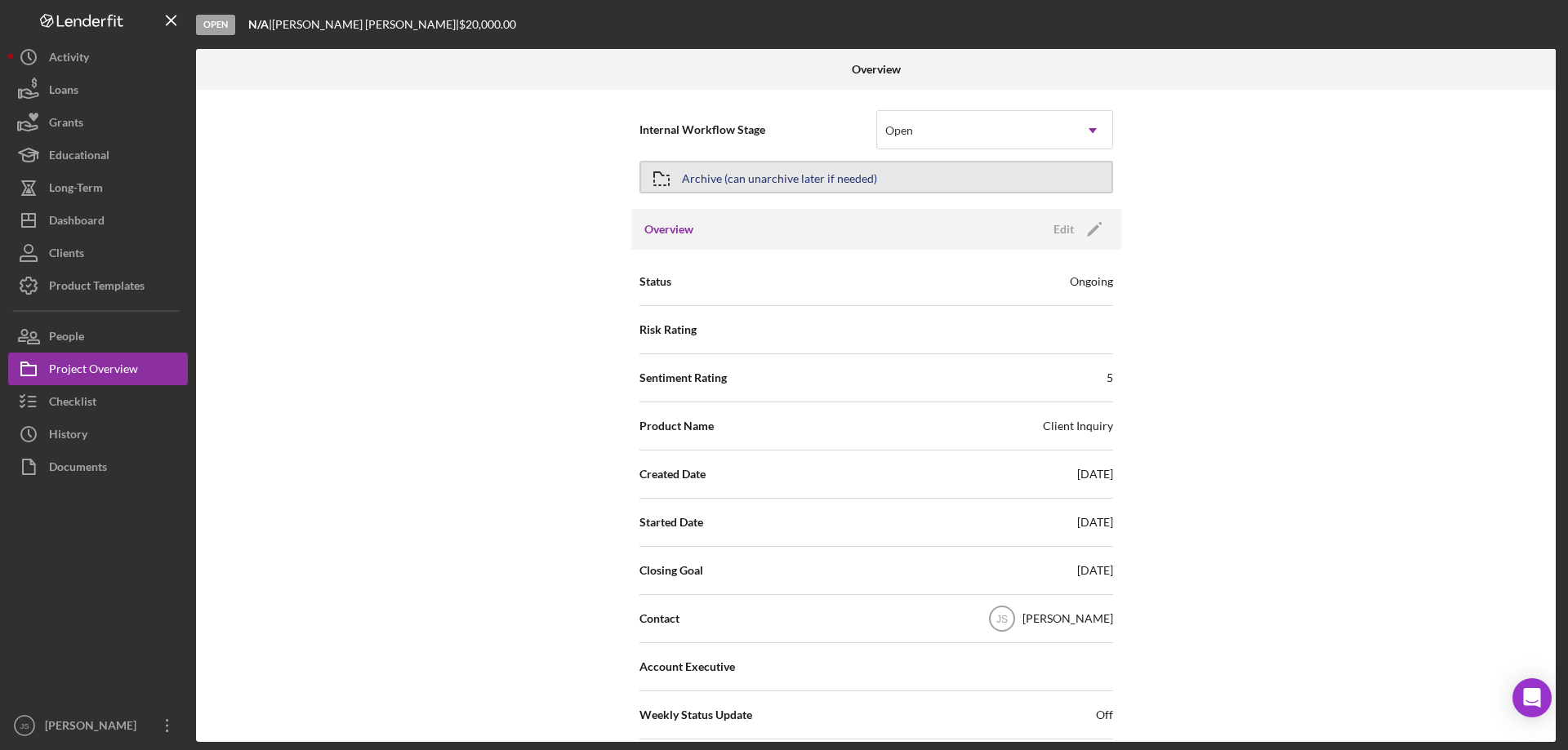
click at [826, 171] on div "Archive (can unarchive later if needed)" at bounding box center [780, 177] width 196 height 29
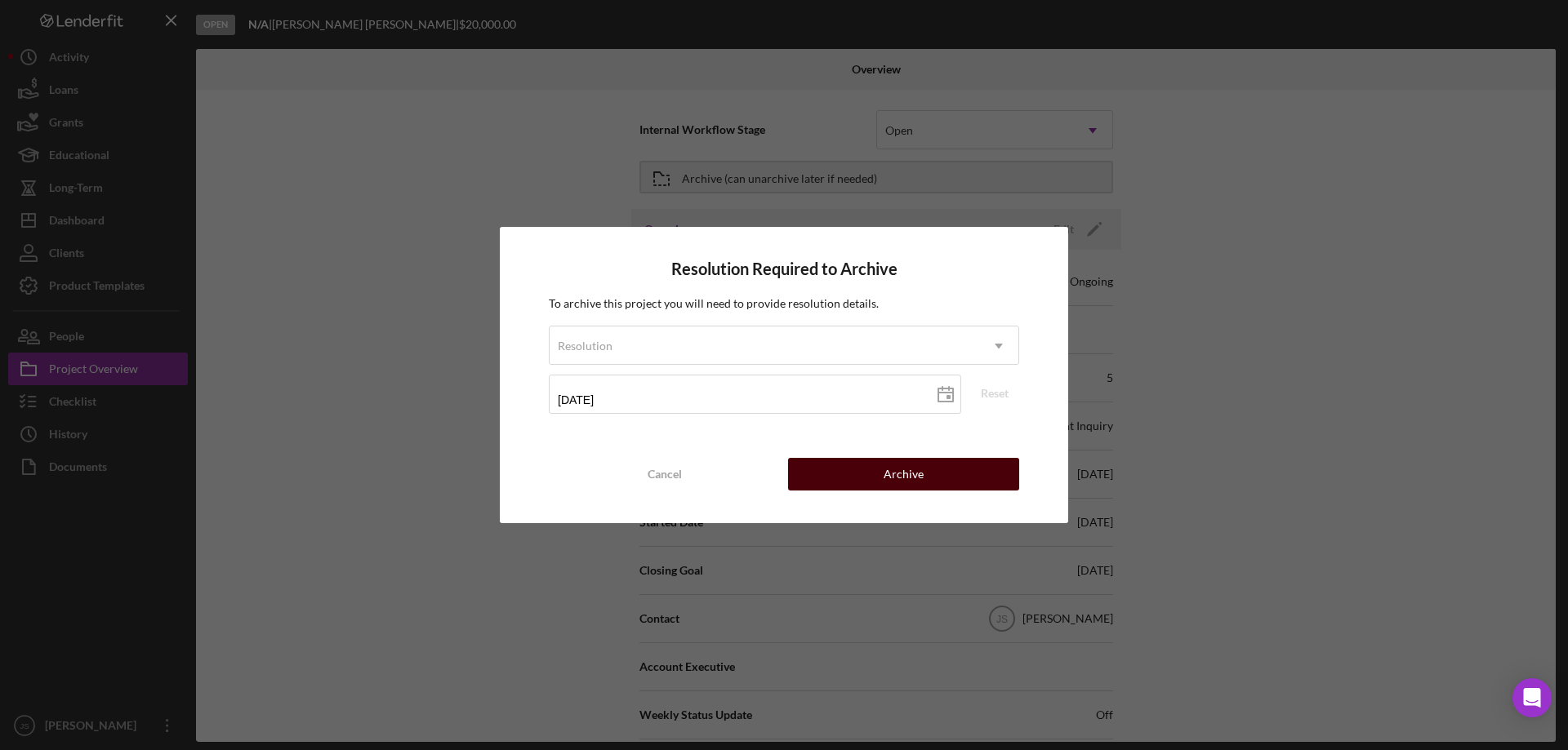
click at [845, 469] on button "Archive" at bounding box center [903, 475] width 231 height 33
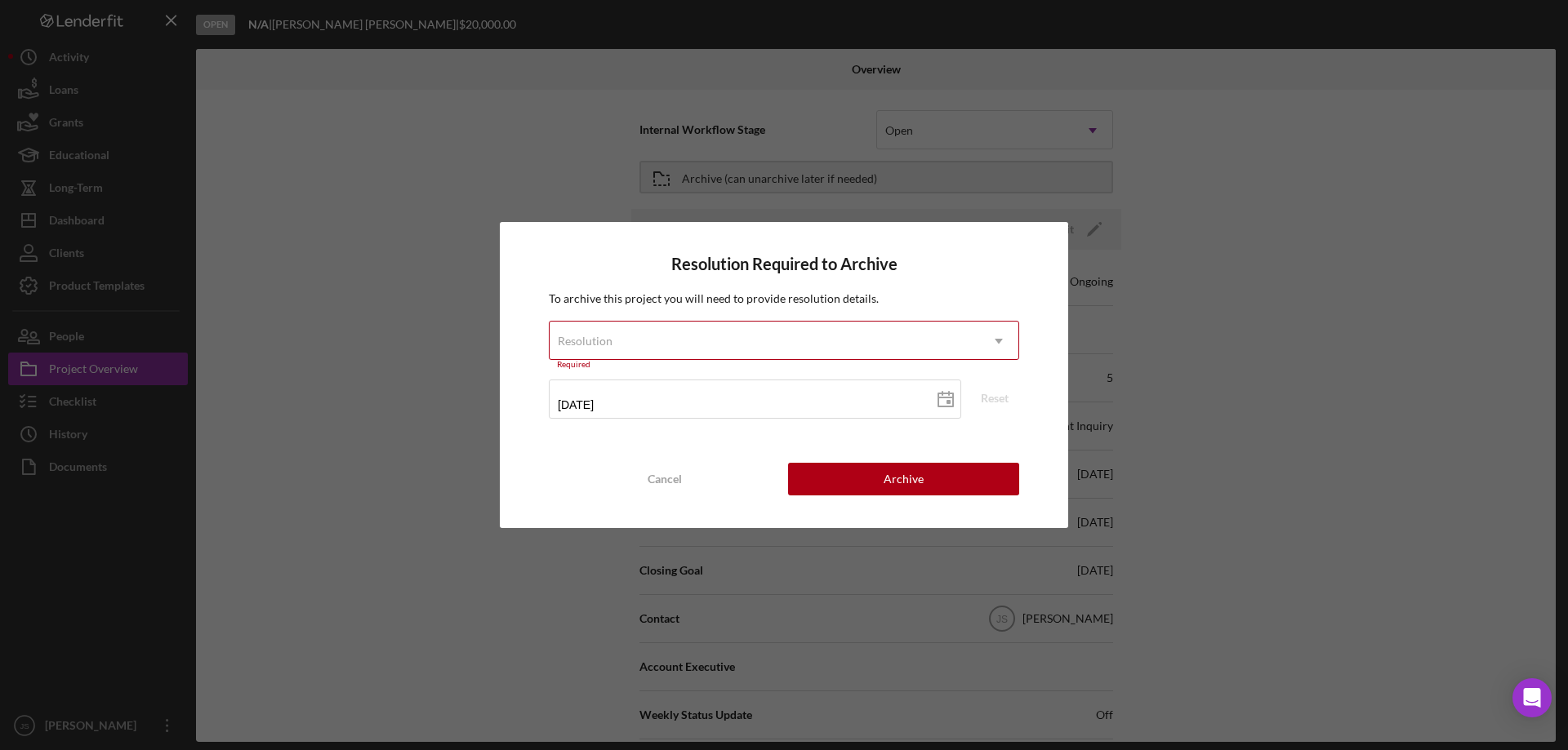
click at [708, 328] on div "Resolution" at bounding box center [764, 340] width 429 height 38
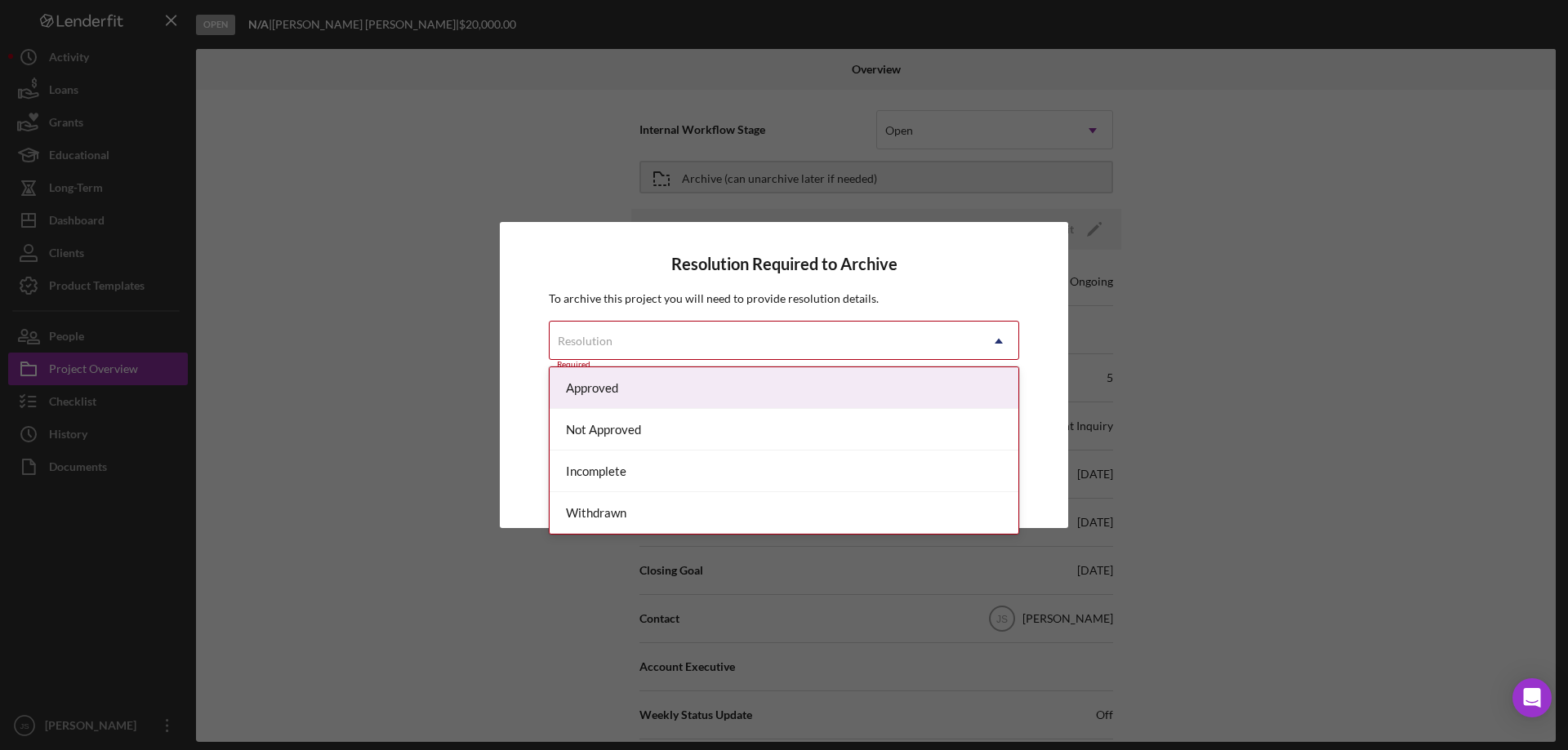
click at [650, 387] on div "Approved" at bounding box center [784, 388] width 469 height 42
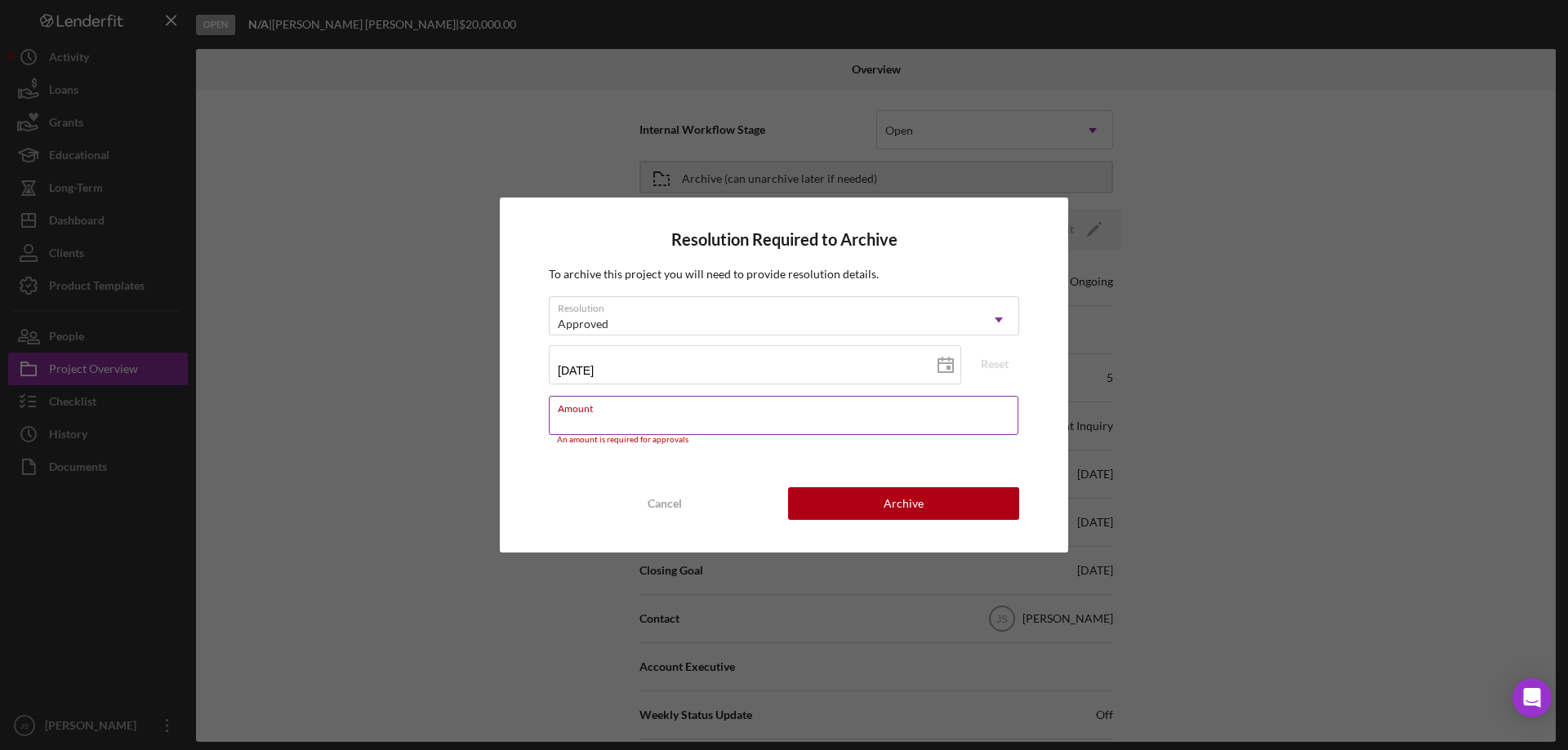
drag, startPoint x: 660, startPoint y: 421, endPoint x: 637, endPoint y: 428, distance: 24.0
click at [658, 422] on input "Amount" at bounding box center [784, 415] width 469 height 39
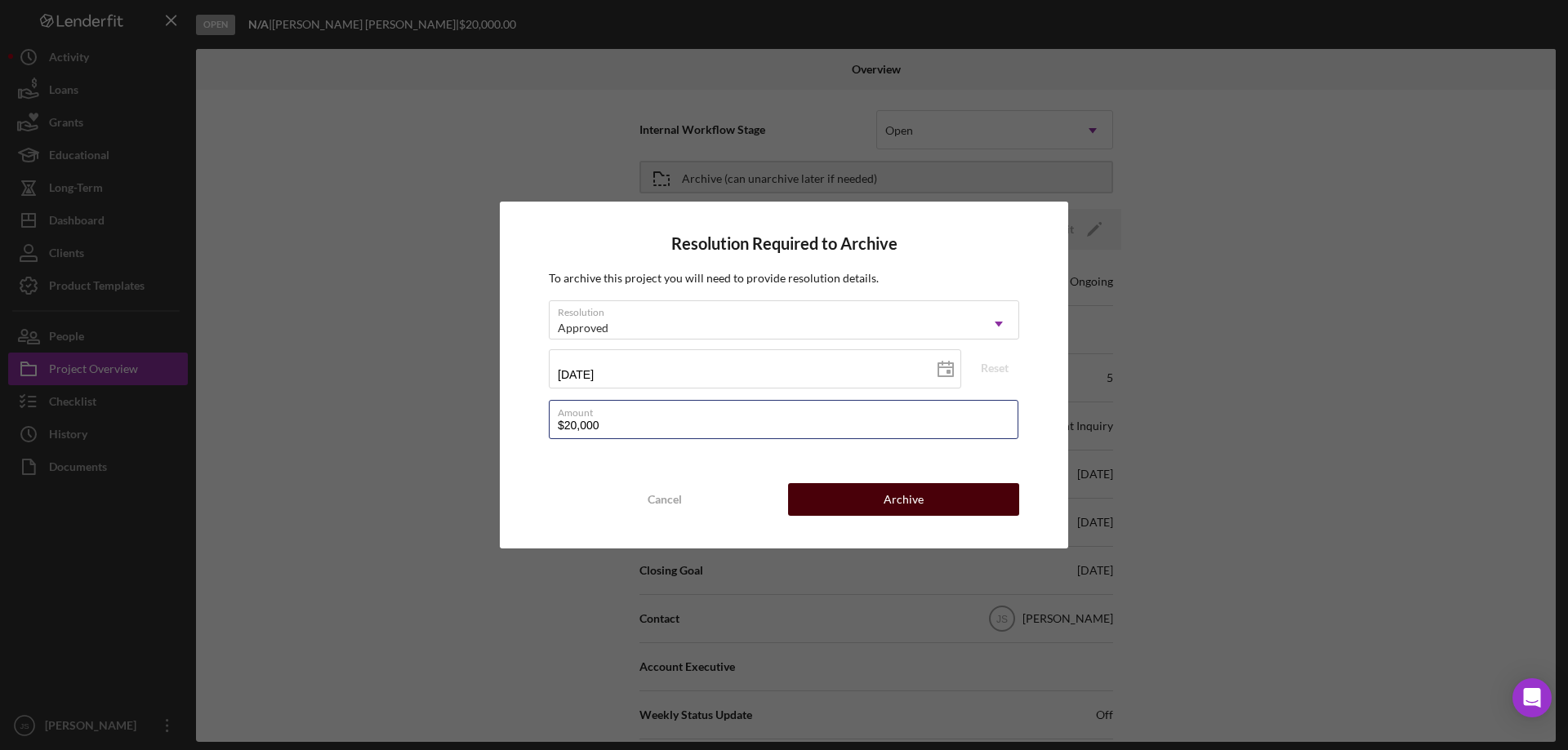
type input "$20,000"
click at [868, 498] on button "Archive" at bounding box center [903, 500] width 231 height 33
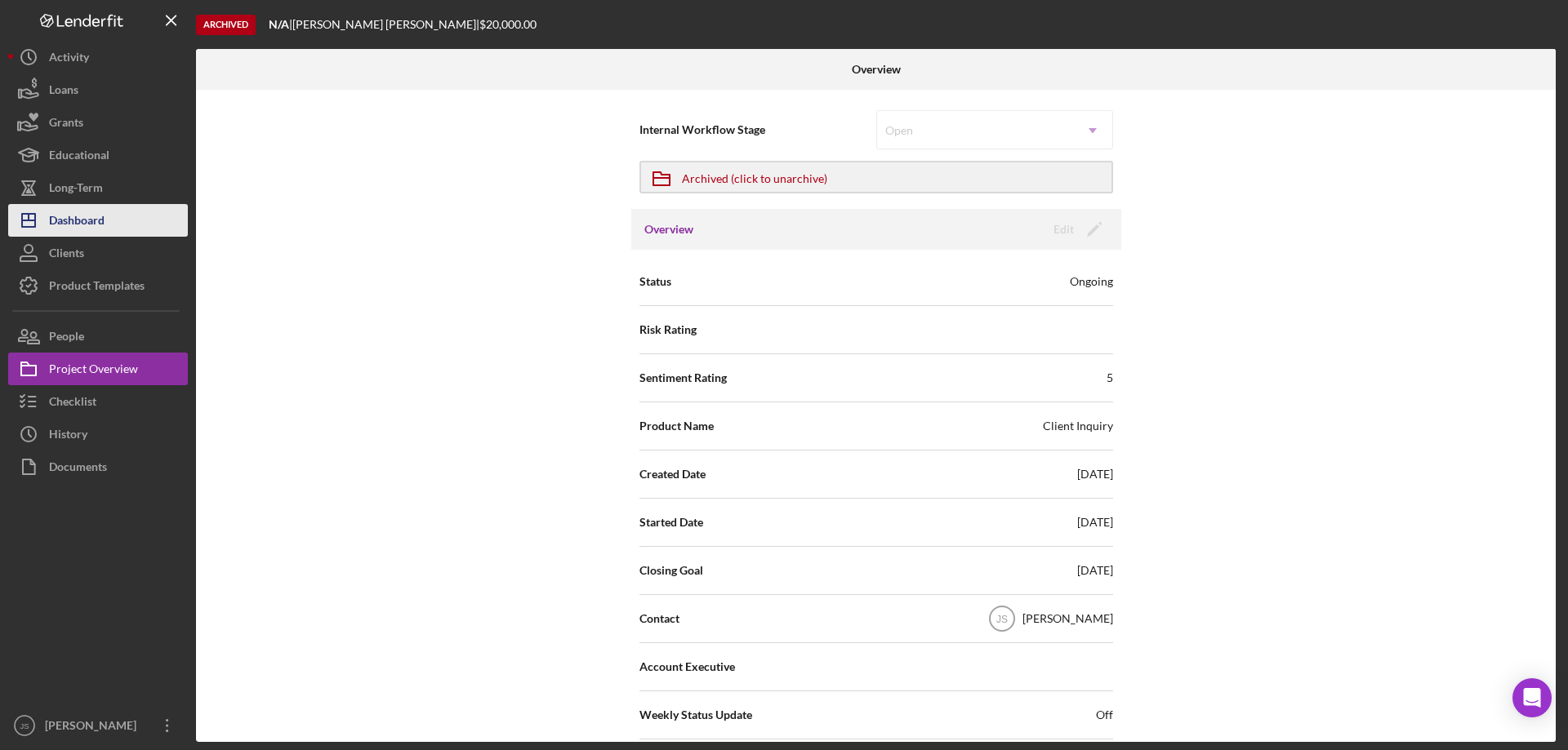
click at [116, 221] on button "Icon/Dashboard Dashboard" at bounding box center [97, 221] width 180 height 33
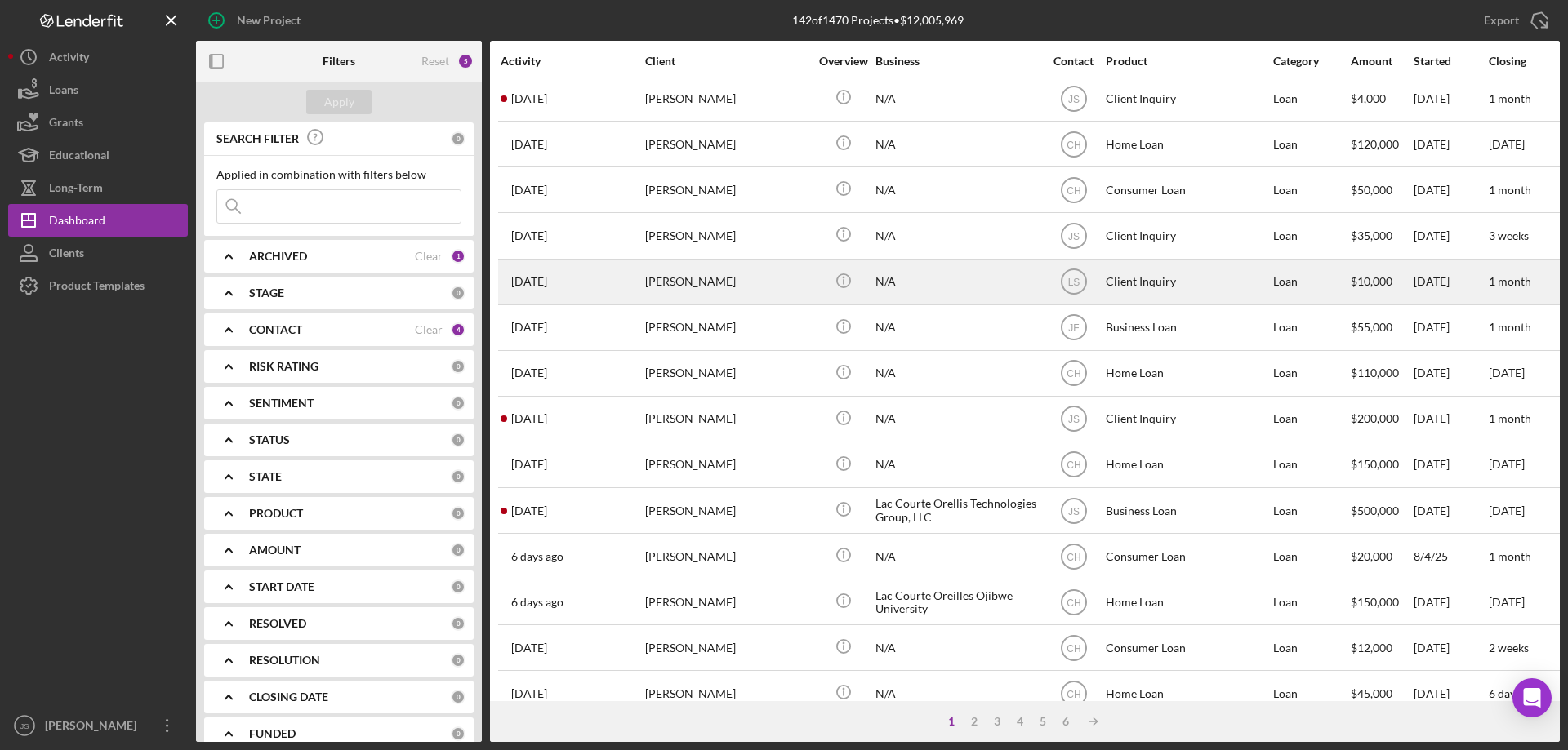
scroll to position [546, 0]
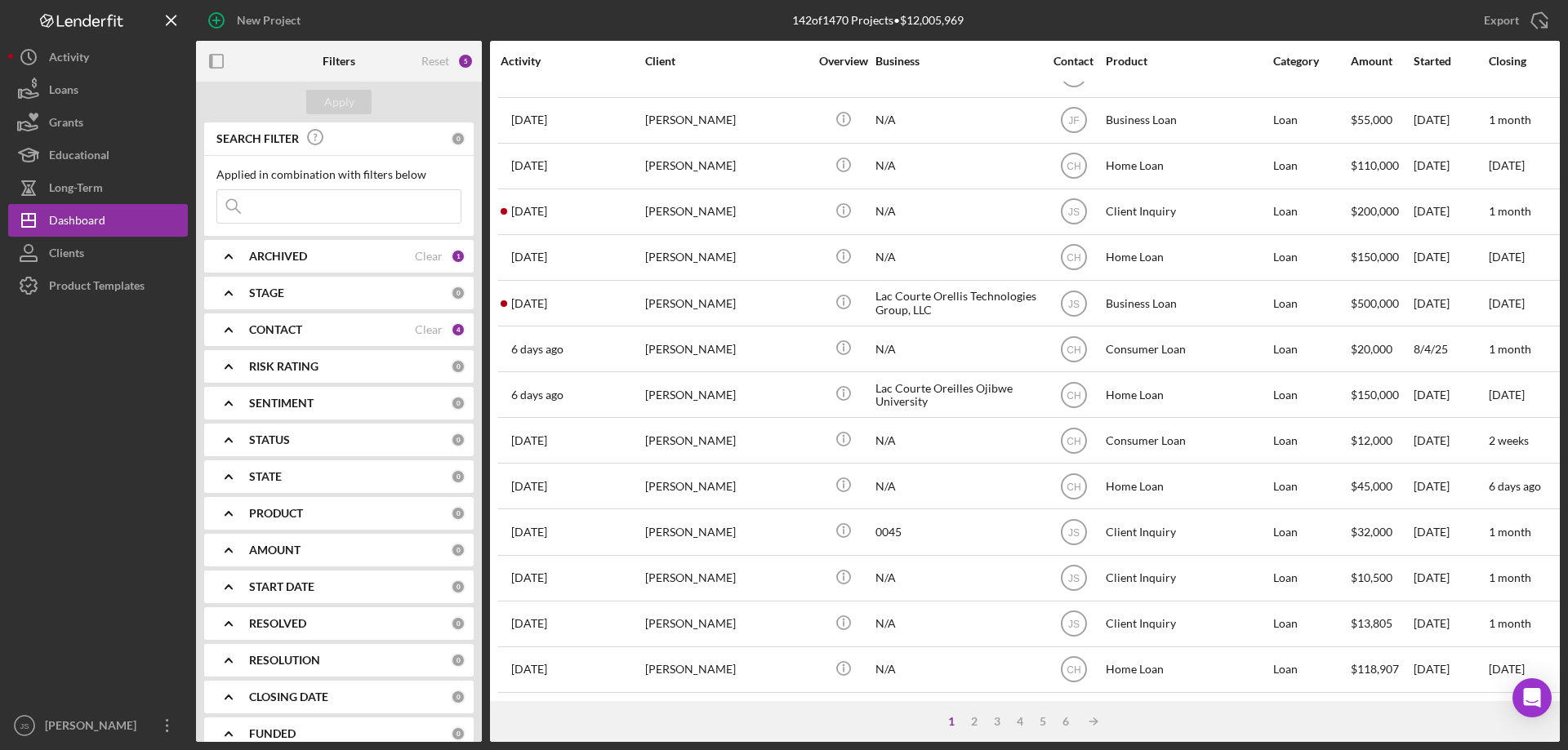
click at [226, 321] on icon "Icon/Expander" at bounding box center [229, 330] width 41 height 41
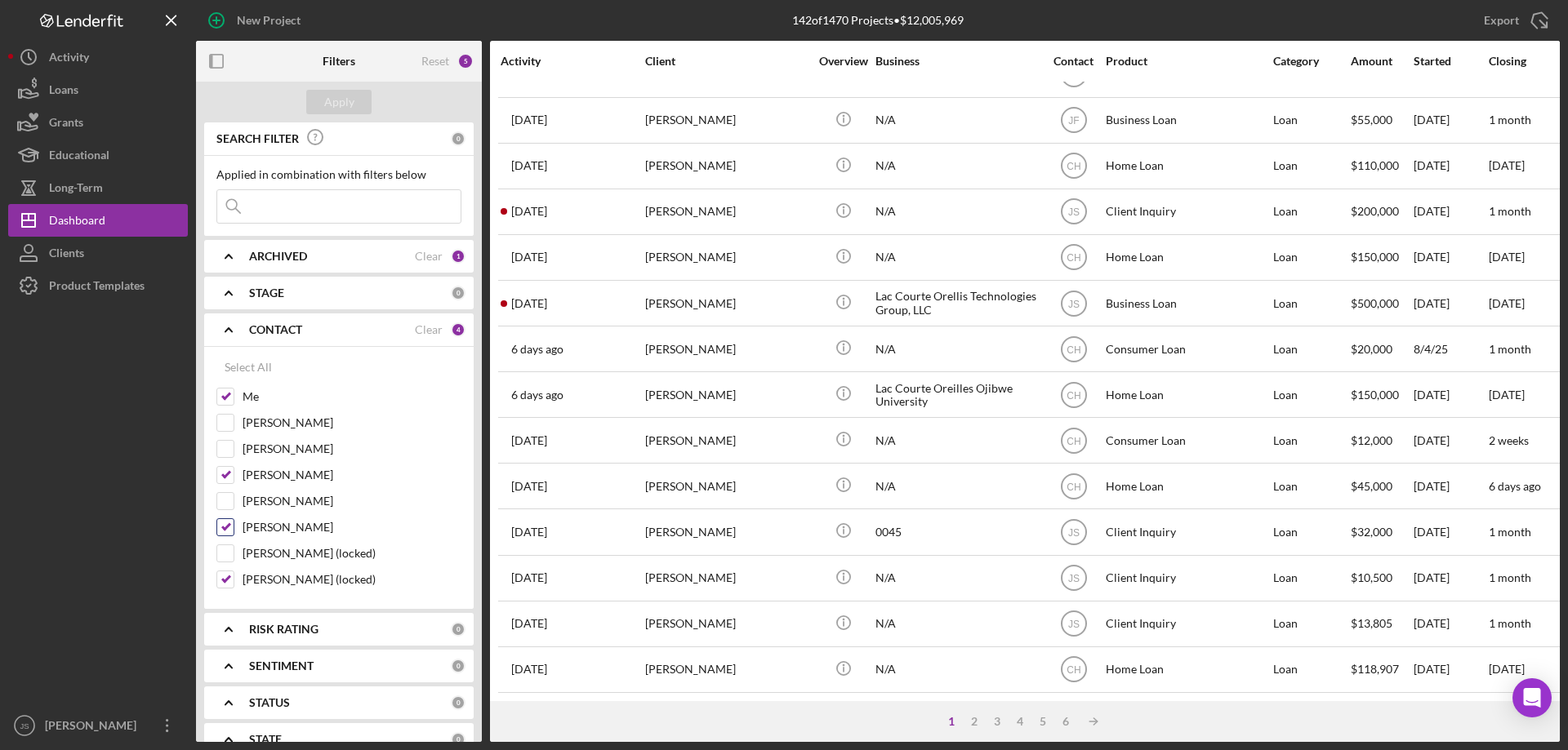
click at [231, 529] on input "[PERSON_NAME]" at bounding box center [225, 527] width 17 height 17
checkbox input "false"
click at [341, 106] on div "Apply" at bounding box center [339, 101] width 30 height 24
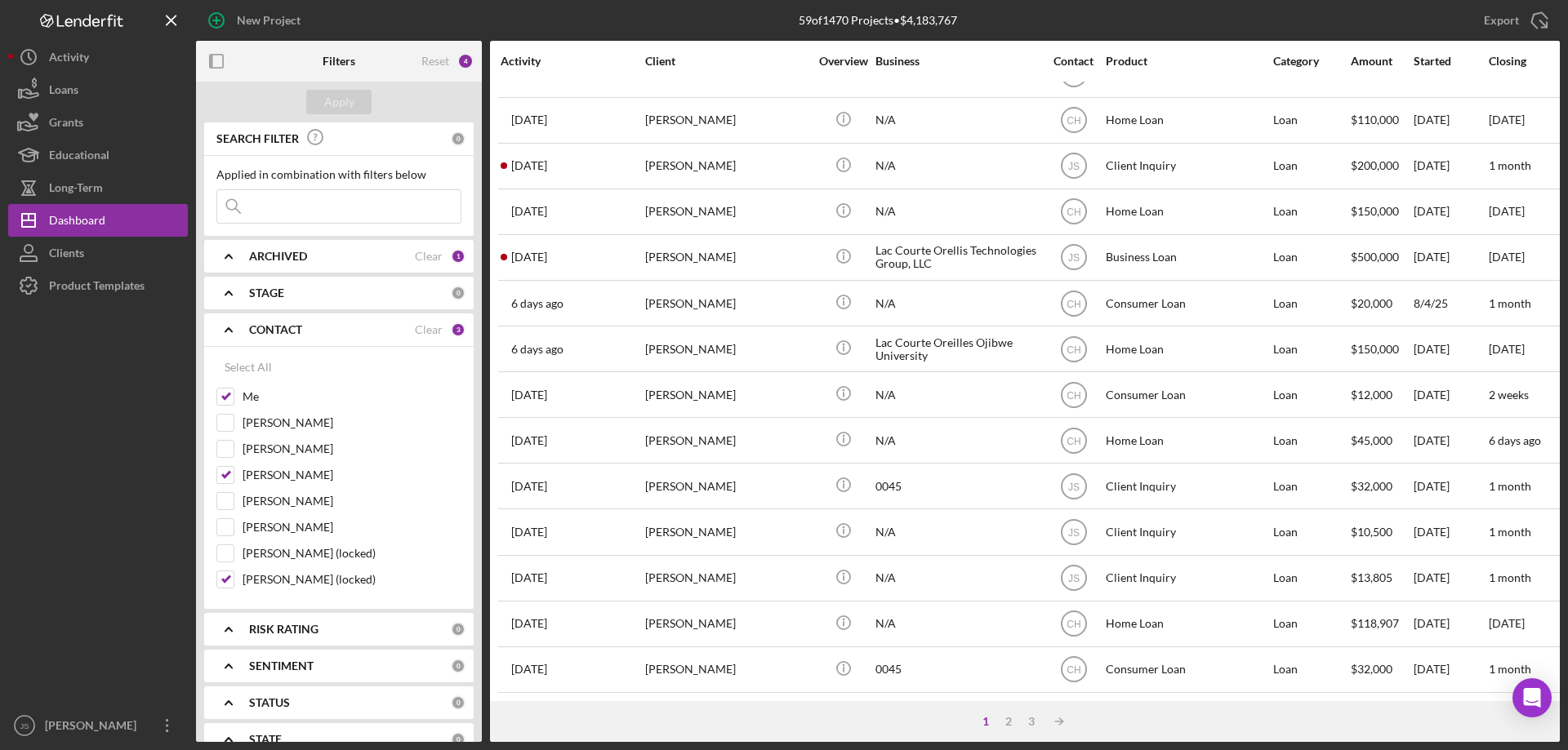
click at [229, 331] on icon "Icon/Expander" at bounding box center [229, 330] width 41 height 41
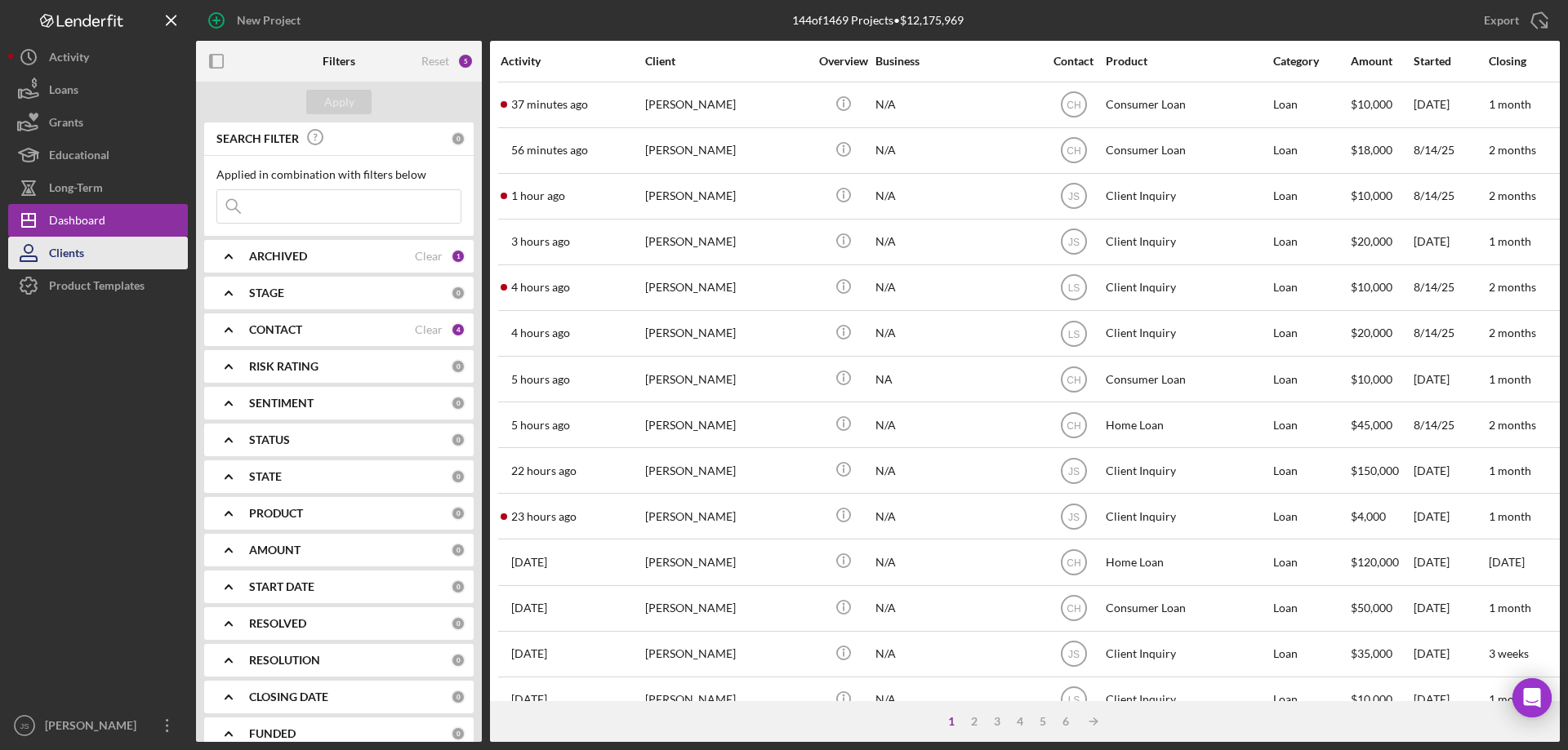
click at [75, 258] on div "Clients" at bounding box center [66, 255] width 35 height 37
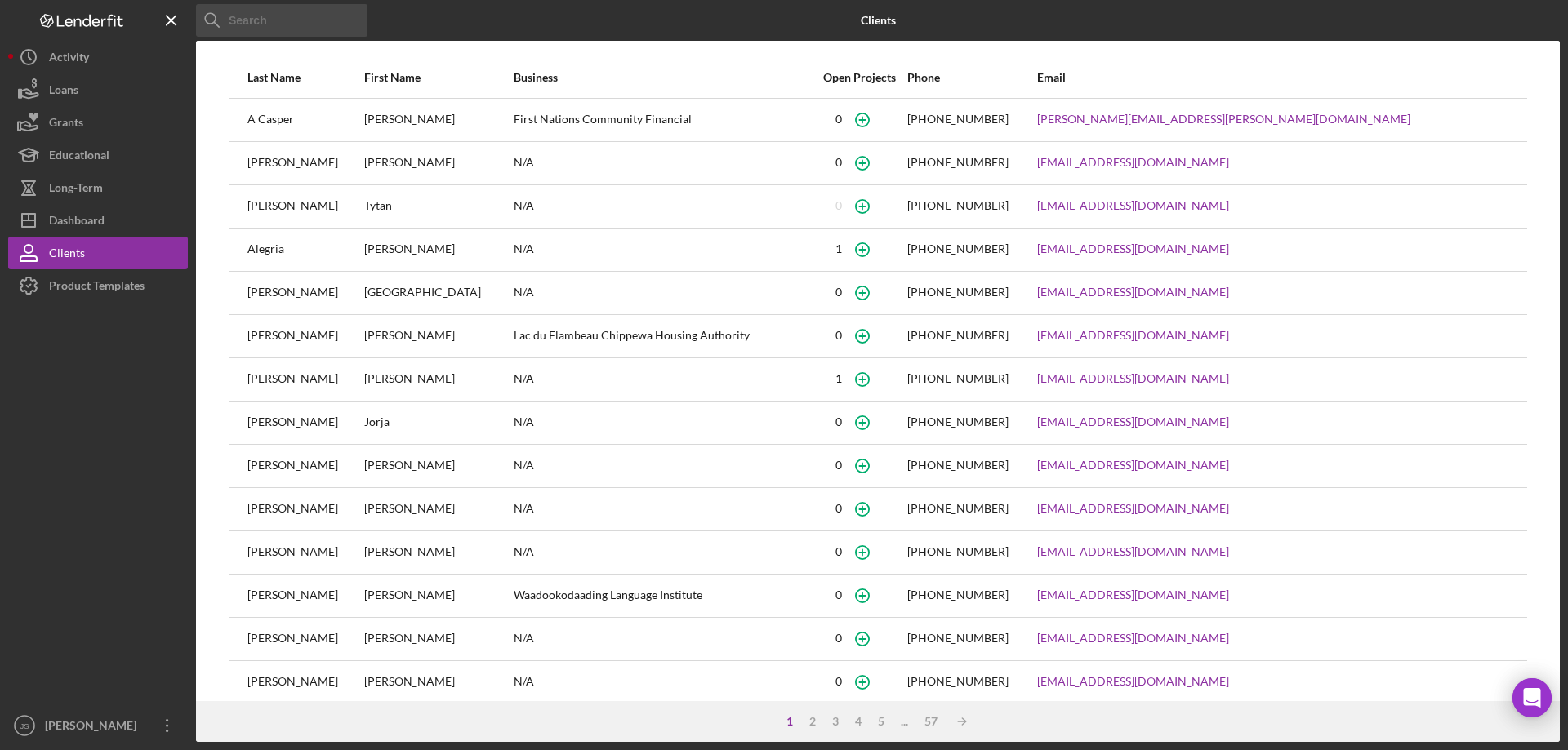
click at [276, 26] on input at bounding box center [281, 20] width 171 height 33
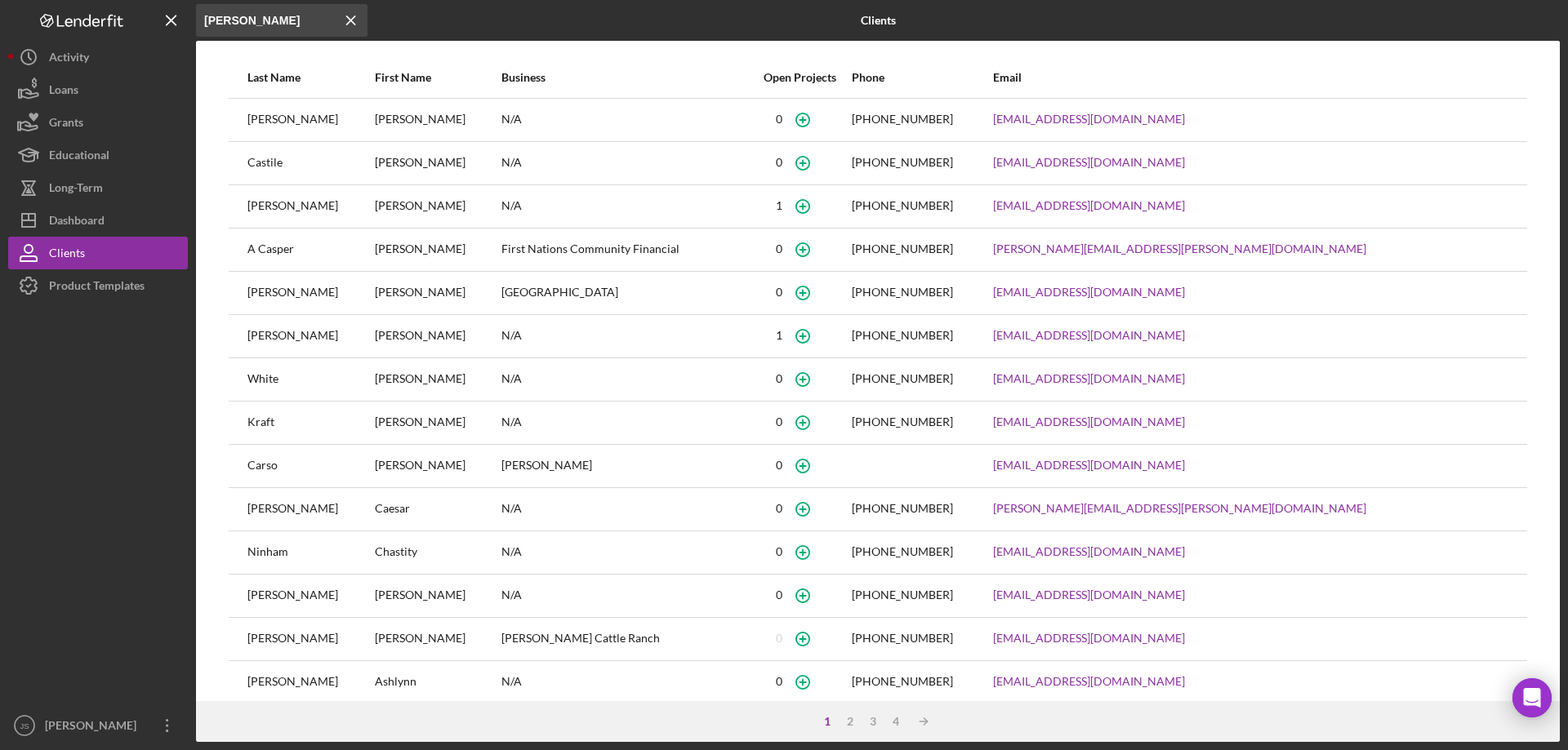
type input "[PERSON_NAME]"
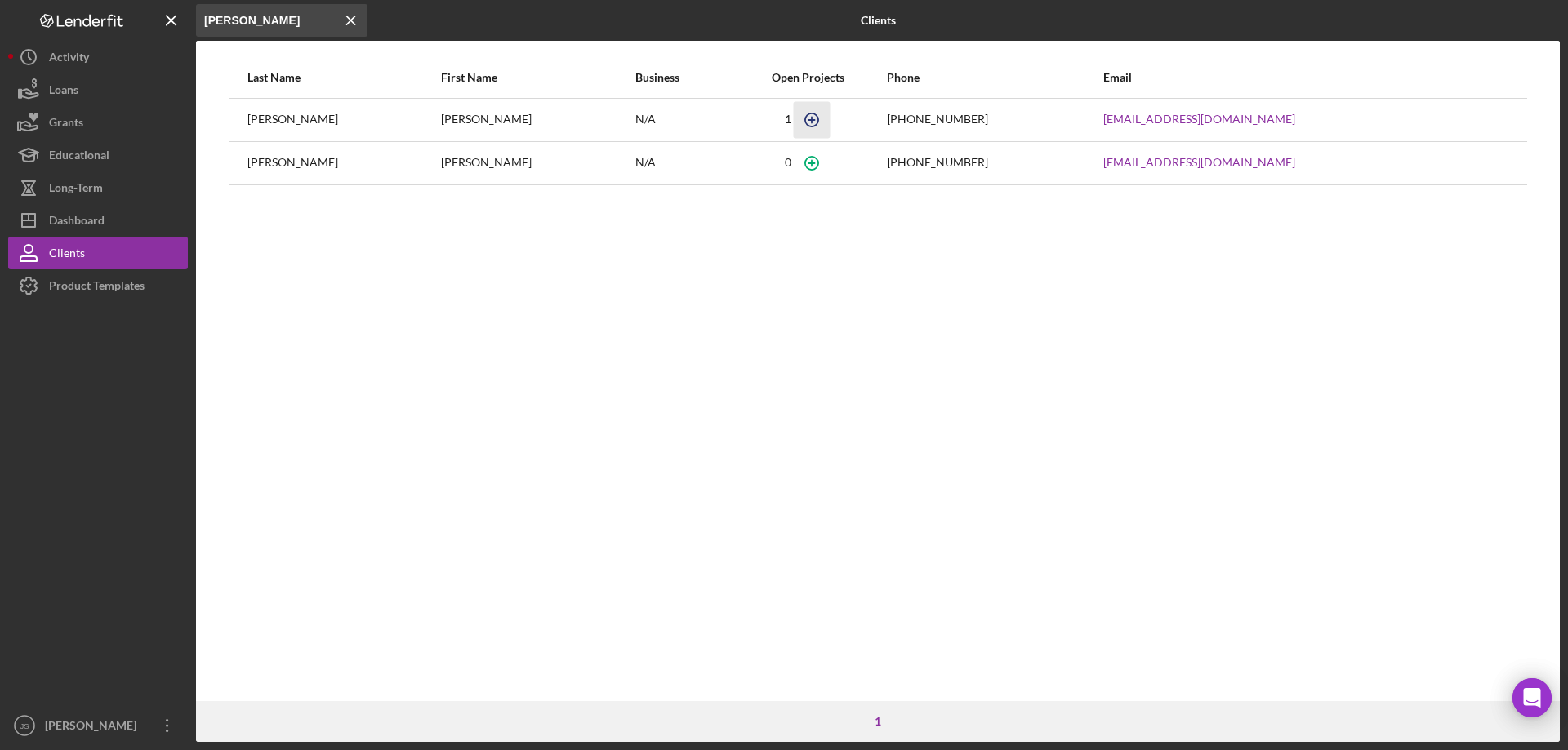
click at [808, 119] on icon "button" at bounding box center [812, 120] width 37 height 37
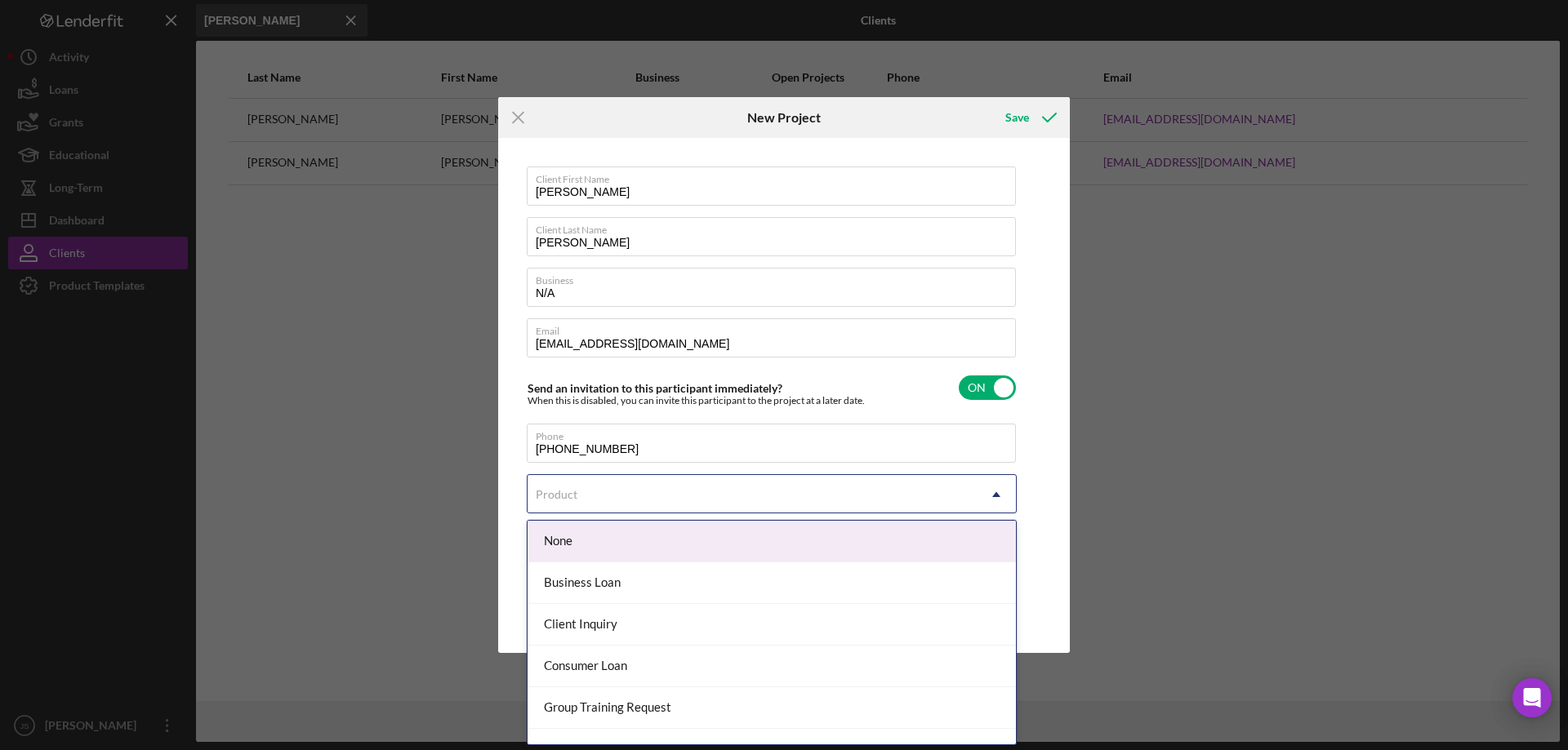
click at [966, 495] on div "Product" at bounding box center [752, 494] width 450 height 38
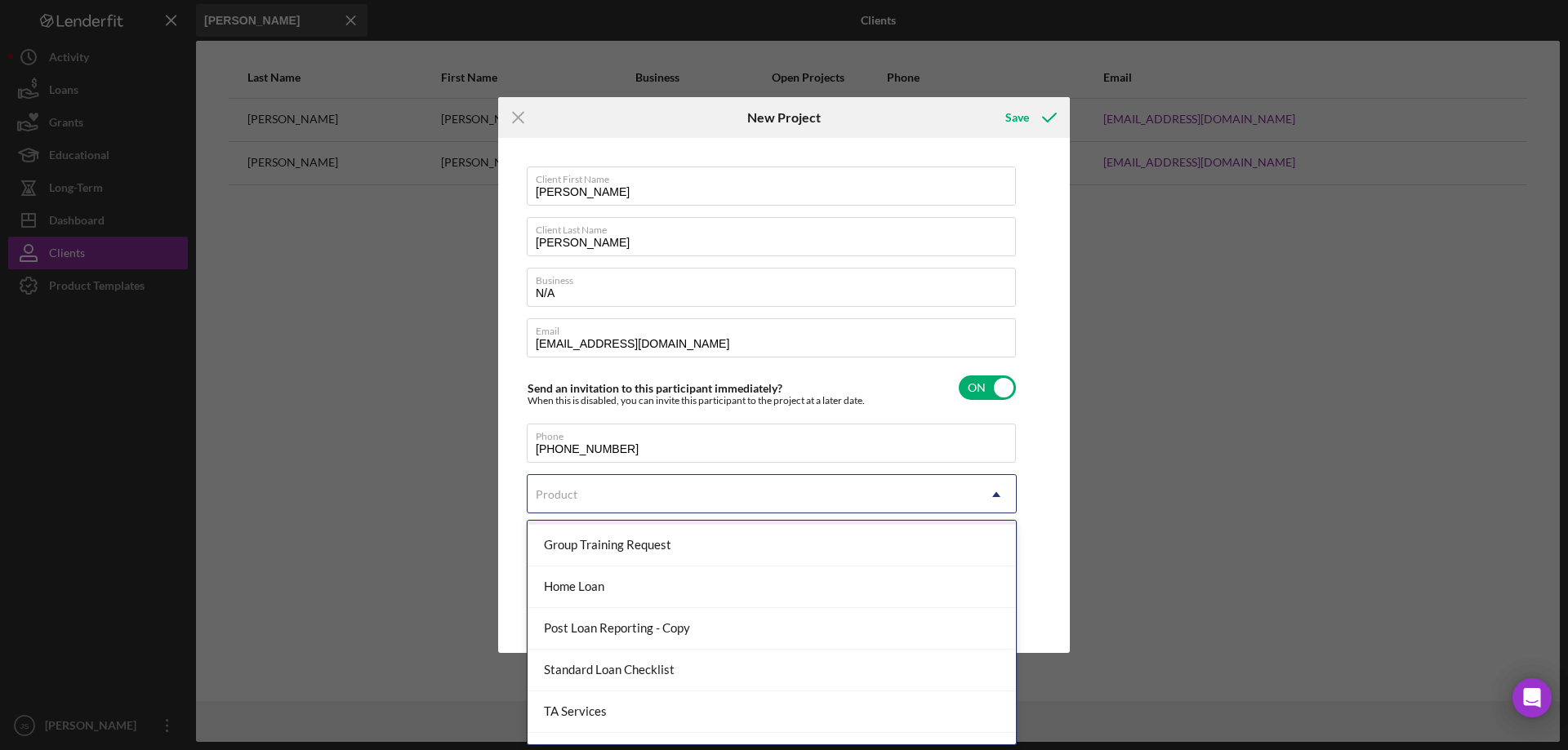
scroll to position [163, 0]
click at [616, 594] on div "Home Loan" at bounding box center [772, 587] width 489 height 42
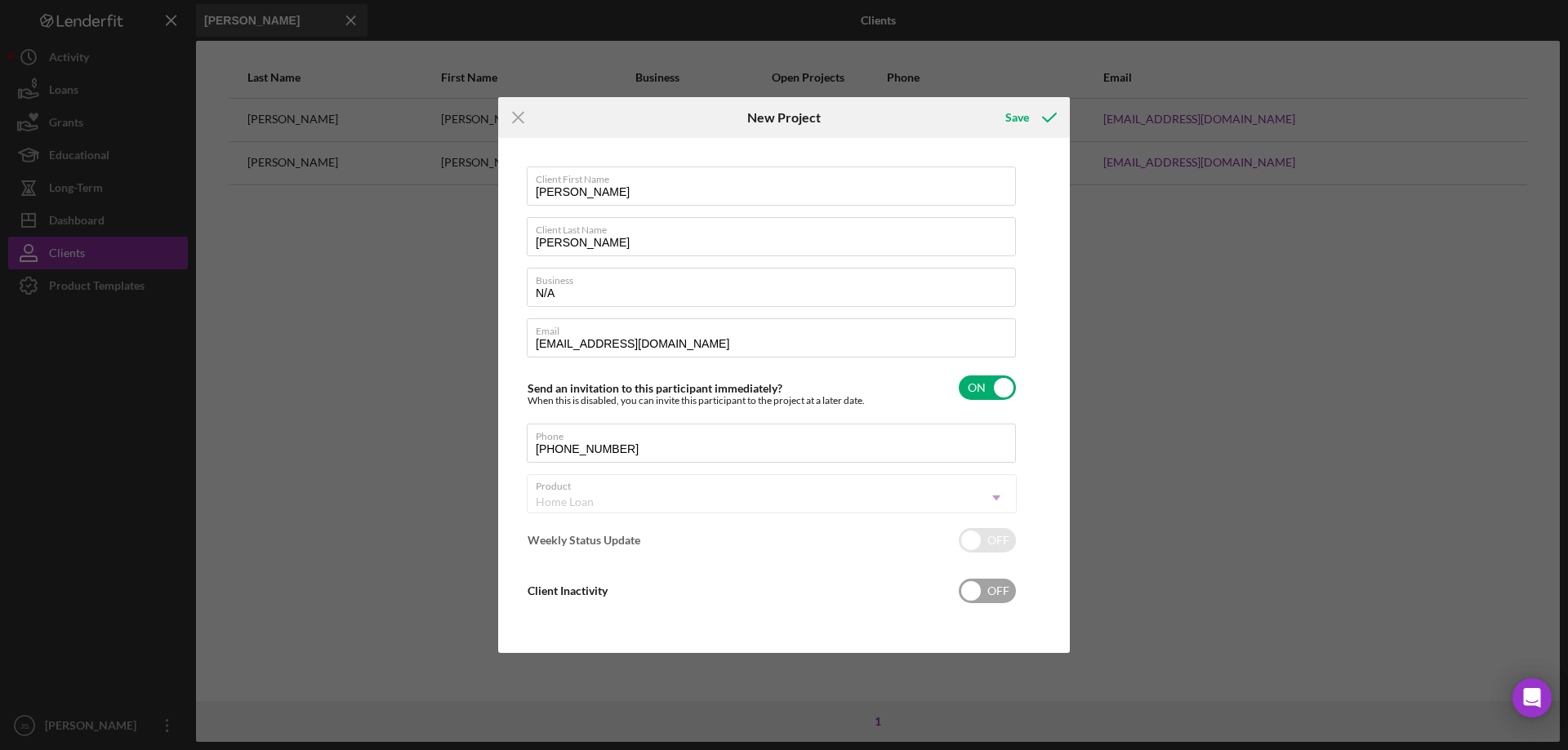
checkbox input "true"
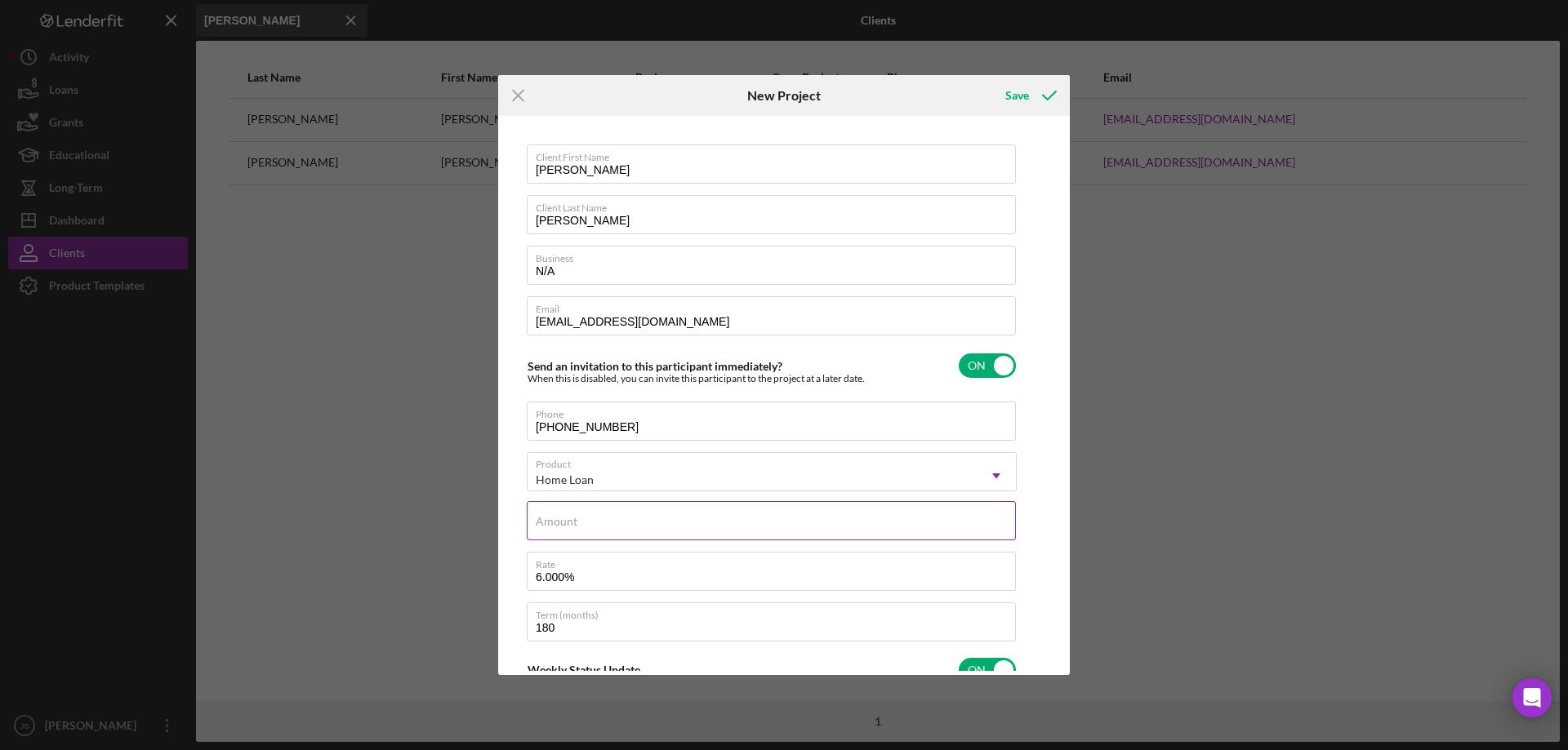
click at [583, 525] on input "Amount" at bounding box center [771, 520] width 490 height 39
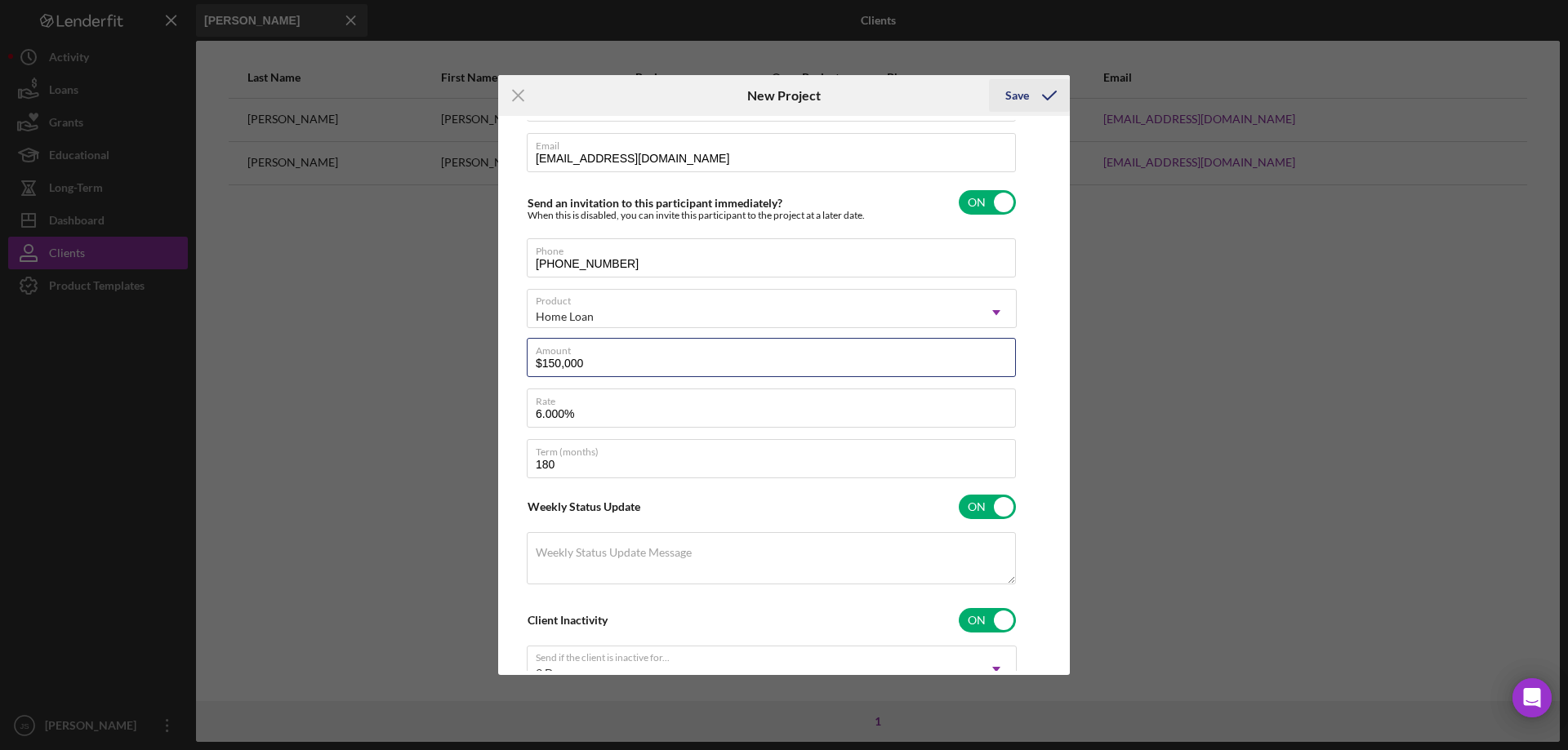
type input "$150,000"
click at [1014, 92] on div "Save" at bounding box center [1017, 95] width 23 height 33
checkbox input "false"
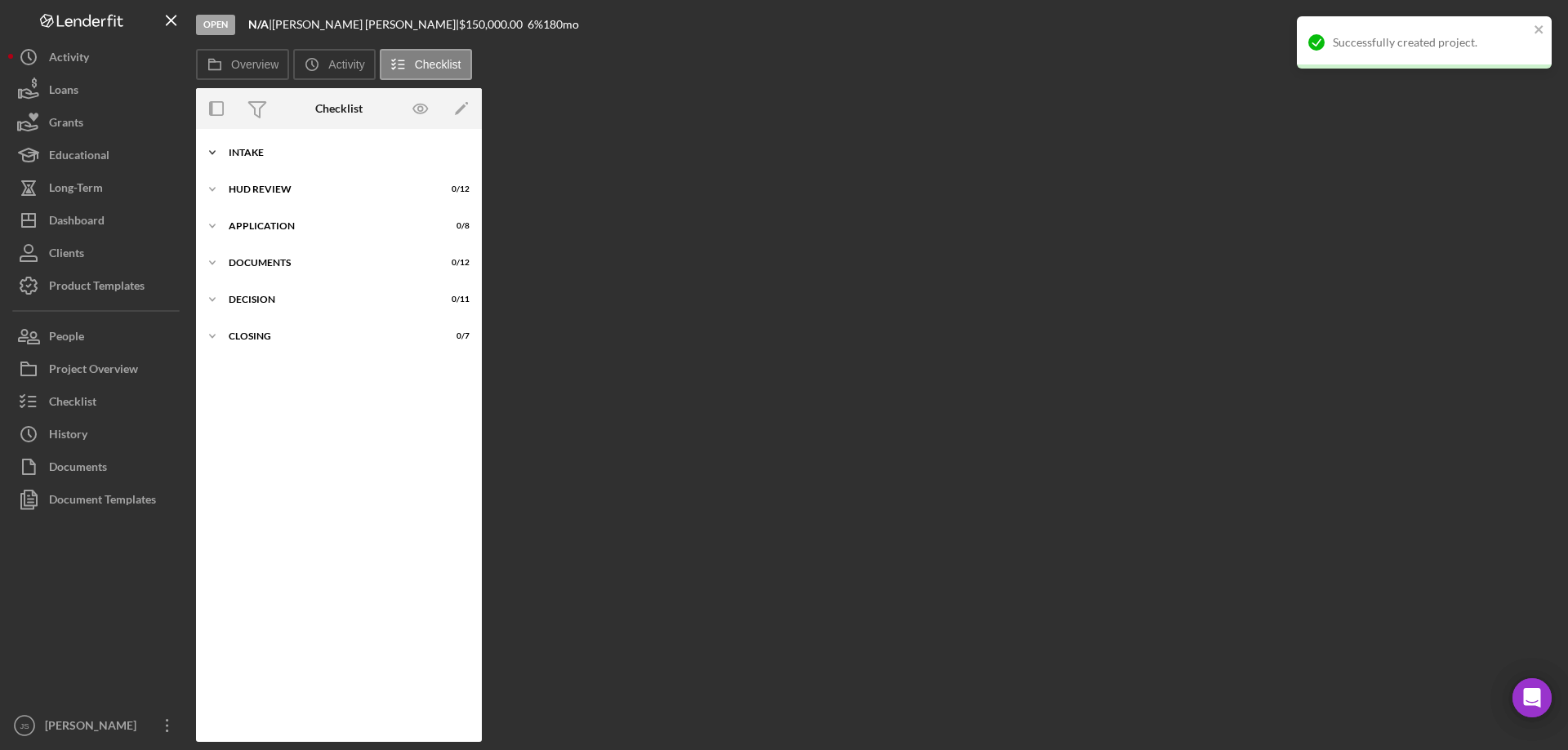
click at [213, 149] on icon "Icon/Expander" at bounding box center [212, 153] width 33 height 33
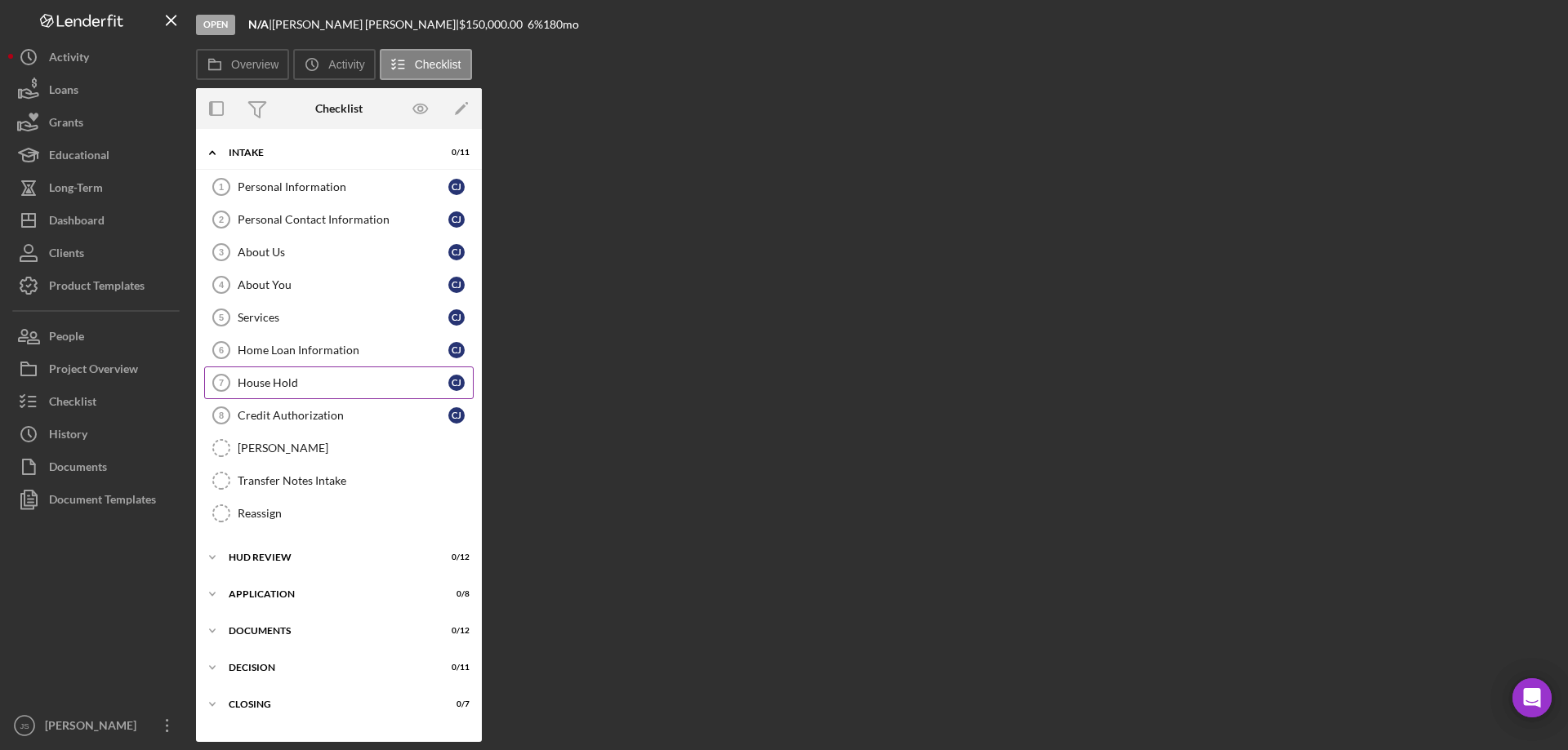
click at [272, 379] on div "House Hold" at bounding box center [343, 382] width 210 height 13
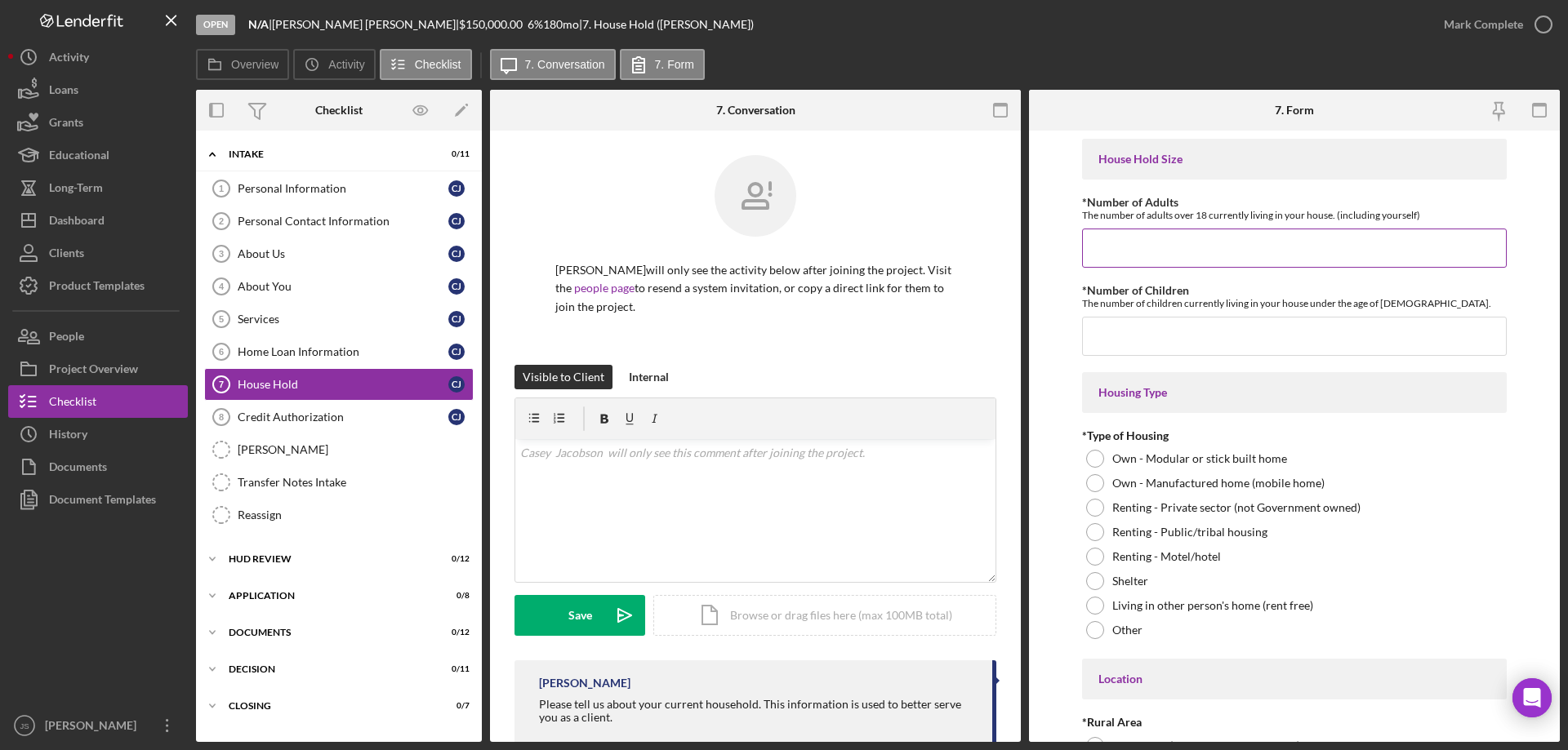
click at [1110, 251] on input "*Number of Adults" at bounding box center [1295, 248] width 424 height 39
type input "2"
click at [1103, 341] on input "*Number of Children" at bounding box center [1295, 337] width 424 height 39
type input "3"
click at [1093, 531] on div at bounding box center [1095, 532] width 18 height 18
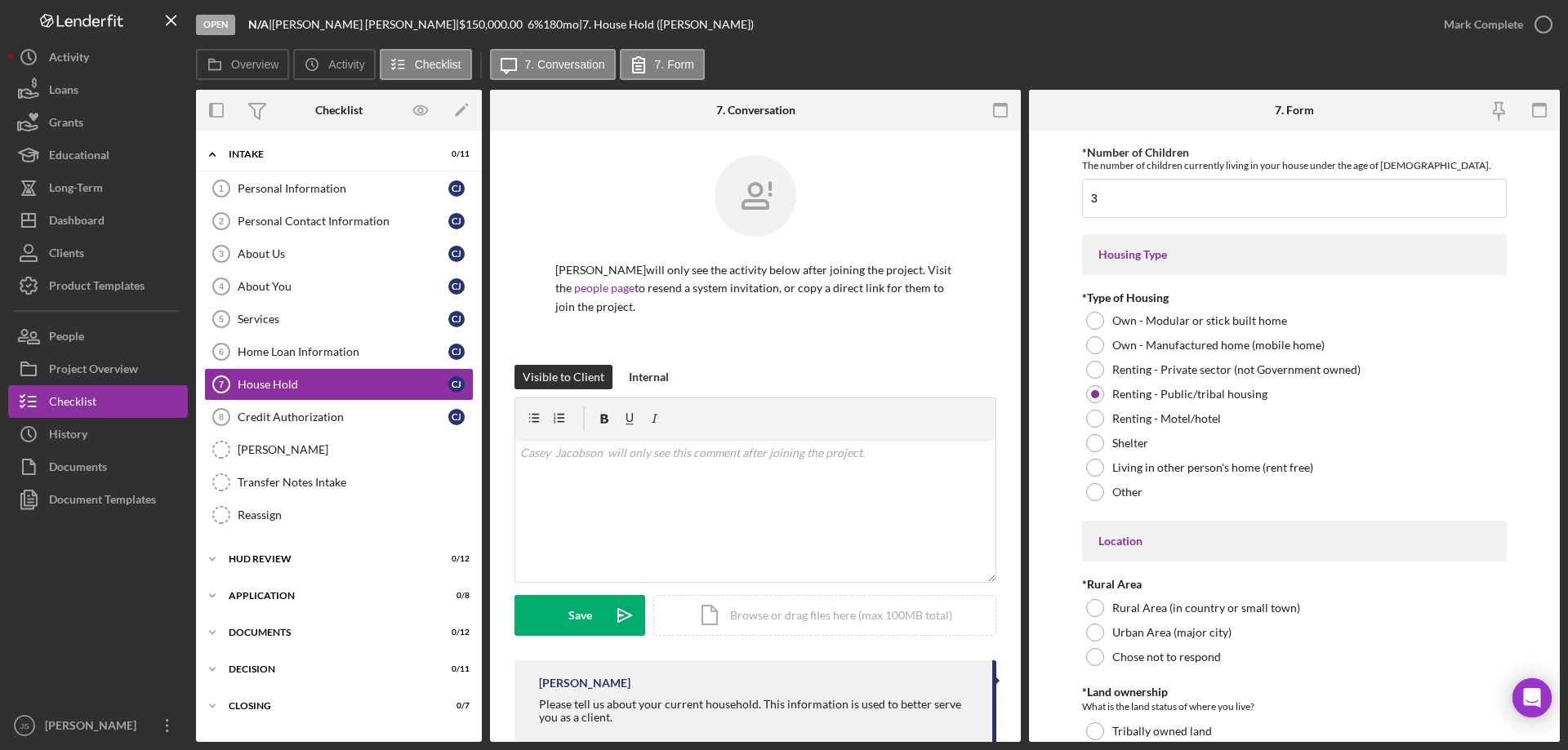
scroll to position [245, 0]
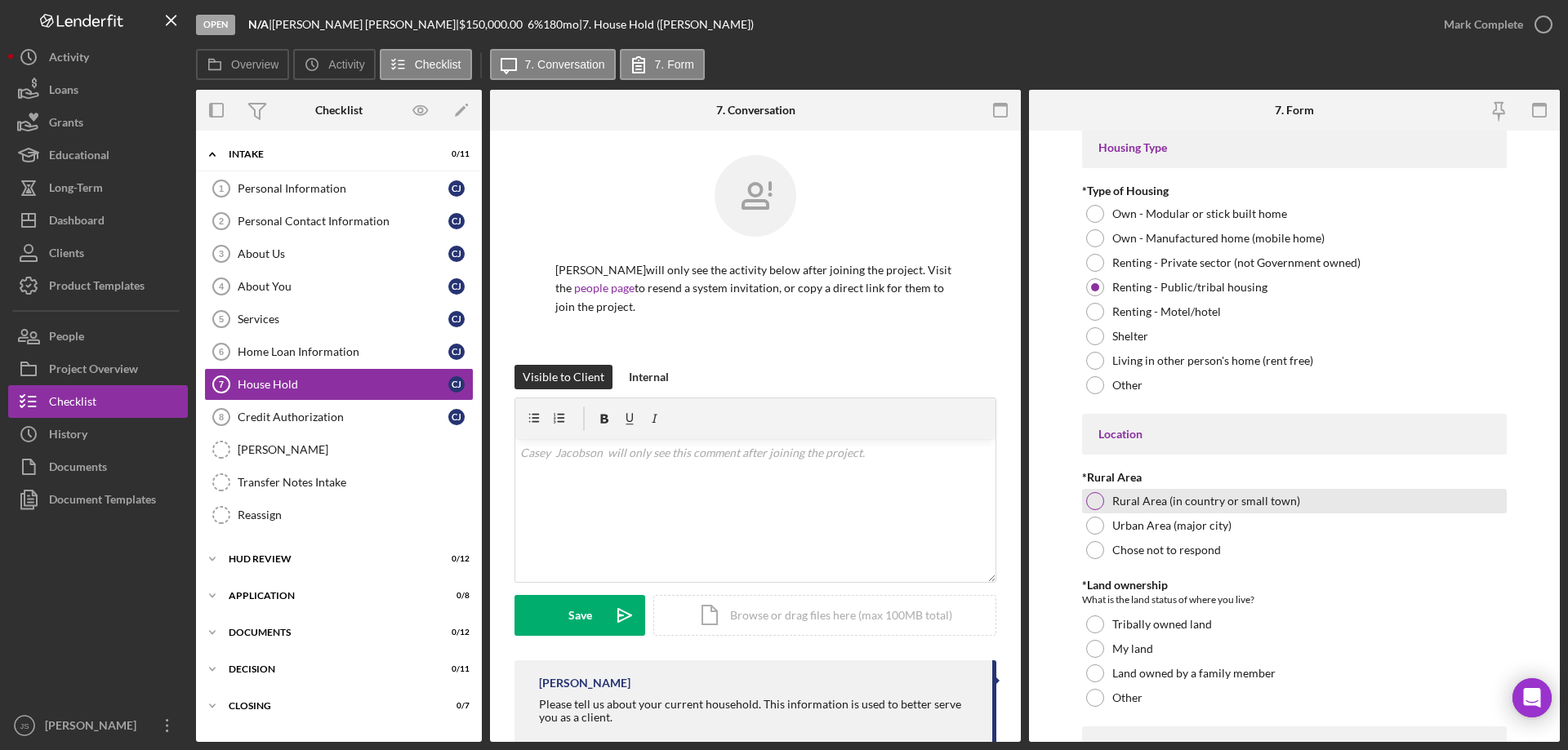
click at [1090, 499] on div at bounding box center [1095, 501] width 18 height 18
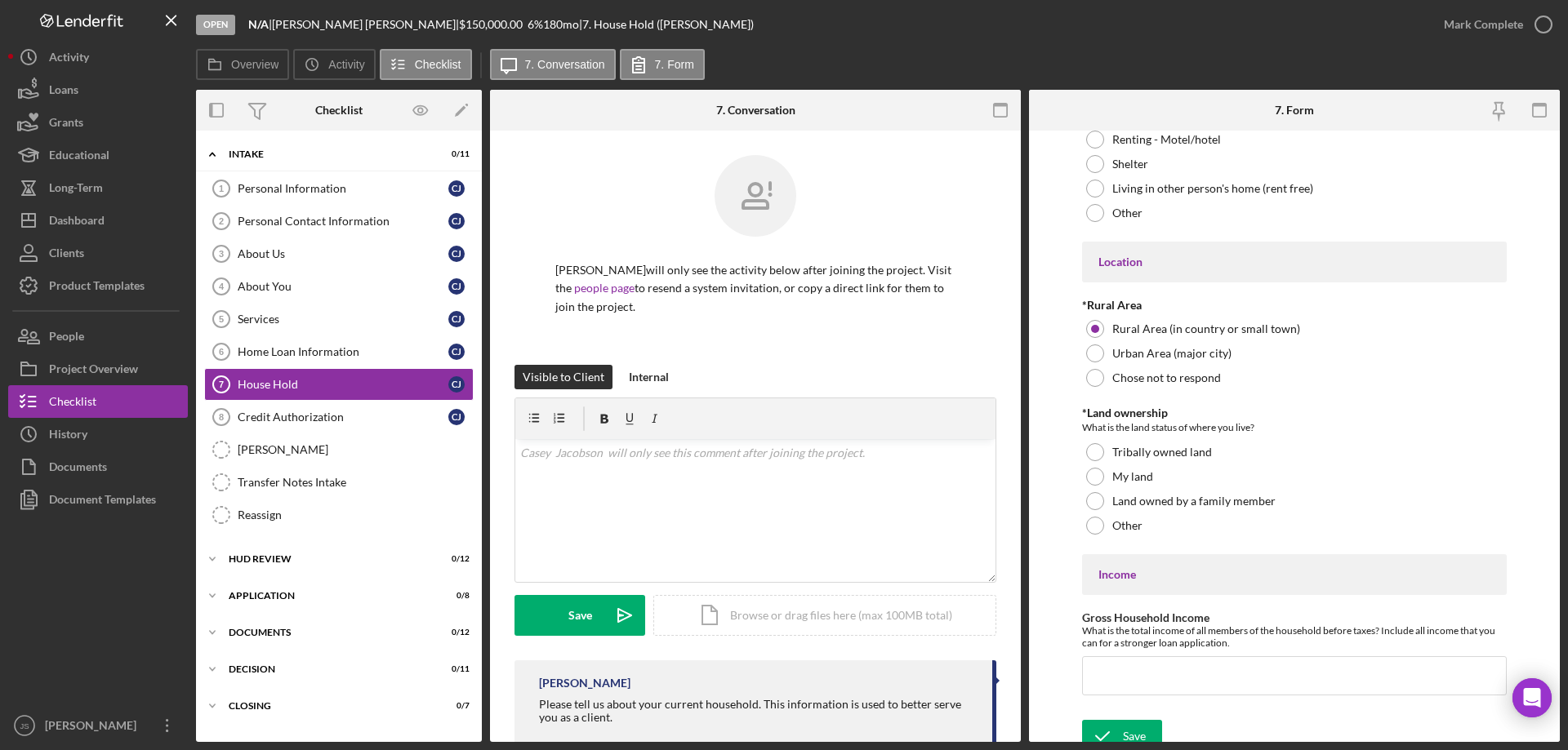
scroll to position [430, 0]
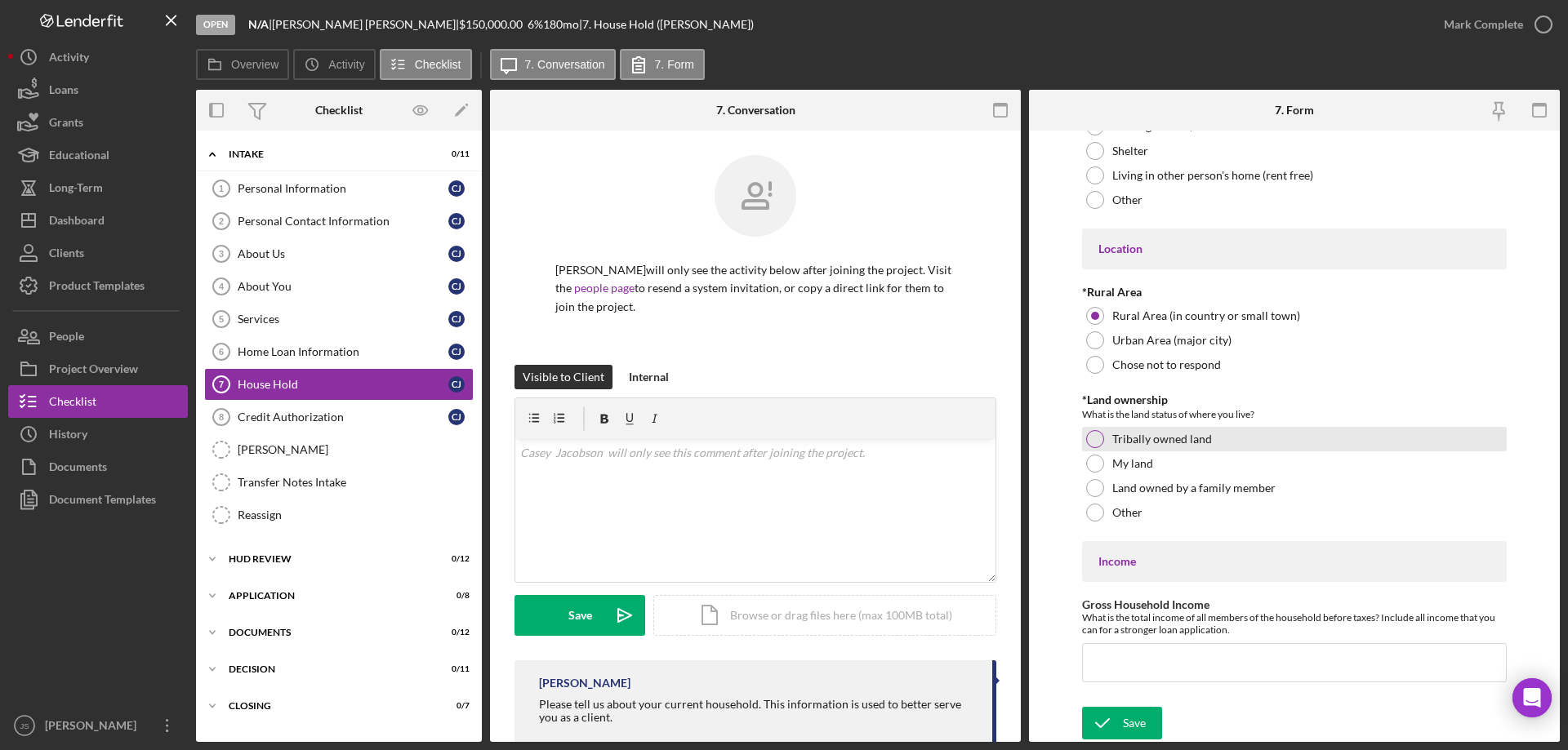
click at [1096, 435] on div at bounding box center [1095, 439] width 18 height 18
drag, startPoint x: 1120, startPoint y: 667, endPoint x: 1135, endPoint y: 670, distance: 15.3
click at [1122, 667] on input "Gross Household Income" at bounding box center [1295, 662] width 424 height 39
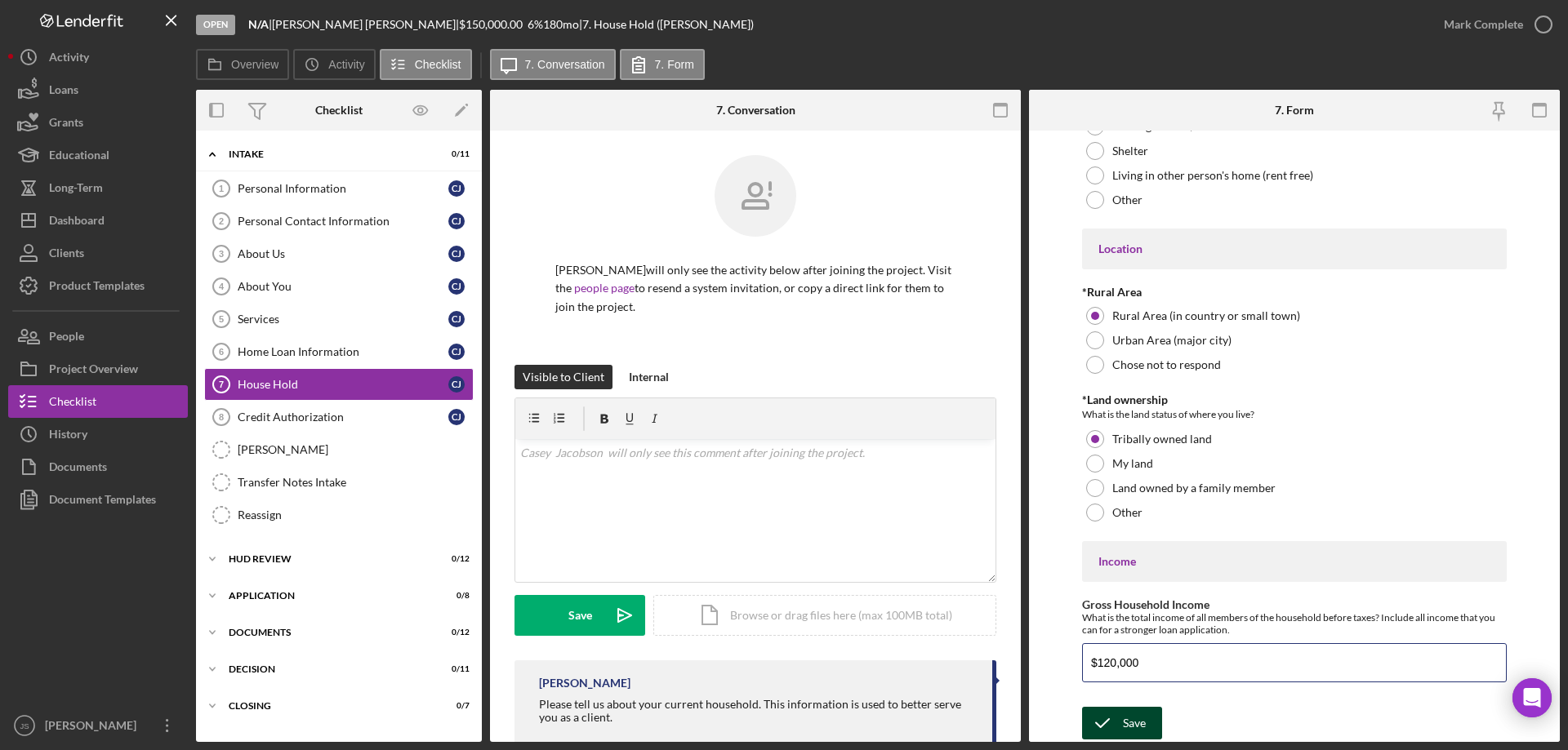
type input "$120,000"
click at [1135, 727] on div "Save" at bounding box center [1134, 724] width 22 height 33
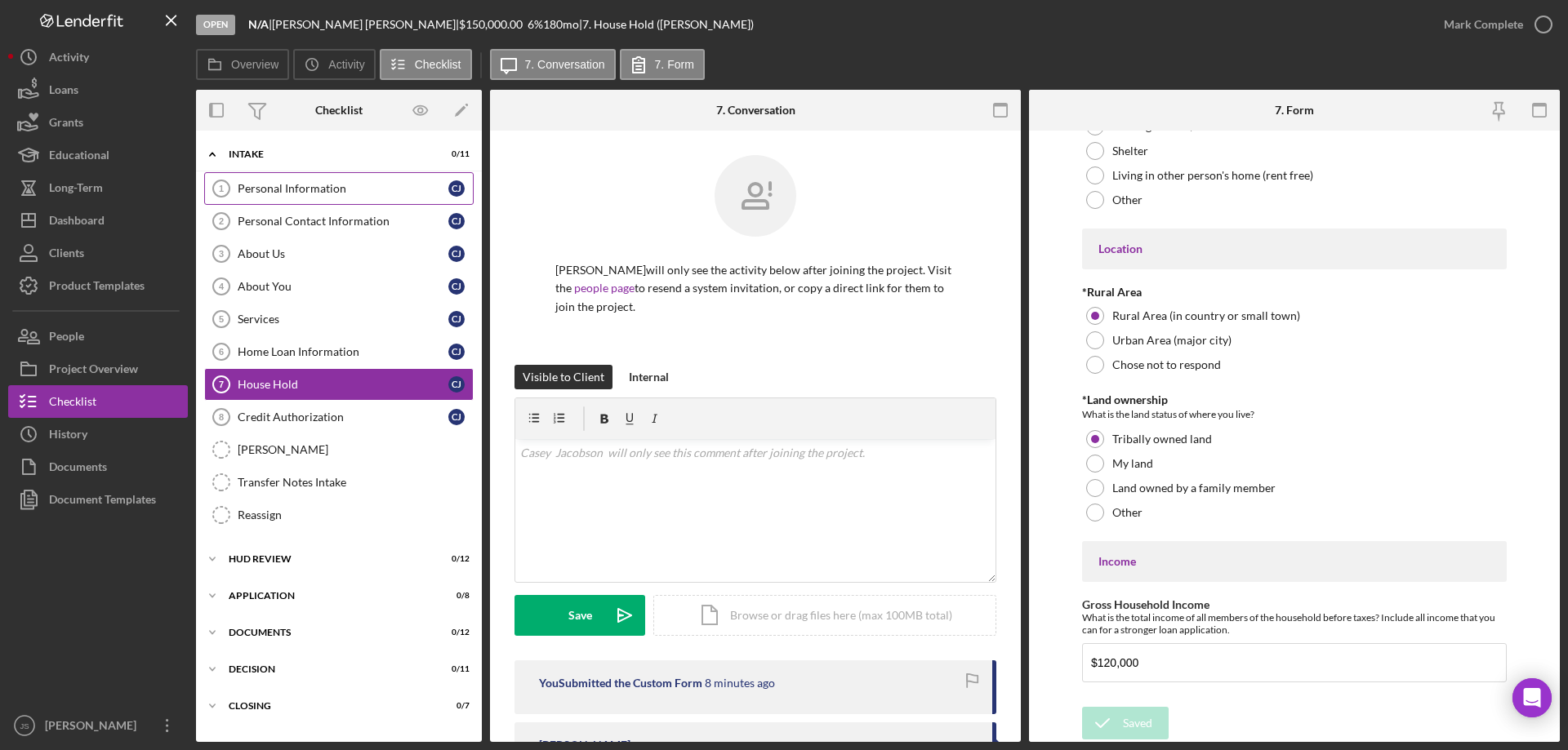
click at [311, 191] on div "Personal Information" at bounding box center [343, 188] width 210 height 13
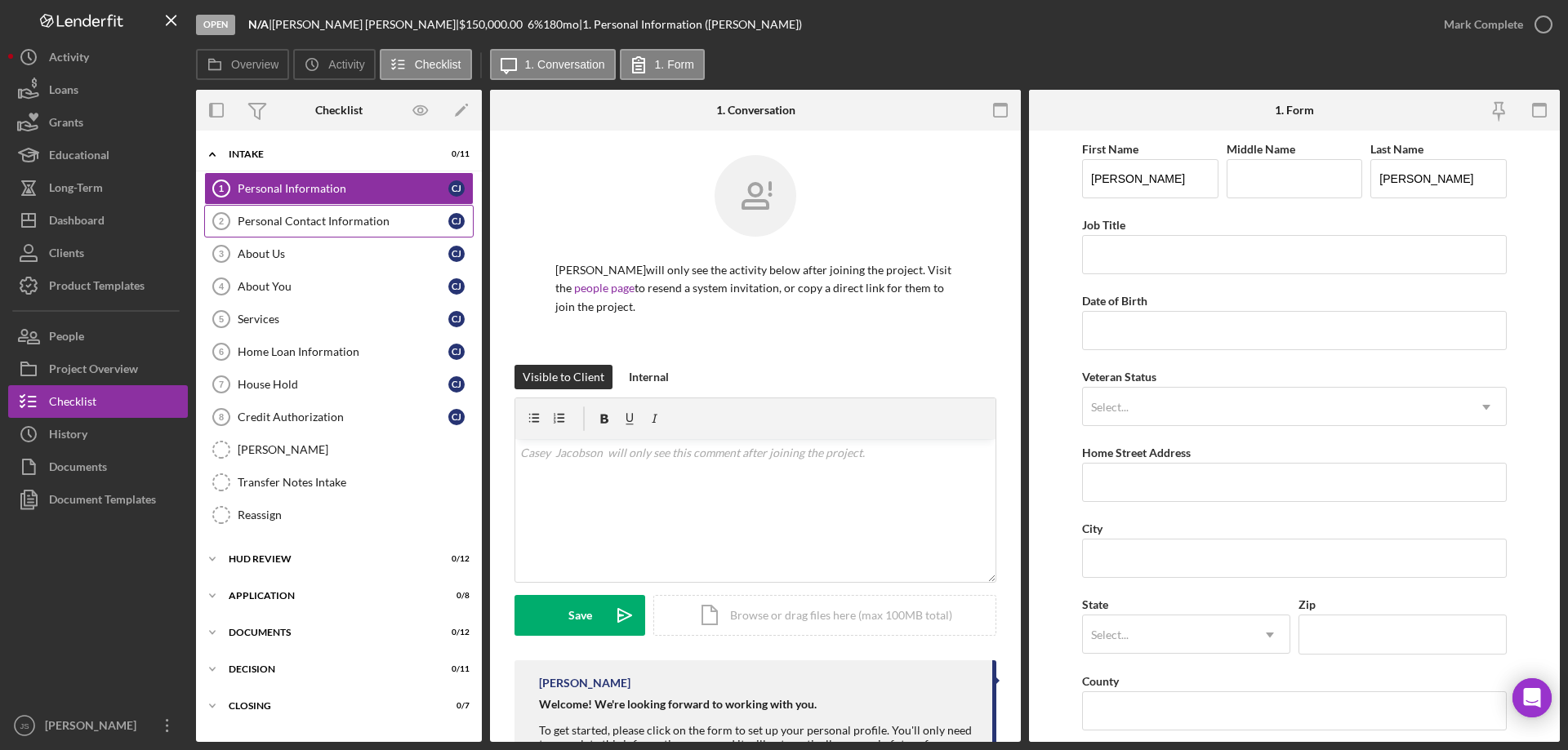
click at [350, 223] on div "Personal Contact Information" at bounding box center [343, 221] width 210 height 13
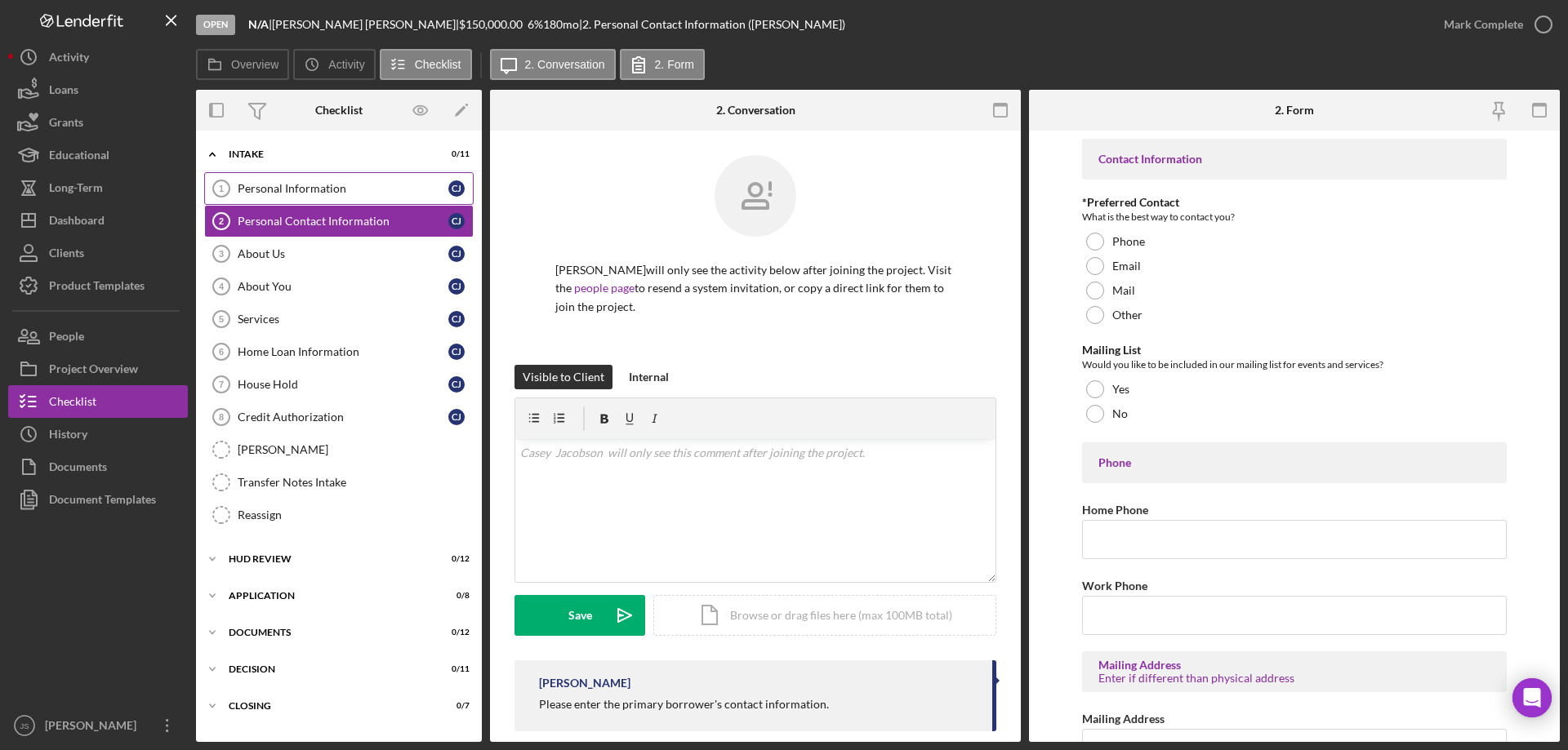
click at [280, 185] on div "Personal Information" at bounding box center [343, 188] width 210 height 13
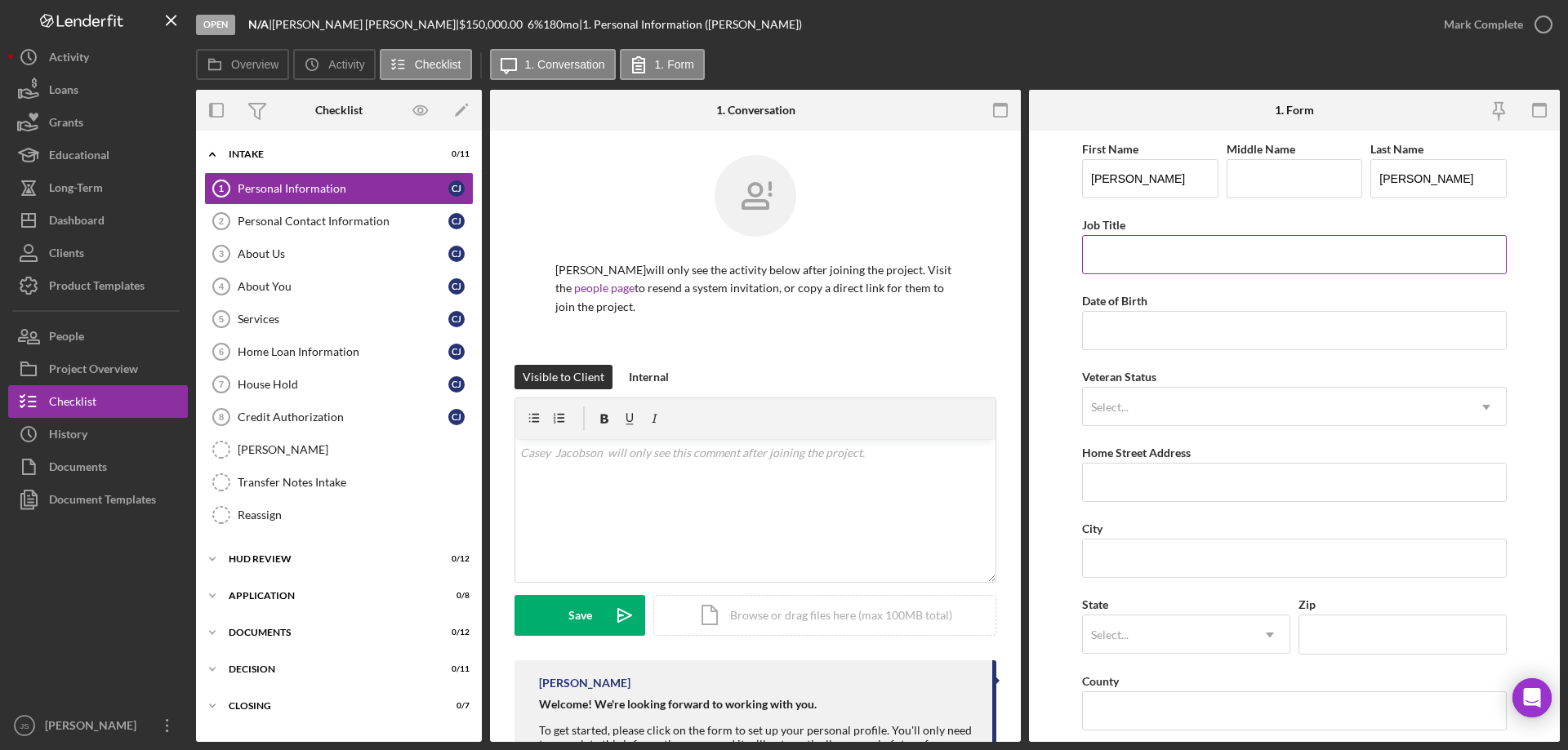
click at [1119, 254] on input "Job Title" at bounding box center [1295, 255] width 424 height 39
type input "Senior Executive Assistant to GM & AGM"
click at [1149, 329] on input "Date of Birth" at bounding box center [1295, 331] width 424 height 39
type input "[DATE]"
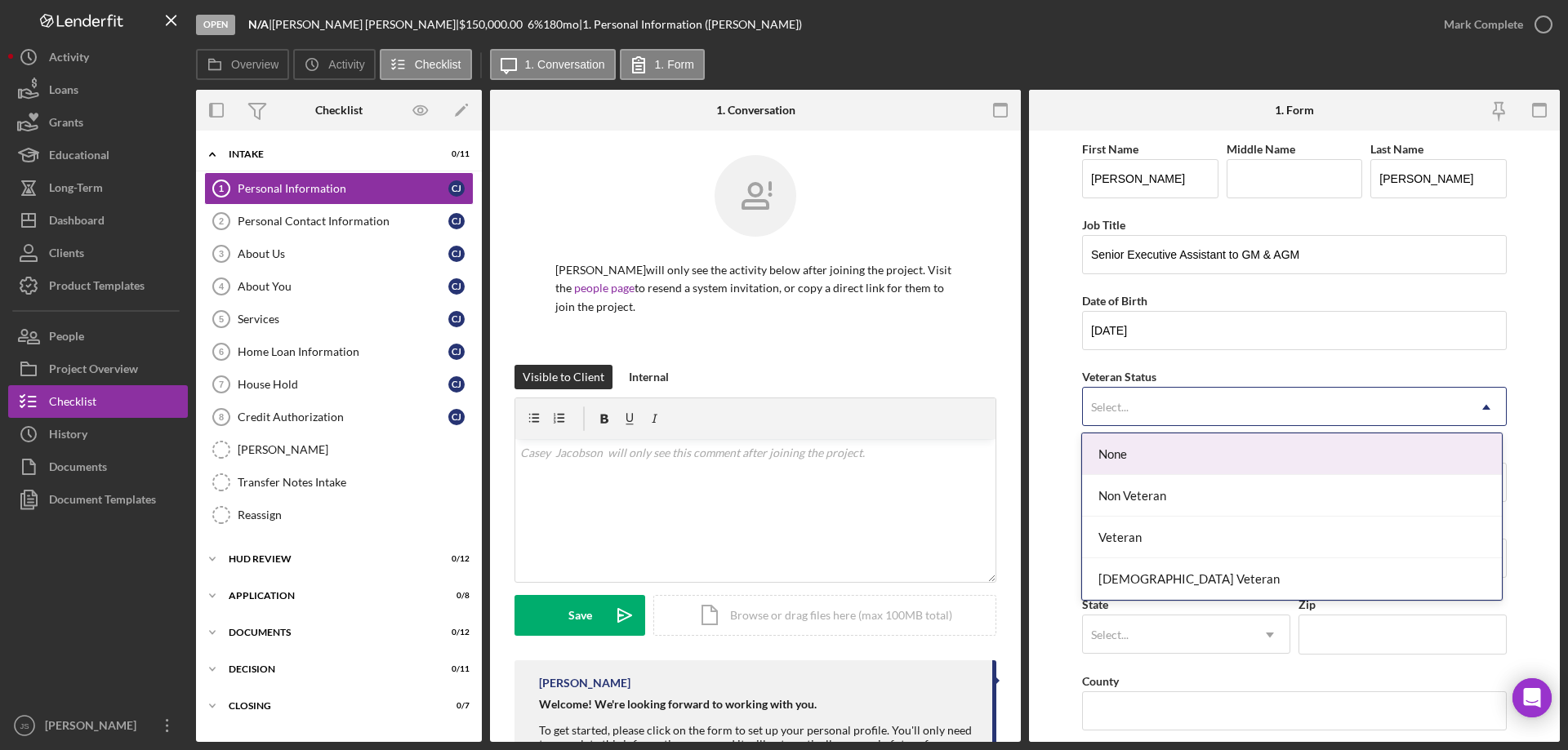
click at [1131, 413] on div "Select..." at bounding box center [1275, 407] width 383 height 38
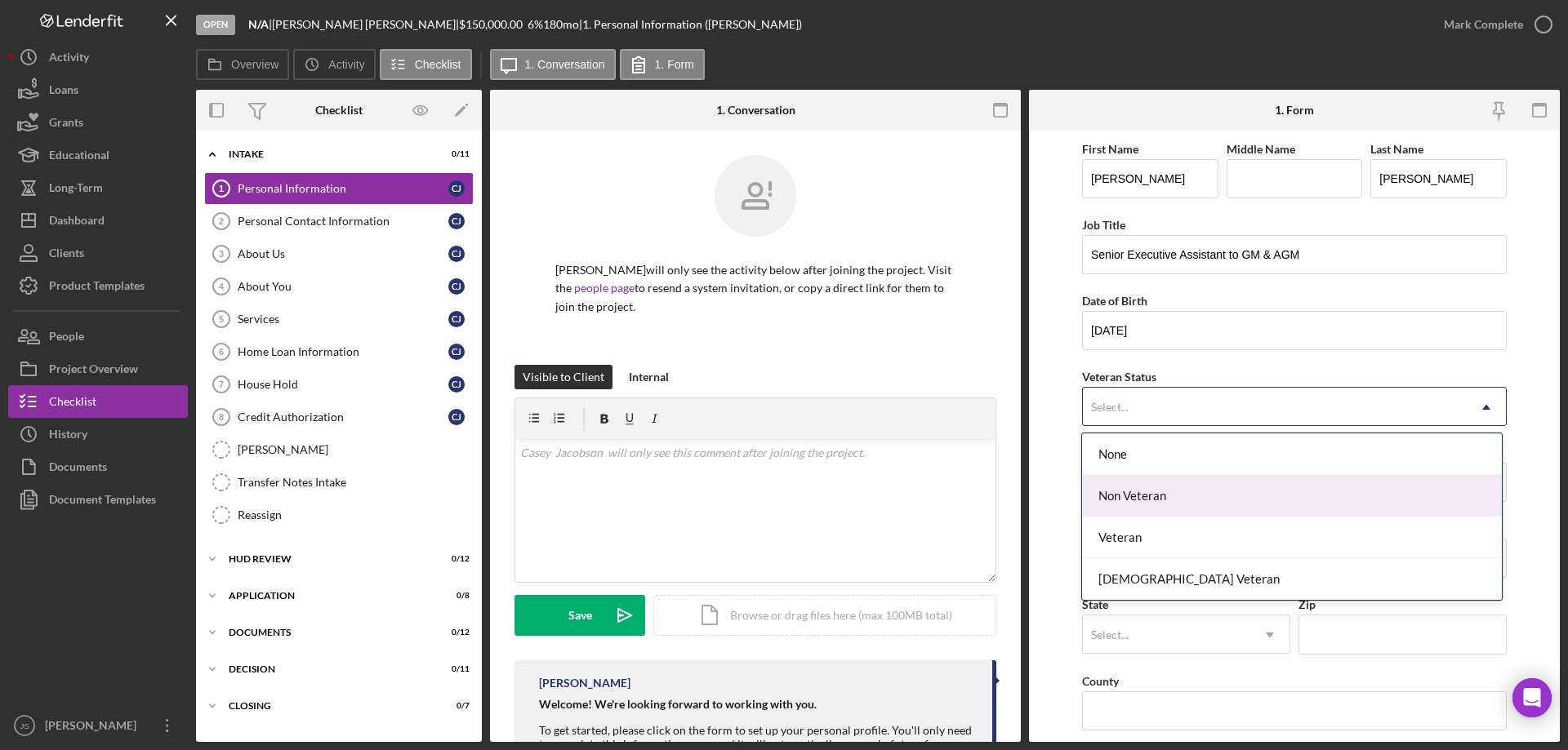
click at [1138, 491] on div "Non Veteran" at bounding box center [1292, 495] width 419 height 42
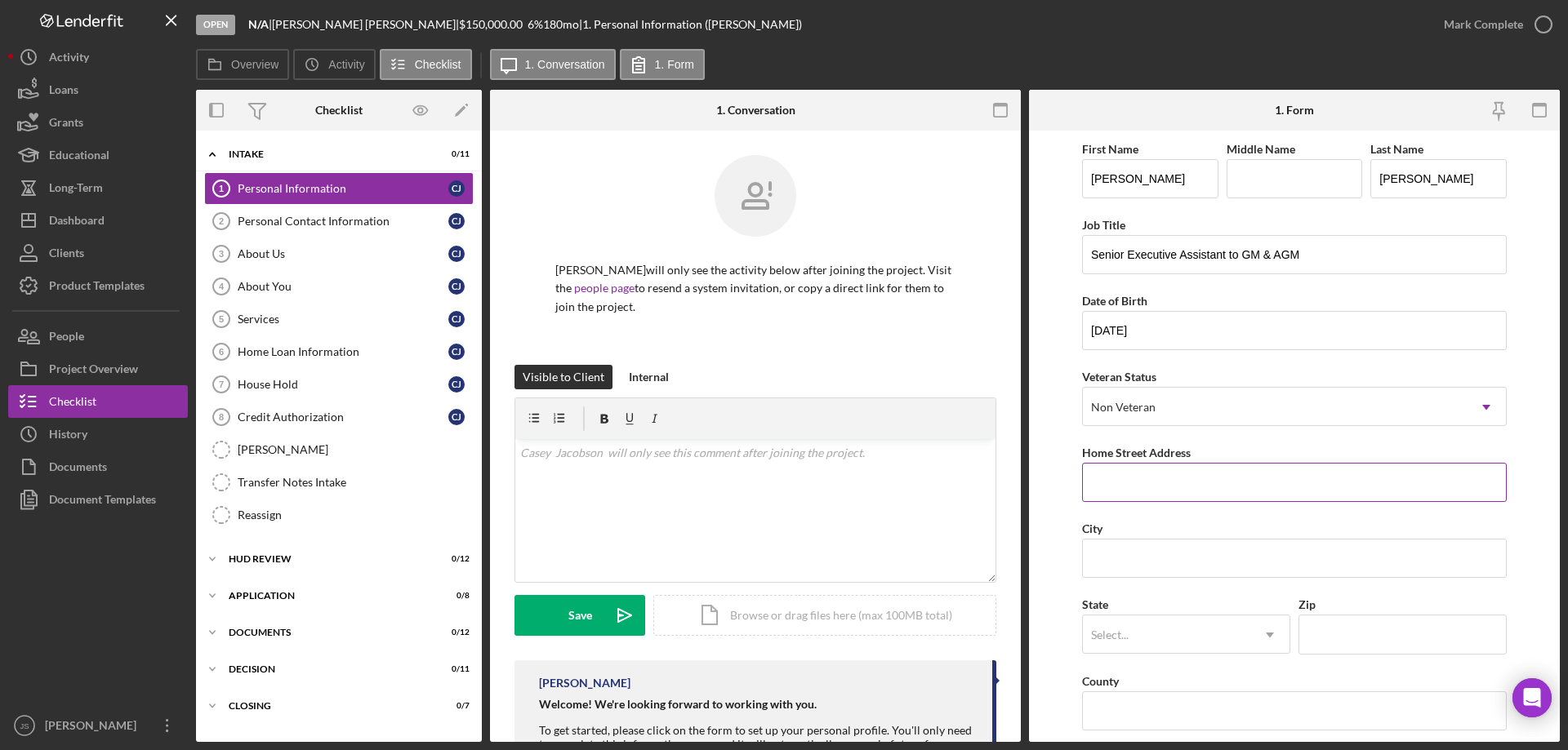
click at [1201, 489] on input "Home Street Address" at bounding box center [1295, 482] width 424 height 39
type input "[STREET_ADDRESS]"
type input "Crandon"
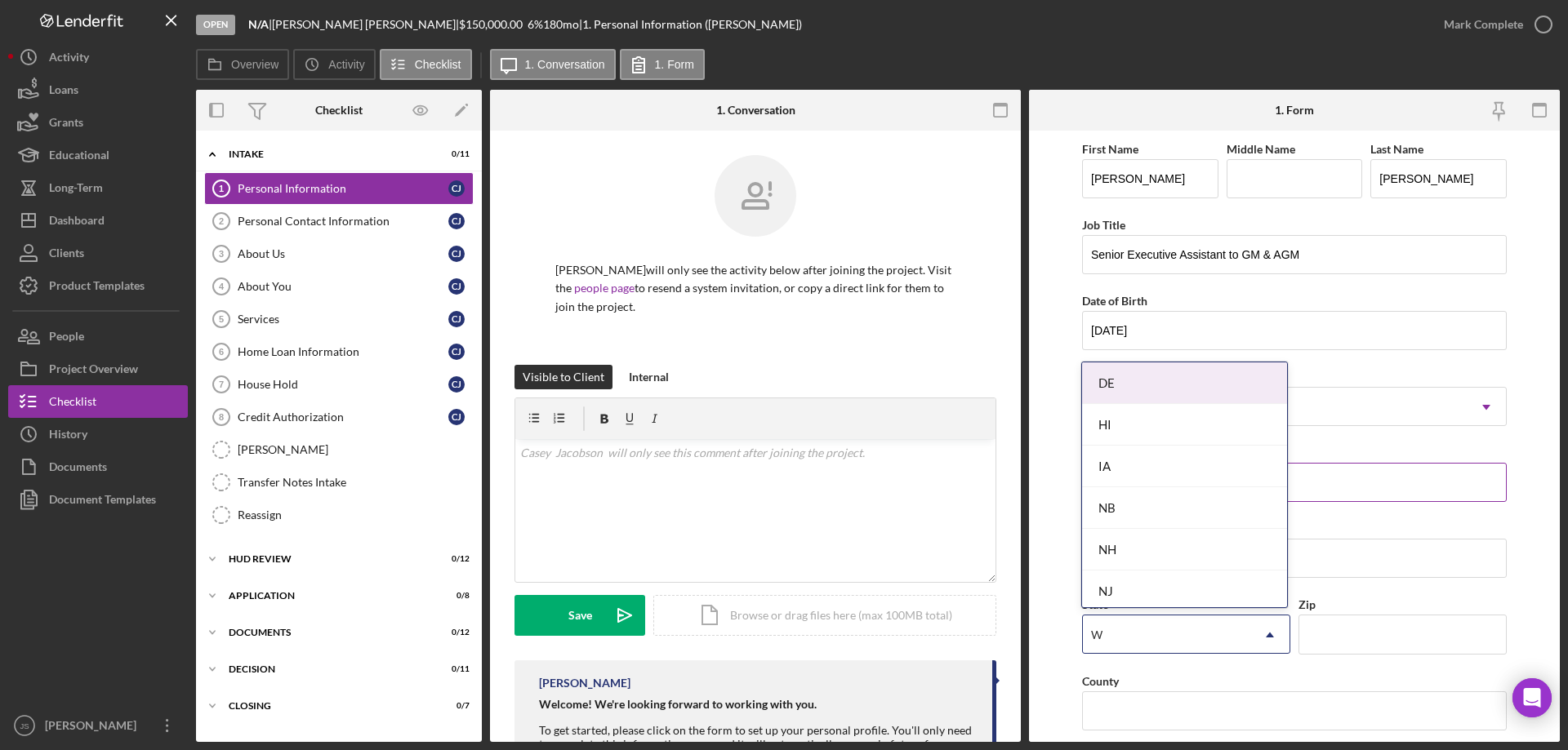
type input "Wi"
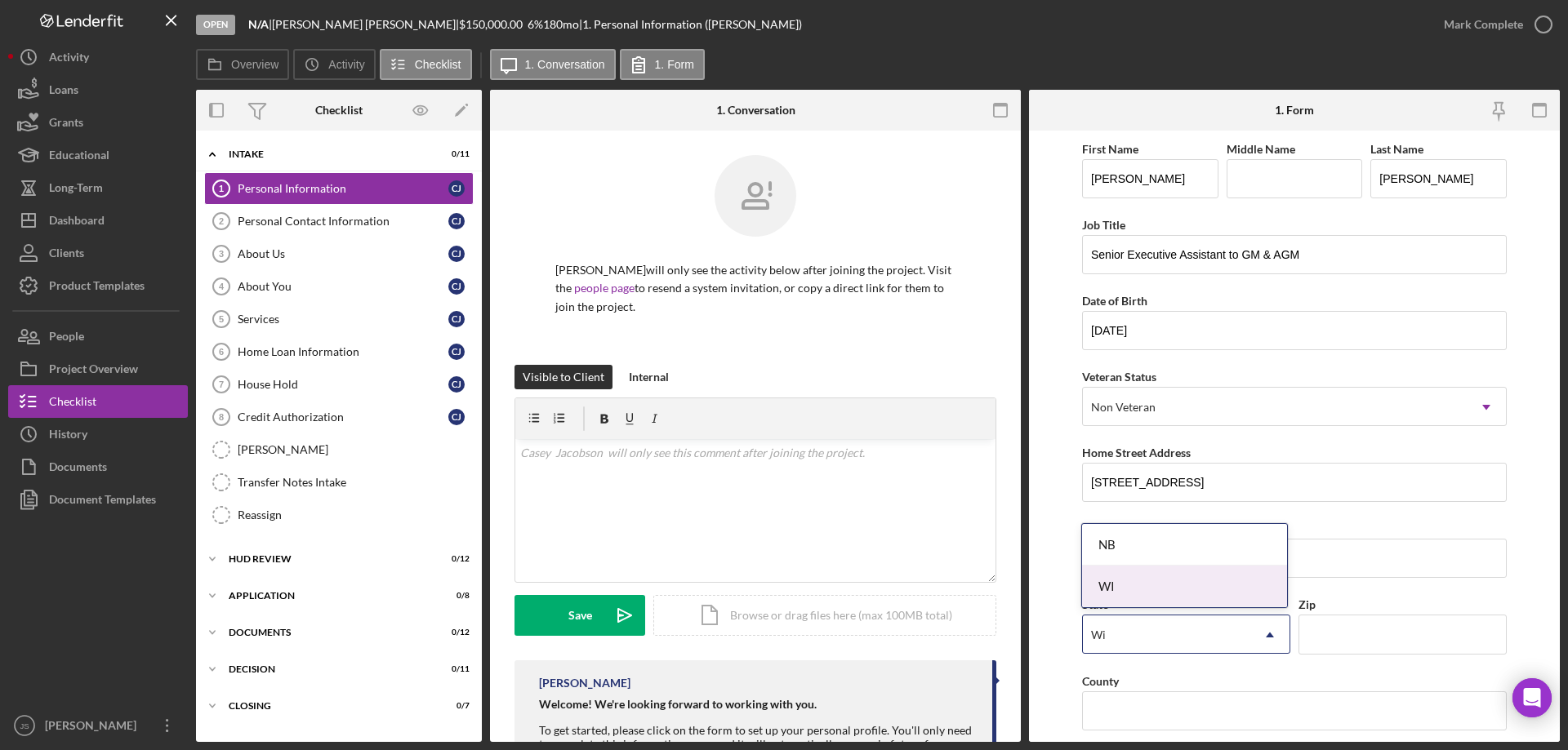
drag, startPoint x: 1132, startPoint y: 583, endPoint x: 1276, endPoint y: 637, distance: 153.8
click at [1133, 583] on div "WI" at bounding box center [1185, 587] width 205 height 42
click at [1317, 635] on input "Zip" at bounding box center [1403, 634] width 208 height 39
type input "54520"
click at [1136, 708] on input "County" at bounding box center [1295, 711] width 424 height 39
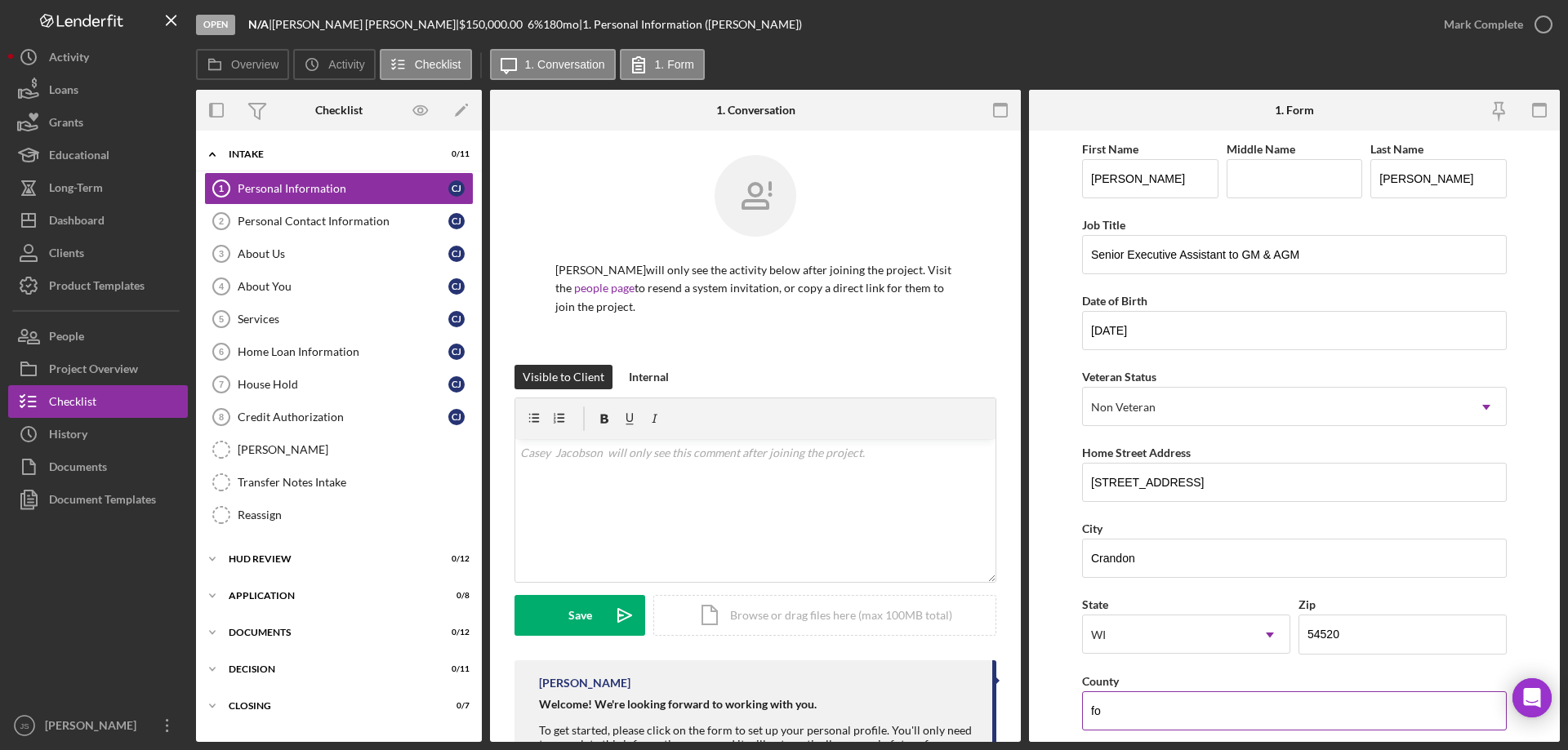
type input "f"
type input "Forest"
click at [280, 381] on div "House Hold" at bounding box center [343, 384] width 210 height 13
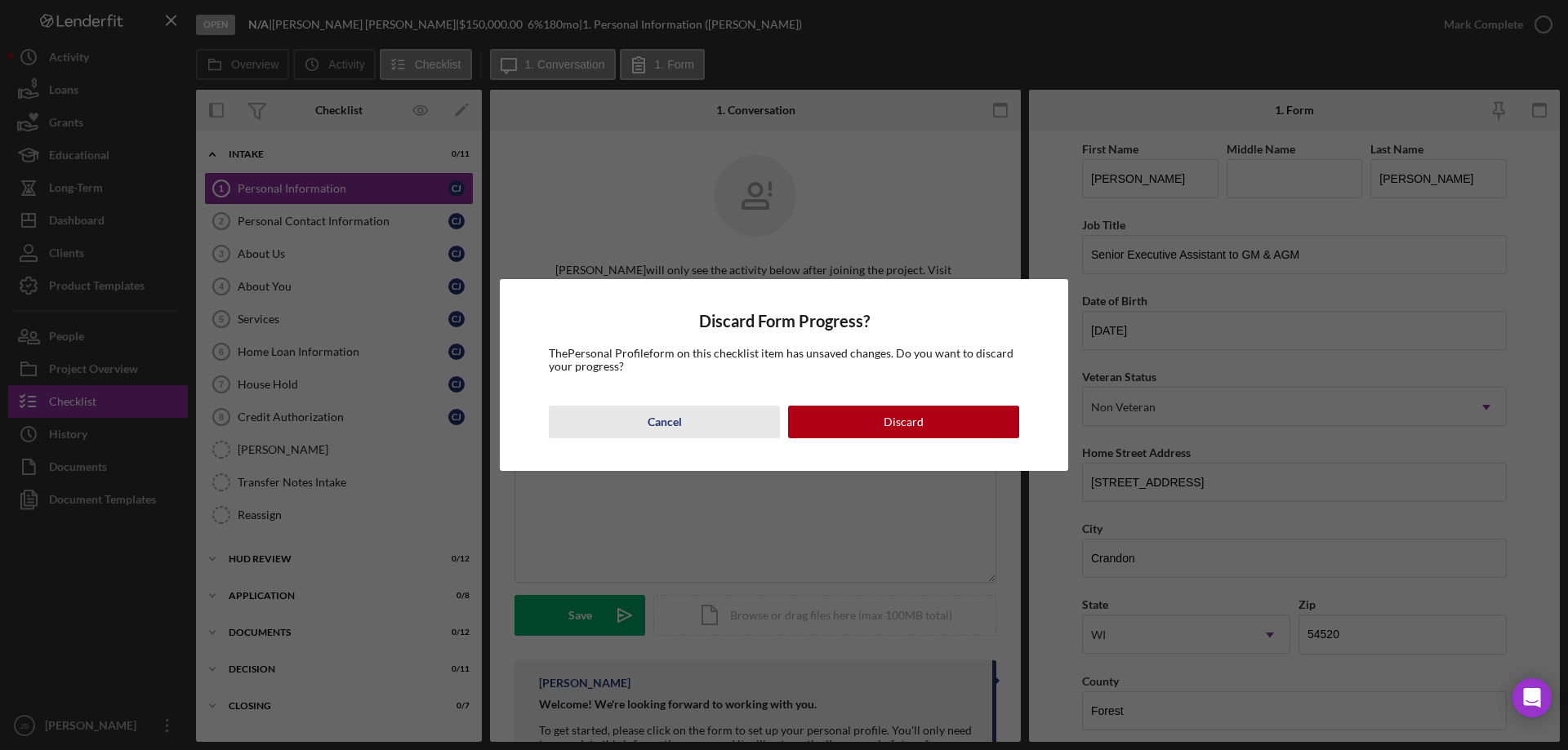
click at [678, 421] on div "Cancel" at bounding box center [664, 422] width 34 height 33
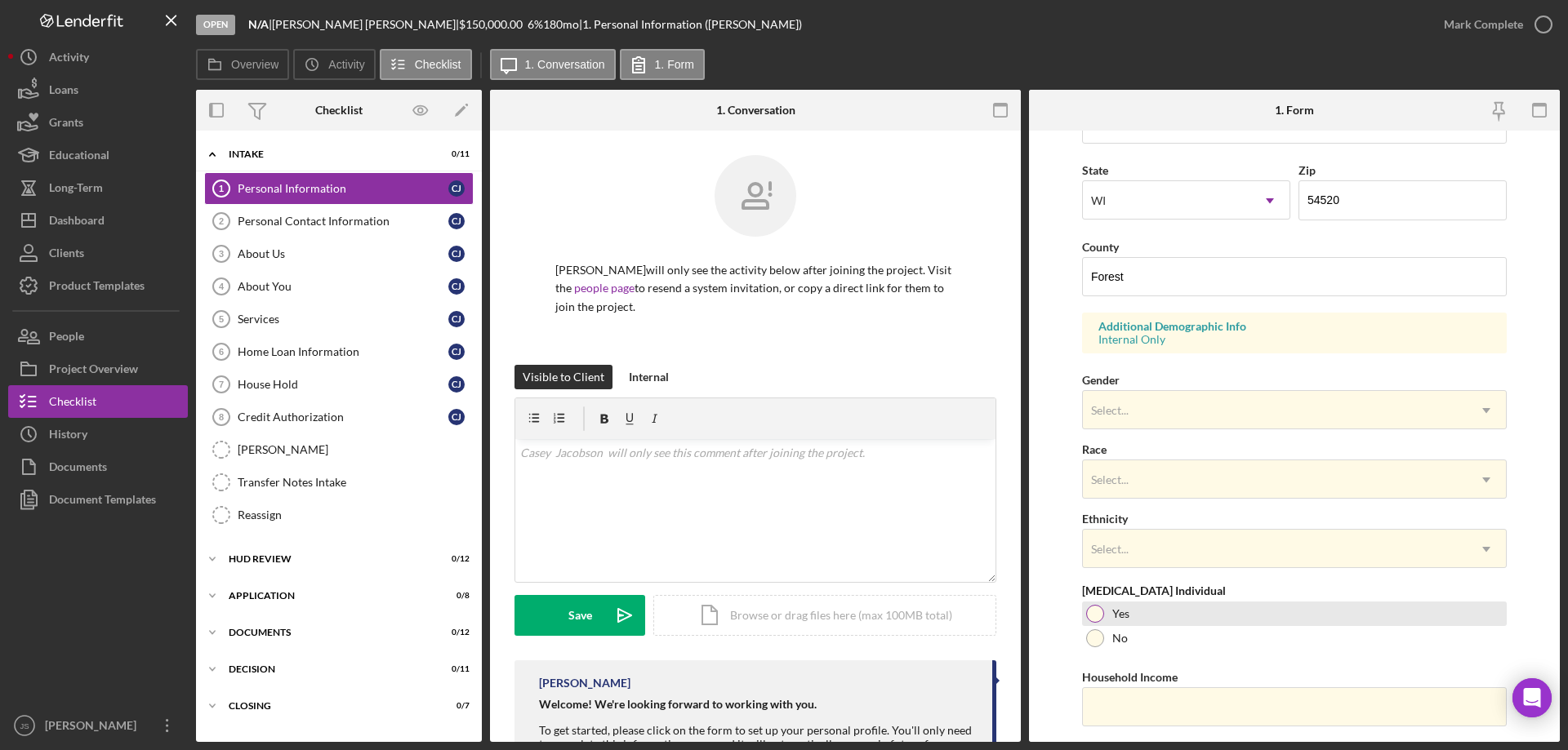
scroll to position [479, 0]
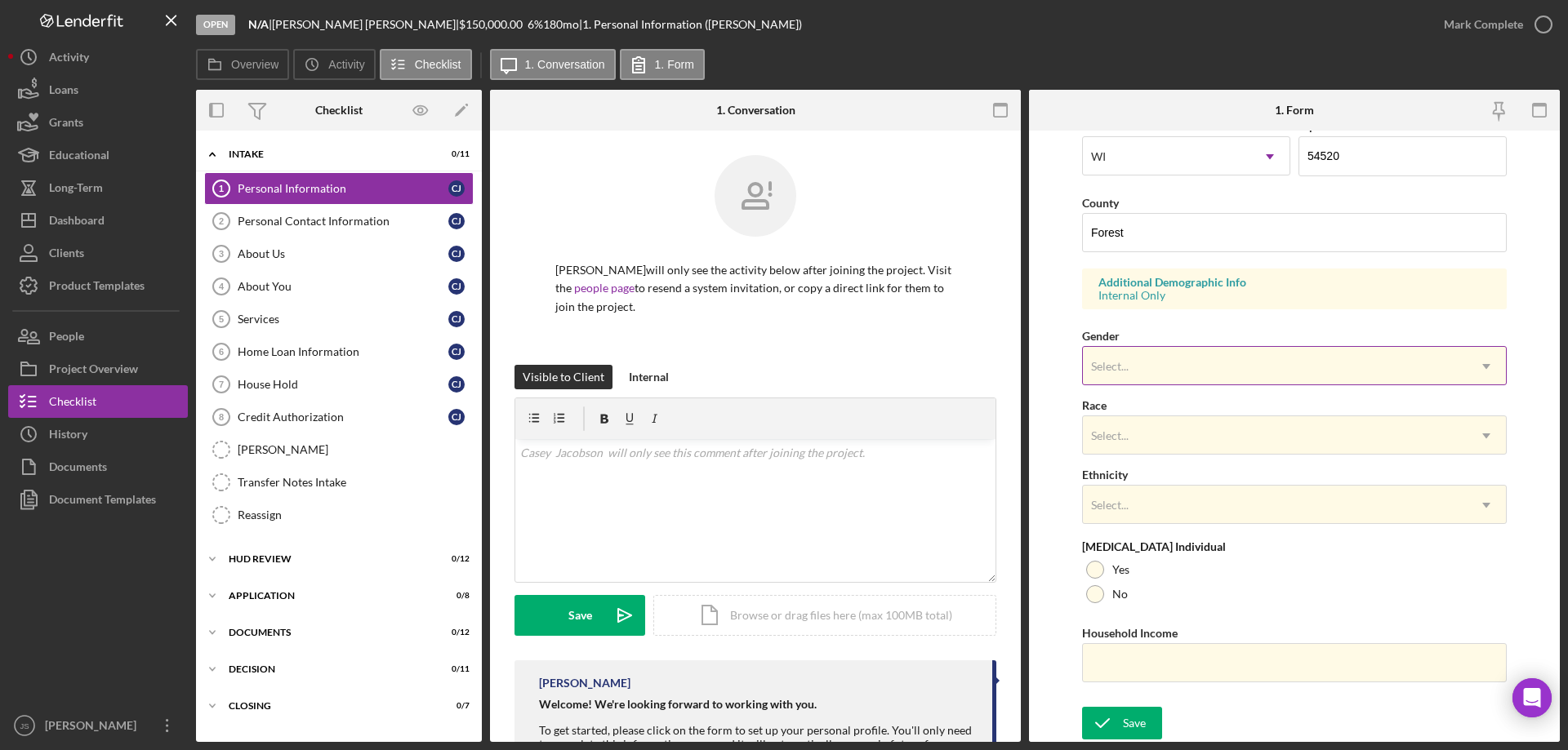
click at [1156, 357] on div "Select..." at bounding box center [1275, 366] width 383 height 38
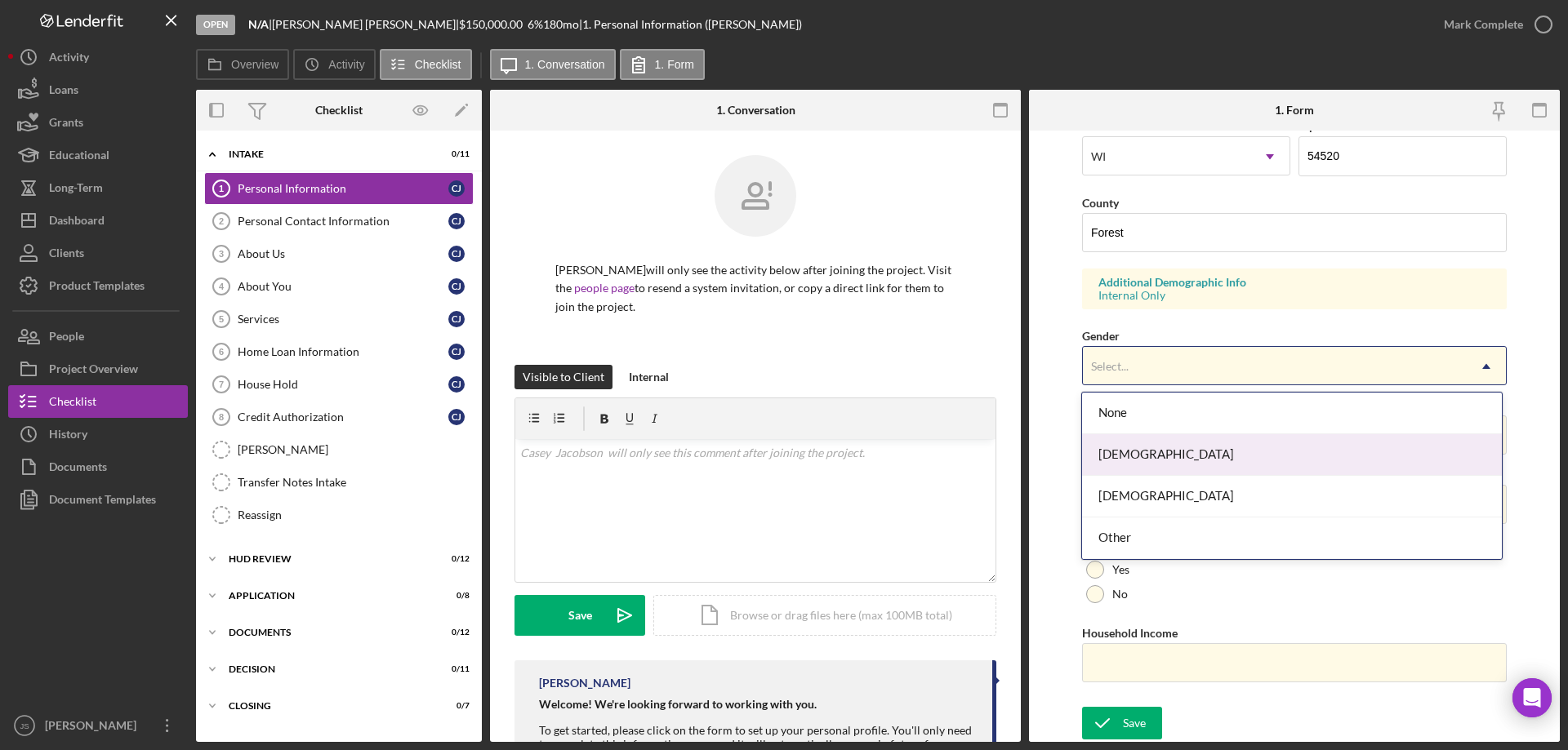
click at [1134, 457] on div "[DEMOGRAPHIC_DATA]" at bounding box center [1292, 454] width 419 height 42
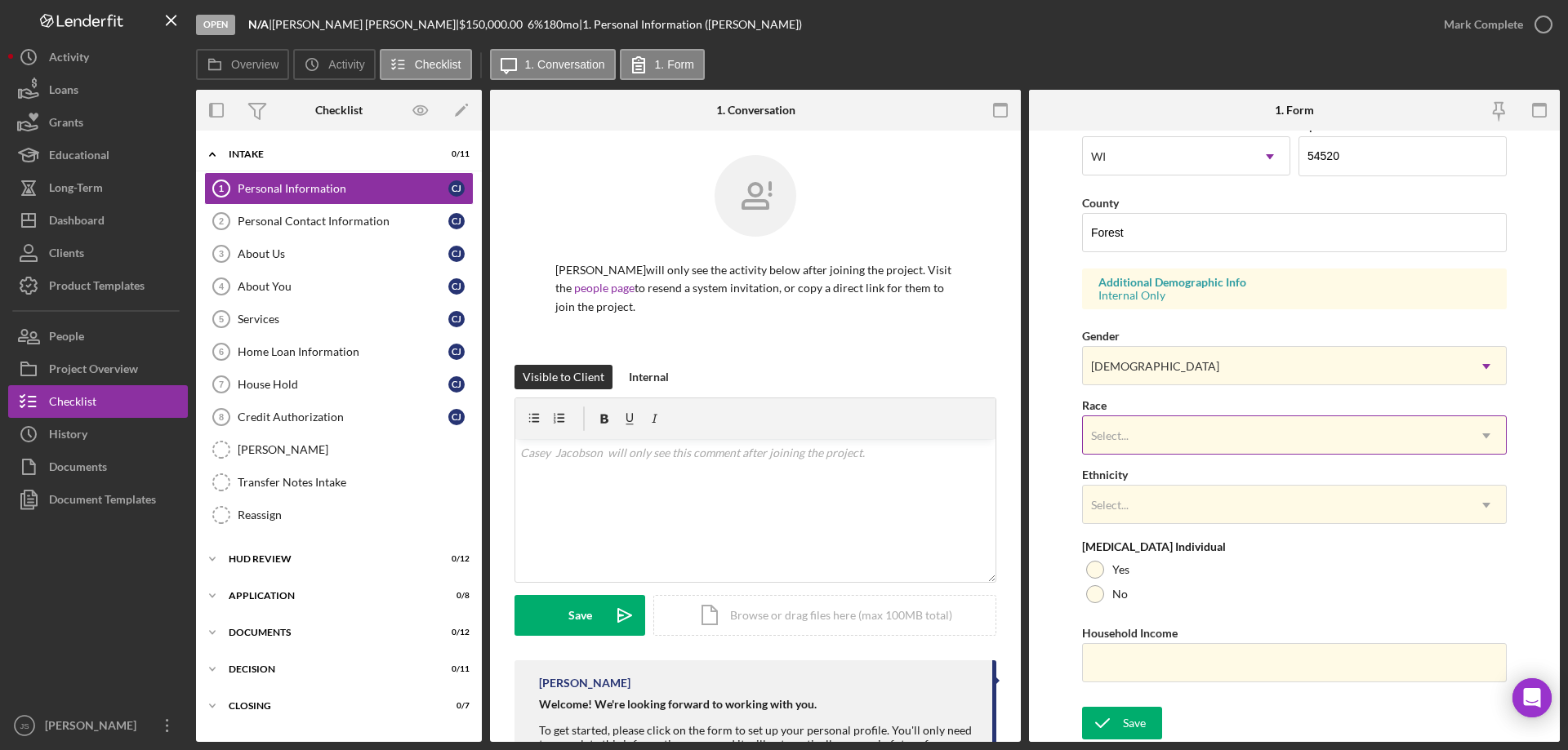
click at [1140, 435] on div "Select..." at bounding box center [1275, 436] width 383 height 38
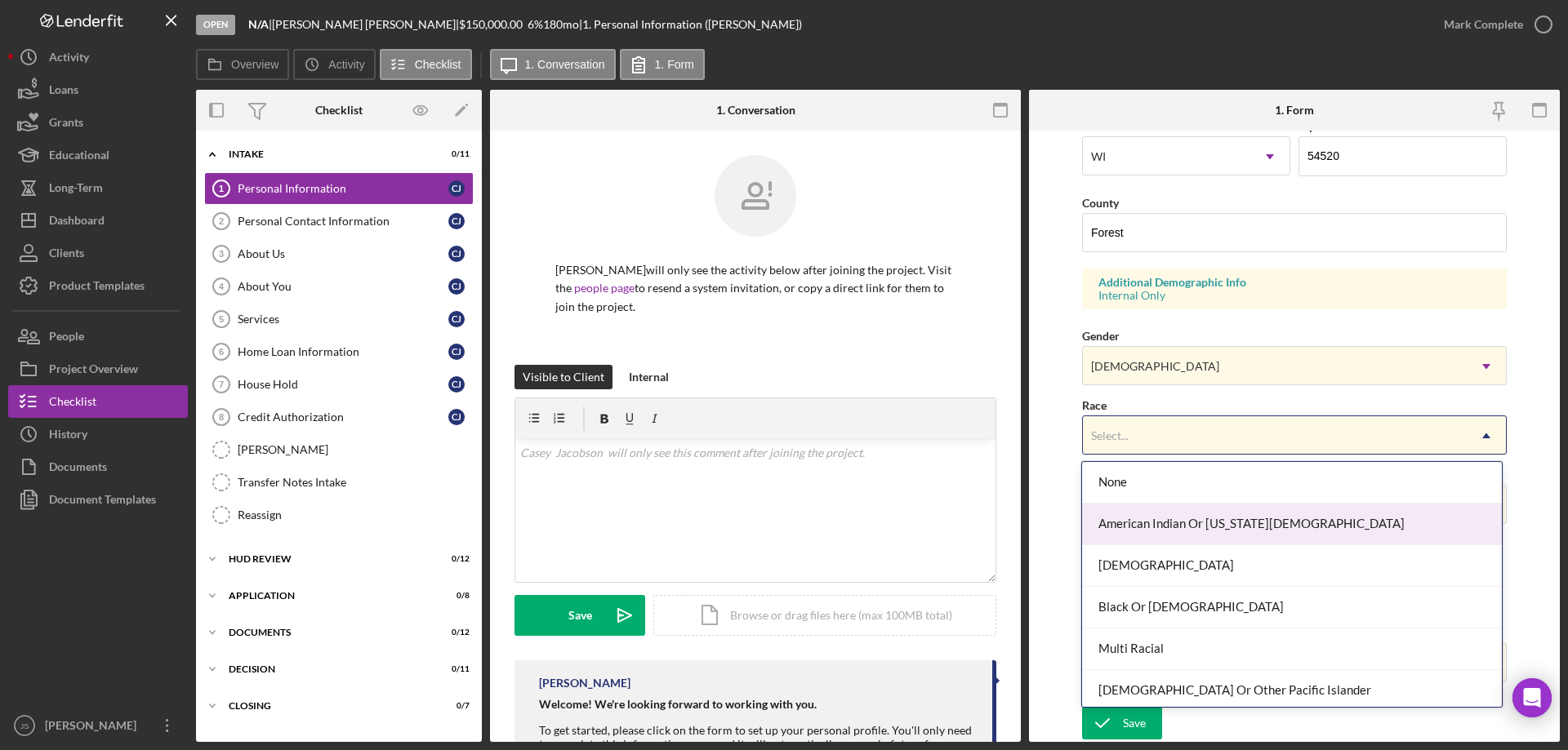
click at [1154, 520] on div "American Indian Or [US_STATE][DEMOGRAPHIC_DATA]" at bounding box center [1292, 524] width 419 height 42
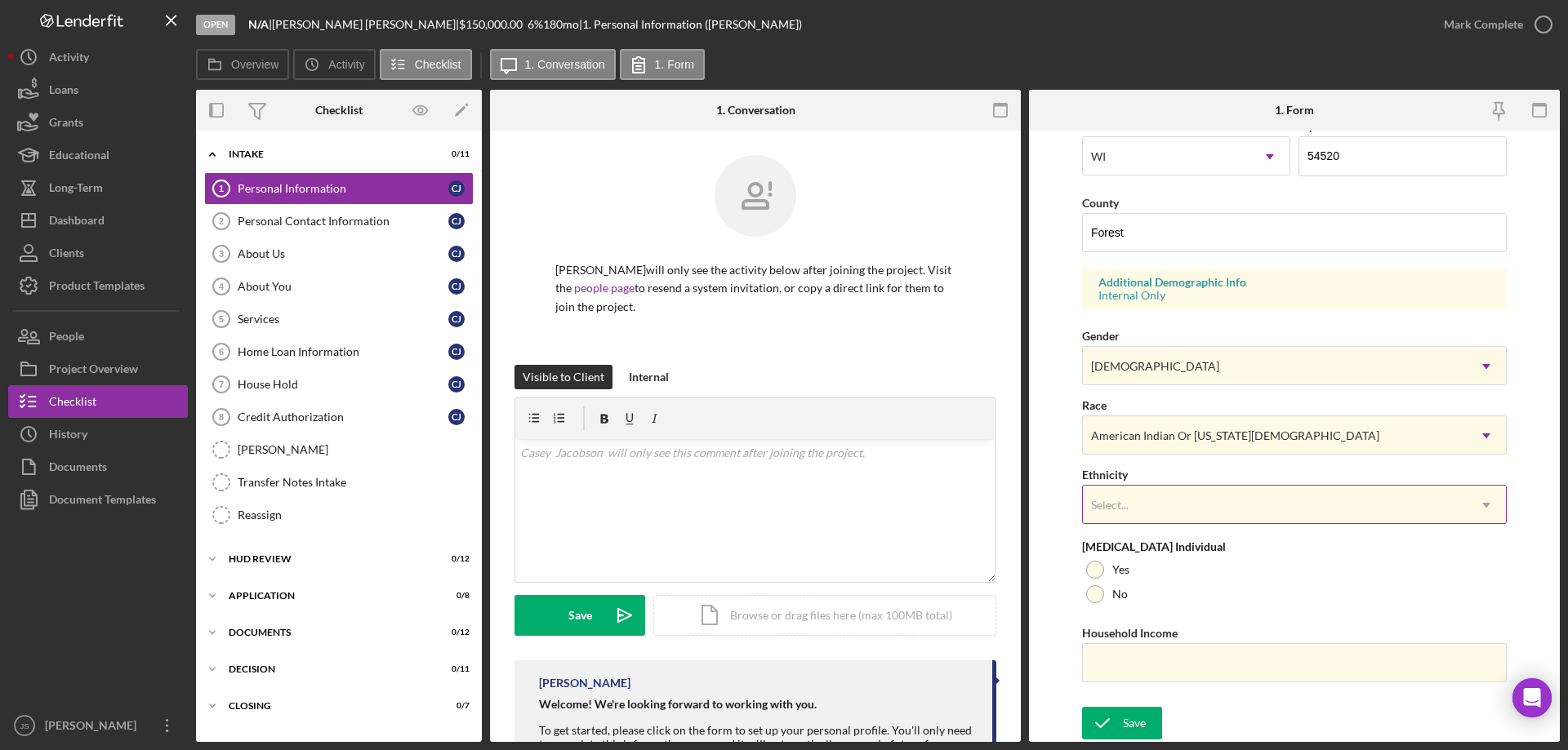
click at [1193, 512] on div "Select..." at bounding box center [1275, 505] width 383 height 38
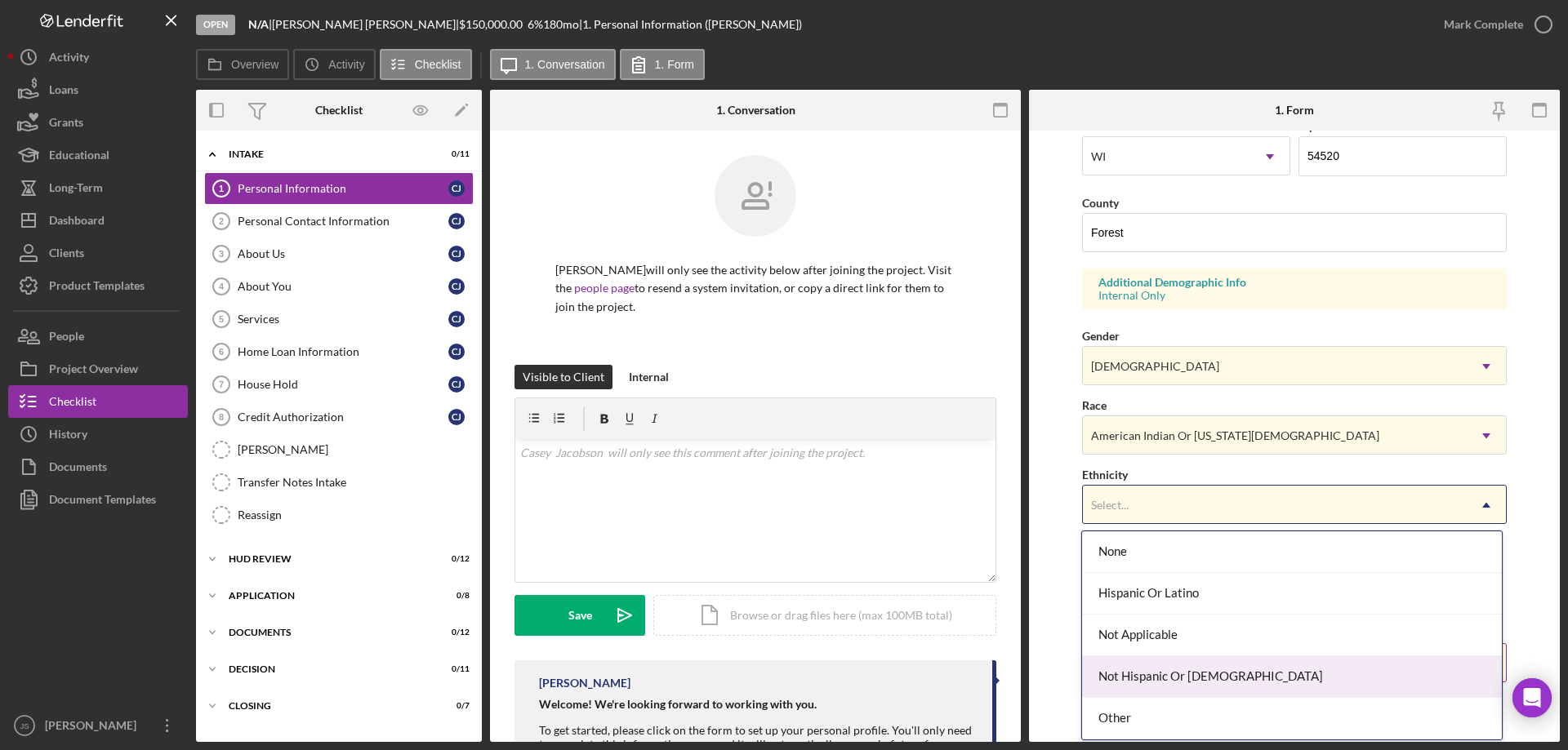
click at [1227, 667] on div "Not Hispanic Or [DEMOGRAPHIC_DATA]" at bounding box center [1292, 677] width 419 height 42
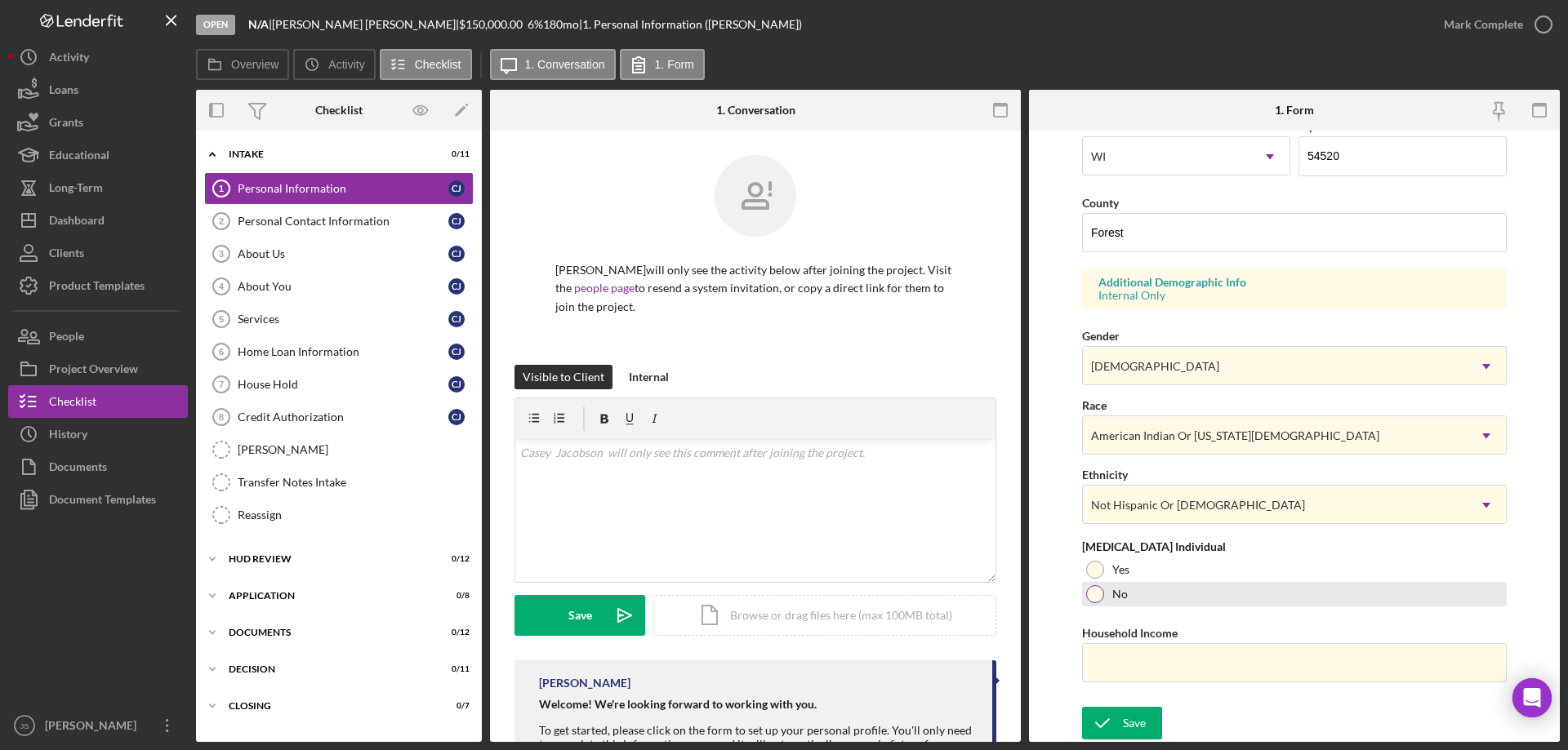
click at [1092, 593] on div at bounding box center [1095, 594] width 18 height 18
click at [1119, 662] on input "Household Income" at bounding box center [1295, 662] width 424 height 39
type input "$120,000"
click at [1131, 726] on div "Save" at bounding box center [1134, 724] width 22 height 33
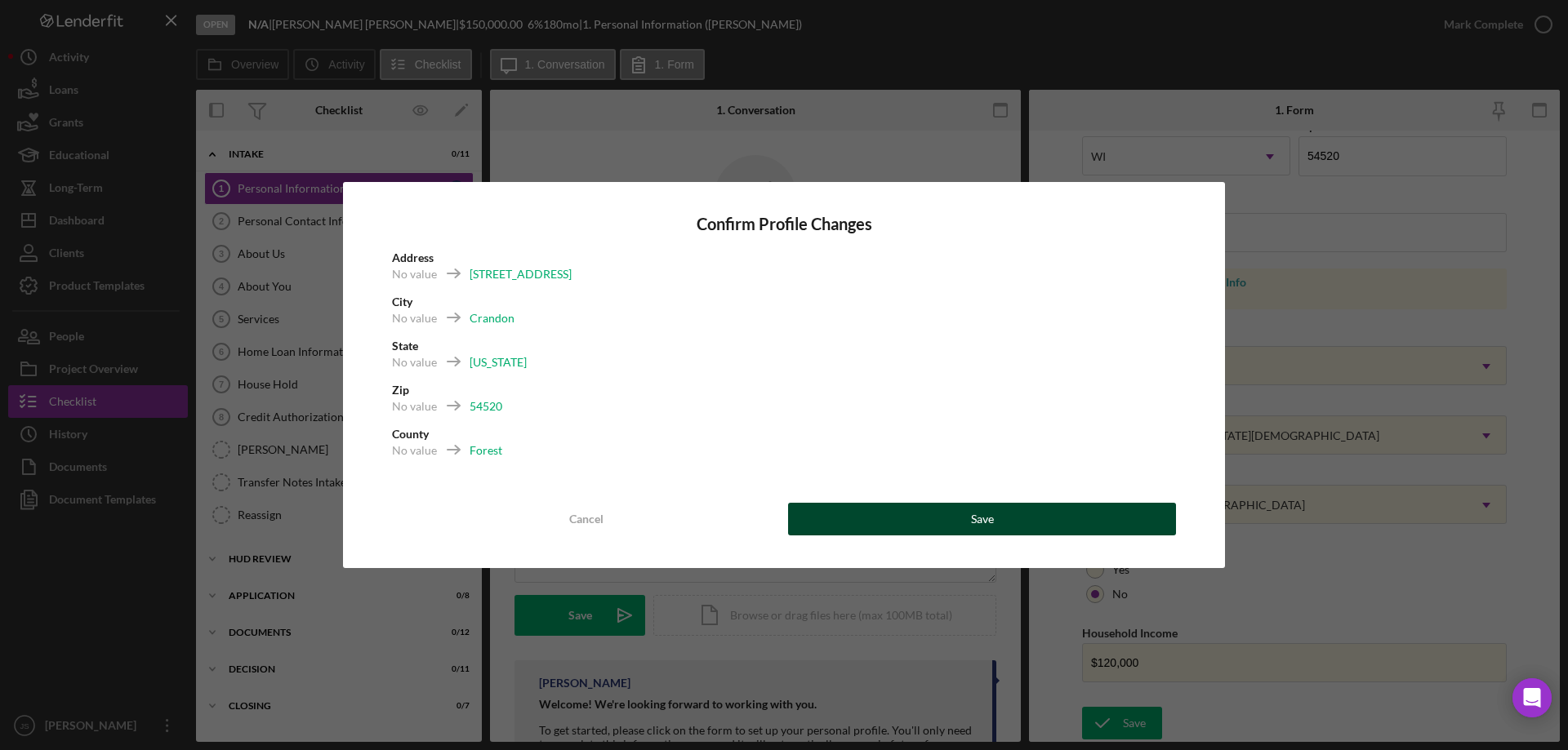
click at [990, 523] on div "Save" at bounding box center [982, 519] width 22 height 33
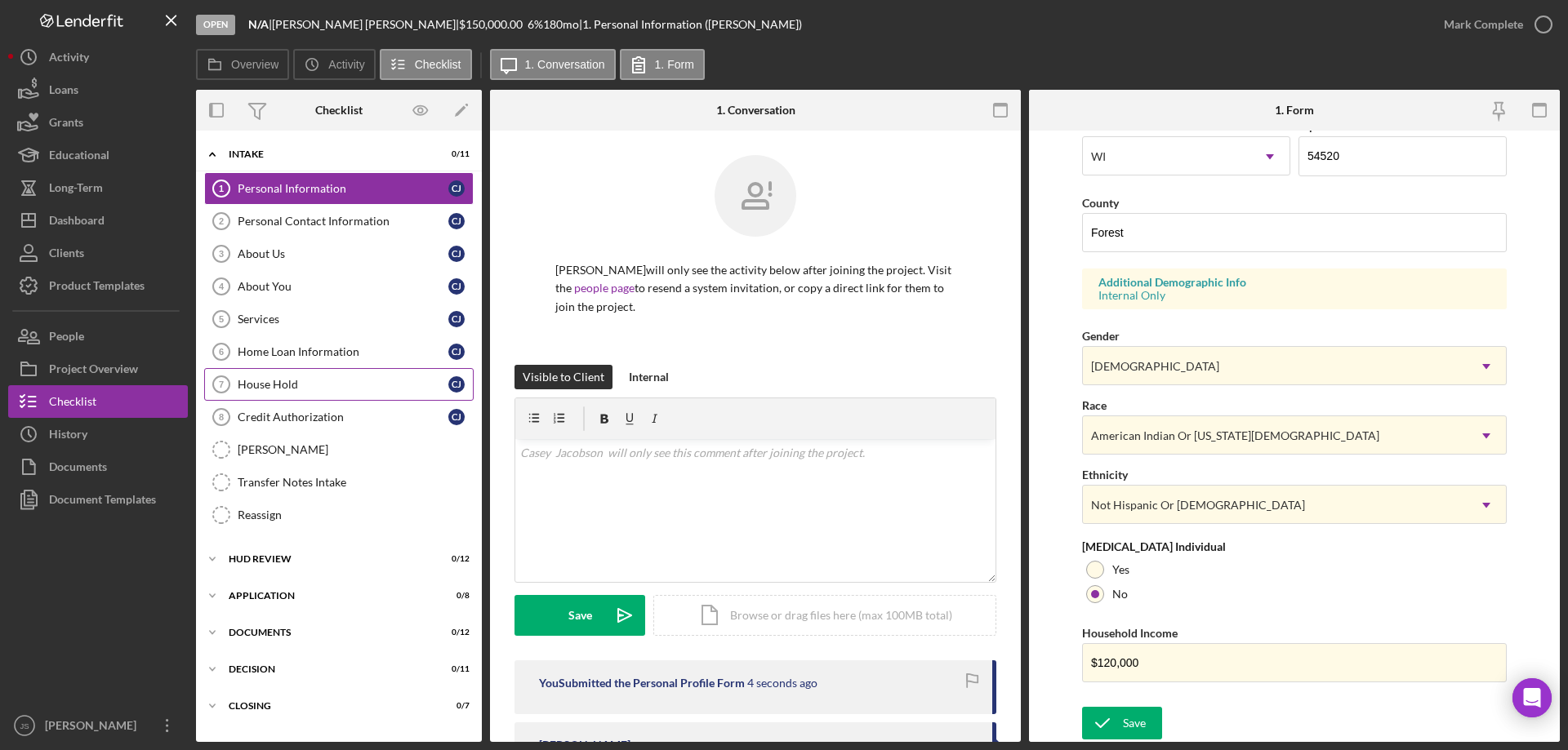
click at [308, 386] on div "House Hold" at bounding box center [343, 384] width 210 height 13
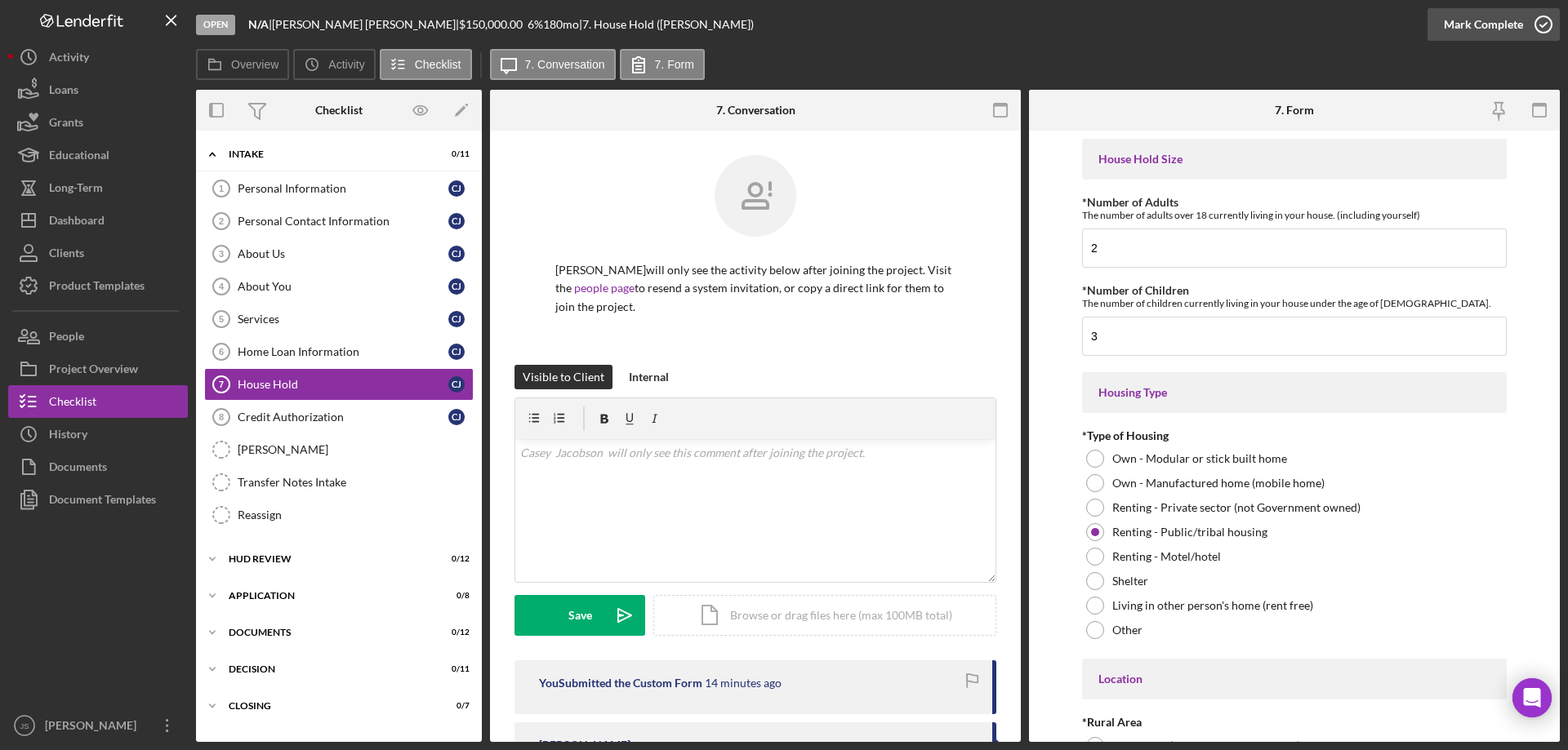
click at [1539, 23] on icon "button" at bounding box center [1544, 24] width 41 height 41
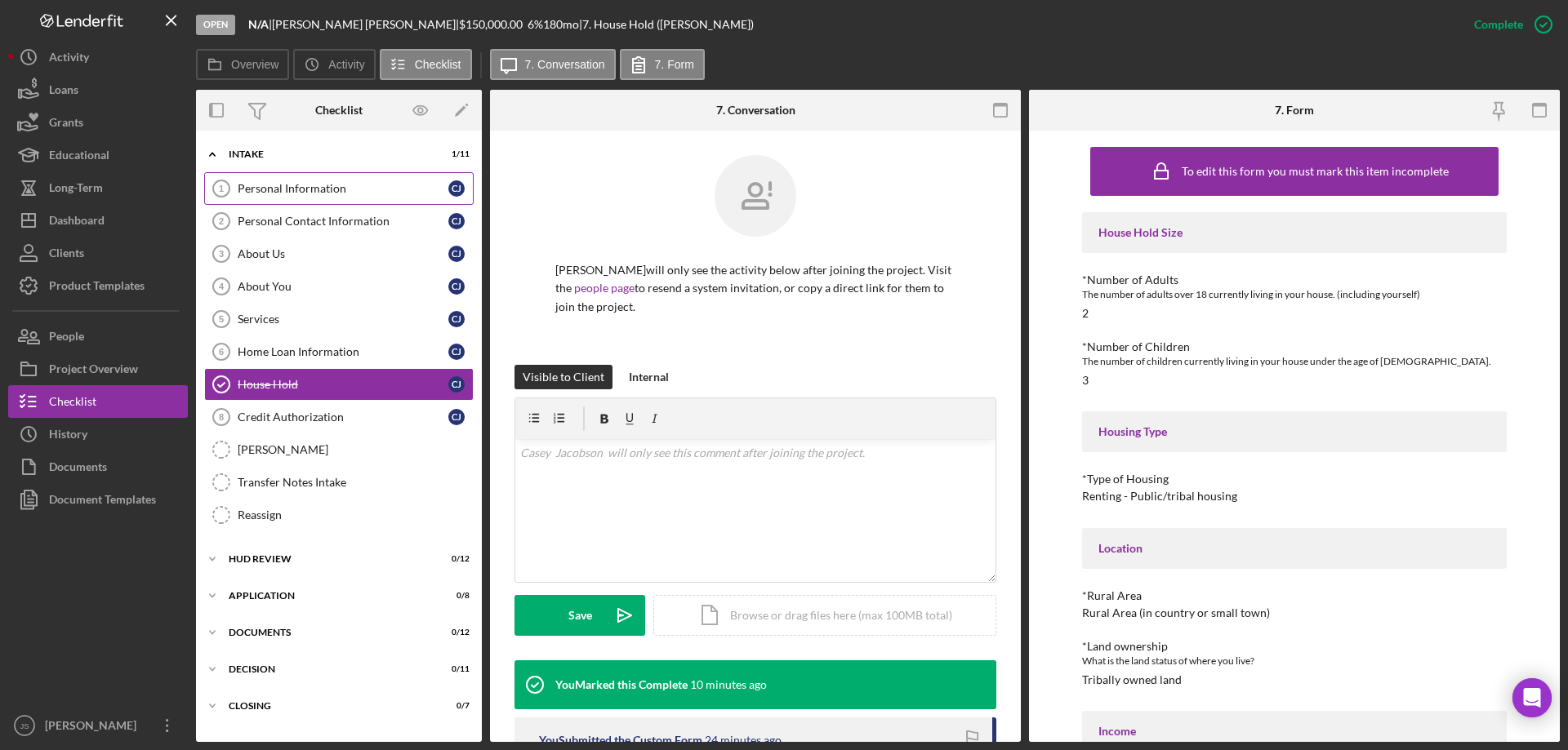
click at [314, 189] on div "Personal Information" at bounding box center [343, 188] width 210 height 13
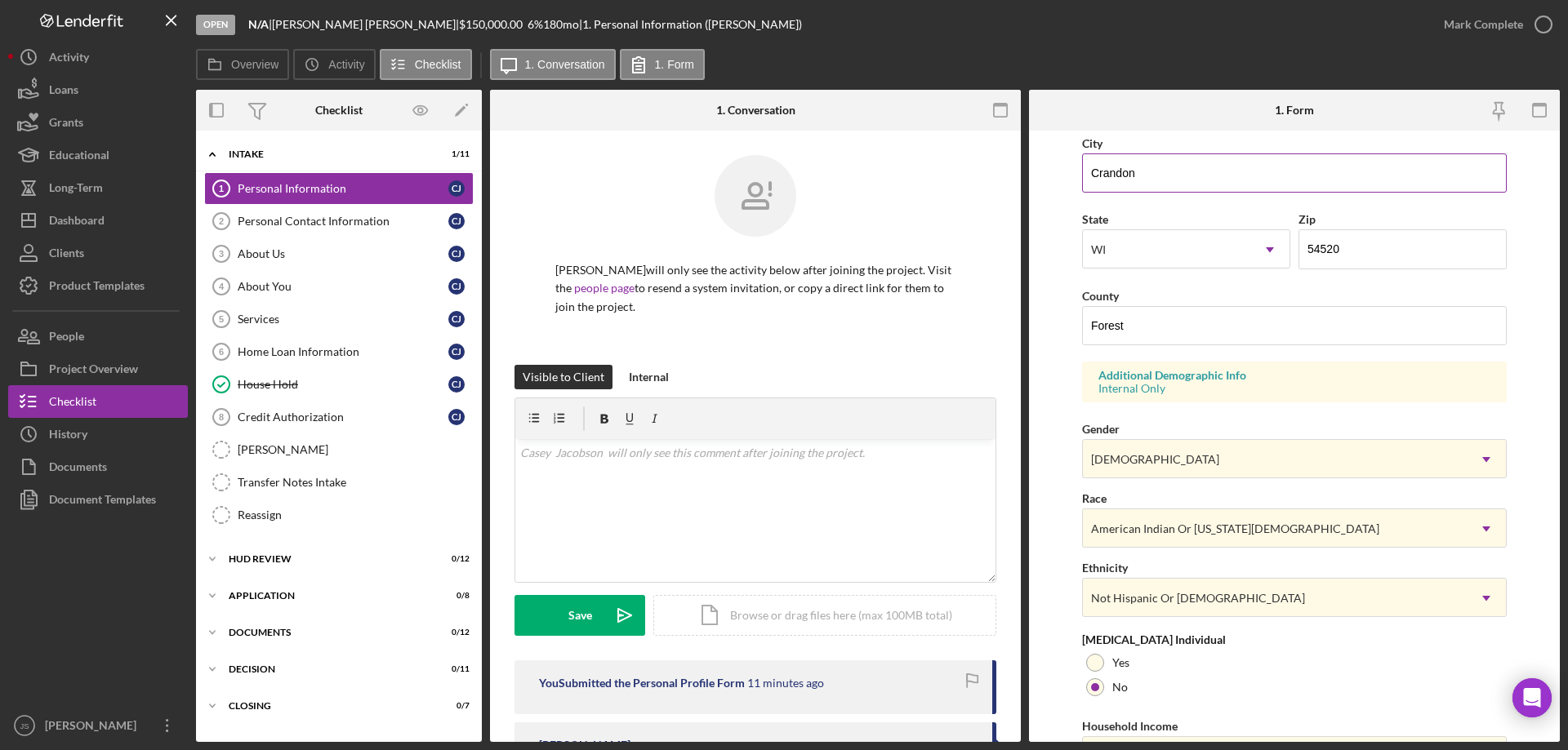
scroll to position [479, 0]
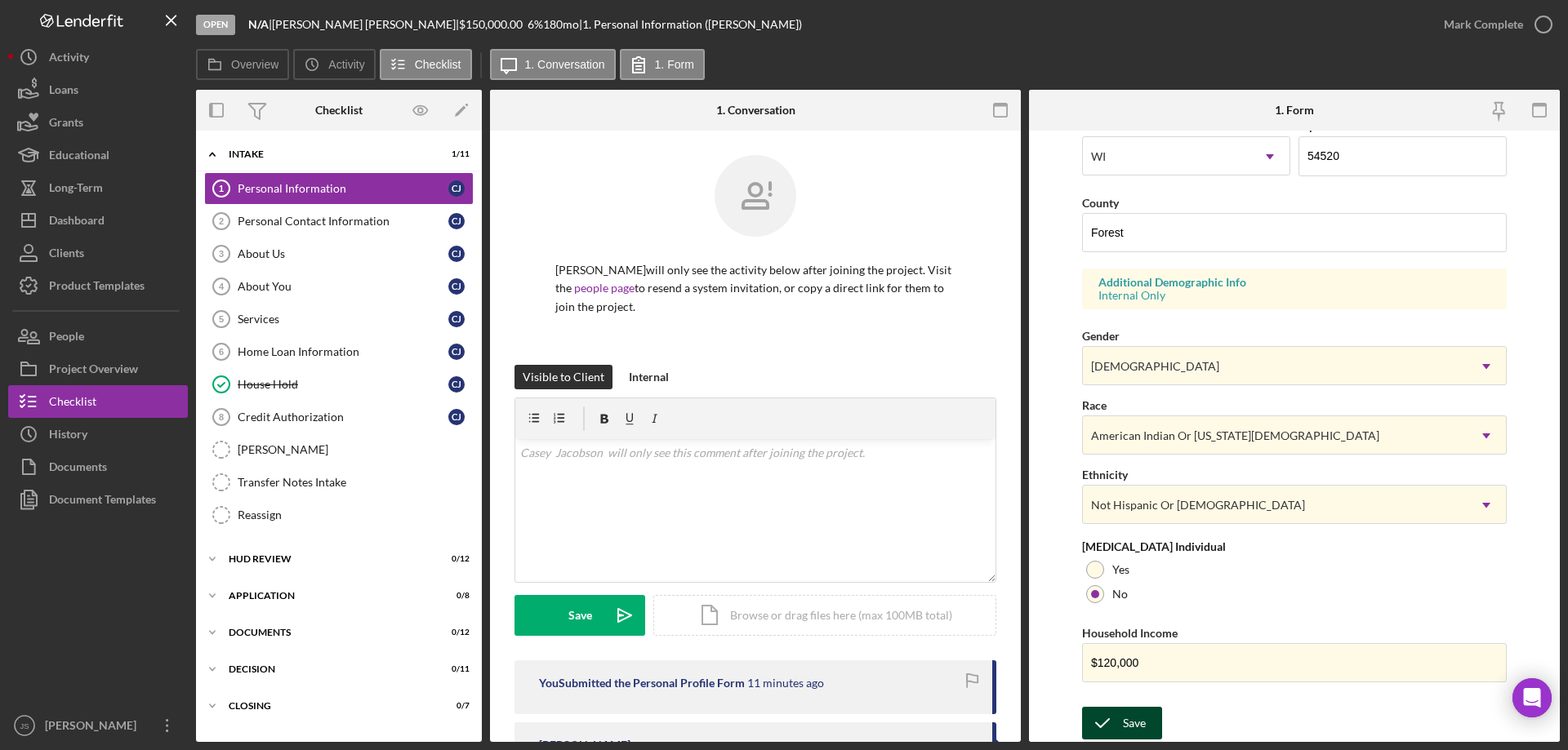
click at [1121, 728] on button "Save" at bounding box center [1122, 724] width 80 height 33
click at [1546, 24] on icon "button" at bounding box center [1544, 24] width 41 height 41
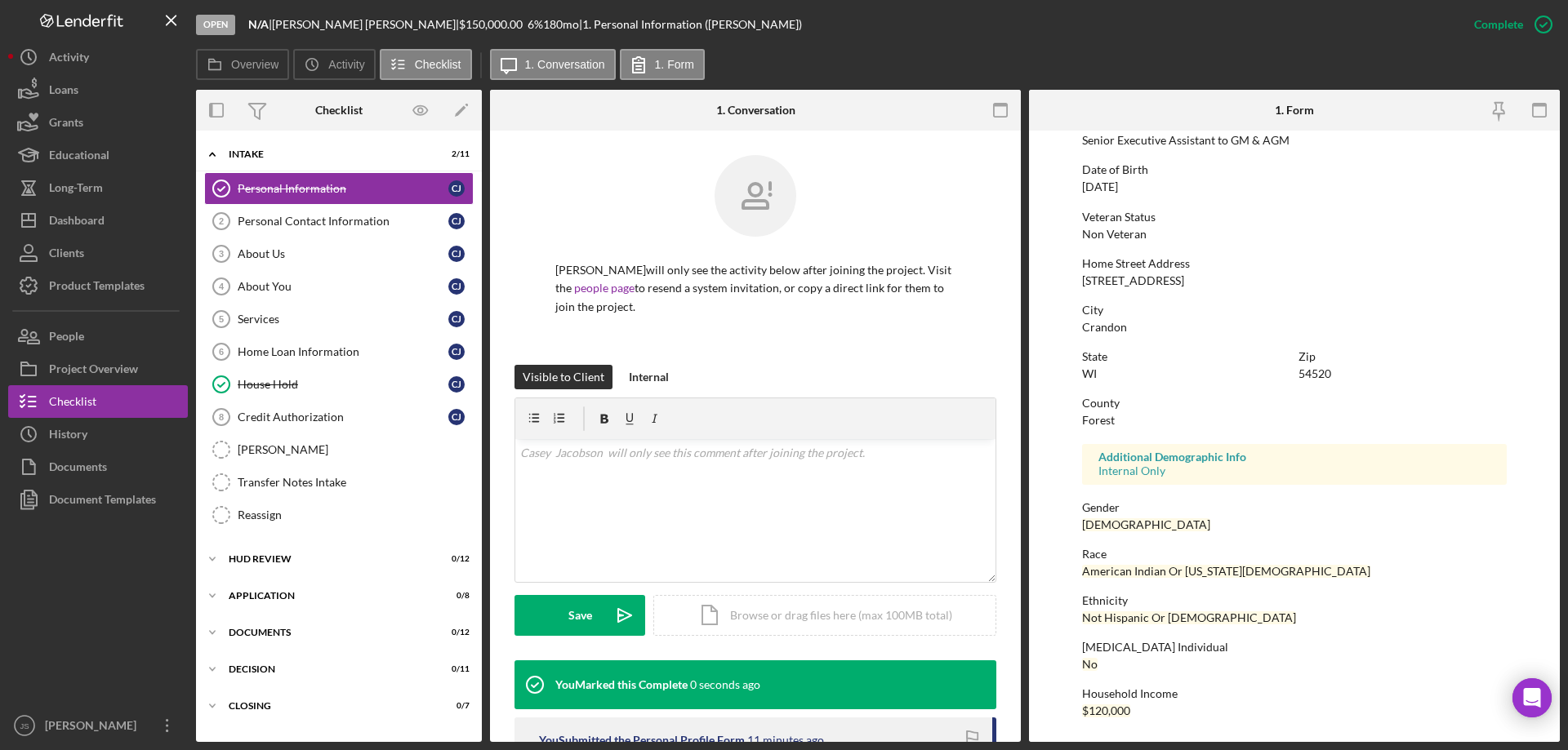
scroll to position [150, 0]
drag, startPoint x: 287, startPoint y: 255, endPoint x: 352, endPoint y: 252, distance: 65.1
click at [291, 256] on div "About Us" at bounding box center [343, 253] width 210 height 13
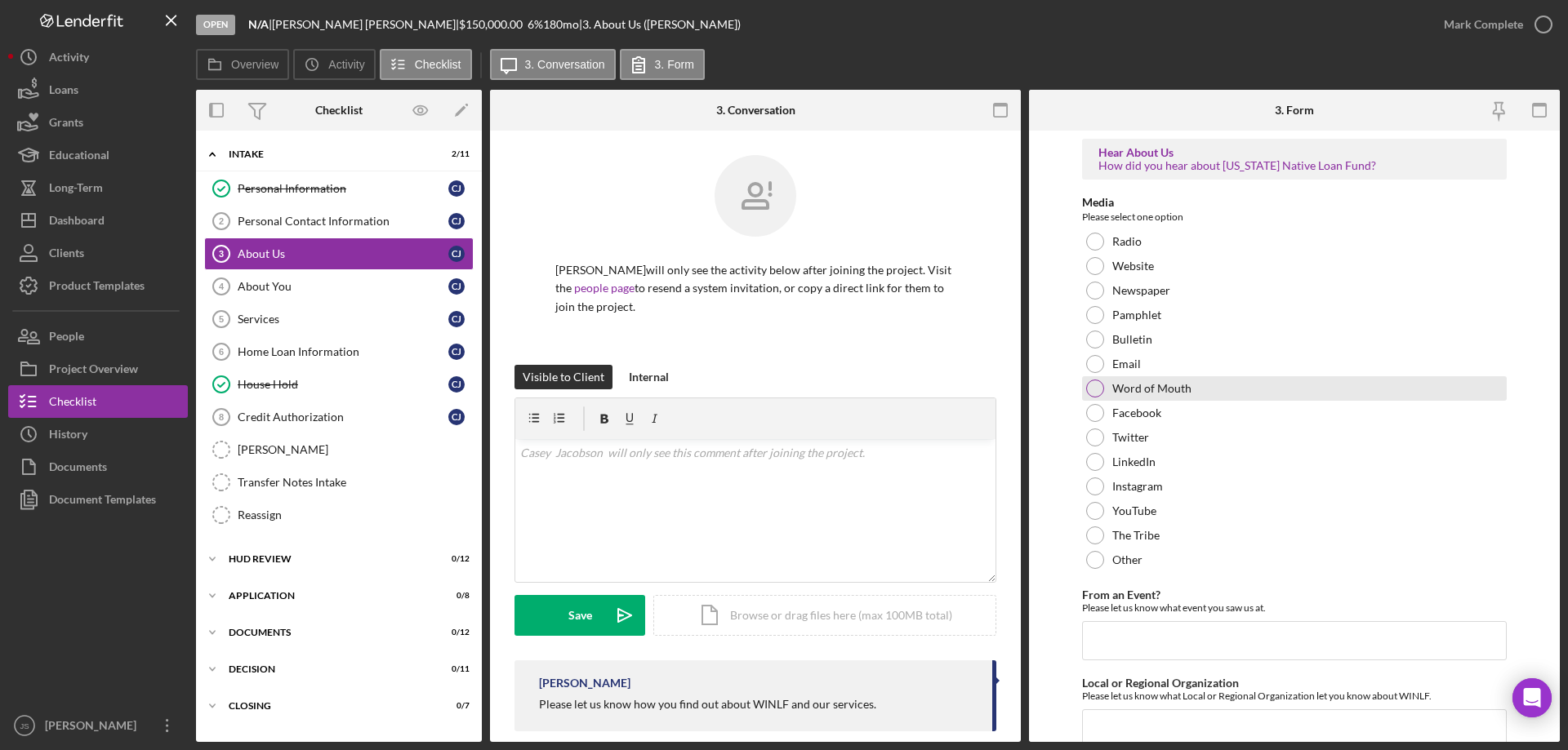
click at [1098, 383] on div at bounding box center [1095, 388] width 18 height 18
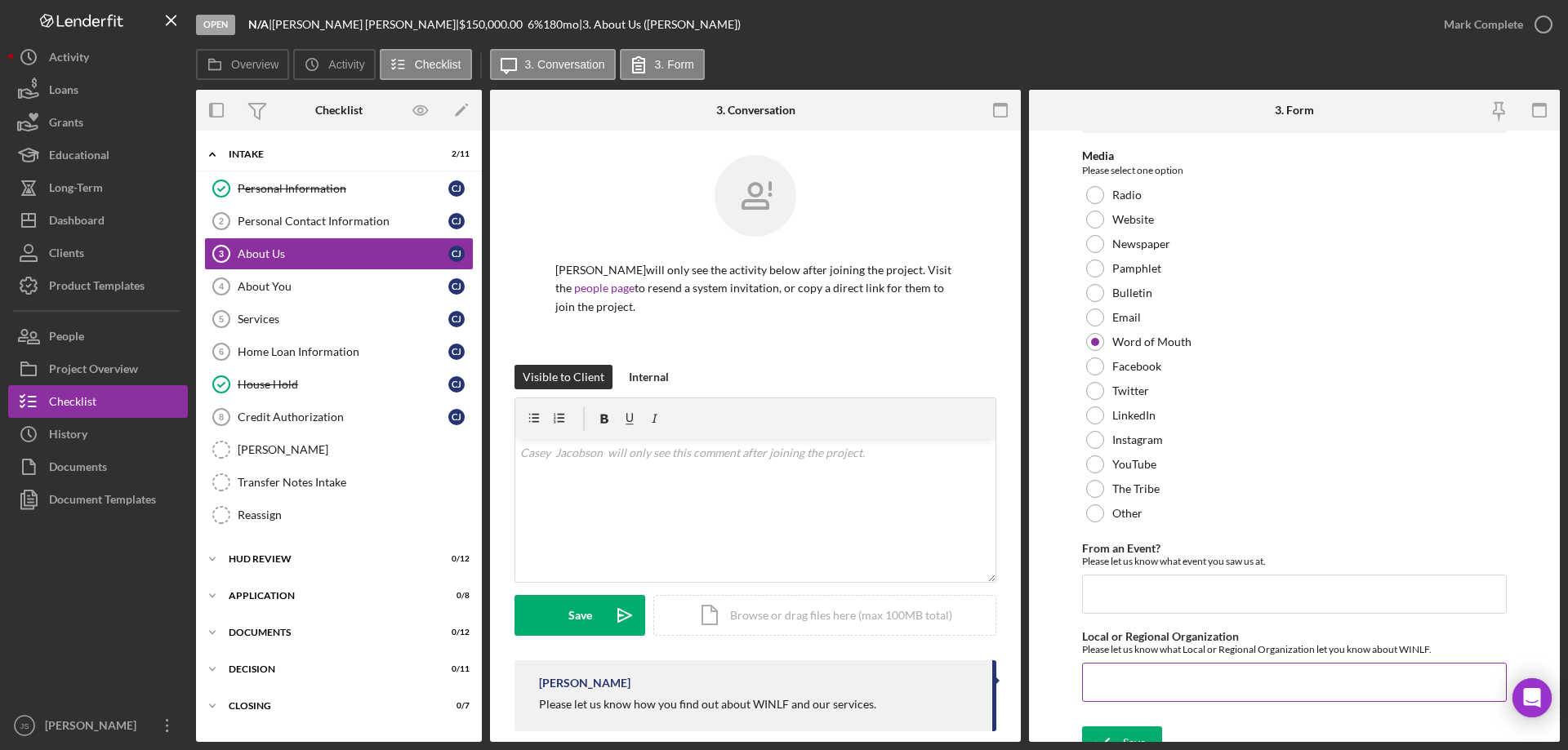
scroll to position [67, 0]
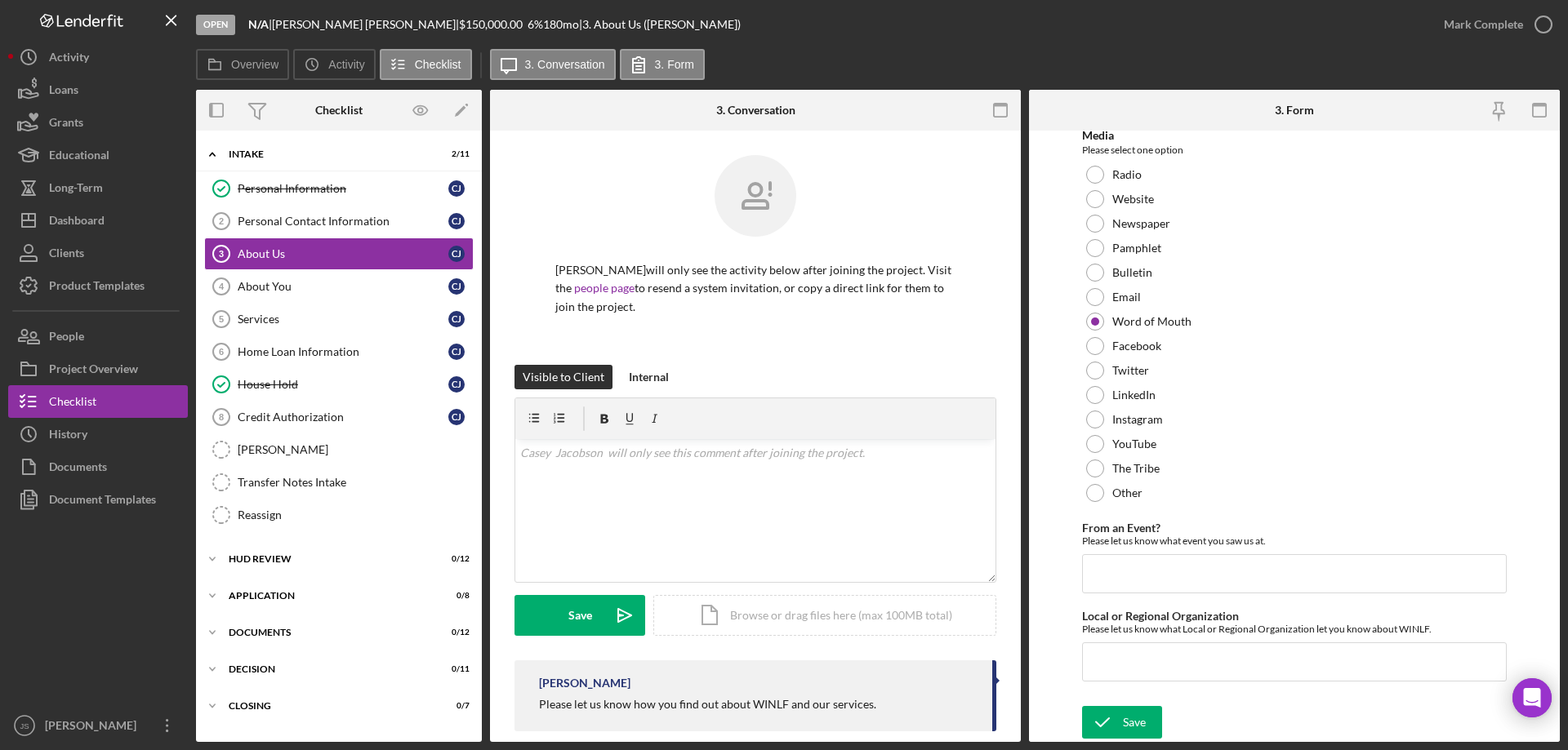
drag, startPoint x: 1124, startPoint y: 728, endPoint x: 1147, endPoint y: 690, distance: 44.4
click at [1124, 729] on div "Save" at bounding box center [1134, 723] width 22 height 33
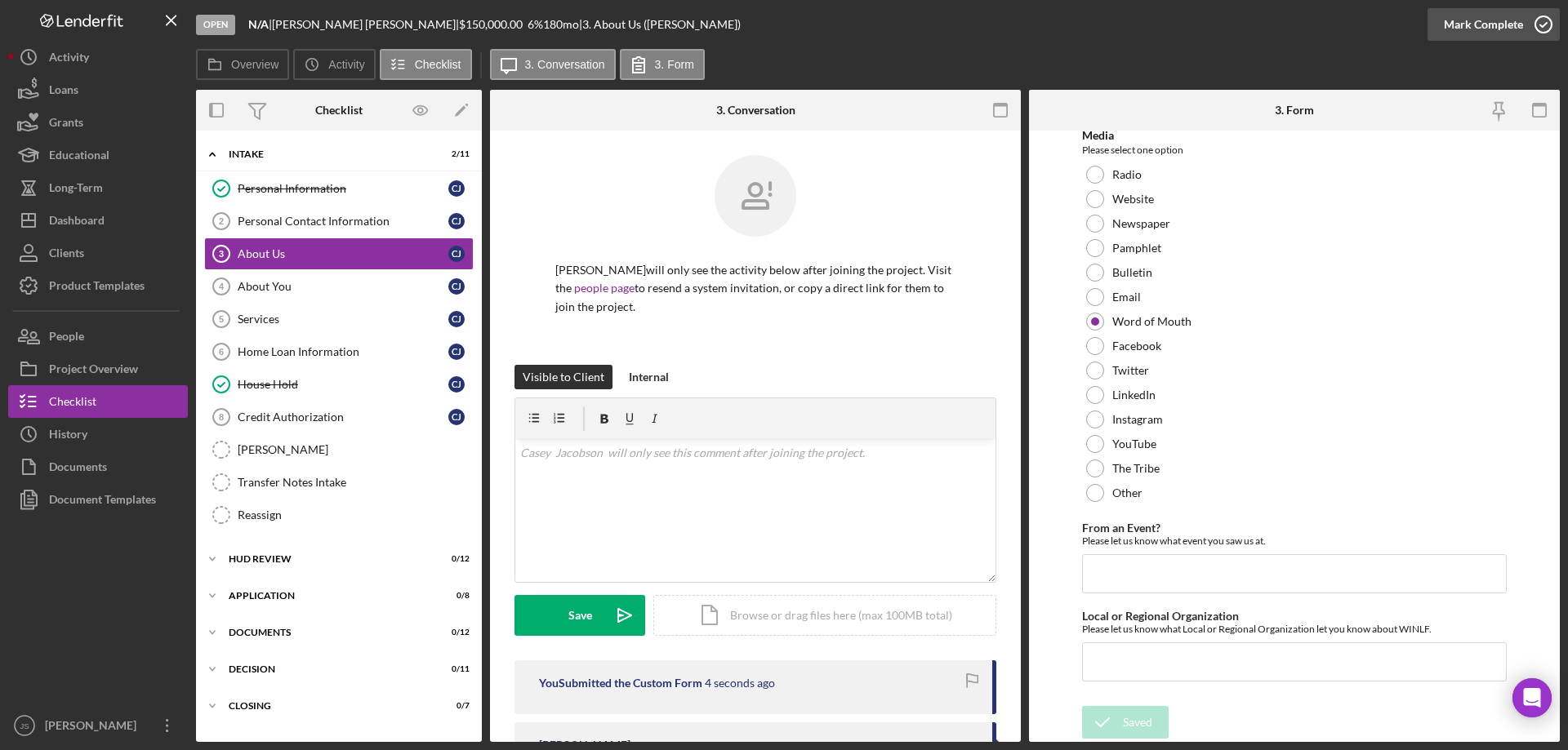
click at [1547, 22] on icon "button" at bounding box center [1544, 24] width 41 height 41
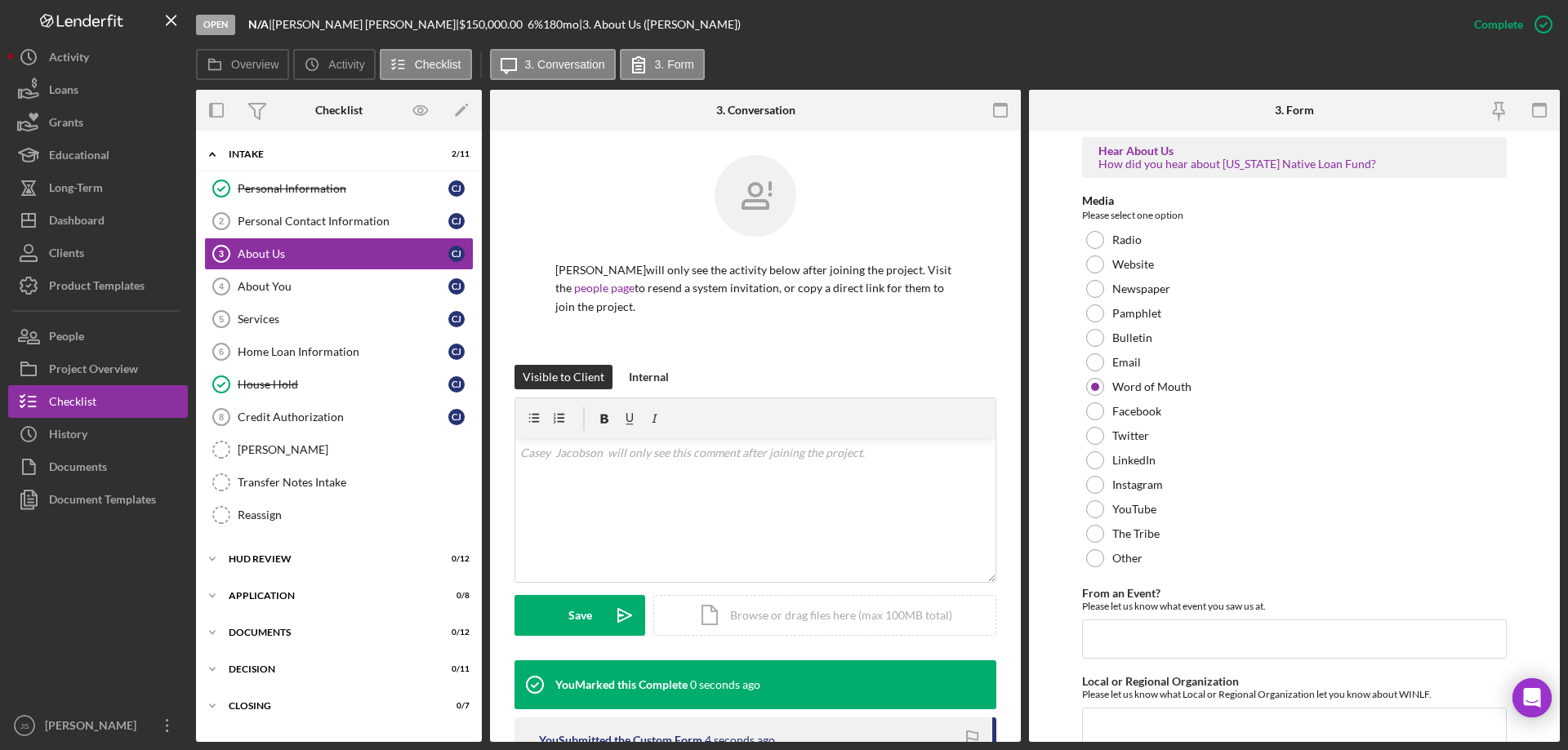
scroll to position [132, 0]
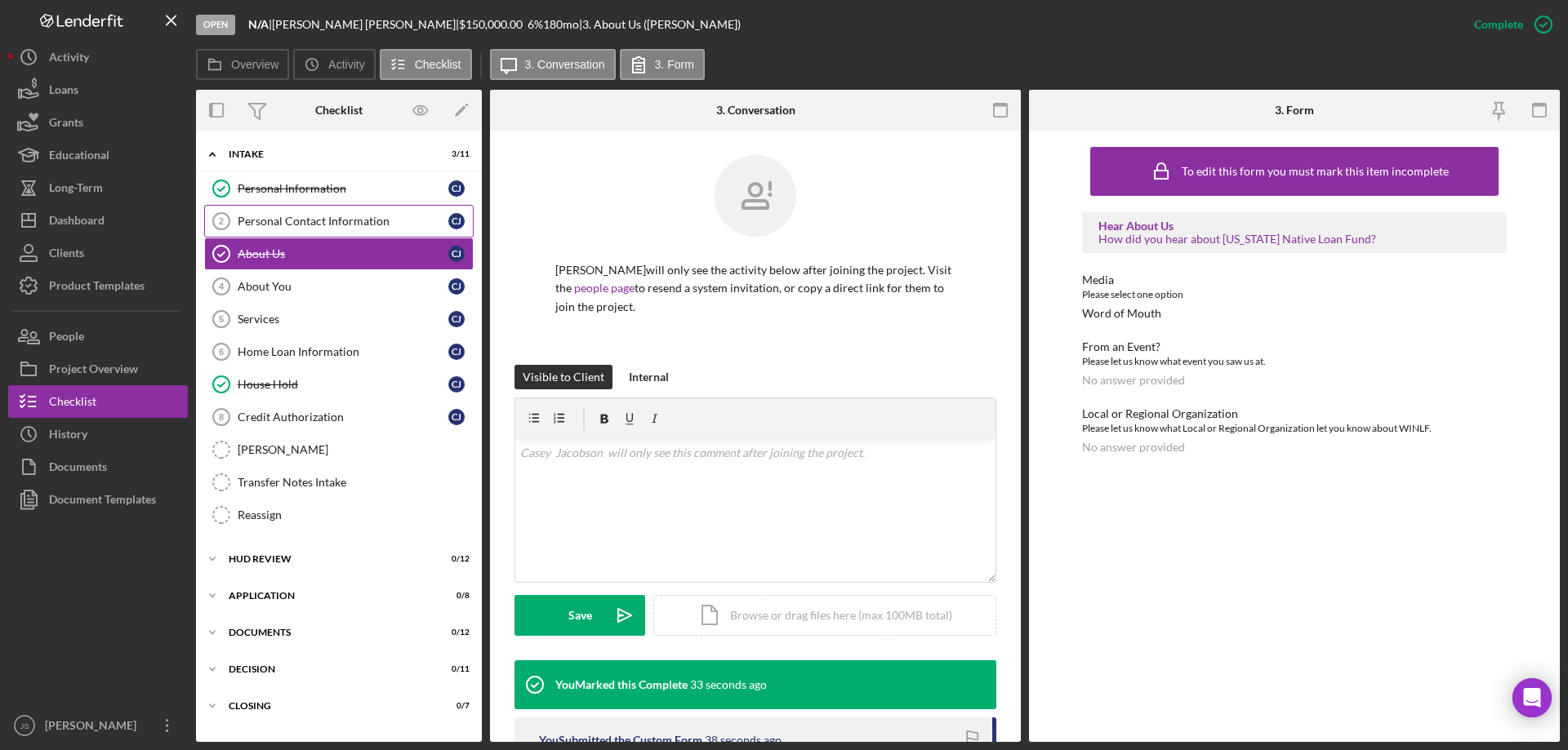
click at [341, 219] on div "Personal Contact Information" at bounding box center [343, 221] width 210 height 13
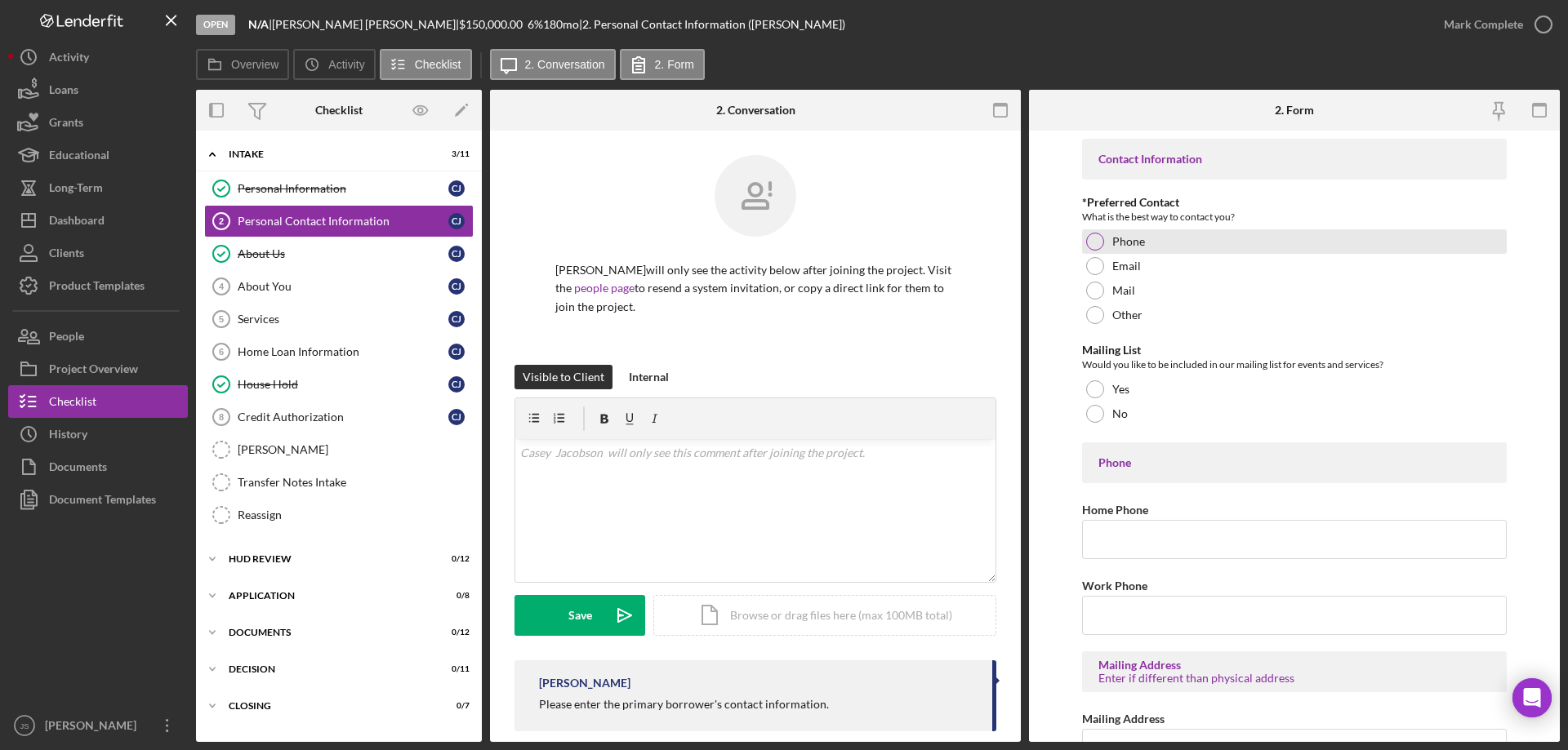
click at [1097, 240] on div at bounding box center [1095, 241] width 18 height 18
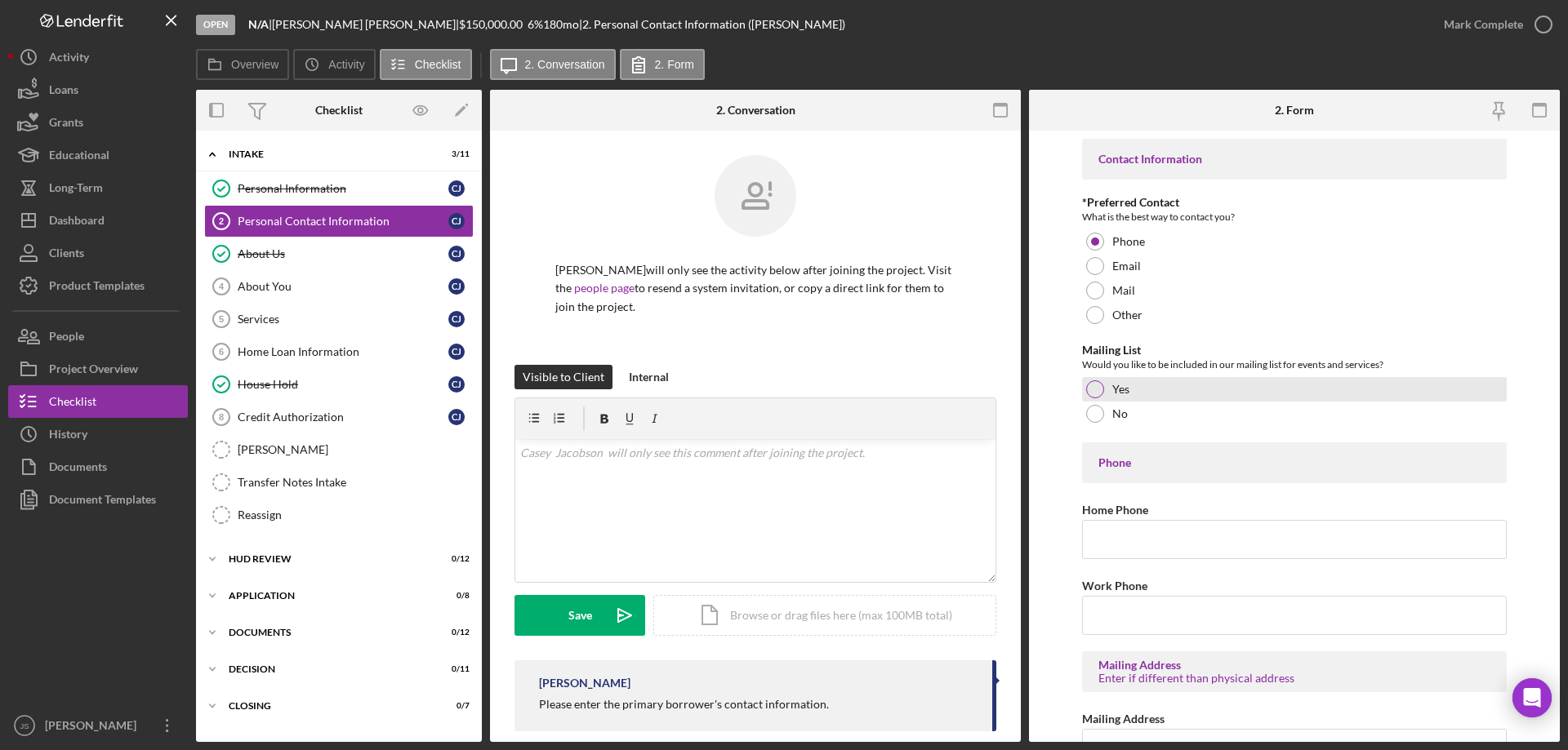
click at [1092, 378] on div "Yes" at bounding box center [1295, 389] width 424 height 24
click at [1119, 548] on input "Home Phone" at bounding box center [1295, 540] width 424 height 39
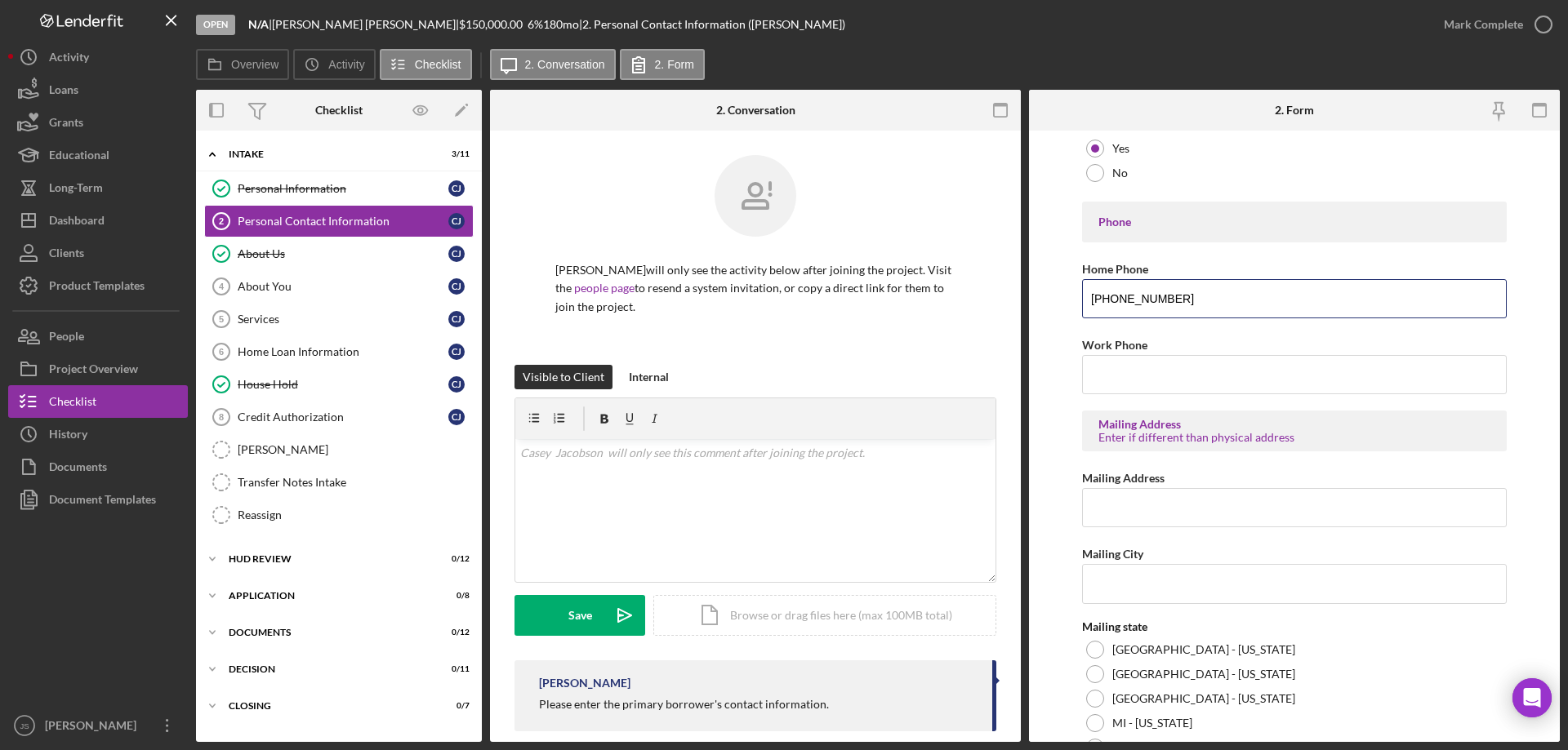
scroll to position [245, 0]
type input "[PHONE_NUMBER]"
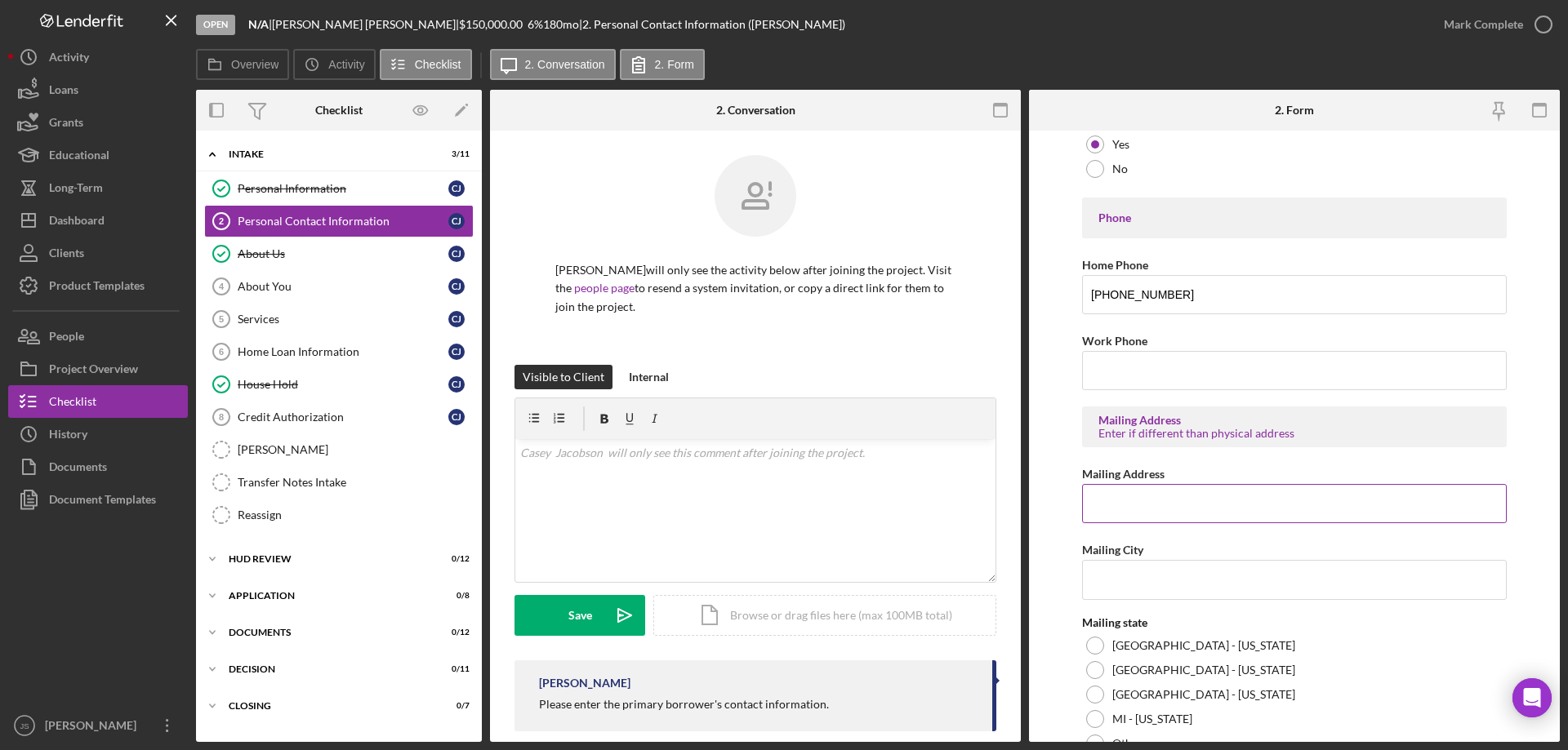
click at [1114, 502] on input "Mailing Address" at bounding box center [1295, 504] width 424 height 39
click at [1105, 510] on input "Mailing Address" at bounding box center [1295, 504] width 424 height 39
type input "[STREET_ADDRESS]"
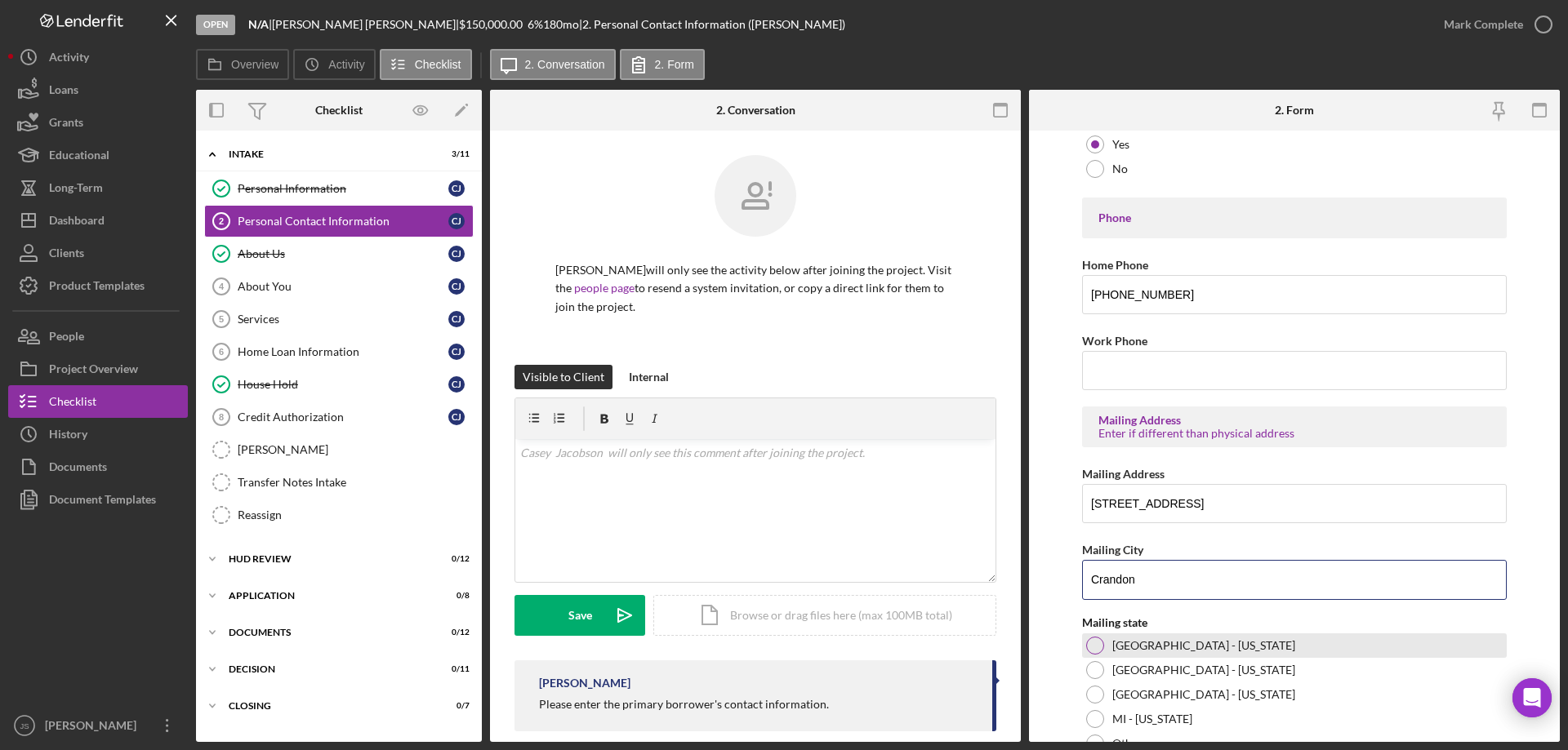
type input "Crandon"
drag, startPoint x: 1094, startPoint y: 643, endPoint x: 1115, endPoint y: 640, distance: 21.2
click at [1096, 643] on div at bounding box center [1095, 646] width 18 height 18
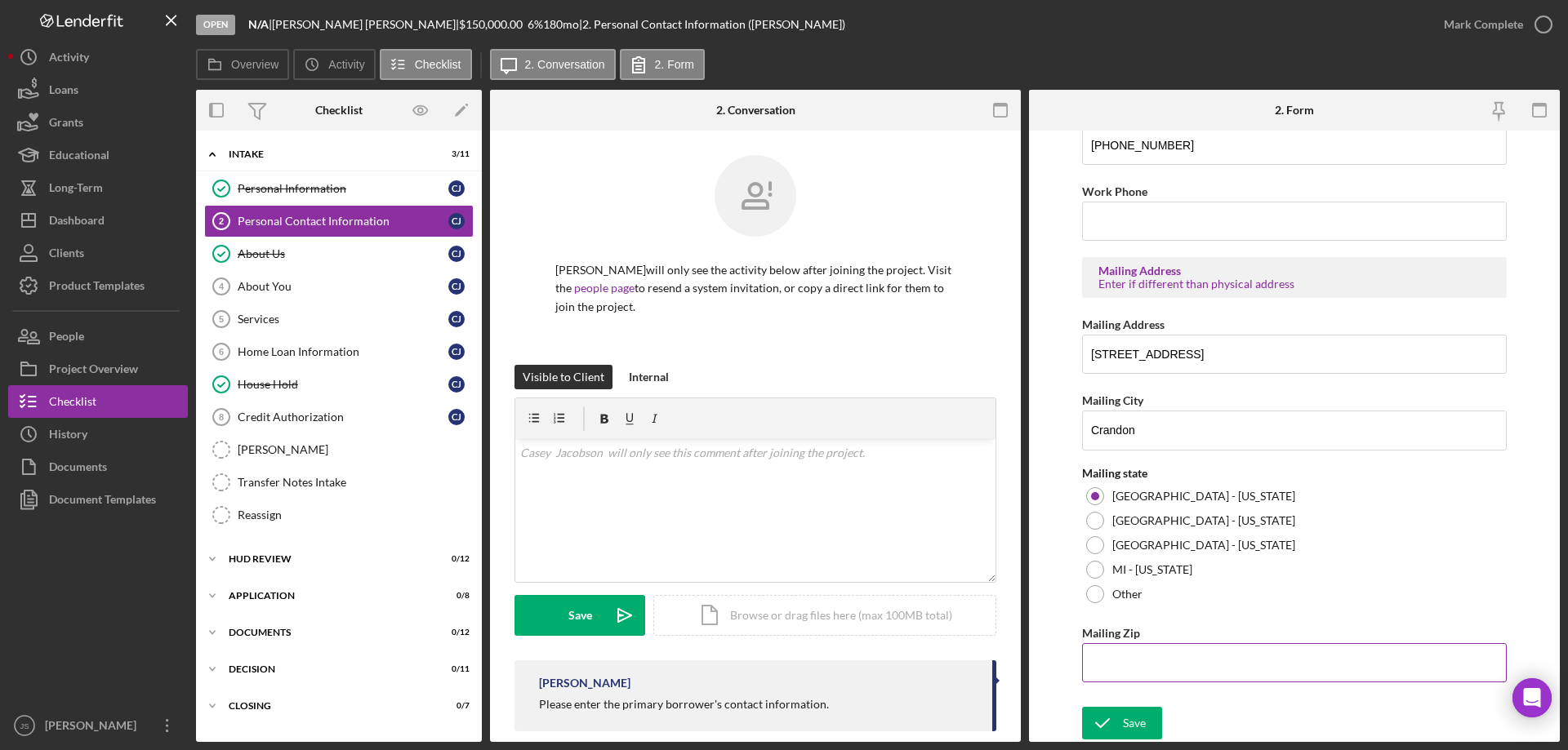
drag, startPoint x: 1121, startPoint y: 664, endPoint x: 1110, endPoint y: 657, distance: 13.0
click at [1121, 665] on input "Mailing Zip" at bounding box center [1295, 662] width 424 height 39
type input "54,520"
click at [1110, 718] on icon "submit" at bounding box center [1103, 723] width 41 height 41
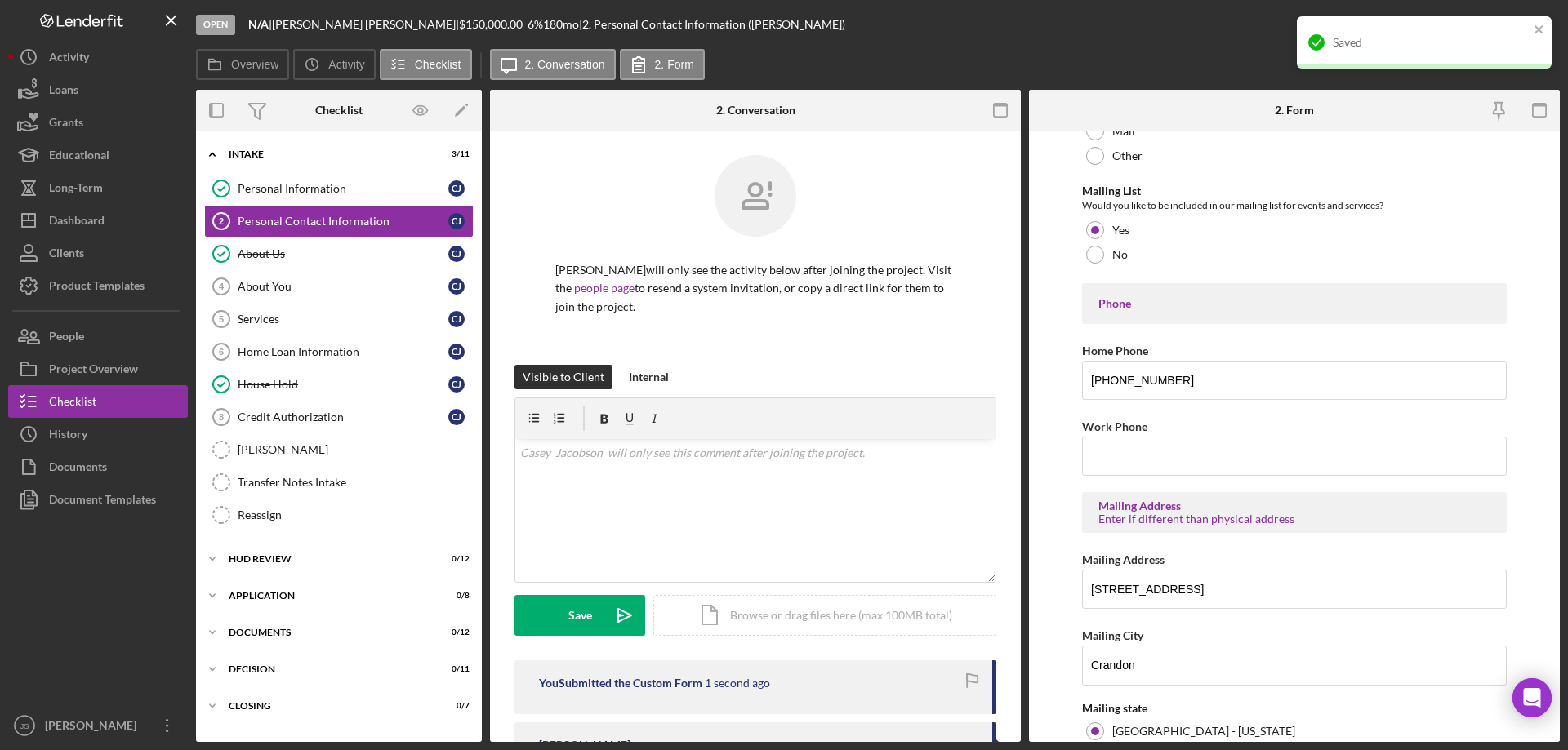
scroll to position [0, 0]
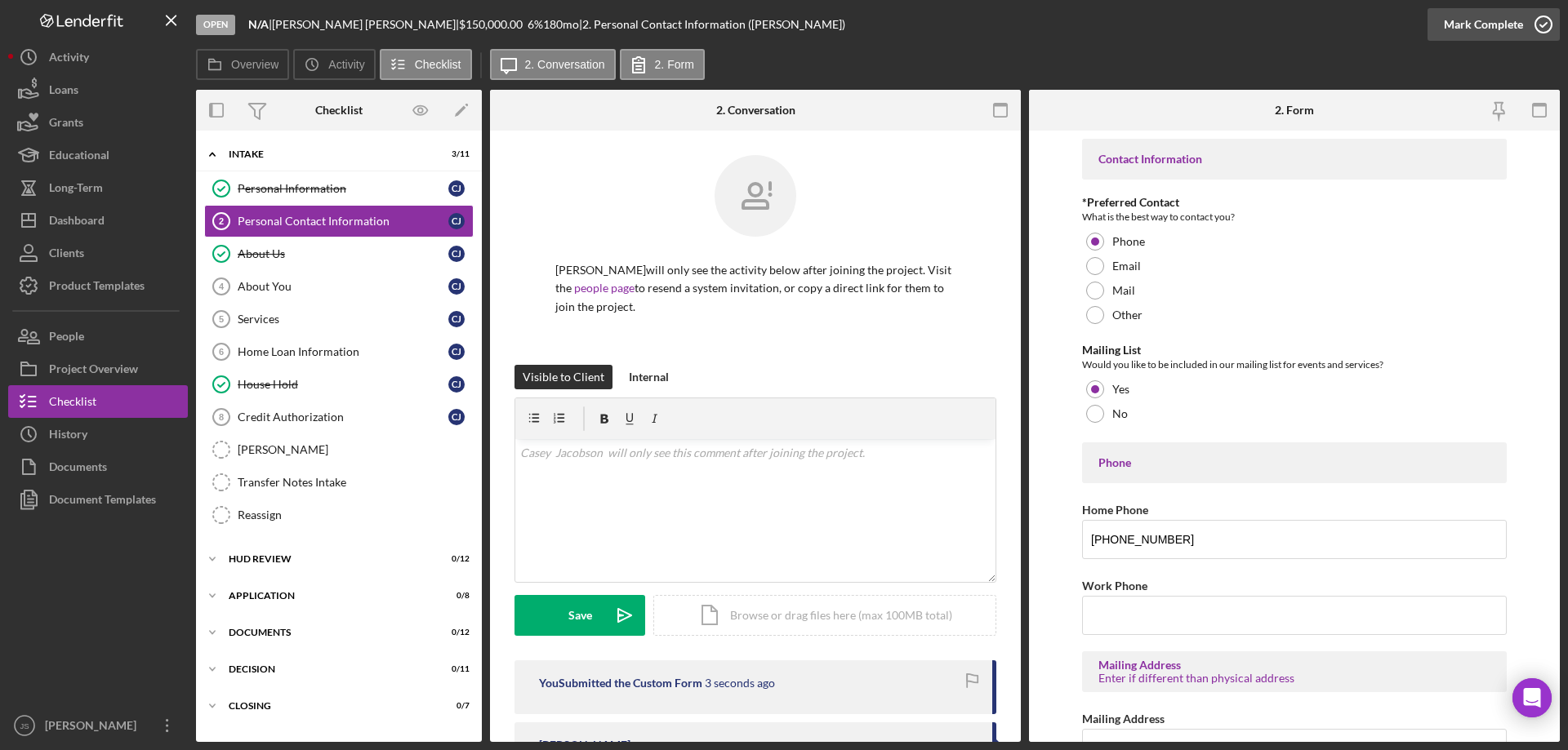
click at [1546, 33] on icon "button" at bounding box center [1544, 24] width 41 height 41
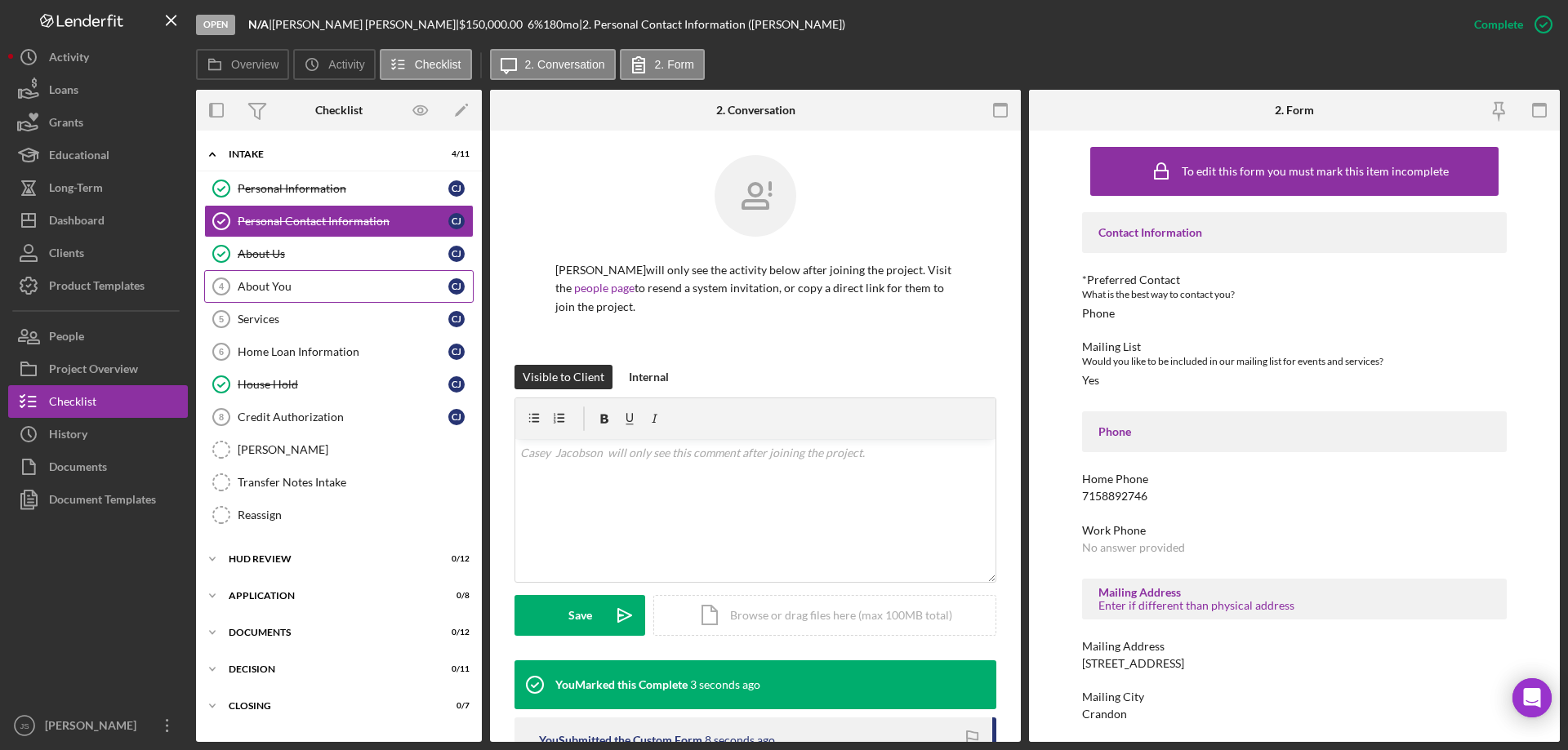
click at [297, 284] on div "About You" at bounding box center [343, 286] width 210 height 13
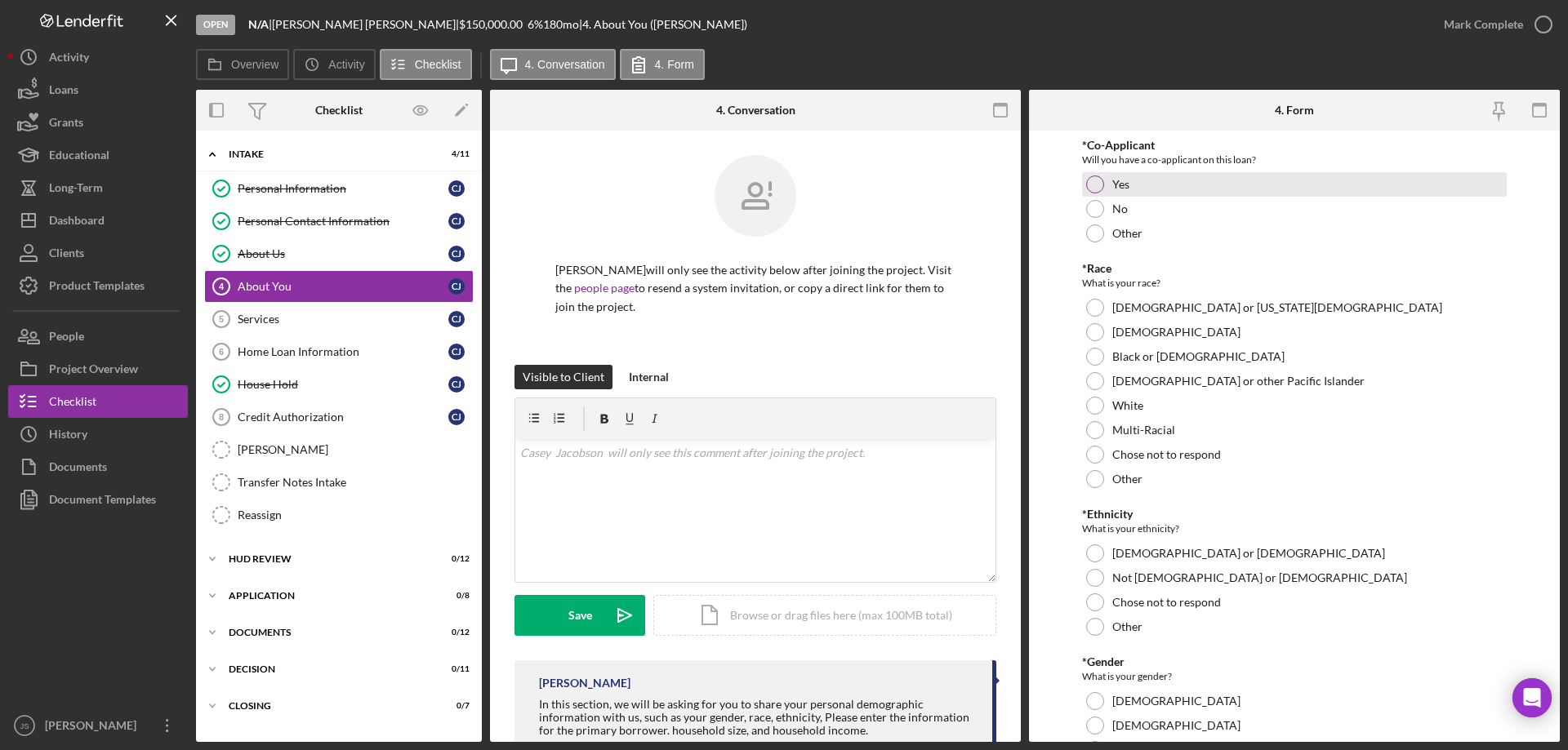
drag, startPoint x: 1094, startPoint y: 183, endPoint x: 1297, endPoint y: 261, distance: 217.5
click at [1095, 183] on div at bounding box center [1095, 184] width 18 height 18
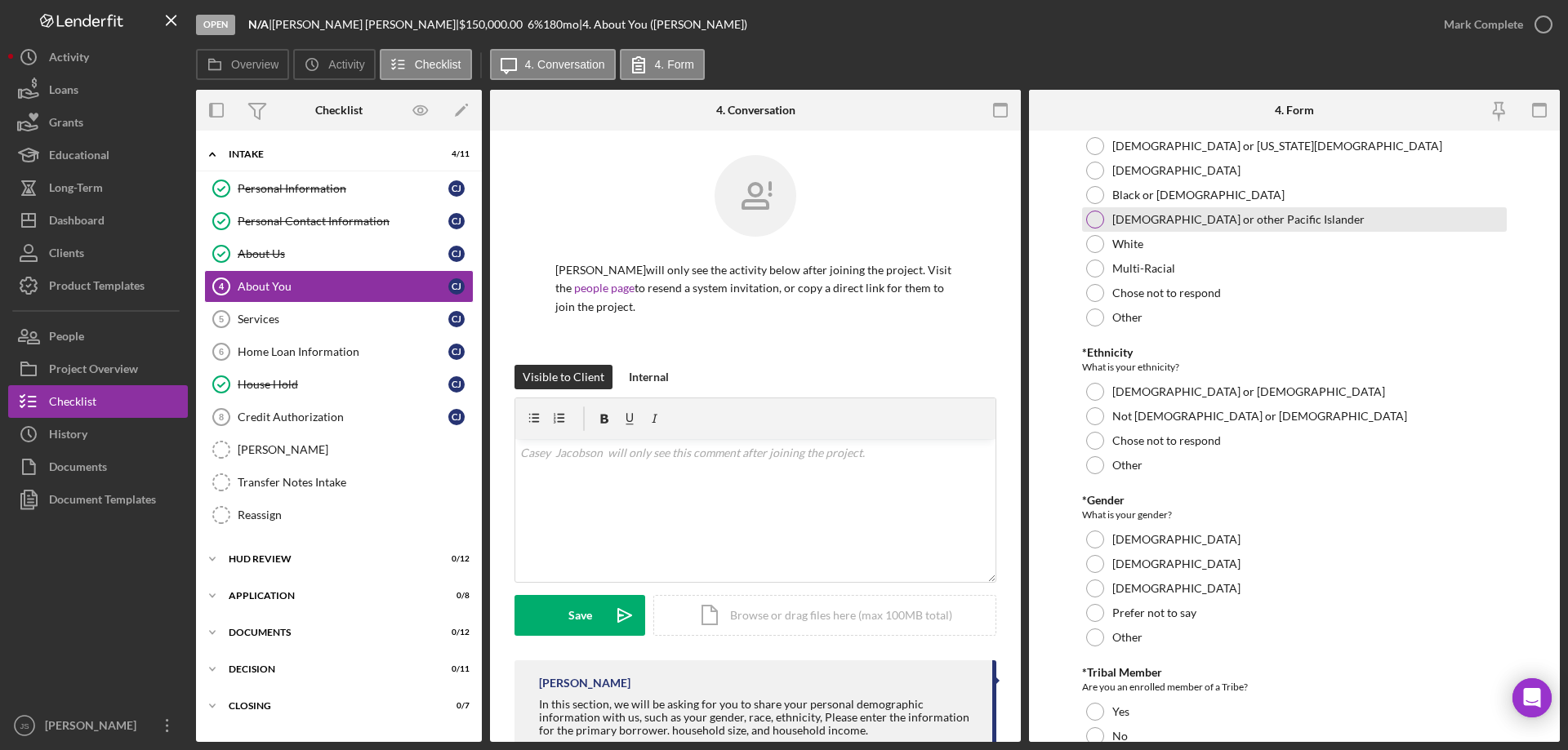
scroll to position [163, 0]
drag, startPoint x: 1094, startPoint y: 138, endPoint x: 1373, endPoint y: 333, distance: 340.4
click at [1095, 139] on div at bounding box center [1095, 144] width 18 height 18
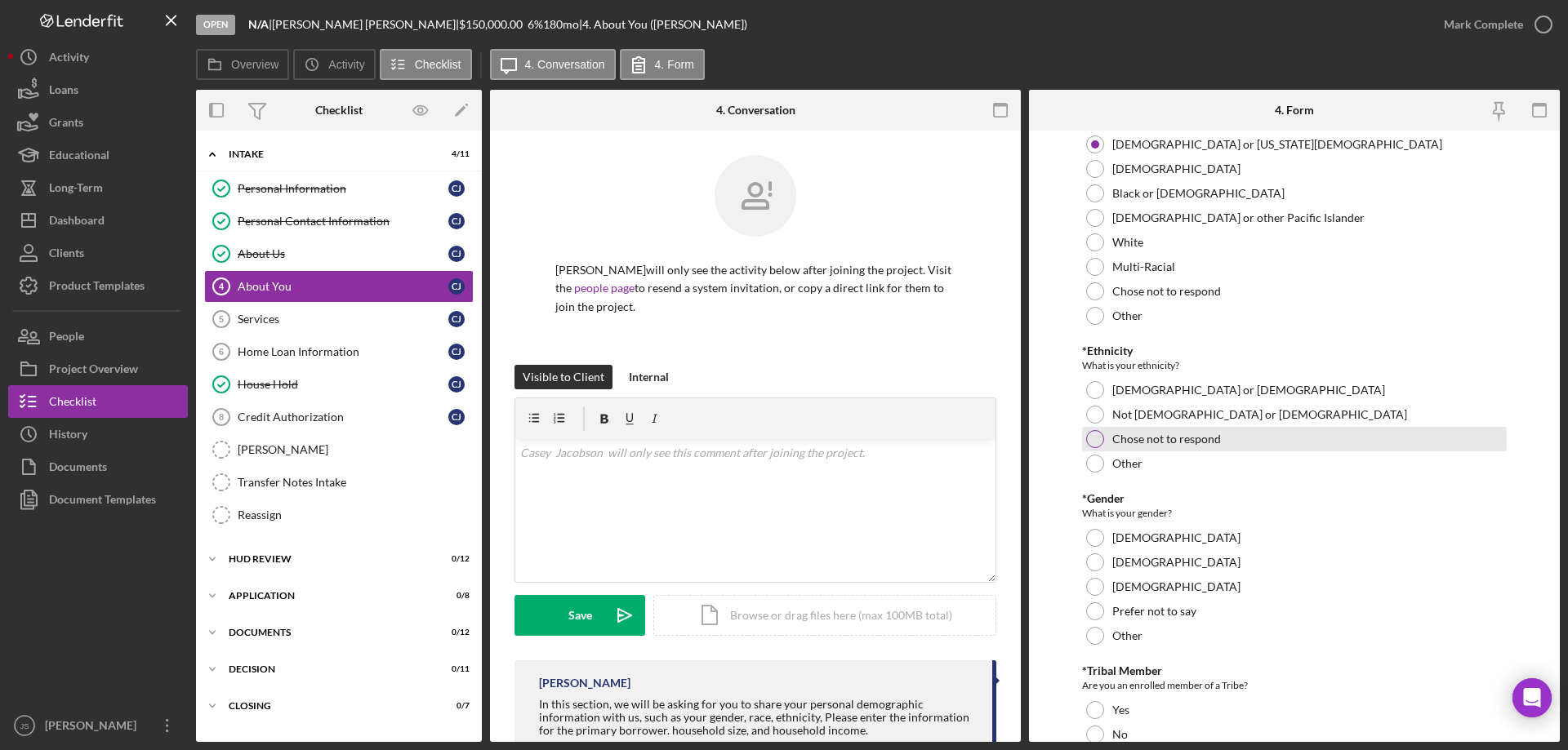
drag, startPoint x: 1091, startPoint y: 410, endPoint x: 1282, endPoint y: 435, distance: 192.6
click at [1094, 410] on div at bounding box center [1095, 414] width 18 height 18
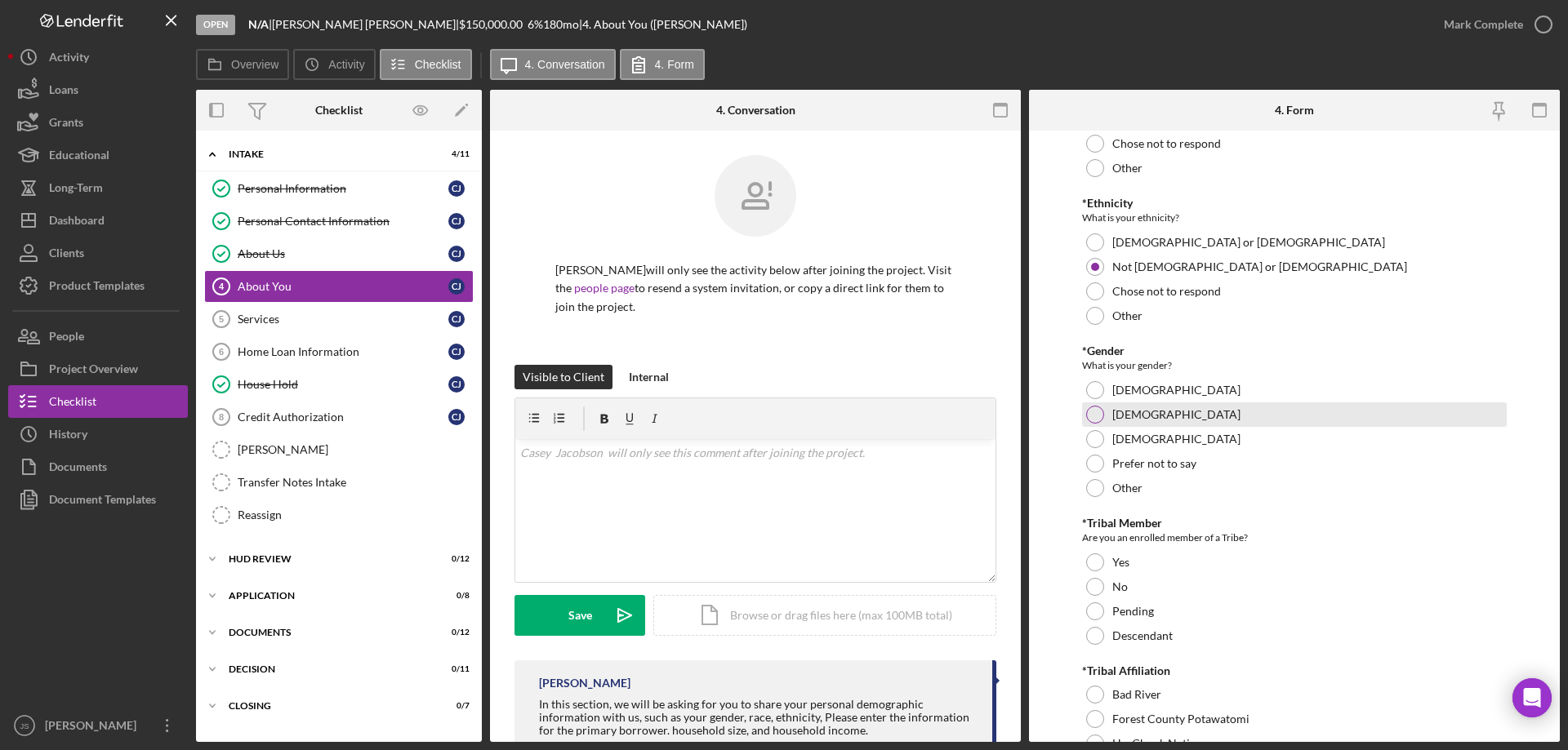
scroll to position [327, 0]
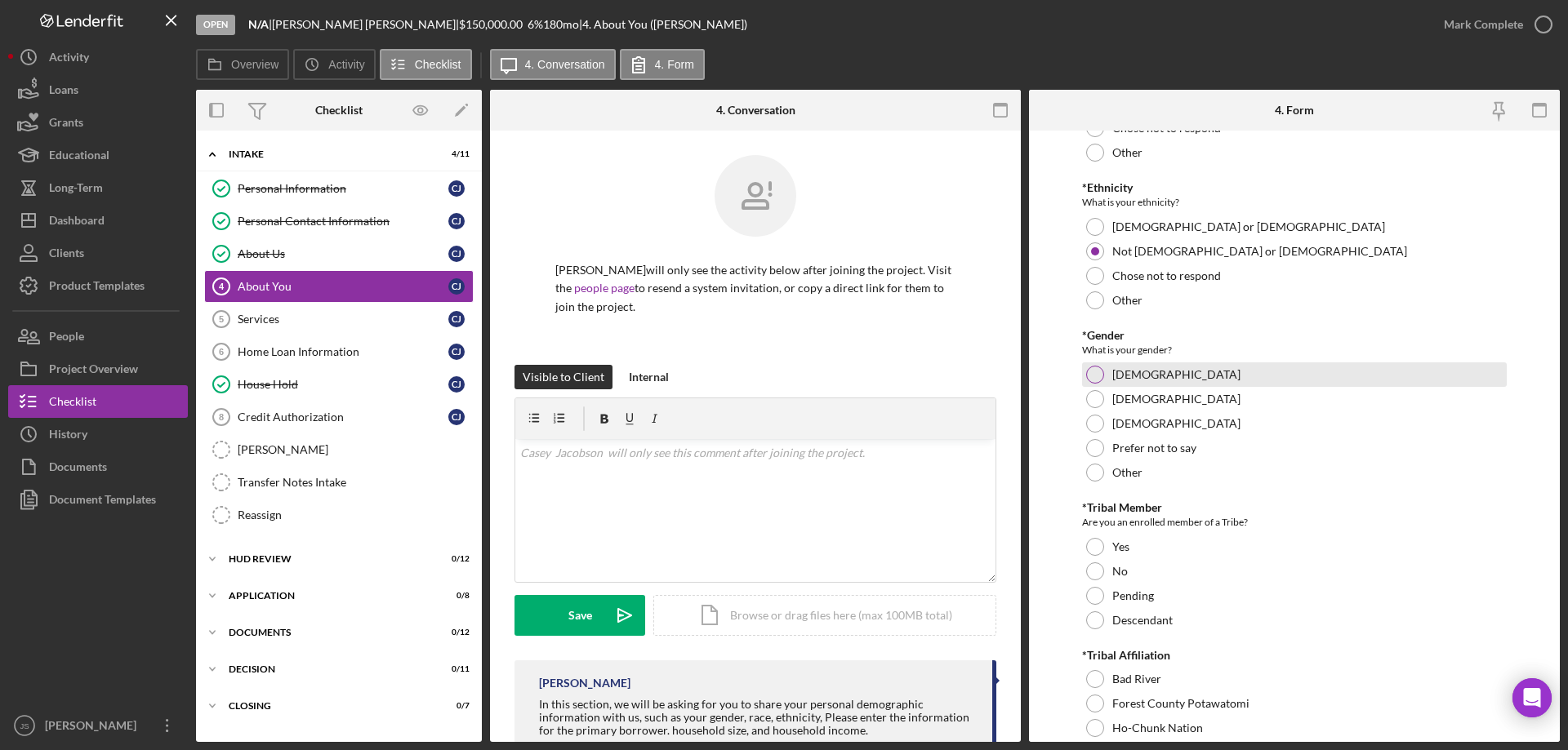
click at [1094, 373] on div at bounding box center [1095, 375] width 18 height 18
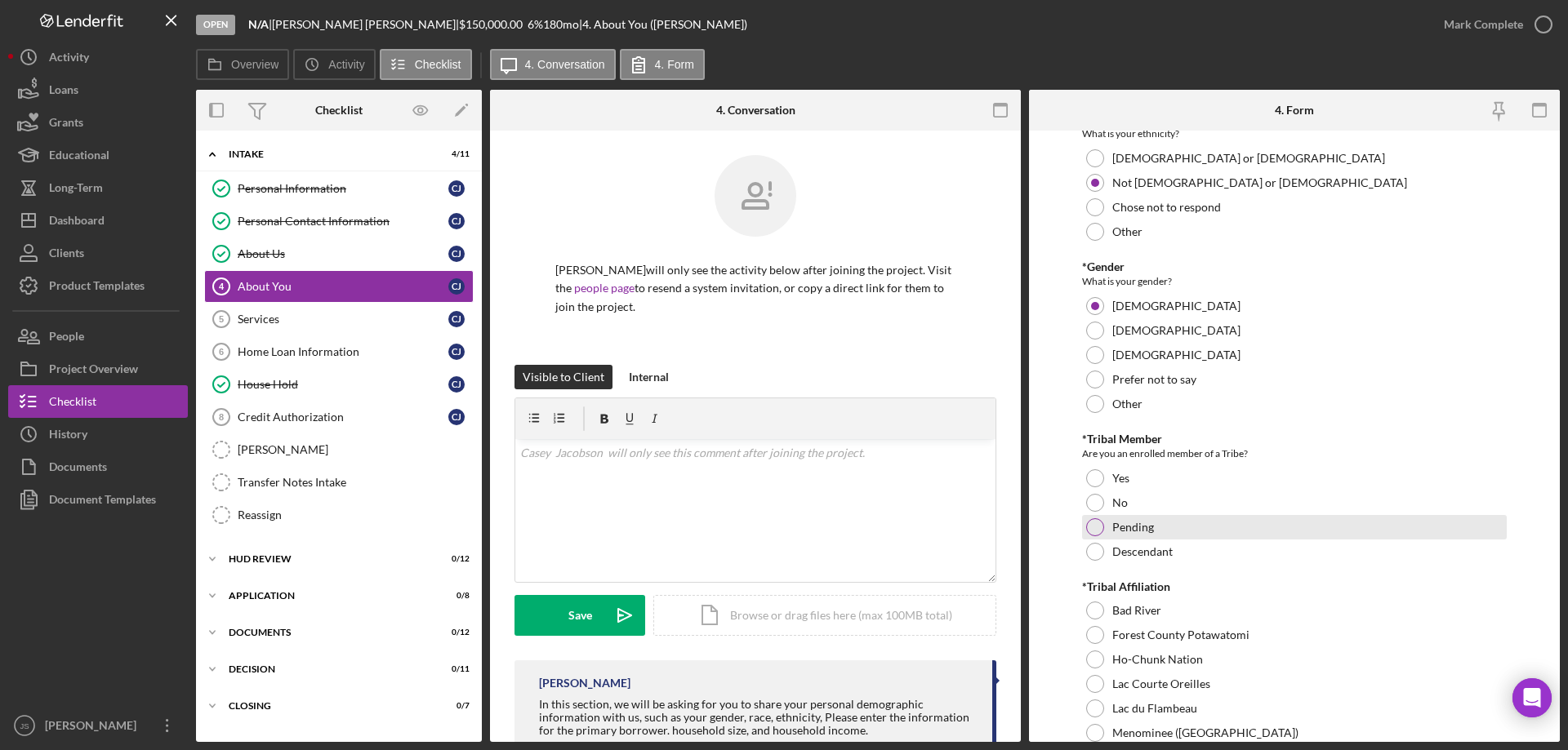
scroll to position [489, 0]
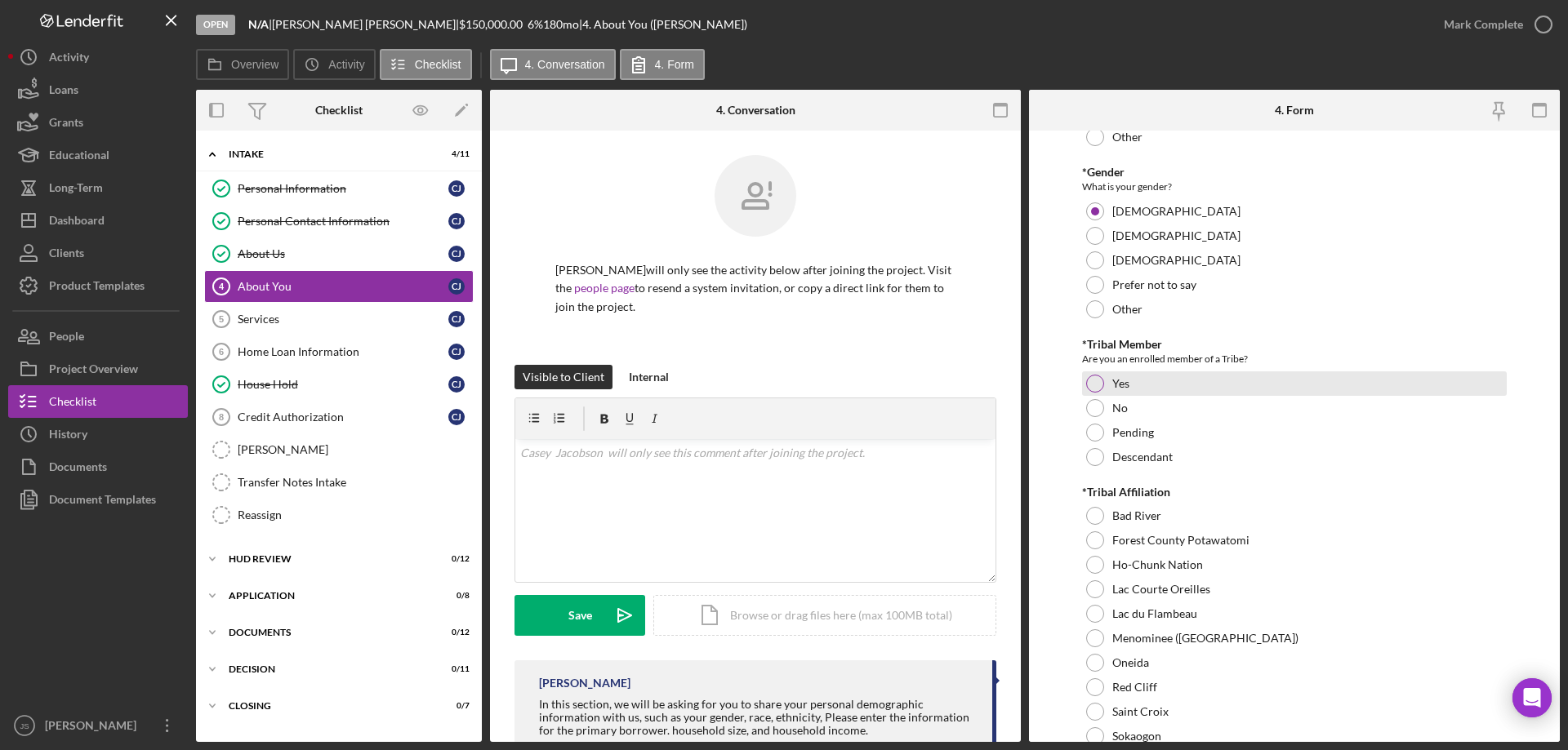
click at [1094, 380] on div at bounding box center [1095, 383] width 18 height 18
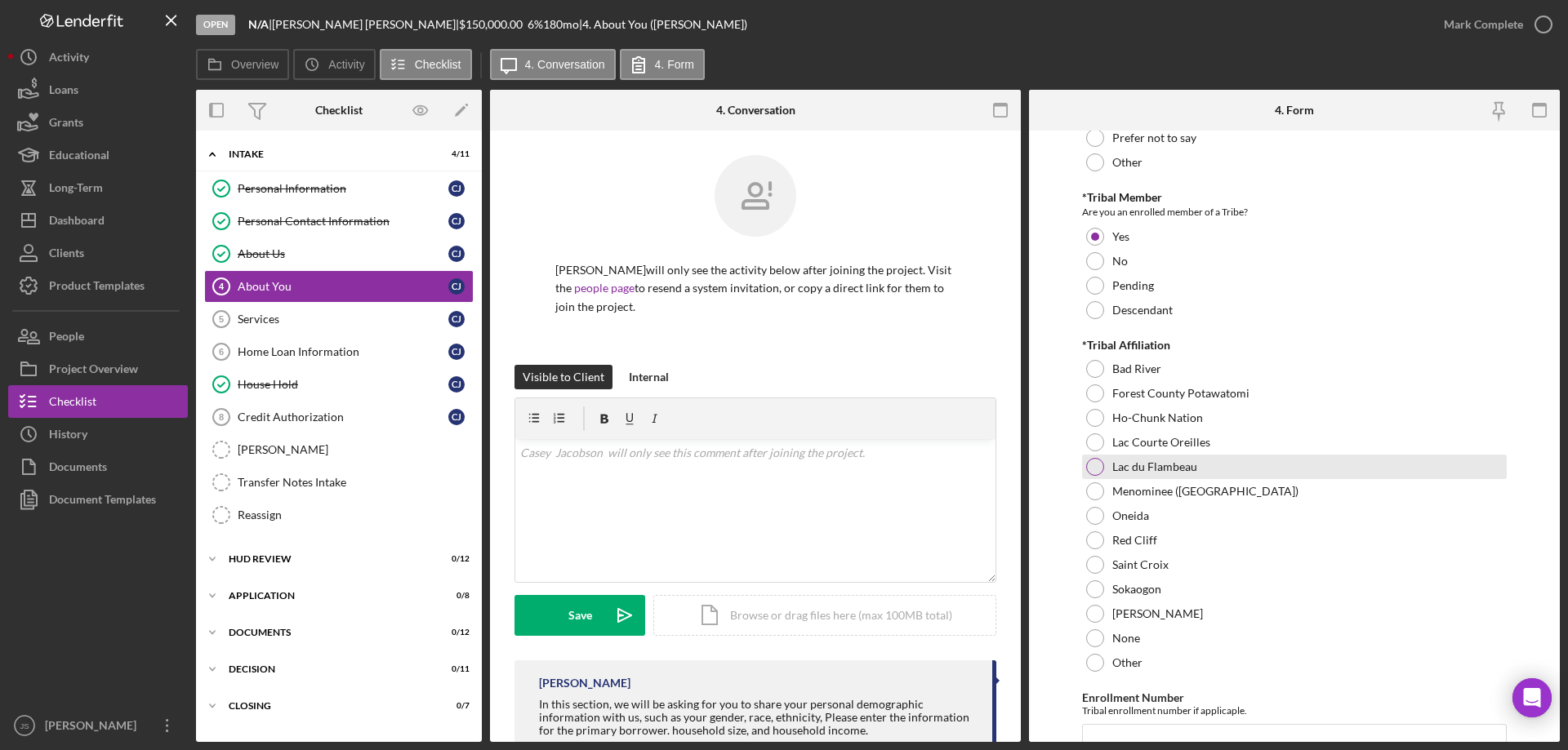
scroll to position [653, 0]
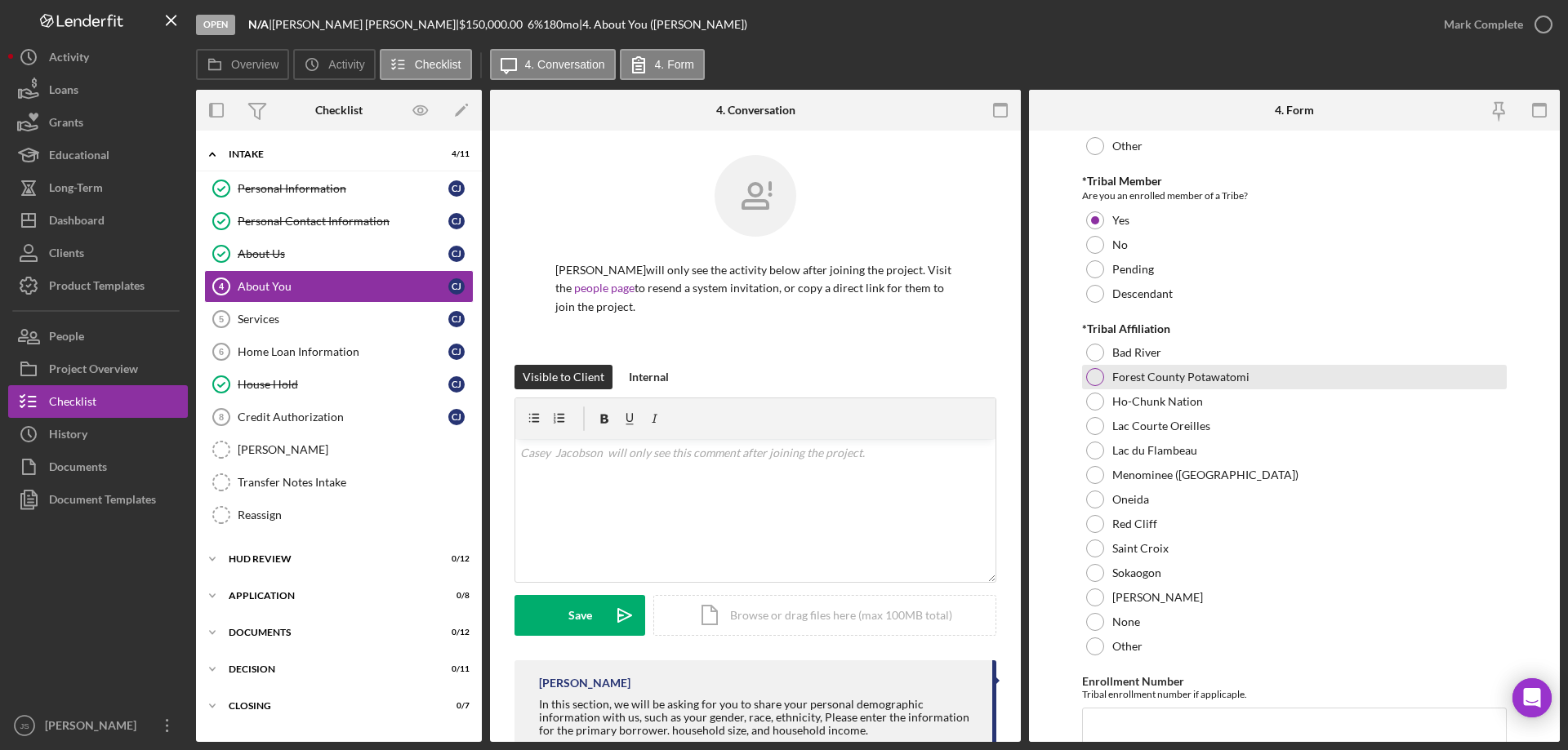
click at [1089, 370] on div at bounding box center [1095, 376] width 18 height 18
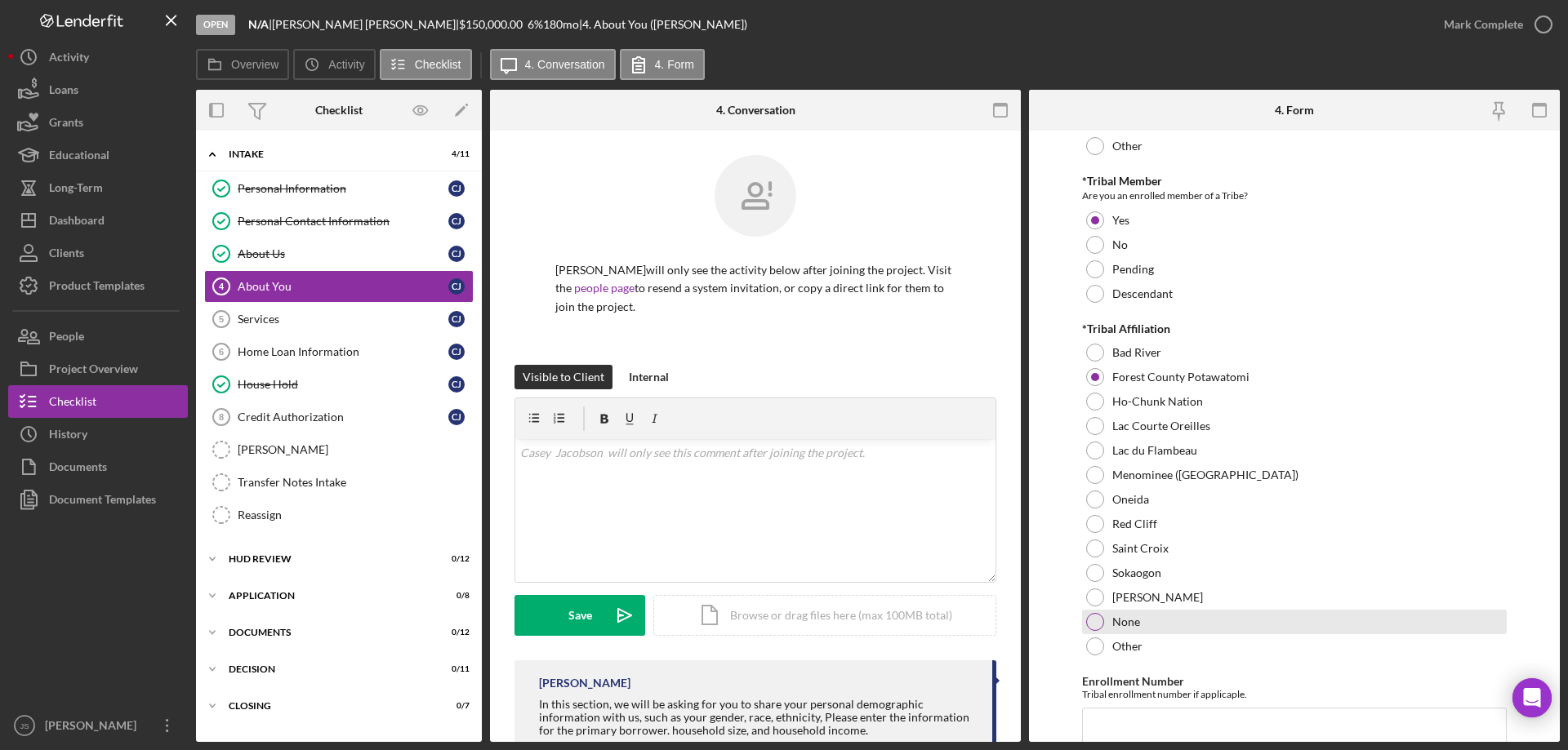
scroll to position [816, 0]
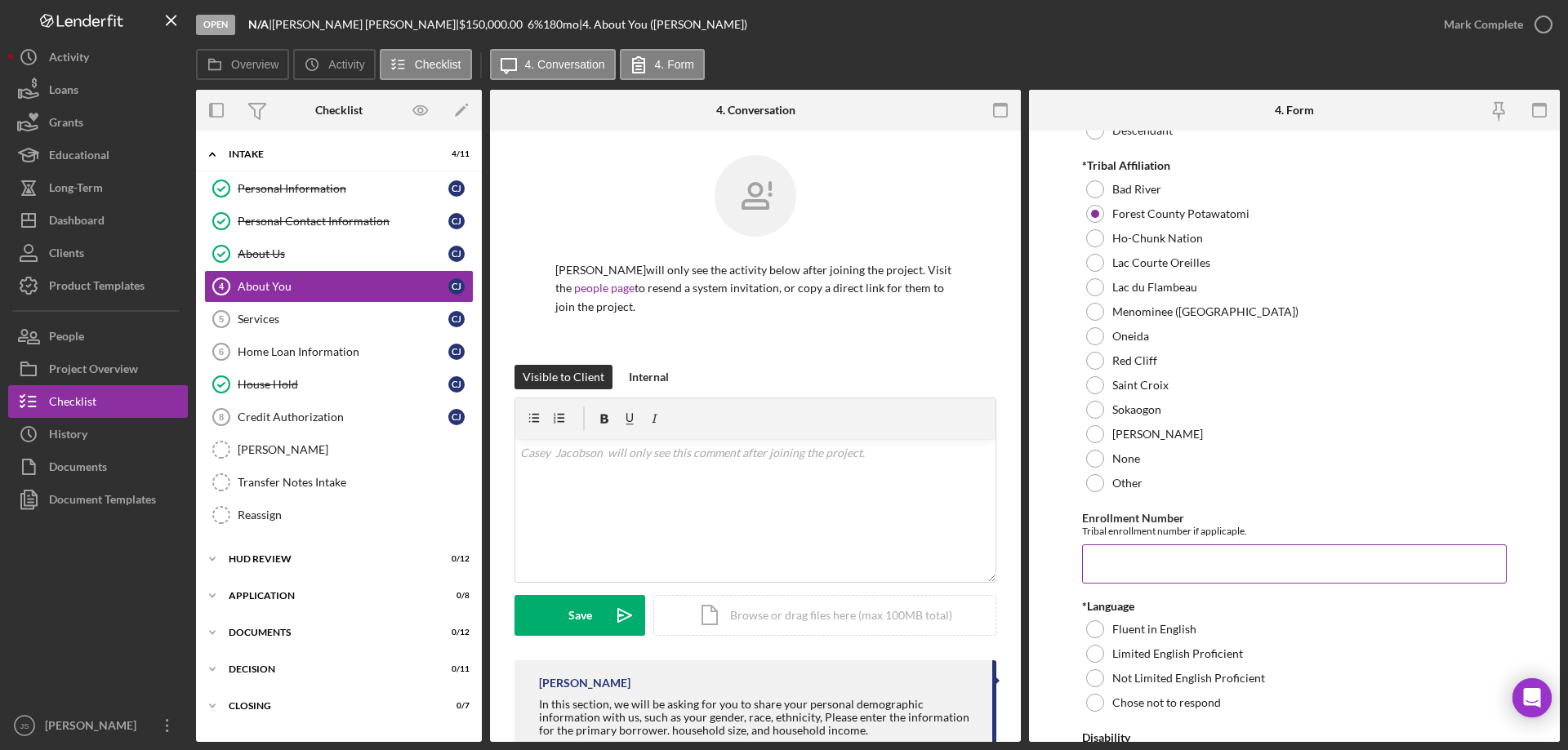
click at [1099, 570] on input "Enrollment Number" at bounding box center [1295, 564] width 424 height 39
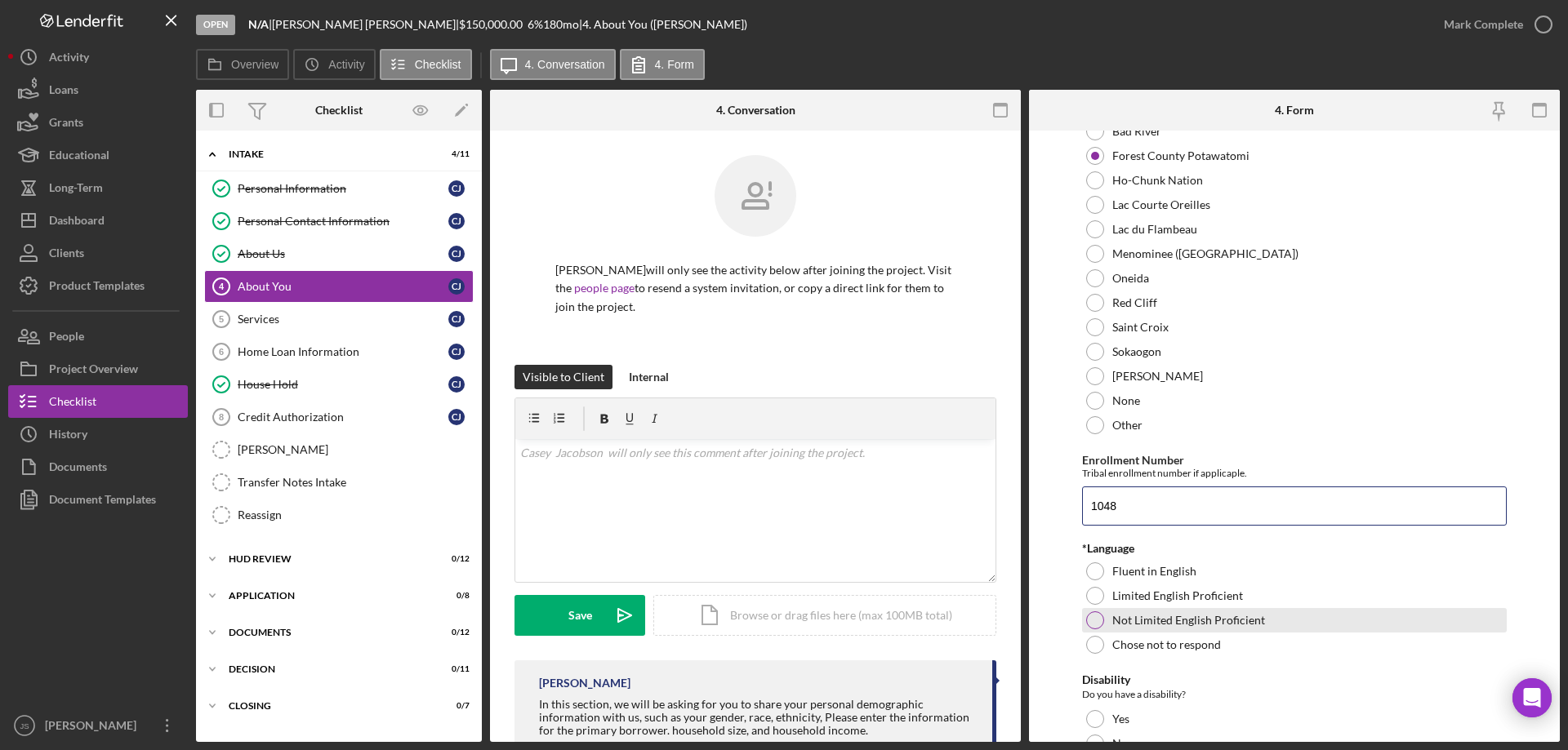
scroll to position [898, 0]
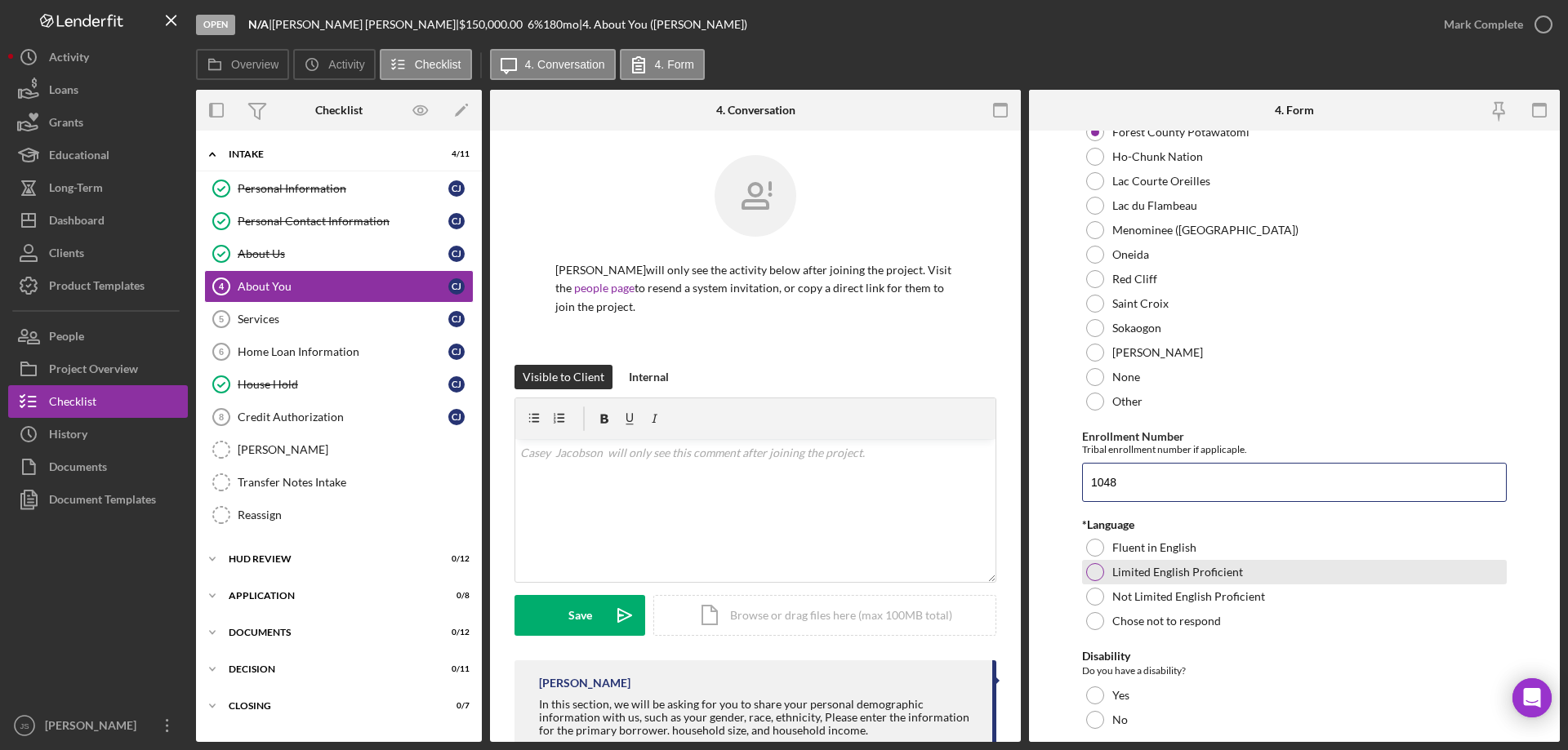
type input "1048"
drag, startPoint x: 1093, startPoint y: 569, endPoint x: 1269, endPoint y: 571, distance: 176.0
click at [1096, 569] on div at bounding box center [1095, 572] width 18 height 18
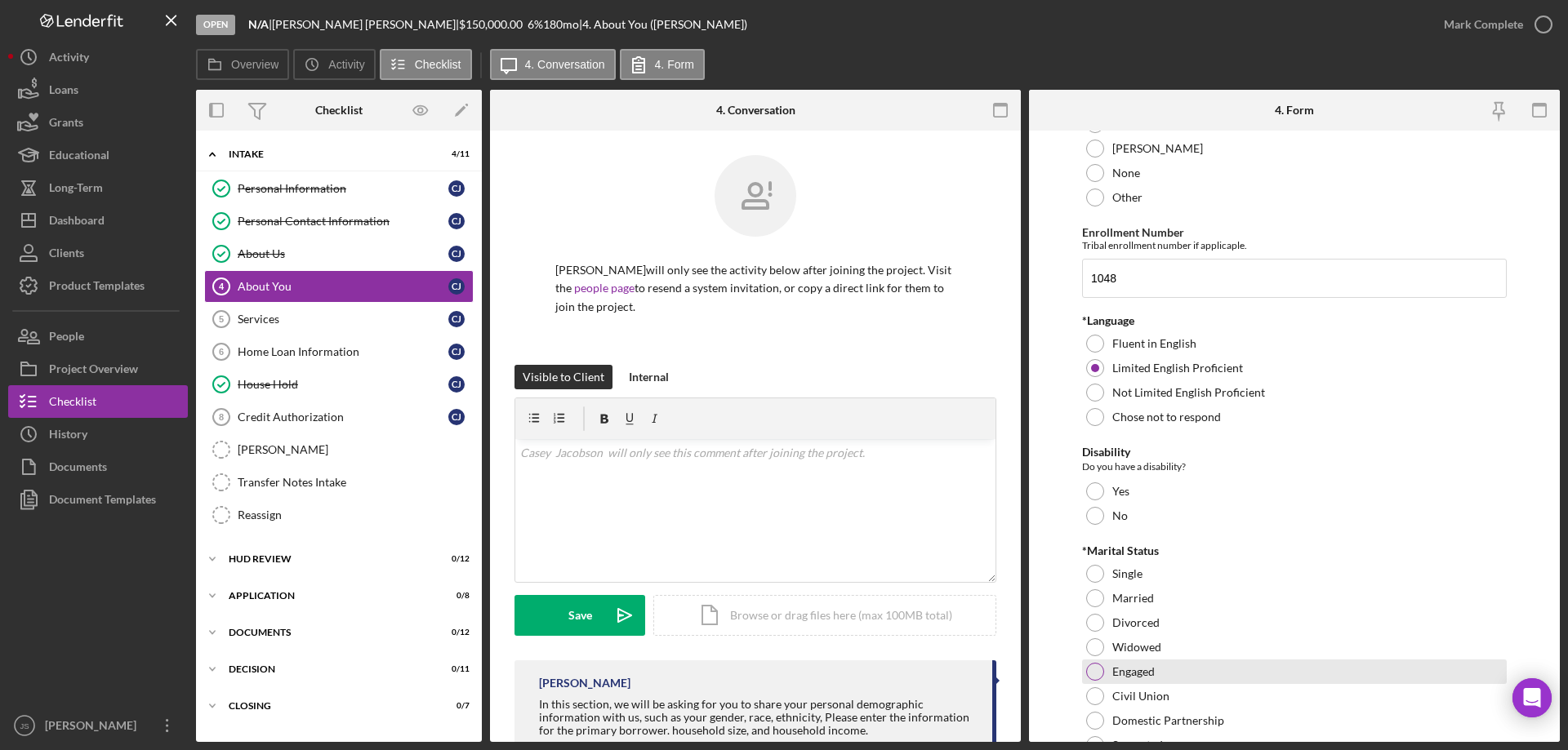
scroll to position [1143, 0]
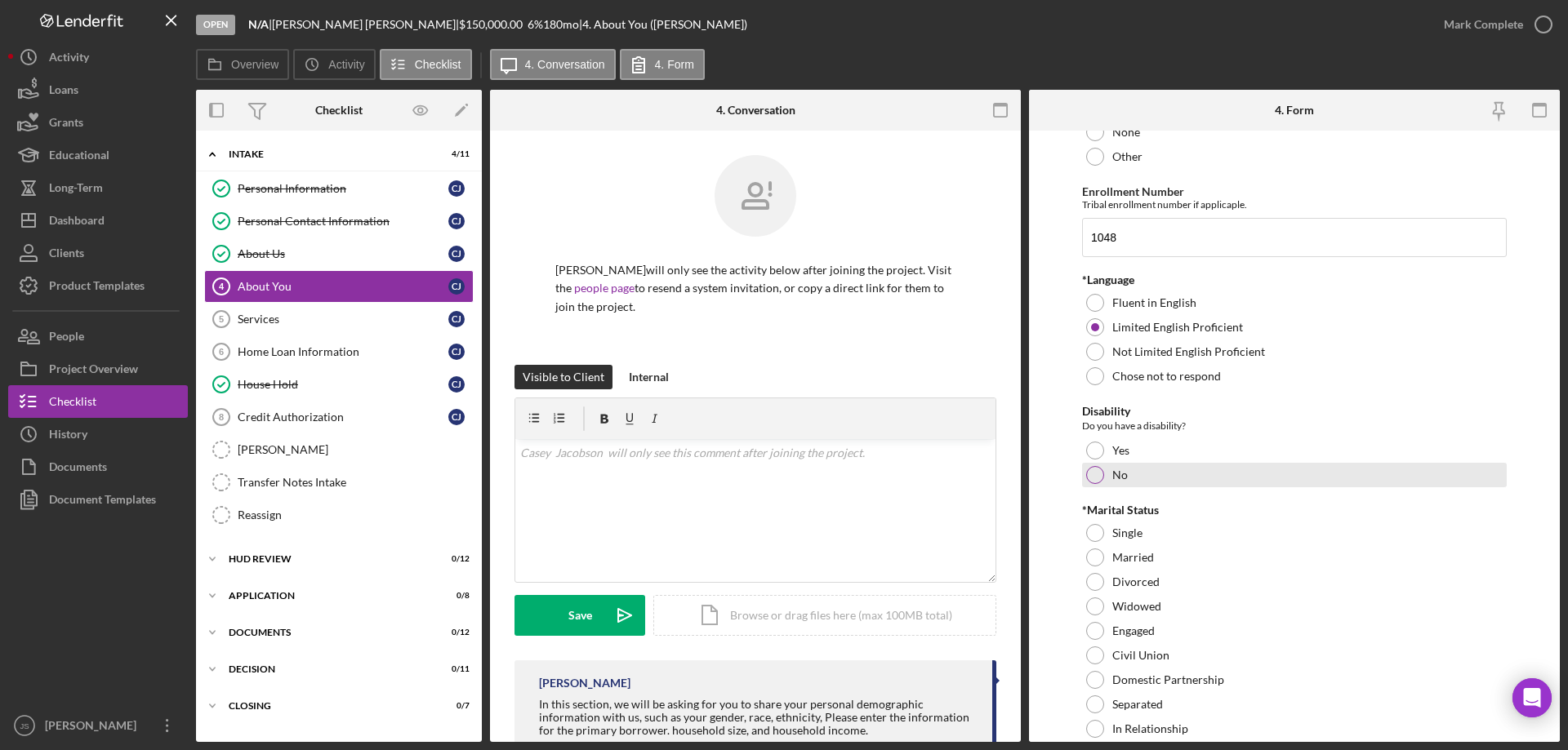
click at [1094, 474] on div at bounding box center [1095, 475] width 18 height 18
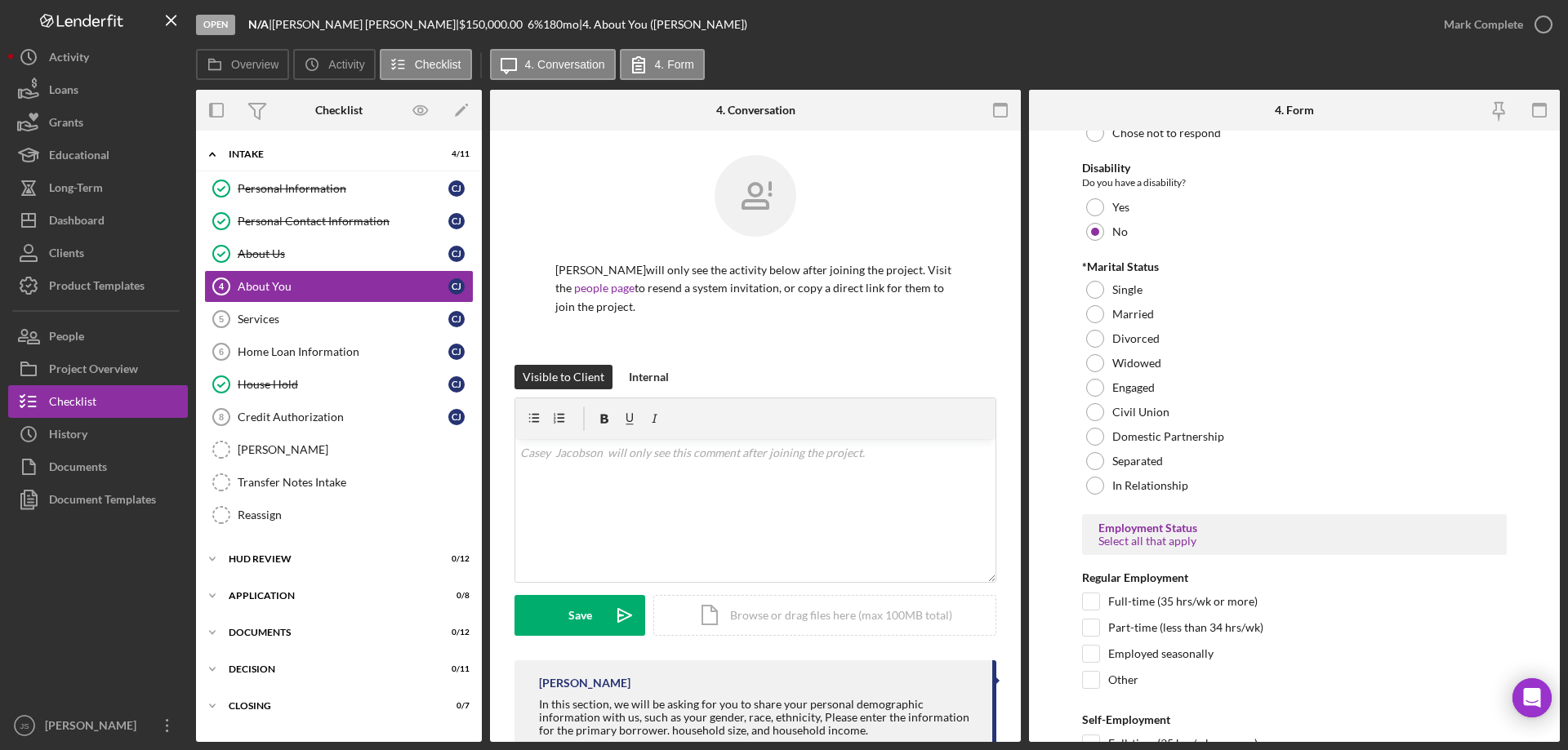
scroll to position [1388, 0]
click at [1099, 478] on div at bounding box center [1095, 483] width 18 height 18
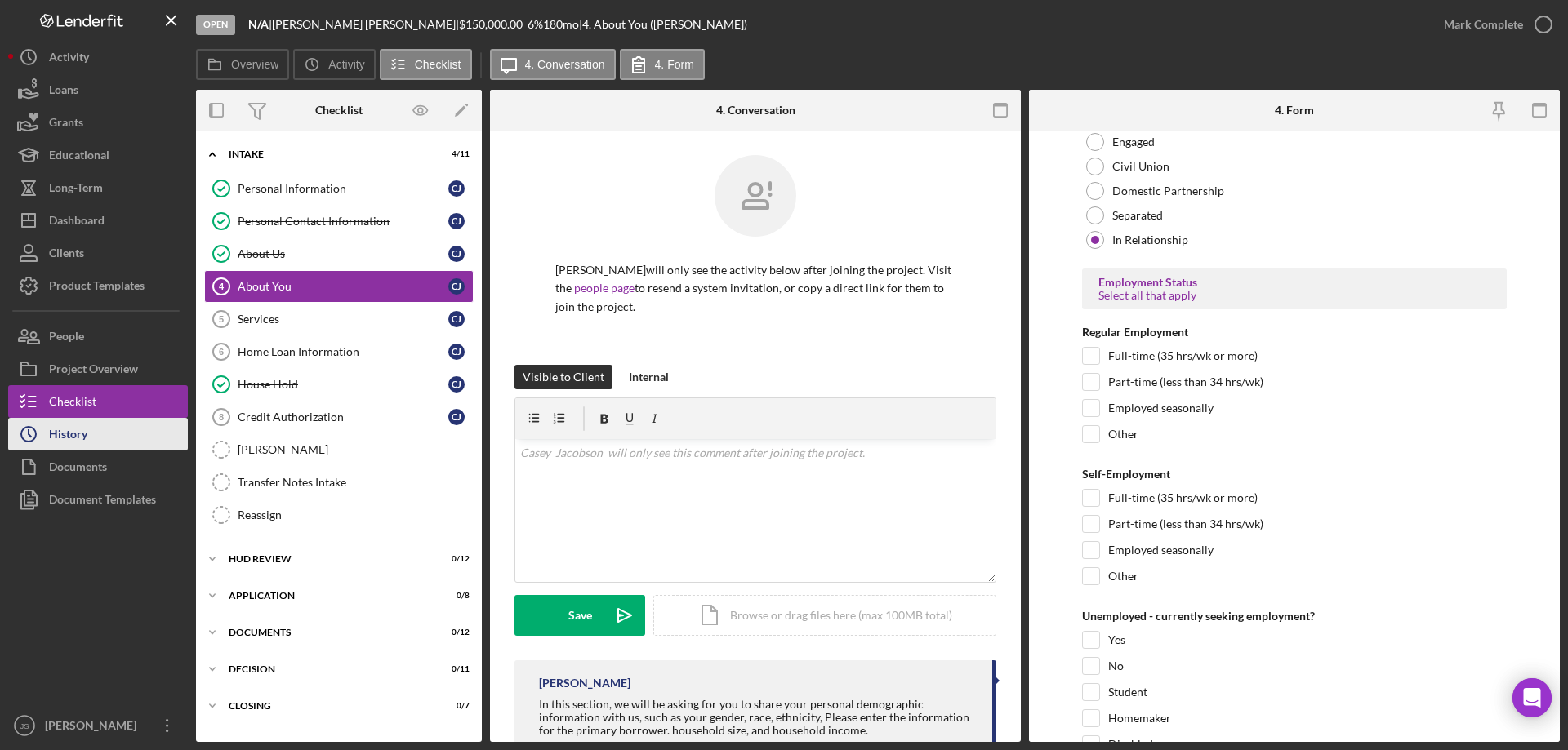
scroll to position [1632, 0]
click at [1084, 495] on input "Full-time (35 hrs/wk or more)" at bounding box center [1091, 497] width 17 height 17
checkbox input "true"
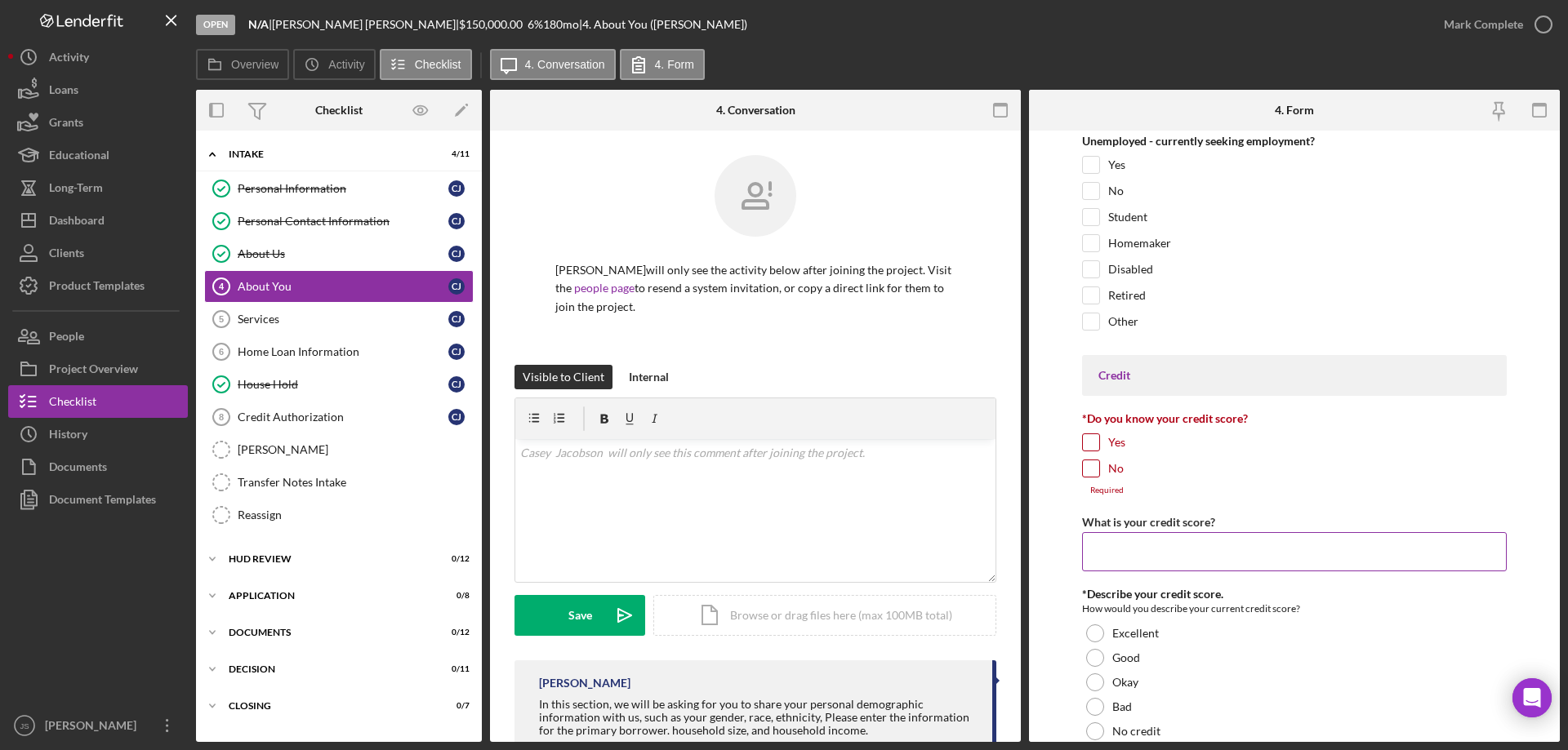
scroll to position [2123, 0]
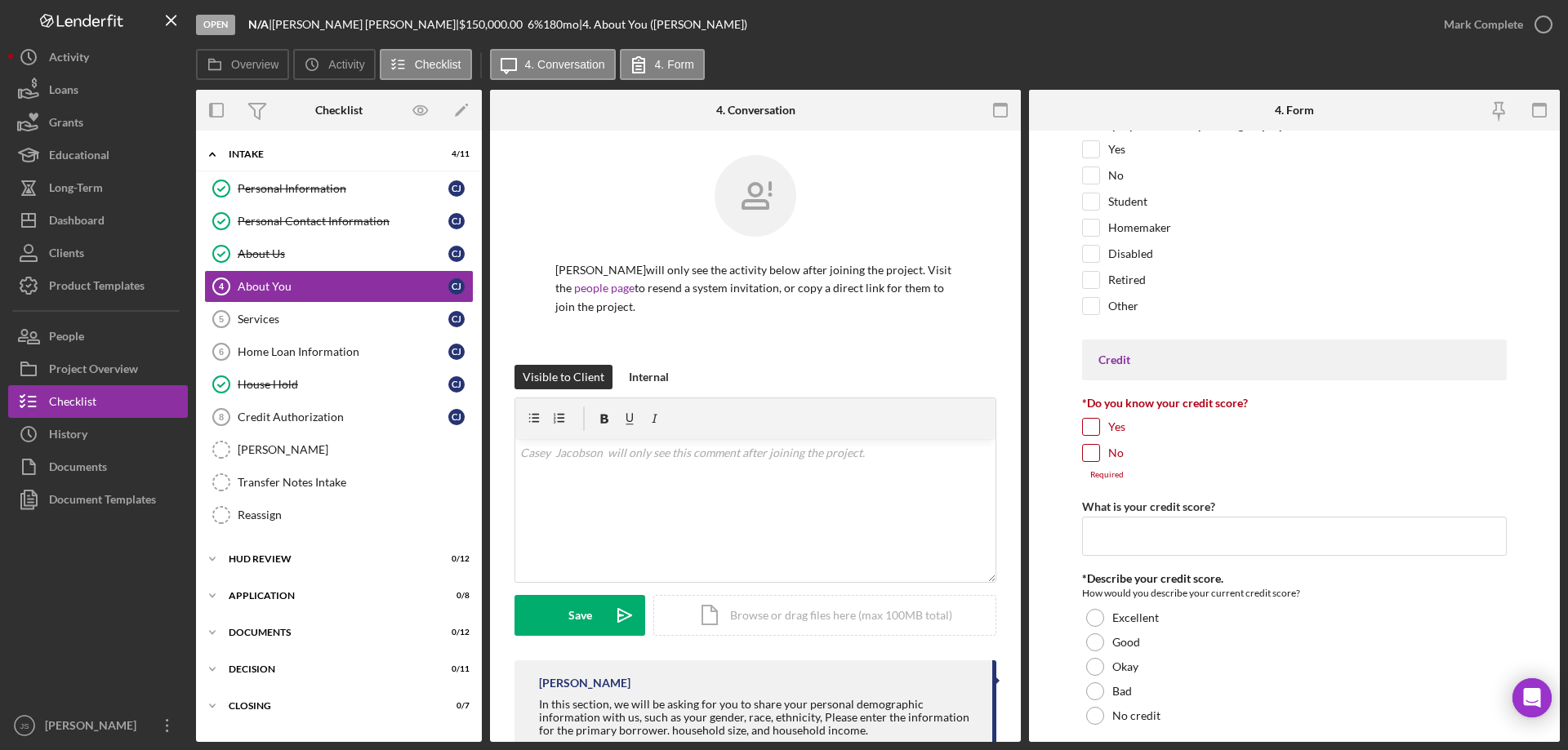
click at [1091, 429] on input "Yes" at bounding box center [1091, 426] width 17 height 17
checkbox input "true"
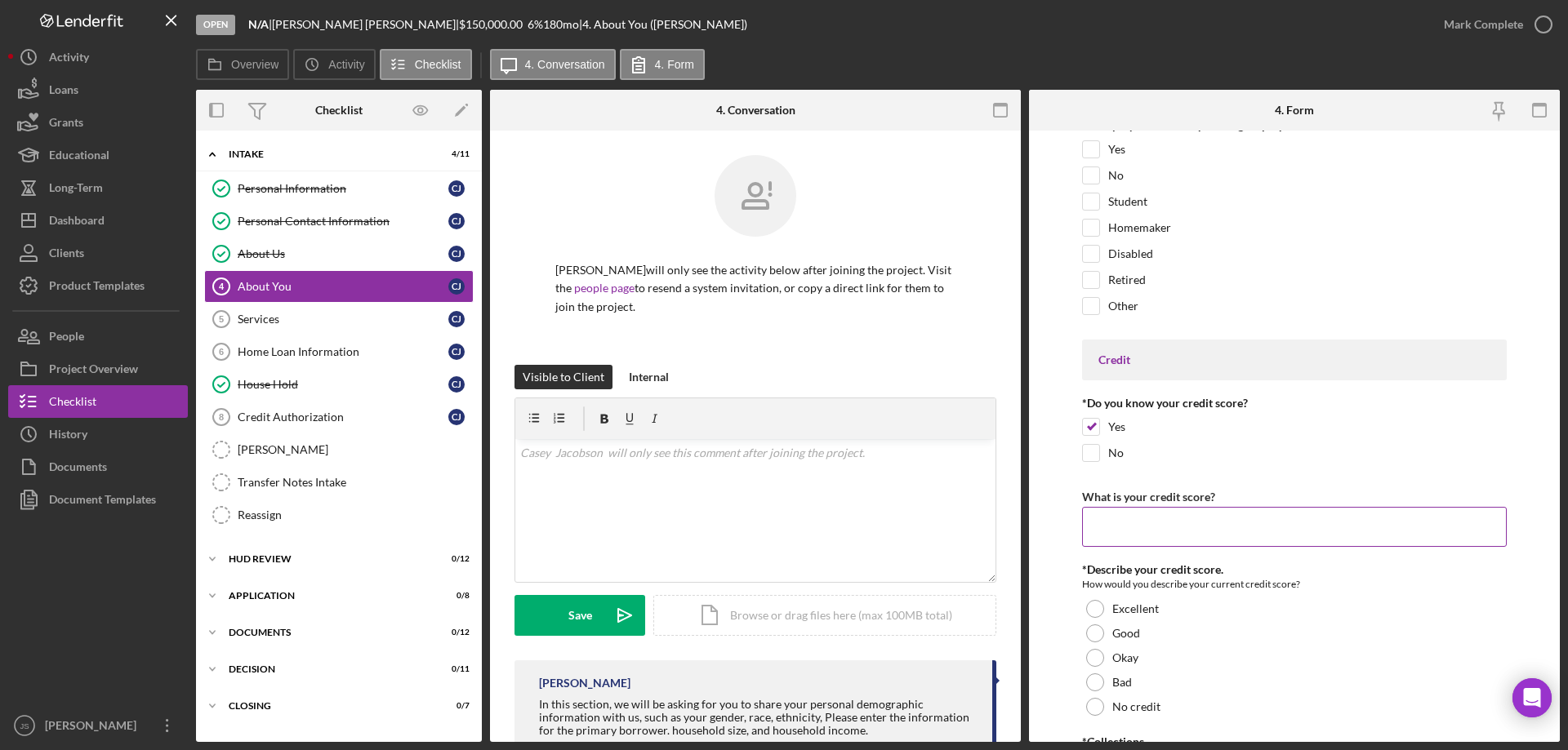
click at [1110, 528] on input "What is your credit score?" at bounding box center [1295, 526] width 424 height 39
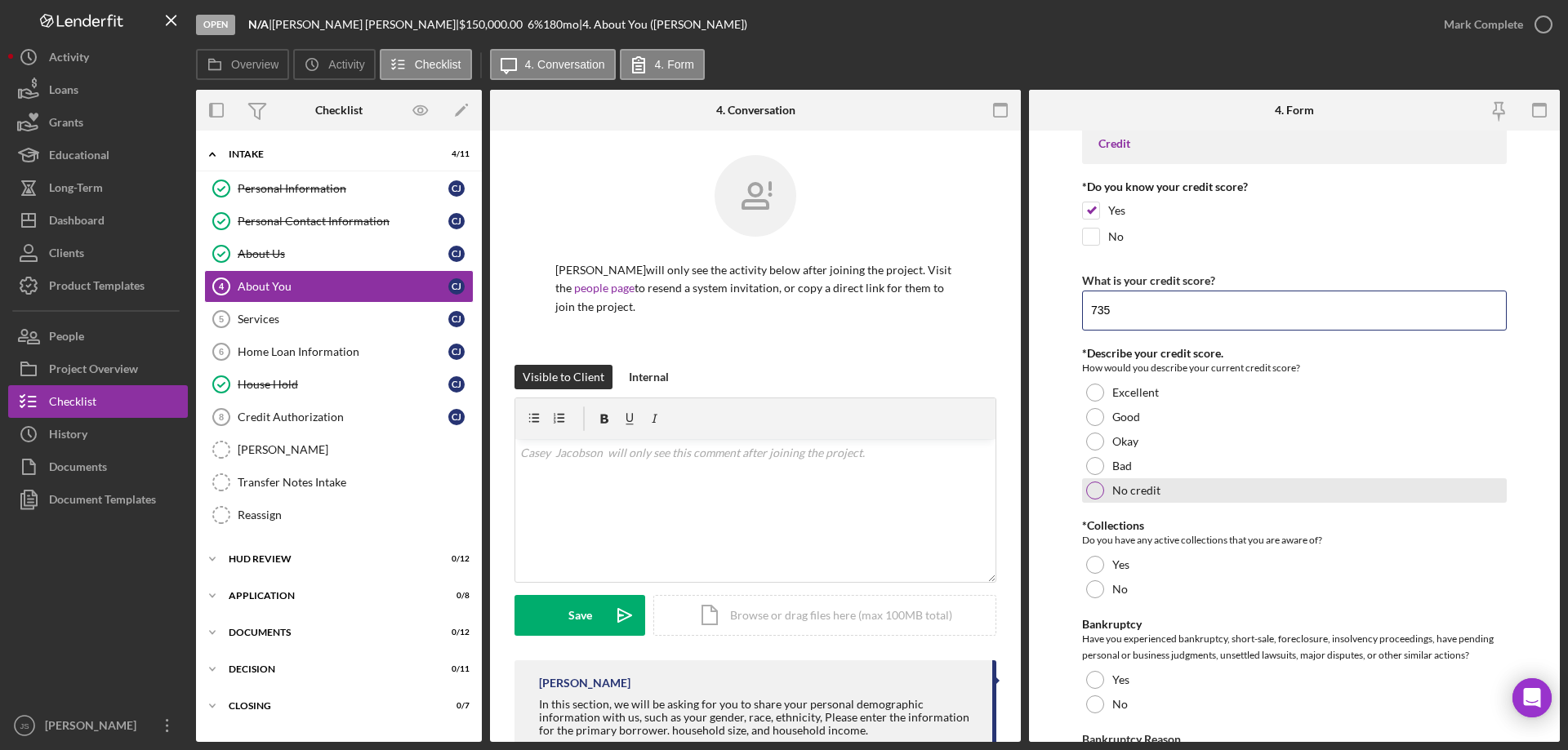
scroll to position [2367, 0]
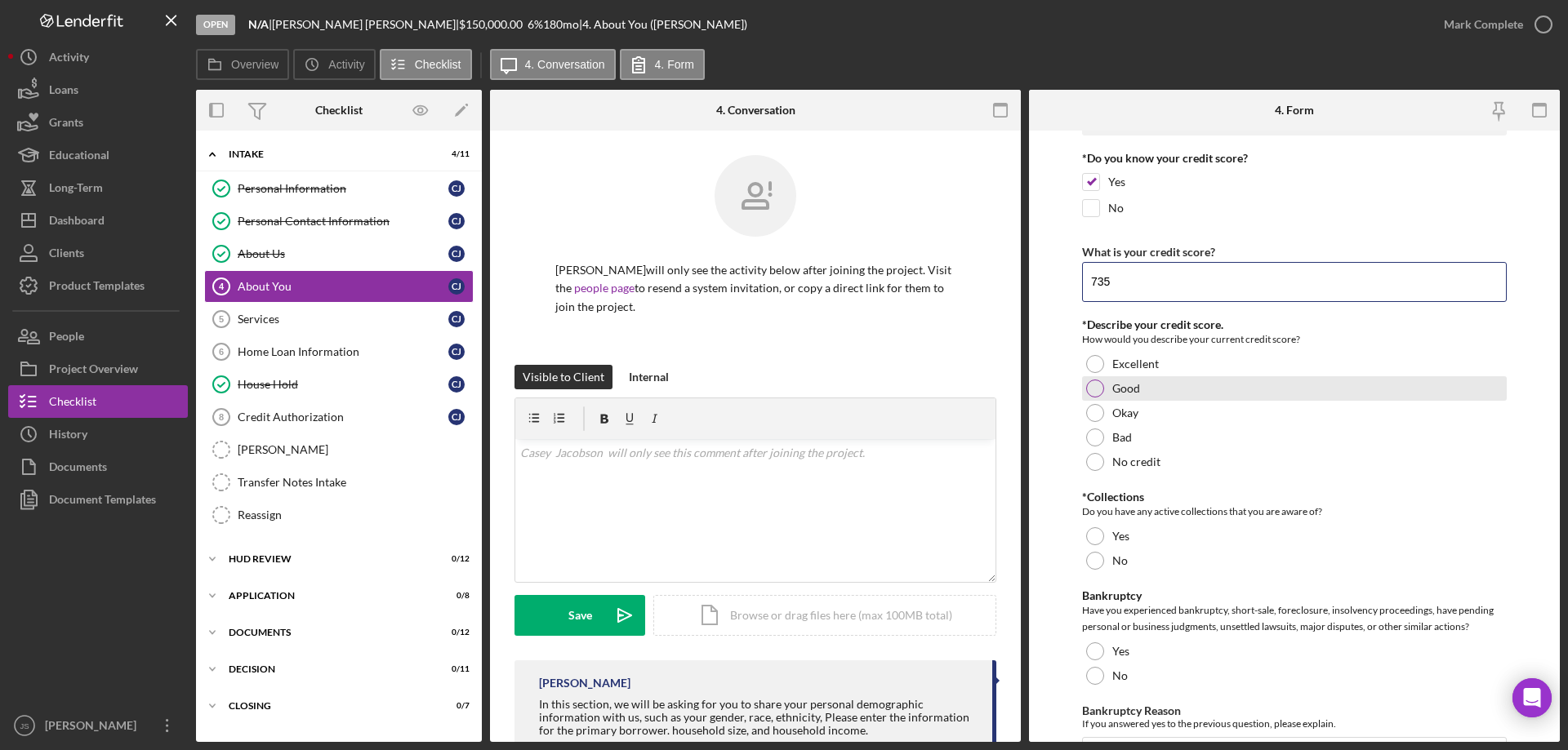
type input "735"
click at [1094, 385] on div at bounding box center [1095, 388] width 18 height 18
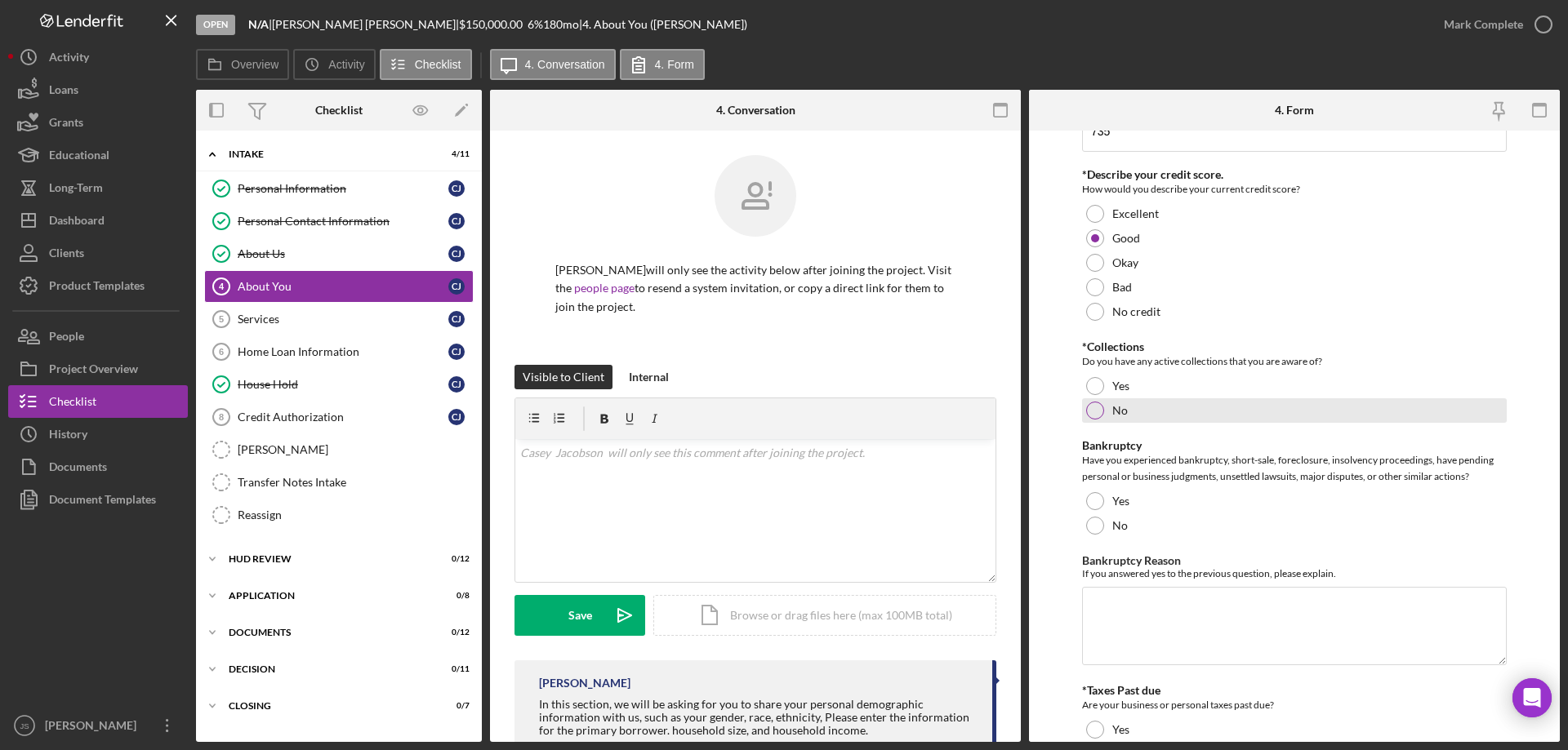
scroll to position [2530, 0]
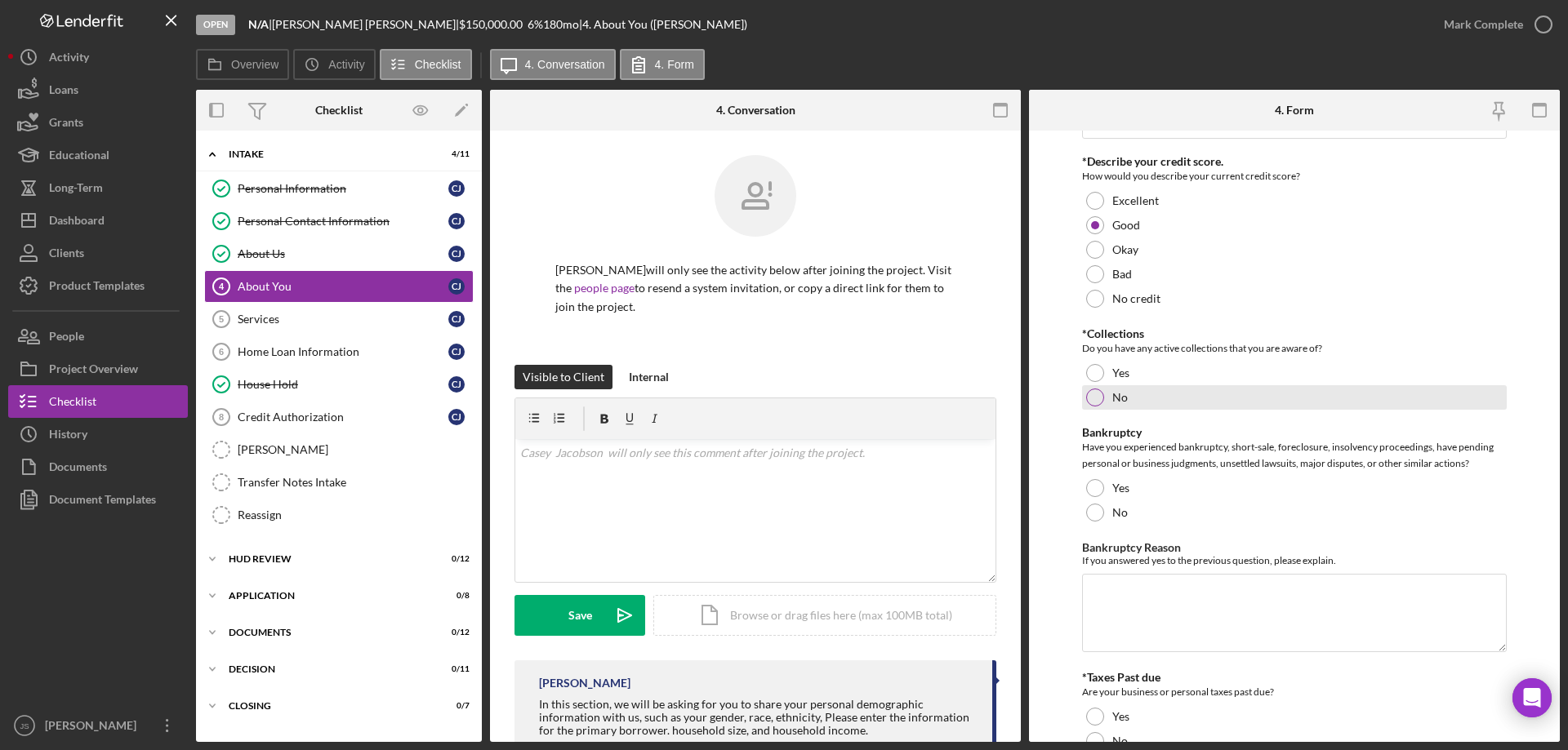
click at [1093, 397] on div at bounding box center [1095, 397] width 18 height 18
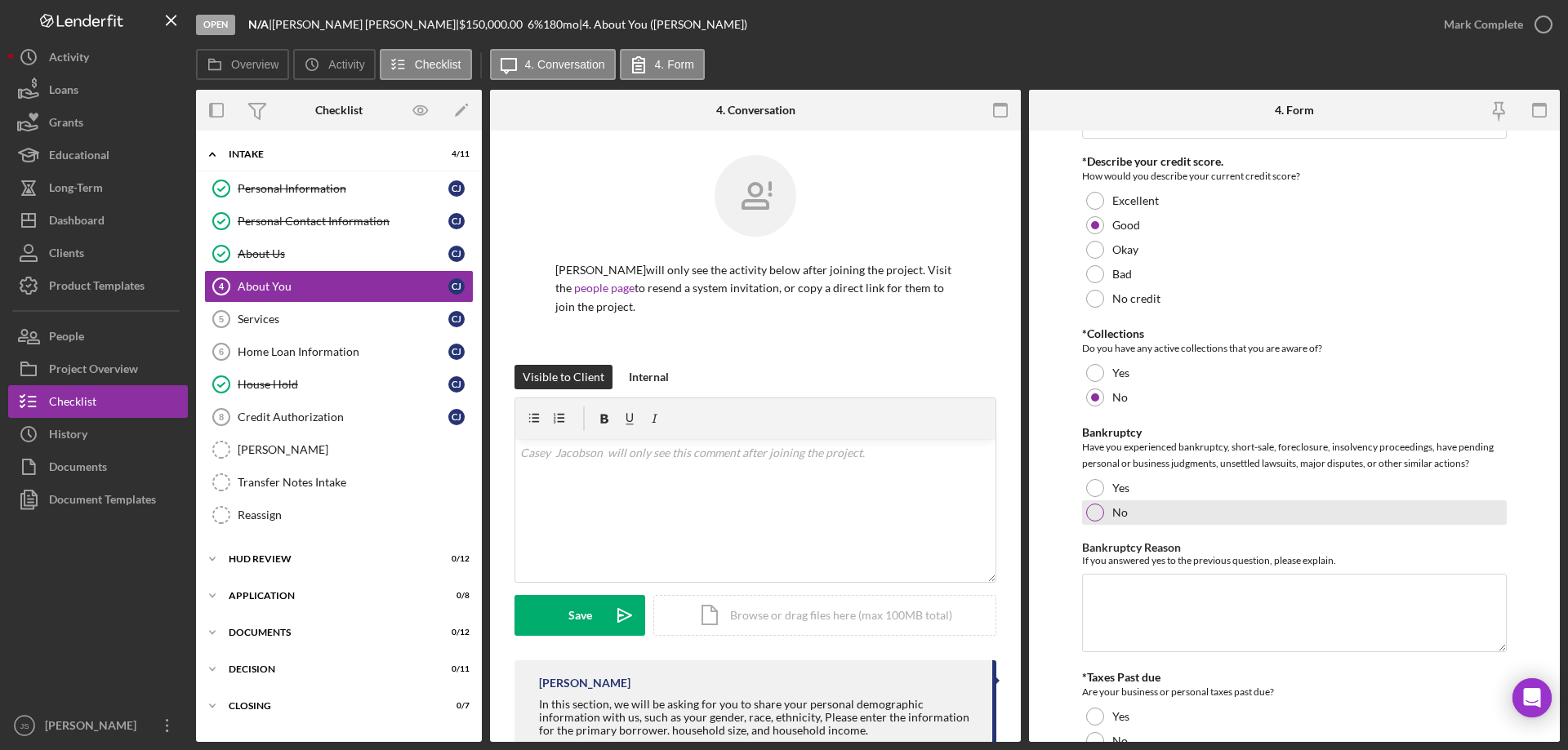
click at [1098, 515] on div at bounding box center [1095, 513] width 18 height 18
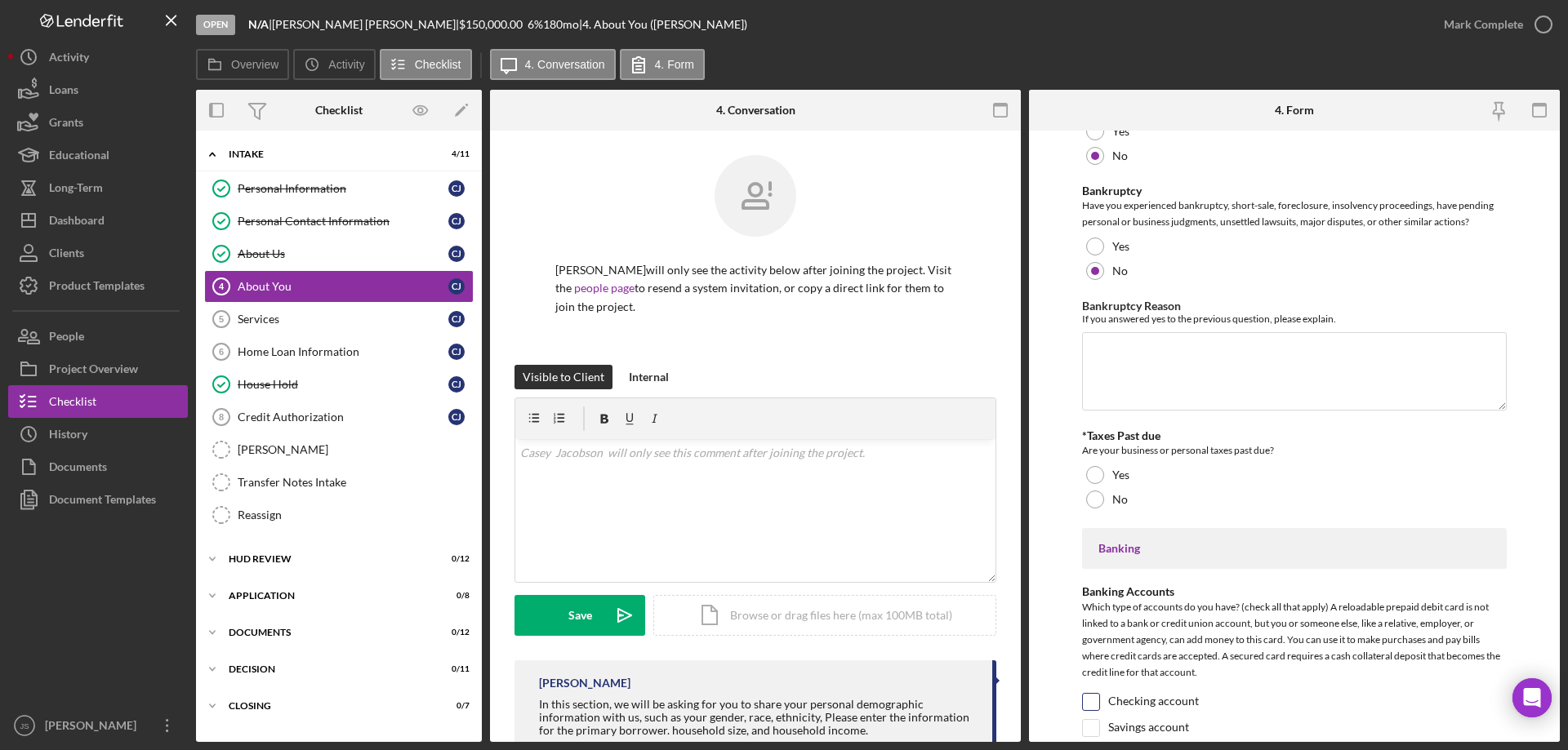
scroll to position [2857, 0]
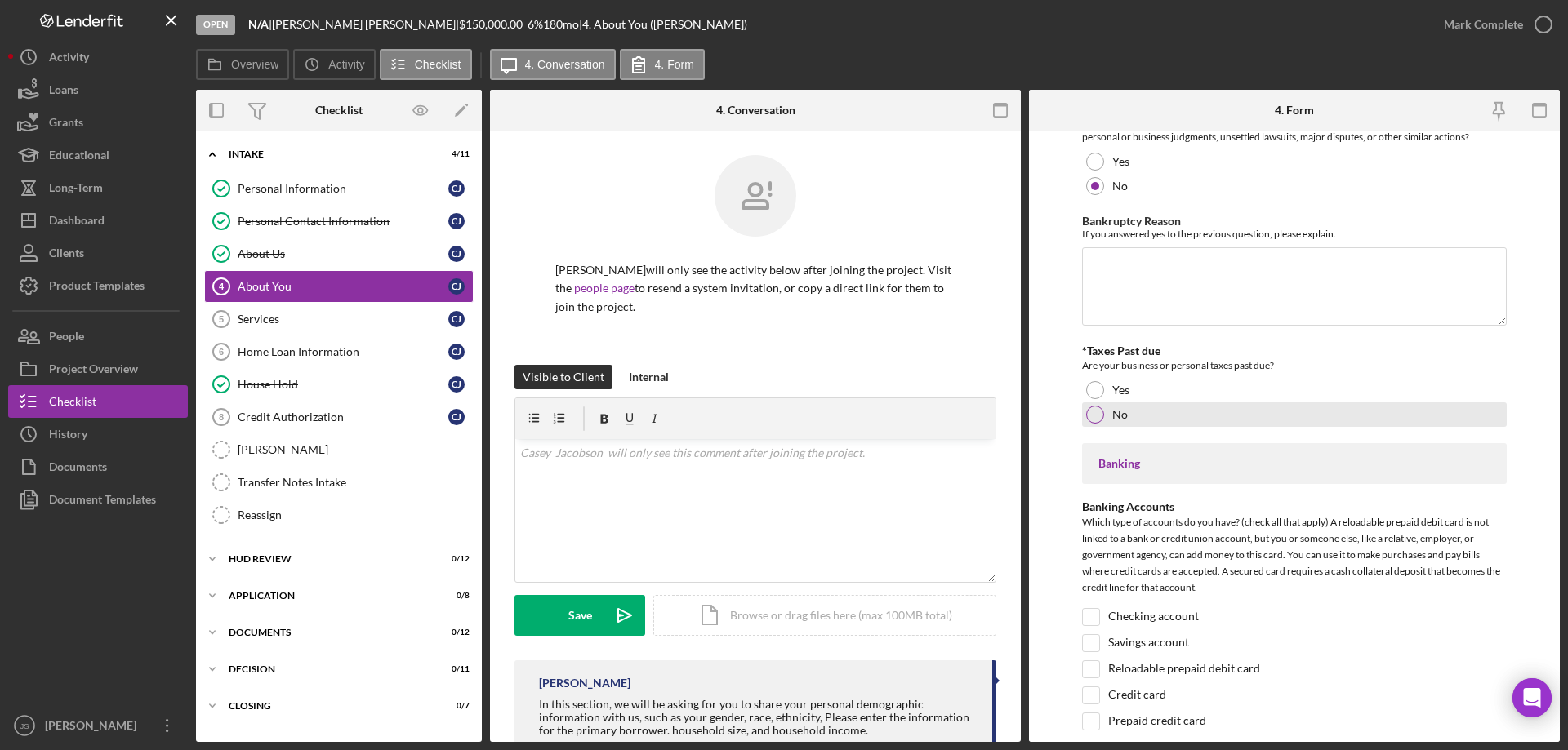
click at [1091, 419] on div at bounding box center [1095, 414] width 18 height 18
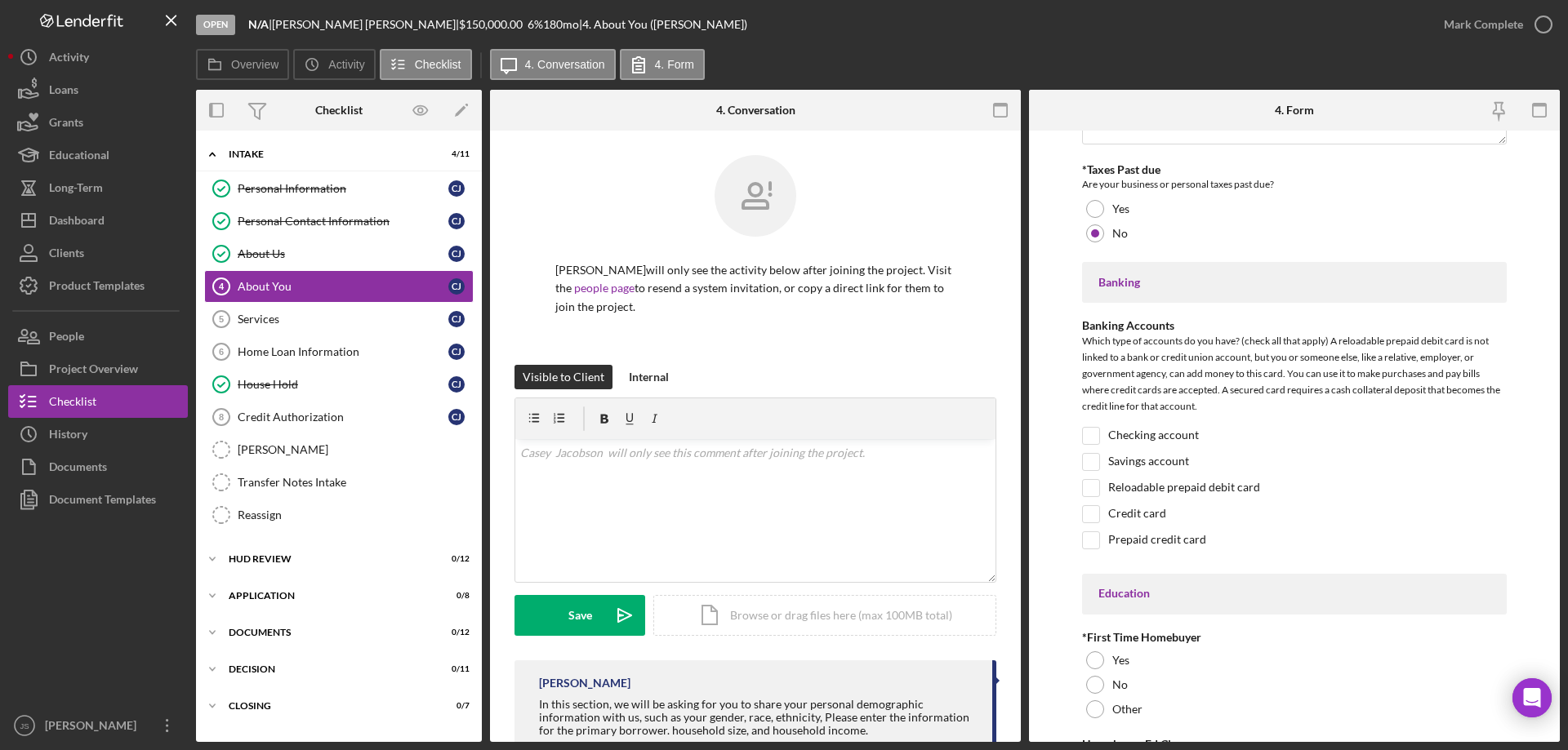
scroll to position [3102, 0]
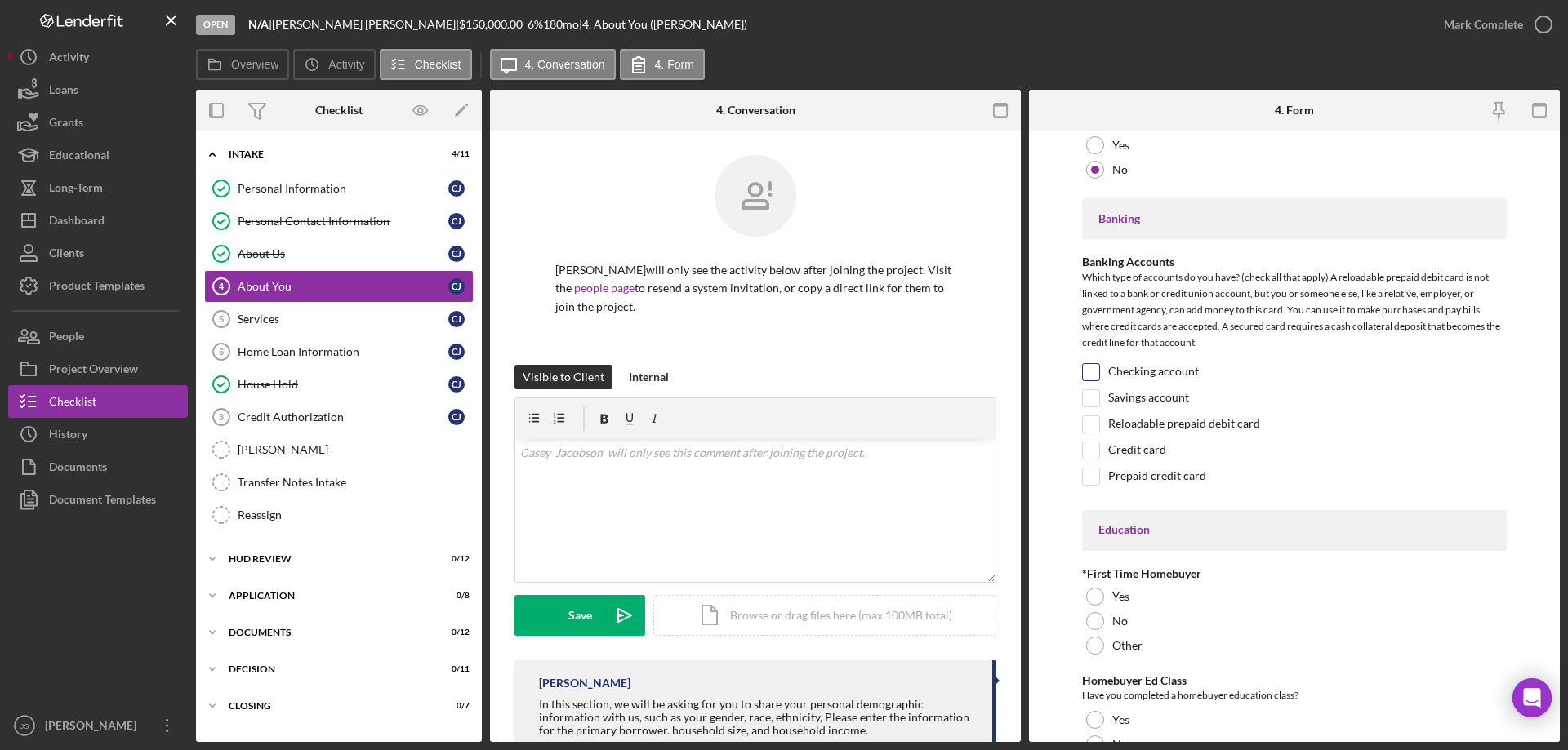
click at [1090, 368] on input "Checking account" at bounding box center [1091, 372] width 17 height 17
checkbox input "true"
click at [1091, 398] on input "Savings account" at bounding box center [1091, 398] width 17 height 17
checkbox input "true"
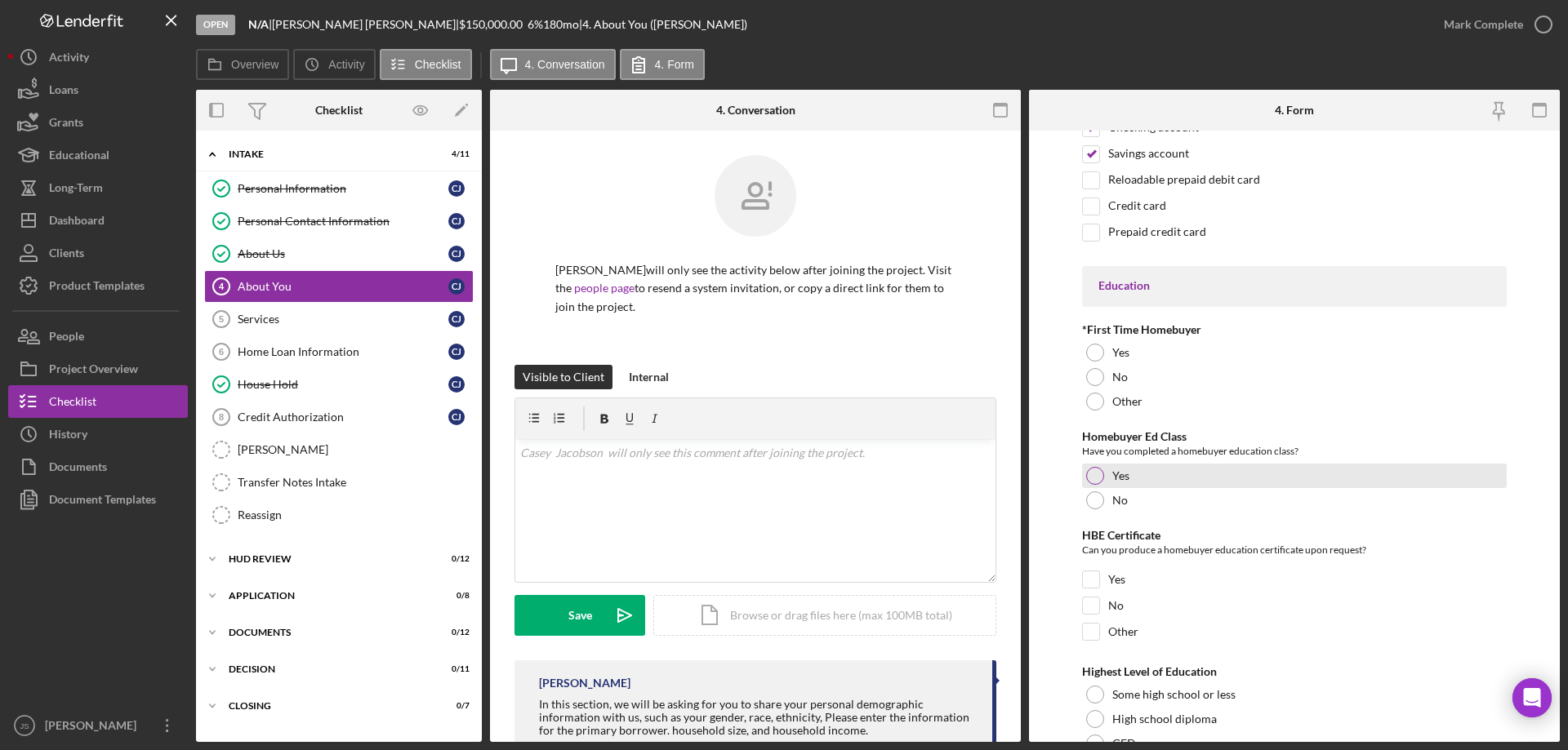
scroll to position [3346, 0]
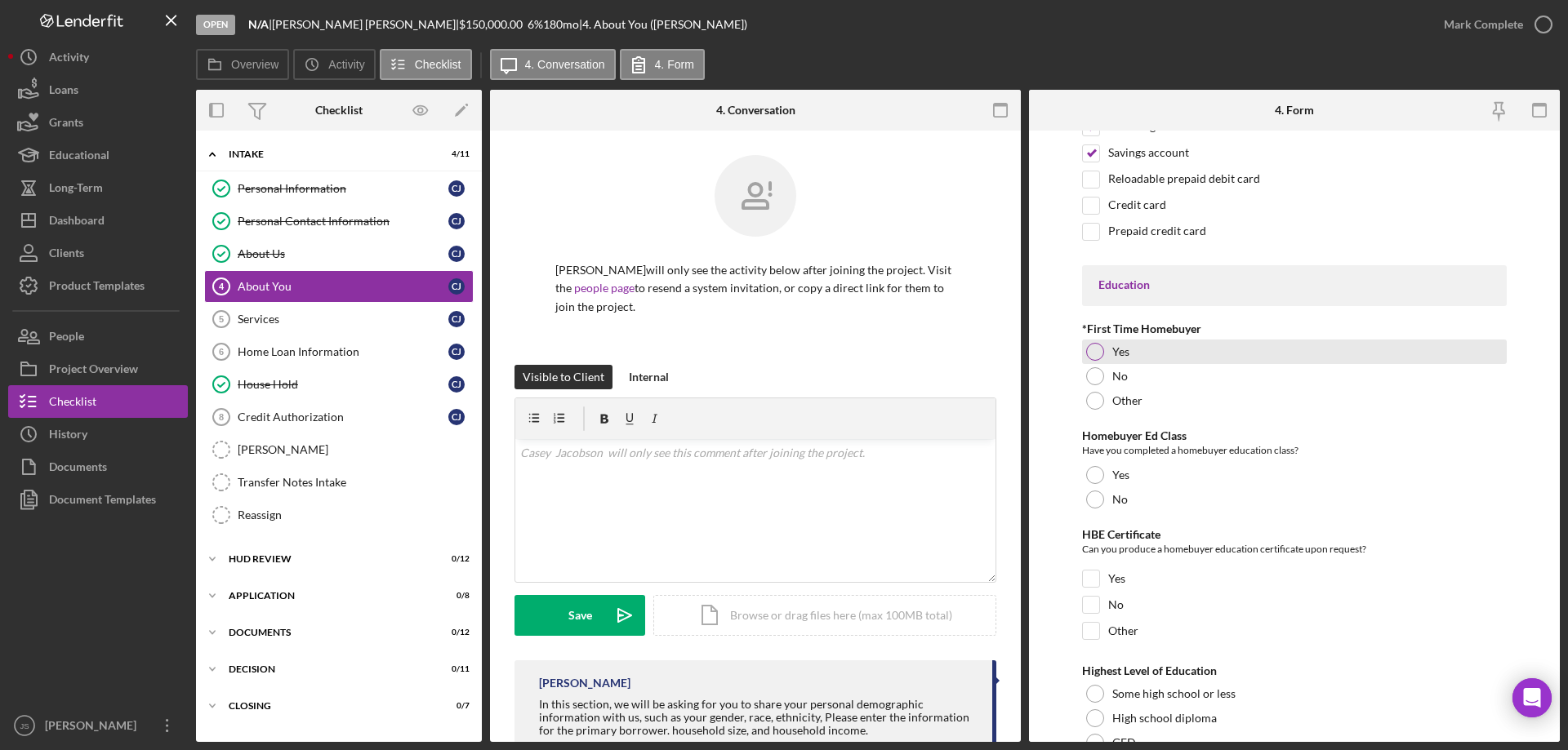
click at [1093, 346] on div at bounding box center [1095, 351] width 18 height 18
drag, startPoint x: 1095, startPoint y: 500, endPoint x: 1104, endPoint y: 519, distance: 21.0
click at [1096, 500] on div at bounding box center [1095, 499] width 18 height 18
drag, startPoint x: 1091, startPoint y: 606, endPoint x: 1215, endPoint y: 580, distance: 126.7
click at [1093, 606] on input "No" at bounding box center [1091, 604] width 17 height 17
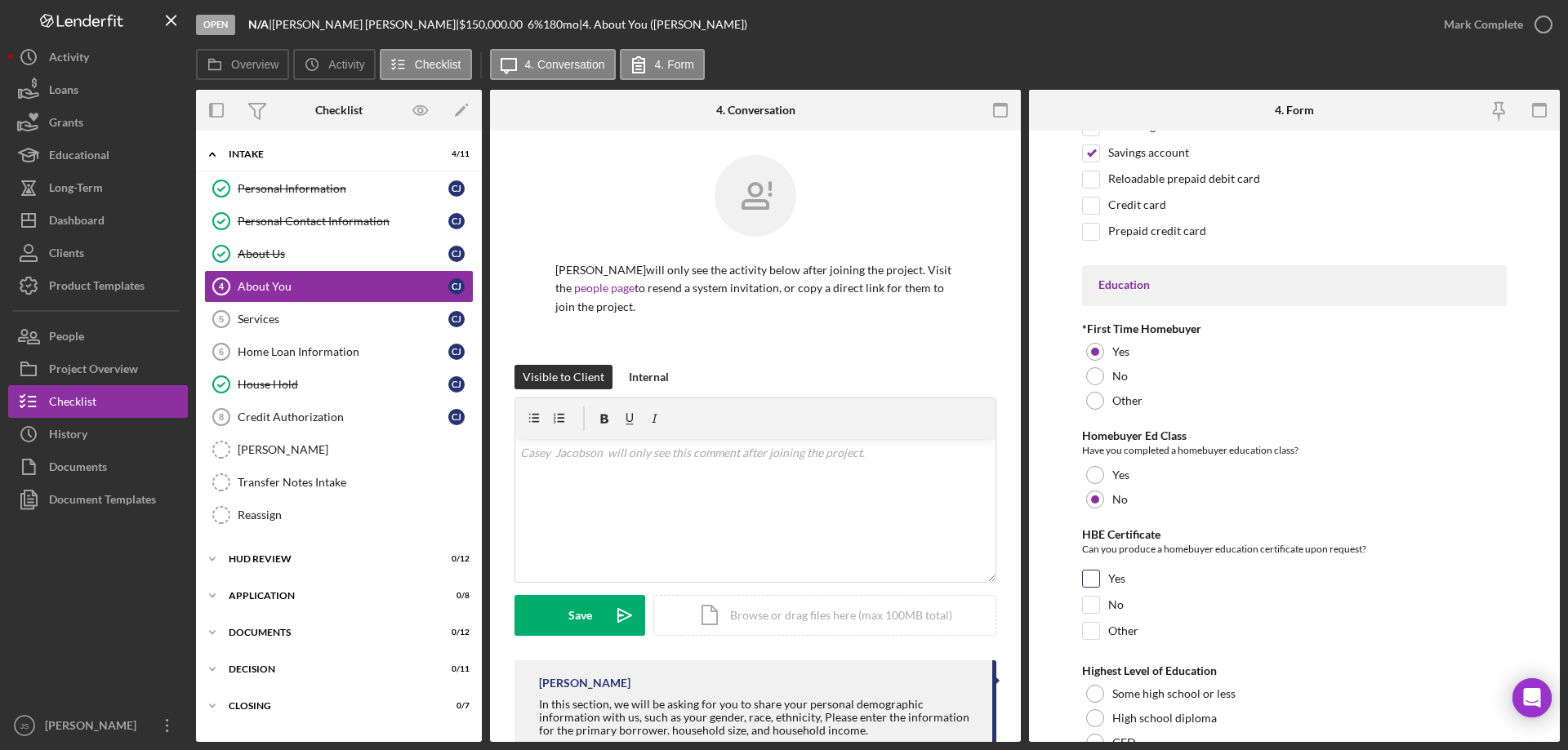
checkbox input "true"
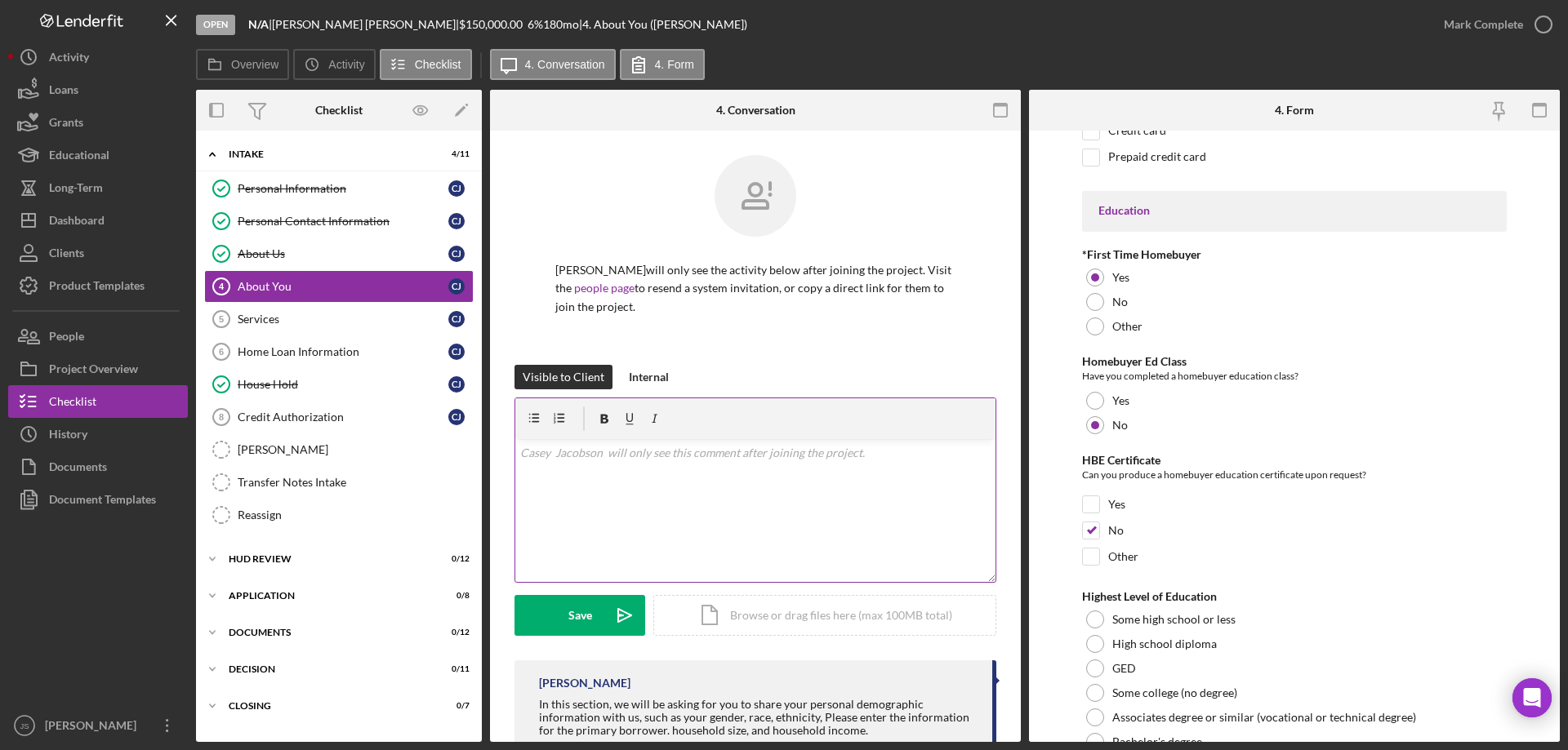
scroll to position [3518, 0]
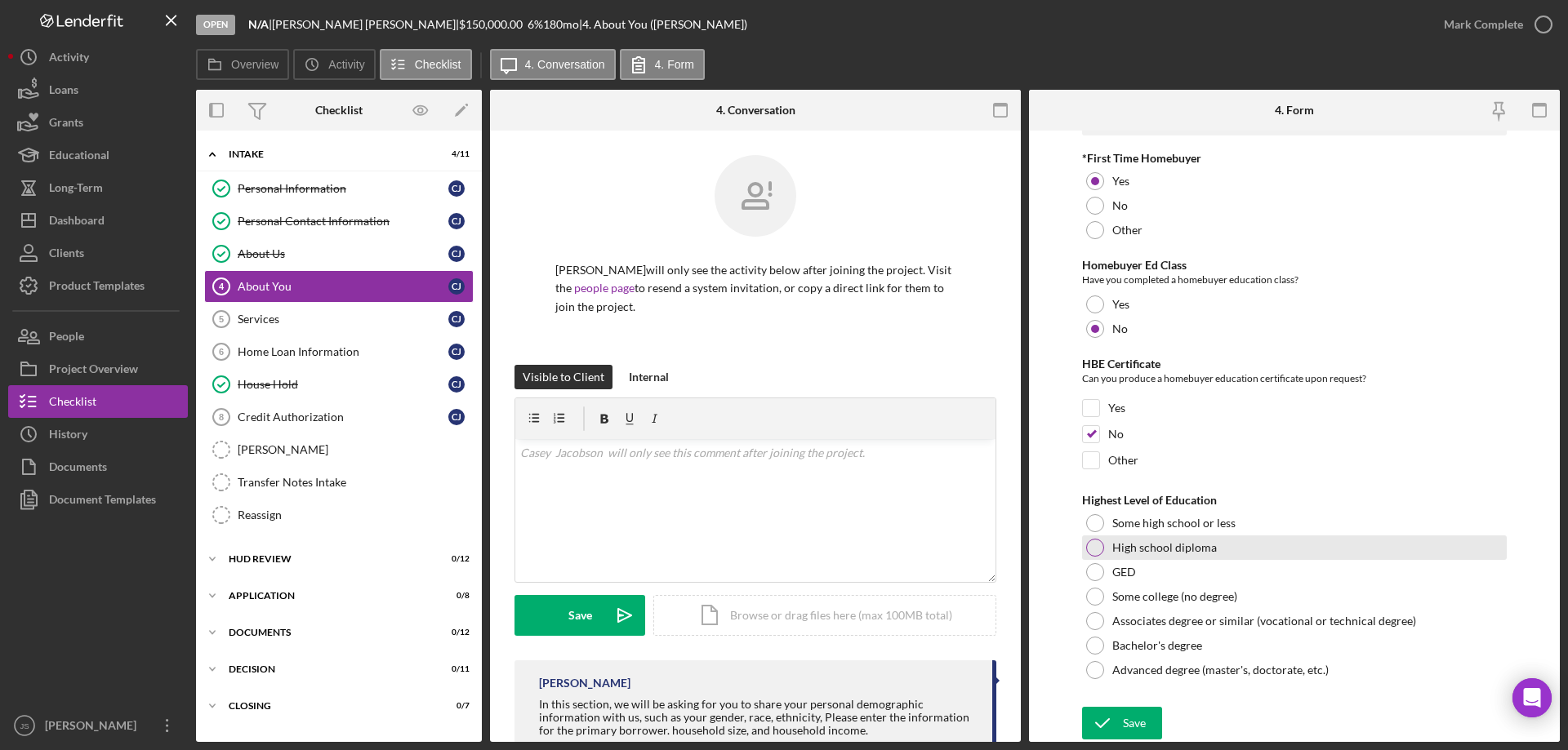
click at [1099, 548] on div at bounding box center [1095, 548] width 18 height 18
click at [1125, 721] on div "Save" at bounding box center [1134, 724] width 22 height 33
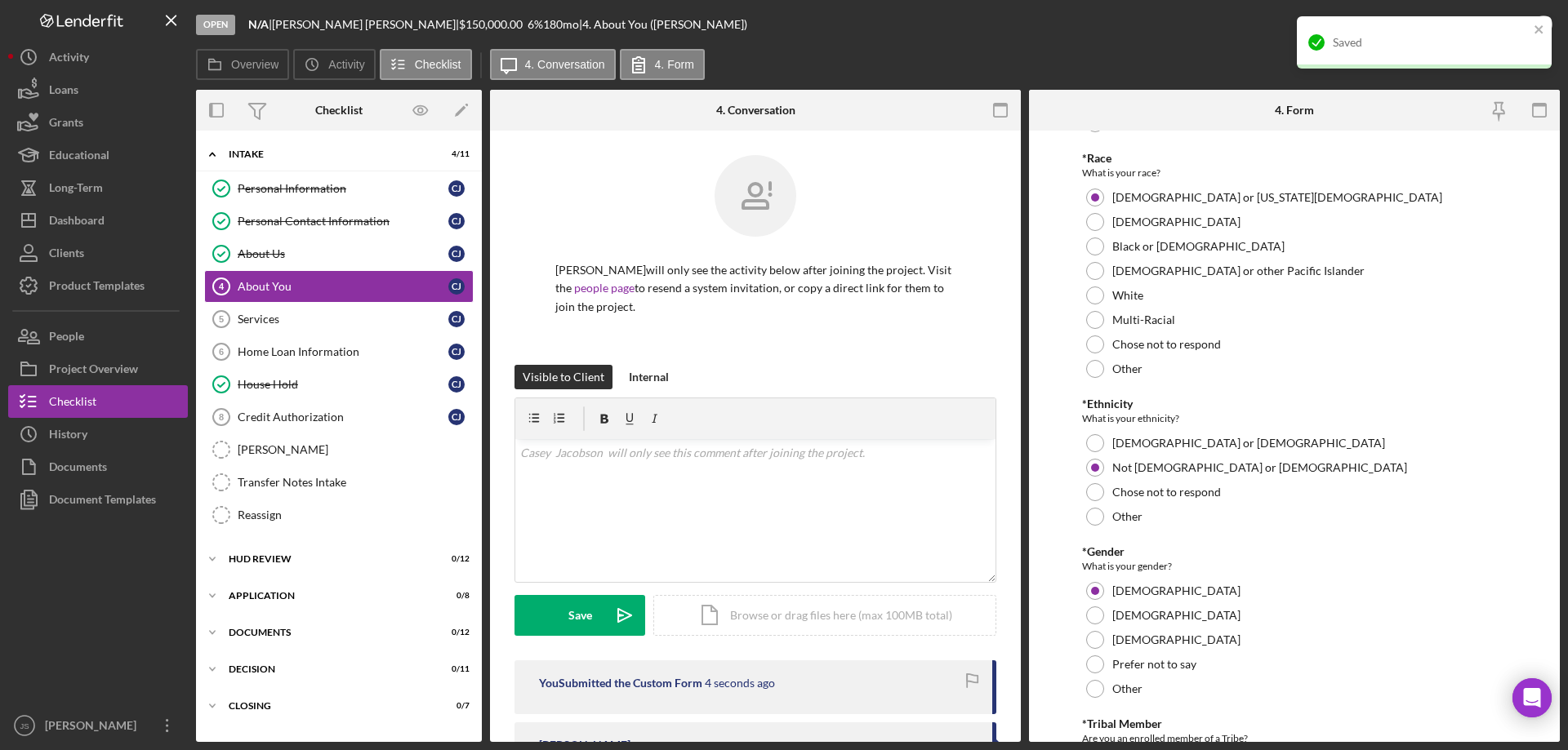
scroll to position [0, 0]
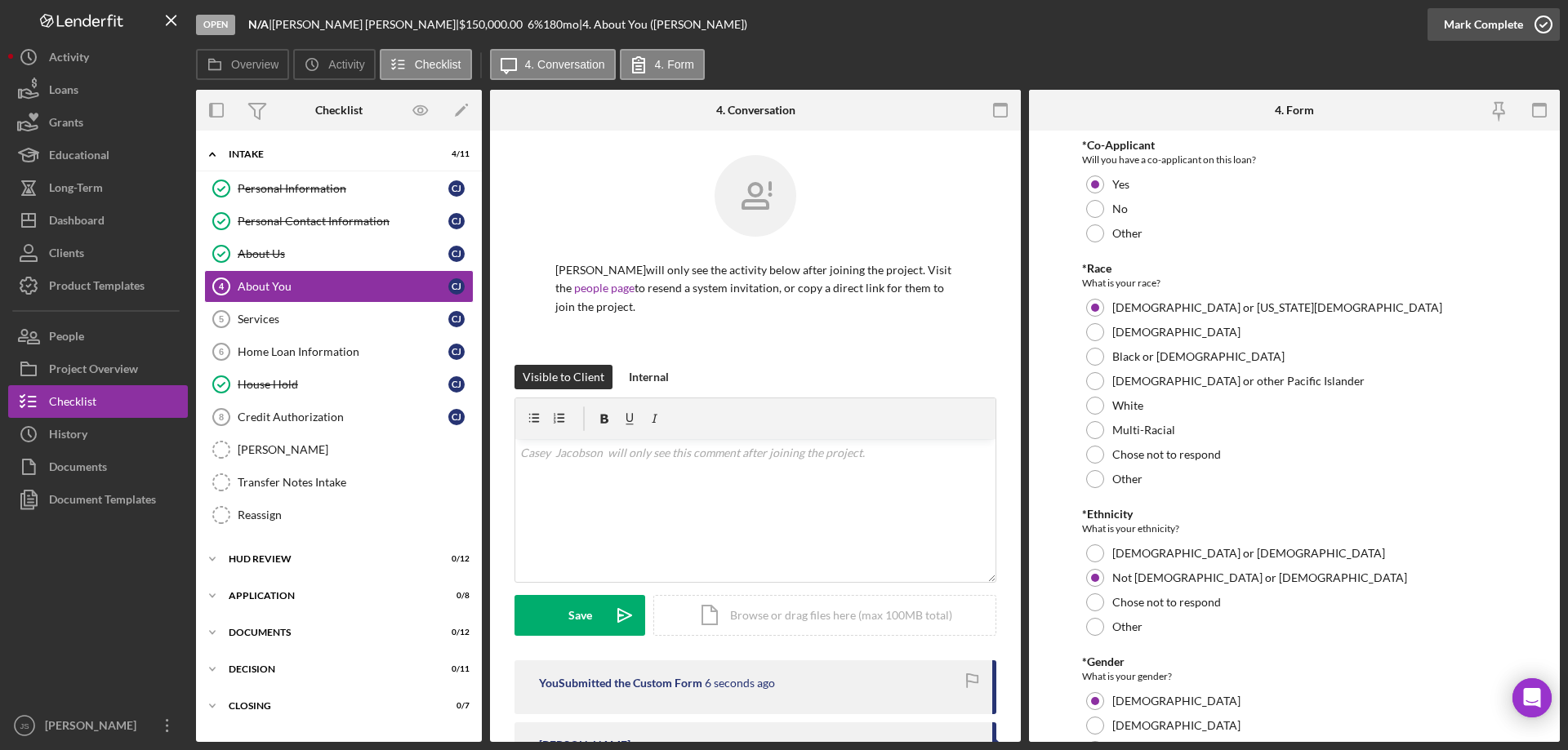
click at [1542, 26] on icon "button" at bounding box center [1544, 24] width 41 height 41
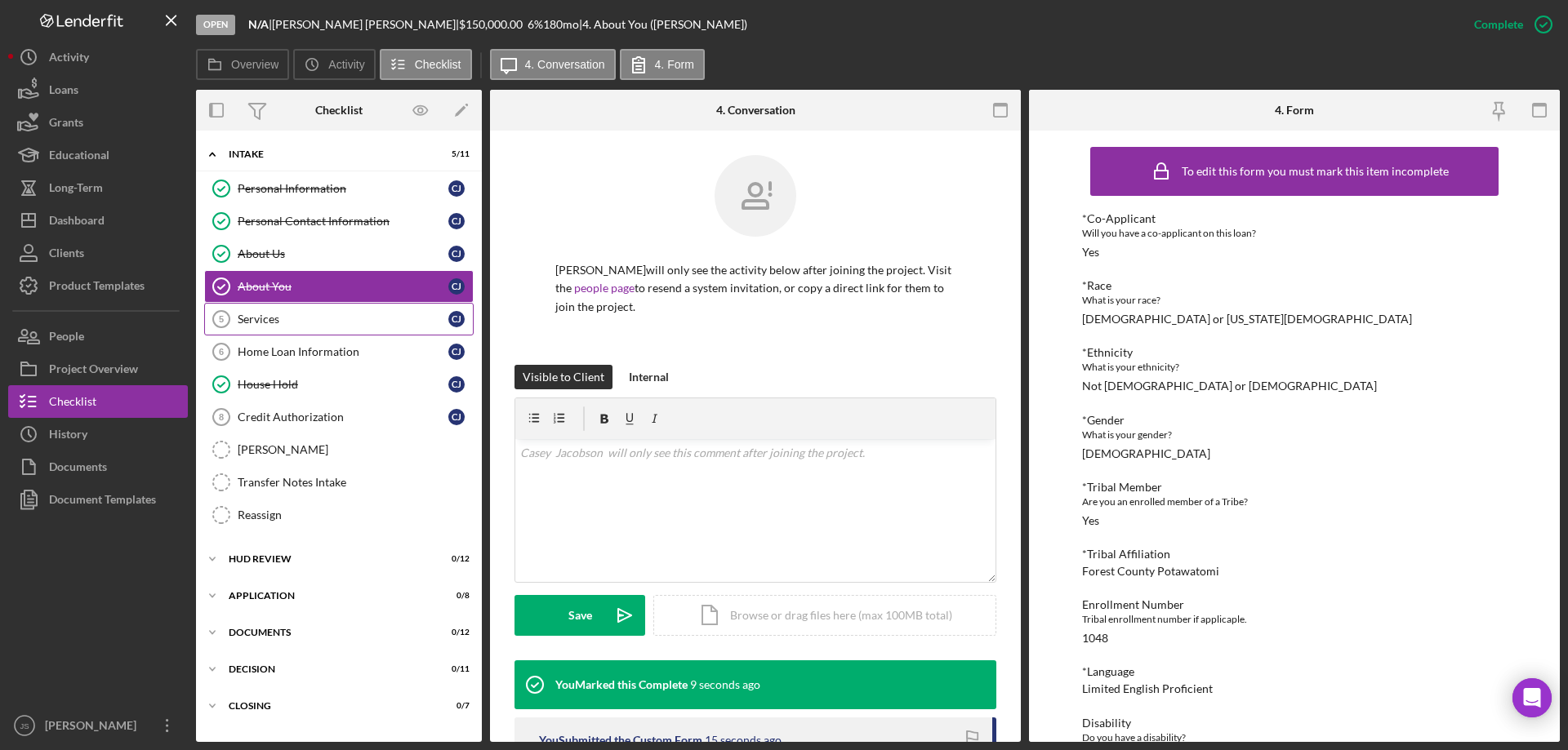
click at [273, 315] on div "Services" at bounding box center [343, 318] width 210 height 13
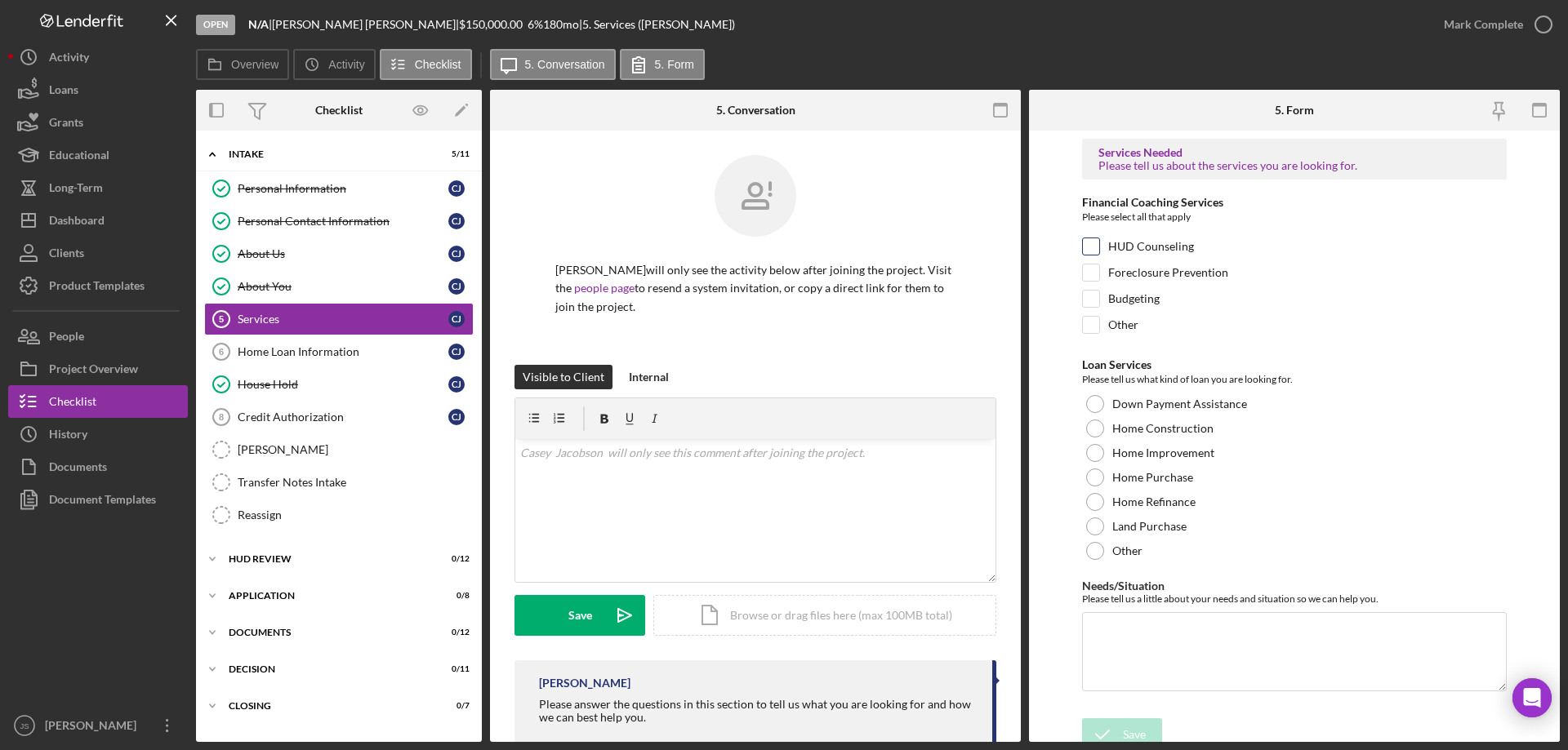
drag, startPoint x: 1090, startPoint y: 240, endPoint x: 1093, endPoint y: 251, distance: 11.4
click at [1091, 241] on input "HUD Counseling" at bounding box center [1091, 246] width 17 height 17
checkbox input "true"
click at [1093, 272] on input "Foreclosure Prevention" at bounding box center [1091, 272] width 17 height 17
checkbox input "true"
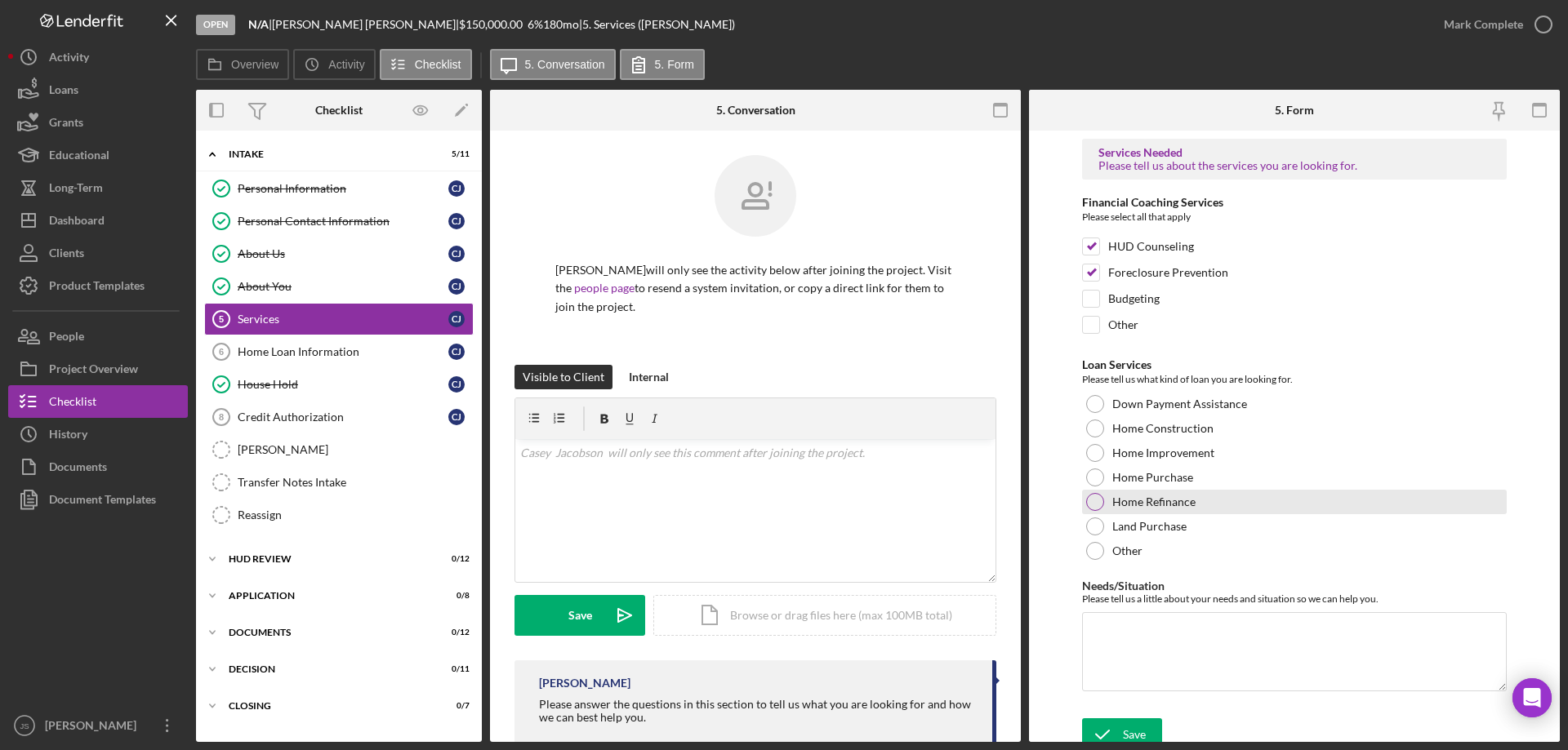
drag, startPoint x: 1095, startPoint y: 476, endPoint x: 1097, endPoint y: 493, distance: 17.1
click at [1096, 476] on div at bounding box center [1095, 478] width 18 height 18
click at [1099, 657] on textarea "Needs/Situation" at bounding box center [1295, 651] width 424 height 79
paste textarea "I am looking to purchase a home and renovate it."
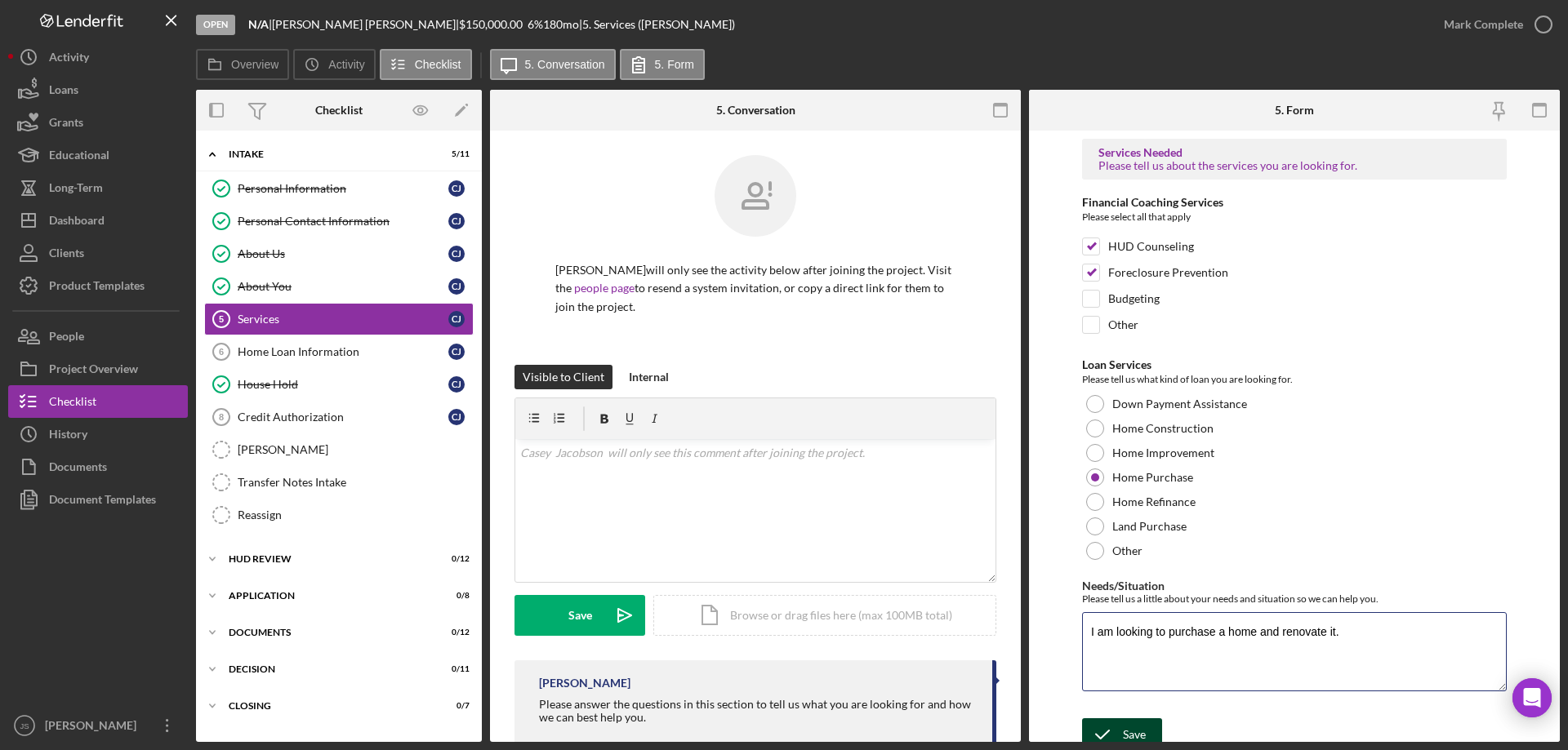
type textarea "I am looking to purchase a home and renovate it."
drag, startPoint x: 1121, startPoint y: 726, endPoint x: 1165, endPoint y: 673, distance: 68.9
click at [1124, 725] on button "Save" at bounding box center [1122, 734] width 80 height 33
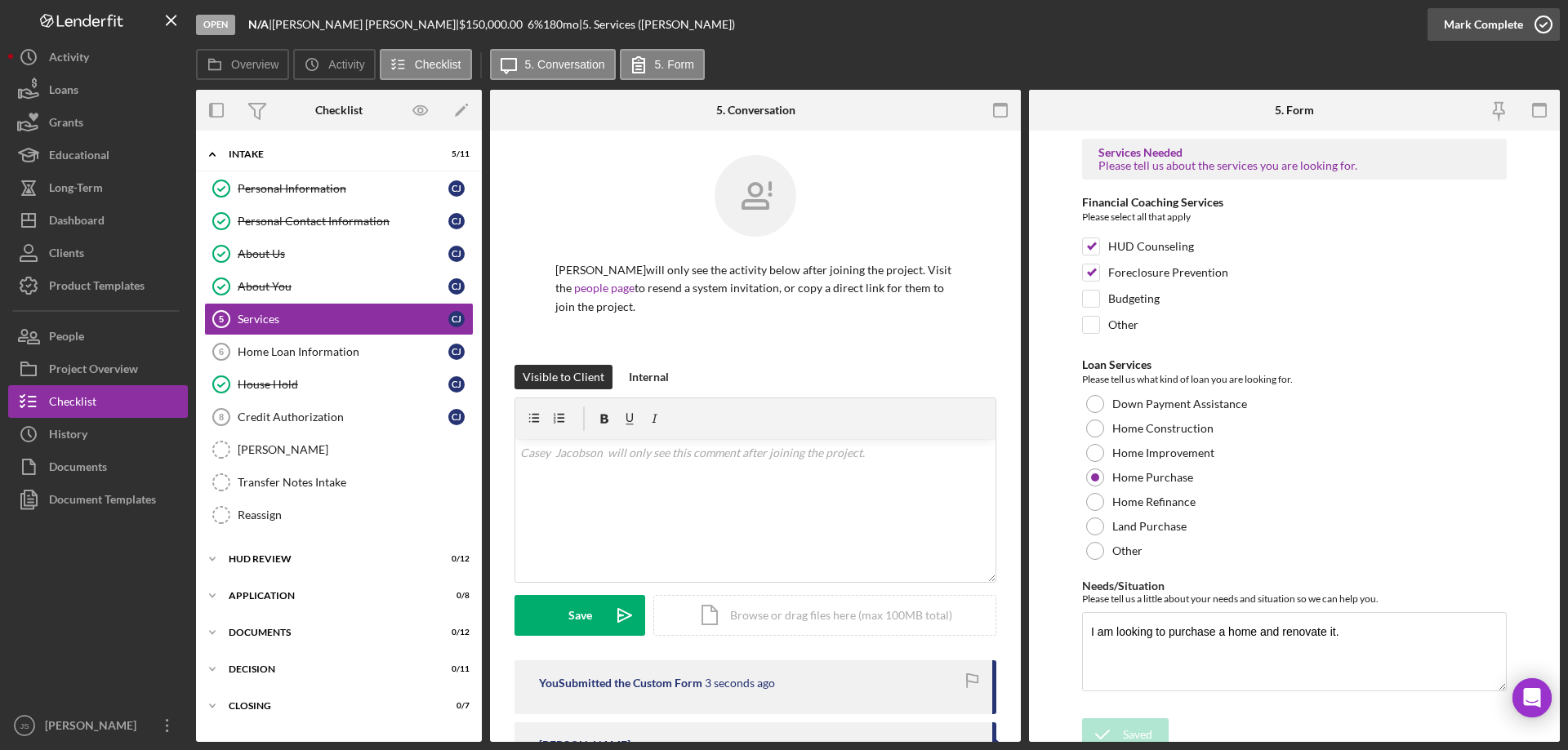
click at [1546, 21] on icon "button" at bounding box center [1544, 24] width 41 height 41
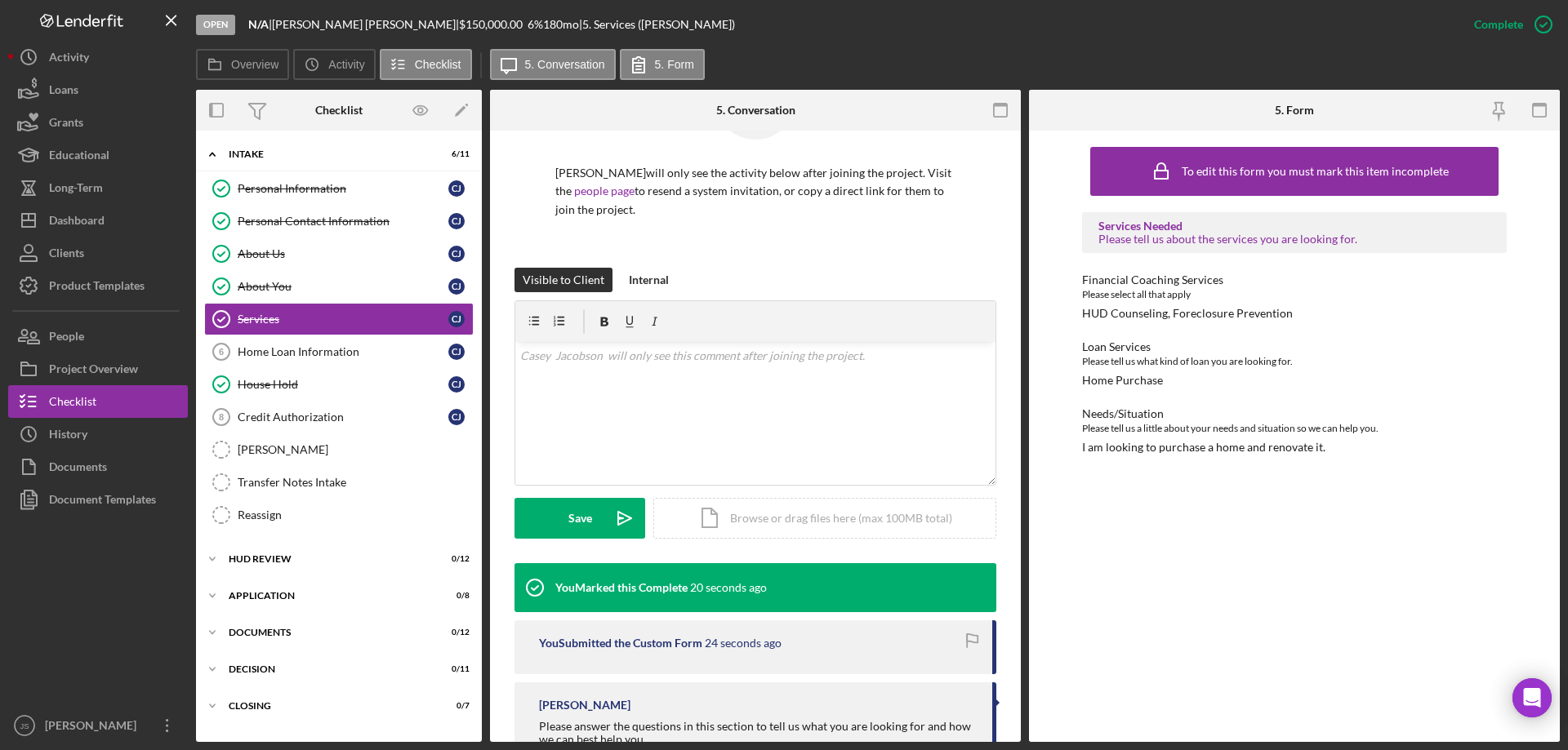
scroll to position [155, 0]
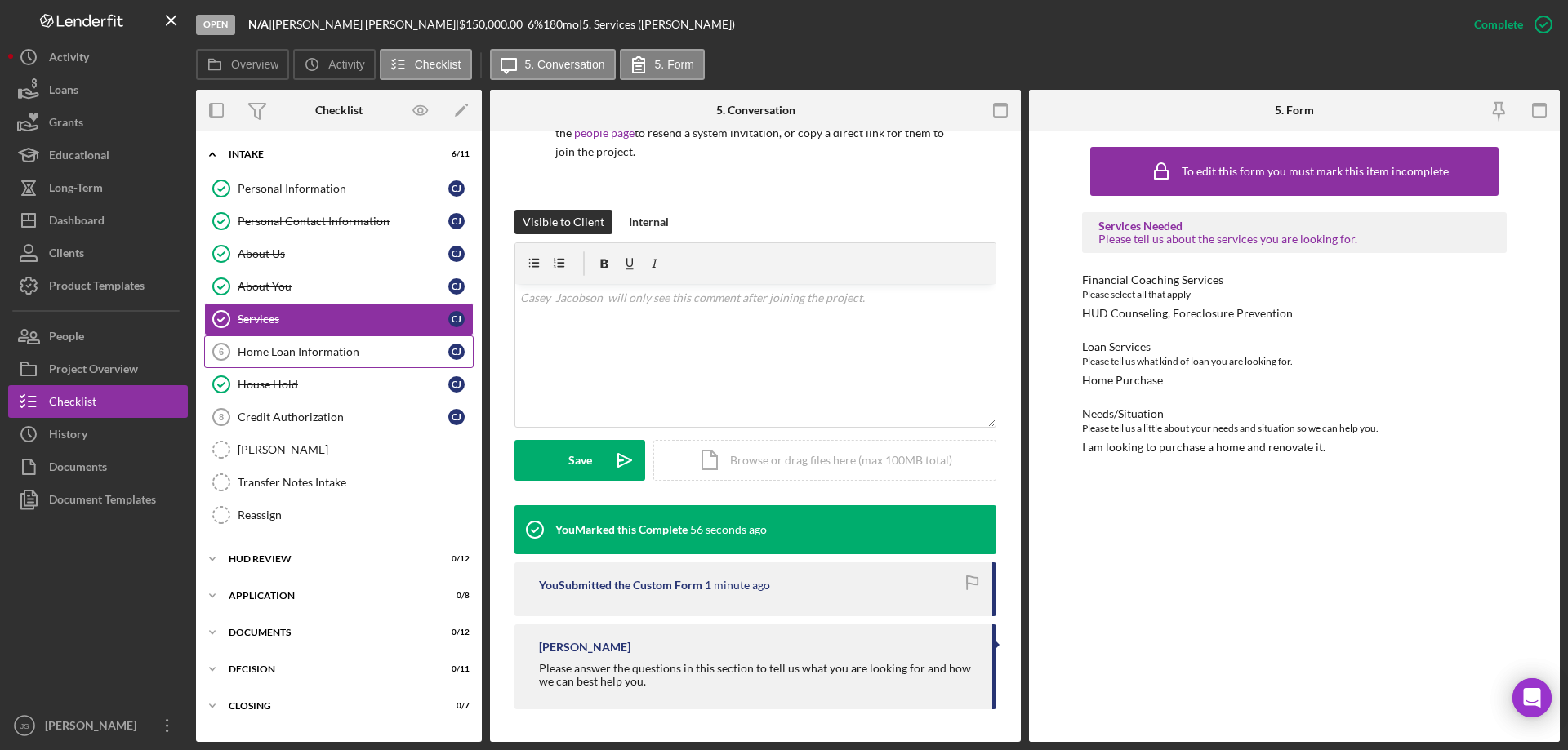
click at [275, 350] on div "Home Loan Information" at bounding box center [343, 351] width 210 height 13
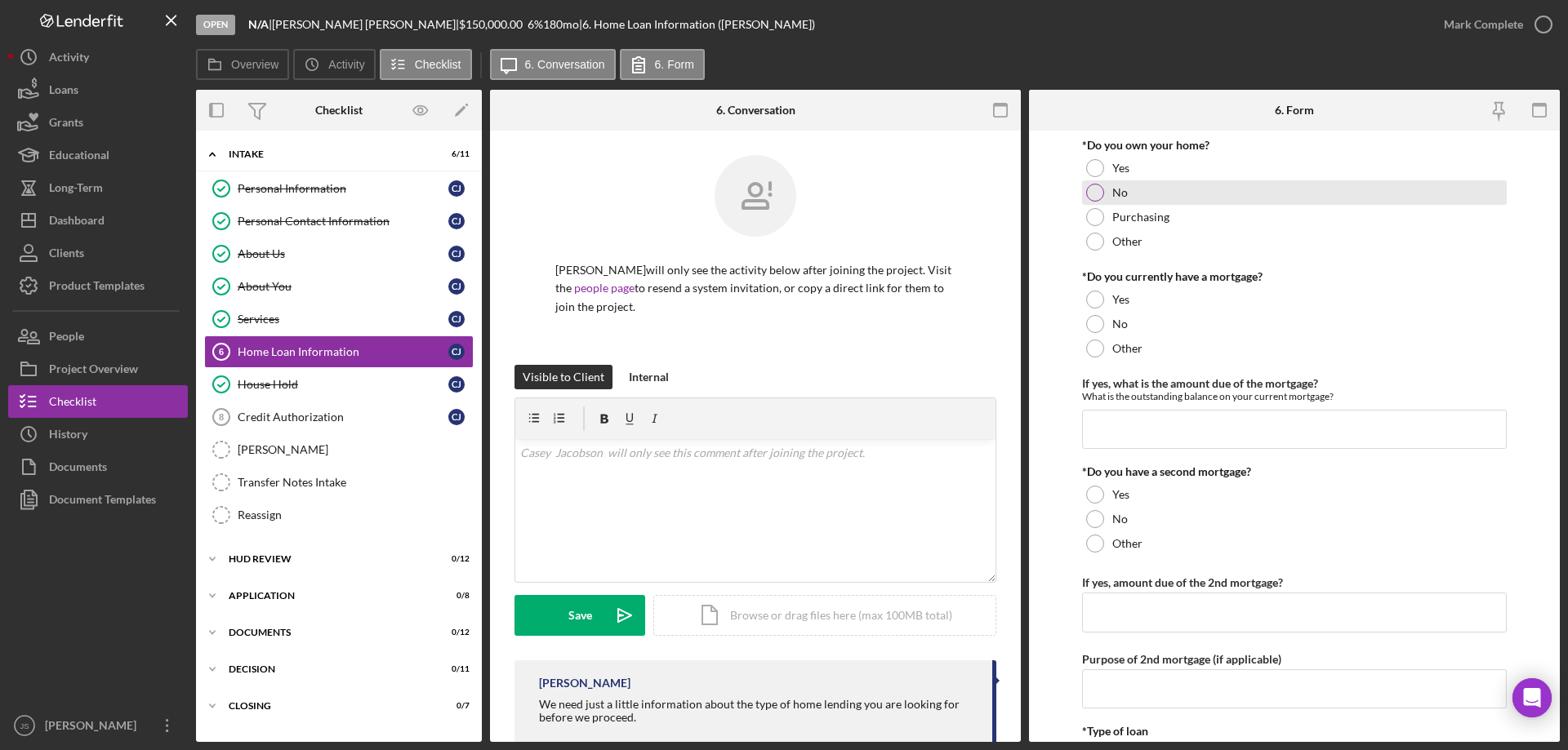
click at [1099, 187] on div at bounding box center [1095, 193] width 18 height 18
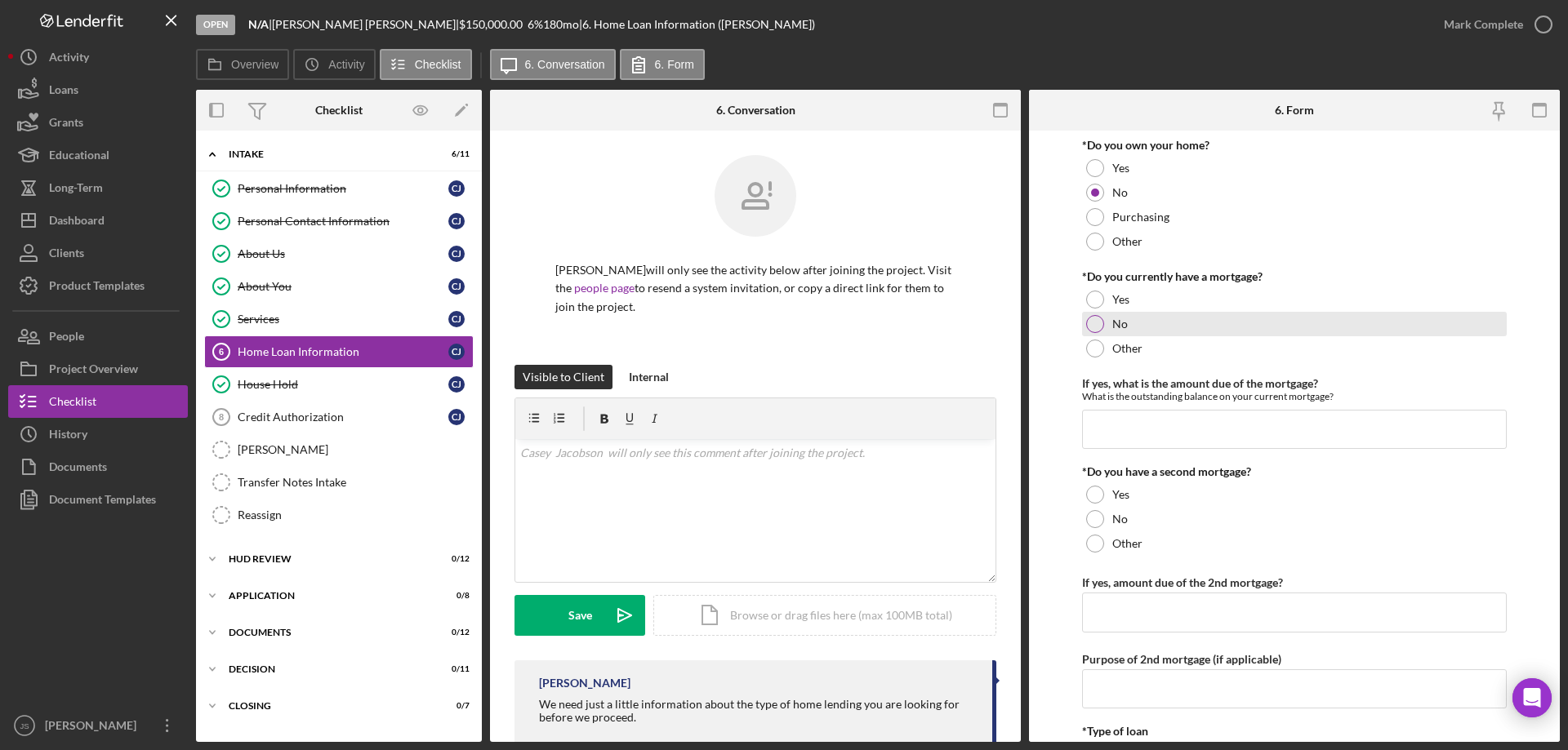
click at [1094, 320] on div at bounding box center [1095, 324] width 18 height 18
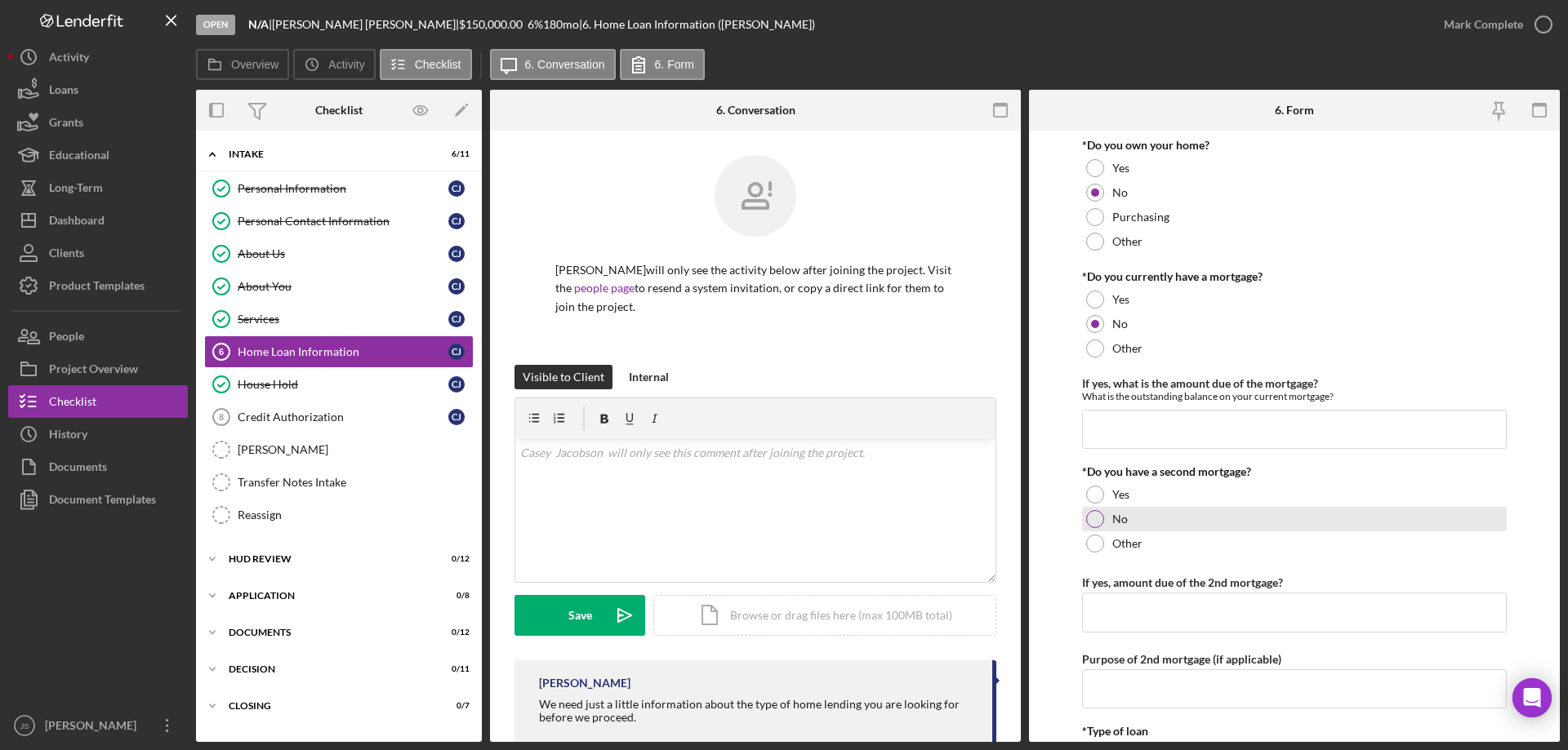
drag, startPoint x: 1099, startPoint y: 517, endPoint x: 1124, endPoint y: 518, distance: 25.0
click at [1099, 518] on div at bounding box center [1095, 518] width 18 height 18
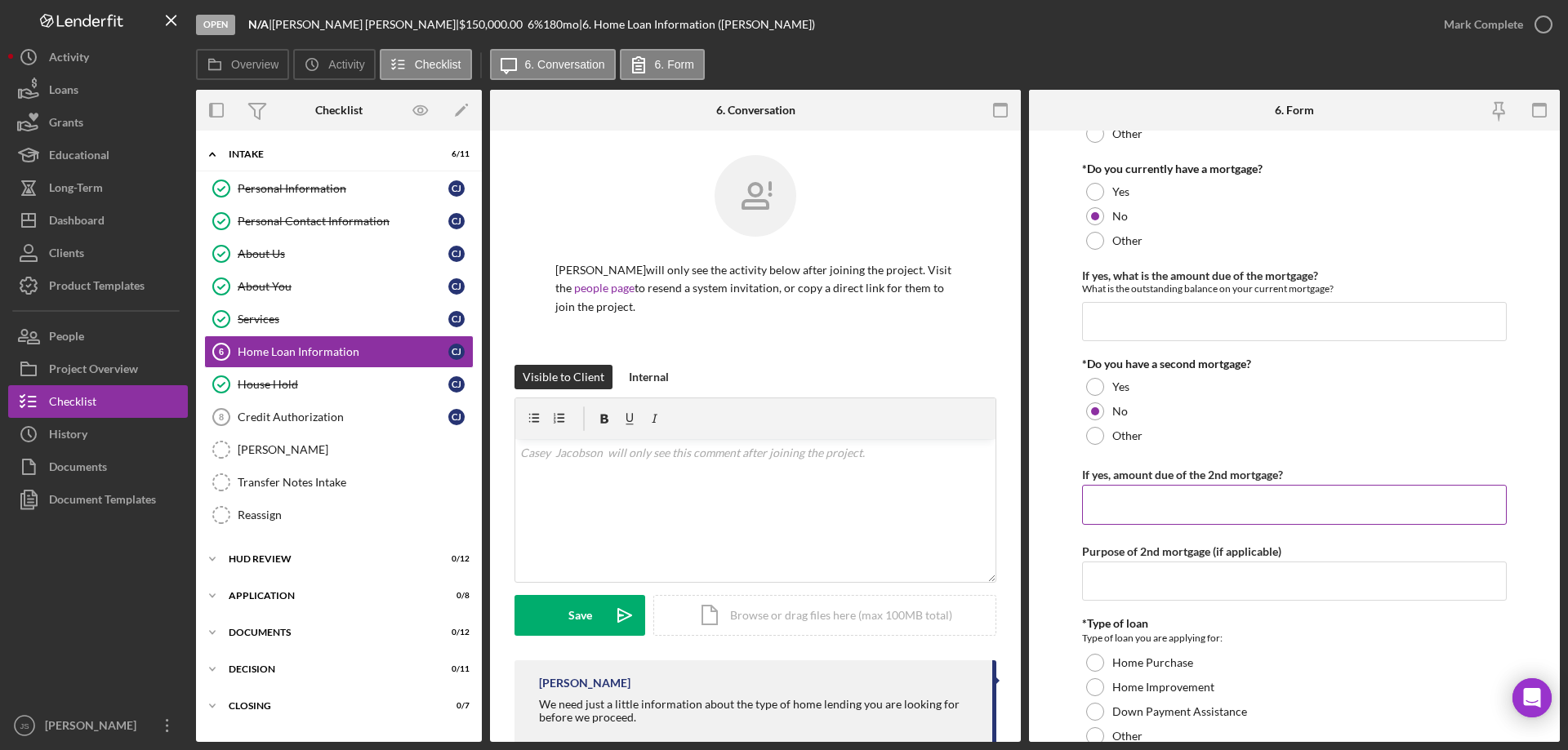
scroll to position [327, 0]
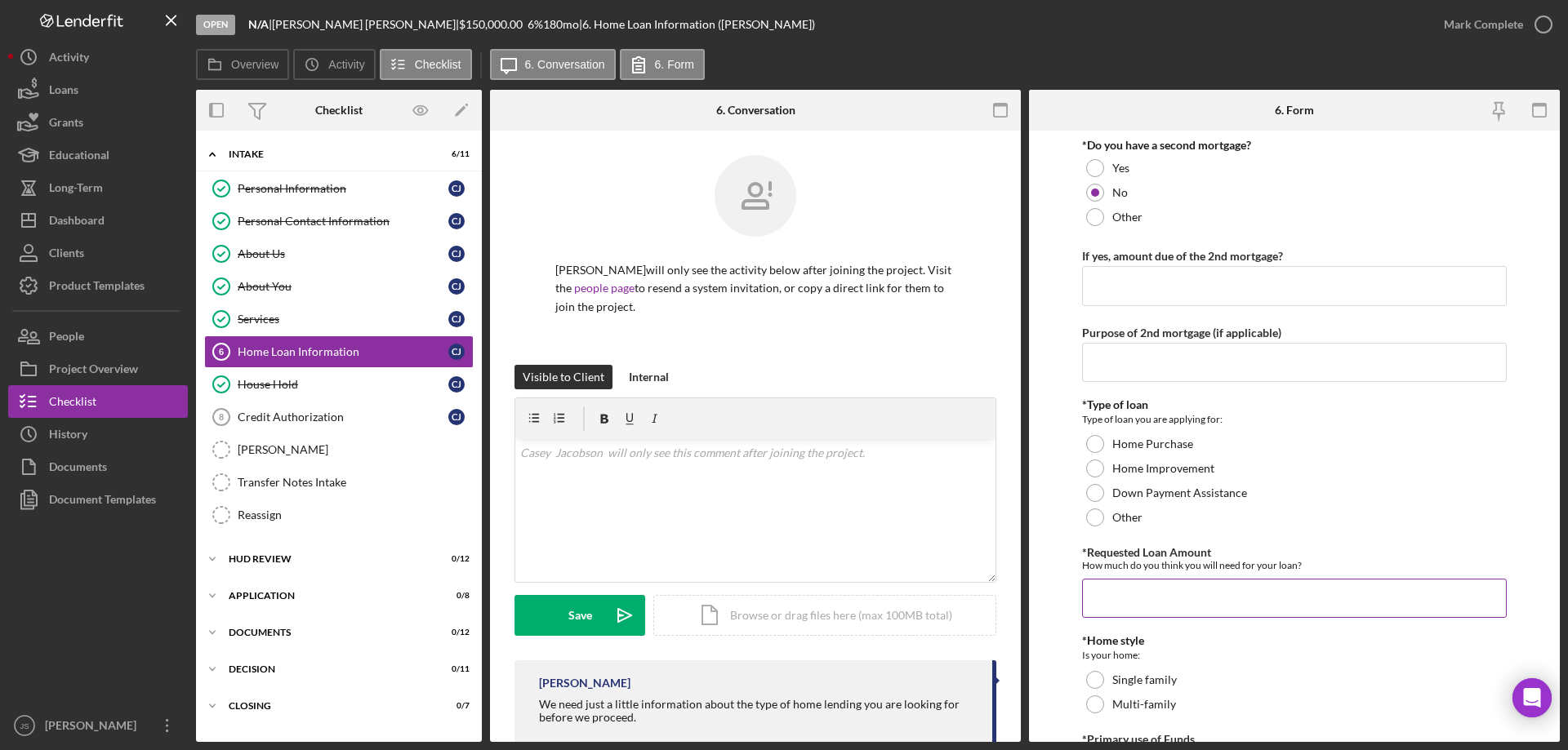
drag, startPoint x: 1092, startPoint y: 440, endPoint x: 1390, endPoint y: 597, distance: 336.8
click at [1094, 440] on div at bounding box center [1095, 444] width 18 height 18
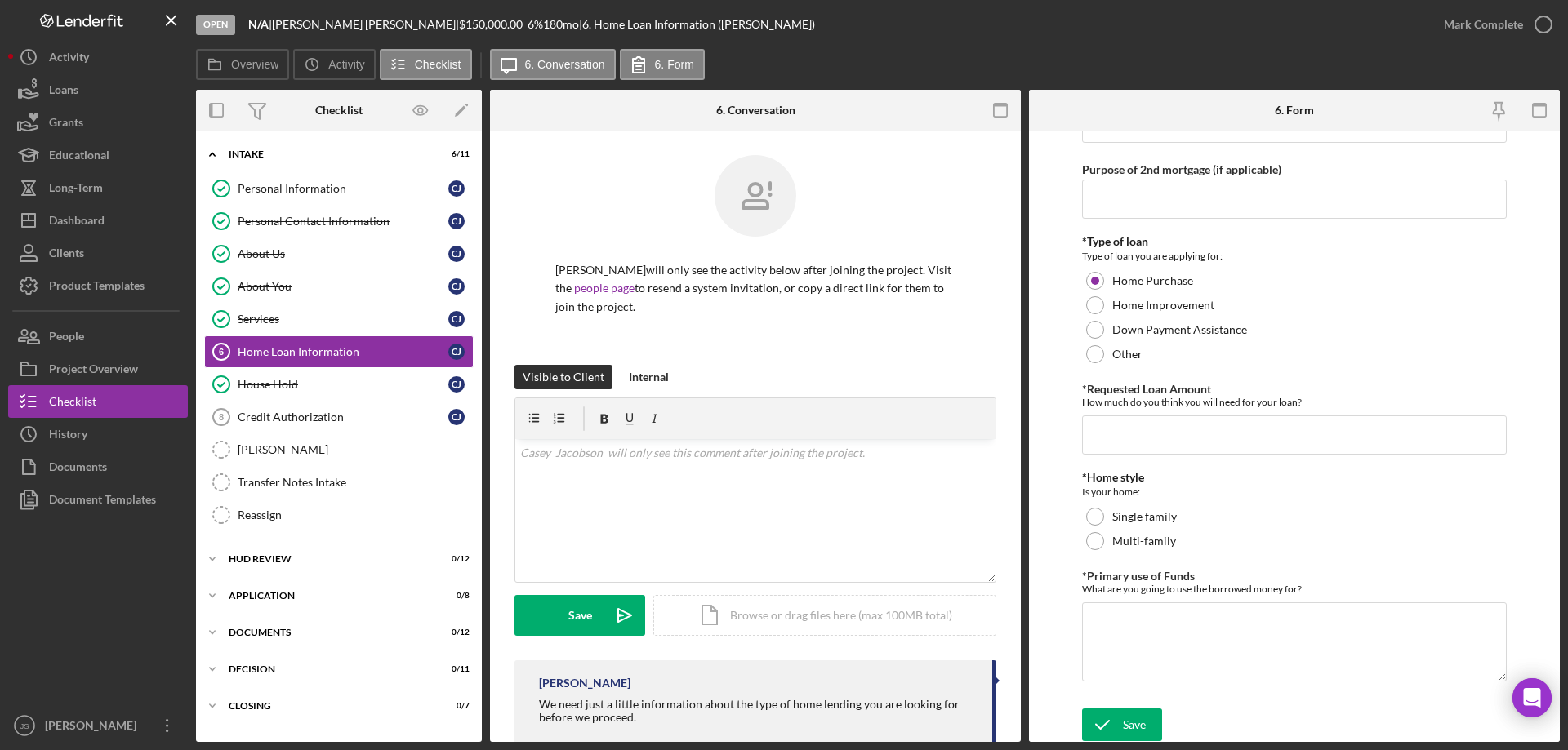
scroll to position [491, 0]
click at [1098, 514] on div at bounding box center [1095, 515] width 18 height 18
click at [1119, 439] on input "*Requested Loan Amount" at bounding box center [1295, 433] width 424 height 39
type input "$150,000"
click at [1120, 632] on textarea "*Primary use of Funds" at bounding box center [1295, 640] width 424 height 79
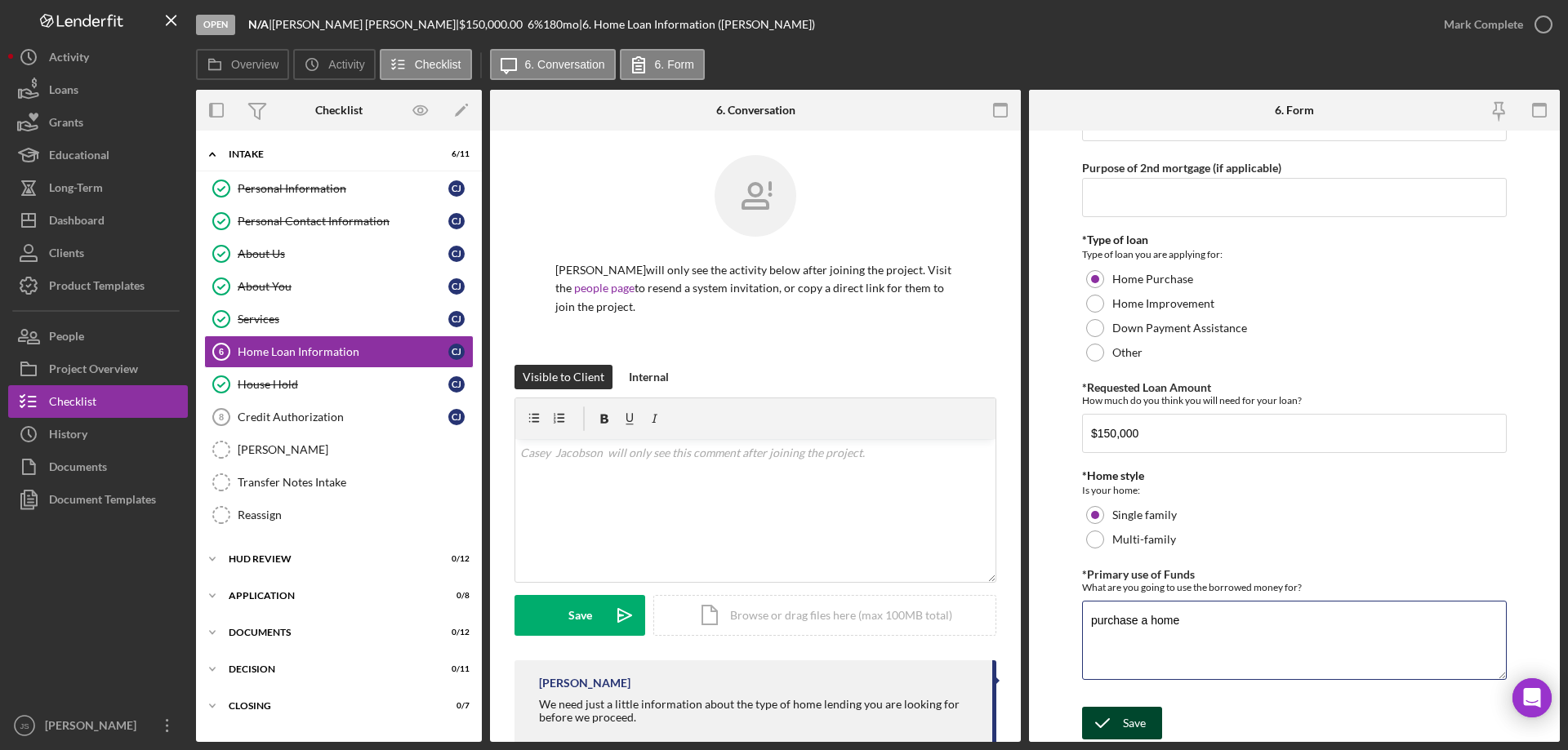
type textarea "purchase a home"
click at [1114, 724] on icon "submit" at bounding box center [1103, 723] width 41 height 41
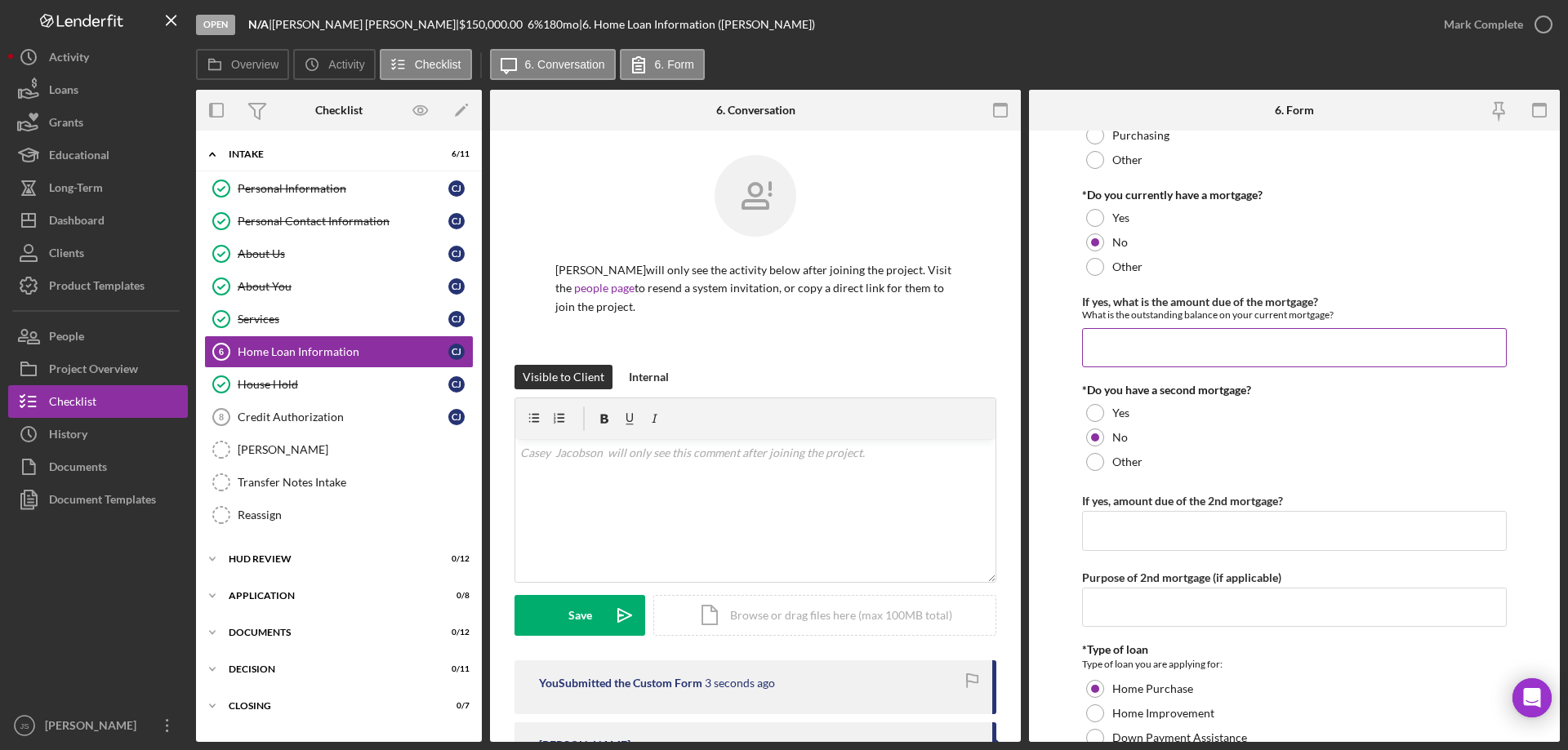
scroll to position [0, 0]
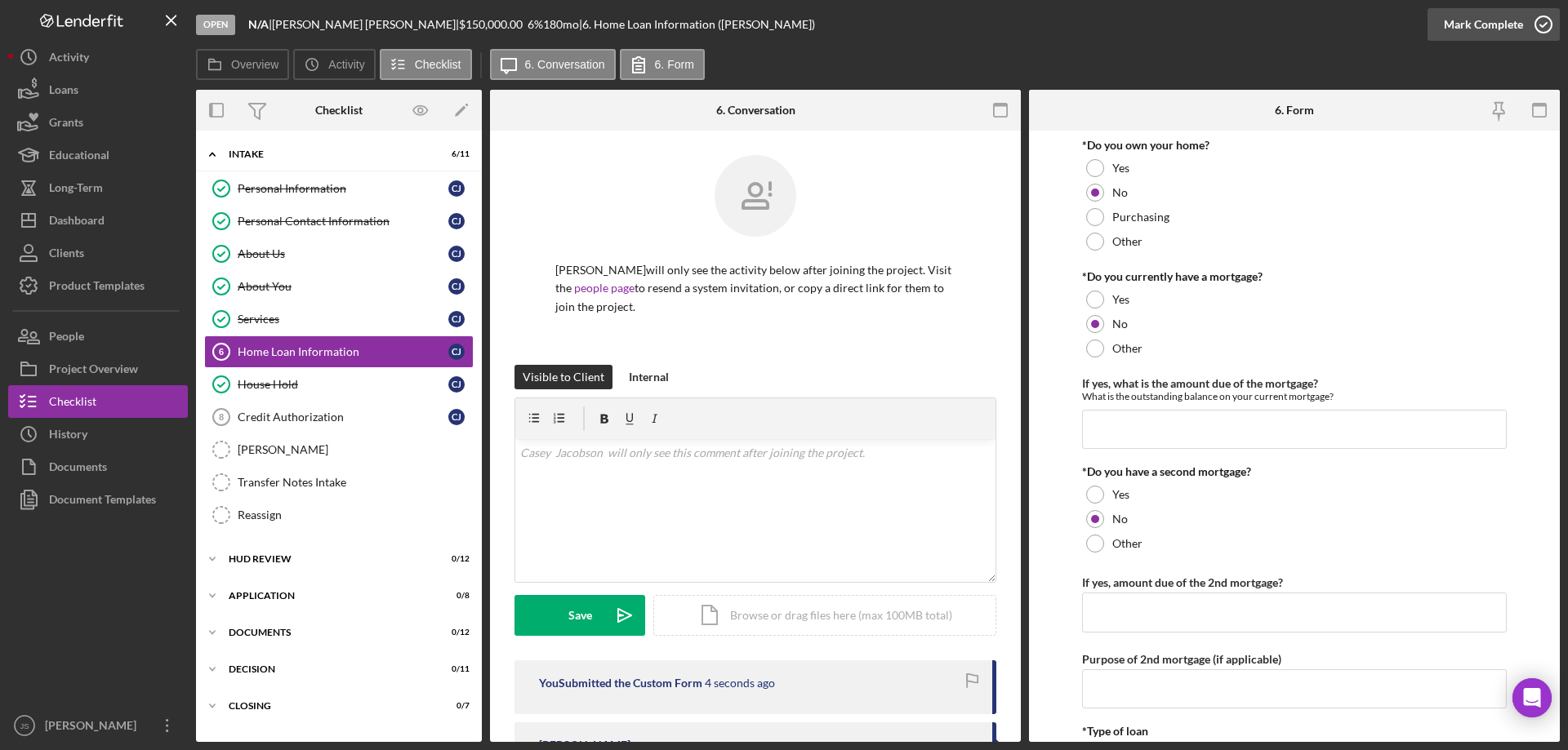
click at [1545, 22] on icon "button" at bounding box center [1544, 24] width 41 height 41
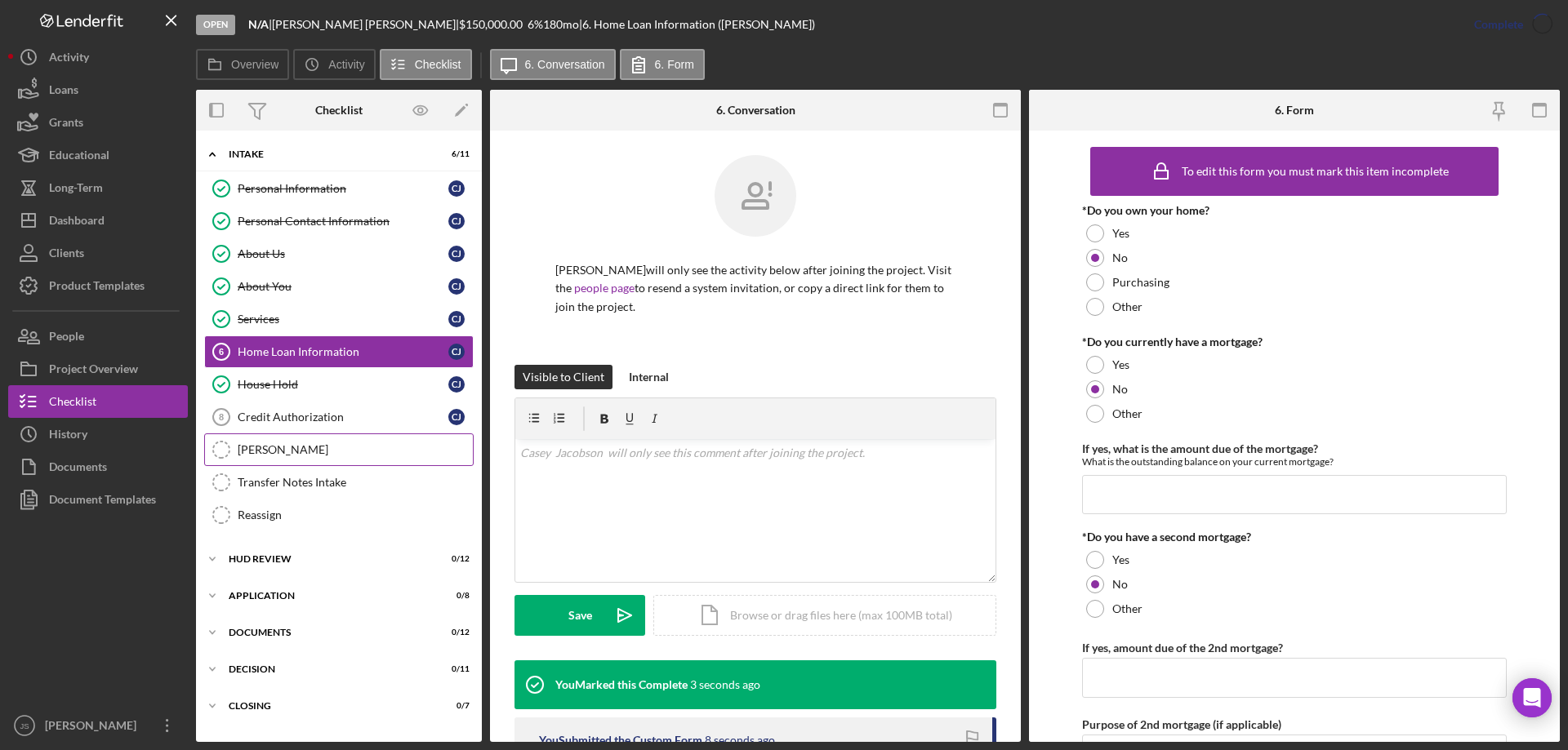
click at [276, 446] on div "OTIS" at bounding box center [355, 449] width 236 height 13
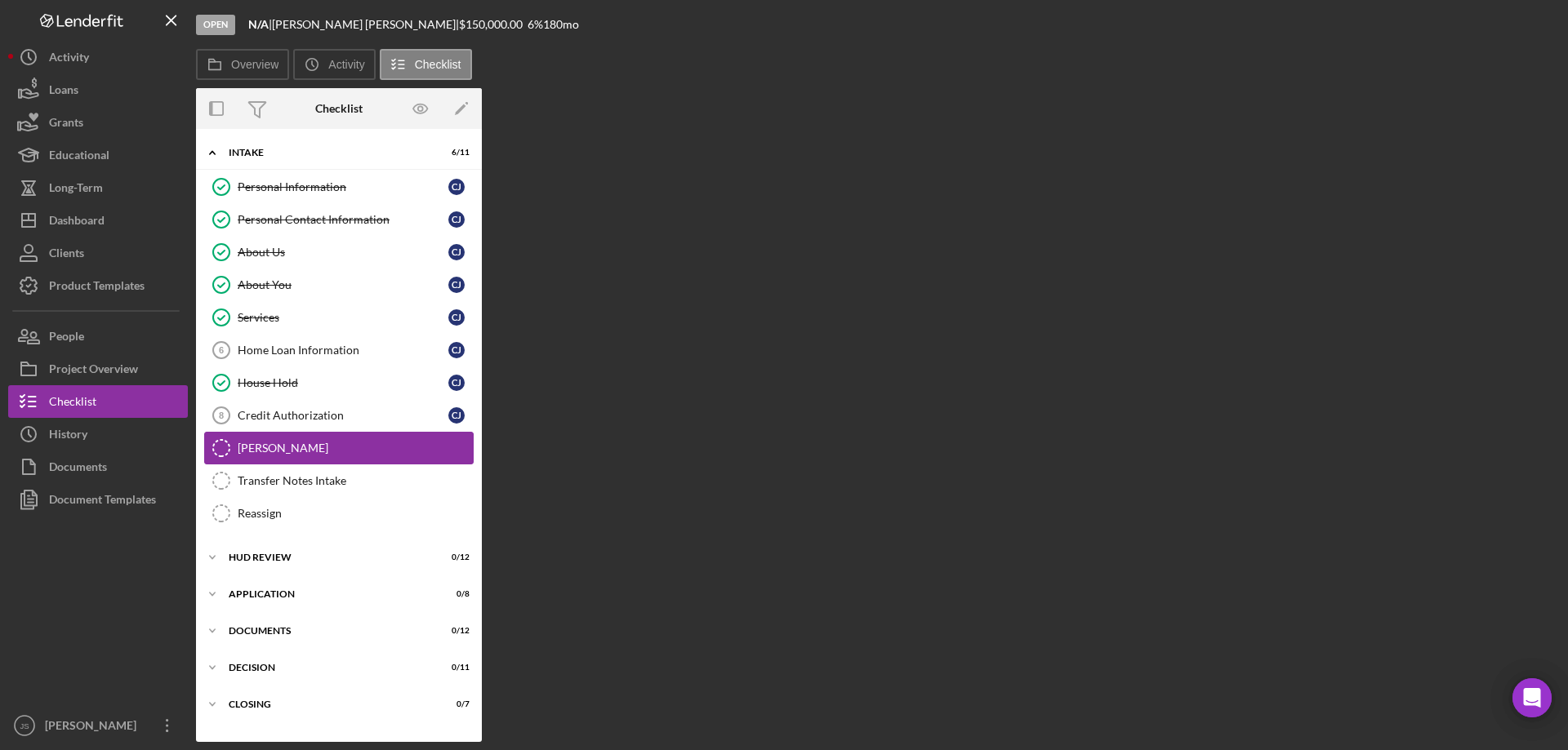
click at [288, 451] on div "OTIS" at bounding box center [355, 447] width 236 height 13
click at [271, 480] on div "Transfer Notes Intake" at bounding box center [355, 481] width 236 height 13
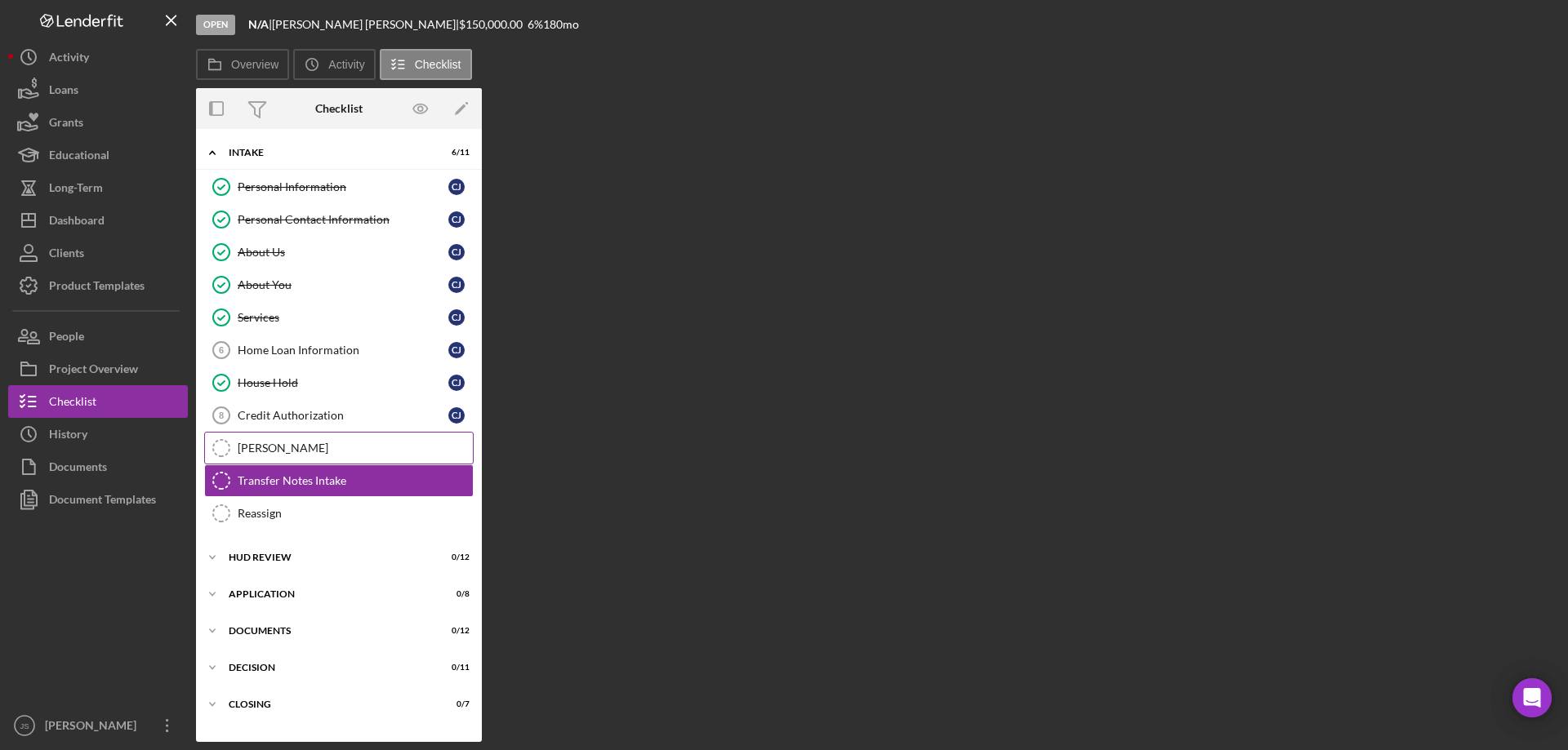
click at [288, 448] on div "OTIS" at bounding box center [355, 447] width 236 height 13
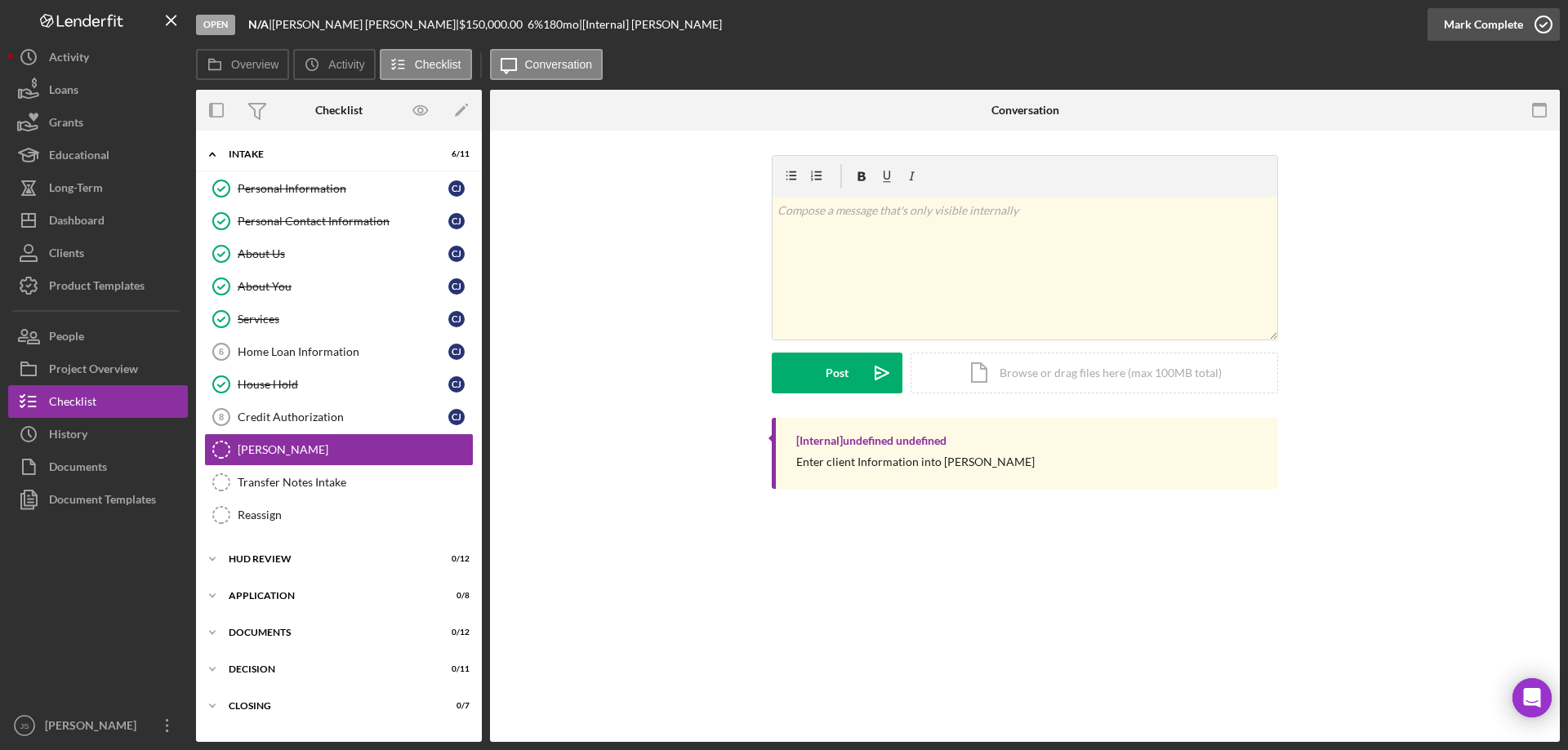
click at [1546, 22] on icon "button" at bounding box center [1544, 24] width 41 height 41
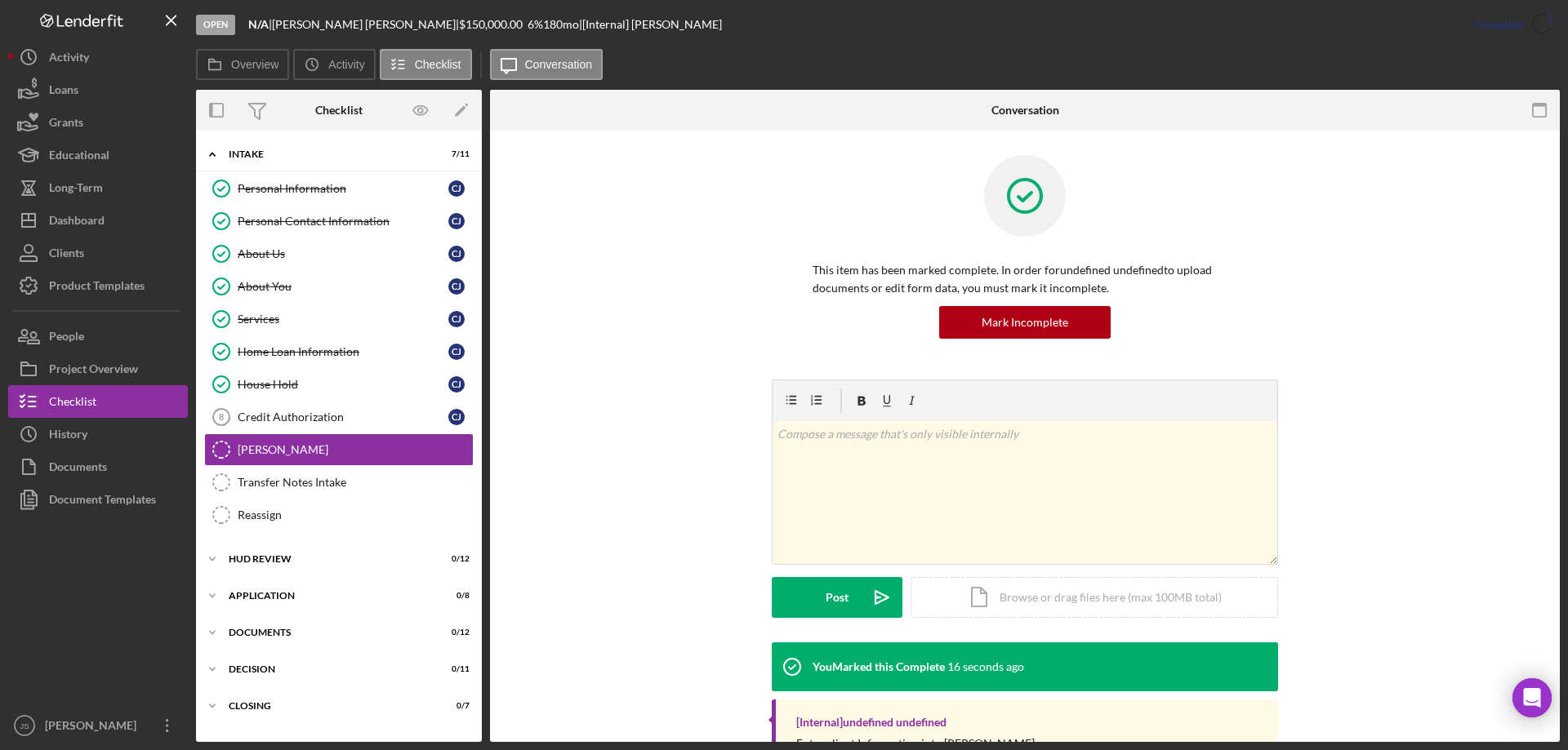
click at [1373, 218] on div "This item has been marked complete. In order for undefined undefined to upload …" at bounding box center [1025, 267] width 1021 height 225
click at [338, 414] on div "Credit Authorization" at bounding box center [343, 416] width 210 height 13
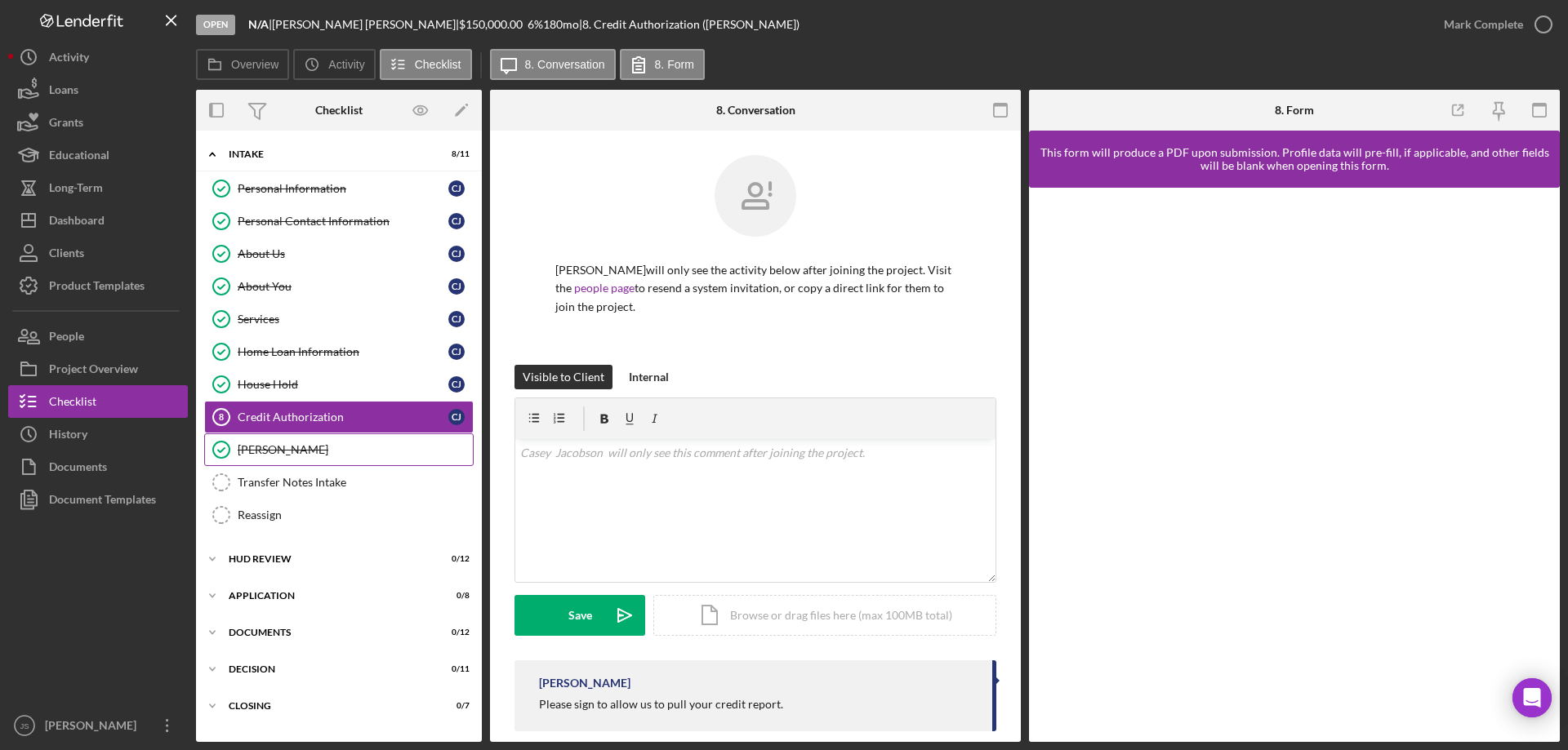
click at [317, 453] on div "OTIS" at bounding box center [355, 449] width 236 height 13
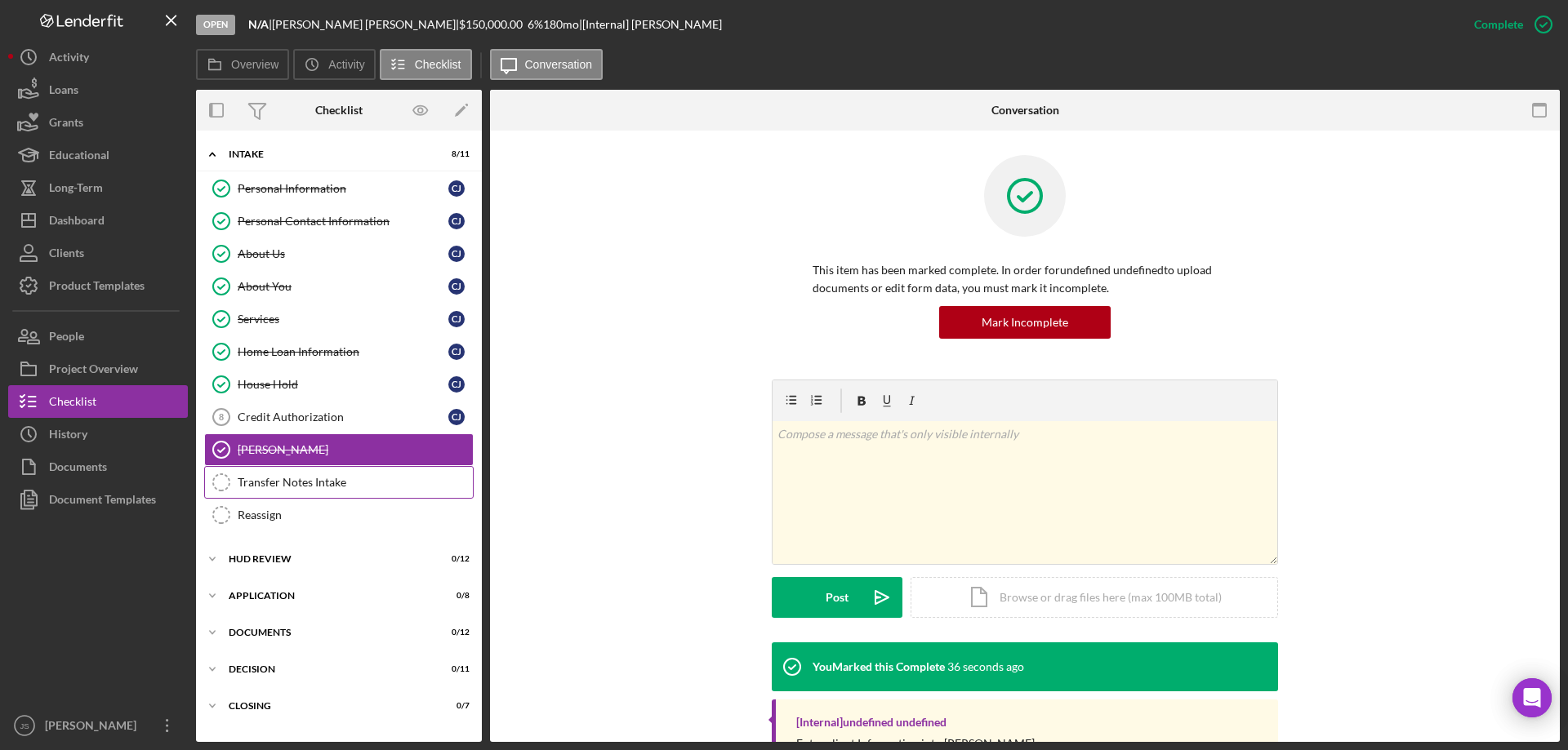
click at [314, 482] on div "Transfer Notes Intake" at bounding box center [355, 482] width 236 height 13
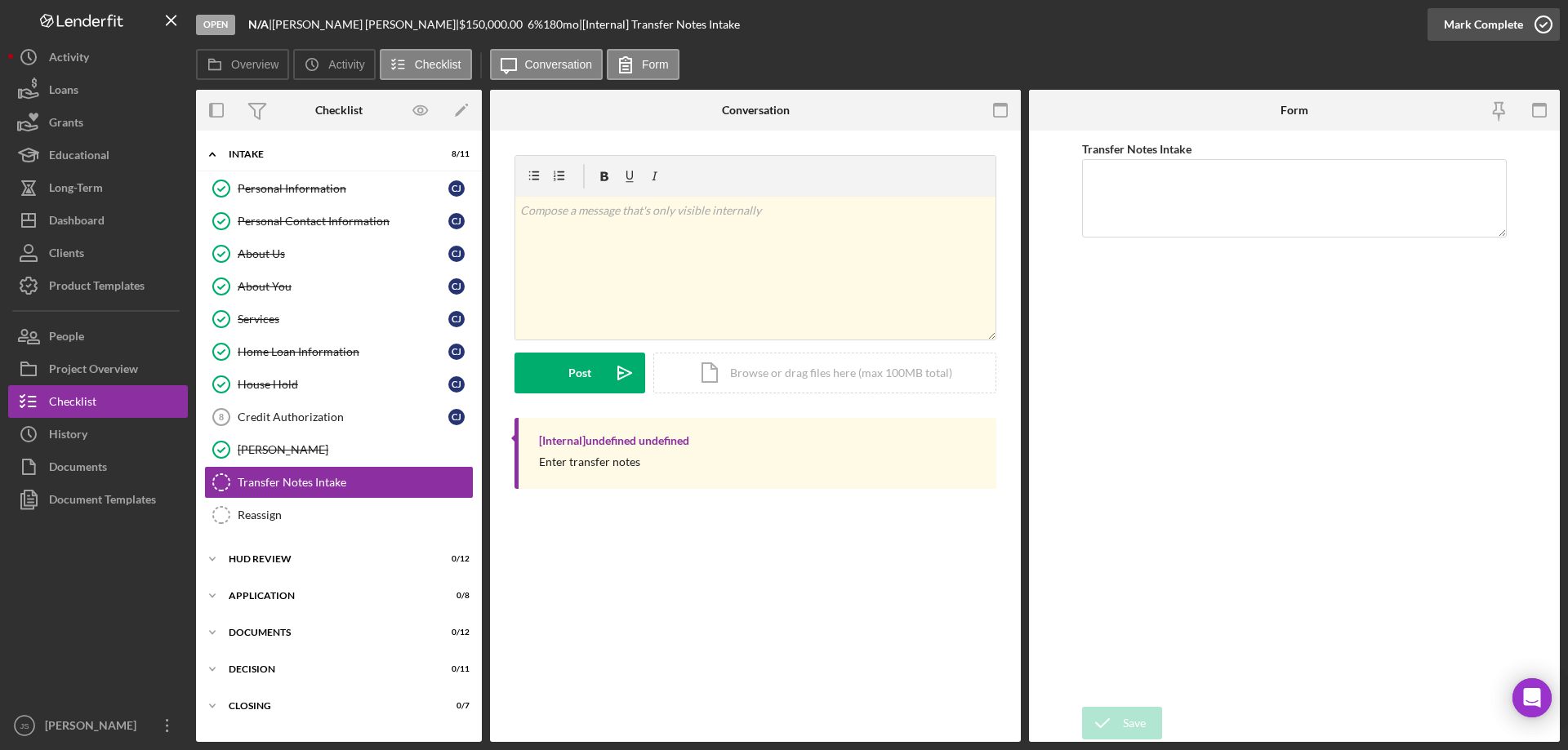
click at [1541, 23] on icon "button" at bounding box center [1544, 24] width 41 height 41
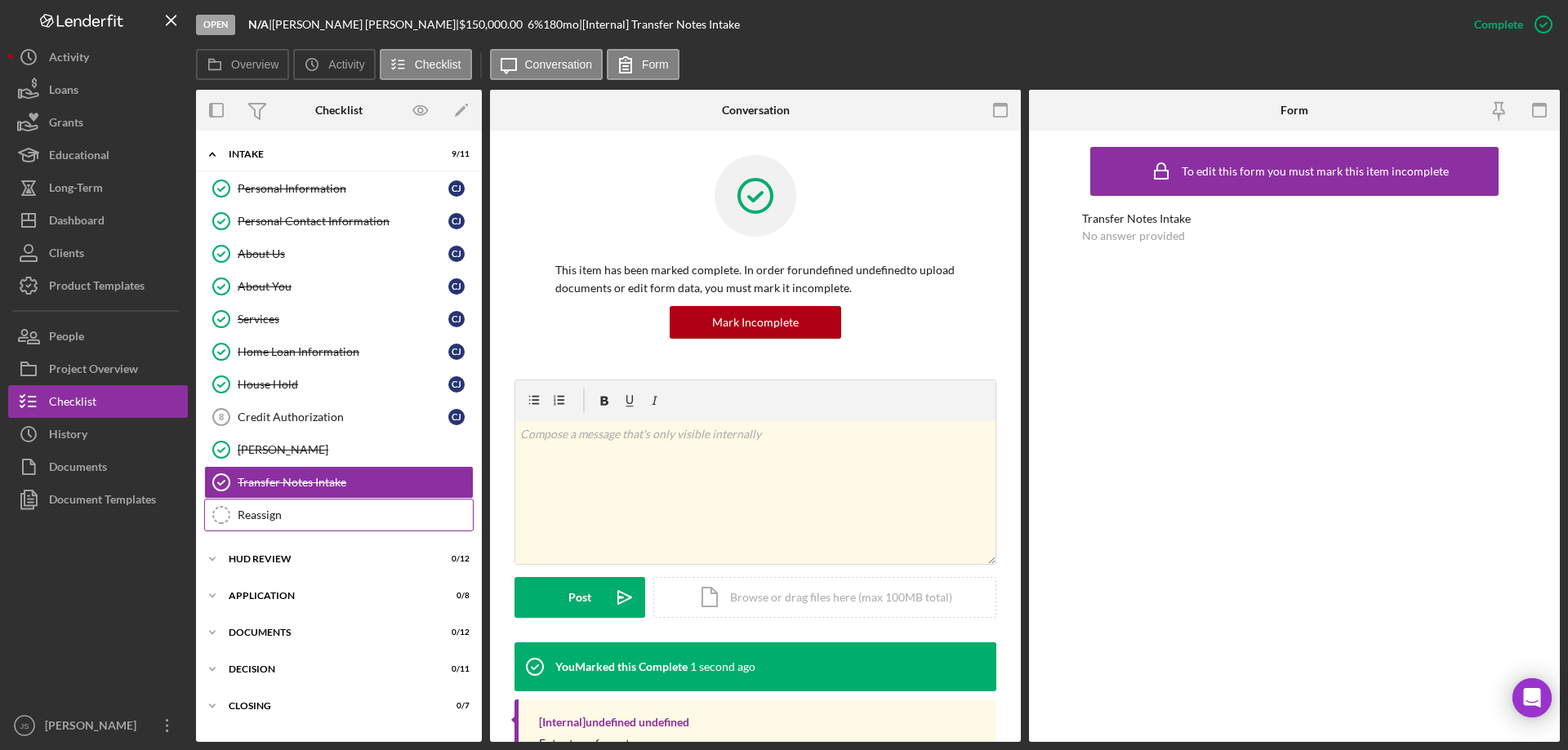
click at [301, 518] on div "Reassign" at bounding box center [355, 515] width 236 height 13
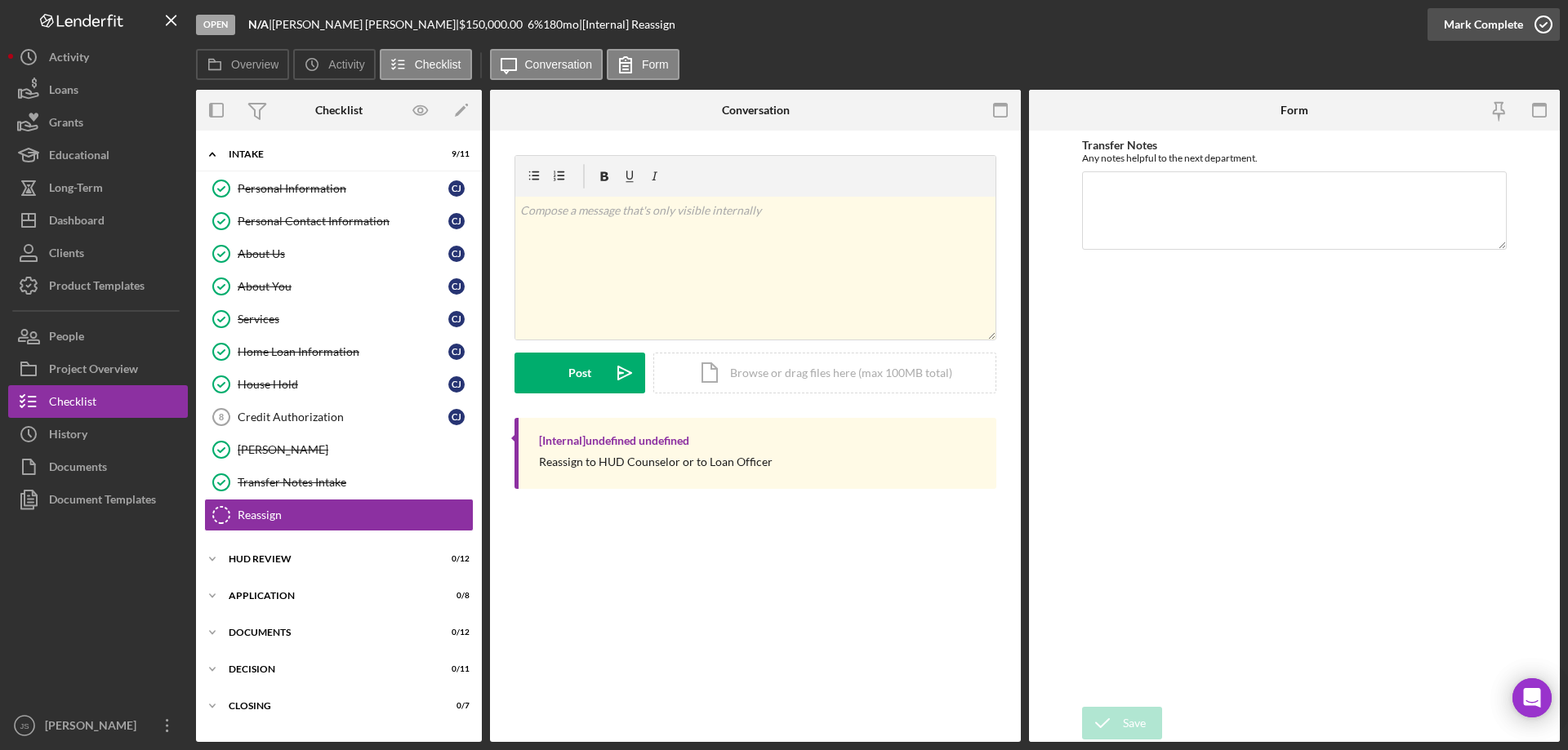
click at [1538, 19] on icon "button" at bounding box center [1544, 24] width 41 height 41
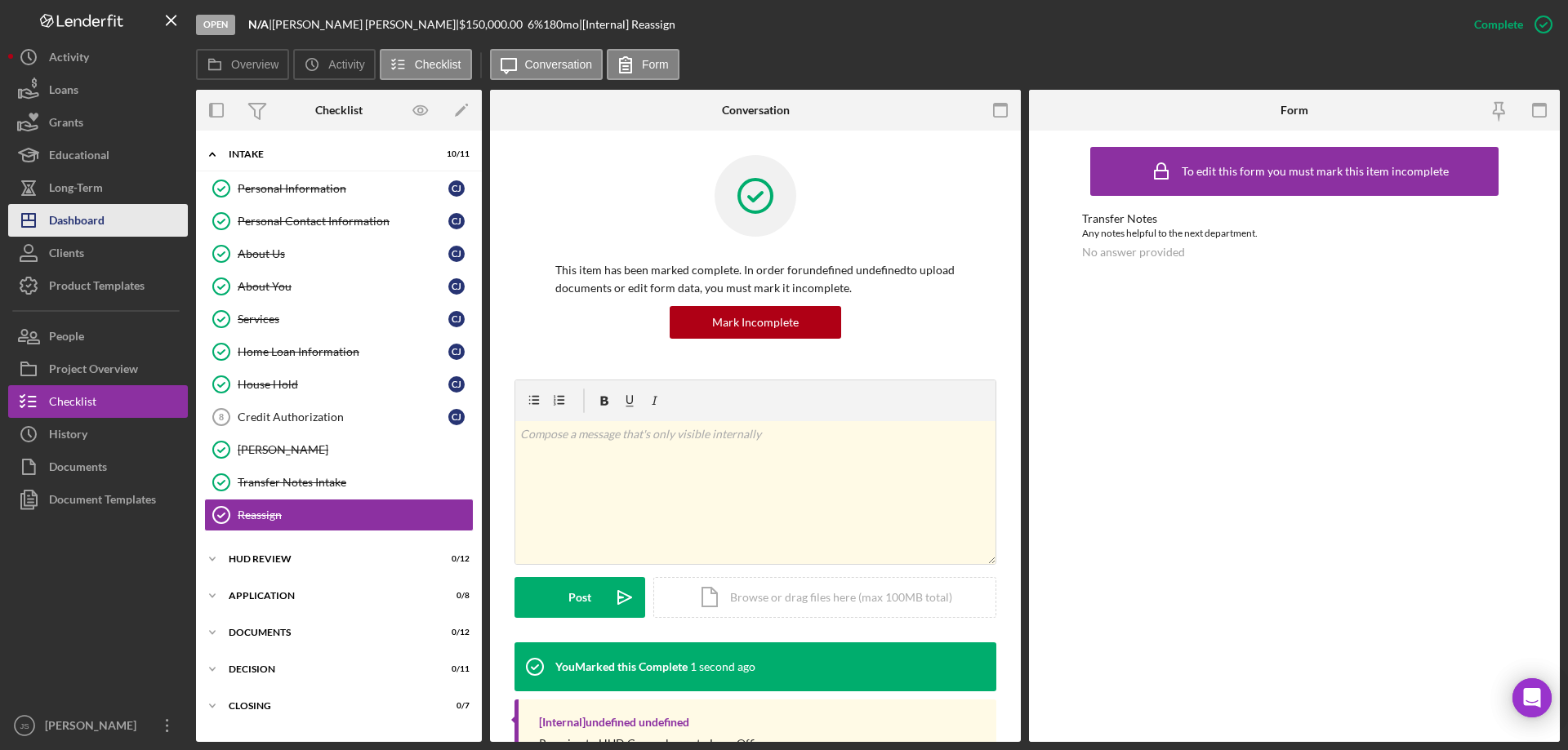
click at [83, 221] on div "Dashboard" at bounding box center [76, 223] width 55 height 37
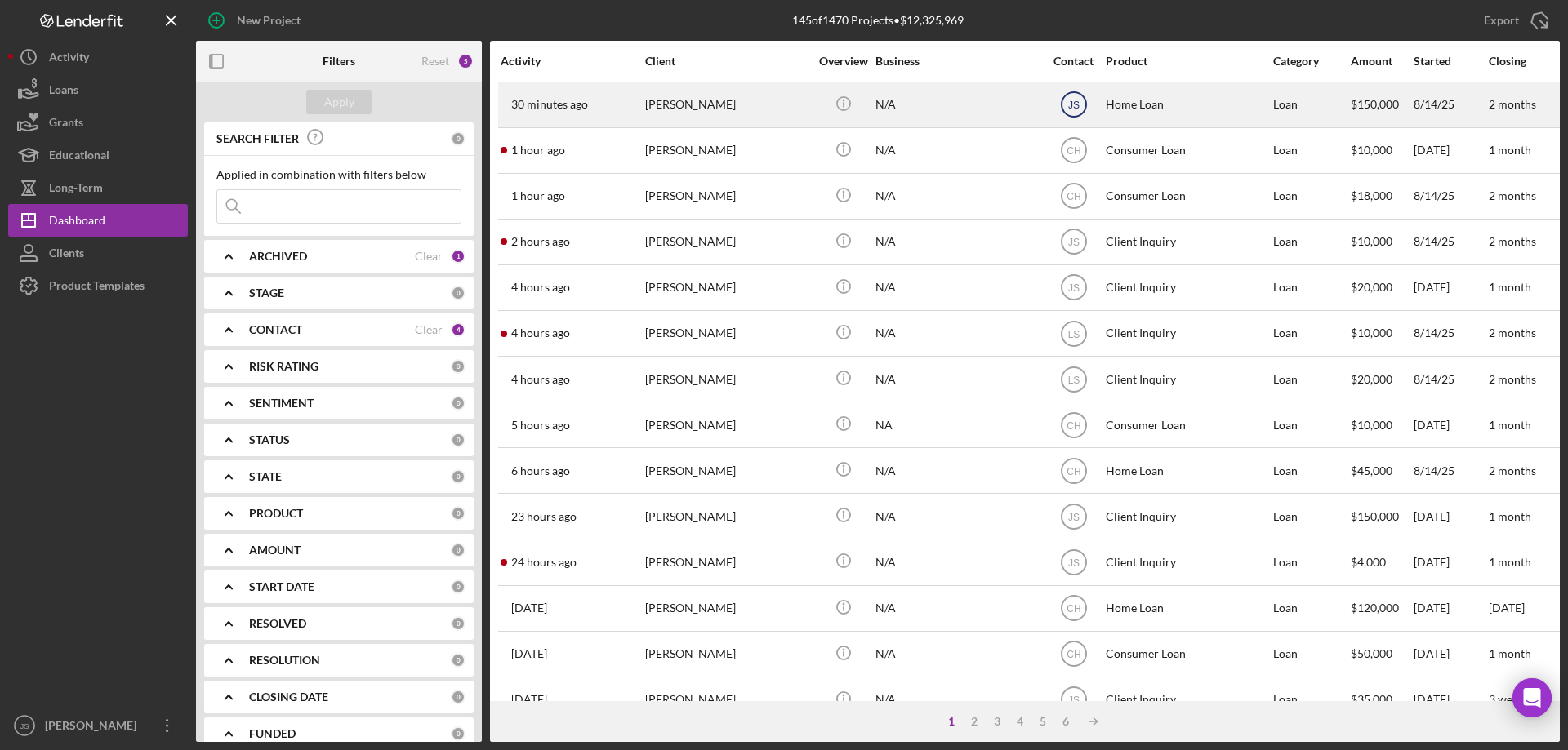
click at [1078, 104] on text "JS" at bounding box center [1074, 105] width 12 height 12
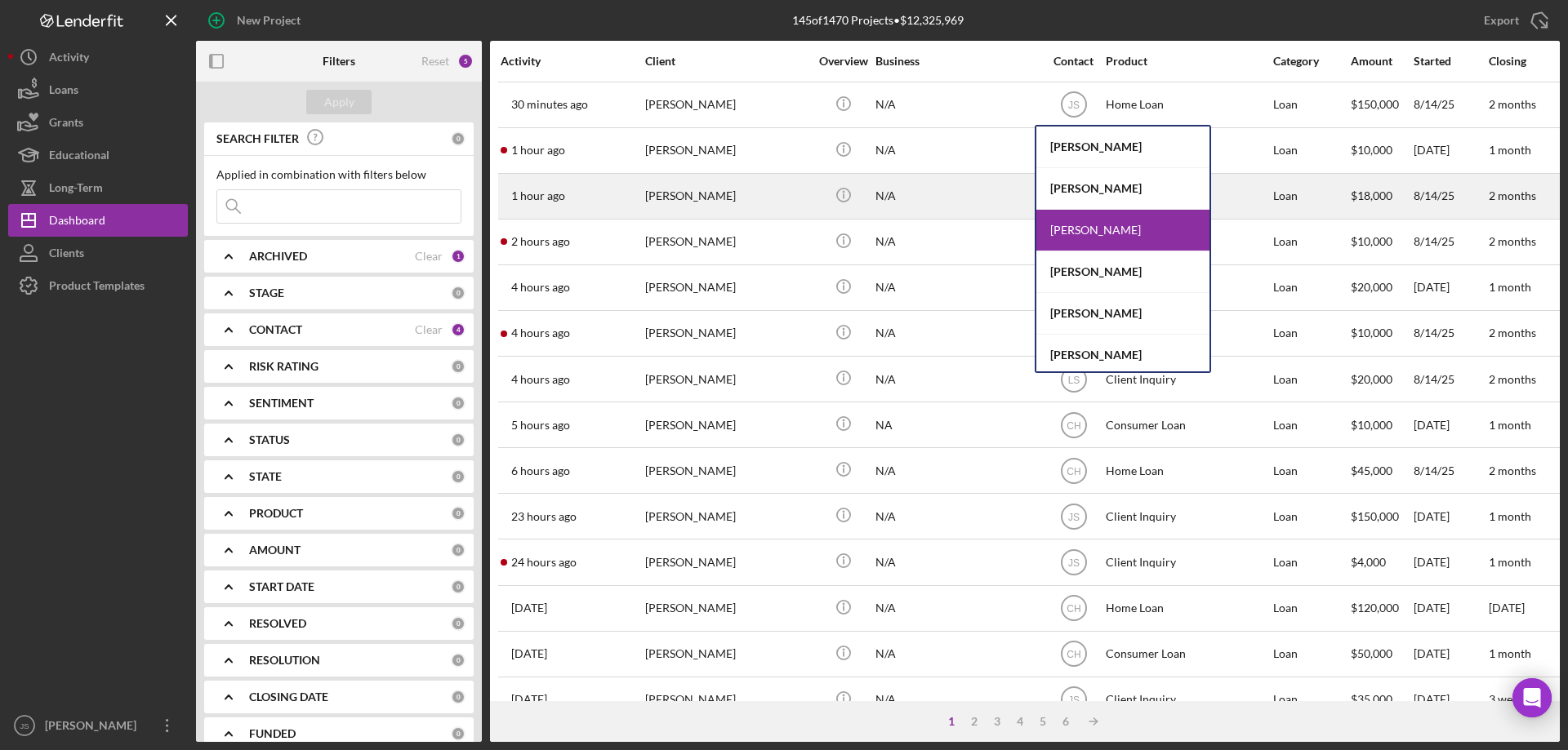
click at [1091, 191] on div "[PERSON_NAME]" at bounding box center [1123, 189] width 173 height 42
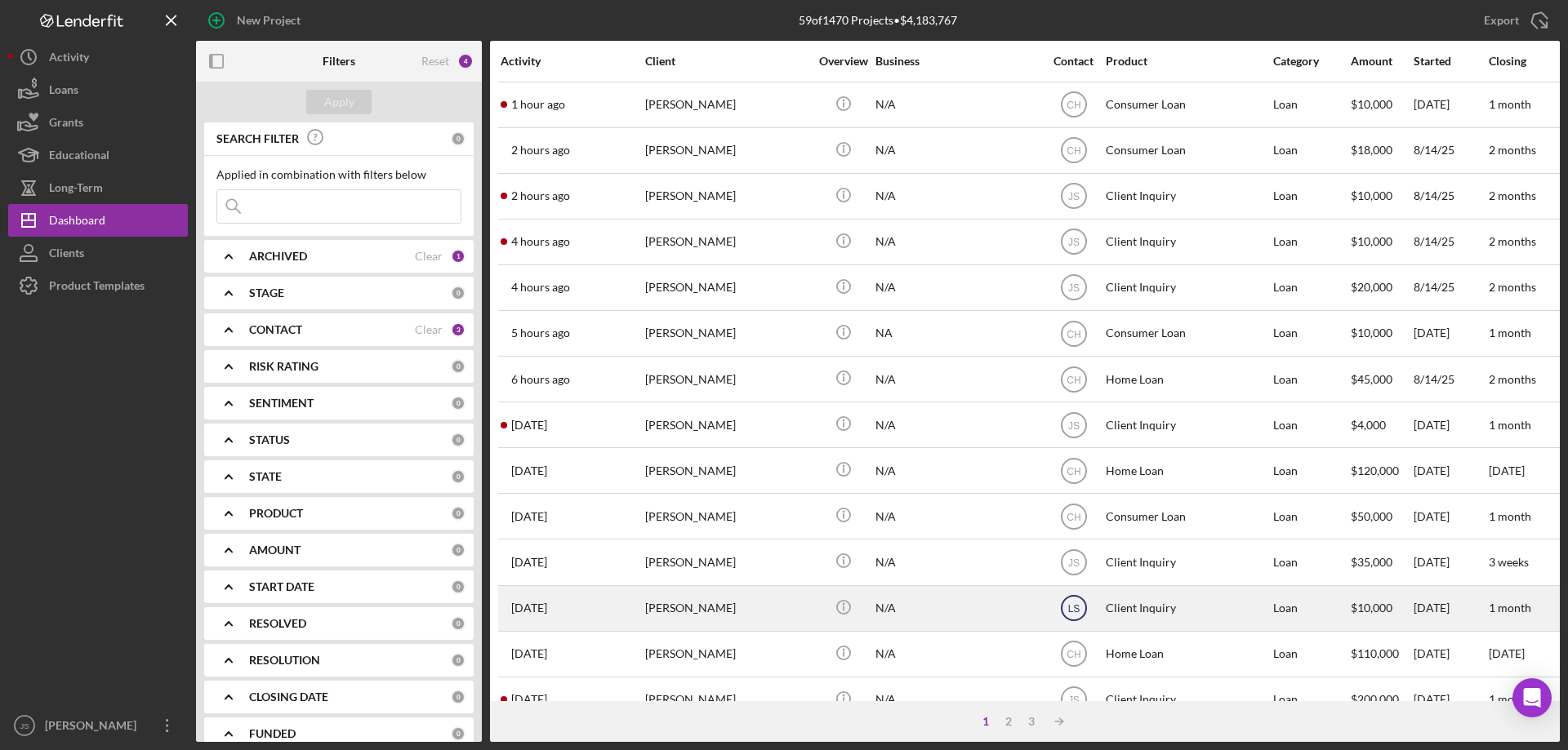
click at [1075, 111] on text "LS" at bounding box center [1074, 105] width 14 height 12
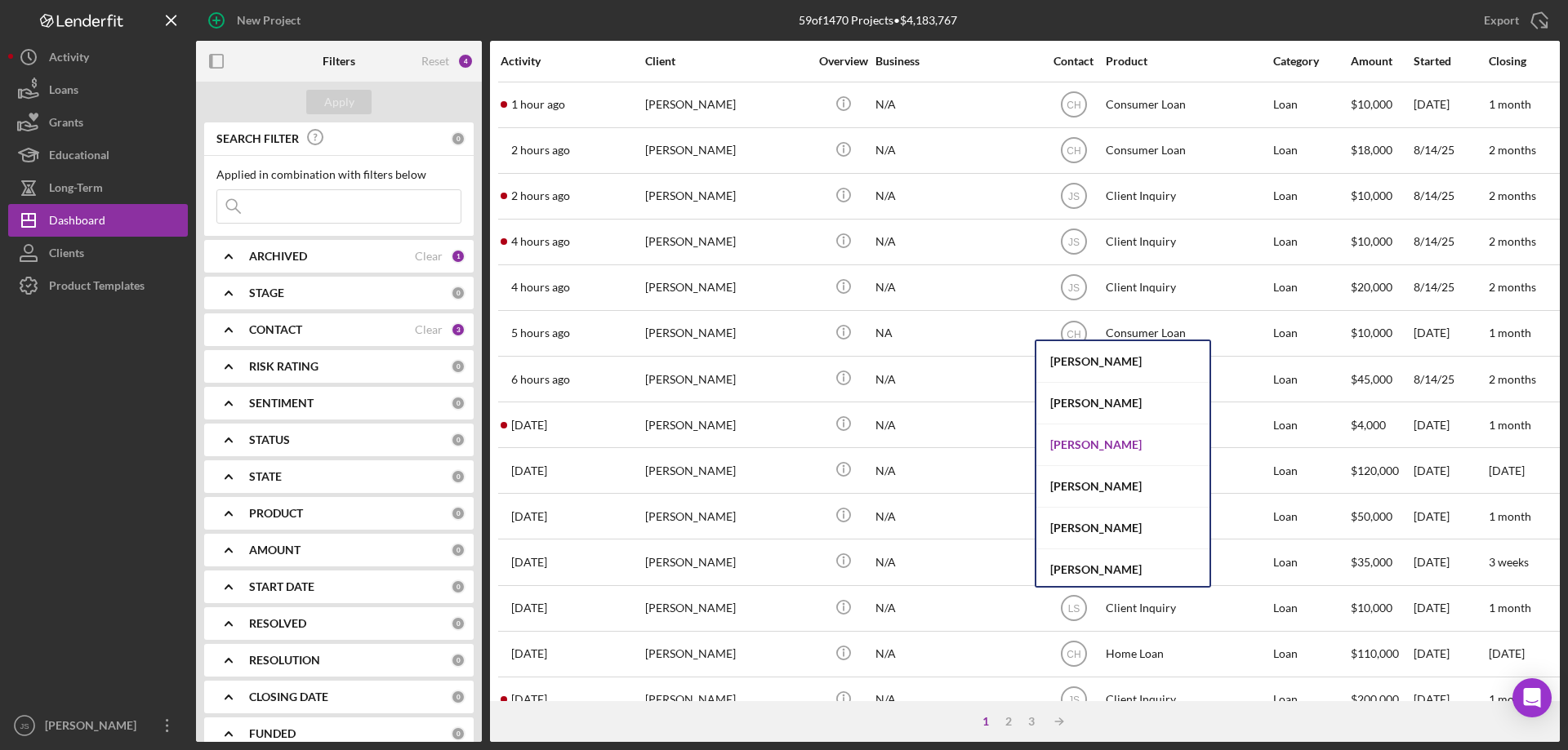
click at [1083, 444] on div "[PERSON_NAME]" at bounding box center [1123, 445] width 173 height 42
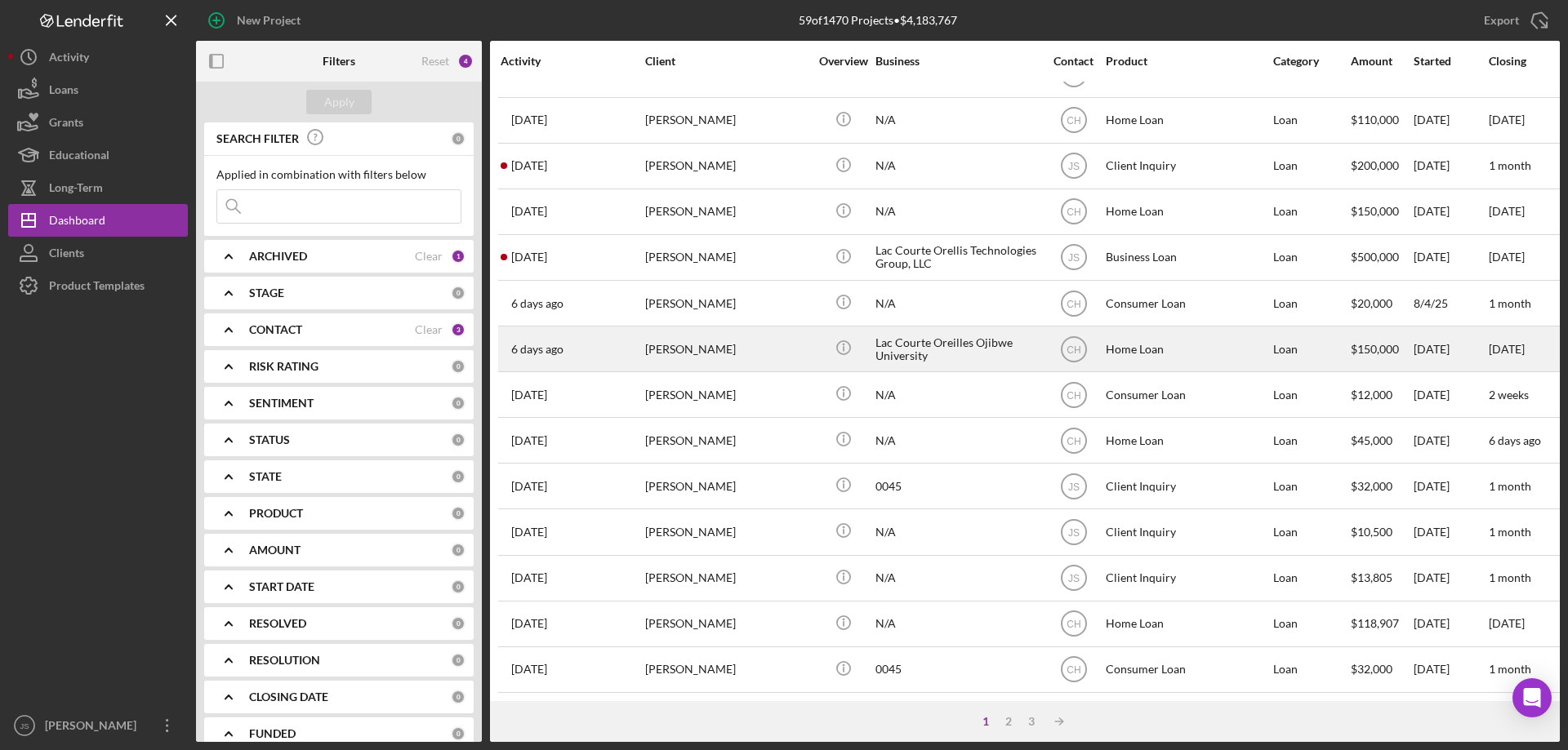
scroll to position [546, 0]
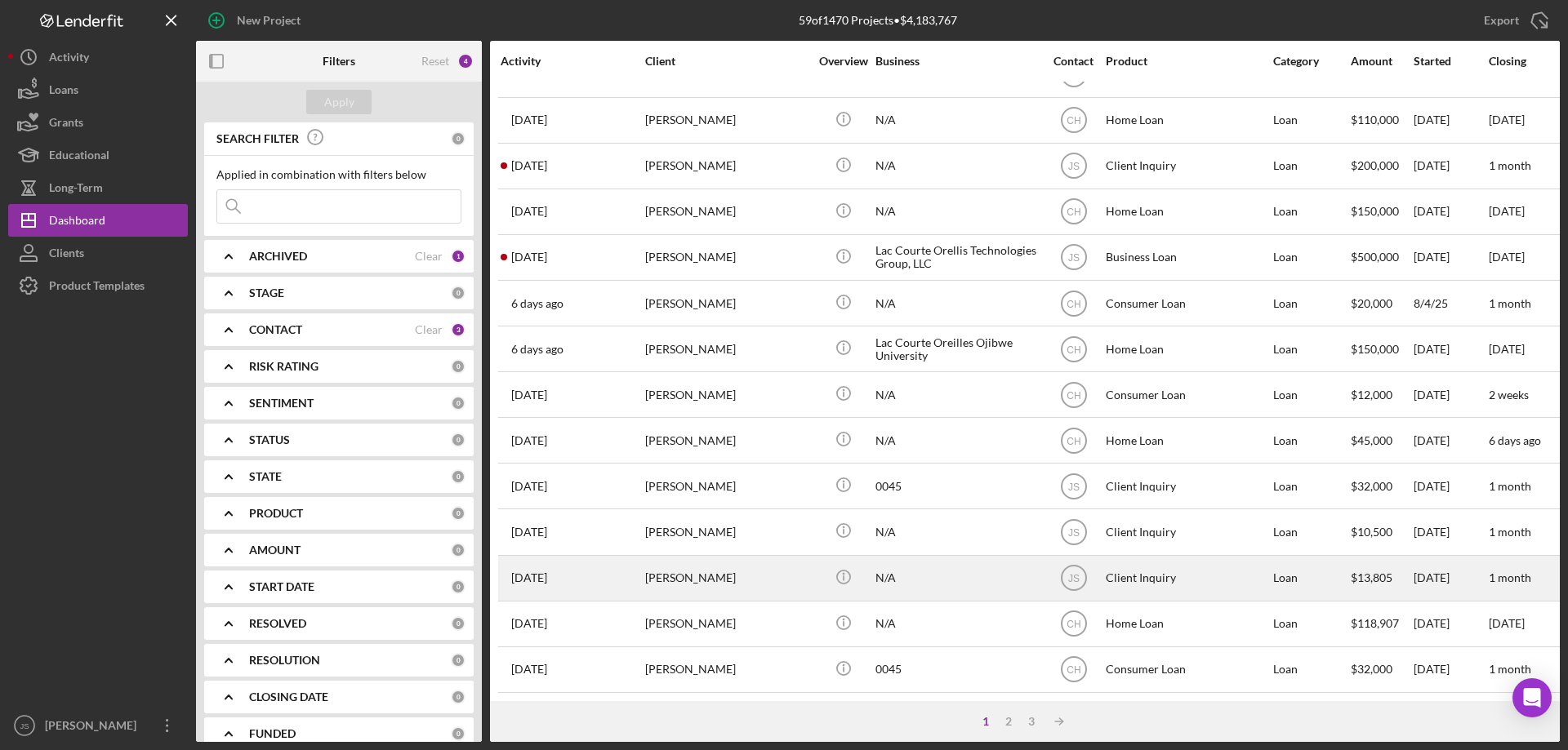
click at [779, 577] on div "[PERSON_NAME]" at bounding box center [727, 578] width 164 height 43
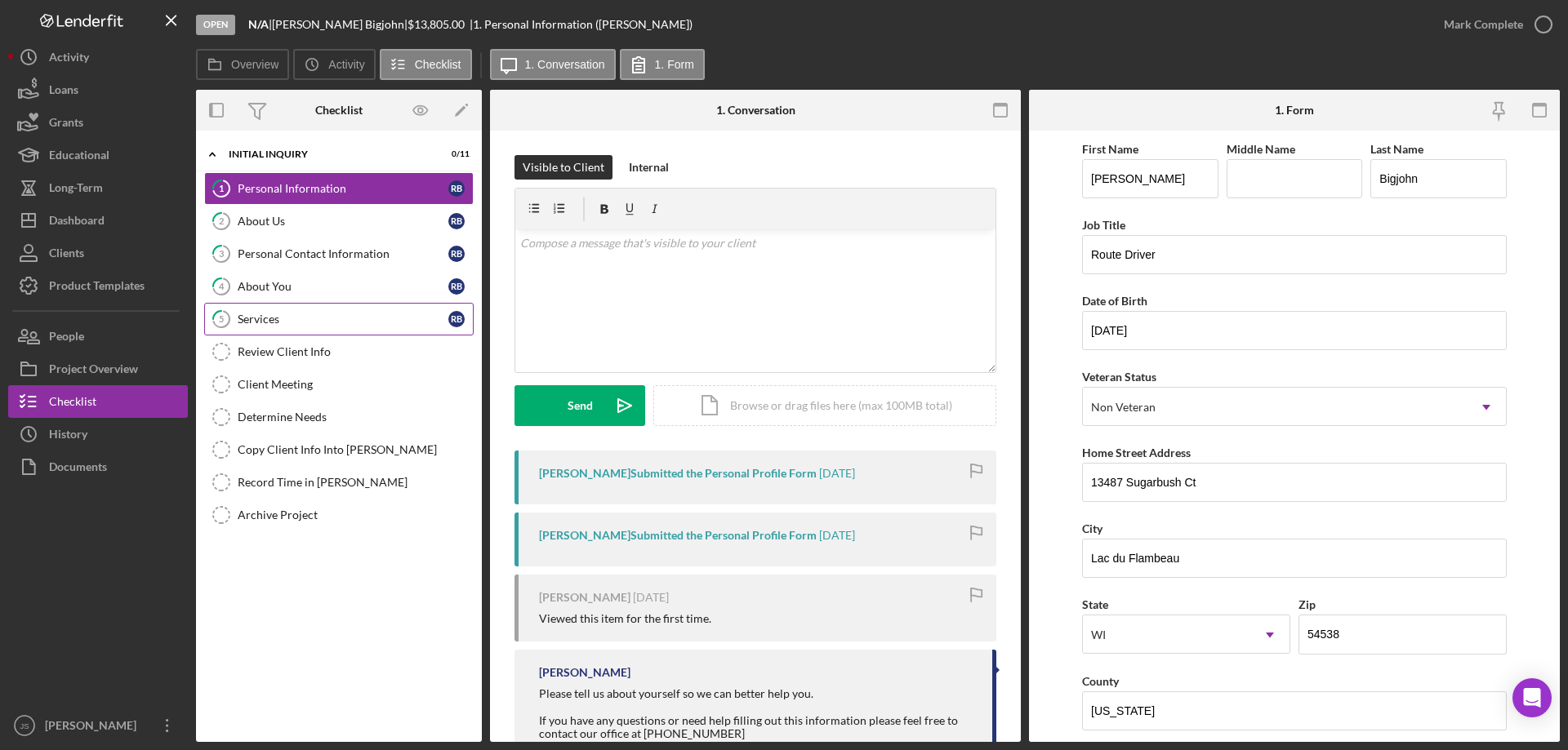
click at [298, 316] on div "Services" at bounding box center [343, 318] width 210 height 13
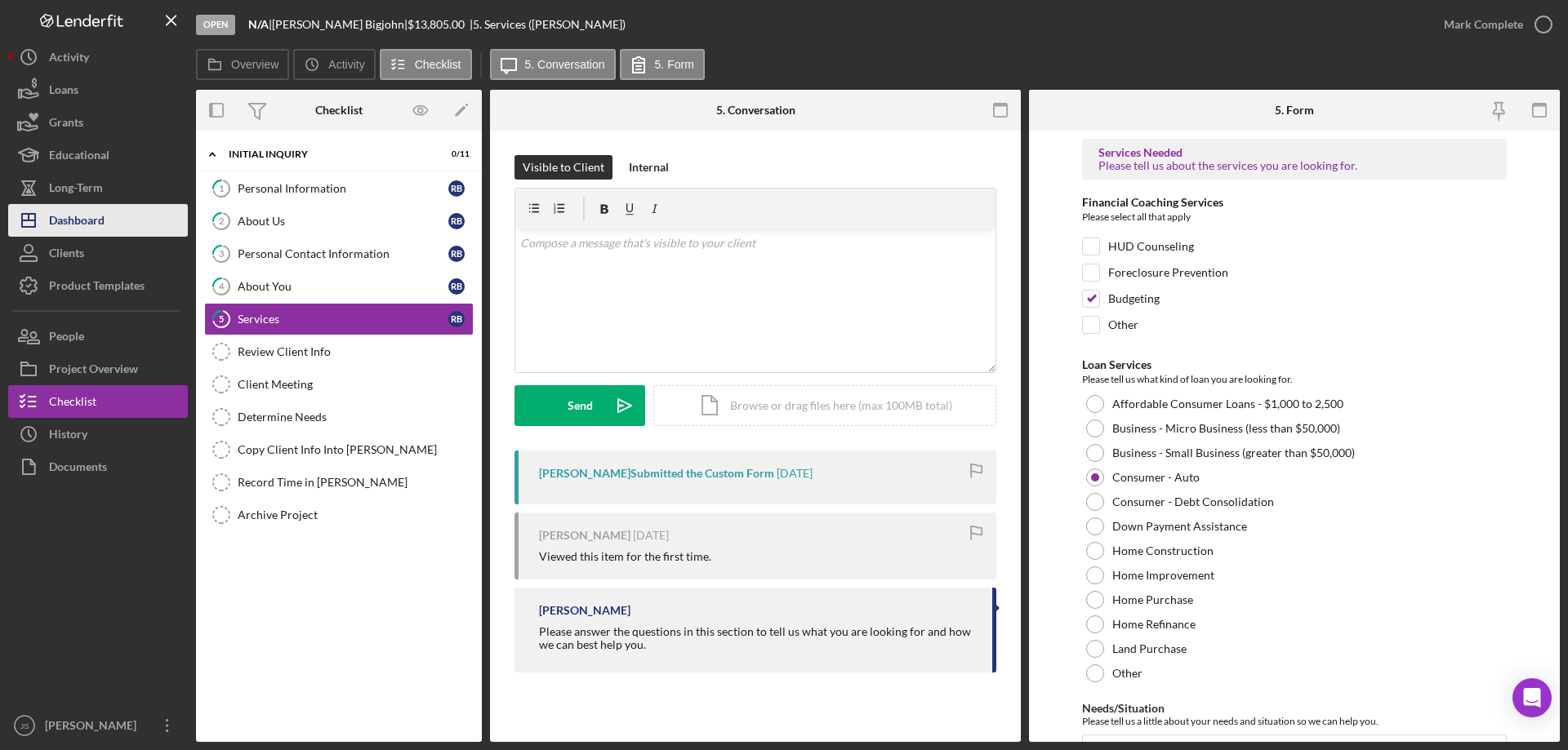
click at [90, 223] on div "Dashboard" at bounding box center [76, 223] width 55 height 37
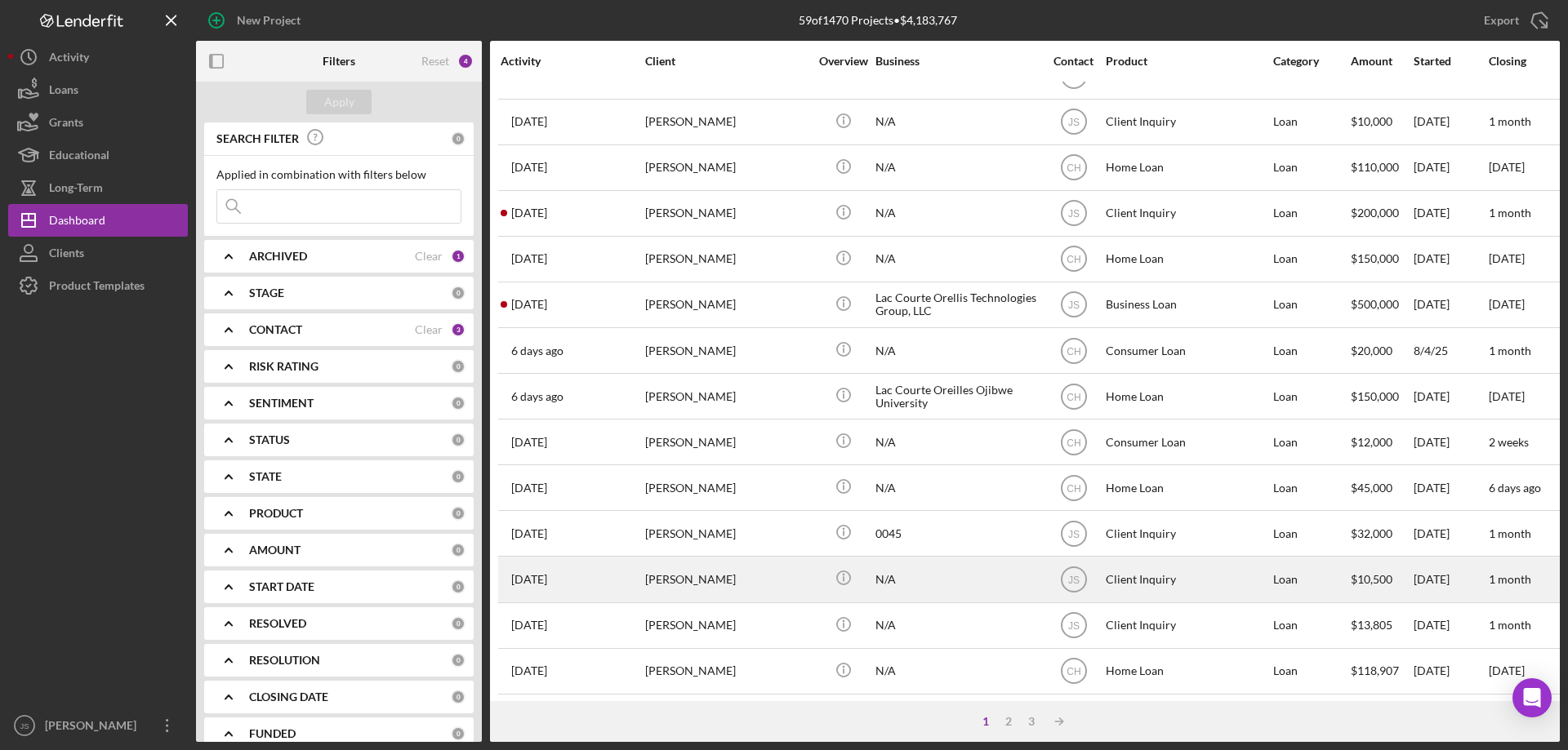
scroll to position [546, 0]
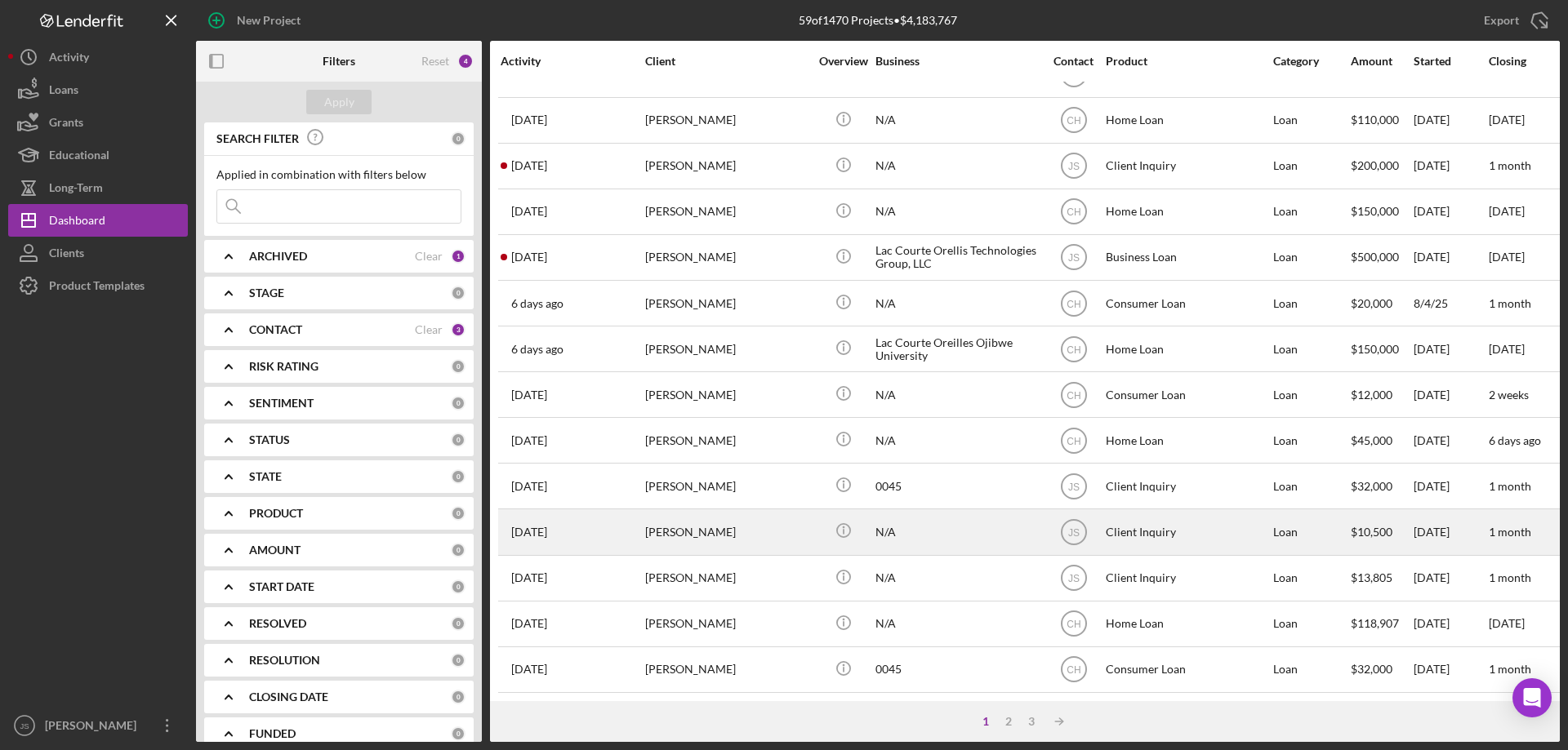
click at [796, 528] on div "[PERSON_NAME]" at bounding box center [727, 531] width 164 height 43
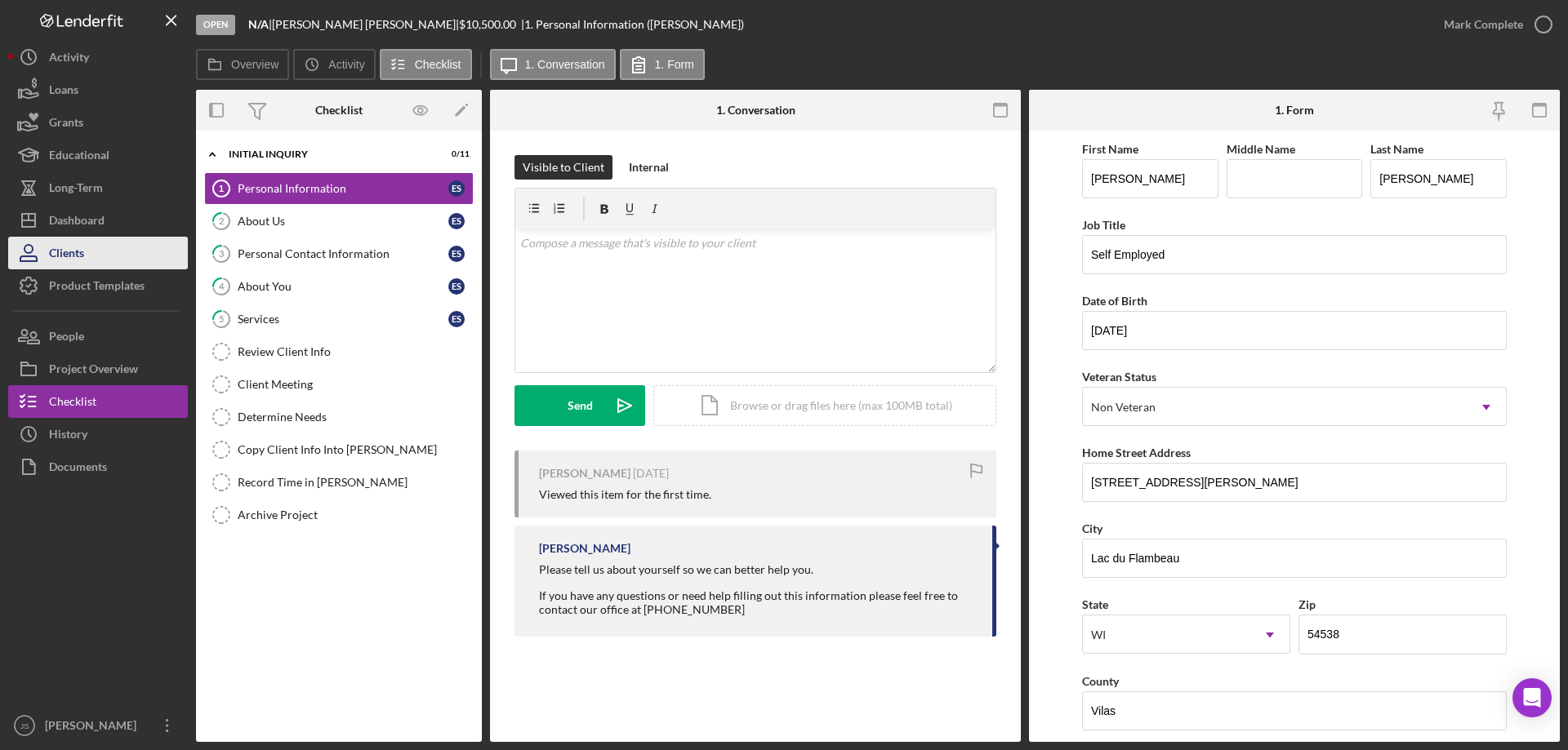
drag, startPoint x: 104, startPoint y: 216, endPoint x: 183, endPoint y: 268, distance: 94.6
click at [104, 216] on div "Dashboard" at bounding box center [76, 223] width 55 height 37
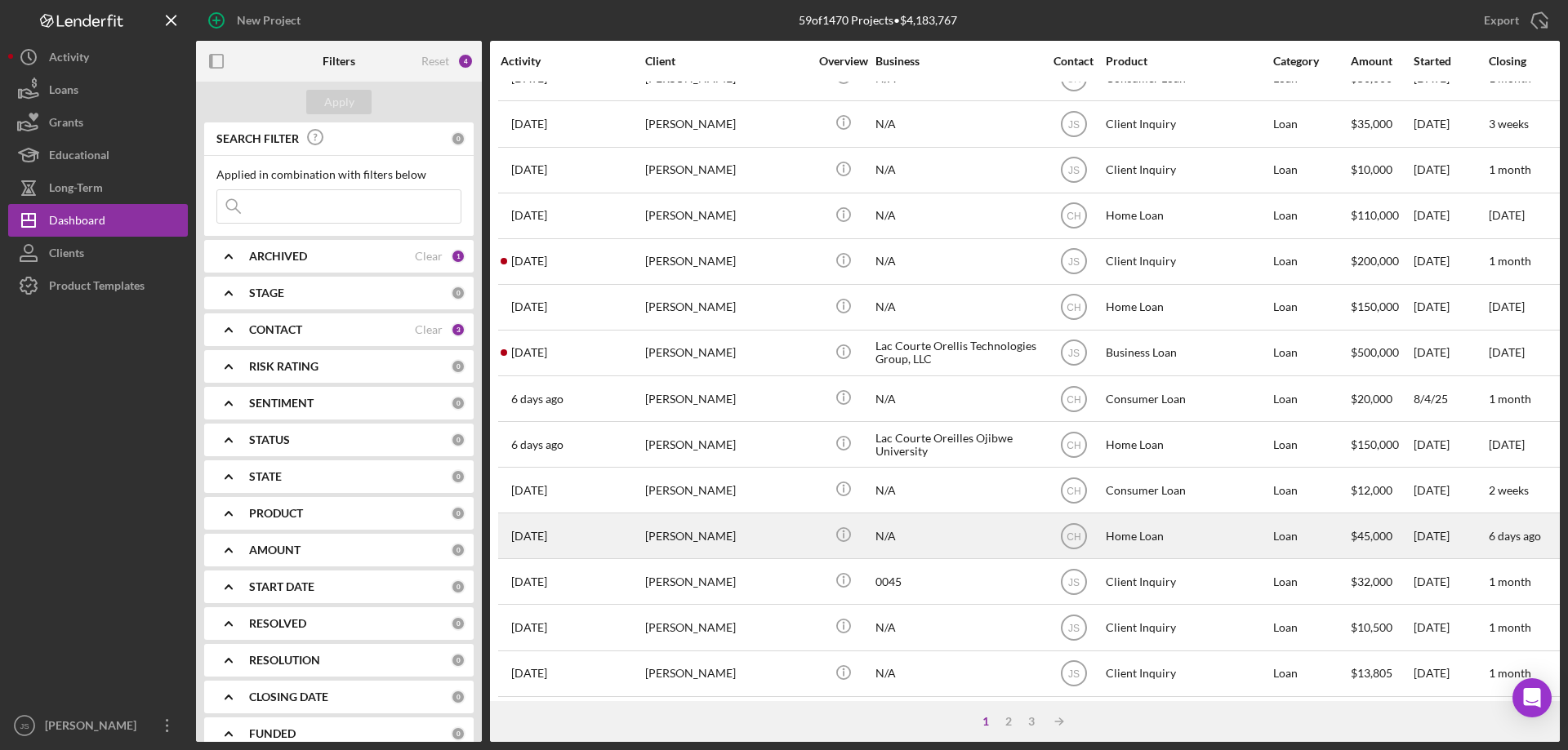
scroll to position [546, 0]
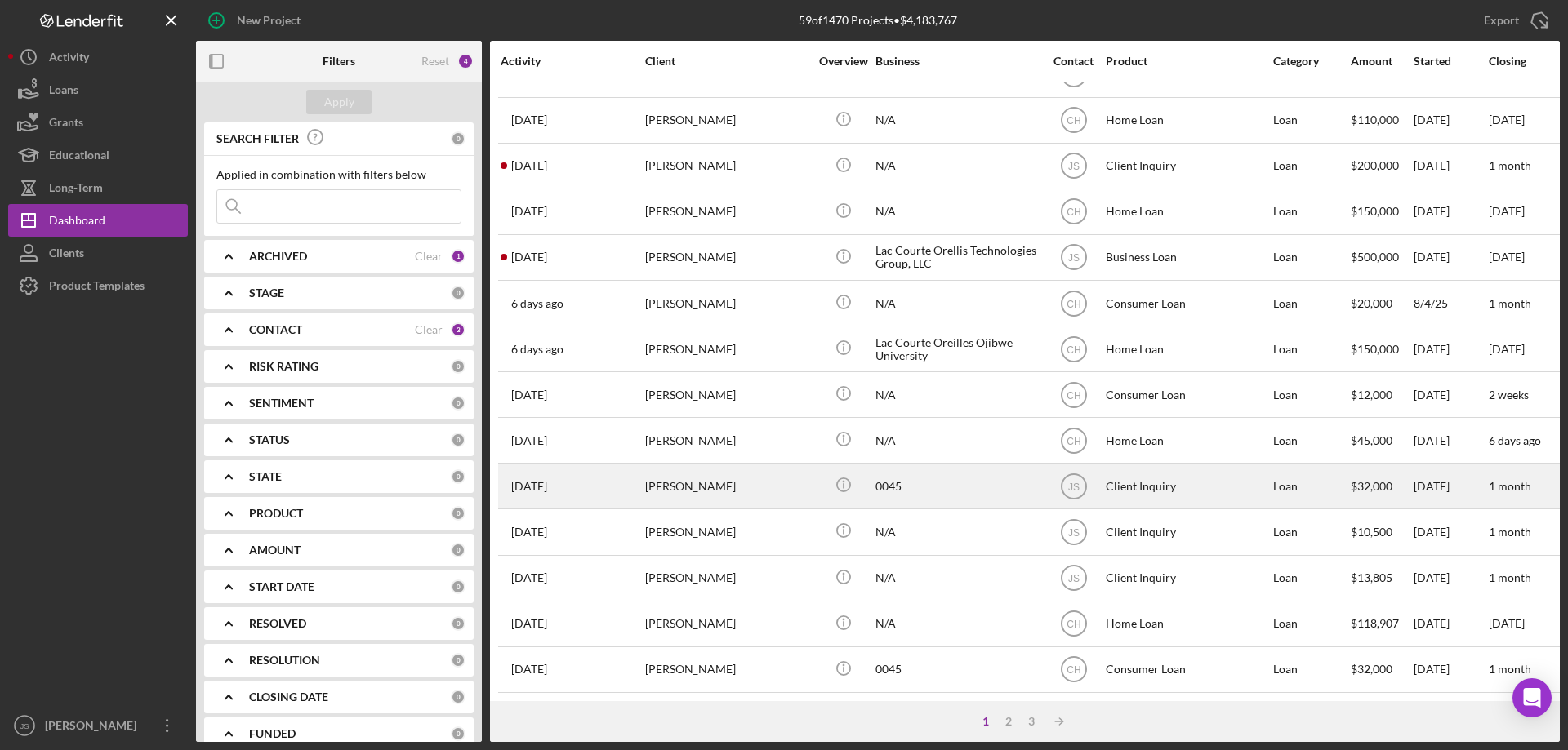
click at [983, 484] on div "0045" at bounding box center [958, 485] width 164 height 43
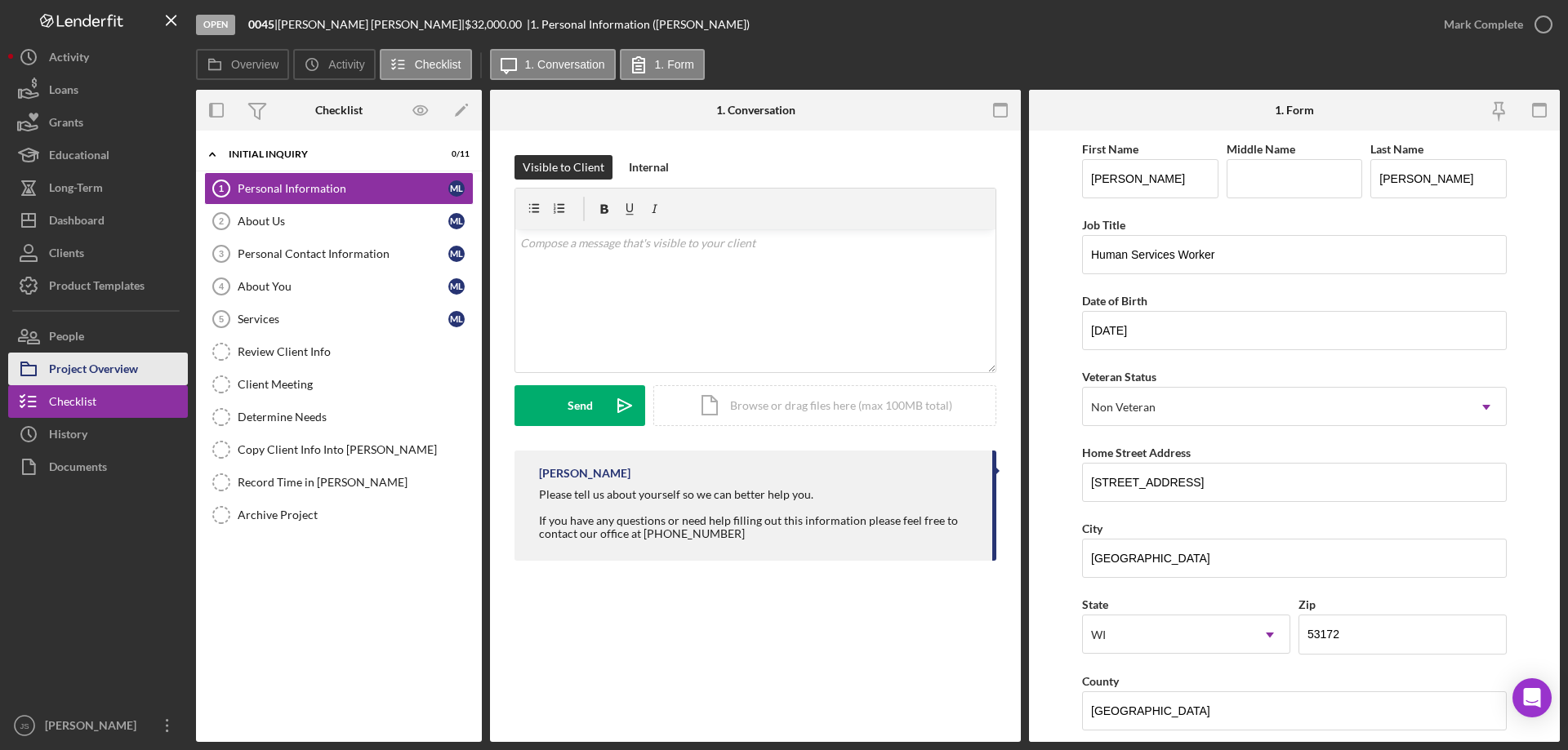
click at [123, 364] on div "Project Overview" at bounding box center [92, 372] width 89 height 37
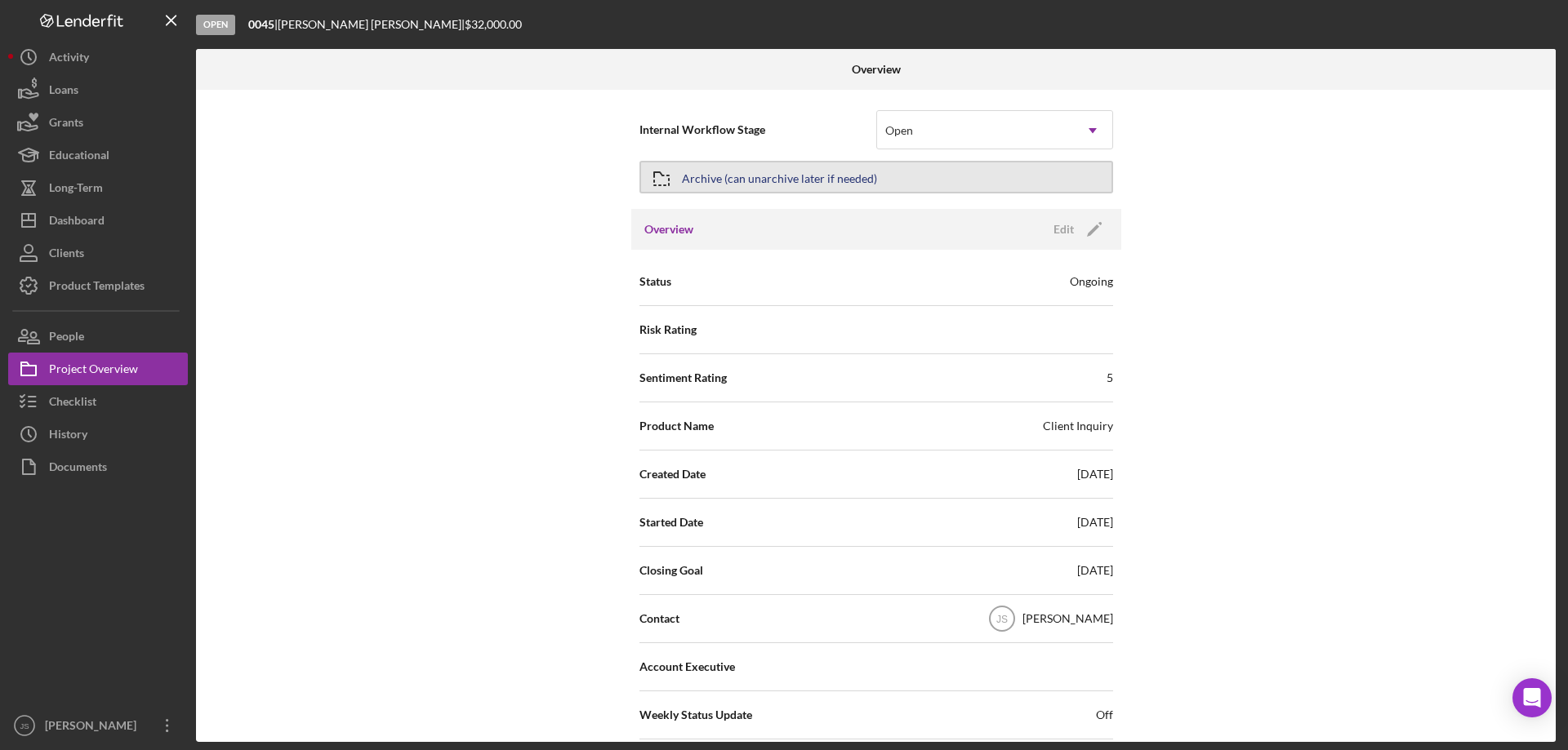
click at [739, 171] on div "Archive (can unarchive later if needed)" at bounding box center [780, 177] width 196 height 29
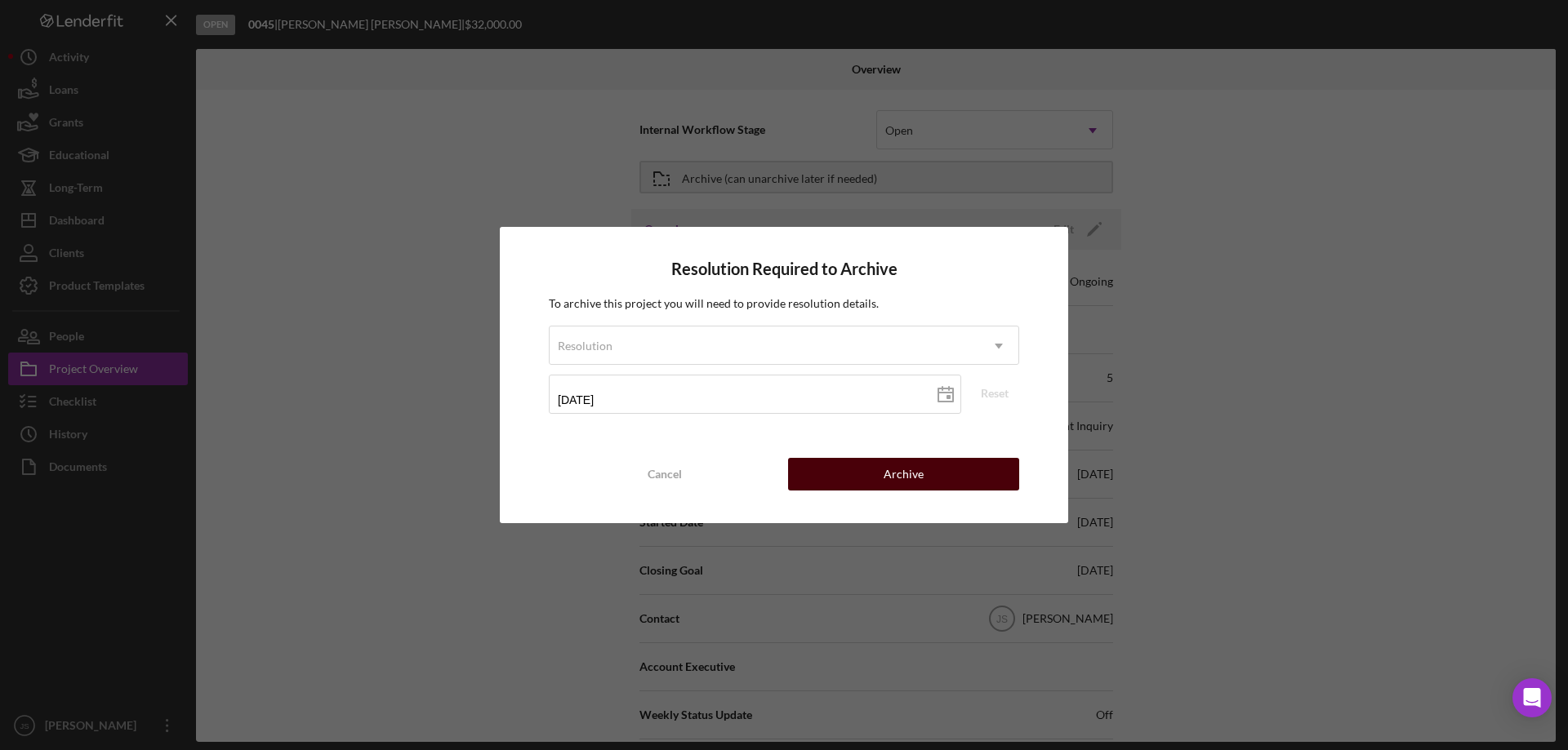
click at [911, 477] on div "Archive" at bounding box center [903, 475] width 40 height 33
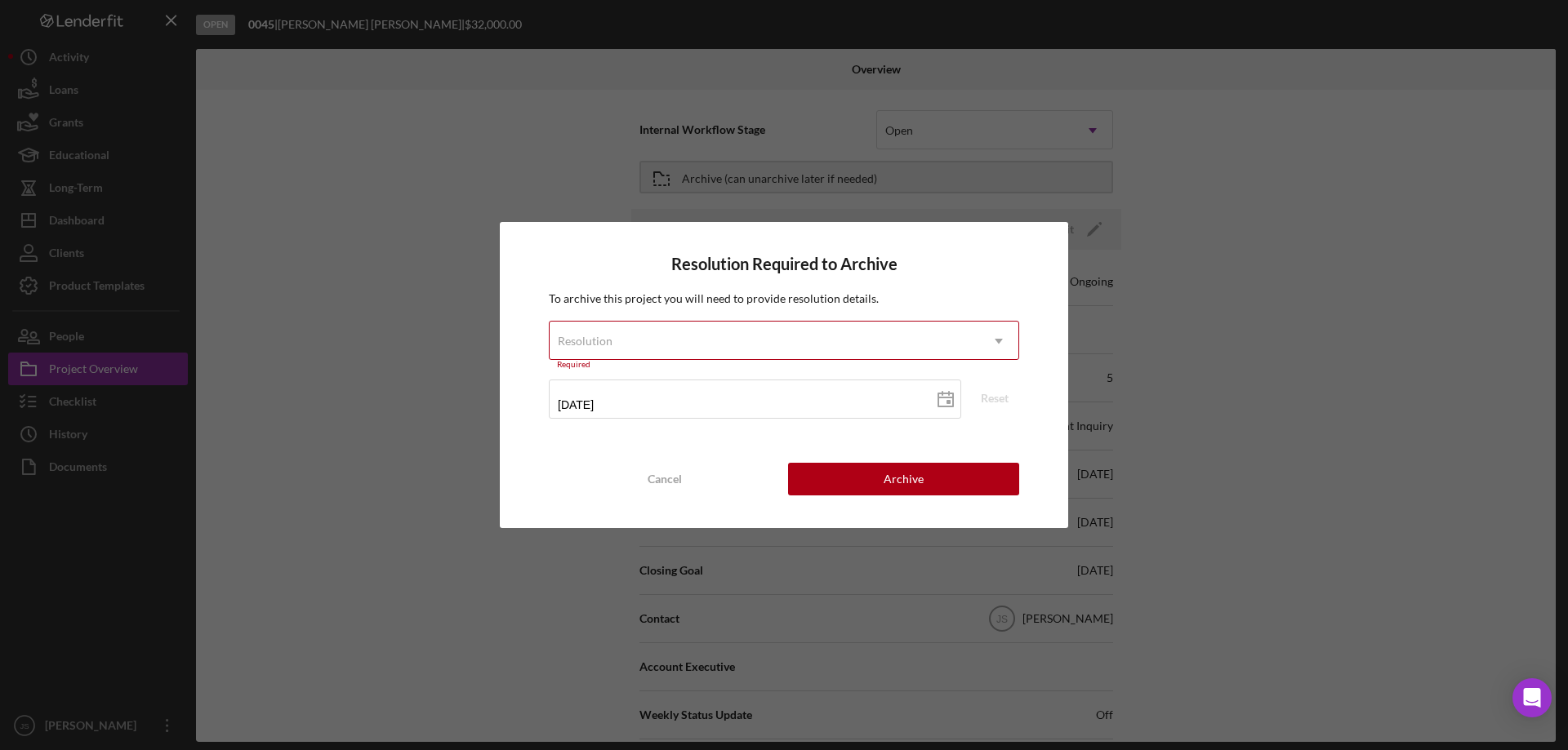
click at [769, 338] on div "Resolution" at bounding box center [764, 340] width 429 height 38
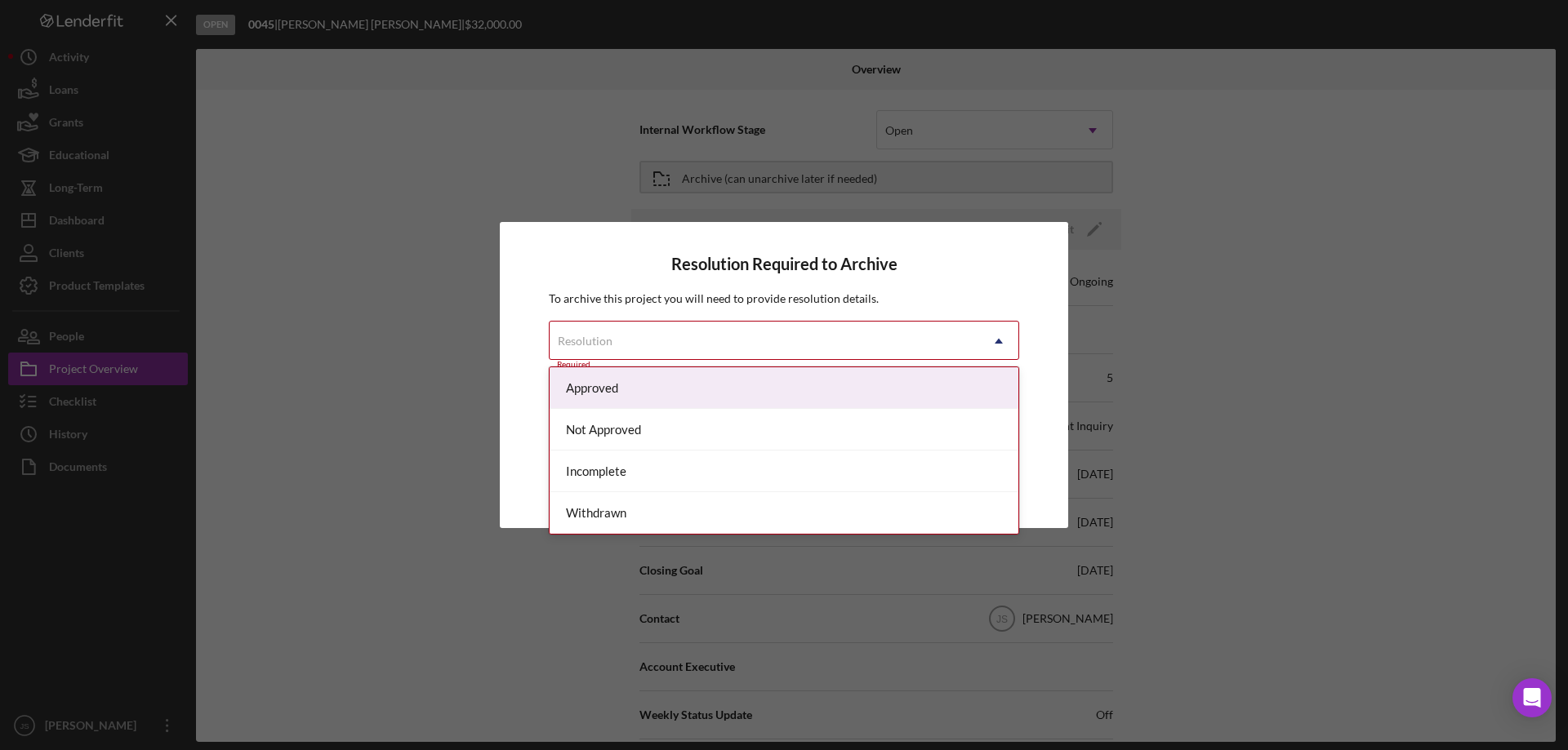
click at [618, 379] on div "Approved" at bounding box center [784, 388] width 469 height 42
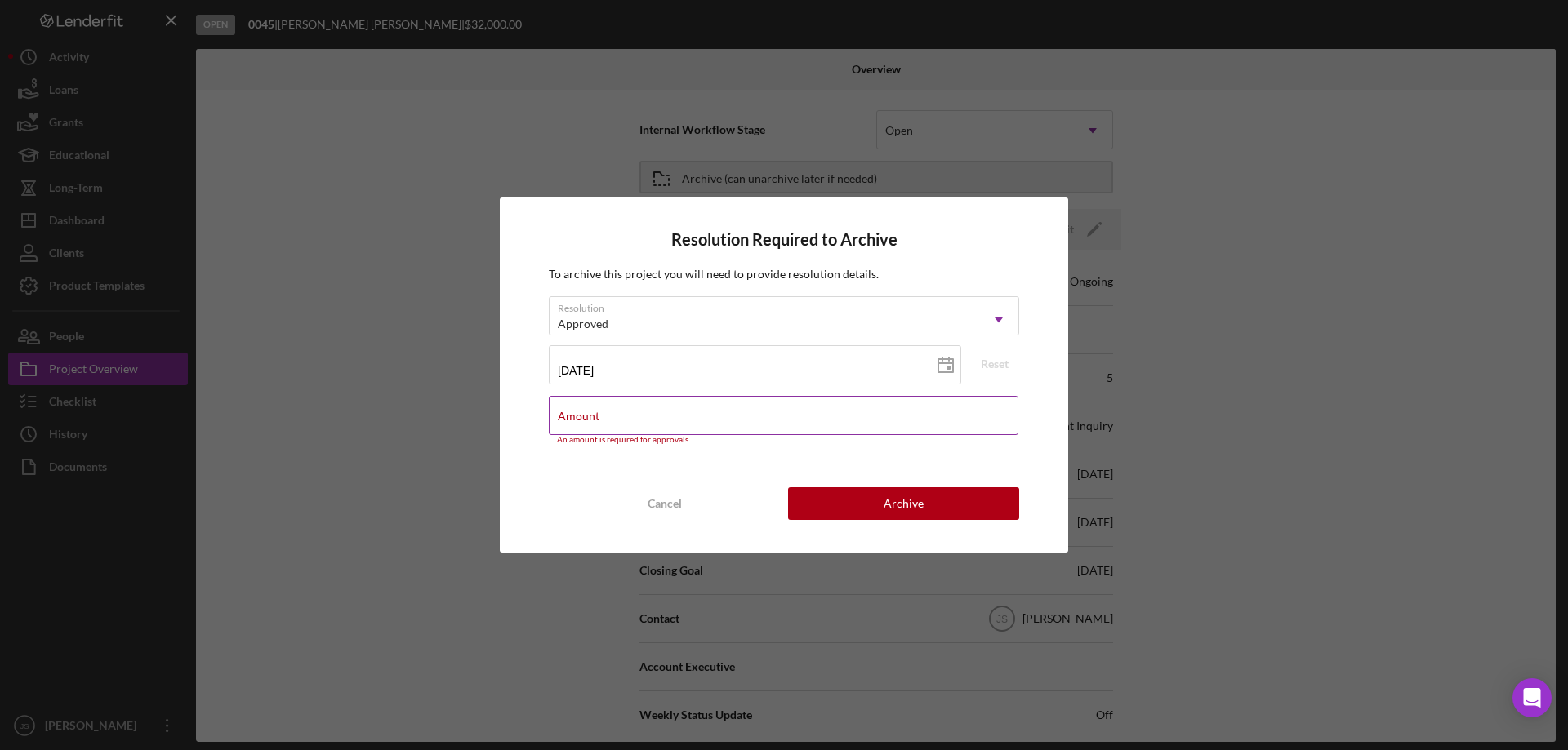
click at [622, 416] on input "Amount" at bounding box center [784, 415] width 469 height 39
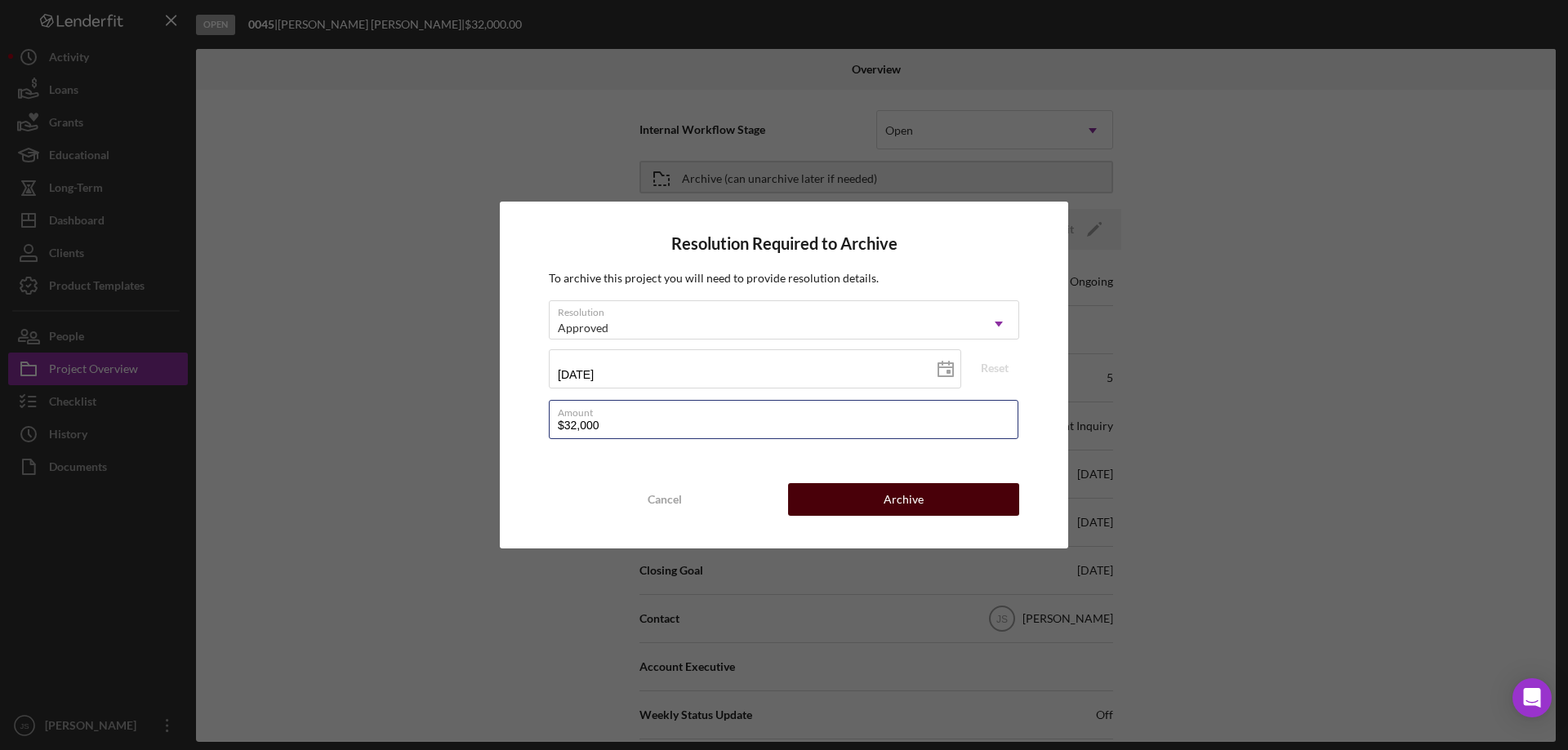
type input "$32,000"
click at [905, 500] on div "Archive" at bounding box center [903, 500] width 40 height 33
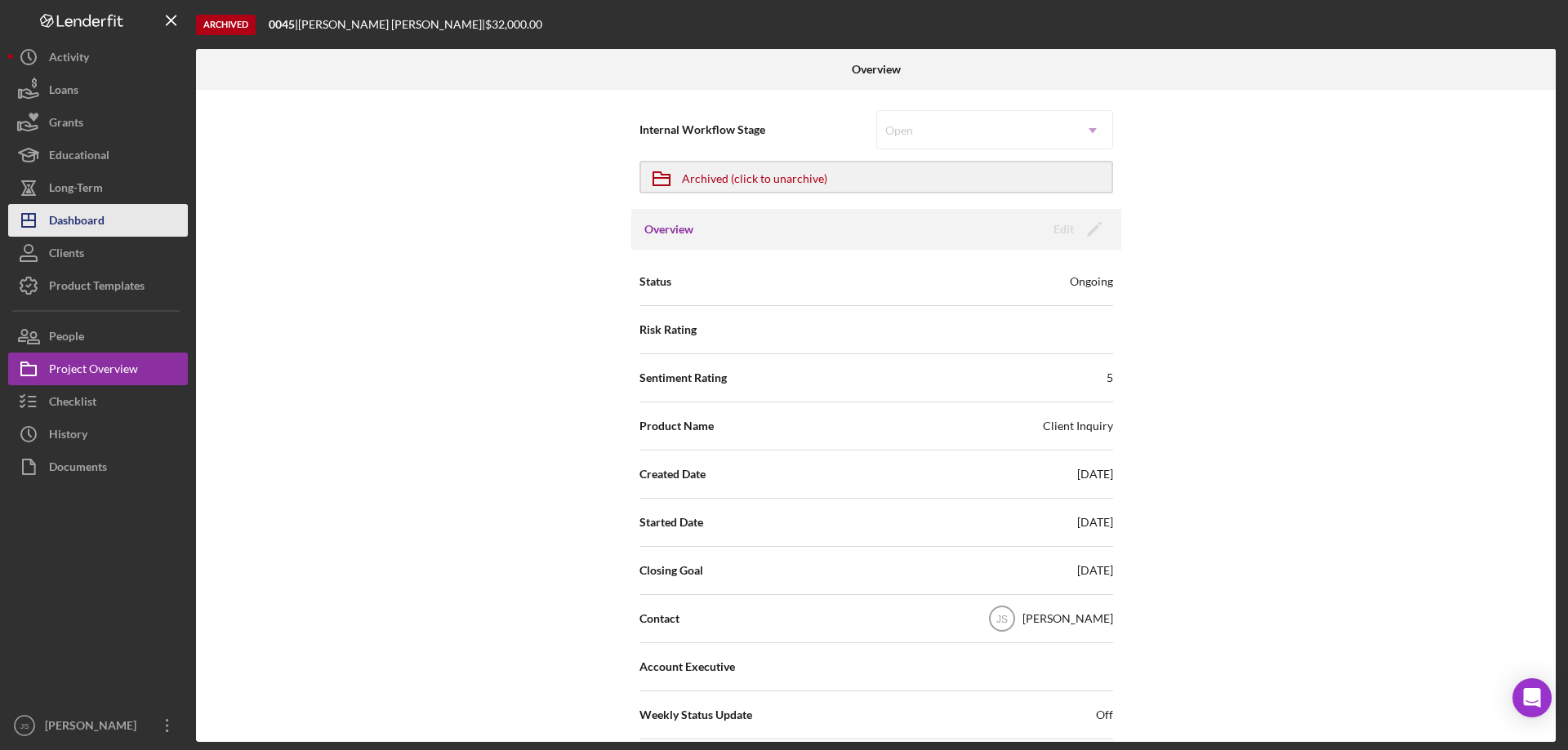
click at [124, 223] on button "Icon/Dashboard Dashboard" at bounding box center [97, 221] width 180 height 33
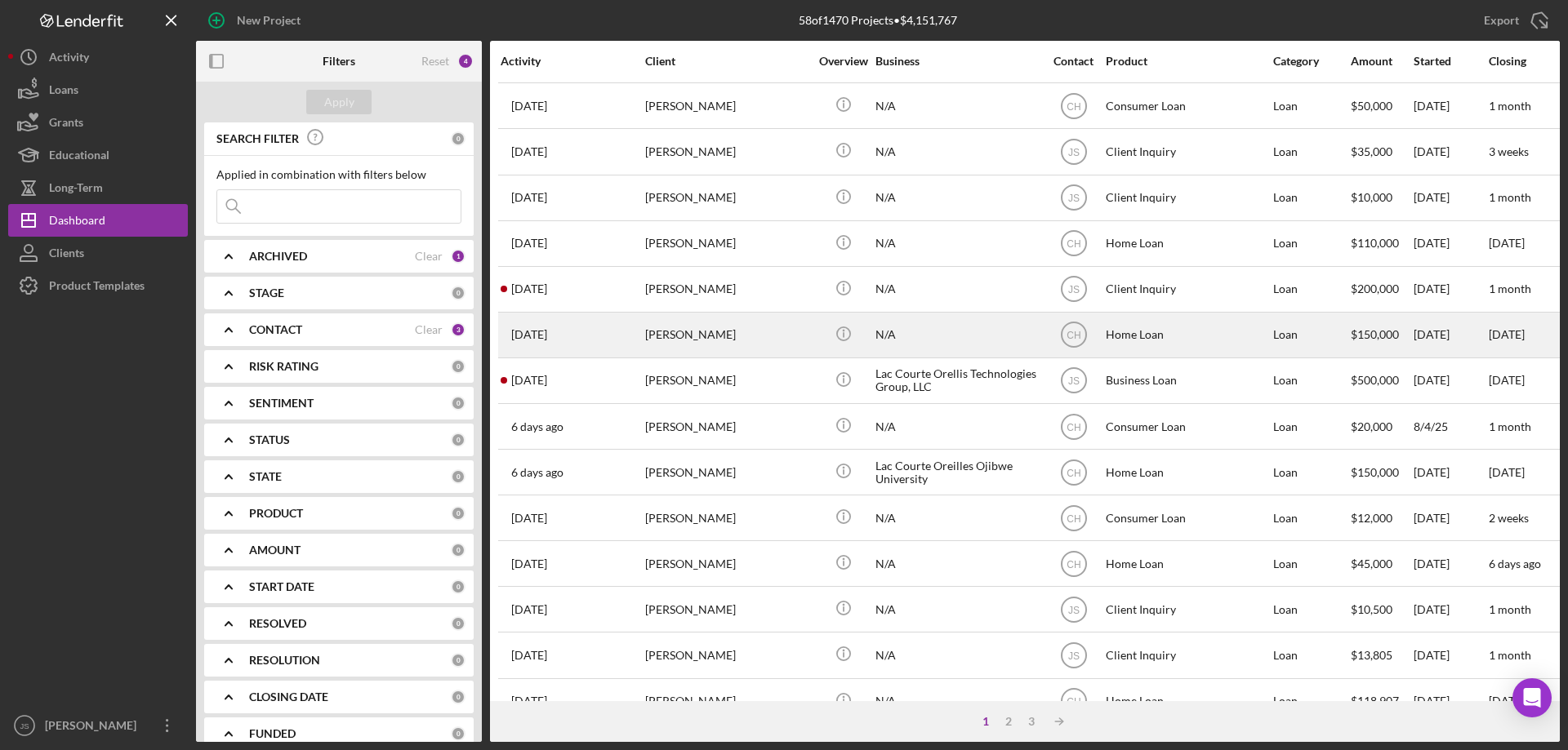
scroll to position [383, 0]
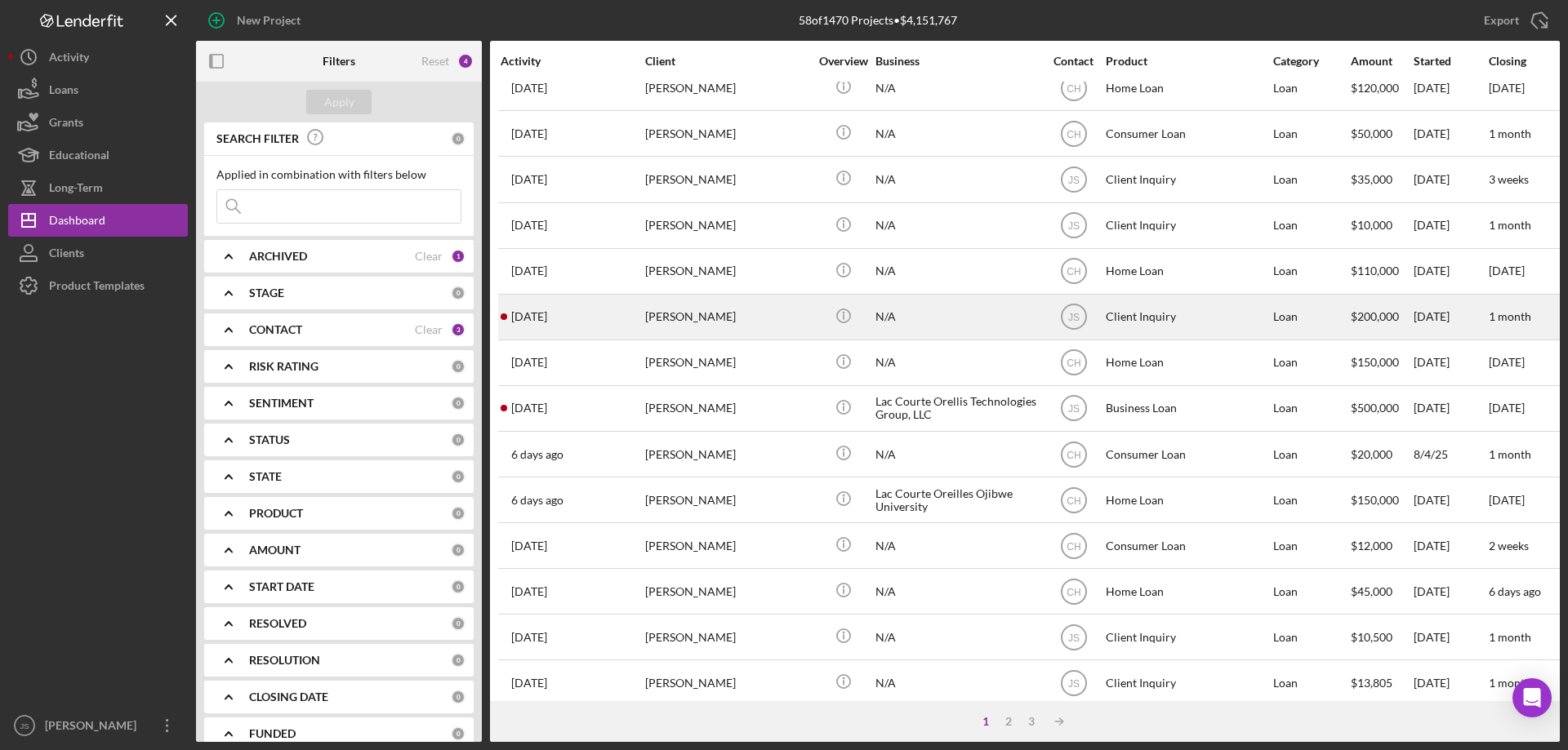
click at [999, 327] on div "N/A" at bounding box center [958, 317] width 164 height 43
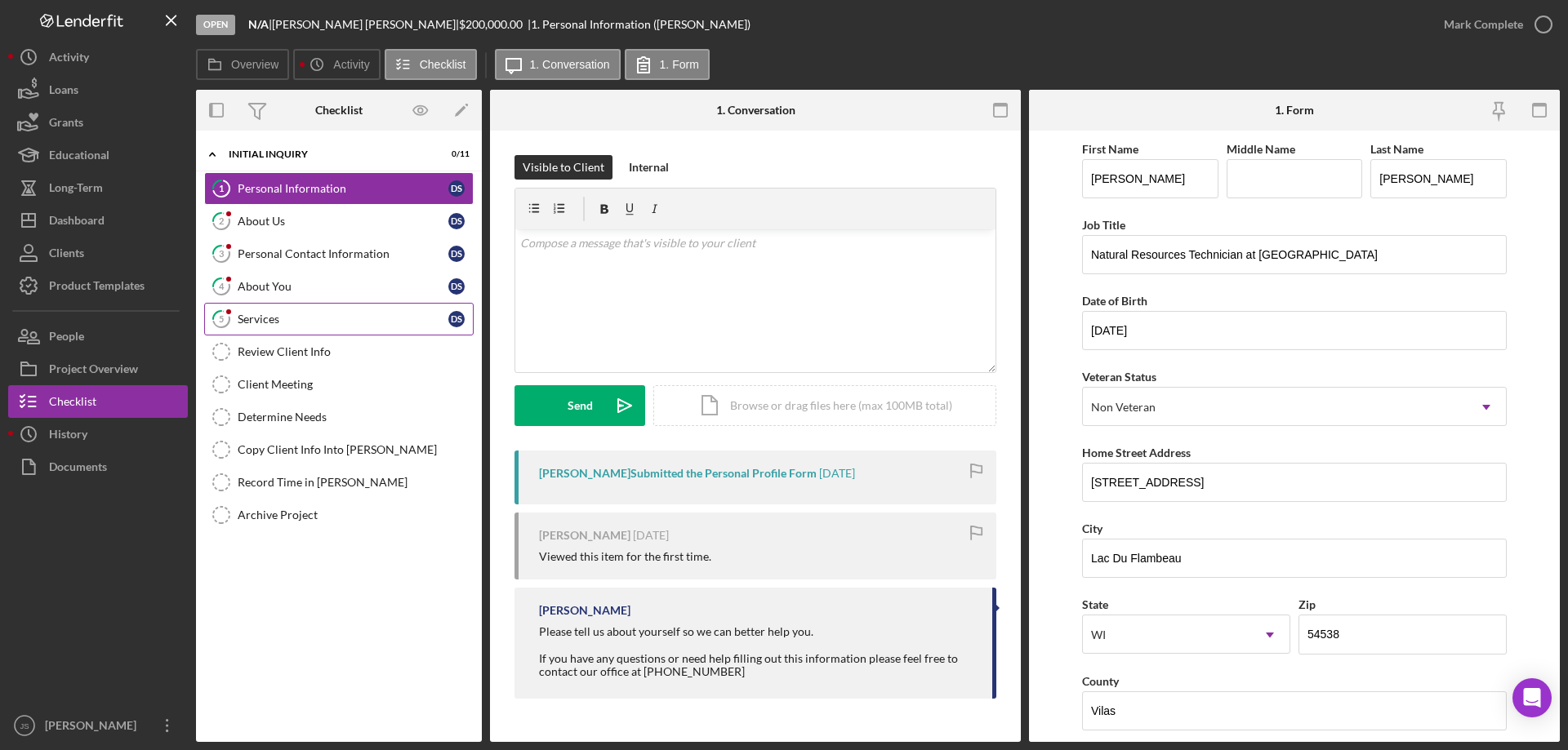
click at [324, 320] on div "Services" at bounding box center [343, 318] width 210 height 13
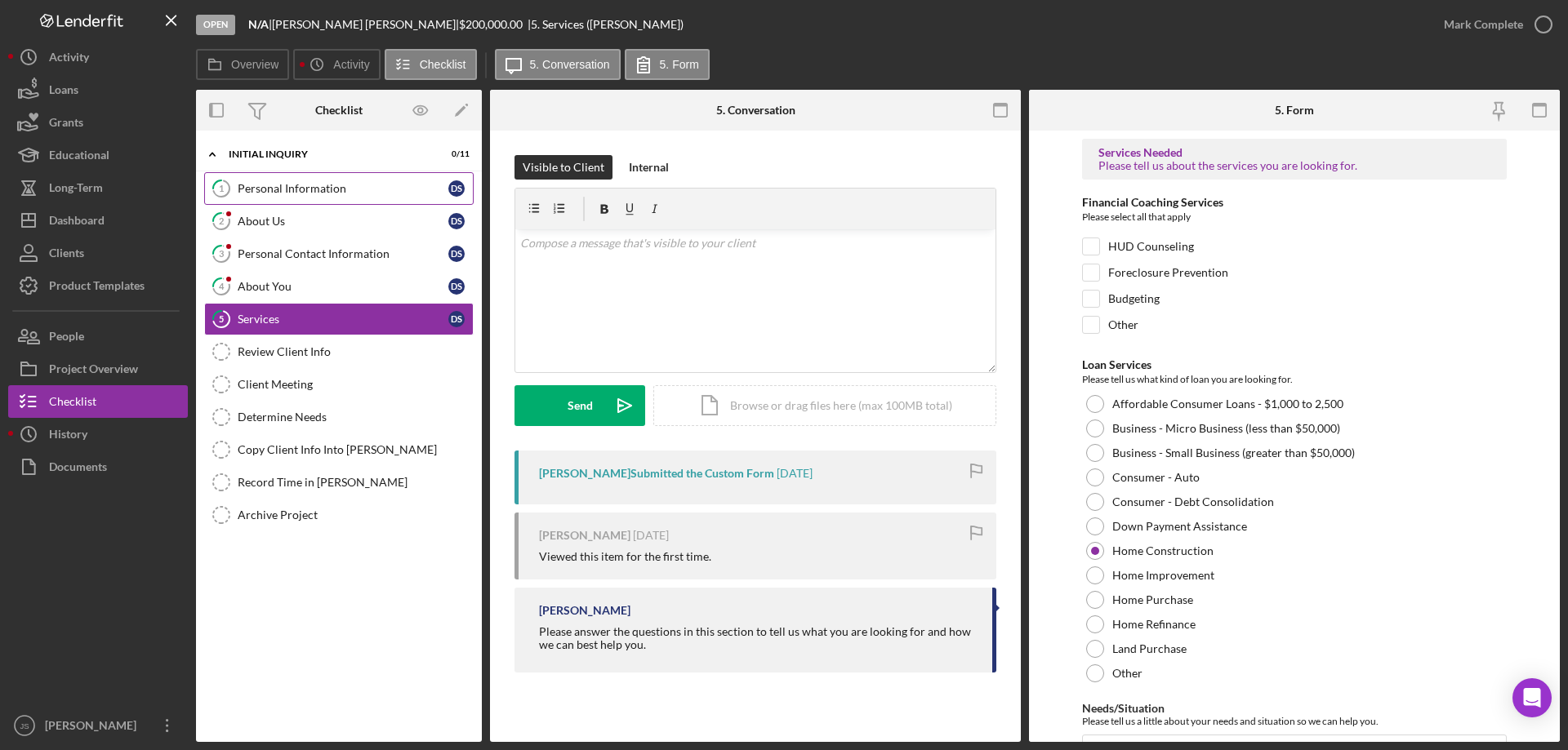
click at [289, 185] on div "Personal Information" at bounding box center [343, 188] width 210 height 13
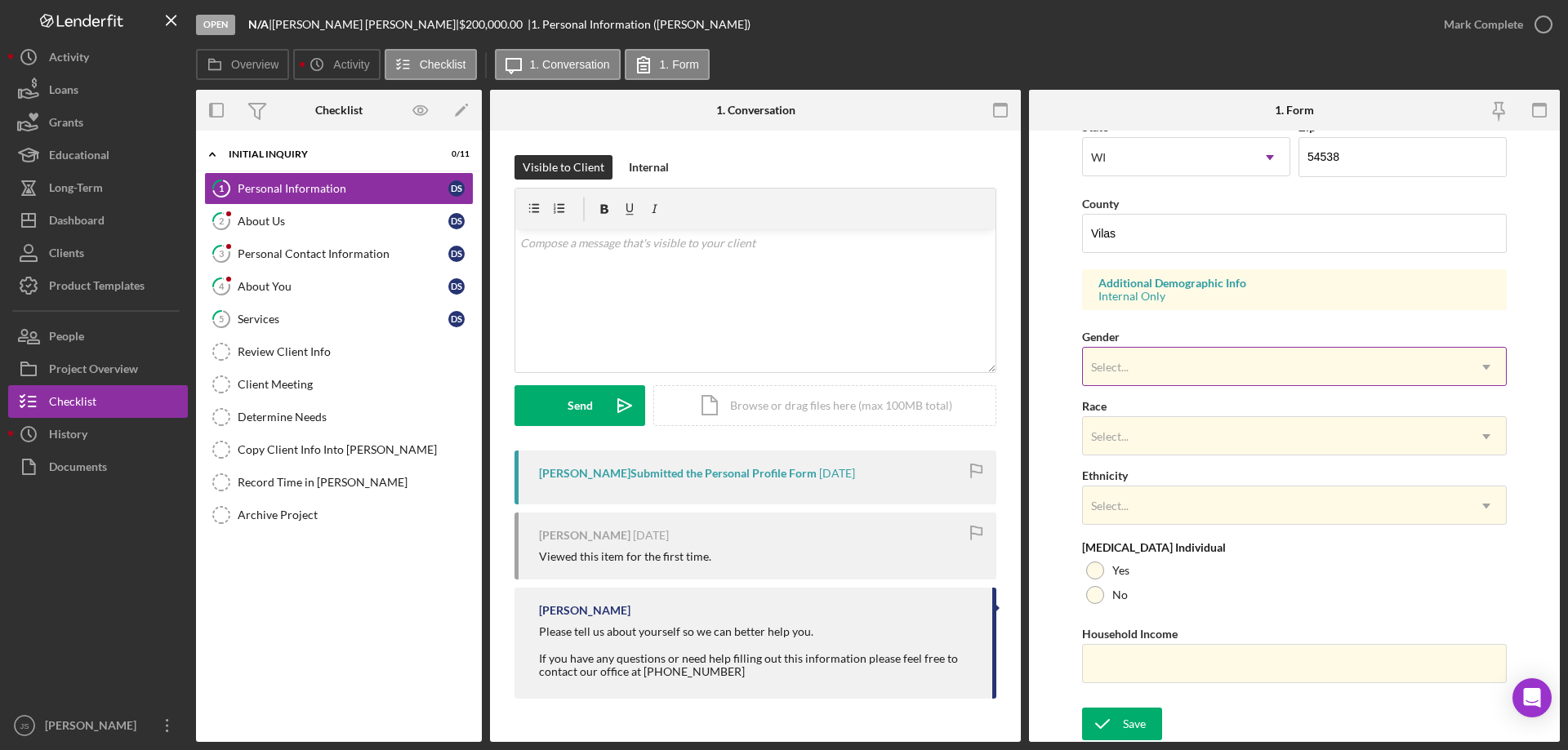
scroll to position [479, 0]
click at [1176, 368] on div "Select..." at bounding box center [1275, 366] width 383 height 38
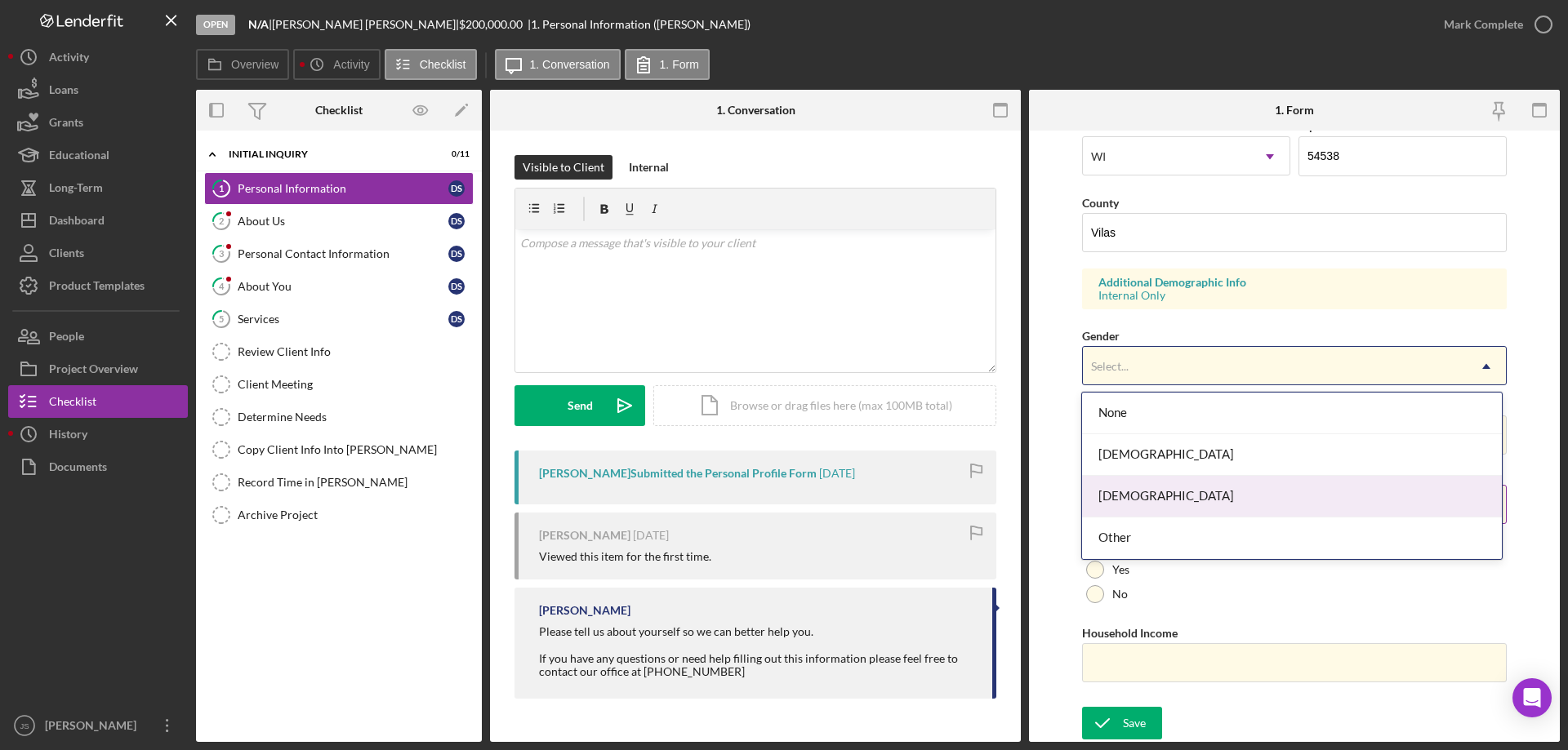
click at [1150, 494] on div "[DEMOGRAPHIC_DATA]" at bounding box center [1292, 496] width 419 height 42
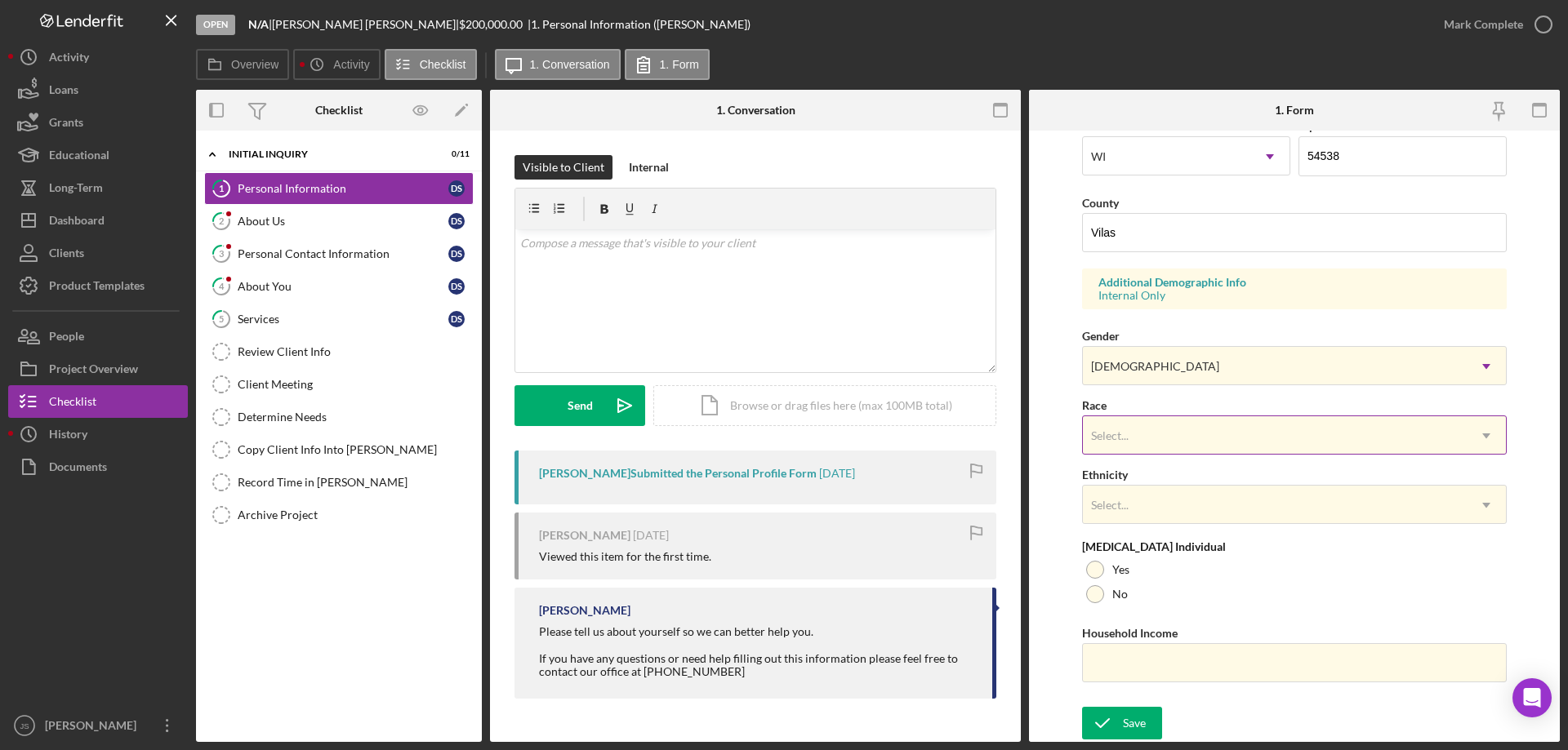
click at [1168, 434] on div "Select..." at bounding box center [1275, 436] width 383 height 38
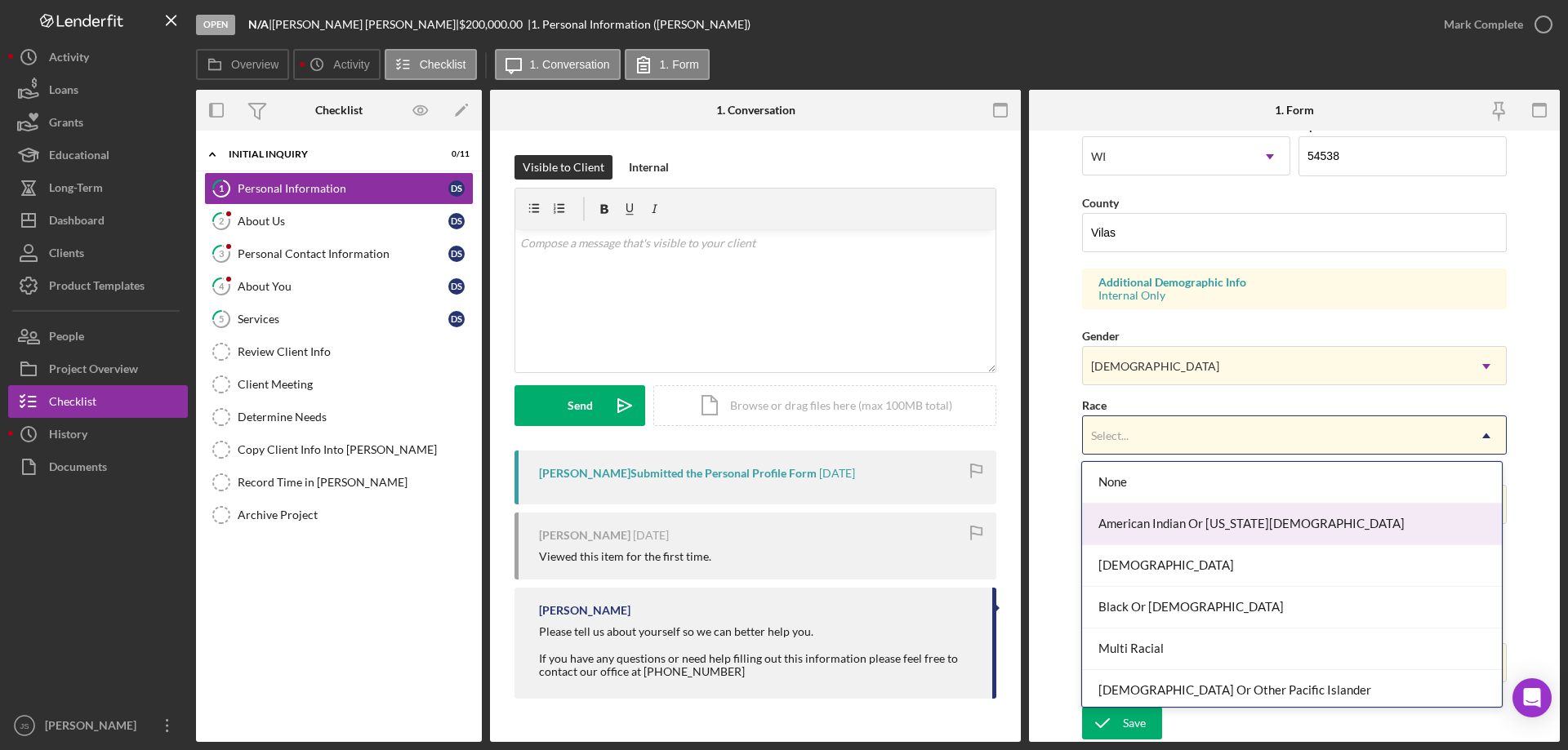
click at [1167, 516] on div "American Indian Or [US_STATE][DEMOGRAPHIC_DATA]" at bounding box center [1292, 524] width 419 height 42
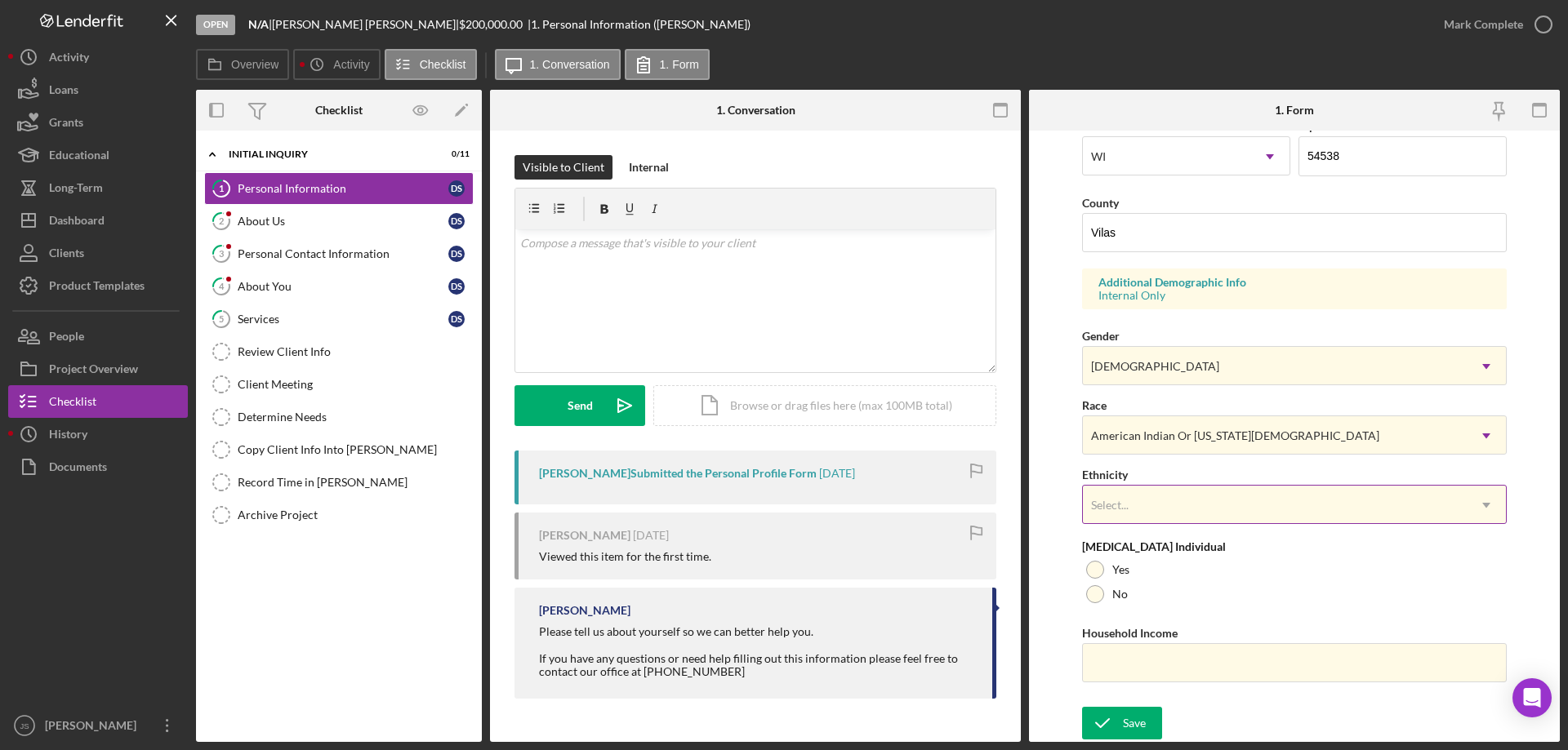
click at [1181, 508] on div "Select..." at bounding box center [1275, 505] width 383 height 38
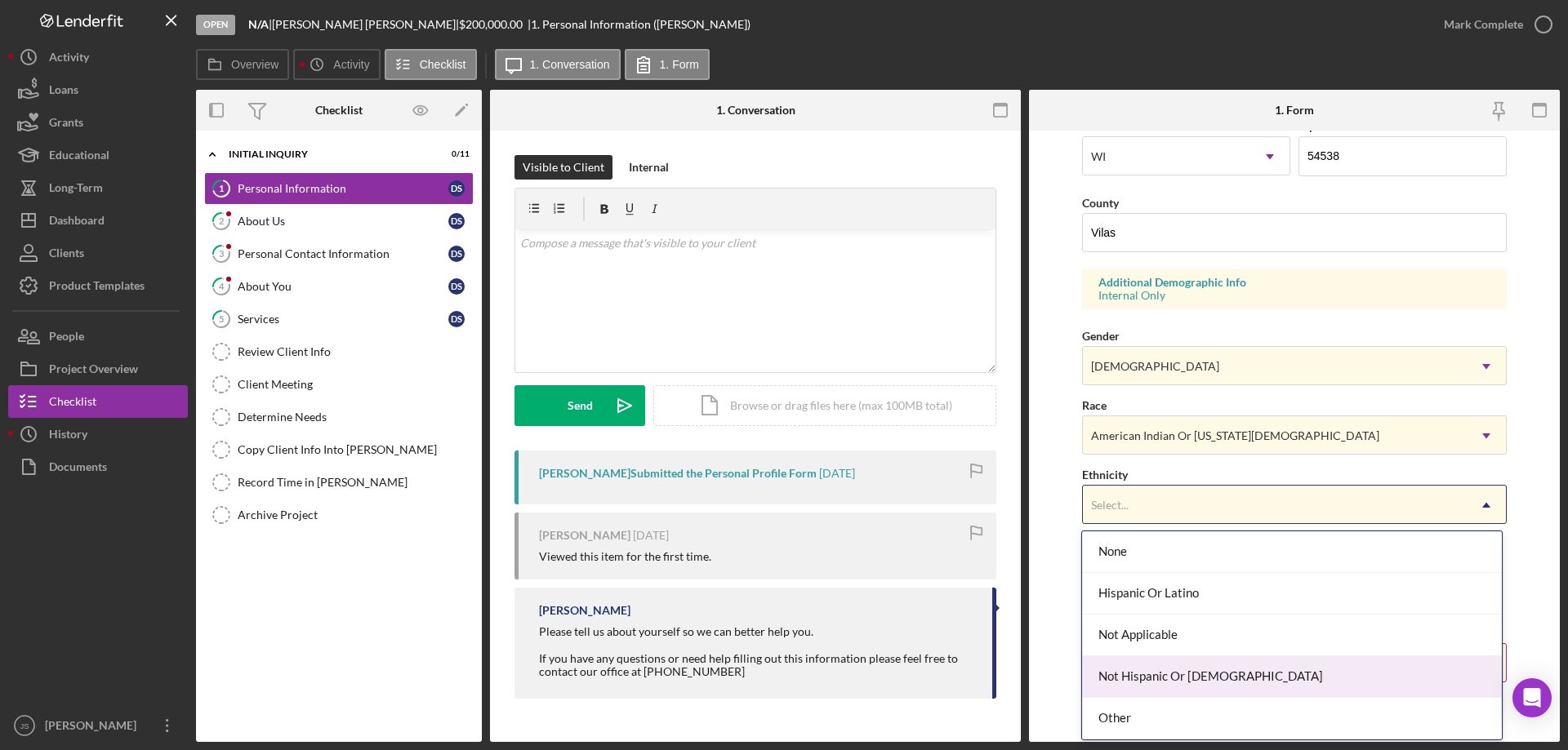
drag, startPoint x: 1205, startPoint y: 678, endPoint x: 1225, endPoint y: 659, distance: 27.6
click at [1206, 679] on div "Not Hispanic Or [DEMOGRAPHIC_DATA]" at bounding box center [1292, 677] width 419 height 42
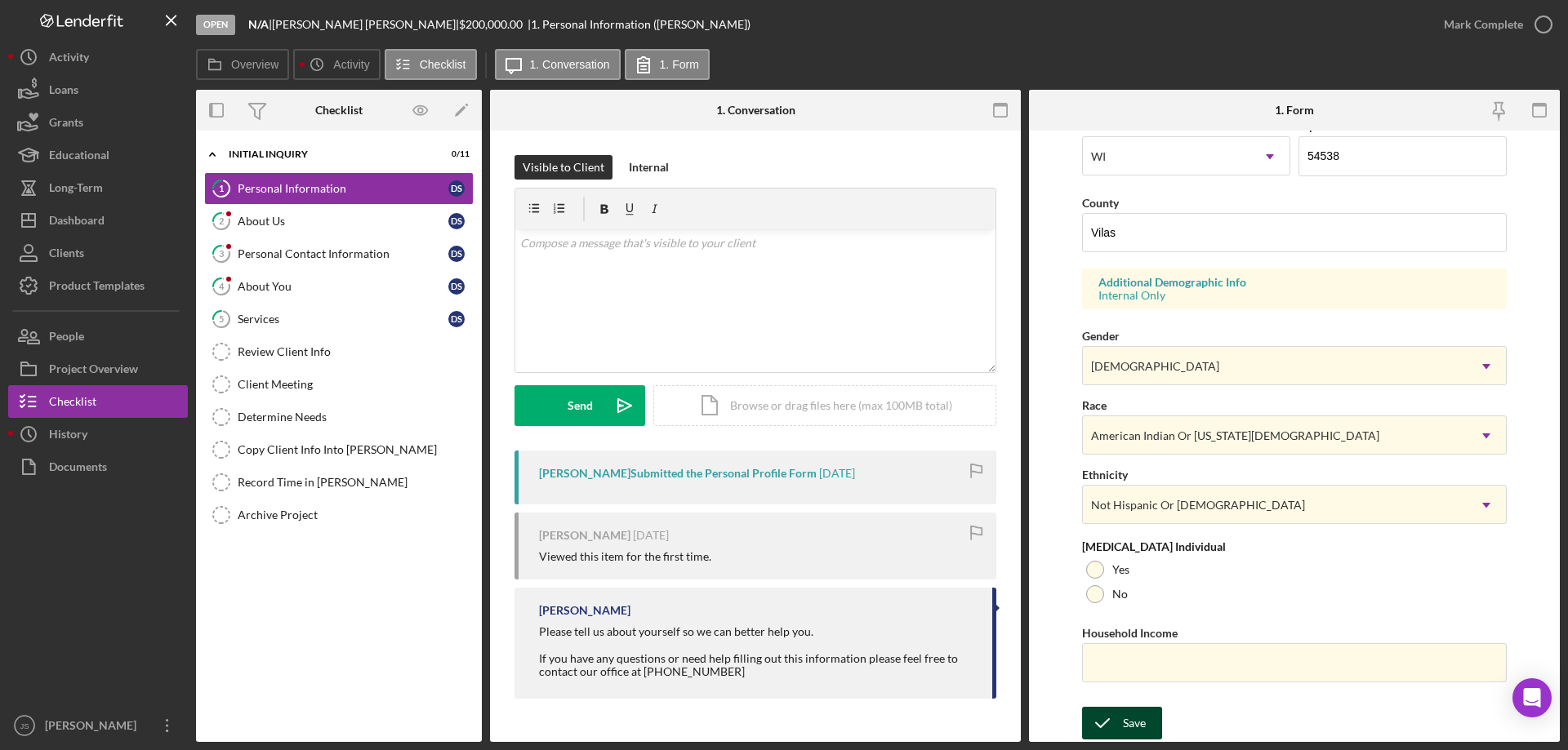
drag, startPoint x: 1145, startPoint y: 715, endPoint x: 1160, endPoint y: 707, distance: 17.0
click at [1147, 715] on button "Save" at bounding box center [1122, 724] width 80 height 33
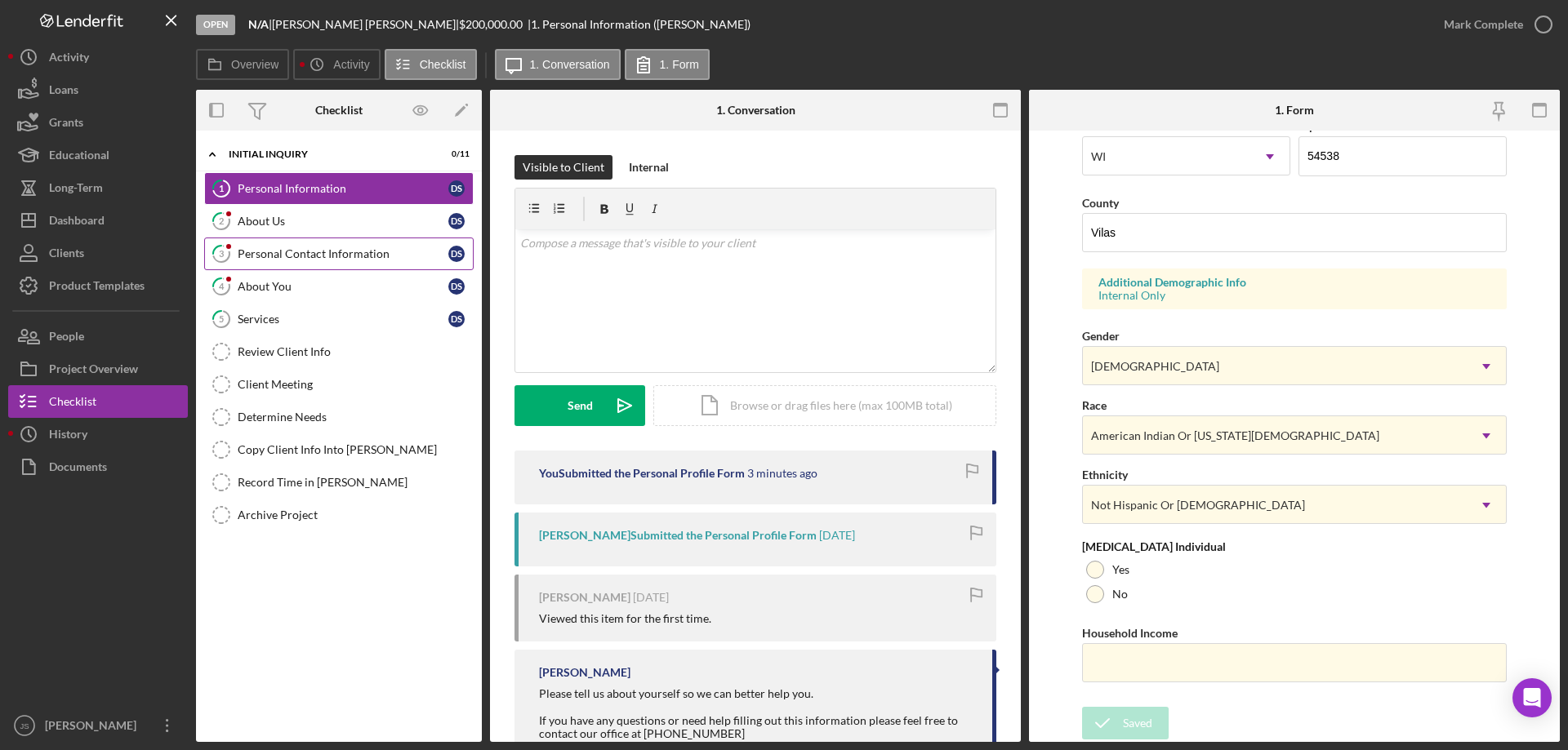
click at [297, 252] on div "Personal Contact Information" at bounding box center [343, 253] width 210 height 13
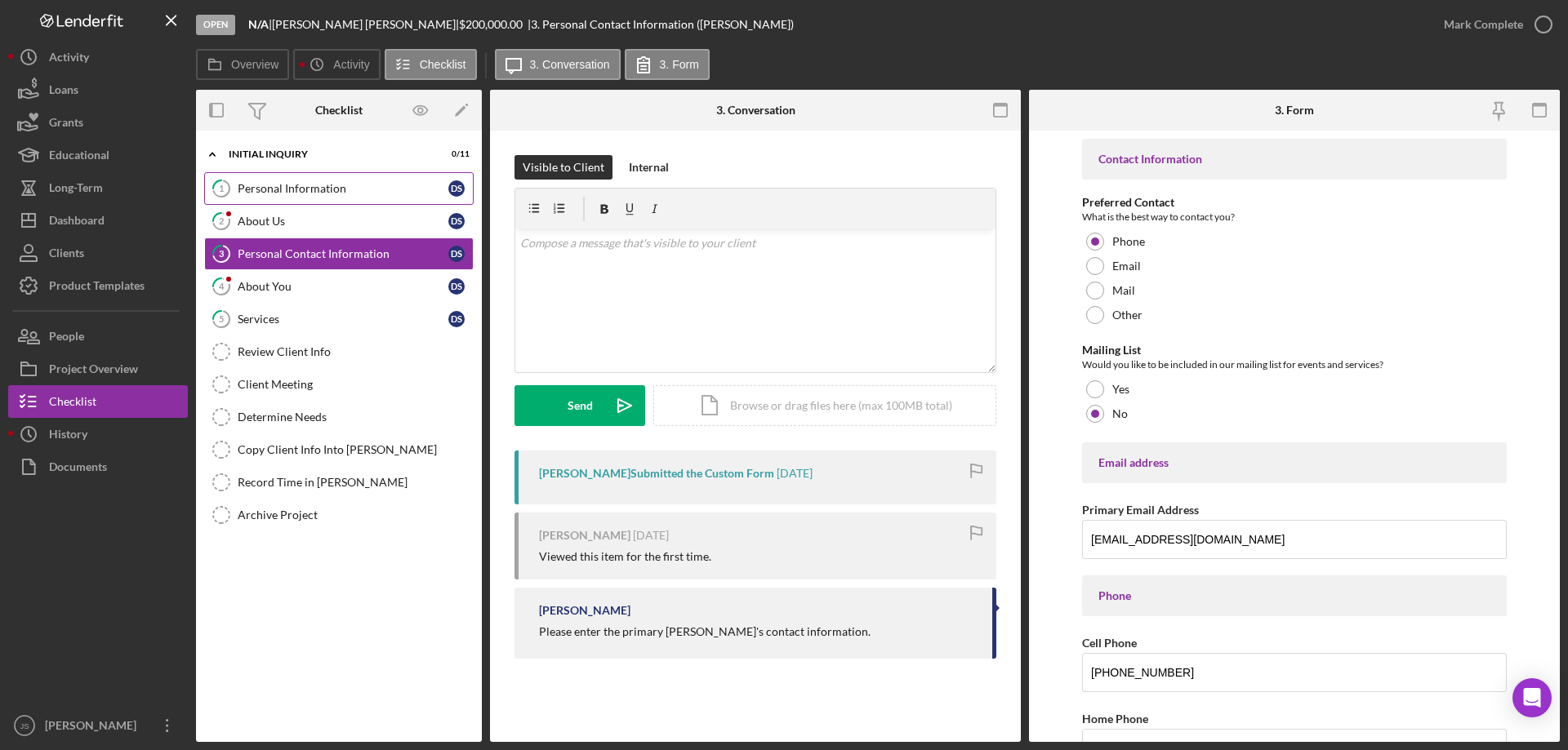
click at [323, 187] on div "Personal Information" at bounding box center [343, 188] width 210 height 13
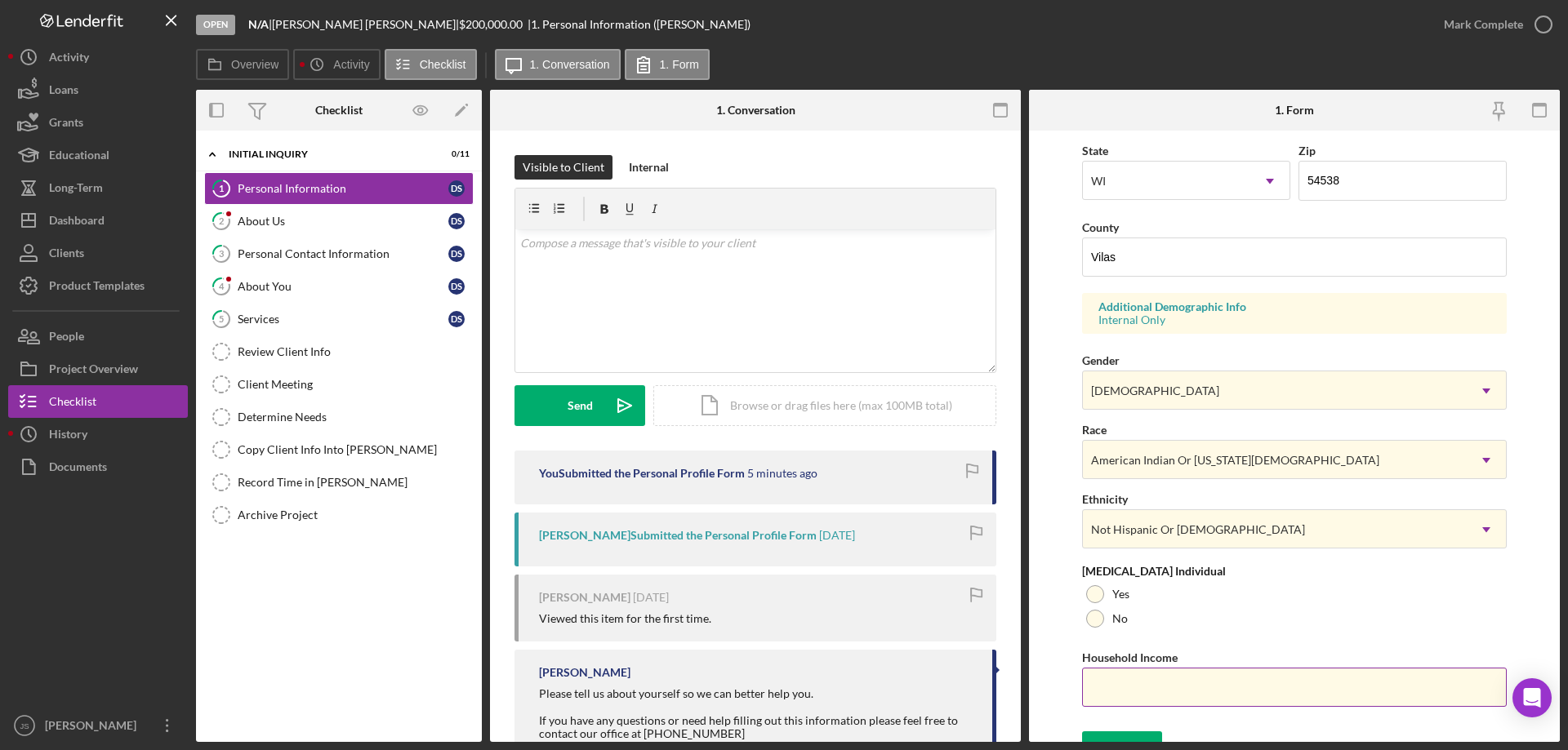
scroll to position [479, 0]
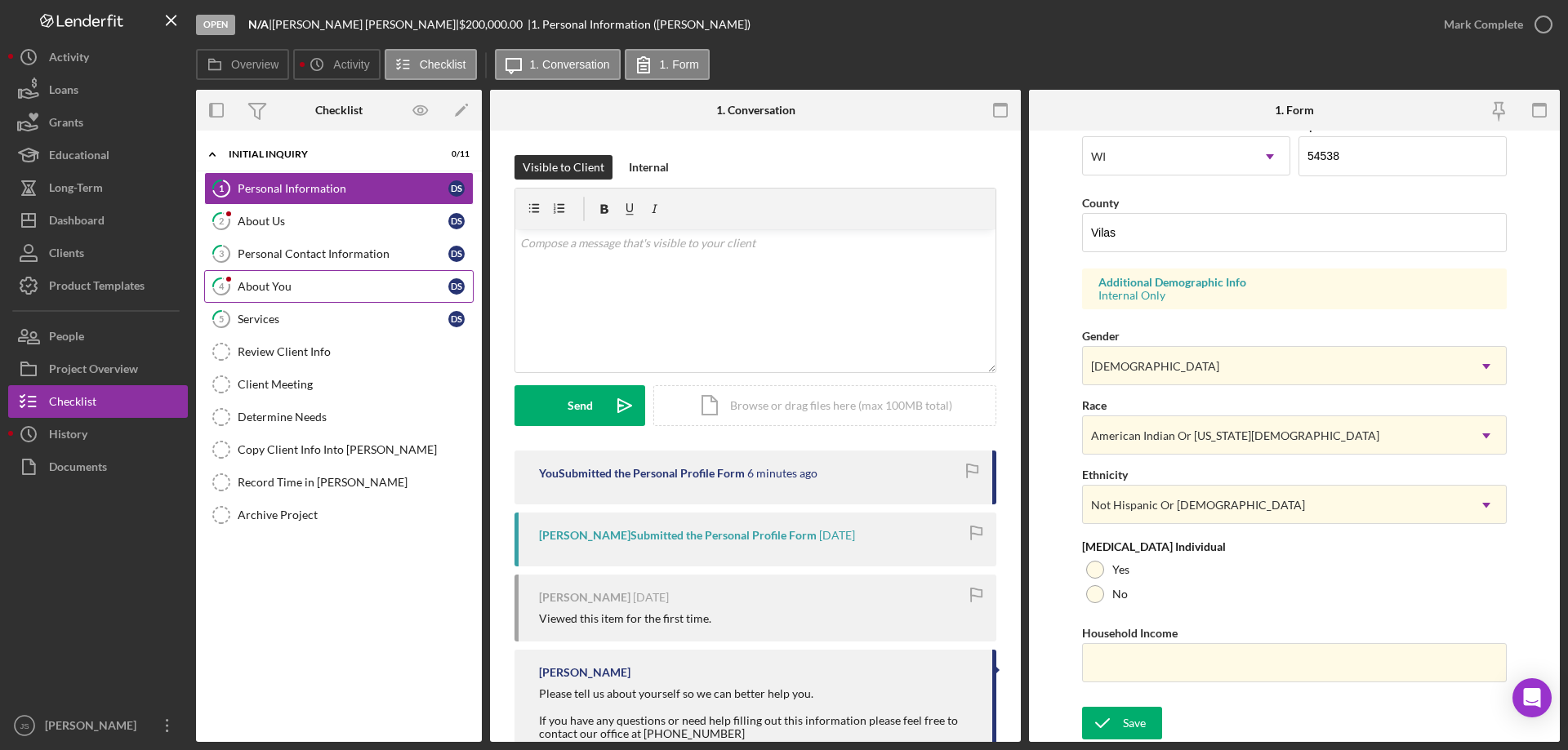
click at [310, 291] on div "About You" at bounding box center [343, 286] width 210 height 13
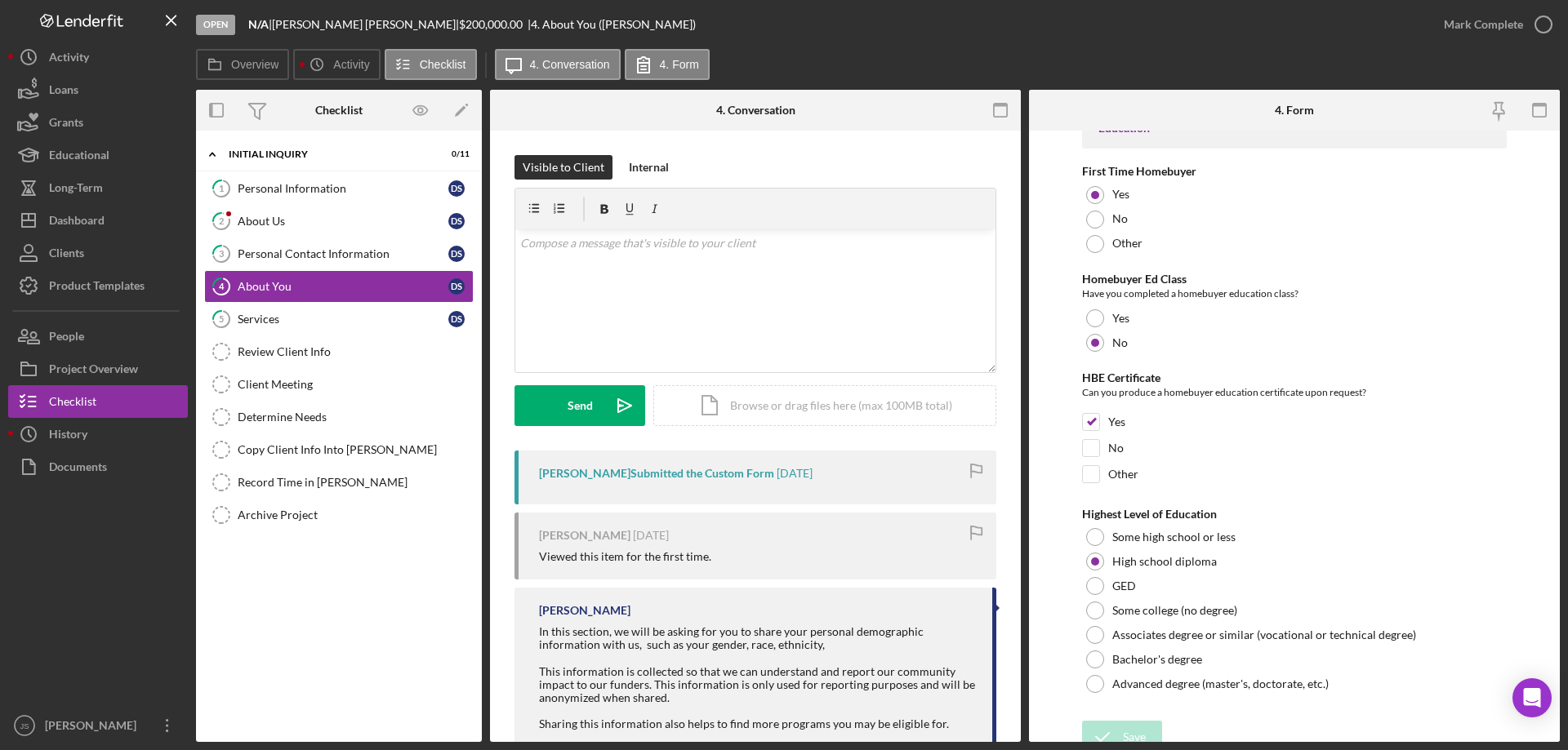
scroll to position [3394, 0]
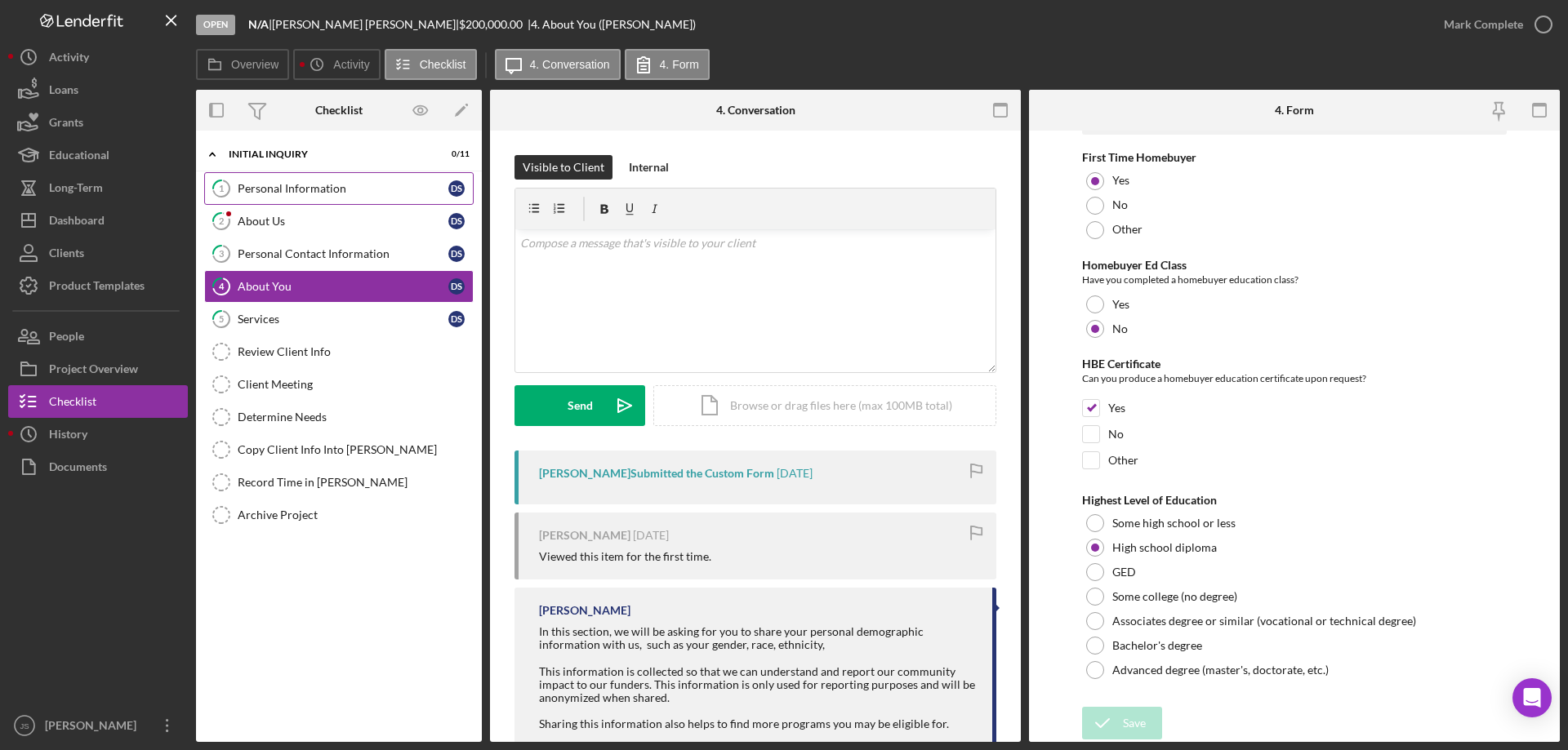
click at [310, 181] on link "1 Personal Information D S" at bounding box center [339, 189] width 270 height 33
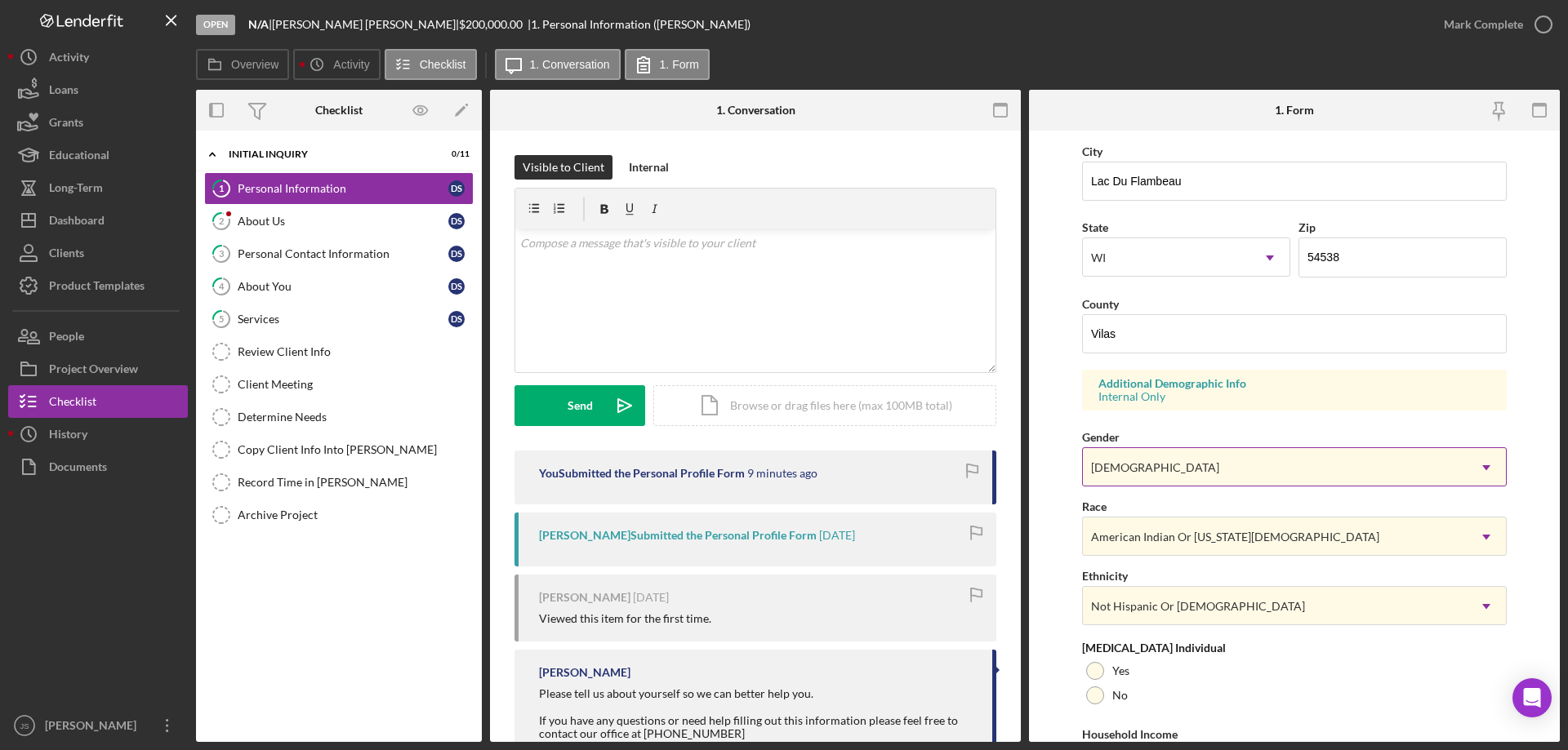
scroll to position [479, 0]
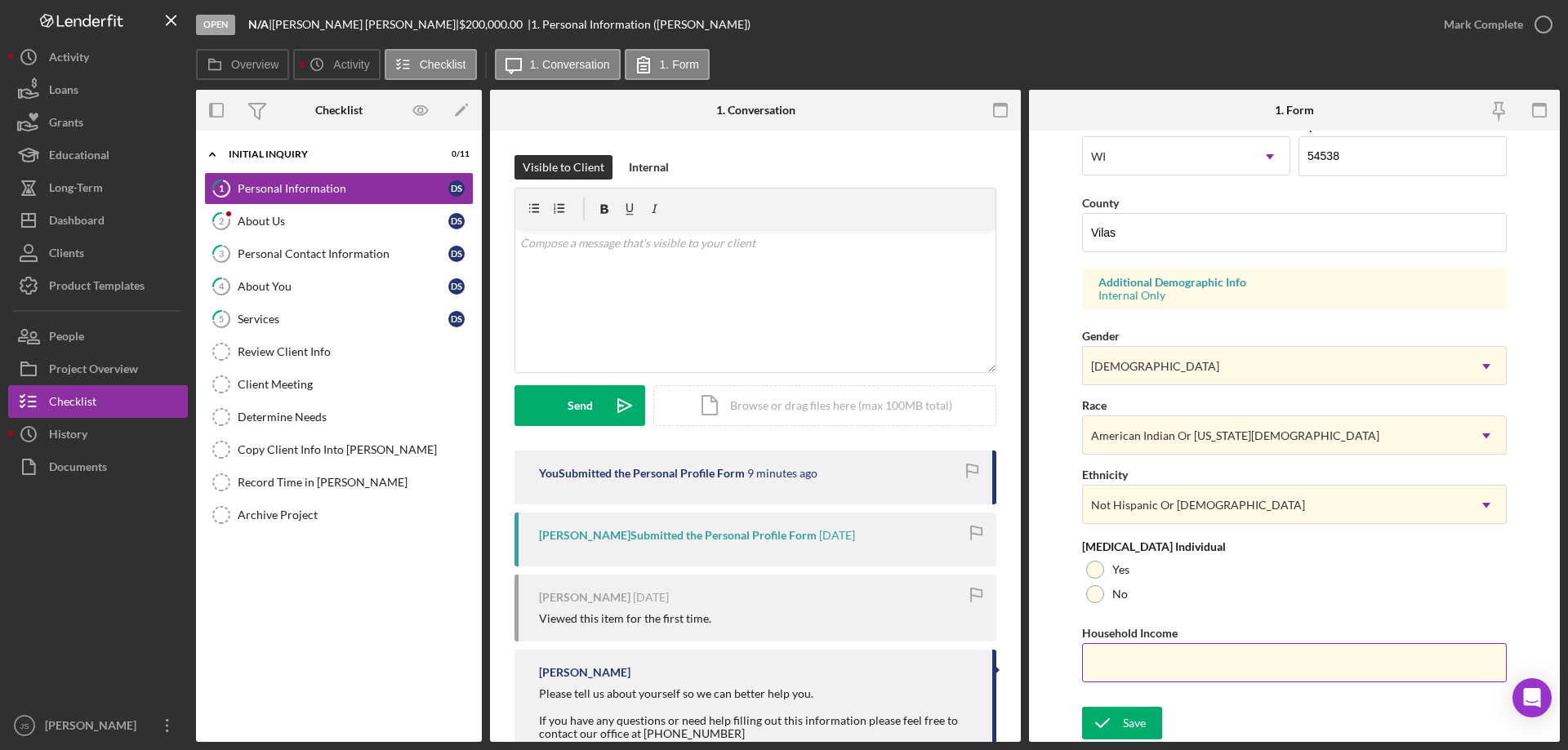
click at [1131, 672] on input "Household Income" at bounding box center [1295, 662] width 424 height 39
type input "$20,000"
click at [1093, 568] on div at bounding box center [1095, 569] width 18 height 18
click at [1132, 723] on div "Save" at bounding box center [1134, 724] width 22 height 33
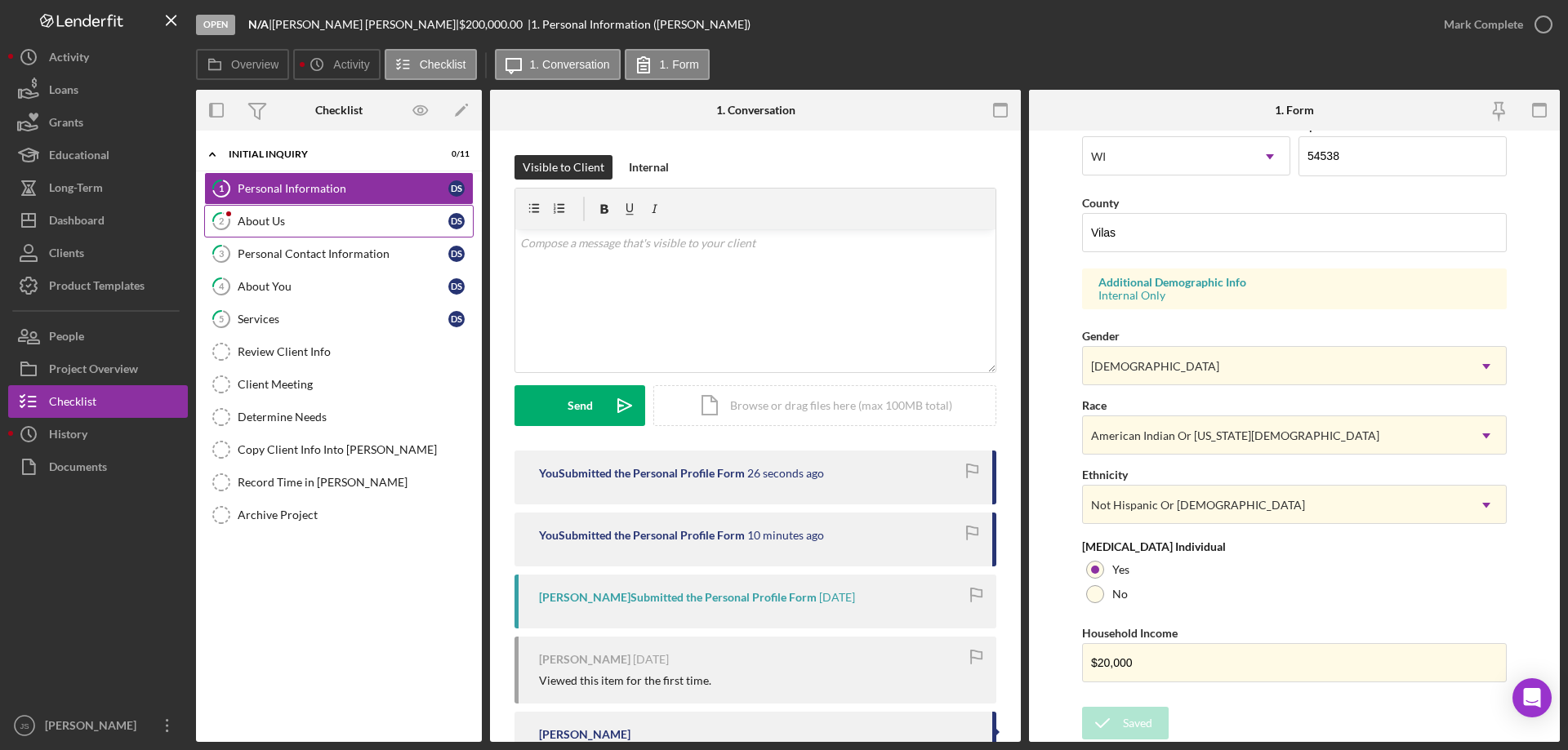
click at [283, 217] on div "About Us" at bounding box center [343, 221] width 210 height 13
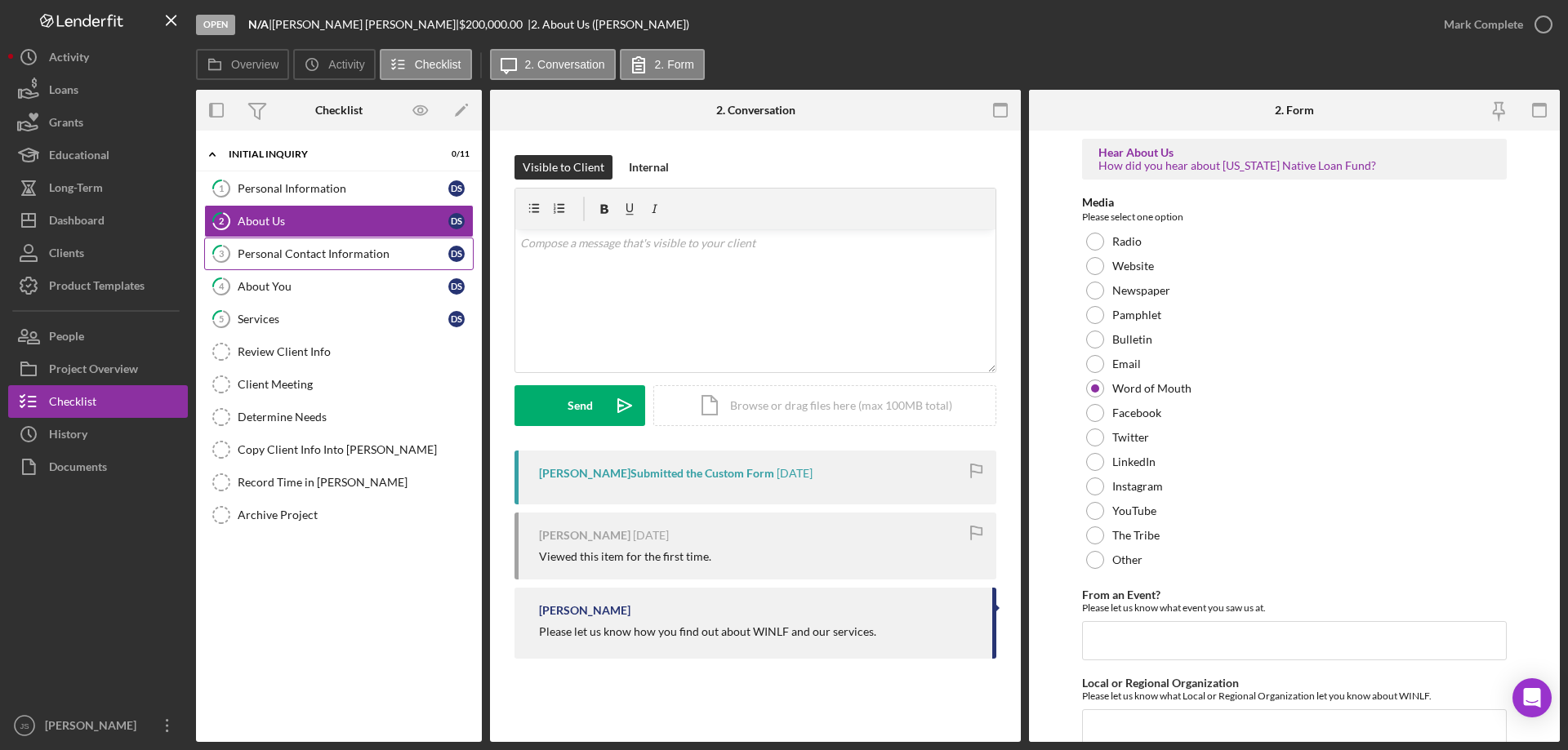
click at [327, 253] on div "Personal Contact Information" at bounding box center [343, 253] width 210 height 13
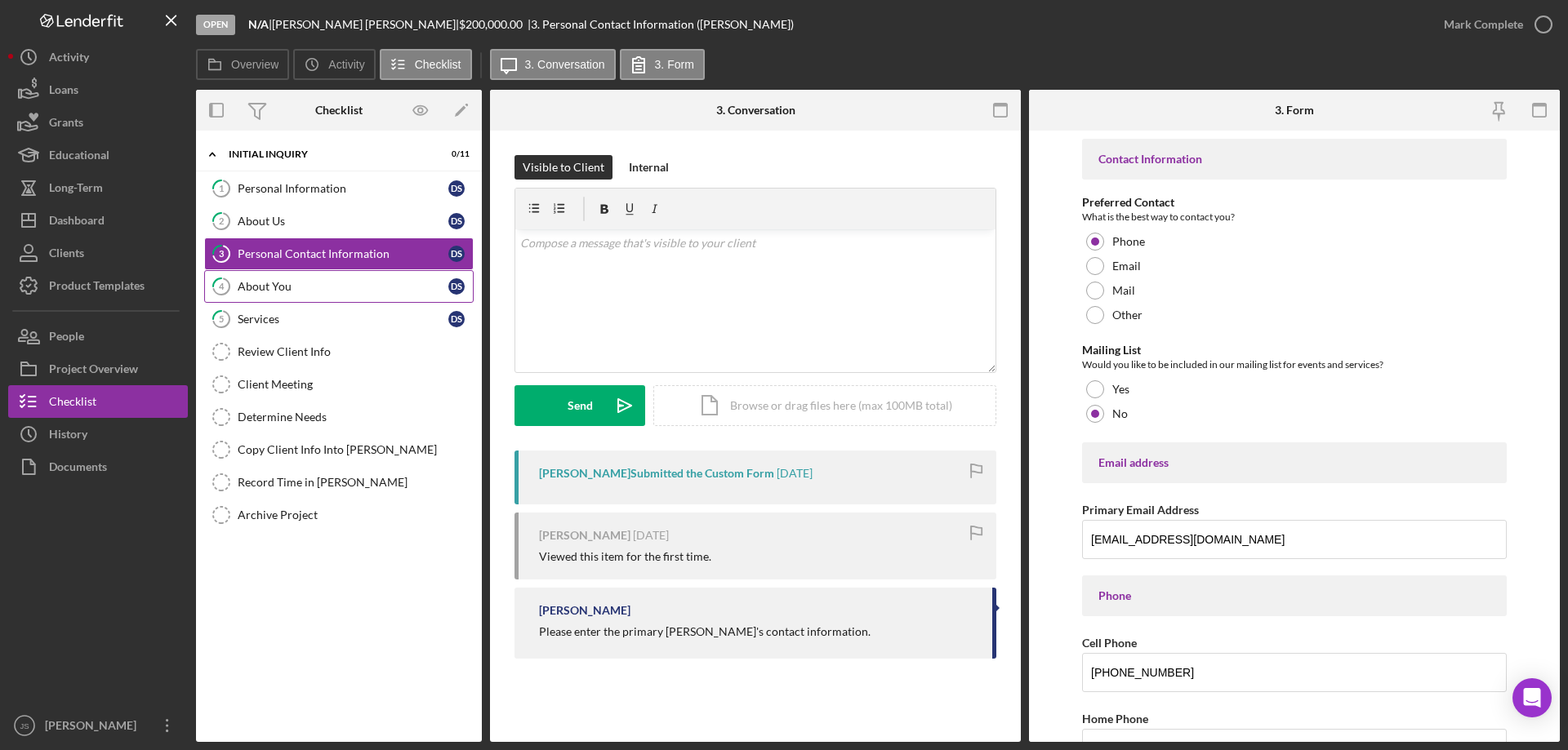
click at [302, 290] on div "About You" at bounding box center [343, 286] width 210 height 13
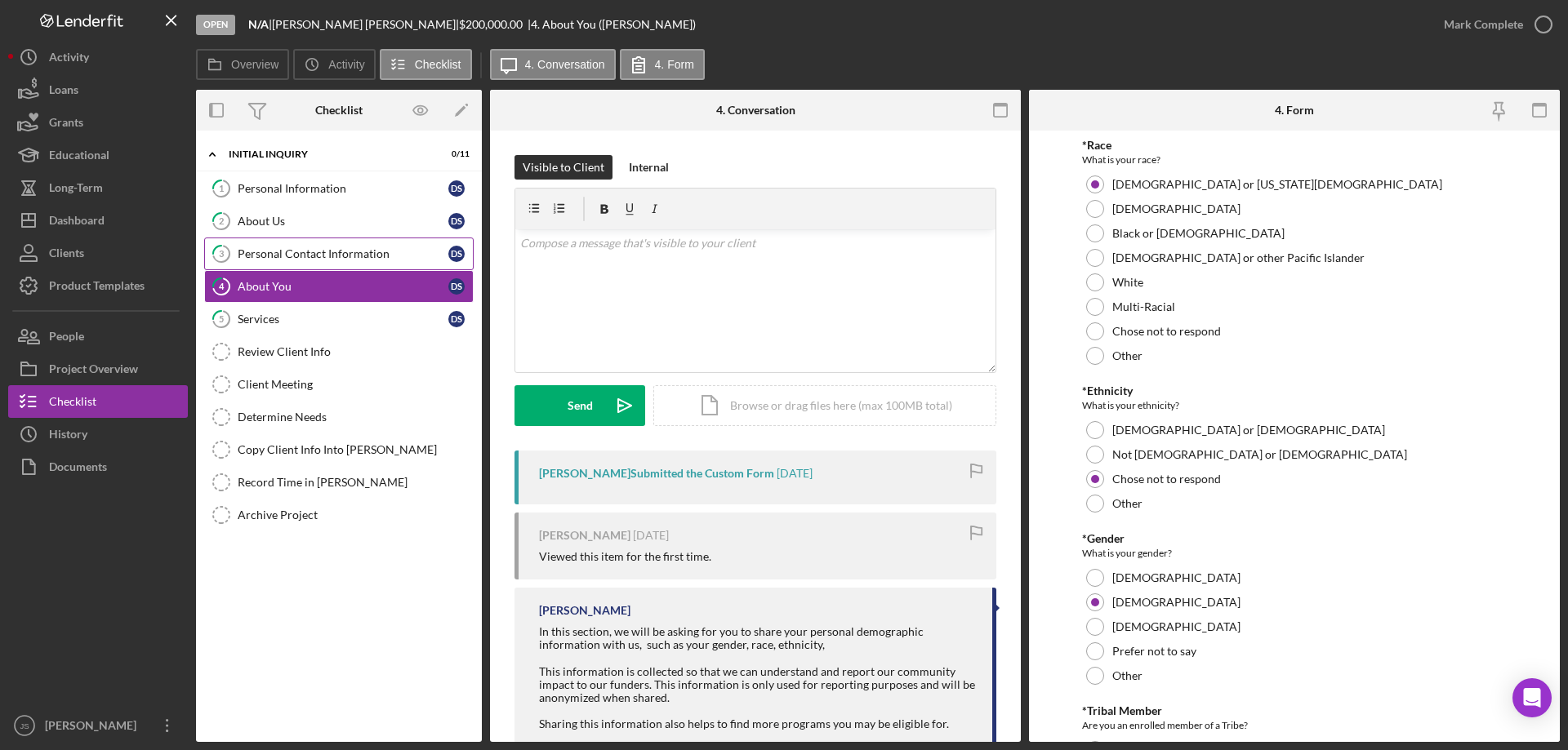
click at [305, 254] on div "Personal Contact Information" at bounding box center [343, 253] width 210 height 13
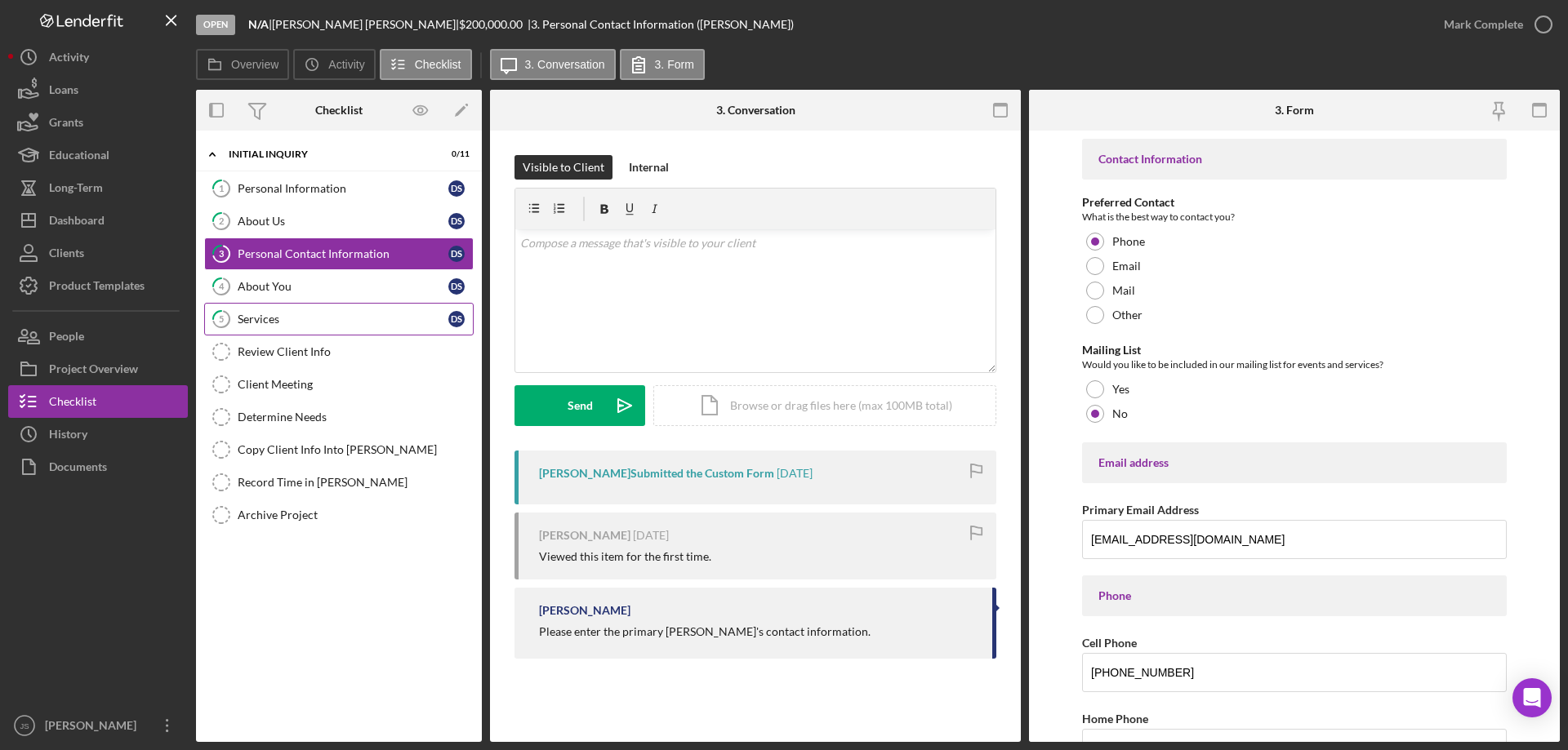
drag, startPoint x: 334, startPoint y: 320, endPoint x: 358, endPoint y: 316, distance: 24.3
click at [335, 320] on div "Services" at bounding box center [343, 318] width 210 height 13
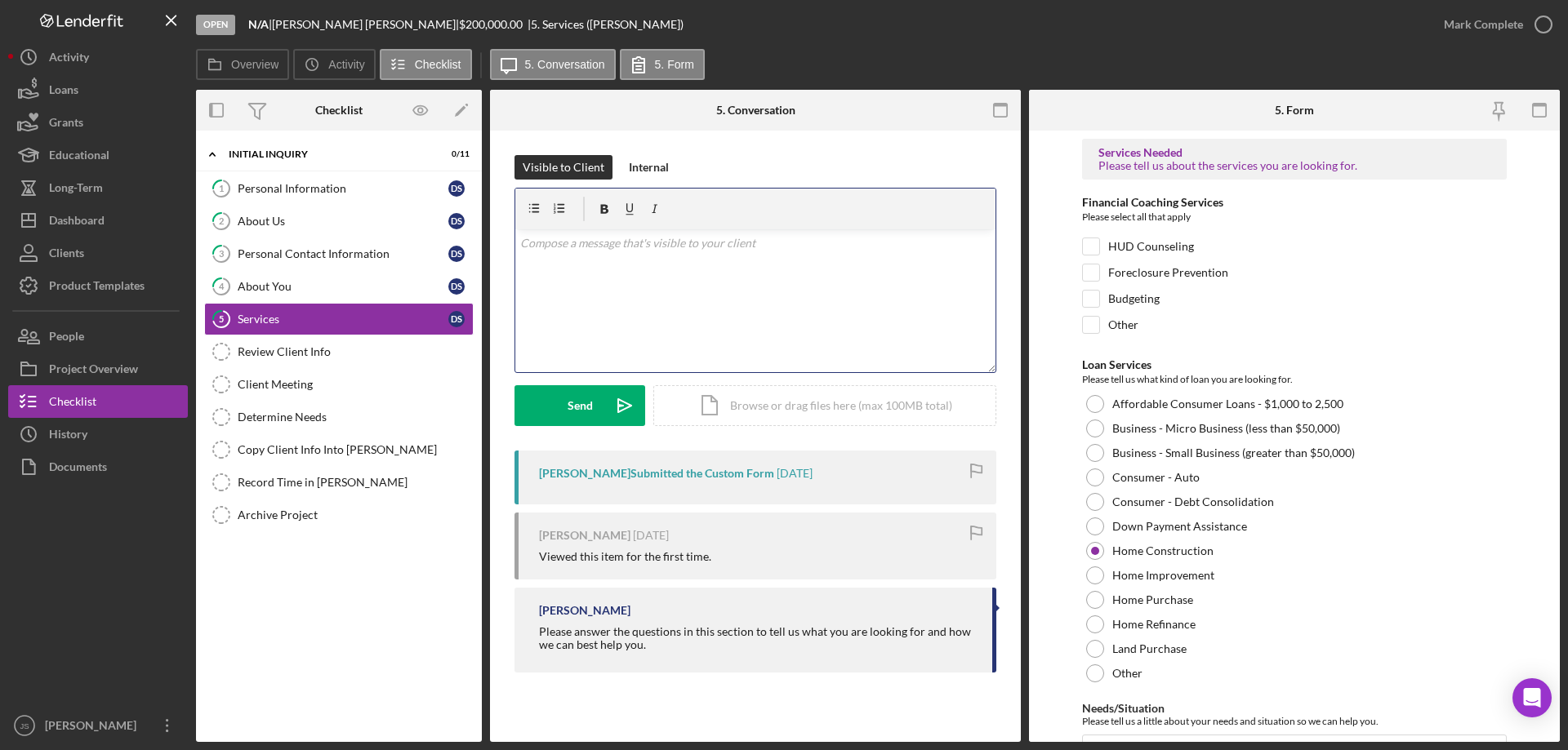
click at [602, 306] on div "v Color teal Color pink Remove color Add row above Add row below Add column bef…" at bounding box center [754, 301] width 480 height 143
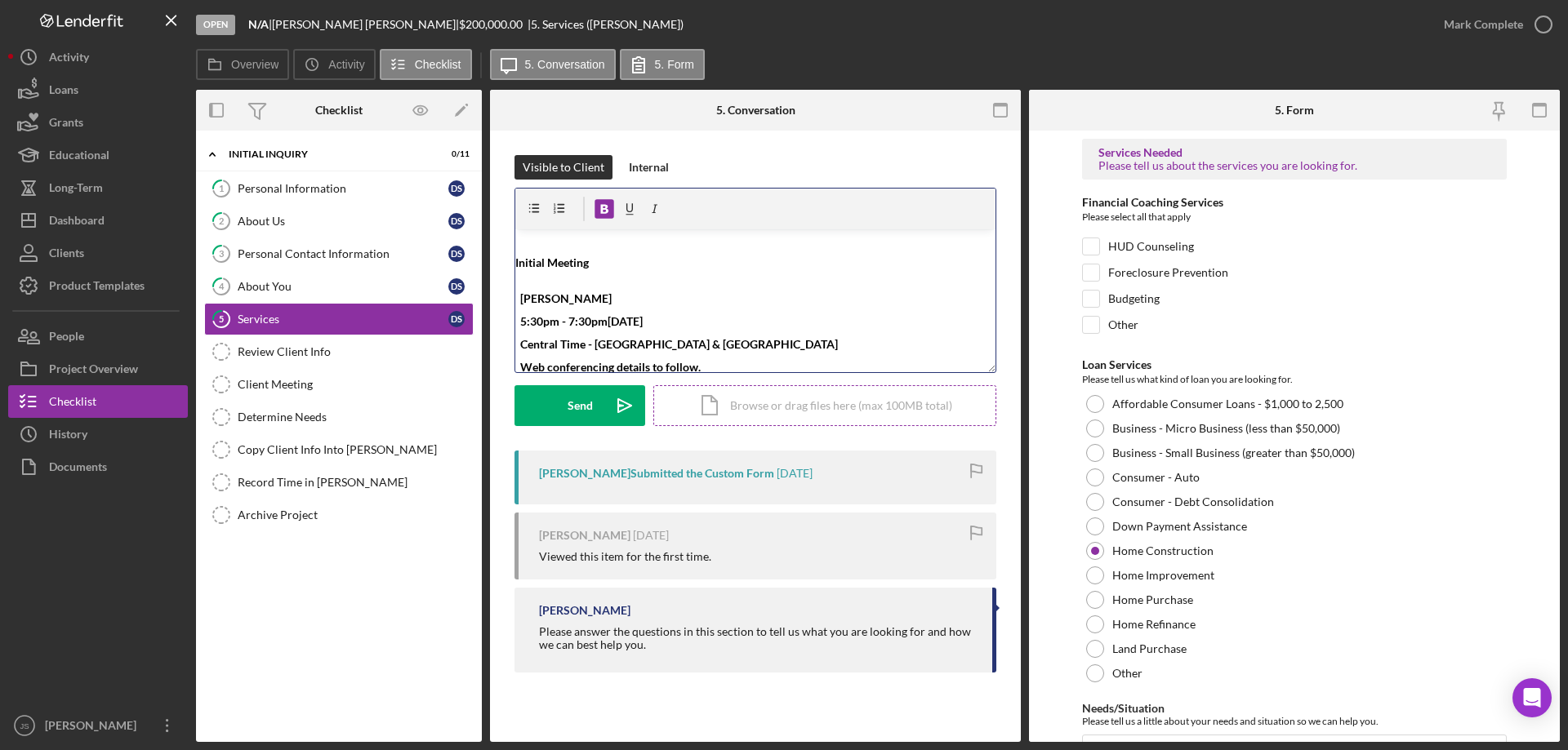
scroll to position [6, 0]
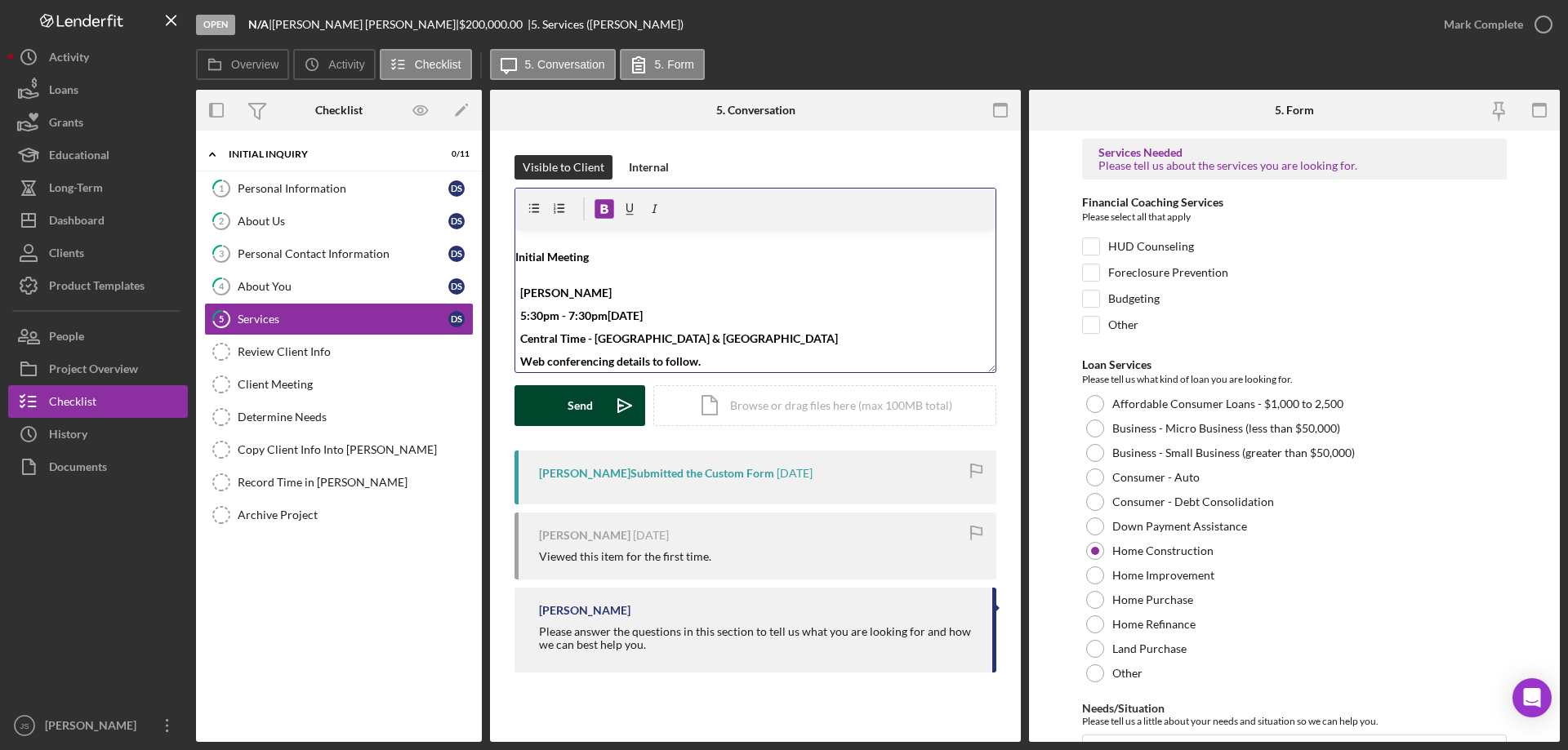
click at [560, 405] on button "Send Icon/icon-invite-send" at bounding box center [580, 406] width 130 height 41
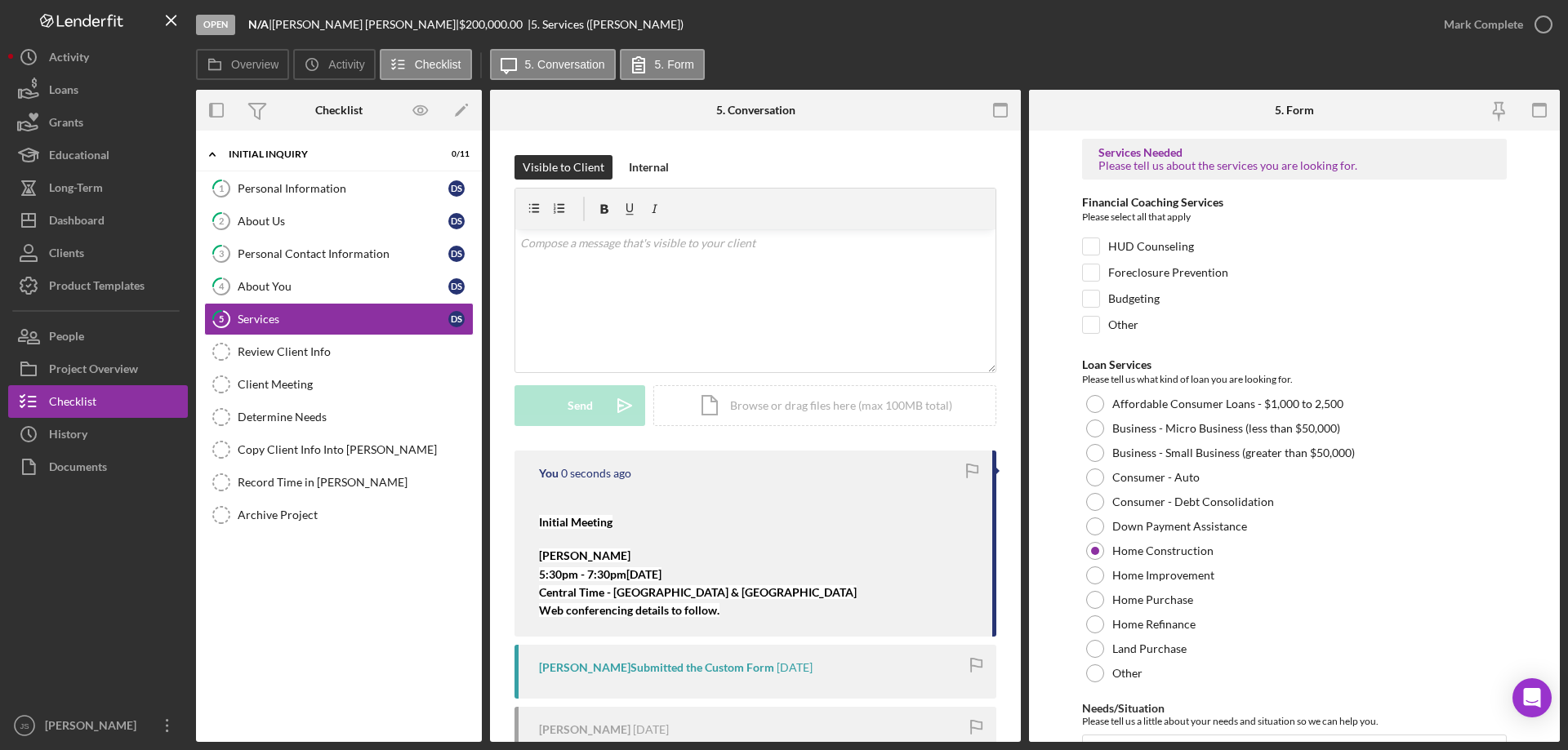
scroll to position [0, 0]
click at [317, 198] on link "1 Personal Information D S" at bounding box center [339, 189] width 270 height 33
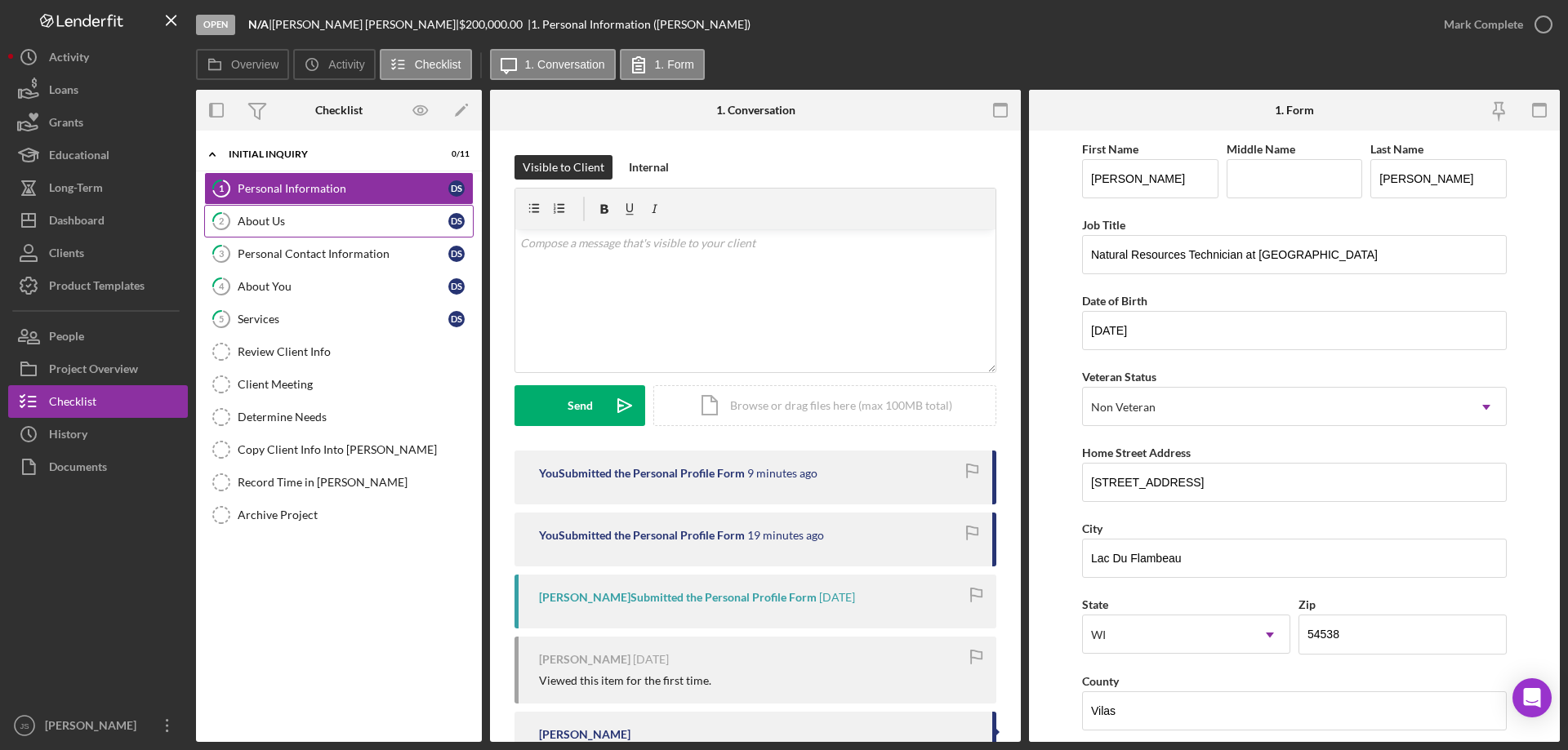
click at [313, 225] on div "About Us" at bounding box center [343, 221] width 210 height 13
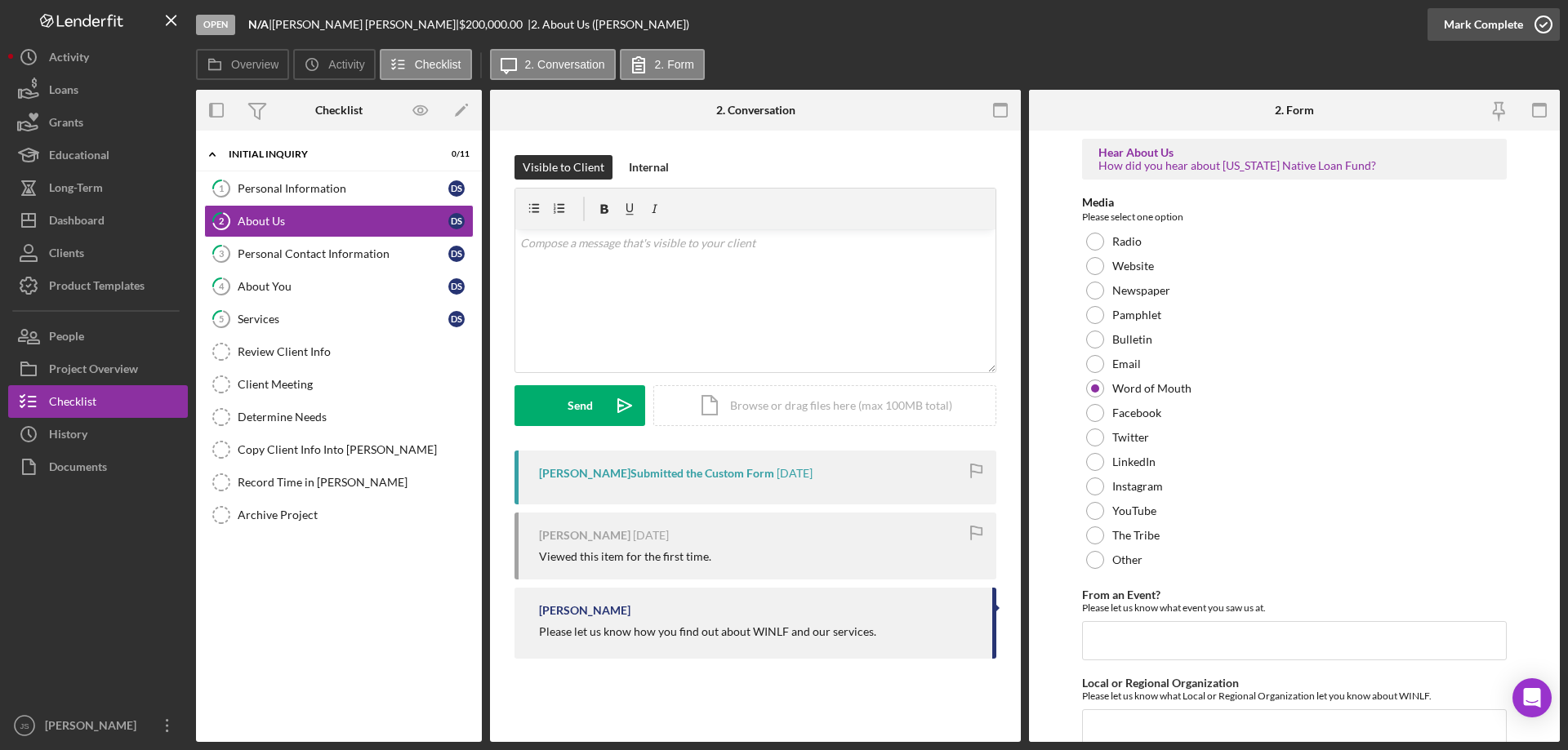
click at [1541, 23] on icon "button" at bounding box center [1544, 24] width 41 height 41
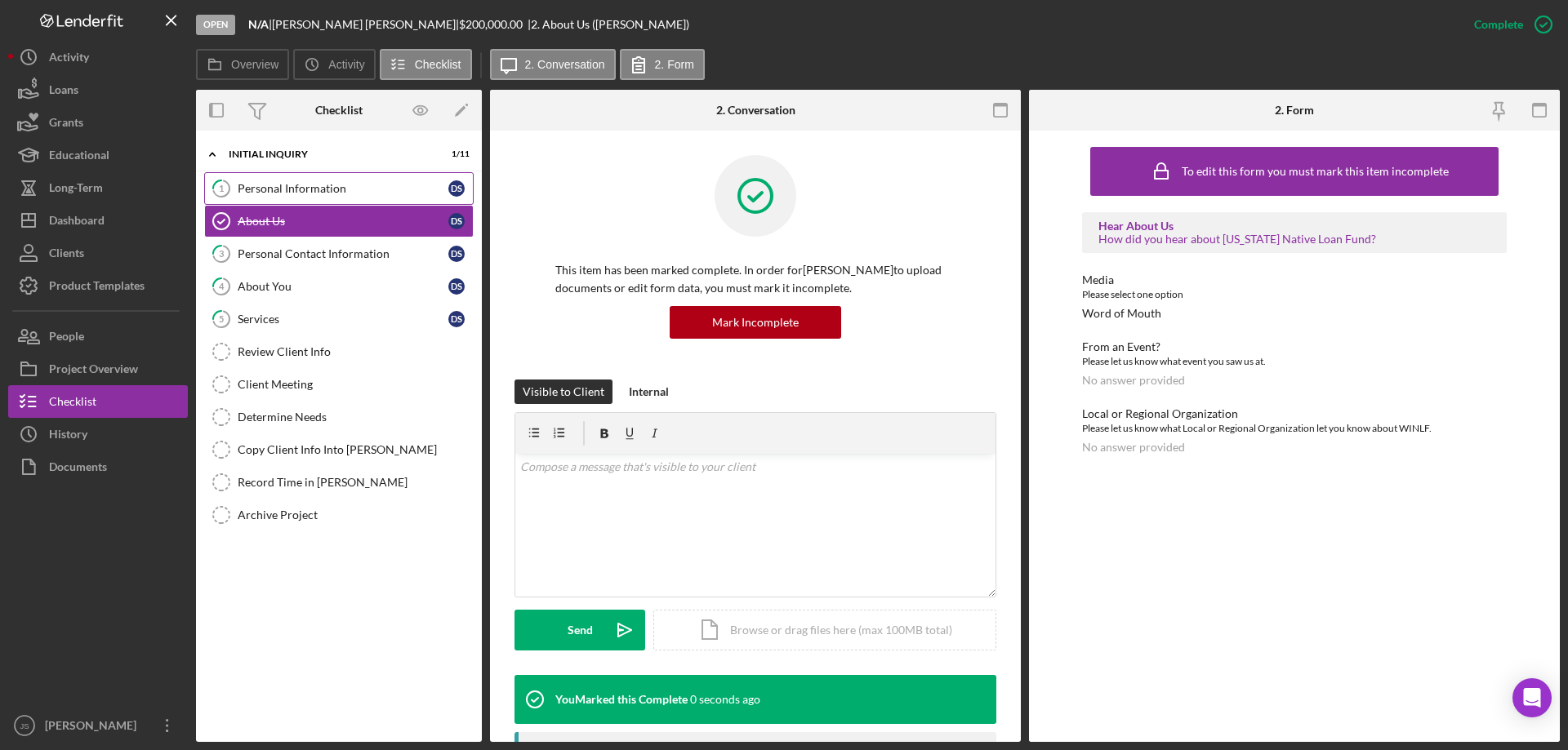
click at [294, 182] on div "Personal Information" at bounding box center [343, 188] width 210 height 13
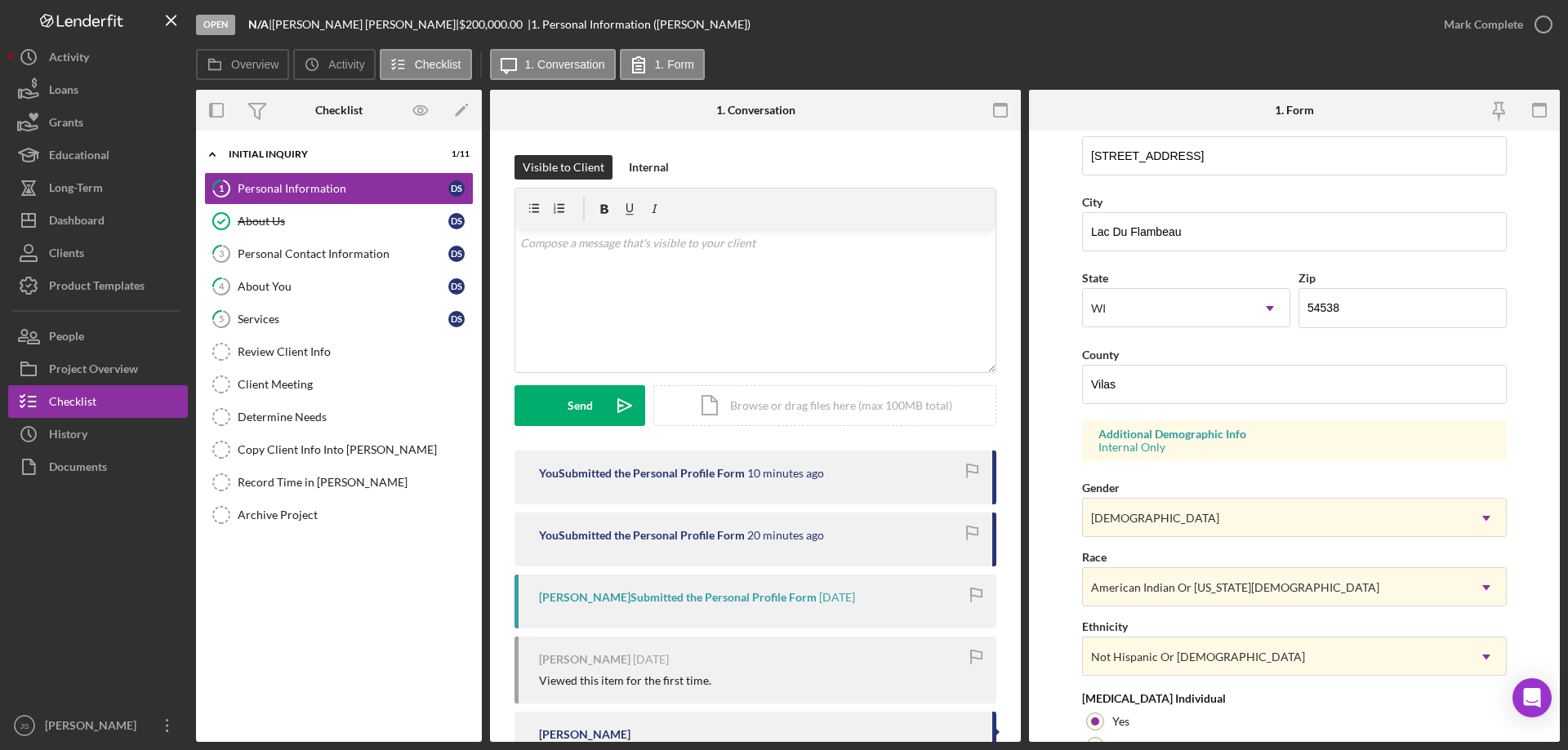
scroll to position [479, 0]
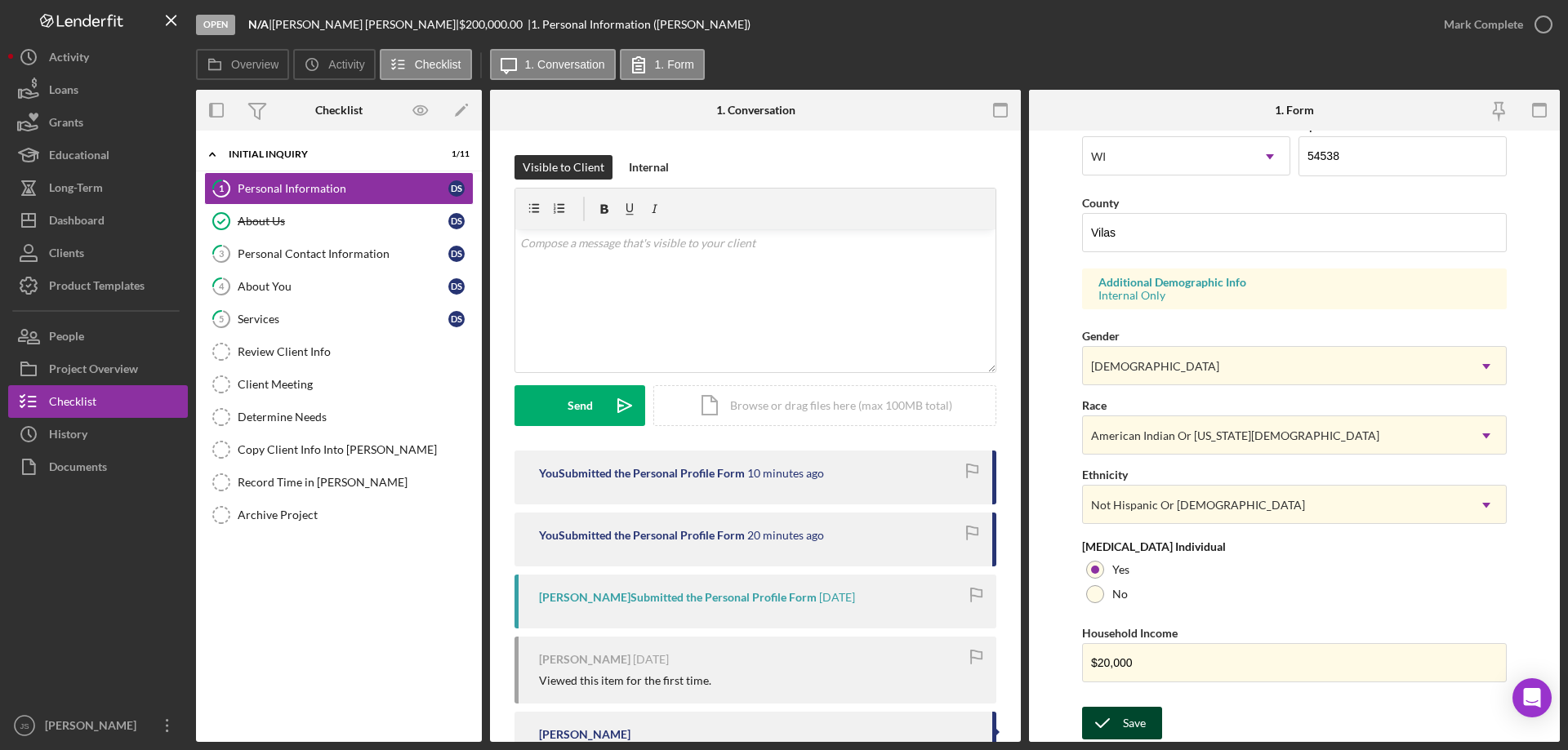
drag, startPoint x: 1110, startPoint y: 723, endPoint x: 1119, endPoint y: 722, distance: 9.1
click at [1111, 724] on icon "submit" at bounding box center [1103, 723] width 41 height 41
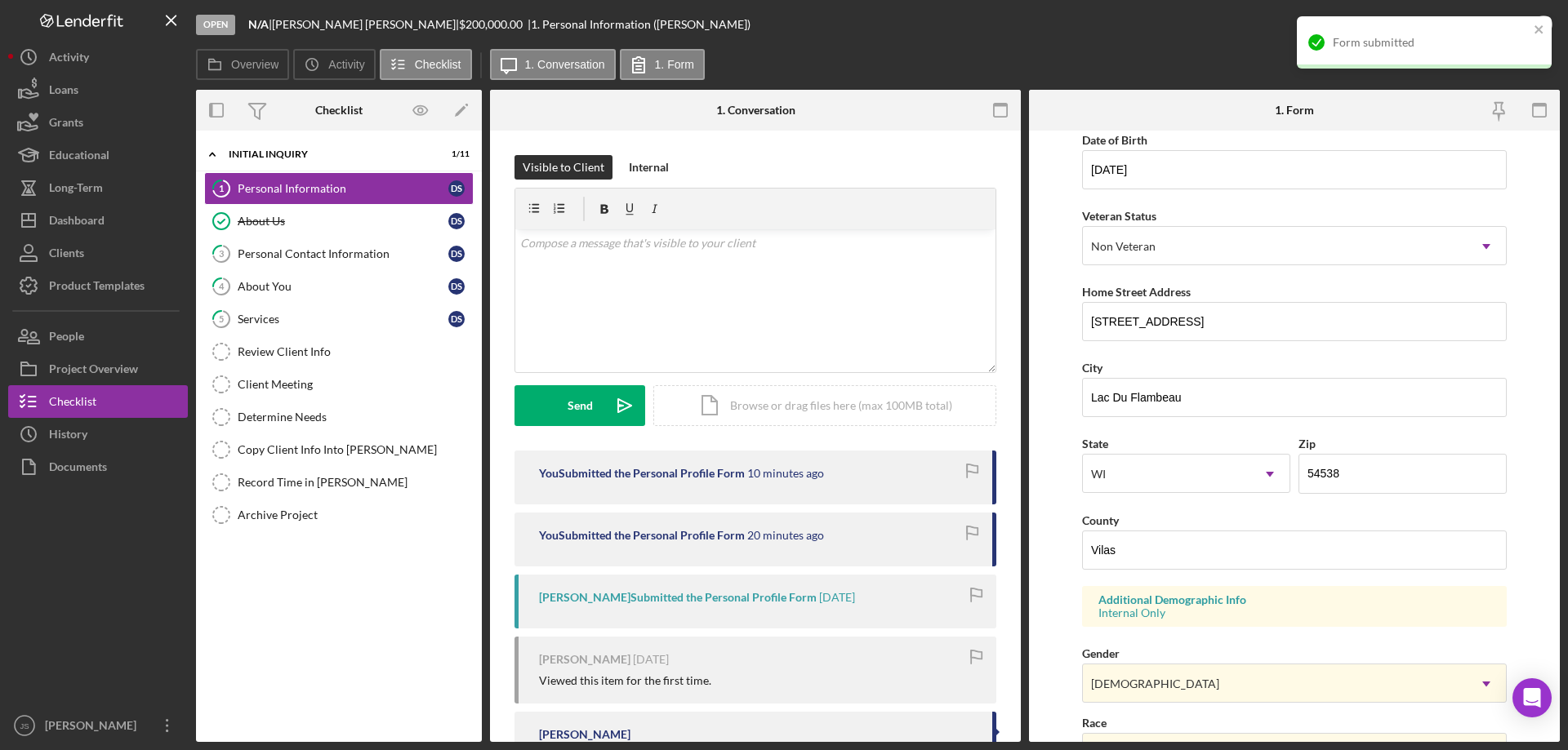
scroll to position [0, 0]
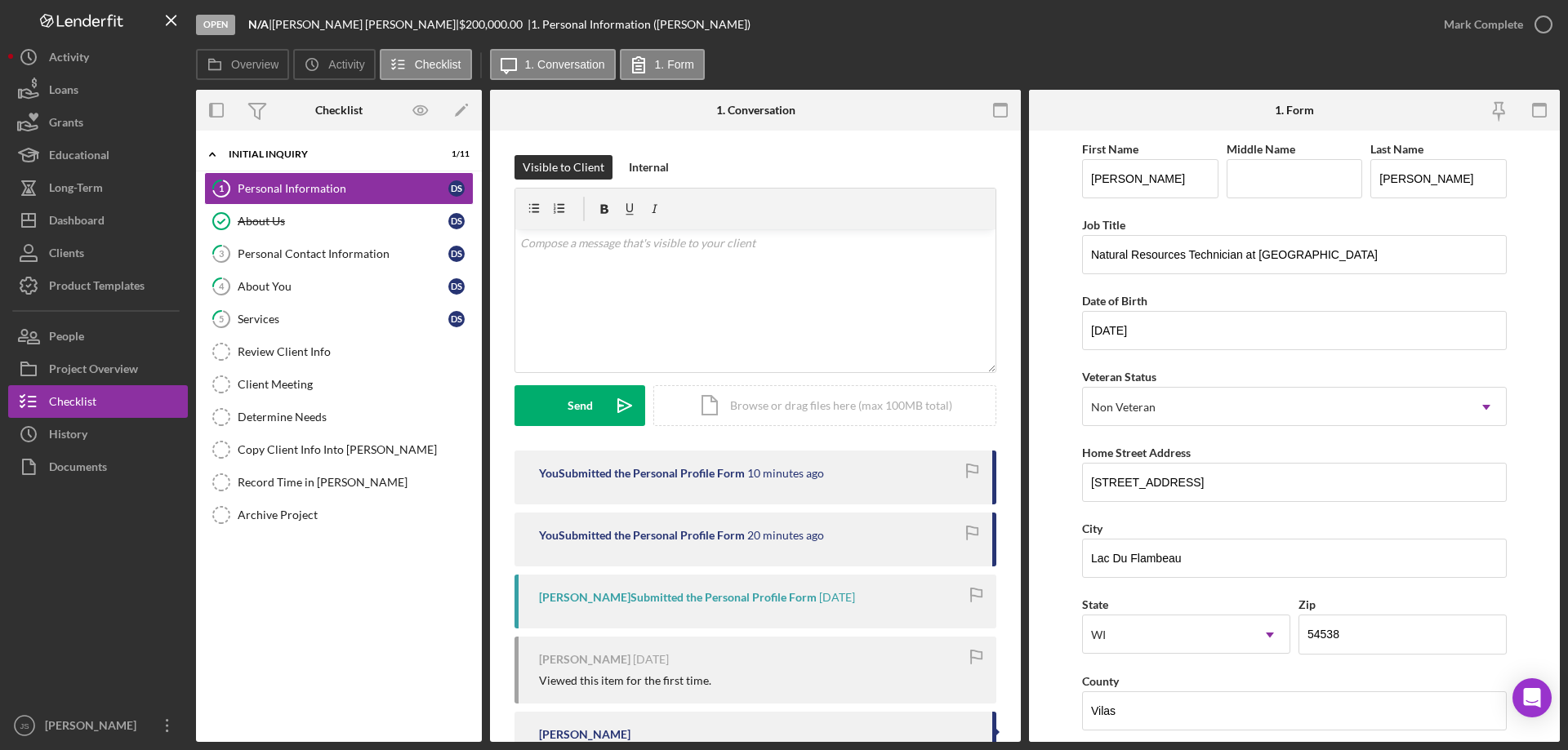
click at [0, 0] on icon "button" at bounding box center [0, 0] width 0 height 0
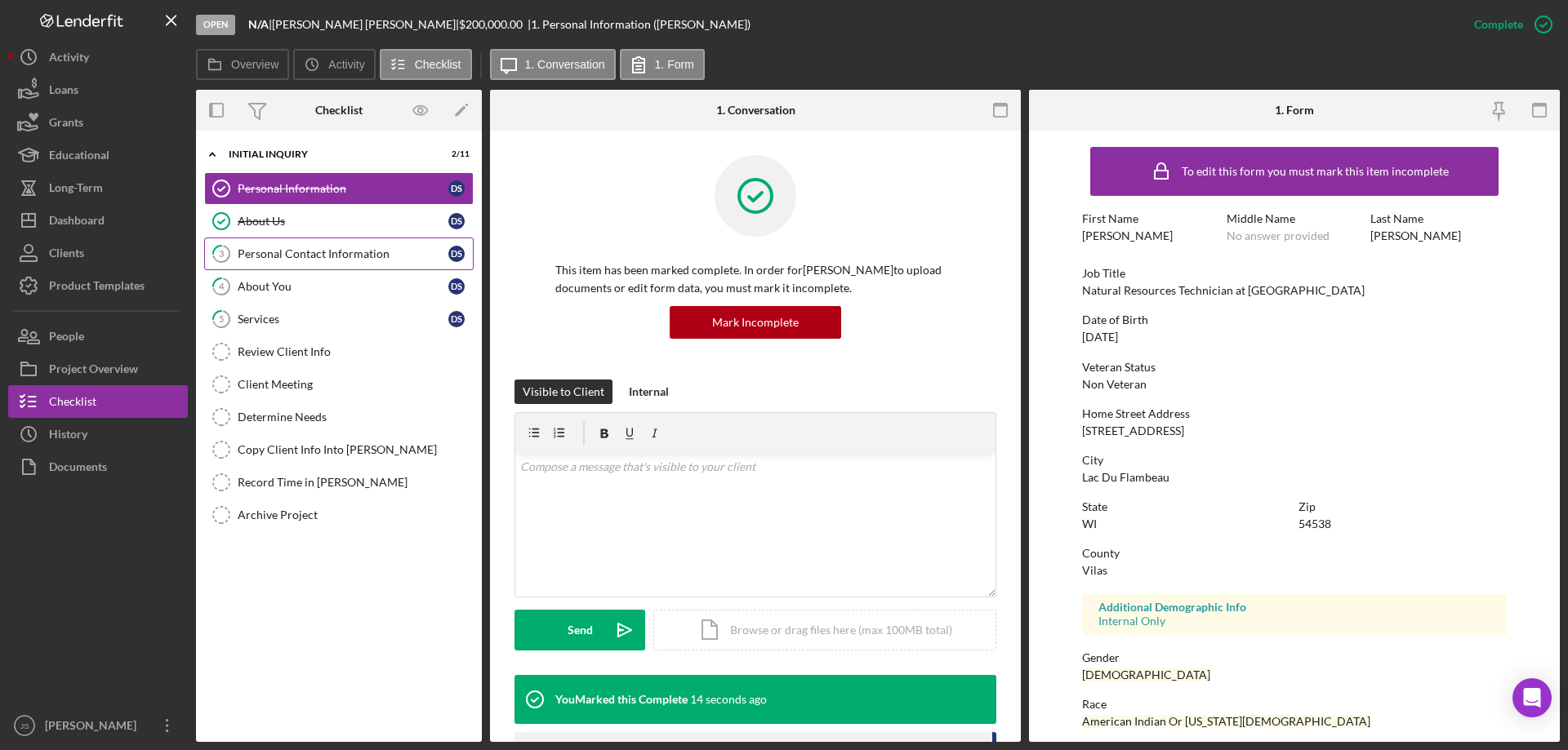
click at [351, 256] on div "Personal Contact Information" at bounding box center [343, 253] width 210 height 13
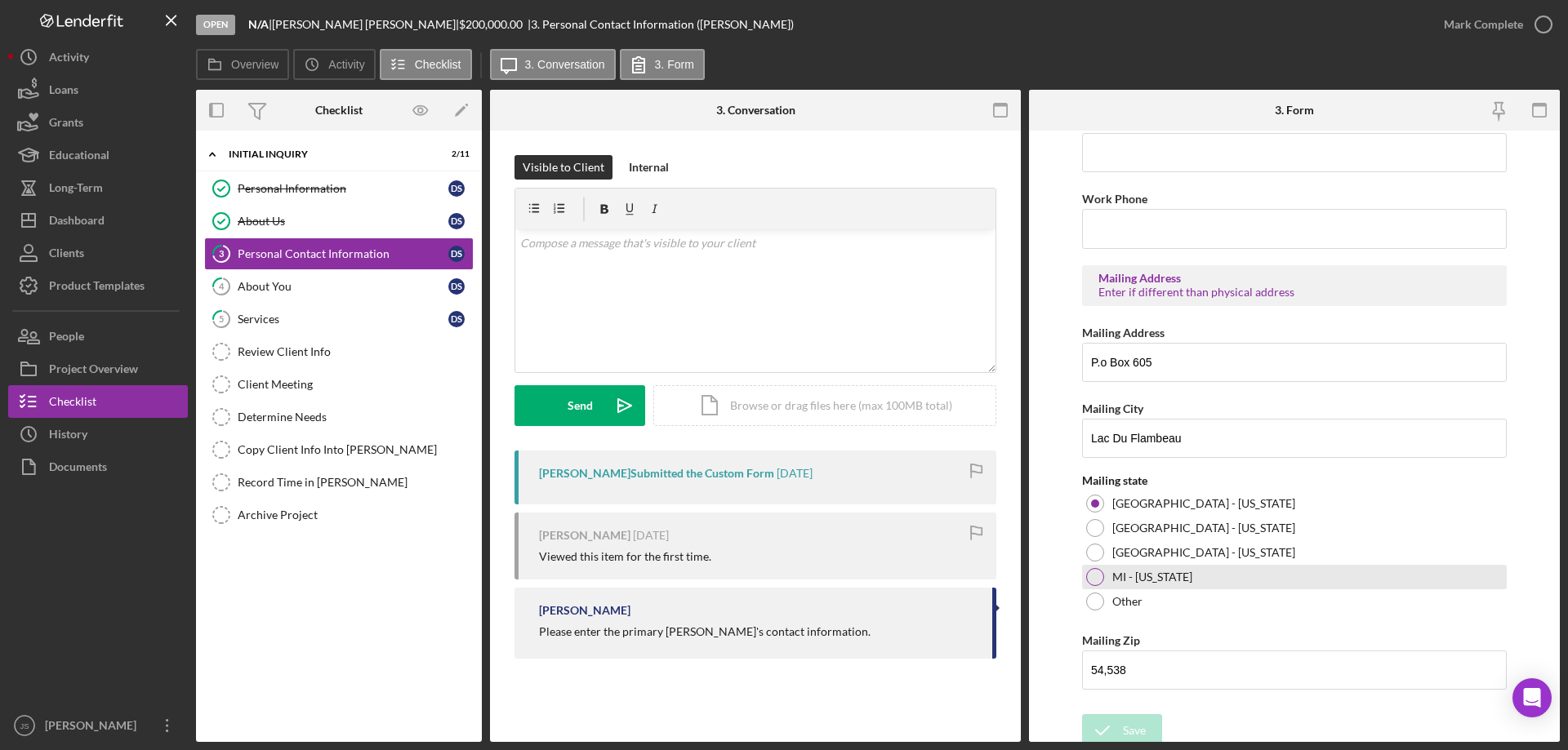
scroll to position [603, 0]
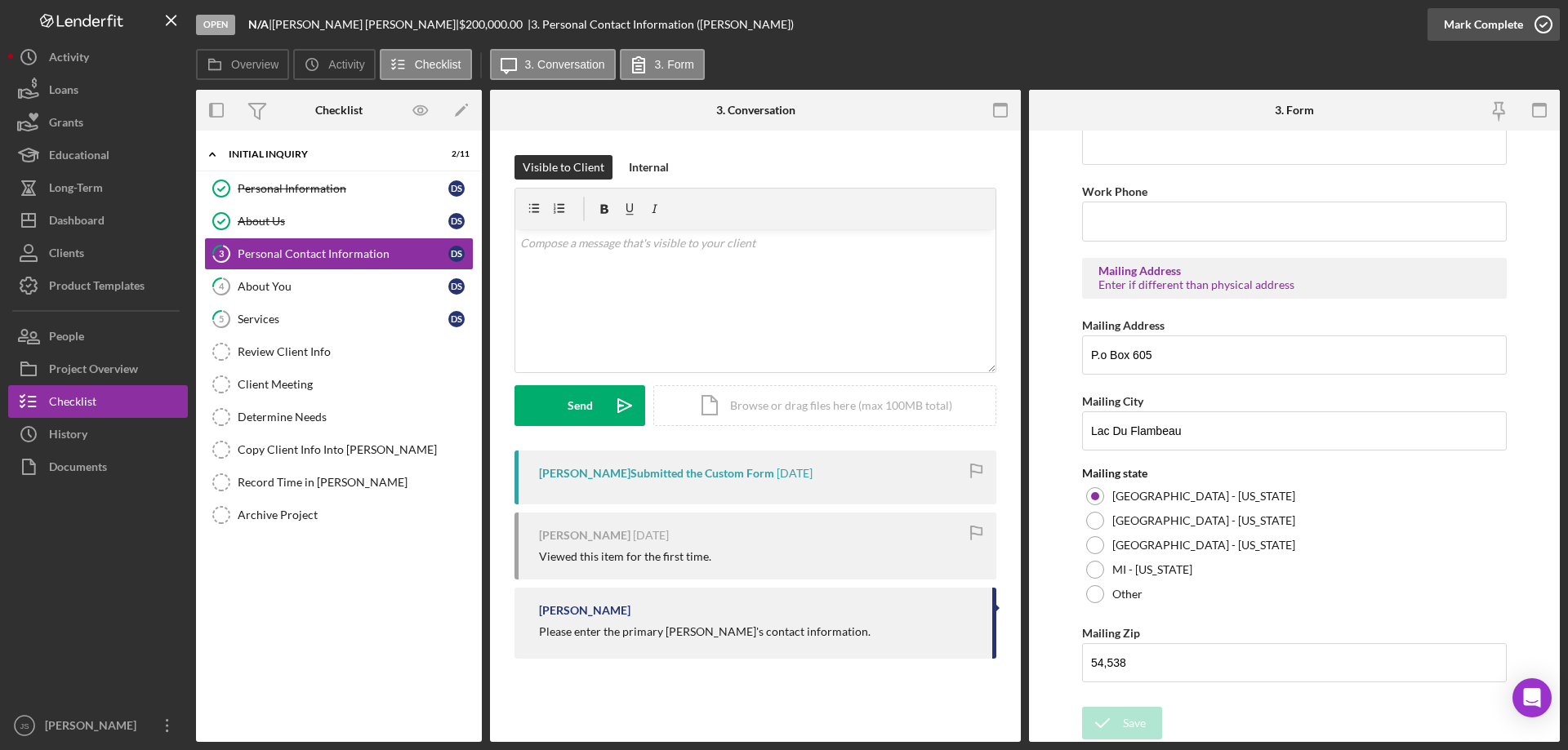
click at [1544, 22] on icon "button" at bounding box center [1544, 24] width 41 height 41
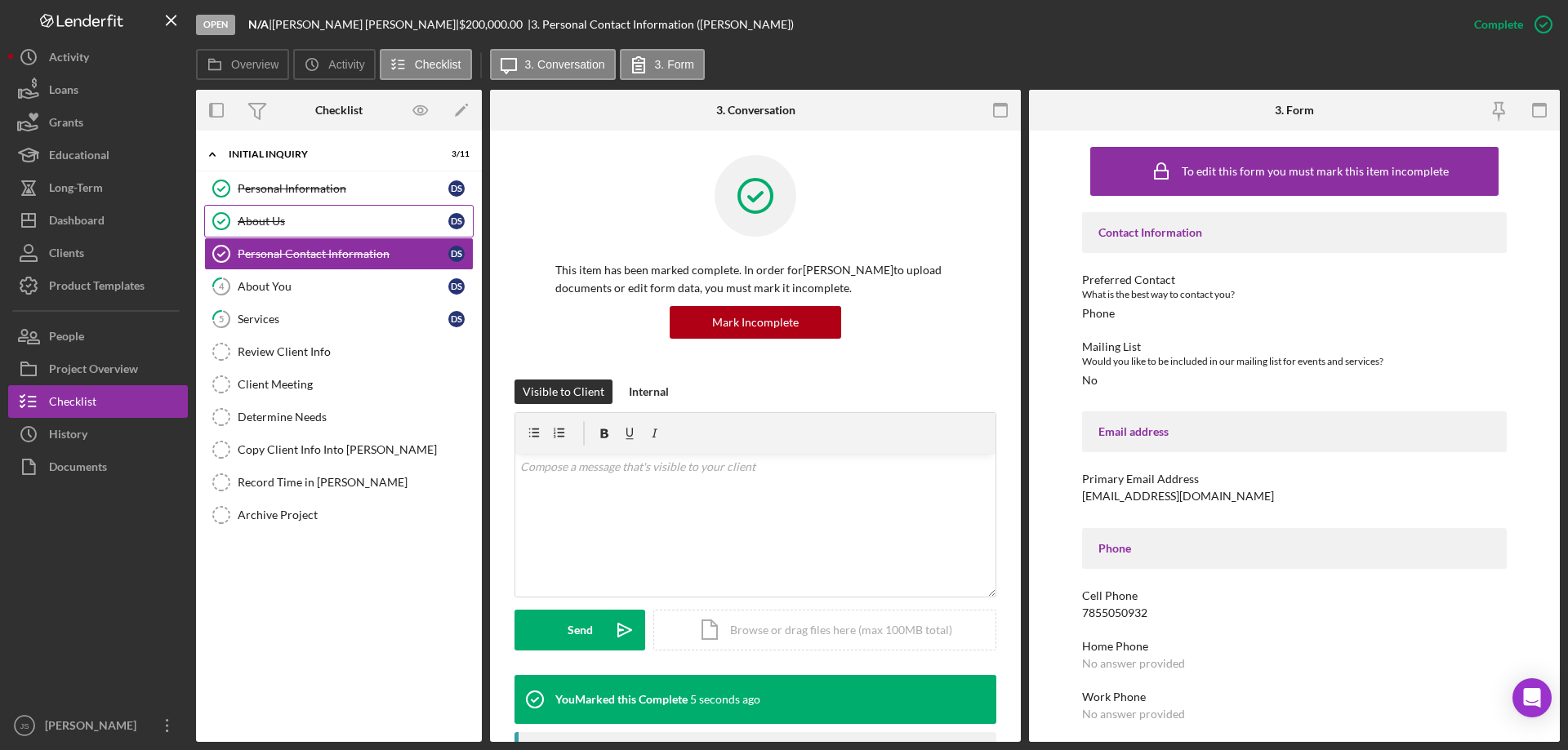
drag, startPoint x: 310, startPoint y: 222, endPoint x: 326, endPoint y: 228, distance: 17.1
click at [310, 222] on div "About Us" at bounding box center [343, 221] width 210 height 13
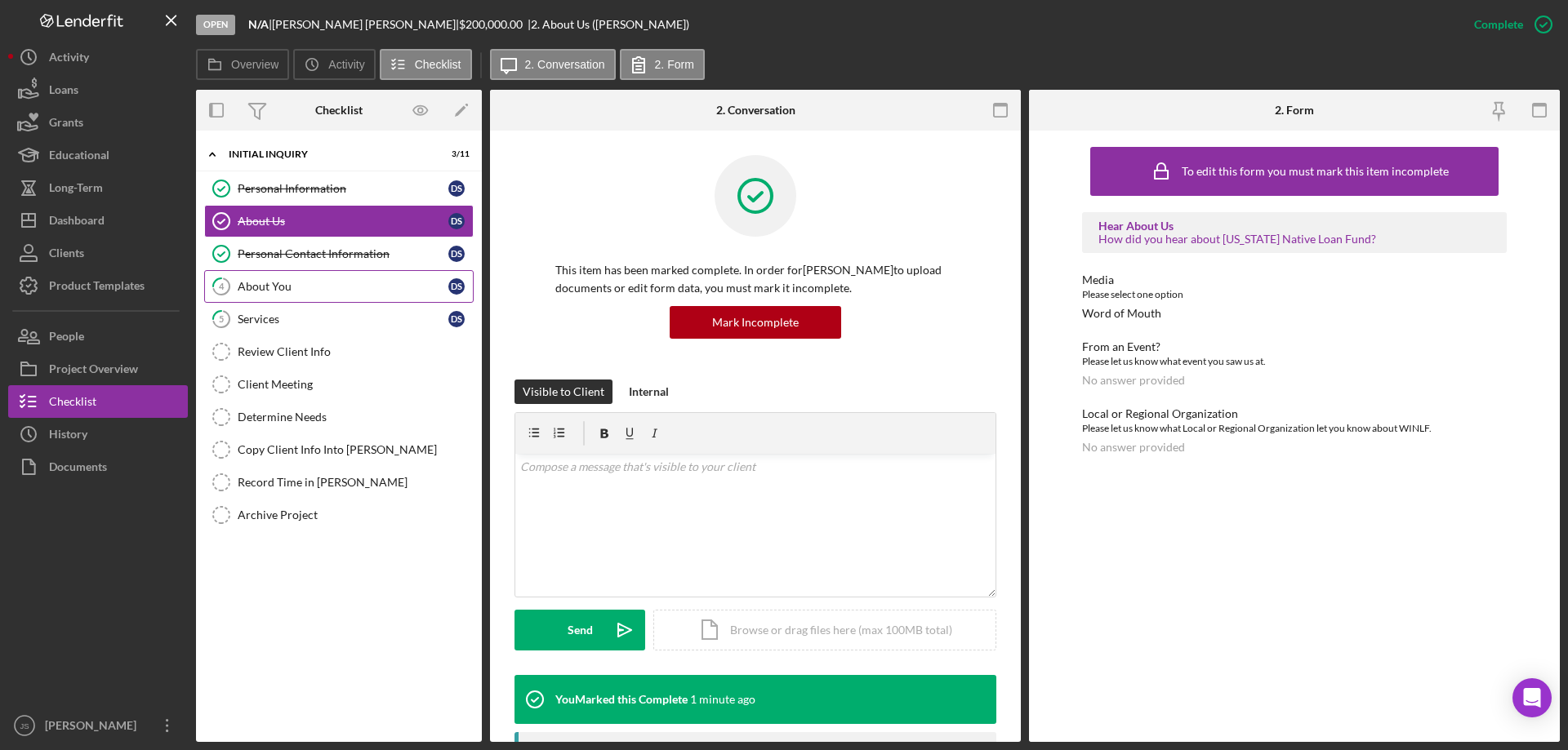
click at [282, 287] on div "About You" at bounding box center [343, 286] width 210 height 13
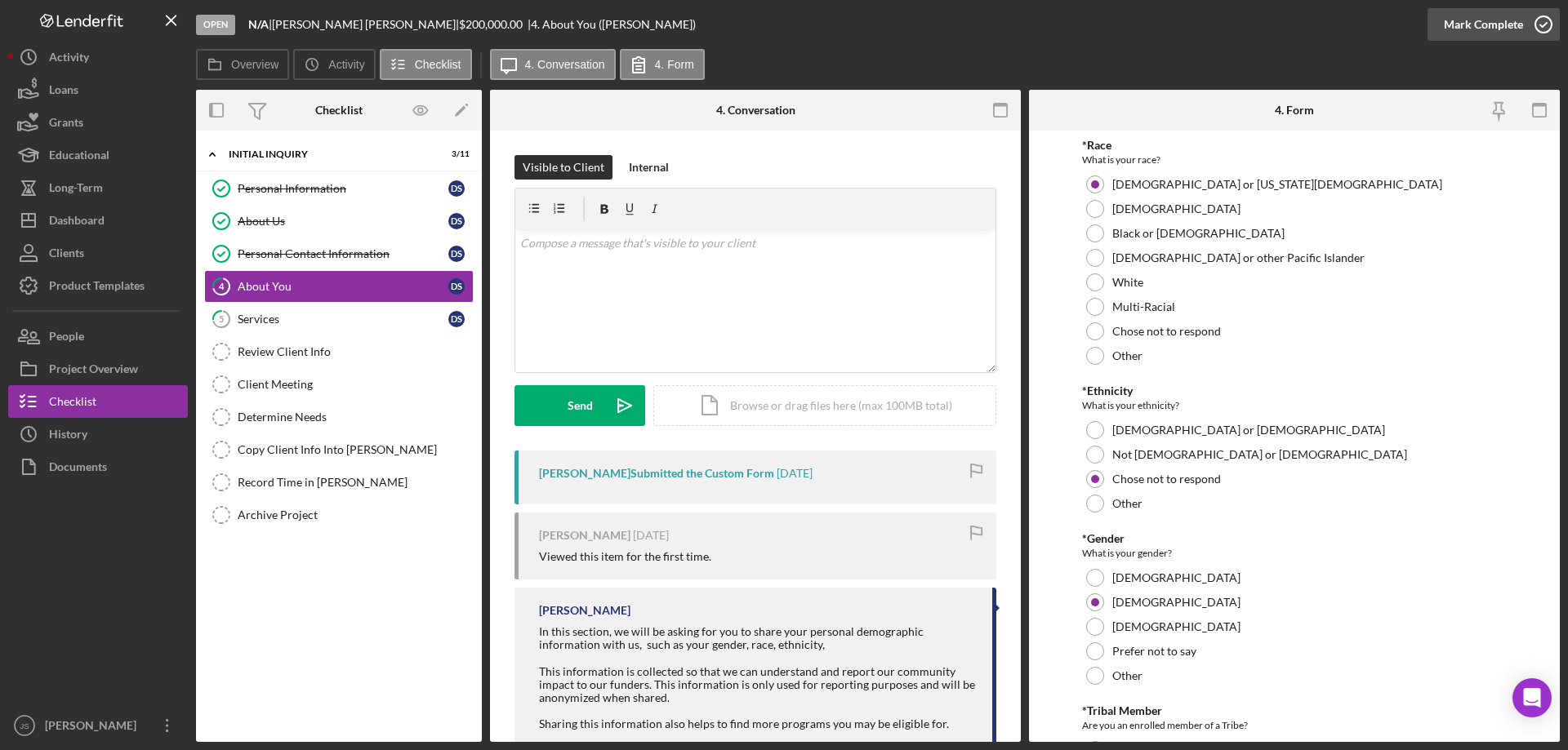
click at [1541, 24] on polyline "button" at bounding box center [1544, 24] width 7 height 4
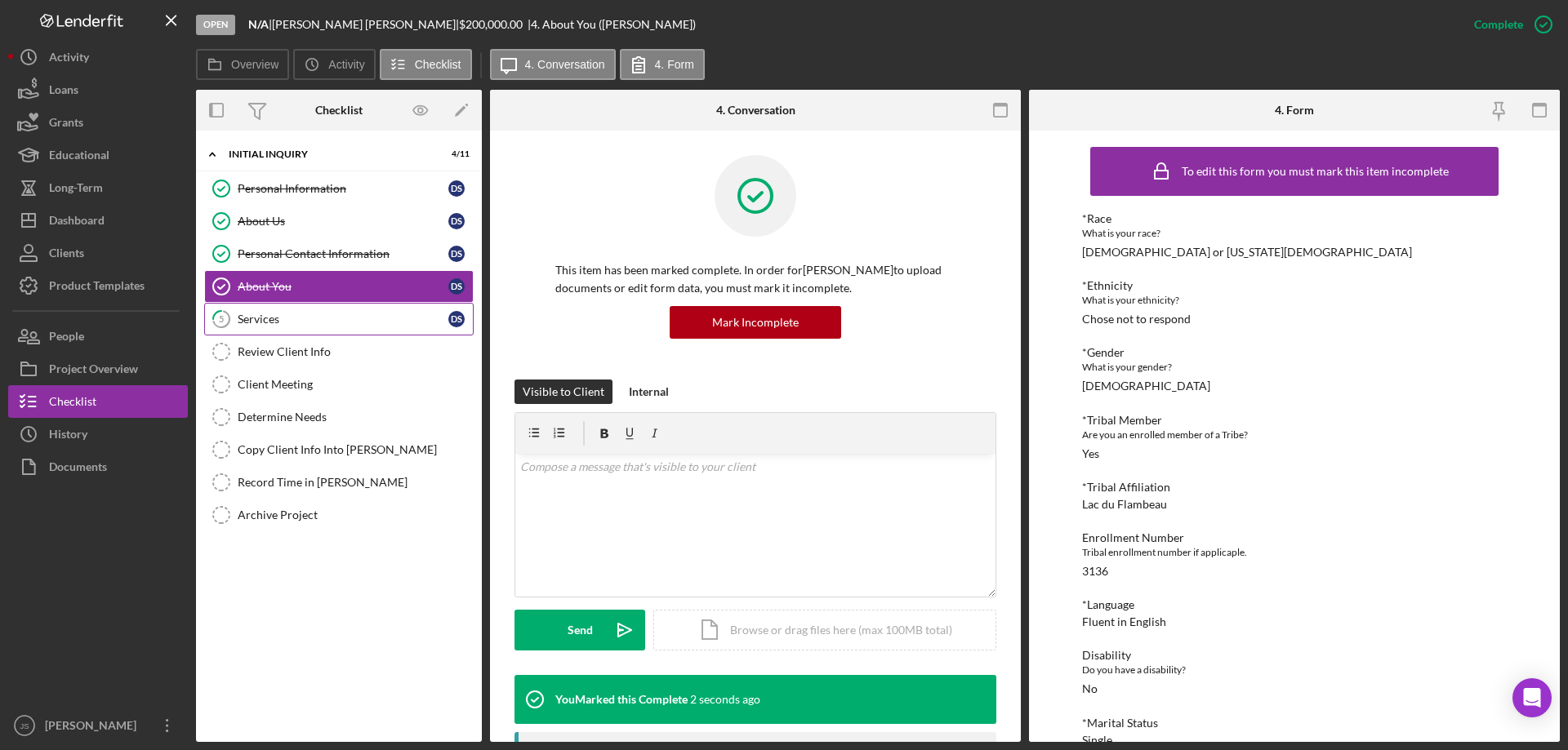
click at [325, 318] on div "Services" at bounding box center [343, 318] width 210 height 13
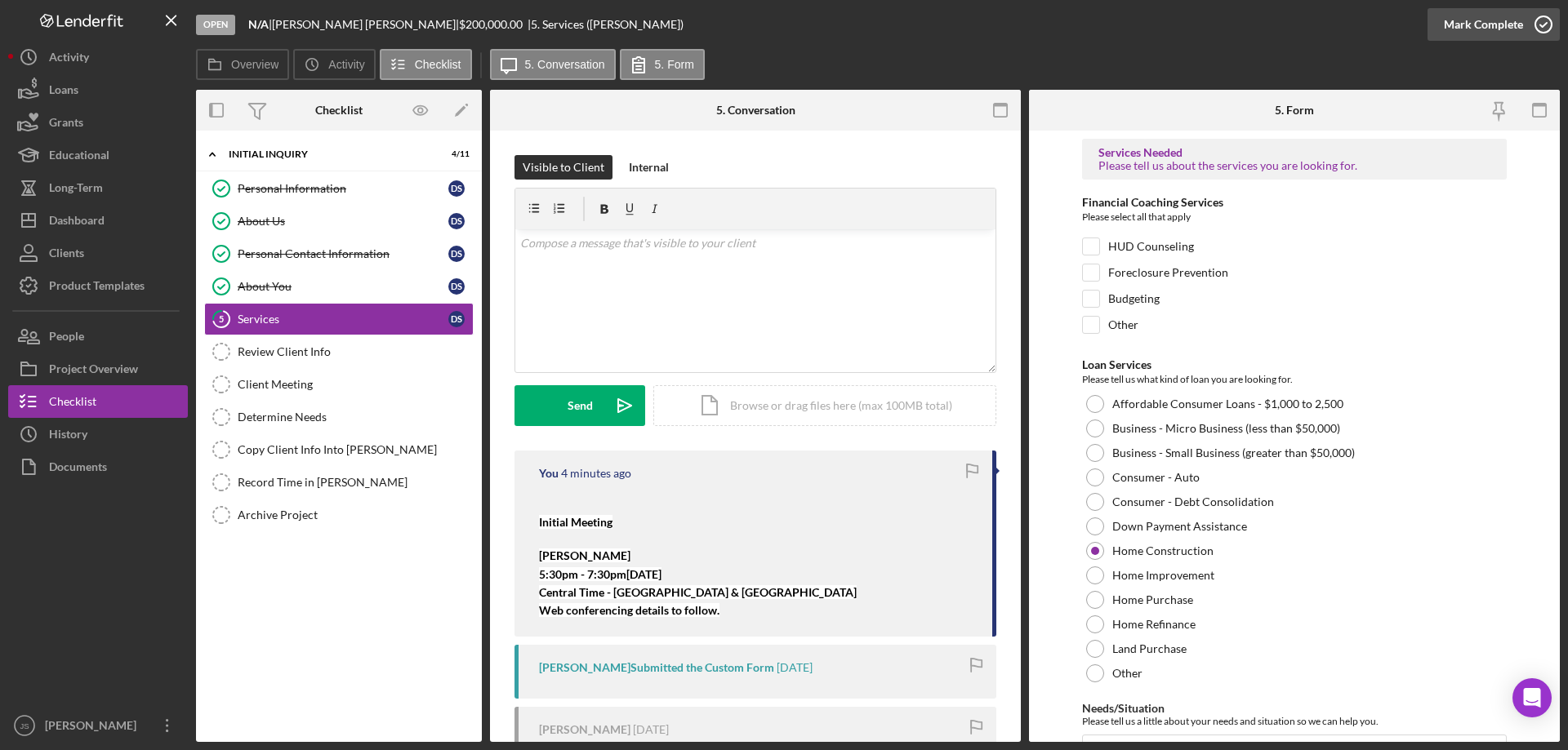
click at [1538, 24] on icon "button" at bounding box center [1544, 24] width 41 height 41
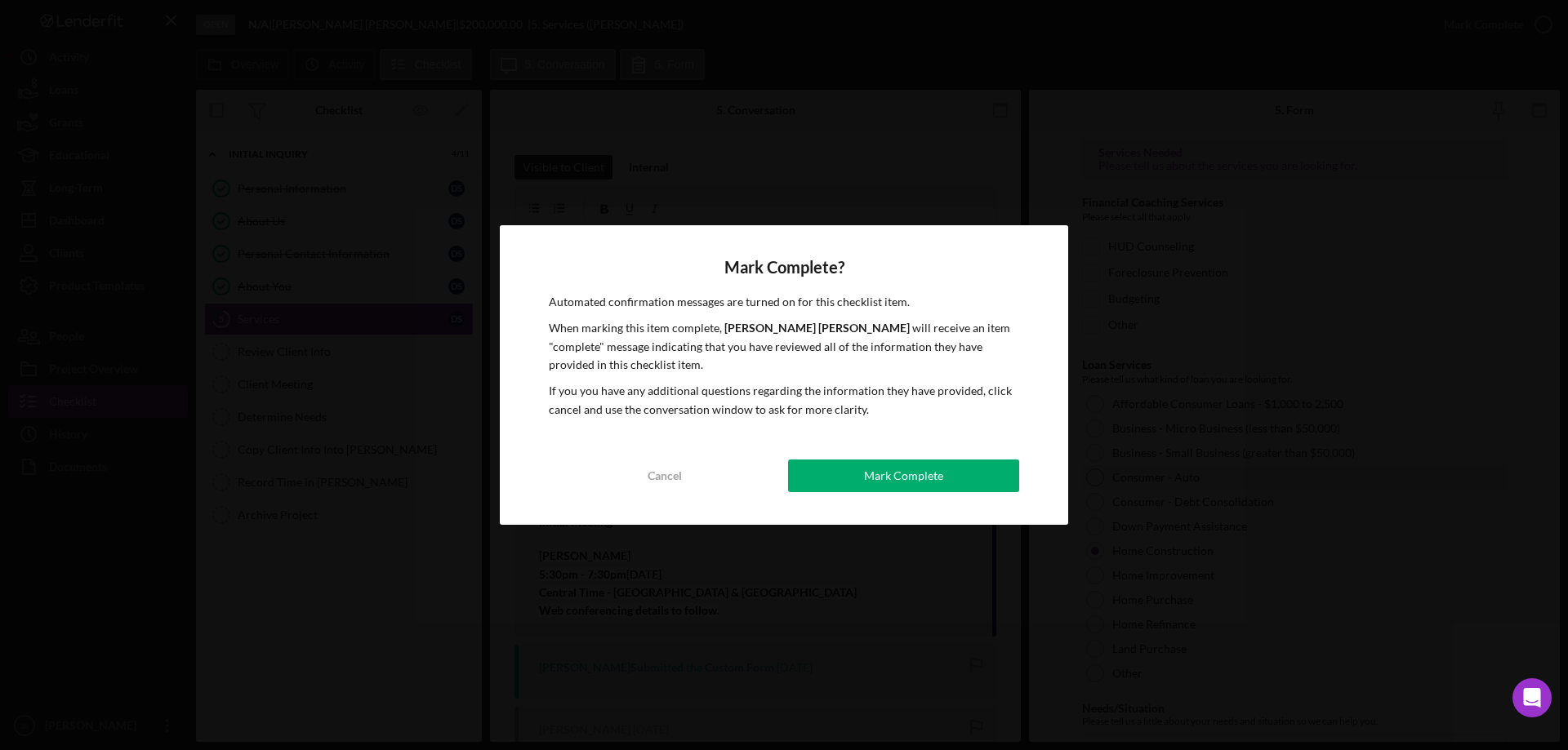
click at [886, 473] on div "Mark Complete" at bounding box center [903, 476] width 79 height 33
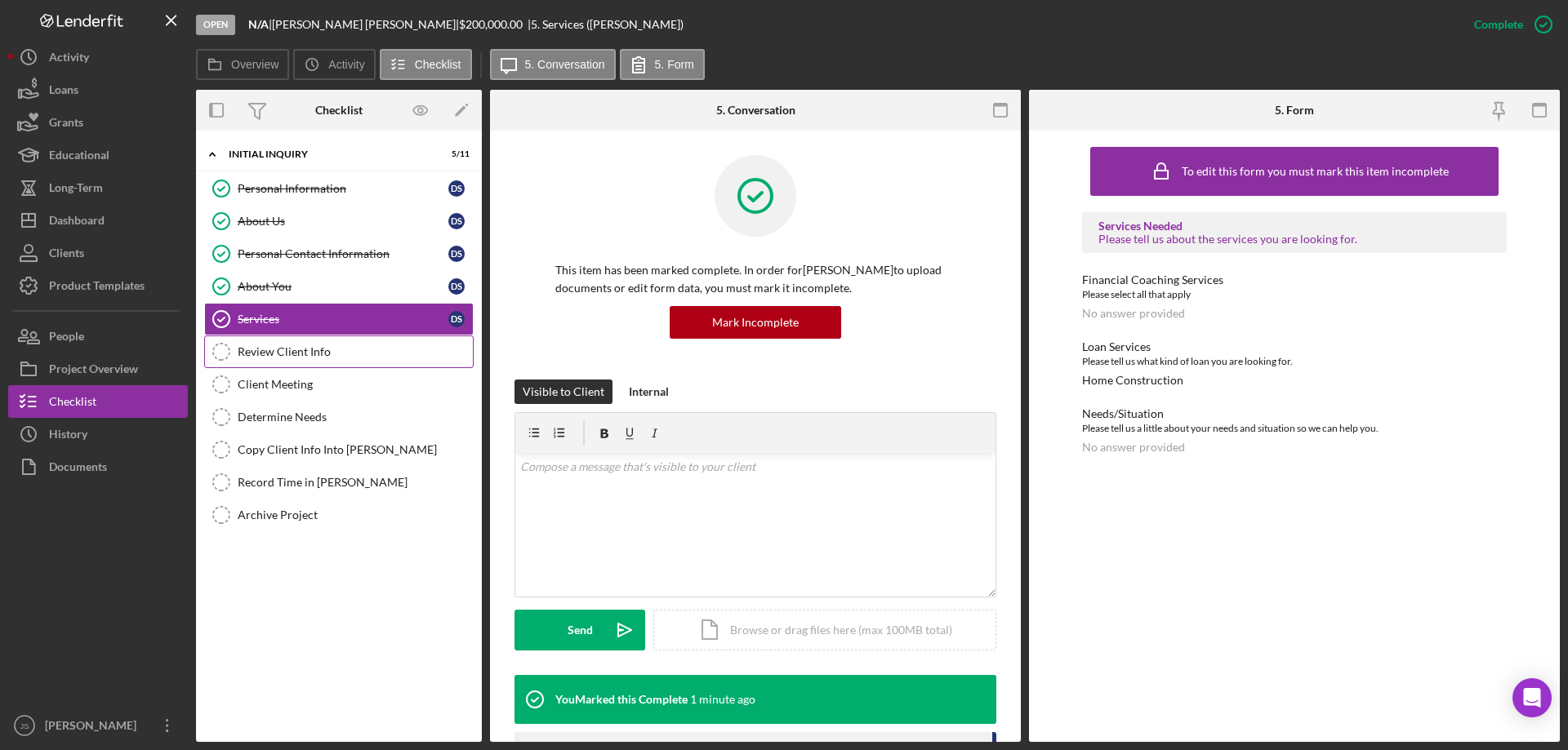
click at [343, 354] on div "Review Client Info" at bounding box center [355, 351] width 236 height 13
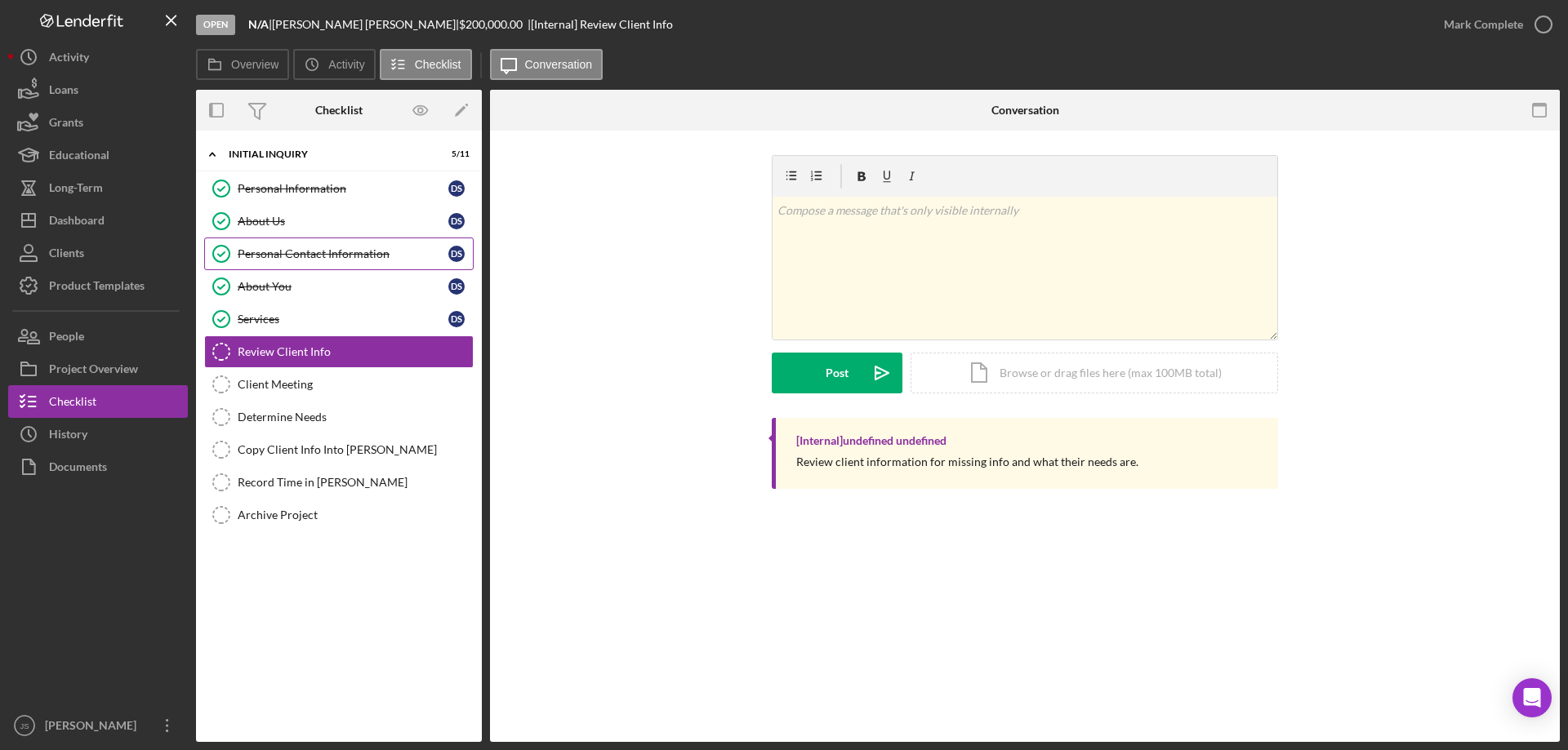
click at [323, 252] on div "Personal Contact Information" at bounding box center [343, 253] width 210 height 13
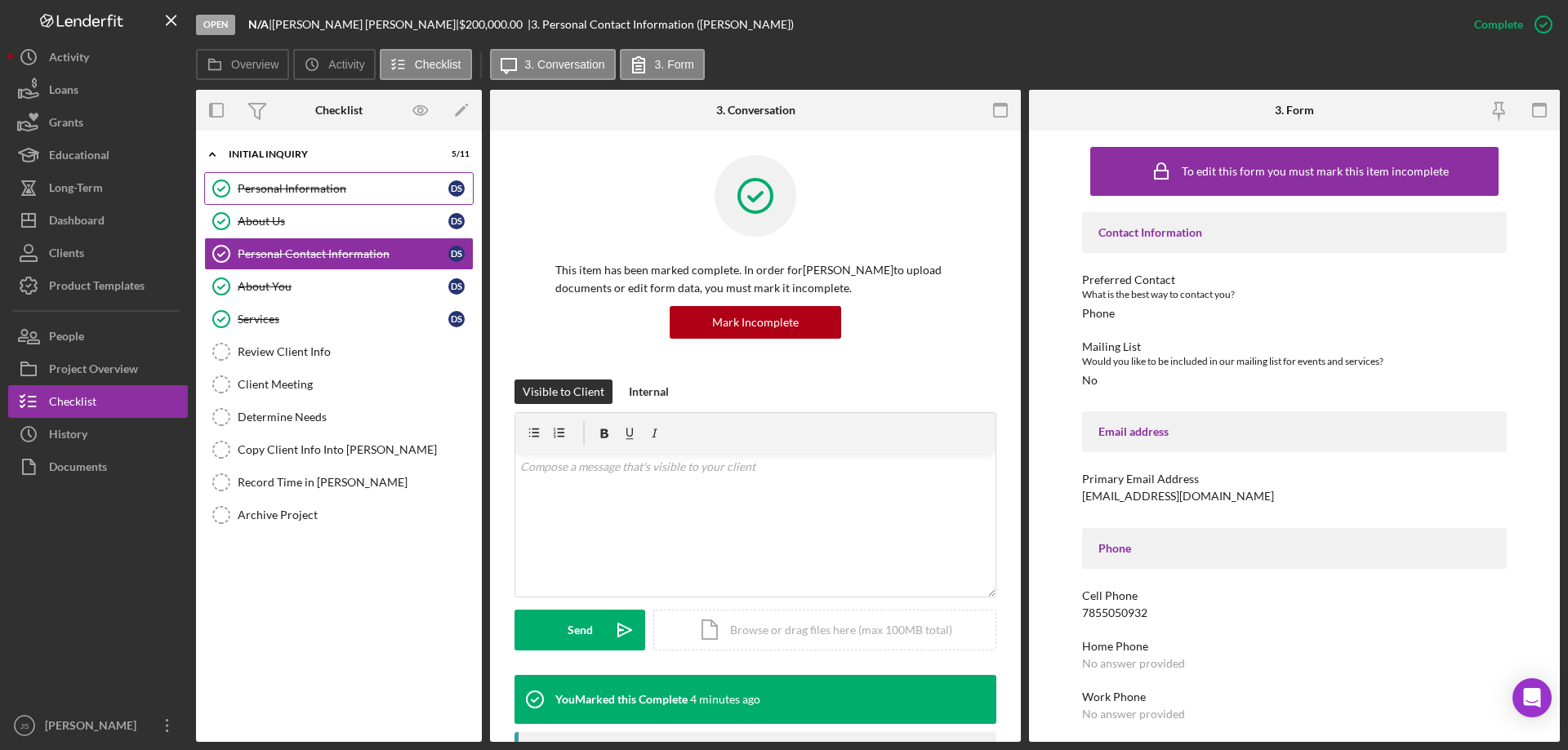
click at [250, 196] on div "Personal Information" at bounding box center [343, 188] width 210 height 13
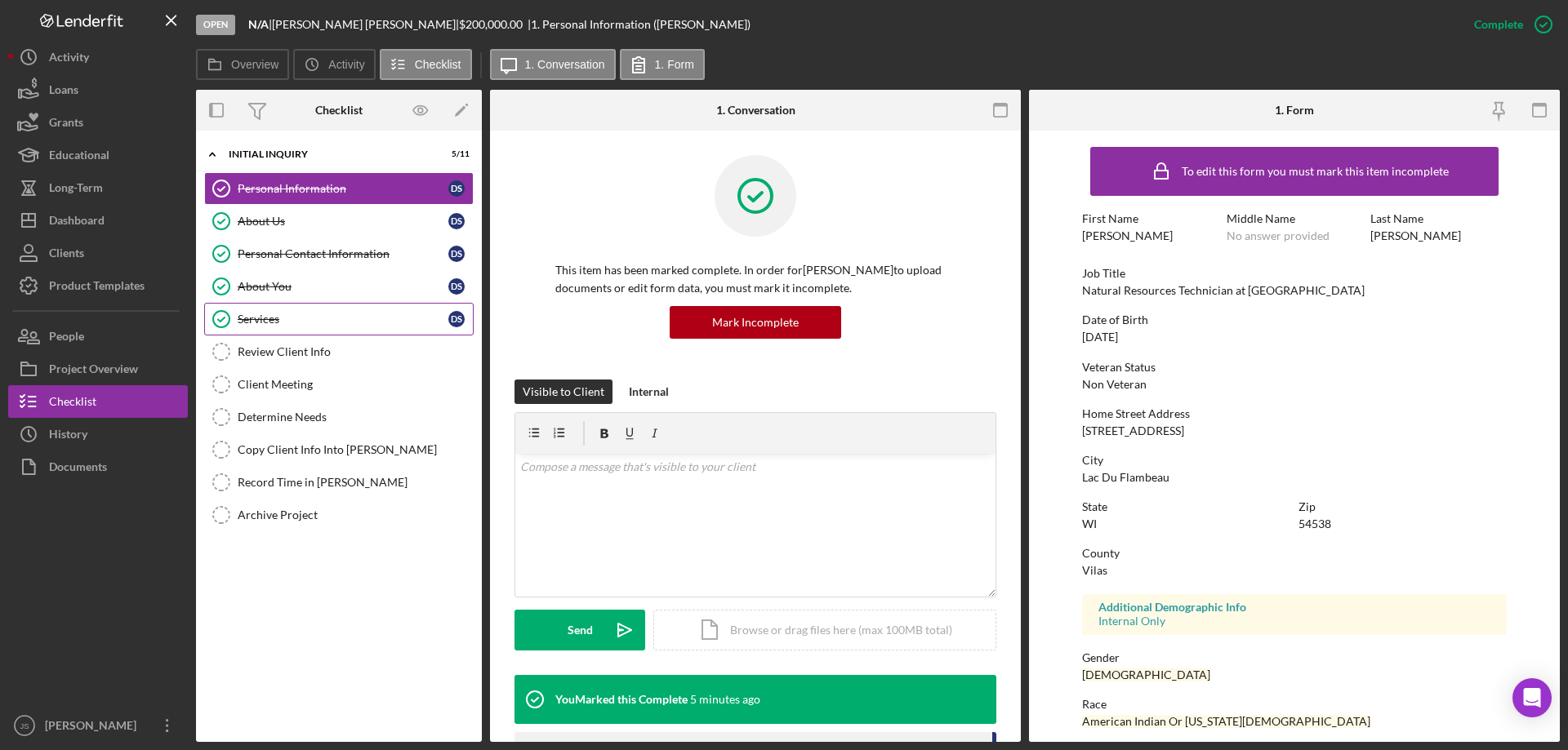
drag, startPoint x: 279, startPoint y: 315, endPoint x: 397, endPoint y: 317, distance: 118.0
click at [281, 315] on div "Services" at bounding box center [343, 318] width 210 height 13
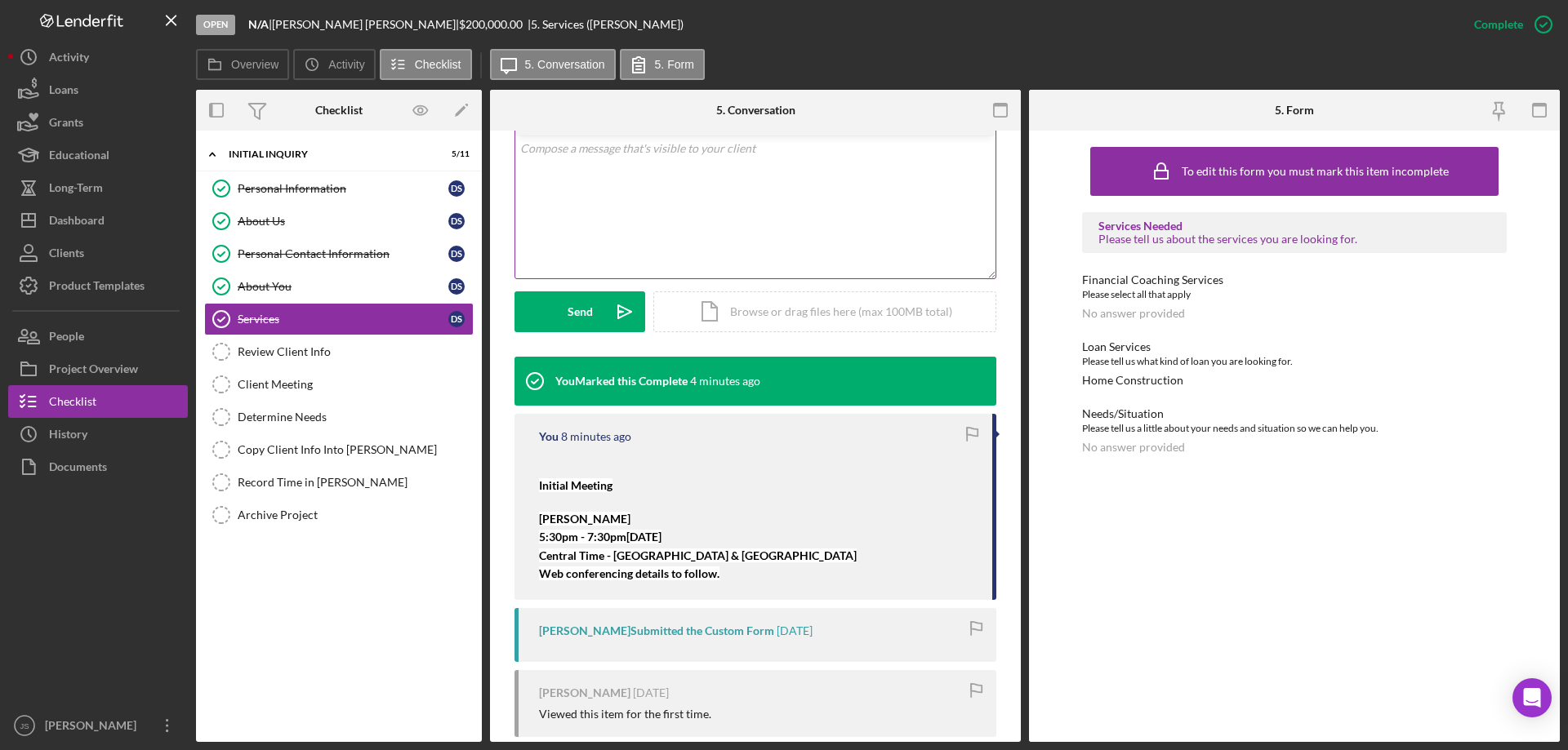
scroll to position [327, 0]
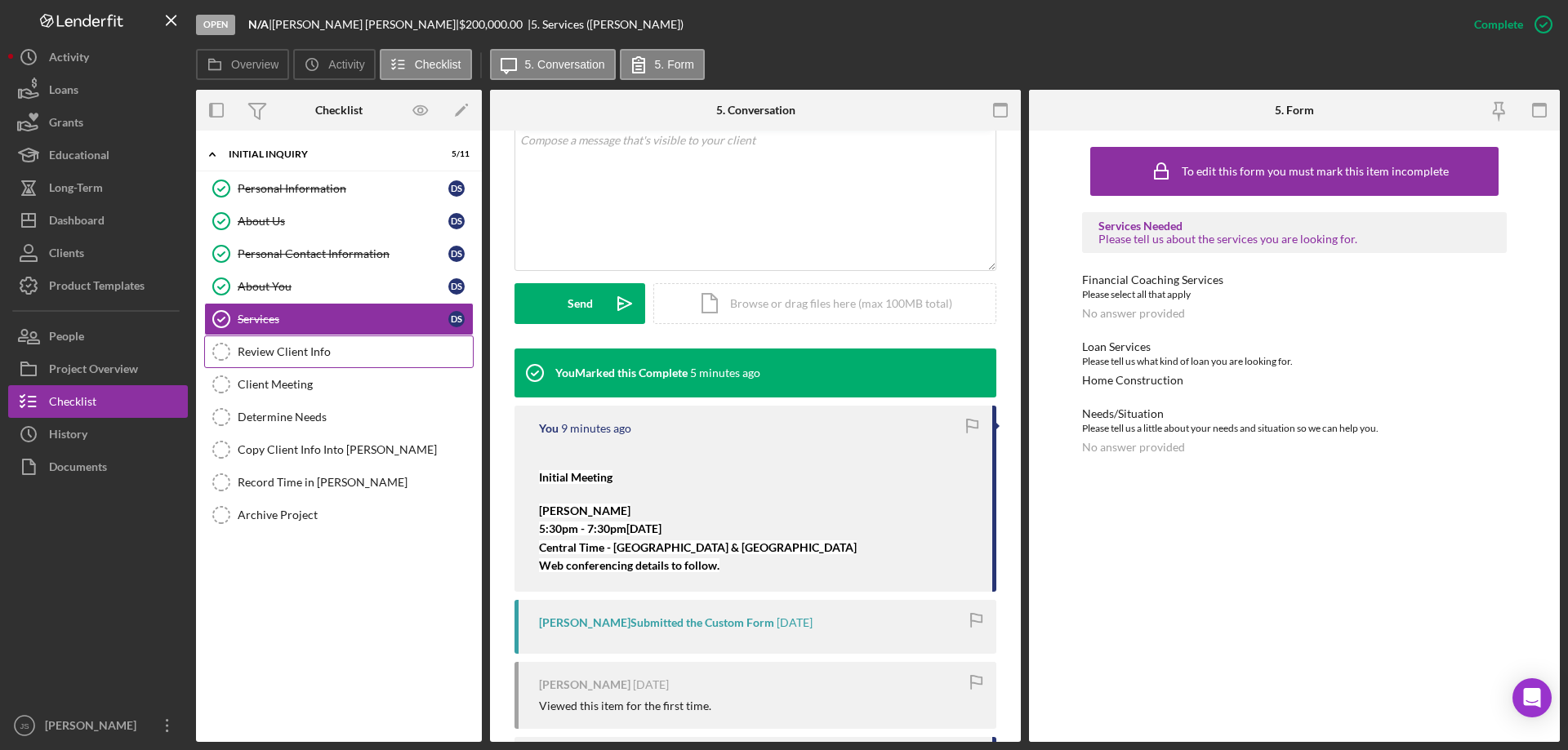
click at [297, 347] on div "Review Client Info" at bounding box center [355, 351] width 236 height 13
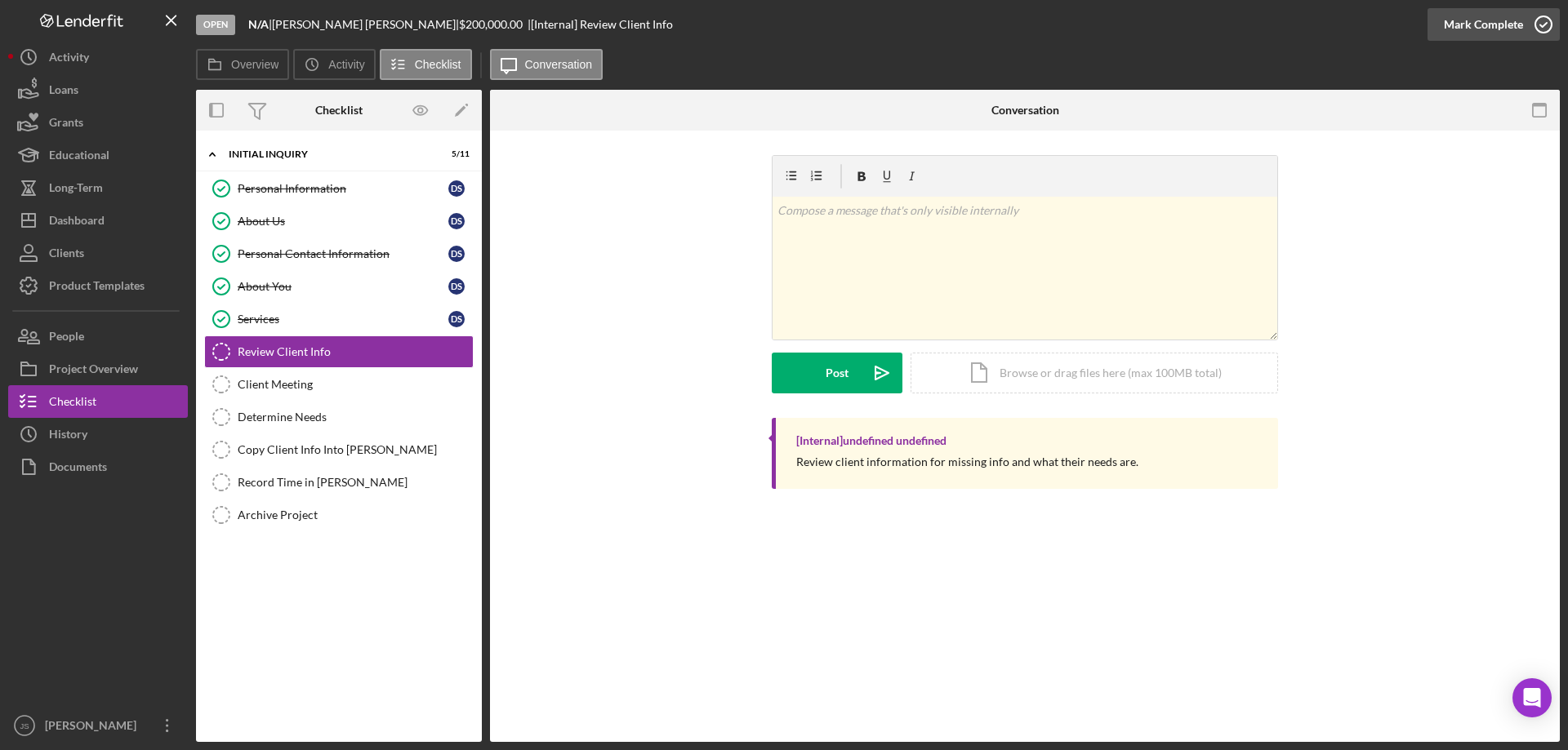
click at [1541, 21] on icon "button" at bounding box center [1544, 24] width 41 height 41
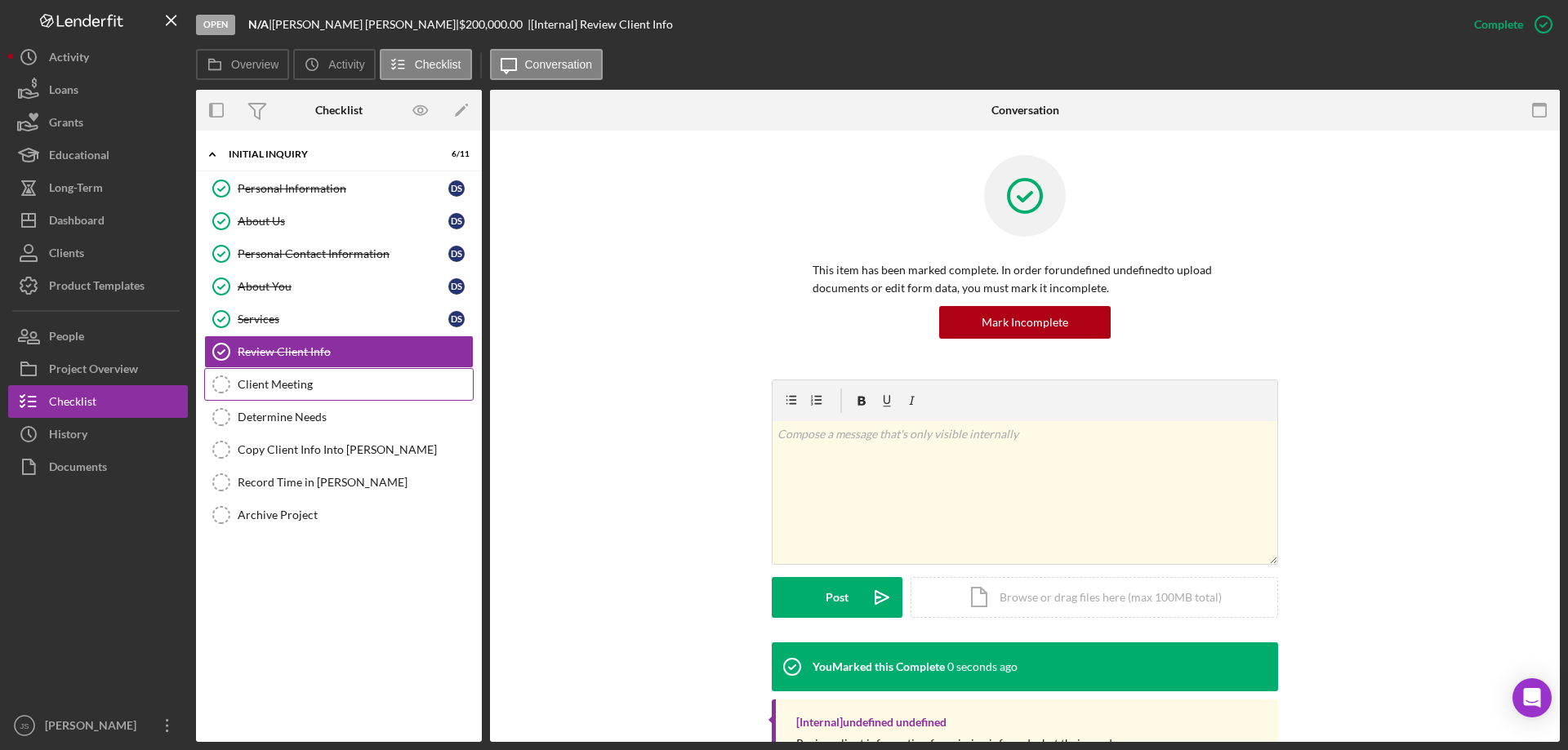
drag, startPoint x: 278, startPoint y: 386, endPoint x: 290, endPoint y: 381, distance: 13.0
click at [280, 386] on div "Client Meeting" at bounding box center [355, 384] width 236 height 13
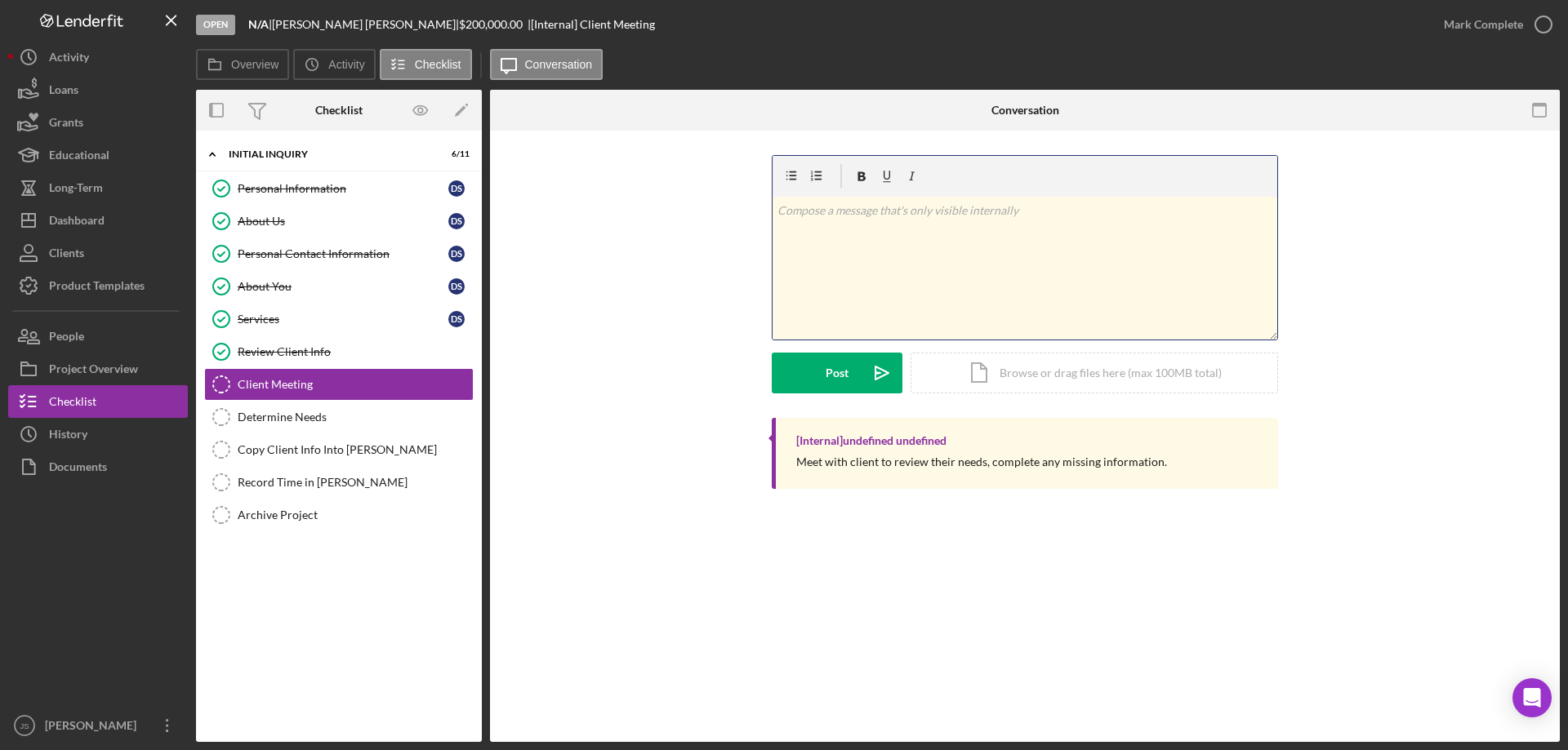
click at [833, 285] on div "v Color teal Color pink Remove color Add row above Add row below Add column bef…" at bounding box center [1025, 268] width 505 height 143
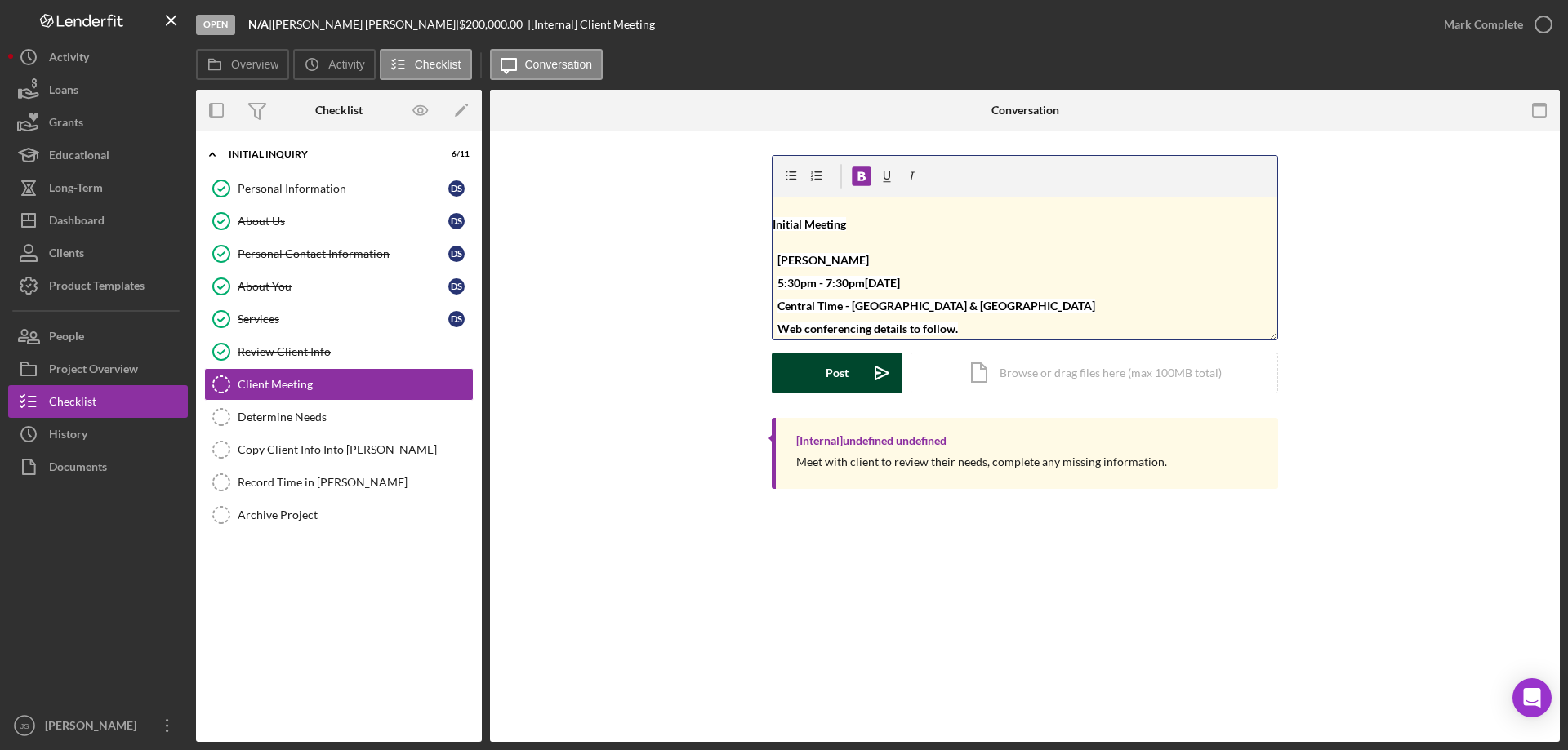
drag, startPoint x: 815, startPoint y: 368, endPoint x: 825, endPoint y: 360, distance: 12.8
click at [817, 368] on button "Post Icon/icon-invite-send" at bounding box center [837, 374] width 130 height 41
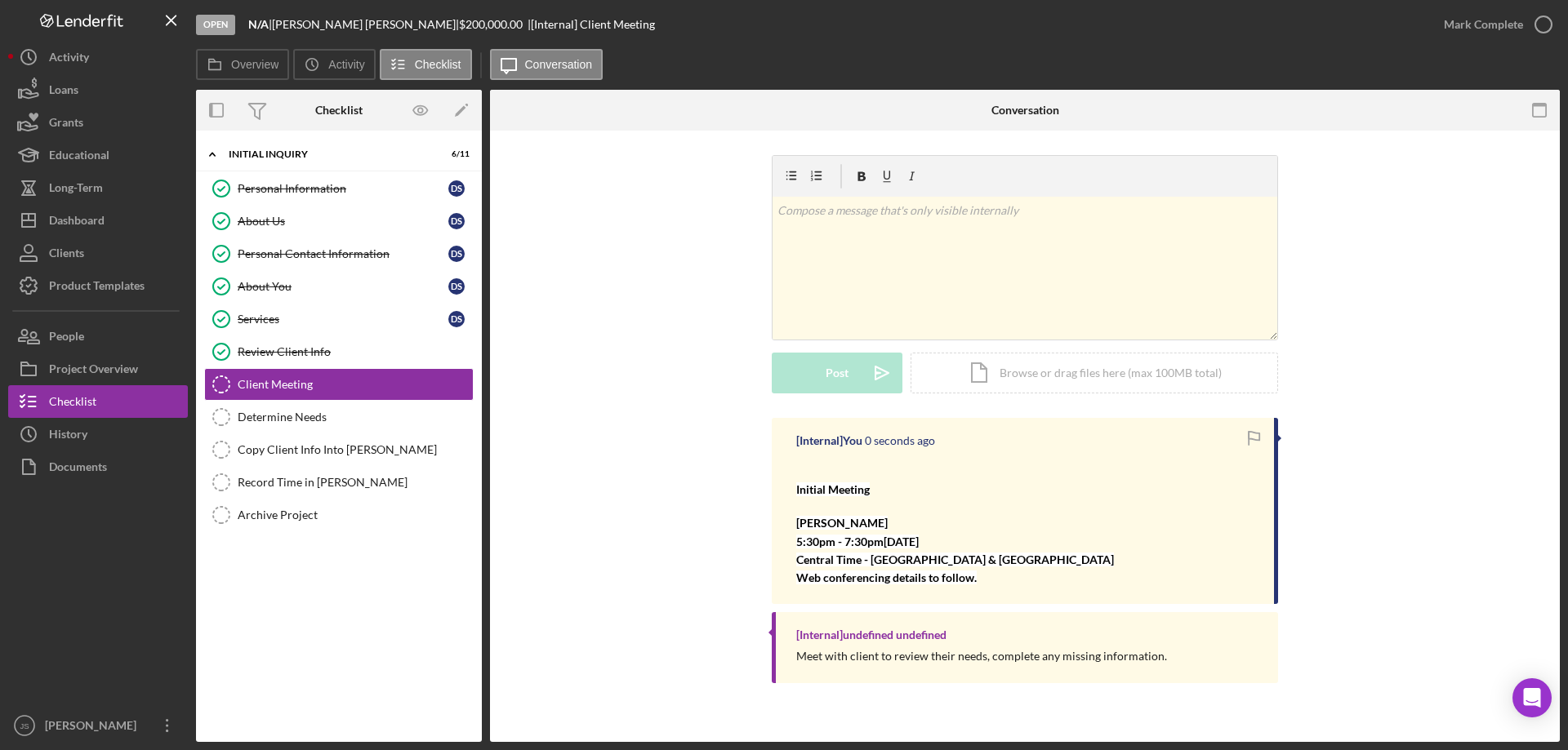
scroll to position [0, 0]
click at [1540, 23] on icon "button" at bounding box center [1544, 24] width 41 height 41
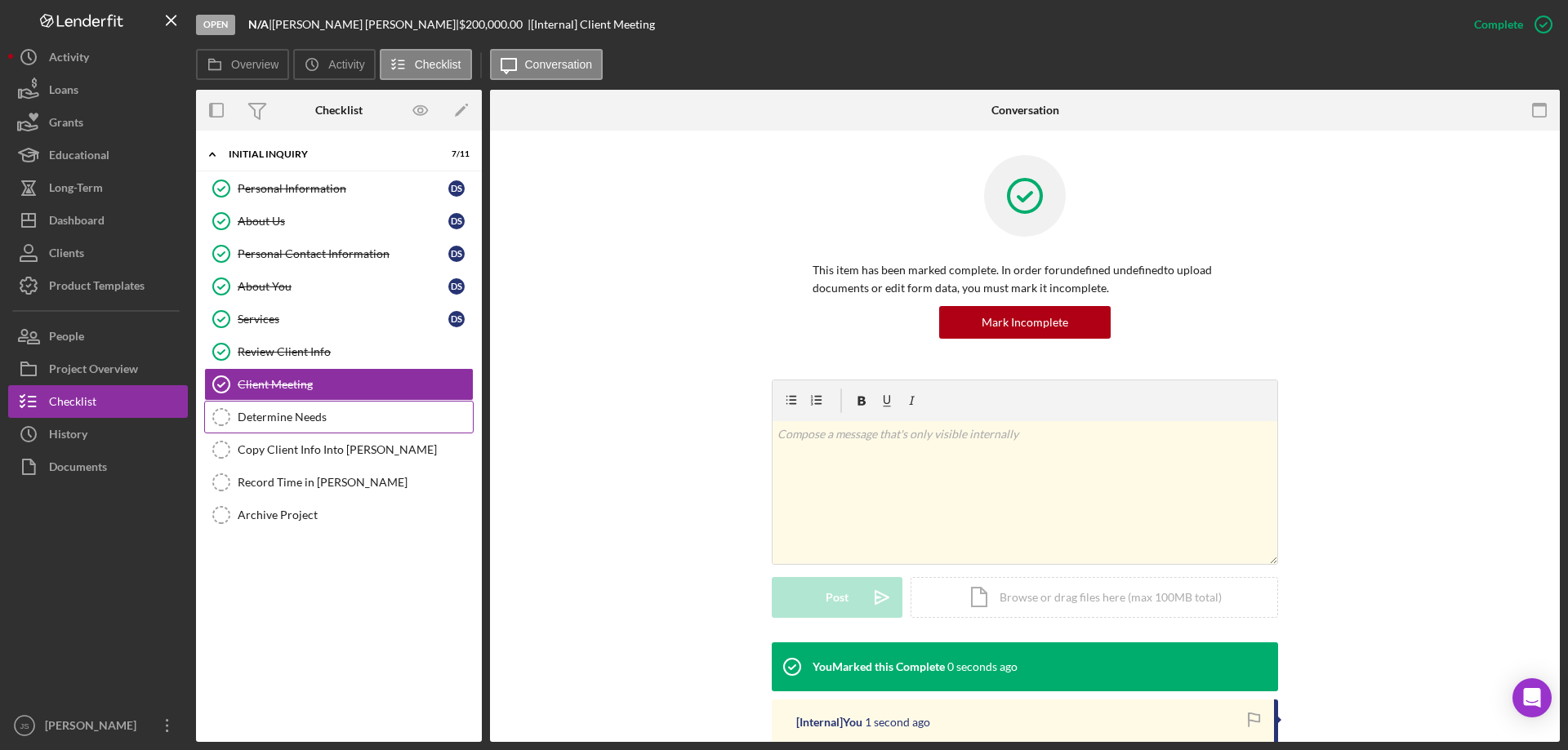
click at [281, 418] on div "Determine Needs" at bounding box center [355, 416] width 236 height 13
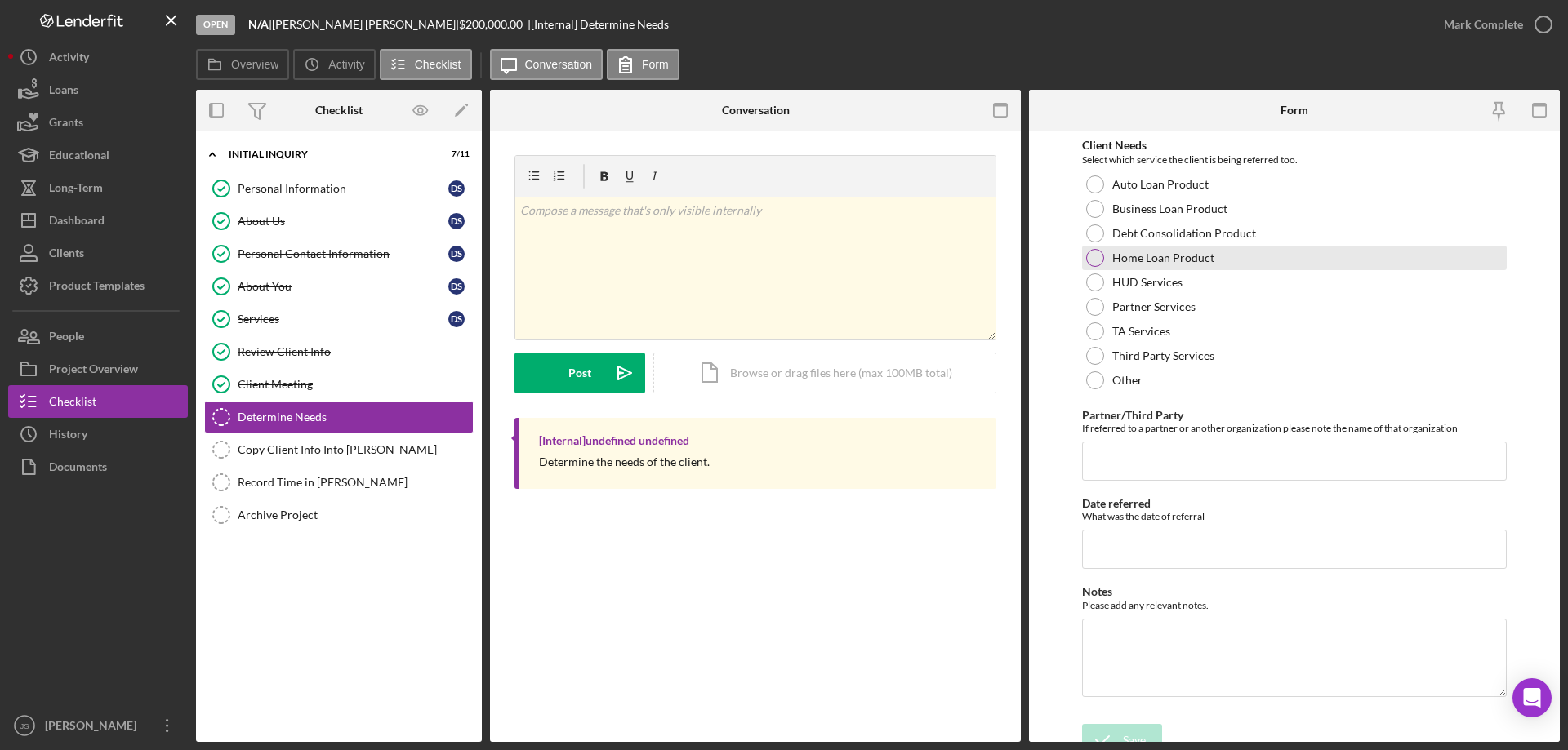
click at [1089, 256] on div at bounding box center [1095, 258] width 18 height 18
click at [1112, 732] on icon "submit" at bounding box center [1103, 740] width 41 height 41
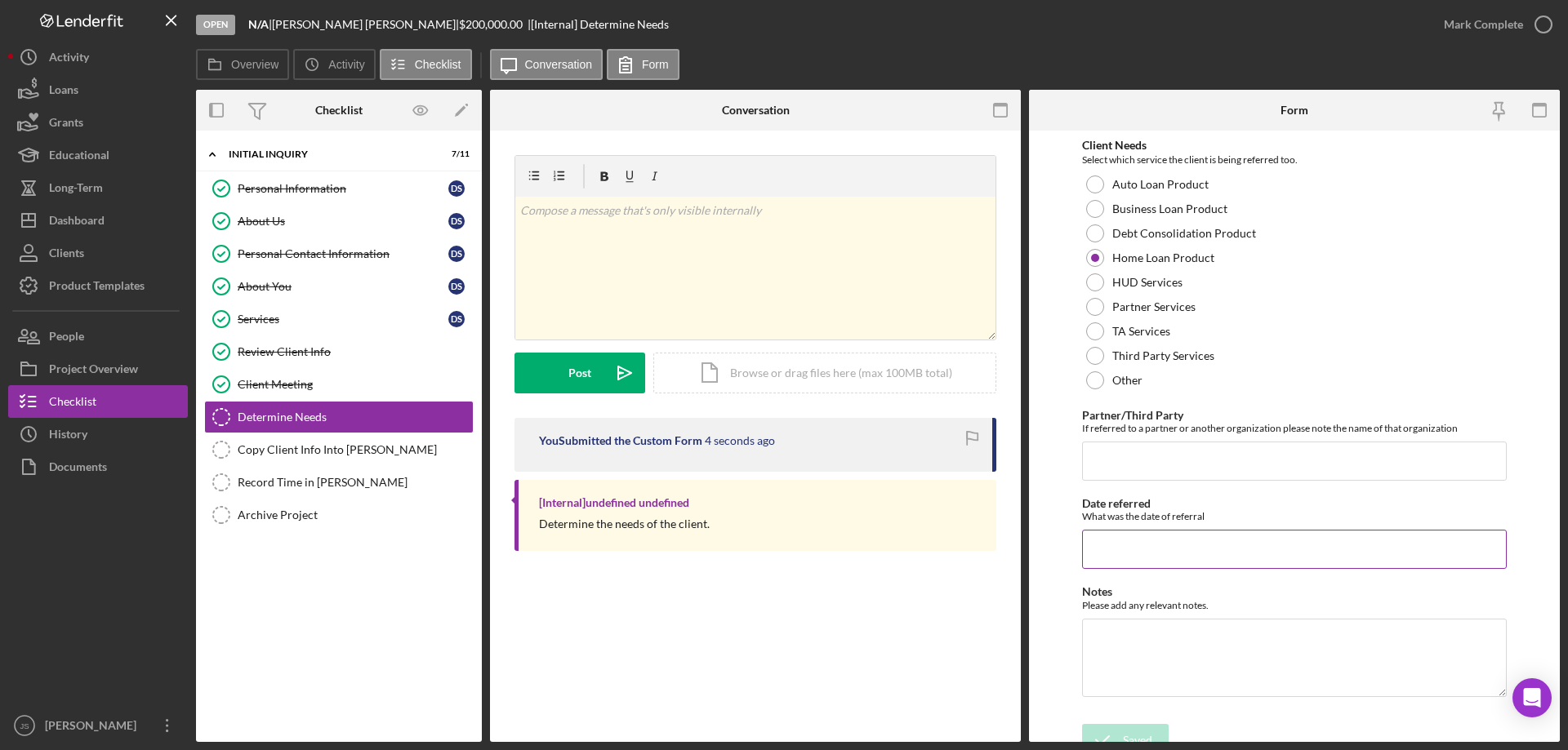
click at [1112, 554] on input "Date referred" at bounding box center [1295, 550] width 424 height 39
type input "[DATE]"
click at [1111, 731] on icon "submit" at bounding box center [1103, 740] width 41 height 41
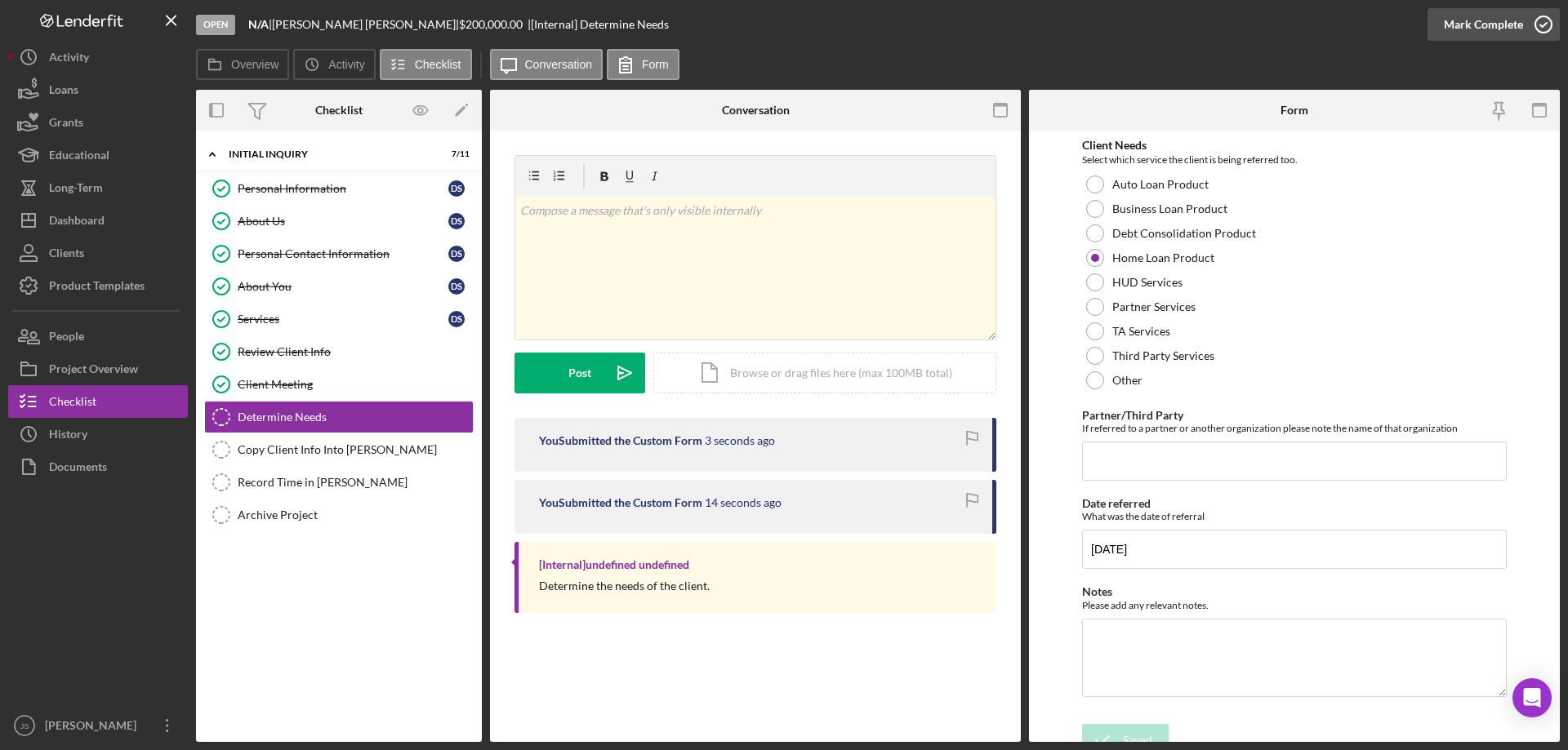
click at [1546, 21] on icon "button" at bounding box center [1544, 24] width 41 height 41
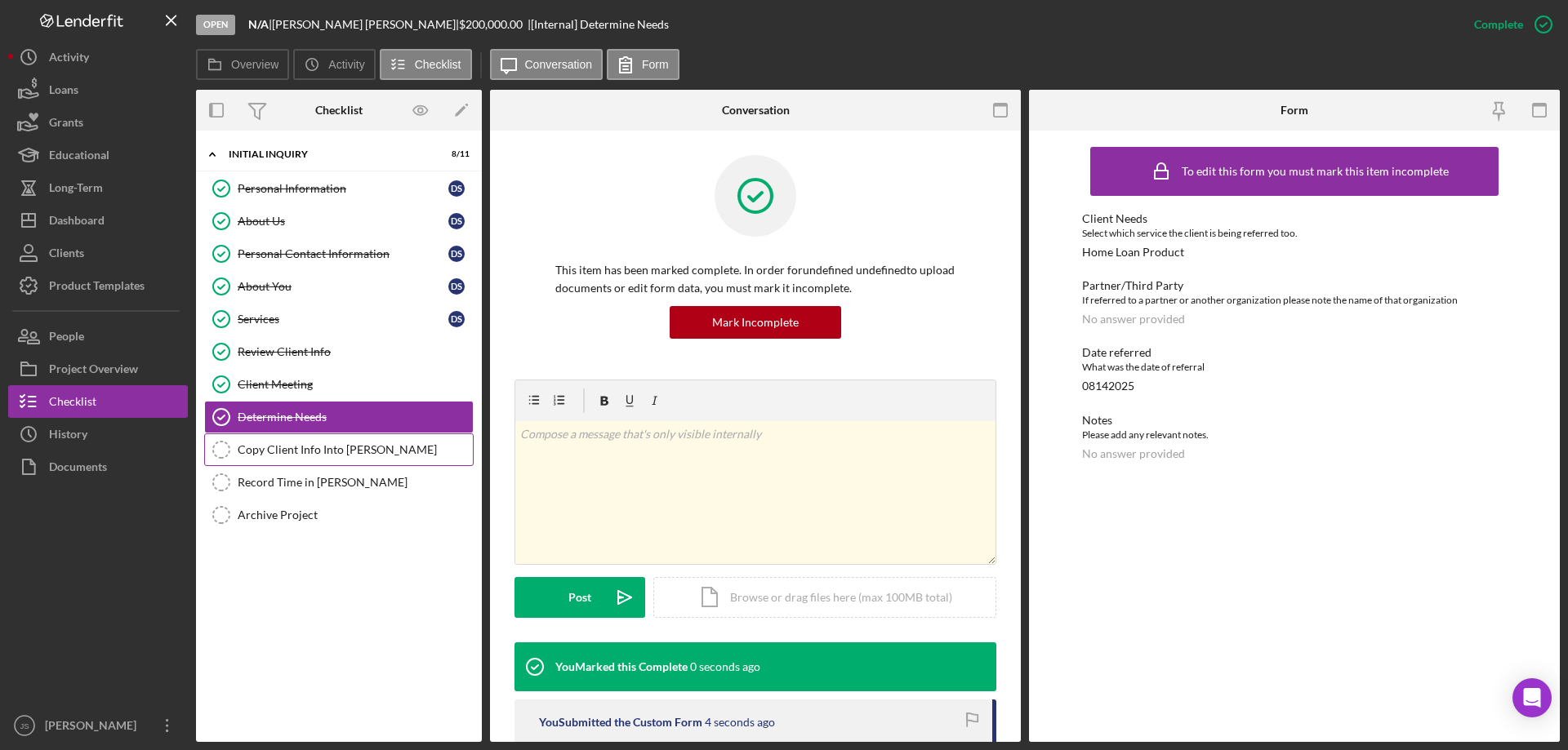
drag, startPoint x: 291, startPoint y: 450, endPoint x: 314, endPoint y: 449, distance: 23.0
click at [297, 452] on div "Copy Client Info Into Otis" at bounding box center [355, 449] width 236 height 13
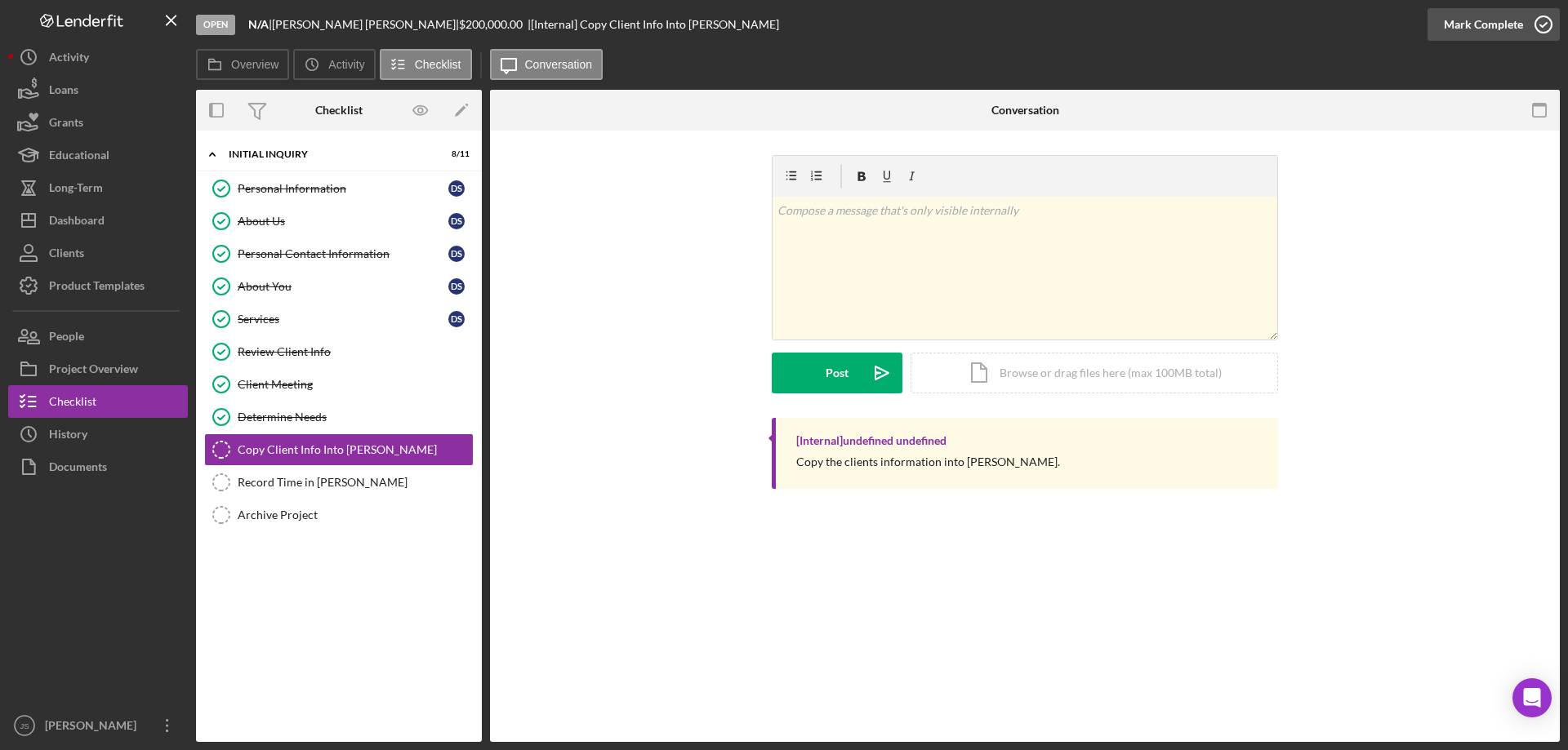
click at [1545, 25] on icon "button" at bounding box center [1544, 24] width 41 height 41
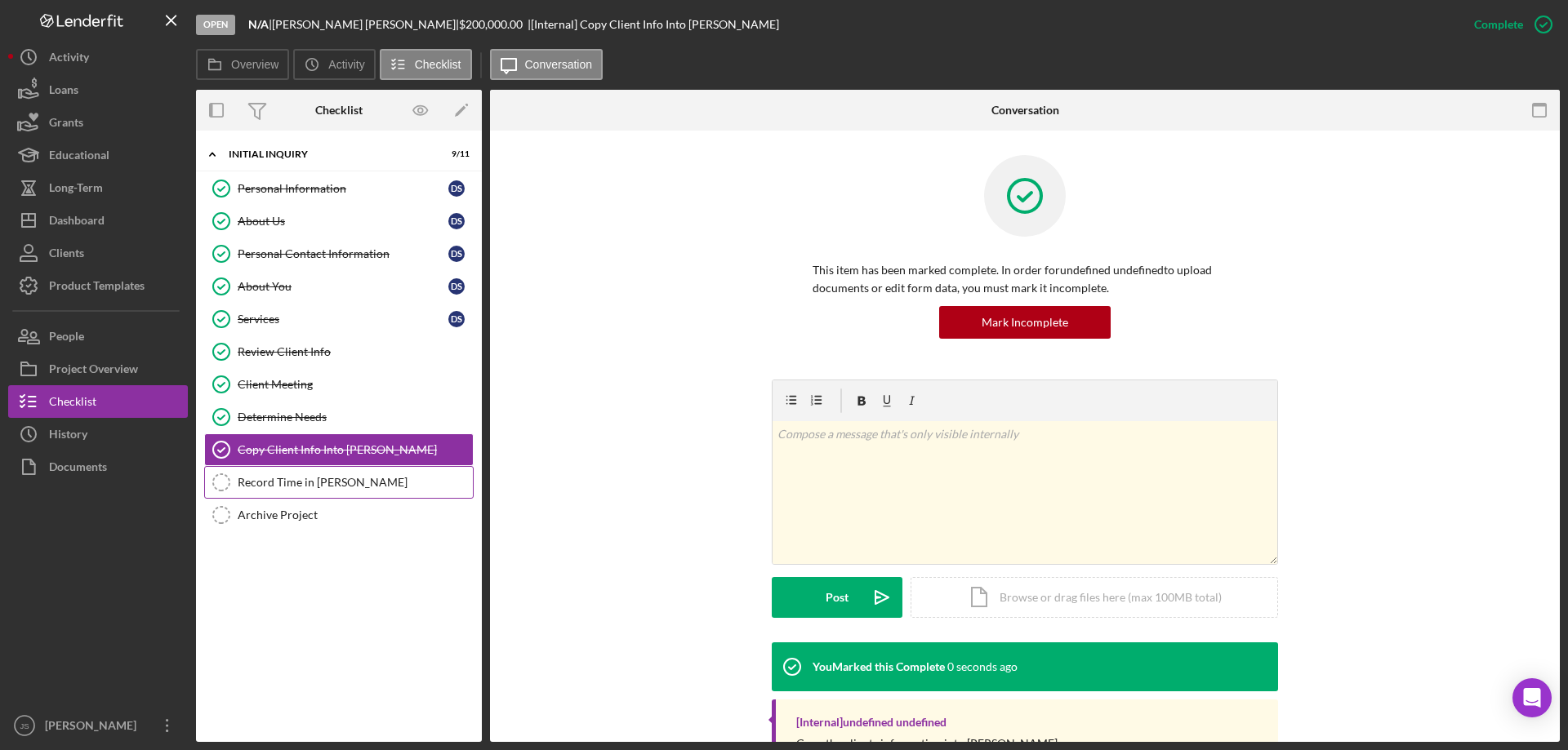
click at [283, 491] on link "Record Time in OTIS Record Time in OTIS" at bounding box center [339, 482] width 270 height 33
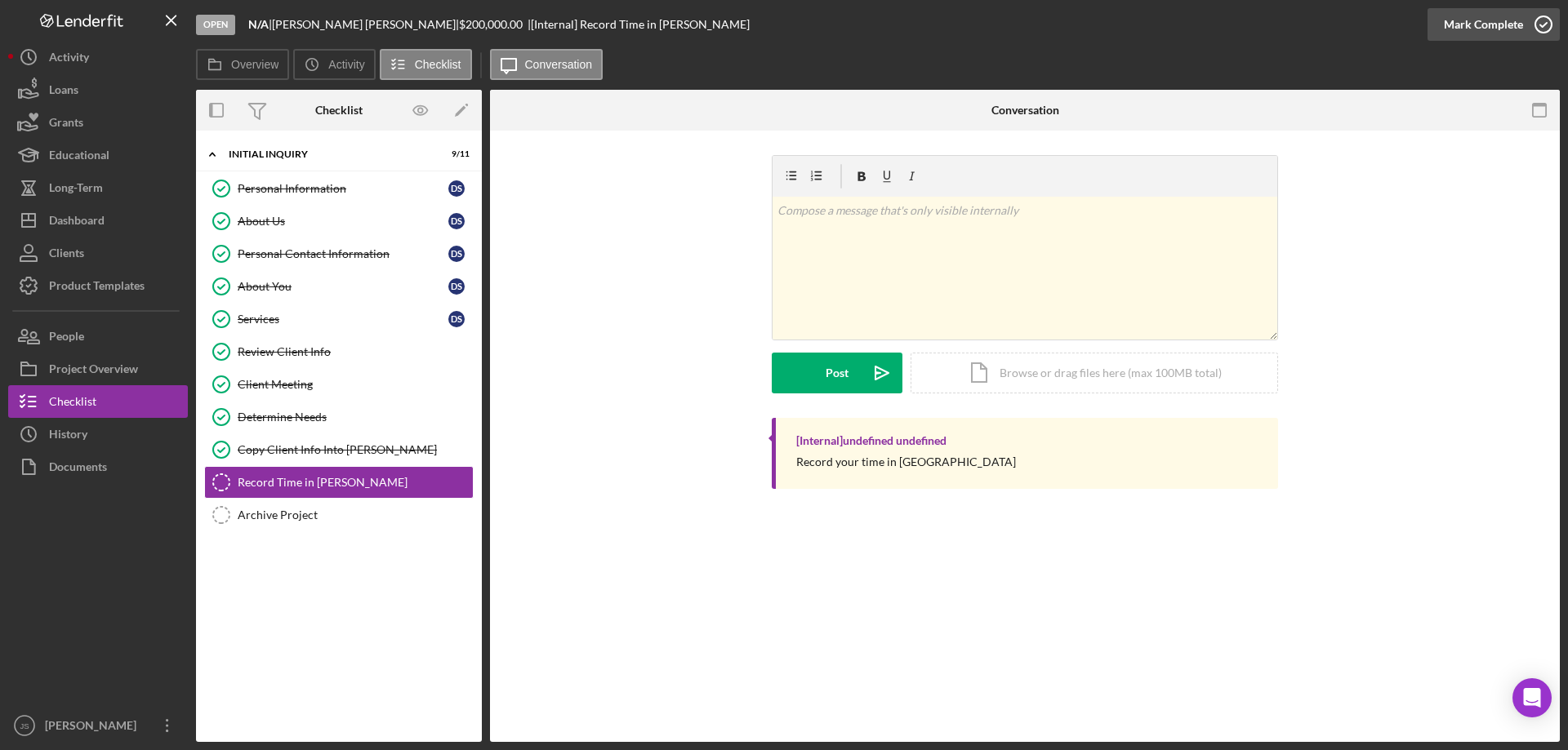
click at [1545, 21] on icon "button" at bounding box center [1544, 24] width 41 height 41
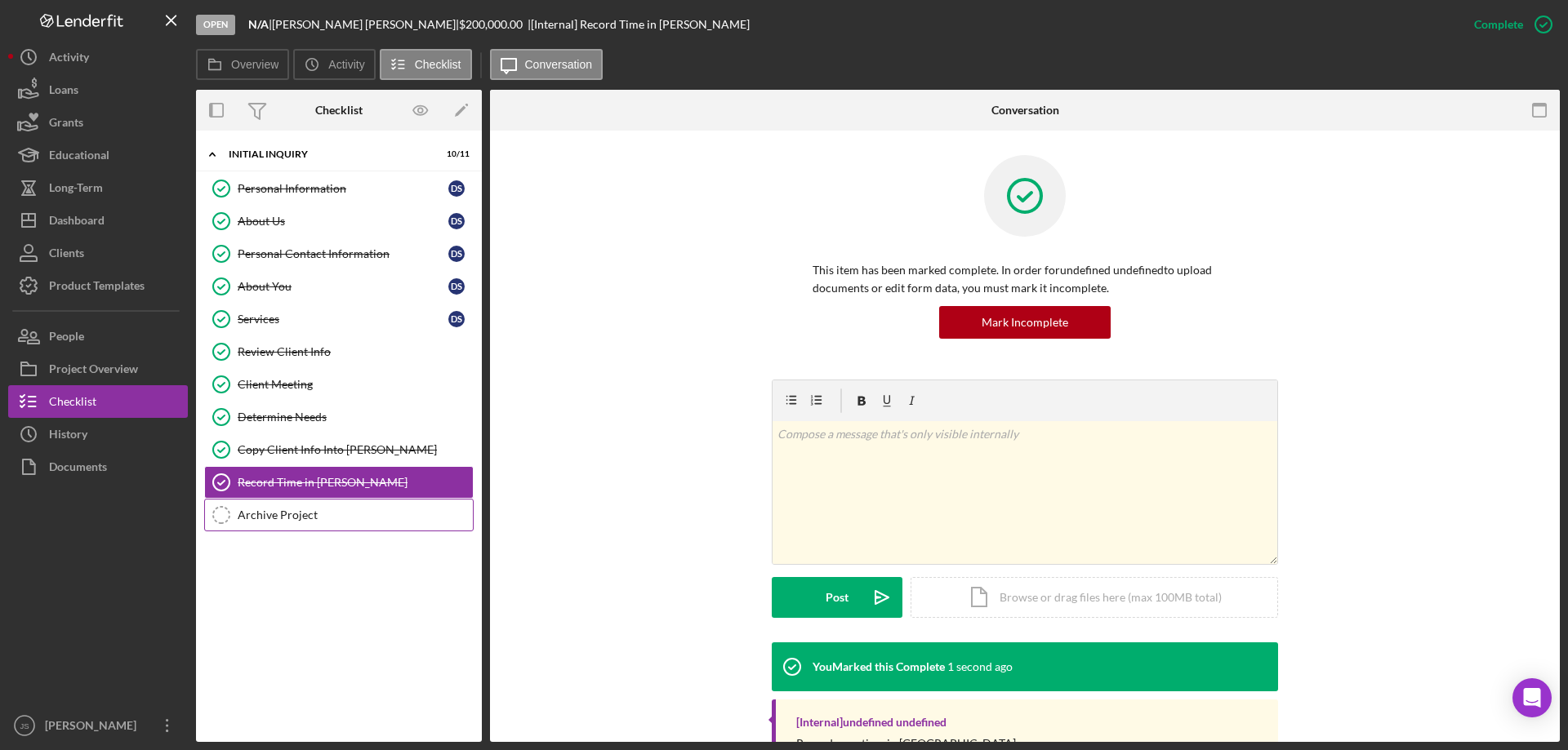
click at [258, 518] on div "Archive Project" at bounding box center [355, 515] width 236 height 13
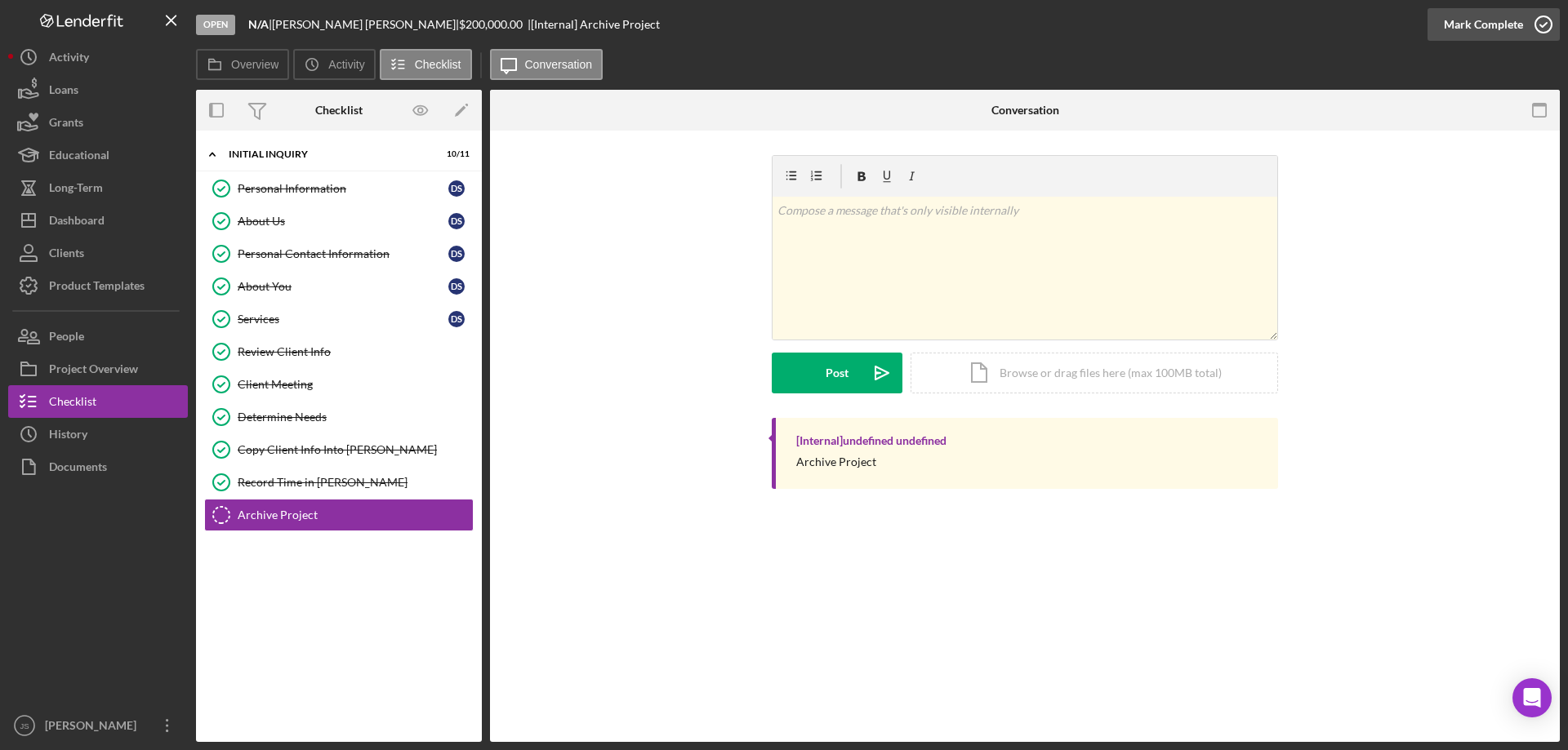
click at [1546, 24] on icon "button" at bounding box center [1544, 24] width 41 height 41
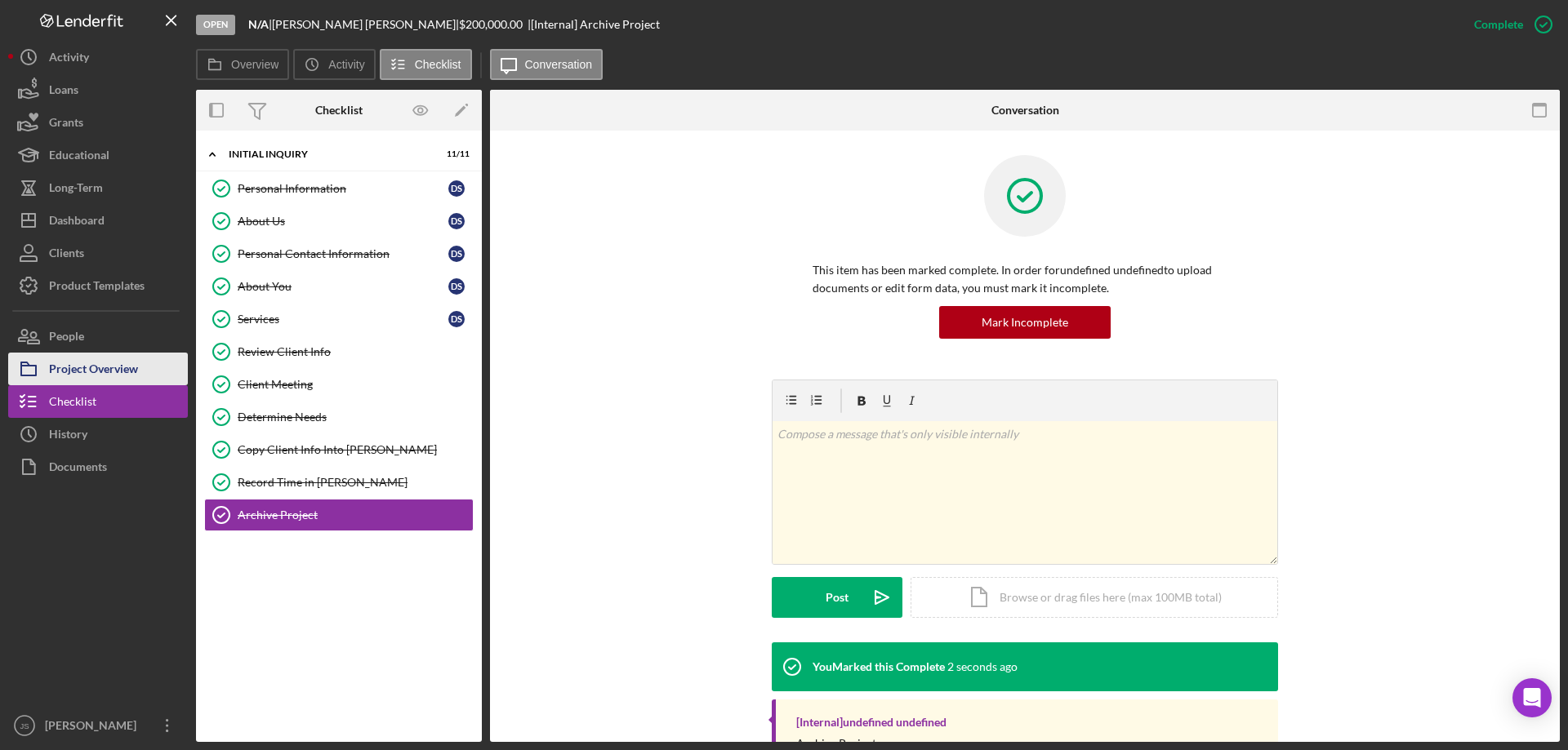
click at [126, 362] on div "Project Overview" at bounding box center [92, 372] width 89 height 37
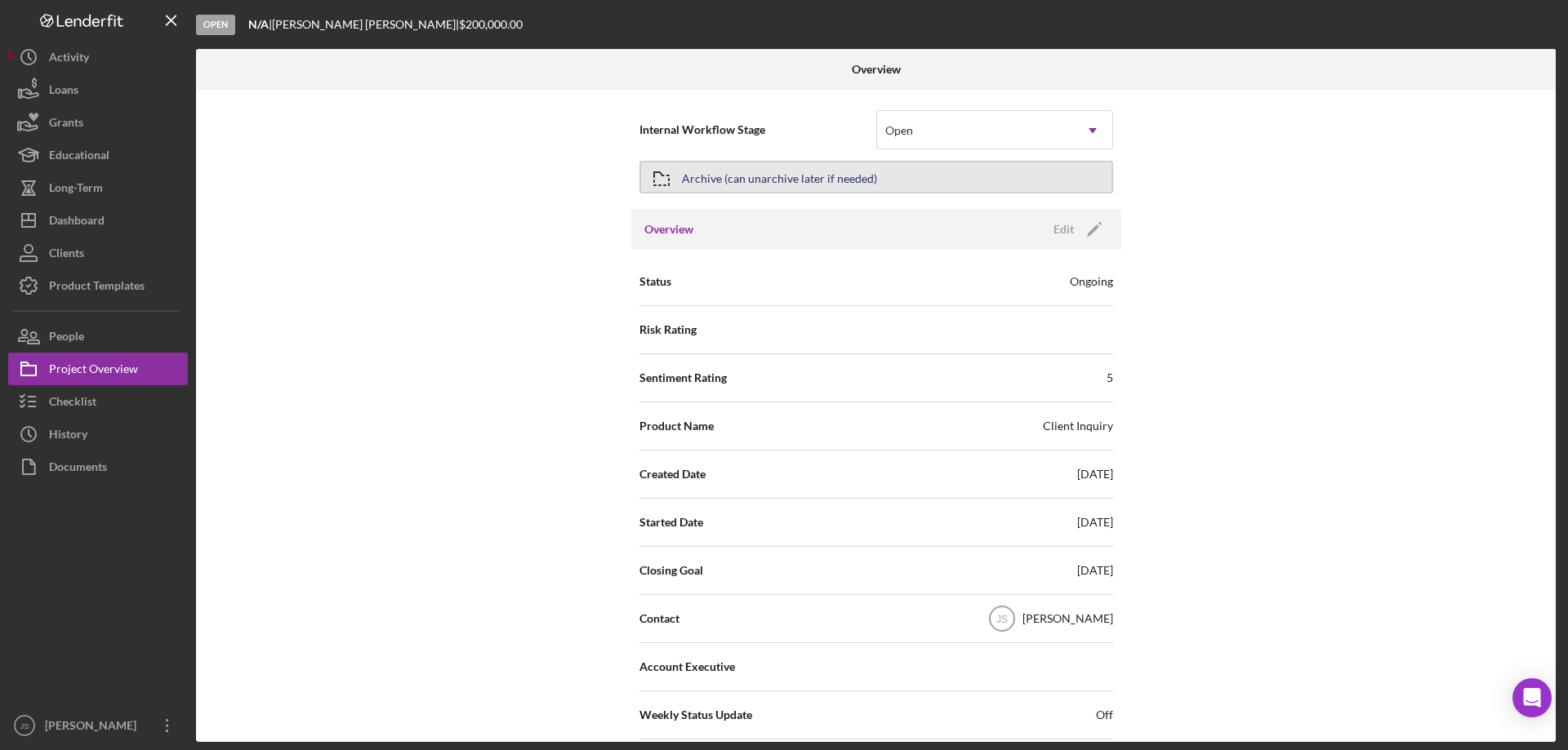
click at [890, 177] on button "Archive (can unarchive later if needed)" at bounding box center [876, 177] width 474 height 33
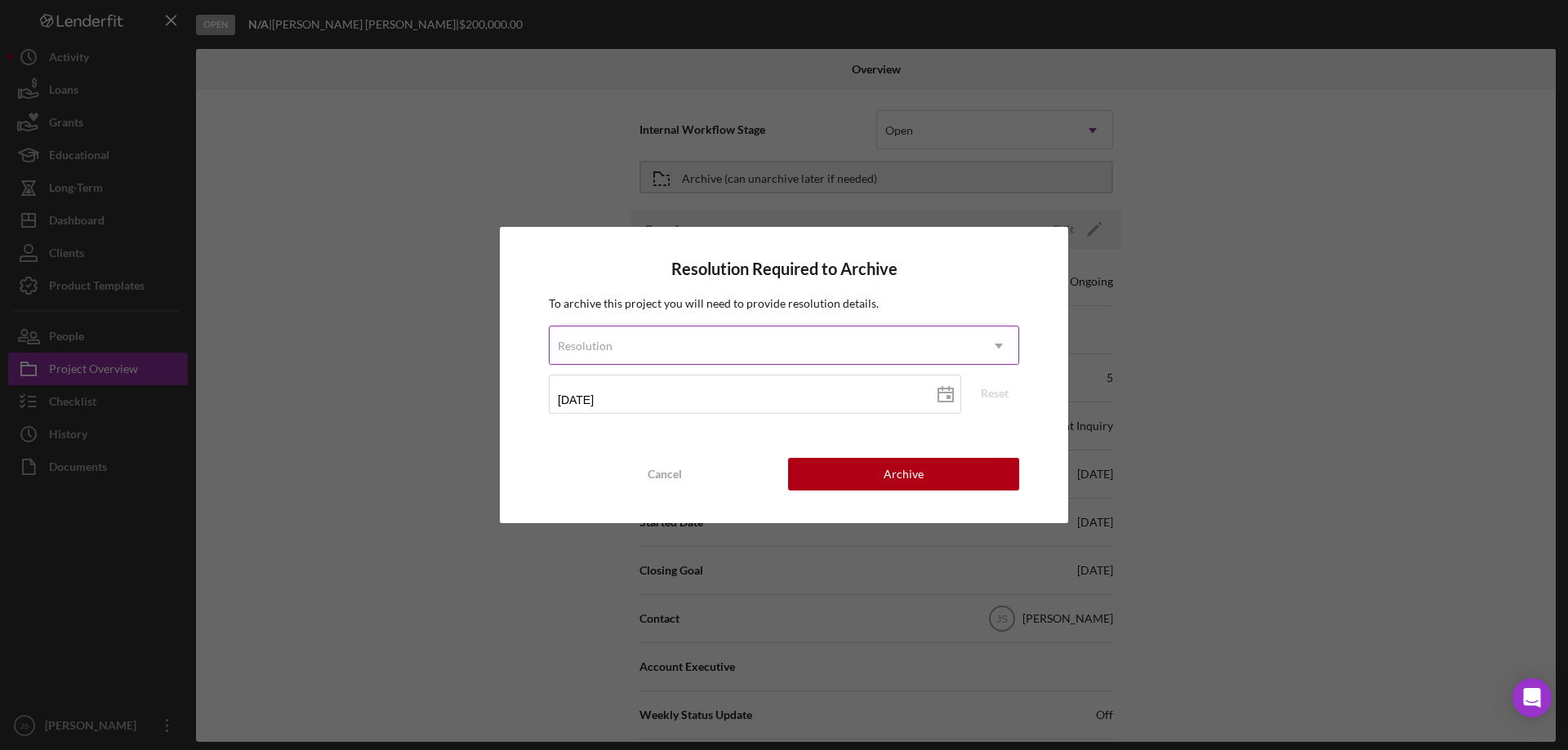
click at [711, 345] on div "Resolution" at bounding box center [764, 345] width 429 height 38
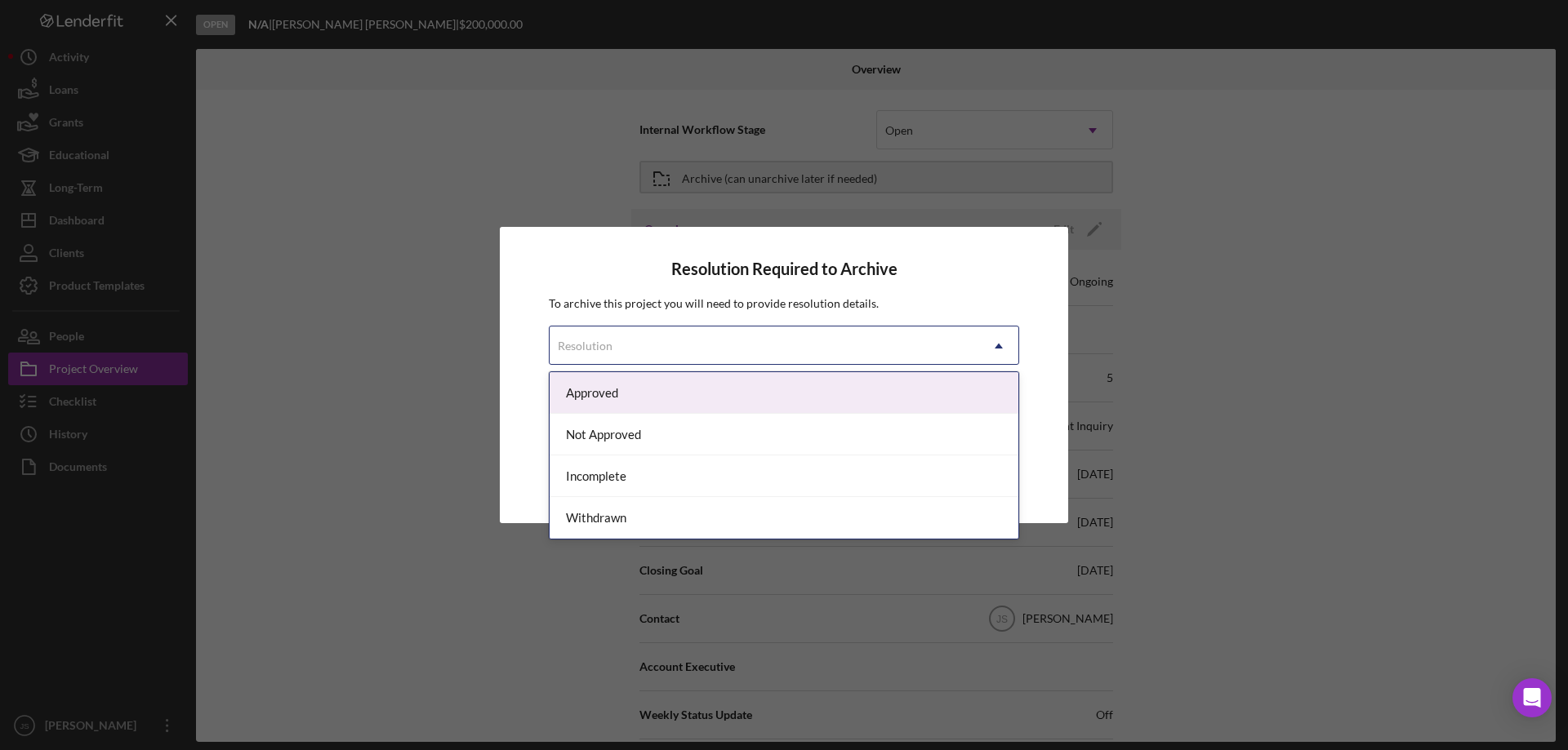
click at [617, 393] on div "Approved" at bounding box center [784, 393] width 469 height 42
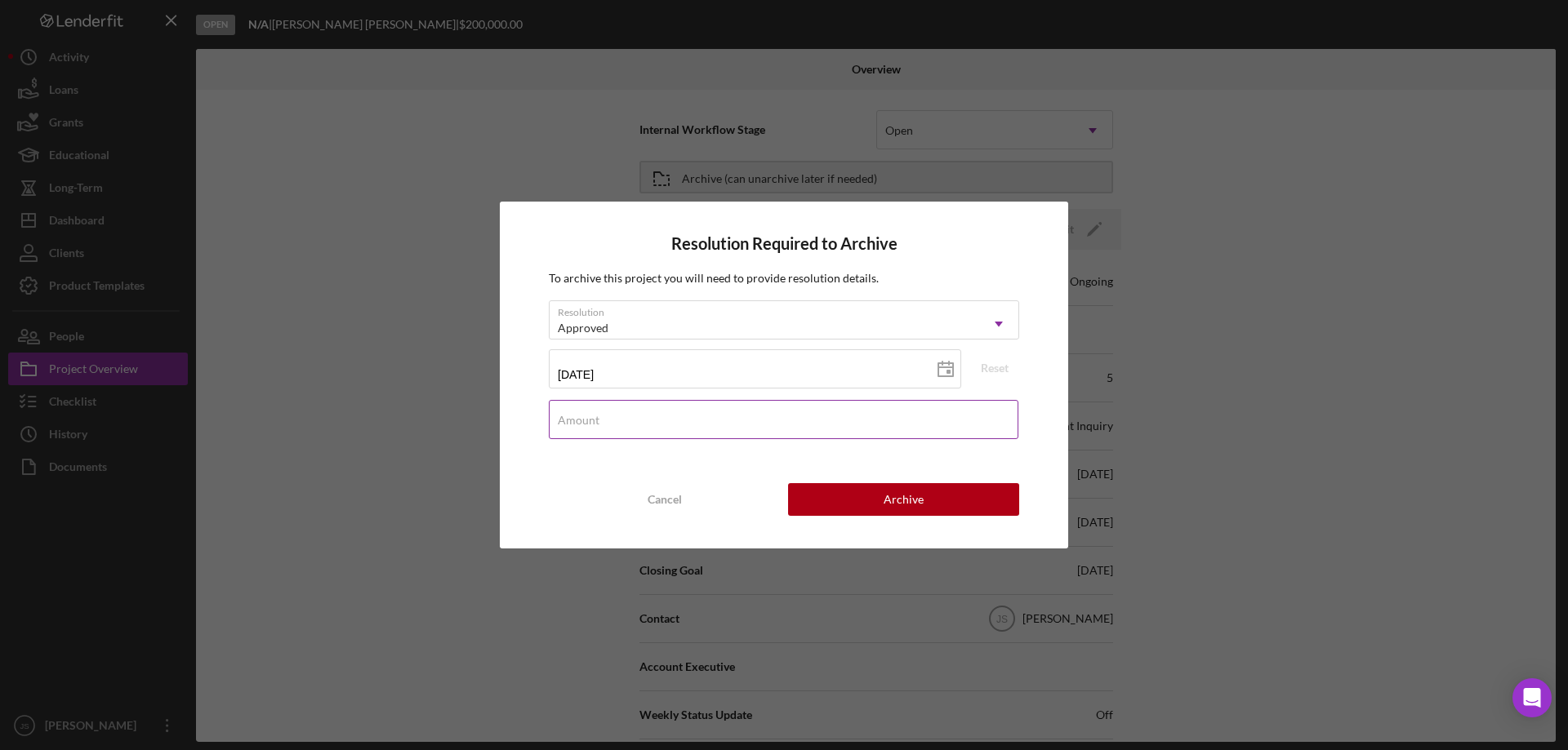
click at [592, 418] on label "Amount" at bounding box center [578, 419] width 42 height 13
click at [592, 418] on input "Amount" at bounding box center [784, 419] width 469 height 39
type input "$200,000"
click at [937, 505] on button "Archive" at bounding box center [903, 500] width 231 height 33
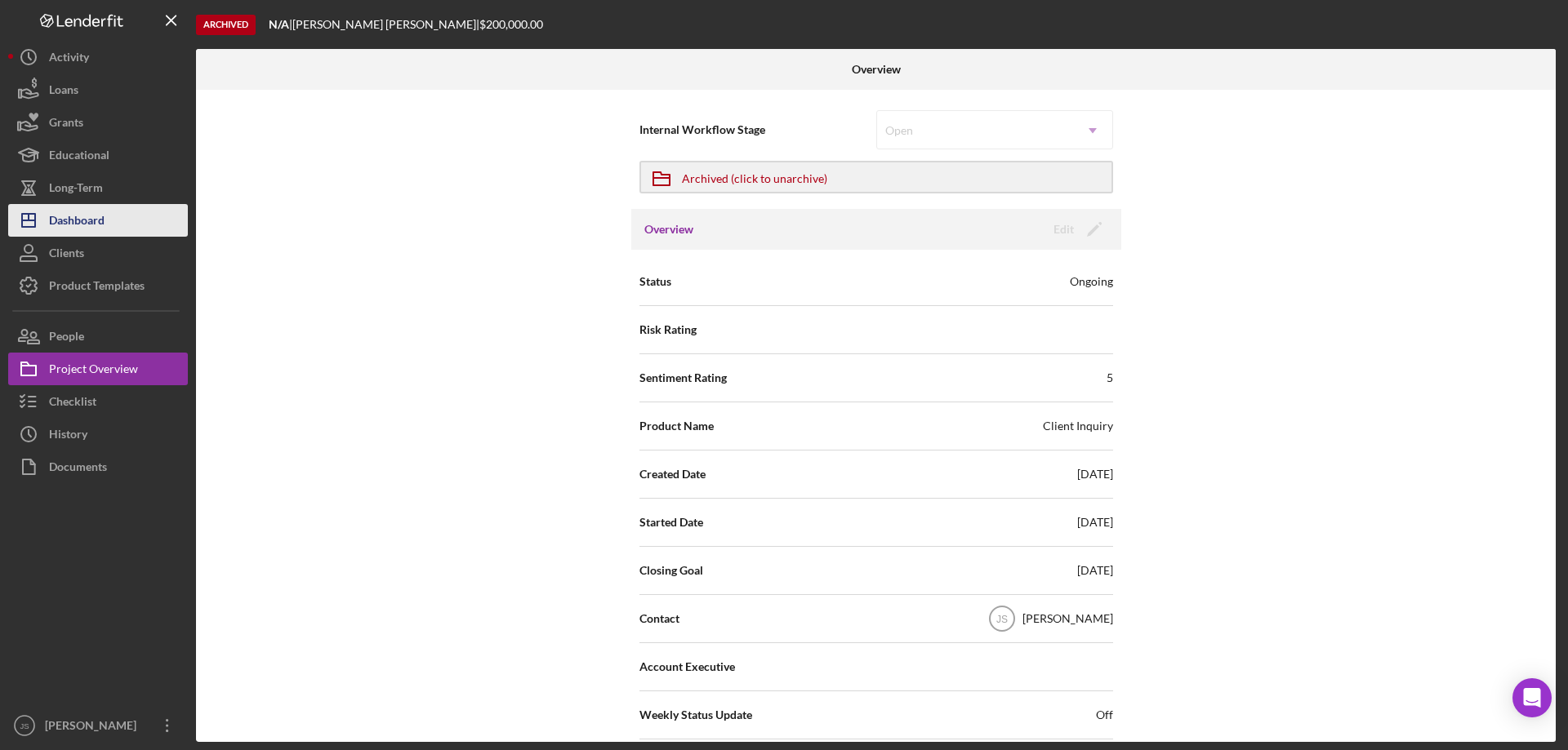
click at [95, 215] on div "Dashboard" at bounding box center [76, 223] width 55 height 37
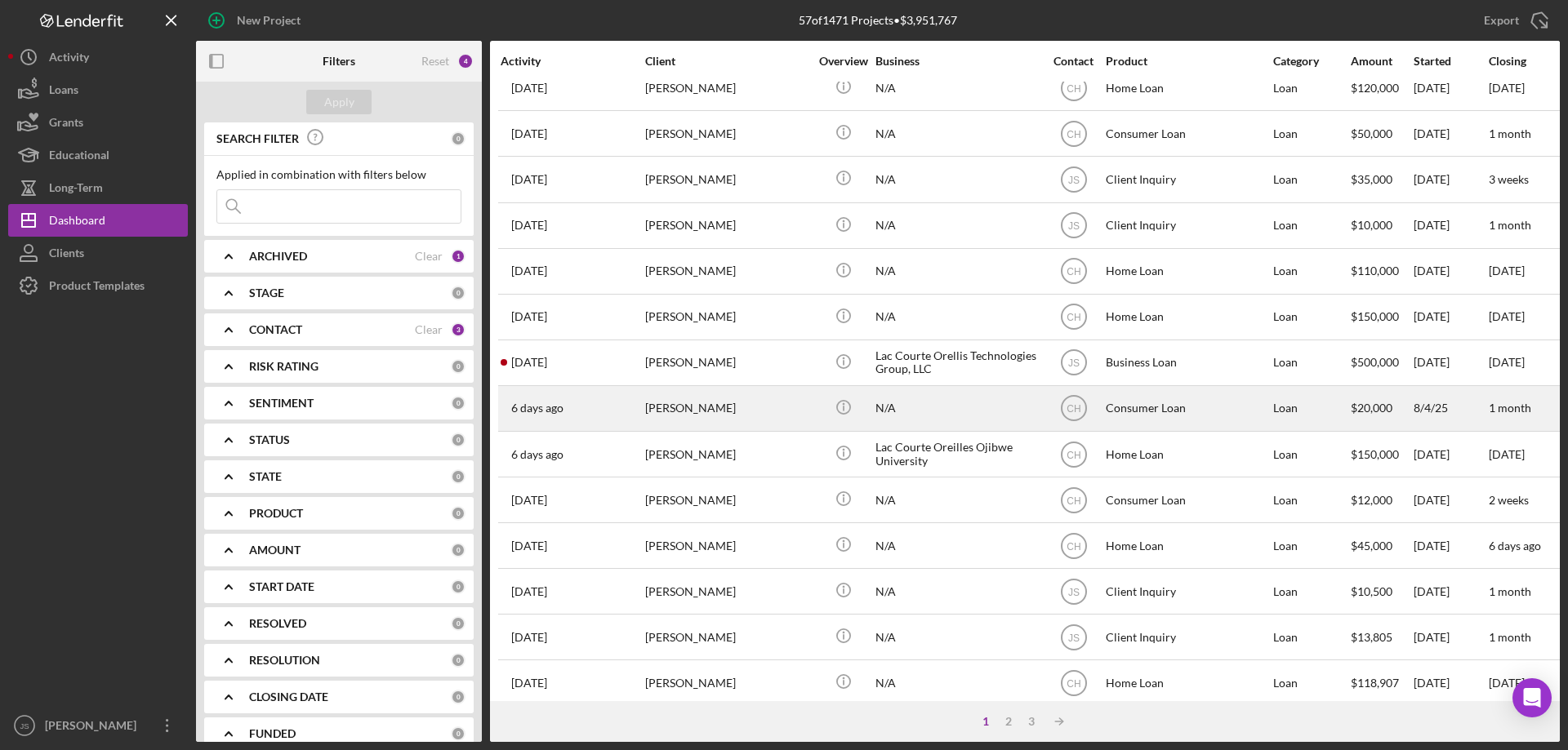
scroll to position [302, 0]
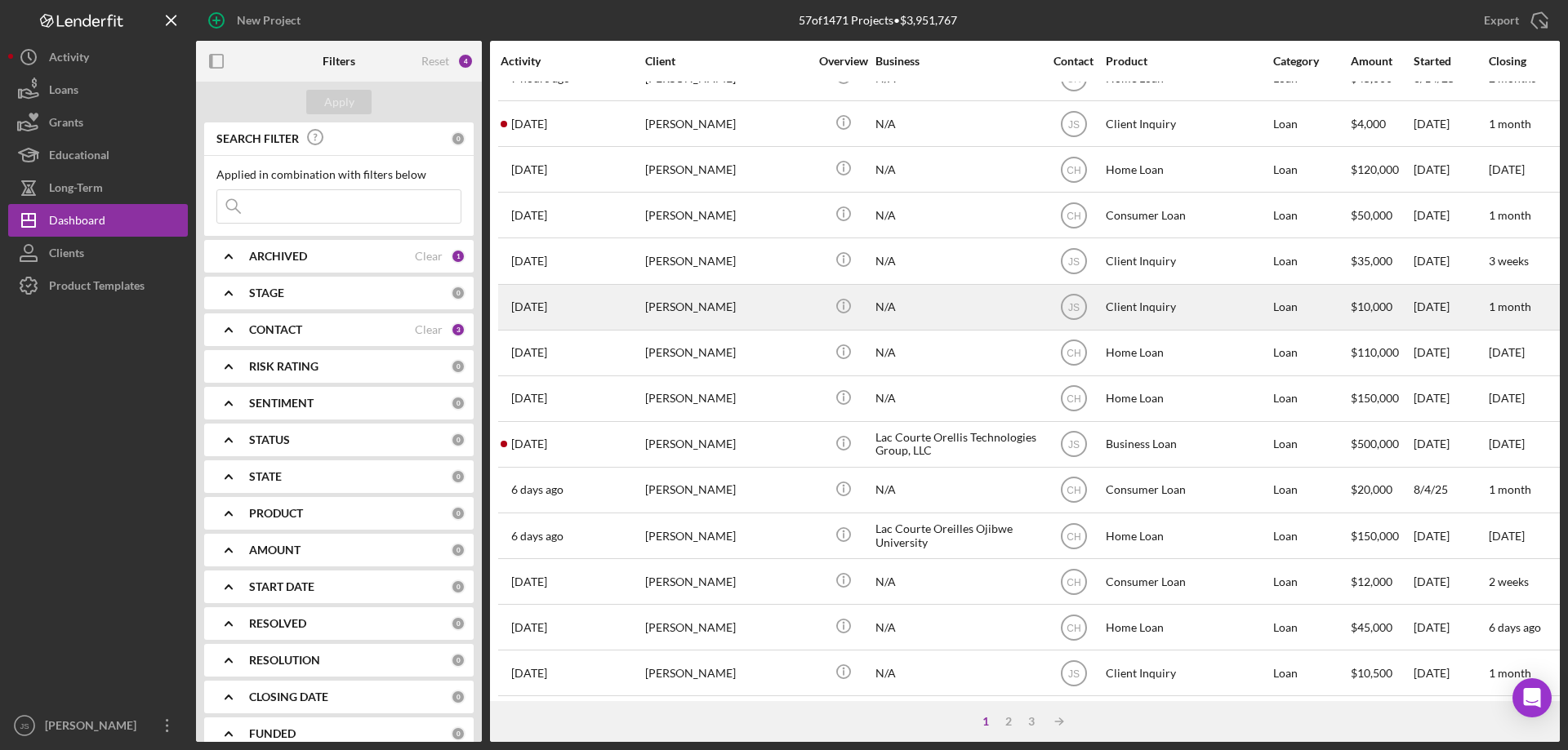
click at [787, 316] on div "[PERSON_NAME]" at bounding box center [727, 307] width 164 height 43
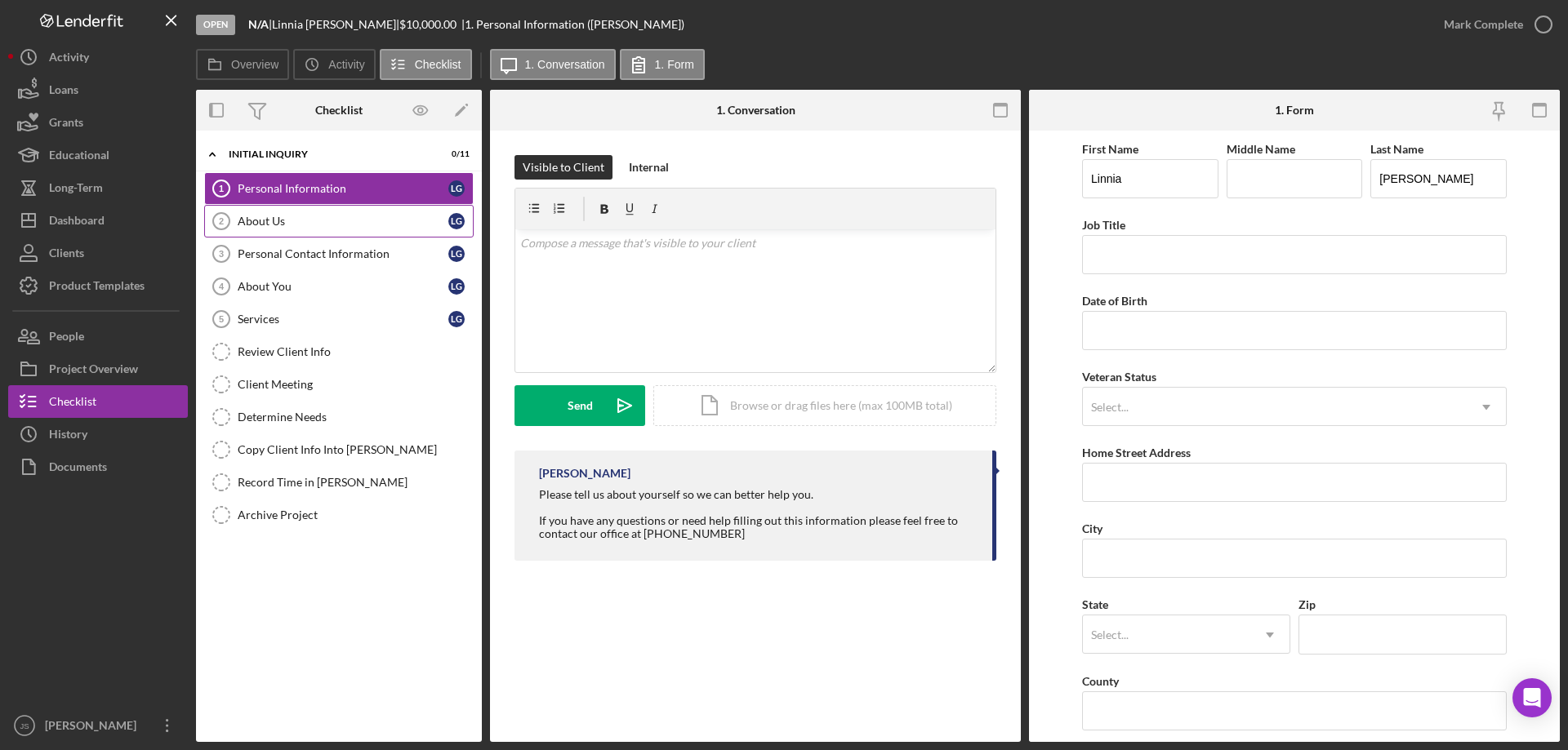
click at [317, 225] on div "About Us" at bounding box center [343, 221] width 210 height 13
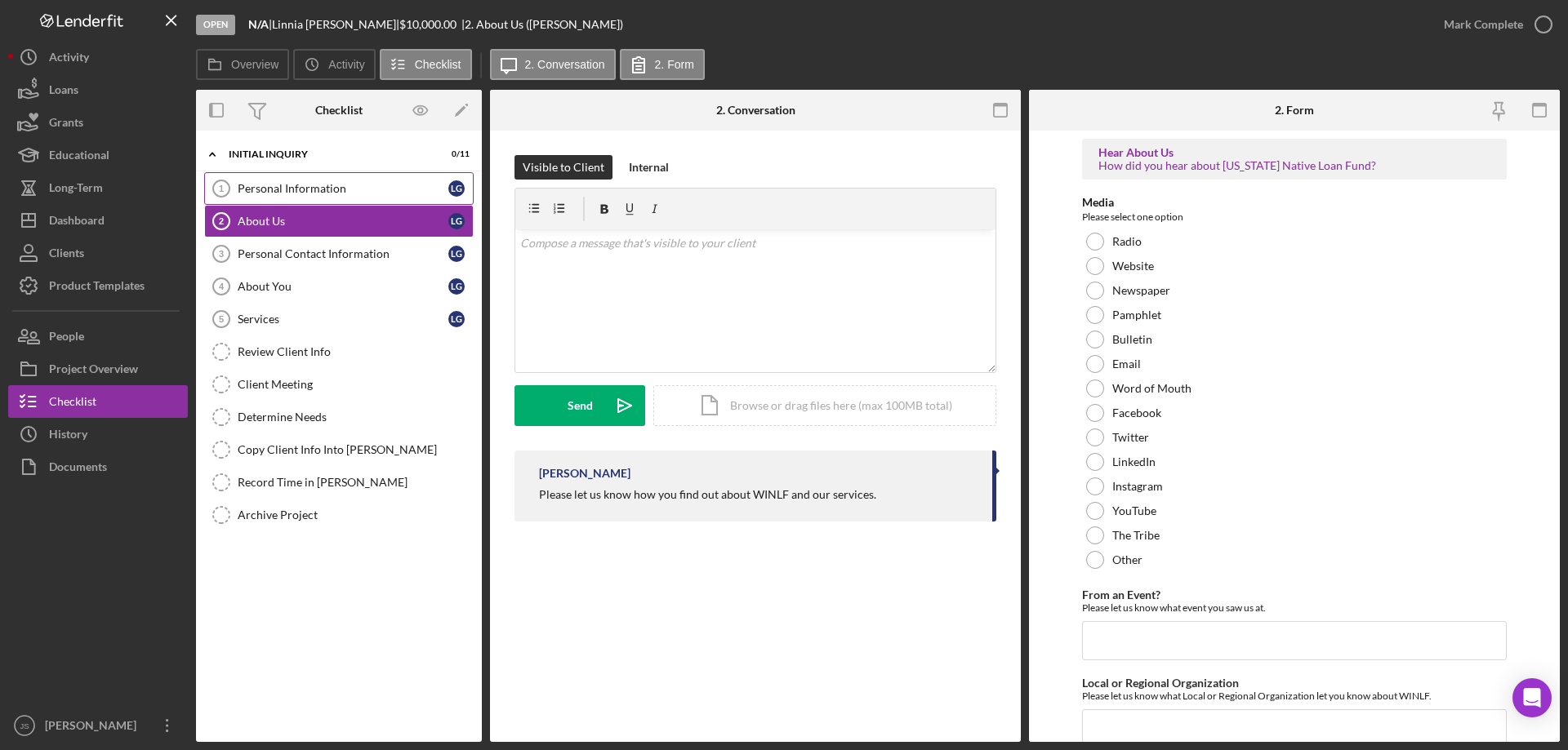
click at [345, 180] on link "Personal Information 1 Personal Information L G" at bounding box center [339, 189] width 270 height 33
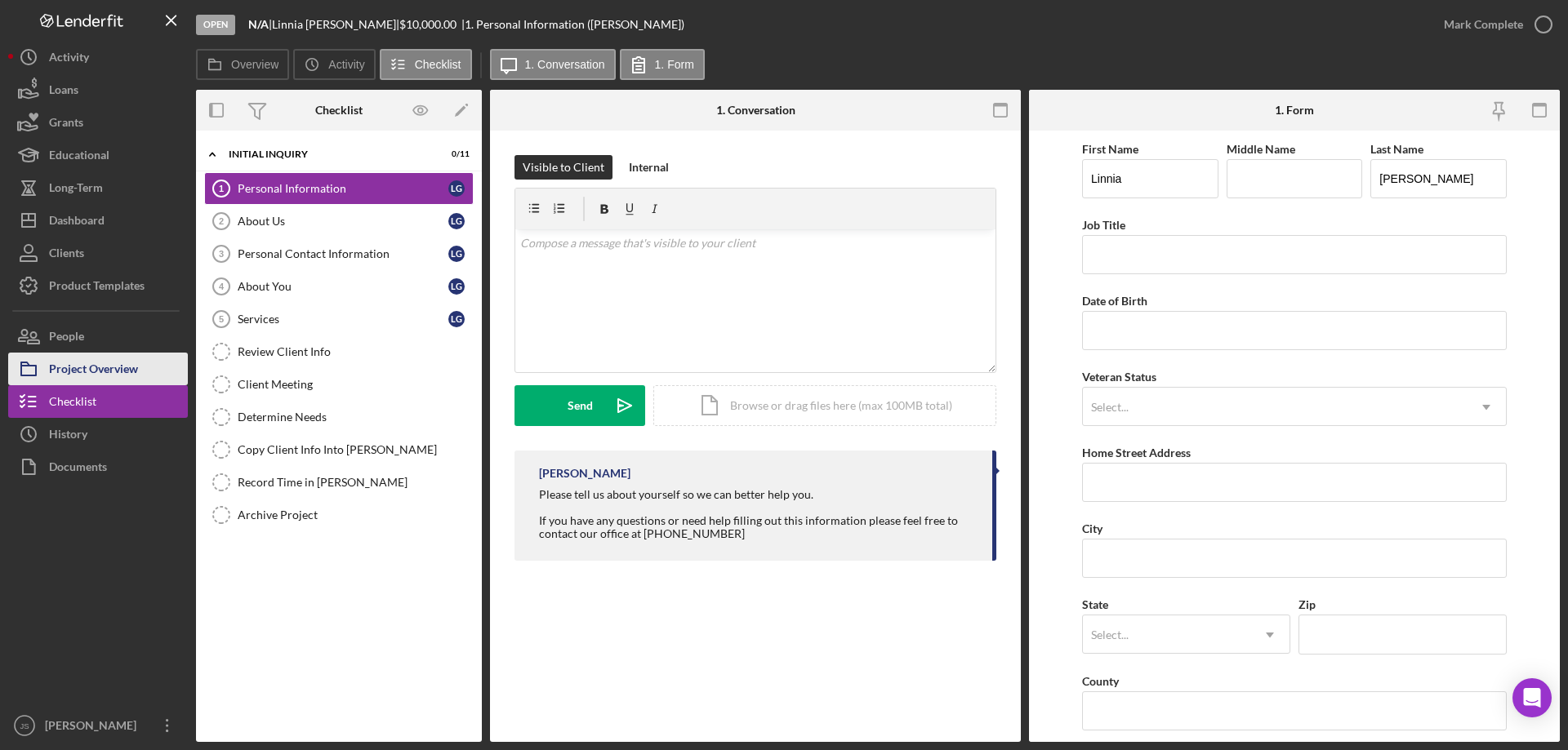
click at [114, 366] on div "Project Overview" at bounding box center [92, 372] width 89 height 37
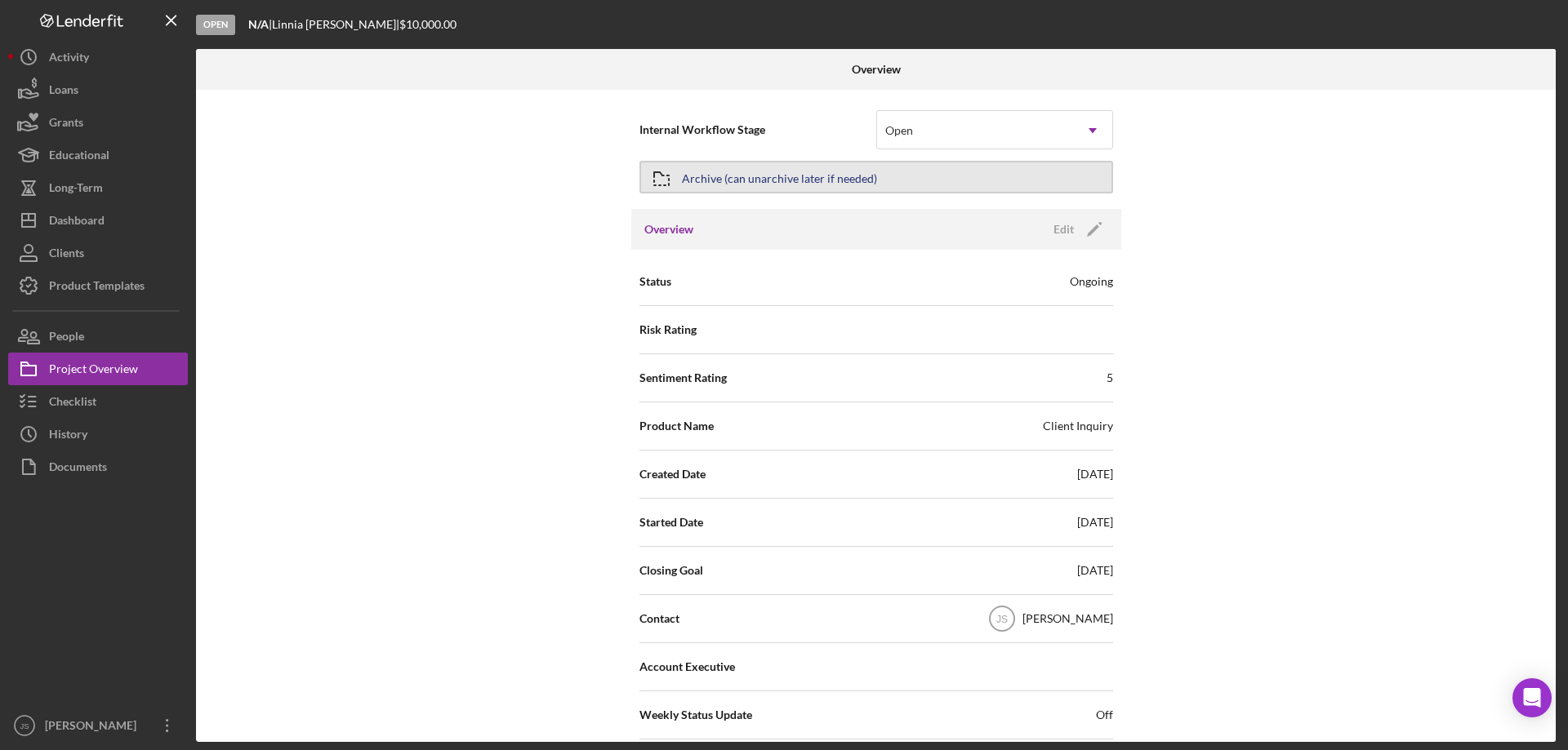
click at [723, 170] on div "Archive (can unarchive later if needed)" at bounding box center [780, 177] width 196 height 29
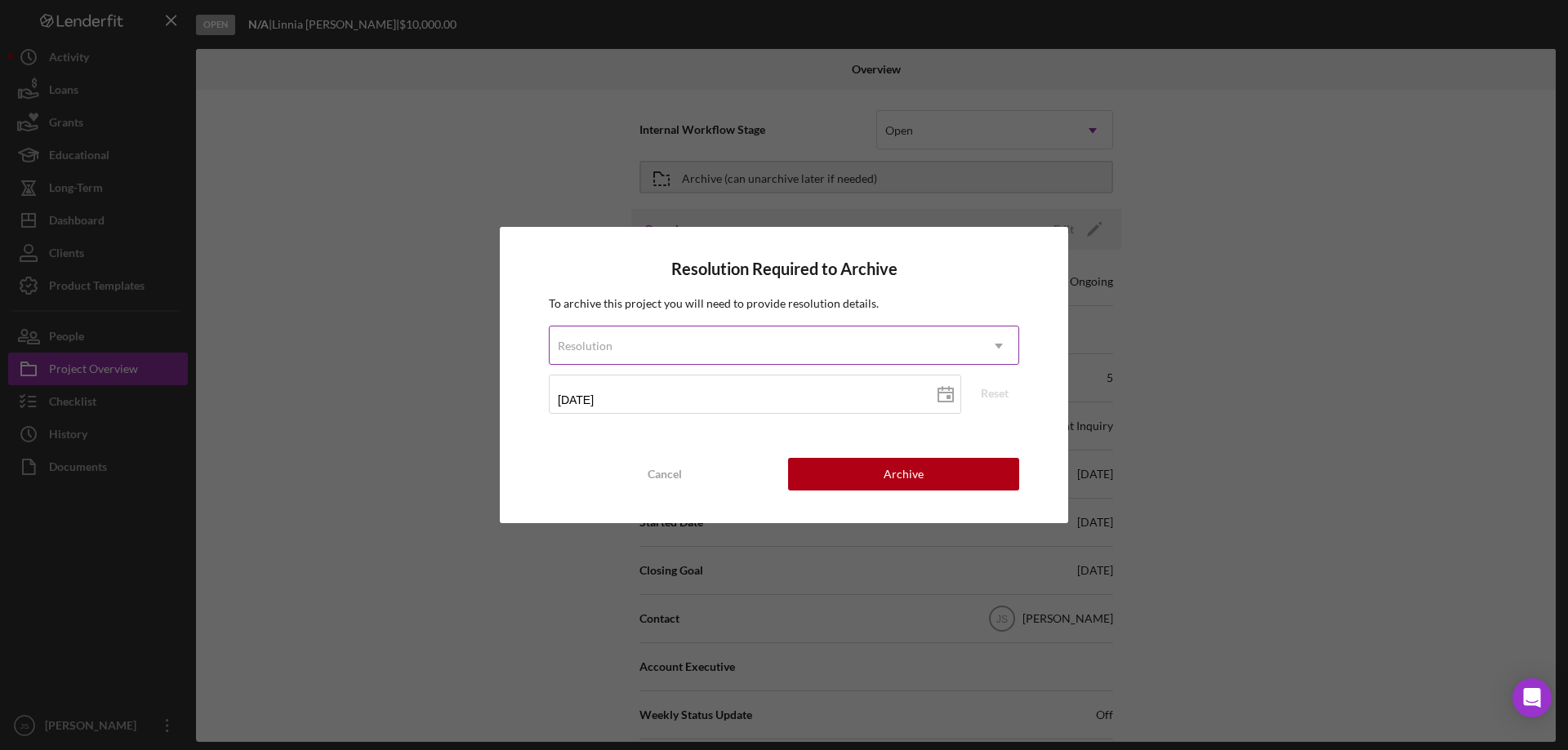
click at [712, 342] on div "Resolution" at bounding box center [764, 345] width 429 height 38
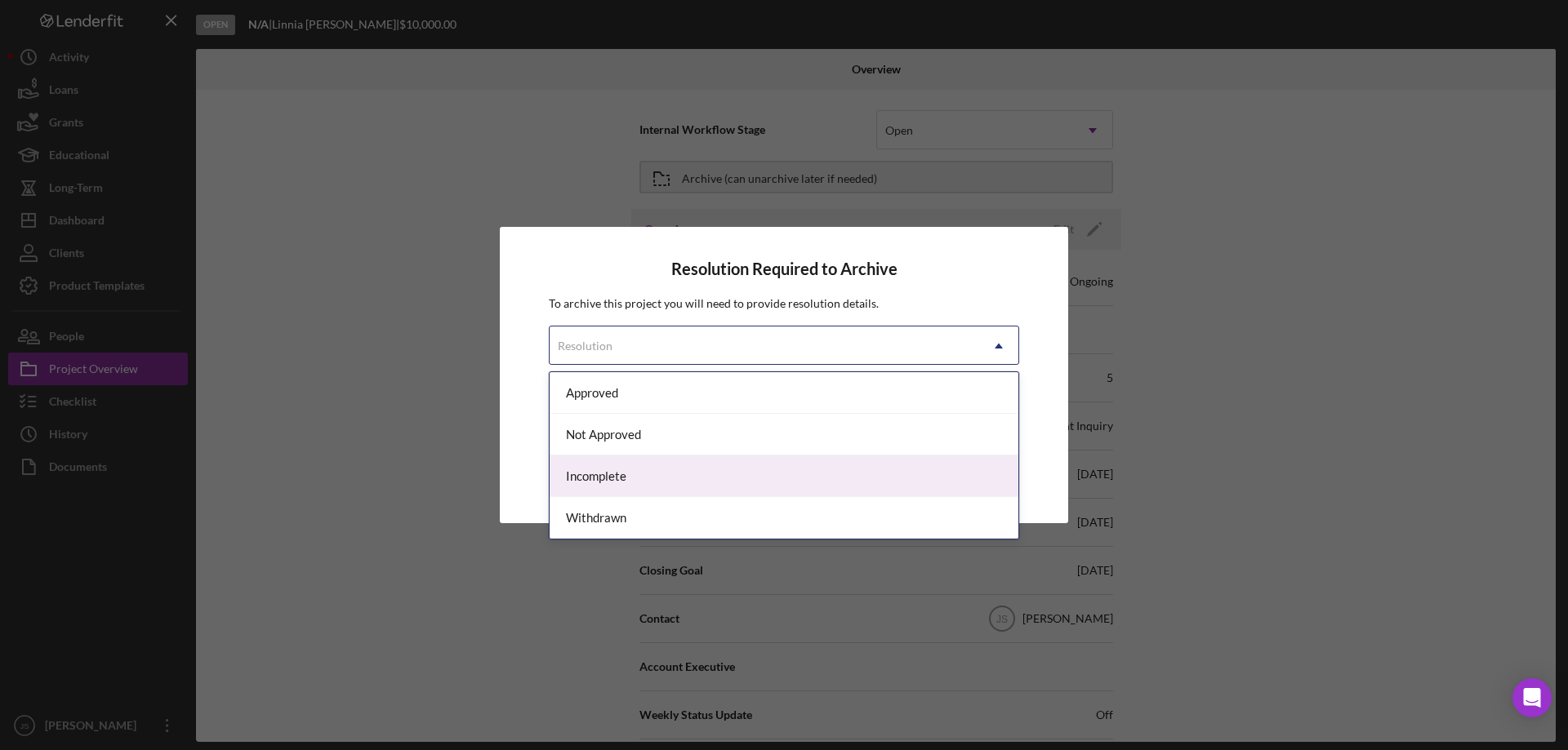
click at [631, 478] on div "Incomplete" at bounding box center [784, 476] width 469 height 42
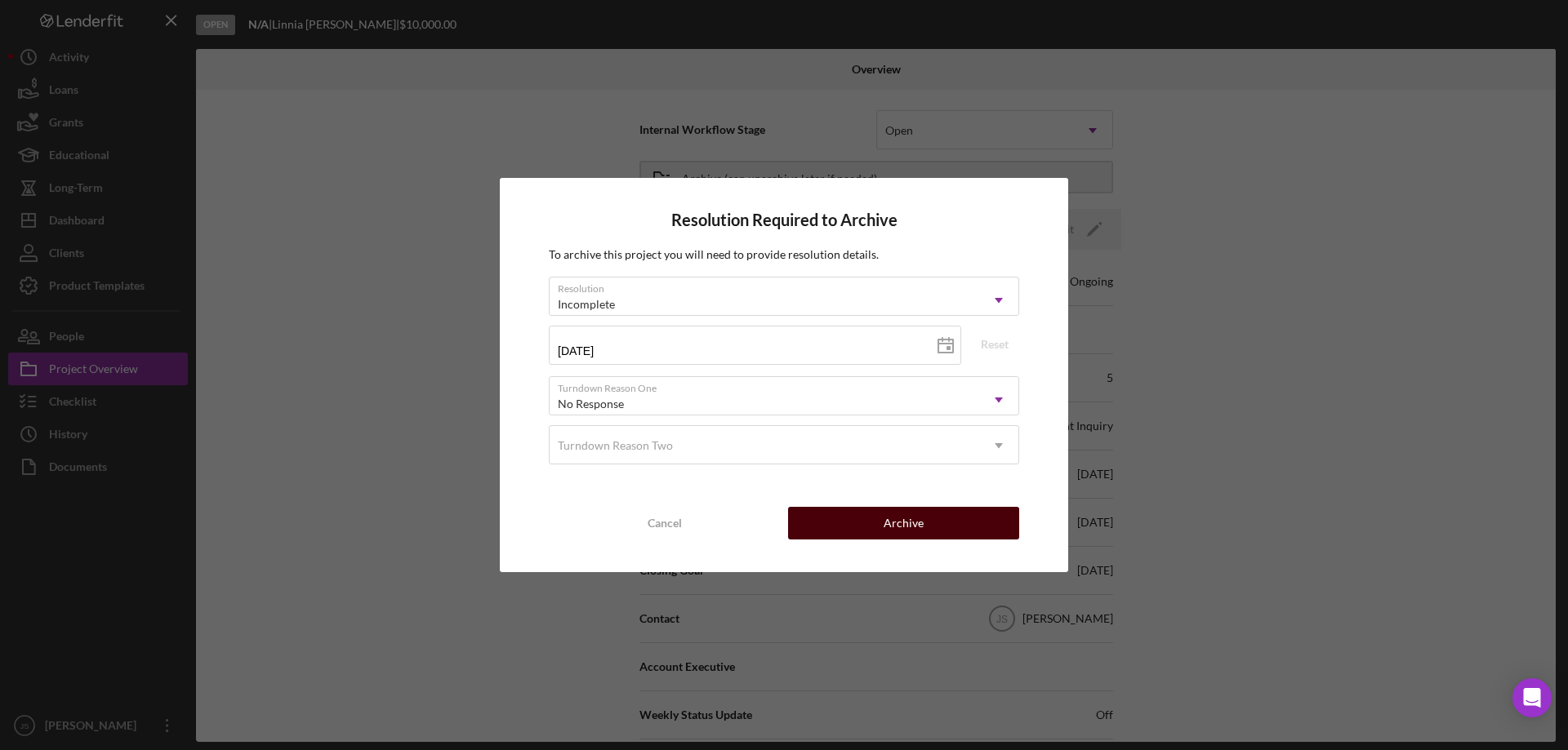
click at [880, 529] on button "Archive" at bounding box center [903, 523] width 231 height 33
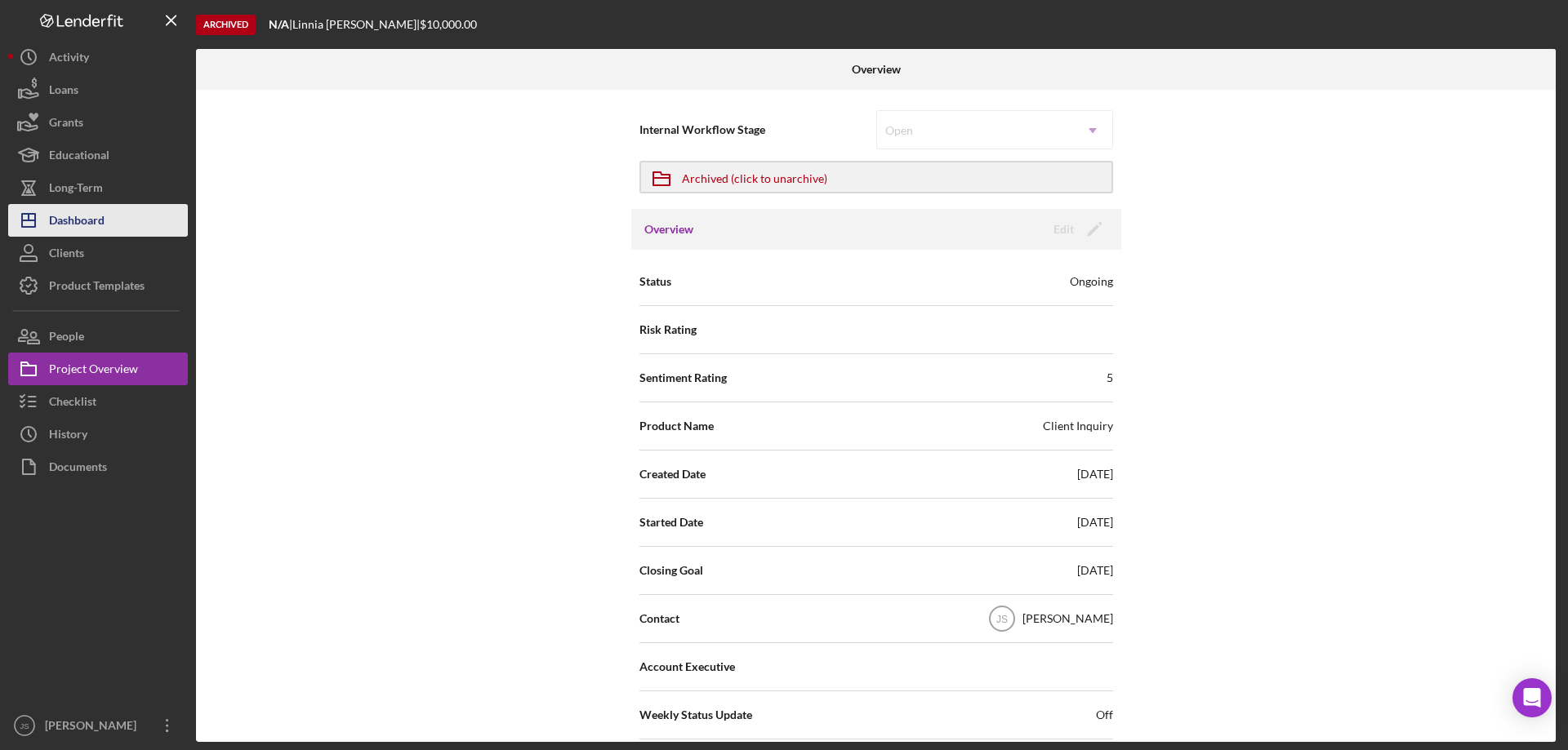
drag, startPoint x: 67, startPoint y: 220, endPoint x: 75, endPoint y: 224, distance: 8.9
click at [68, 220] on div "Dashboard" at bounding box center [76, 223] width 55 height 37
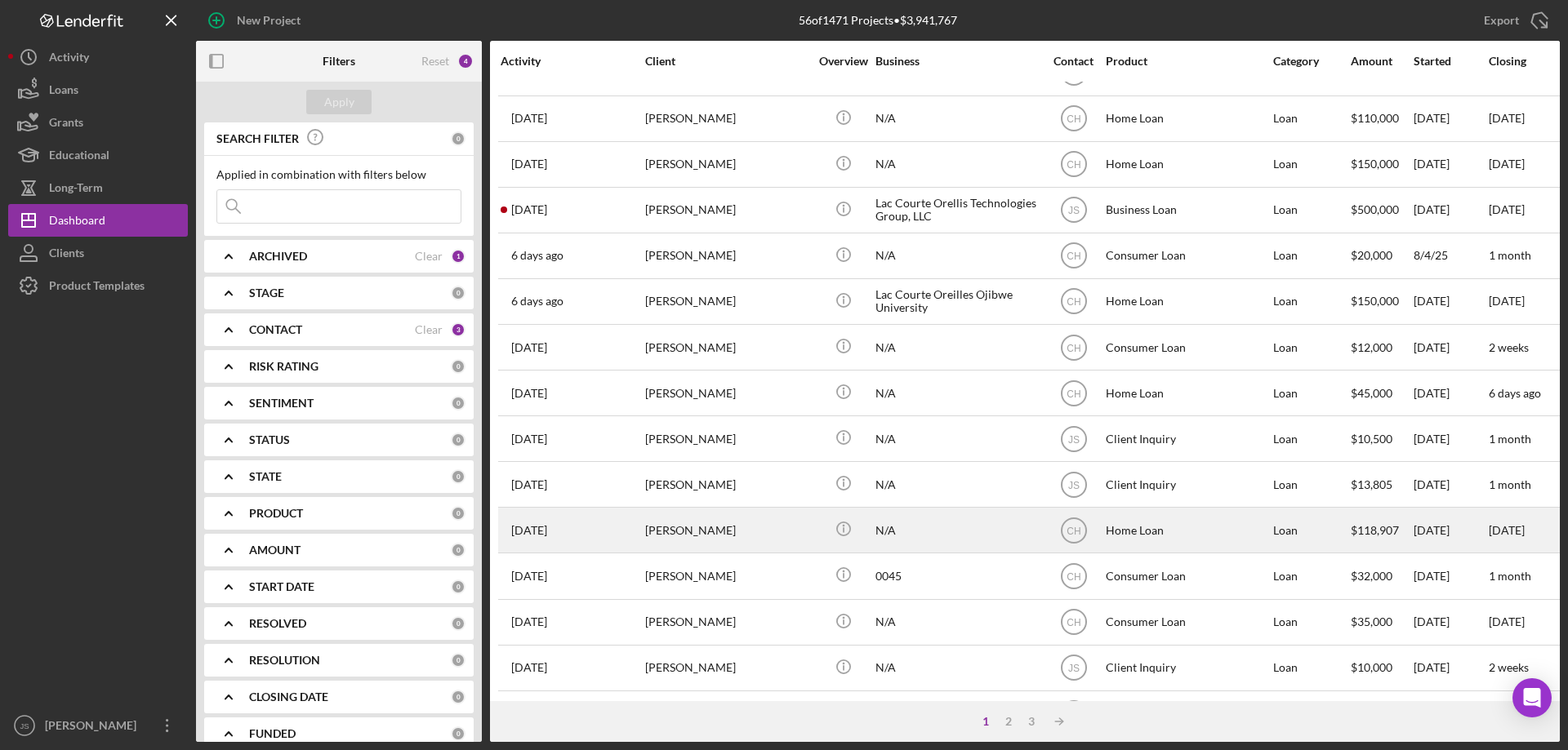
scroll to position [546, 0]
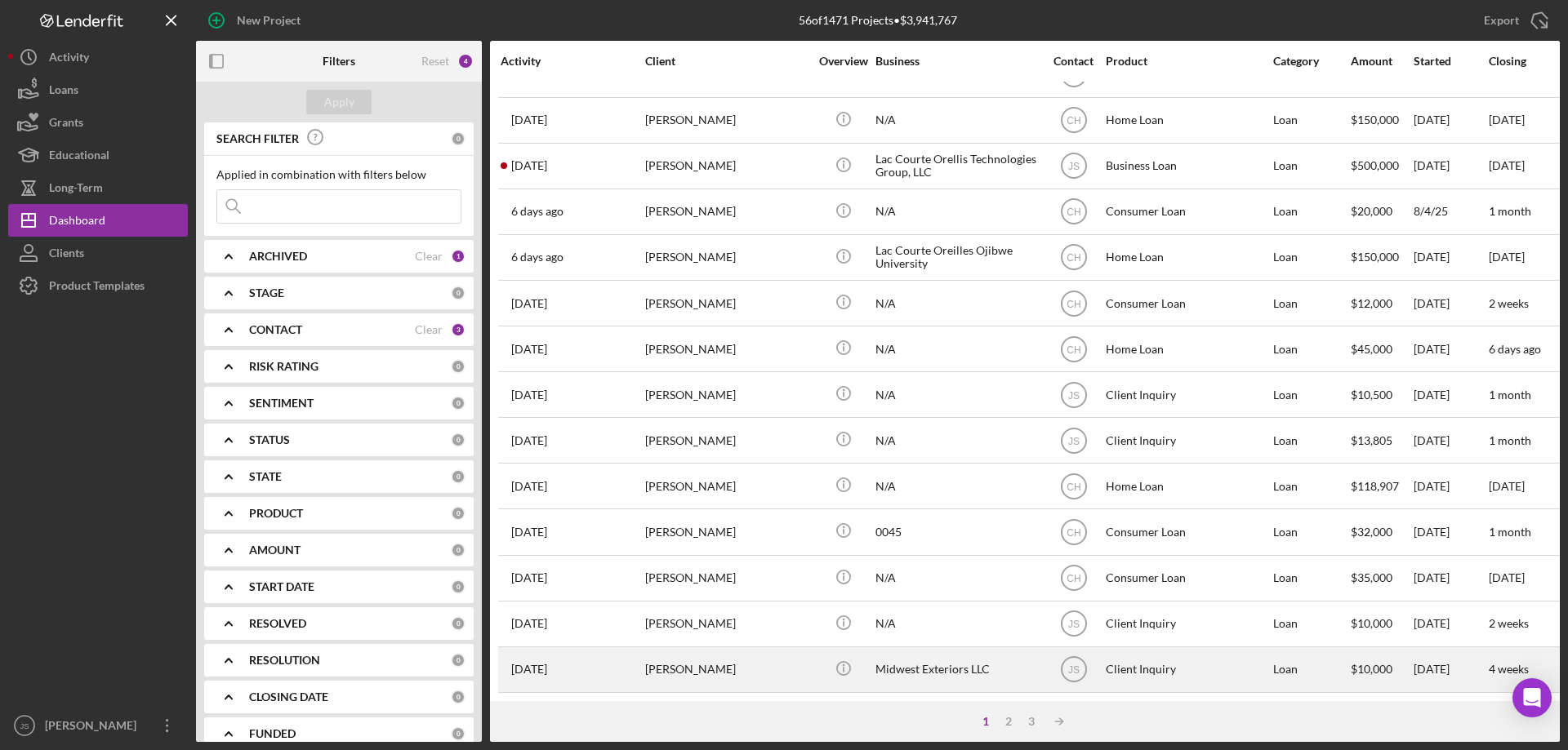
click at [788, 661] on div "Jose Mares" at bounding box center [727, 669] width 164 height 43
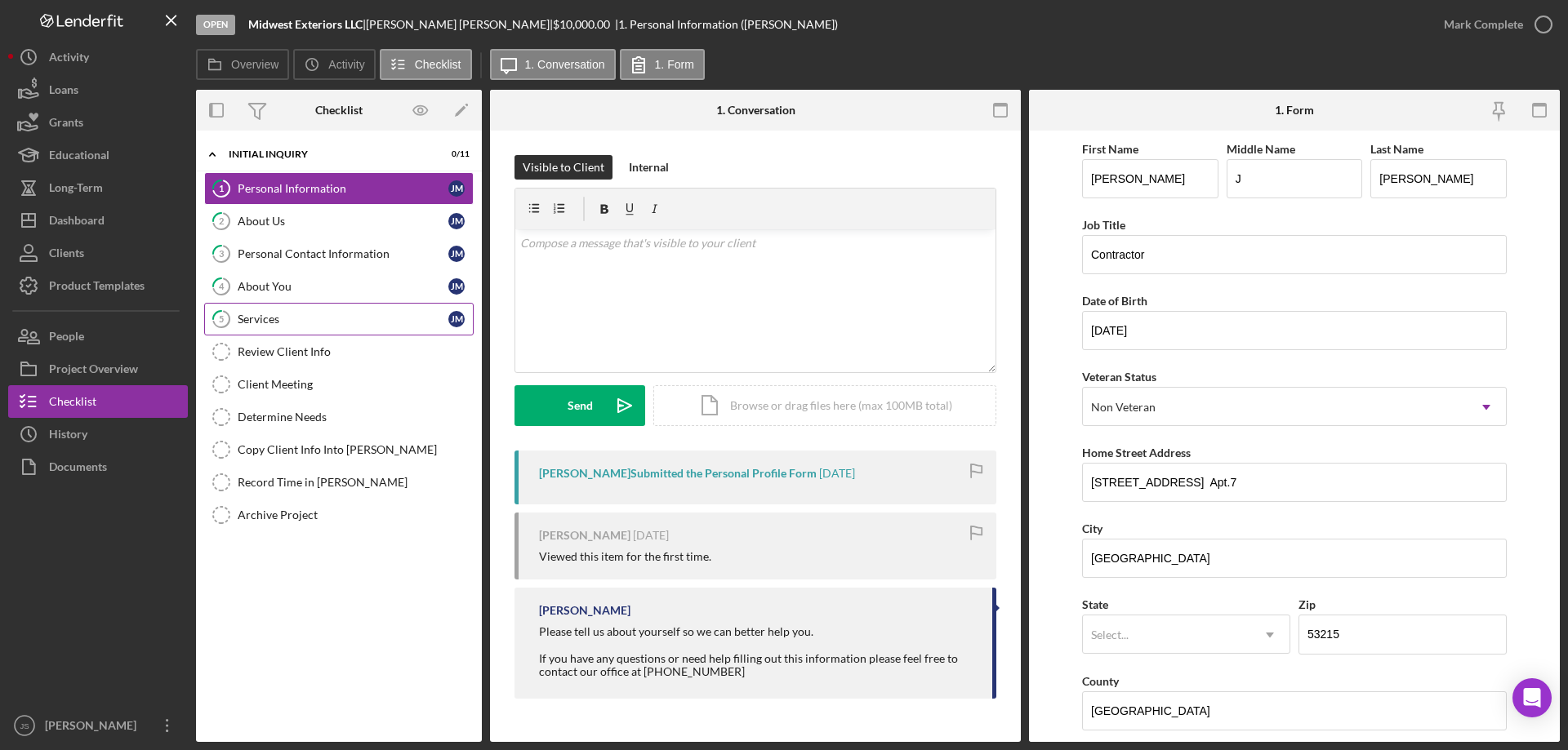
click at [323, 322] on div "Services" at bounding box center [343, 318] width 210 height 13
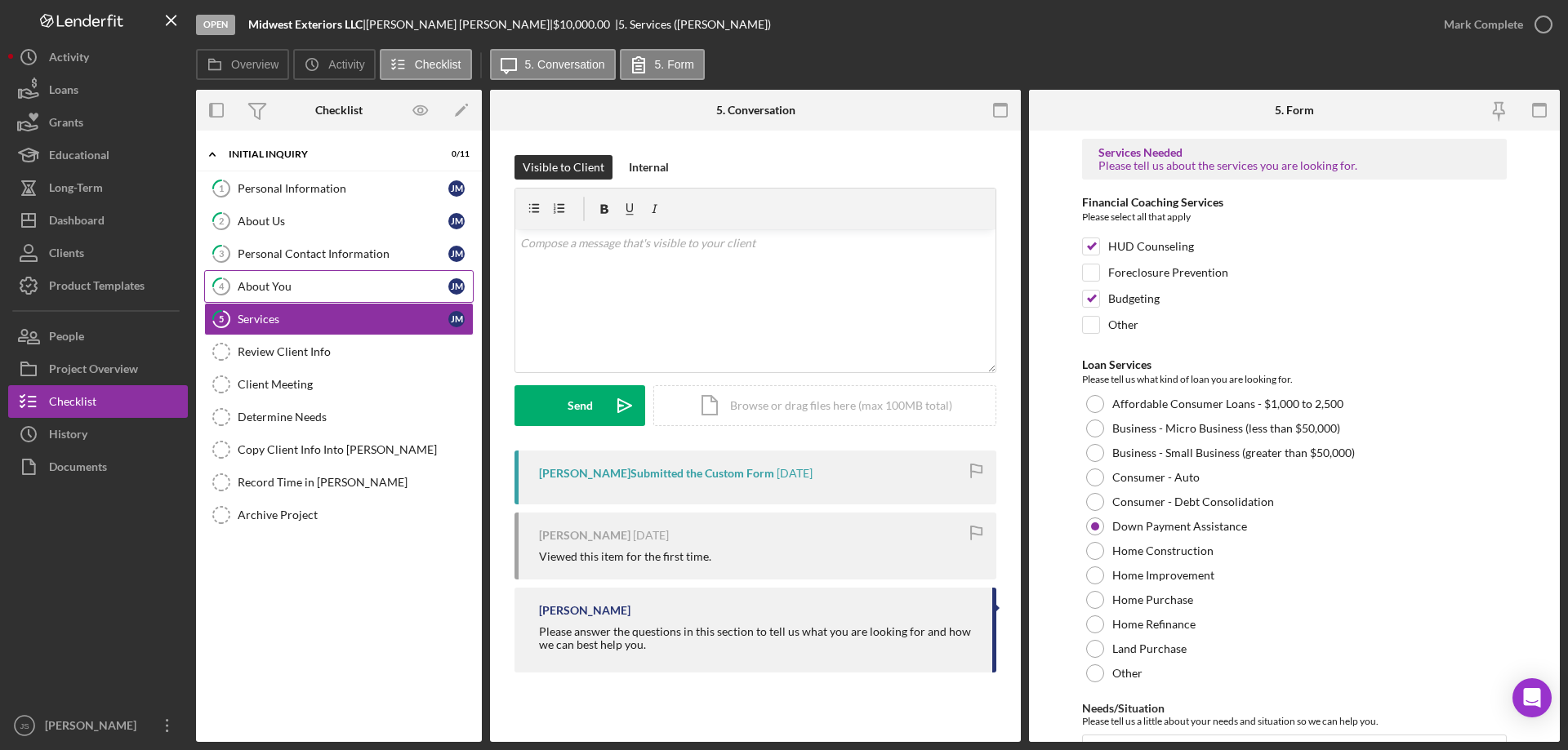
click at [302, 281] on div "About You" at bounding box center [343, 286] width 210 height 13
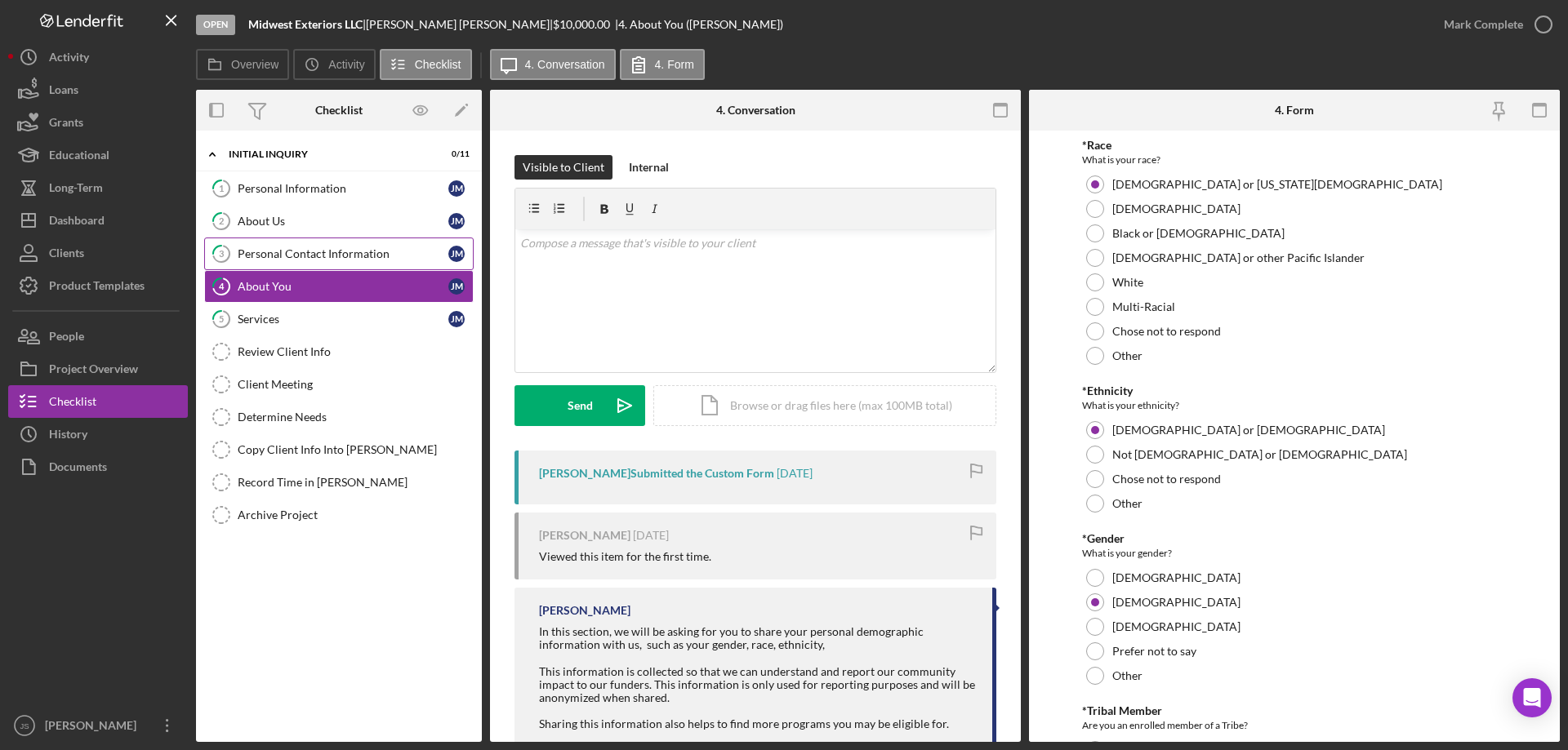
click at [302, 254] on div "Personal Contact Information" at bounding box center [343, 253] width 210 height 13
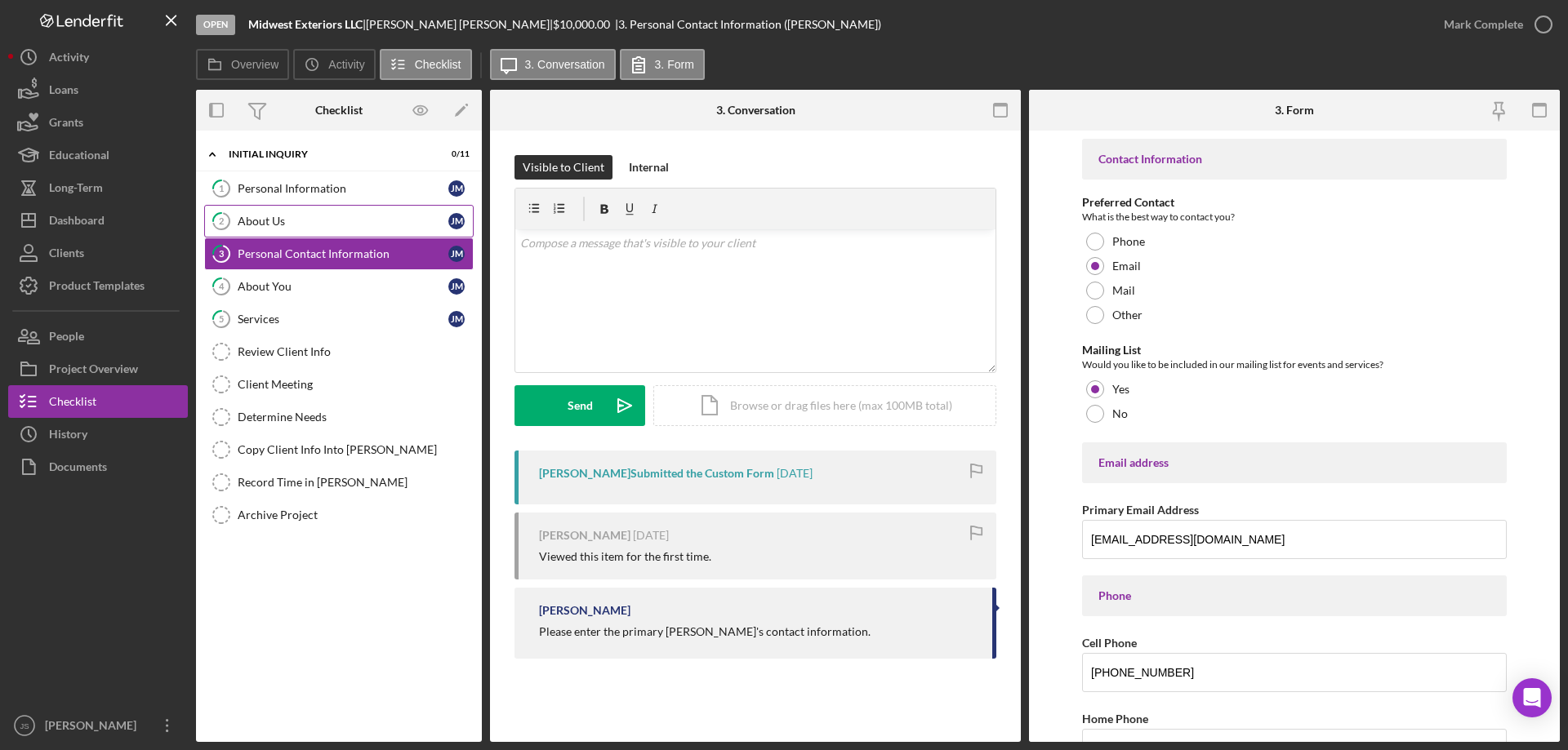
click at [305, 212] on link "2 About Us J M" at bounding box center [339, 222] width 270 height 33
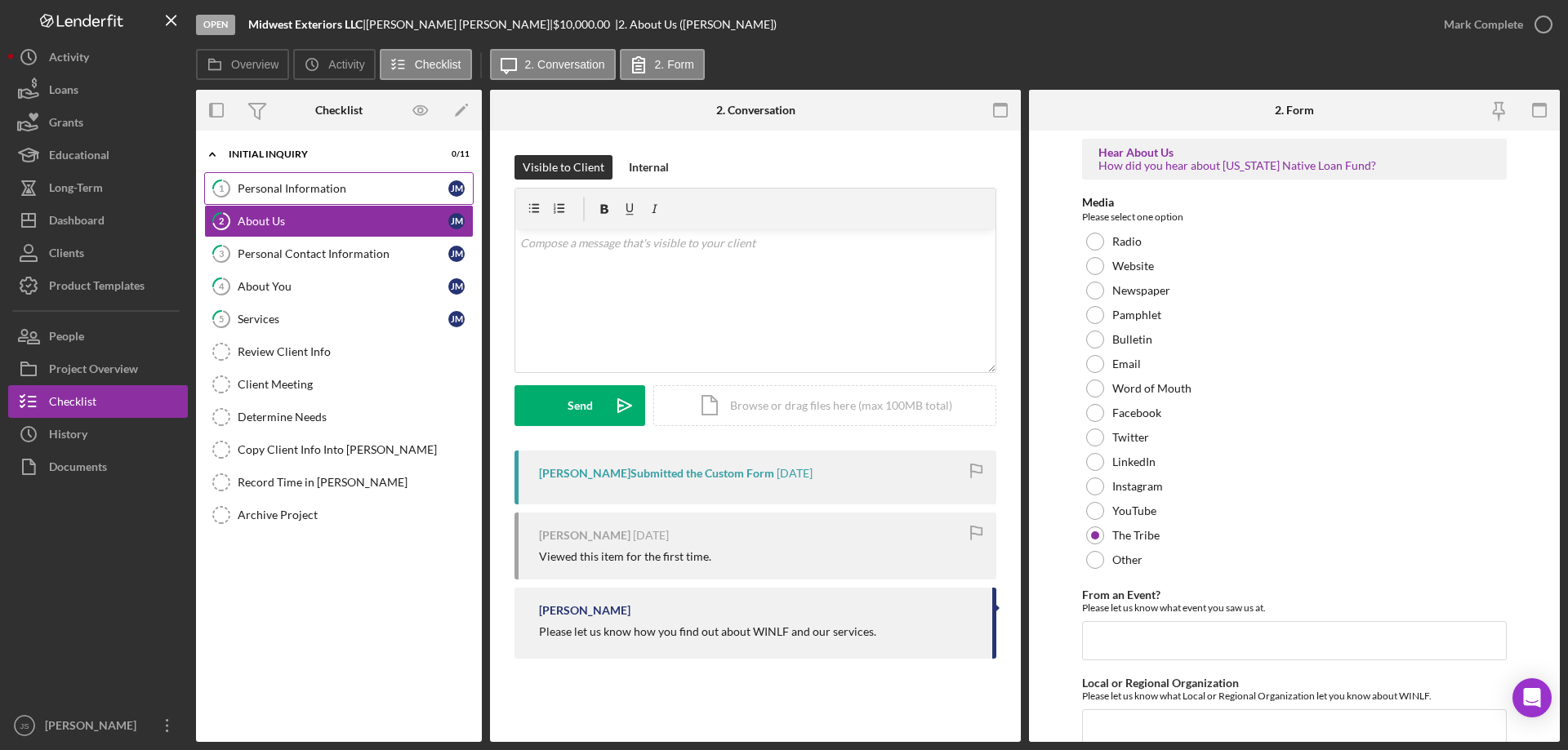
click at [313, 187] on div "Personal Information" at bounding box center [343, 188] width 210 height 13
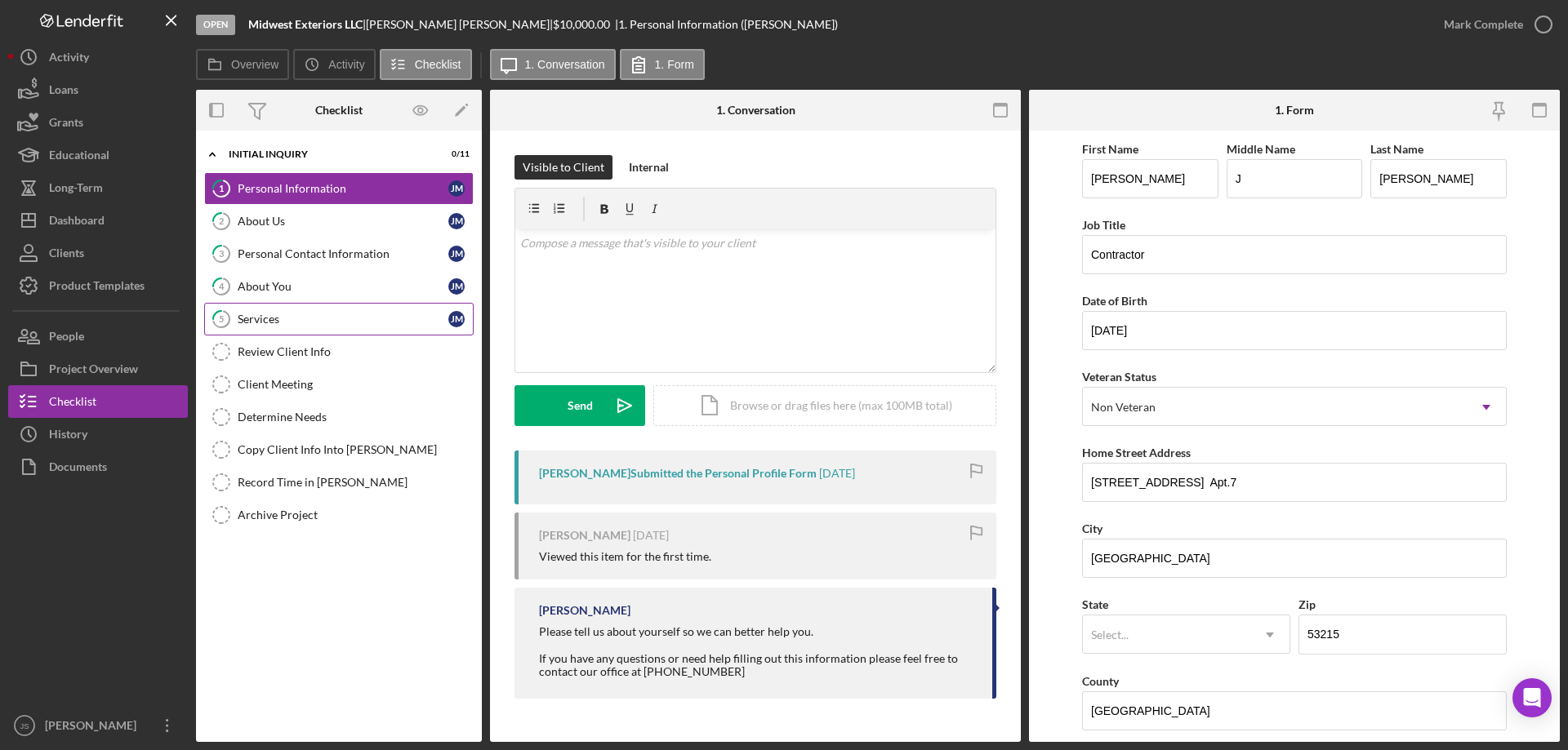
click at [308, 317] on div "Services" at bounding box center [343, 318] width 210 height 13
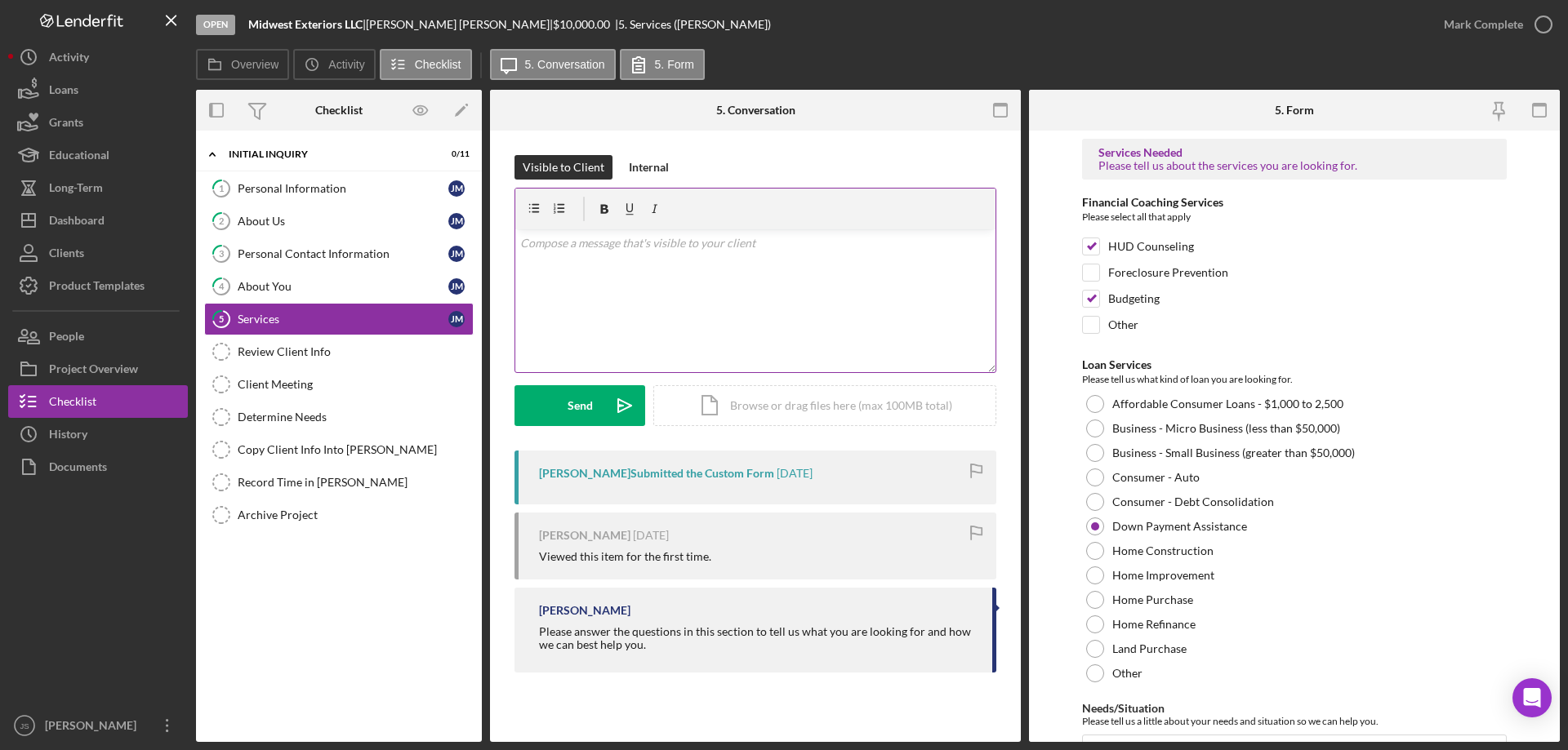
click at [570, 254] on div "v Color teal Color pink Remove color Add row above Add row below Add column bef…" at bounding box center [754, 301] width 480 height 143
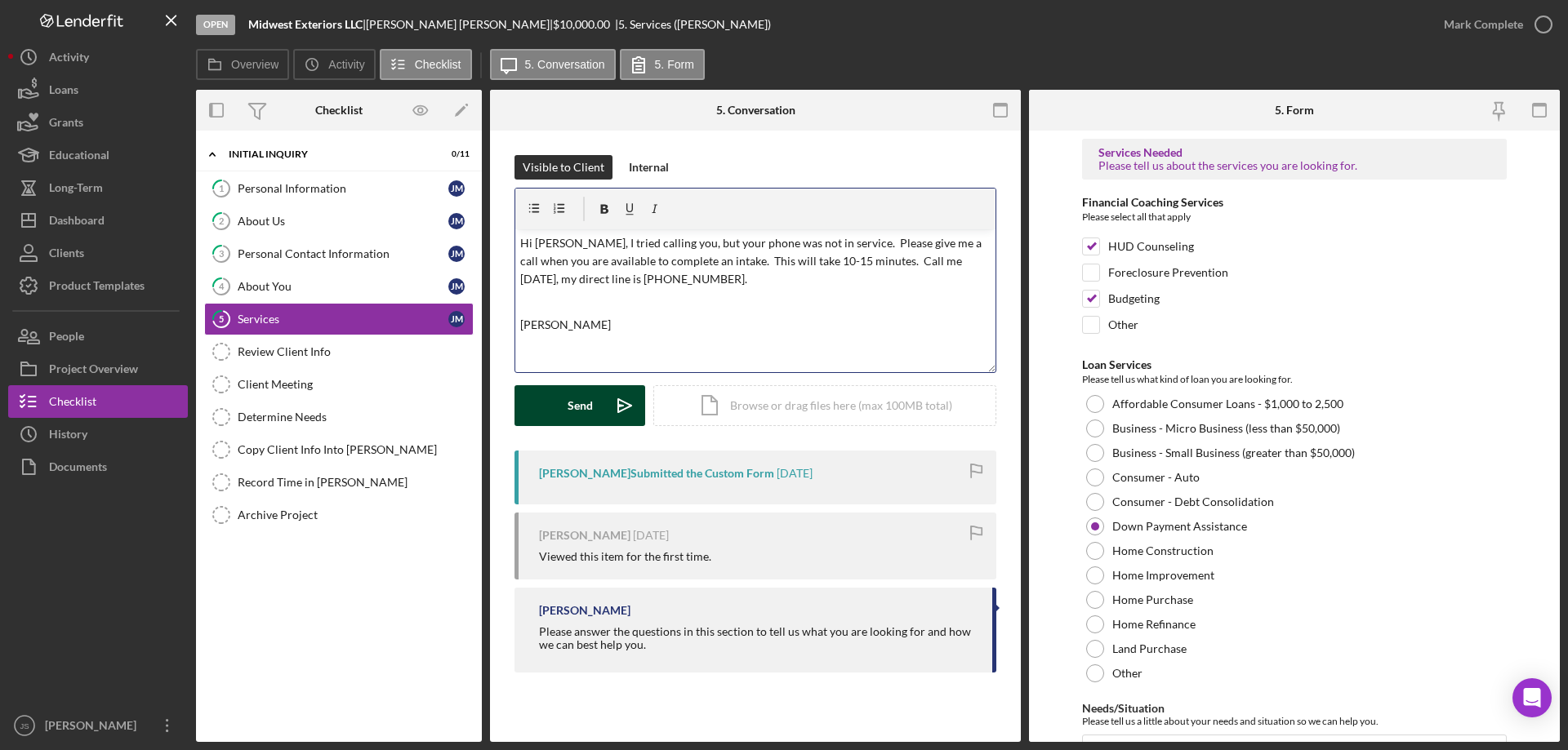
click at [575, 409] on div "Send" at bounding box center [580, 406] width 25 height 41
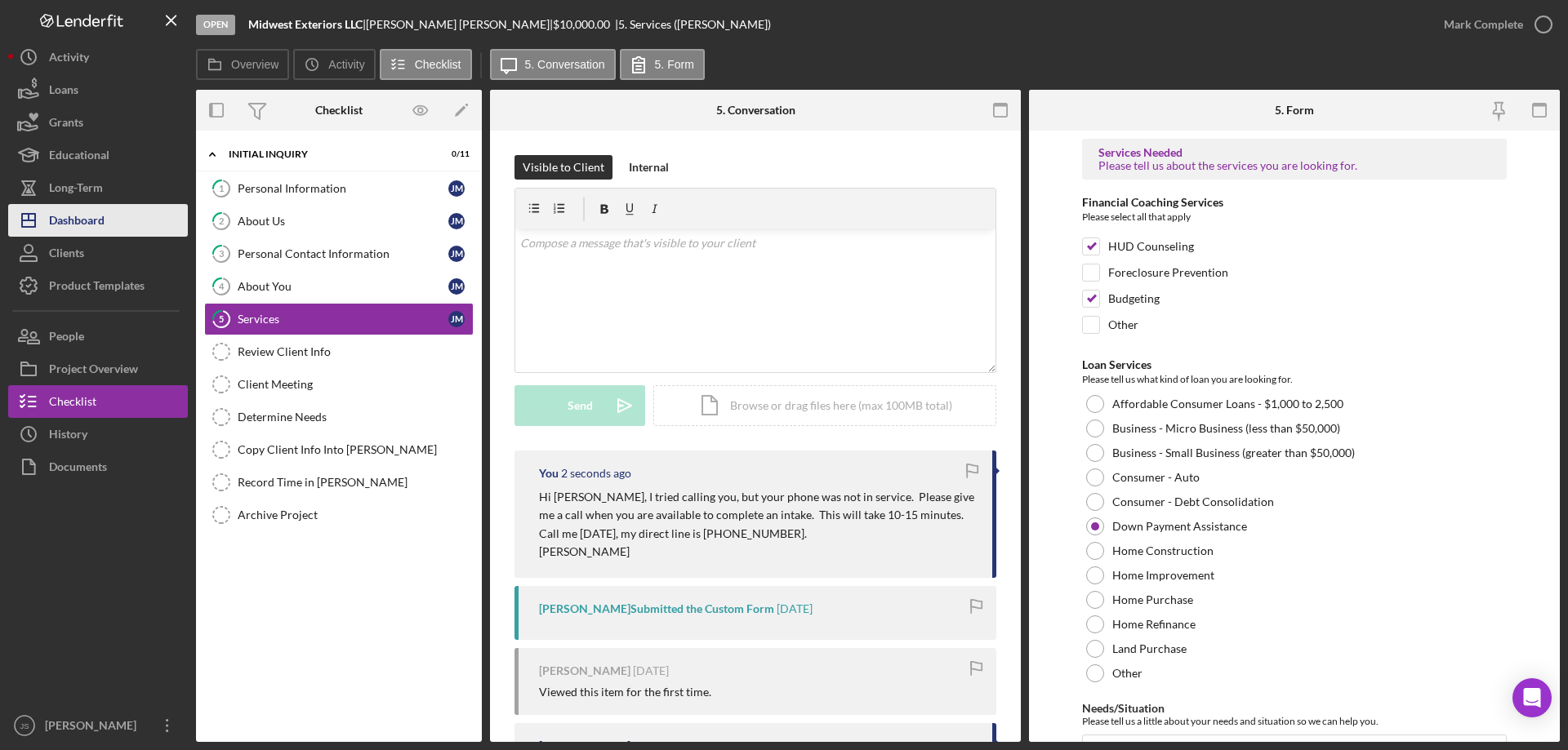
drag, startPoint x: 86, startPoint y: 216, endPoint x: 107, endPoint y: 223, distance: 22.1
click at [86, 215] on div "Dashboard" at bounding box center [76, 223] width 55 height 37
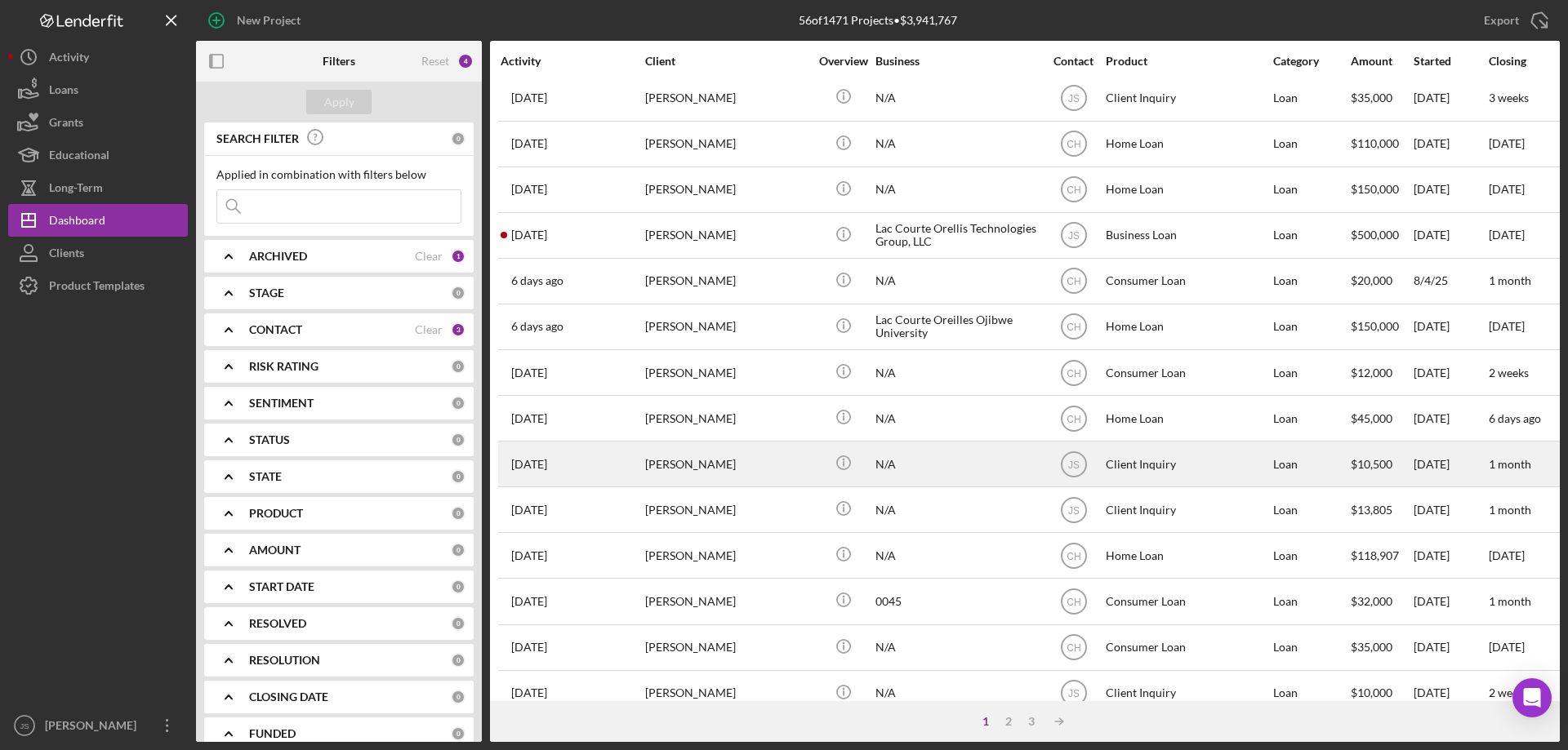
scroll to position [383, 0]
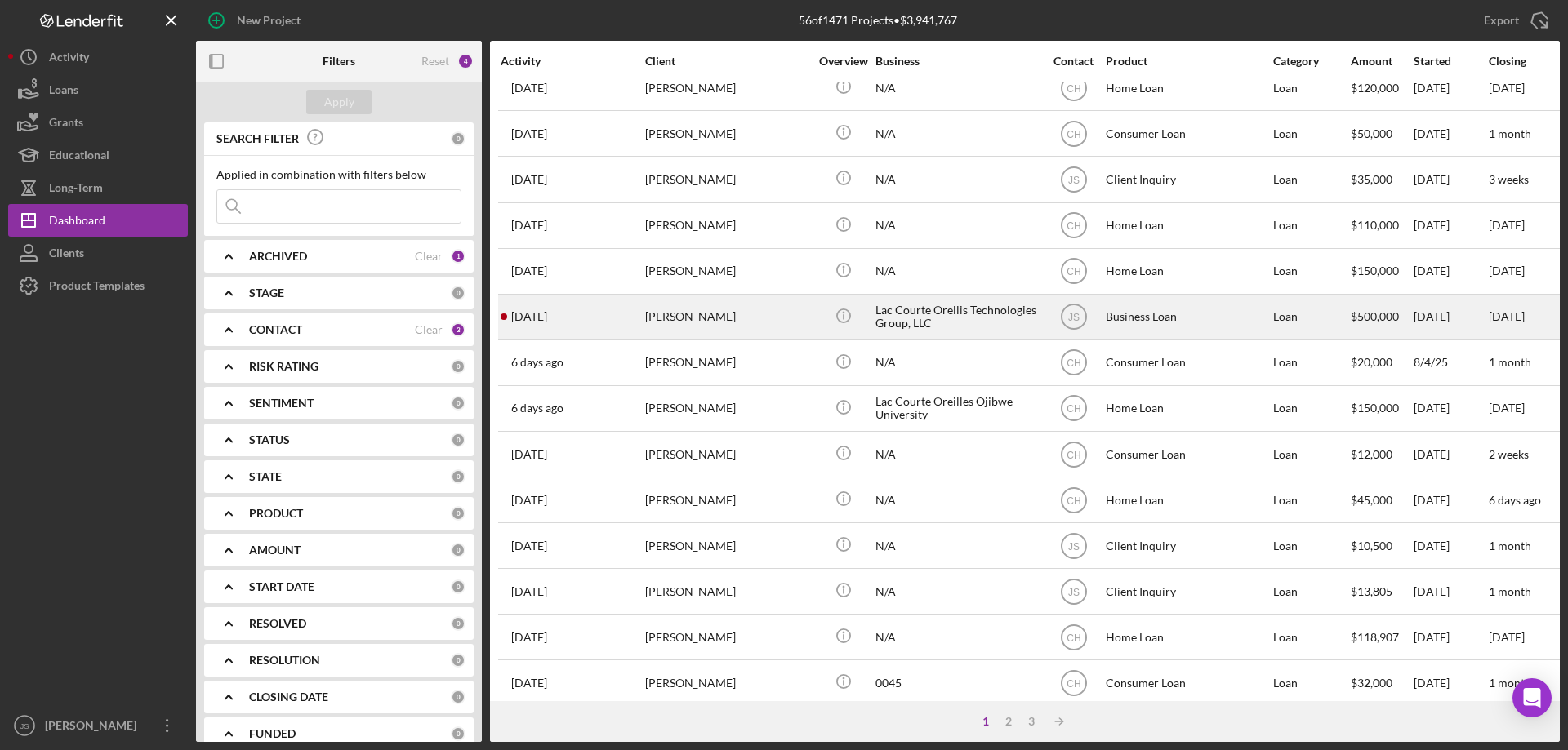
click at [784, 323] on div "[PERSON_NAME]" at bounding box center [727, 317] width 164 height 43
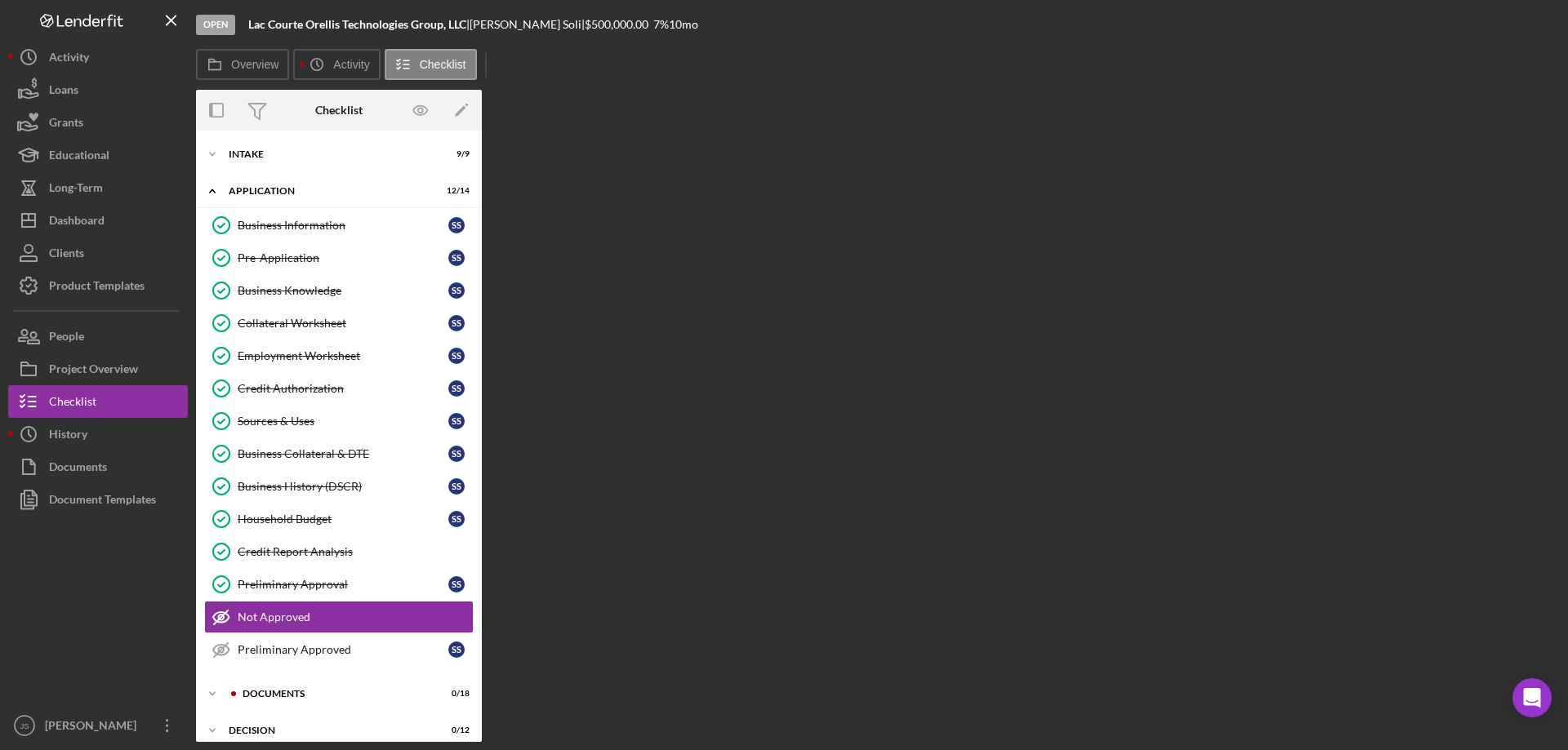
scroll to position [51, 0]
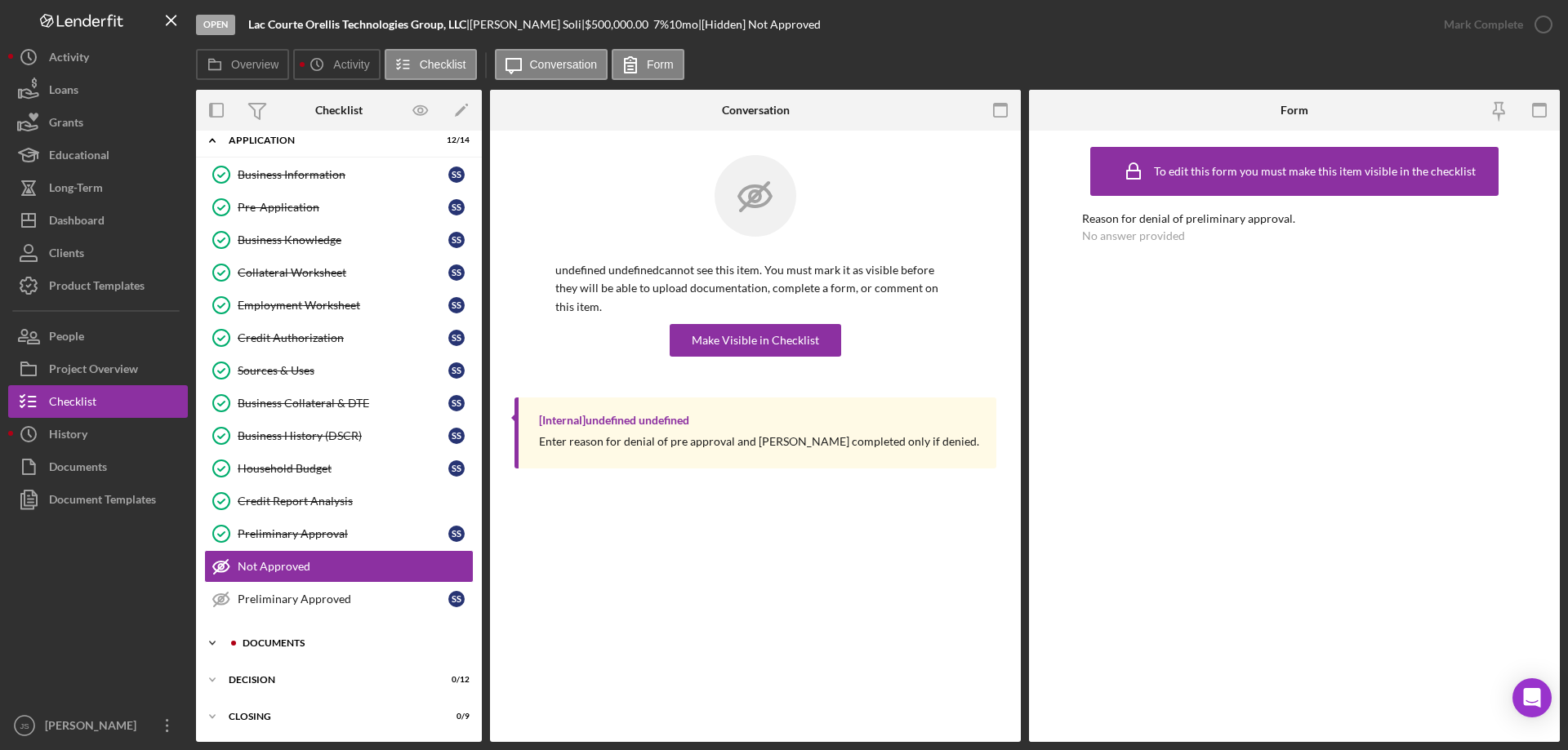
click at [271, 645] on div "Documents" at bounding box center [351, 643] width 219 height 10
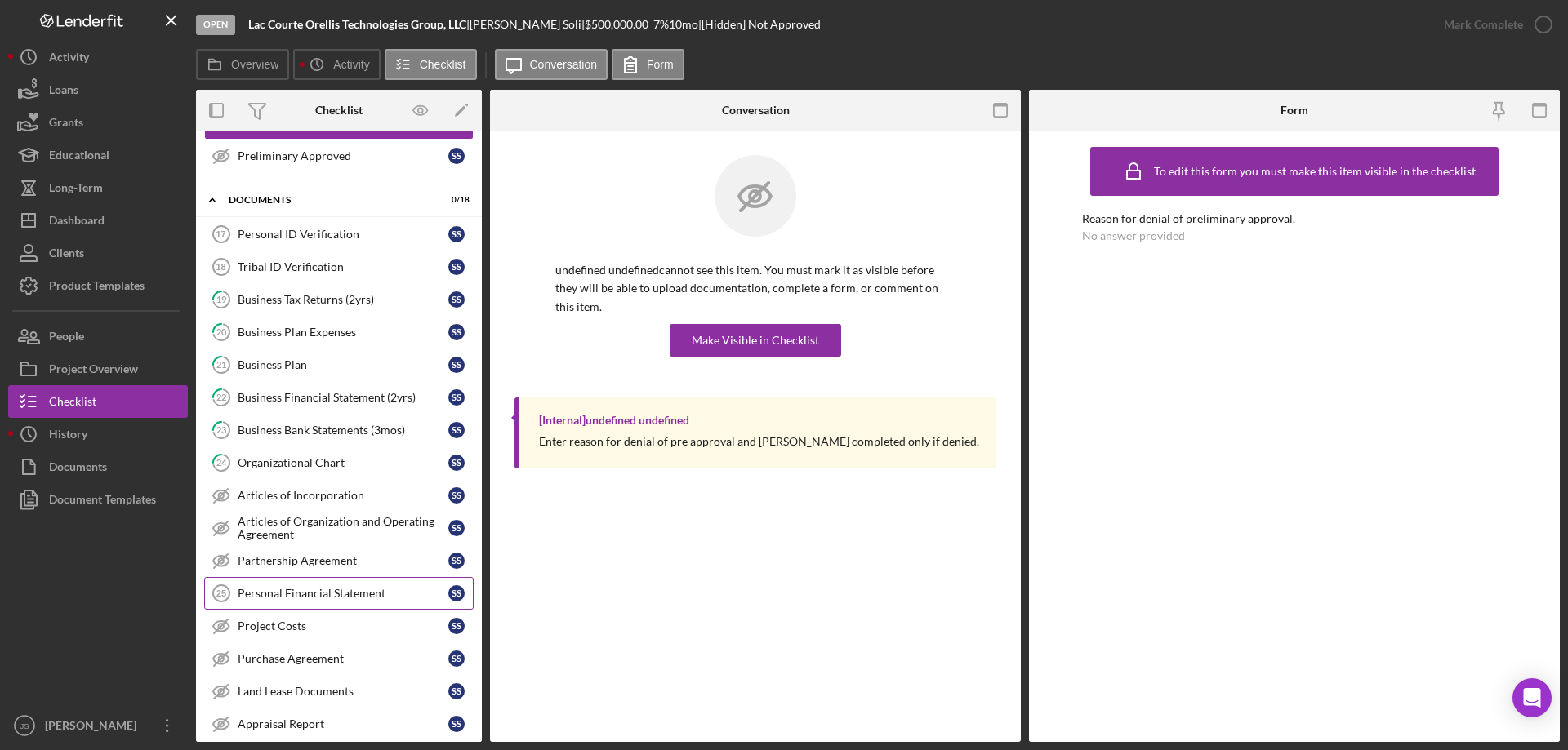
scroll to position [647, 0]
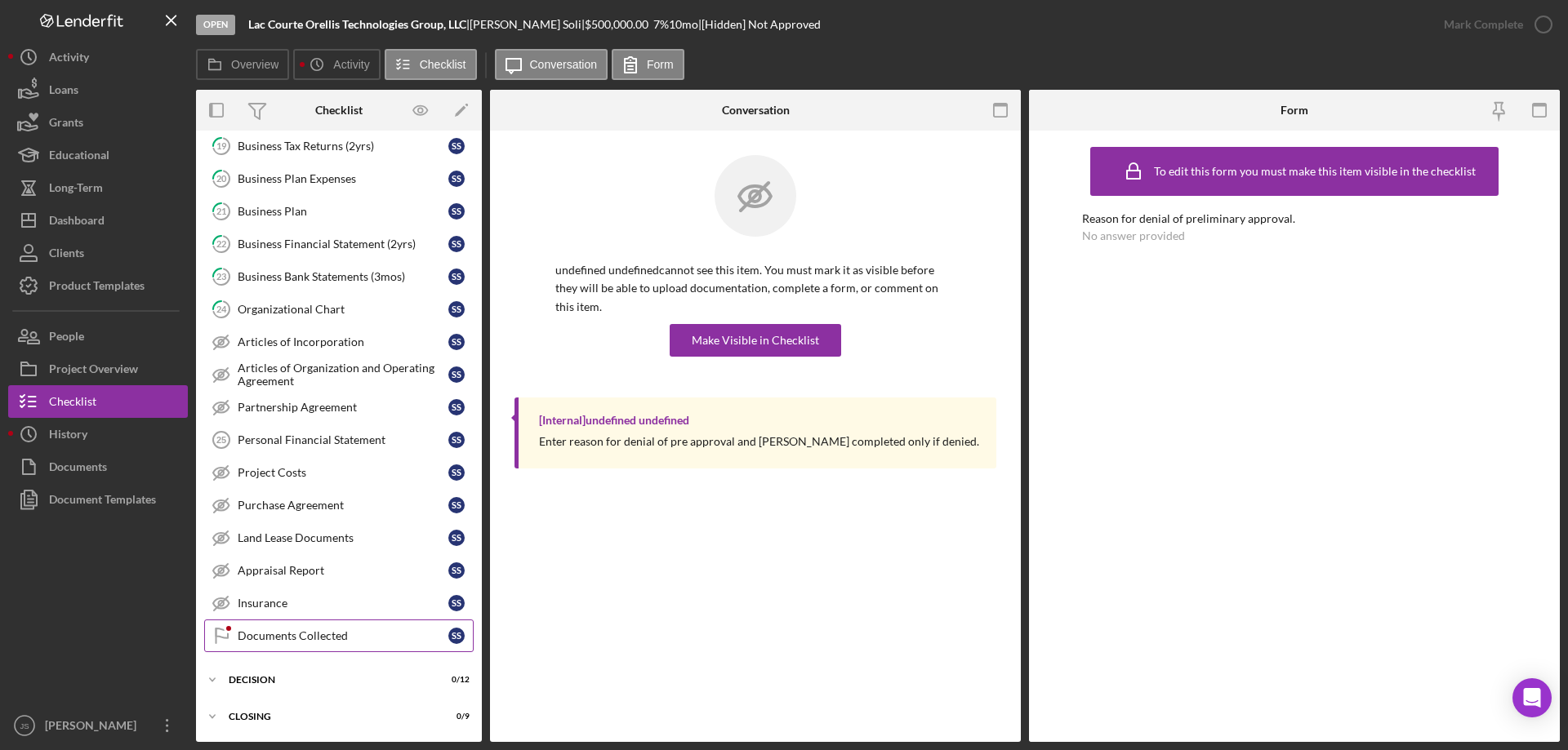
click at [290, 631] on div "Documents Collected" at bounding box center [343, 635] width 210 height 13
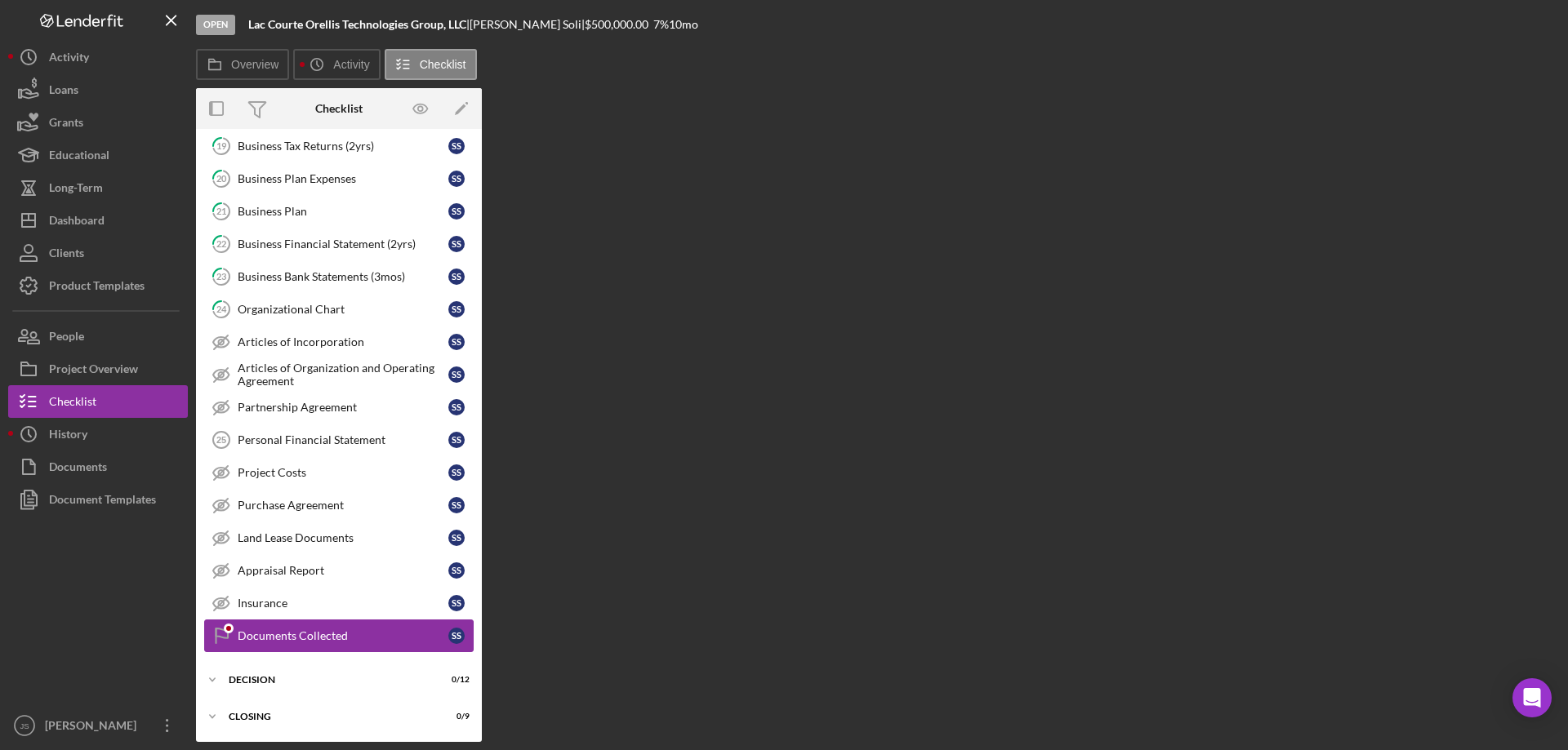
scroll to position [647, 0]
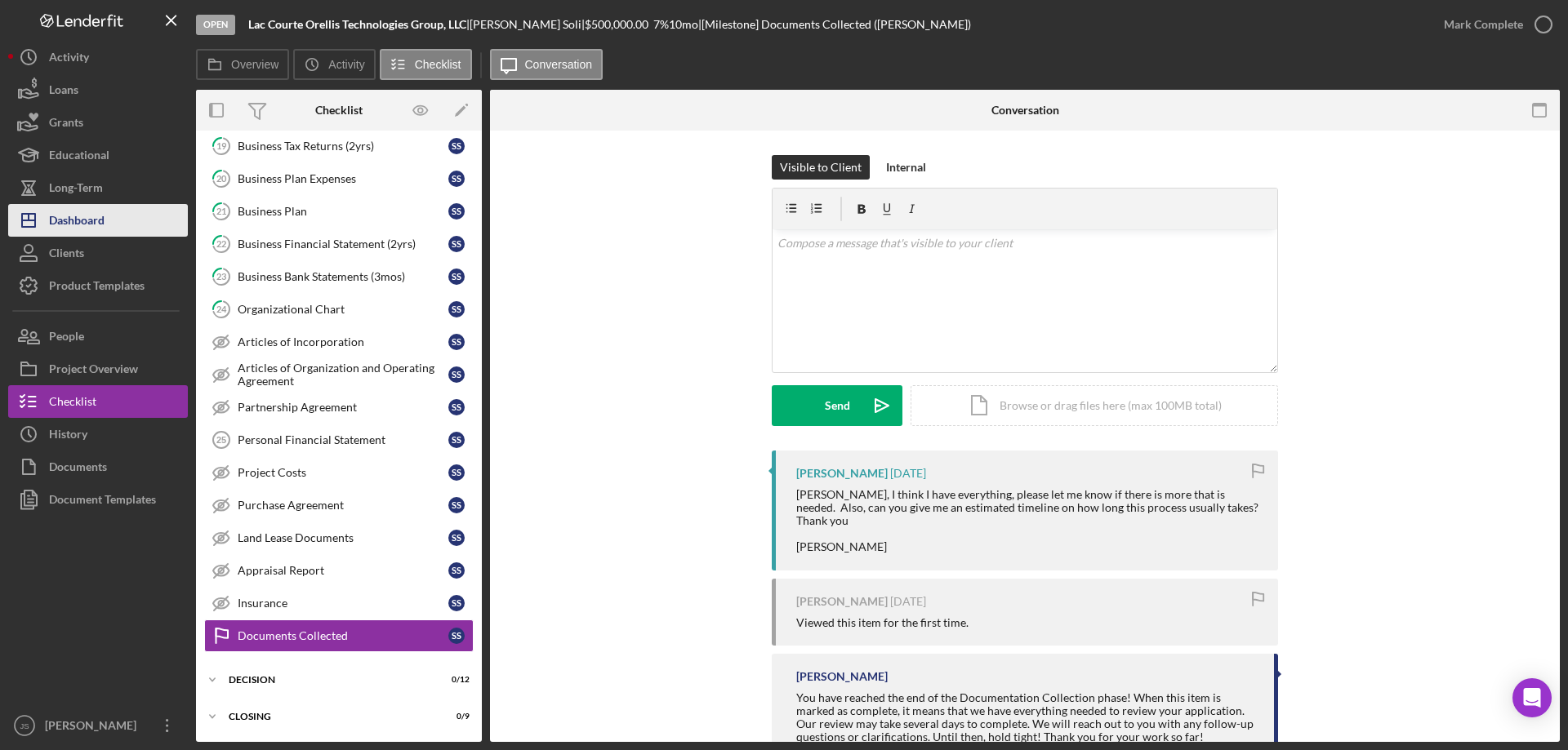
click at [79, 217] on div "Dashboard" at bounding box center [76, 223] width 55 height 37
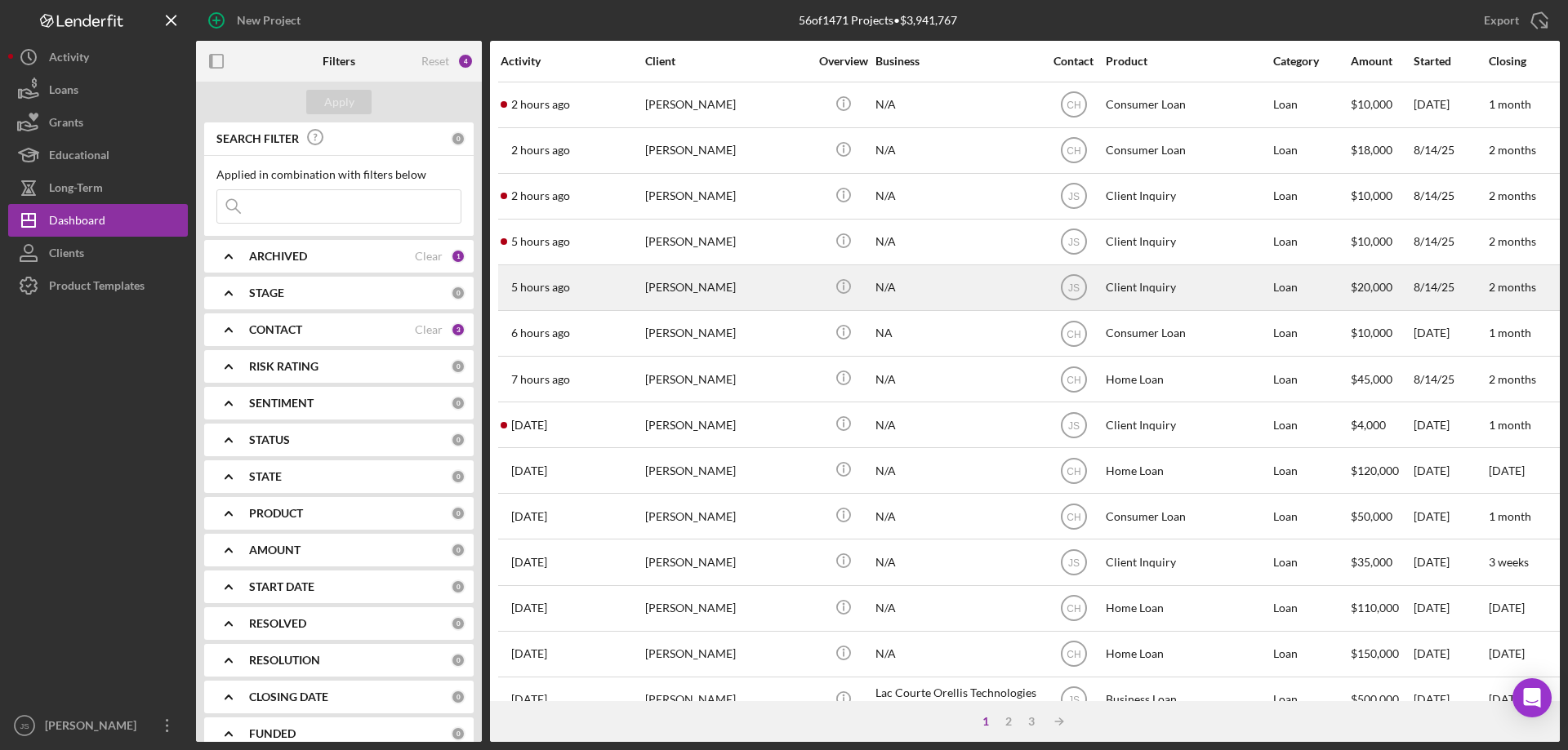
click at [960, 301] on div "N/A" at bounding box center [958, 288] width 164 height 43
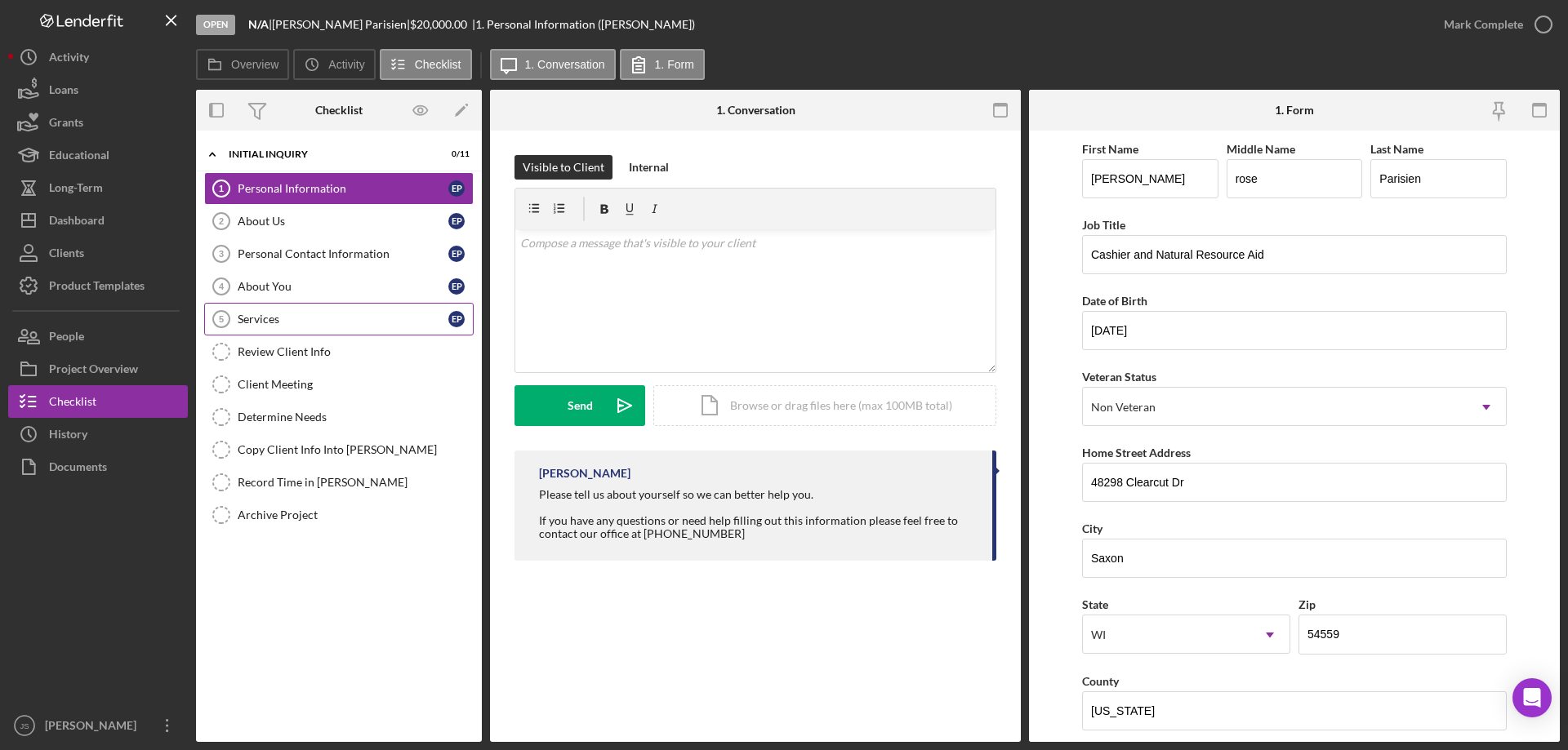
click at [308, 320] on div "Services" at bounding box center [343, 318] width 210 height 13
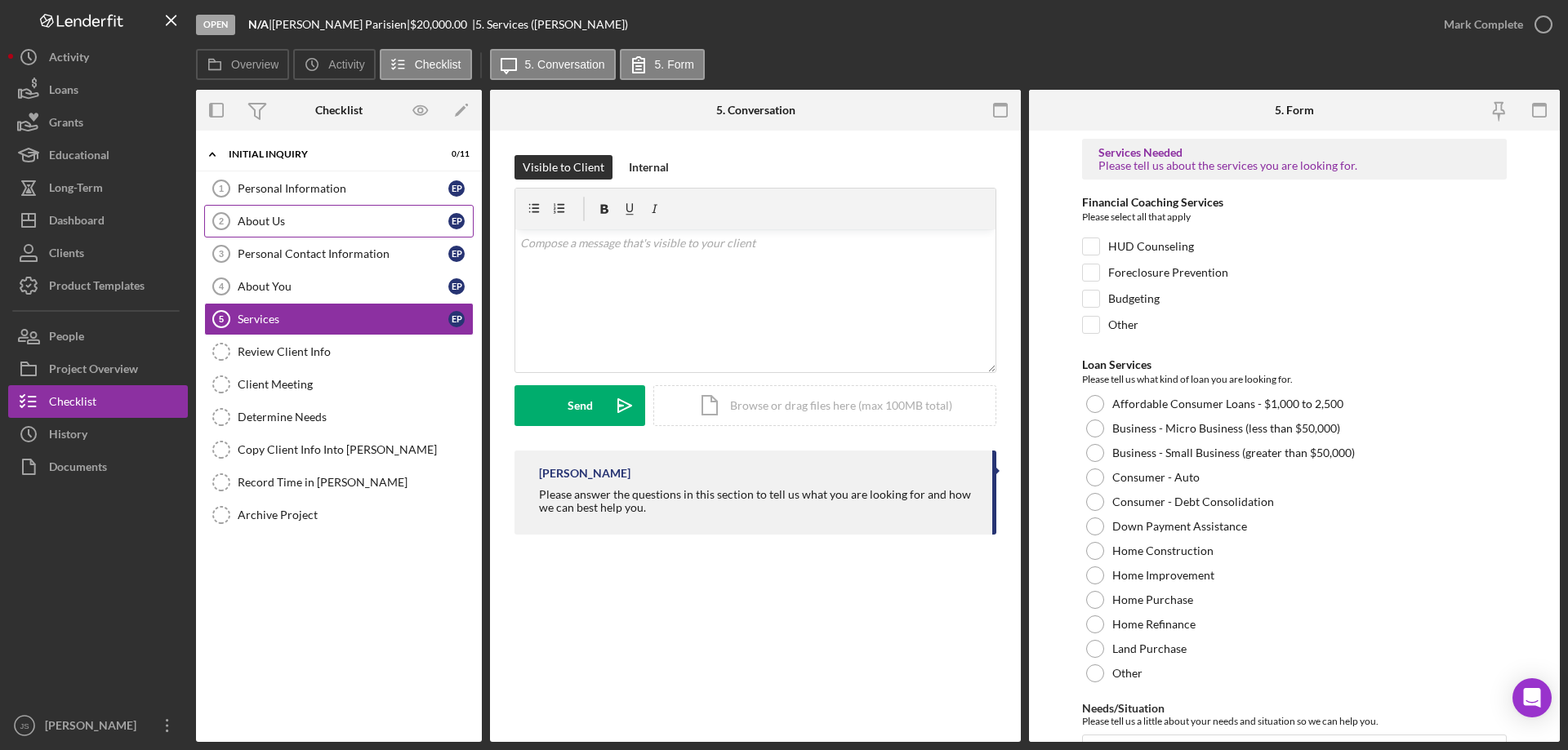
click at [297, 213] on link "About Us 2 About Us E P" at bounding box center [339, 222] width 270 height 33
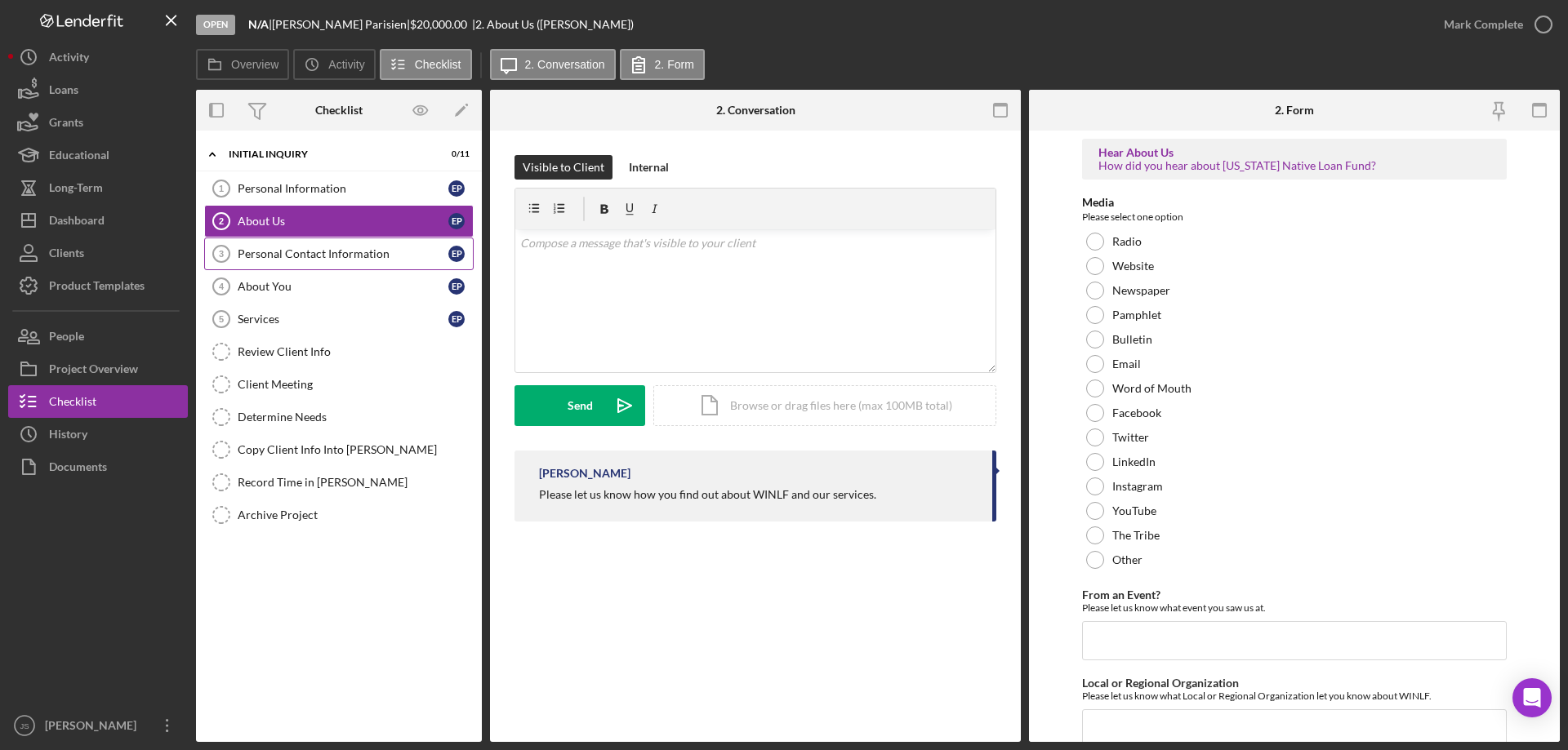
click at [301, 247] on div "Personal Contact Information" at bounding box center [343, 253] width 210 height 13
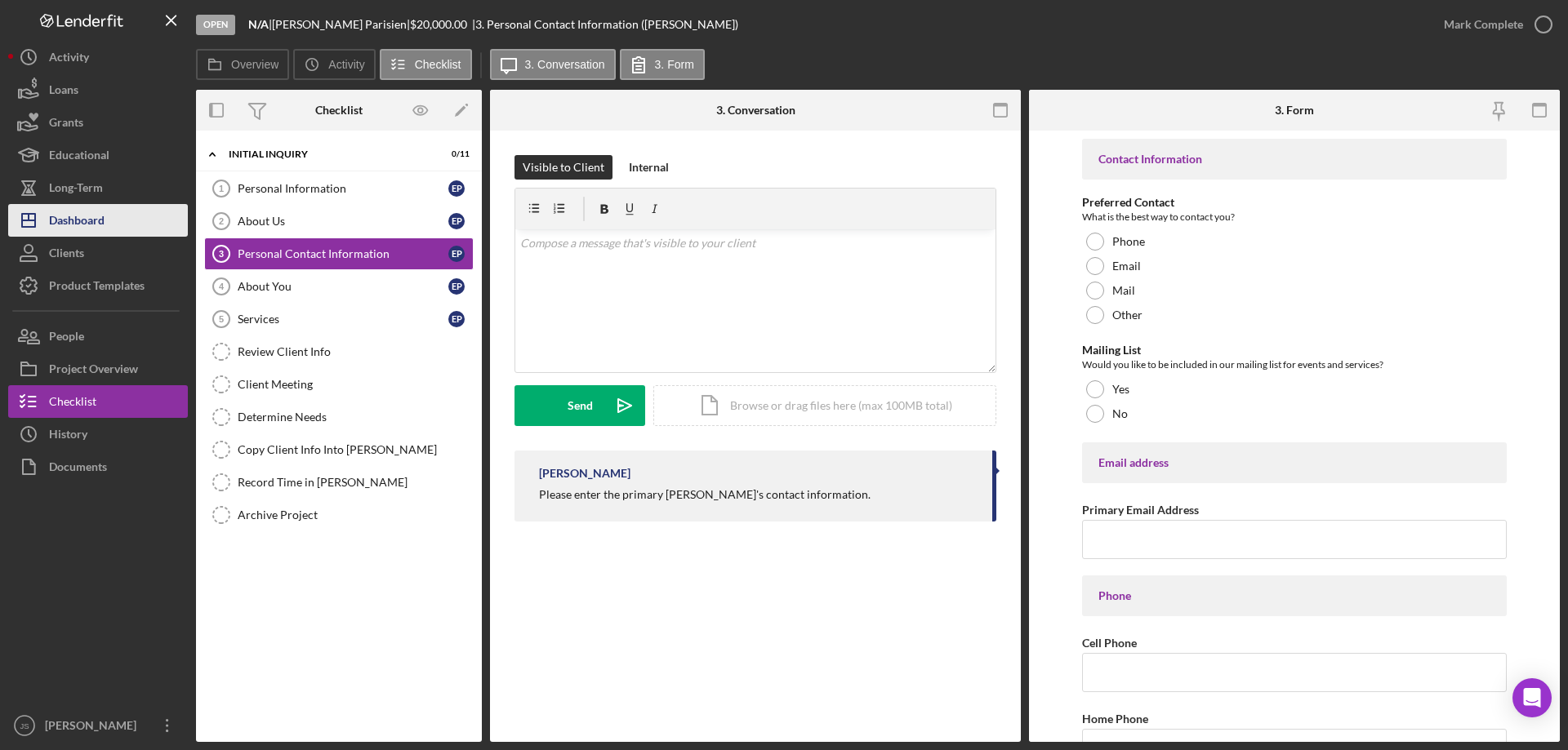
drag, startPoint x: 83, startPoint y: 217, endPoint x: 144, endPoint y: 245, distance: 67.1
click at [84, 217] on div "Dashboard" at bounding box center [76, 223] width 55 height 37
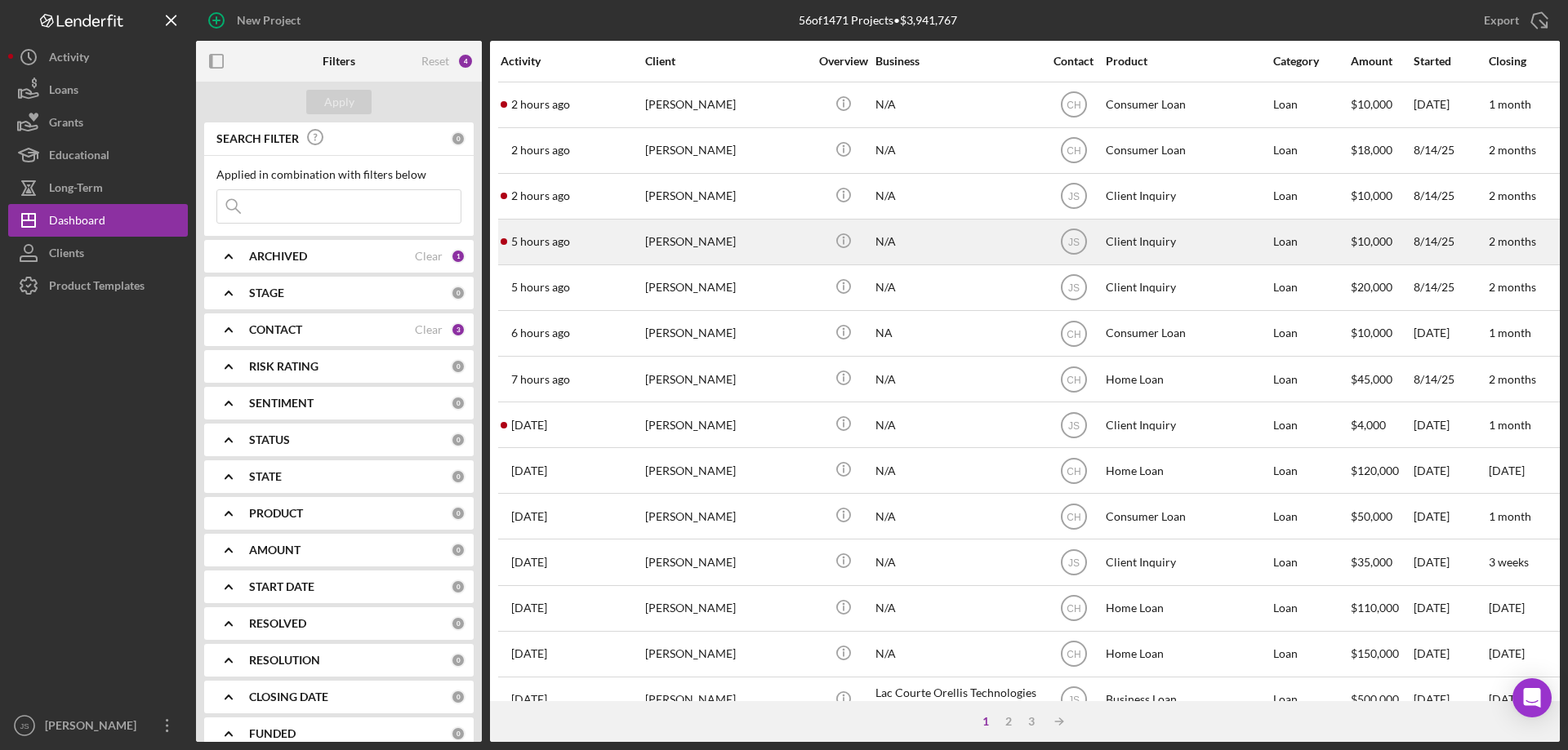
click at [748, 252] on div "[PERSON_NAME]" at bounding box center [727, 242] width 164 height 43
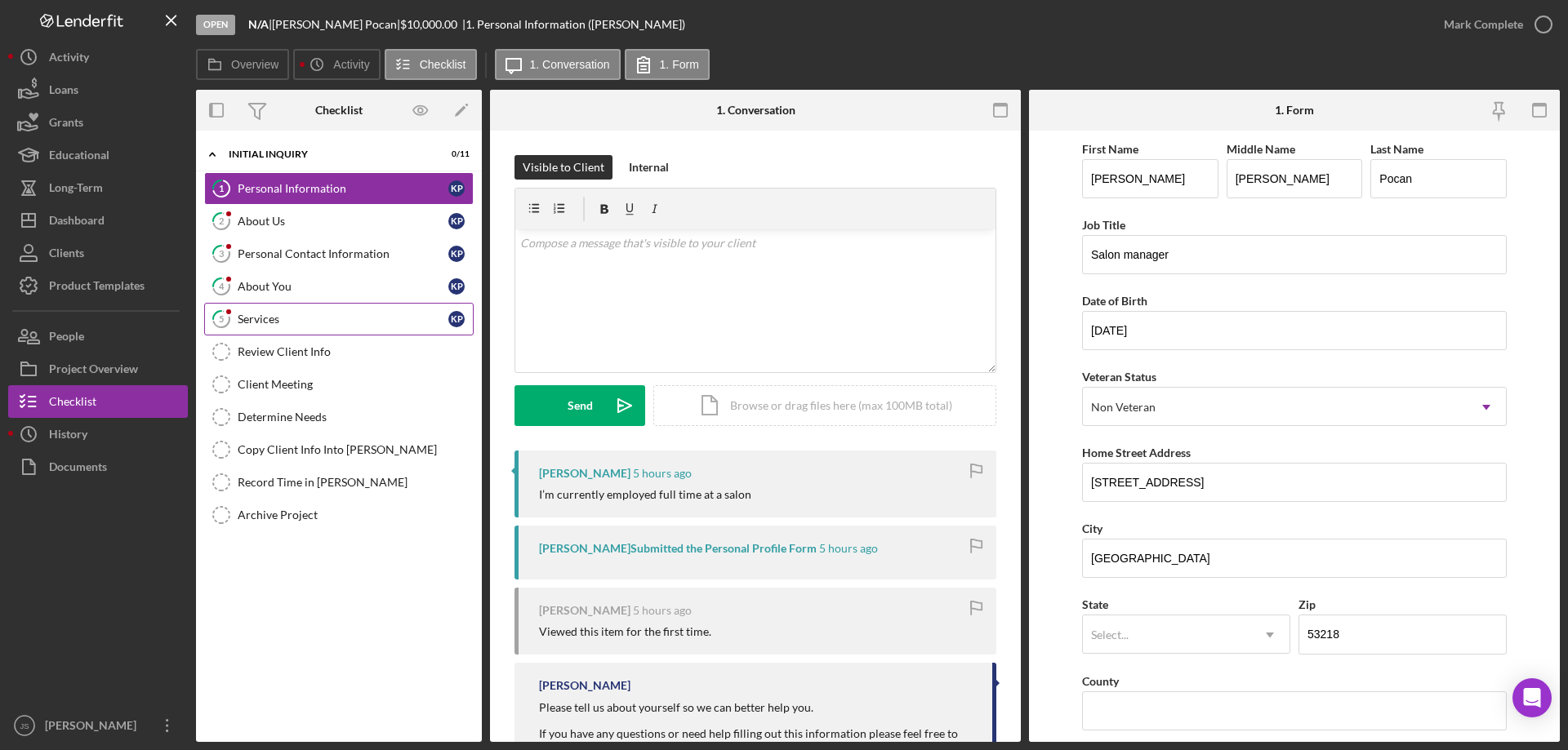
click at [299, 314] on div "Services" at bounding box center [343, 318] width 210 height 13
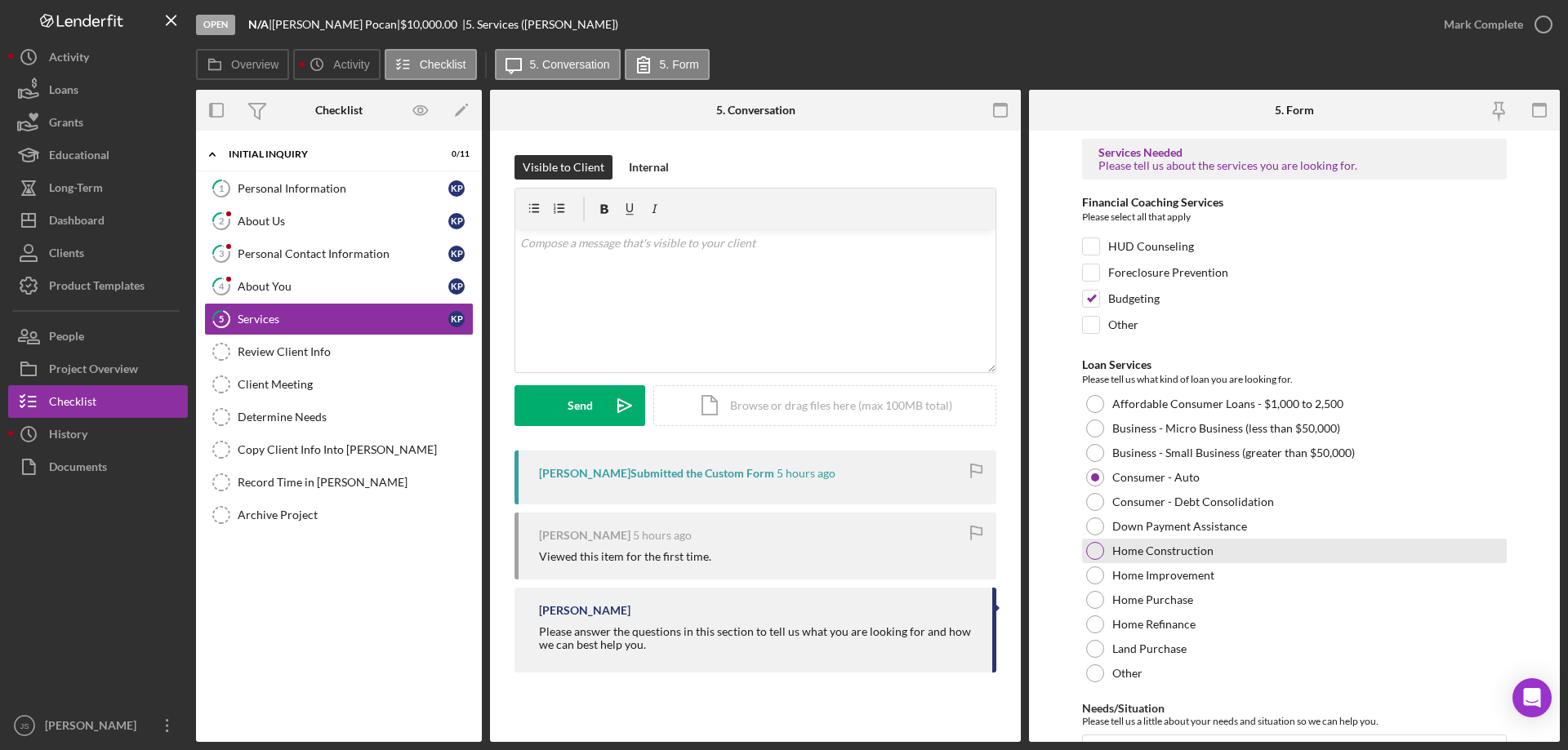
scroll to position [134, 0]
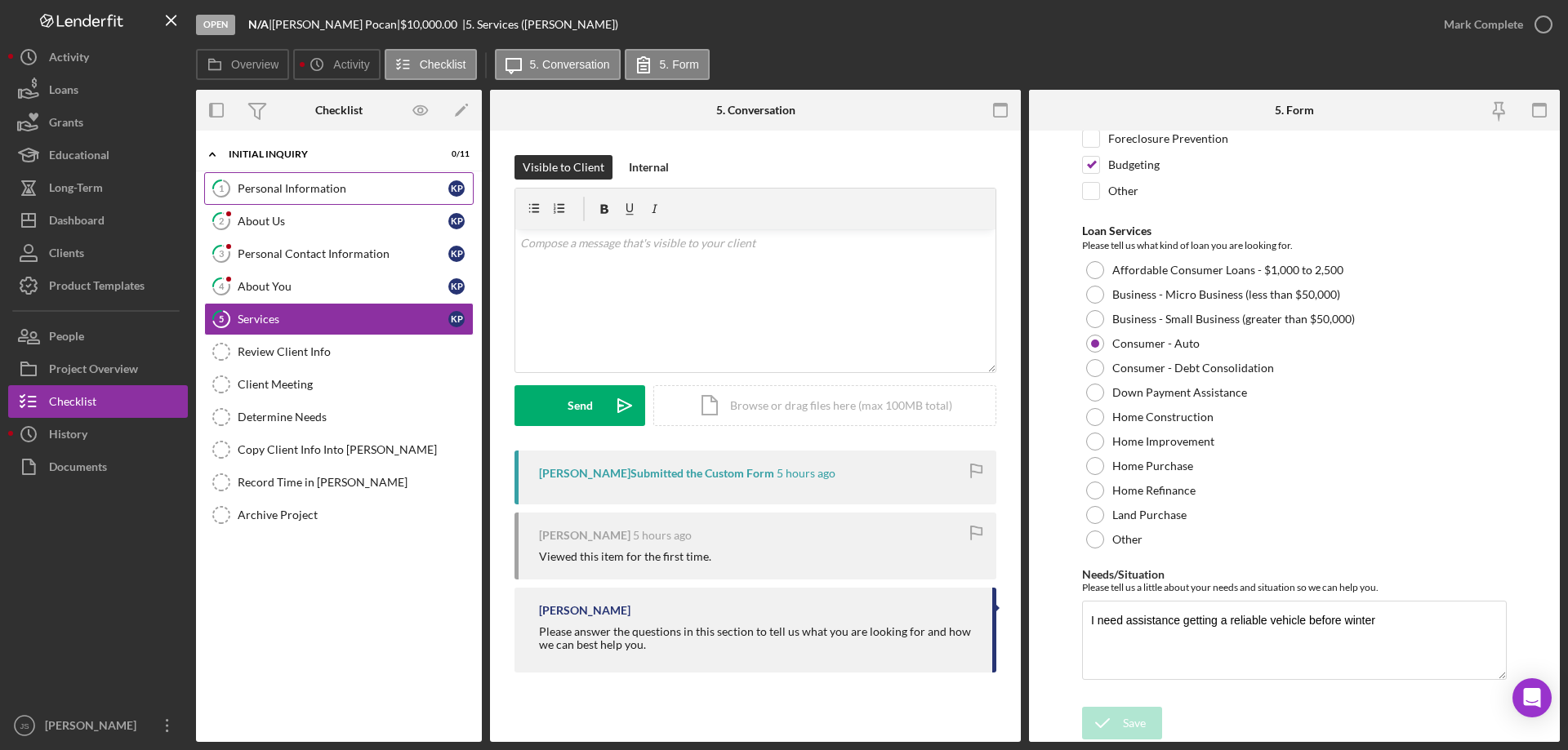
click at [307, 189] on div "Personal Information" at bounding box center [343, 188] width 210 height 13
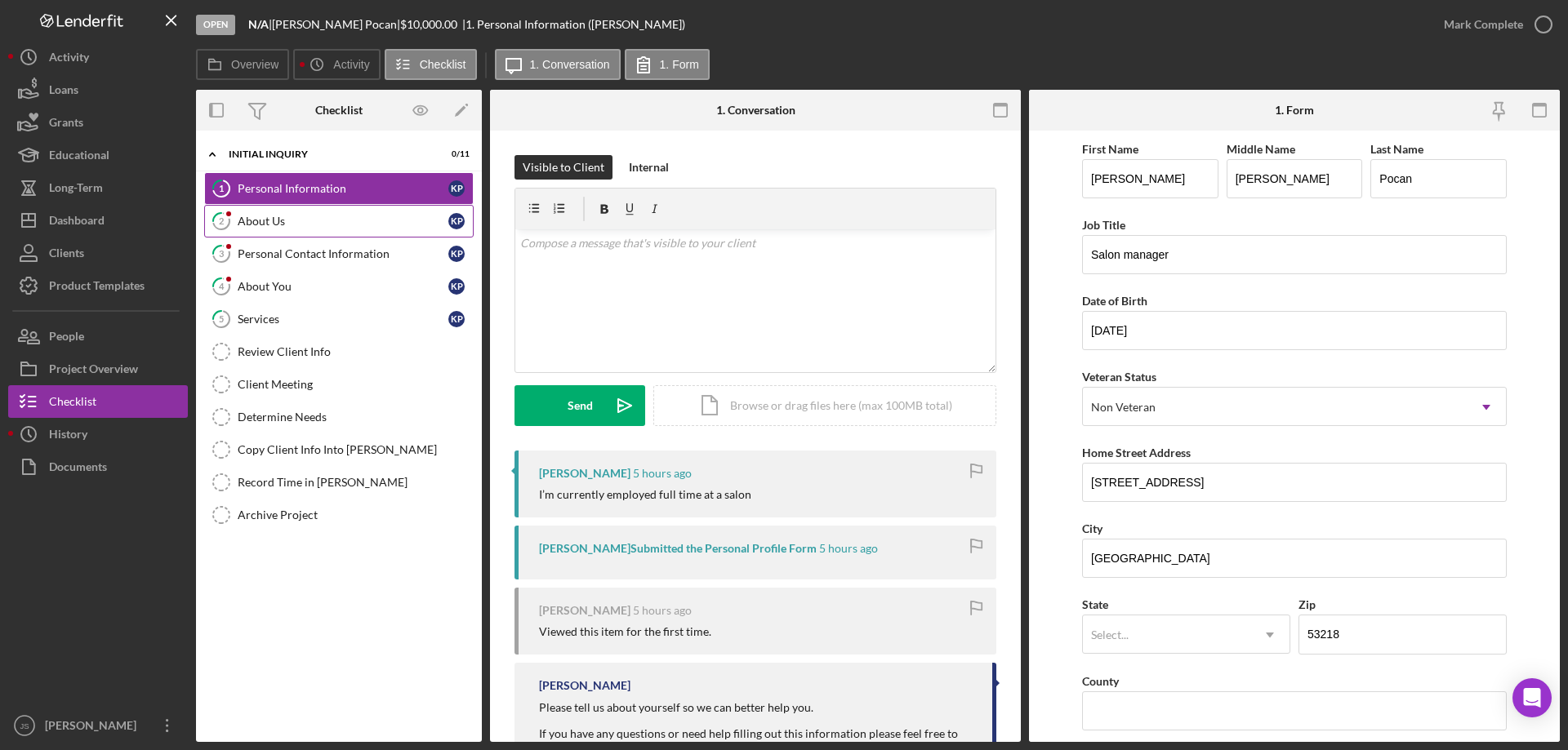
click at [311, 226] on div "About Us" at bounding box center [343, 221] width 210 height 13
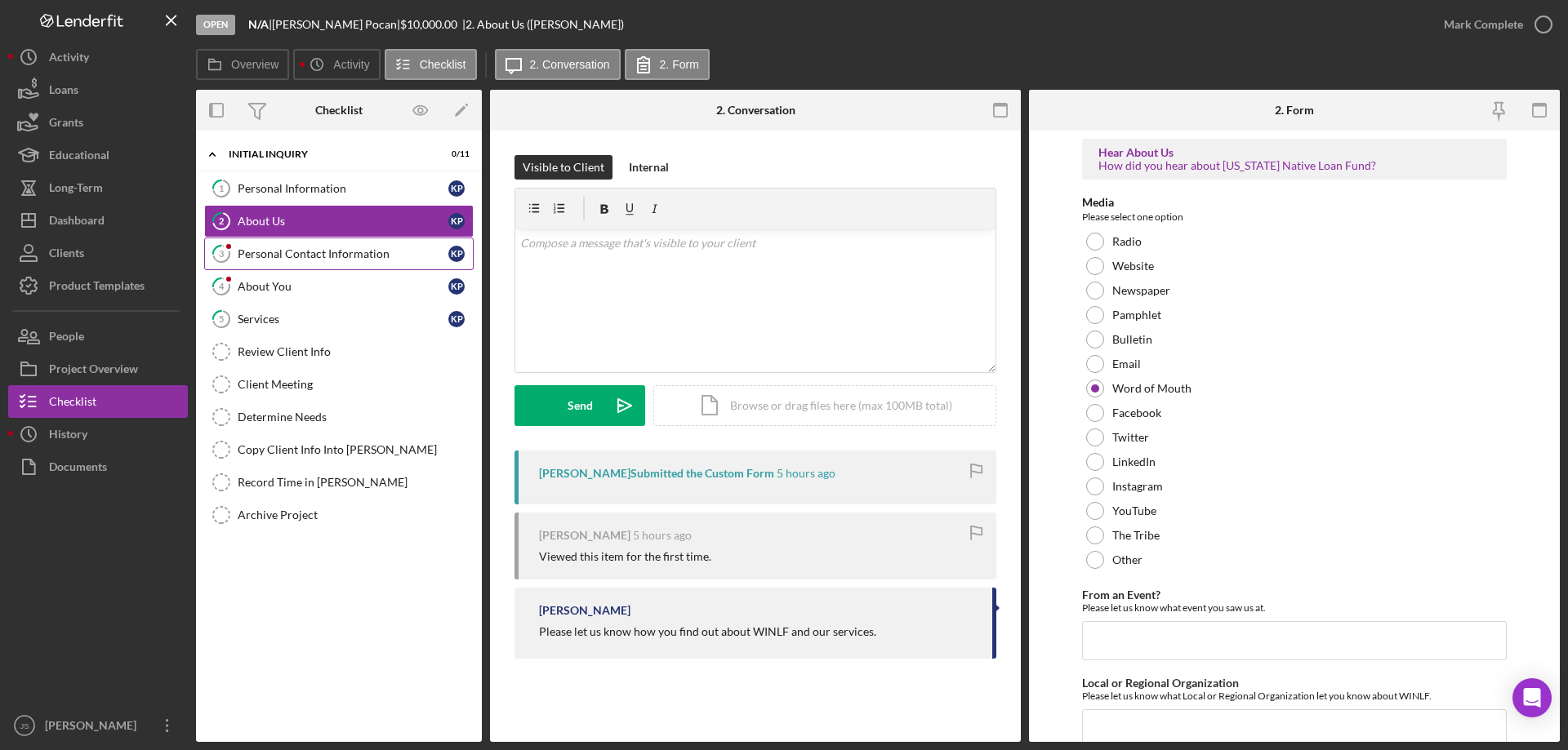
click at [289, 257] on div "Personal Contact Information" at bounding box center [343, 253] width 210 height 13
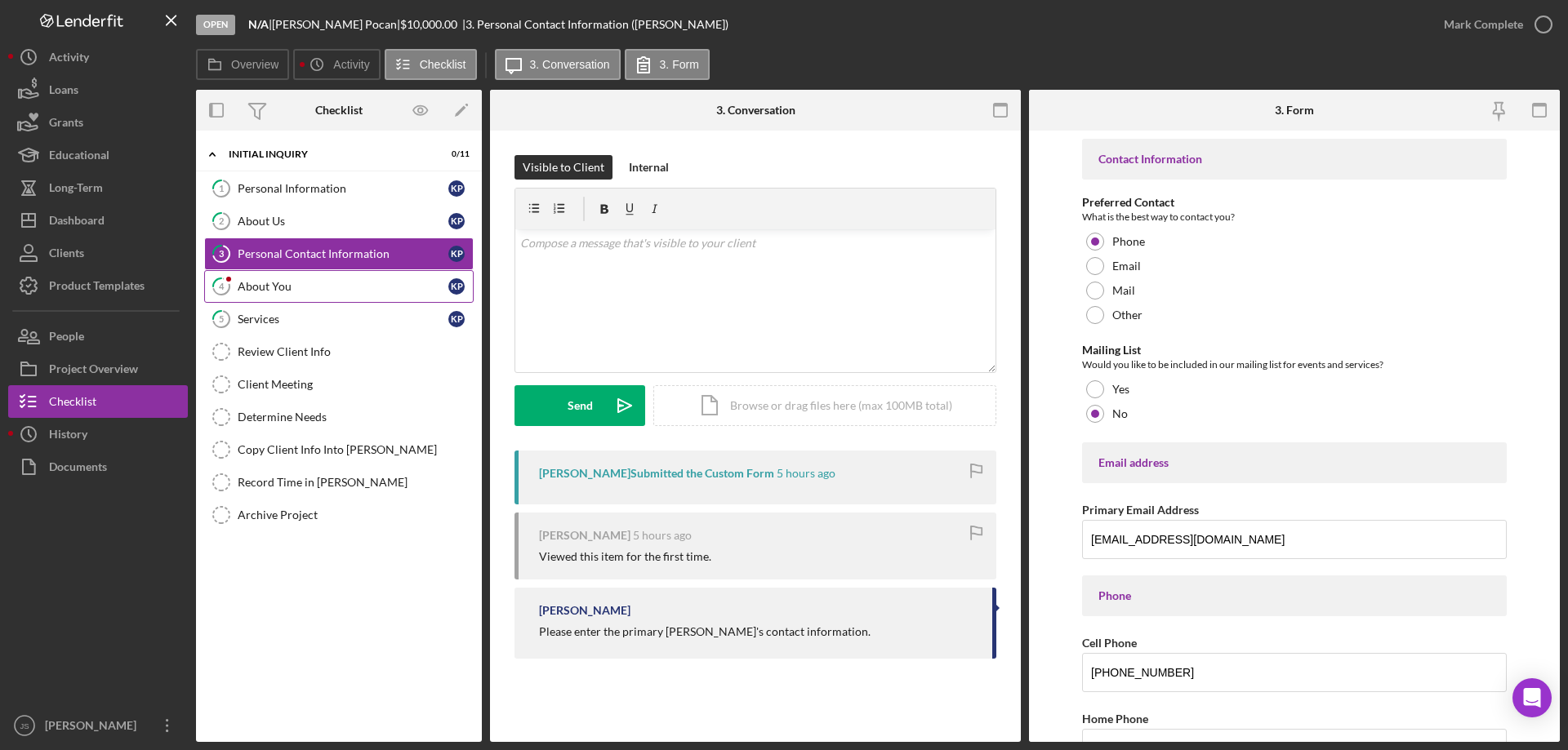
click at [281, 285] on div "About You" at bounding box center [343, 286] width 210 height 13
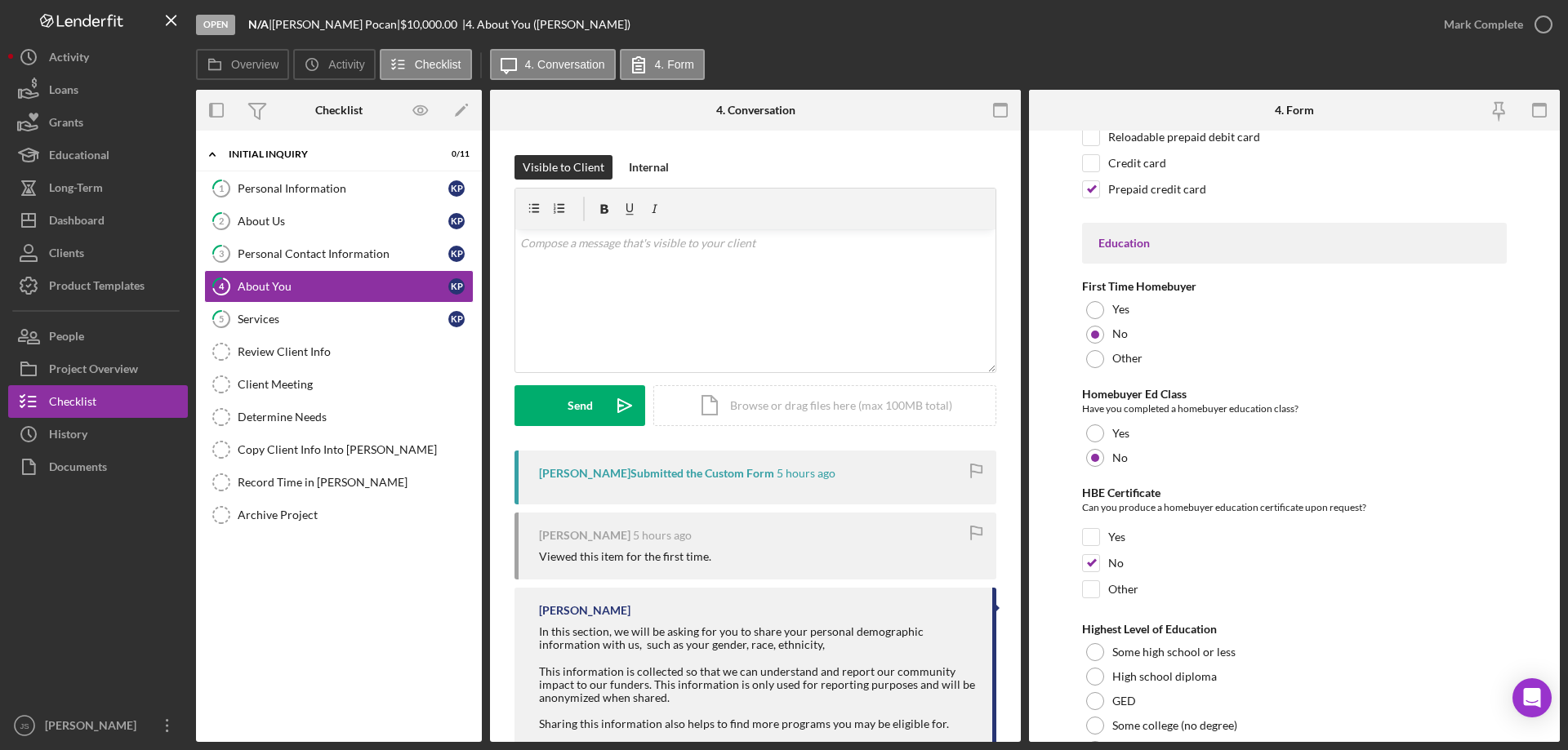
scroll to position [3394, 0]
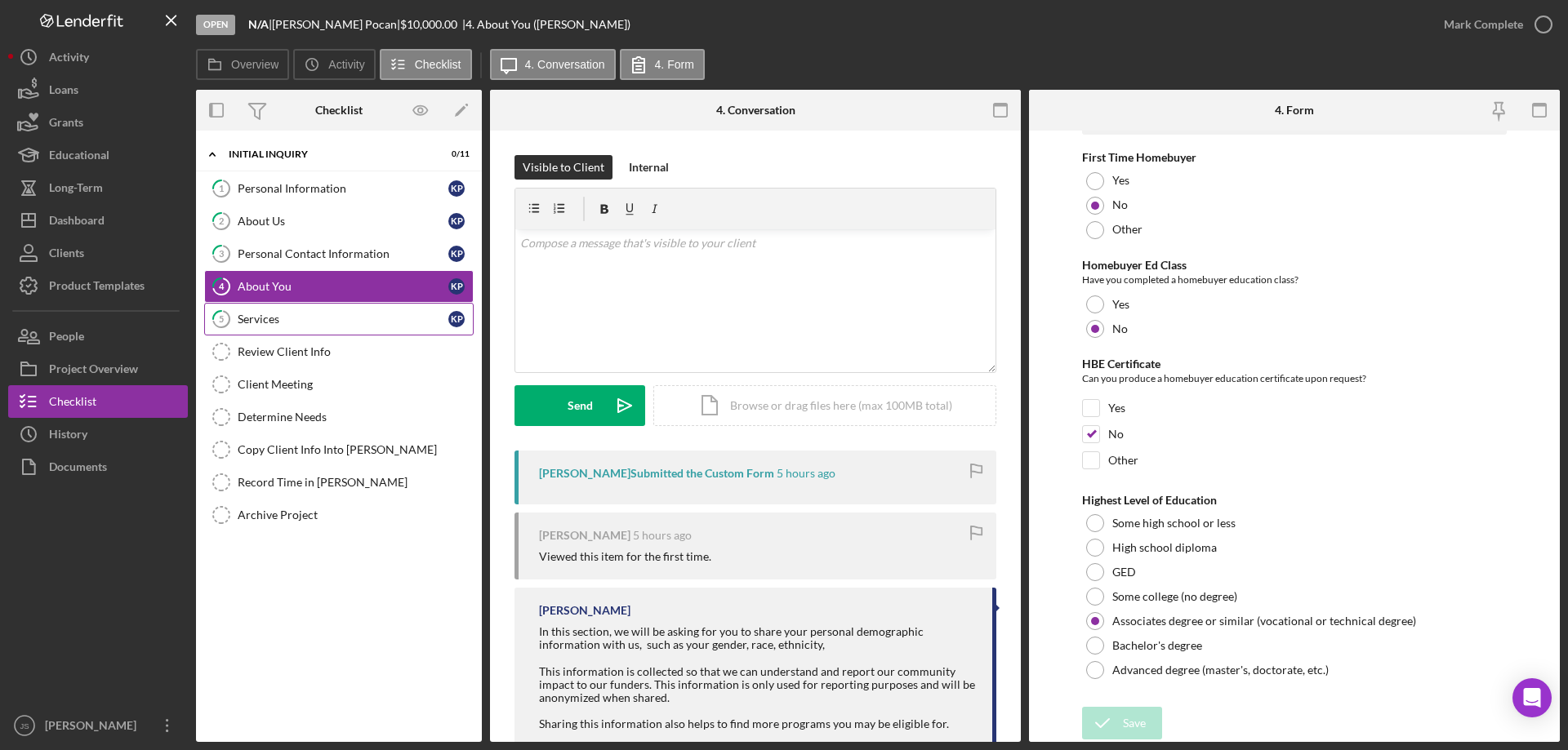
click at [327, 322] on div "Services" at bounding box center [343, 318] width 210 height 13
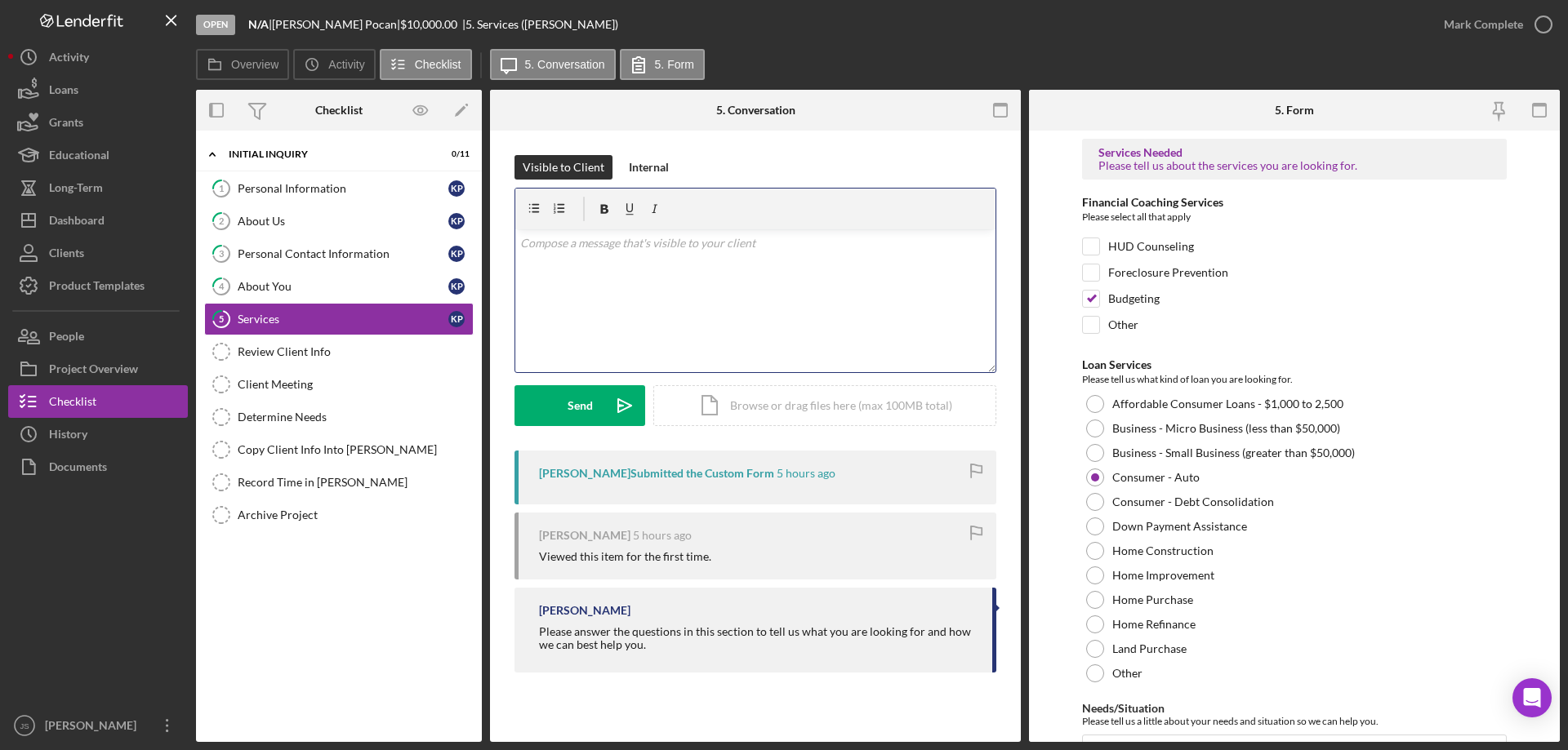
click at [575, 270] on div "v Color teal Color pink Remove color Add row above Add row below Add column bef…" at bounding box center [754, 301] width 480 height 143
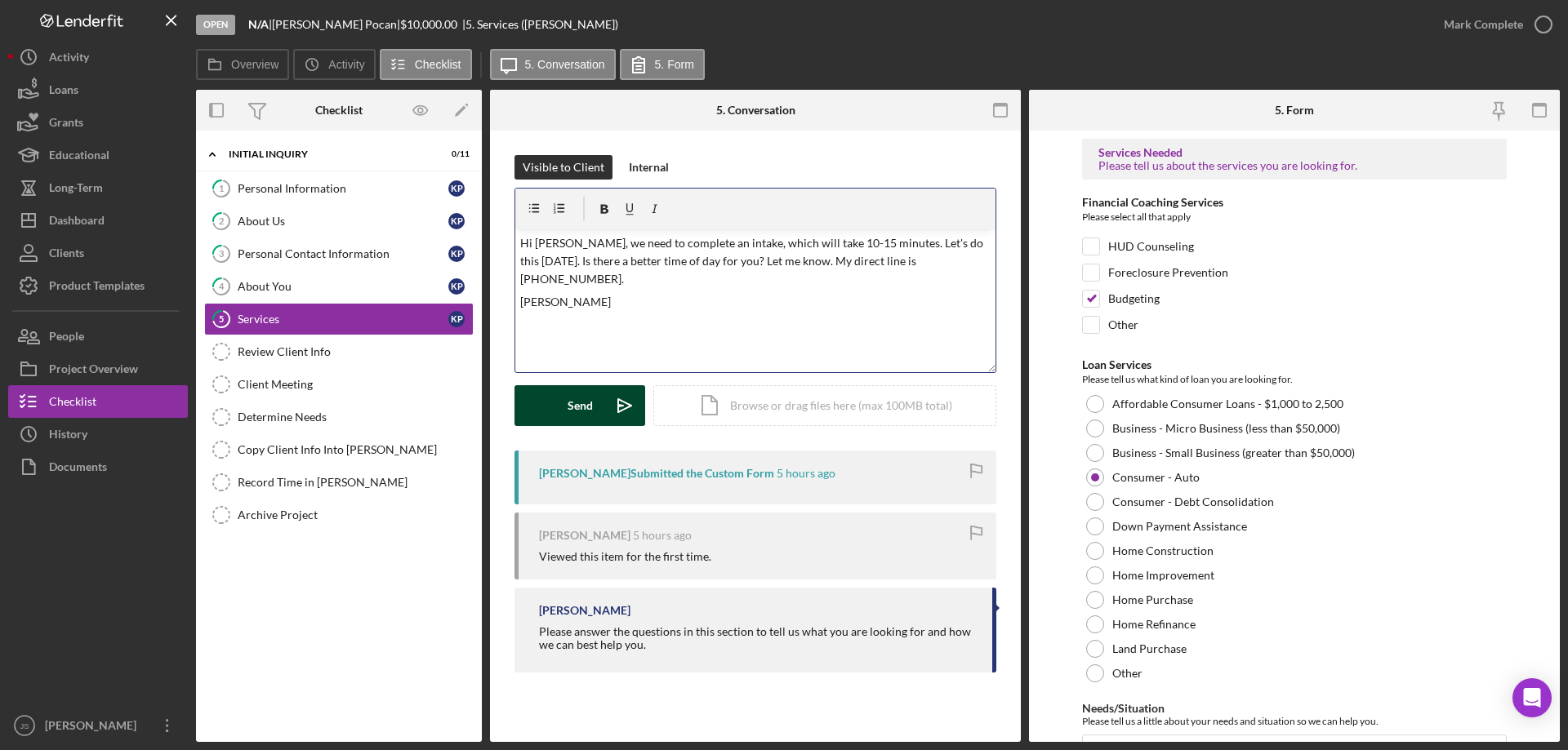
click at [583, 407] on div "Send" at bounding box center [580, 406] width 25 height 41
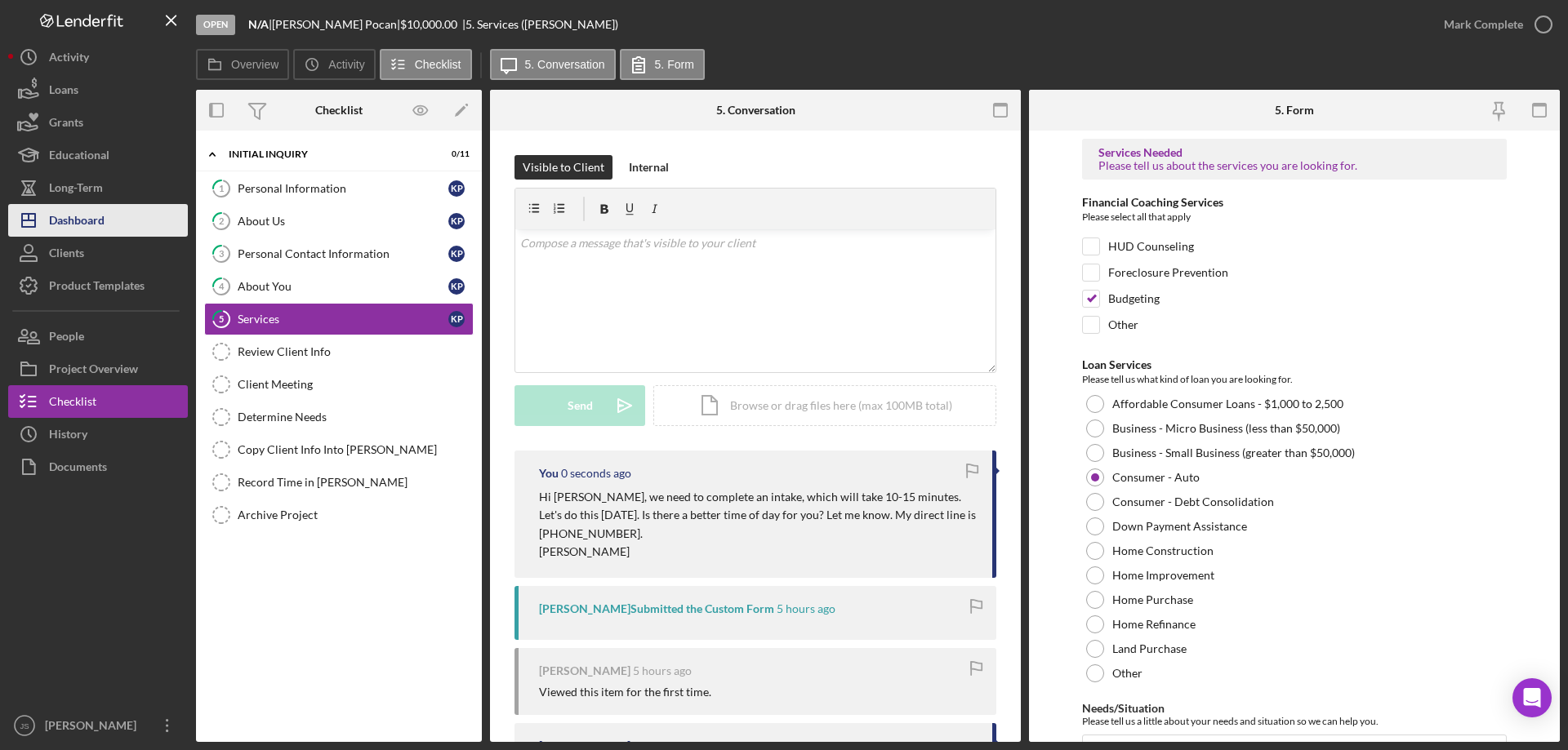
click at [79, 223] on div "Dashboard" at bounding box center [76, 223] width 55 height 37
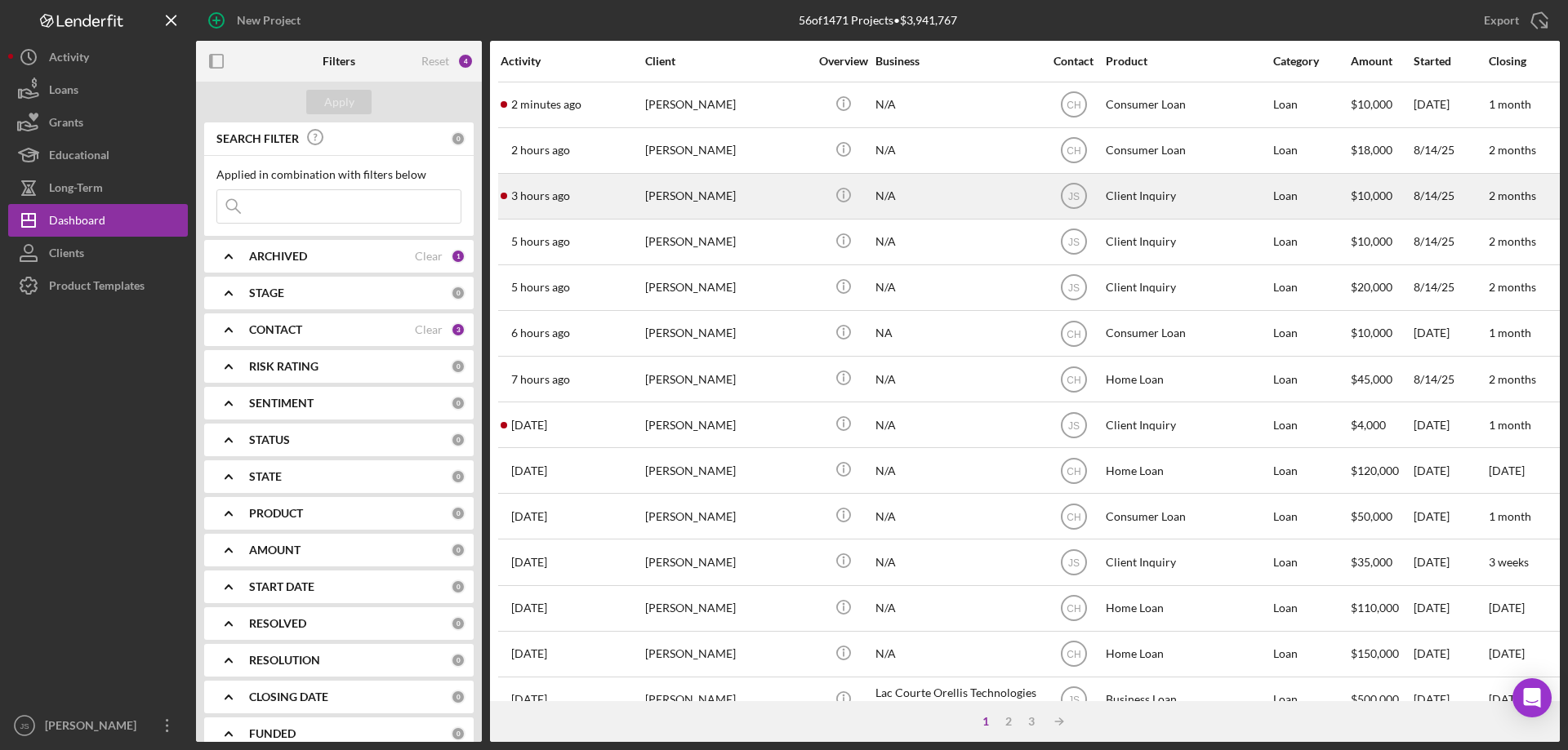
click at [775, 197] on div "[PERSON_NAME]" at bounding box center [727, 196] width 164 height 43
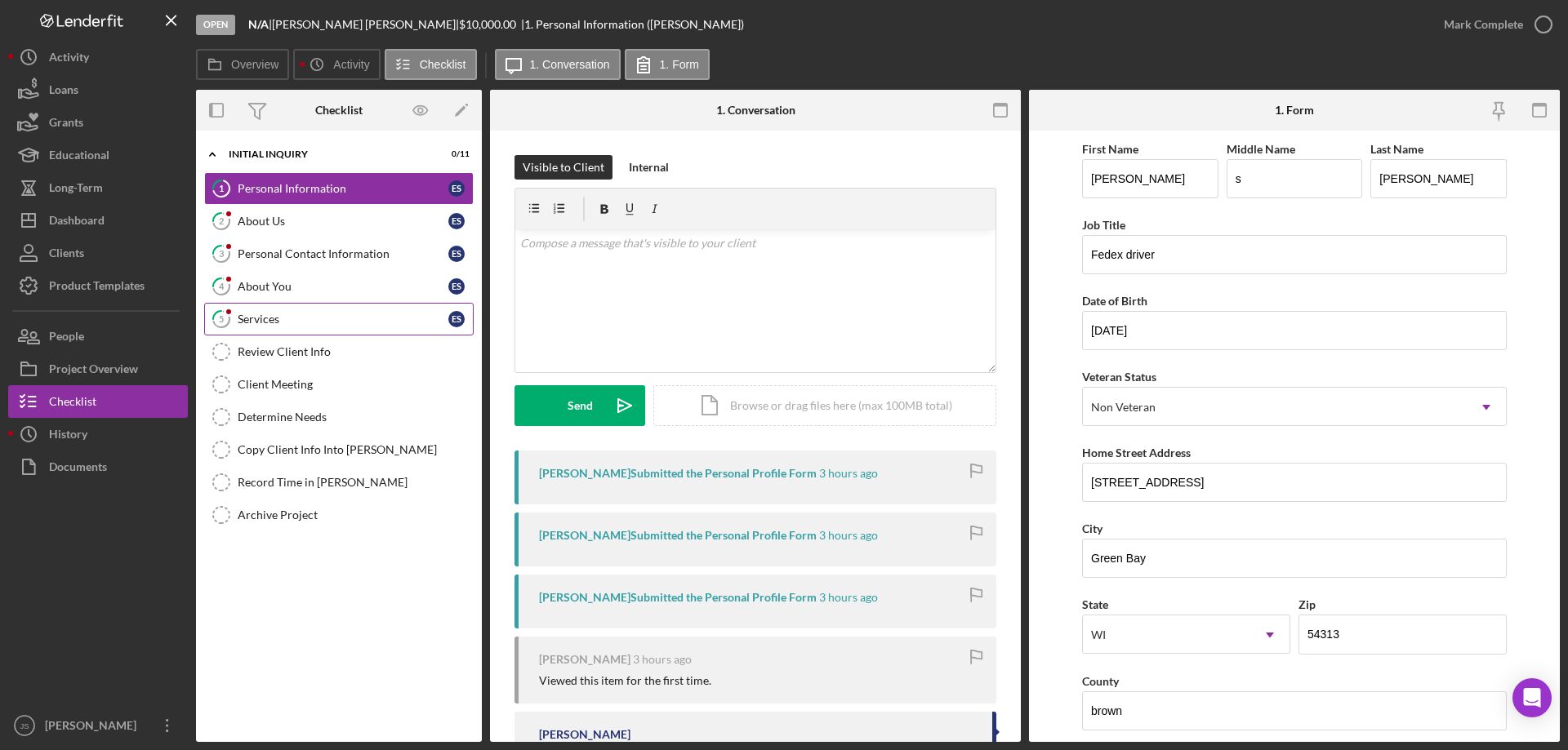
click at [297, 312] on div "Services" at bounding box center [343, 318] width 210 height 13
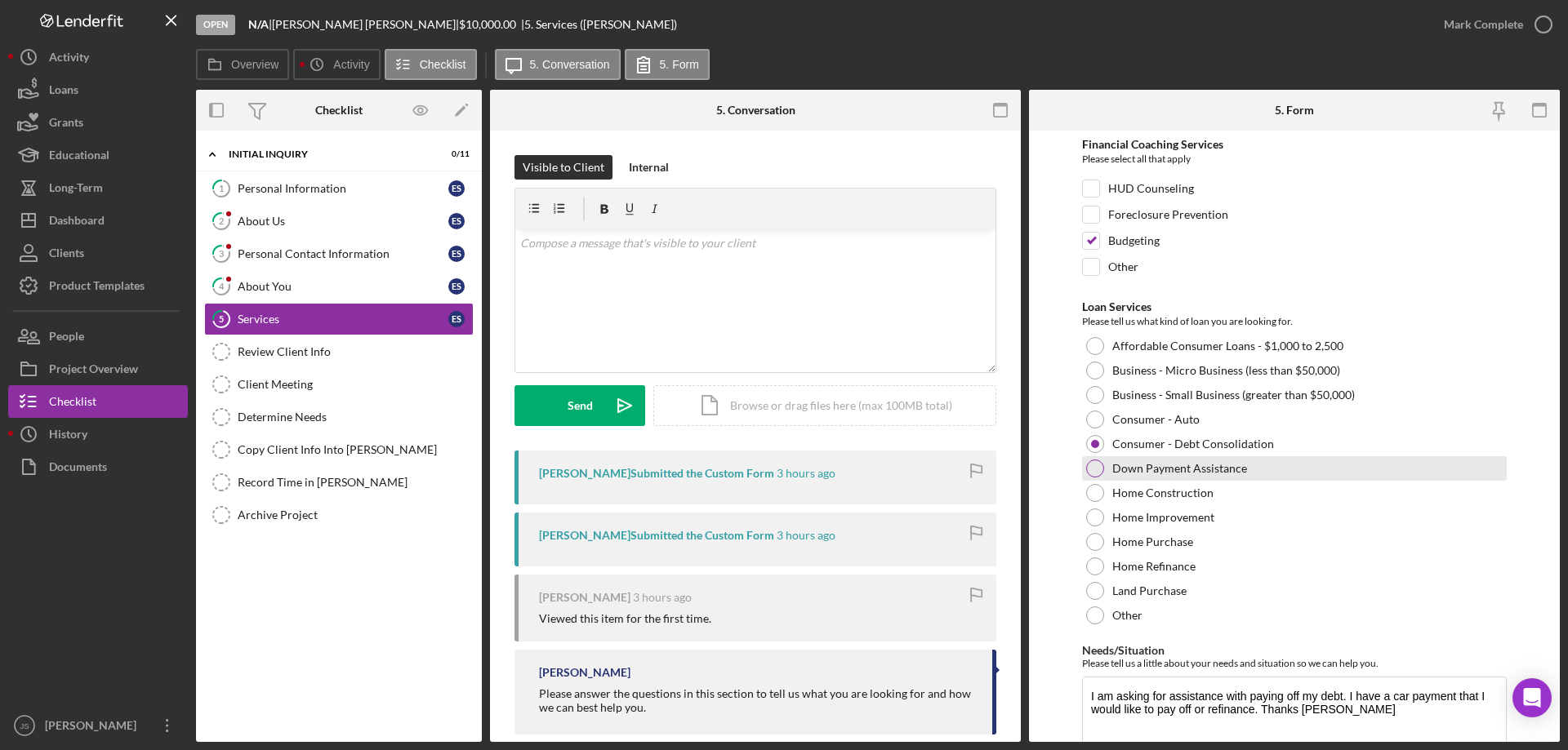
scroll to position [134, 0]
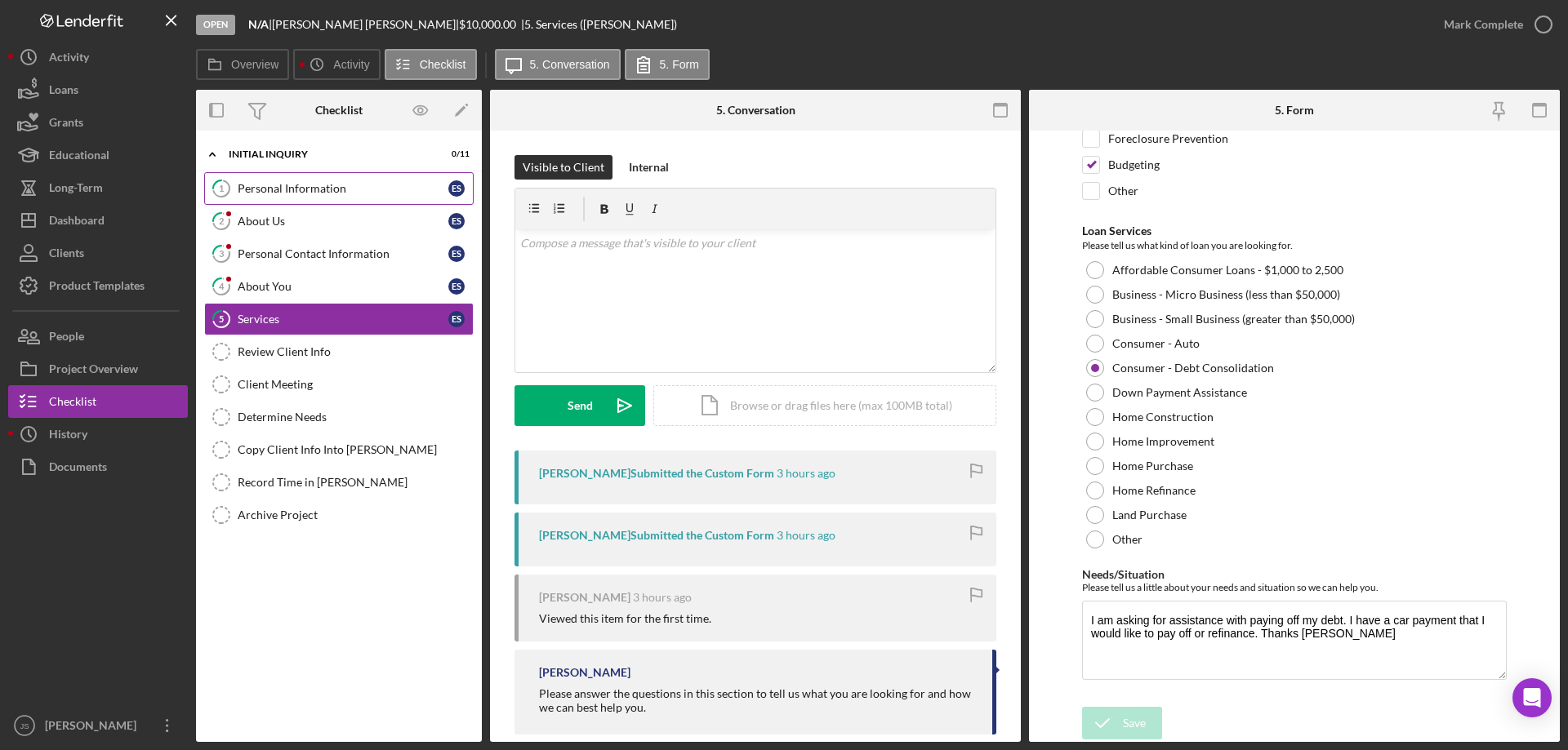
click at [292, 188] on div "Personal Information" at bounding box center [343, 188] width 210 height 13
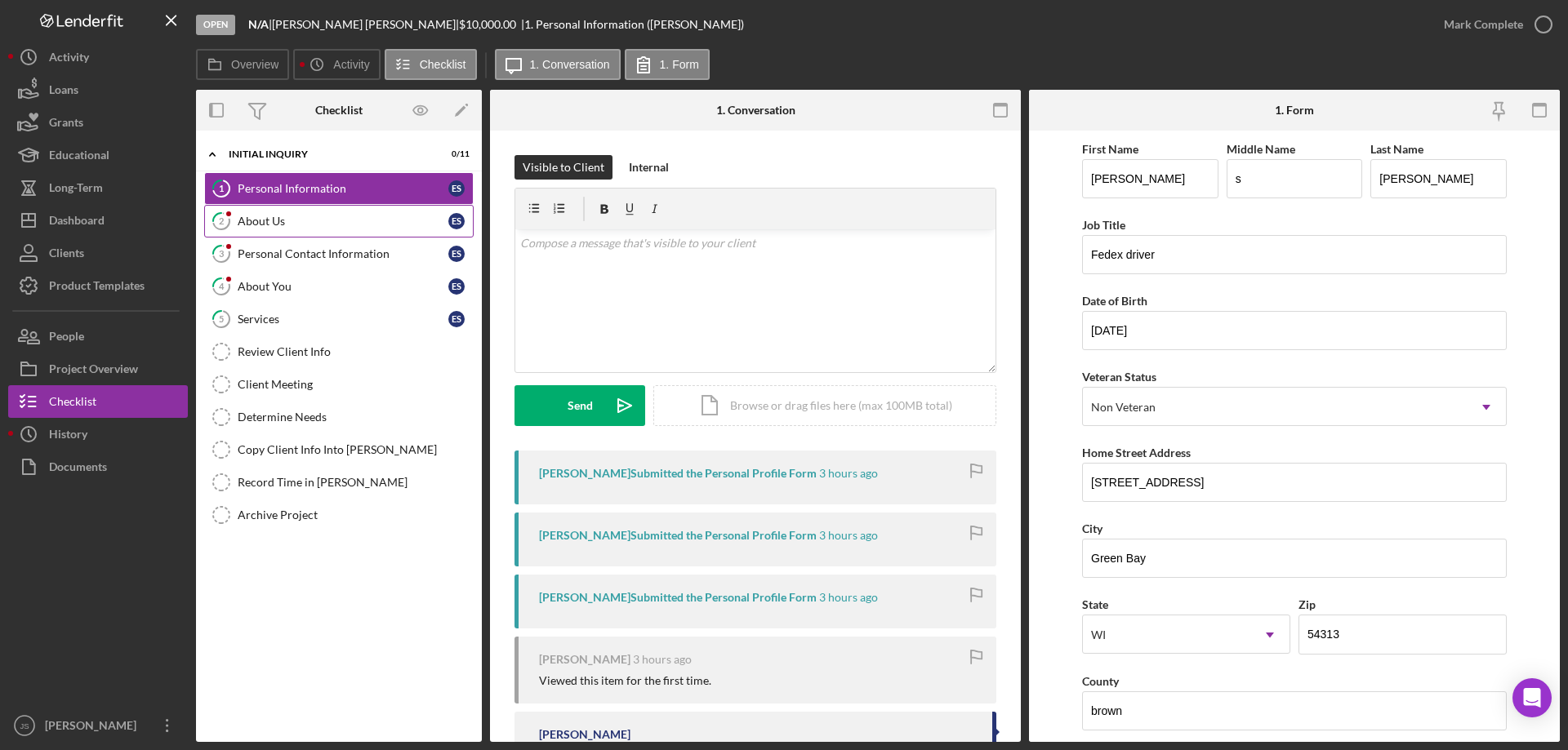
click at [305, 227] on div "About Us" at bounding box center [343, 221] width 210 height 13
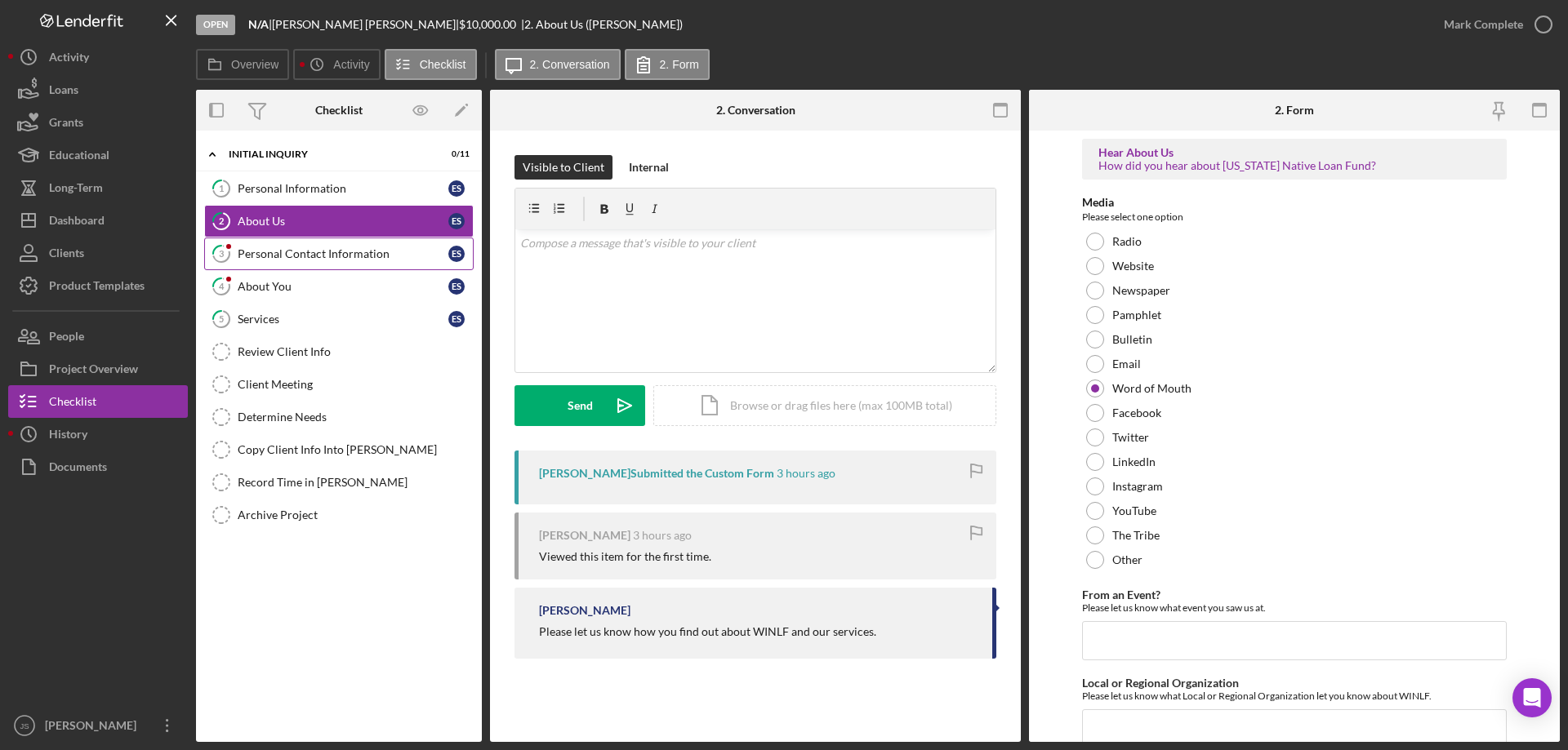
click at [317, 254] on div "Personal Contact Information" at bounding box center [343, 253] width 210 height 13
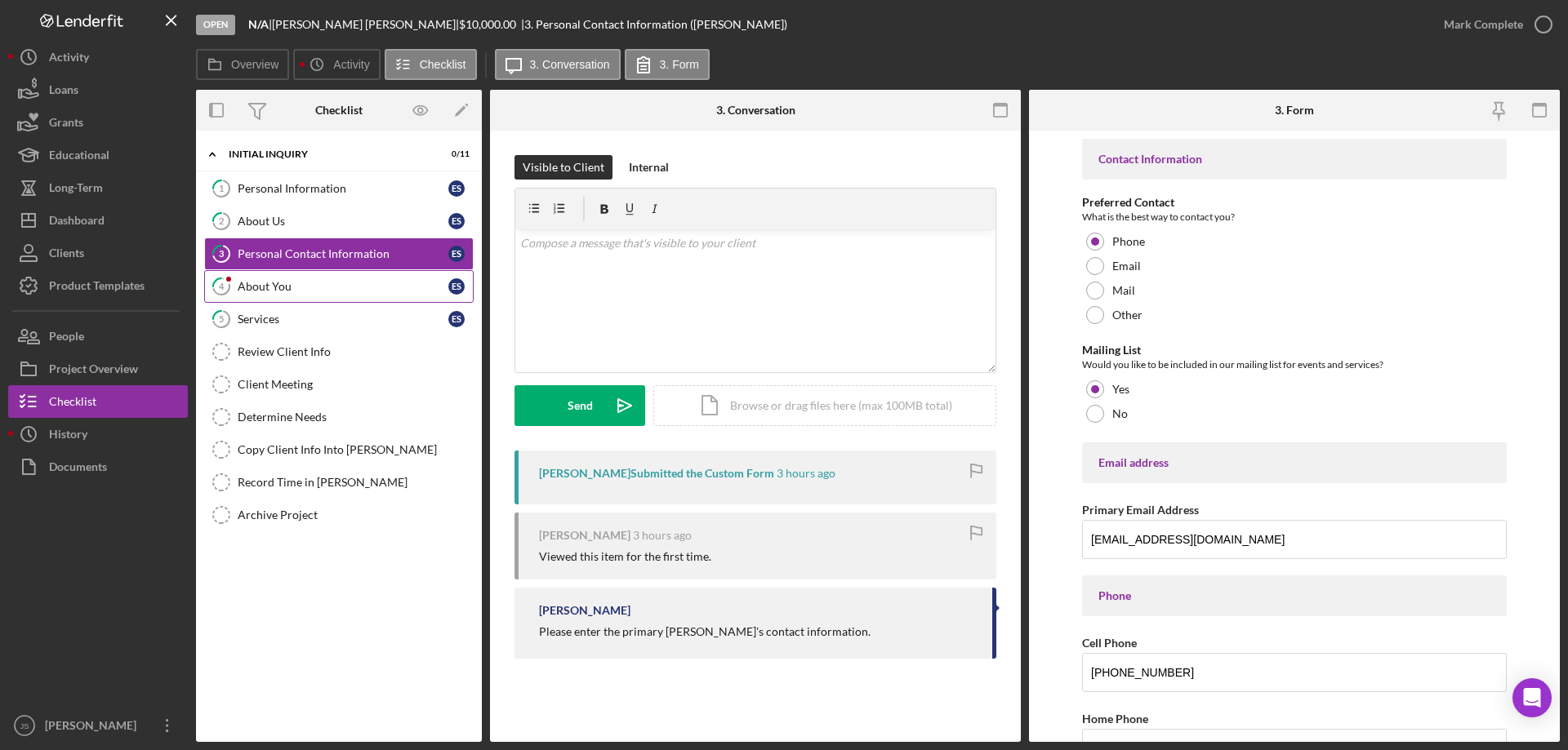
click at [307, 289] on div "About You" at bounding box center [343, 286] width 210 height 13
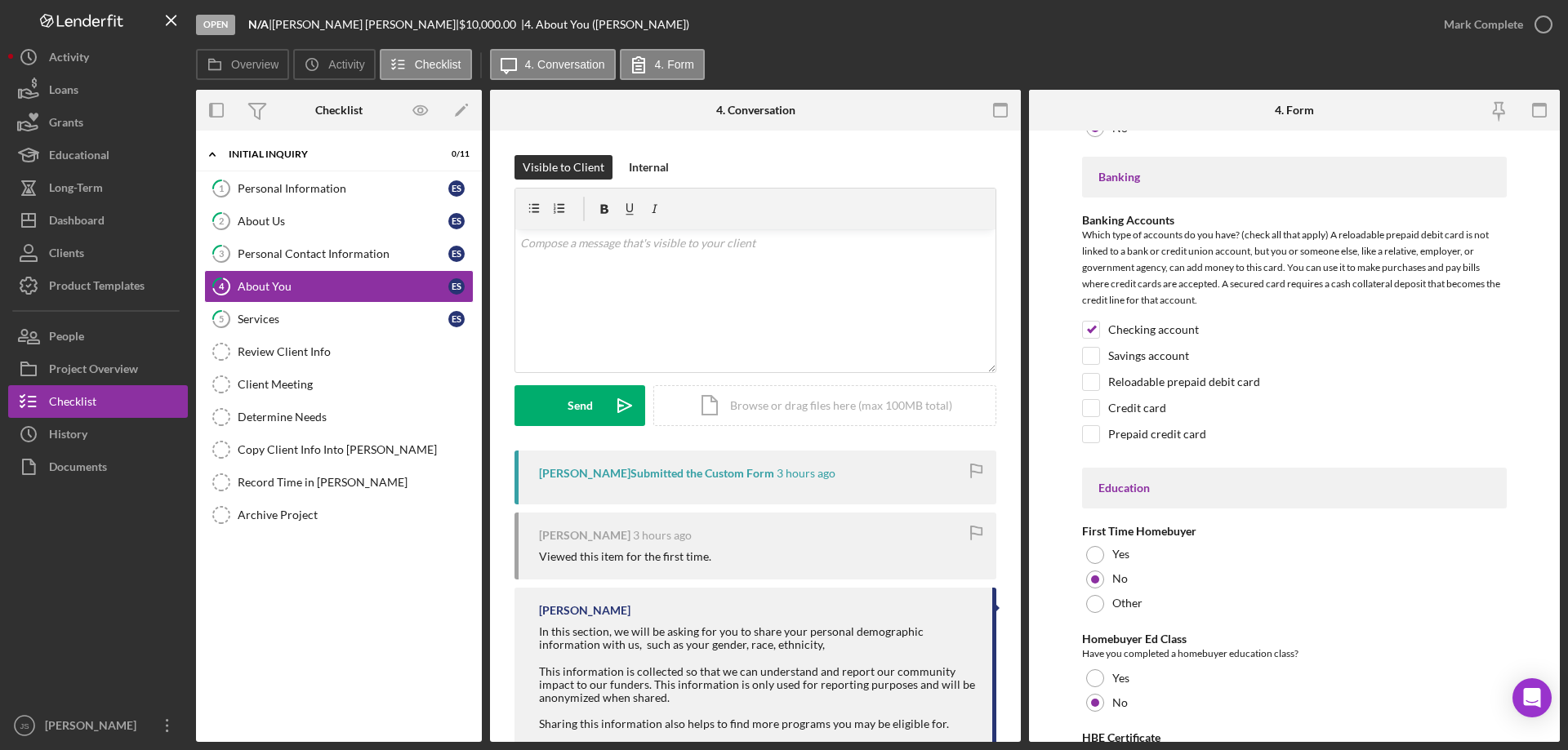
scroll to position [3394, 0]
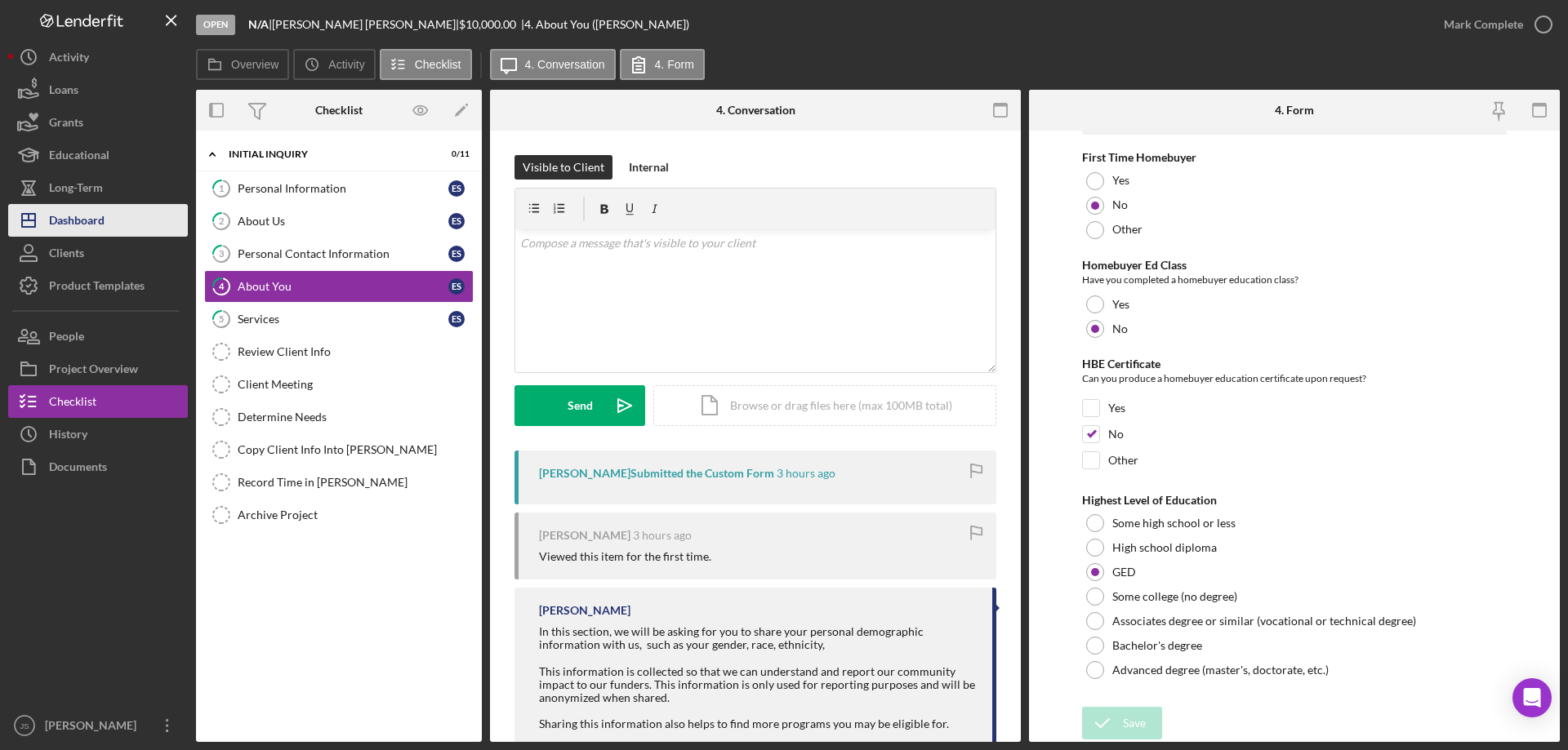
click at [111, 227] on button "Icon/Dashboard Dashboard" at bounding box center [97, 221] width 180 height 33
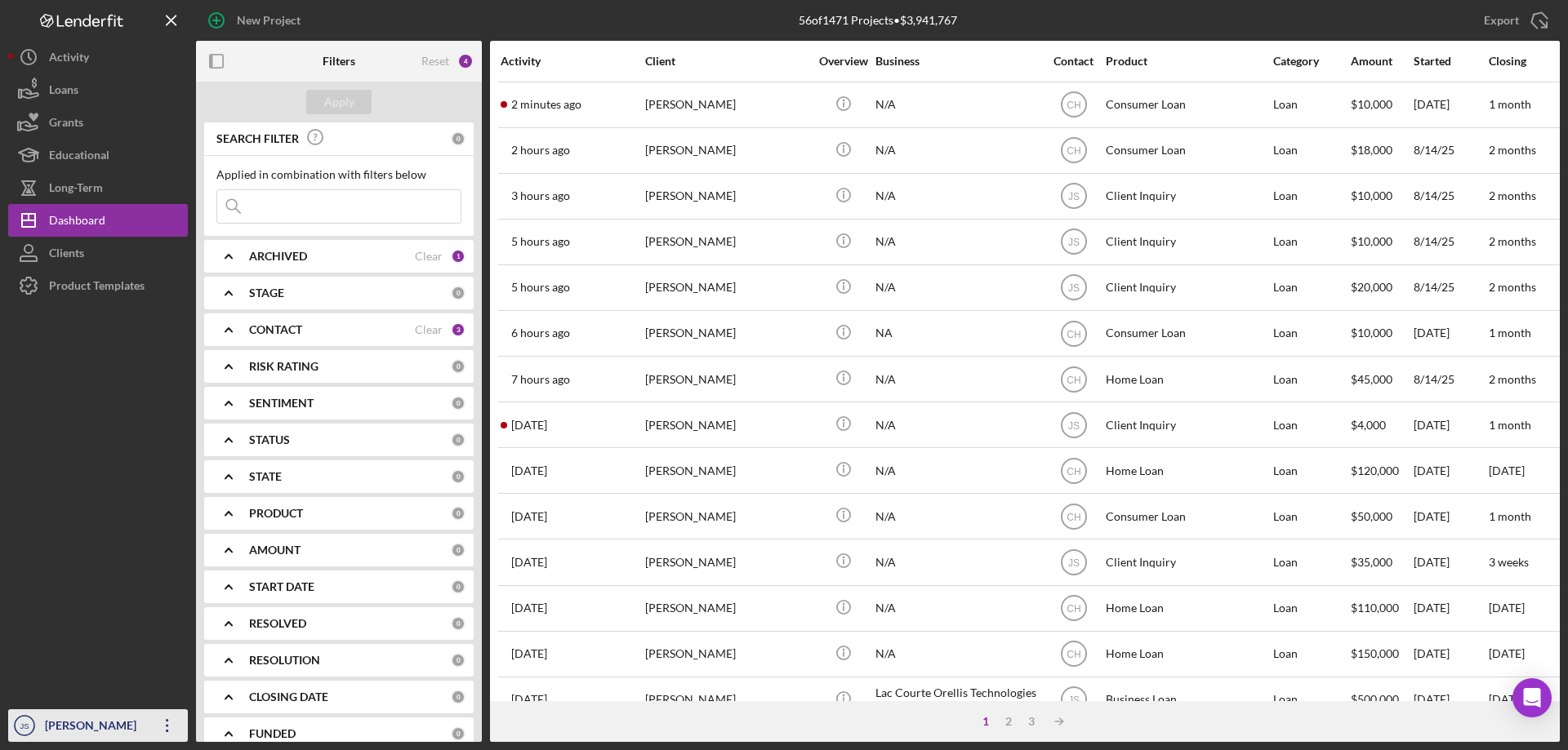
click at [88, 728] on div "[PERSON_NAME]" at bounding box center [93, 728] width 106 height 37
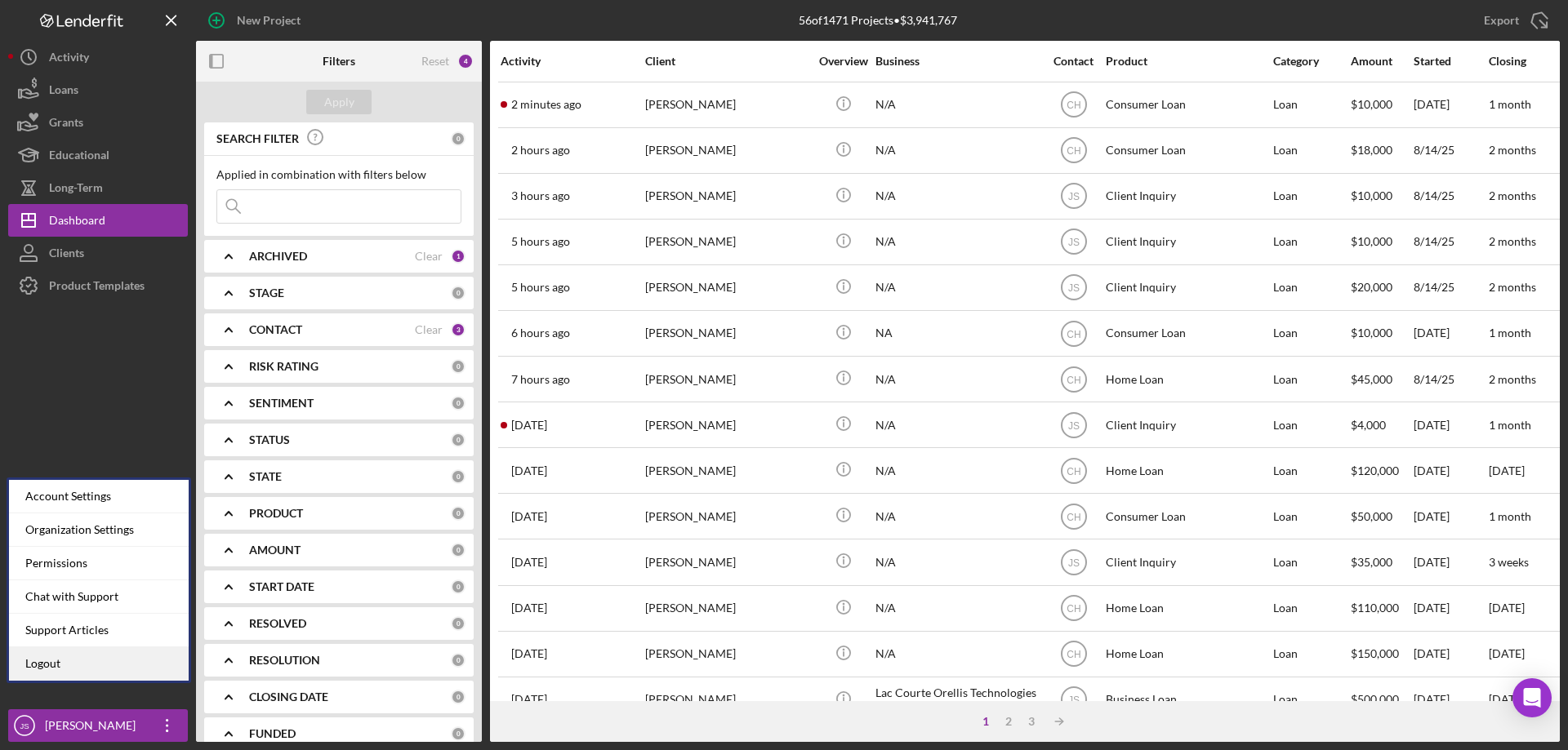
click at [40, 667] on link "Logout" at bounding box center [98, 663] width 180 height 33
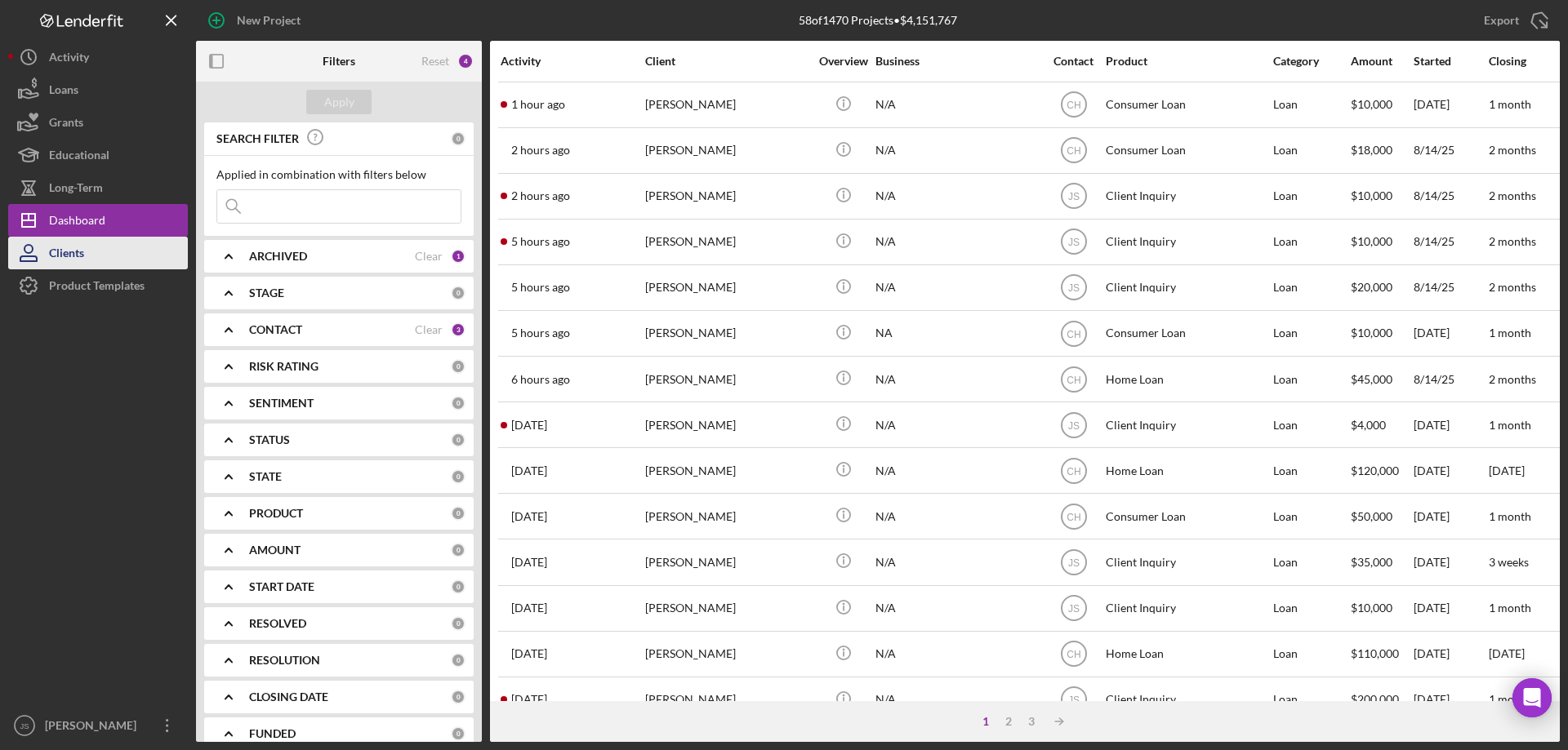
click at [63, 251] on div "Clients" at bounding box center [66, 255] width 35 height 37
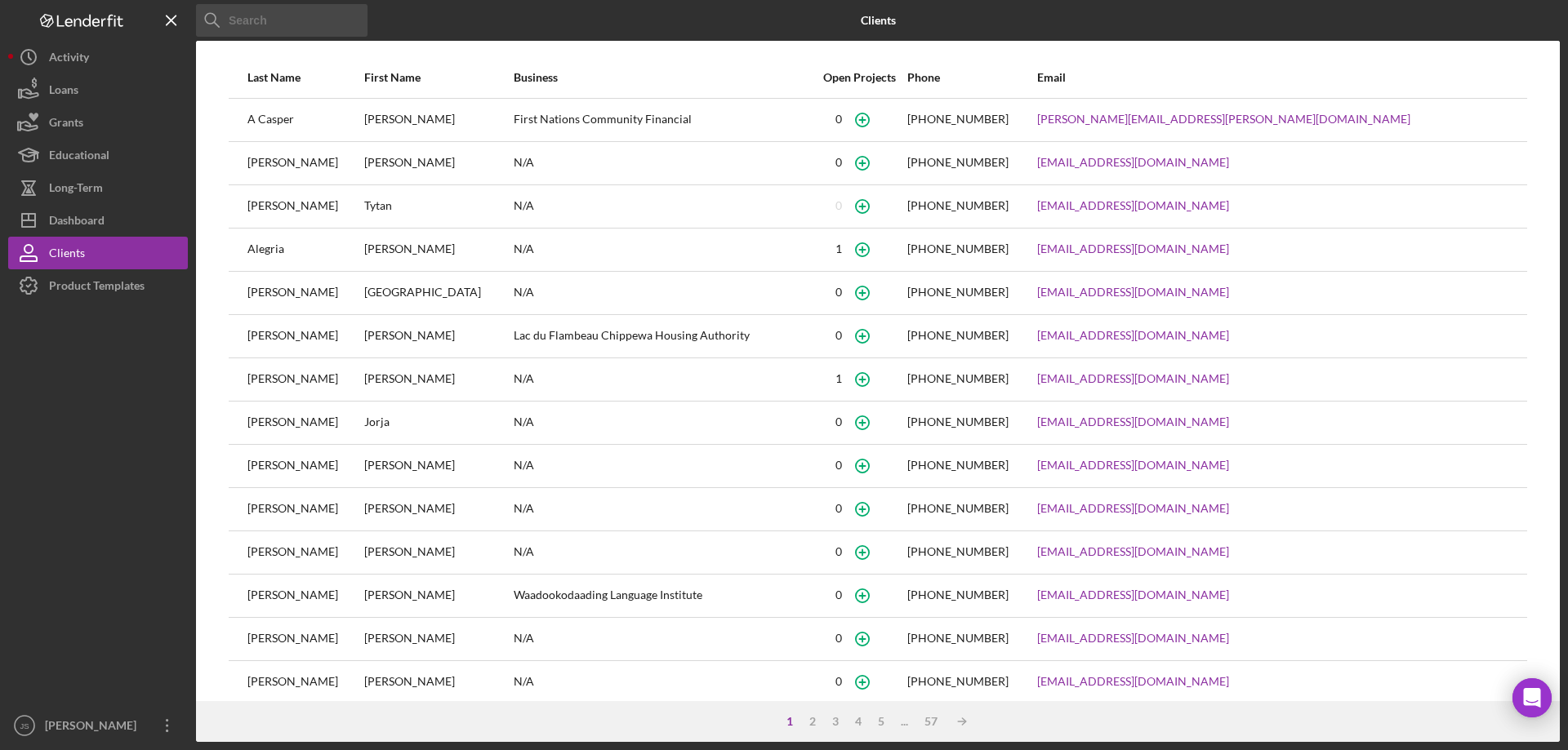
click at [264, 19] on input at bounding box center [281, 20] width 171 height 33
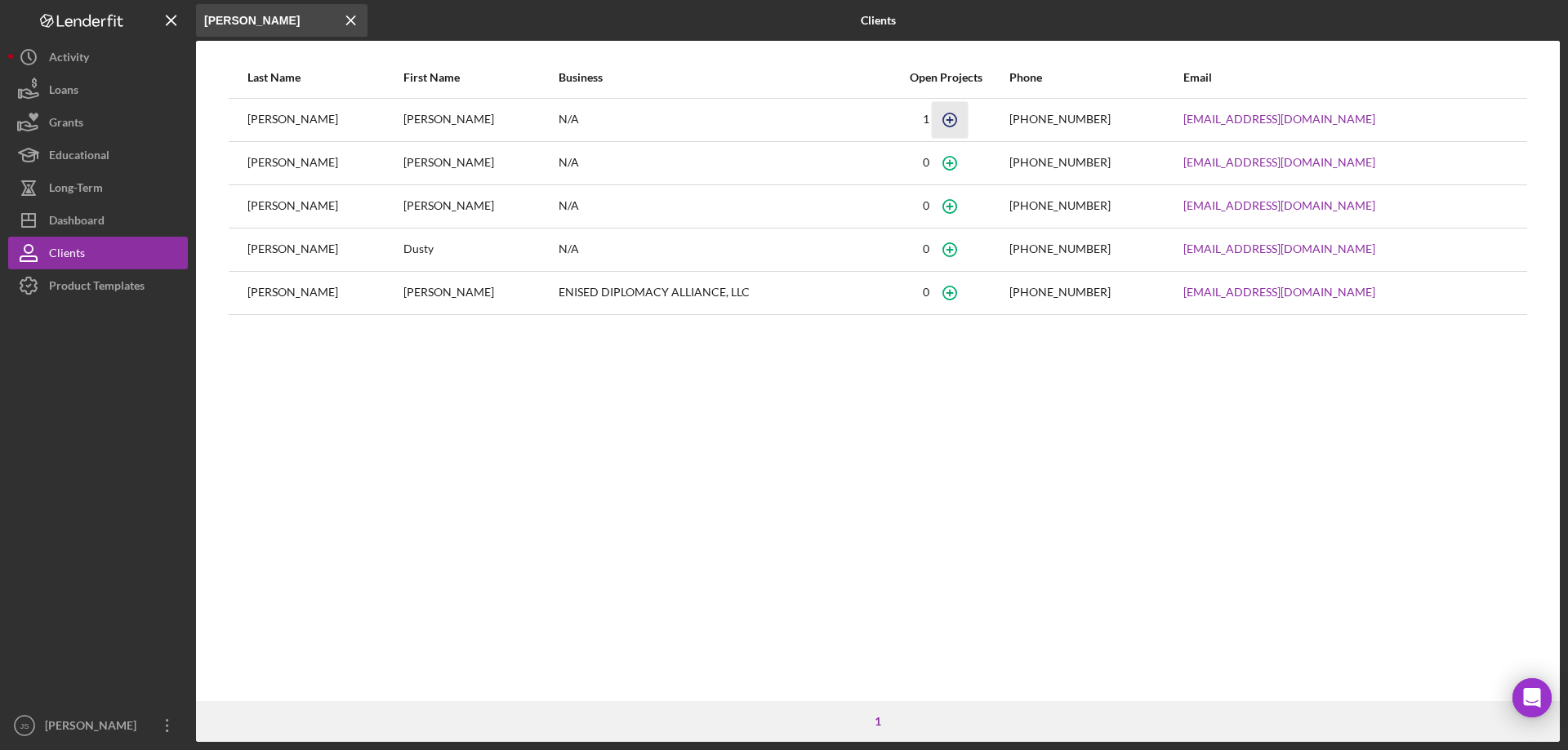
type input "[PERSON_NAME]"
click at [952, 121] on icon "button" at bounding box center [950, 120] width 37 height 37
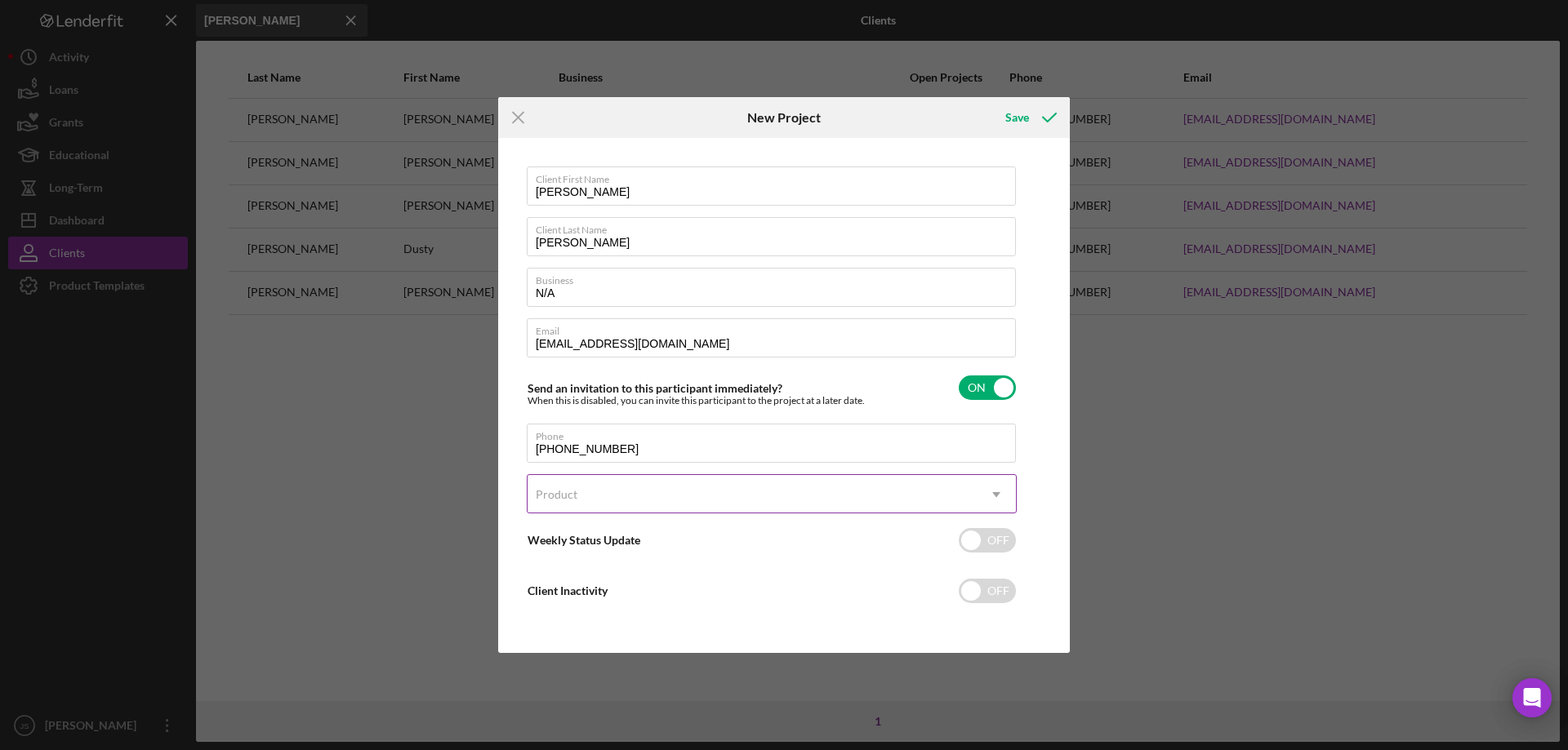
click at [656, 495] on div "Product" at bounding box center [752, 494] width 450 height 38
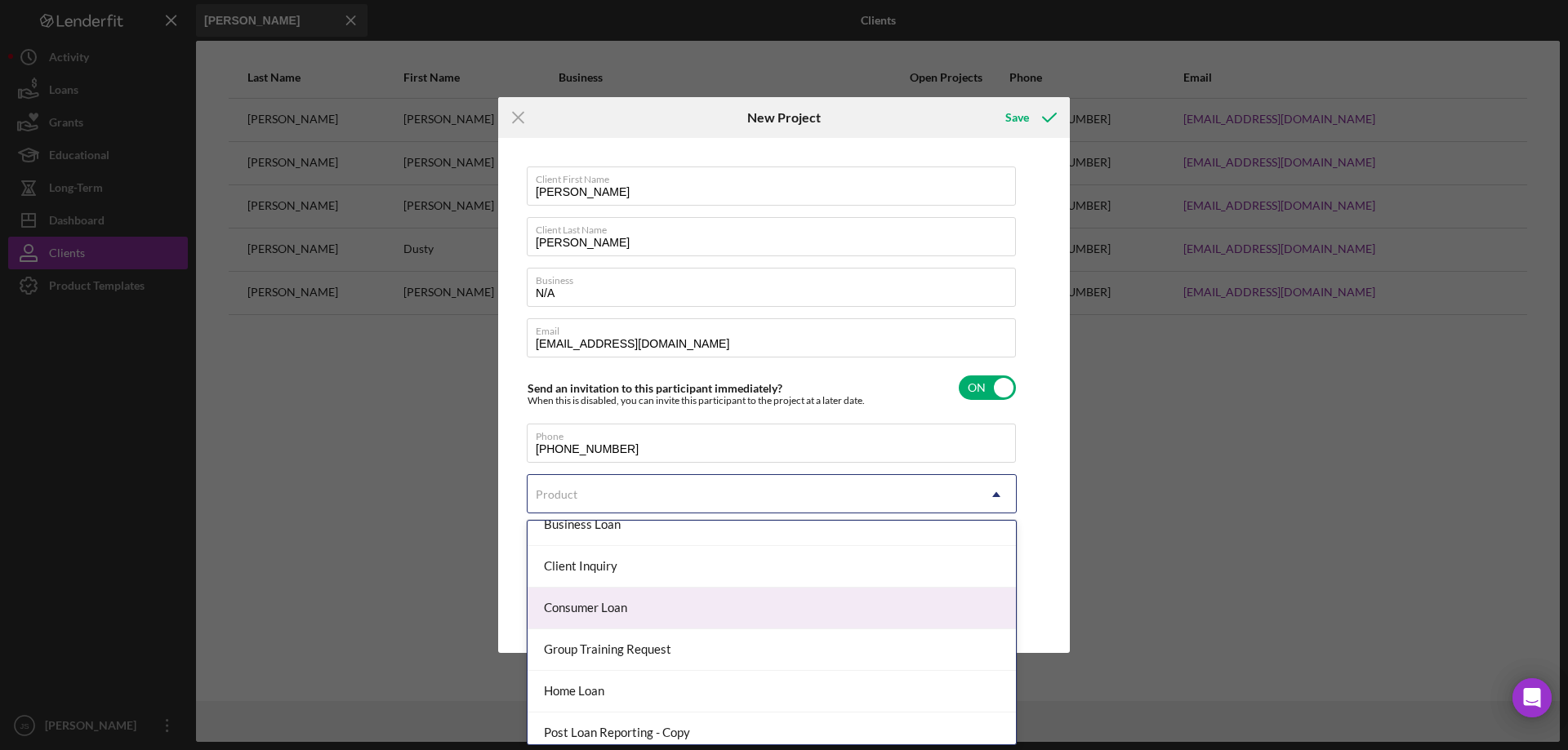
scroll to position [163, 0]
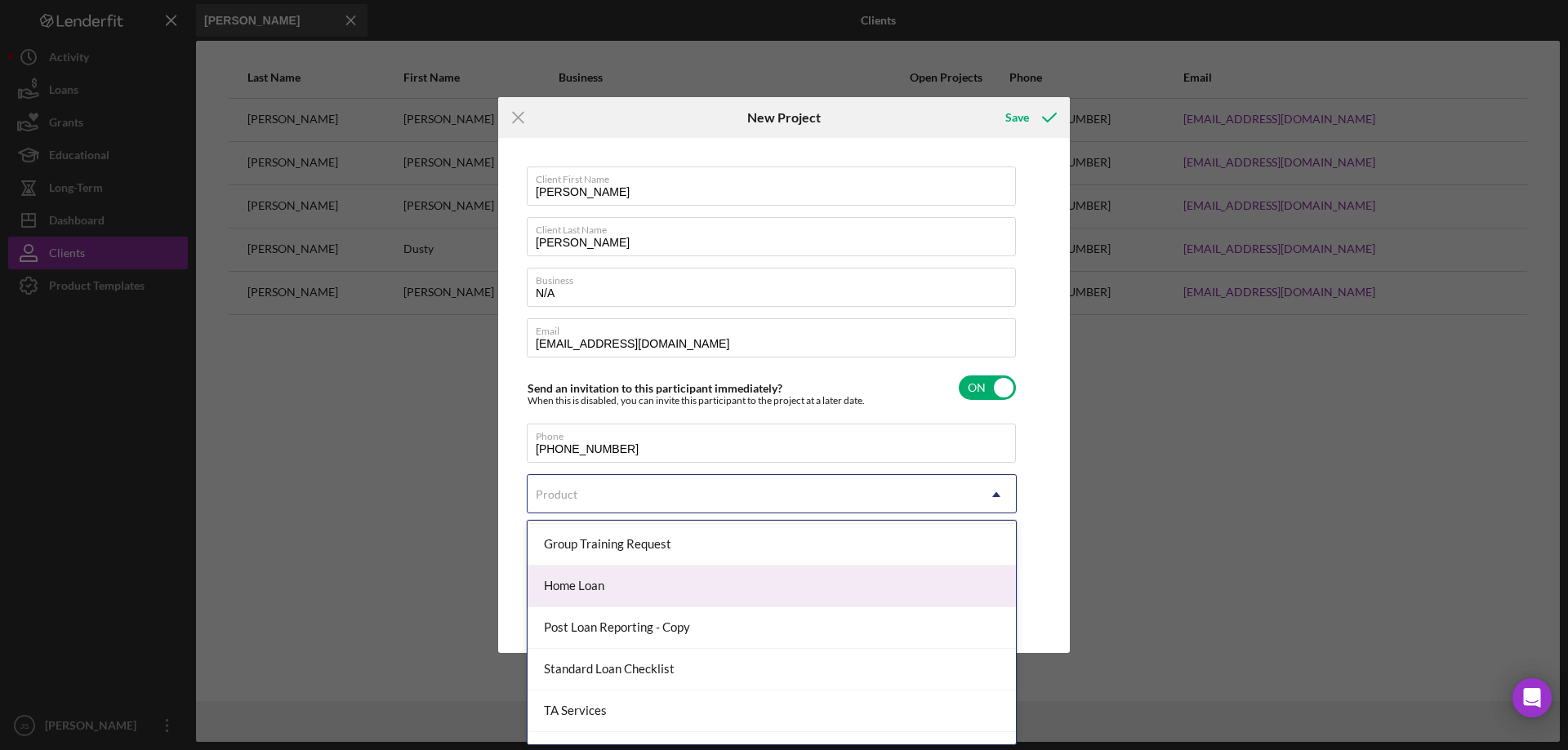
click at [666, 589] on div "Home Loan" at bounding box center [772, 587] width 489 height 42
checkbox input "true"
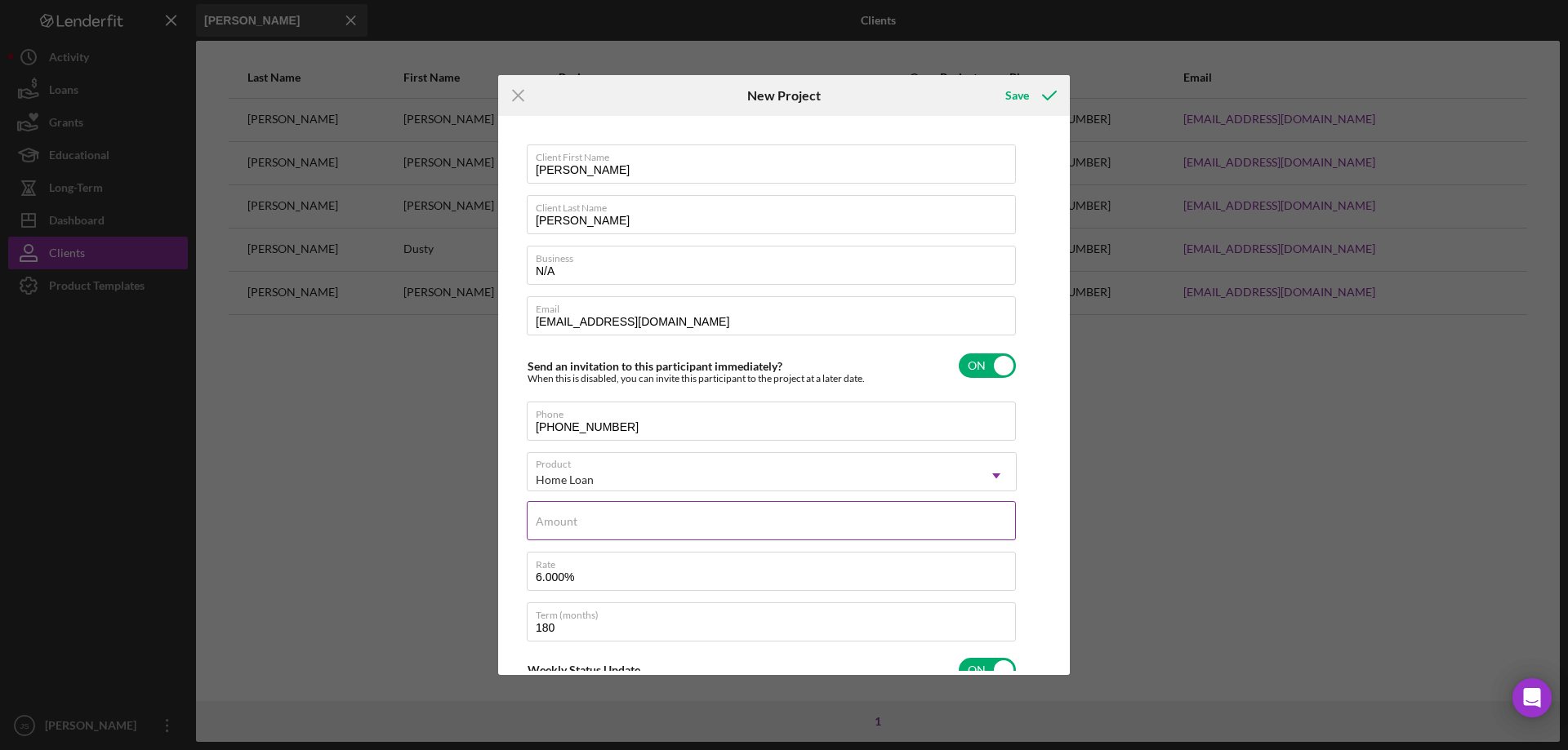
click at [588, 515] on div "Amount" at bounding box center [771, 521] width 490 height 41
type input "$200,000"
click at [640, 575] on input "6.000%" at bounding box center [771, 571] width 490 height 39
drag, startPoint x: 592, startPoint y: 577, endPoint x: 406, endPoint y: 574, distance: 186.0
click at [434, 586] on div "Icon/Menu Close New Project Save Client First Name [PERSON_NAME] Client Last Na…" at bounding box center [784, 375] width 1568 height 750
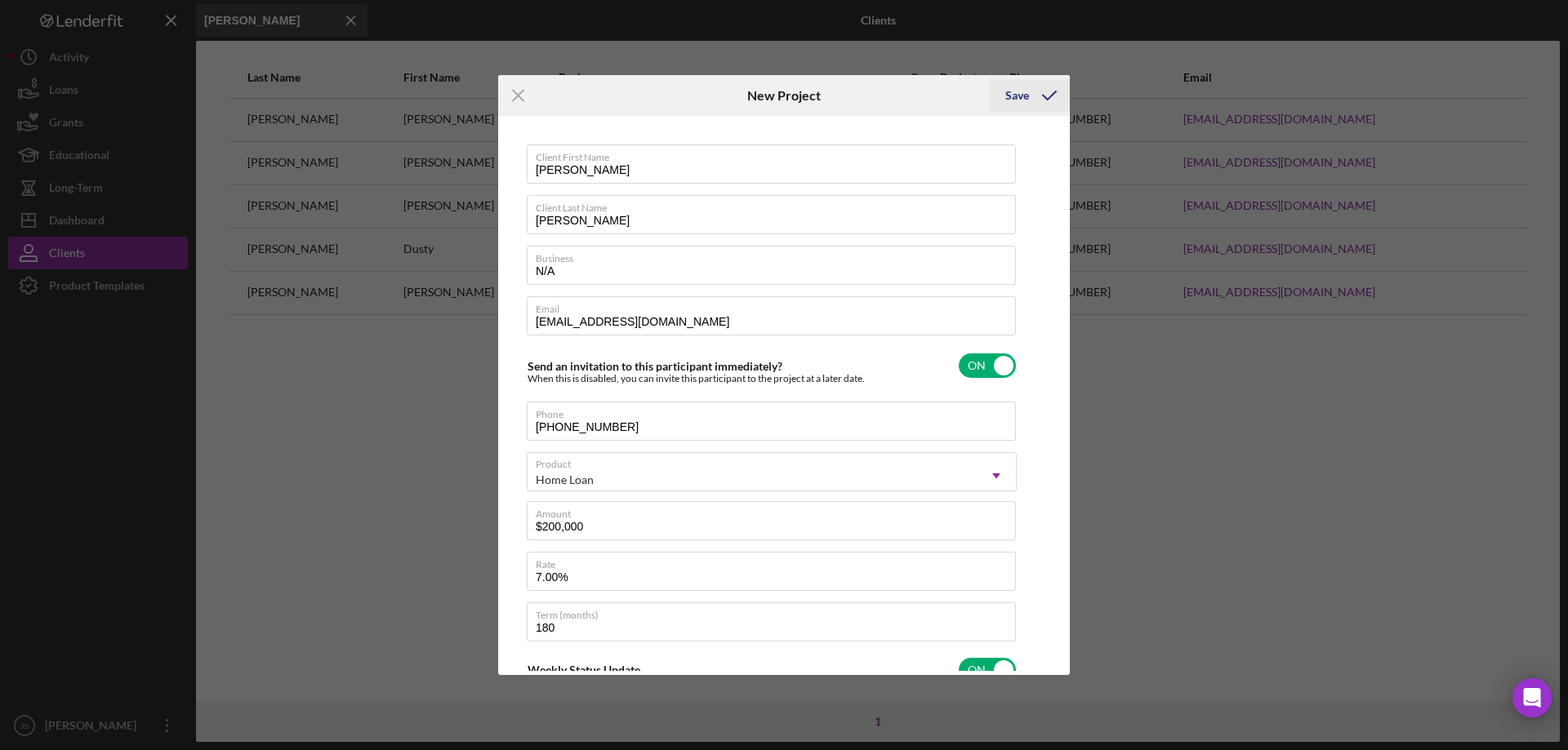
type input "7.000%"
click at [1017, 91] on div "Save" at bounding box center [1017, 95] width 23 height 33
checkbox input "false"
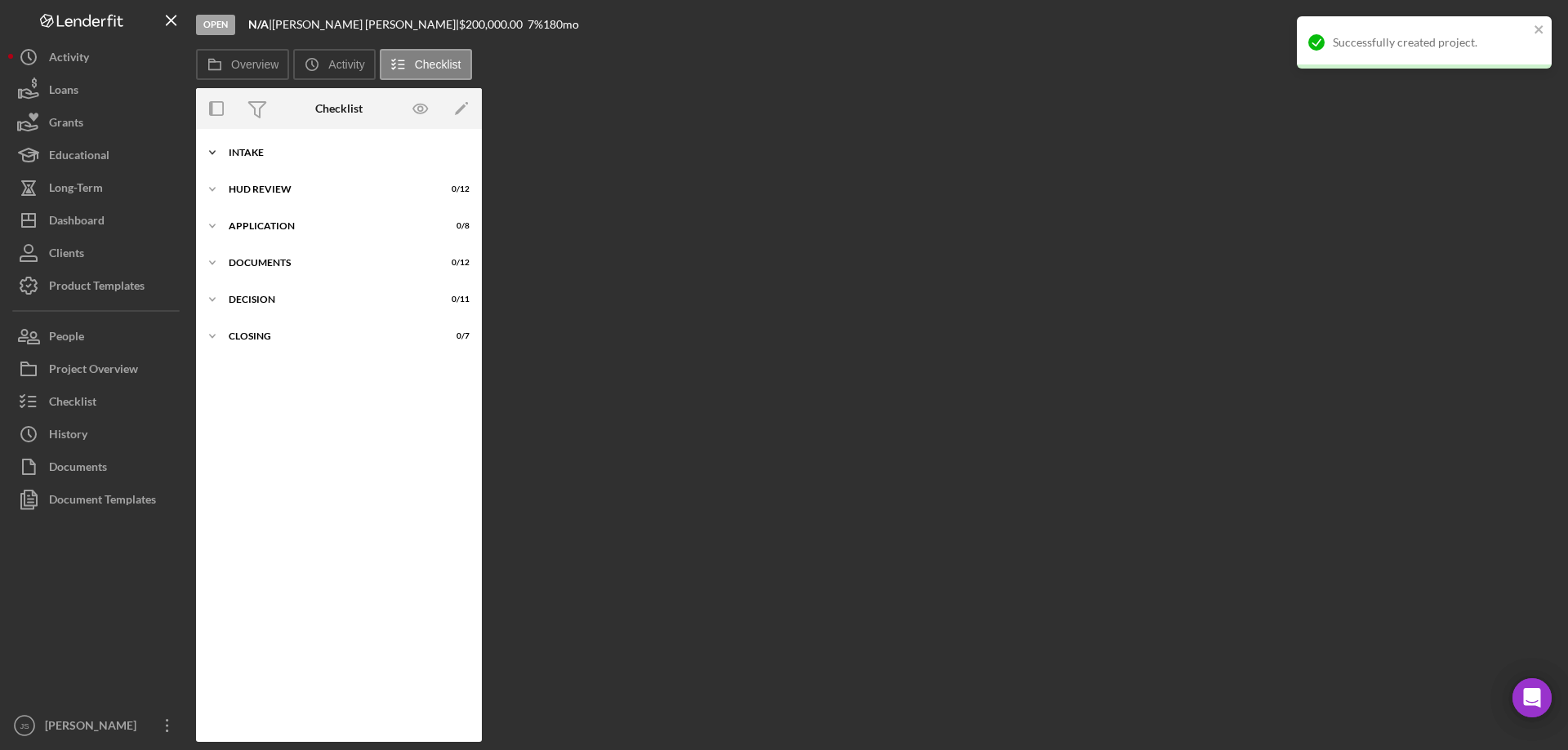
click at [208, 147] on icon "Icon/Expander" at bounding box center [212, 153] width 33 height 33
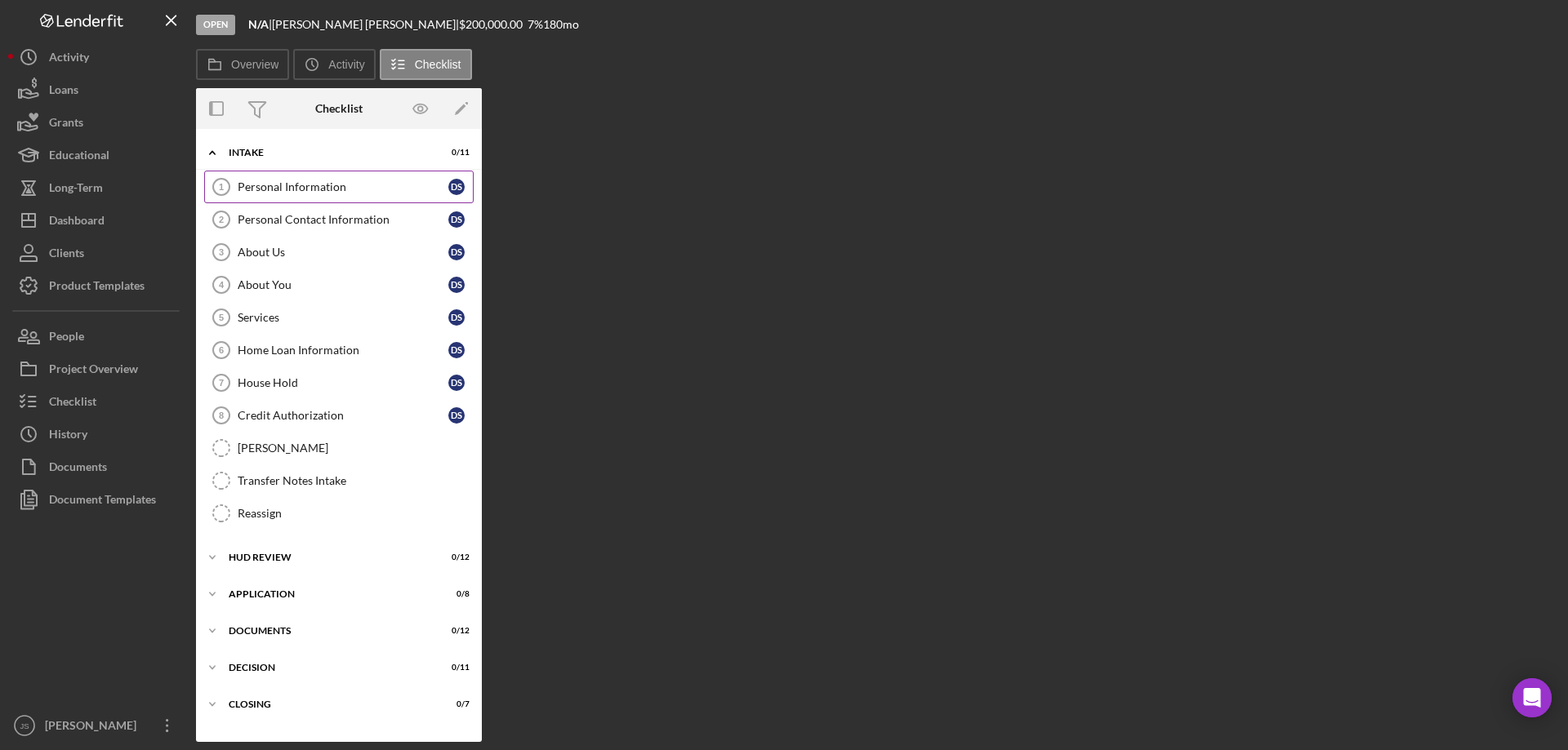
click at [284, 190] on div "Personal Information" at bounding box center [343, 186] width 210 height 13
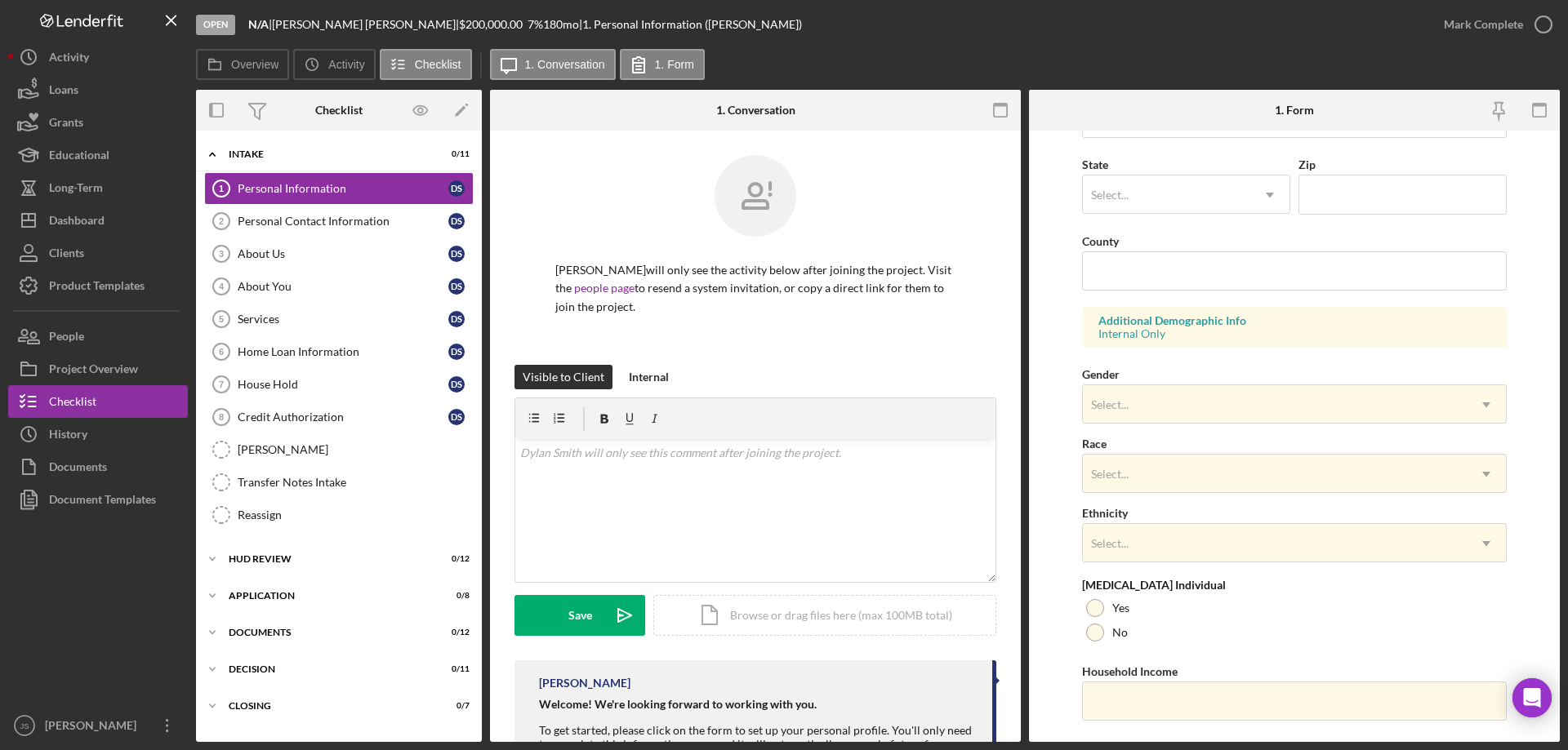
scroll to position [479, 0]
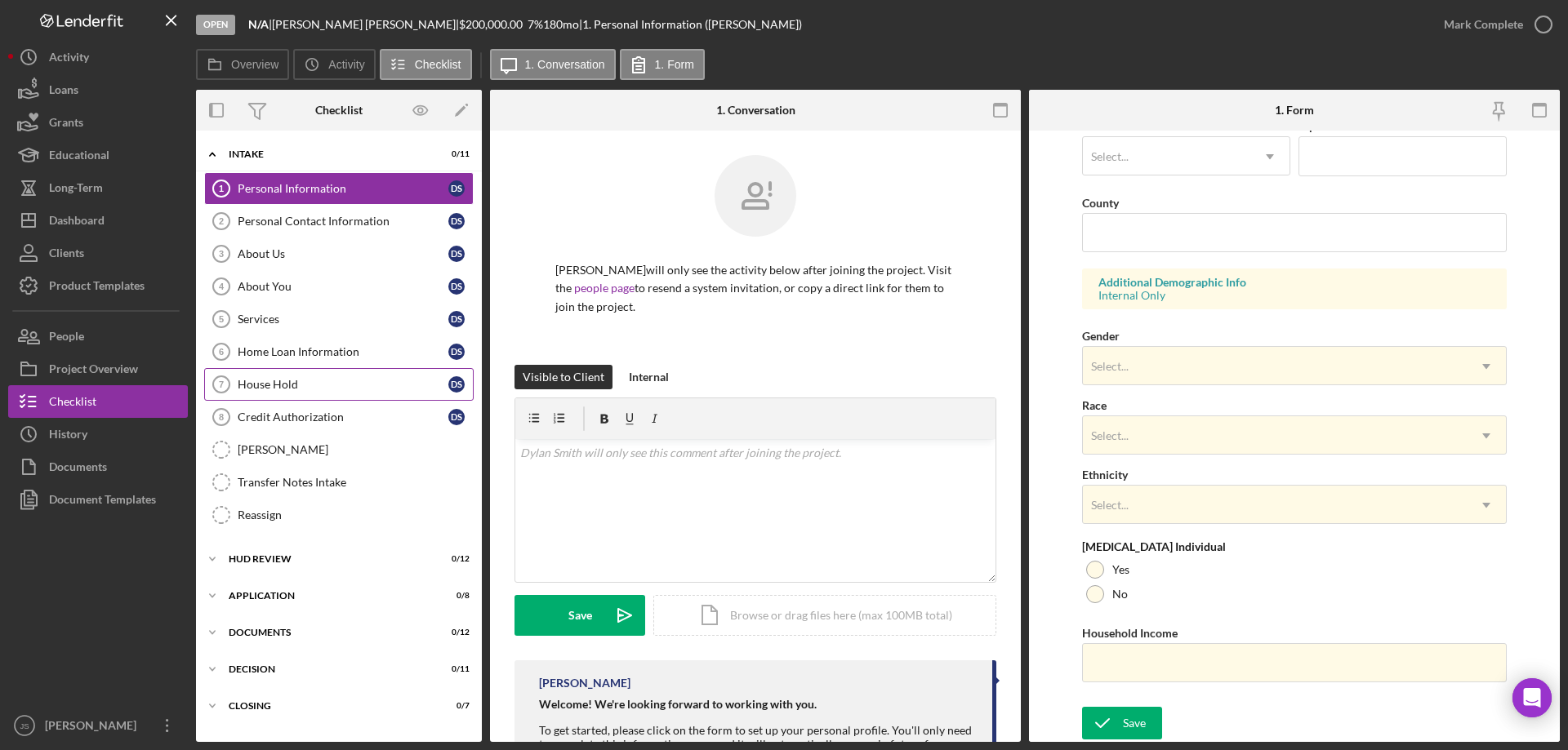
click at [292, 387] on div "House Hold" at bounding box center [343, 384] width 210 height 13
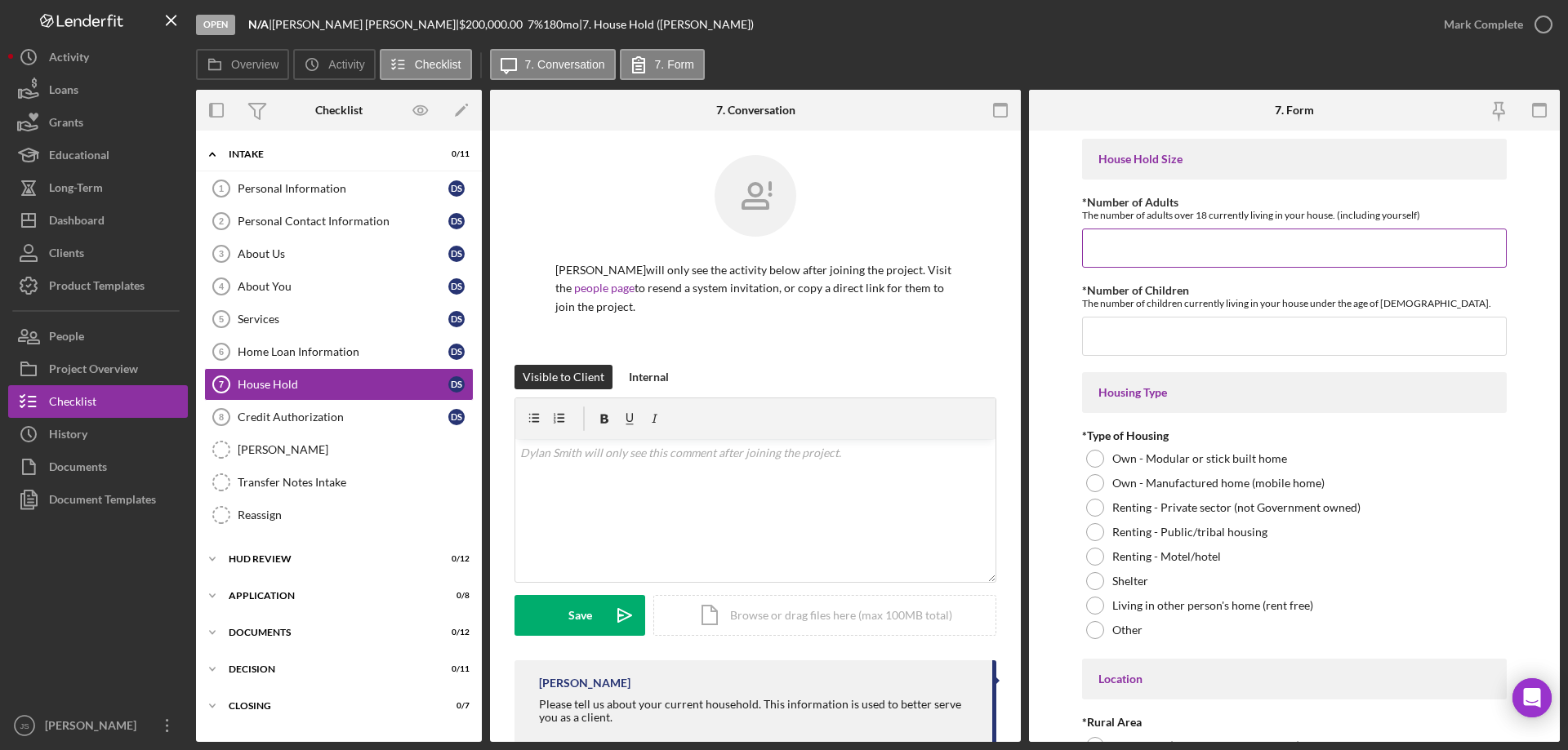
click at [1115, 251] on input "*Number of Adults" at bounding box center [1295, 248] width 424 height 39
type input "4"
click at [1111, 342] on input "*Number of Children" at bounding box center [1295, 337] width 424 height 39
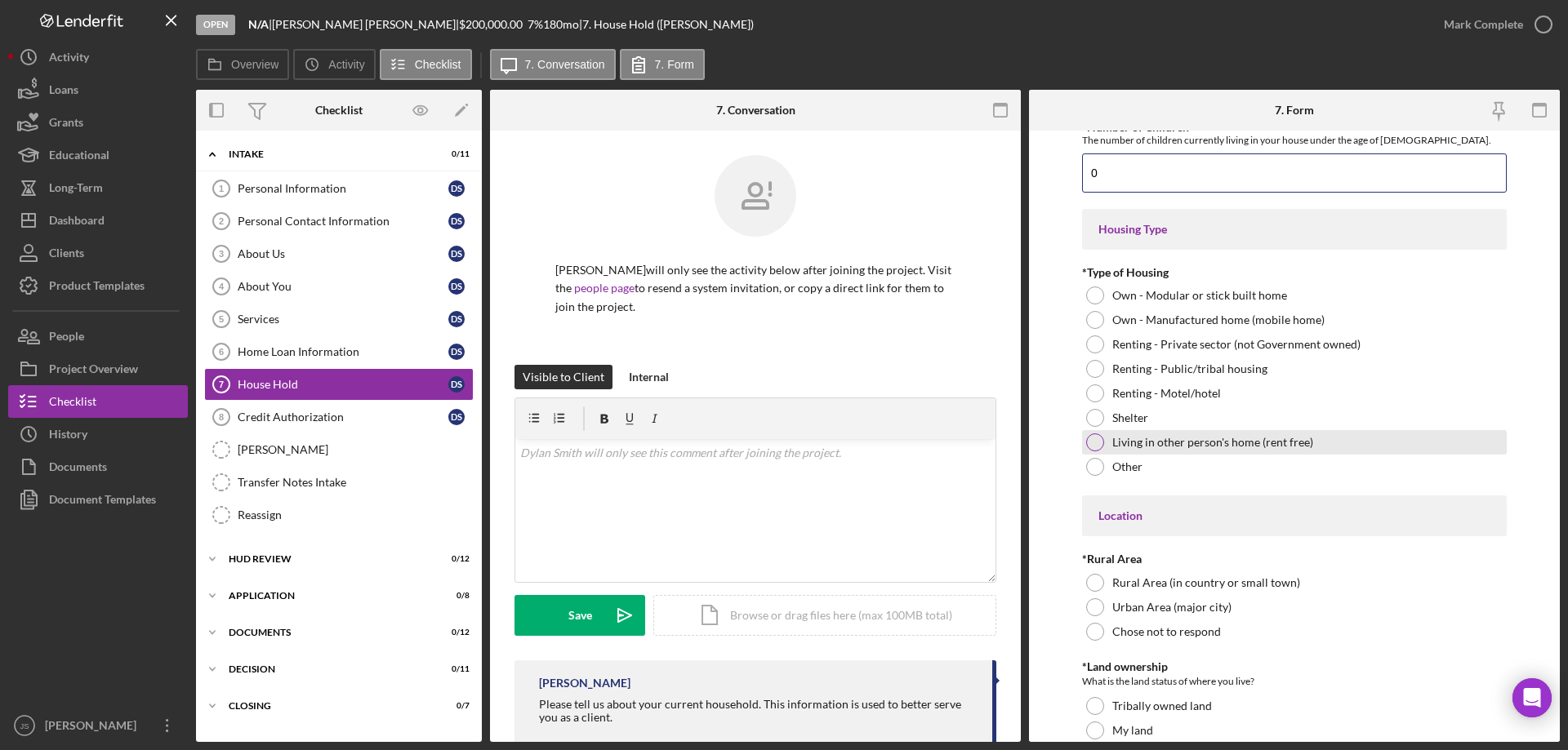
type input "0"
click at [1094, 442] on div at bounding box center [1095, 443] width 18 height 18
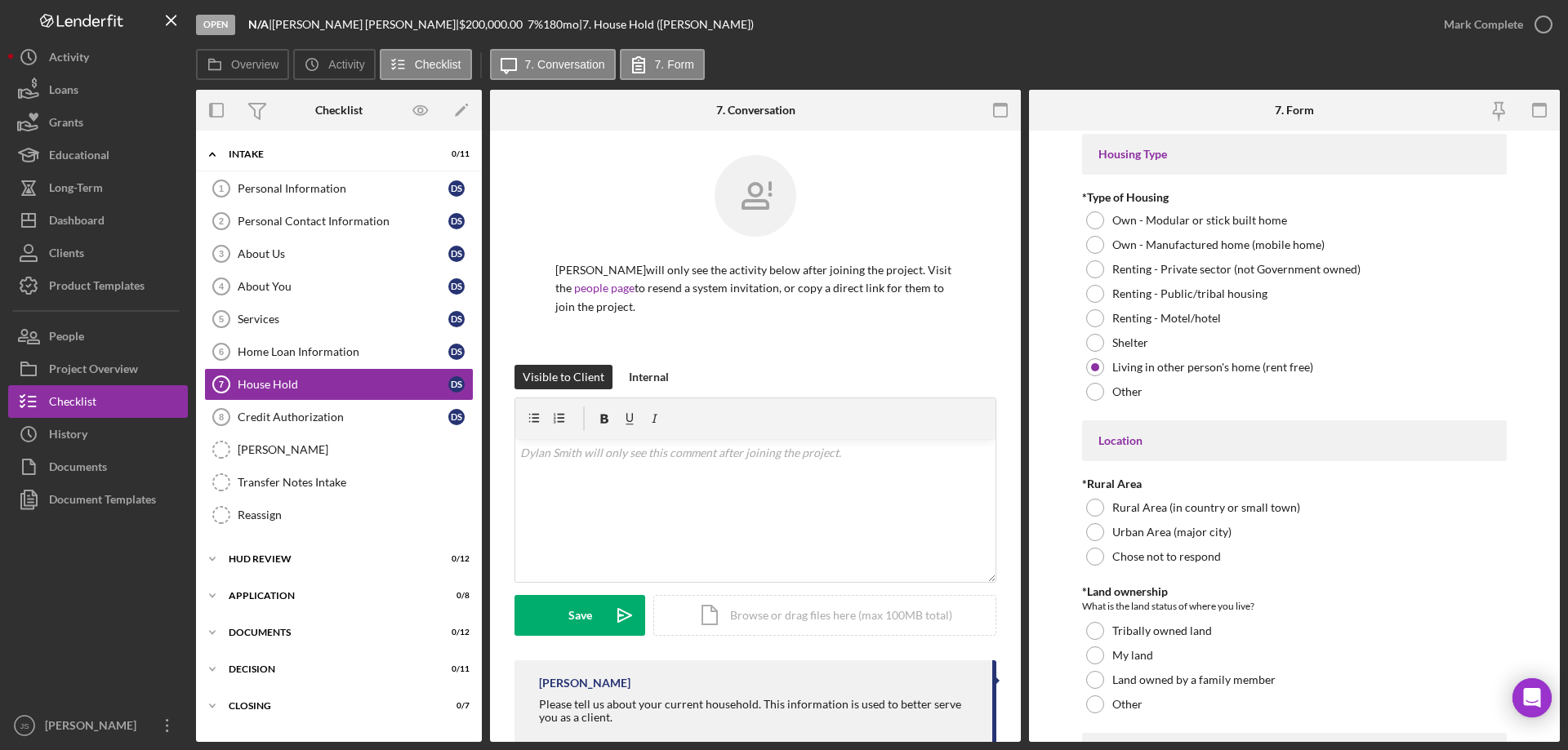
scroll to position [327, 0]
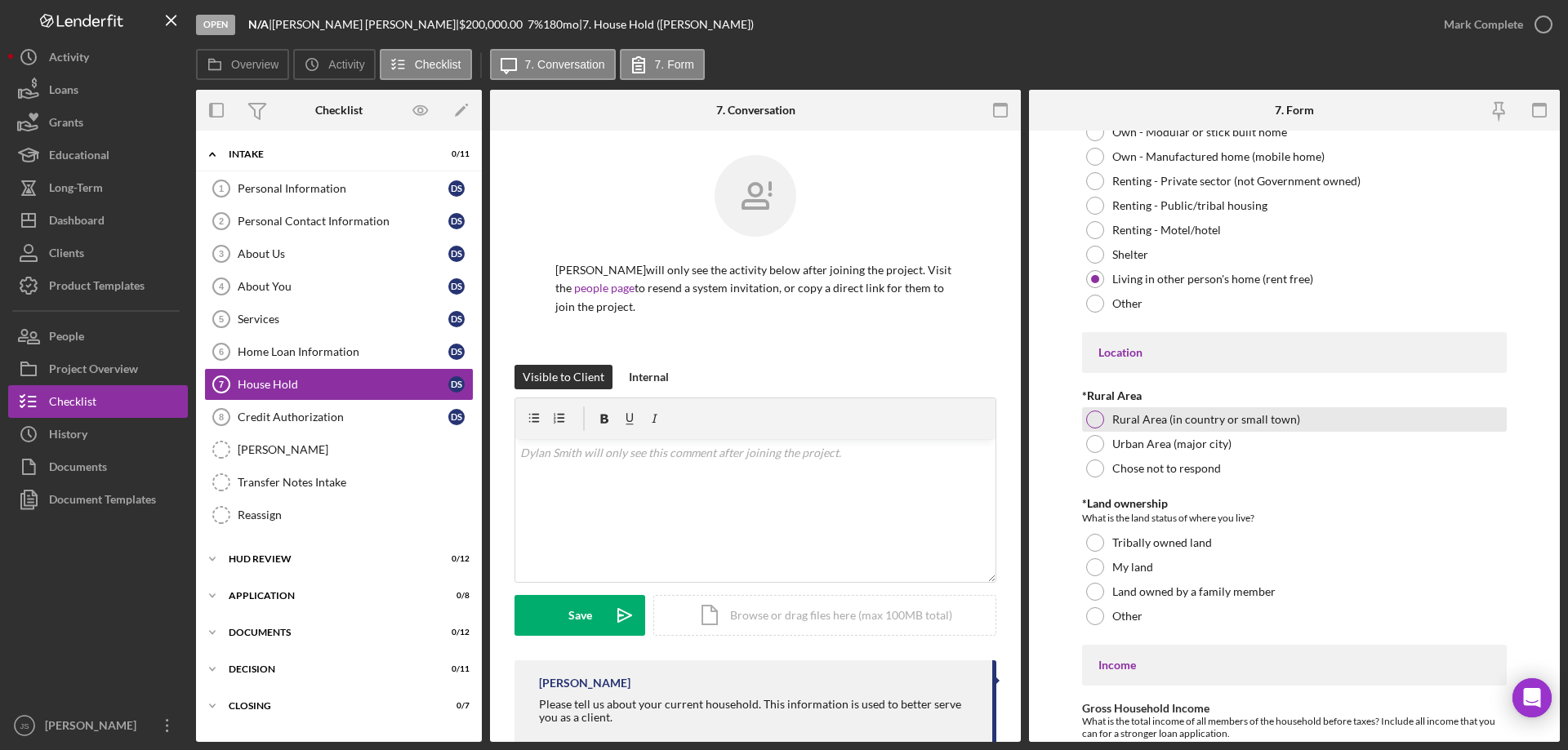
click at [1094, 425] on div at bounding box center [1095, 419] width 18 height 18
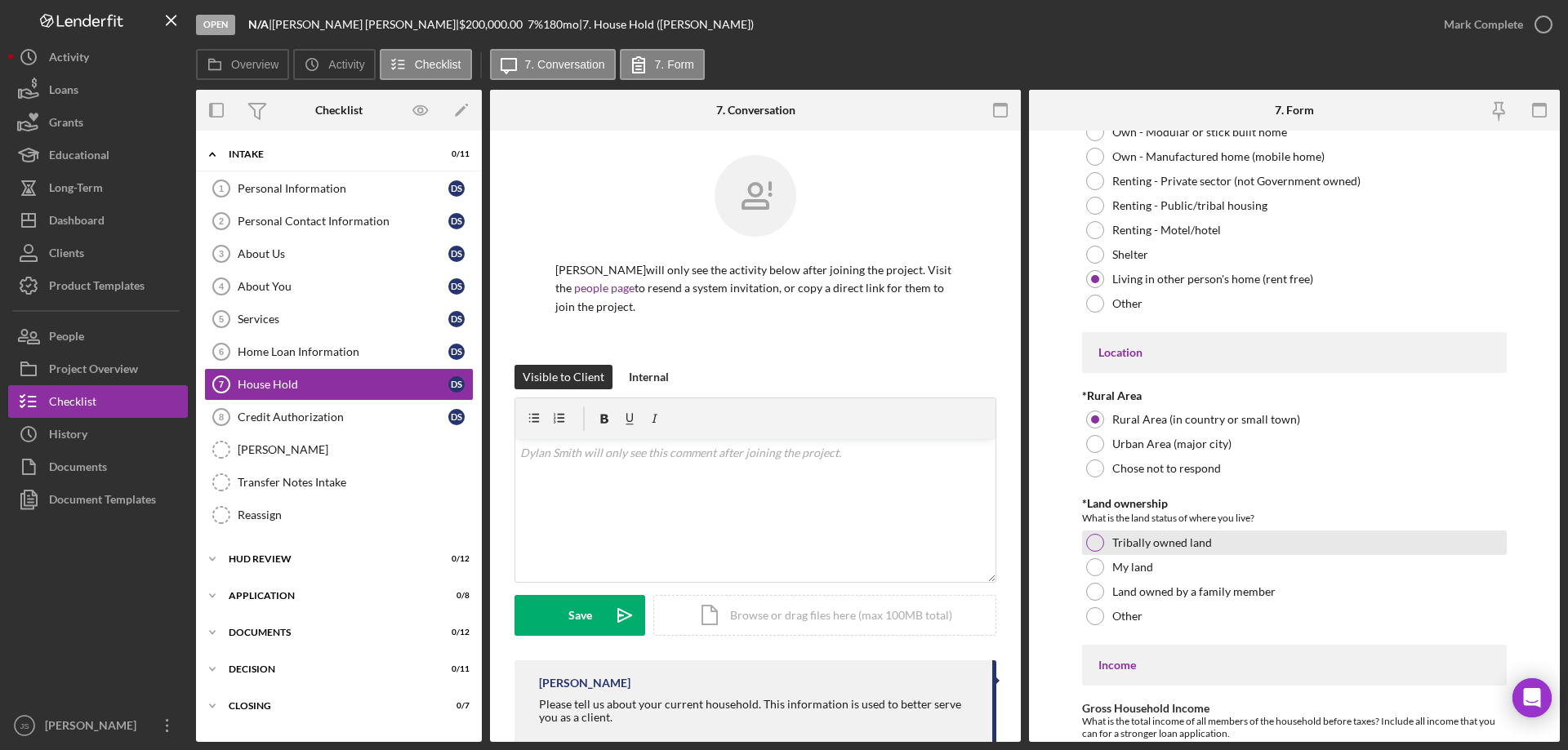
click at [1098, 545] on div at bounding box center [1095, 543] width 18 height 18
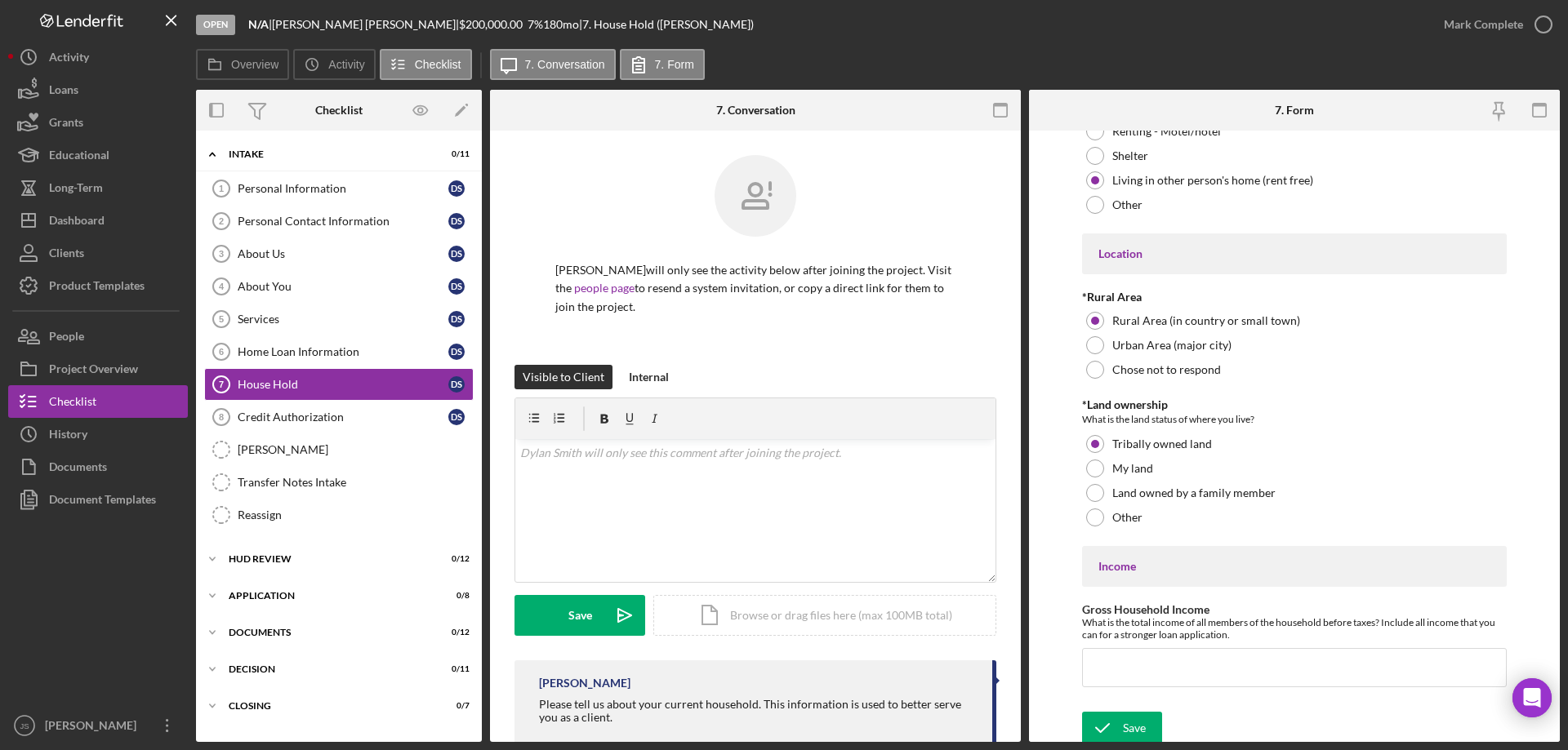
scroll to position [430, 0]
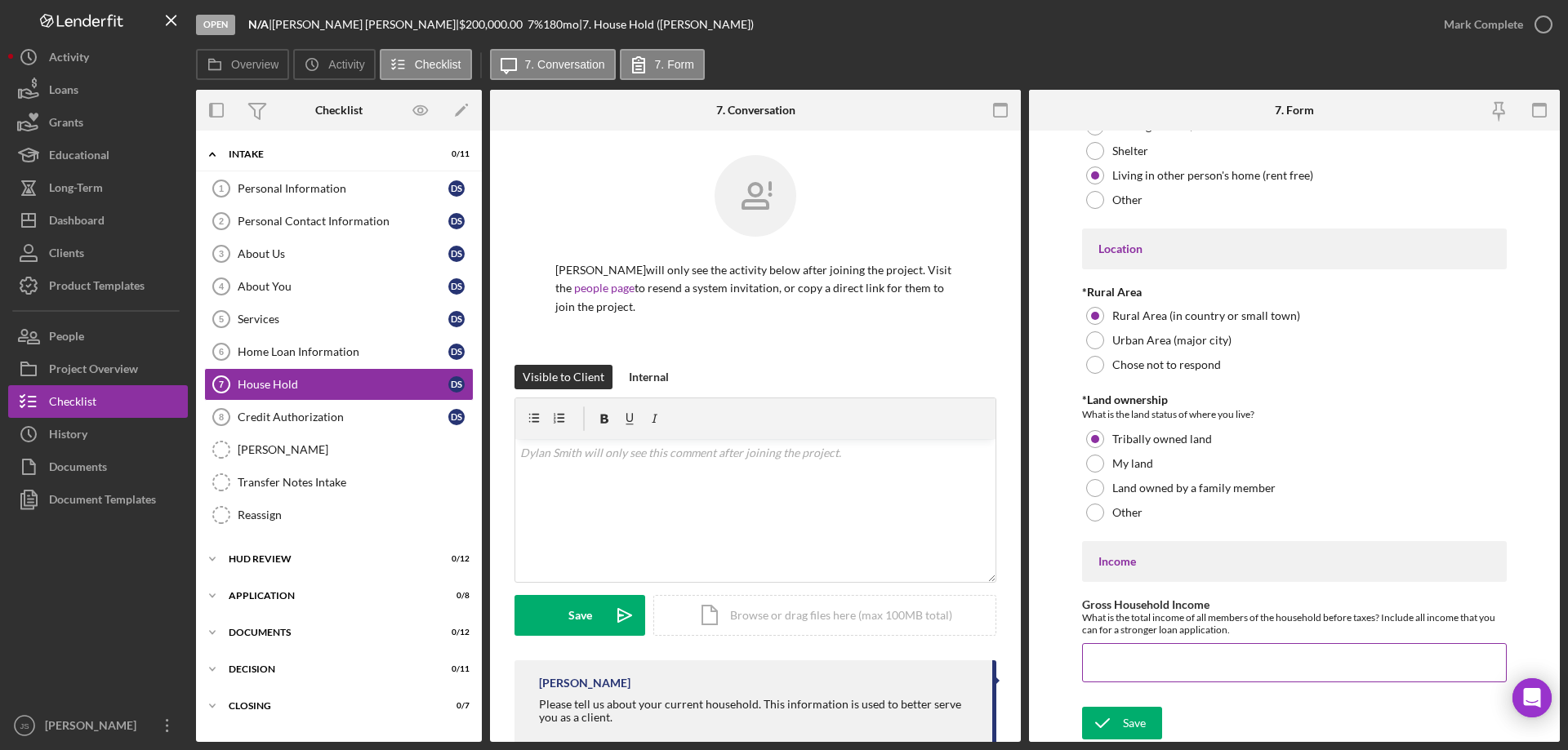
click at [1113, 665] on input "Gross Household Income" at bounding box center [1295, 662] width 424 height 39
type input "$20,000"
click at [1136, 725] on div "Save" at bounding box center [1134, 724] width 22 height 33
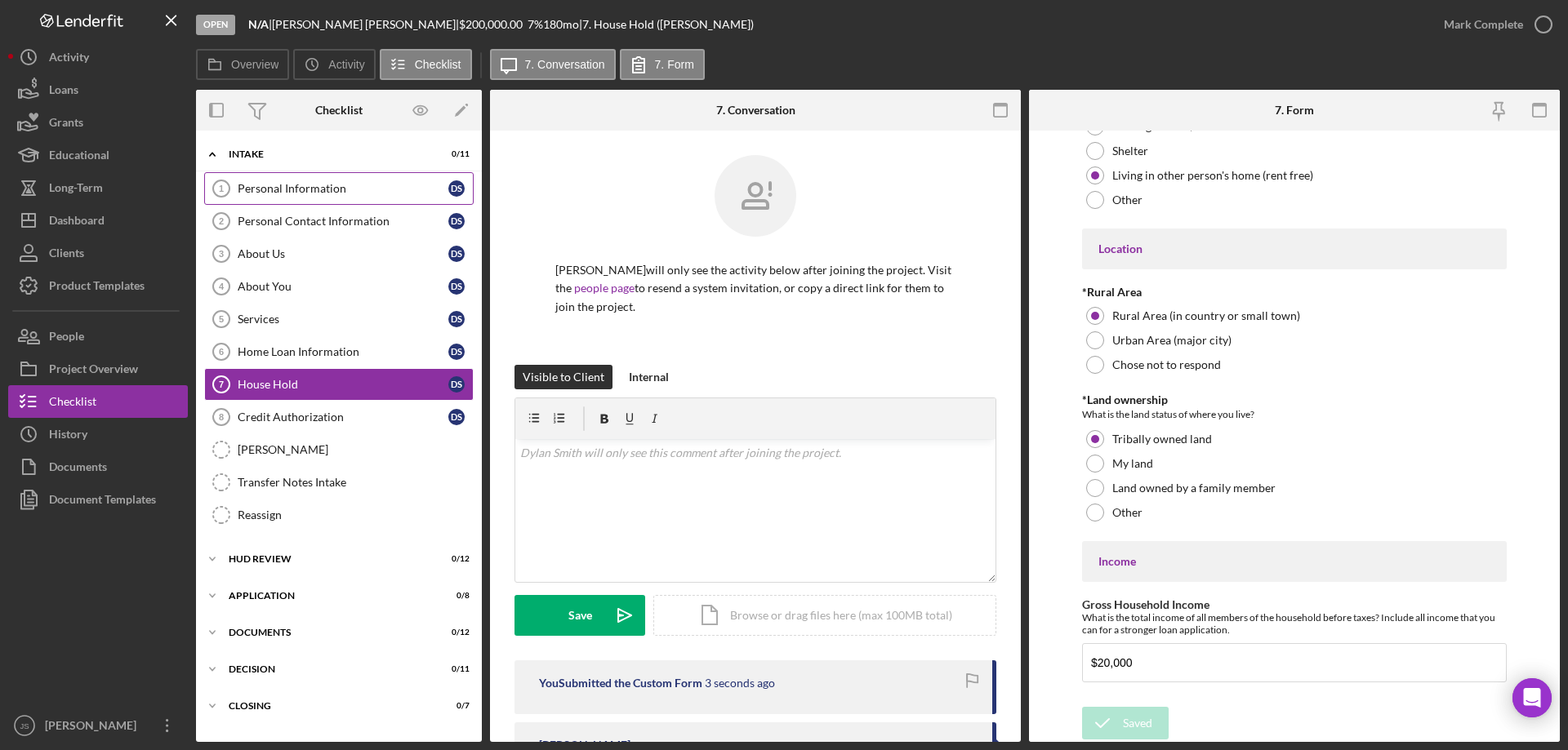
click at [295, 193] on div "Personal Information" at bounding box center [343, 188] width 210 height 13
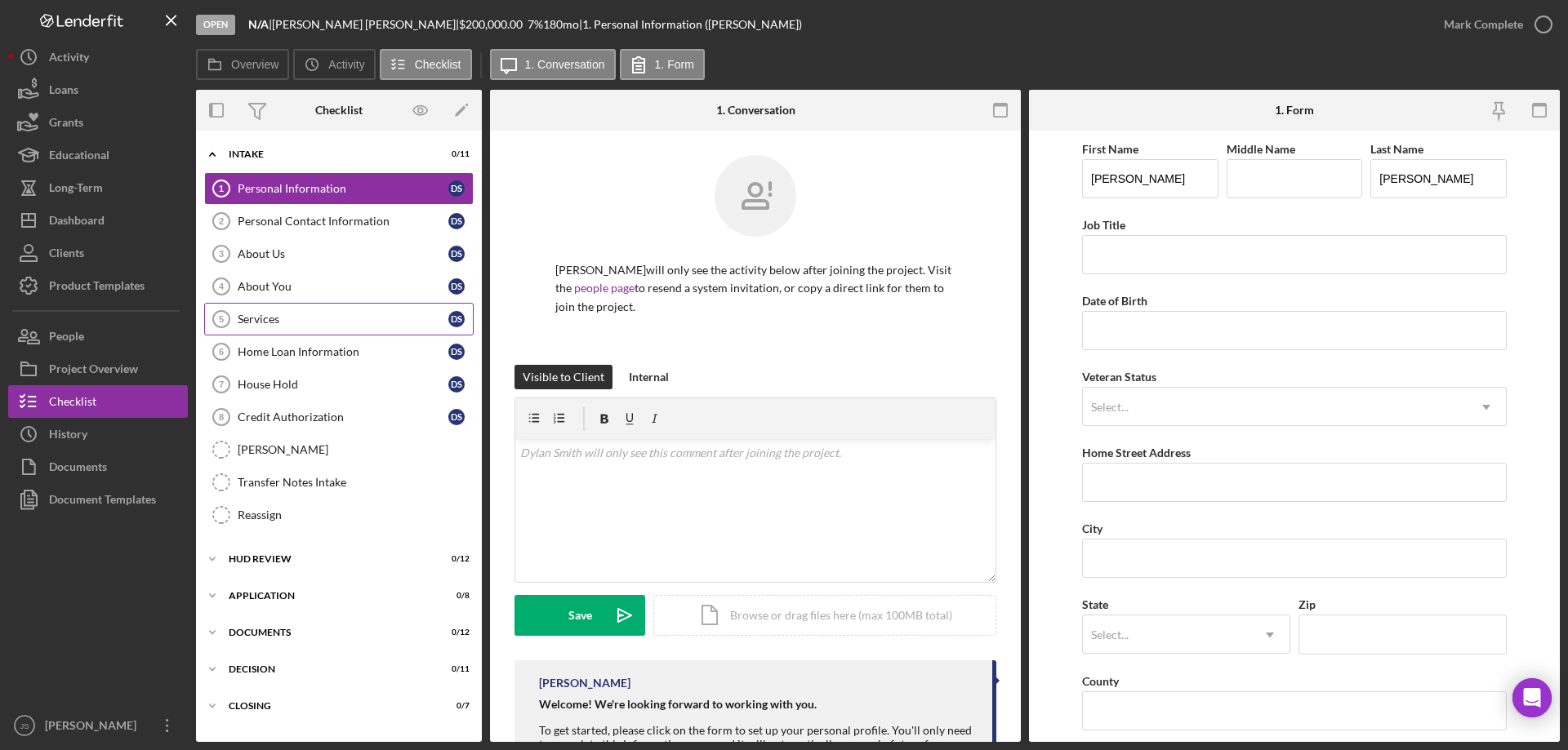
click at [301, 319] on div "Services" at bounding box center [343, 318] width 210 height 13
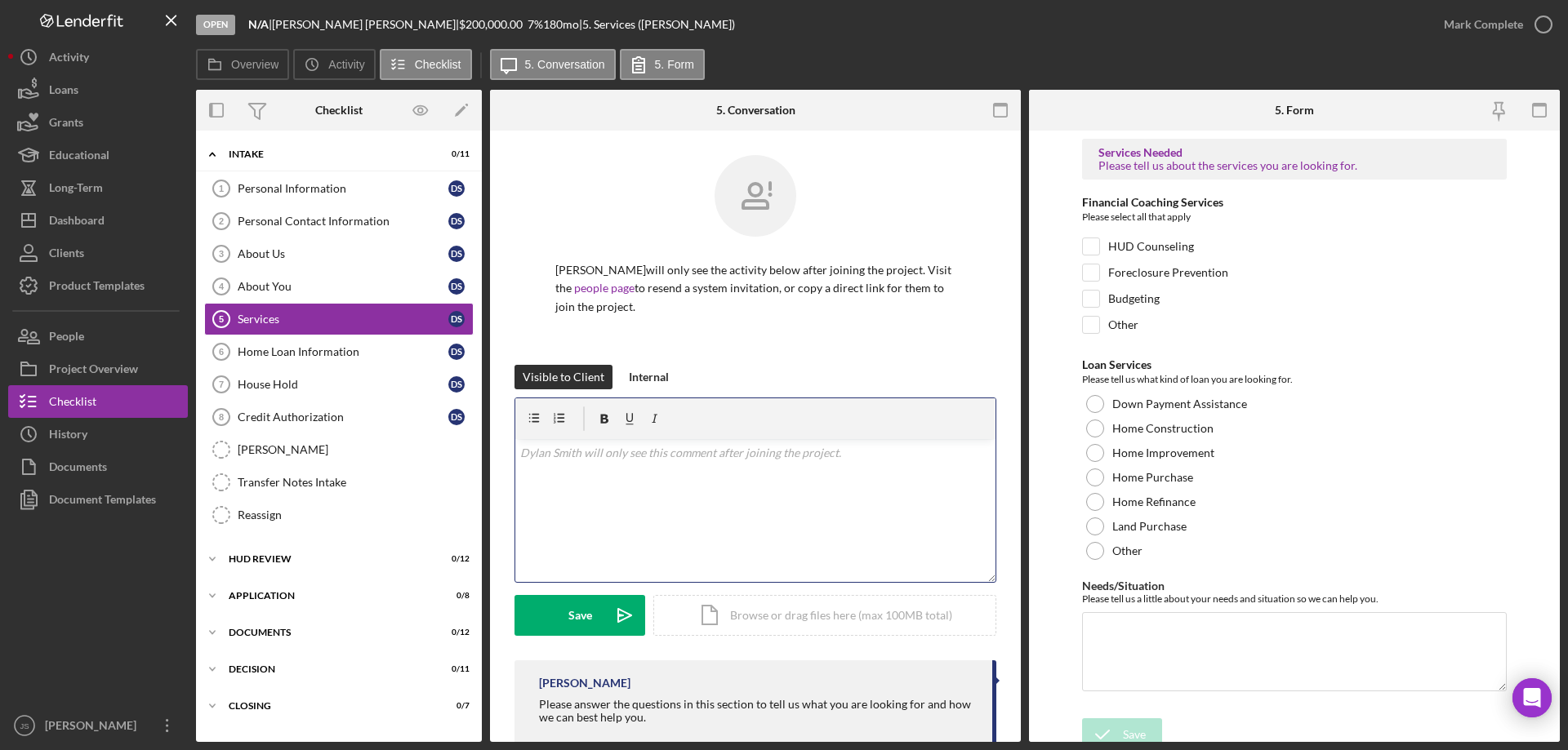
click at [587, 484] on div "v Color teal Color pink Remove color Add row above Add row below Add column bef…" at bounding box center [754, 510] width 480 height 143
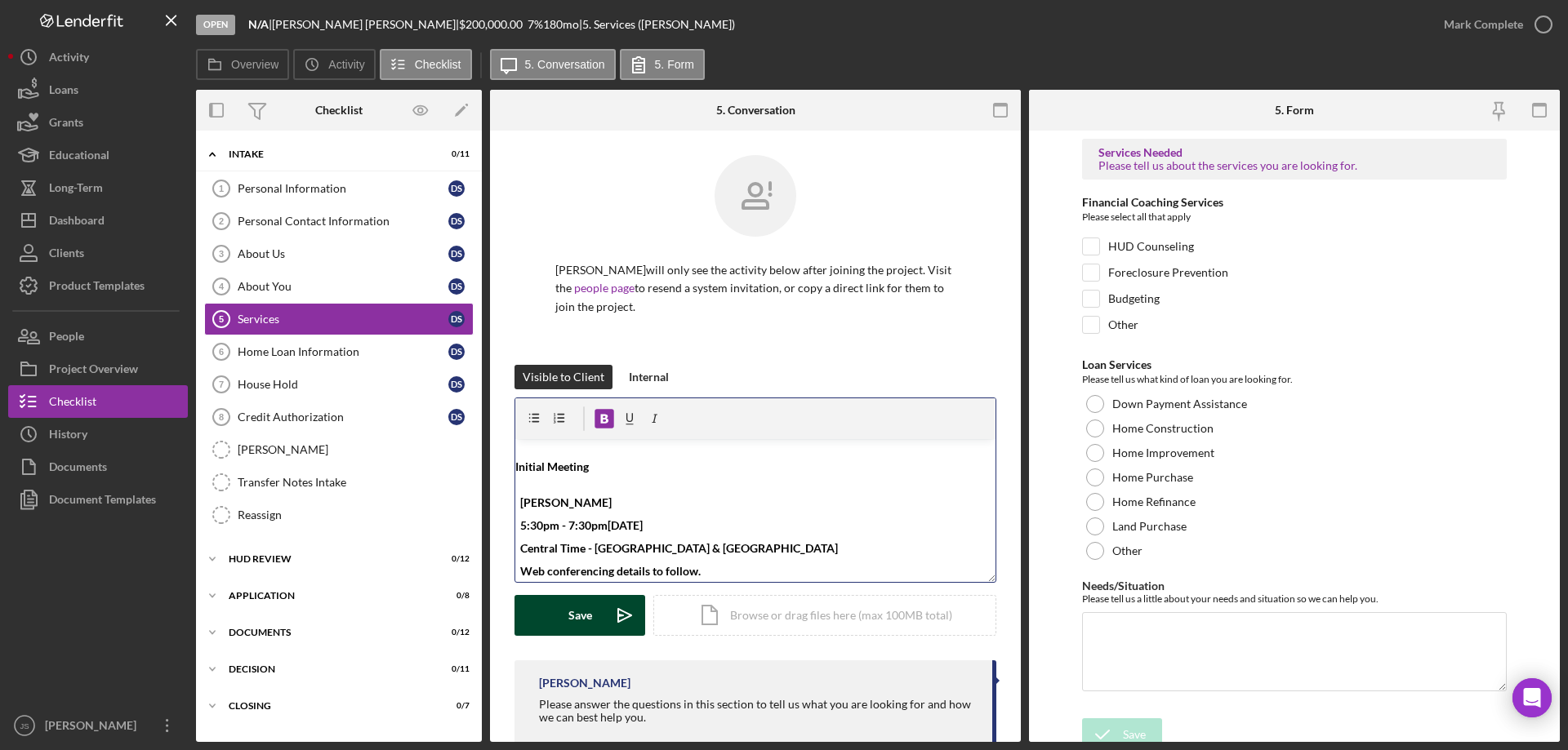
click at [572, 610] on div "Save" at bounding box center [580, 616] width 23 height 41
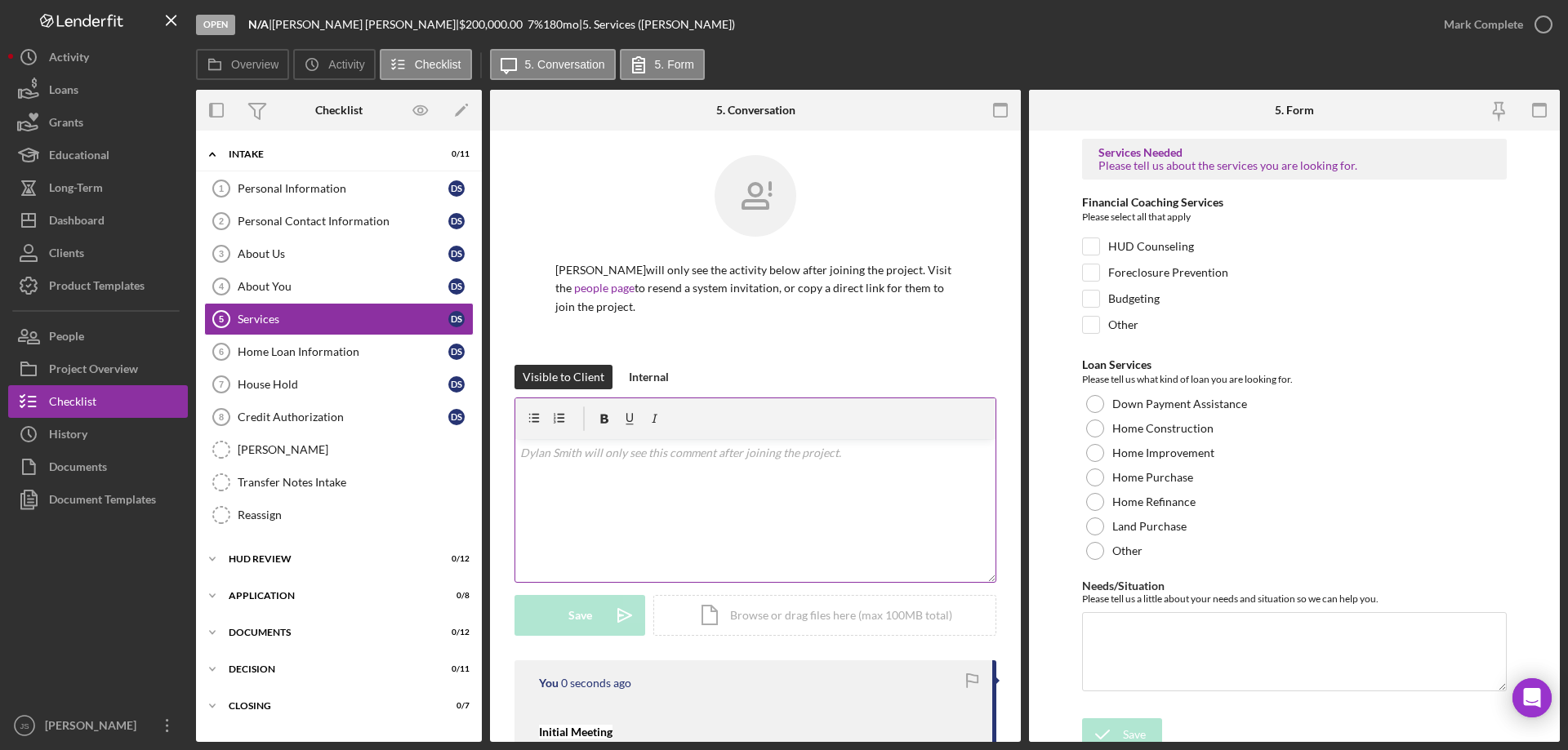
scroll to position [0, 0]
click at [334, 187] on div "Personal Information" at bounding box center [343, 188] width 210 height 13
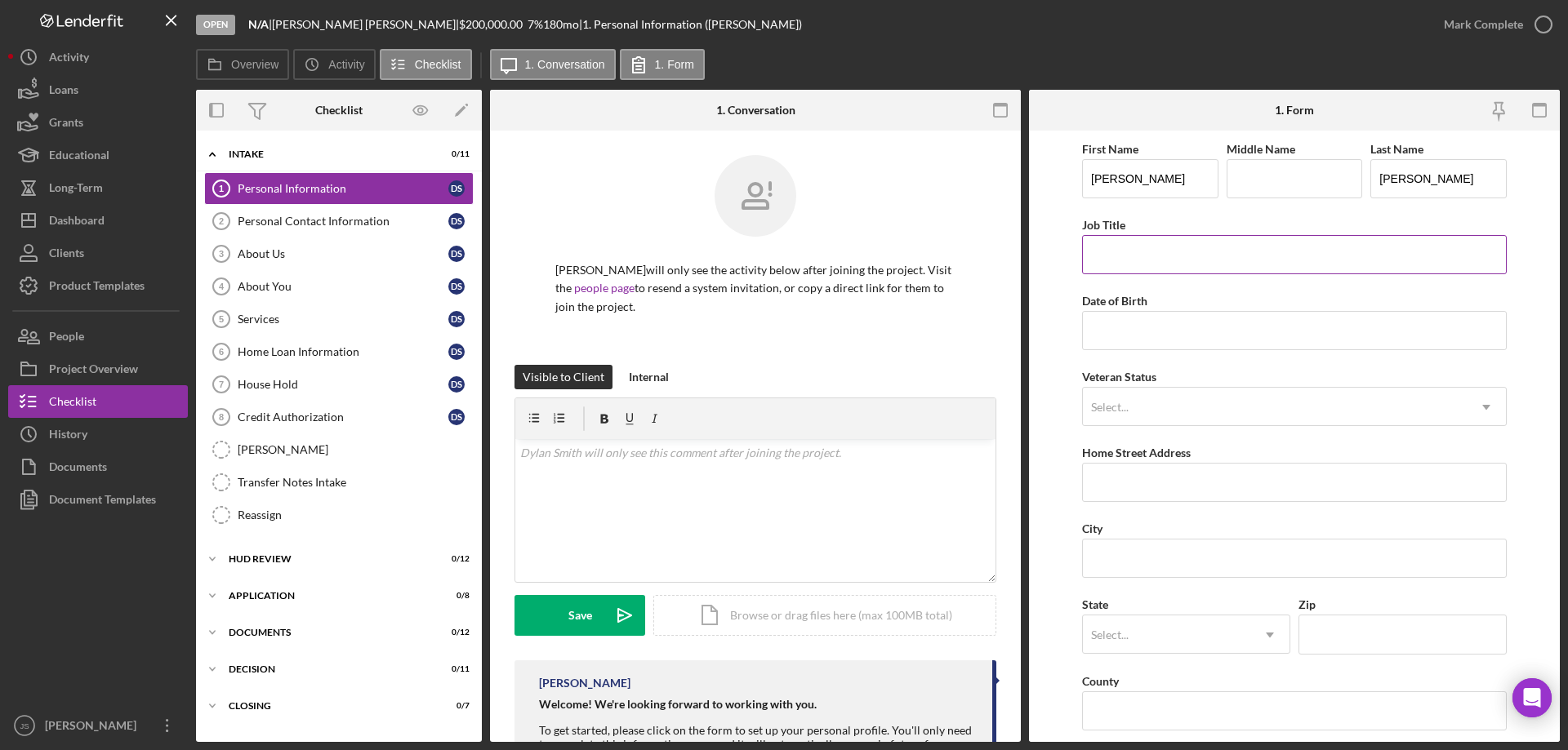
click at [1159, 263] on input "Job Title" at bounding box center [1295, 255] width 424 height 39
type input "Natural Resources Technician at [GEOGRAPHIC_DATA]"
click at [1148, 333] on input "Date of Birth" at bounding box center [1295, 331] width 424 height 39
type input "[DATE]"
click at [1137, 409] on div "Select..." at bounding box center [1275, 407] width 383 height 38
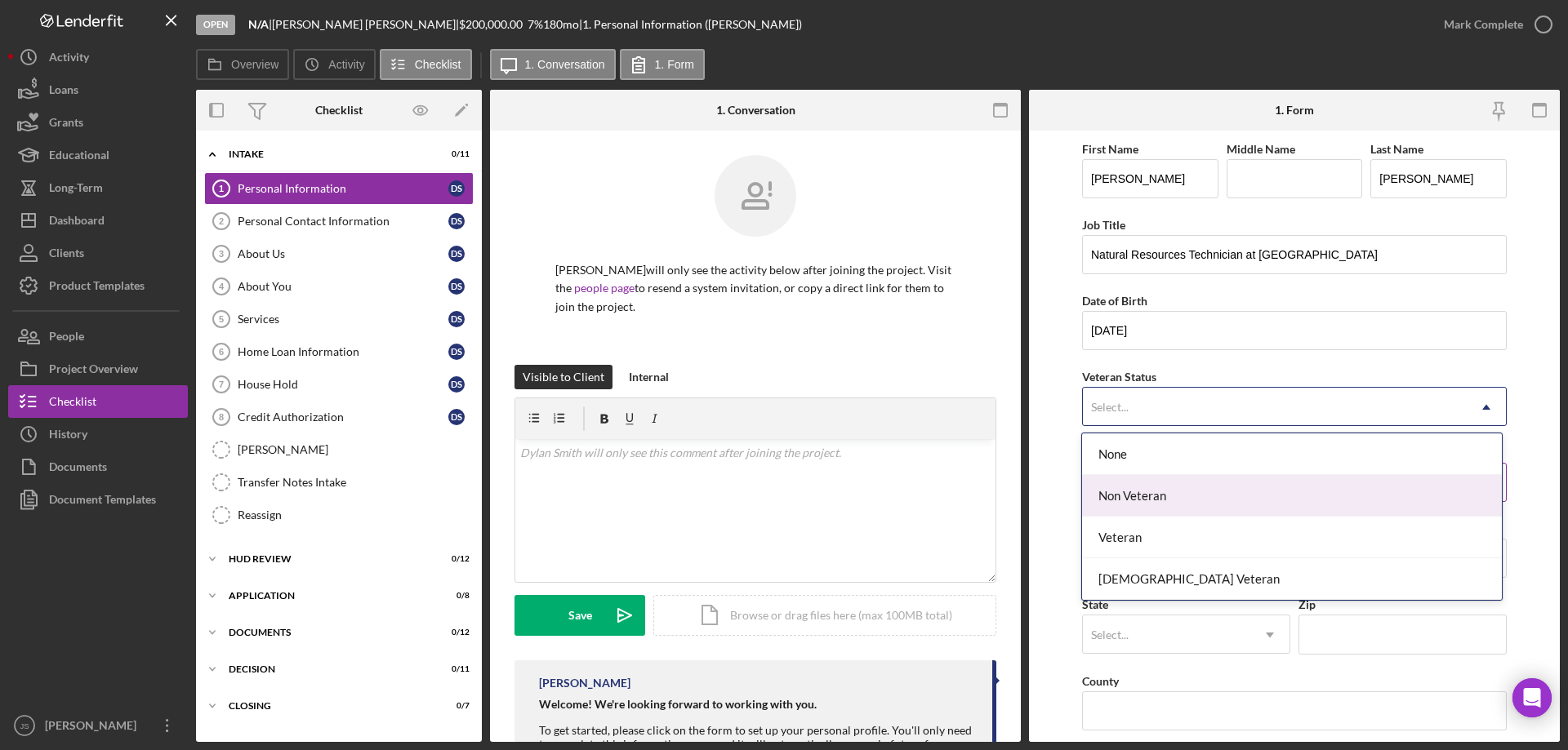
click at [1124, 503] on div "Non Veteran" at bounding box center [1292, 495] width 419 height 42
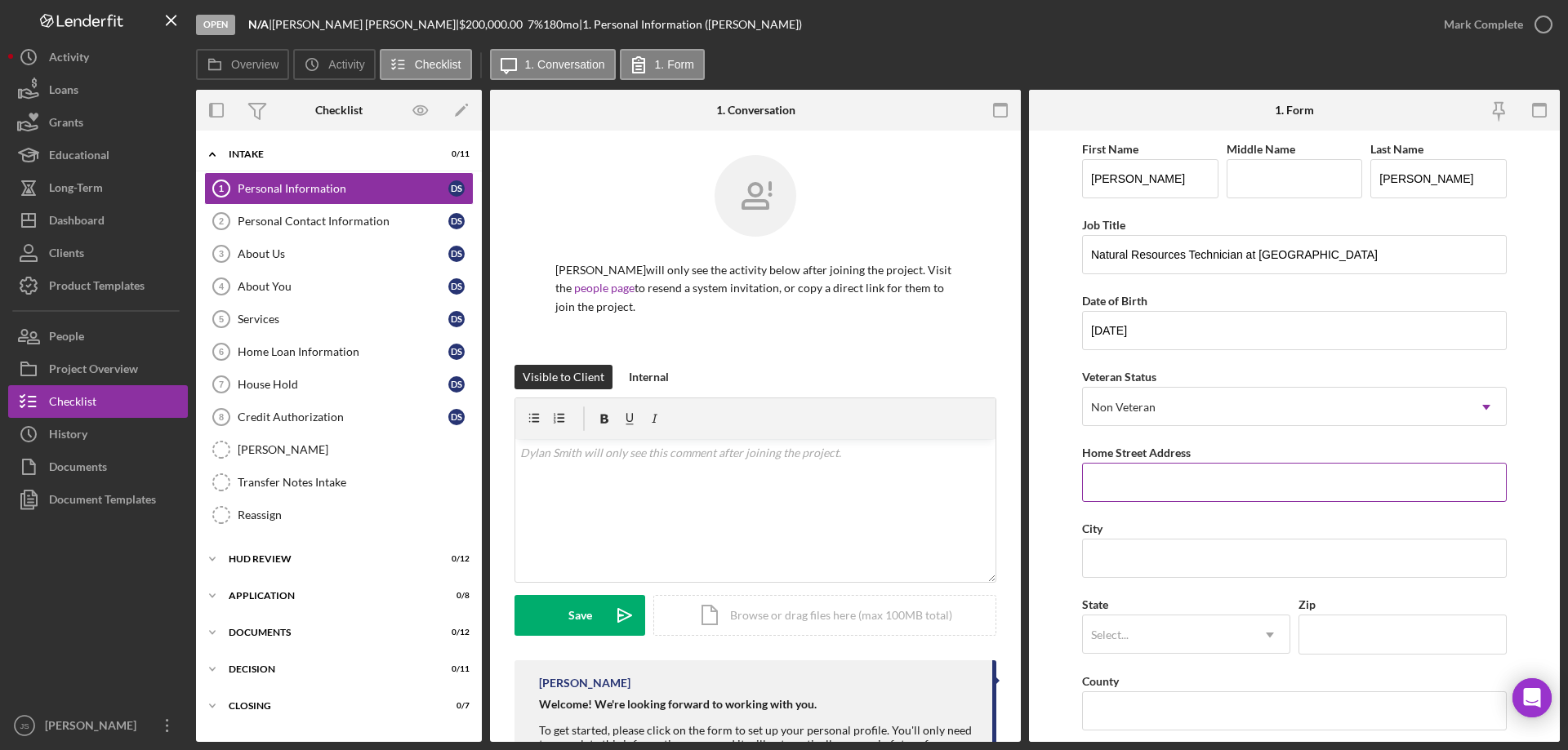
click at [1144, 493] on input "Home Street Address" at bounding box center [1295, 482] width 424 height 39
type input "[STREET_ADDRESS]"
type input "Lac du Flambeau"
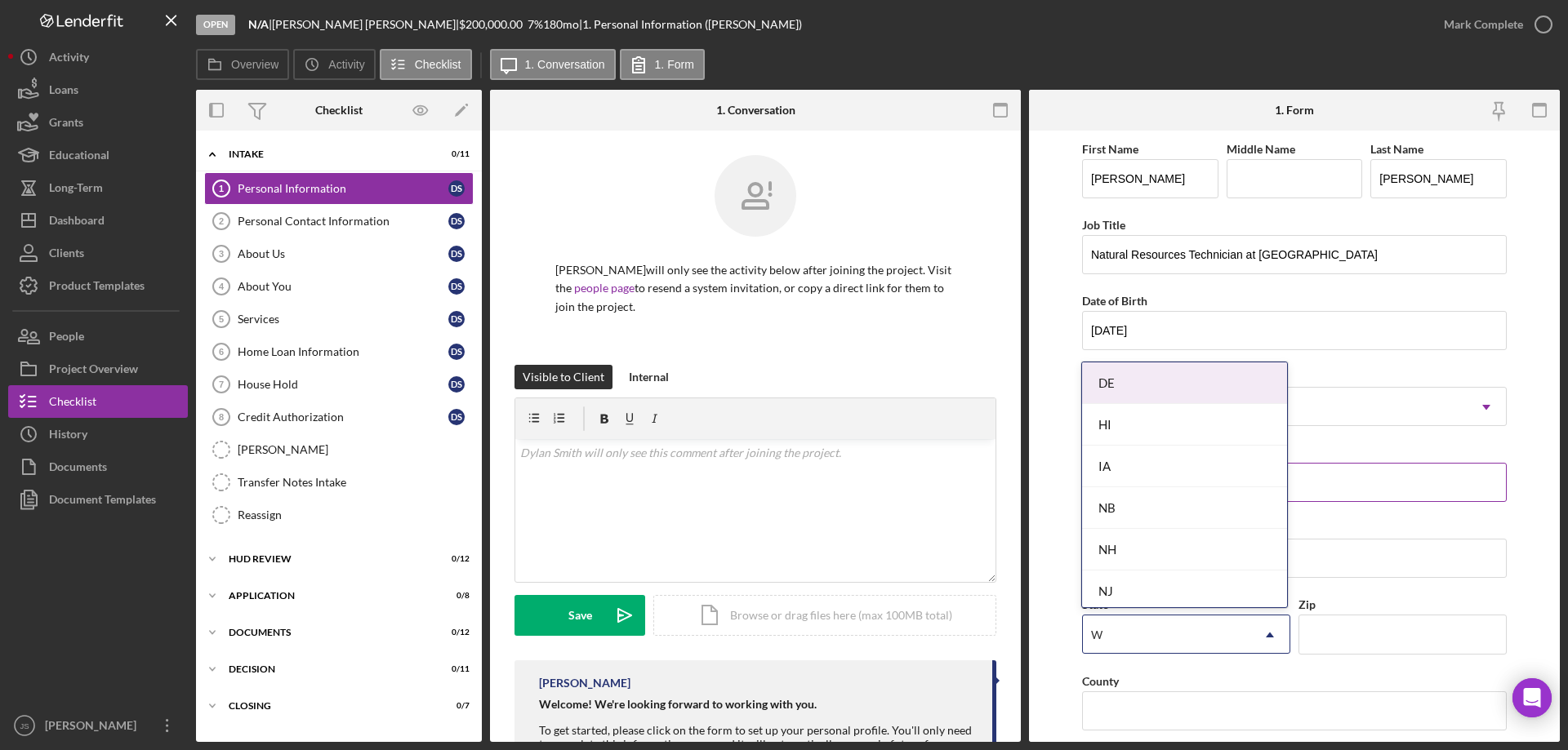
type input "WI"
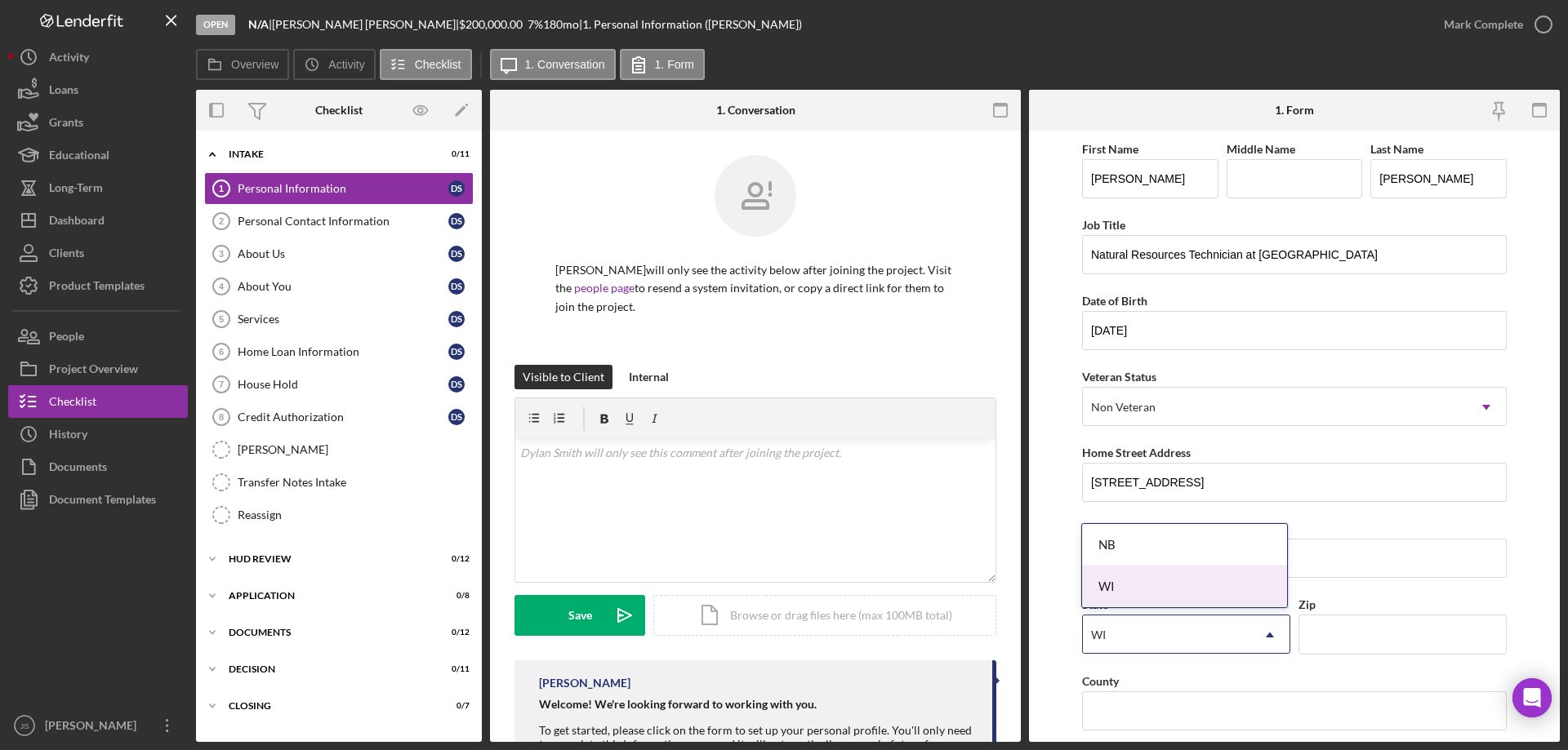
click at [1191, 581] on div "WI" at bounding box center [1185, 587] width 205 height 42
click at [1330, 638] on input "Zip" at bounding box center [1403, 634] width 208 height 39
type input "54538"
click at [1156, 721] on input "County" at bounding box center [1295, 711] width 424 height 39
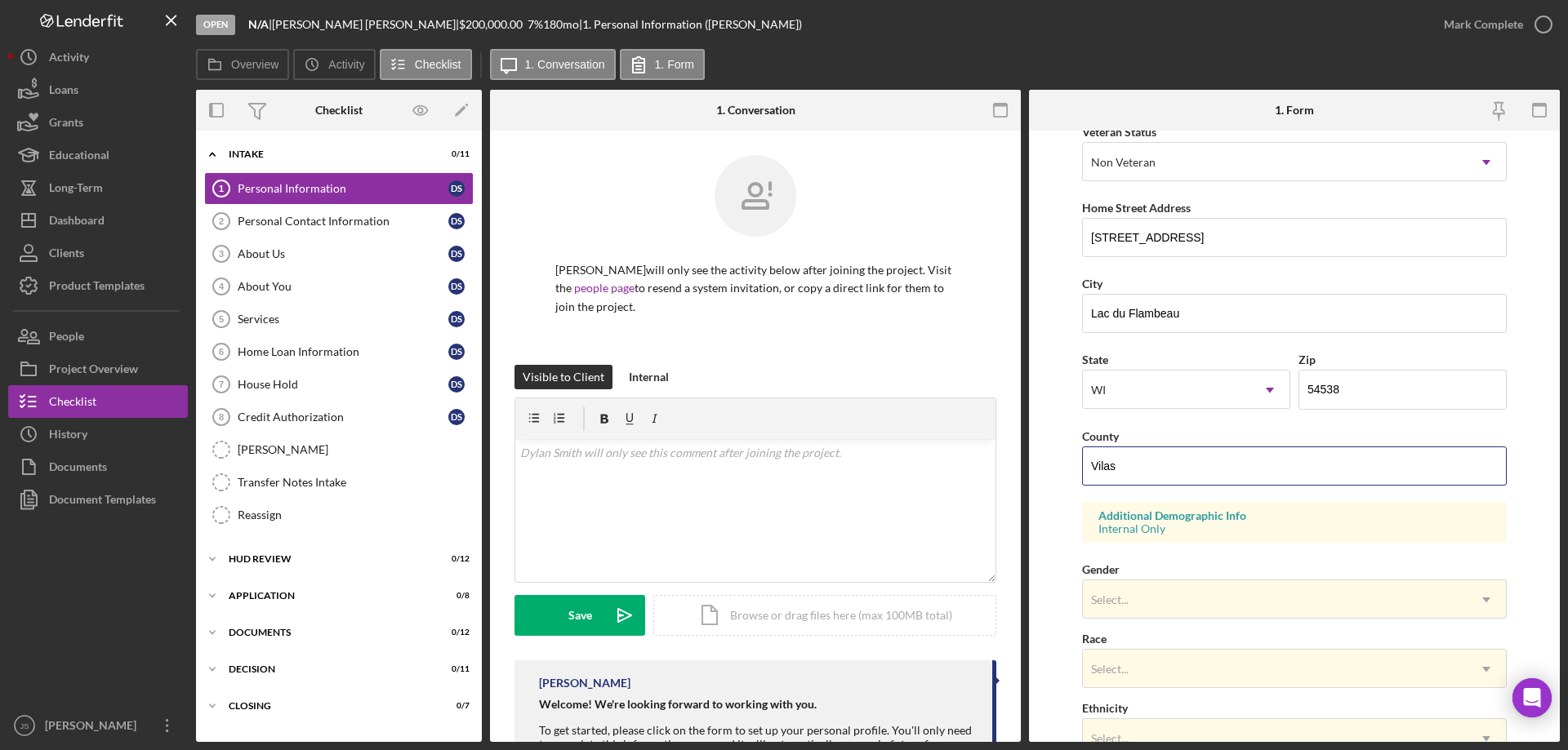
scroll to position [479, 0]
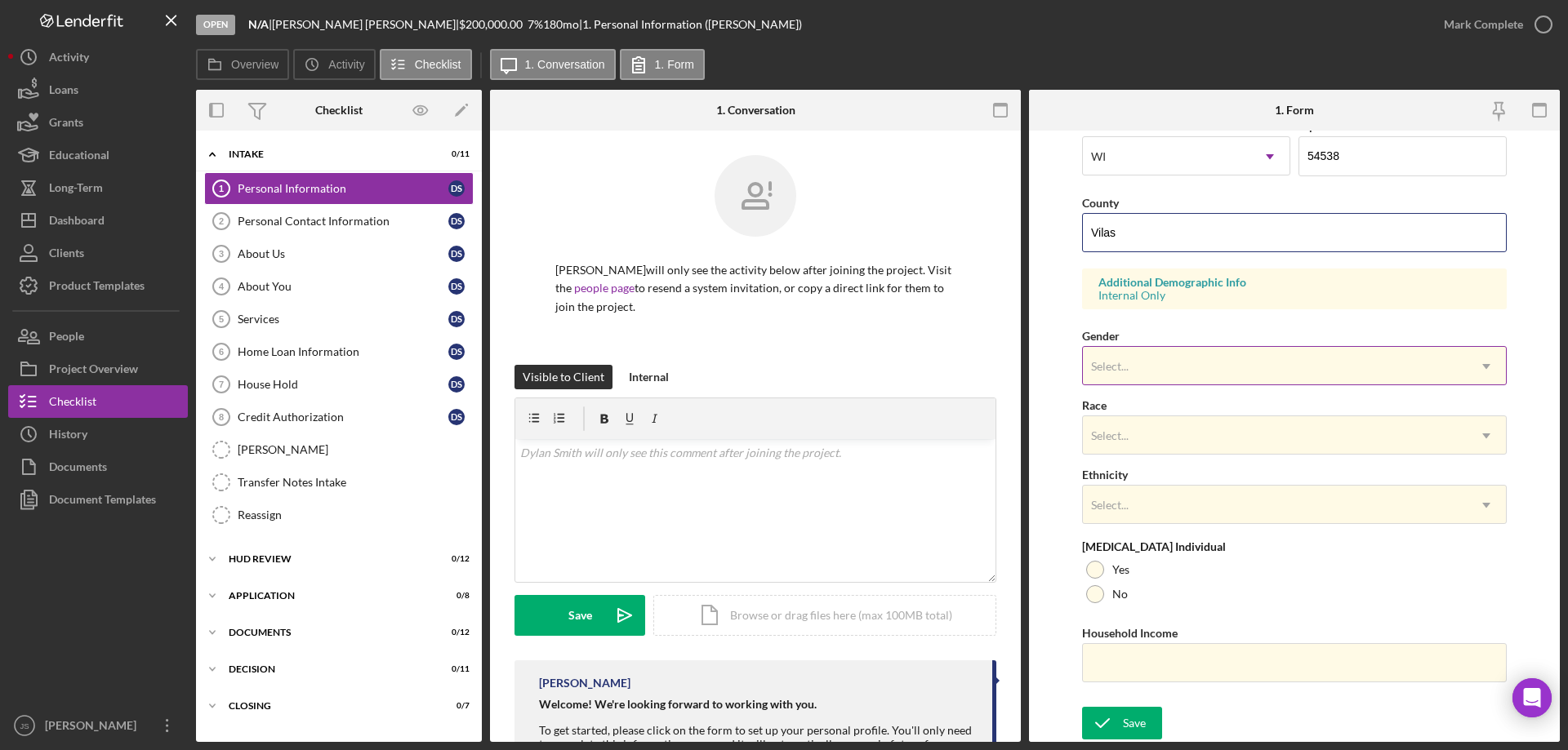
type input "Vilas"
click at [1148, 367] on div "Select..." at bounding box center [1275, 366] width 383 height 38
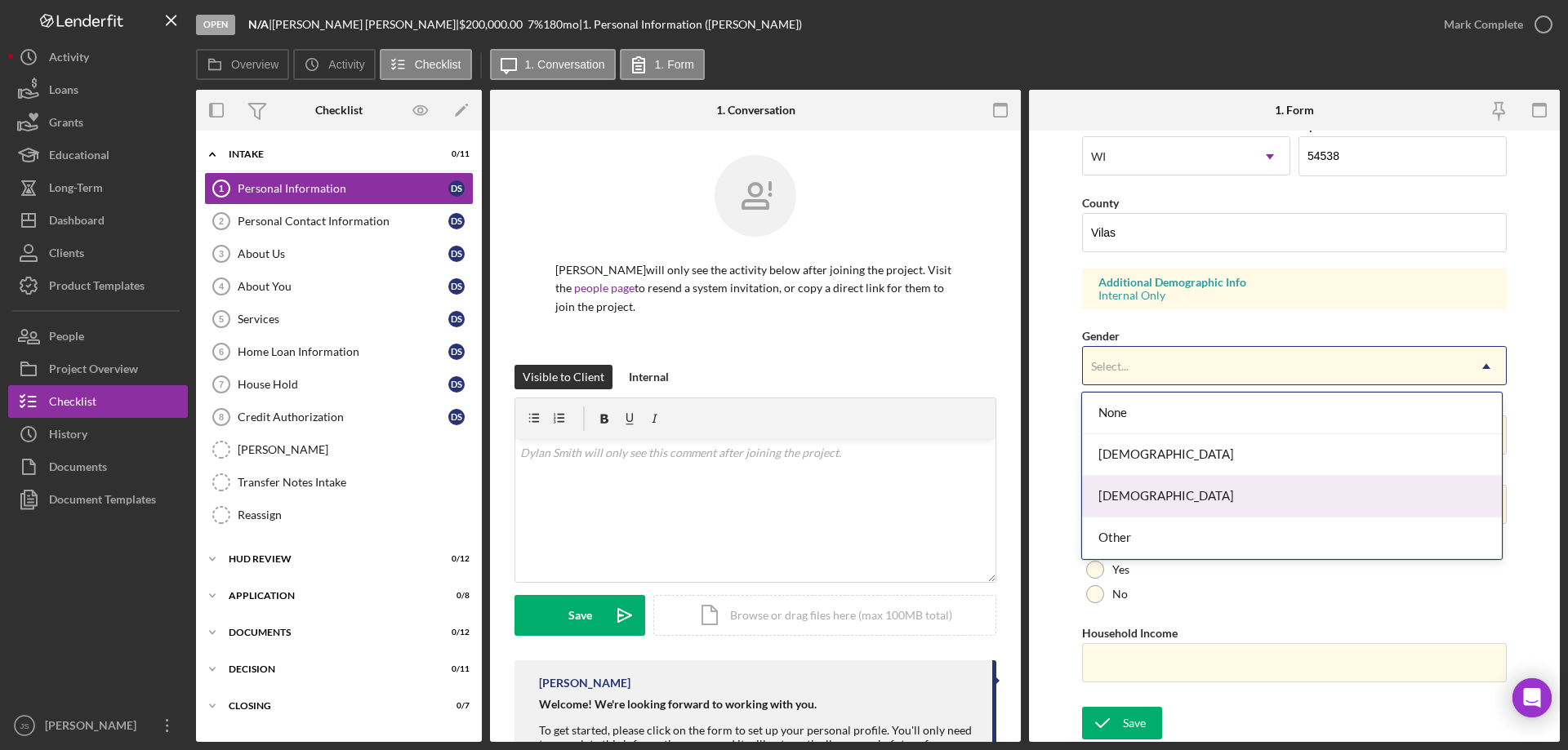
drag, startPoint x: 1120, startPoint y: 498, endPoint x: 1145, endPoint y: 469, distance: 38.3
click at [1122, 499] on div "[DEMOGRAPHIC_DATA]" at bounding box center [1292, 496] width 419 height 42
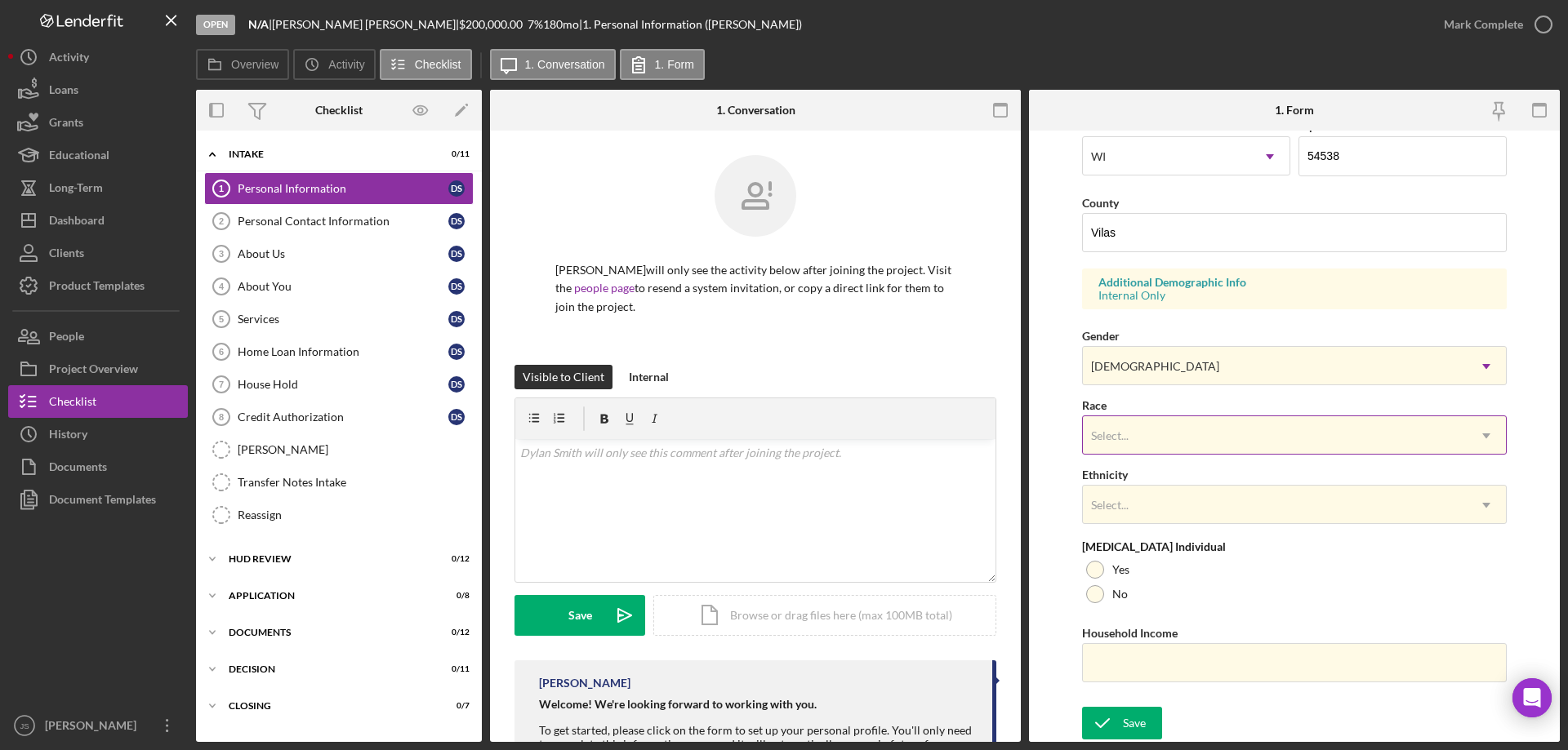
click at [1143, 432] on div "Select..." at bounding box center [1275, 436] width 383 height 38
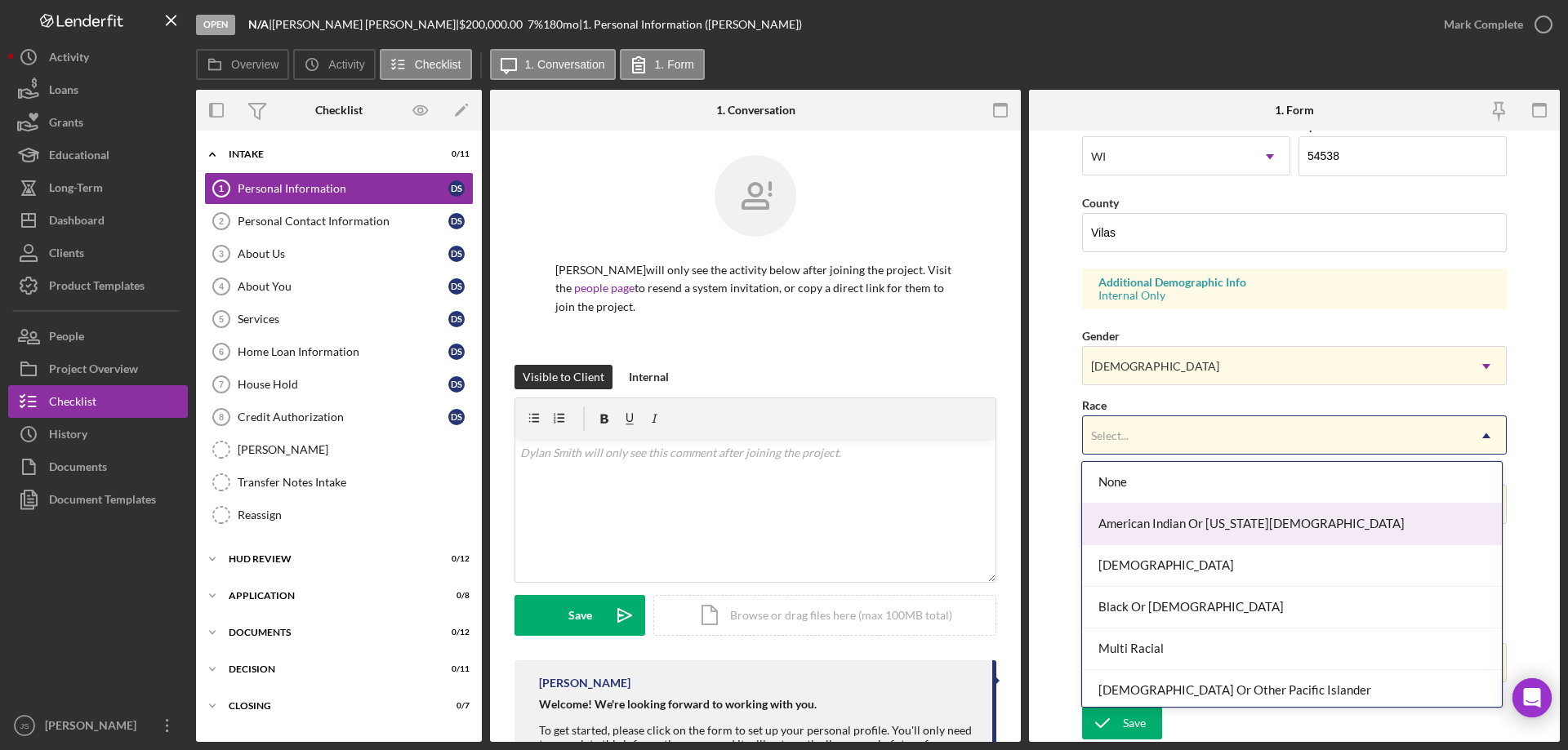
click at [1140, 527] on div "American Indian Or [US_STATE][DEMOGRAPHIC_DATA]" at bounding box center [1292, 524] width 419 height 42
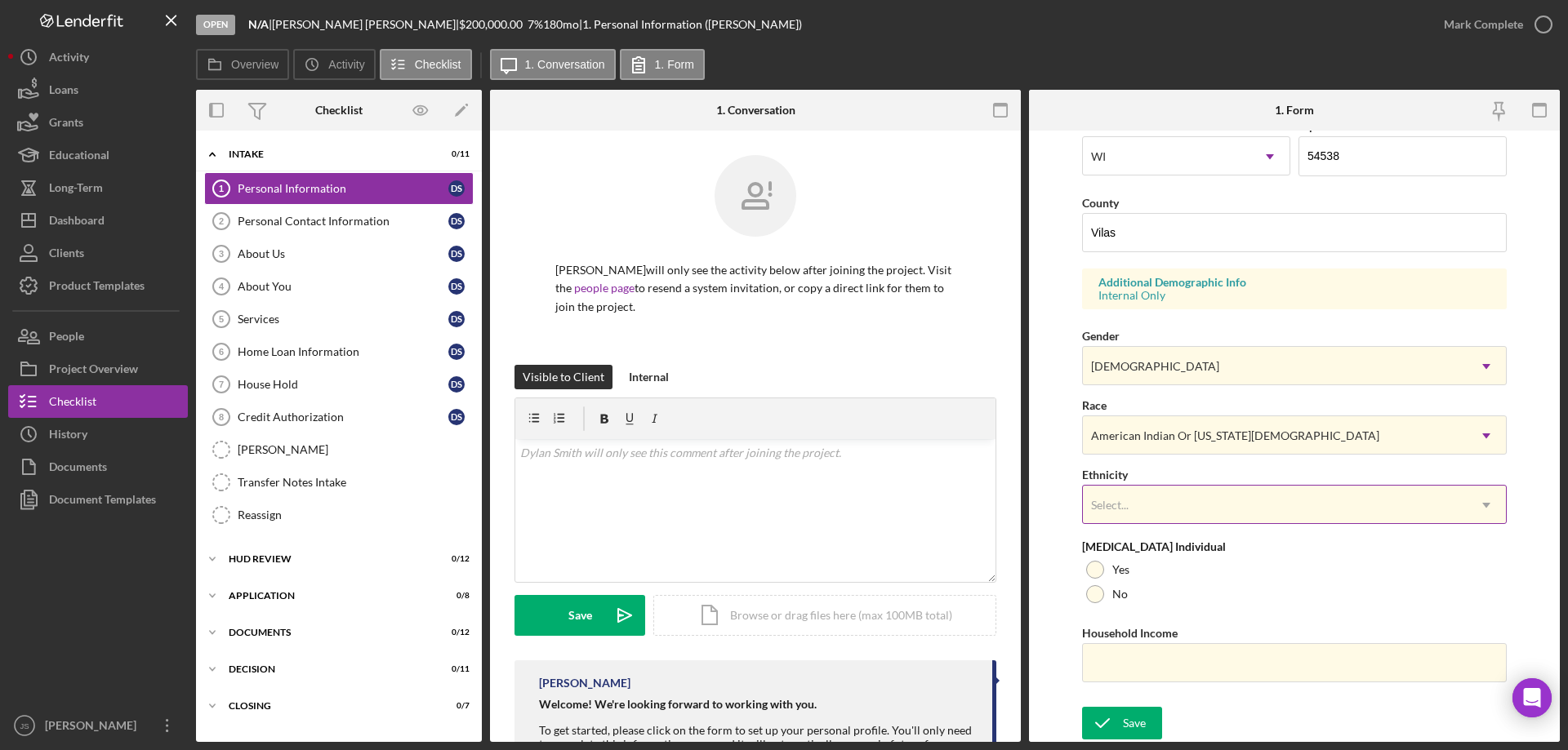
click at [1127, 497] on div "Select..." at bounding box center [1275, 505] width 383 height 38
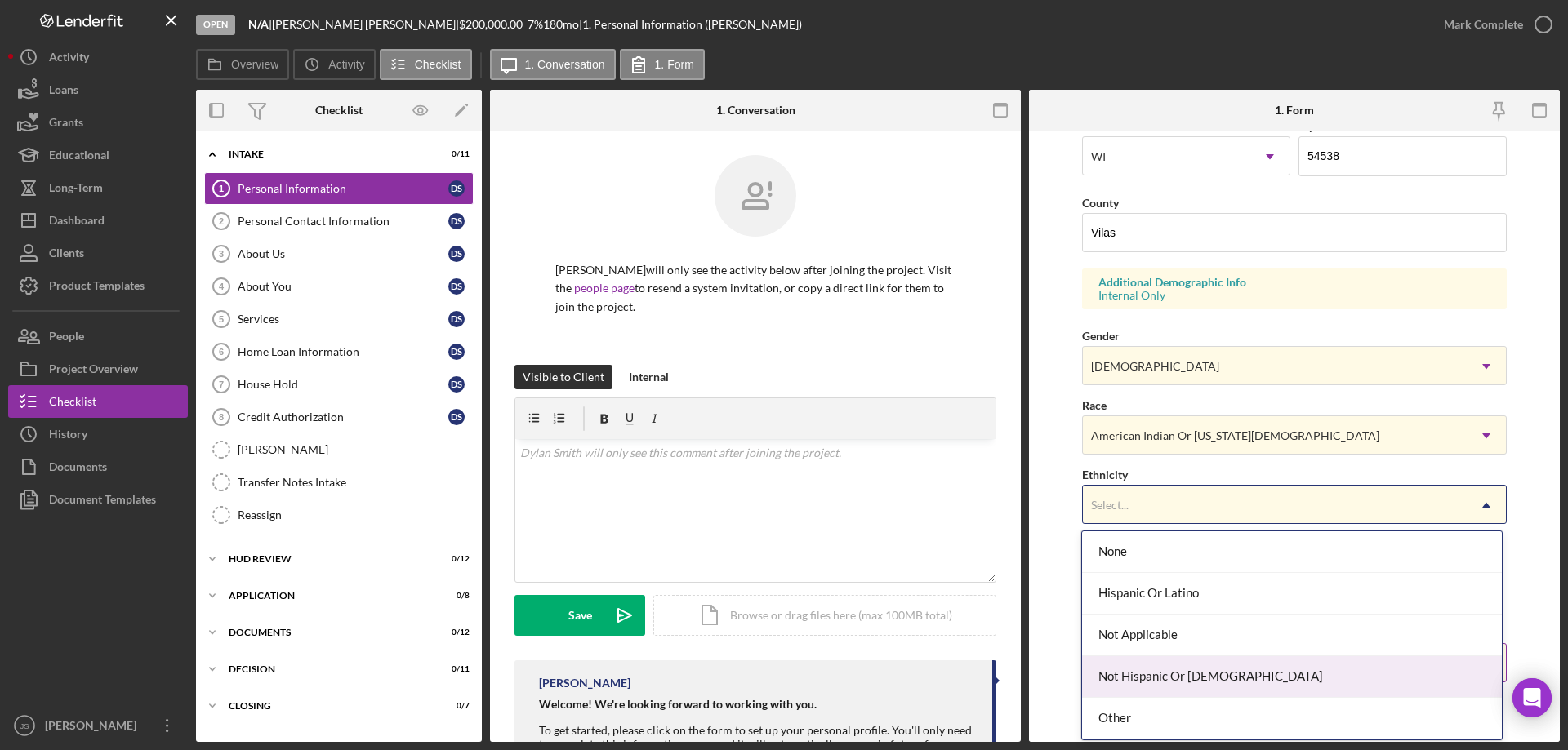
click at [1145, 676] on div "Not Hispanic Or [DEMOGRAPHIC_DATA]" at bounding box center [1292, 677] width 419 height 42
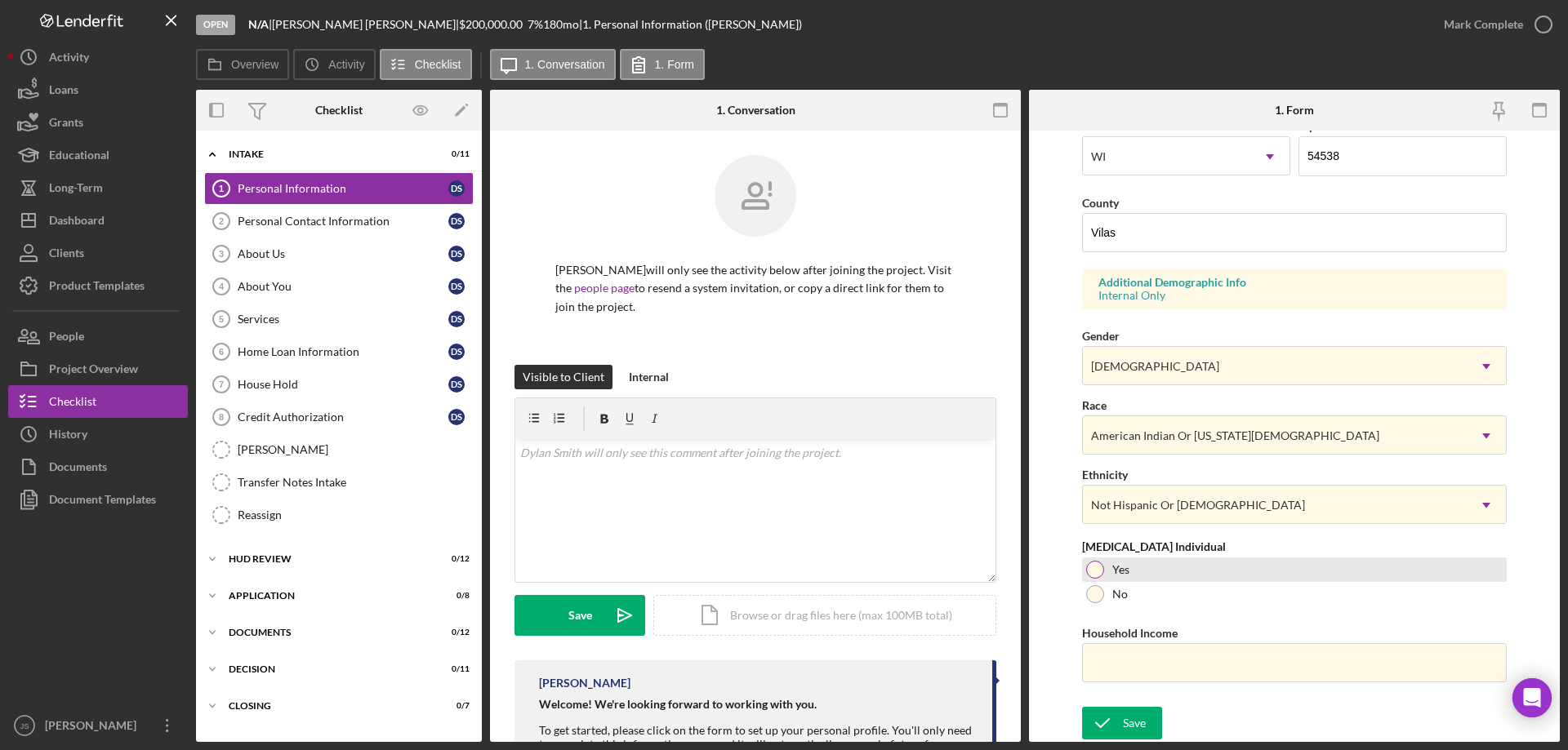
click at [1094, 564] on div at bounding box center [1095, 569] width 18 height 18
drag, startPoint x: 1110, startPoint y: 660, endPoint x: 1086, endPoint y: 637, distance: 33.2
click at [1111, 660] on input "Household Income" at bounding box center [1295, 662] width 424 height 39
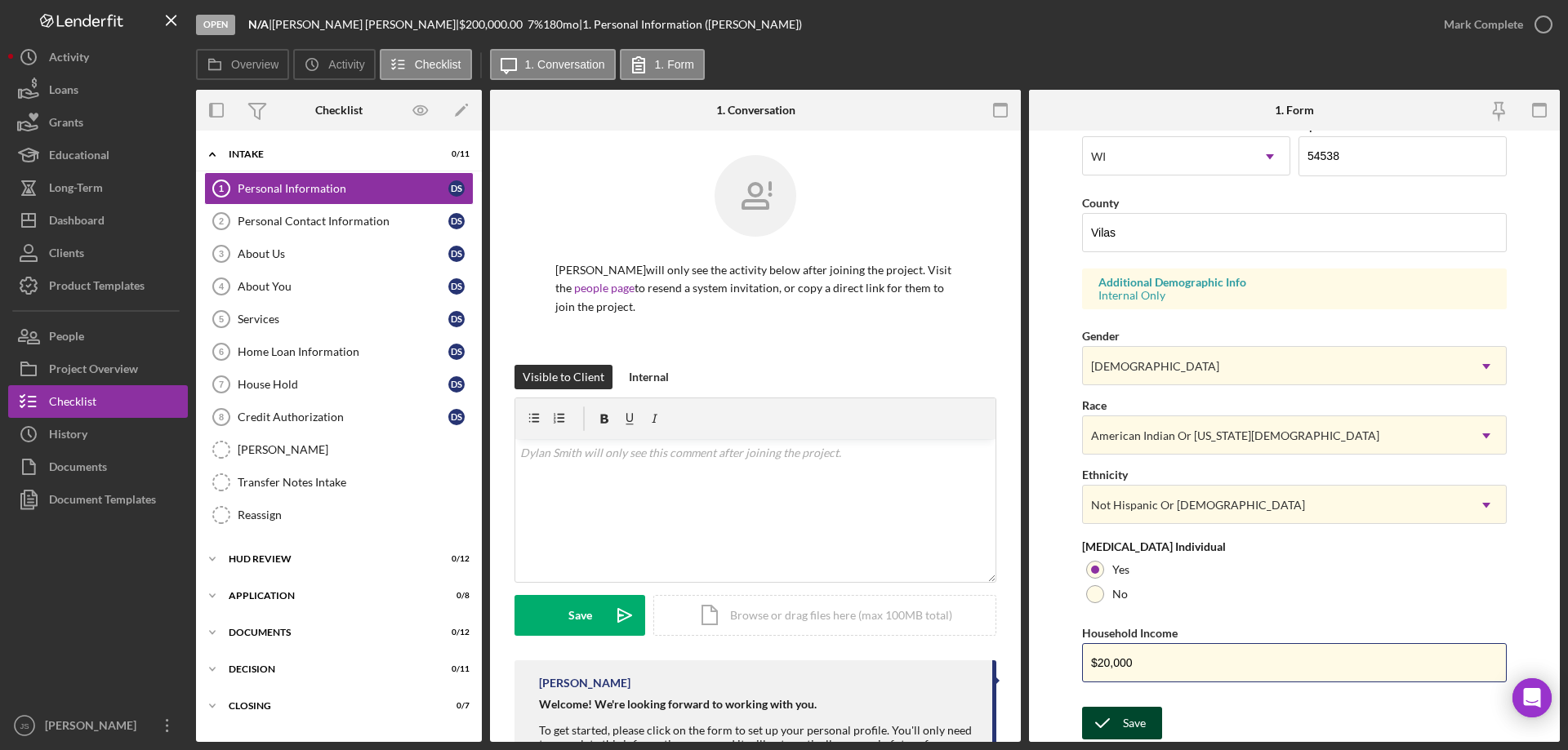
type input "$20,000"
click at [1124, 726] on div "Save" at bounding box center [1134, 724] width 22 height 33
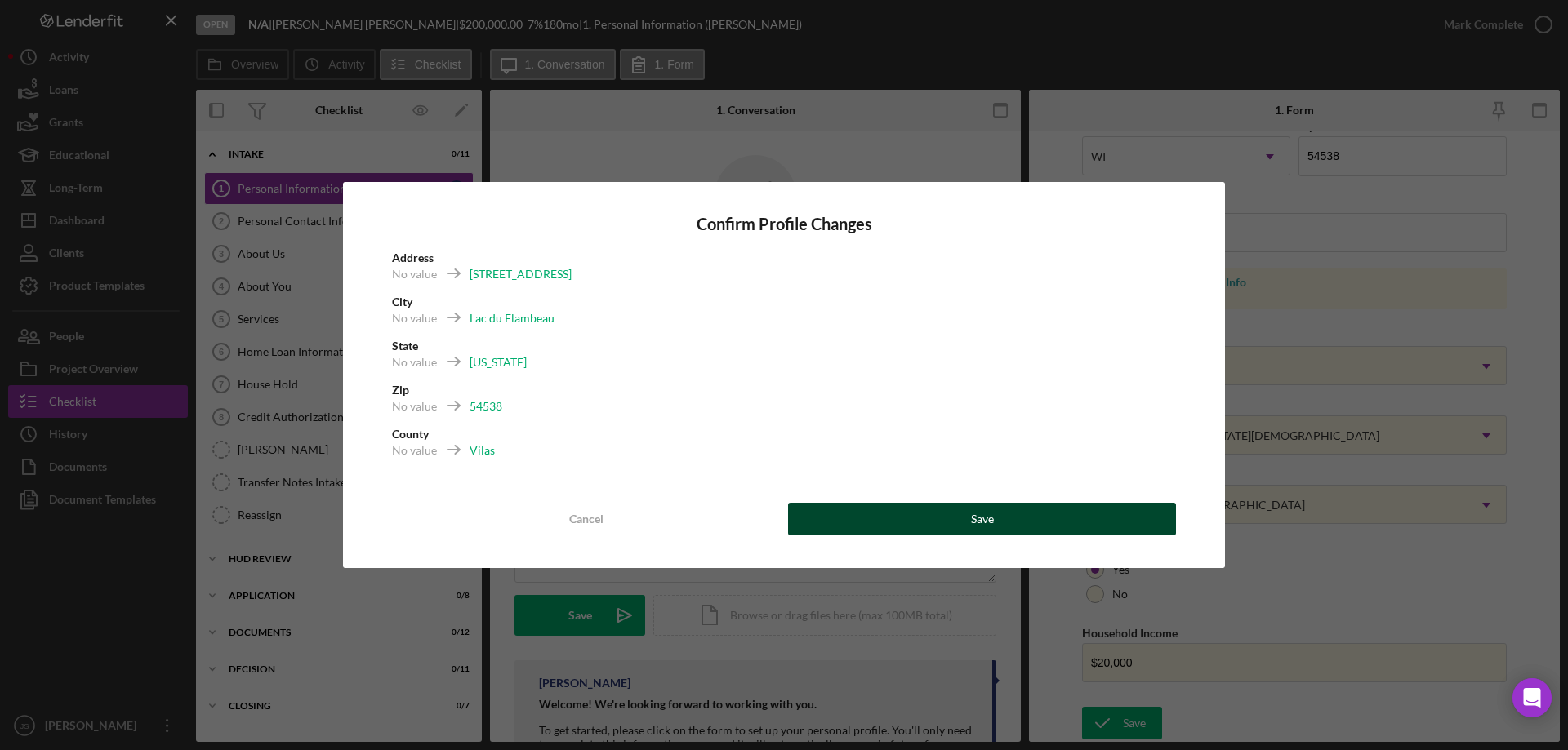
click at [1004, 517] on button "Save" at bounding box center [982, 519] width 388 height 33
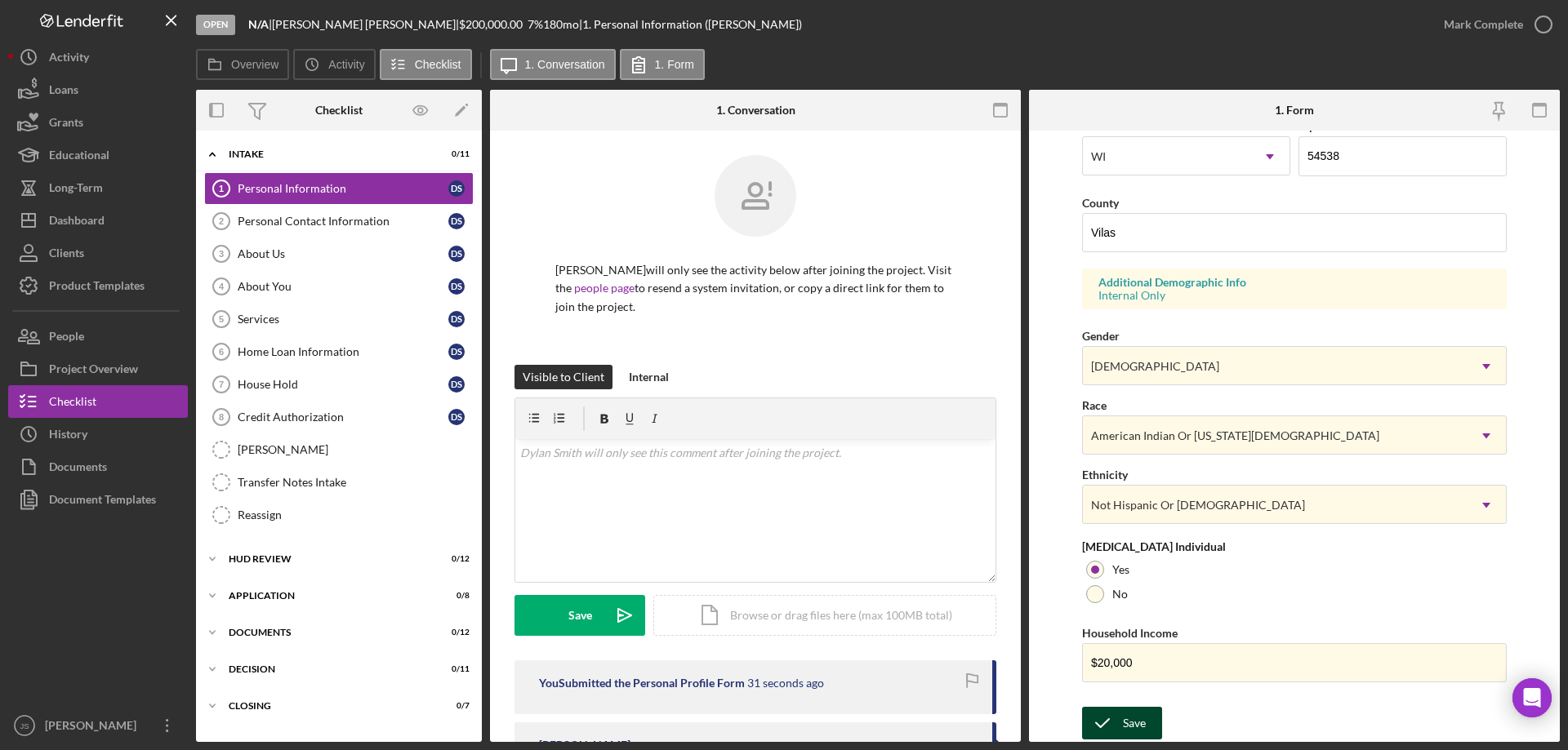
click at [1122, 719] on button "Save" at bounding box center [1122, 724] width 80 height 33
click at [1543, 24] on icon "button" at bounding box center [1544, 24] width 41 height 41
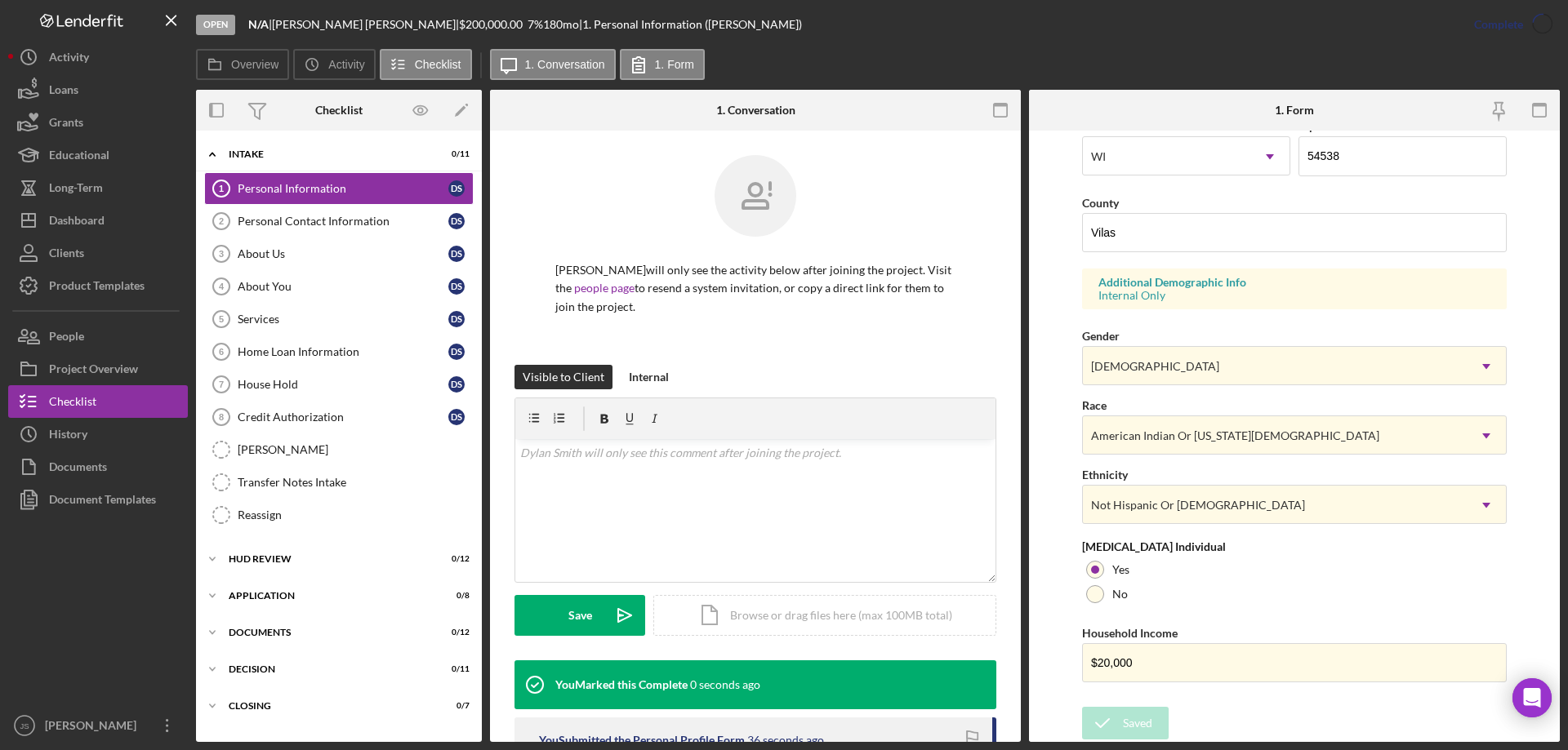
scroll to position [150, 0]
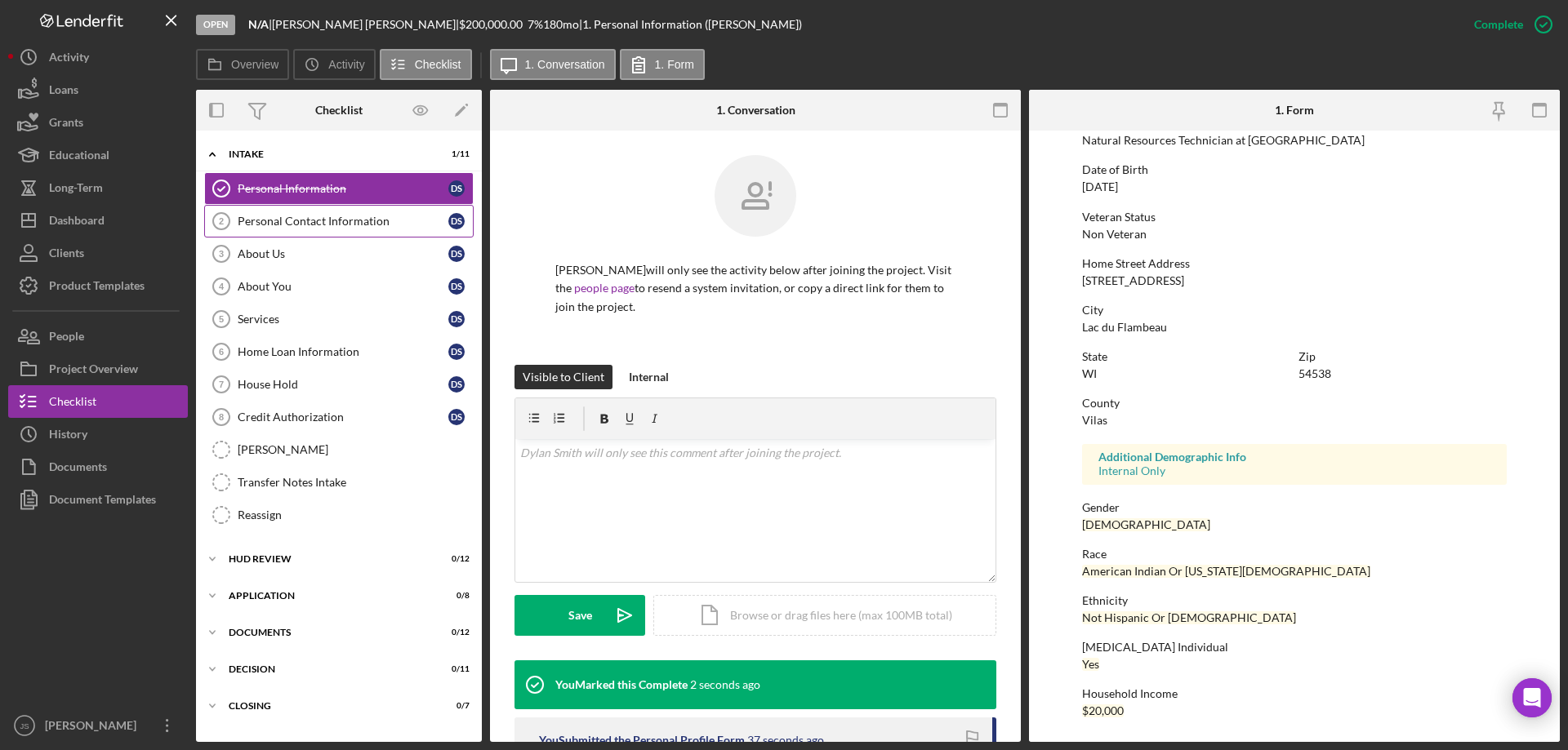
click at [293, 222] on div "Personal Contact Information" at bounding box center [343, 221] width 210 height 13
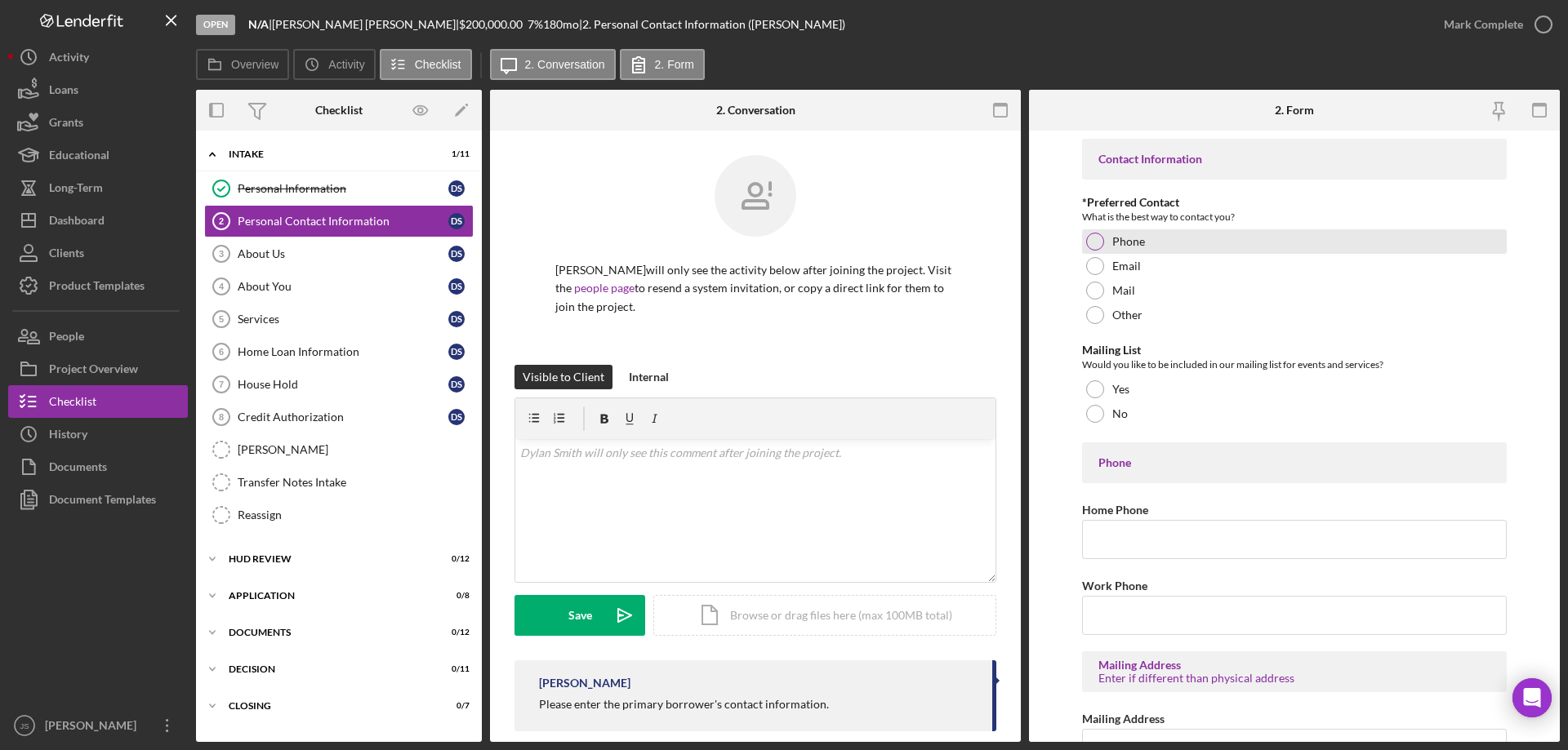
click at [1096, 243] on div at bounding box center [1095, 241] width 18 height 18
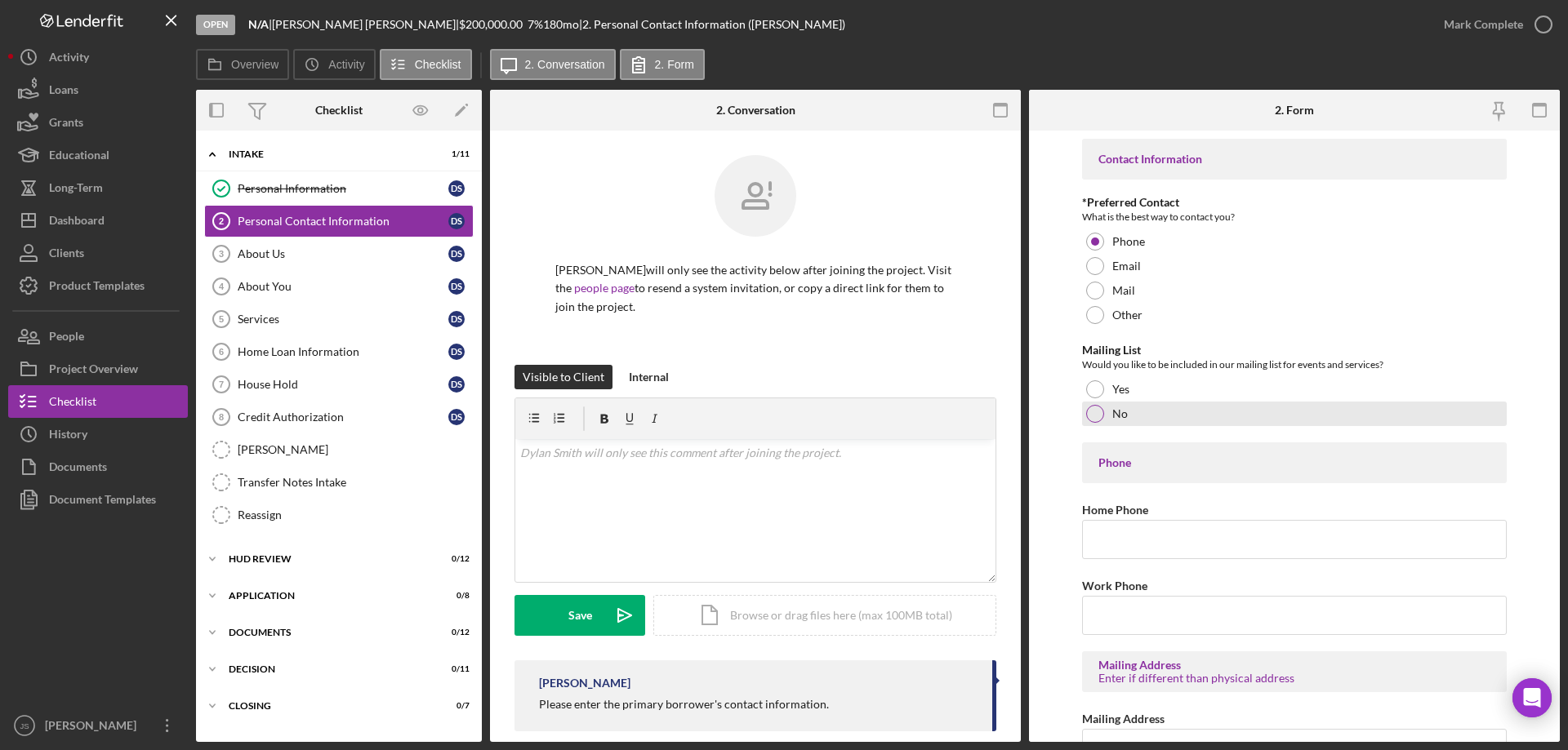
click at [1095, 413] on div at bounding box center [1095, 413] width 18 height 18
click at [1120, 545] on input "Home Phone" at bounding box center [1295, 540] width 424 height 39
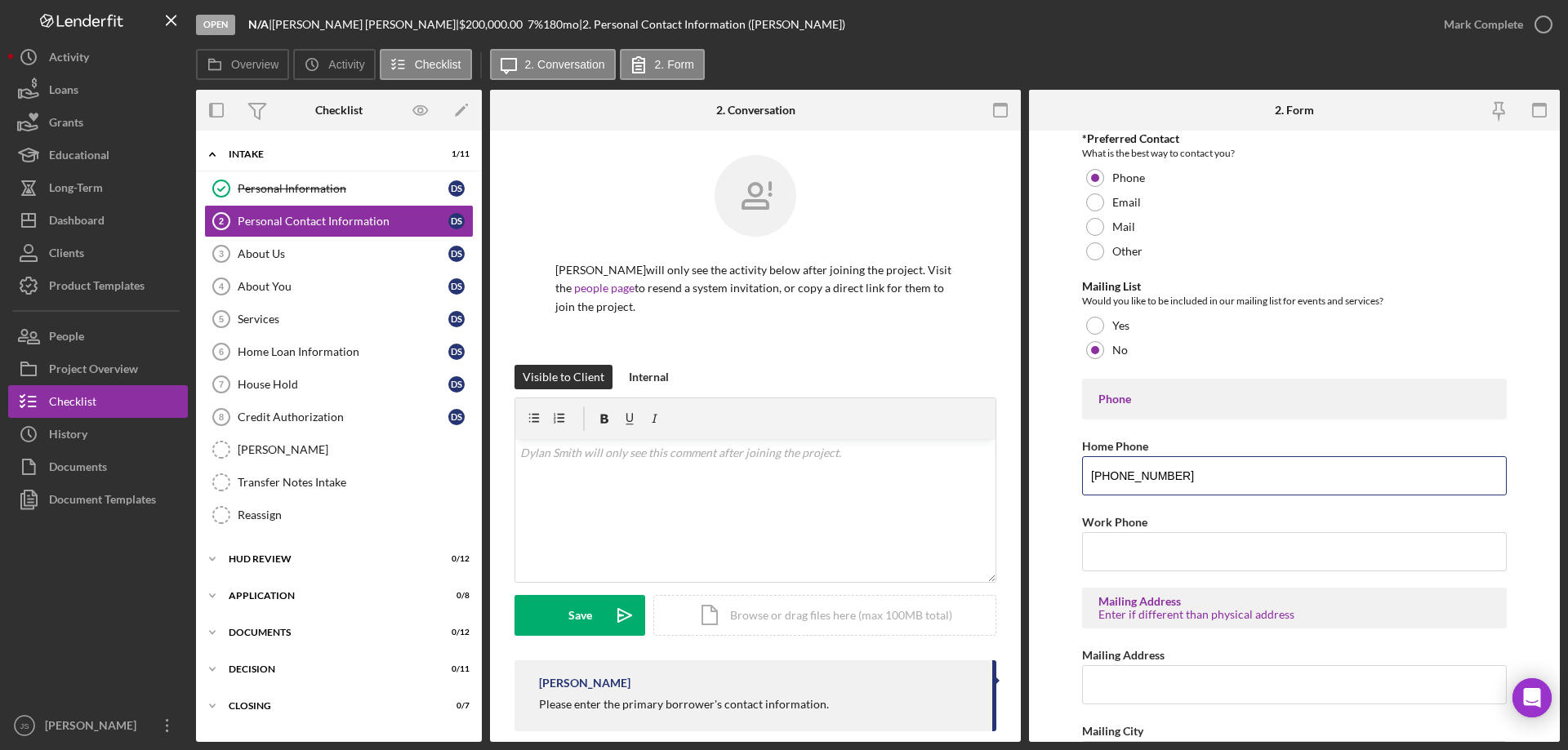
scroll to position [163, 0]
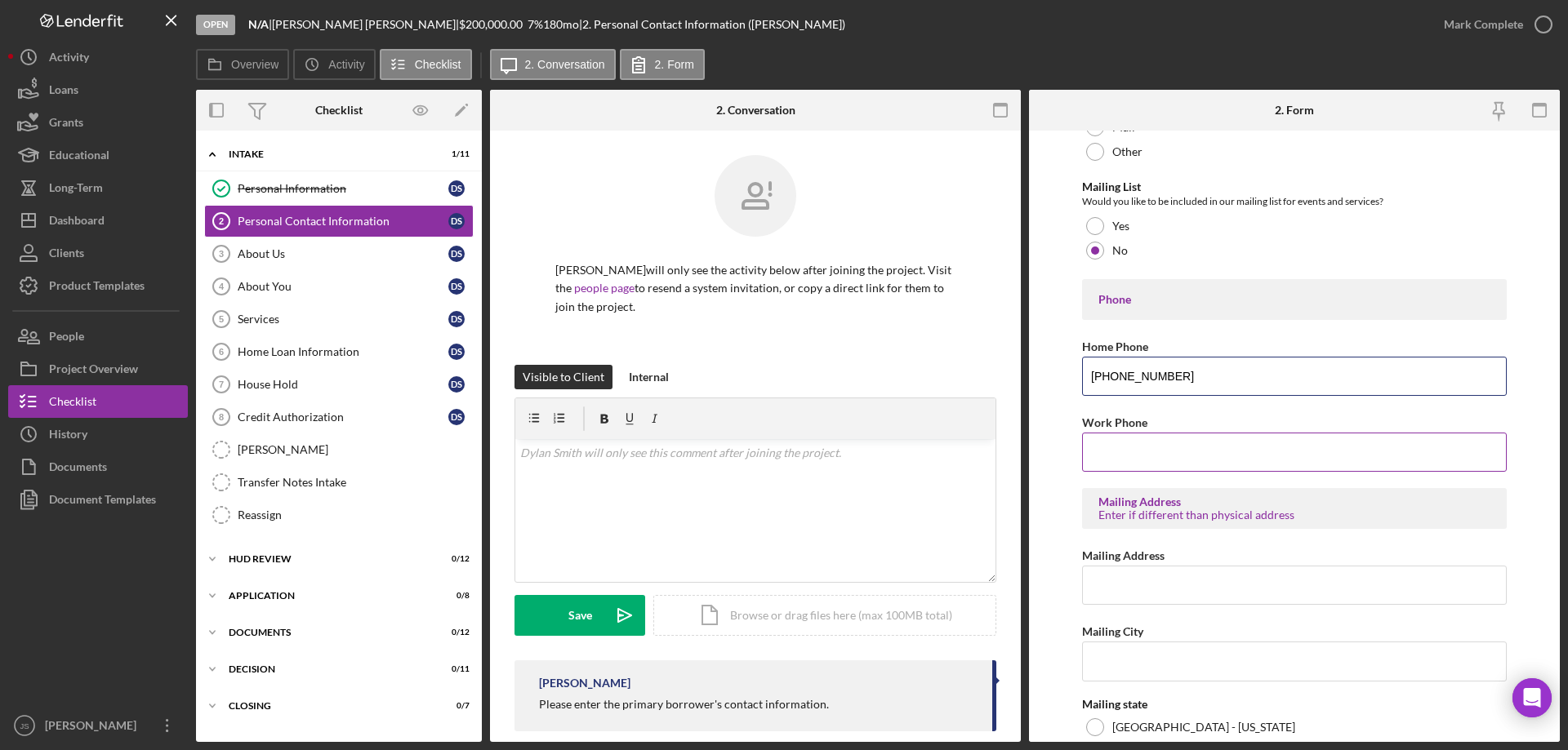
type input "[PHONE_NUMBER]"
click at [1110, 459] on input "Work Phone" at bounding box center [1295, 452] width 424 height 39
type input "[PHONE_NUMBER]"
click at [1120, 578] on input "Mailing Address" at bounding box center [1295, 586] width 424 height 39
type input "PO Box 605"
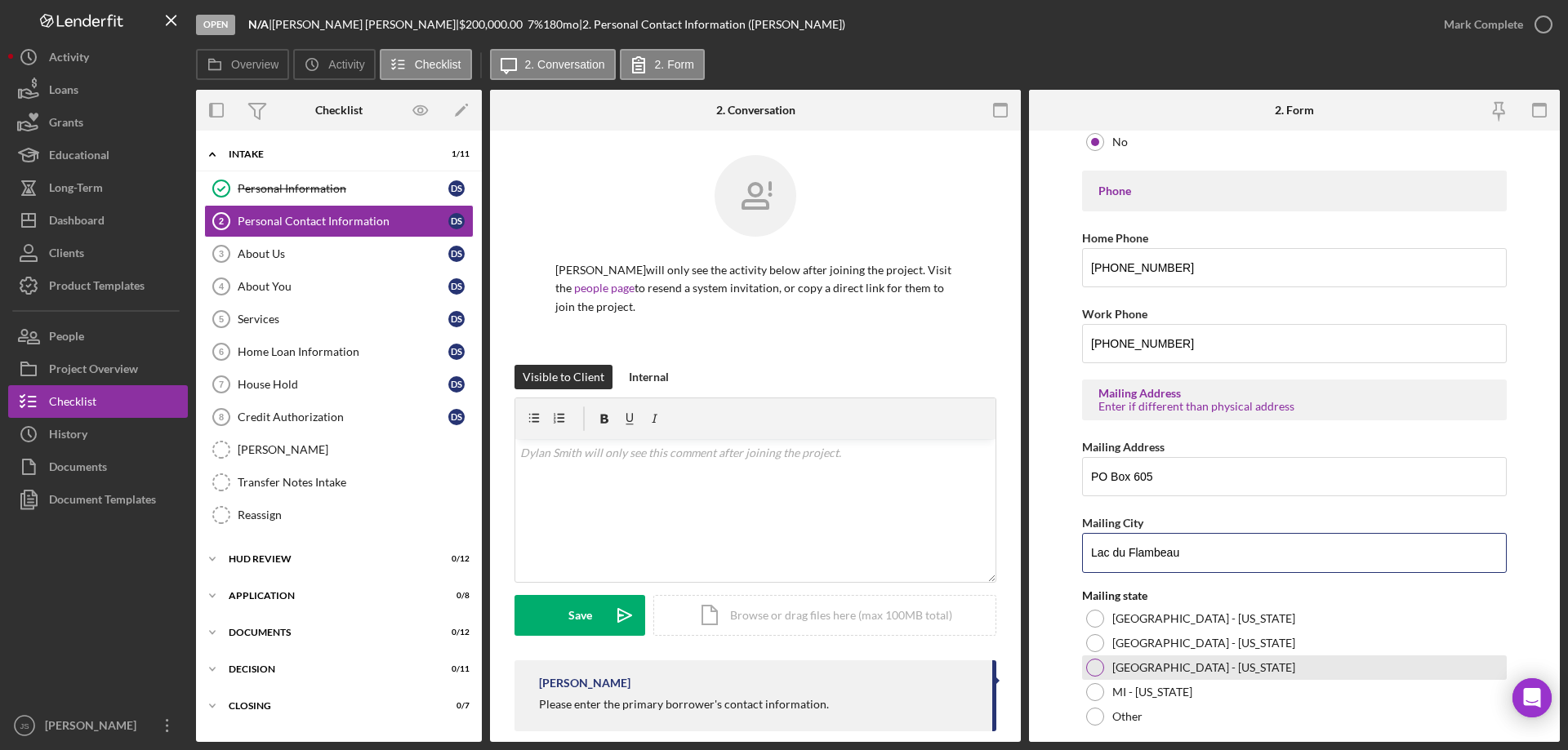
scroll to position [394, 0]
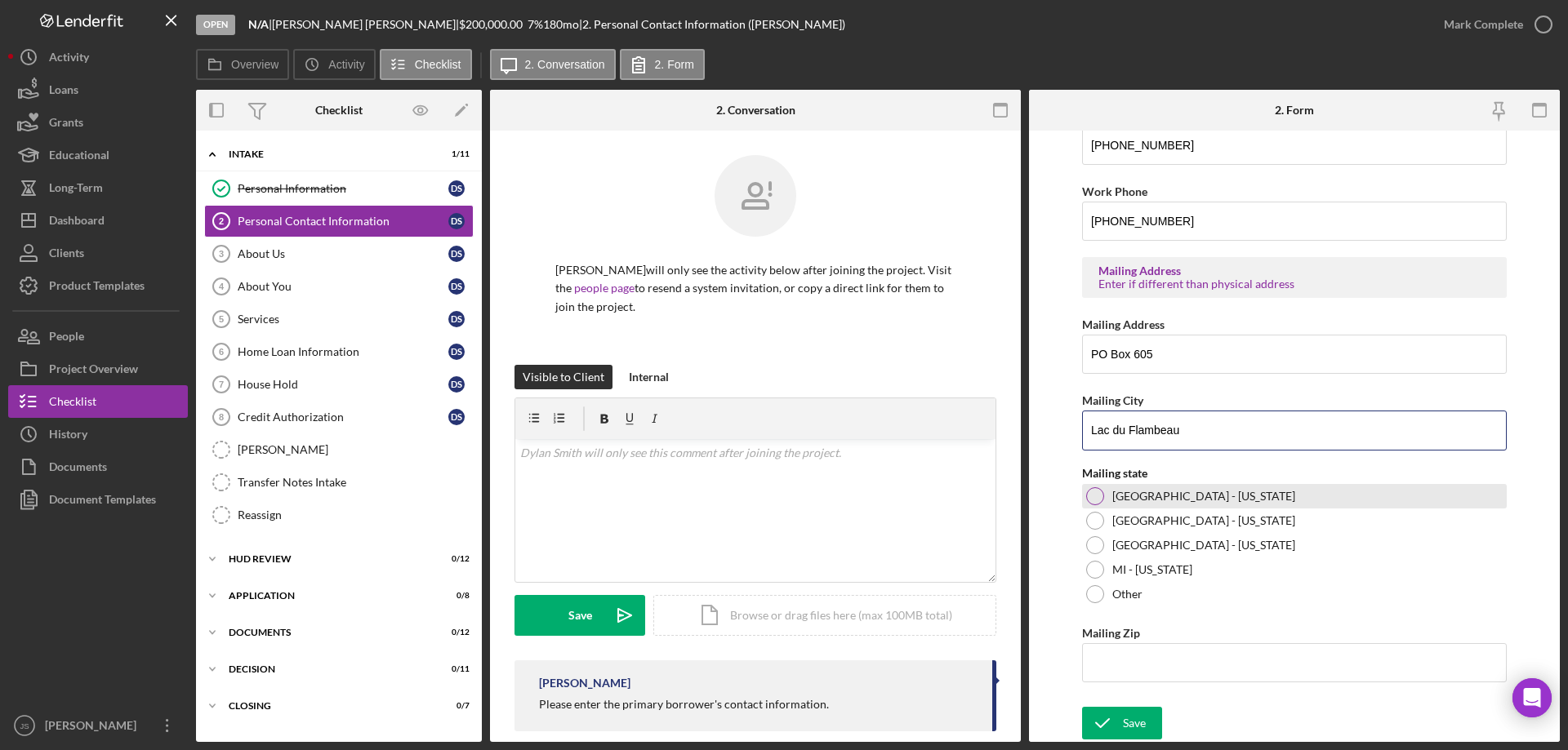
type input "Lac du Flambeau"
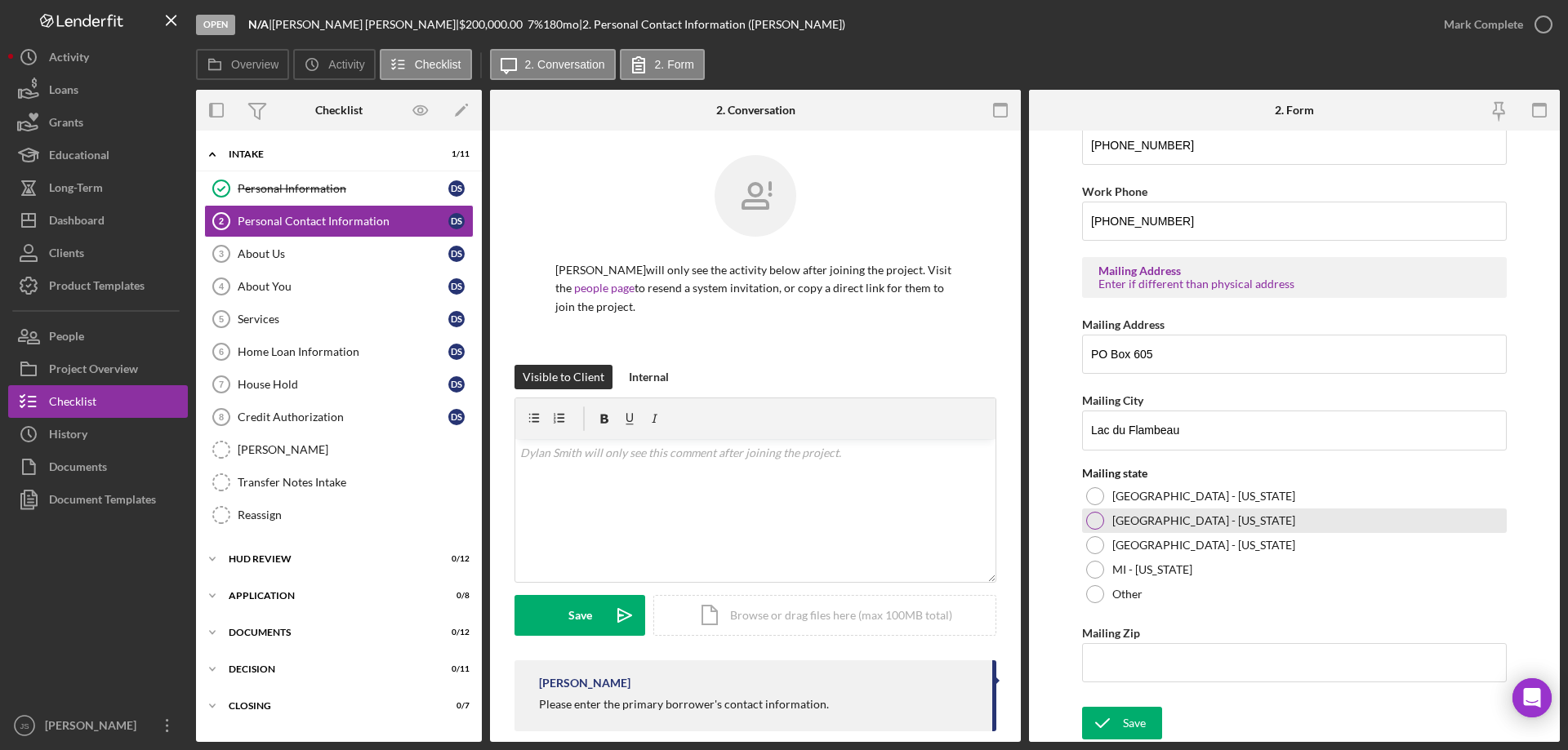
drag, startPoint x: 1099, startPoint y: 493, endPoint x: 1090, endPoint y: 512, distance: 21.0
click at [1099, 492] on div at bounding box center [1095, 496] width 18 height 18
click at [1110, 672] on input "Mailing Zip" at bounding box center [1295, 662] width 424 height 39
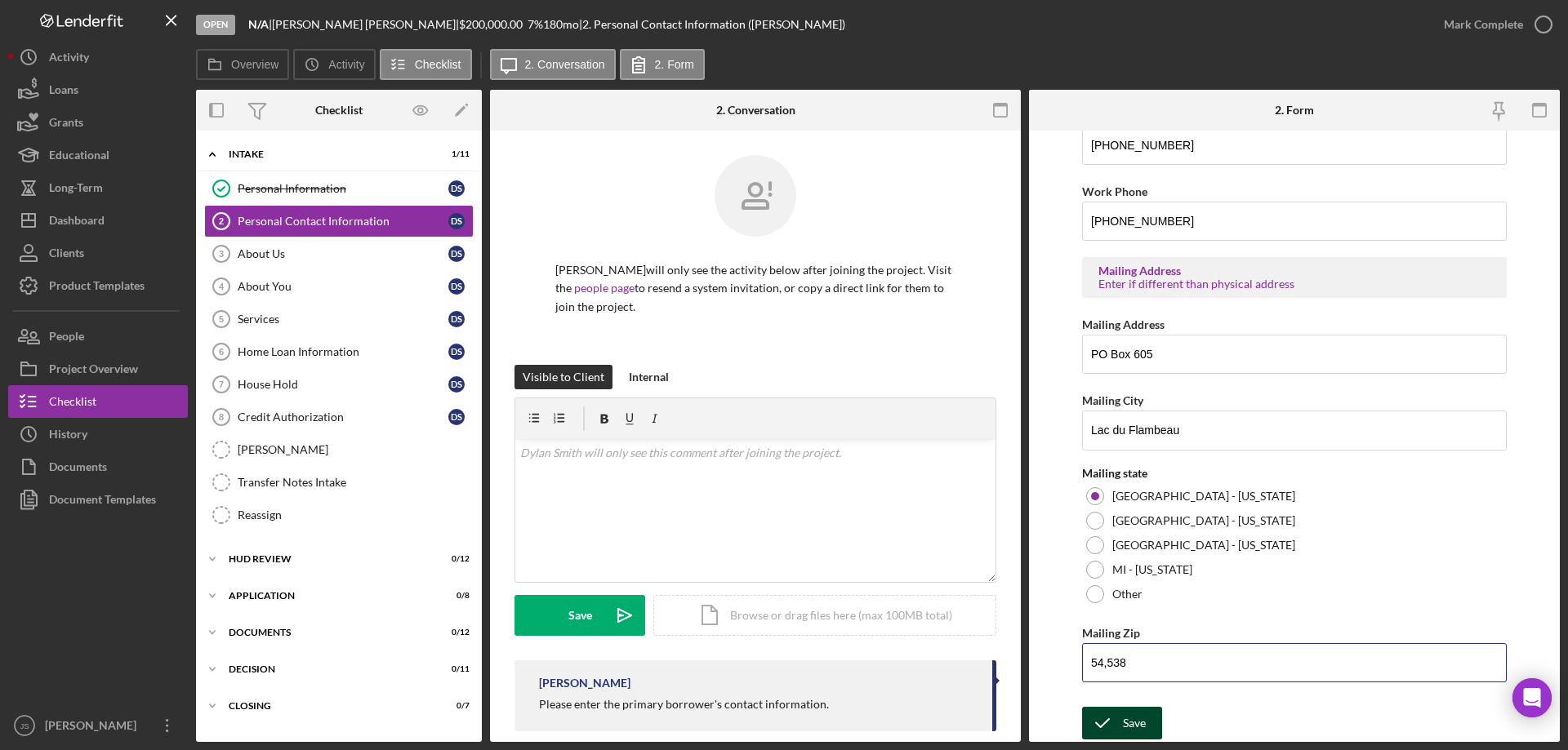
type input "54,538"
click at [1113, 721] on icon "submit" at bounding box center [1103, 723] width 41 height 41
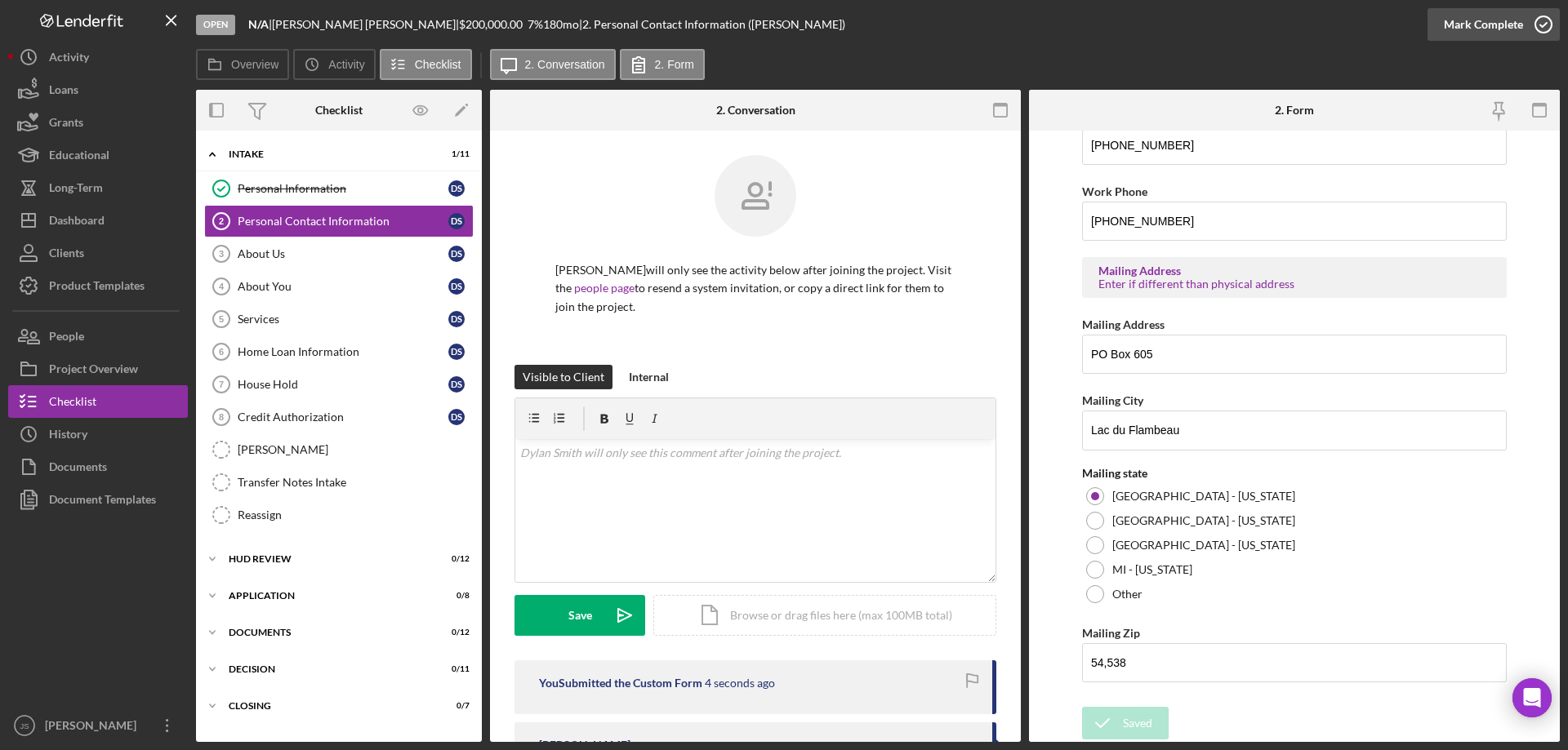
click at [1545, 22] on icon "button" at bounding box center [1544, 24] width 41 height 41
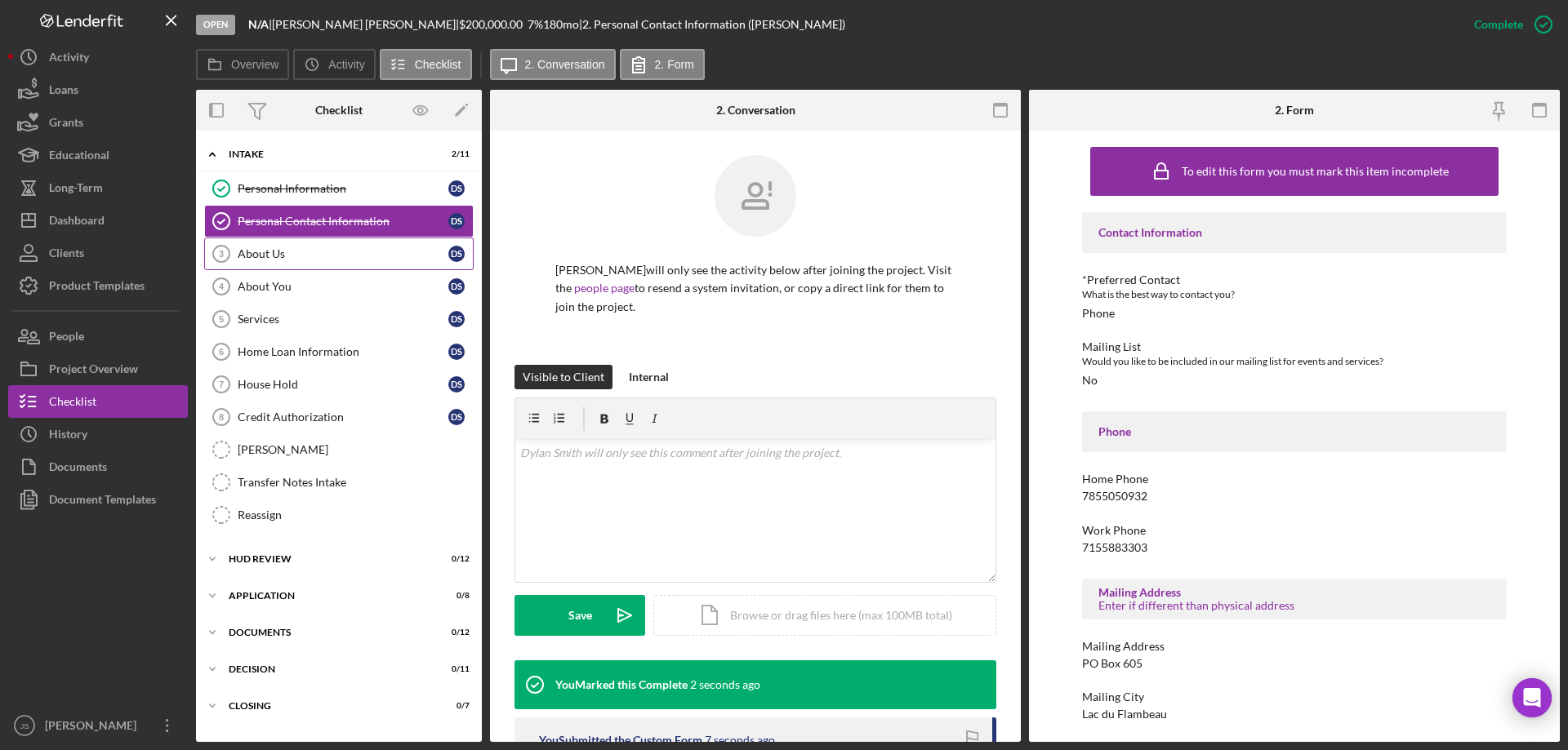
click at [310, 255] on div "About Us" at bounding box center [343, 253] width 210 height 13
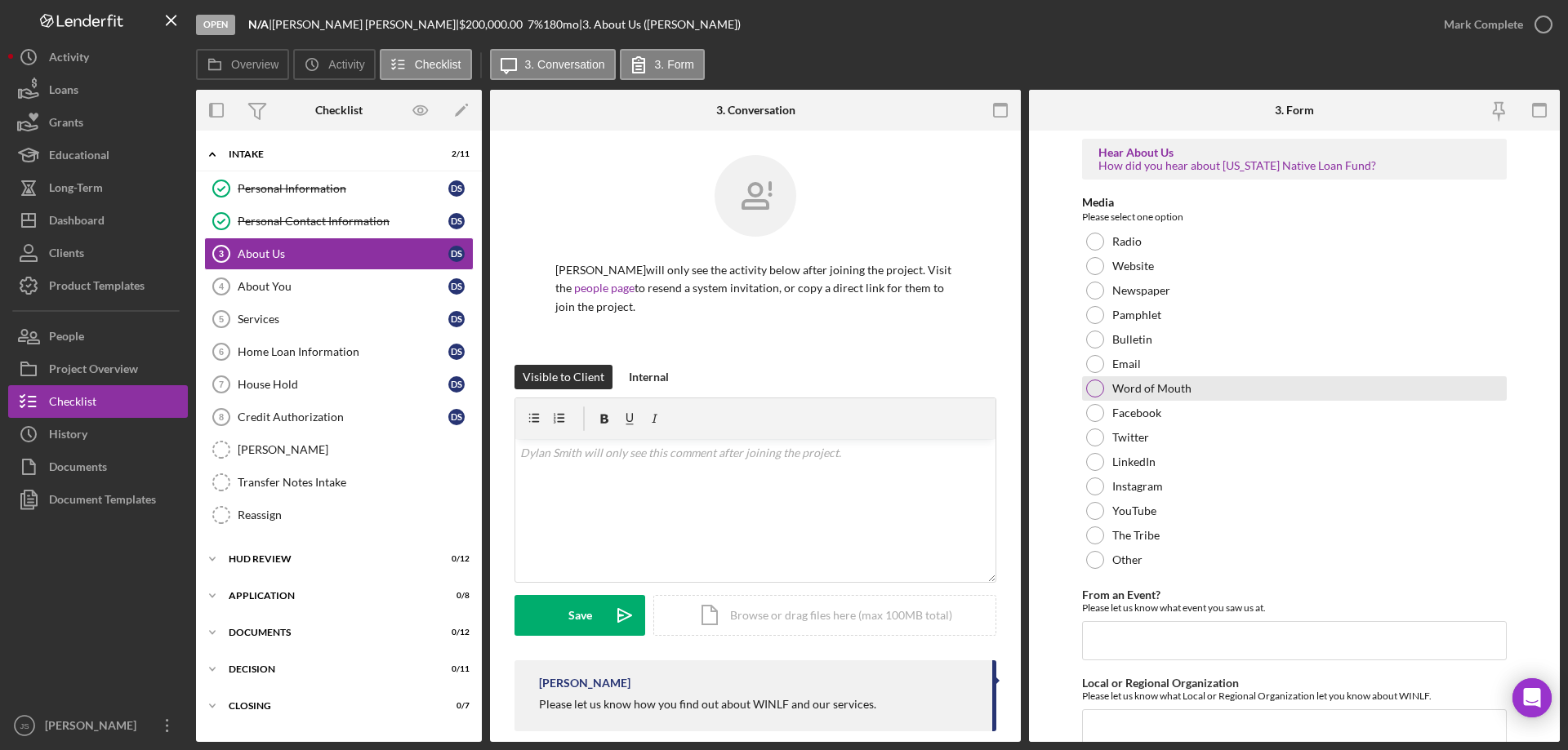
click at [1096, 387] on div at bounding box center [1095, 388] width 18 height 18
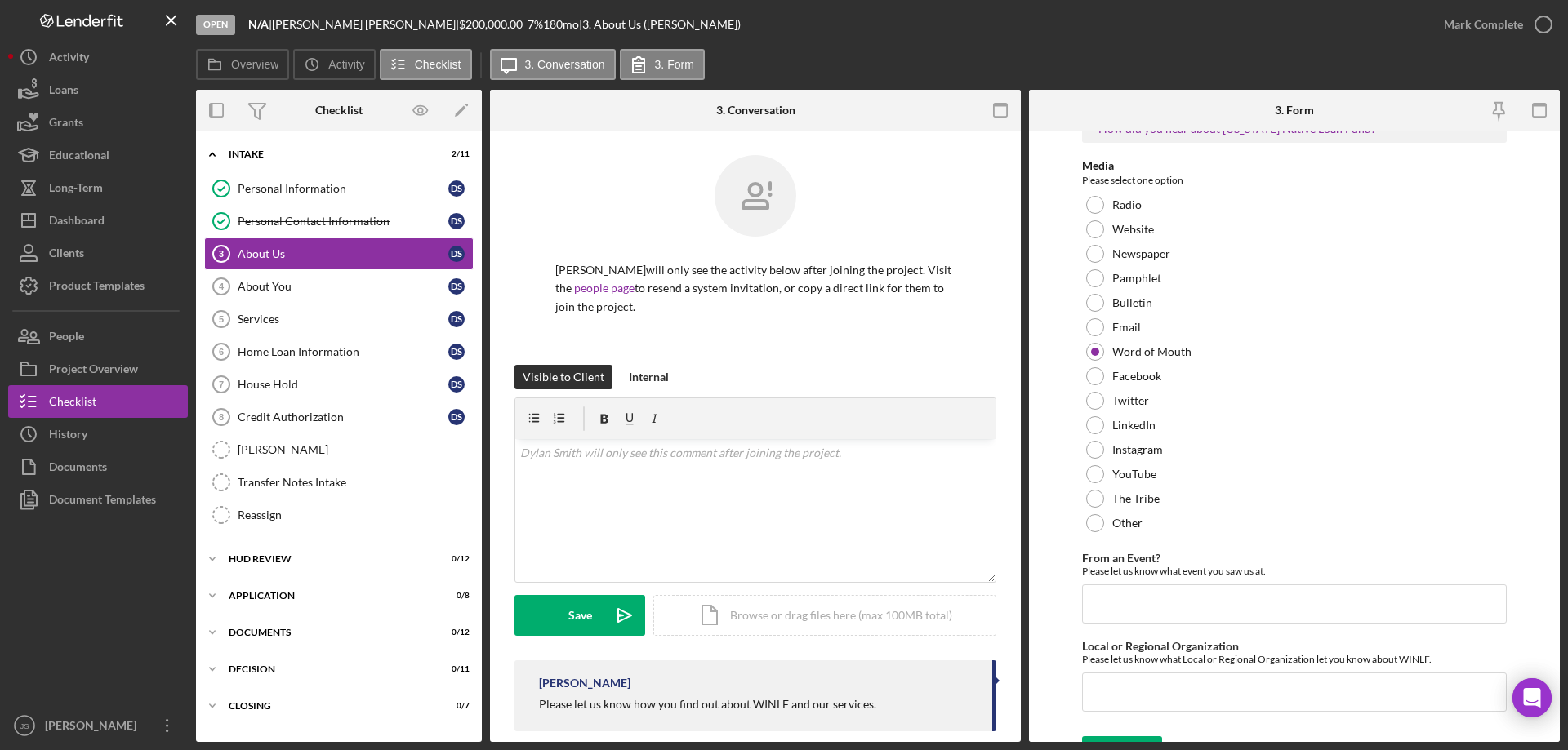
scroll to position [67, 0]
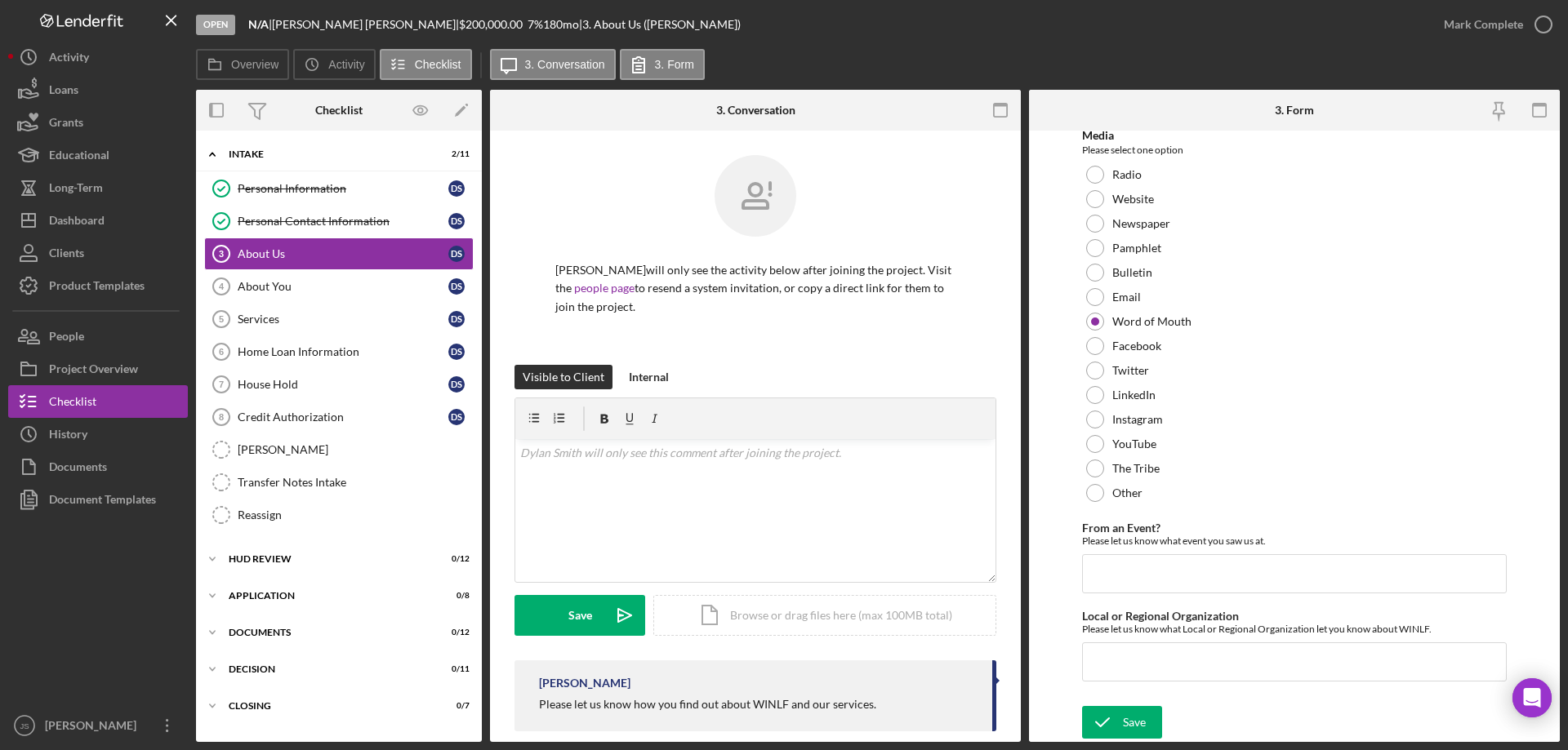
drag, startPoint x: 1115, startPoint y: 723, endPoint x: 1170, endPoint y: 702, distance: 58.9
click at [1116, 723] on icon "submit" at bounding box center [1103, 723] width 41 height 41
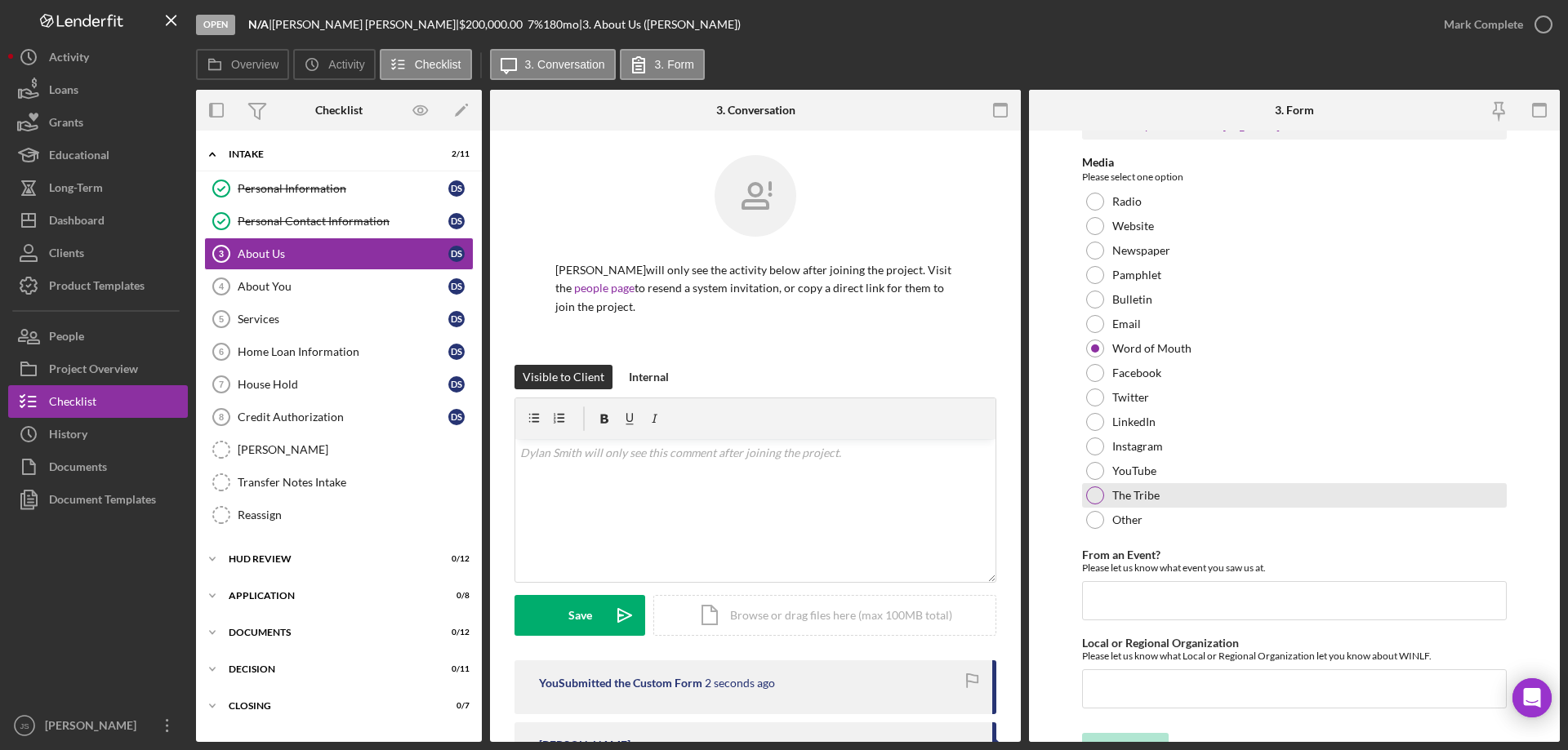
scroll to position [0, 0]
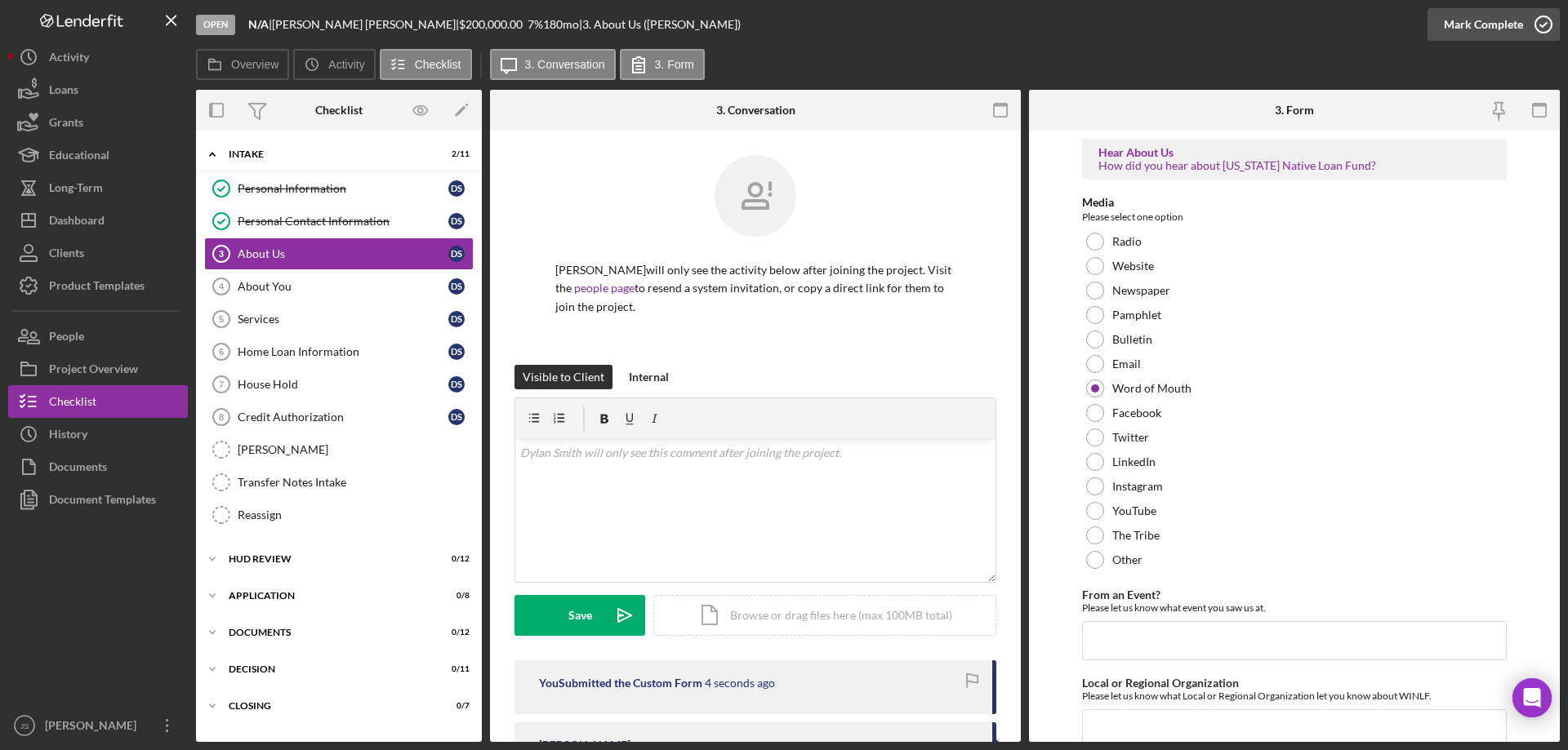
click at [1546, 21] on icon "button" at bounding box center [1544, 24] width 41 height 41
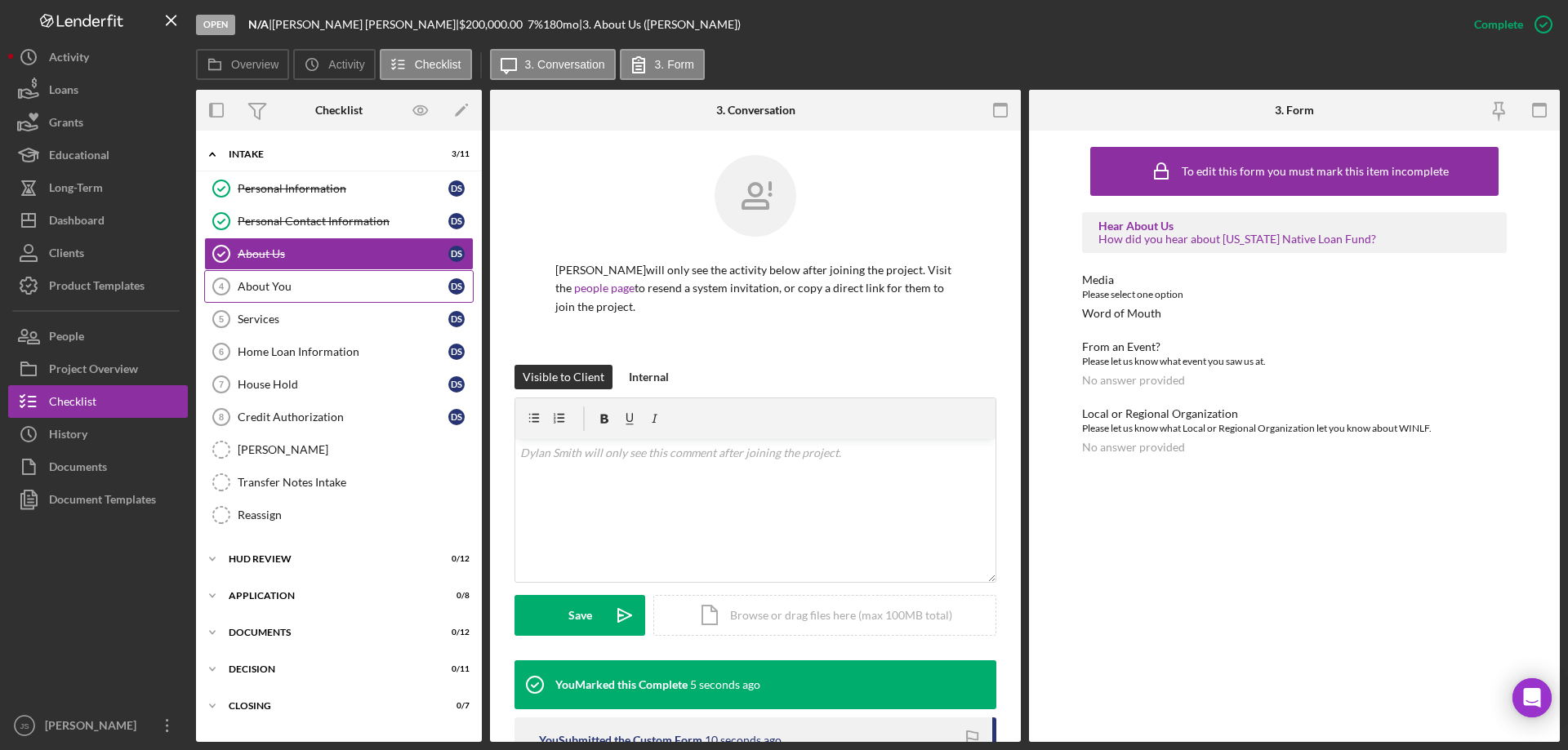
click at [286, 282] on div "About You" at bounding box center [343, 286] width 210 height 13
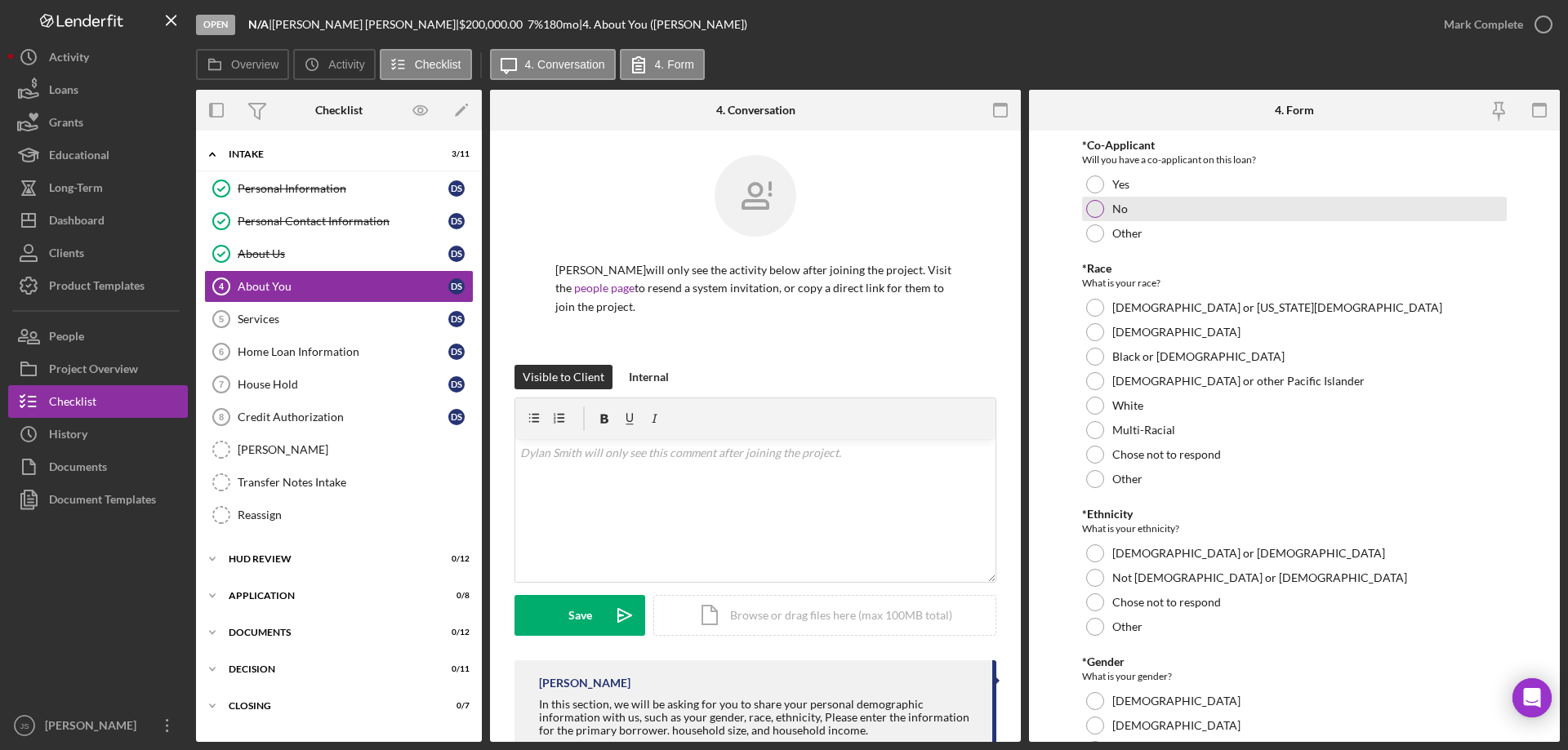
click at [1094, 201] on div at bounding box center [1095, 209] width 18 height 18
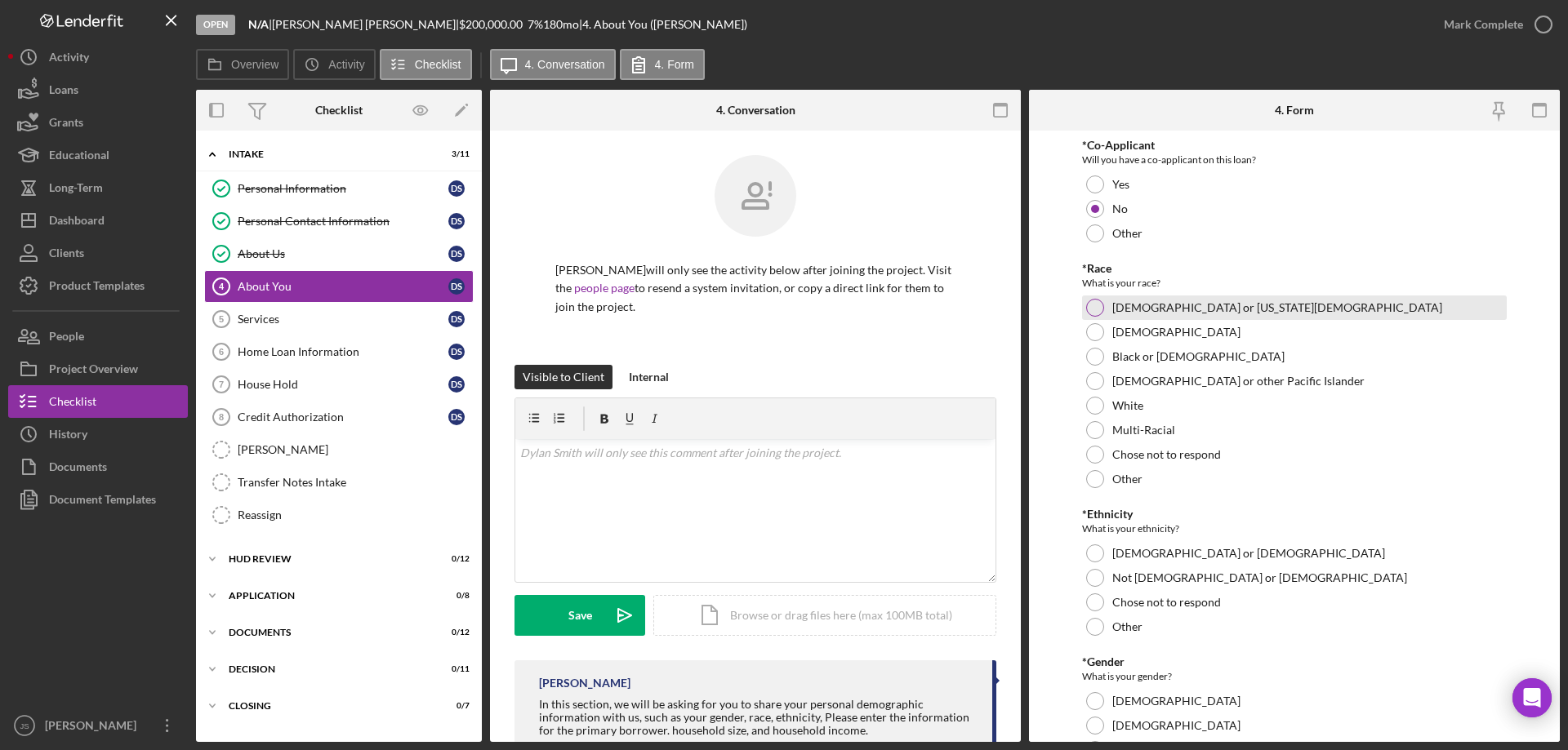
drag, startPoint x: 1098, startPoint y: 307, endPoint x: 1152, endPoint y: 345, distance: 66.0
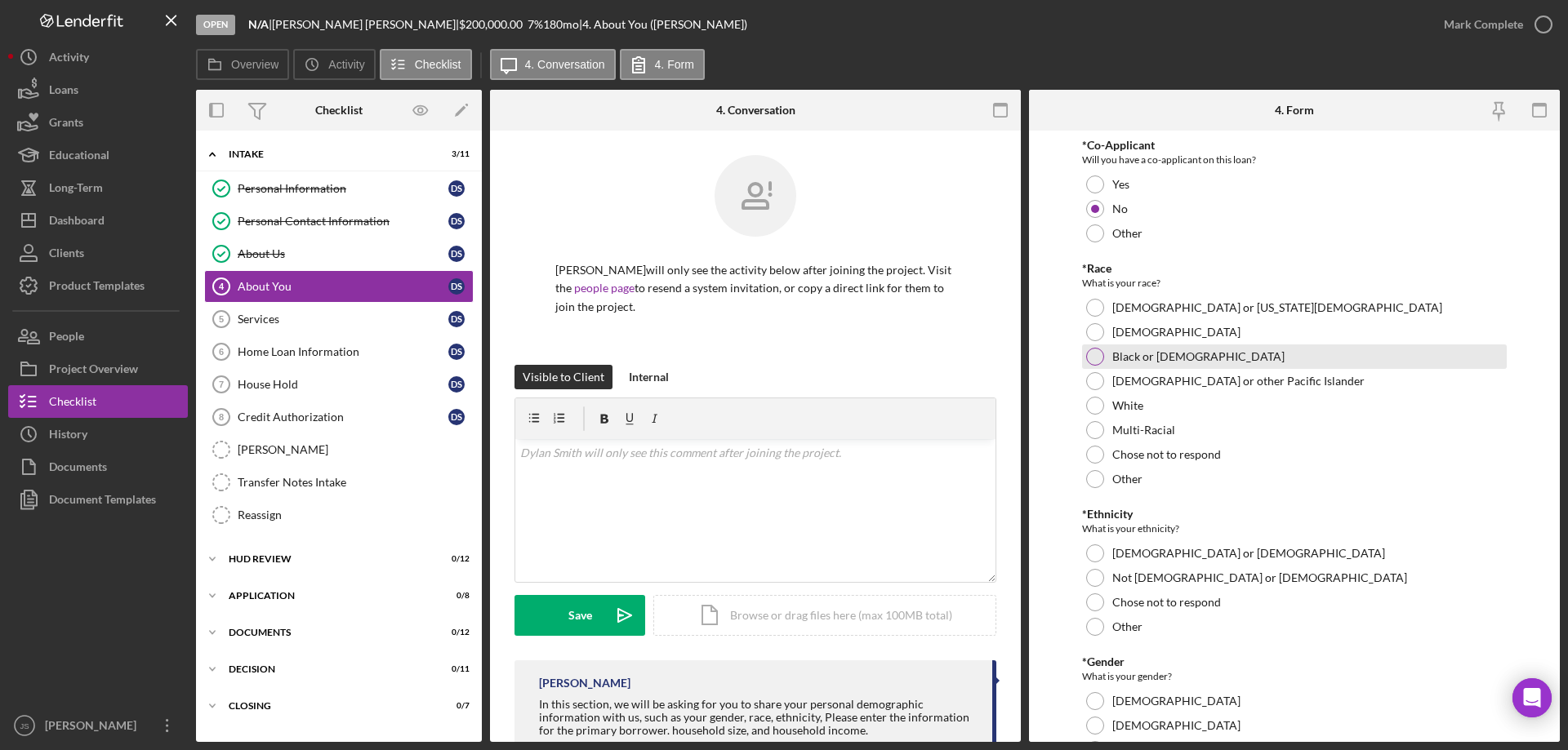
click at [1100, 307] on div at bounding box center [1095, 307] width 18 height 18
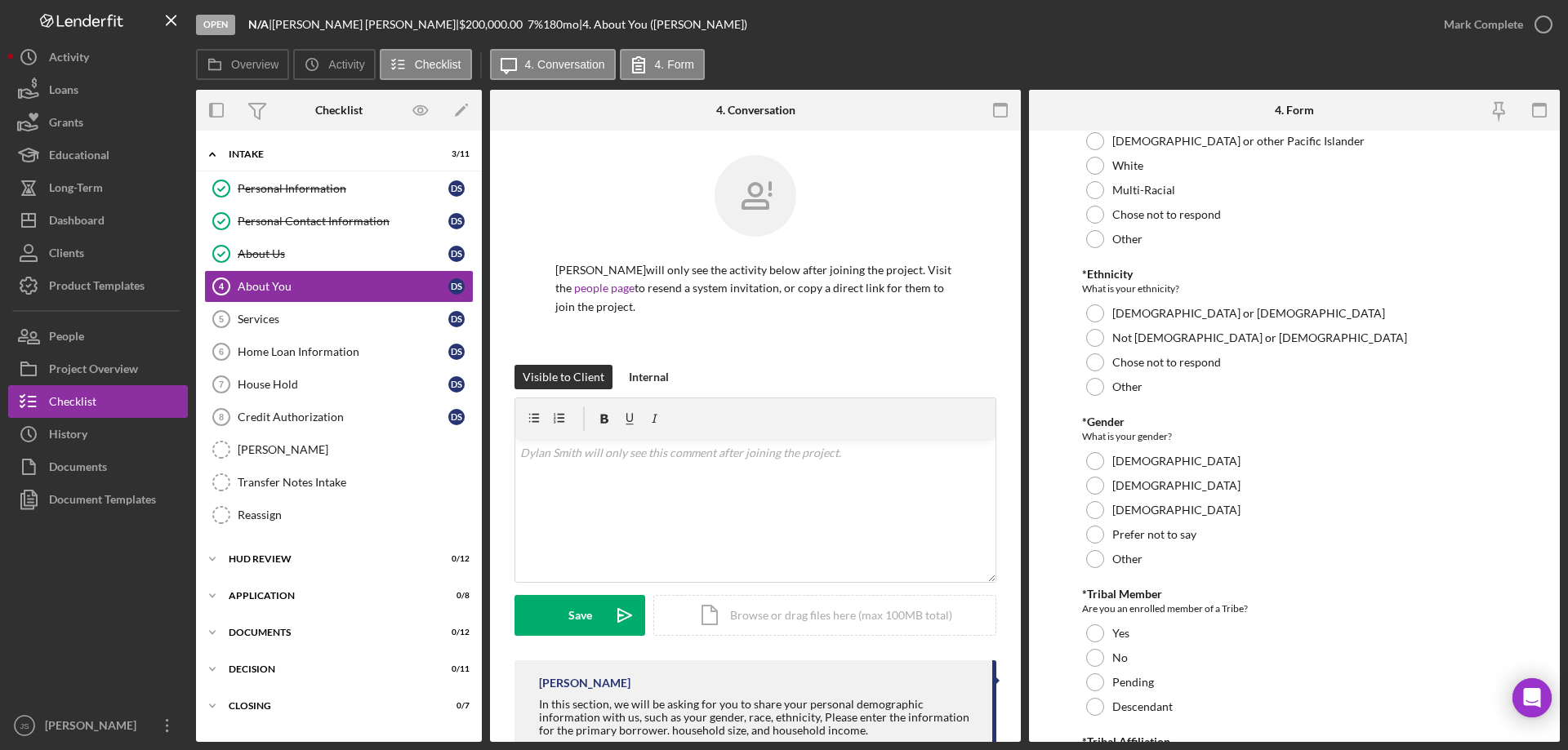
scroll to position [245, 0]
drag, startPoint x: 1094, startPoint y: 330, endPoint x: 1208, endPoint y: 383, distance: 125.7
click at [1096, 331] on div at bounding box center [1095, 333] width 18 height 18
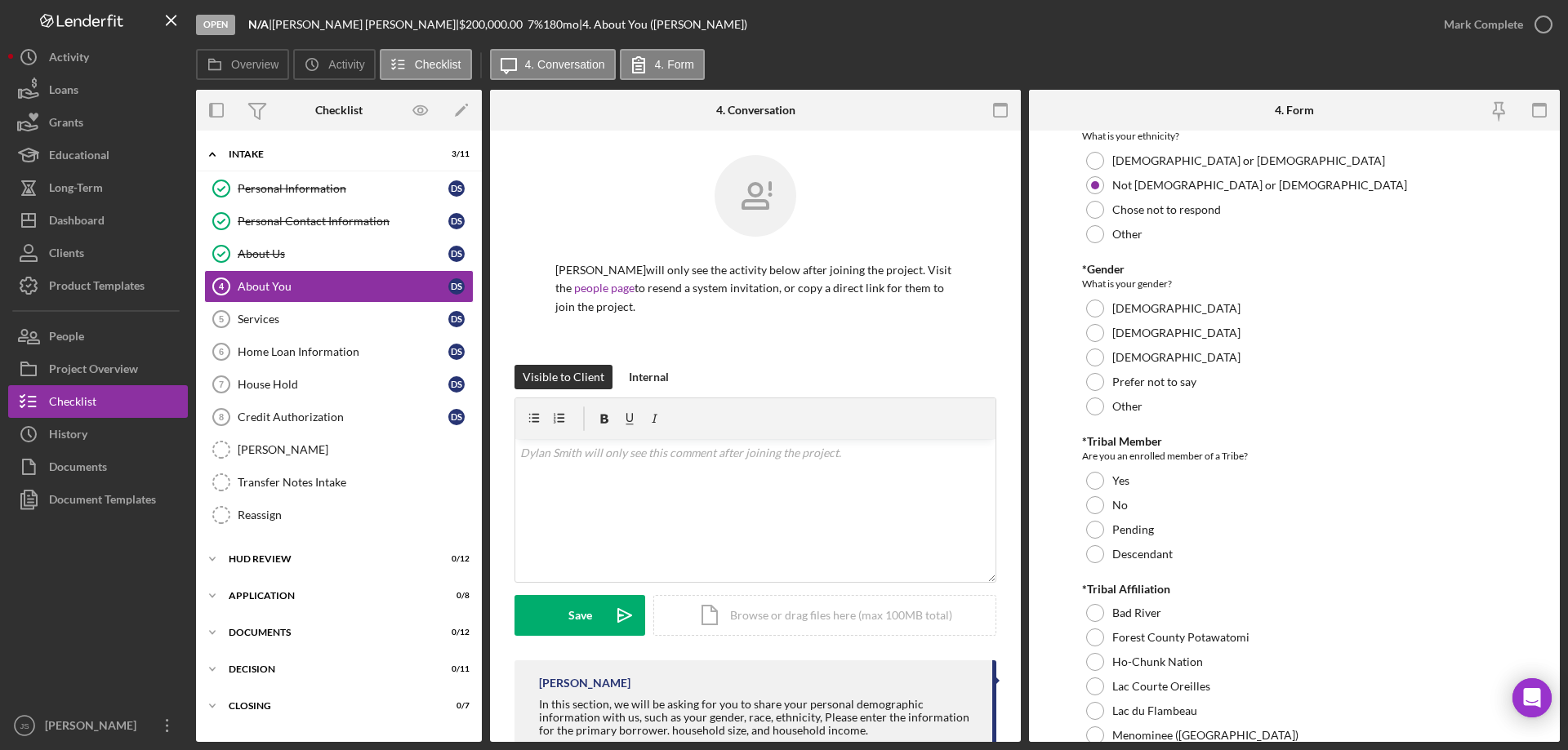
scroll to position [409, 0]
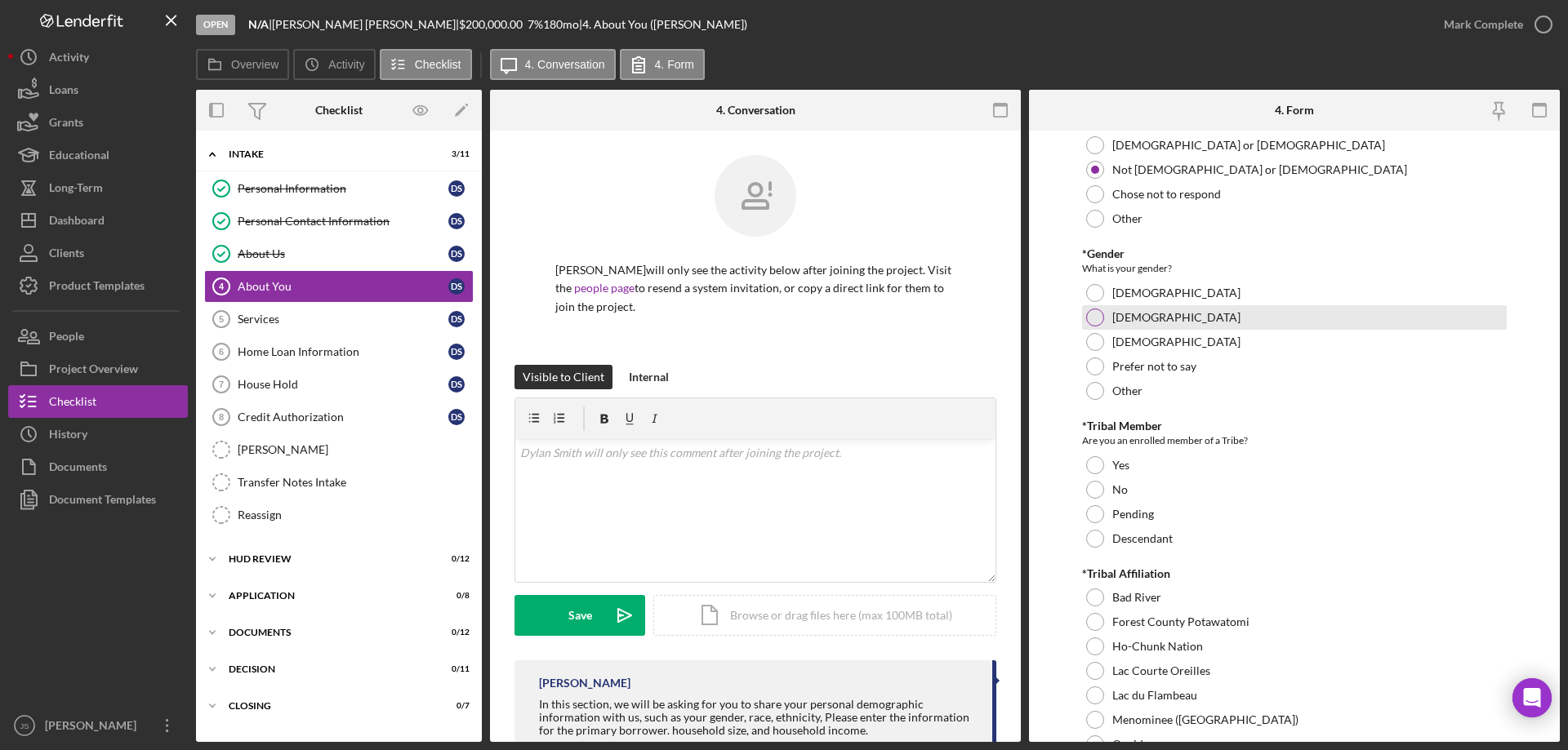
click at [1099, 322] on div at bounding box center [1095, 317] width 18 height 18
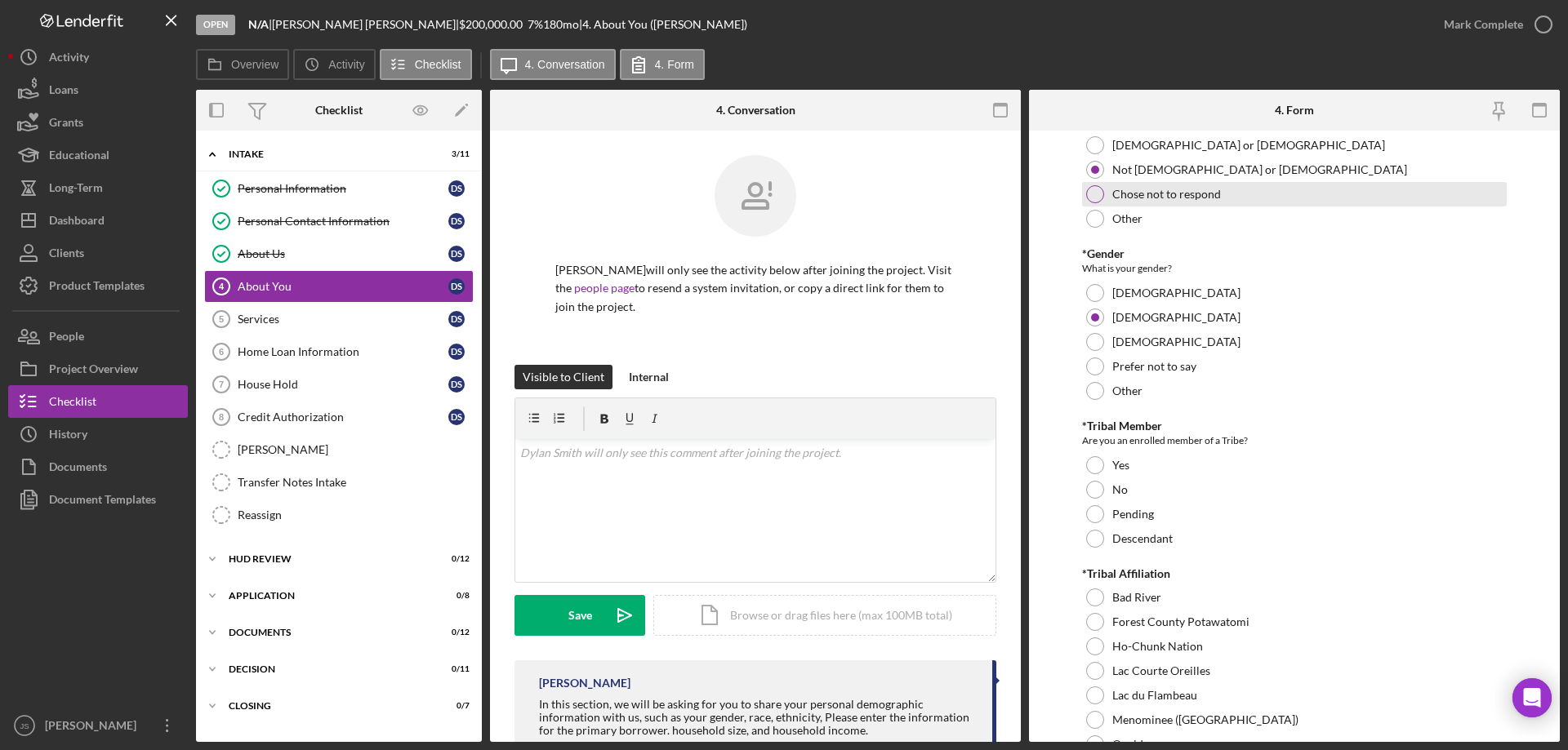
click at [1095, 193] on div at bounding box center [1095, 194] width 18 height 18
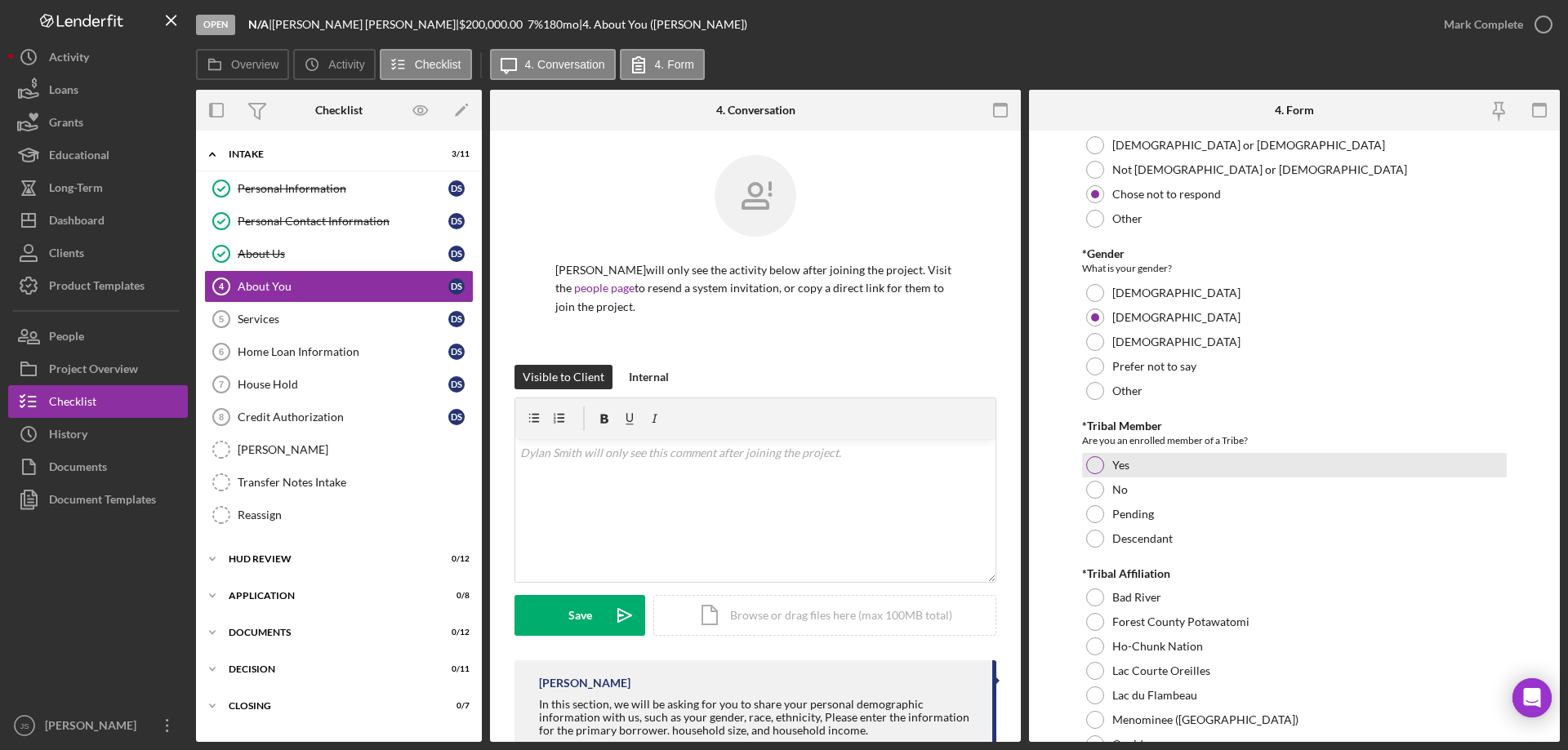
click at [1091, 460] on div at bounding box center [1095, 465] width 18 height 18
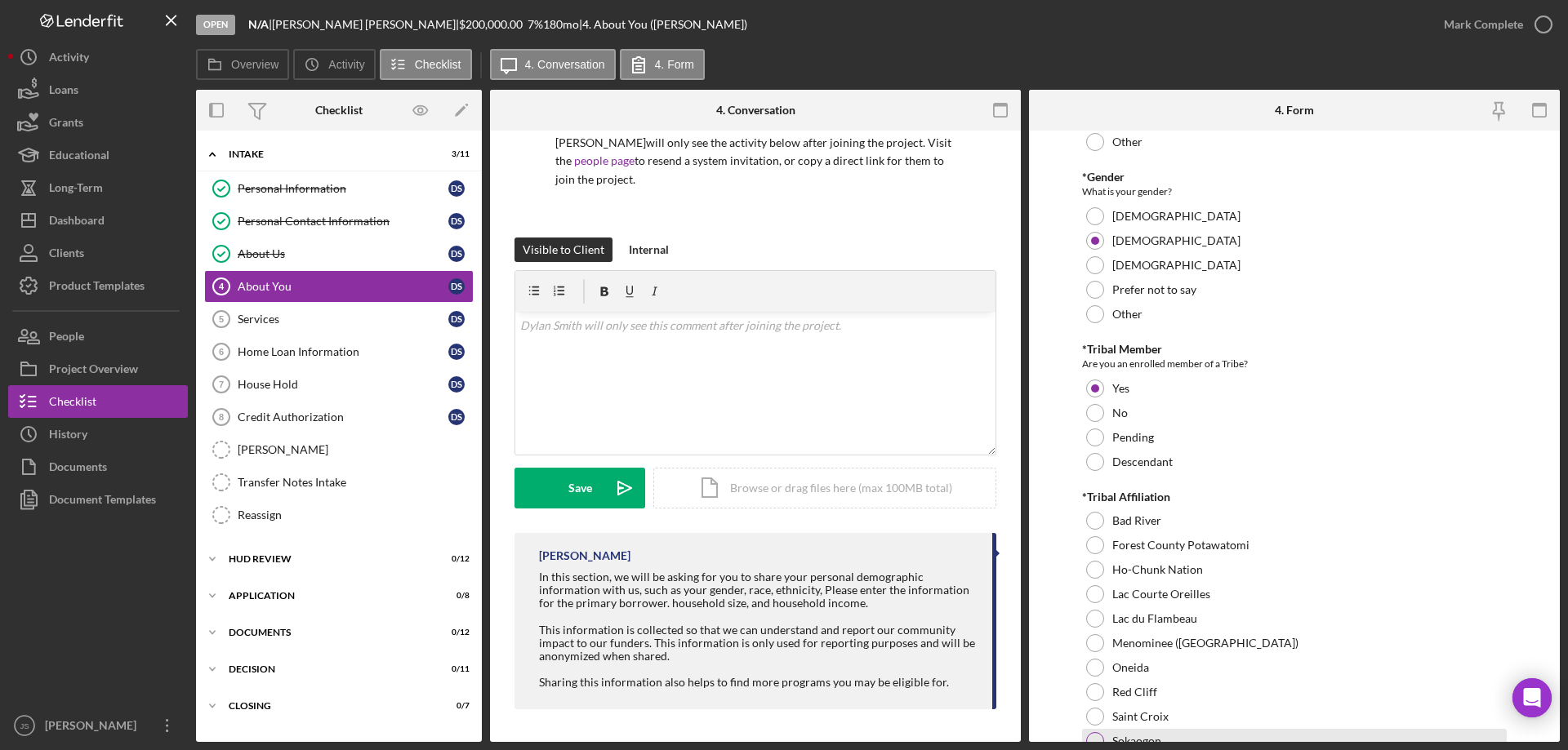
scroll to position [734, 0]
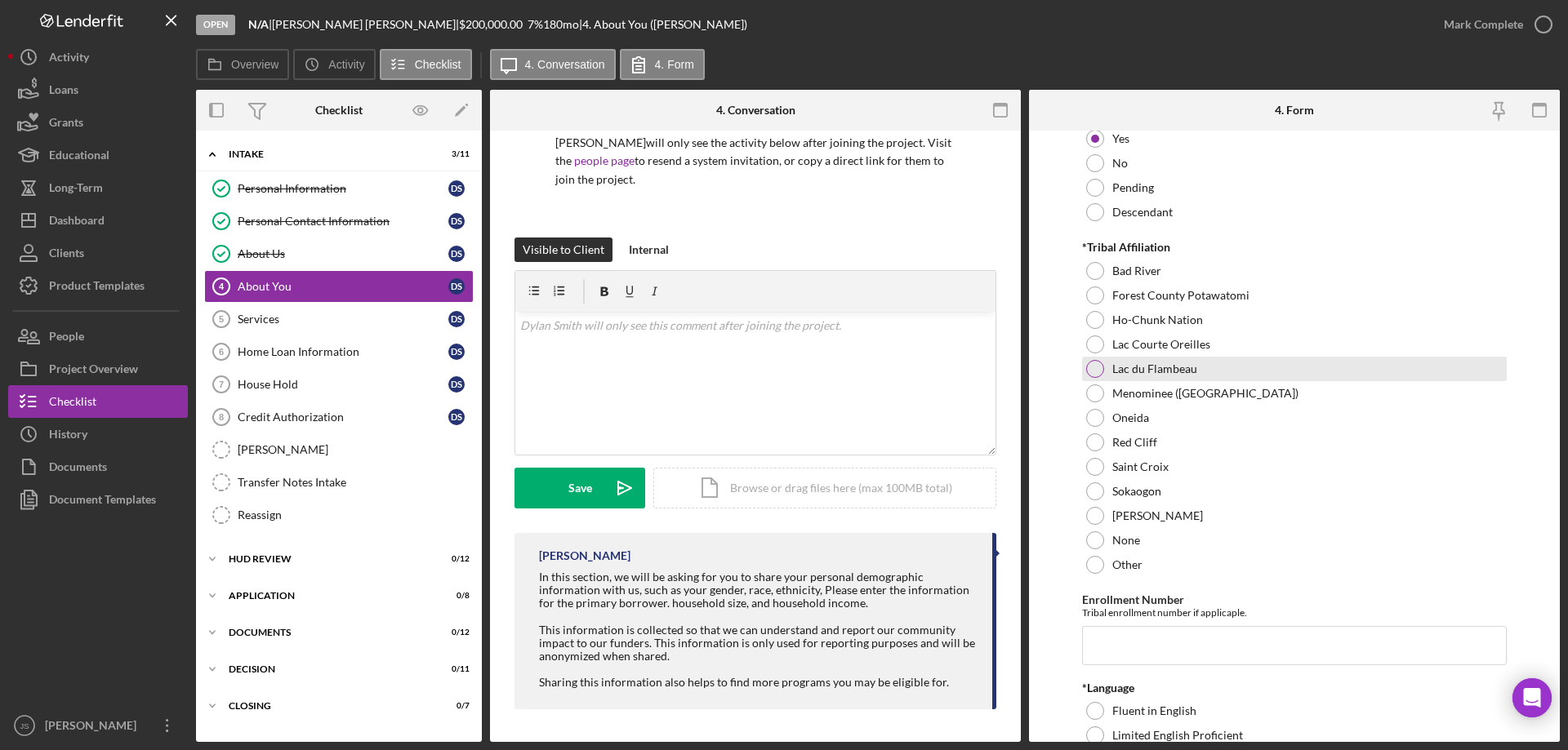
click at [1095, 371] on div at bounding box center [1095, 369] width 18 height 18
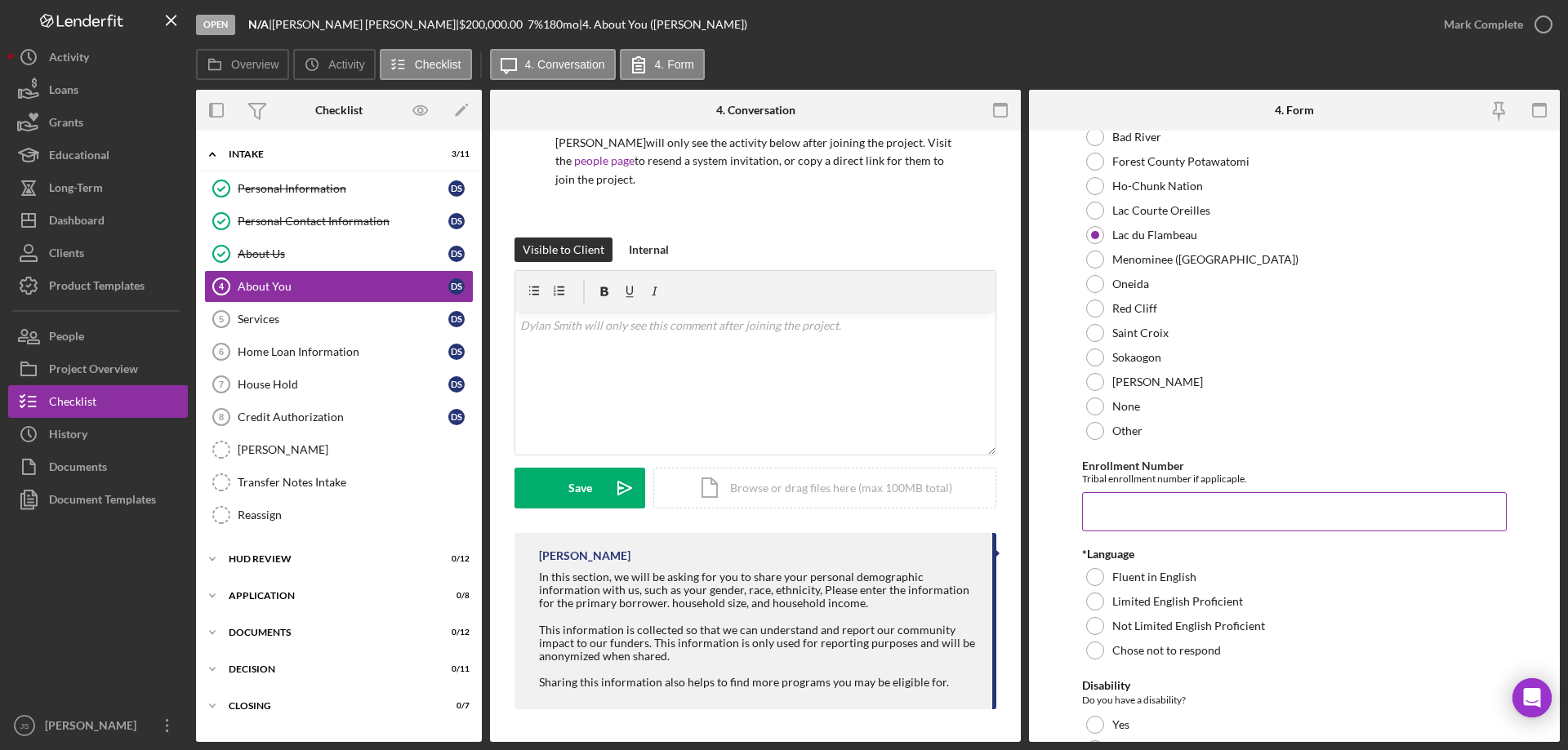
scroll to position [898, 0]
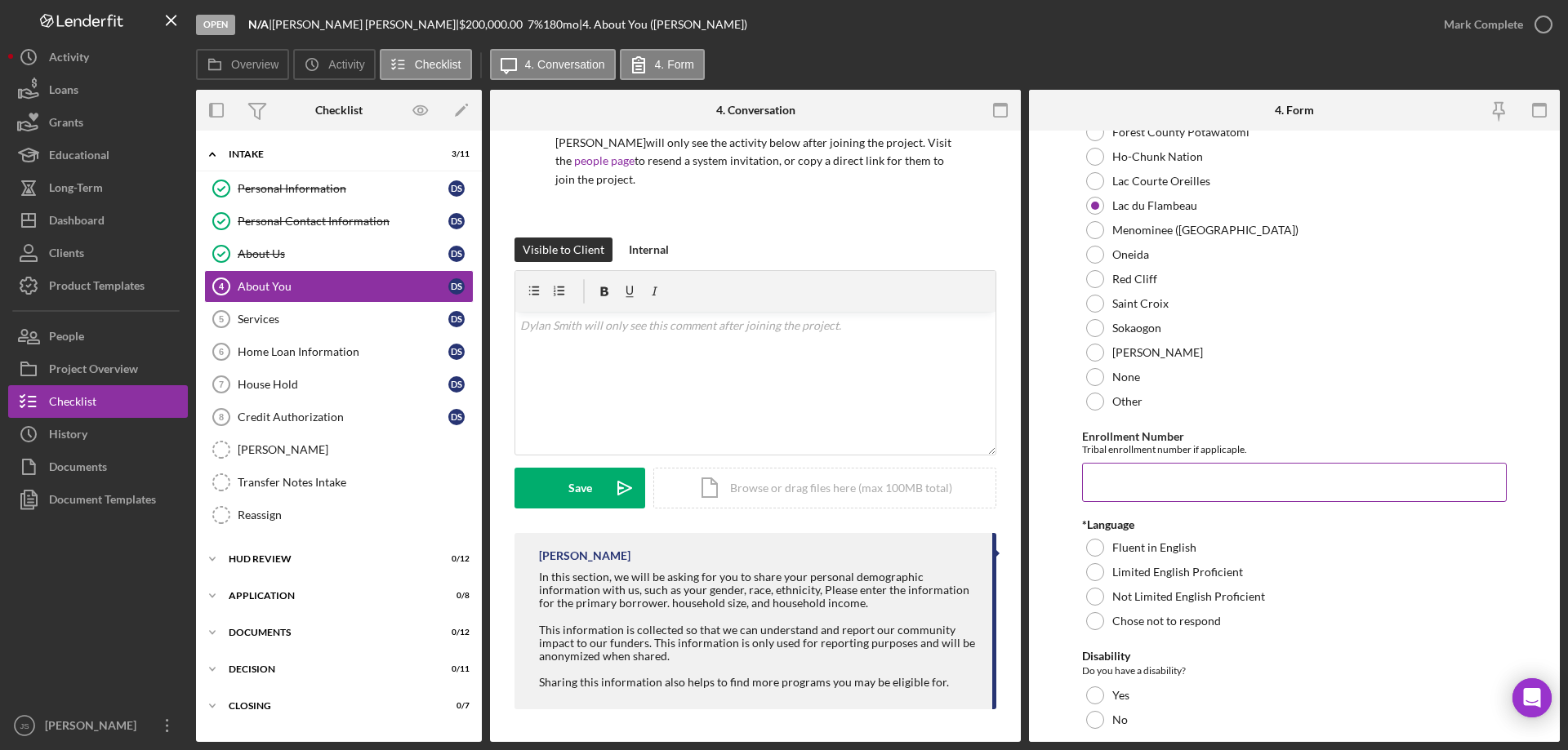
click at [1110, 488] on input "Enrollment Number" at bounding box center [1295, 482] width 424 height 39
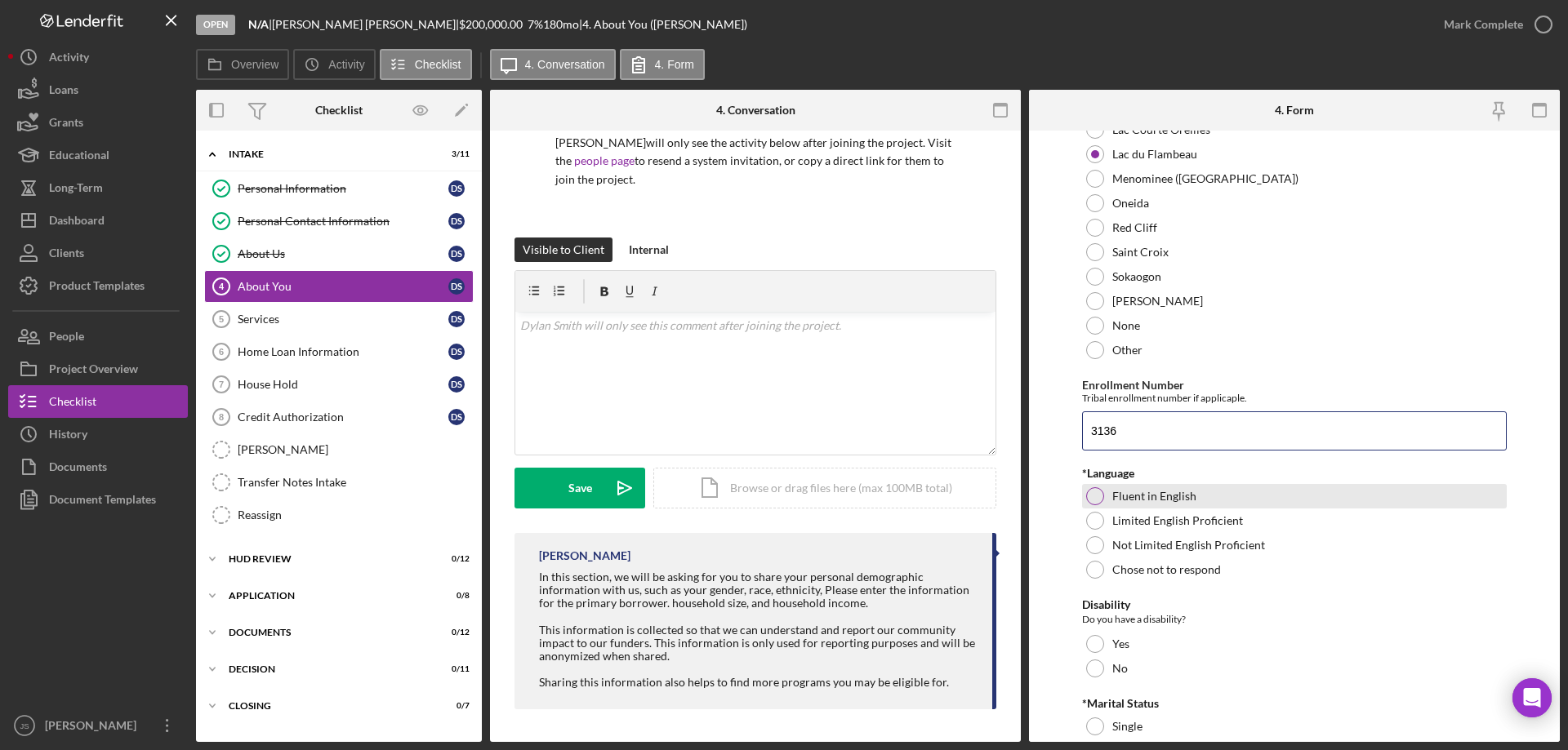
scroll to position [1143, 0]
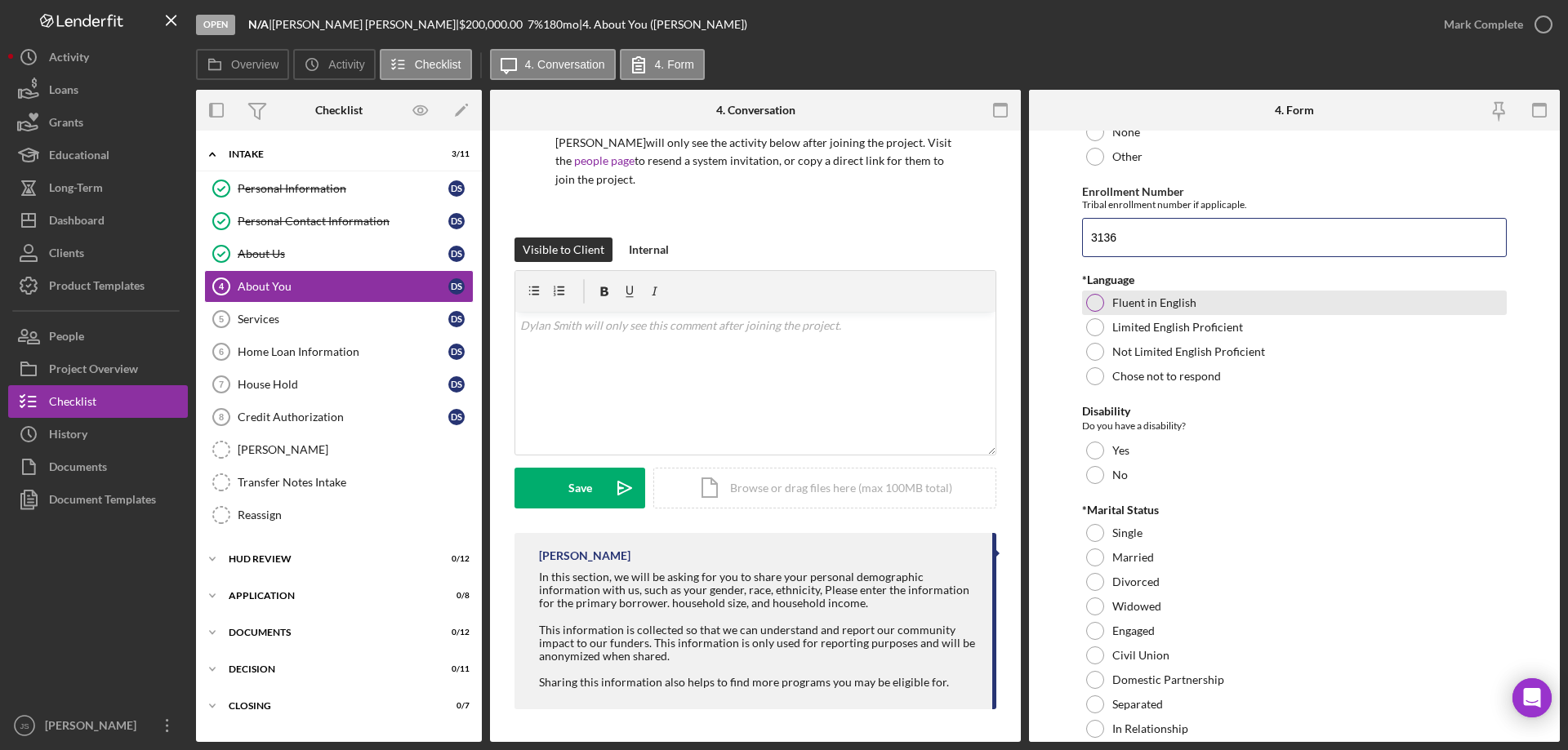
type input "3136"
click at [1093, 302] on div at bounding box center [1095, 303] width 18 height 18
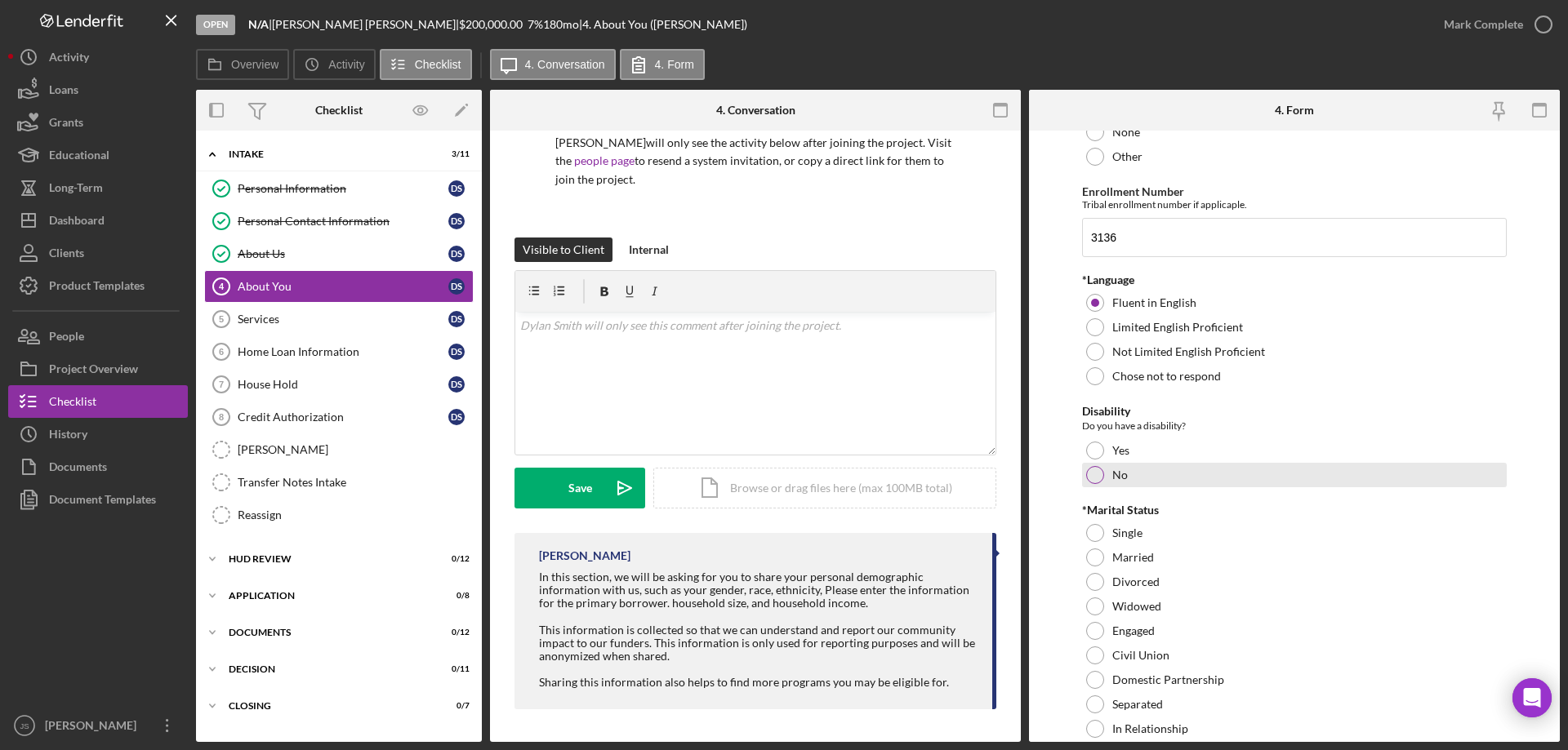
click at [1095, 478] on div at bounding box center [1095, 475] width 18 height 18
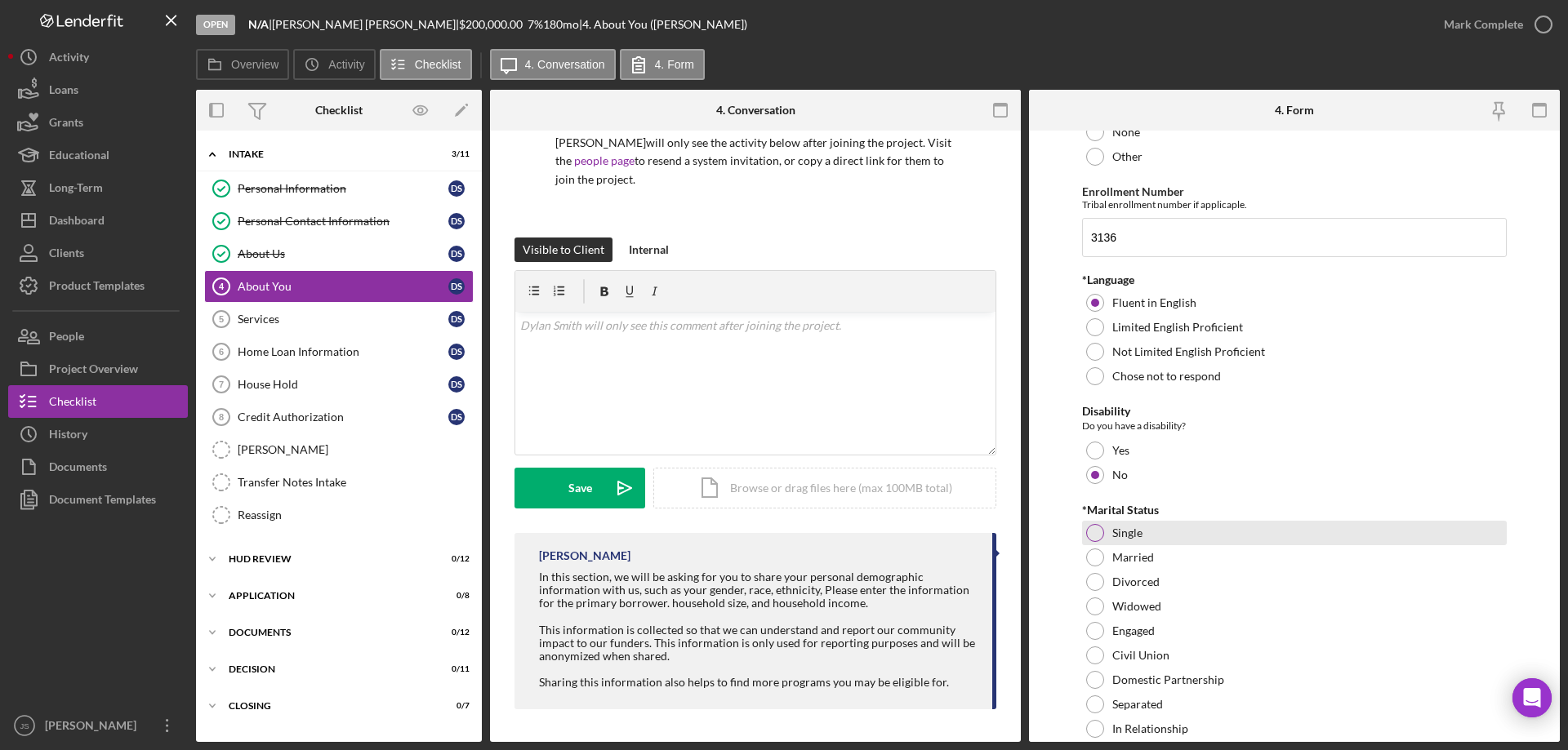
click at [1091, 530] on div at bounding box center [1095, 533] width 18 height 18
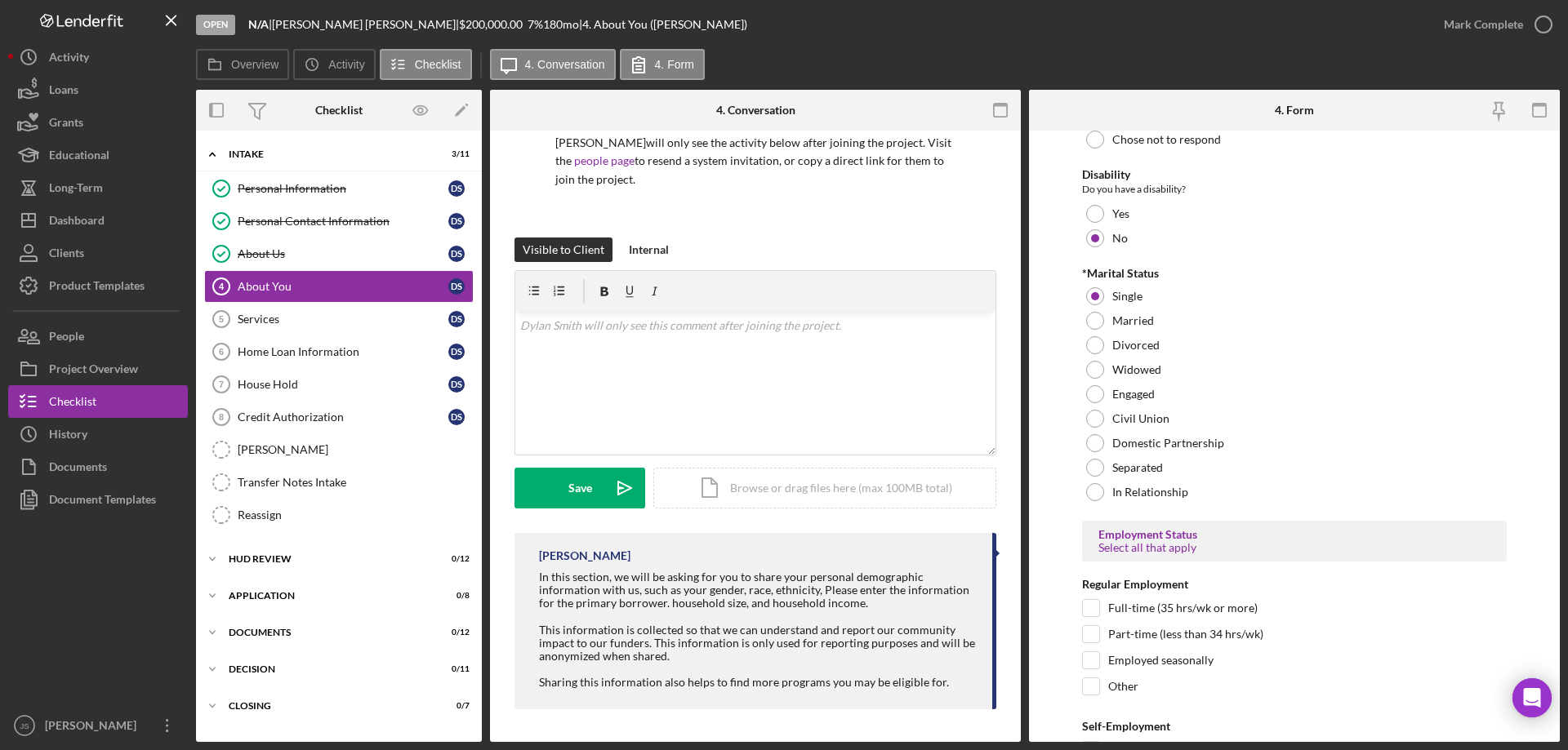
scroll to position [1388, 0]
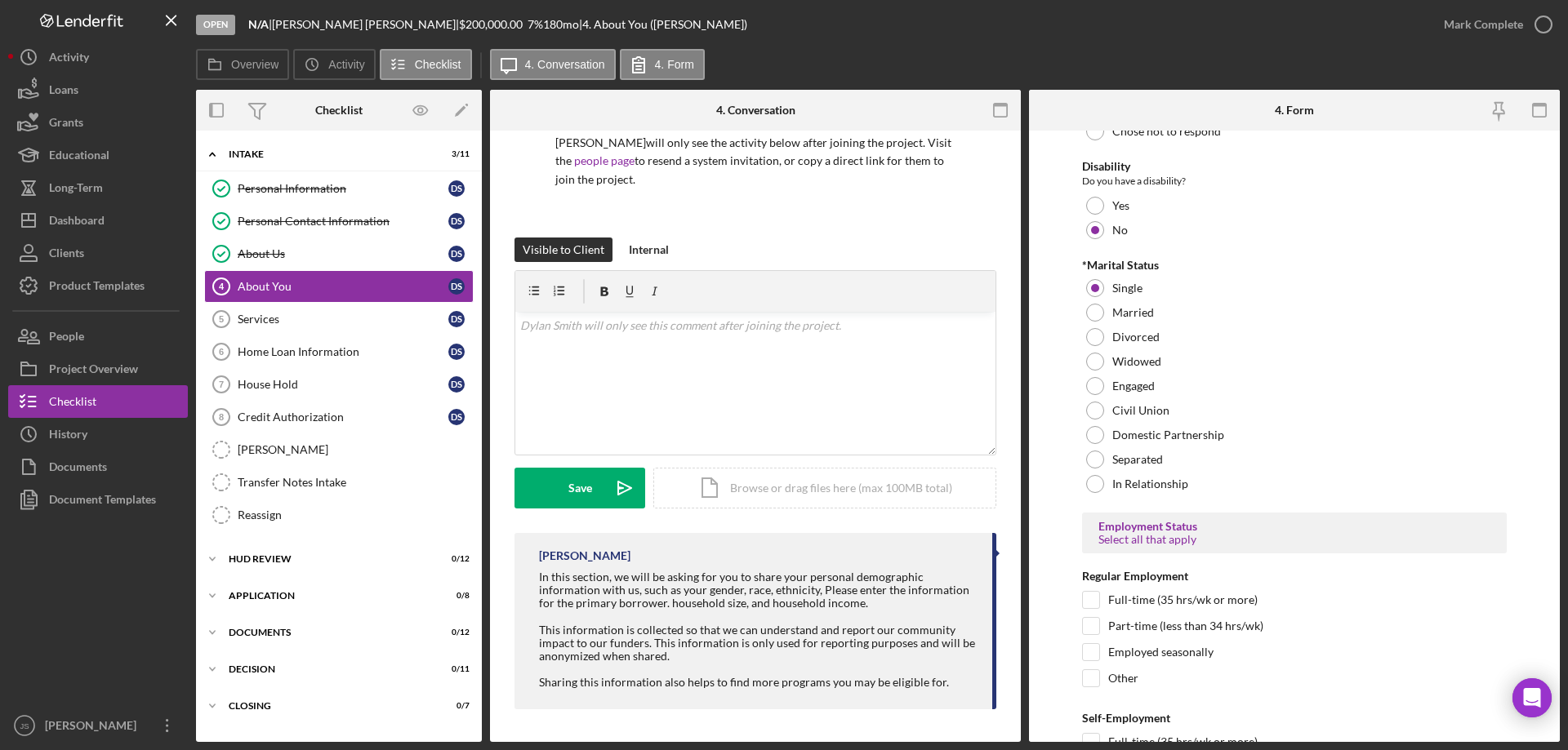
click at [1079, 600] on form "*Co-Applicant Will you have a co-applicant on this loan? Yes No Other *Race Wha…" at bounding box center [1294, 436] width 530 height 612
click at [1093, 603] on input "Full-time (35 hrs/wk or more)" at bounding box center [1091, 599] width 17 height 17
checkbox input "true"
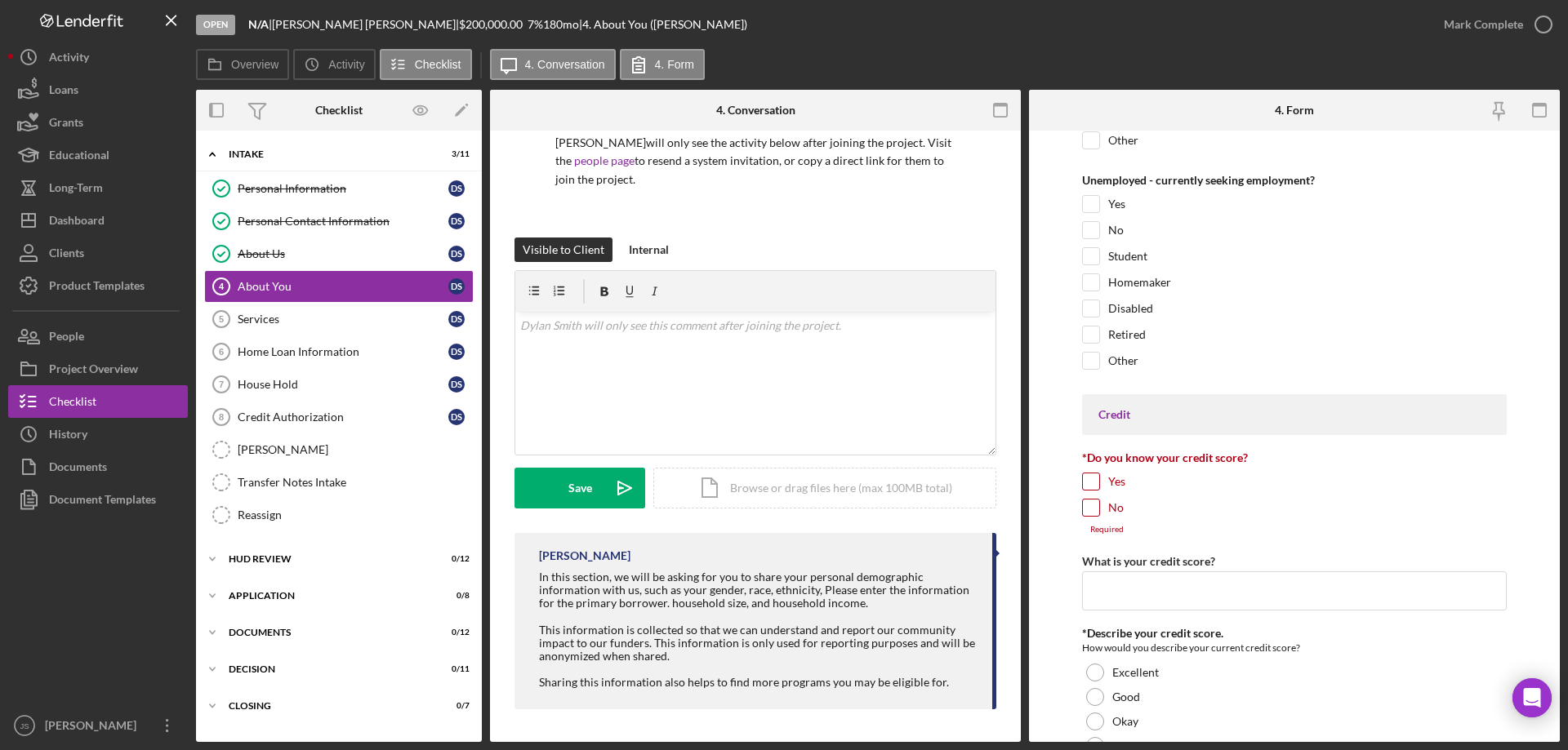
scroll to position [2286, 0]
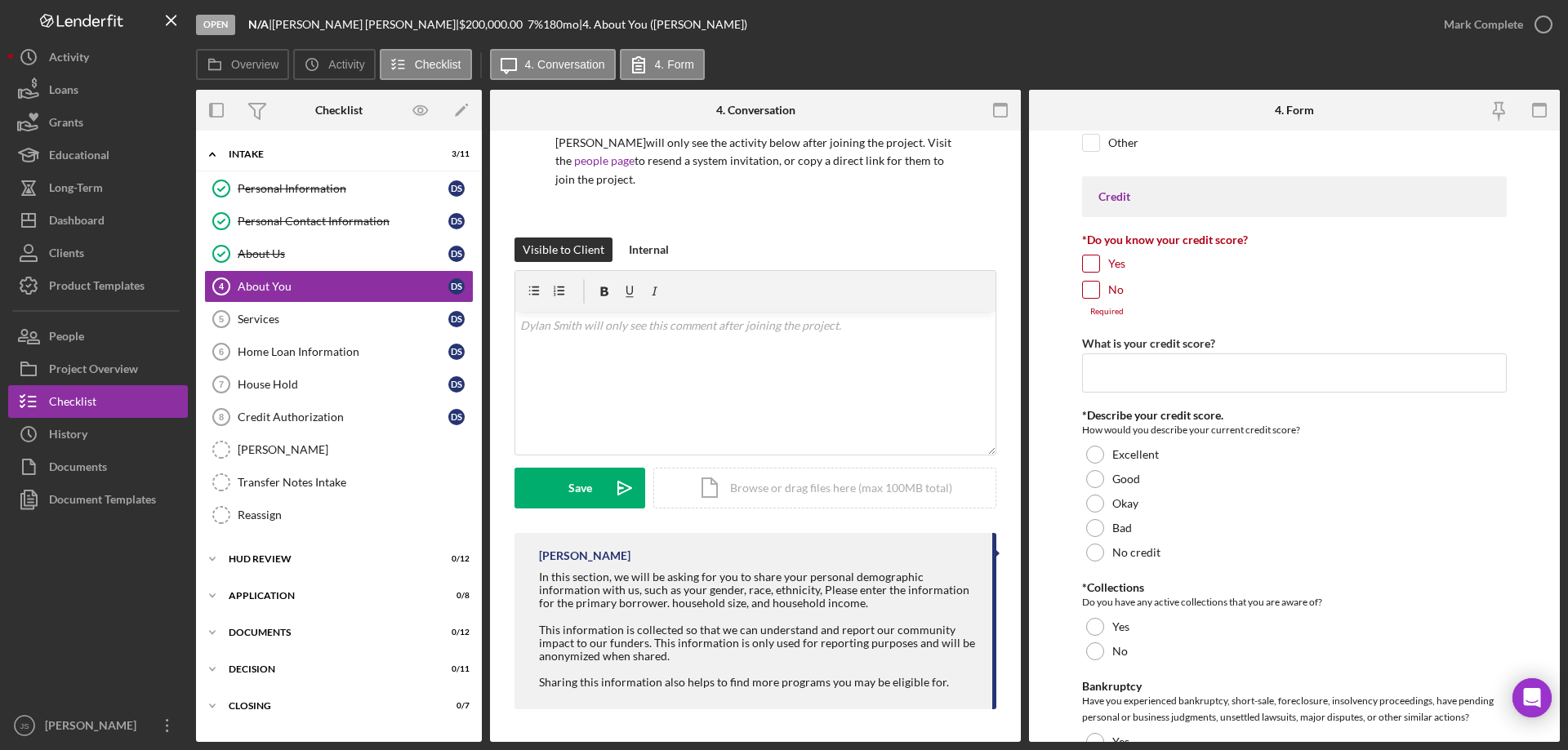
drag, startPoint x: 1093, startPoint y: 290, endPoint x: 1094, endPoint y: 317, distance: 27.0
click at [1094, 290] on input "No" at bounding box center [1091, 289] width 17 height 17
checkbox input "true"
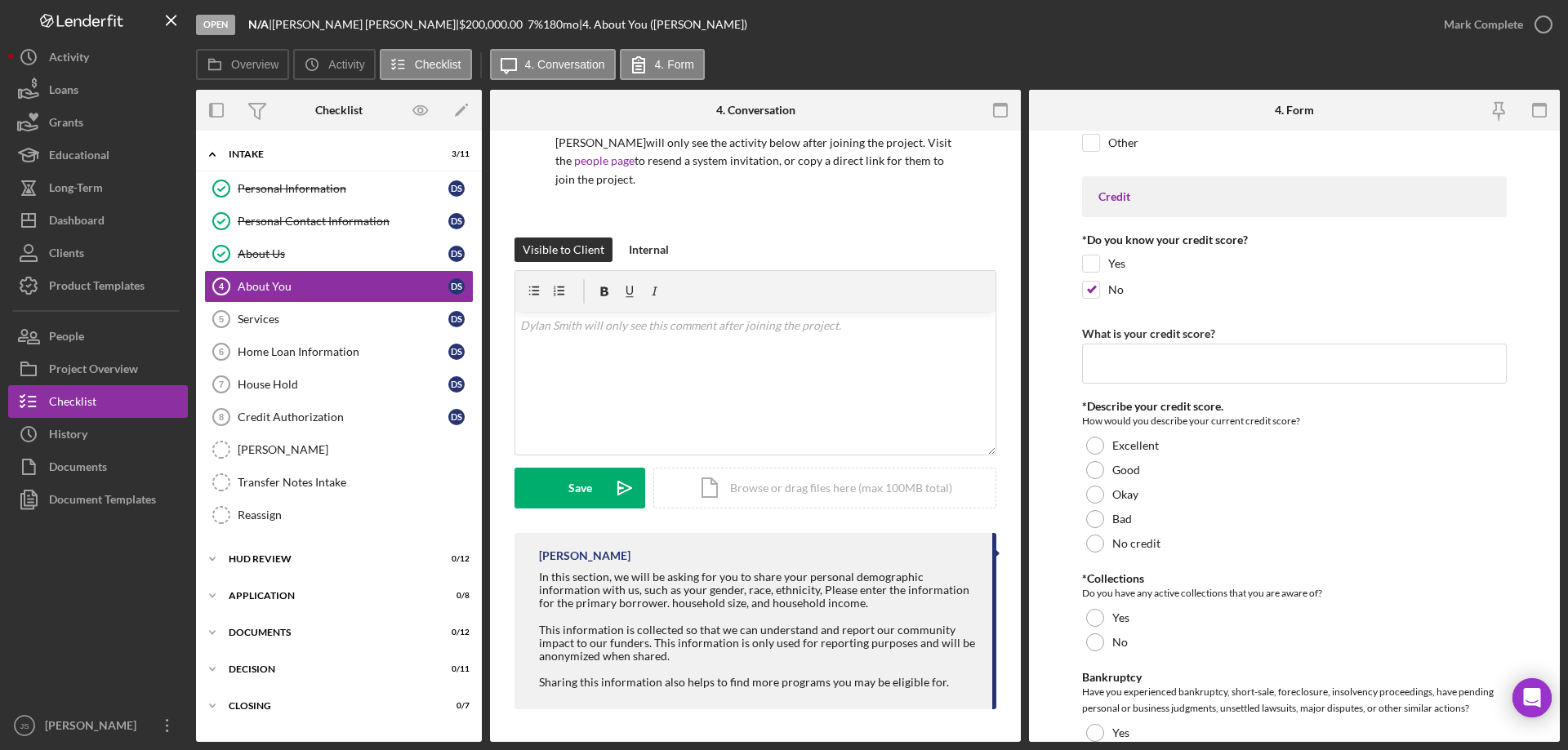
drag, startPoint x: 1092, startPoint y: 495, endPoint x: 1048, endPoint y: 490, distance: 44.3
click at [1093, 495] on div at bounding box center [1095, 494] width 18 height 18
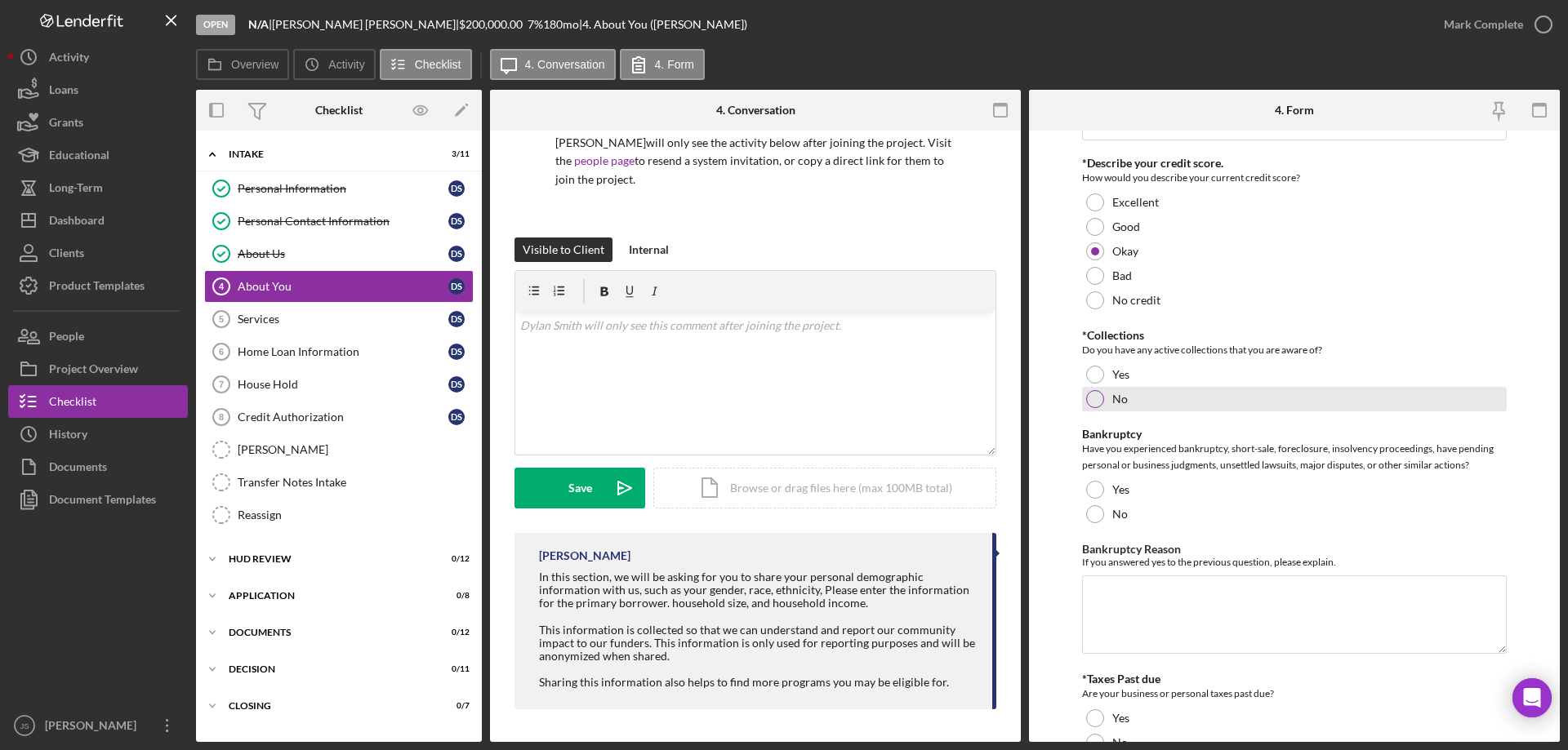
scroll to position [2530, 0]
click at [1094, 371] on div at bounding box center [1095, 373] width 18 height 18
click at [1089, 507] on div at bounding box center [1095, 513] width 18 height 18
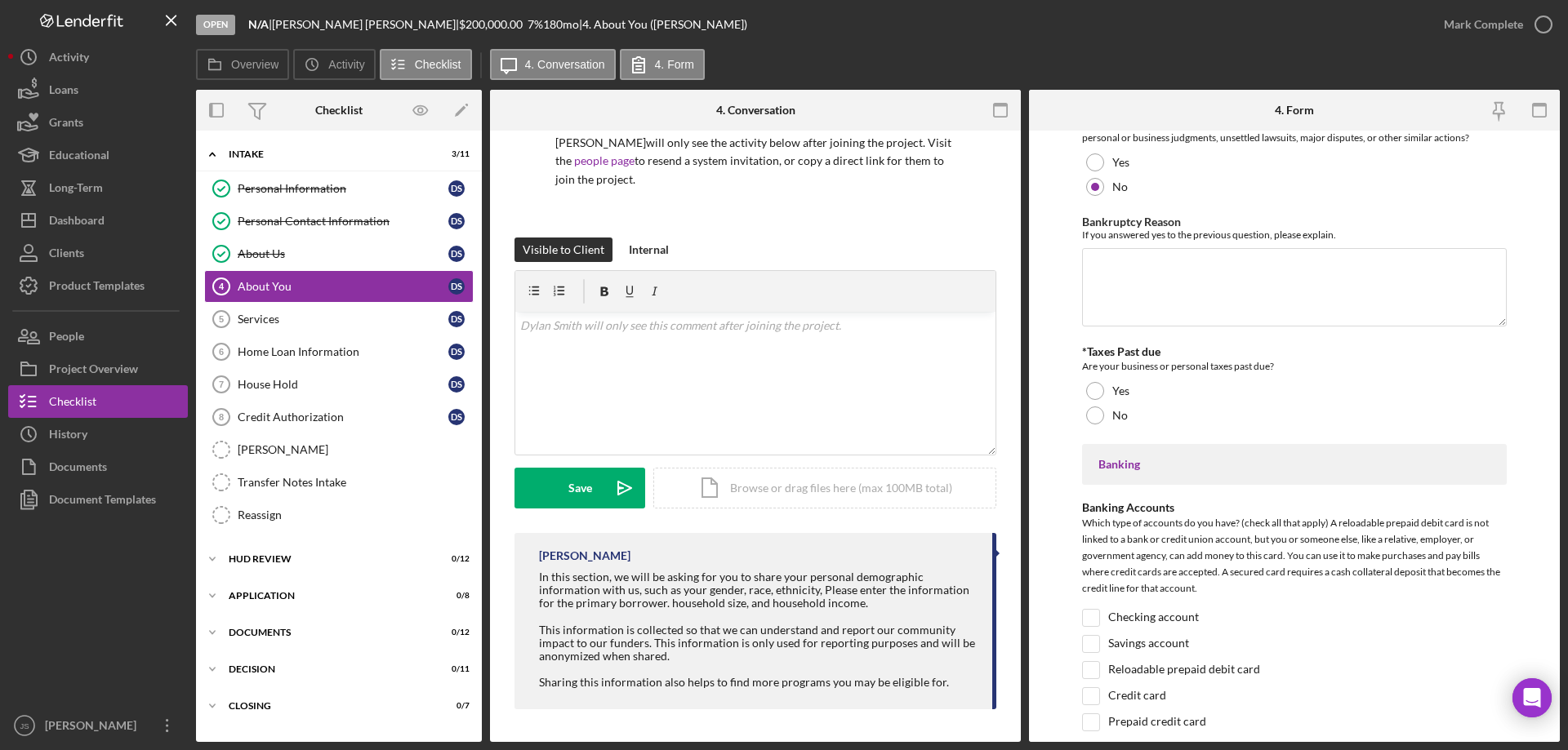
scroll to position [2857, 0]
click at [1095, 417] on div at bounding box center [1095, 414] width 18 height 18
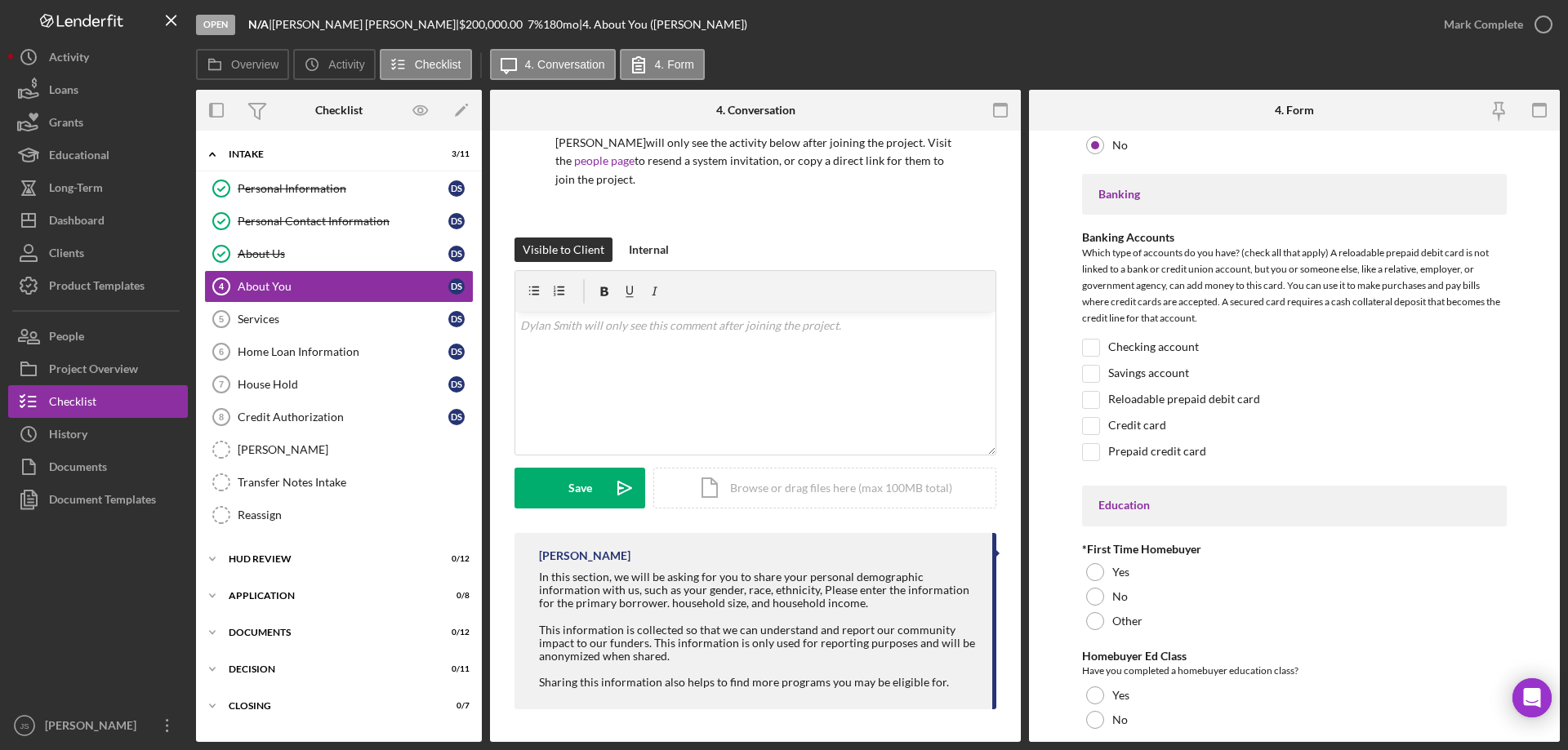
scroll to position [3184, 0]
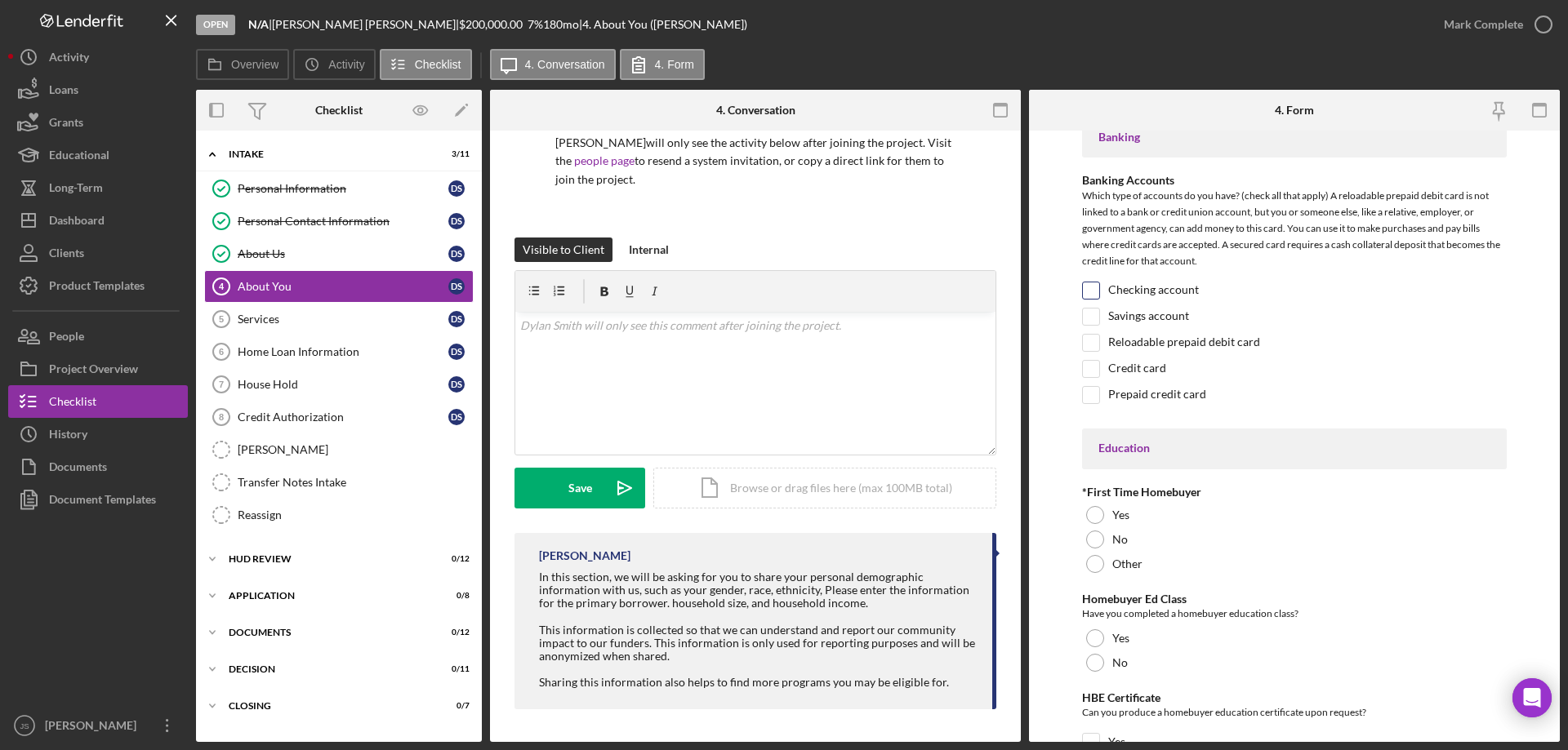
click at [1097, 289] on input "Checking account" at bounding box center [1091, 290] width 17 height 17
checkbox input "true"
click at [1100, 516] on div at bounding box center [1095, 515] width 18 height 18
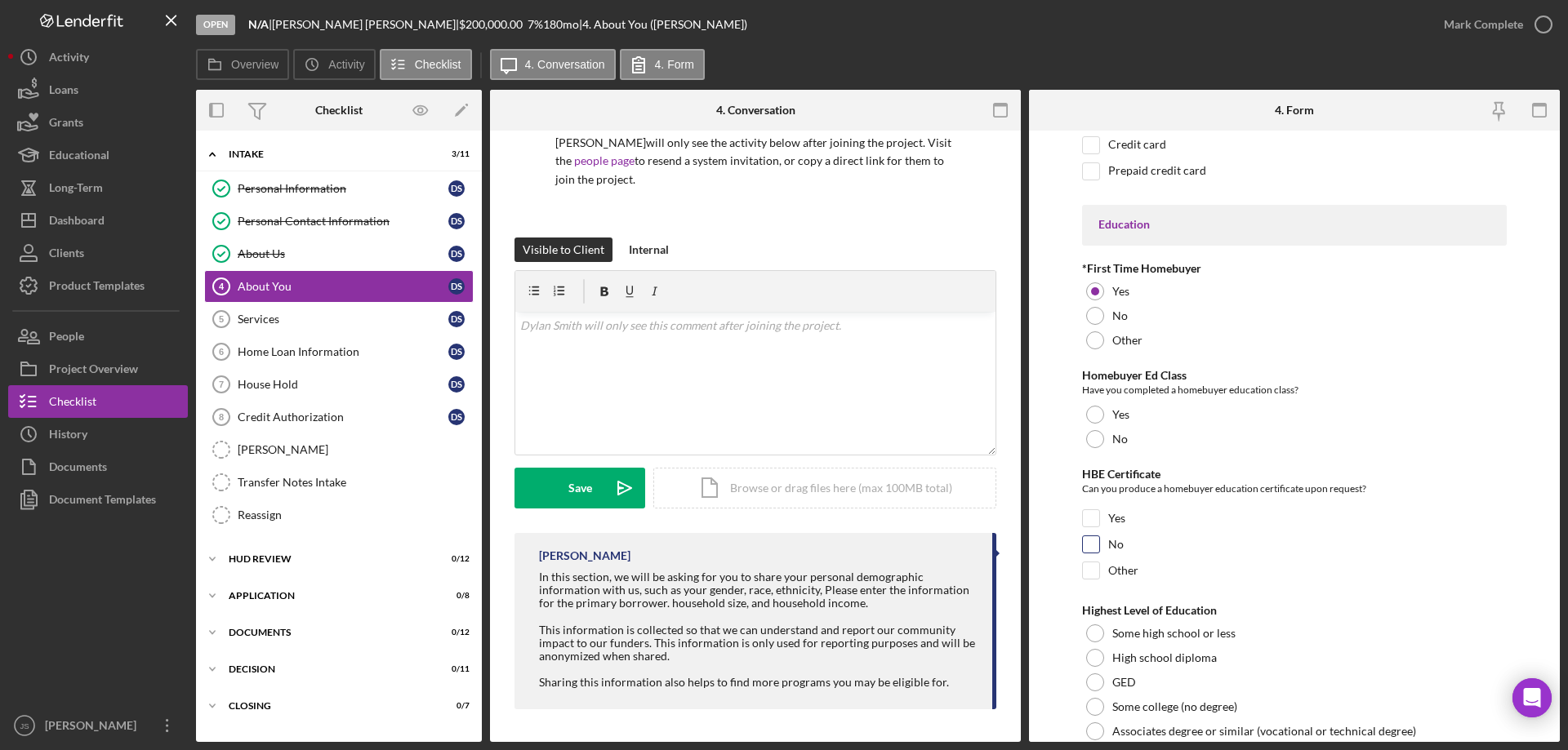
scroll to position [3428, 0]
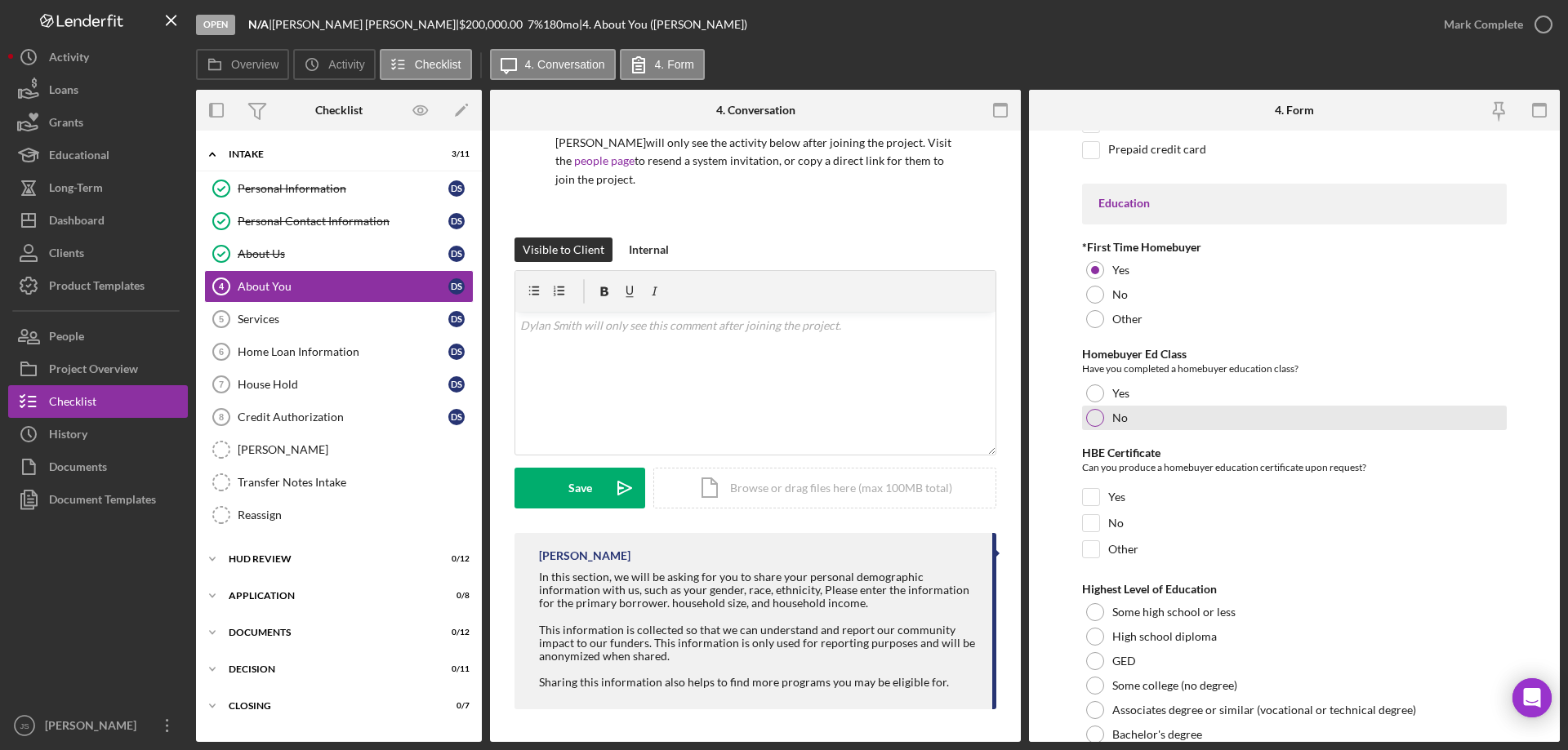
click at [1095, 415] on div at bounding box center [1095, 417] width 18 height 18
click at [1095, 524] on input "No" at bounding box center [1091, 522] width 17 height 17
checkbox input "true"
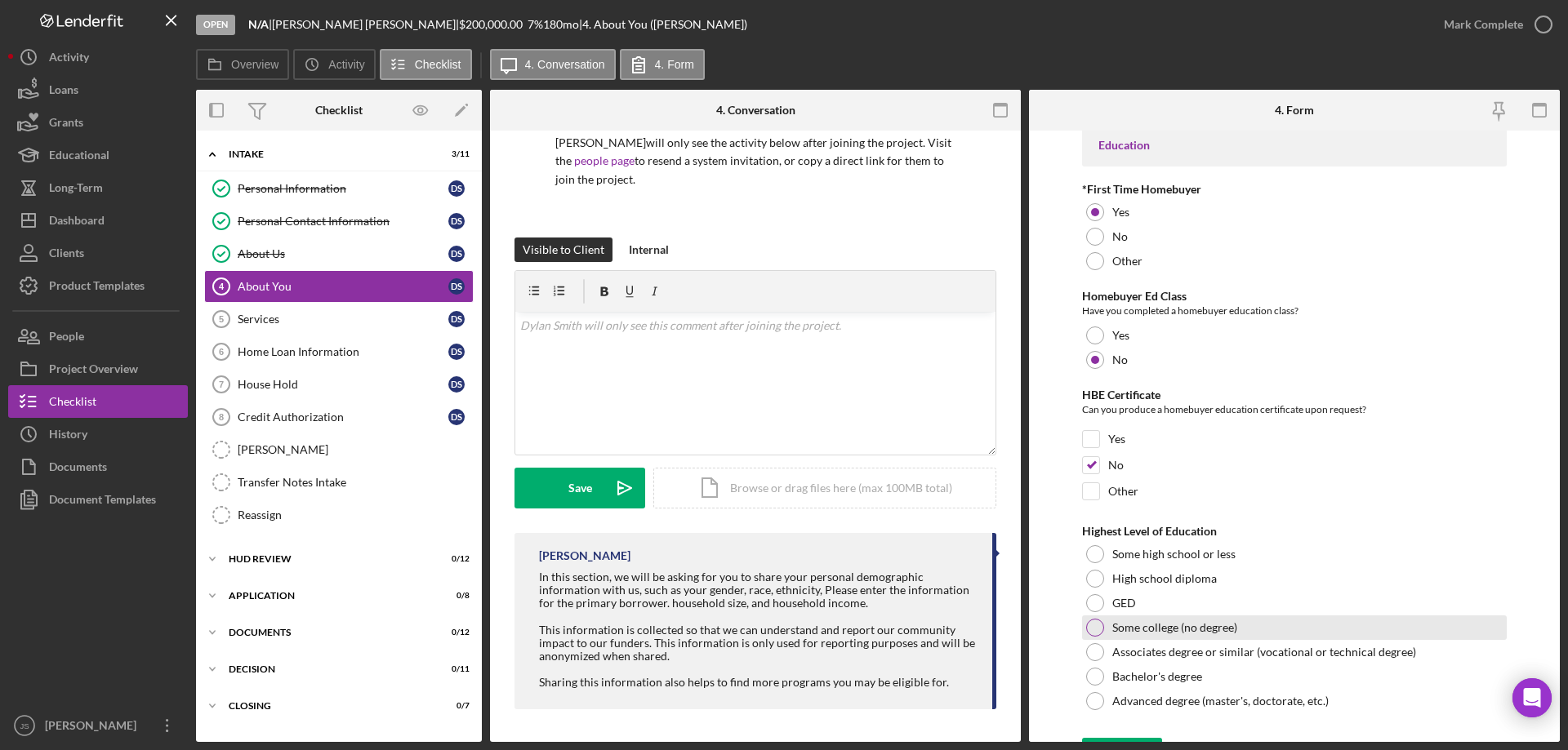
scroll to position [3518, 0]
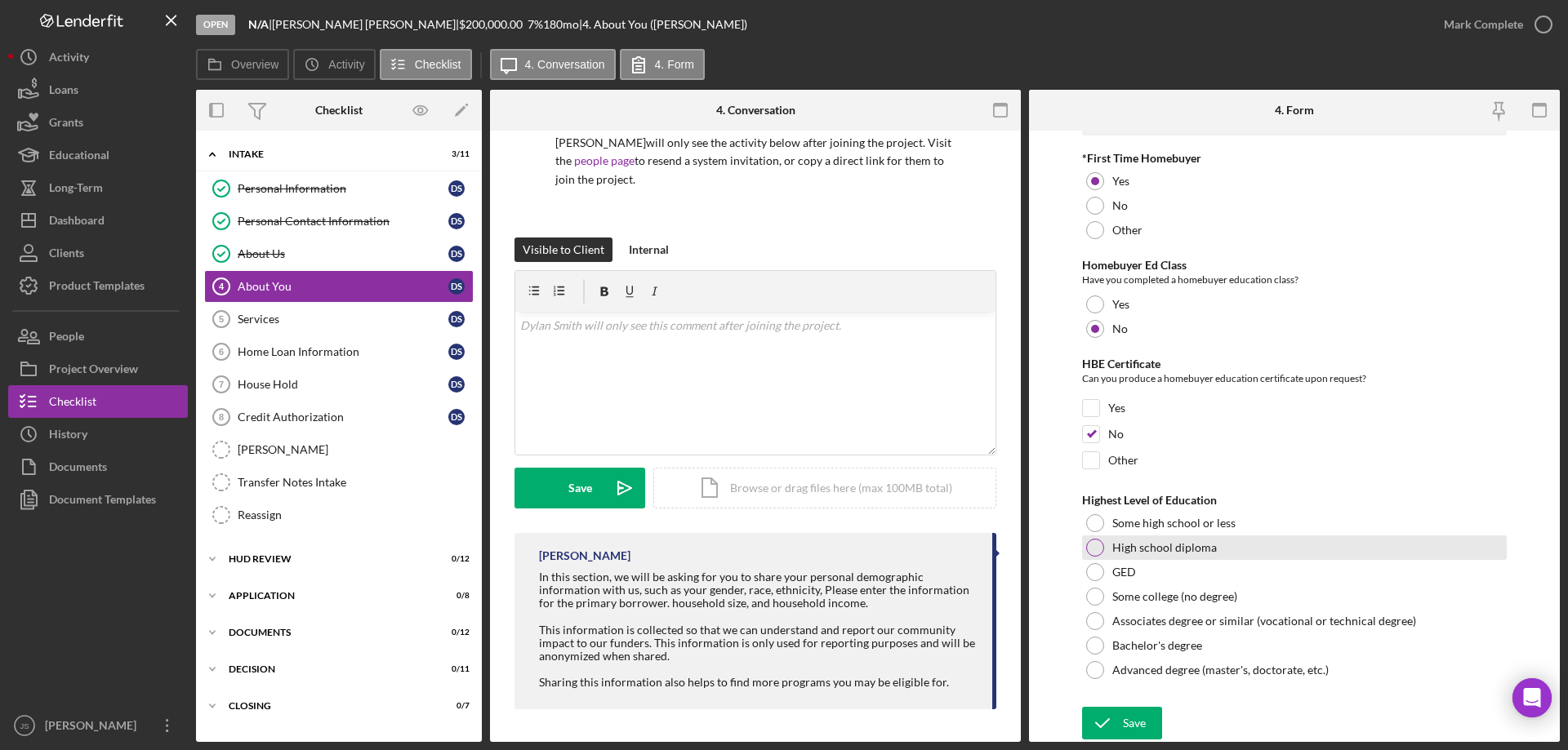
click at [1094, 546] on div at bounding box center [1095, 548] width 18 height 18
click at [1119, 722] on icon "submit" at bounding box center [1103, 723] width 41 height 41
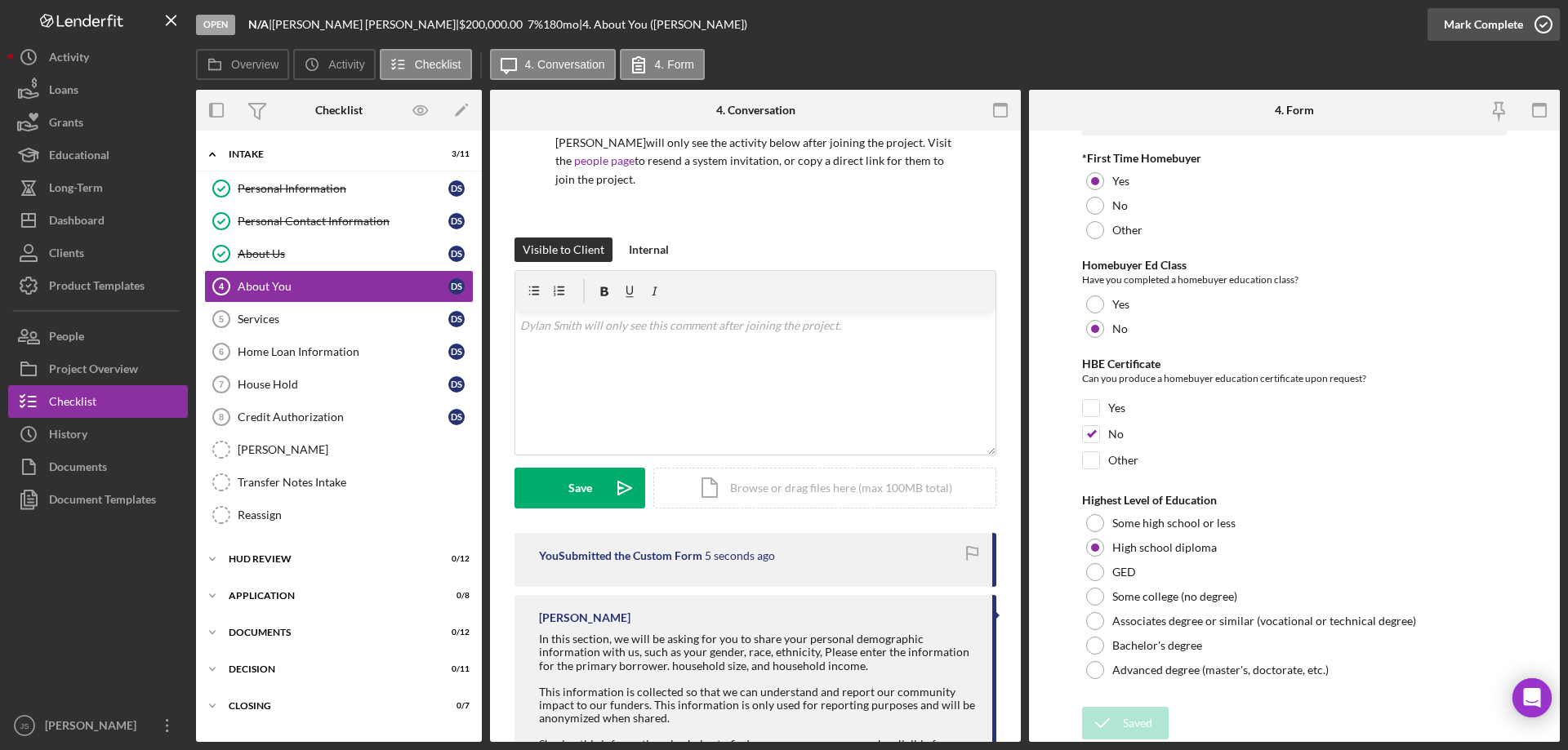
click at [1545, 24] on icon "button" at bounding box center [1544, 24] width 41 height 41
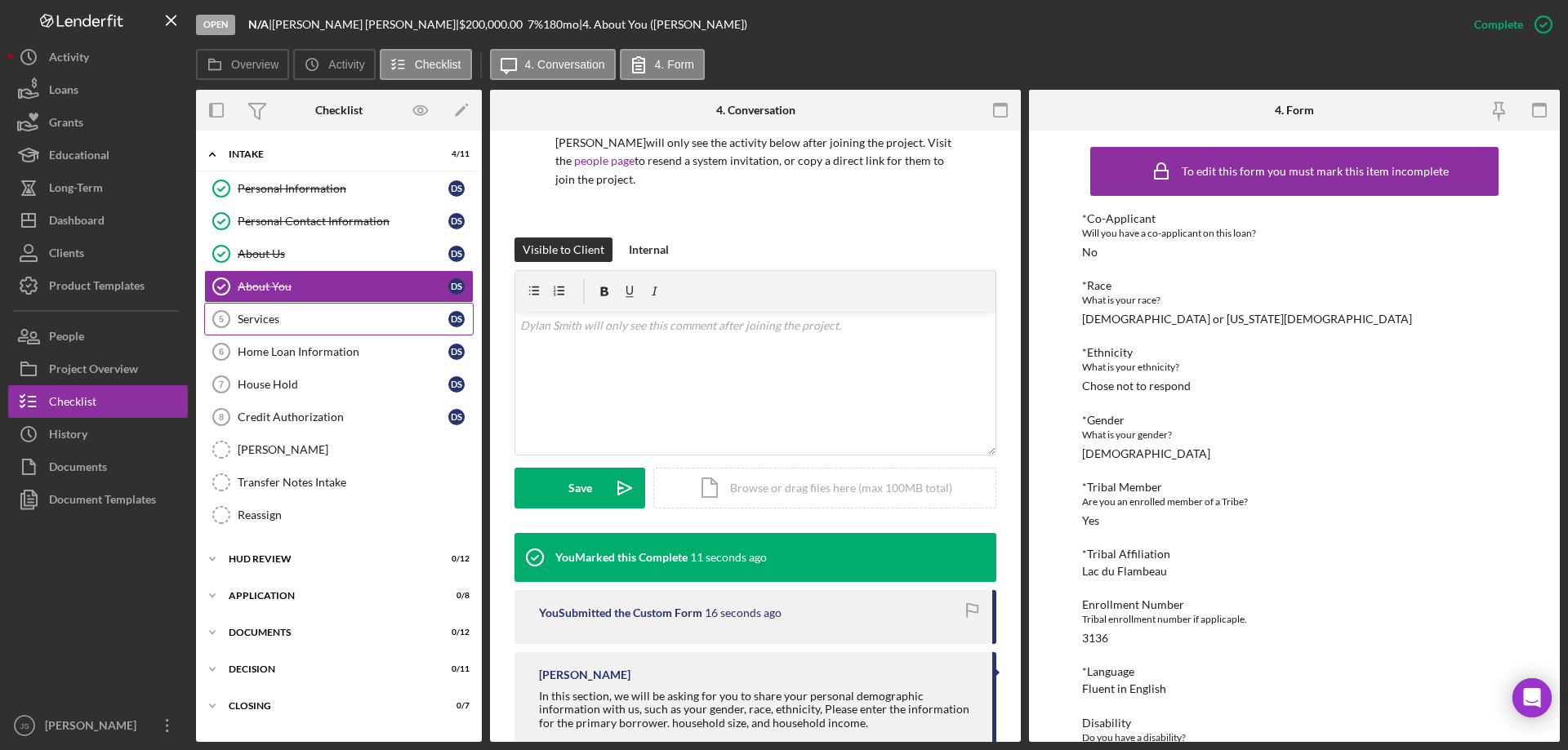
drag, startPoint x: 256, startPoint y: 321, endPoint x: 264, endPoint y: 325, distance: 8.9
click at [257, 321] on div "Services" at bounding box center [343, 318] width 210 height 13
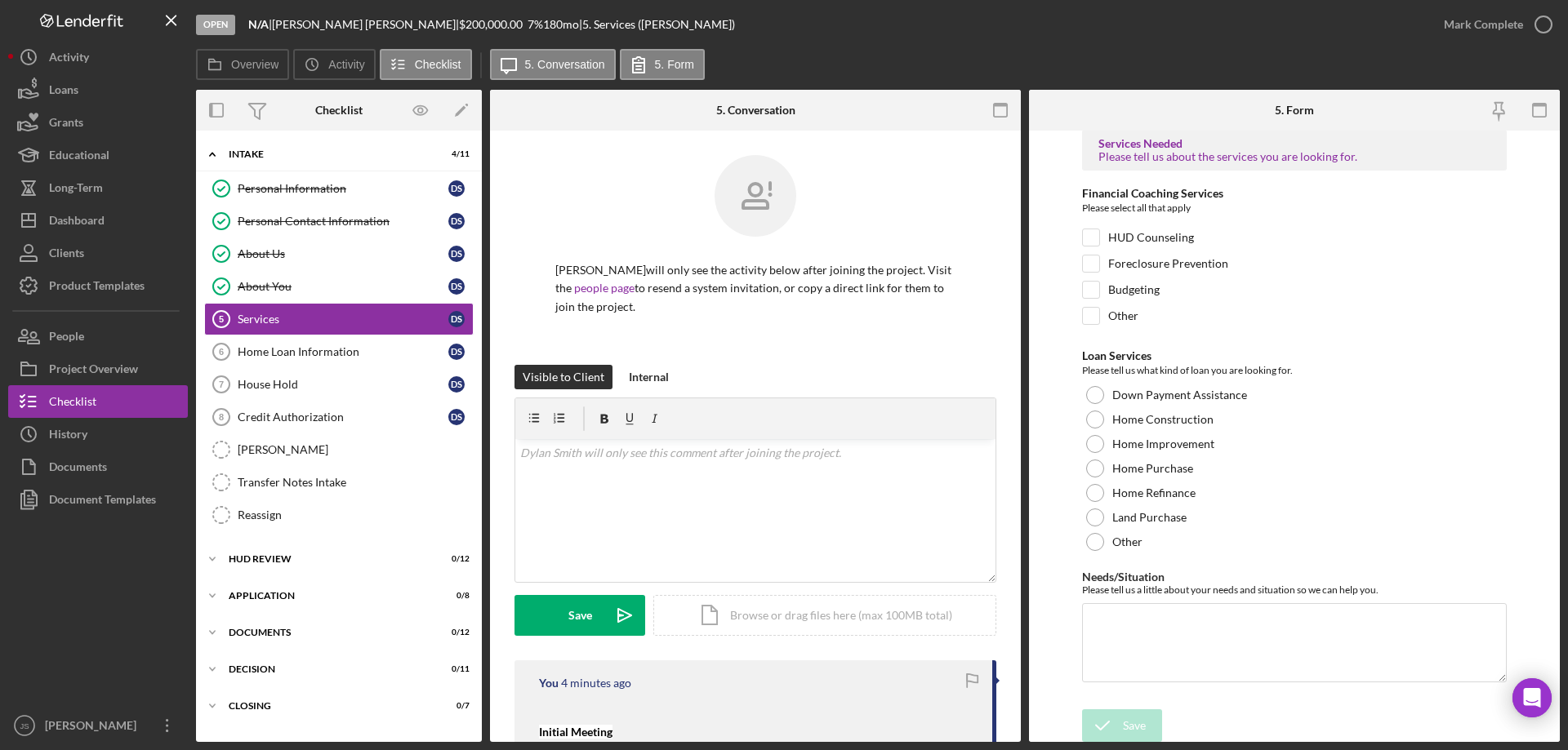
scroll to position [12, 0]
click at [1094, 418] on div at bounding box center [1095, 417] width 18 height 18
click at [1086, 281] on input "Budgeting" at bounding box center [1091, 287] width 17 height 17
checkbox input "true"
click at [1114, 718] on icon "submit" at bounding box center [1103, 723] width 41 height 41
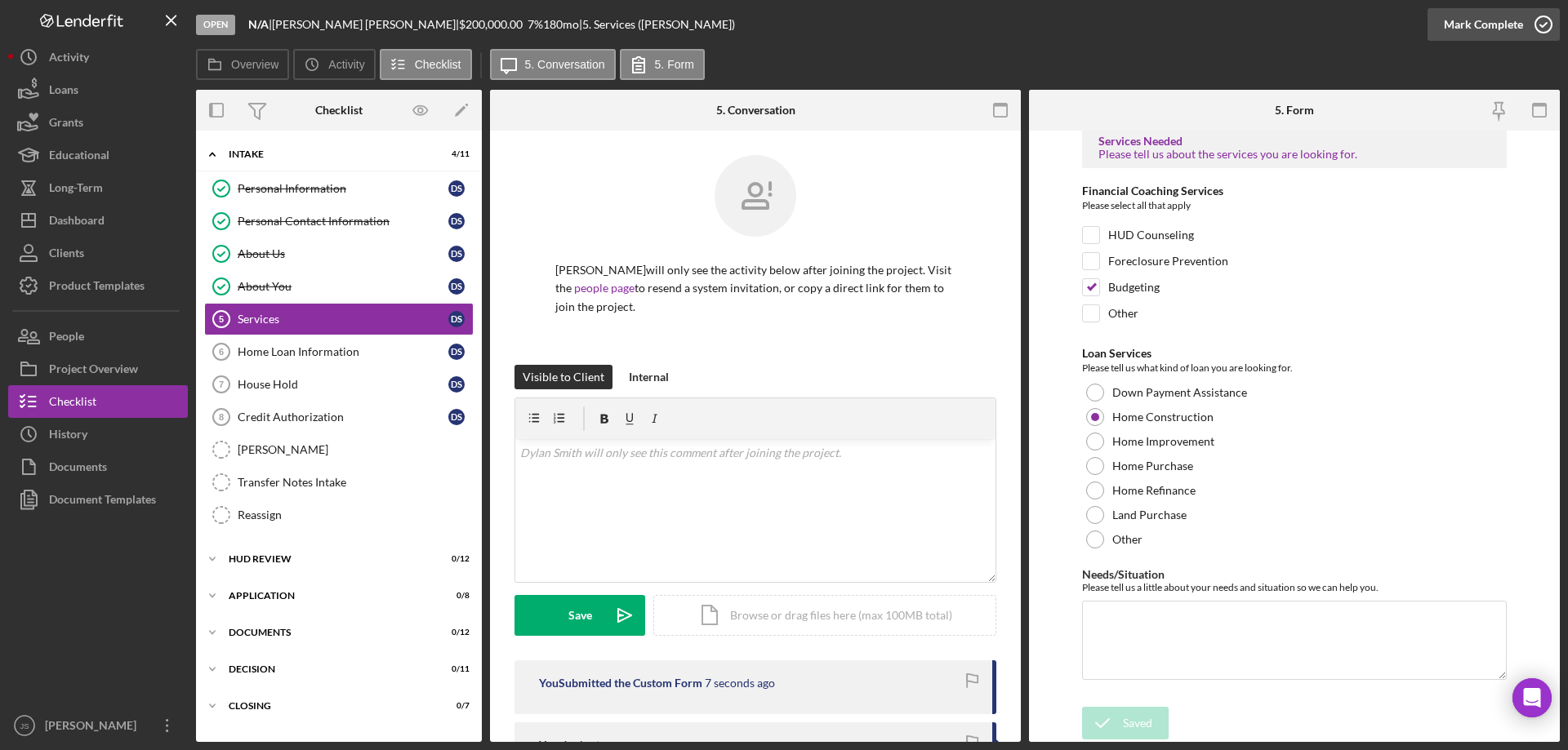
drag, startPoint x: 1542, startPoint y: 22, endPoint x: 1516, endPoint y: 22, distance: 26.0
click at [1543, 22] on icon "button" at bounding box center [1544, 24] width 41 height 41
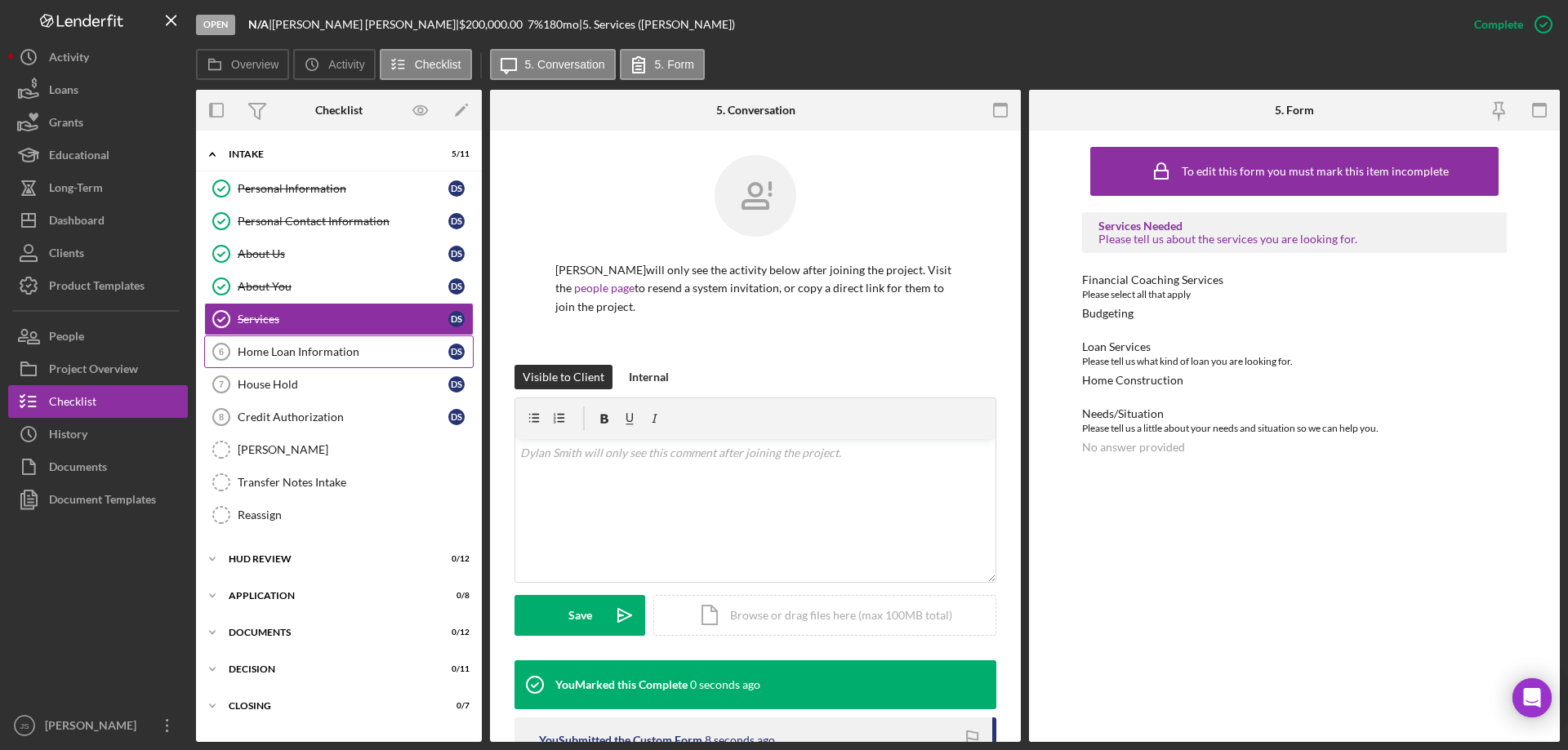
click at [290, 354] on div "Home Loan Information" at bounding box center [343, 351] width 210 height 13
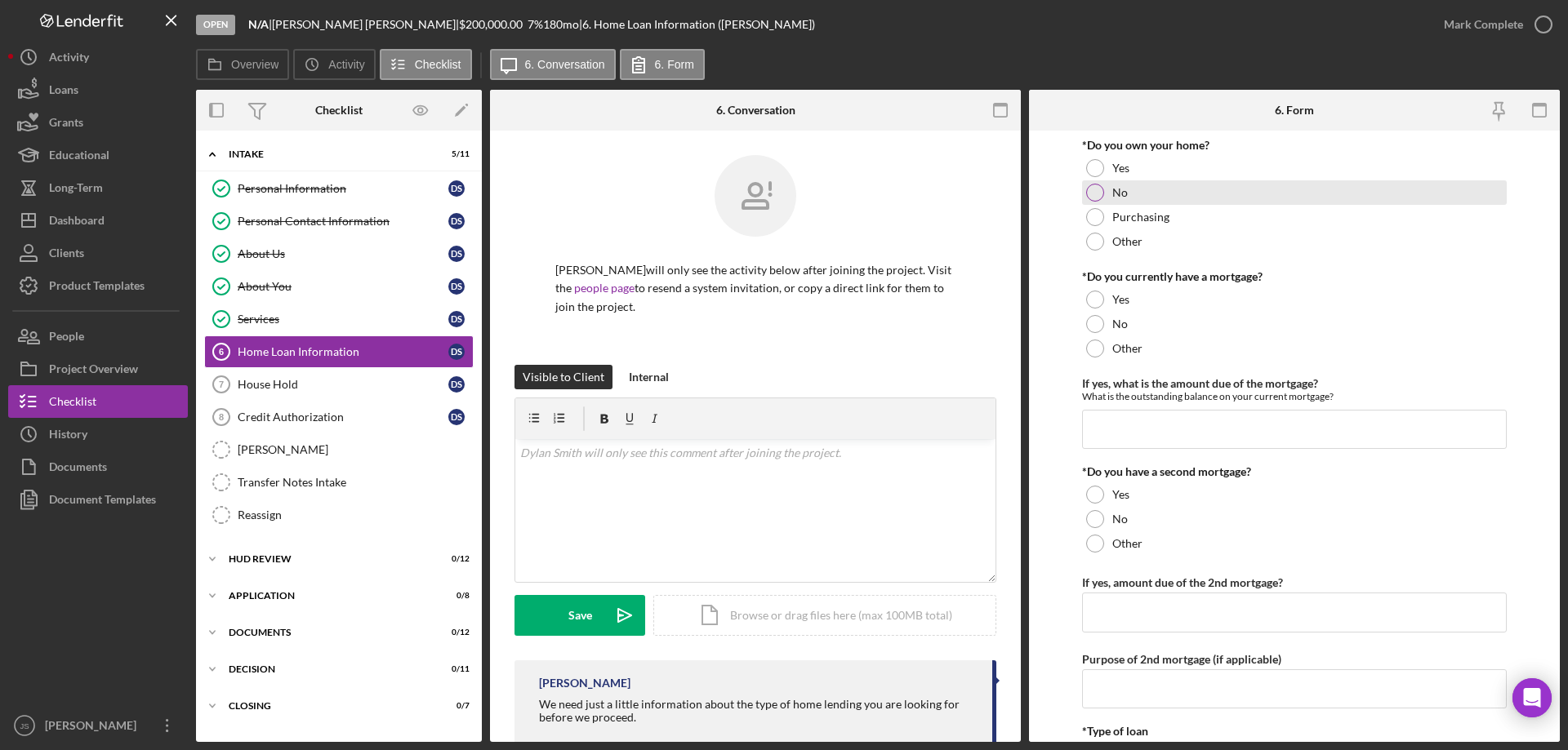
click at [1092, 192] on div at bounding box center [1095, 193] width 18 height 18
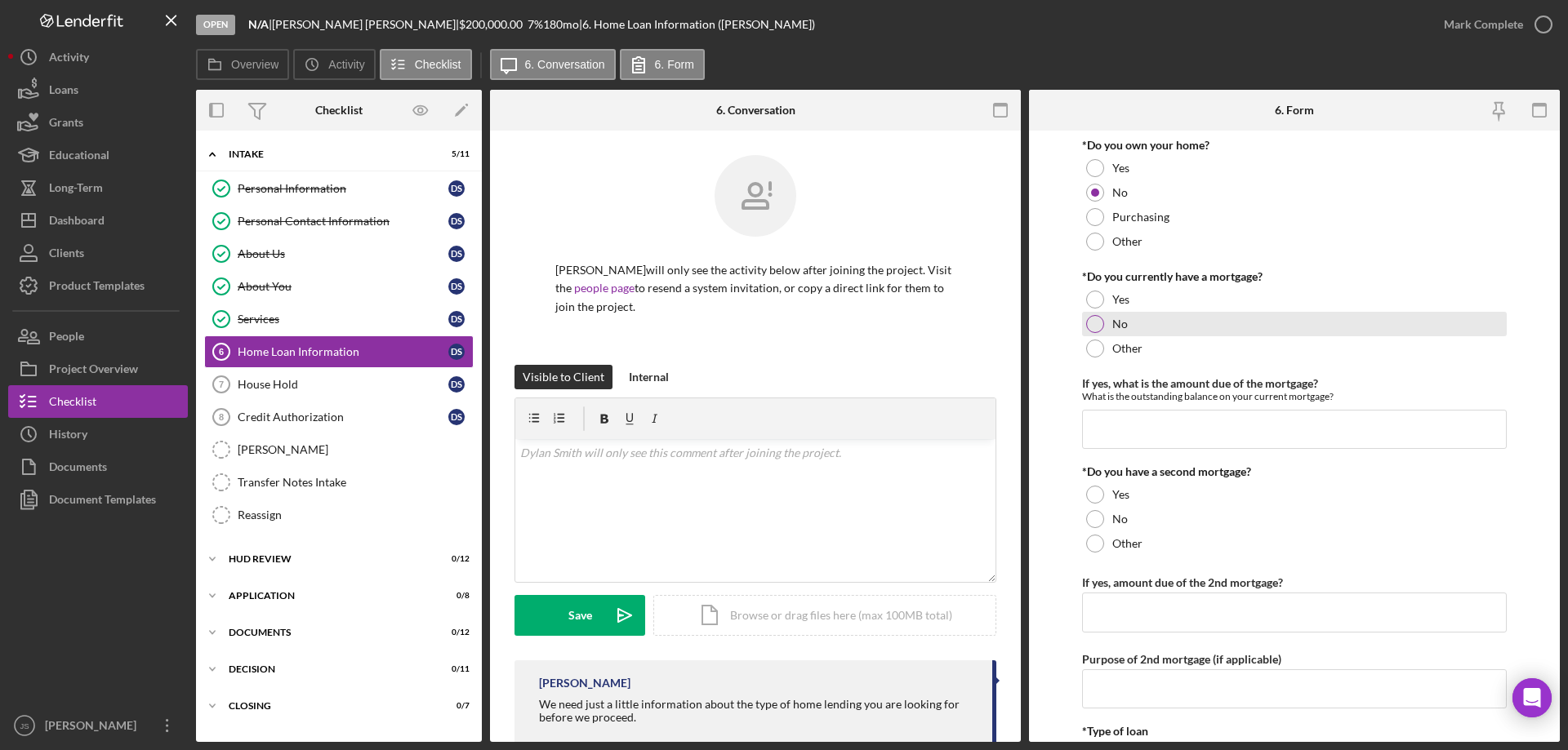
click at [1089, 322] on div at bounding box center [1095, 324] width 18 height 18
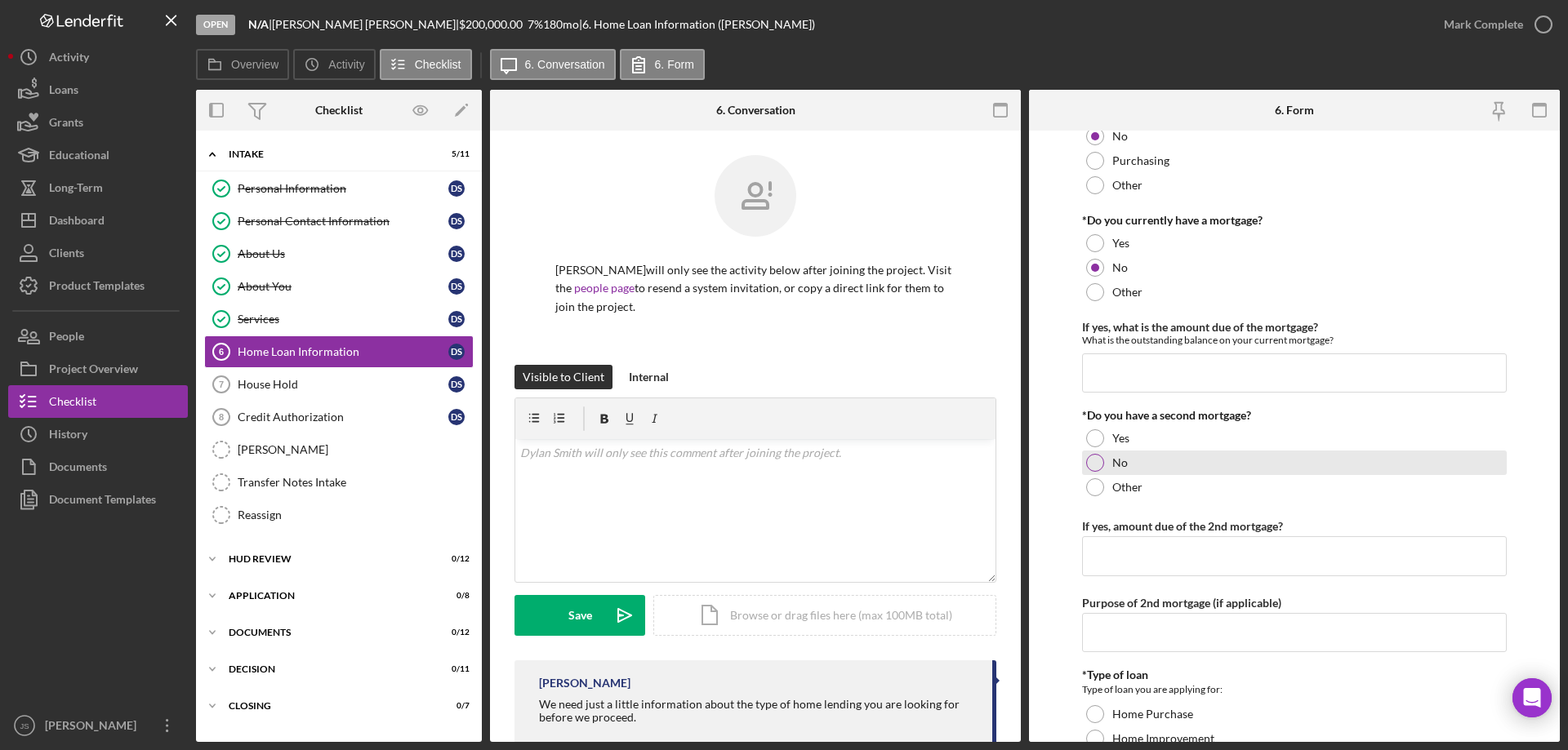
scroll to position [163, 0]
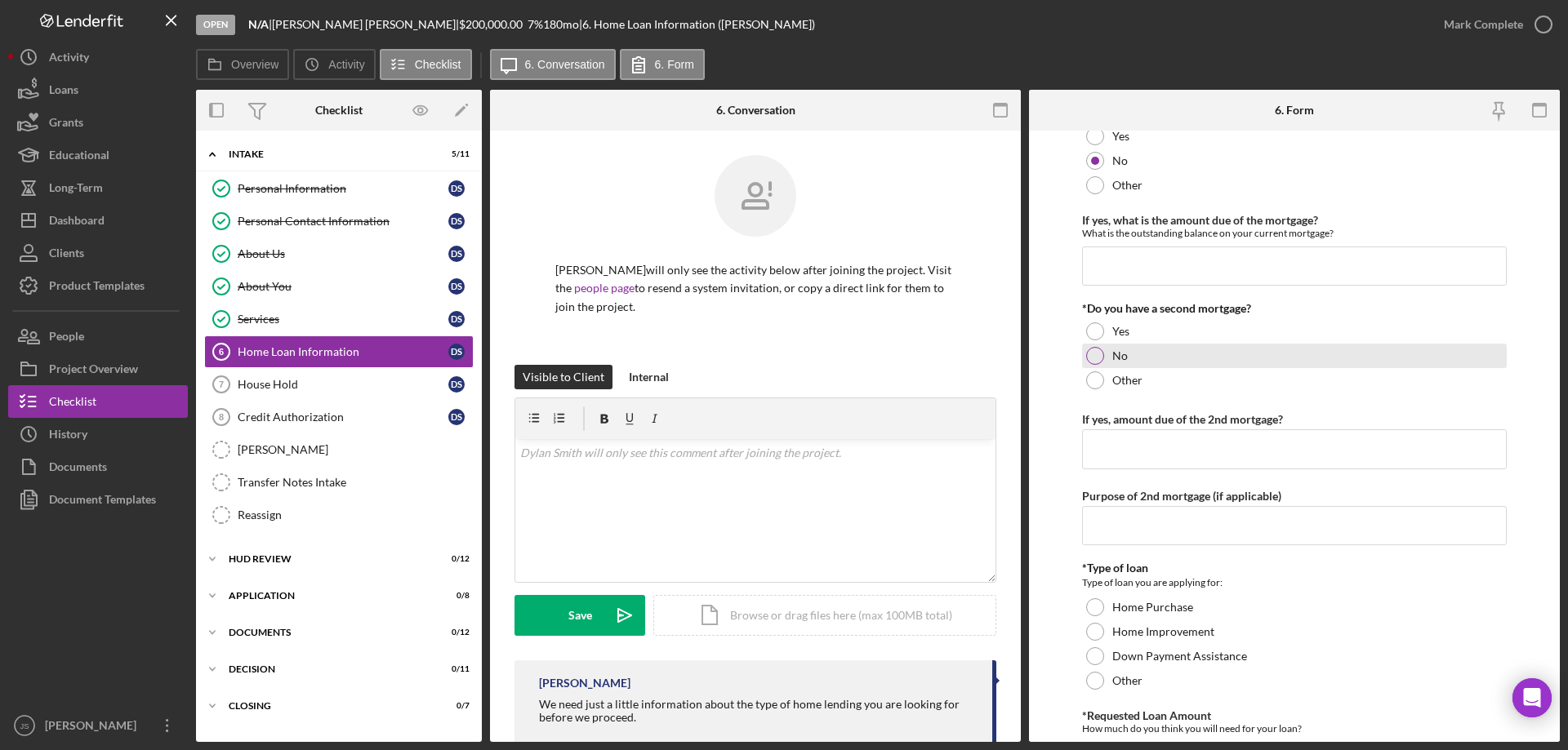
click at [1096, 353] on div at bounding box center [1095, 356] width 18 height 18
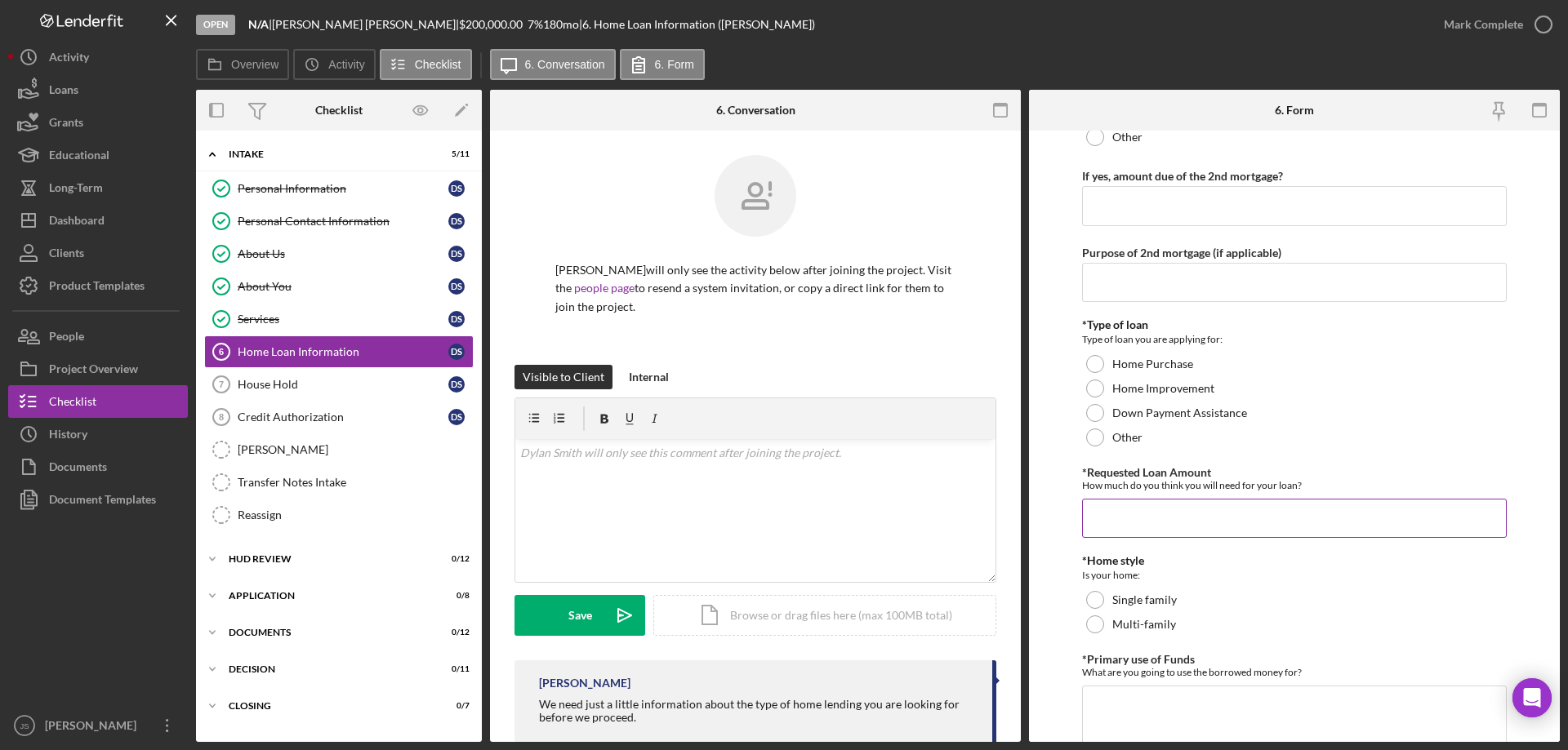
scroll to position [409, 0]
click at [1092, 365] on div at bounding box center [1095, 362] width 18 height 18
drag, startPoint x: 1115, startPoint y: 516, endPoint x: 1108, endPoint y: 507, distance: 11.4
click at [1117, 515] on input "*Requested Loan Amount" at bounding box center [1295, 517] width 424 height 39
type input "$200,000"
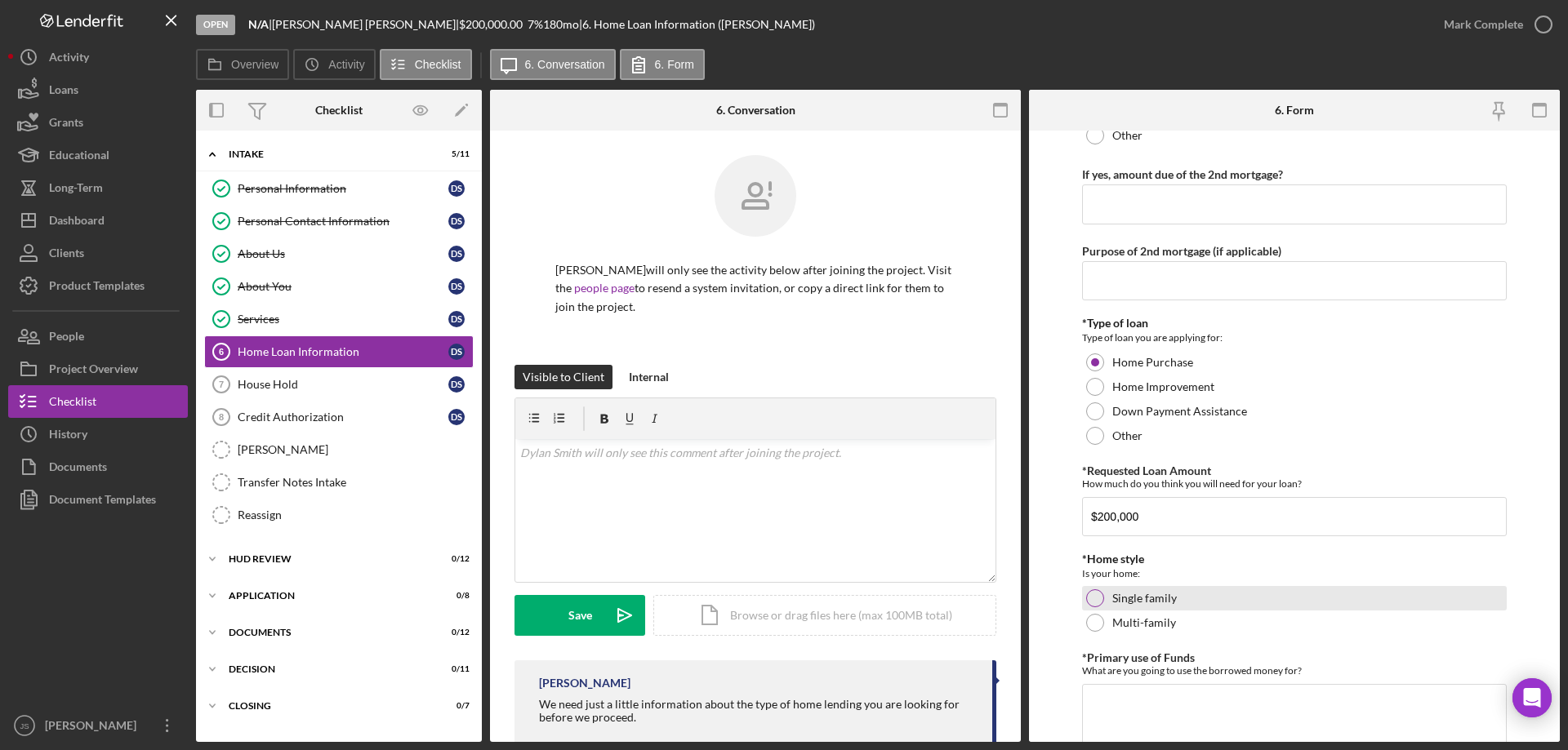
click at [1094, 595] on div at bounding box center [1095, 598] width 18 height 18
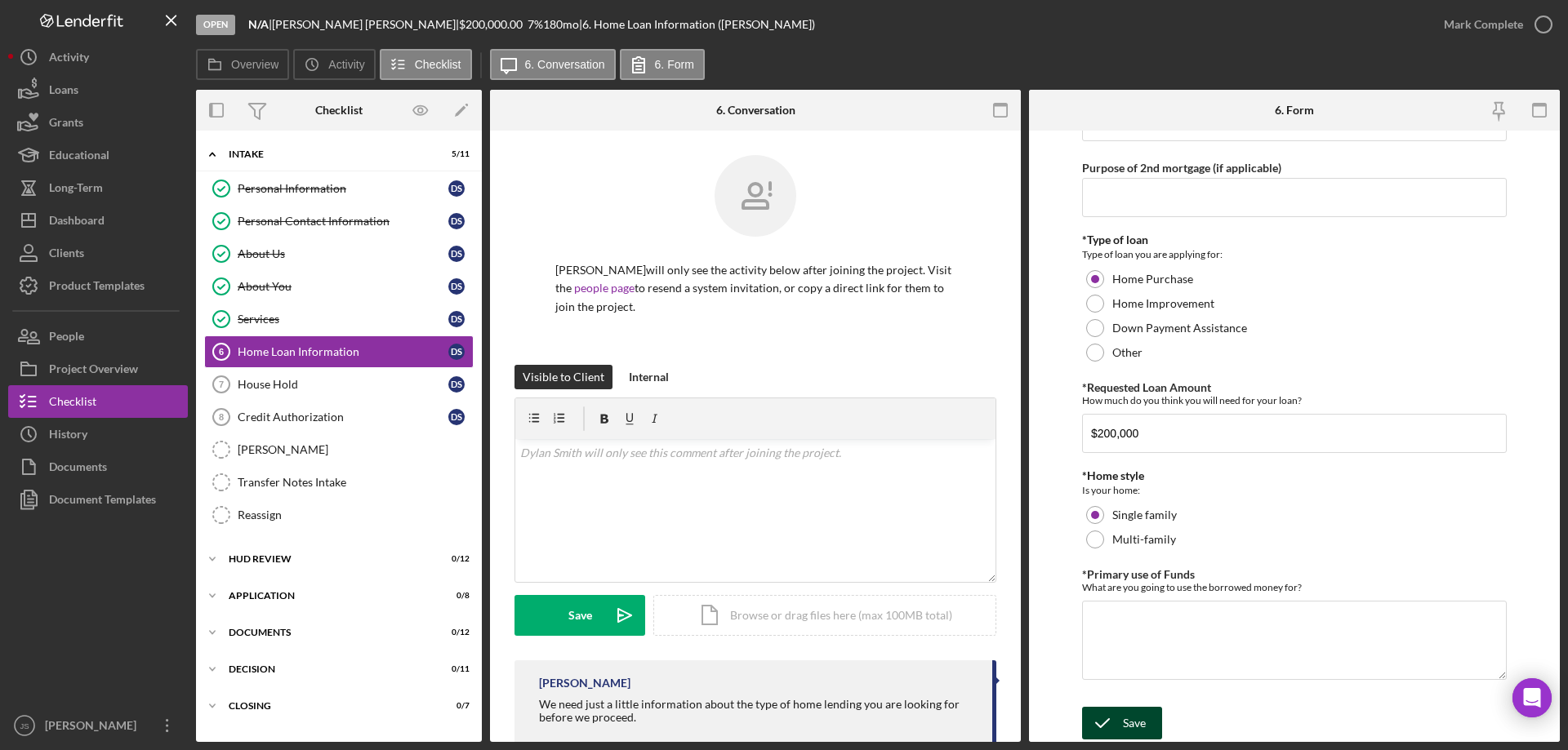
click at [1131, 718] on div "Save" at bounding box center [1134, 724] width 22 height 33
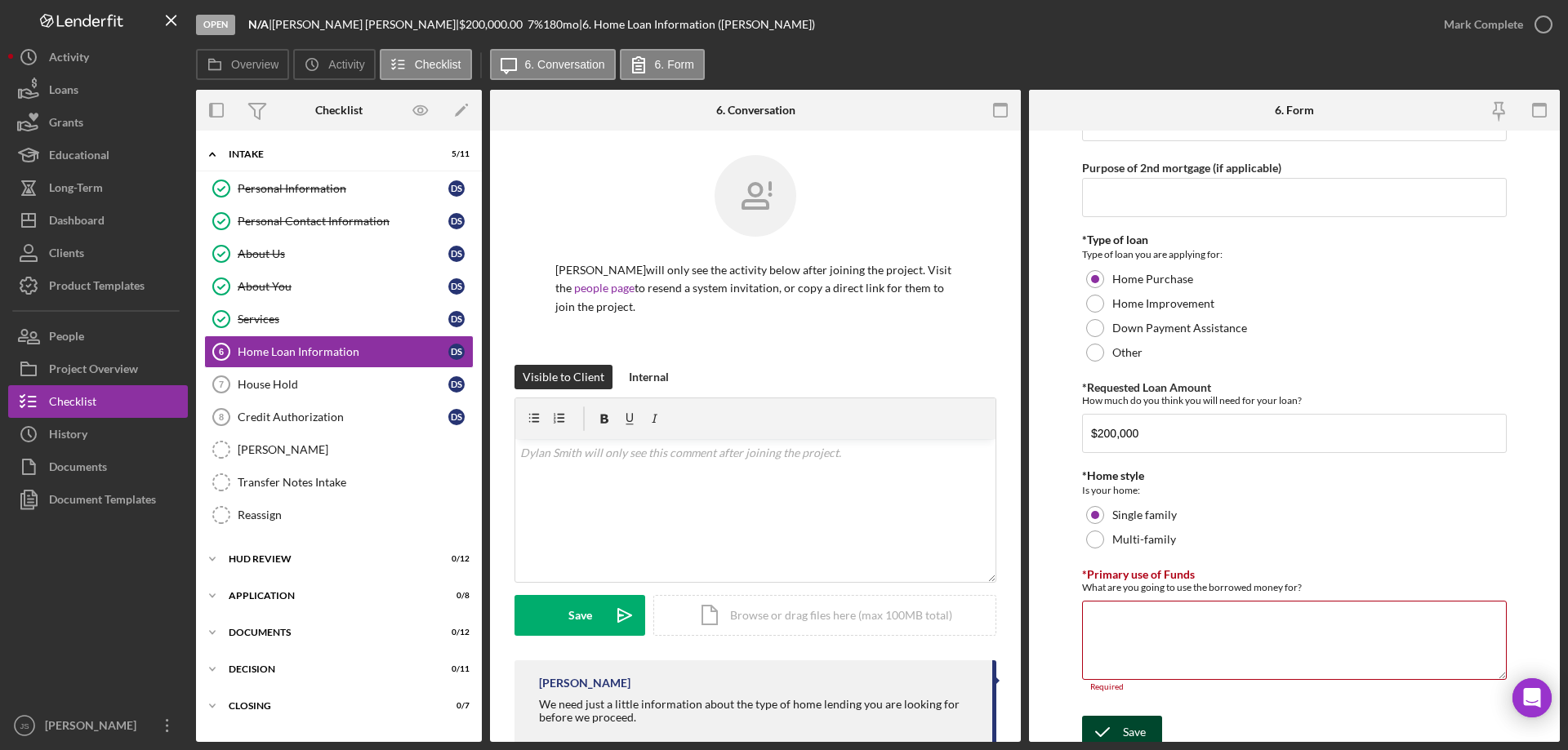
scroll to position [500, 0]
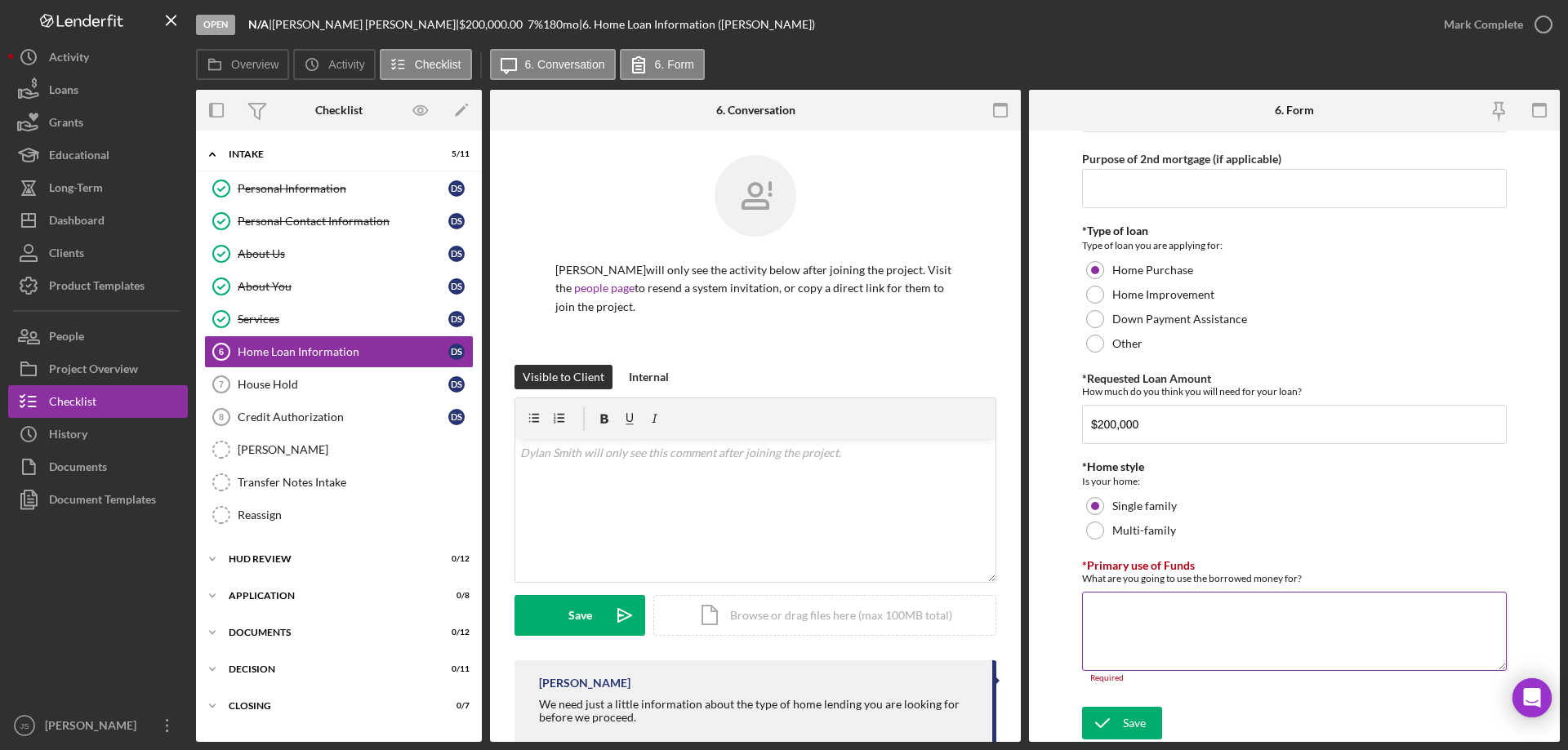
click at [1167, 648] on textarea "*Primary use of Funds" at bounding box center [1295, 630] width 424 height 79
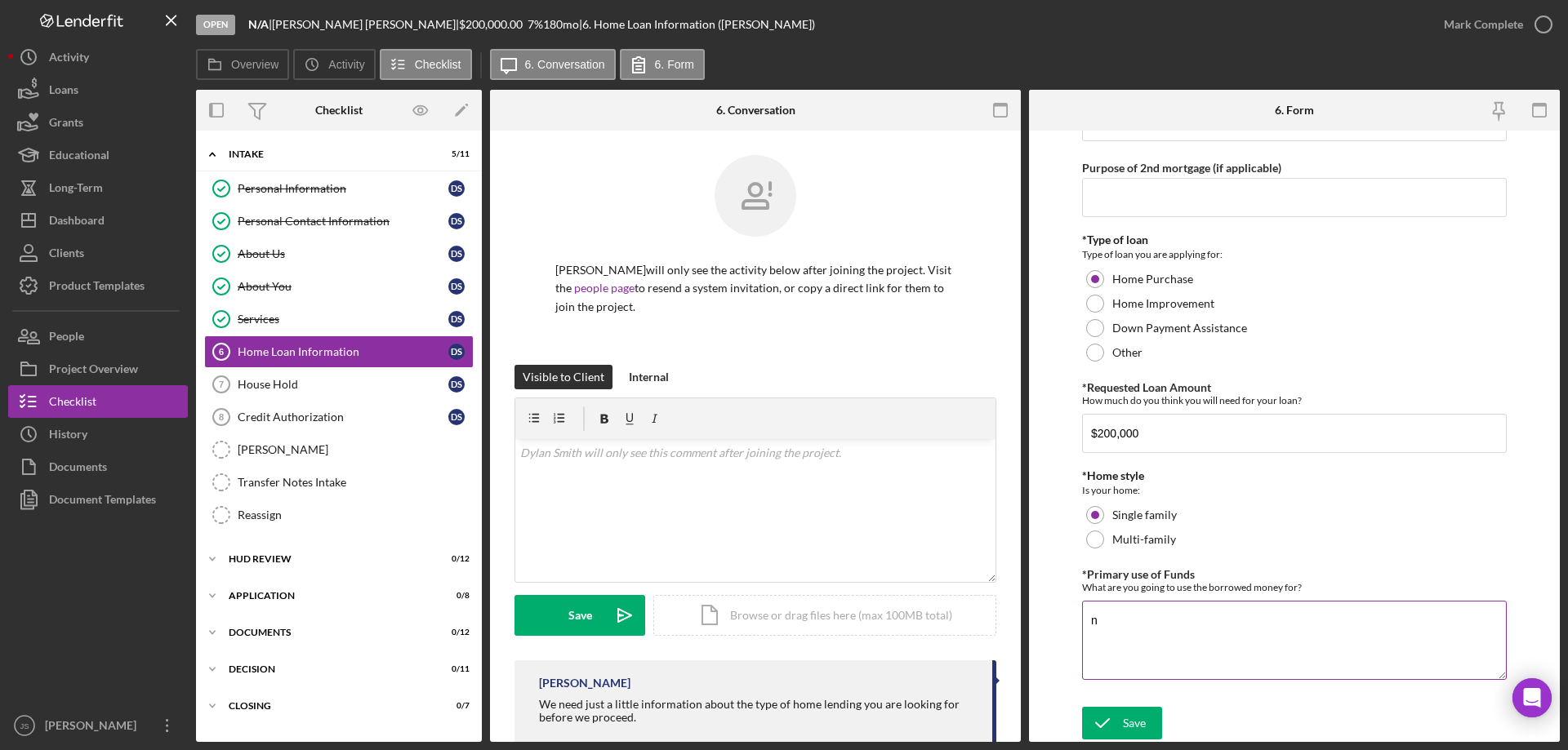
scroll to position [491, 0]
type textarea "need pre approval for home construction / purchase"
click at [1118, 716] on icon "submit" at bounding box center [1103, 723] width 41 height 41
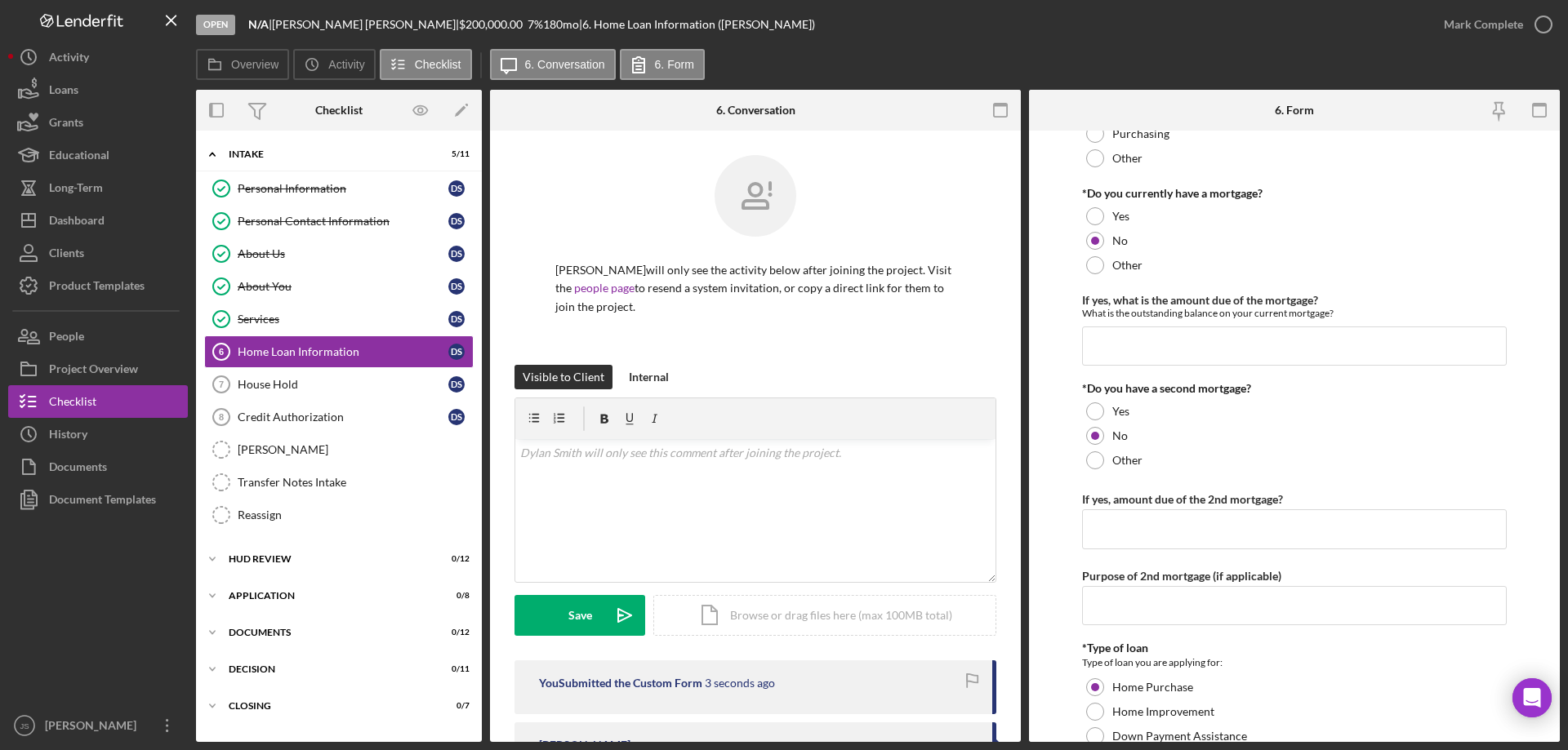
scroll to position [0, 0]
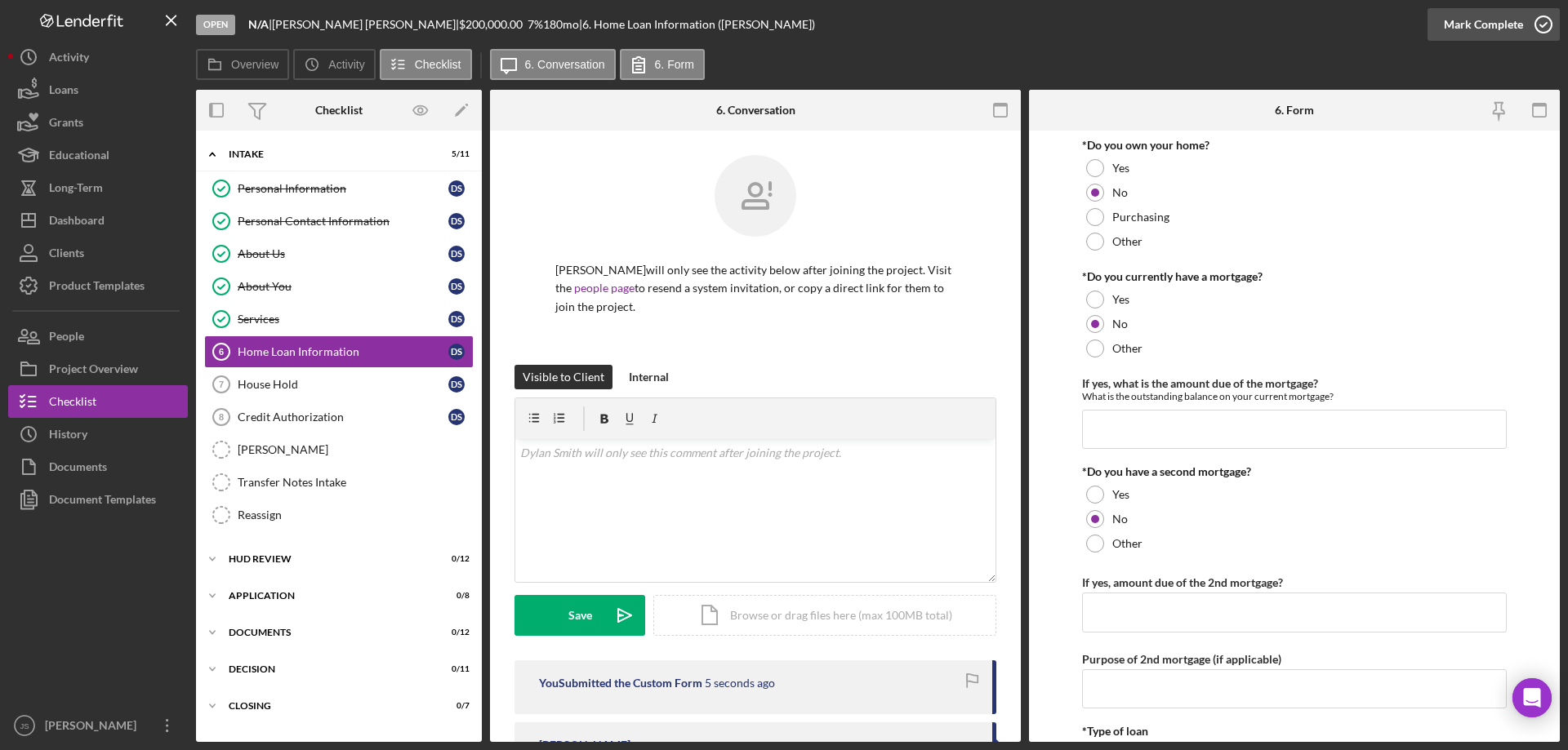
click at [1544, 24] on icon "button" at bounding box center [1544, 24] width 41 height 41
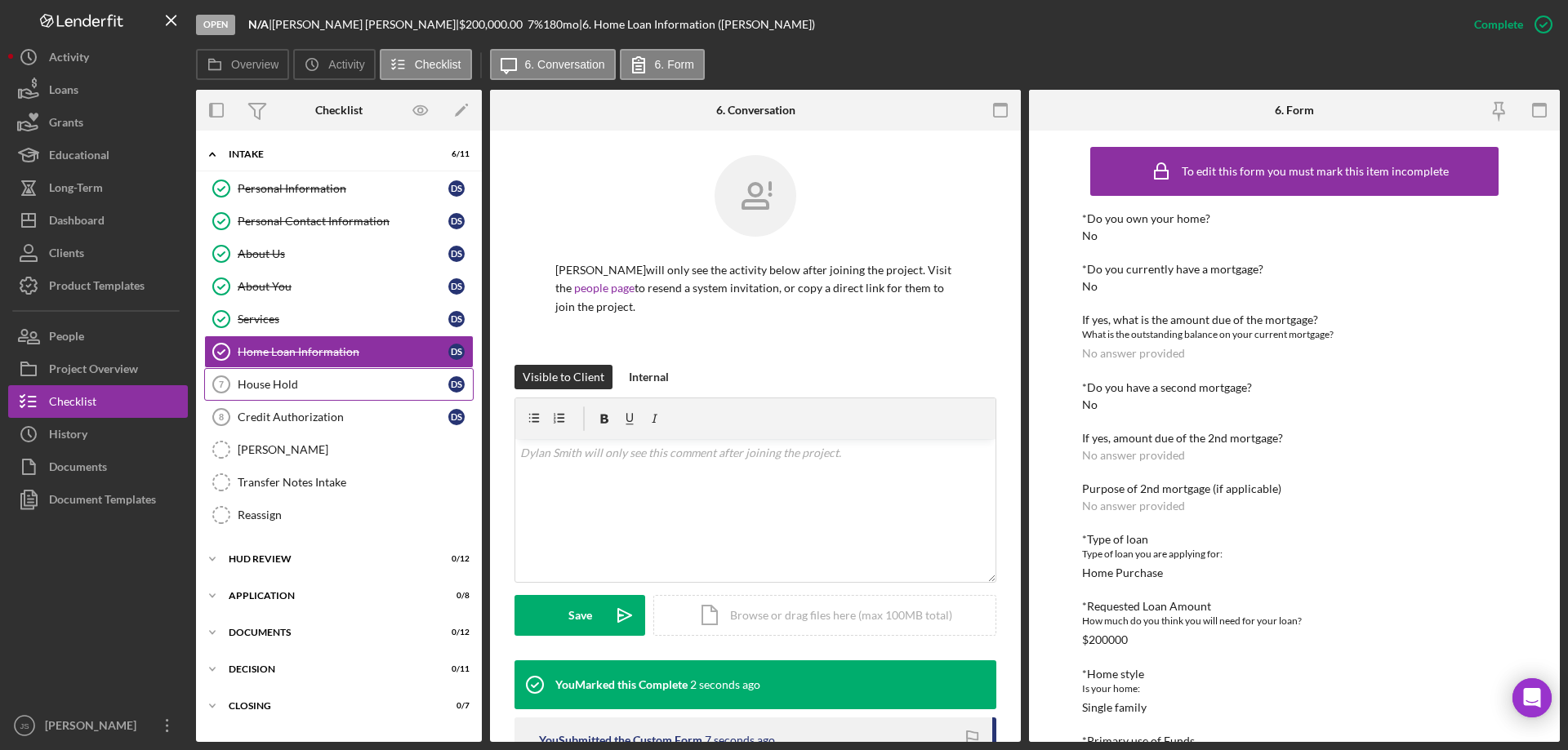
click at [288, 383] on div "House Hold" at bounding box center [343, 384] width 210 height 13
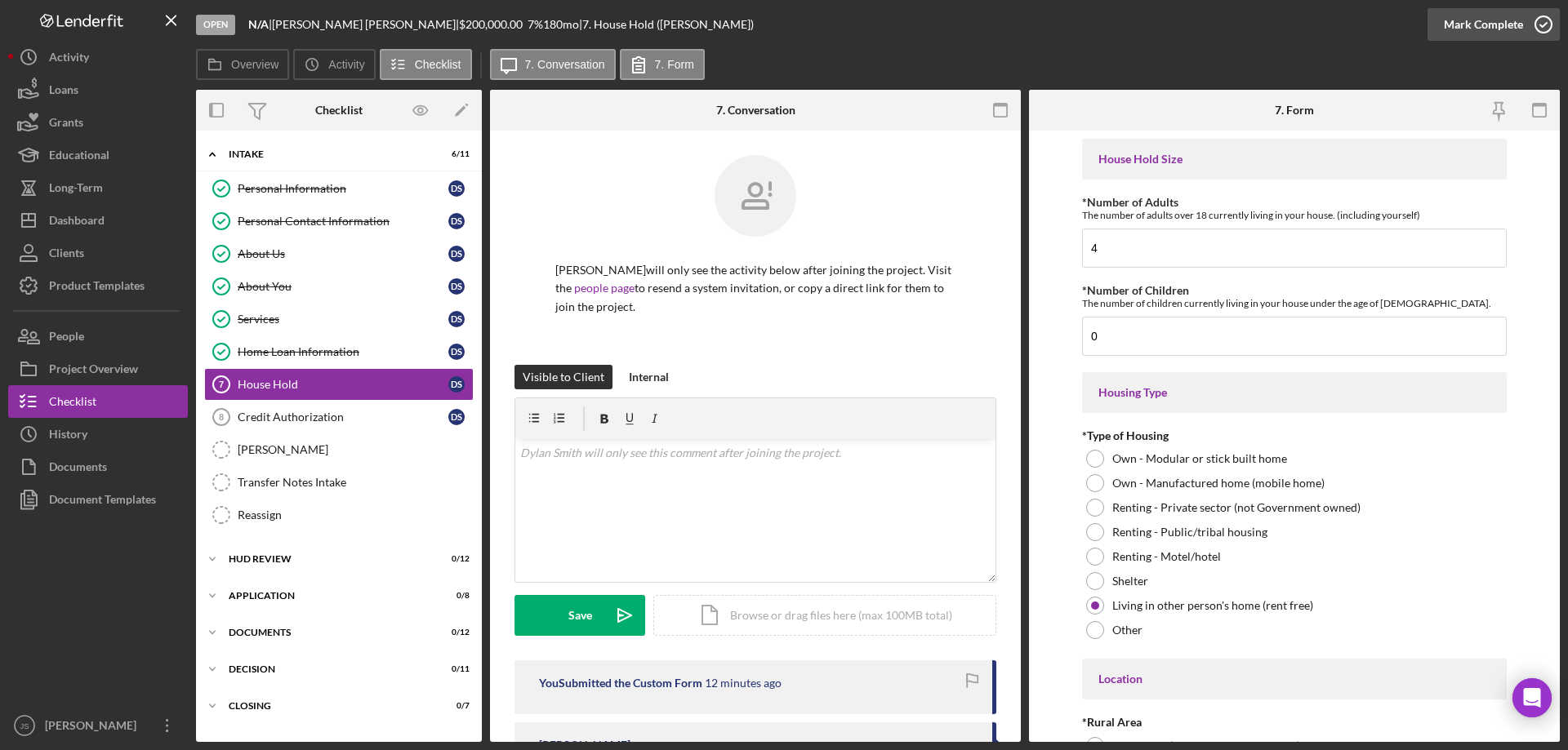
click at [1547, 22] on icon "button" at bounding box center [1544, 24] width 41 height 41
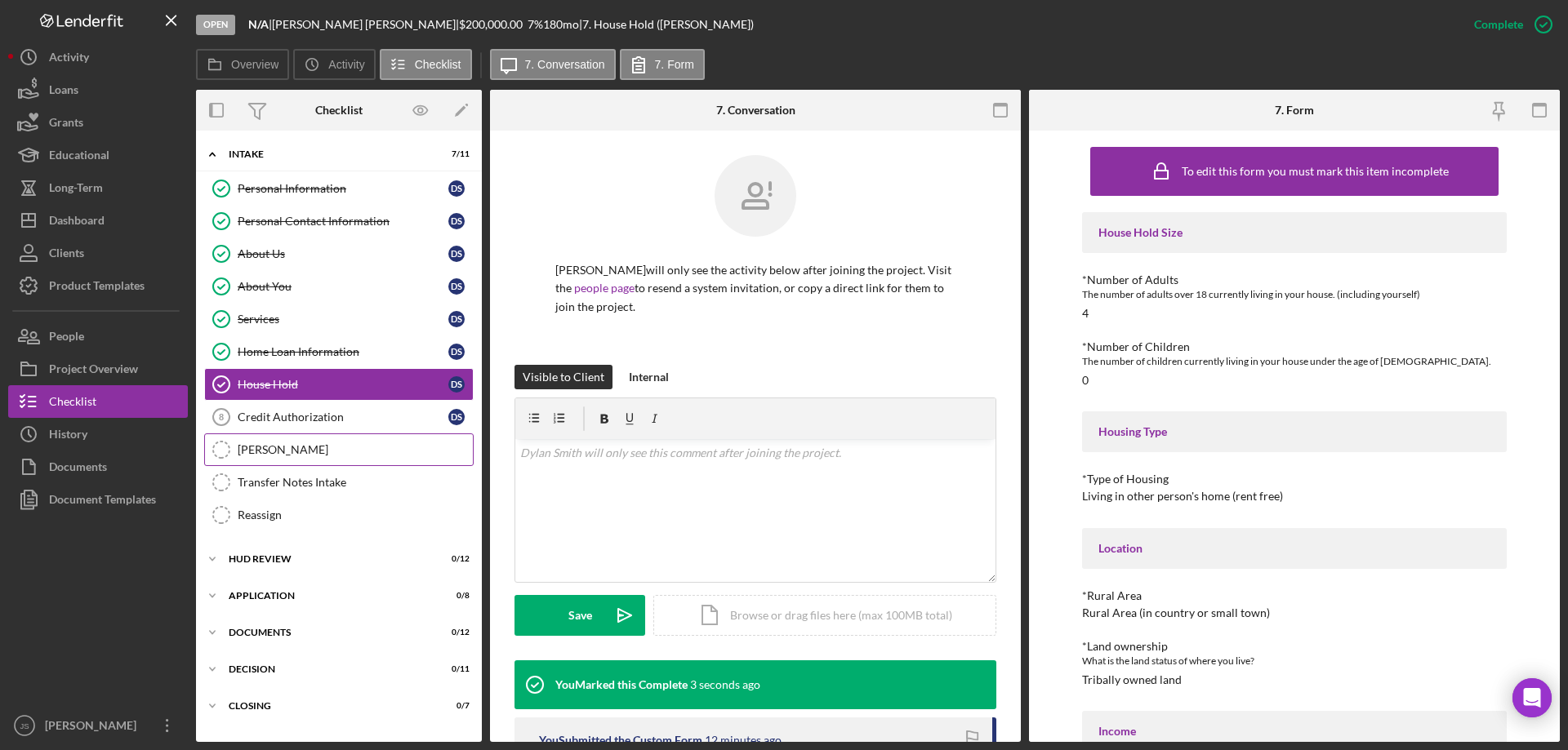
click at [280, 448] on div "[PERSON_NAME]" at bounding box center [355, 449] width 236 height 13
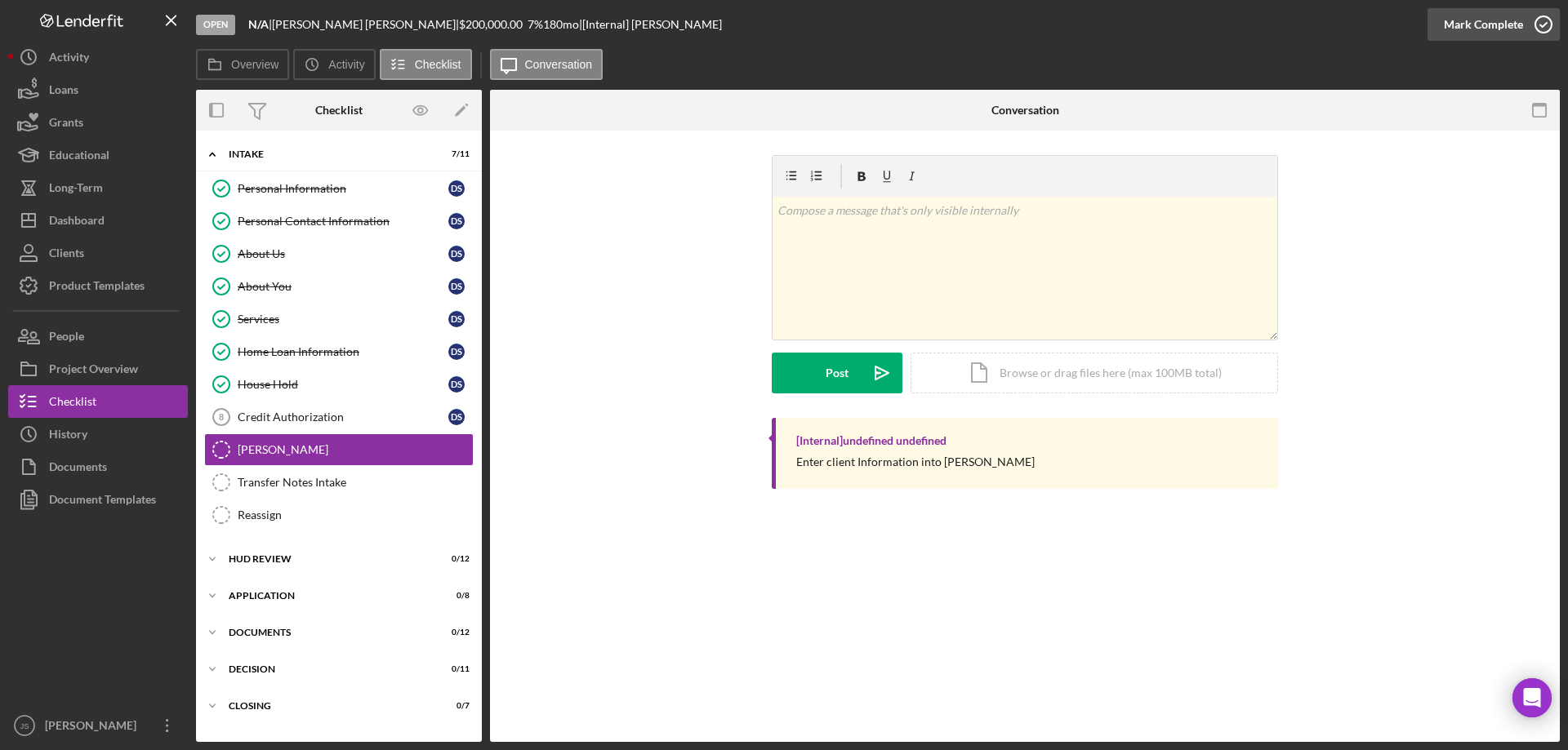
click at [1547, 22] on icon "button" at bounding box center [1544, 24] width 41 height 41
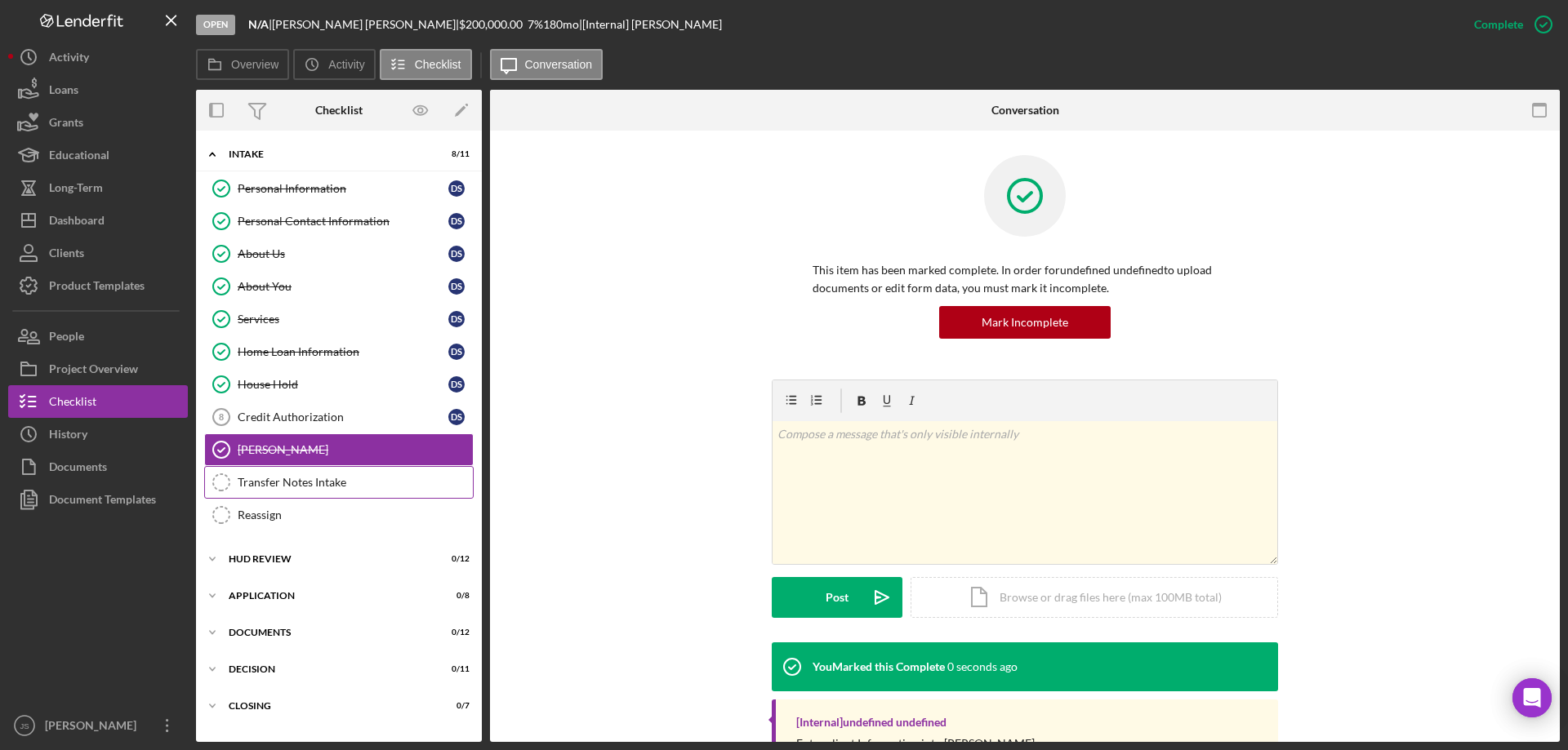
click at [276, 484] on div "Transfer Notes Intake" at bounding box center [355, 482] width 236 height 13
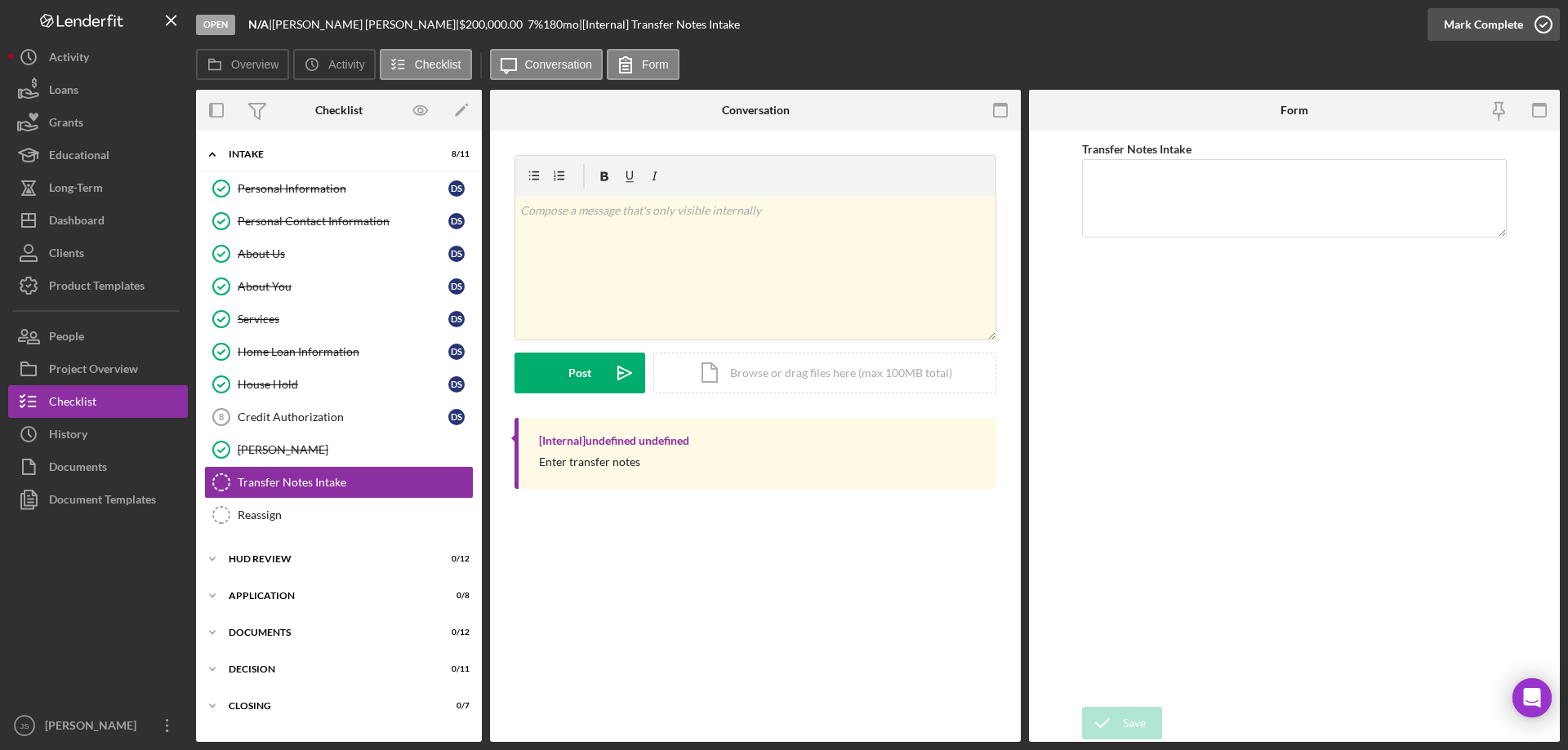
click at [1546, 22] on icon "button" at bounding box center [1544, 24] width 41 height 41
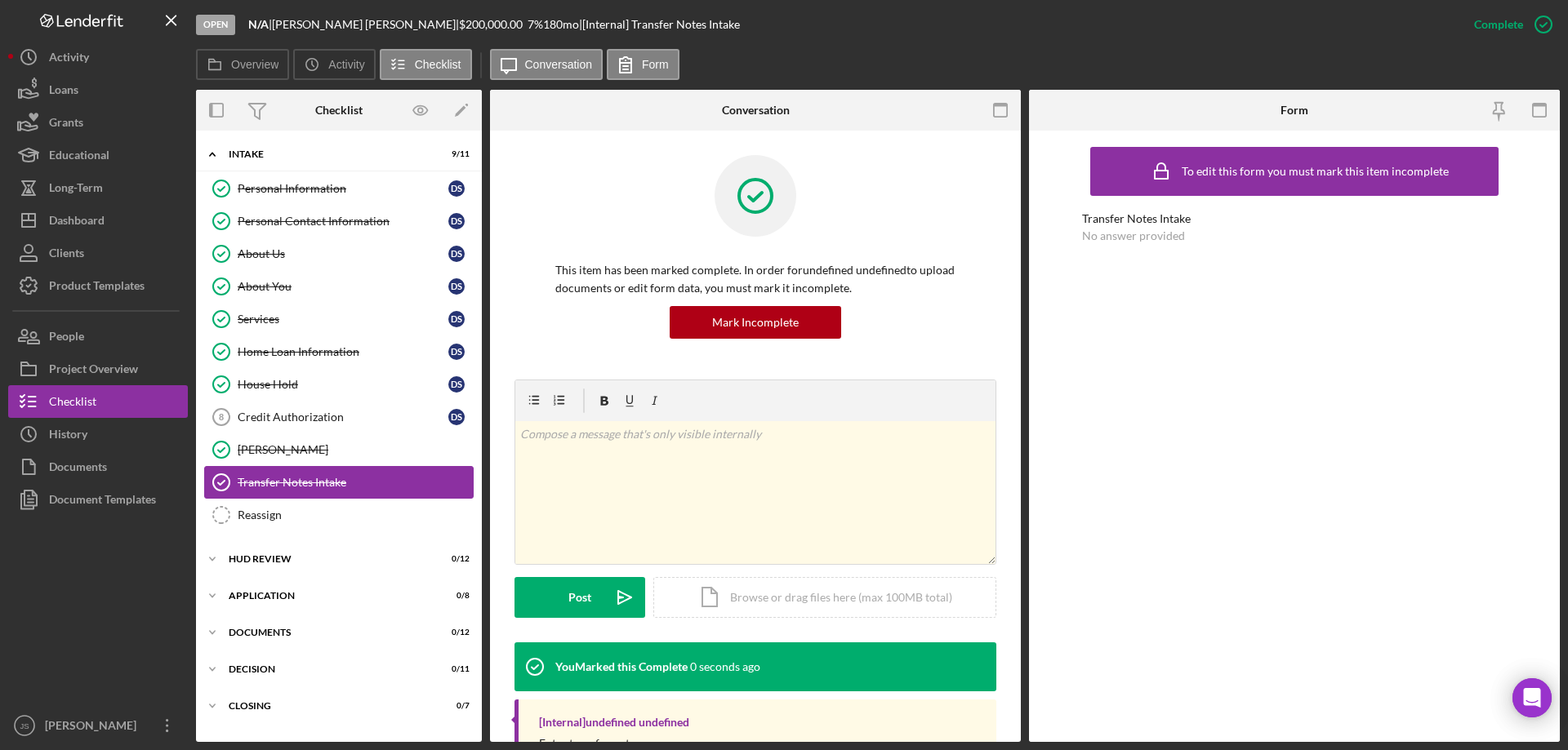
drag, startPoint x: 276, startPoint y: 512, endPoint x: 409, endPoint y: 488, distance: 135.1
click at [276, 512] on div "Reassign" at bounding box center [355, 515] width 236 height 13
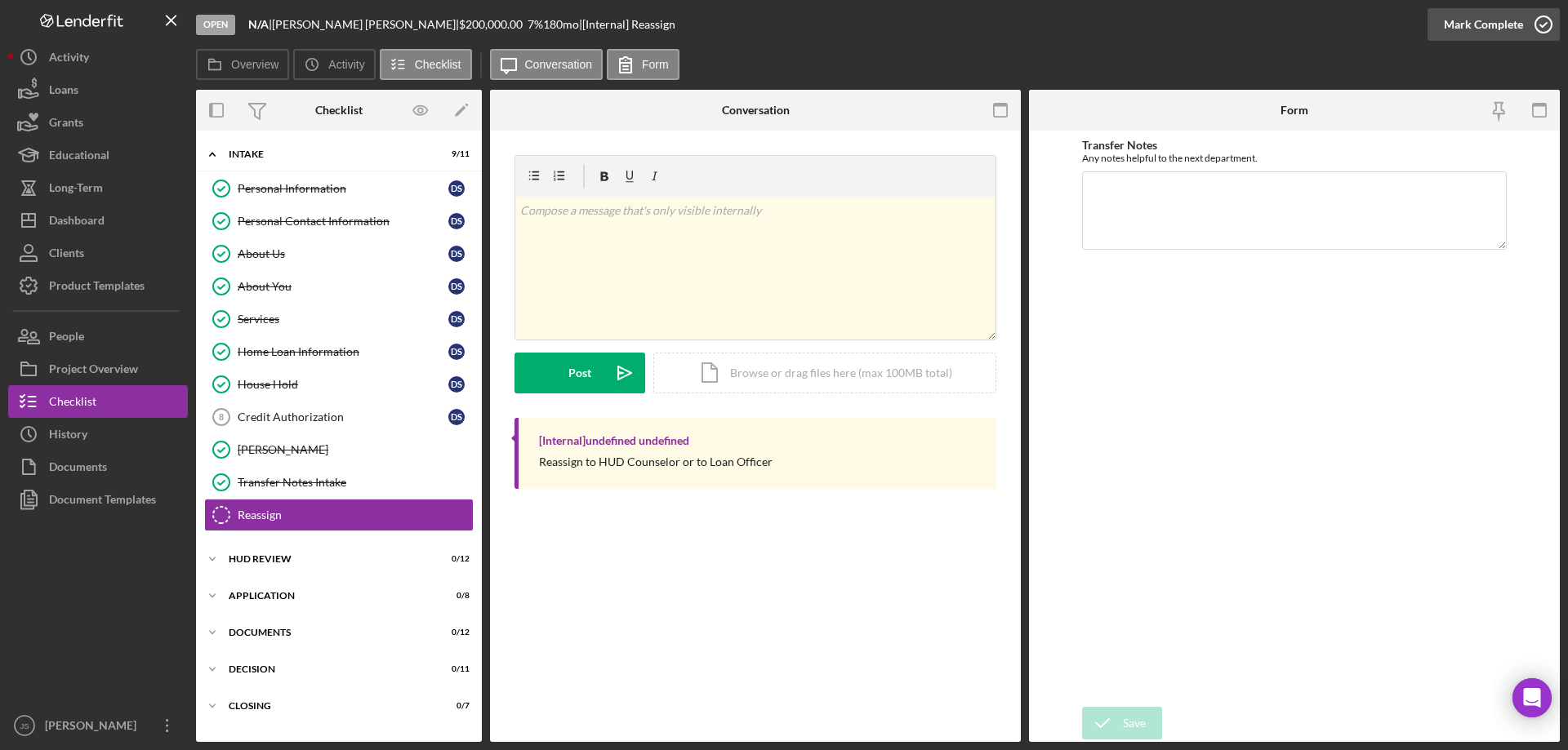
click at [1550, 21] on icon "button" at bounding box center [1544, 24] width 41 height 41
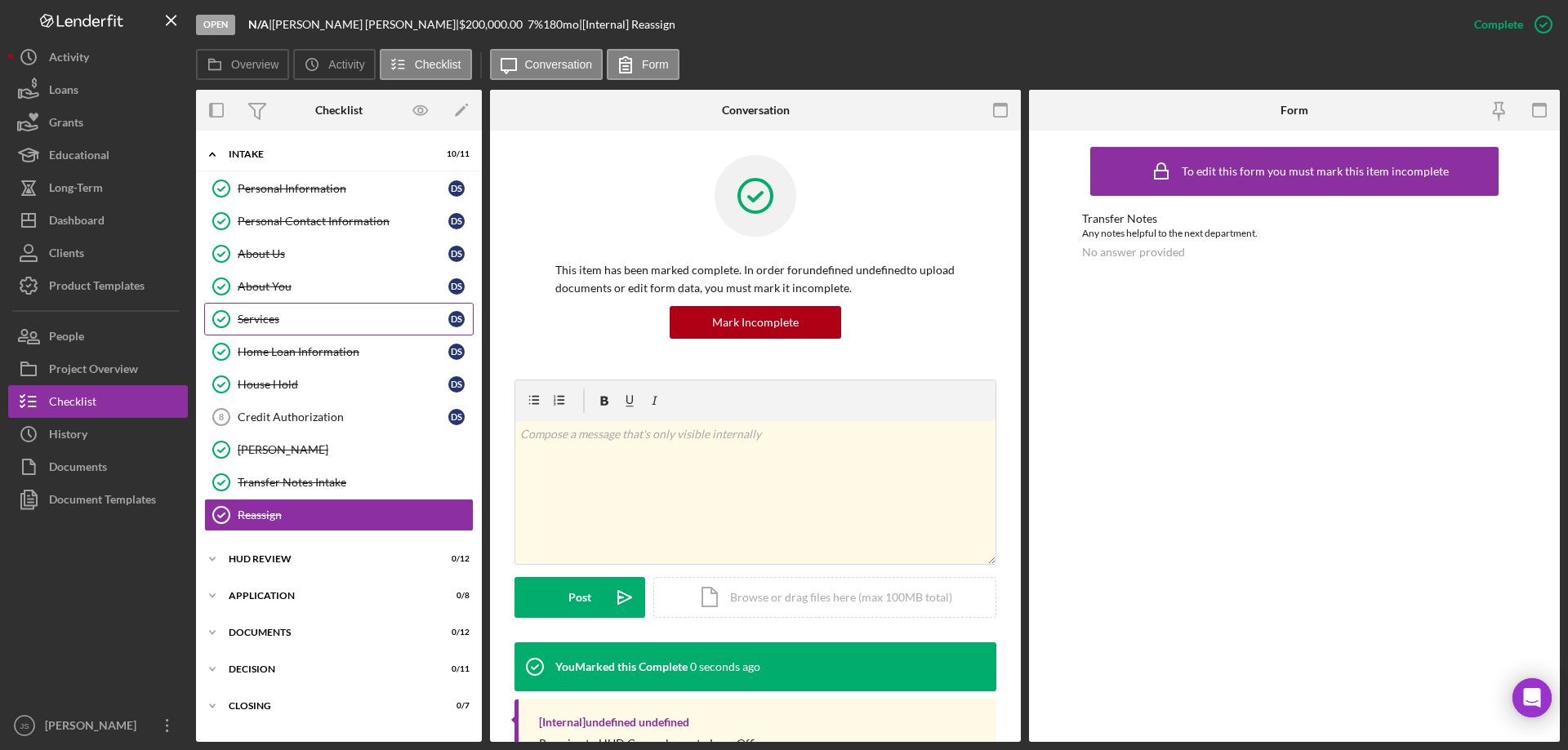
click at [287, 322] on div "Services" at bounding box center [343, 318] width 210 height 13
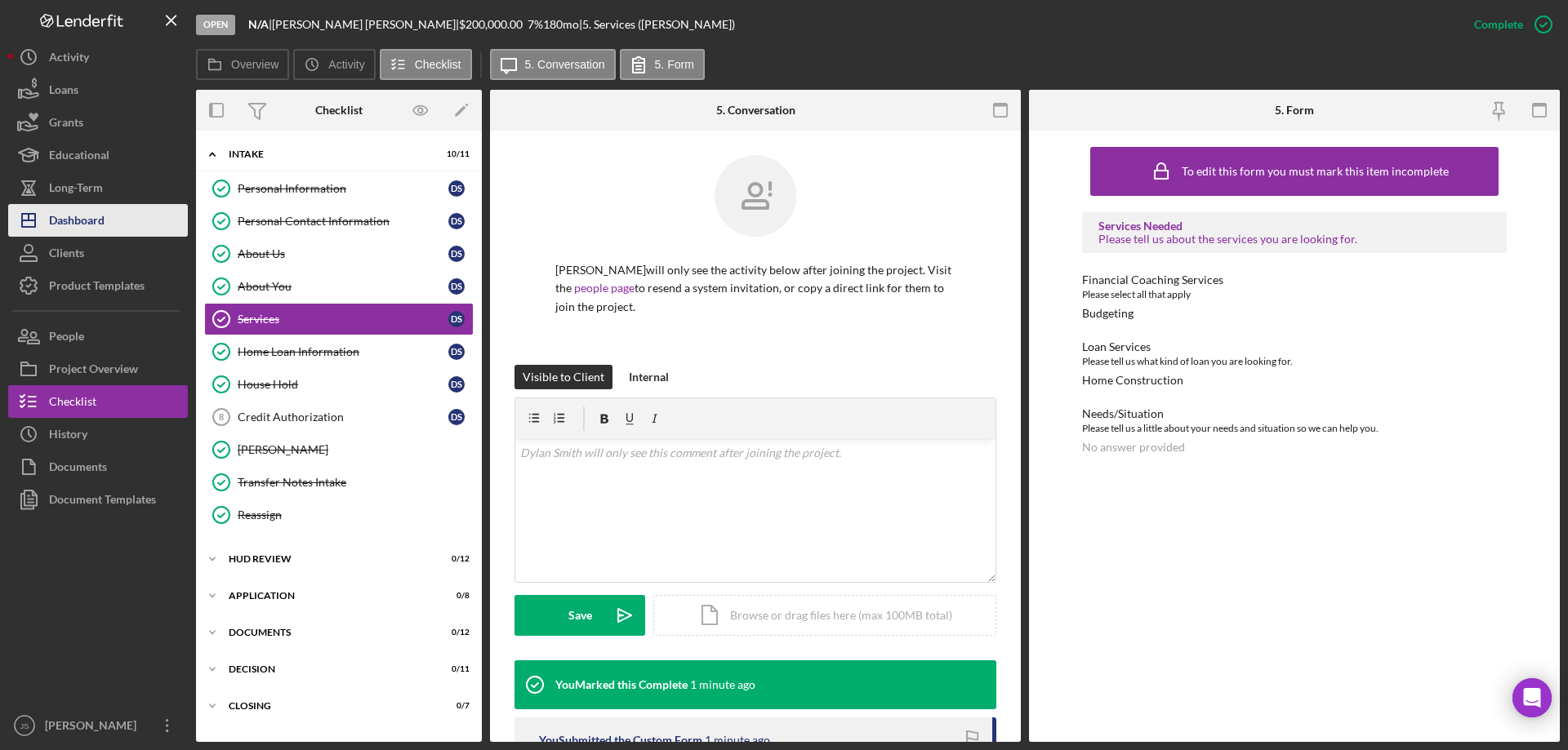
click at [73, 220] on div "Dashboard" at bounding box center [76, 223] width 55 height 37
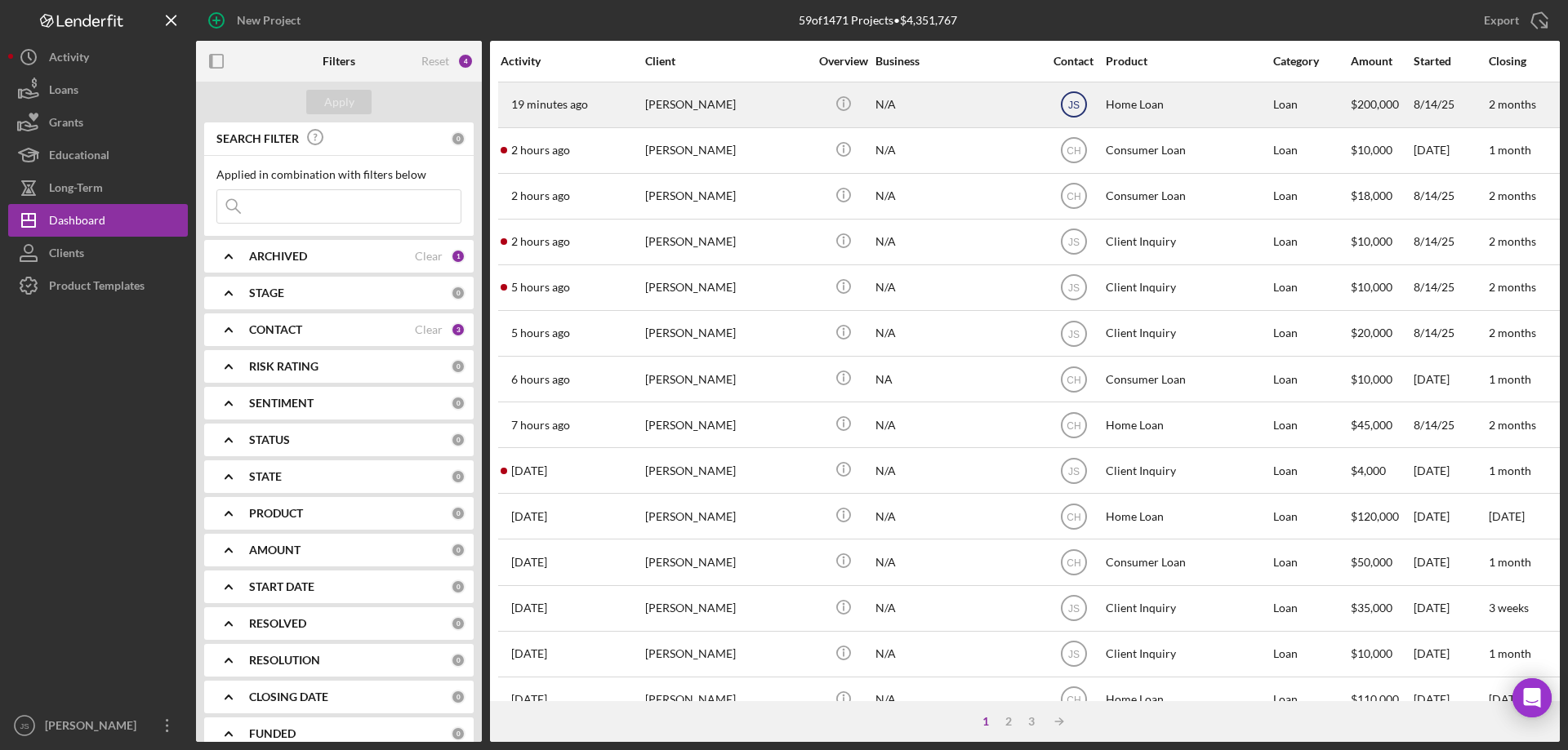
click at [1077, 104] on text "JS" at bounding box center [1074, 105] width 12 height 12
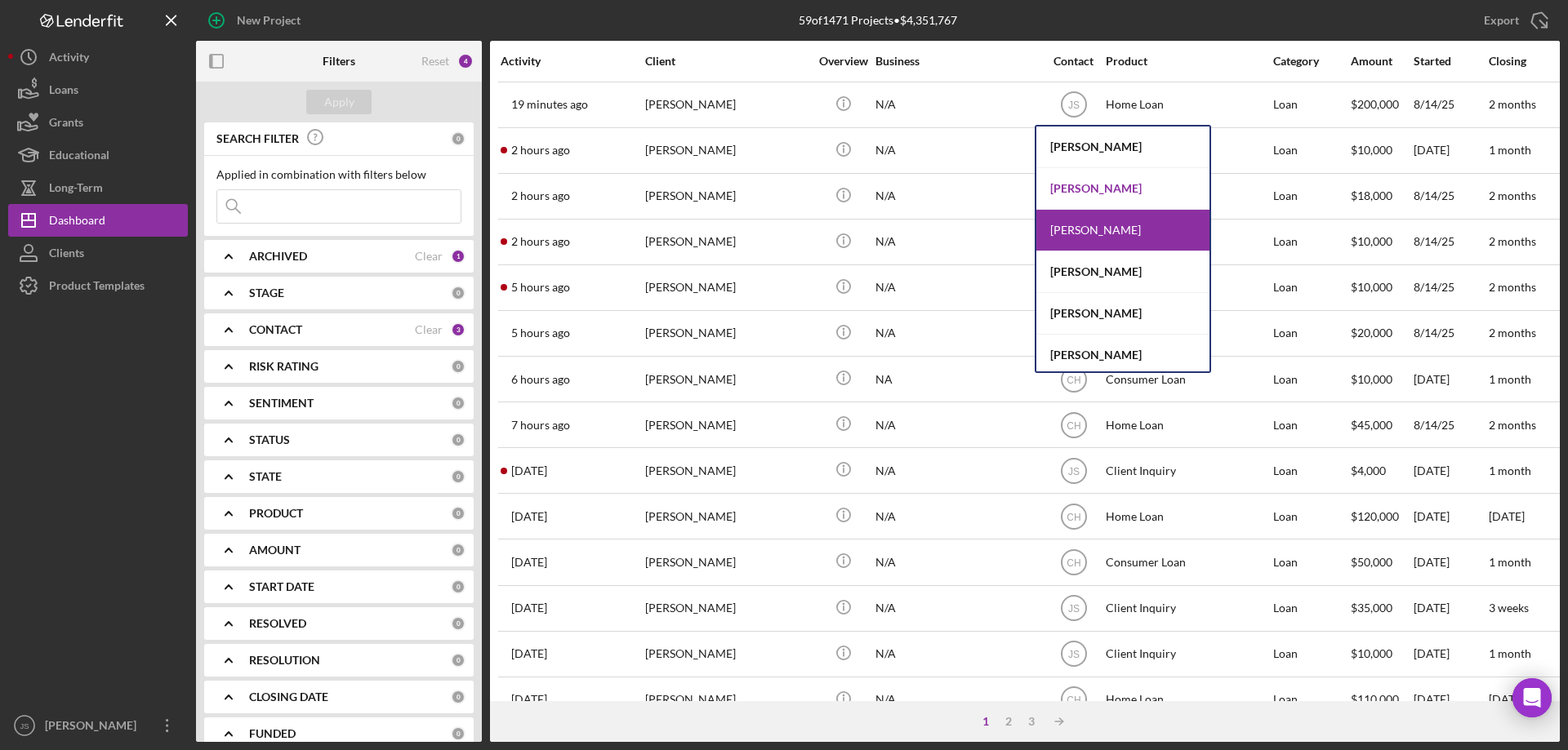
click at [1082, 189] on div "[PERSON_NAME]" at bounding box center [1123, 189] width 173 height 42
